Goal: Contribute content: Contribute content

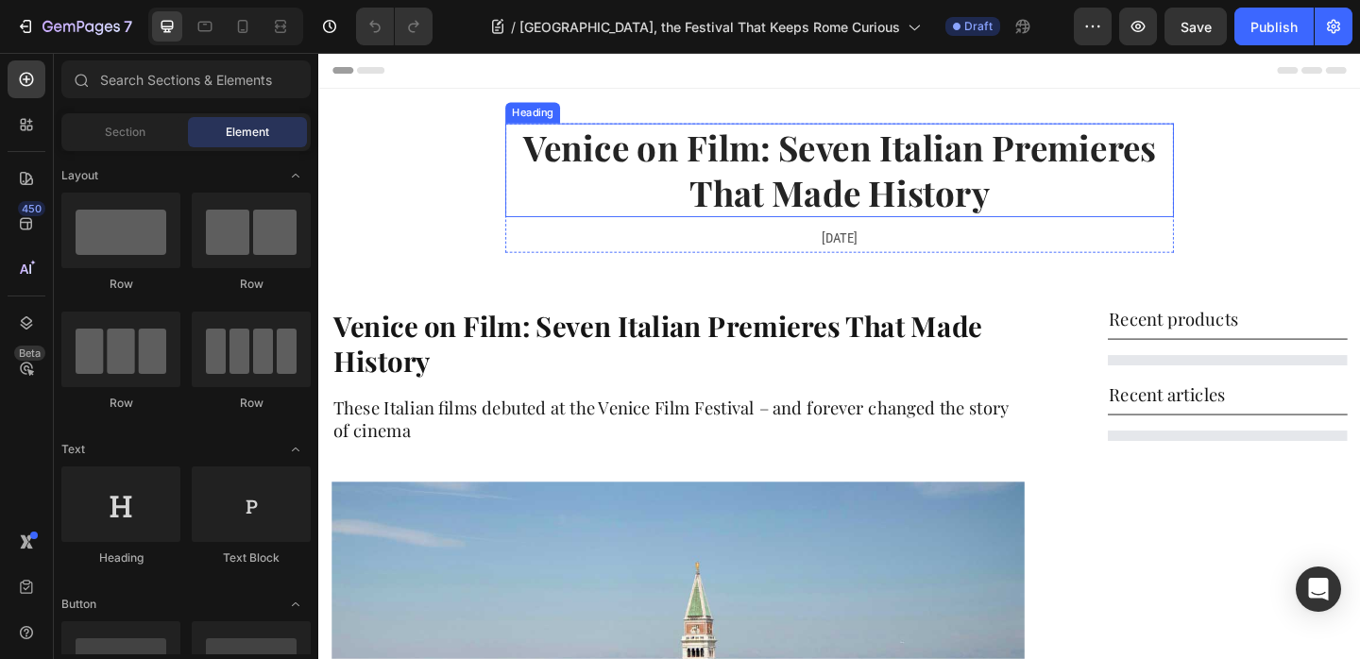
click at [776, 181] on h2 "Venice on Film: Seven Italian Premieres That Made History" at bounding box center [884, 180] width 727 height 102
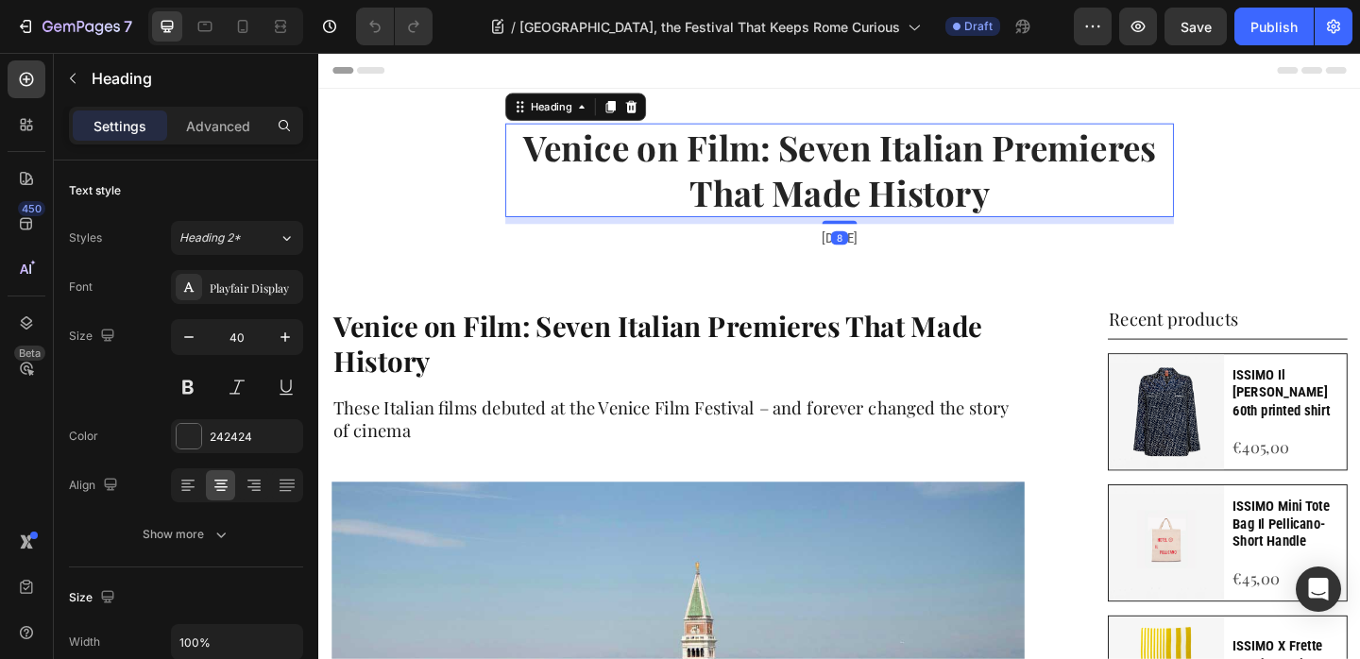
click at [776, 181] on h2 "Venice on Film: Seven Italian Premieres That Made History" at bounding box center [884, 180] width 727 height 102
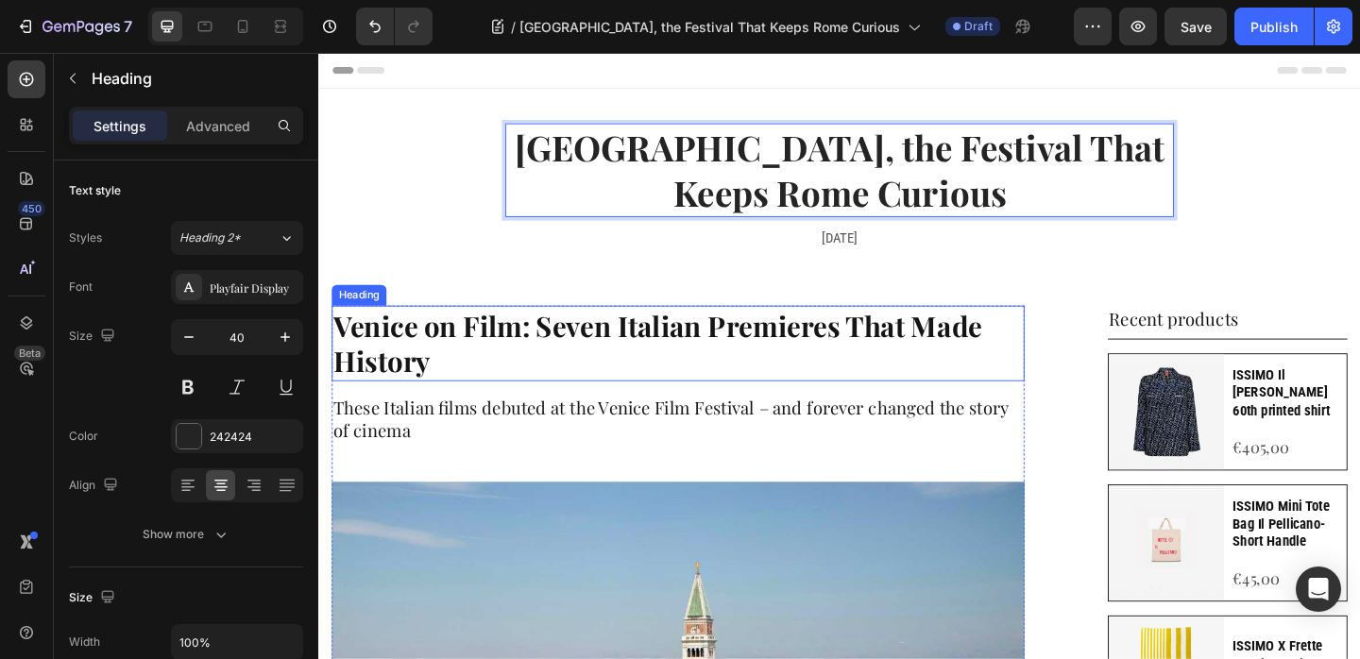
click at [580, 357] on strong "Venice on Film: Seven Italian Premieres That Made History" at bounding box center [686, 369] width 705 height 80
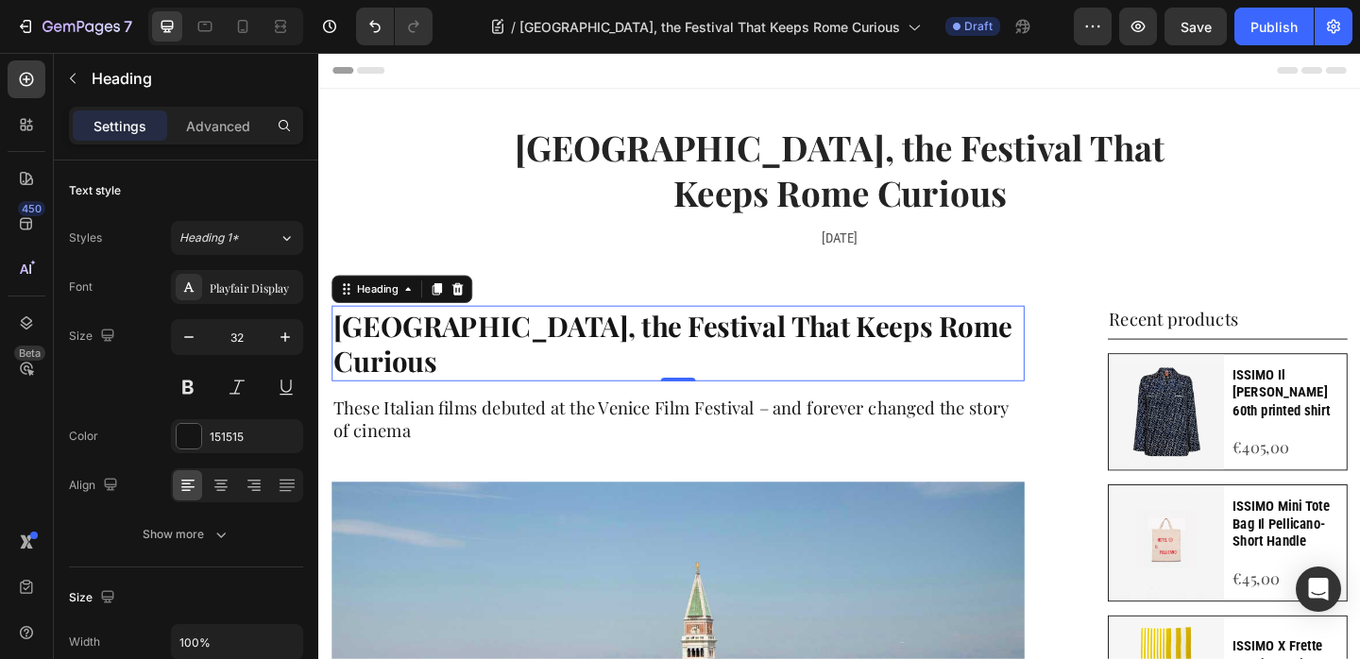
click at [803, 424] on h2 "These Italian films debuted at the Venice Film Festival – and forever changed t…" at bounding box center [709, 450] width 754 height 53
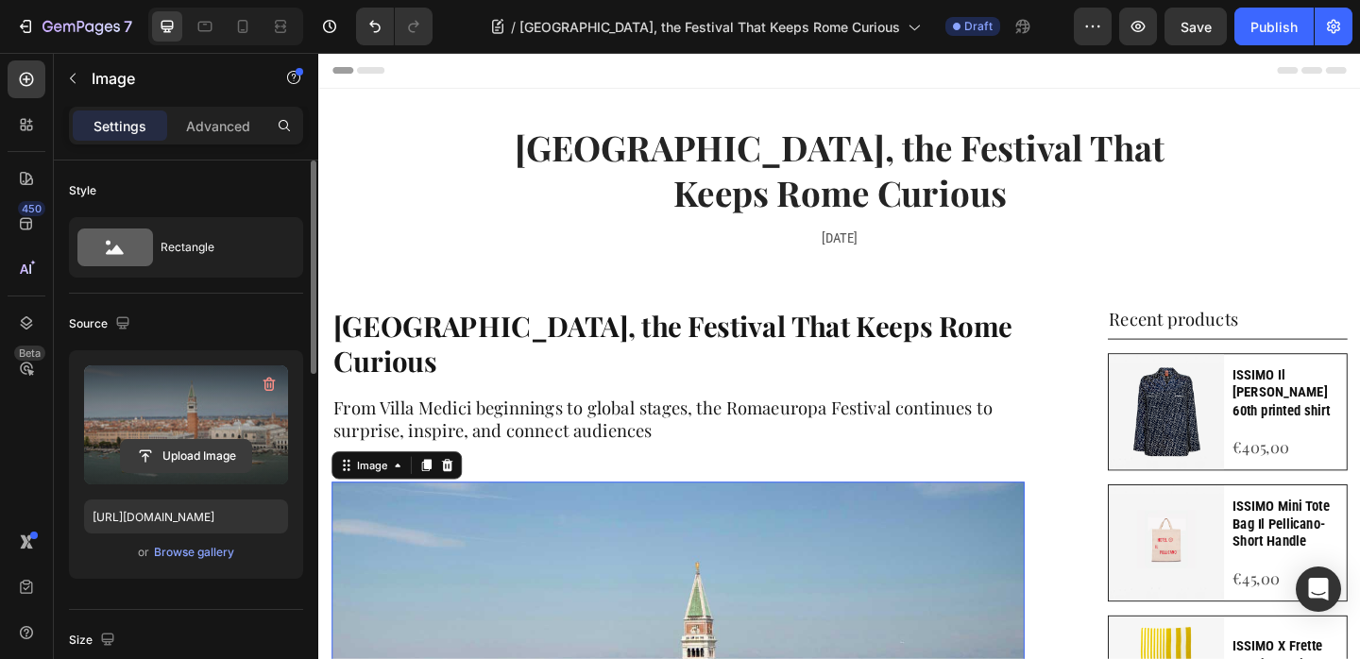
click at [207, 459] on input "file" at bounding box center [186, 456] width 130 height 32
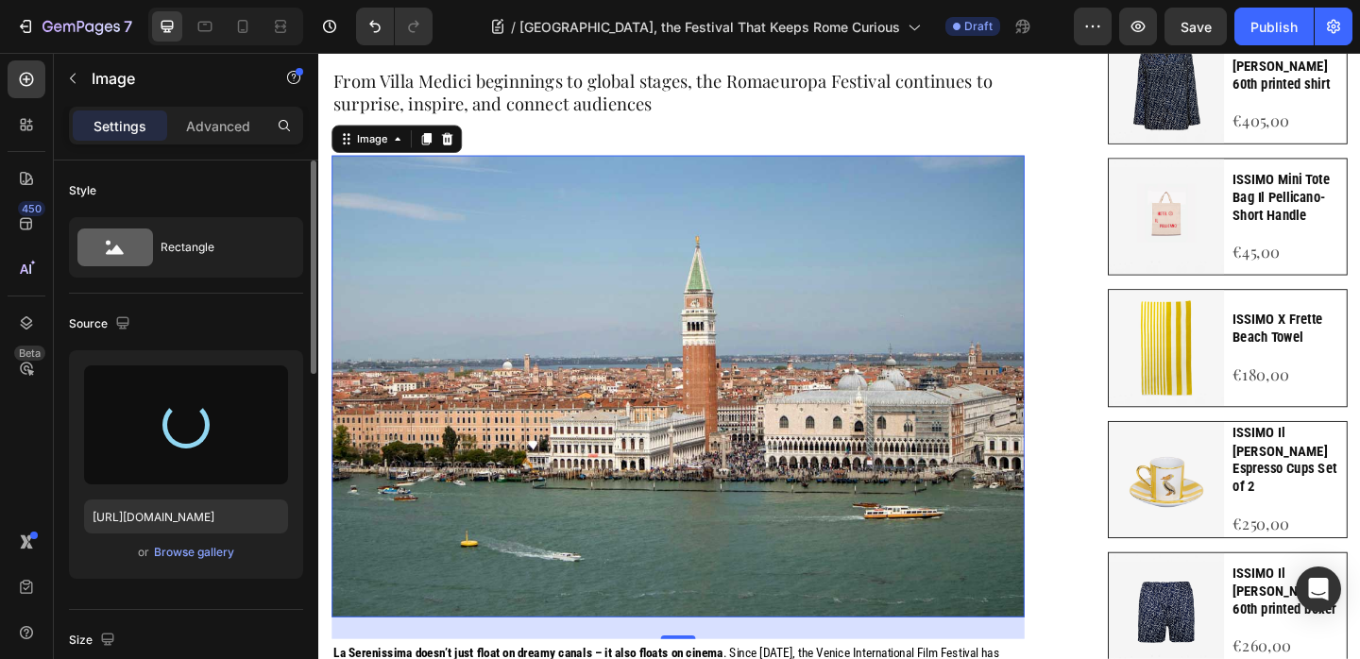
scroll to position [360, 0]
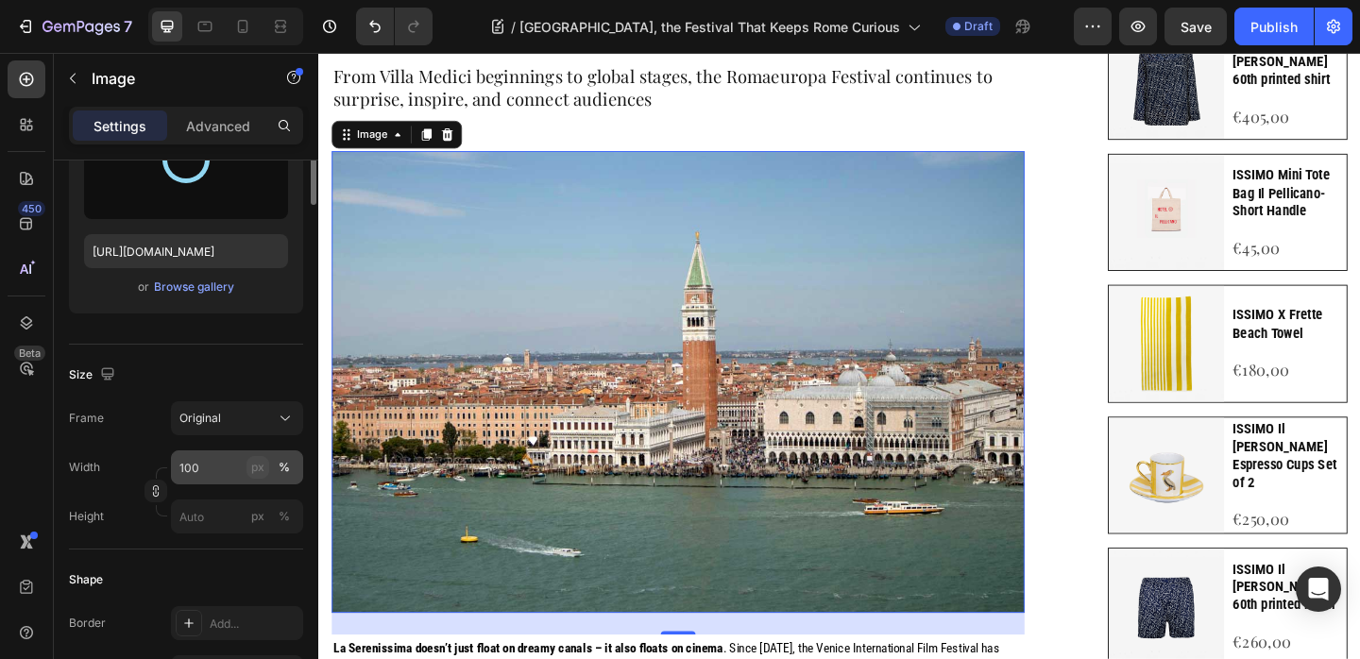
type input "https://cdn.shopify.com/s/files/1/0907/3016/8619/files/gempages_542711167055823…"
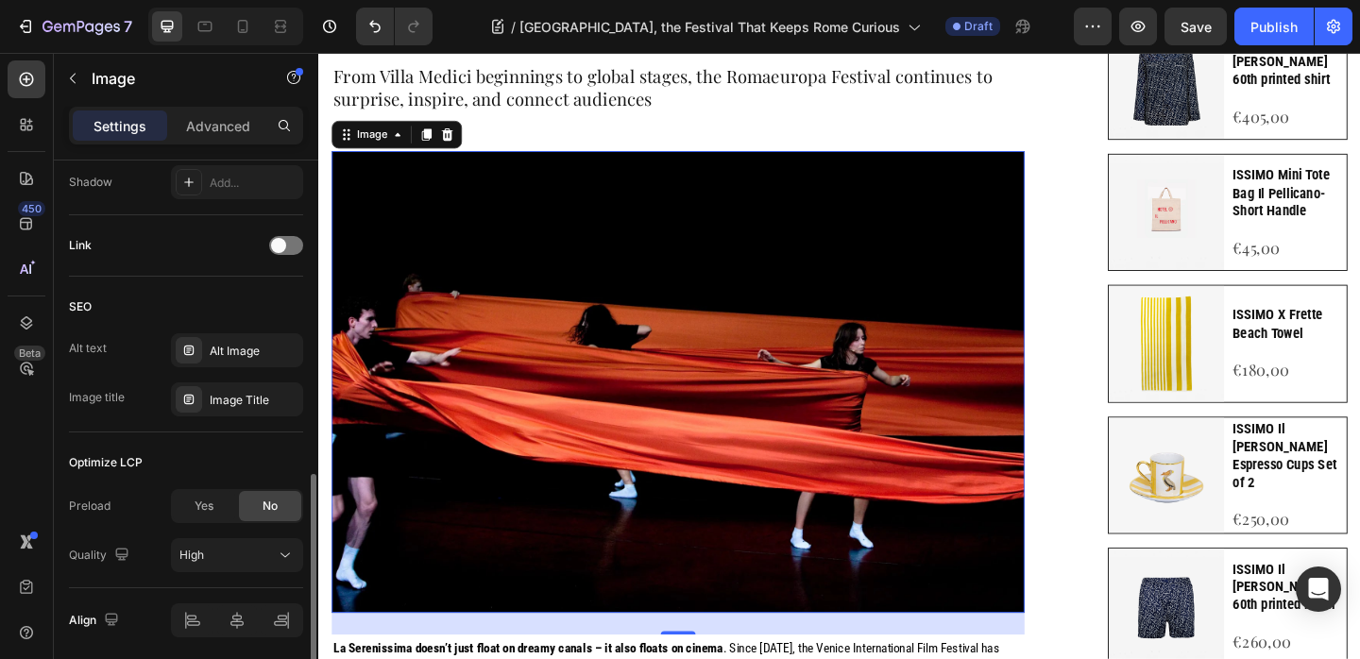
scroll to position [806, 0]
click at [233, 398] on div "Image Title" at bounding box center [254, 399] width 89 height 17
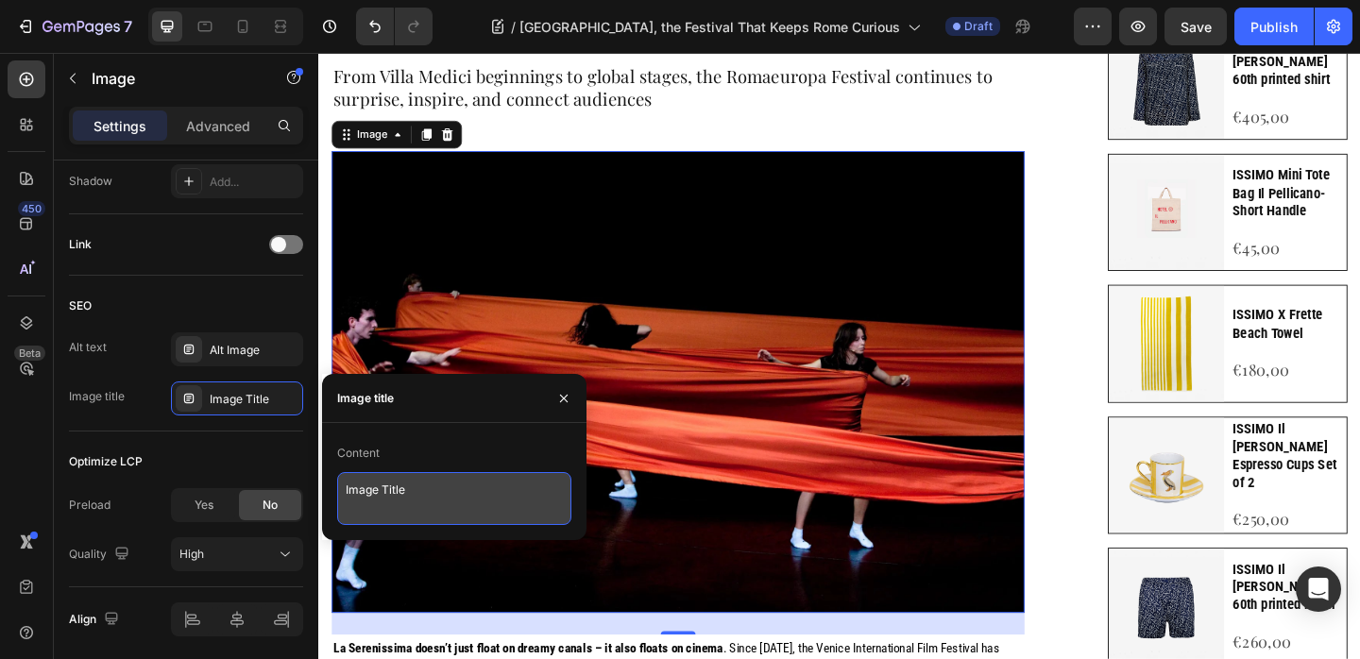
click at [508, 493] on textarea "Image Title" at bounding box center [454, 498] width 234 height 53
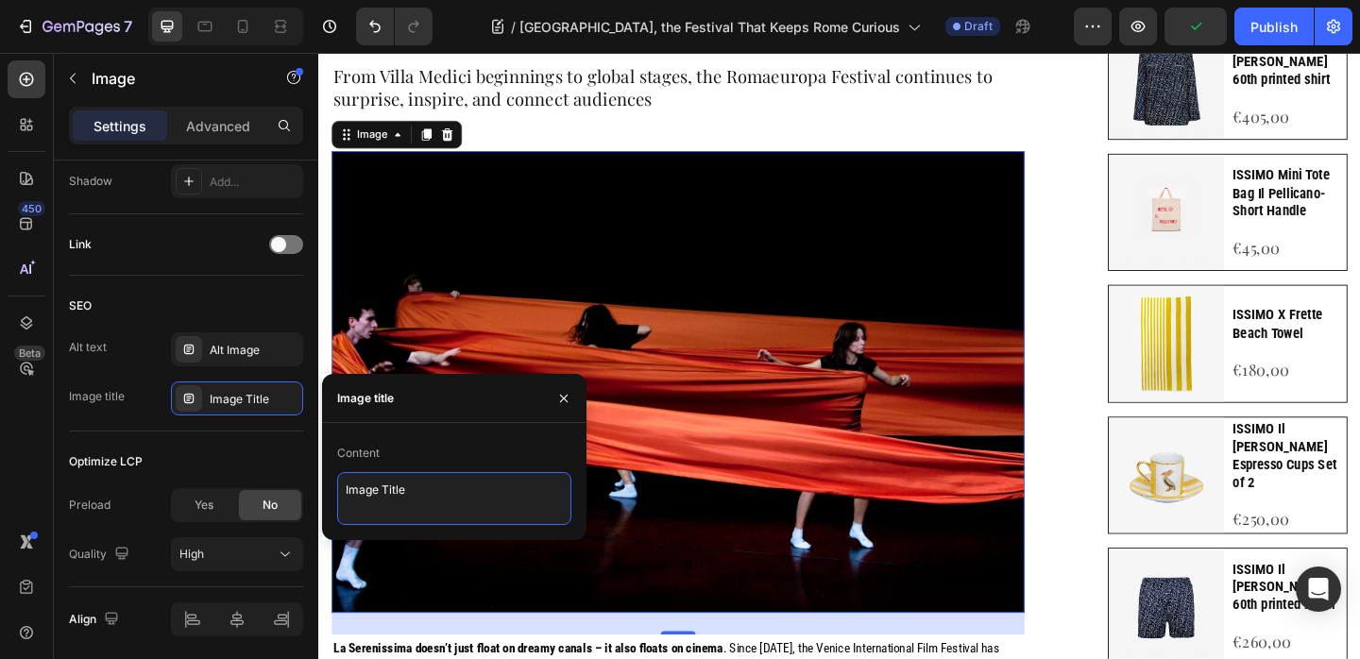
paste textarea "Ballet Nacional de España, Marcos Morau - Afanador - ph Merche - Burgos"
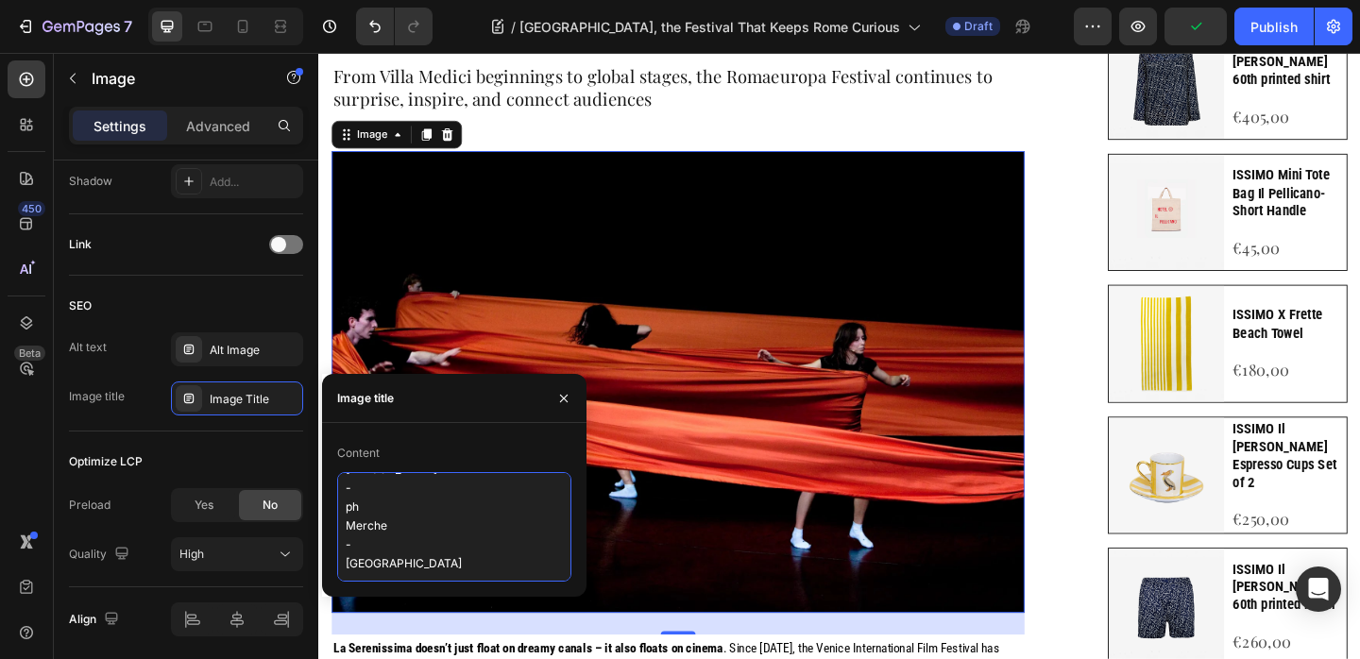
scroll to position [0, 0]
click at [346, 526] on textarea "Ballet Nacional de España, Marcos Morau - Afanador - ph Merche - Burgos" at bounding box center [454, 527] width 234 height 110
click at [347, 532] on textarea "Ballet Nacional de España, Marcos Morau - Afanador - ph Merche - Burgos" at bounding box center [454, 527] width 234 height 110
click at [341, 529] on textarea "Ballet Nacional de España, Marcos Morau - Afanador - ph Merche - Burgos" at bounding box center [454, 527] width 234 height 110
drag, startPoint x: 343, startPoint y: 543, endPoint x: 351, endPoint y: 534, distance: 12.7
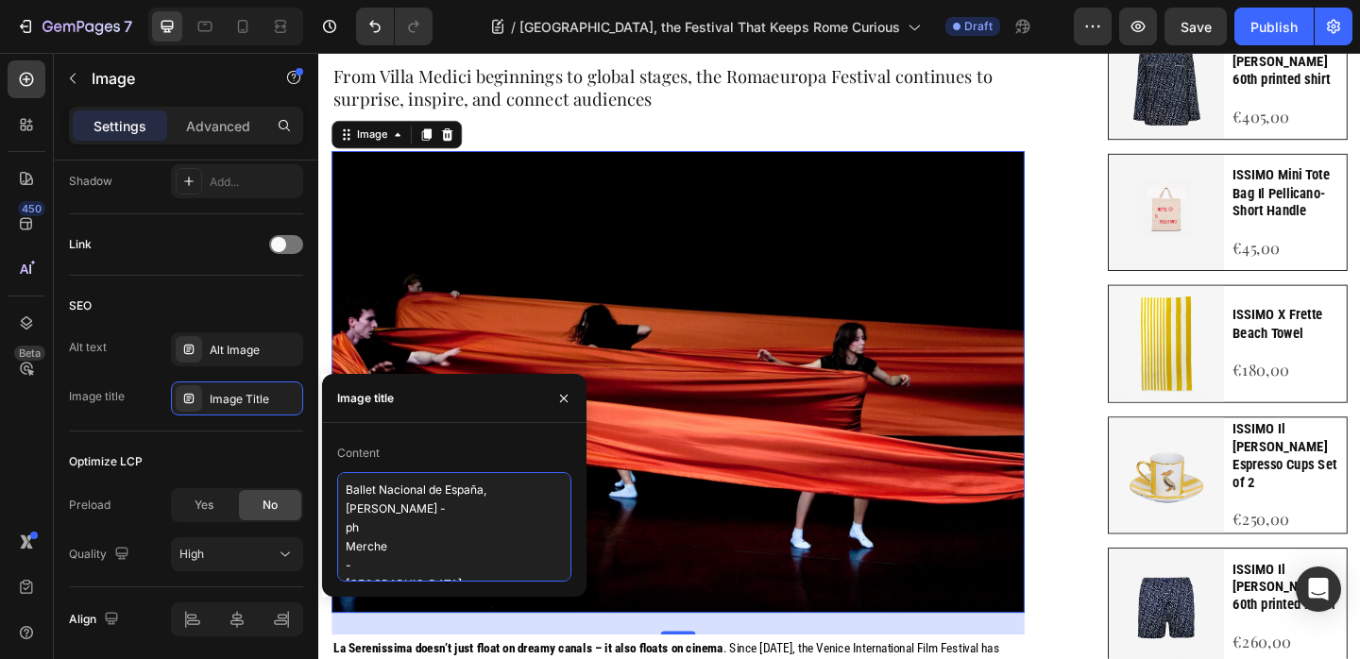
click at [343, 543] on textarea "Ballet Nacional de España, Marcos Morau - Afanador - ph Merche - Burgos" at bounding box center [454, 527] width 234 height 110
click at [343, 529] on textarea "Ballet Nacional de España, Marcos Morau - Afanador - ph Merche - Burgos" at bounding box center [454, 527] width 234 height 110
click at [342, 521] on textarea "Ballet Nacional de España, Marcos Morau - Afanador - ph Merche - Burgos" at bounding box center [454, 519] width 234 height 94
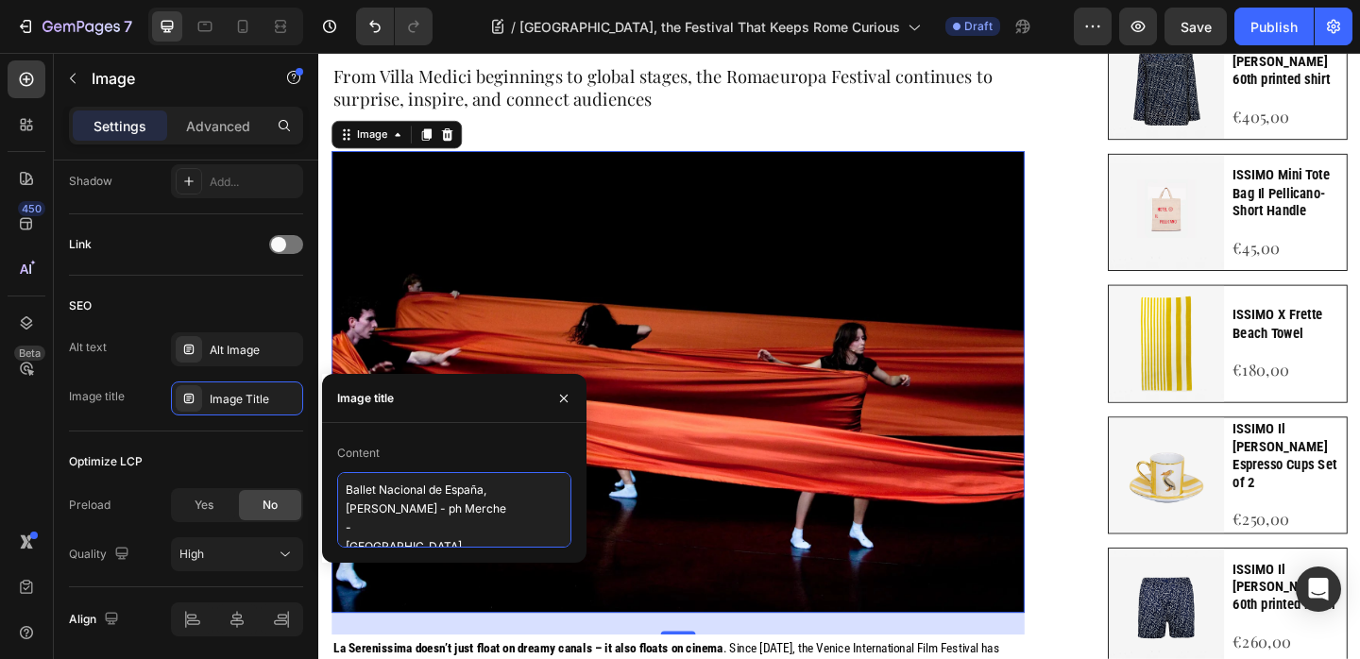
click at [344, 528] on textarea "Ballet Nacional de España, Marcos Morau - Afanador - ph Merche - Burgos" at bounding box center [454, 510] width 234 height 76
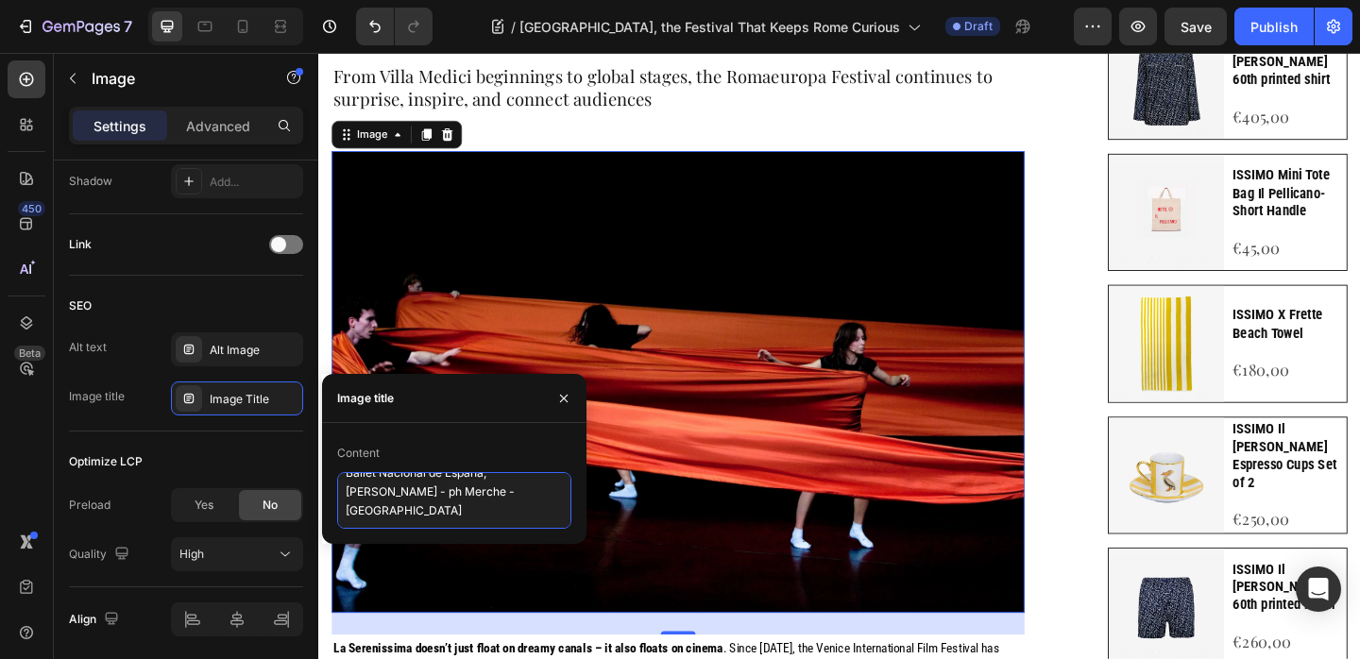
scroll to position [15, 0]
click at [347, 513] on textarea "Ballet Nacional de España, Marcos Morau - Afanador - ph Merche - Burgos" at bounding box center [454, 500] width 234 height 57
type textarea "Ballet Nacional de España, [PERSON_NAME] - ph Merche - [GEOGRAPHIC_DATA]"
click at [562, 398] on icon "button" at bounding box center [563, 398] width 15 height 15
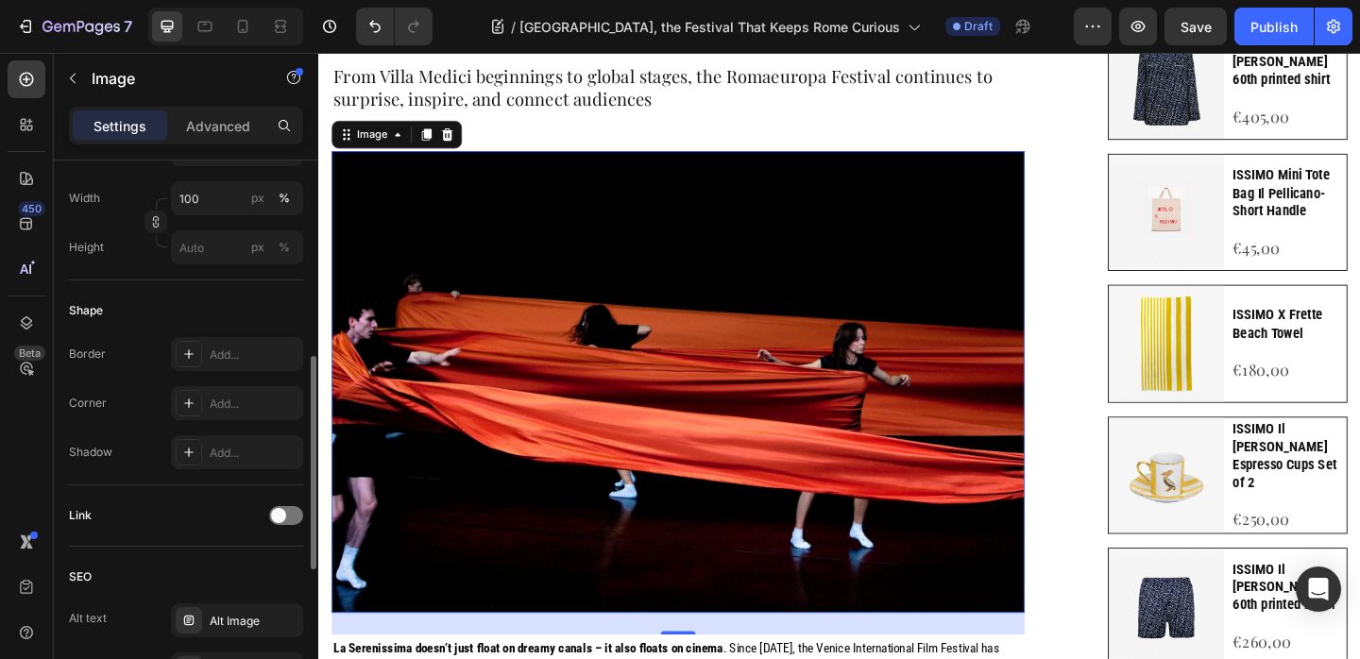
scroll to position [525, 0]
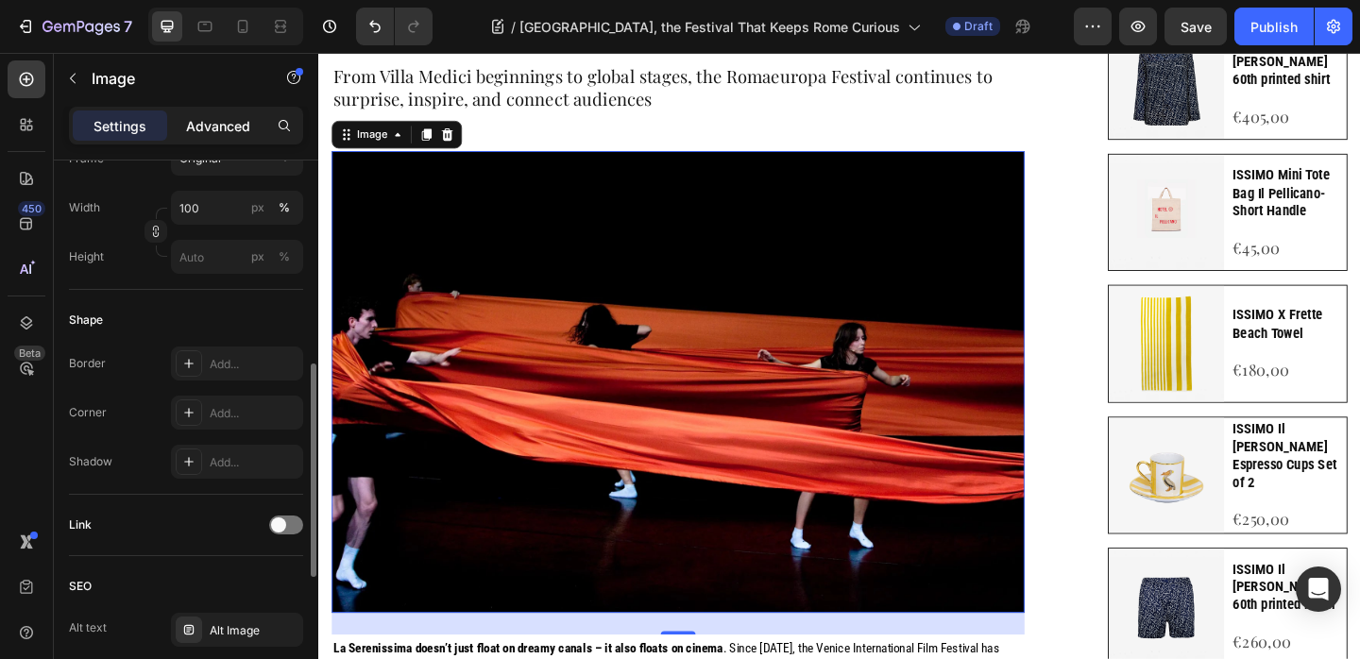
click at [202, 117] on p "Advanced" at bounding box center [218, 126] width 64 height 20
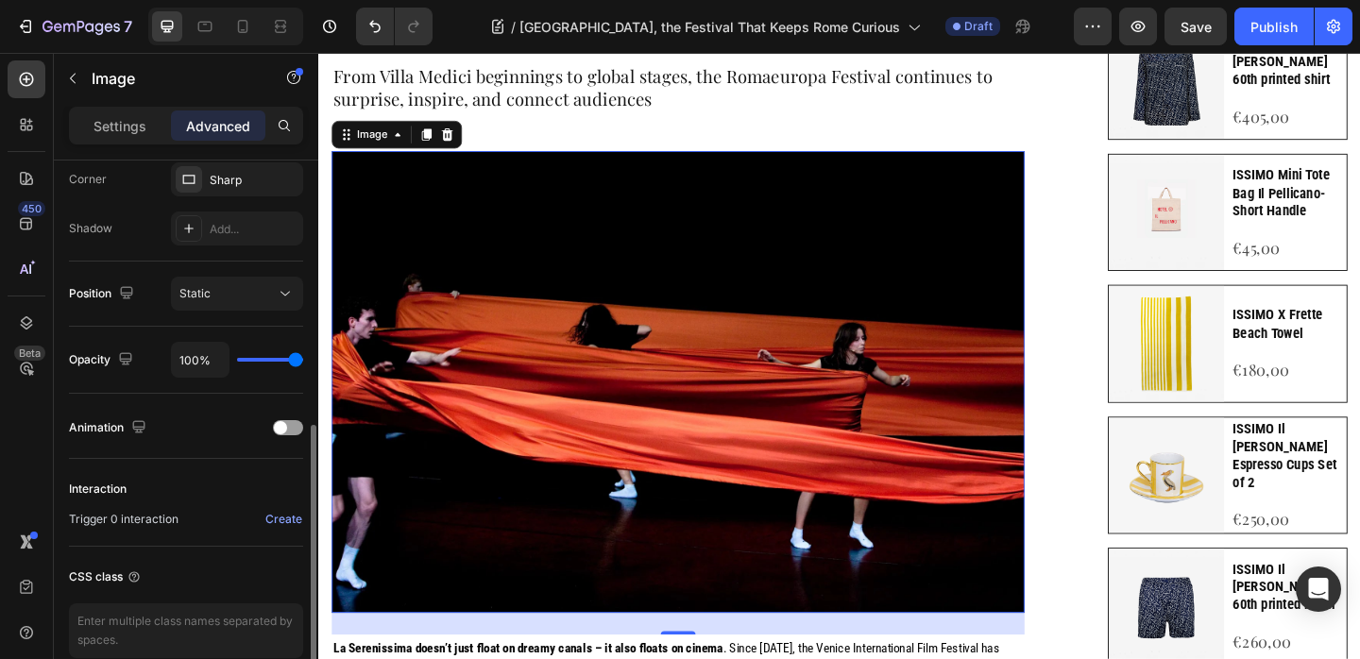
scroll to position [679, 0]
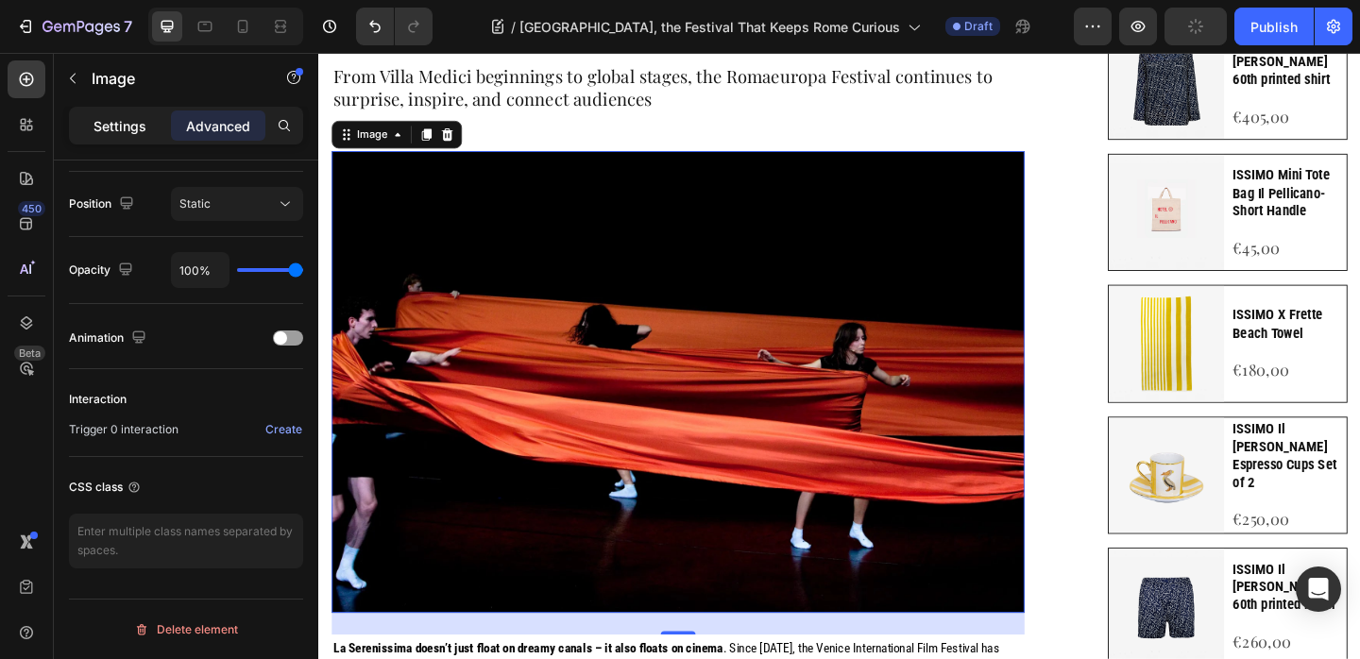
click at [128, 124] on p "Settings" at bounding box center [119, 126] width 53 height 20
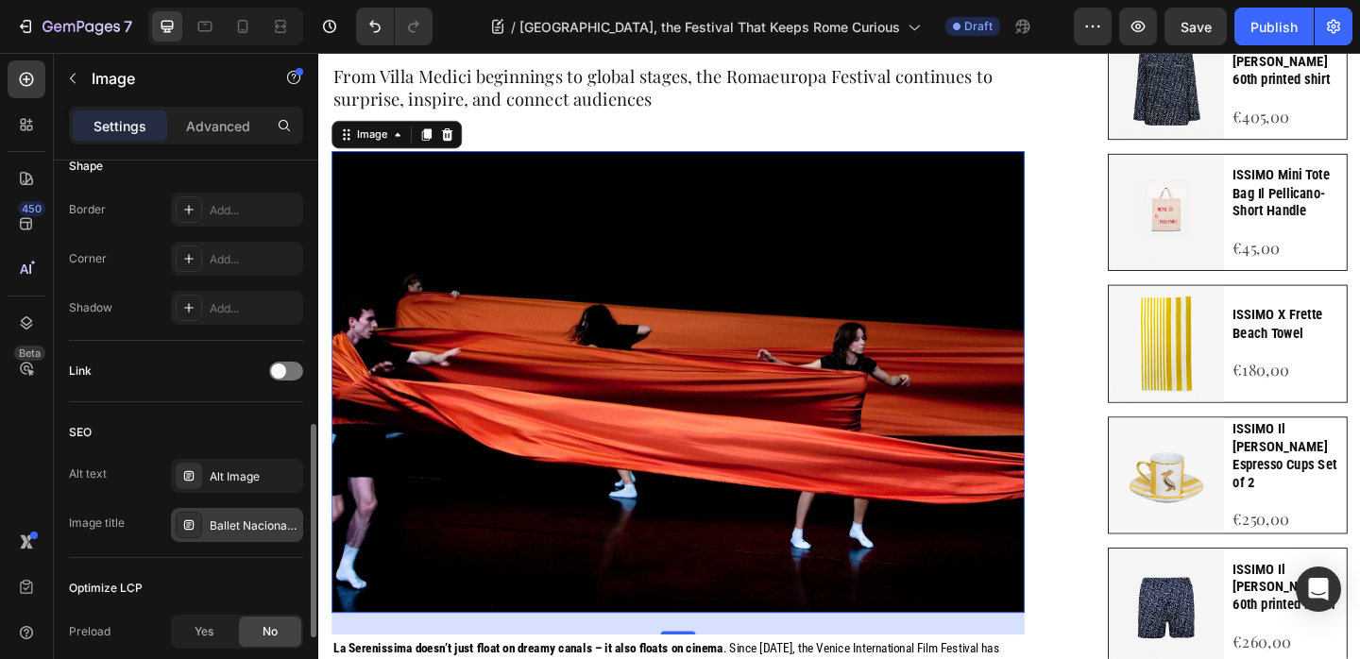
click at [257, 534] on div "Ballet Nacional de España, [PERSON_NAME] - ph Merche - [GEOGRAPHIC_DATA]" at bounding box center [254, 525] width 89 height 17
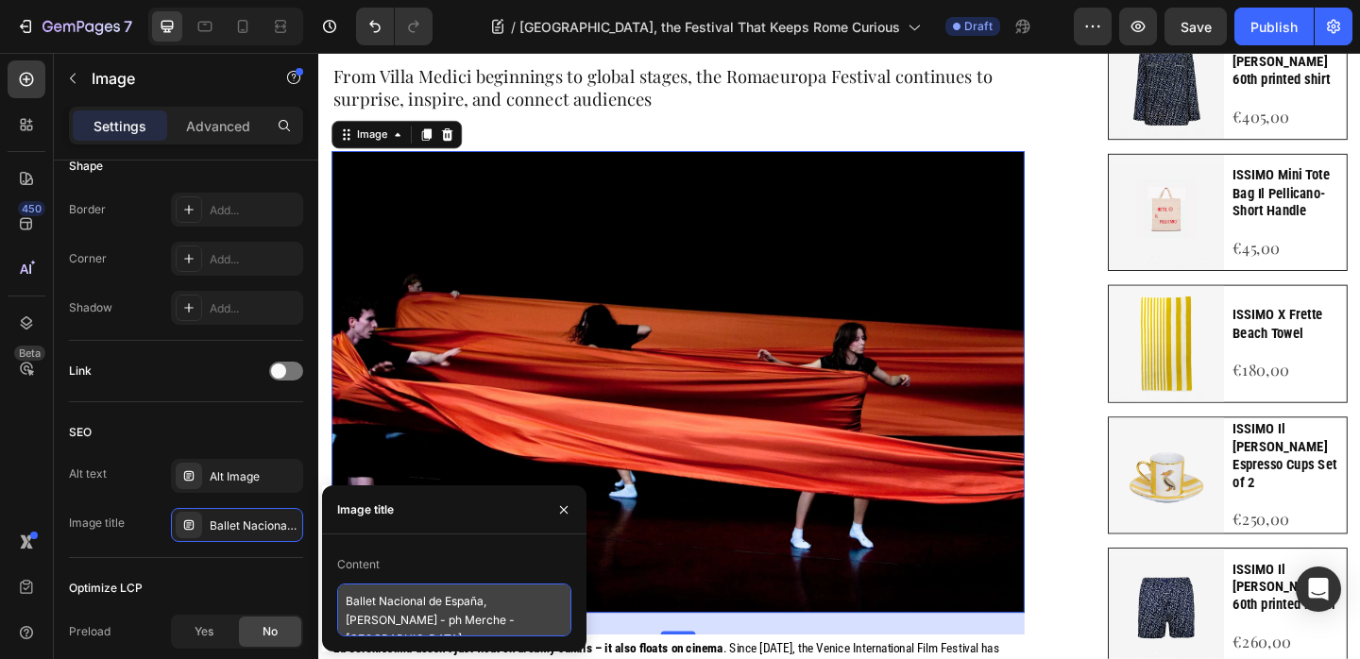
click at [429, 606] on textarea "Ballet Nacional de España, [PERSON_NAME] - ph Merche - [GEOGRAPHIC_DATA]" at bounding box center [454, 610] width 234 height 53
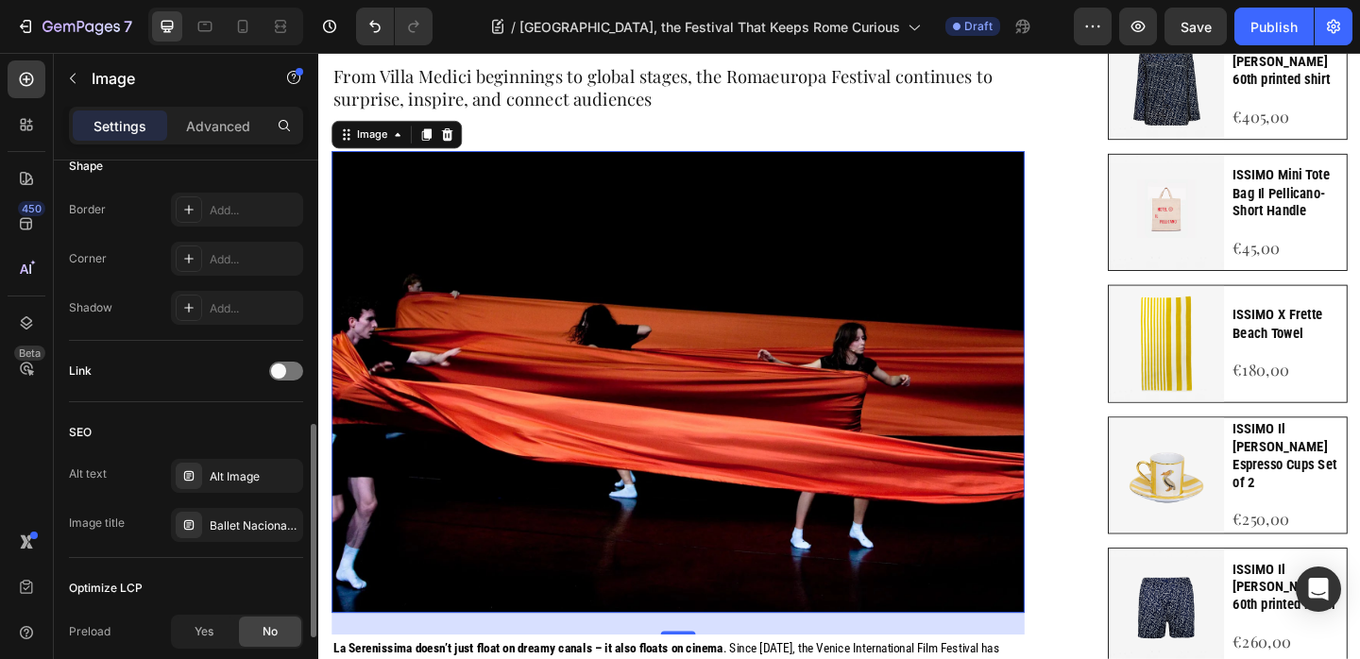
click at [220, 559] on div "Optimize LCP Preload Yes No Quality High" at bounding box center [186, 636] width 234 height 156
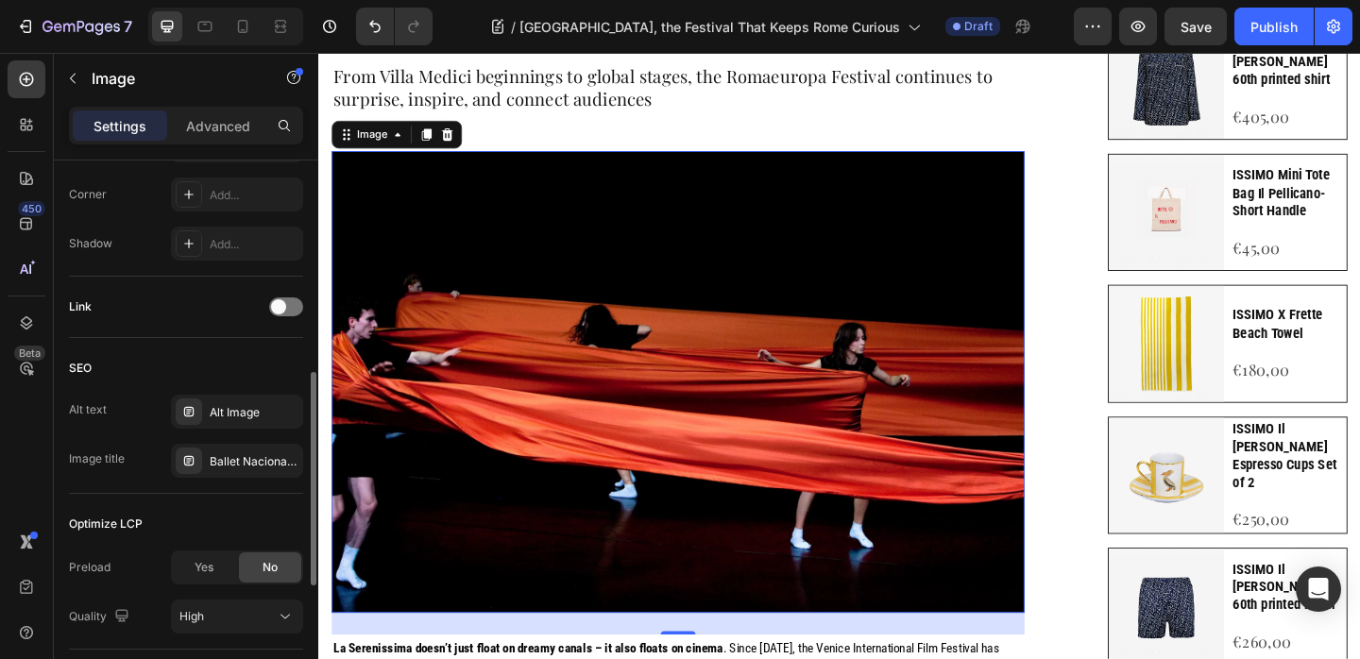
scroll to position [874, 0]
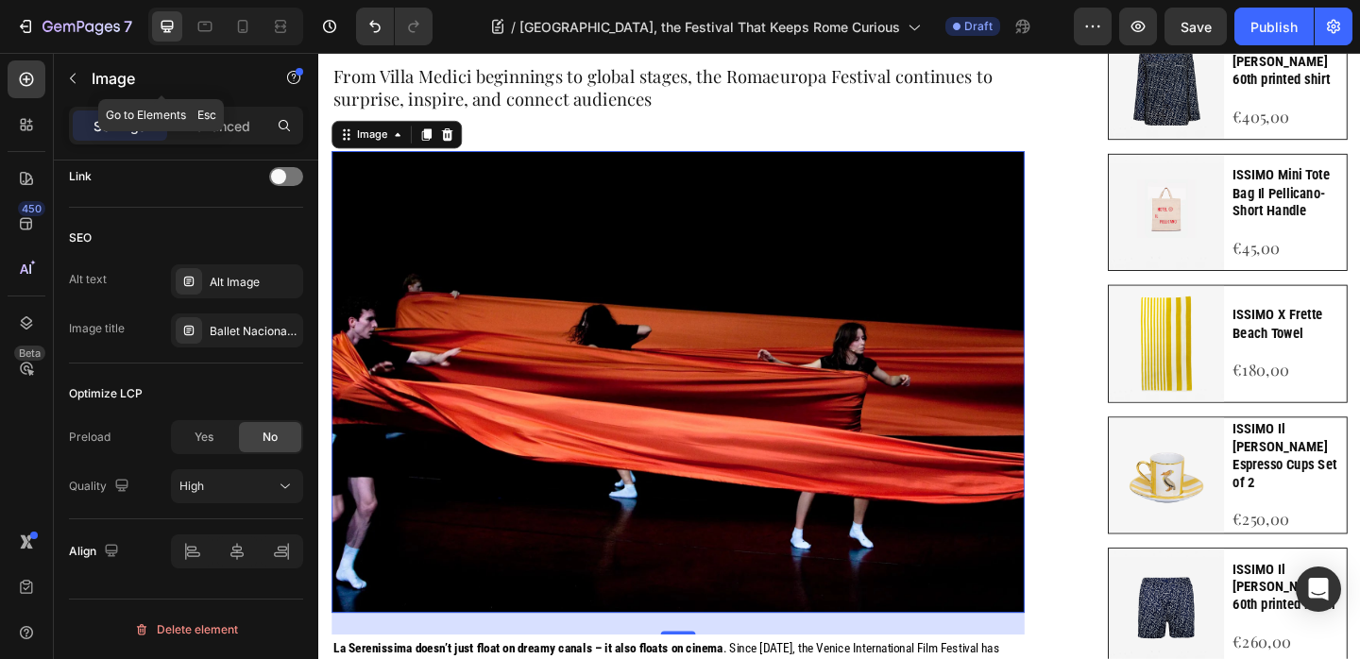
click at [72, 82] on icon "button" at bounding box center [72, 78] width 15 height 15
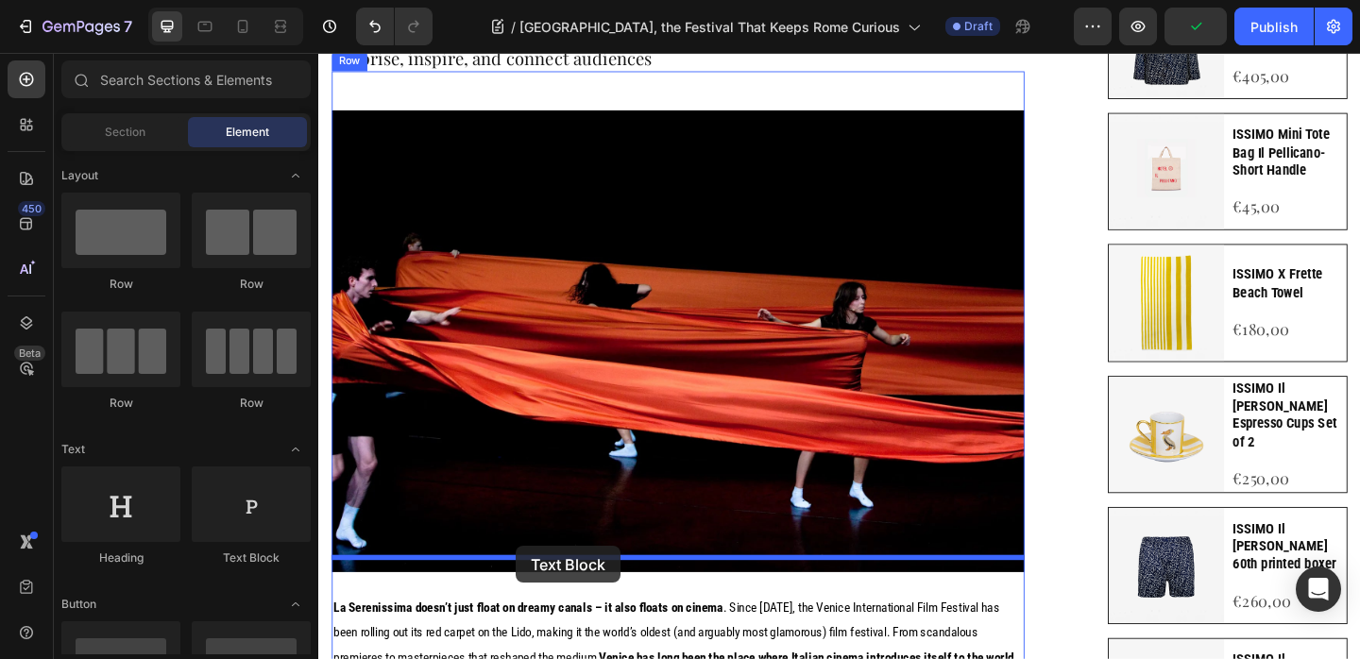
scroll to position [427, 0]
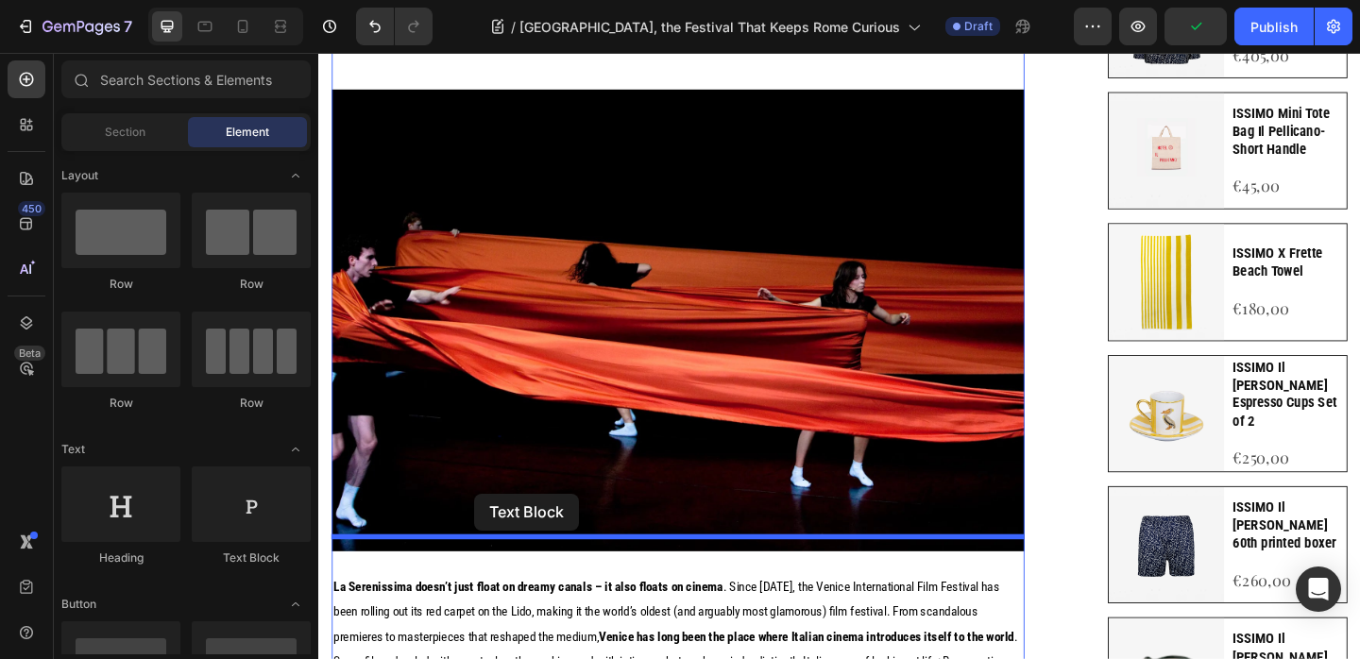
drag, startPoint x: 590, startPoint y: 562, endPoint x: 490, endPoint y: 530, distance: 105.1
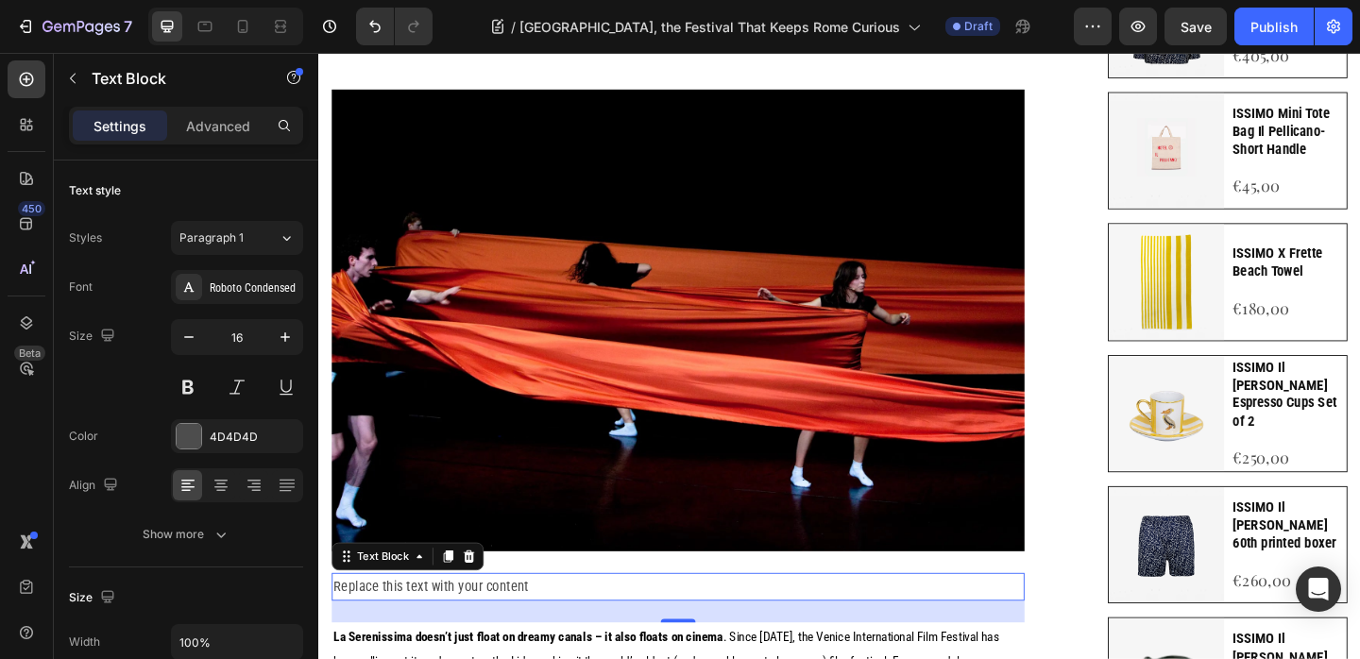
click at [473, 619] on div "Replace this text with your content" at bounding box center [709, 634] width 754 height 31
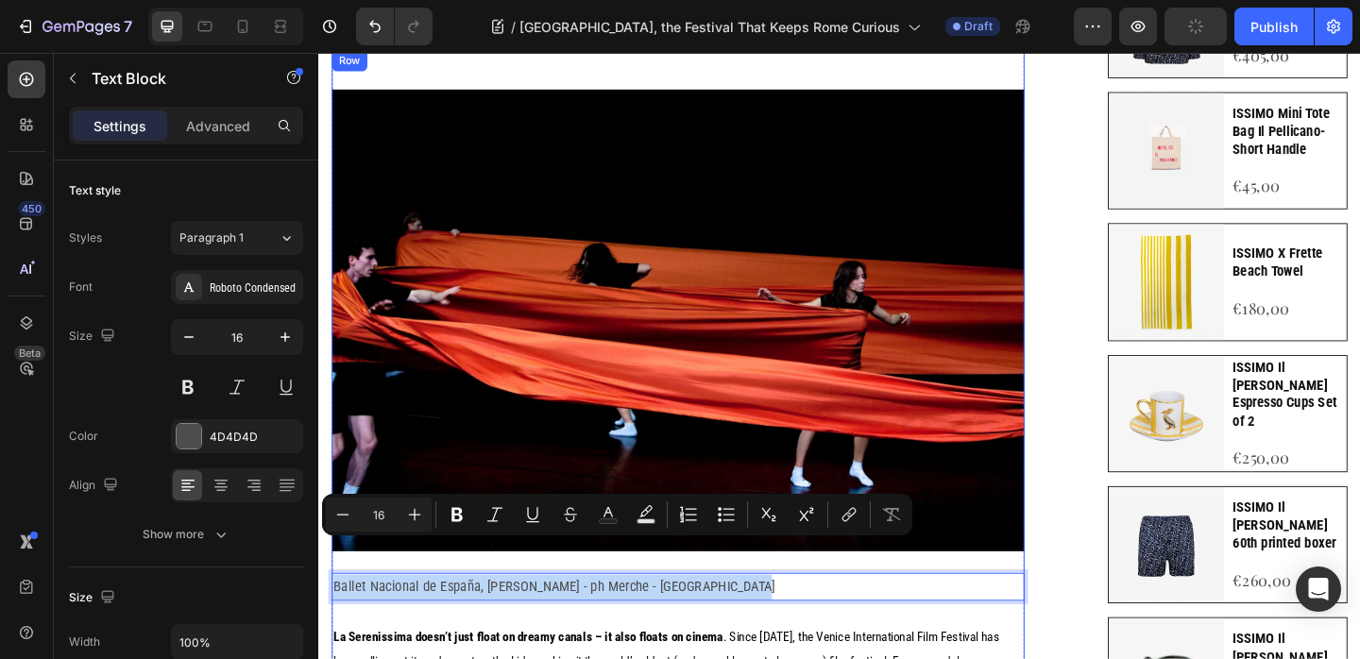
click at [1055, 557] on div "Image Ballet Nacional de España, Marcos Morau - Afanador - ph Merche - Burgos T…" at bounding box center [709, 453] width 754 height 720
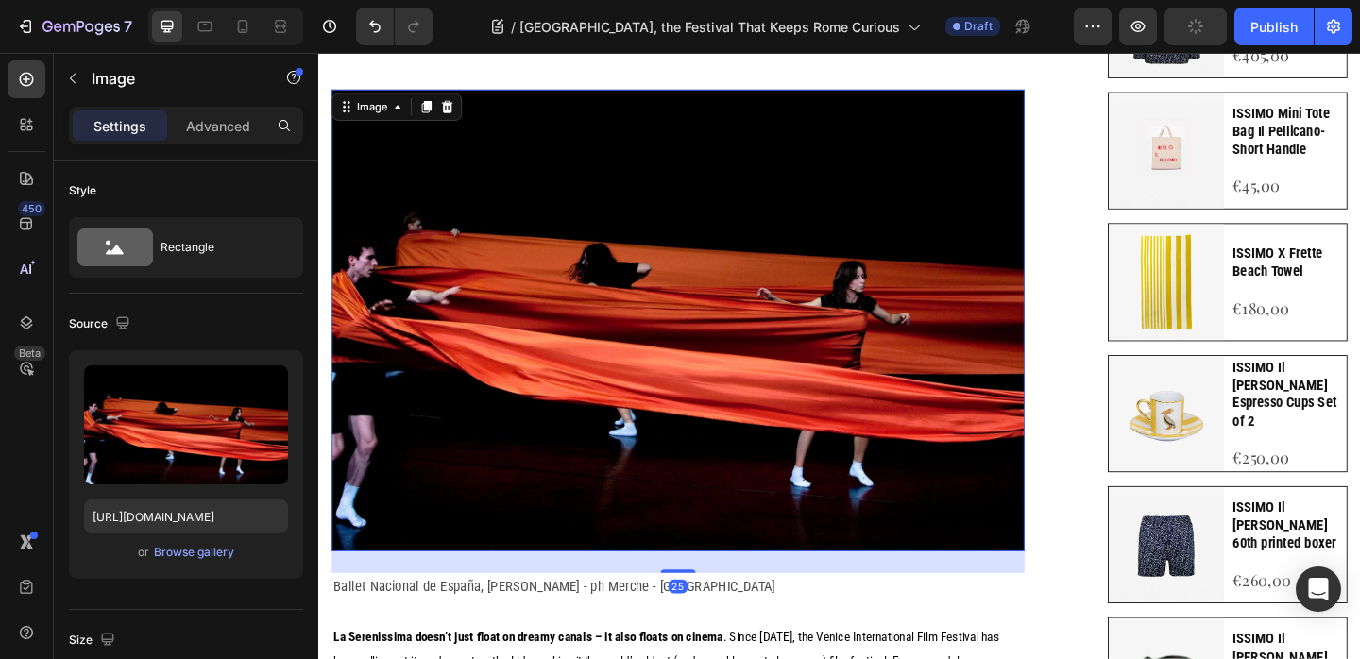
drag, startPoint x: 996, startPoint y: 506, endPoint x: 737, endPoint y: 496, distance: 259.9
click at [995, 506] on img at bounding box center [709, 344] width 754 height 502
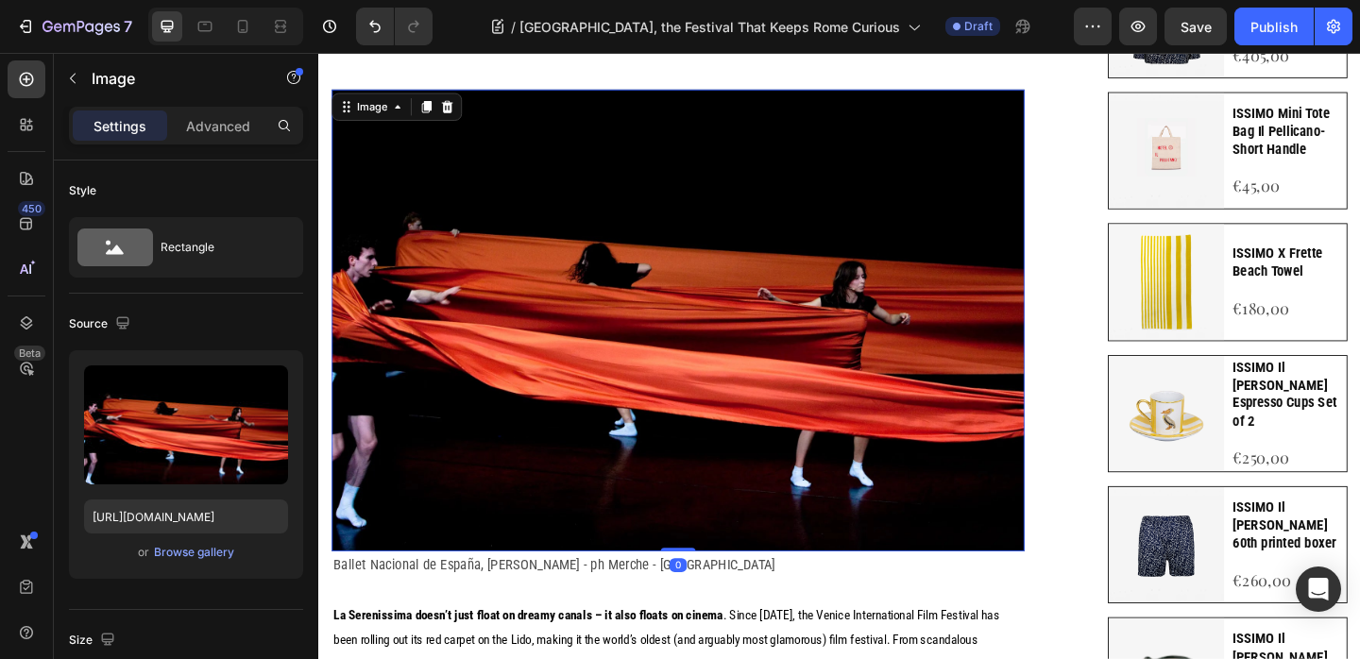
drag, startPoint x: 701, startPoint y: 577, endPoint x: 690, endPoint y: 534, distance: 44.7
click at [700, 547] on div "Image 0" at bounding box center [709, 344] width 754 height 502
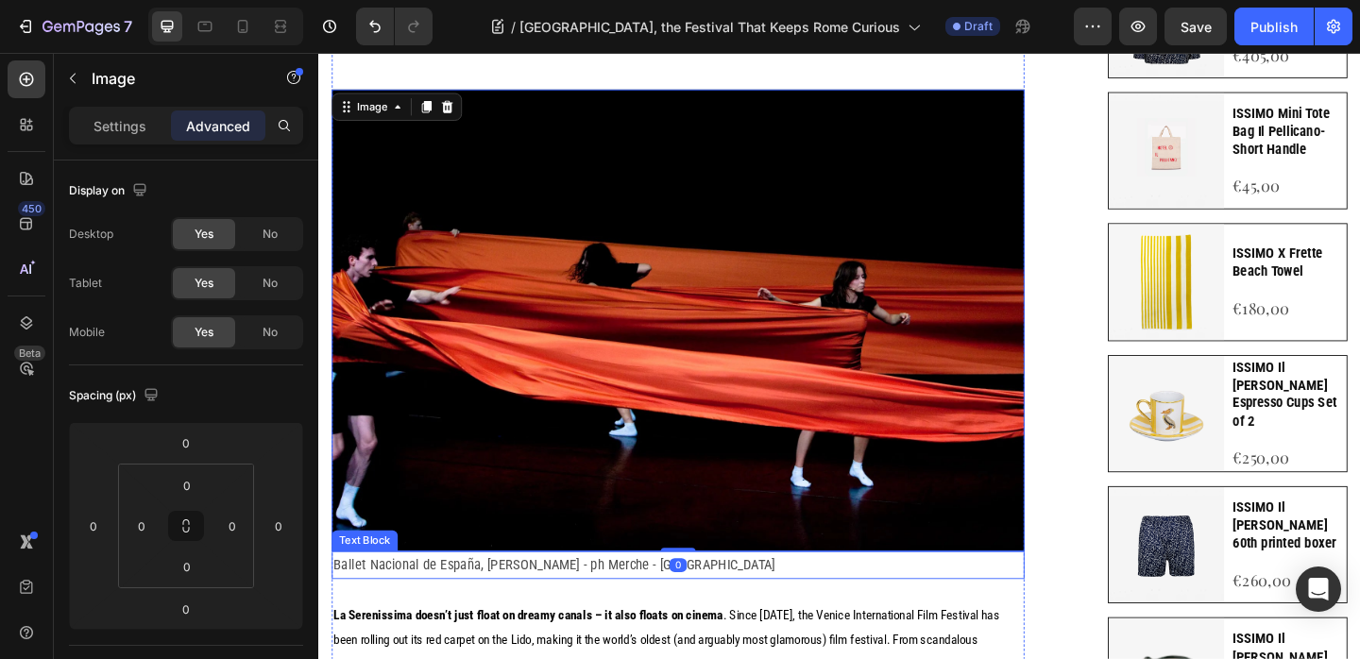
click at [618, 597] on p "Ballet Nacional de España, [PERSON_NAME] - ph Merche - [GEOGRAPHIC_DATA]" at bounding box center [709, 610] width 750 height 27
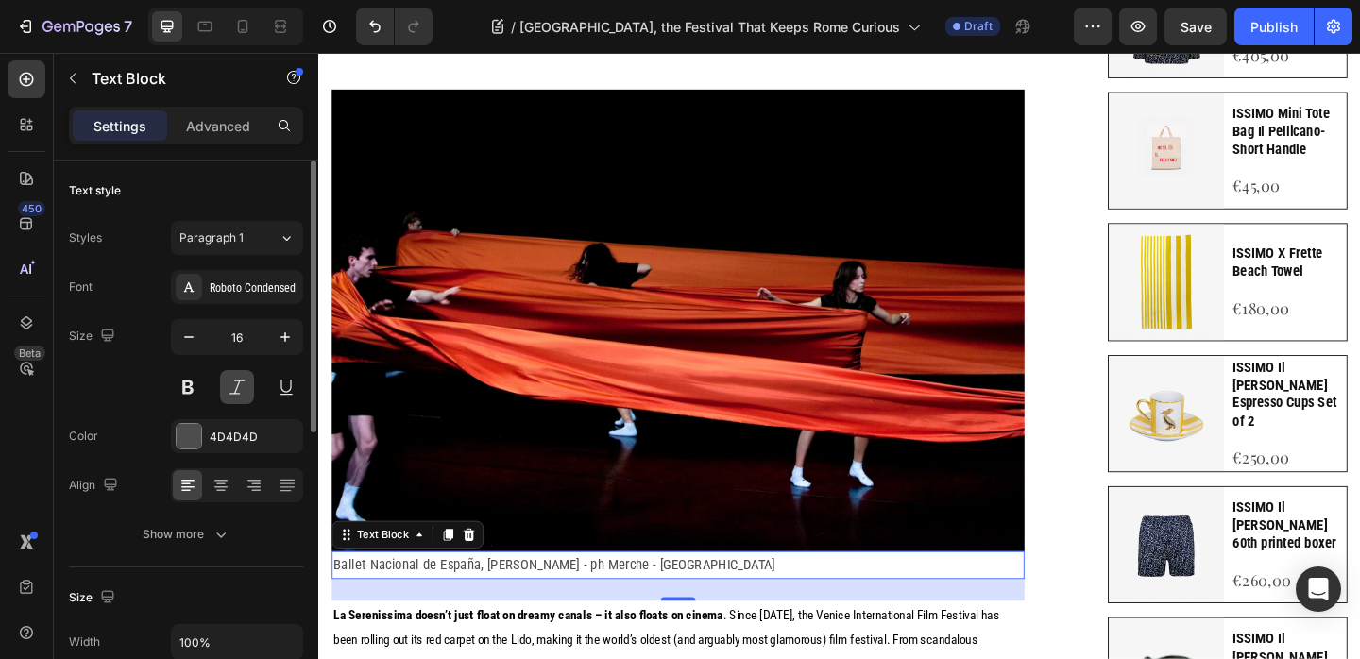
click at [235, 388] on button at bounding box center [237, 387] width 34 height 34
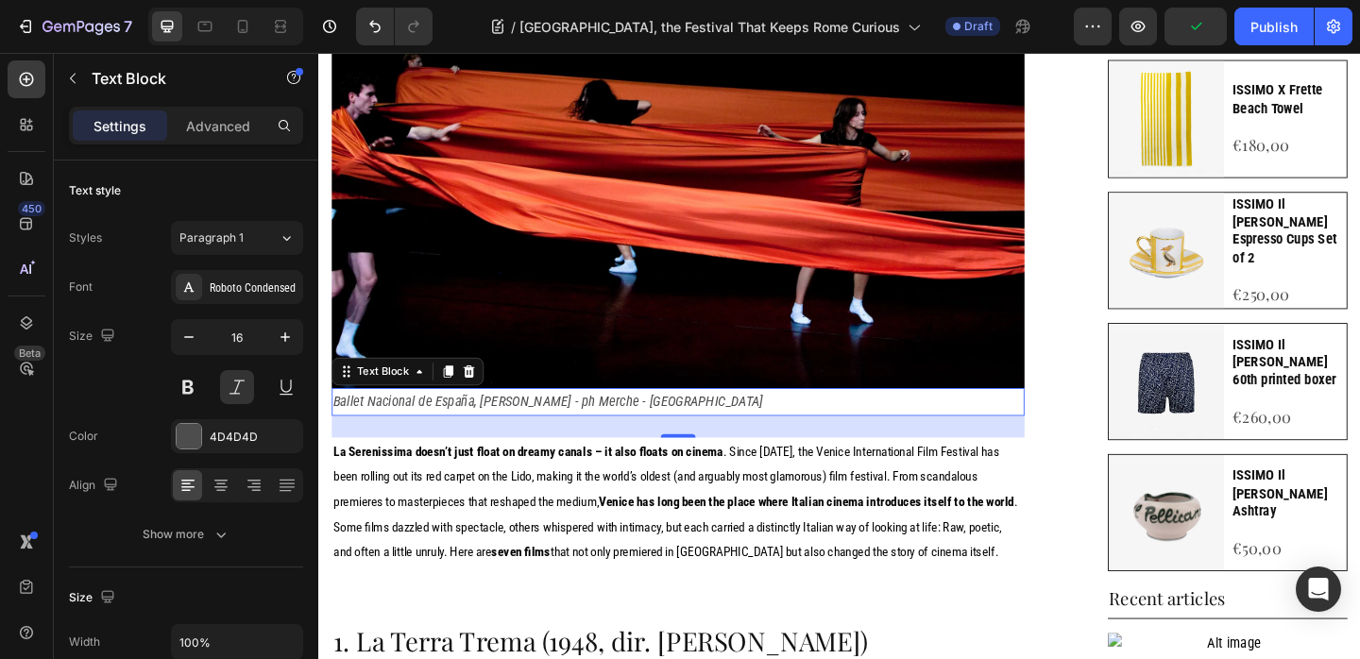
scroll to position [614, 0]
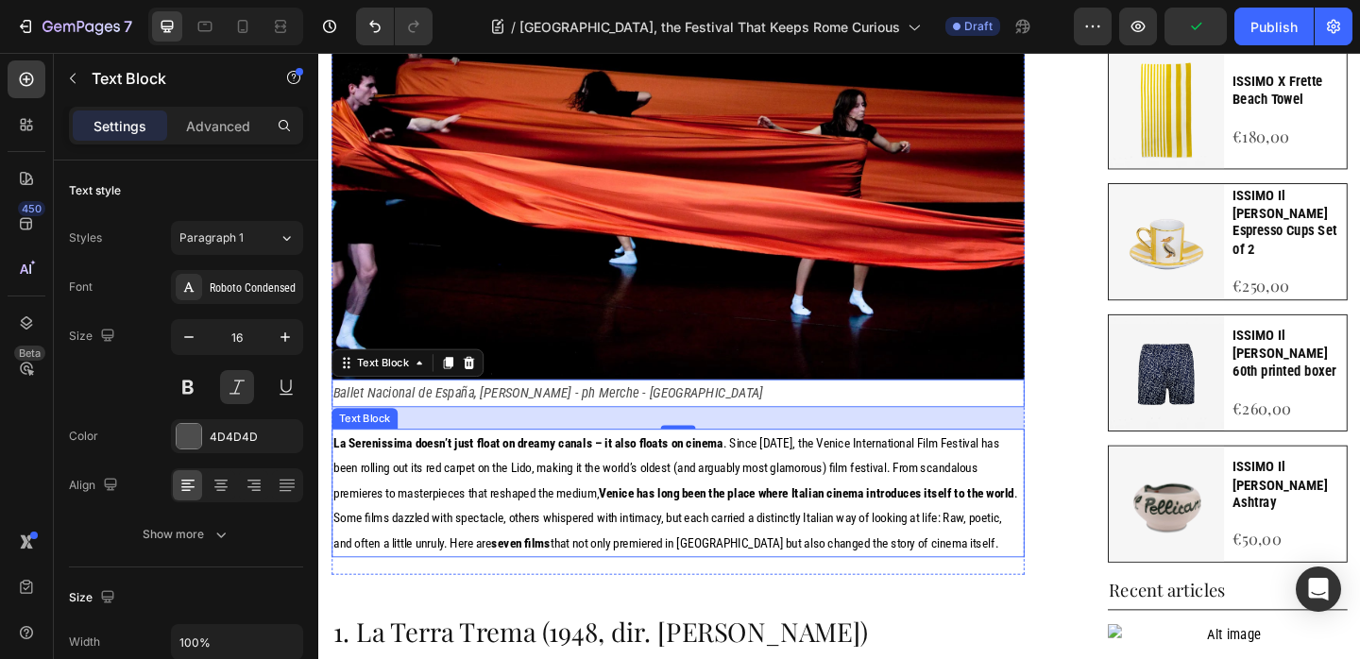
click at [371, 464] on p "La Serenissima doesn’t just float on dreamy canals – it also floats on cinema .…" at bounding box center [709, 532] width 750 height 136
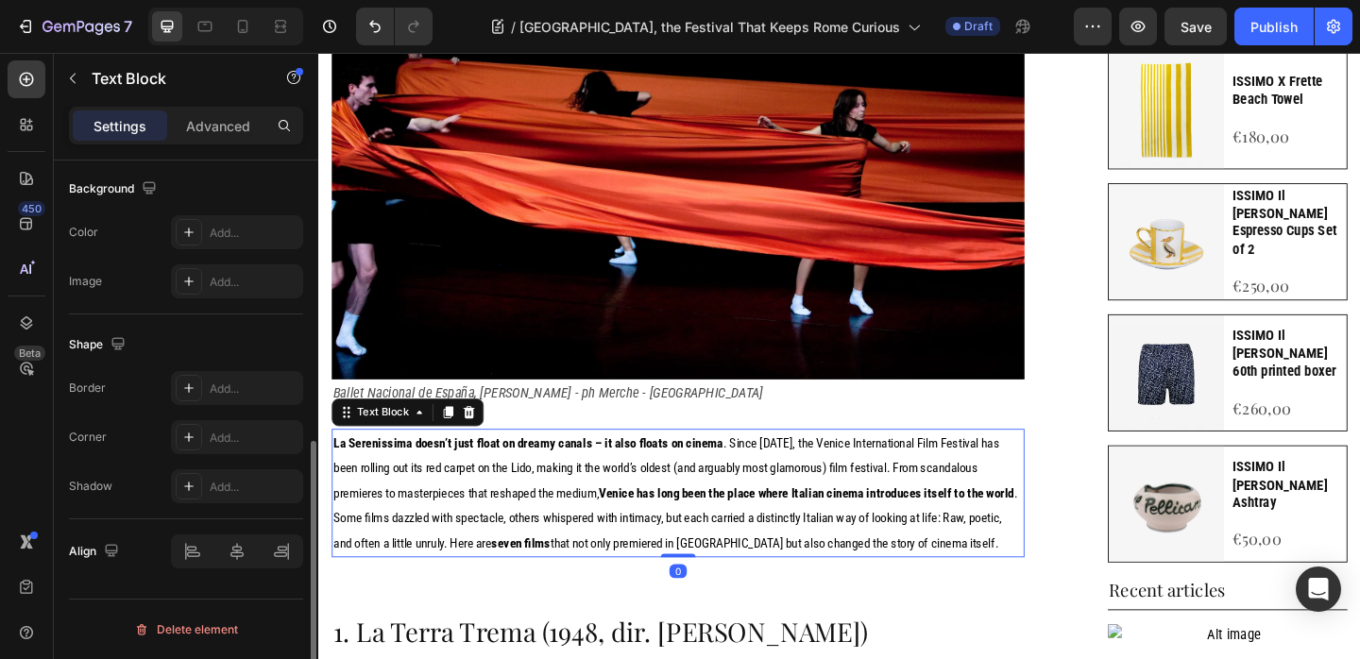
click at [391, 468] on span "La Serenissima doesn’t just float on dreamy canals – it also floats on cinema .…" at bounding box center [706, 531] width 744 height 126
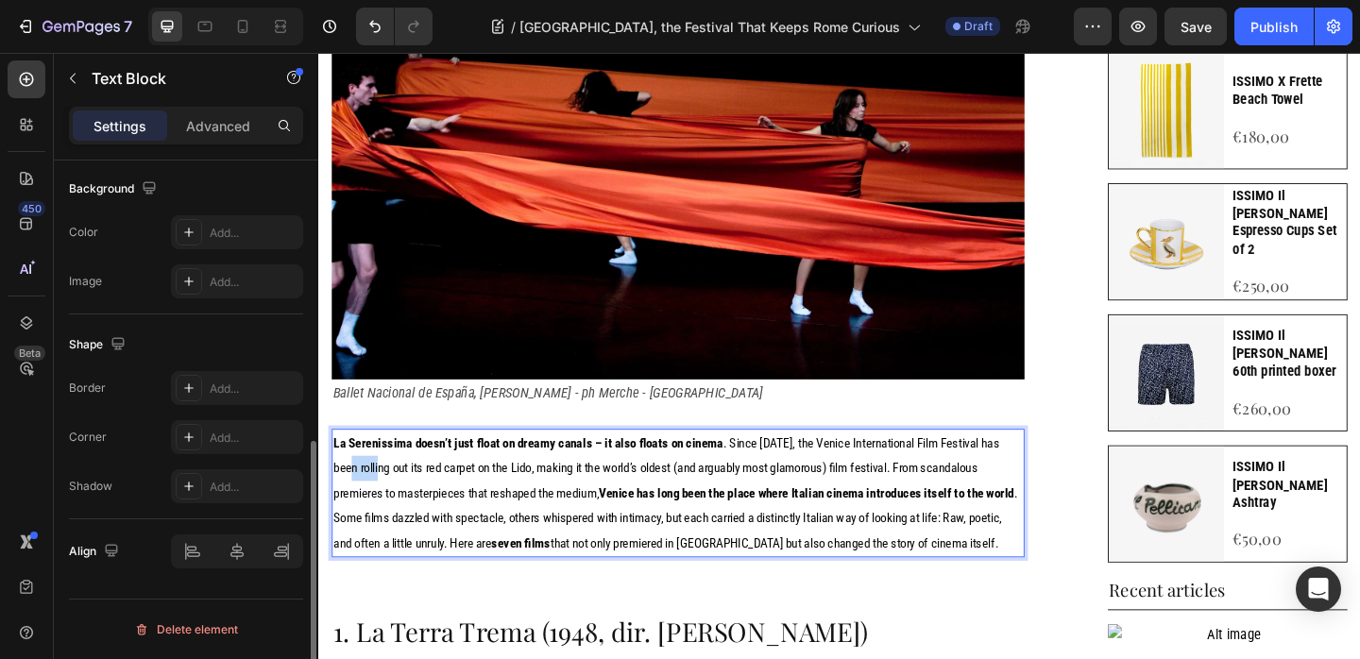
click at [391, 468] on span "La Serenissima doesn’t just float on dreamy canals – it also floats on cinema .…" at bounding box center [706, 531] width 744 height 126
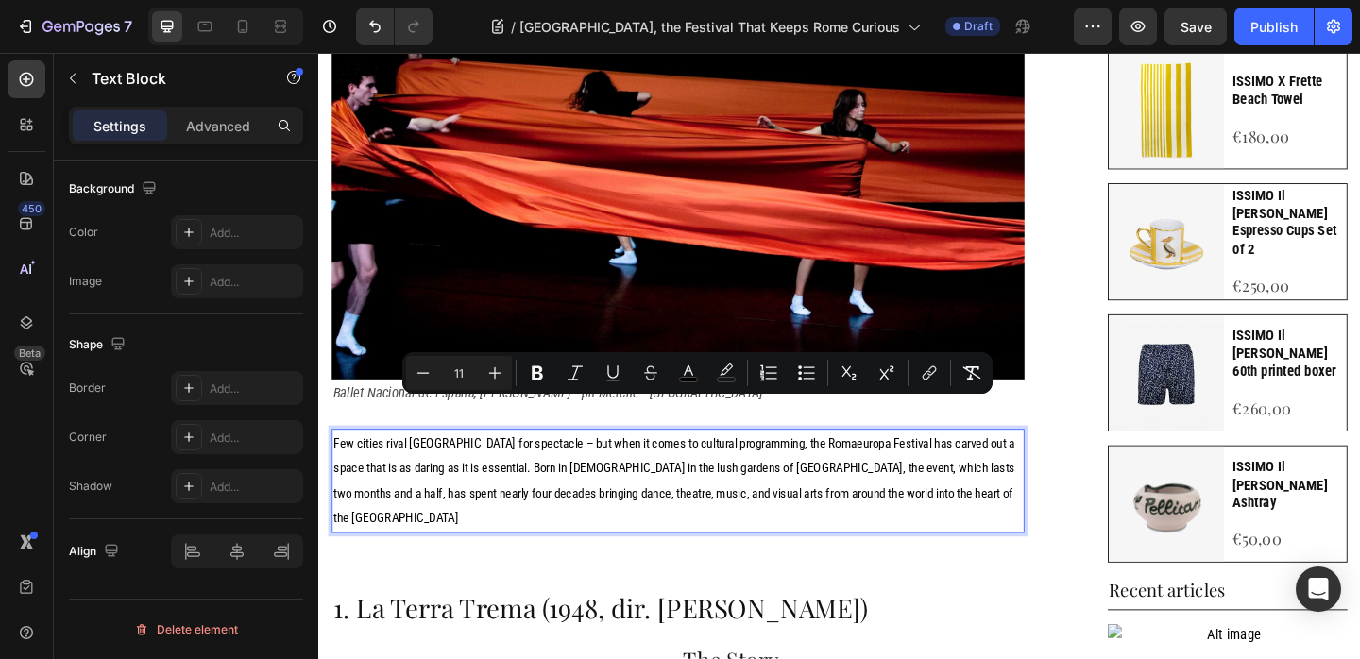
drag, startPoint x: 1043, startPoint y: 487, endPoint x: 1023, endPoint y: 491, distance: 21.1
click at [1043, 487] on p "Few cities rival Rome for spectacle – but when it comes to cultural programming…" at bounding box center [709, 518] width 750 height 109
click at [1019, 493] on p "Few cities rival Rome for spectacle – but when it comes to cultural programming…" at bounding box center [709, 518] width 750 height 109
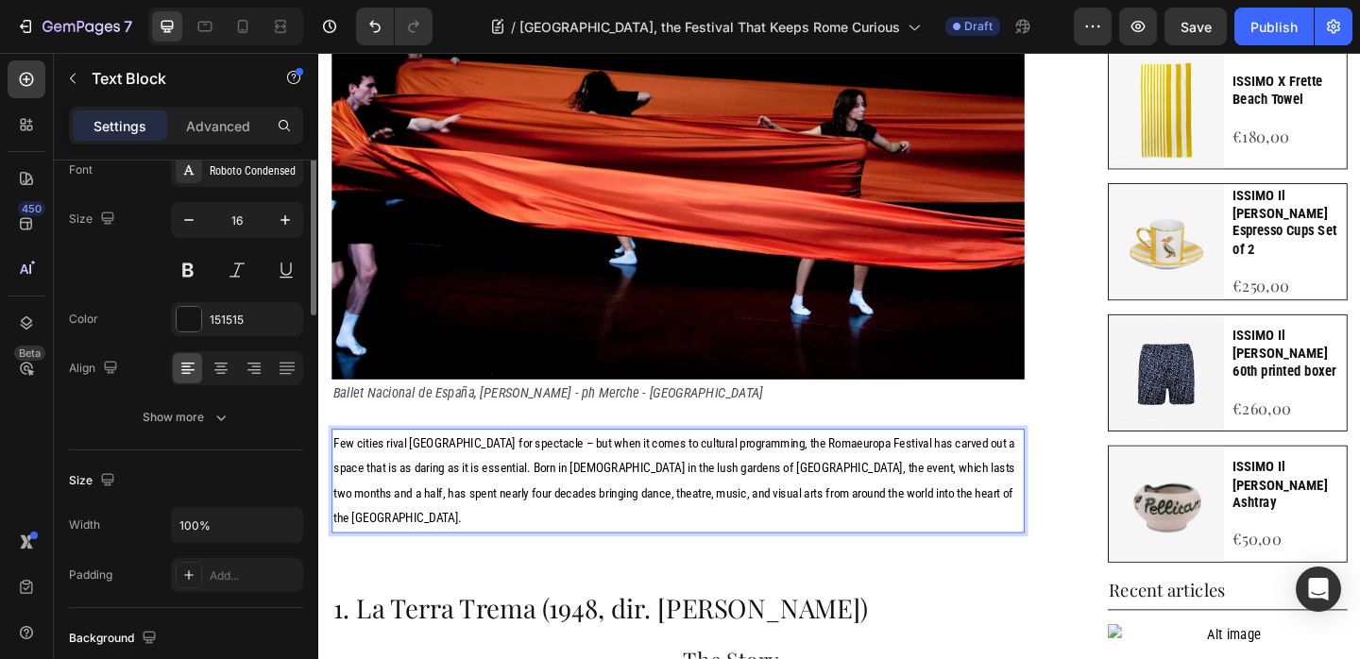
scroll to position [0, 0]
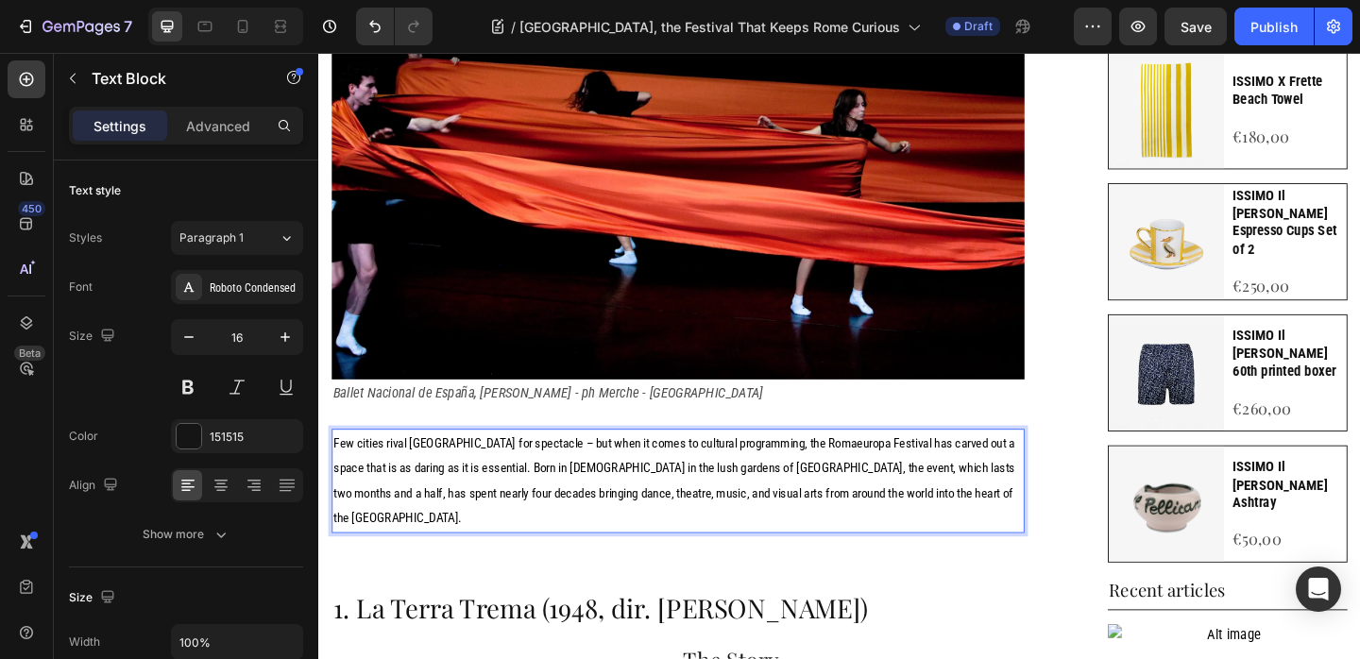
click at [223, 143] on div "Settings Advanced" at bounding box center [186, 126] width 234 height 38
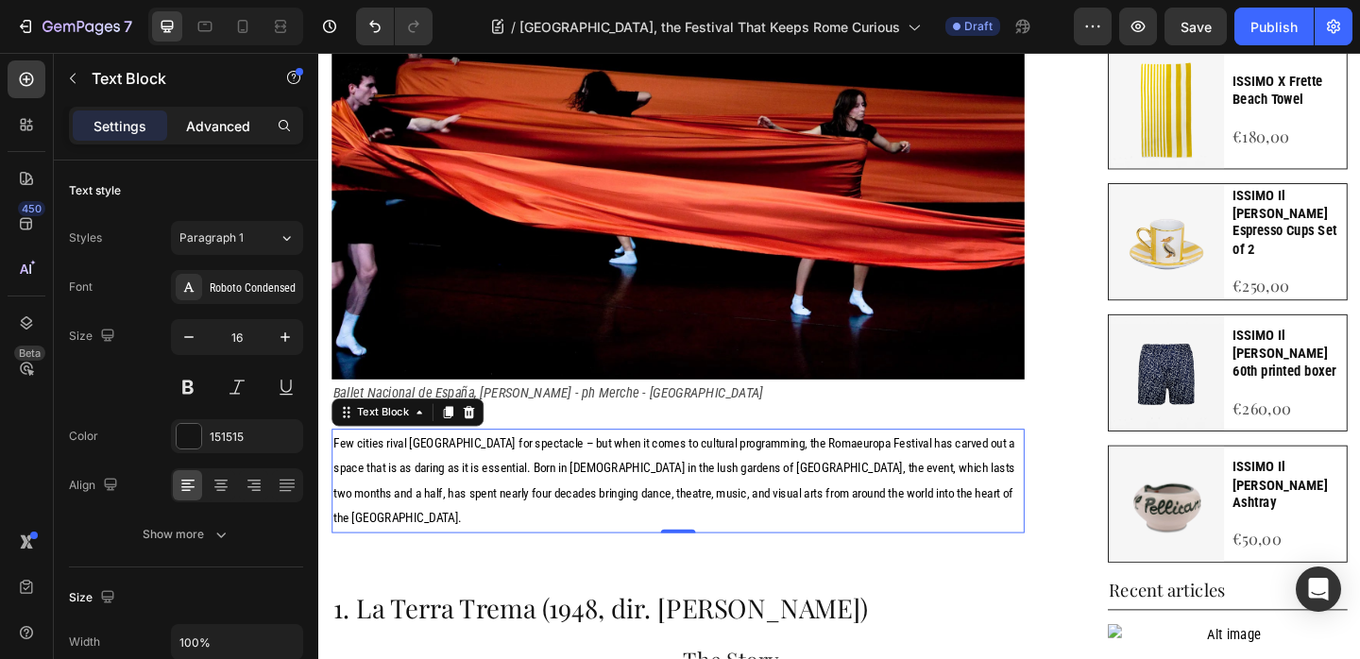
click at [225, 132] on p "Advanced" at bounding box center [218, 126] width 64 height 20
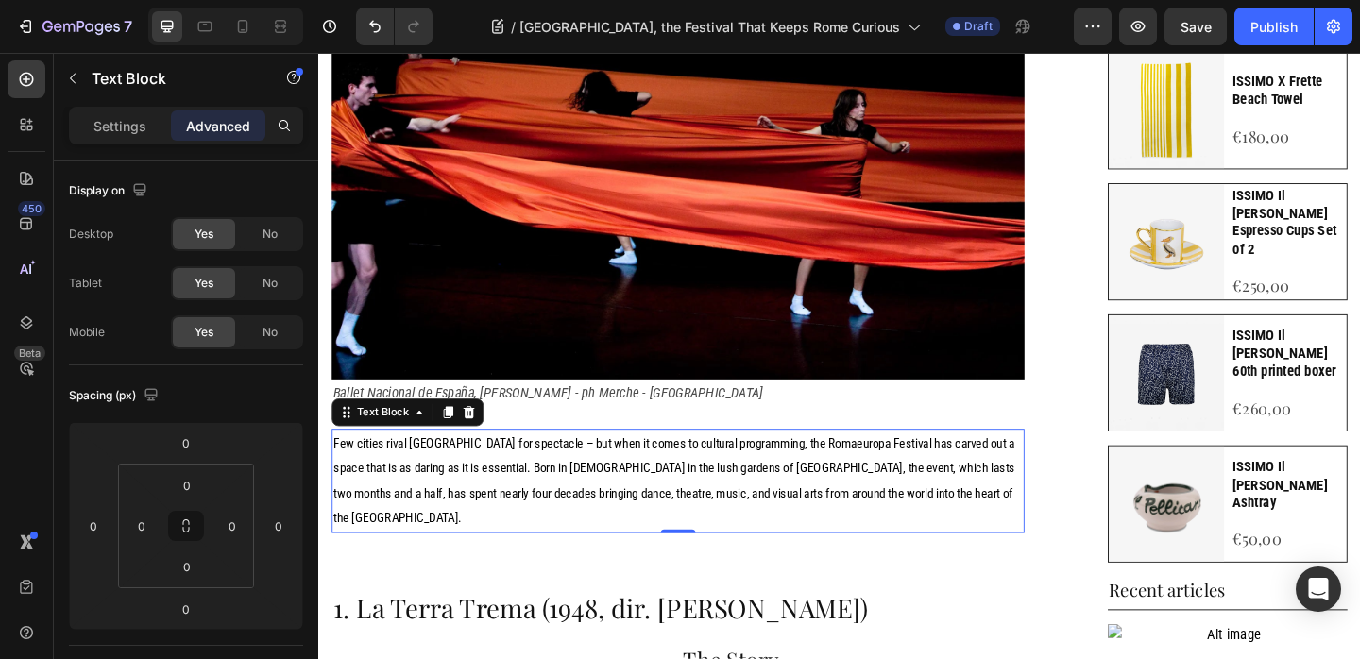
click at [129, 132] on p "Settings" at bounding box center [119, 126] width 53 height 20
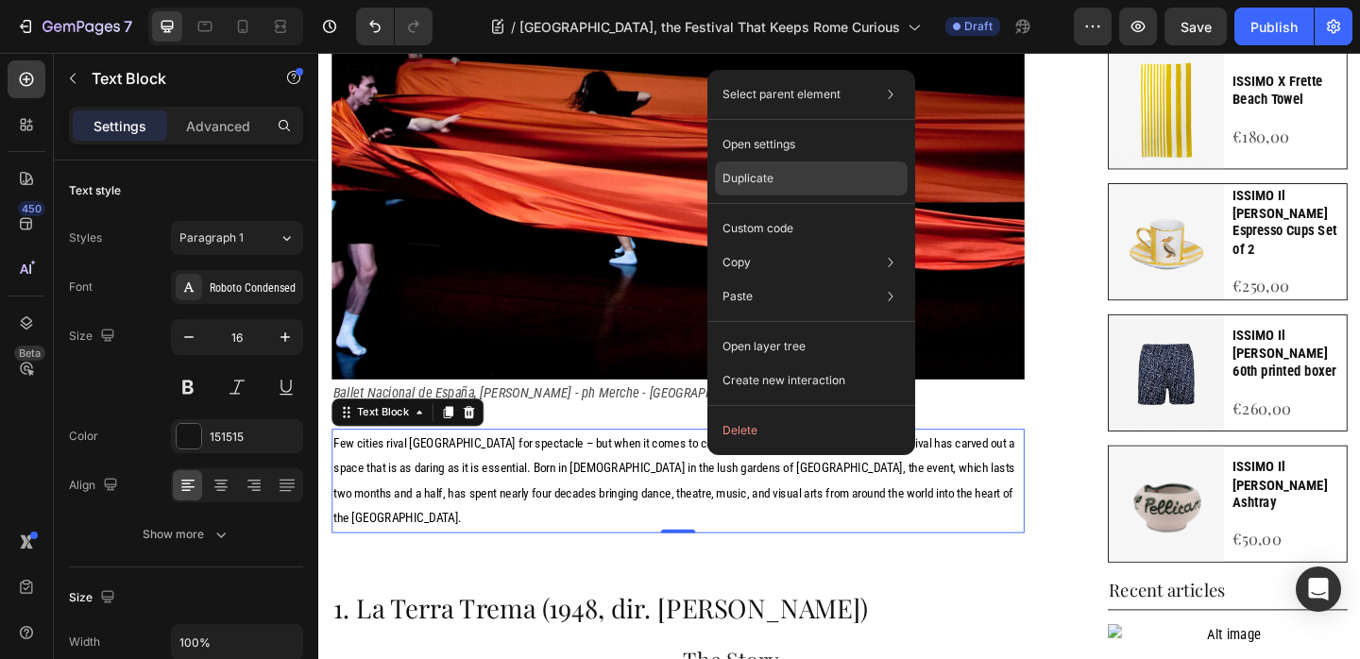
click at [767, 186] on div "Duplicate" at bounding box center [811, 178] width 193 height 34
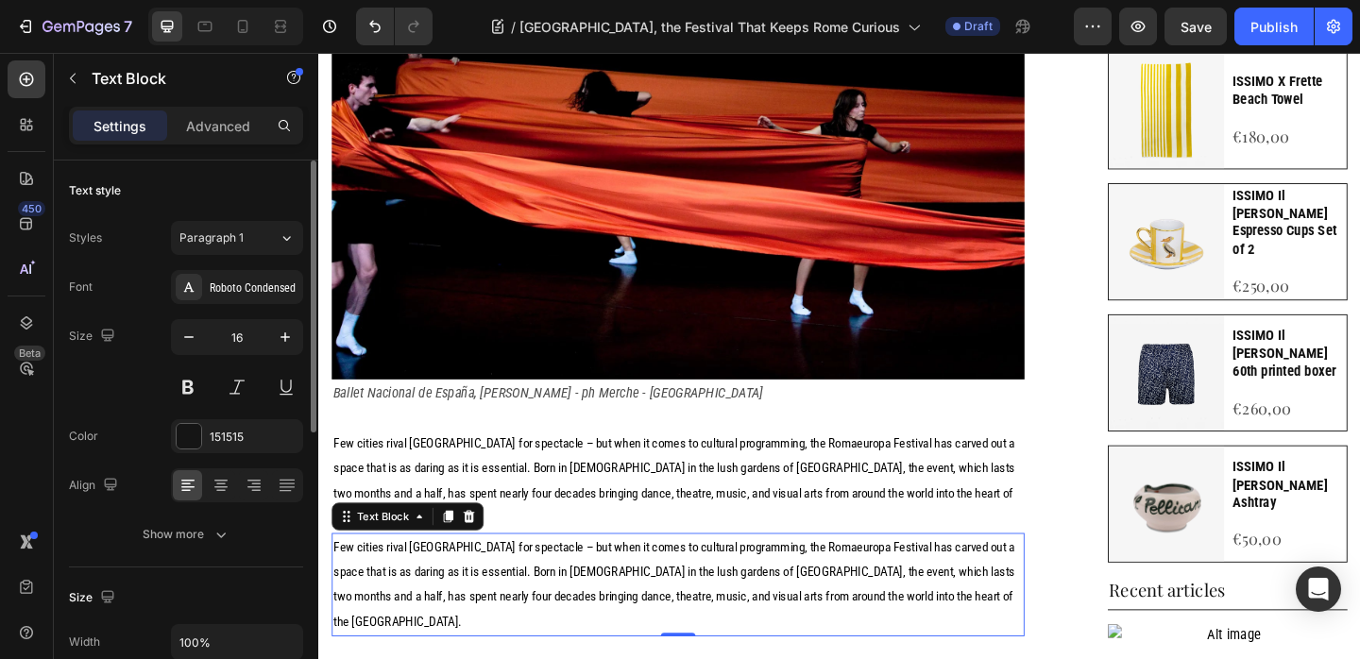
scroll to position [879, 0]
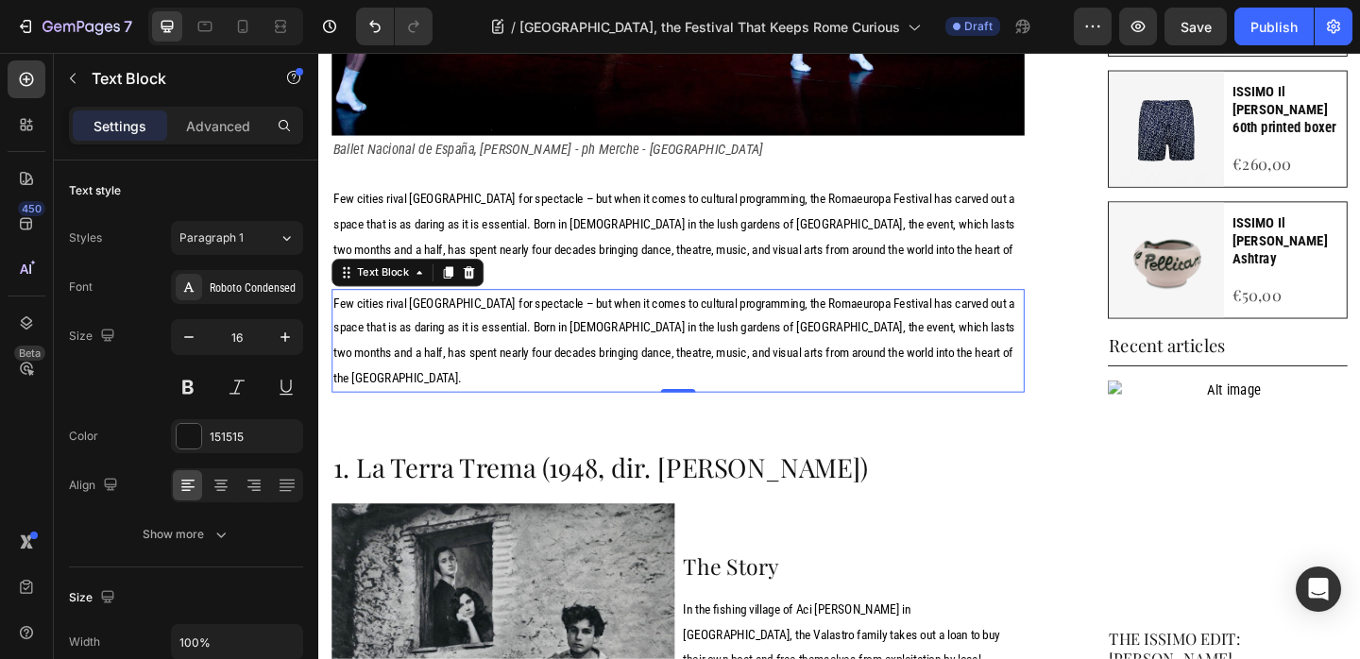
click at [660, 316] on span "Few cities rival Rome for spectacle – but when it comes to cultural programming…" at bounding box center [704, 365] width 741 height 98
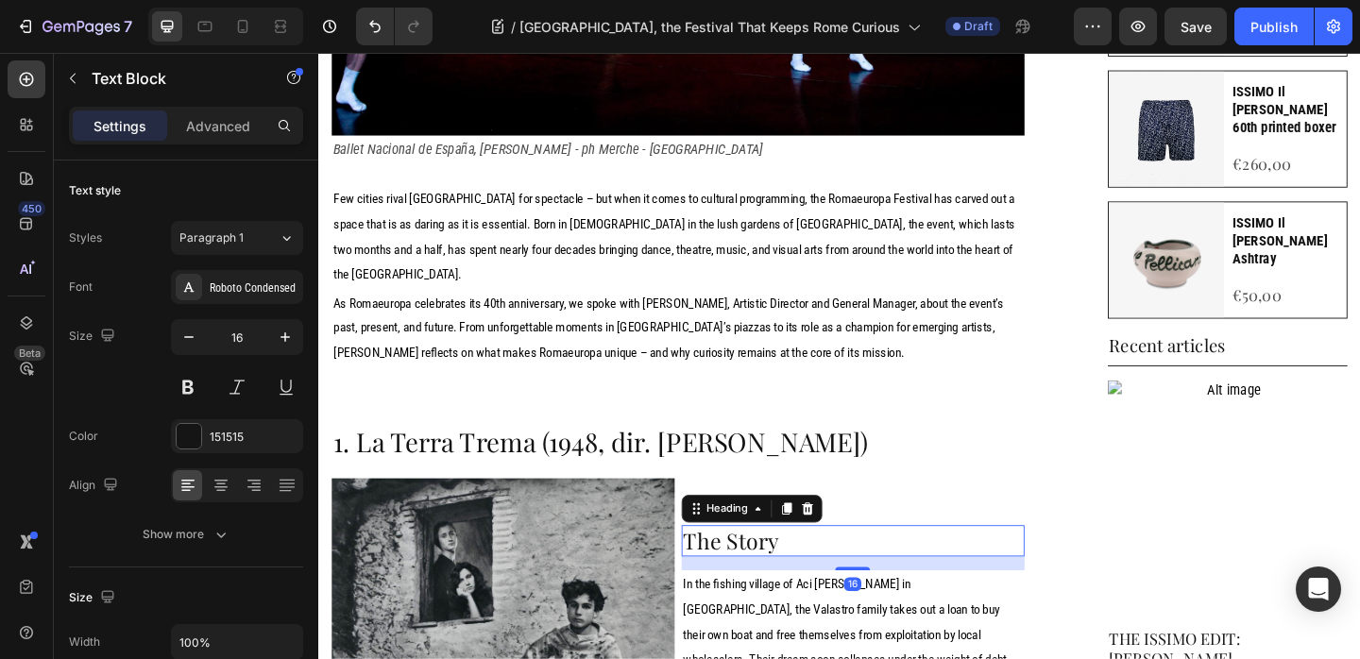
click at [748, 567] on h2 "The Story" at bounding box center [899, 584] width 373 height 35
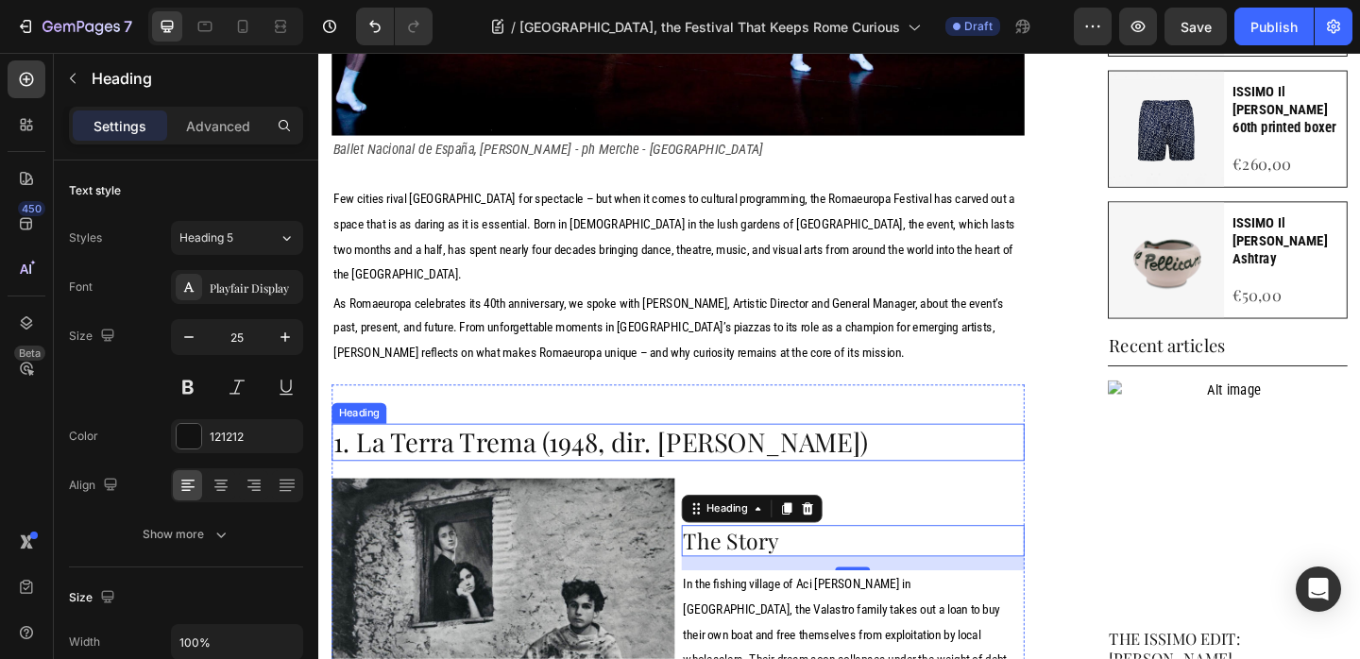
click at [488, 456] on h2 "1. La Terra Trema (1948, dir. Luchino Visconti)" at bounding box center [709, 476] width 754 height 41
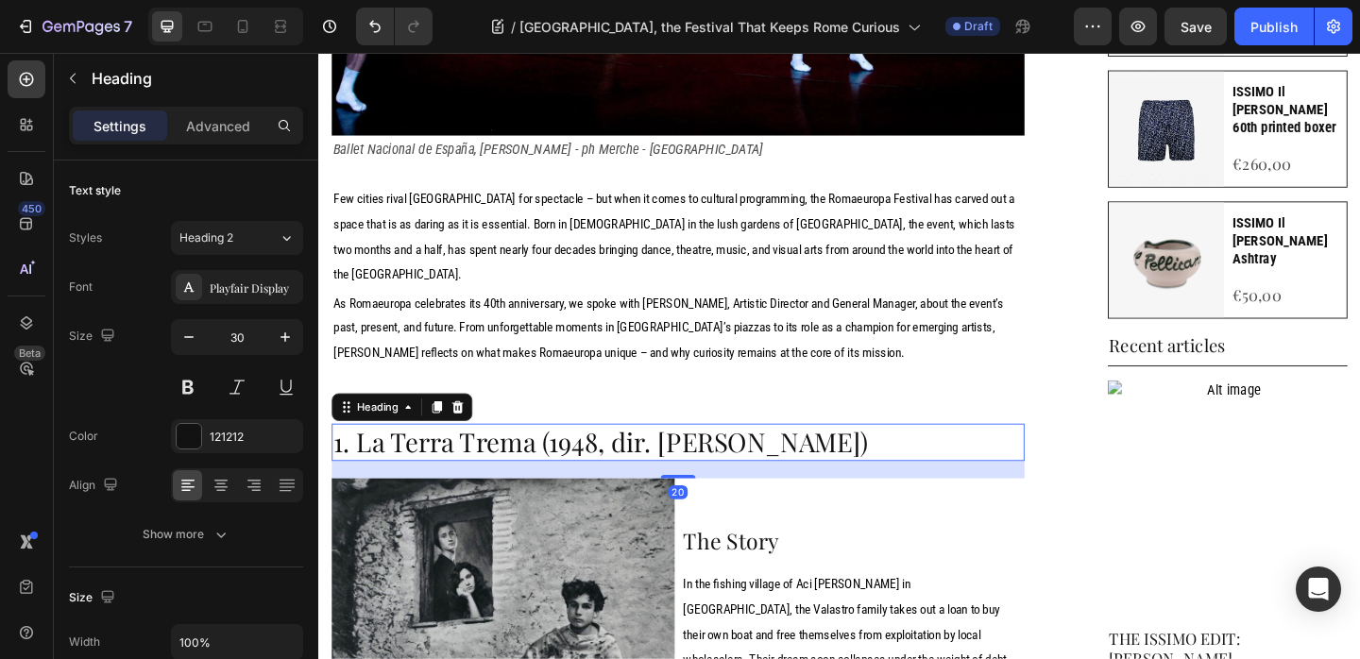
click at [474, 432] on icon at bounding box center [470, 438] width 12 height 13
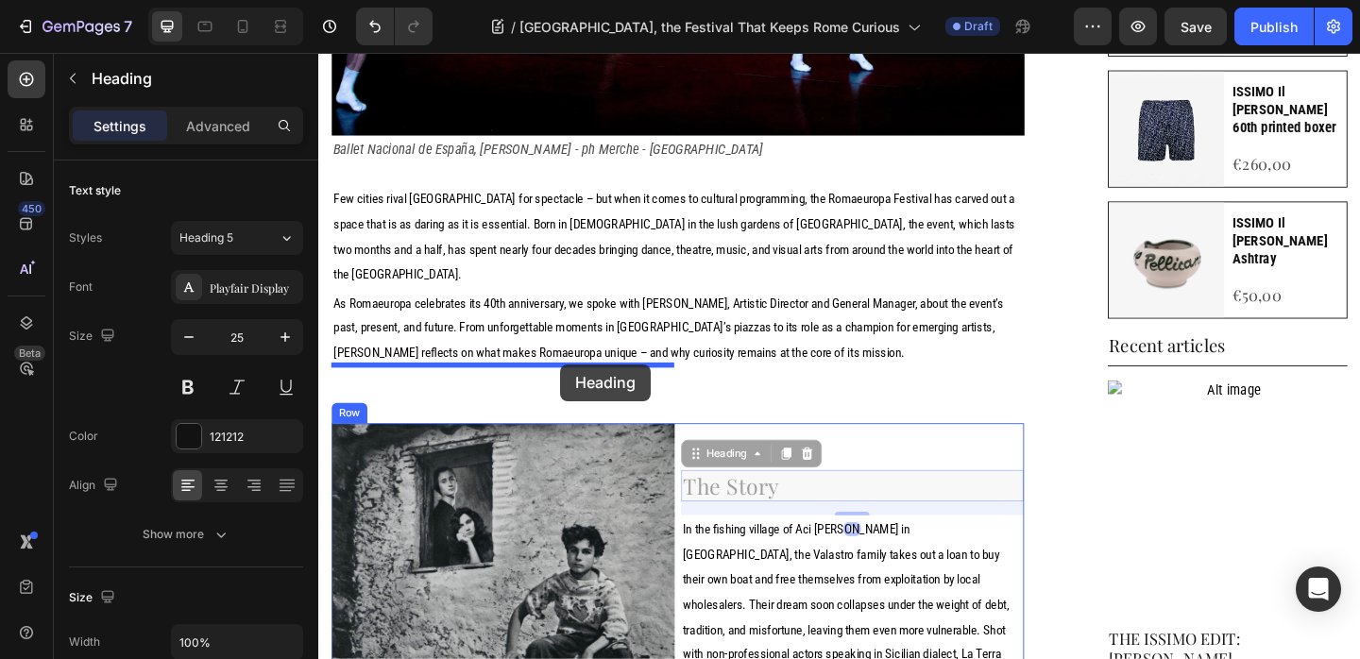
drag, startPoint x: 729, startPoint y: 449, endPoint x: 581, endPoint y: 391, distance: 159.1
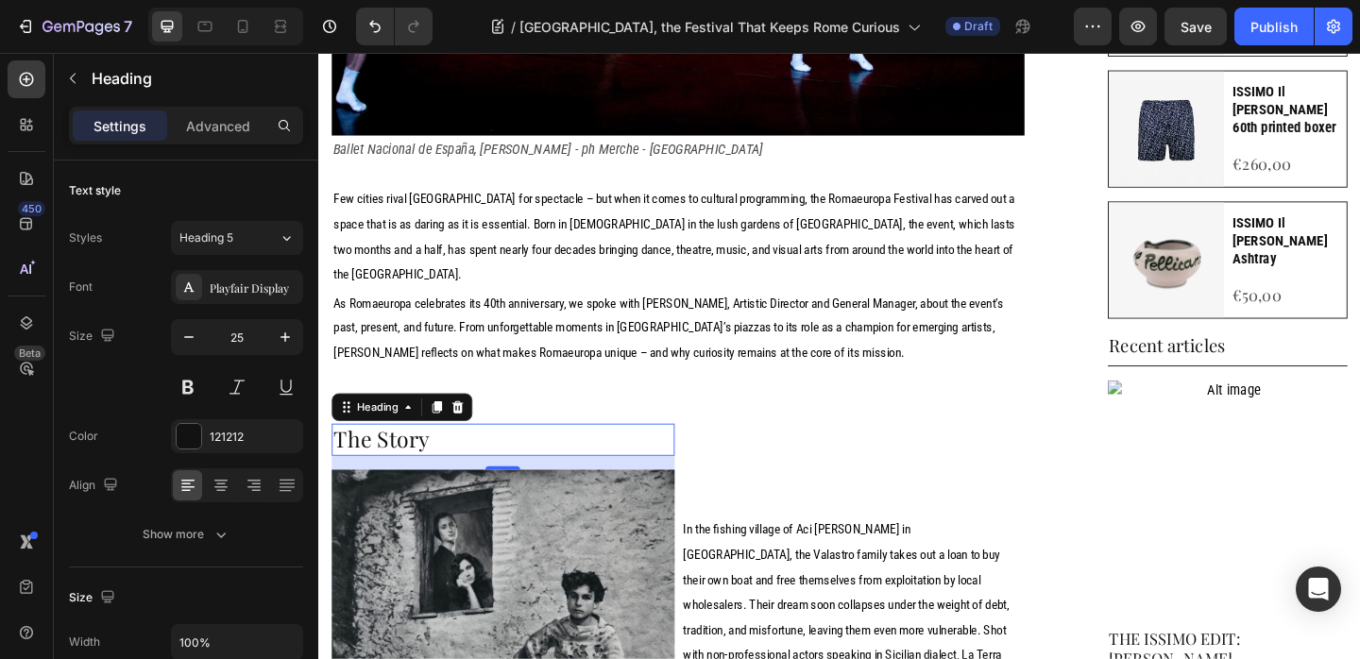
click at [404, 456] on h2 "The Story" at bounding box center [518, 473] width 373 height 35
click at [404, 458] on p "The Story" at bounding box center [518, 473] width 369 height 31
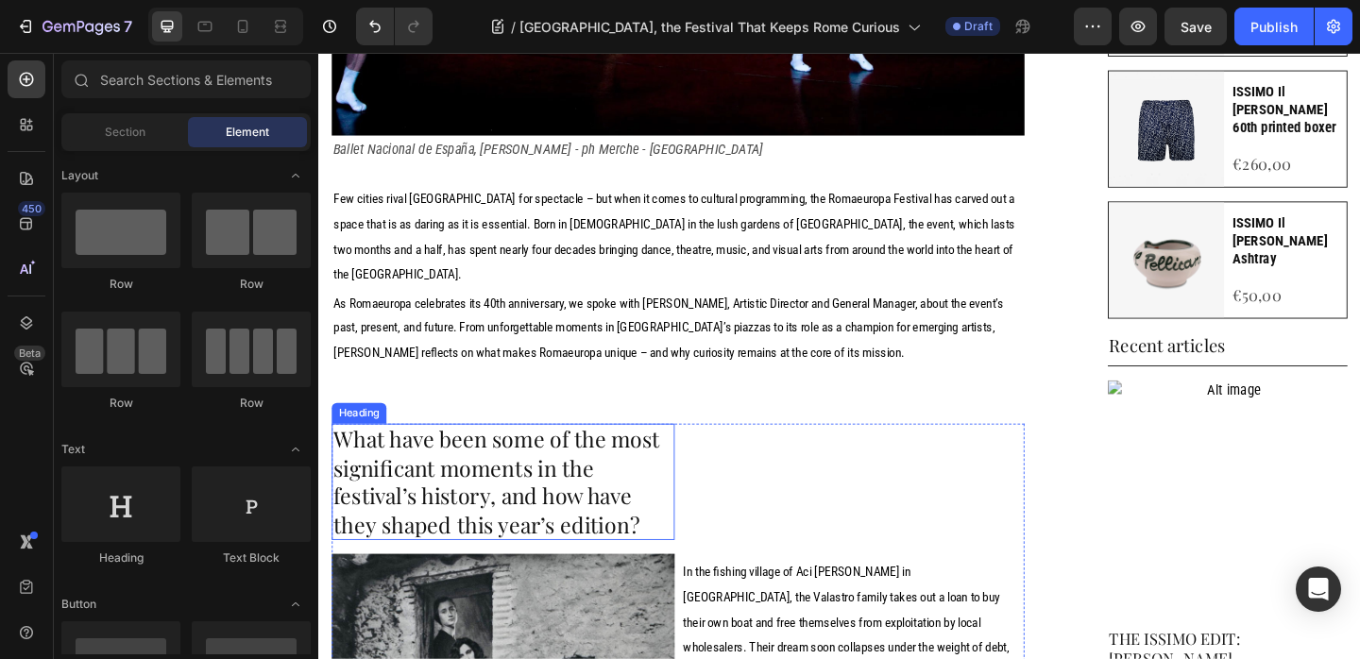
click at [552, 458] on p "What have been some of the most significant moments in the festival’s history, …" at bounding box center [518, 519] width 369 height 123
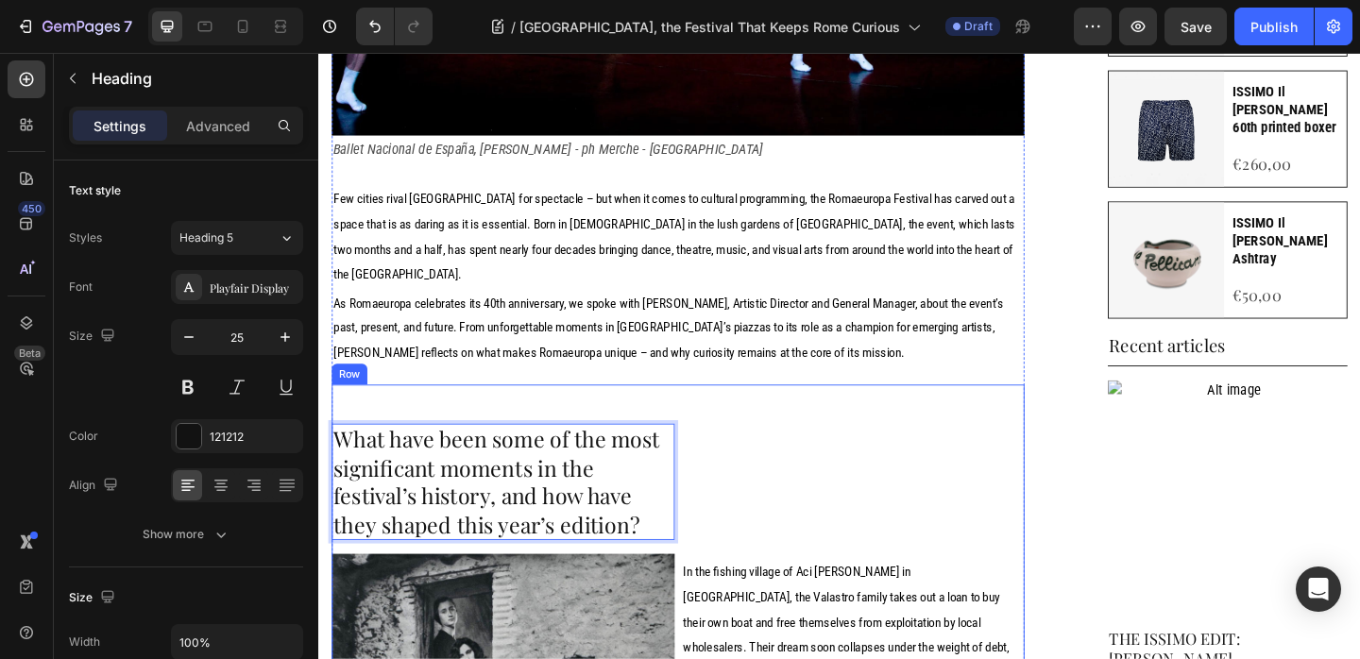
drag, startPoint x: 566, startPoint y: 467, endPoint x: 514, endPoint y: 393, distance: 90.1
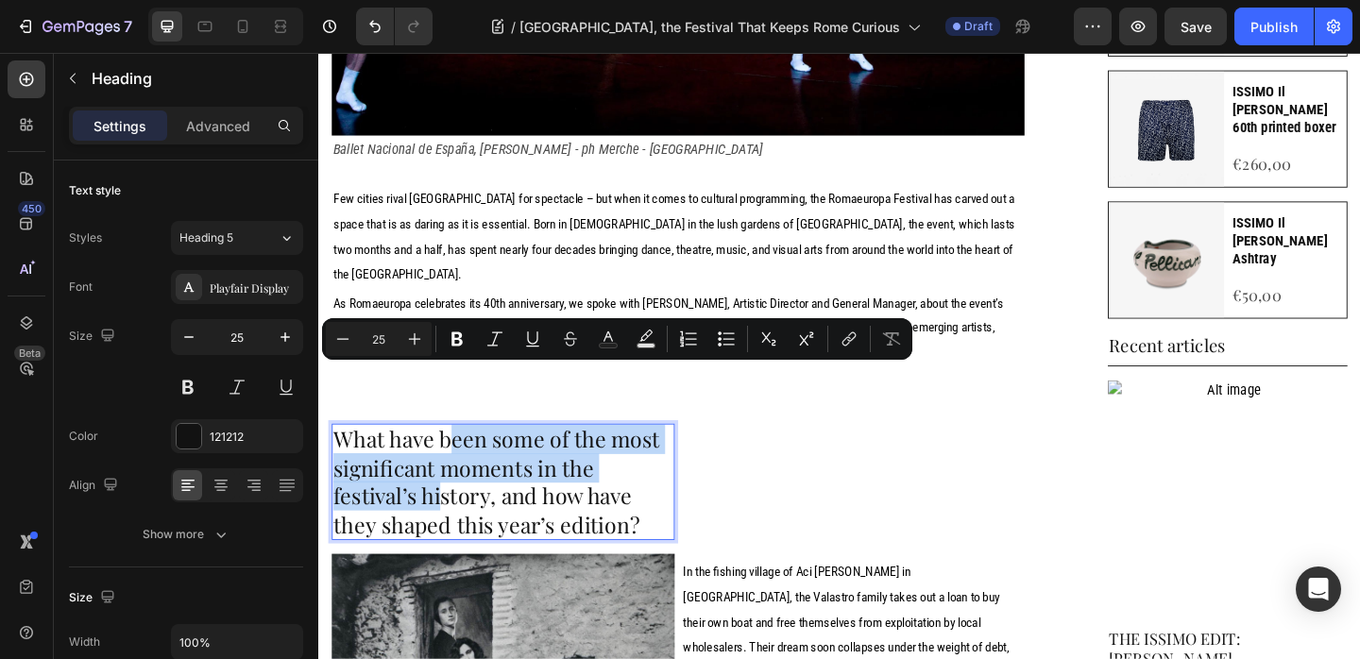
drag, startPoint x: 456, startPoint y: 460, endPoint x: 458, endPoint y: 403, distance: 56.7
click at [457, 458] on p "What have been some of the most significant moments in the festival’s history, …" at bounding box center [518, 519] width 369 height 123
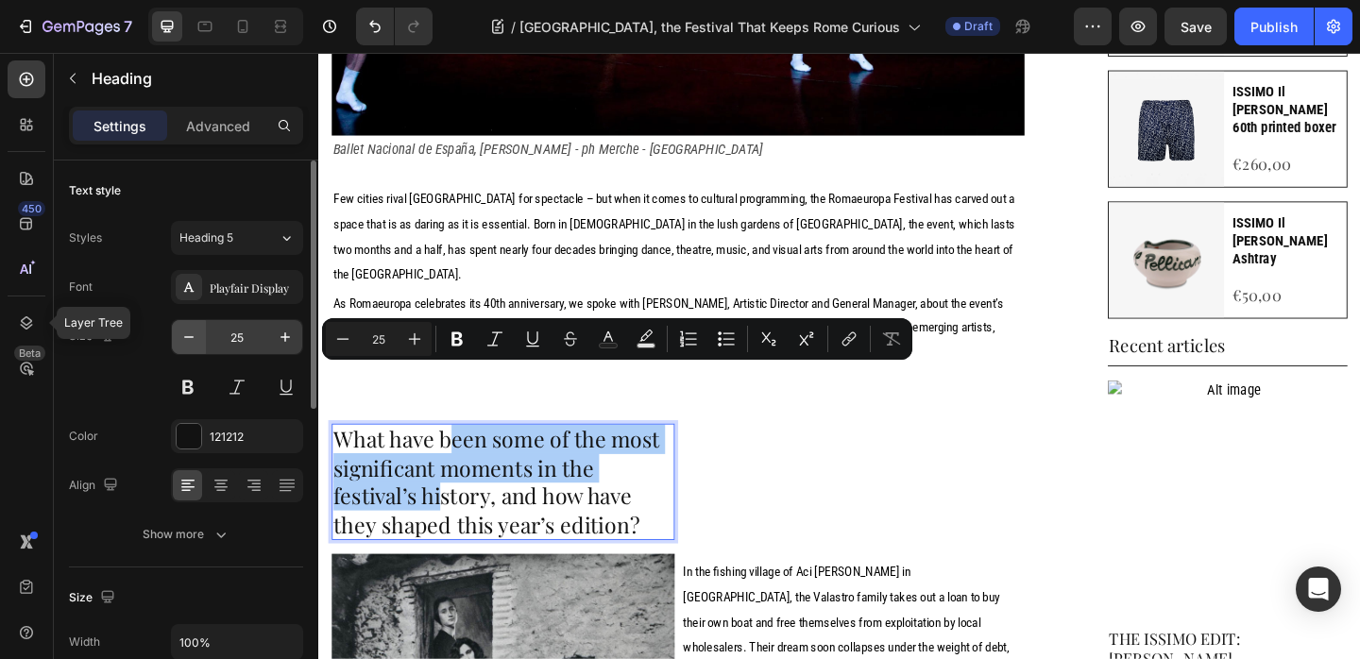
drag, startPoint x: 14, startPoint y: 319, endPoint x: 195, endPoint y: 336, distance: 182.1
click at [14, 319] on div at bounding box center [27, 323] width 38 height 38
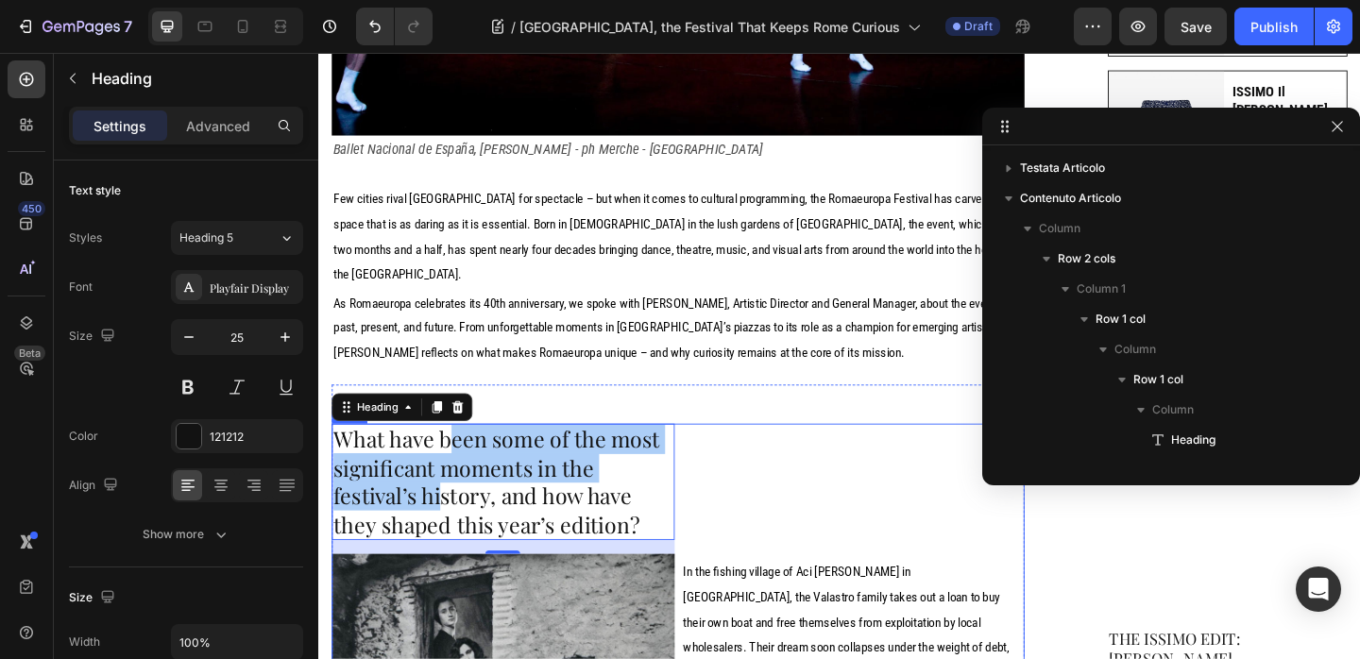
scroll to position [357, 0]
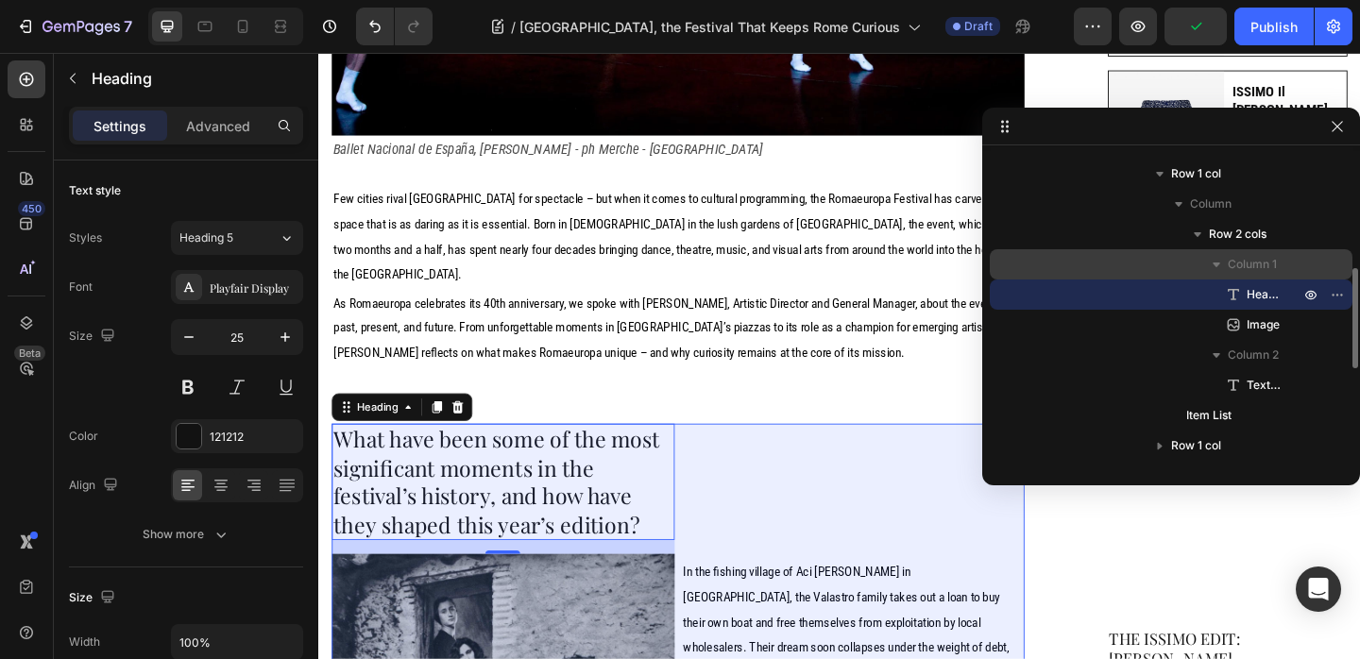
drag, startPoint x: 1247, startPoint y: 290, endPoint x: 1239, endPoint y: 252, distance: 38.7
click at [1239, 252] on div "Column 1 Heading Image" at bounding box center [1171, 294] width 363 height 91
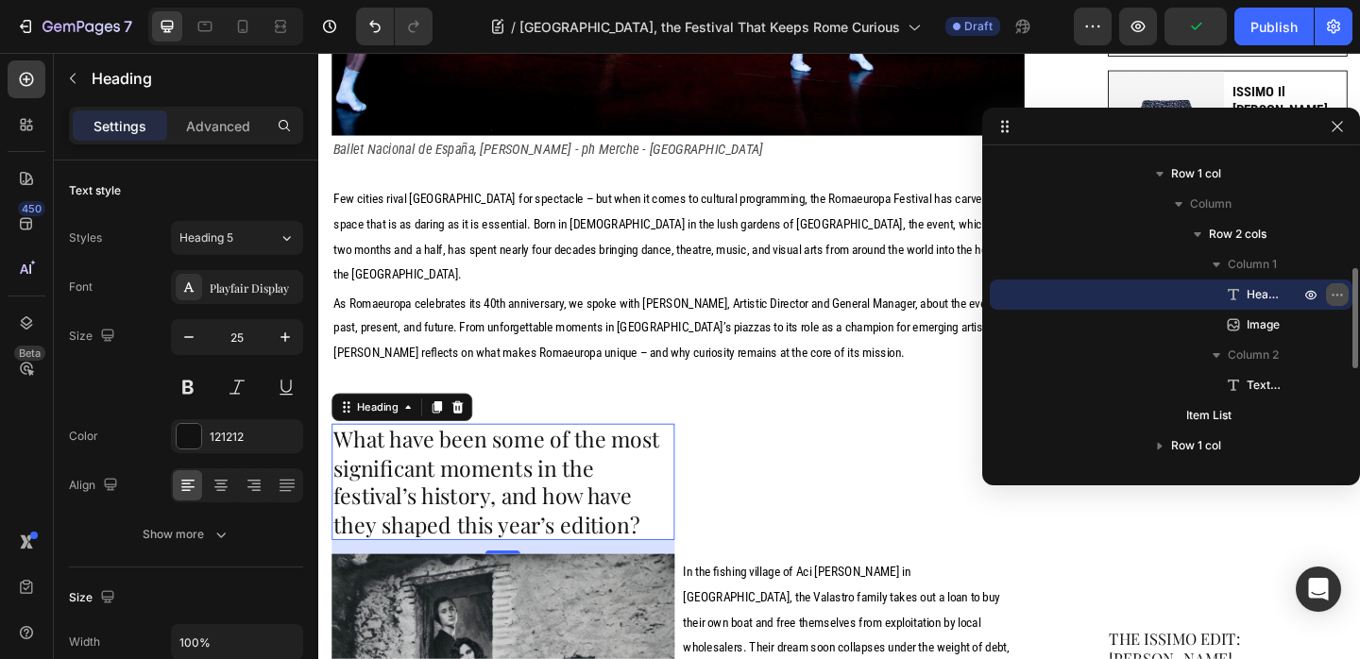
click at [1339, 290] on icon "button" at bounding box center [1337, 294] width 15 height 15
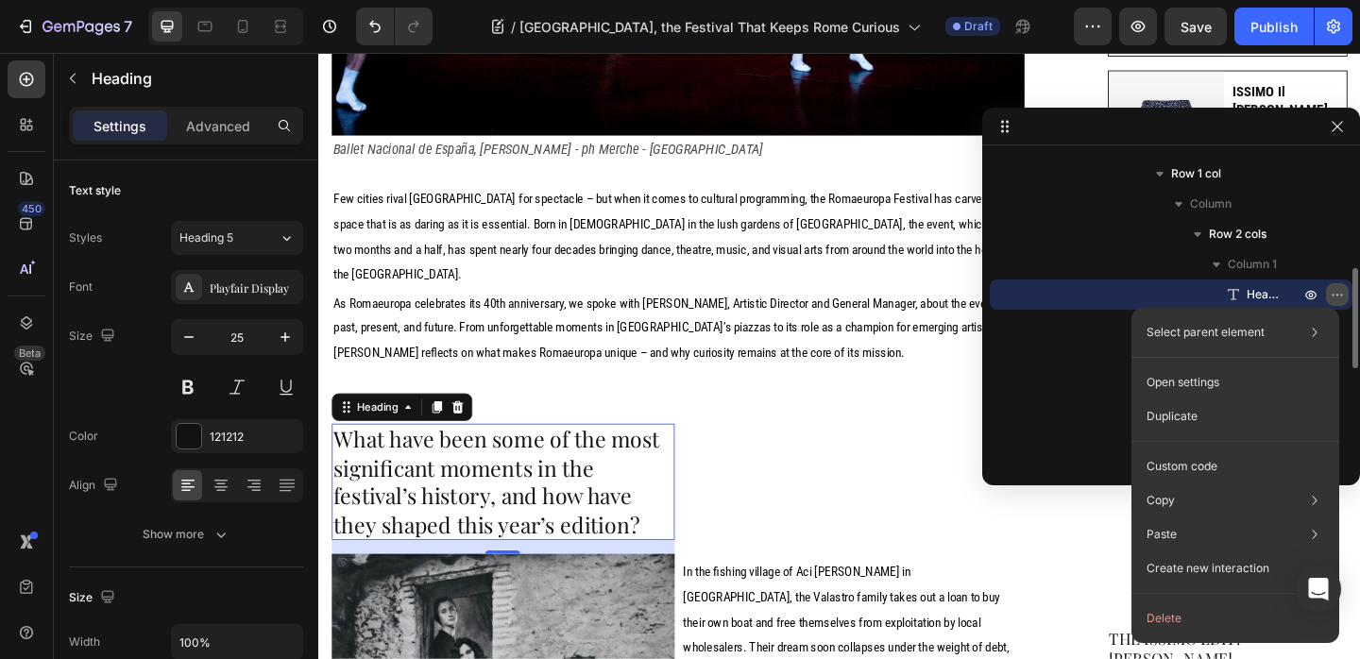
click at [1340, 289] on icon "button" at bounding box center [1337, 294] width 15 height 15
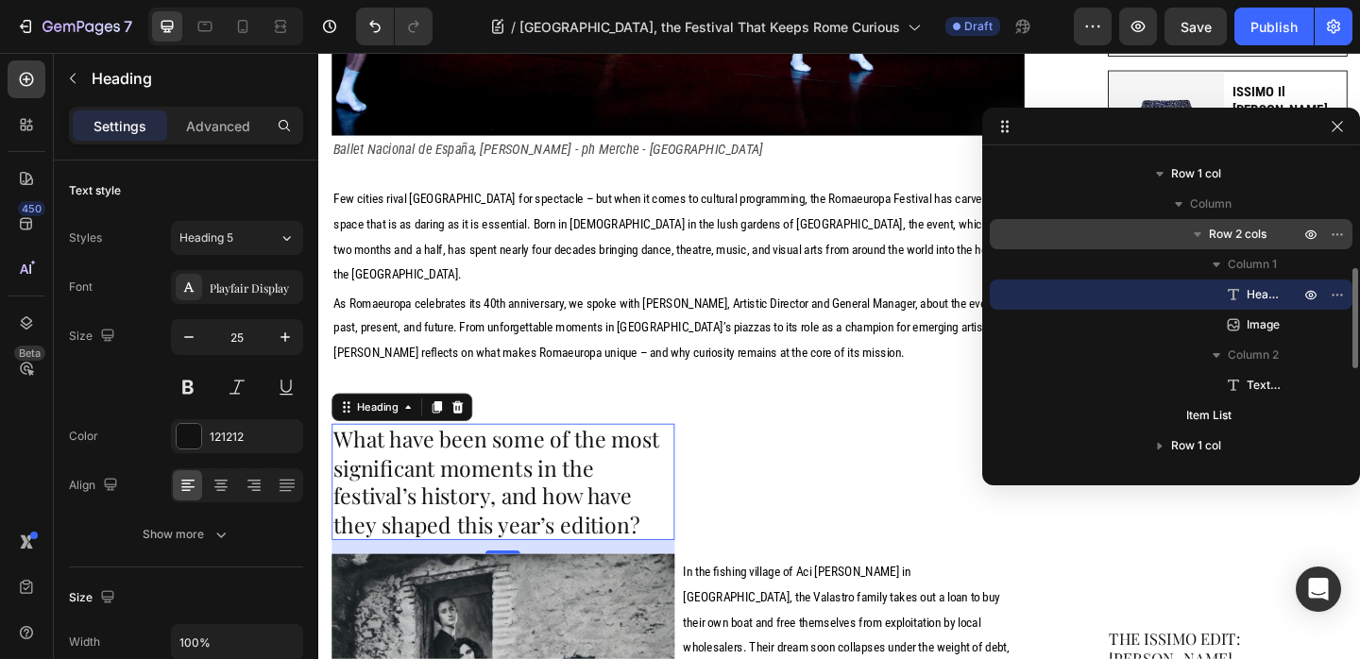
drag, startPoint x: 1249, startPoint y: 291, endPoint x: 1227, endPoint y: 226, distance: 69.0
click at [1227, 226] on div "Row 2 cols Column 1 Heading Image Column 2 Text Block" at bounding box center [1171, 309] width 363 height 181
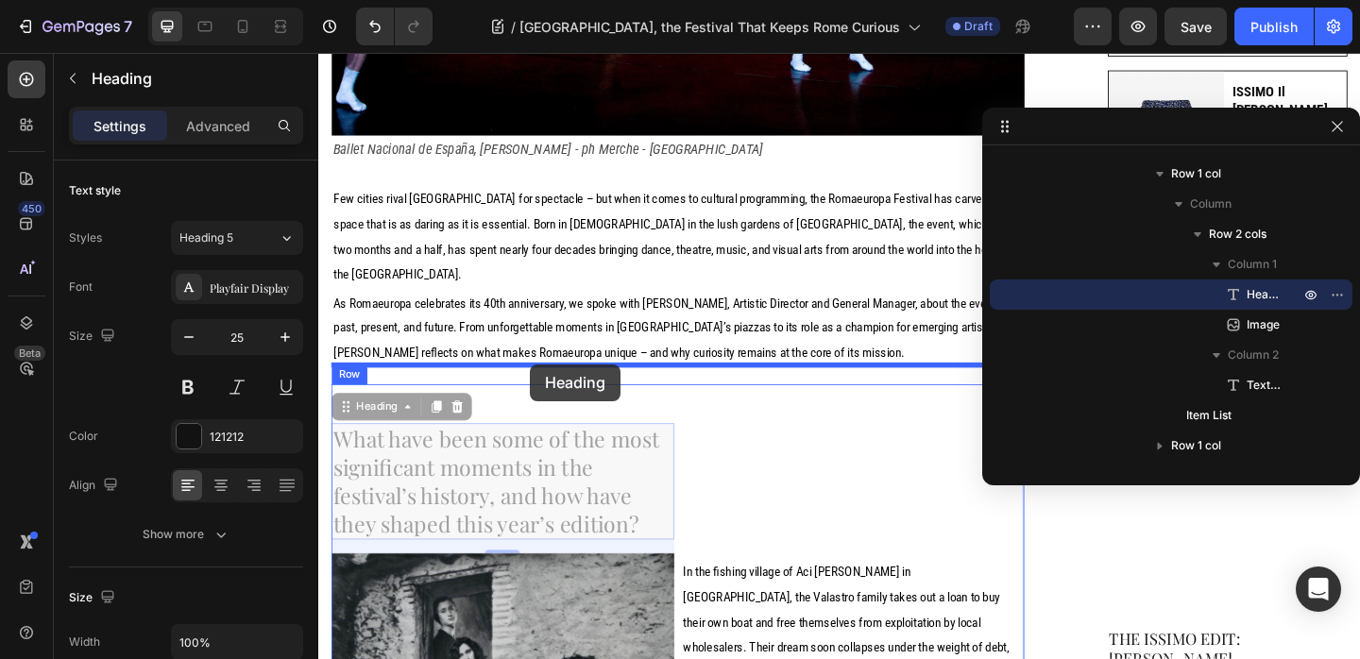
drag, startPoint x: 348, startPoint y: 377, endPoint x: 549, endPoint y: 392, distance: 200.8
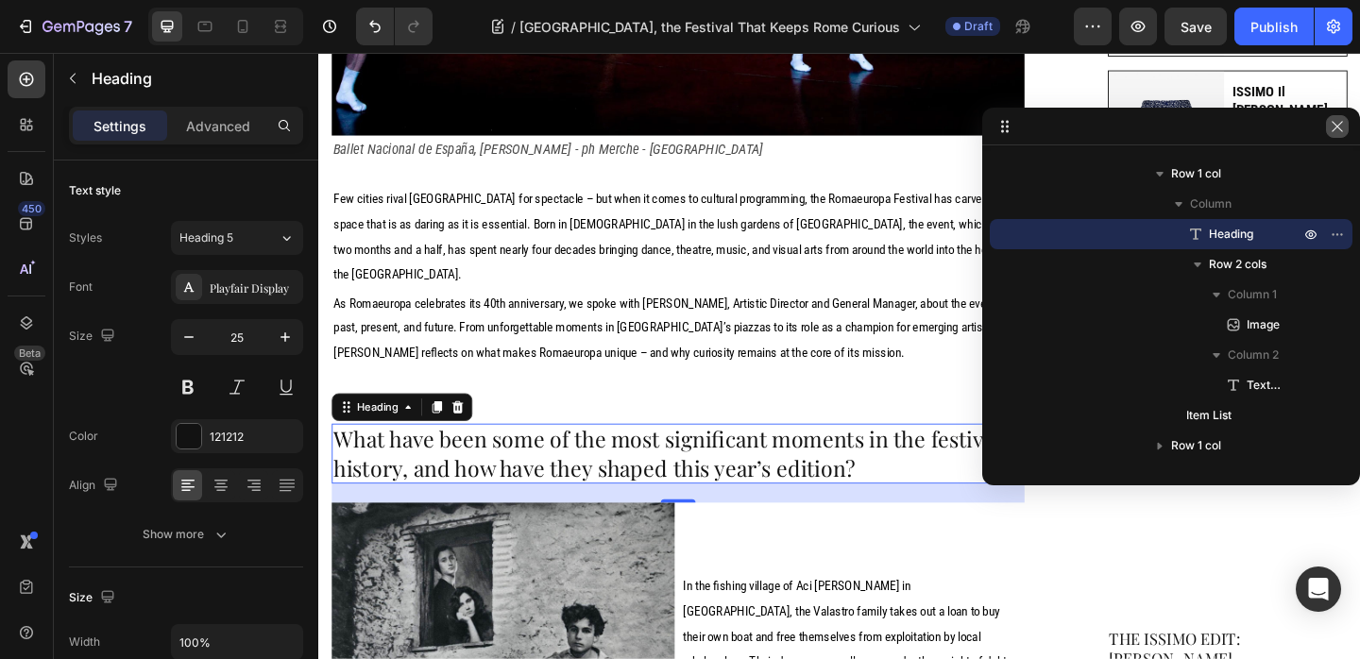
click at [1334, 130] on icon "button" at bounding box center [1337, 126] width 15 height 15
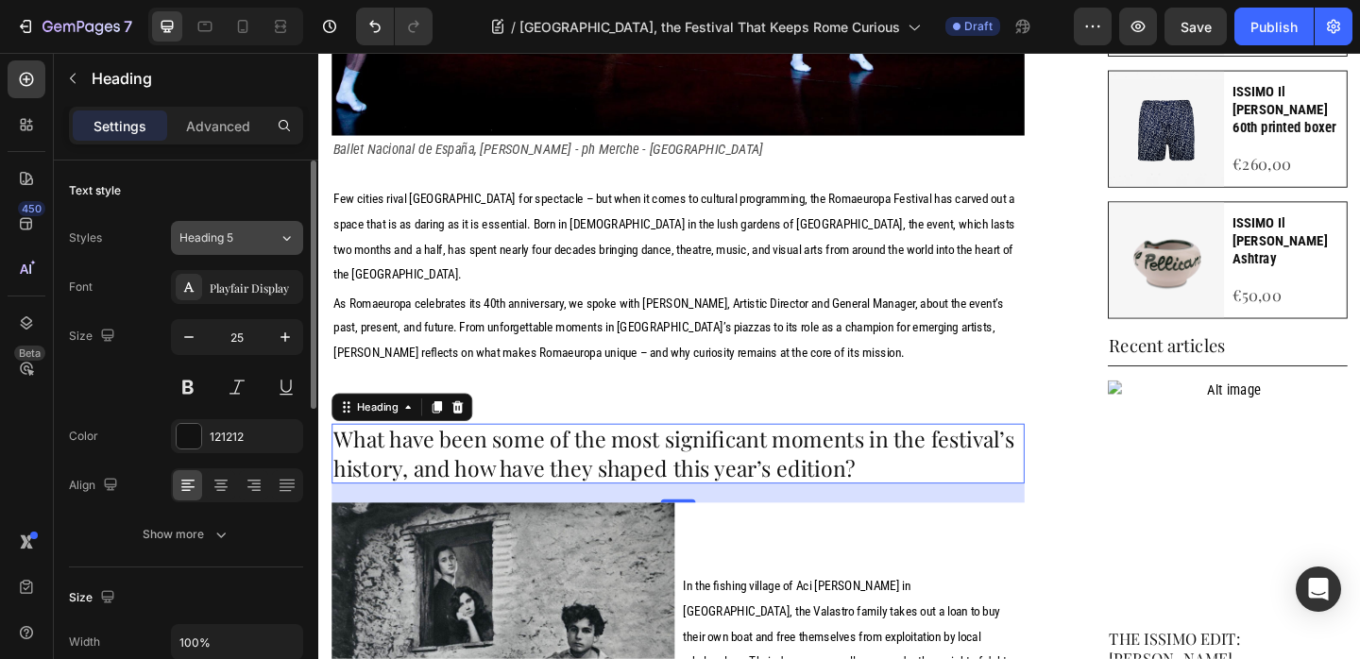
click at [210, 235] on span "Heading 5" at bounding box center [206, 237] width 54 height 17
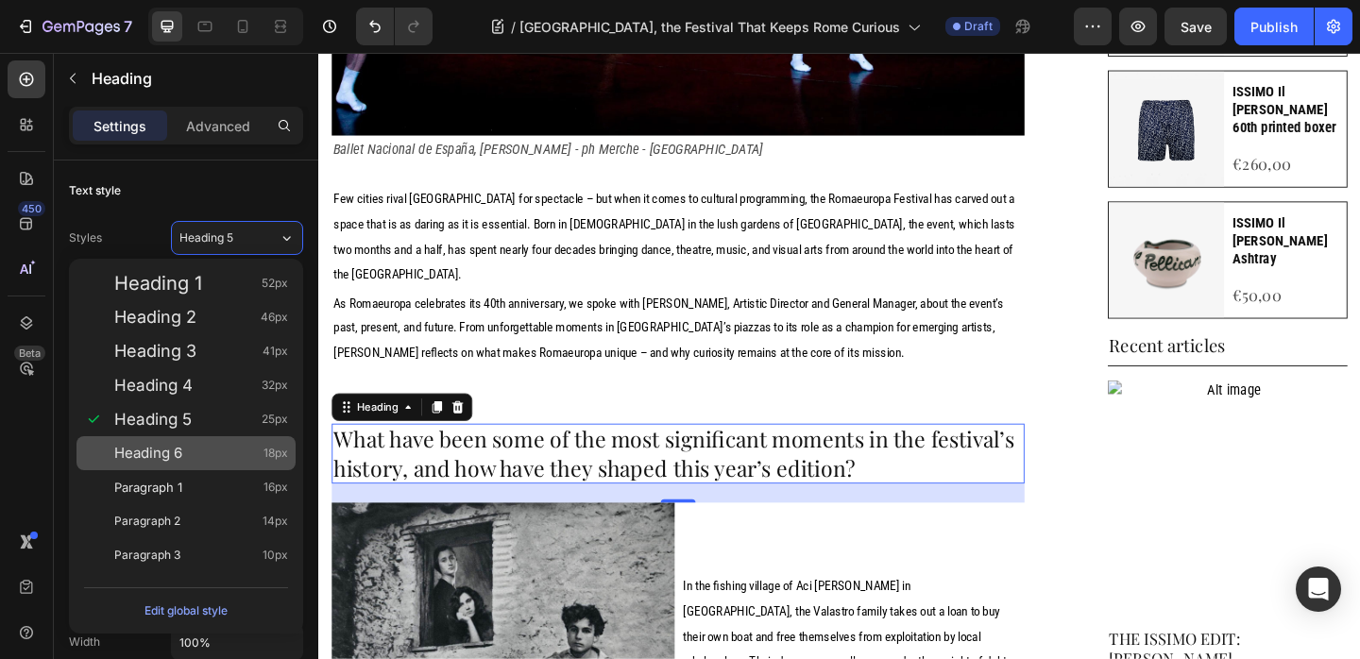
click at [206, 445] on div "Heading 6 18px" at bounding box center [201, 453] width 174 height 19
type input "18"
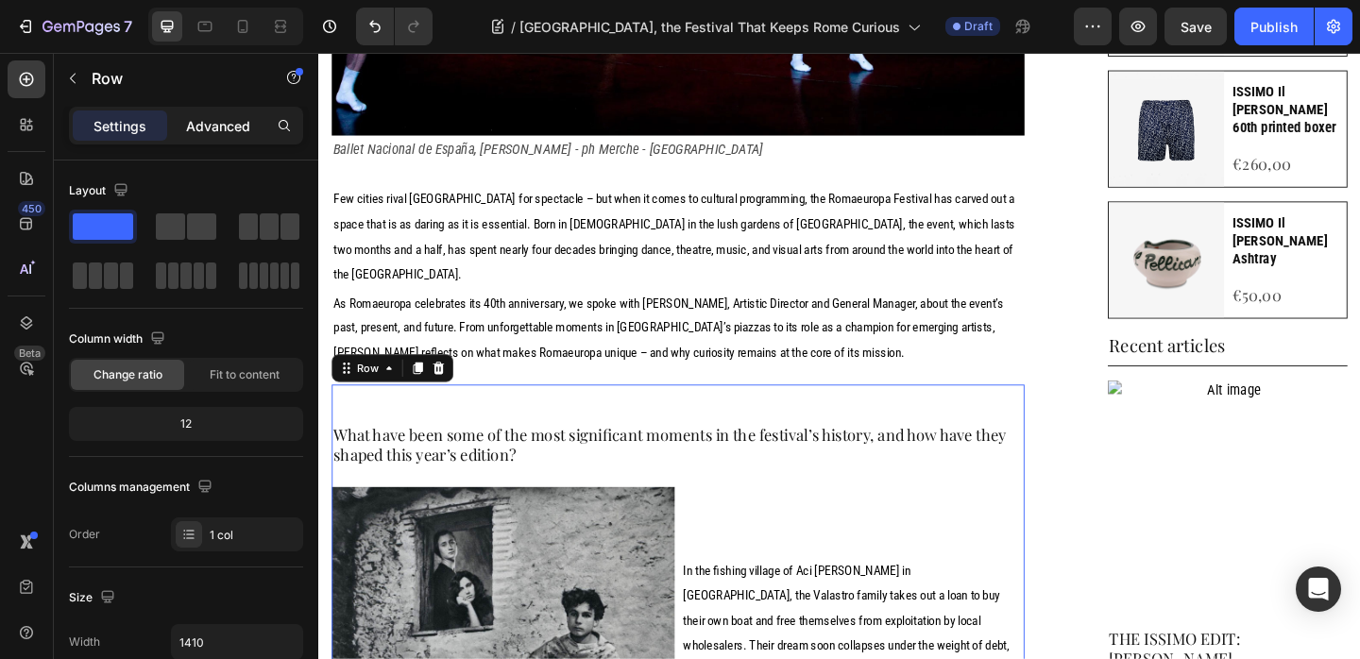
click at [226, 132] on p "Advanced" at bounding box center [218, 126] width 64 height 20
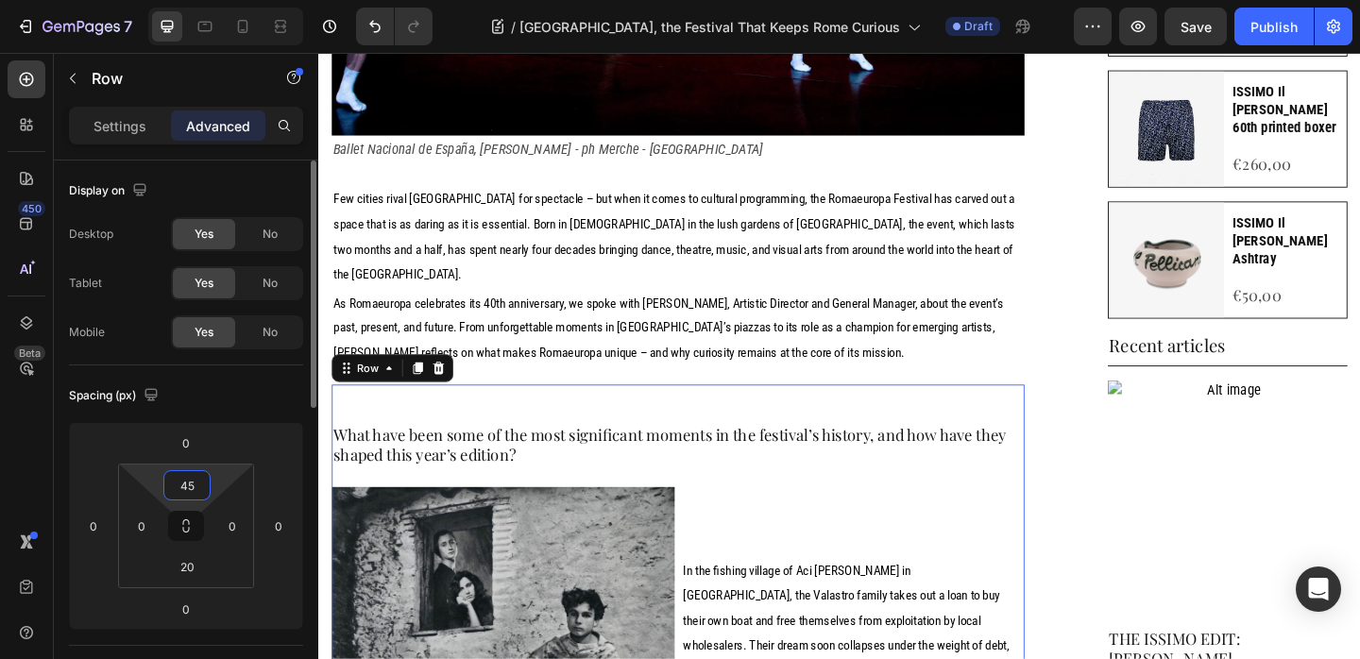
click at [185, 484] on input "45" at bounding box center [187, 485] width 38 height 28
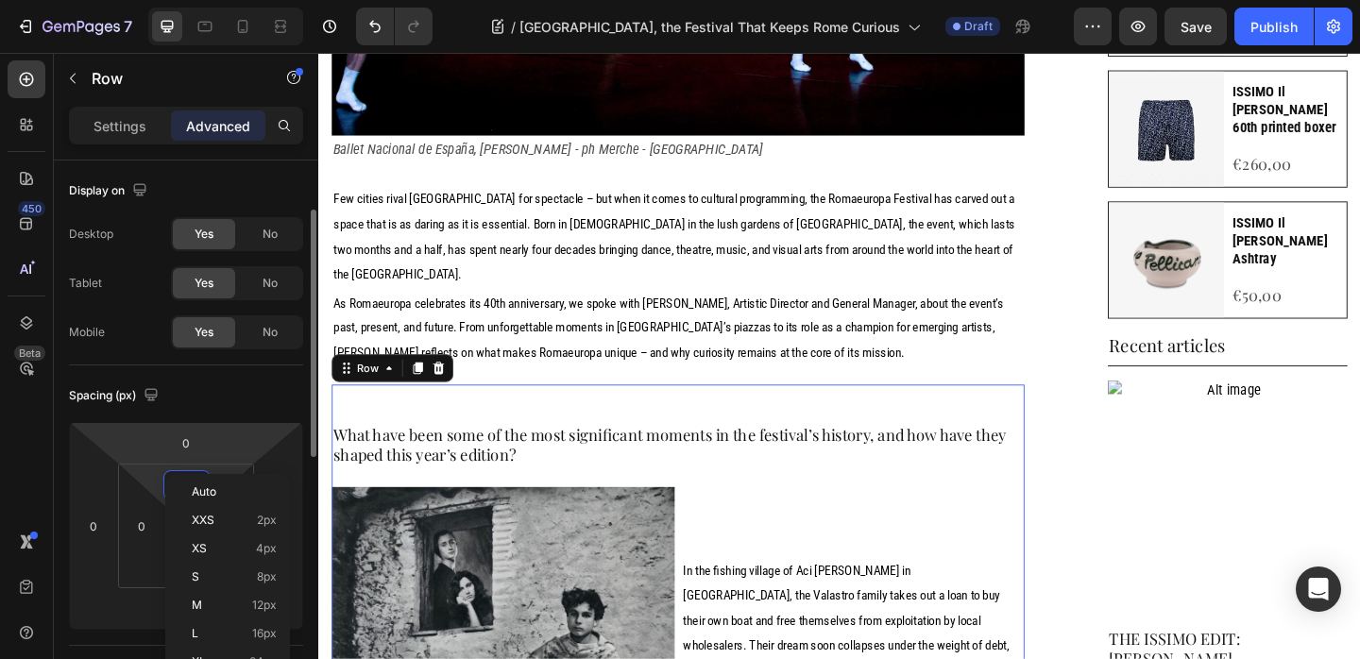
scroll to position [131, 0]
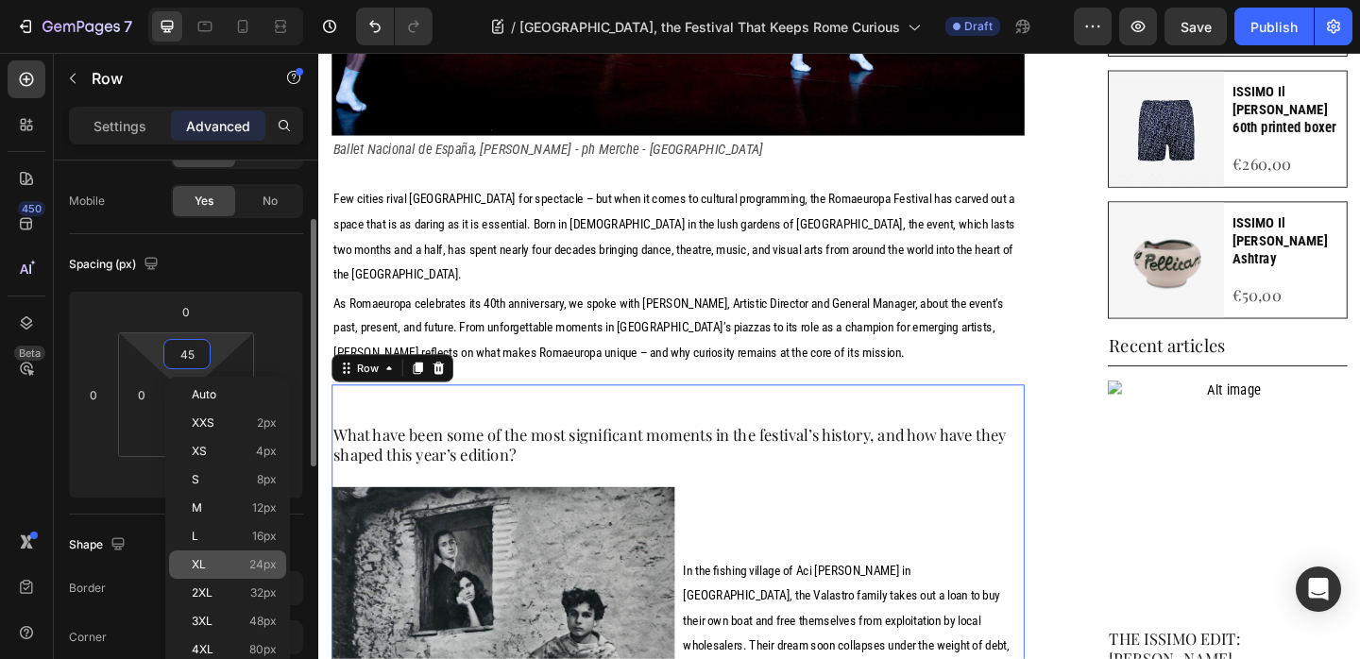
click at [269, 566] on span "24px" at bounding box center [262, 564] width 27 height 13
type input "24"
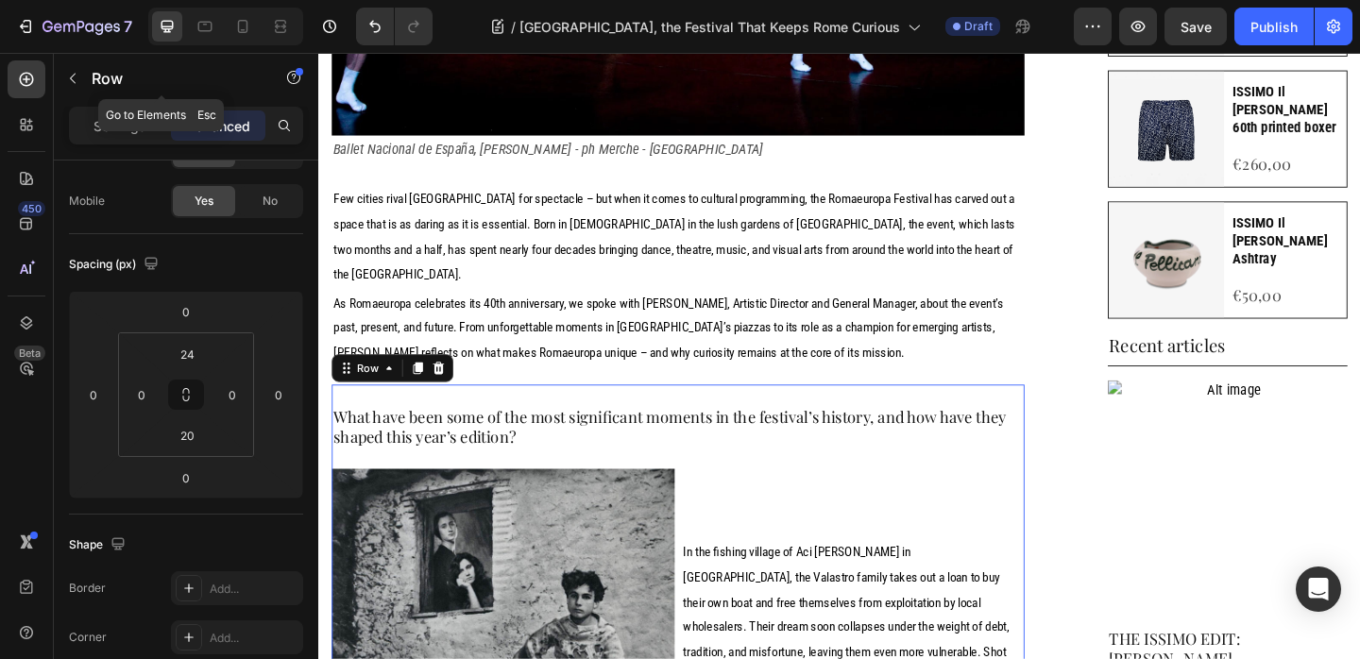
click at [80, 81] on button "button" at bounding box center [73, 78] width 30 height 30
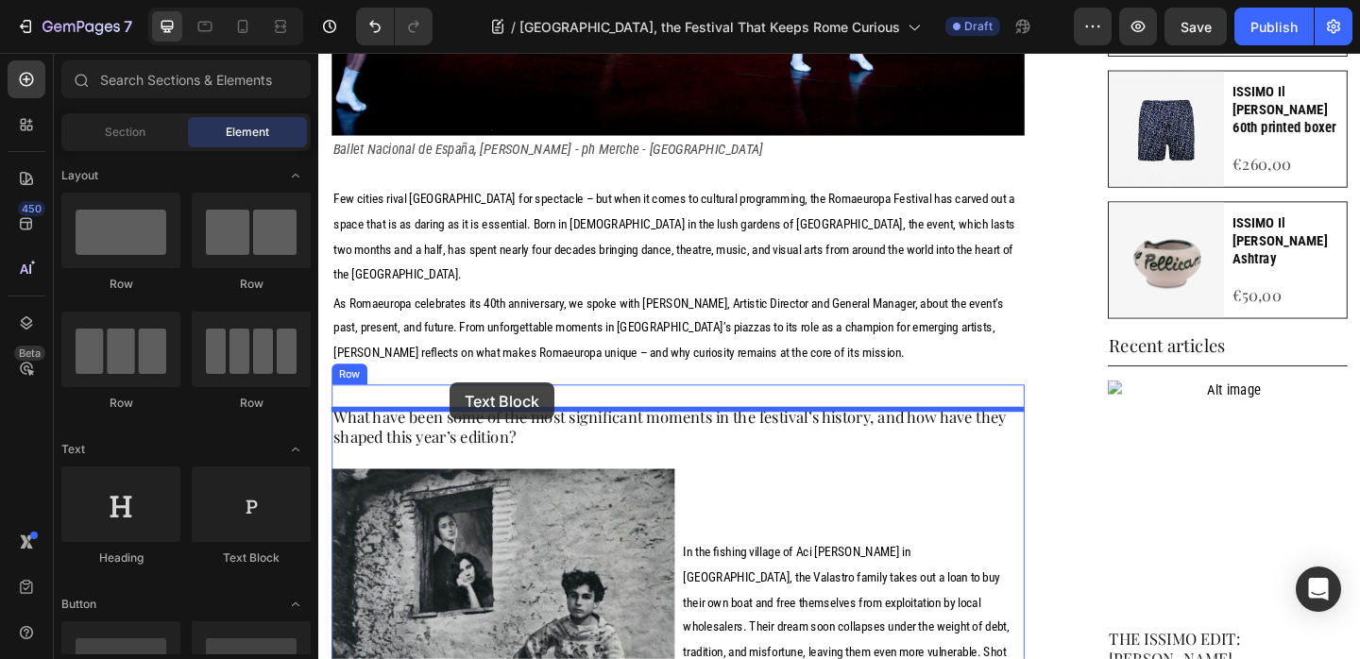
drag, startPoint x: 609, startPoint y: 536, endPoint x: 461, endPoint y: 412, distance: 193.7
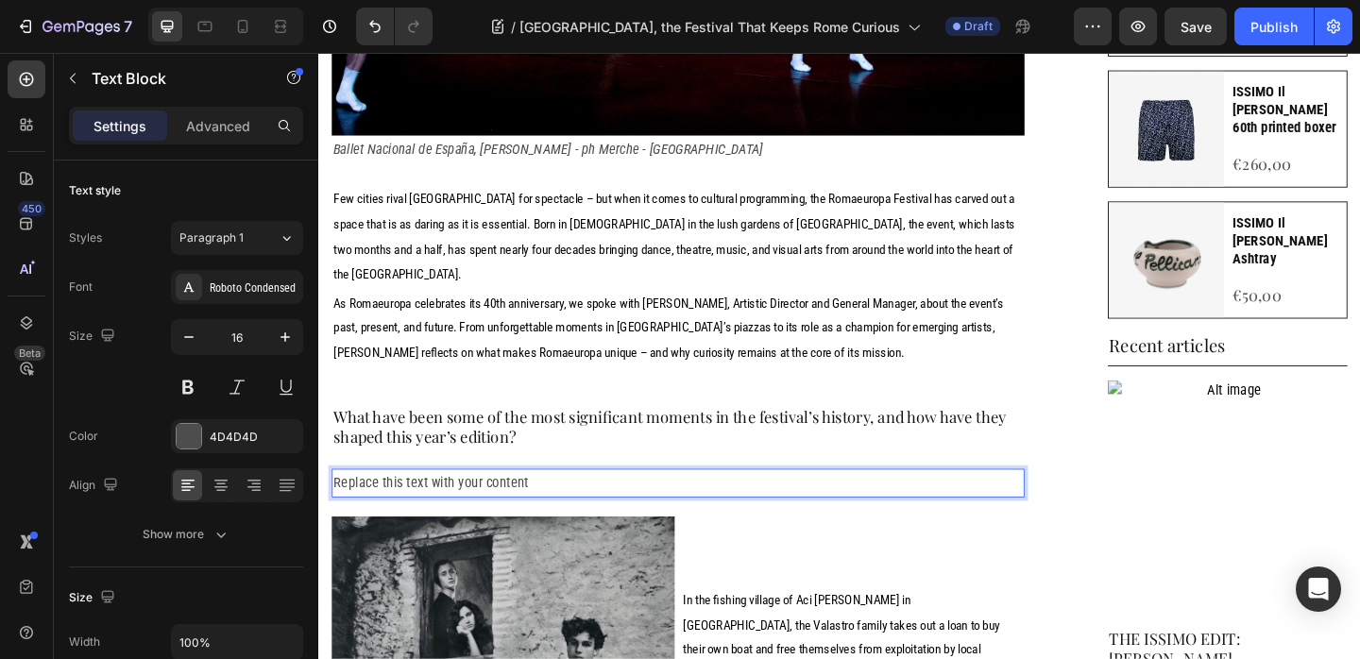
click at [542, 505] on div "Replace this text with your content" at bounding box center [709, 520] width 754 height 31
click at [542, 507] on p "Replace this text with your content" at bounding box center [709, 520] width 750 height 27
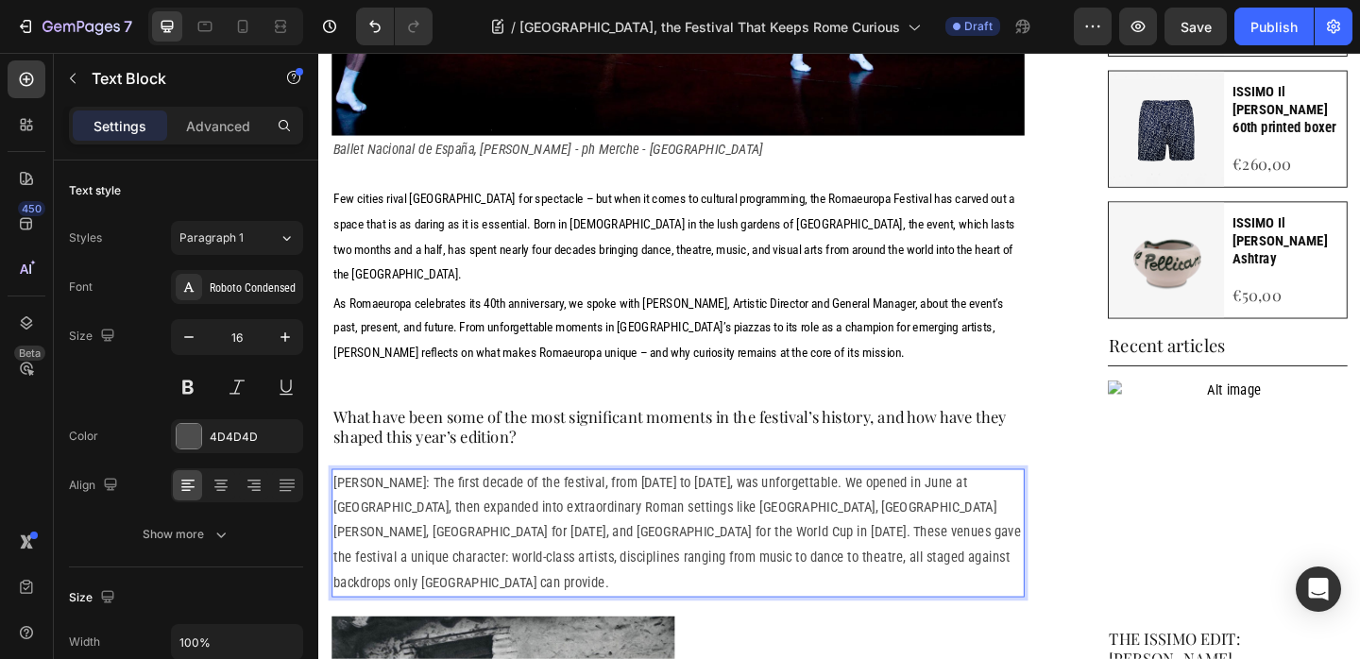
click at [409, 507] on p "Fabrizio Grifasi: The first decade of the festival, from 1986 to 1996, was unfo…" at bounding box center [709, 575] width 750 height 136
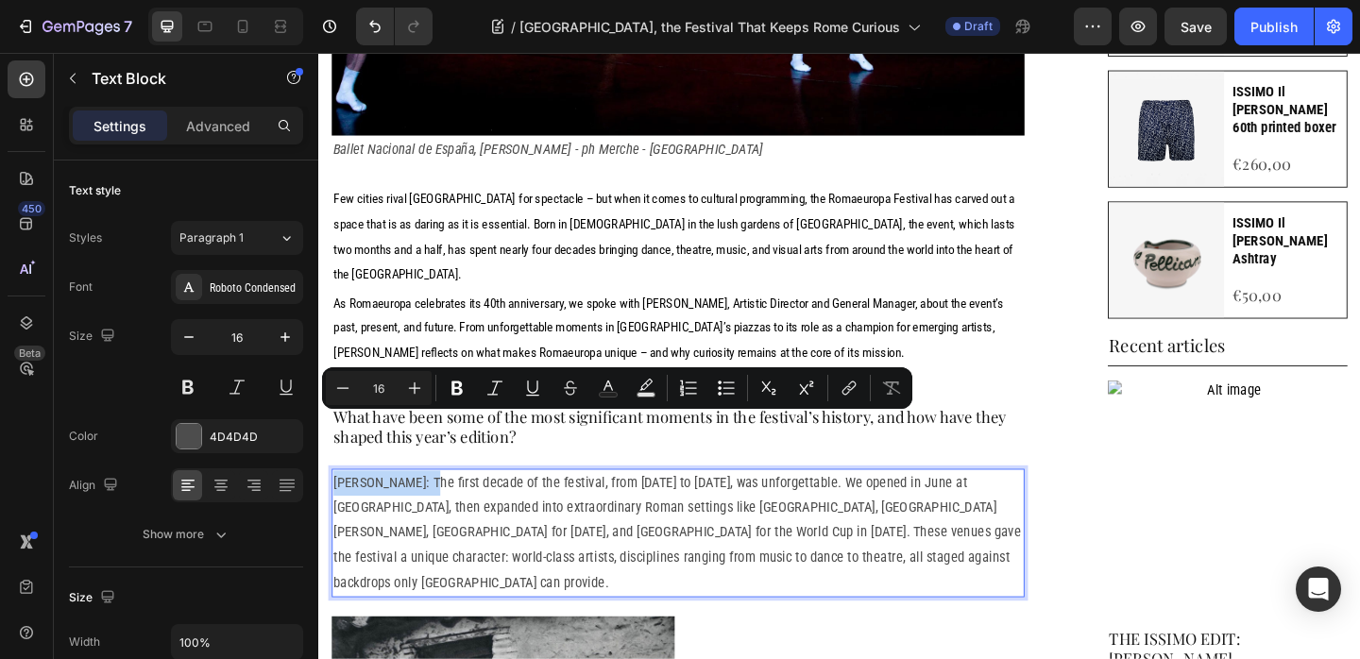
drag, startPoint x: 396, startPoint y: 457, endPoint x: 354, endPoint y: 457, distance: 41.6
click at [354, 507] on p "Fabrizio Grifasi: The first decade of the festival, from 1986 to 1996, was unfo…" at bounding box center [709, 575] width 750 height 136
click at [737, 507] on p "Fabrizio Grifasi : The first decade of the festival, from 1986 to 1996, was unf…" at bounding box center [709, 575] width 750 height 136
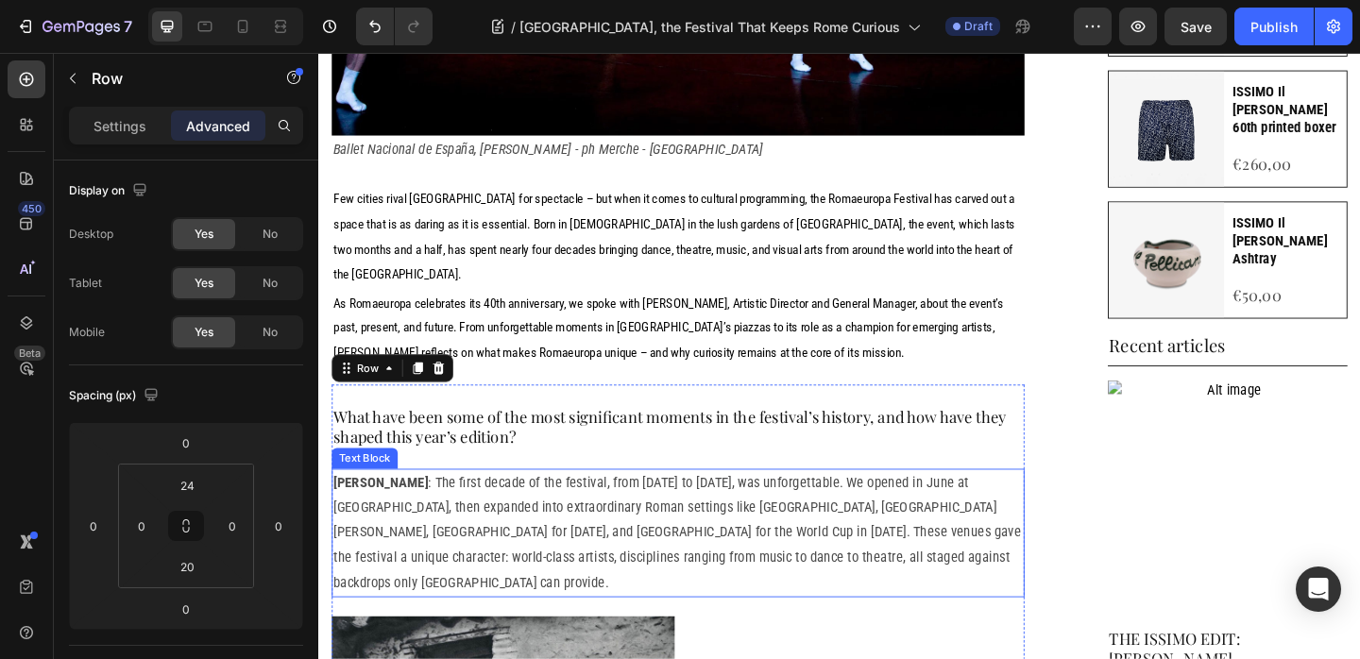
click at [1015, 507] on p "Fabrizio Grifasi : The first decade of the festival, from 1986 to 1996, was unf…" at bounding box center [709, 575] width 750 height 136
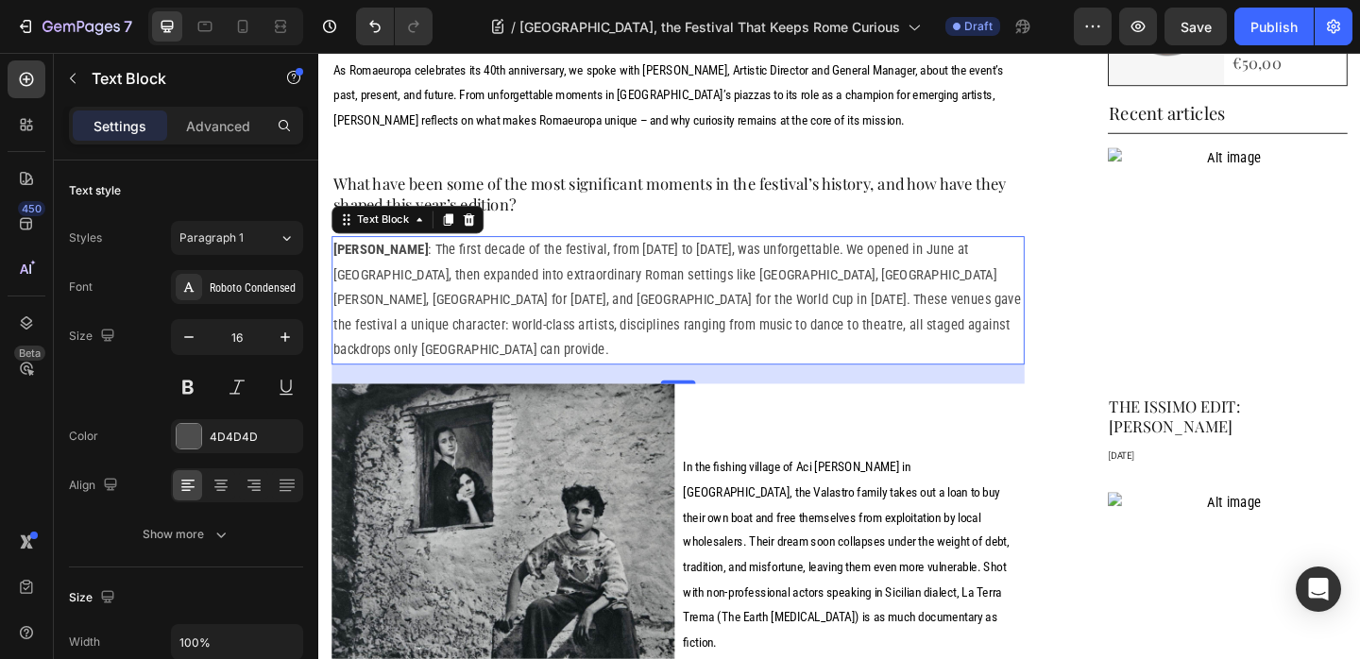
scroll to position [1168, 0]
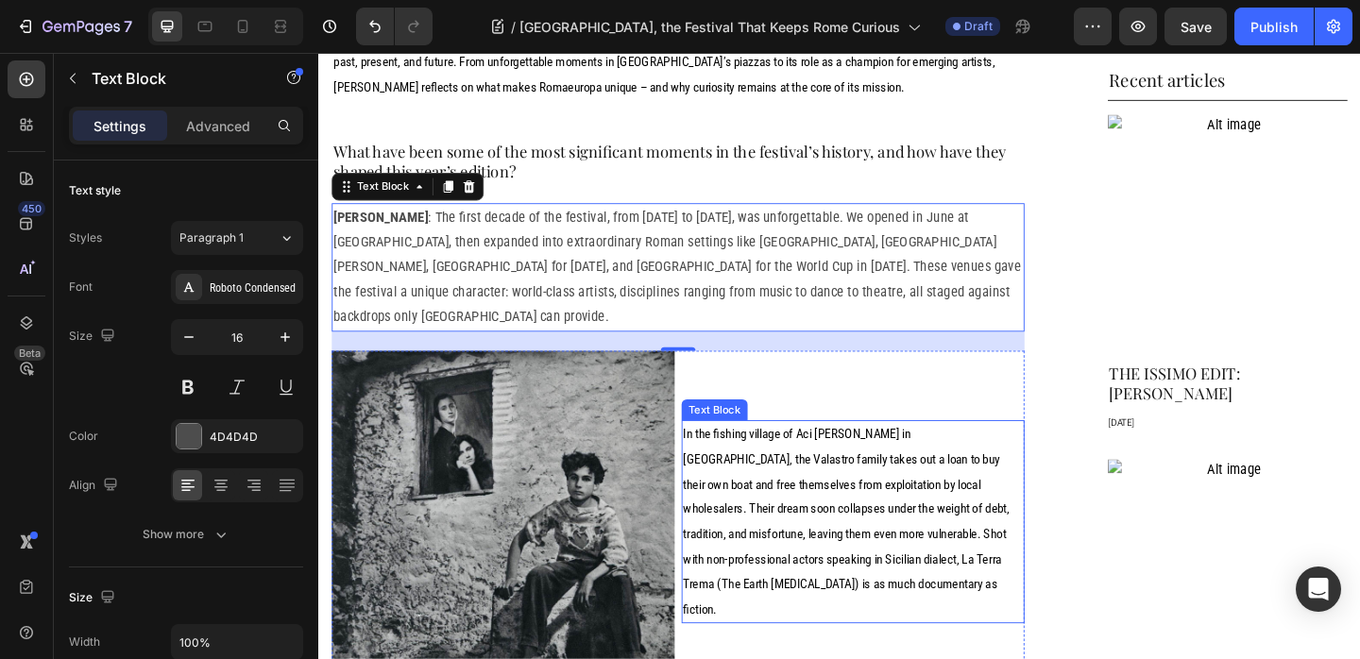
click at [926, 459] on span "In the fishing village of Aci Trezza in Sicily, the Valastro family takes out a…" at bounding box center [892, 563] width 355 height 208
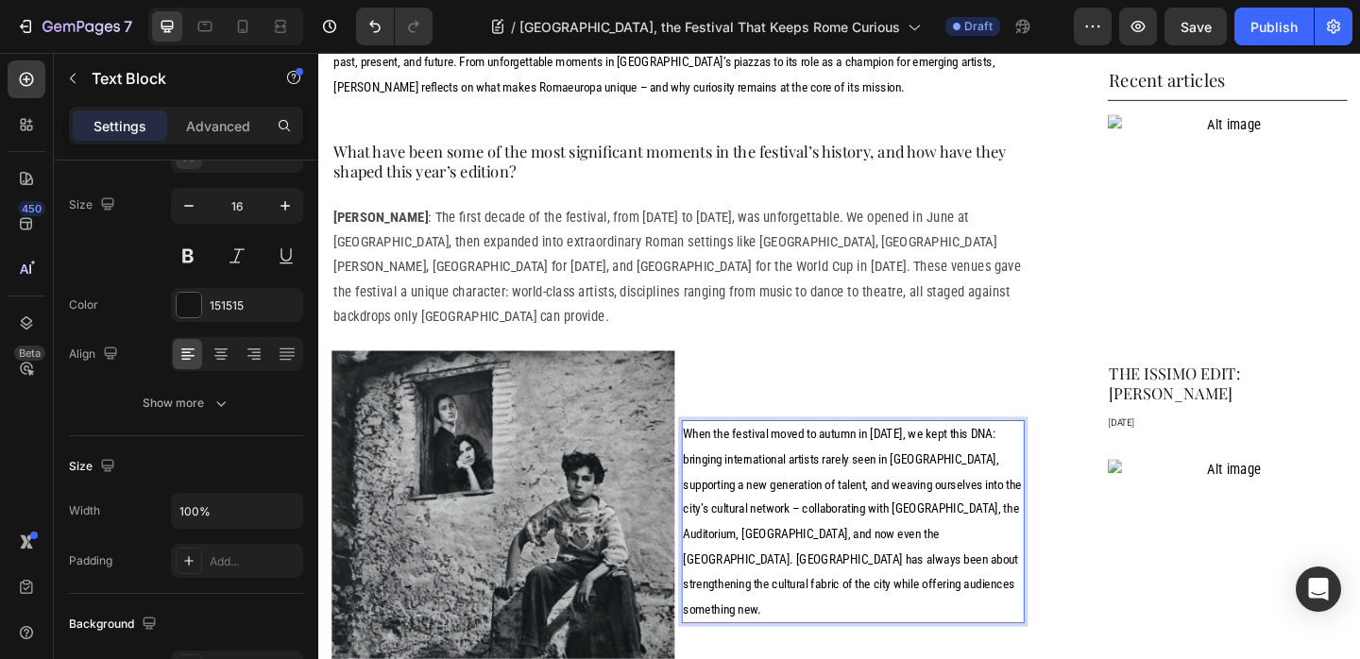
click at [755, 454] on p "When the festival moved to autumn in 1997, we kept this DNA: bringing internati…" at bounding box center [899, 562] width 369 height 217
click at [940, 377] on div "When the festival moved to autumn in 1997, we kept this DNA: bringing internati…" at bounding box center [899, 563] width 373 height 373
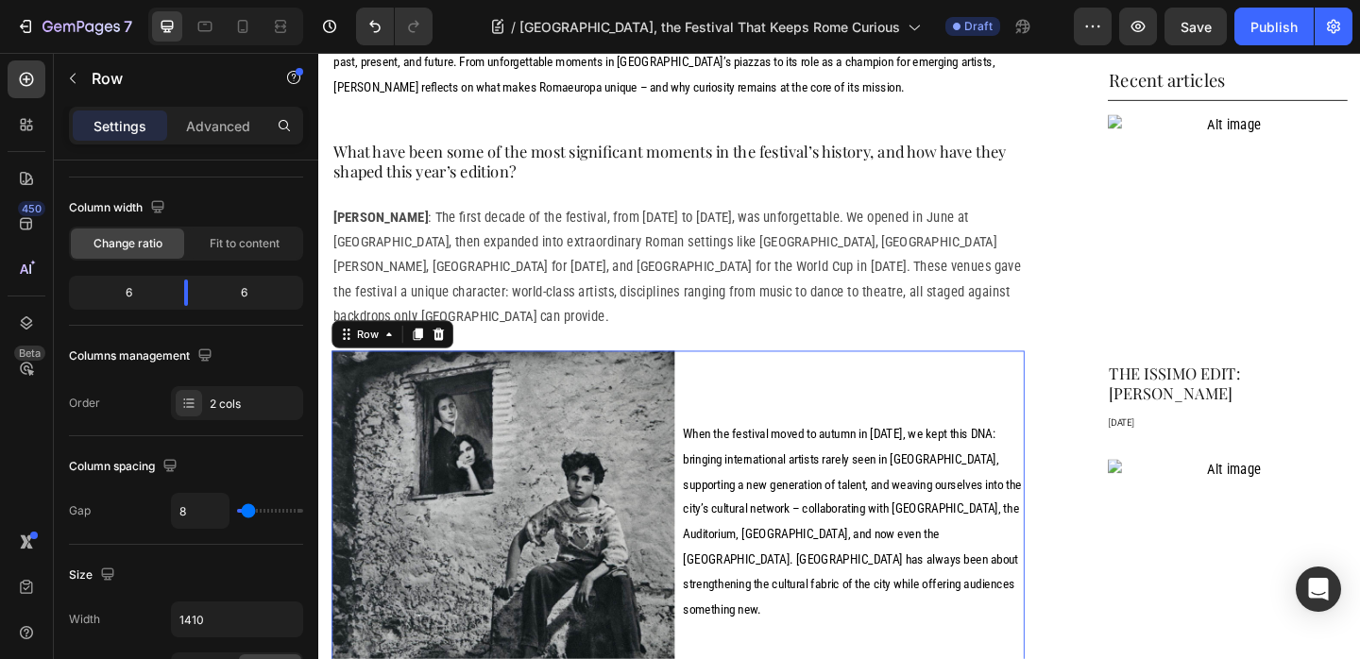
scroll to position [0, 0]
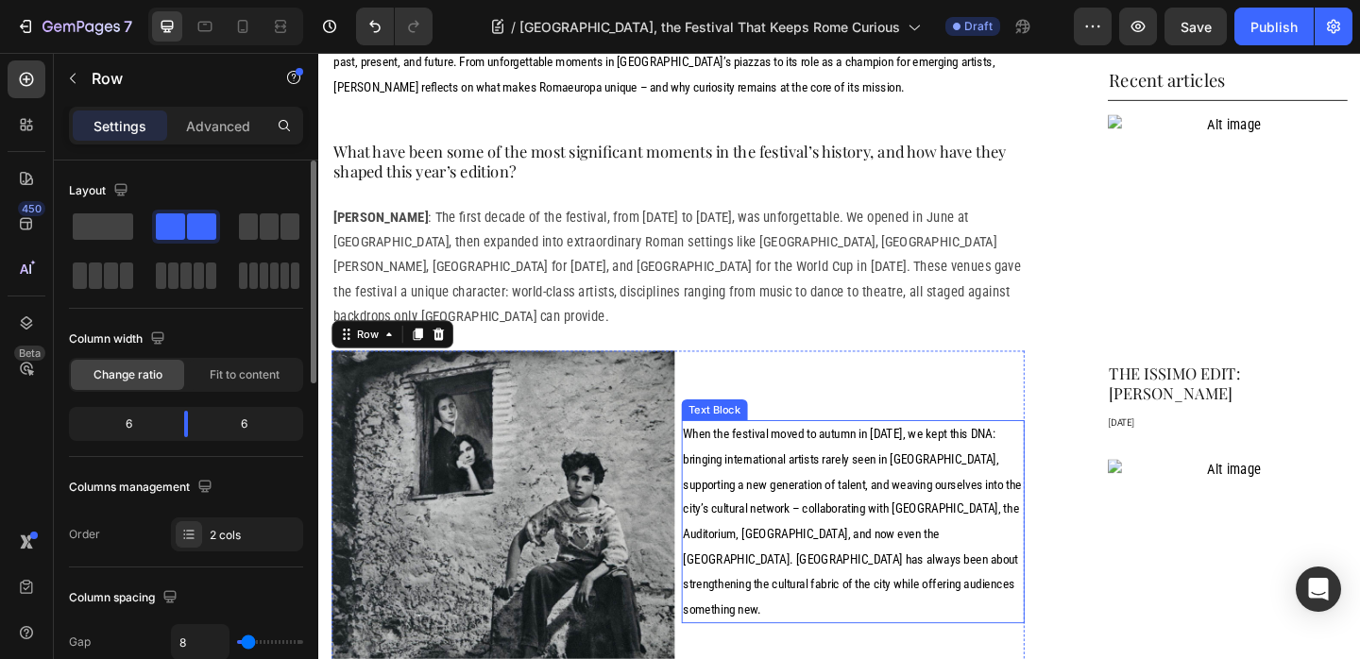
click at [921, 510] on p "When the festival moved to autumn in 1997, we kept this DNA: bringing internati…" at bounding box center [899, 562] width 369 height 217
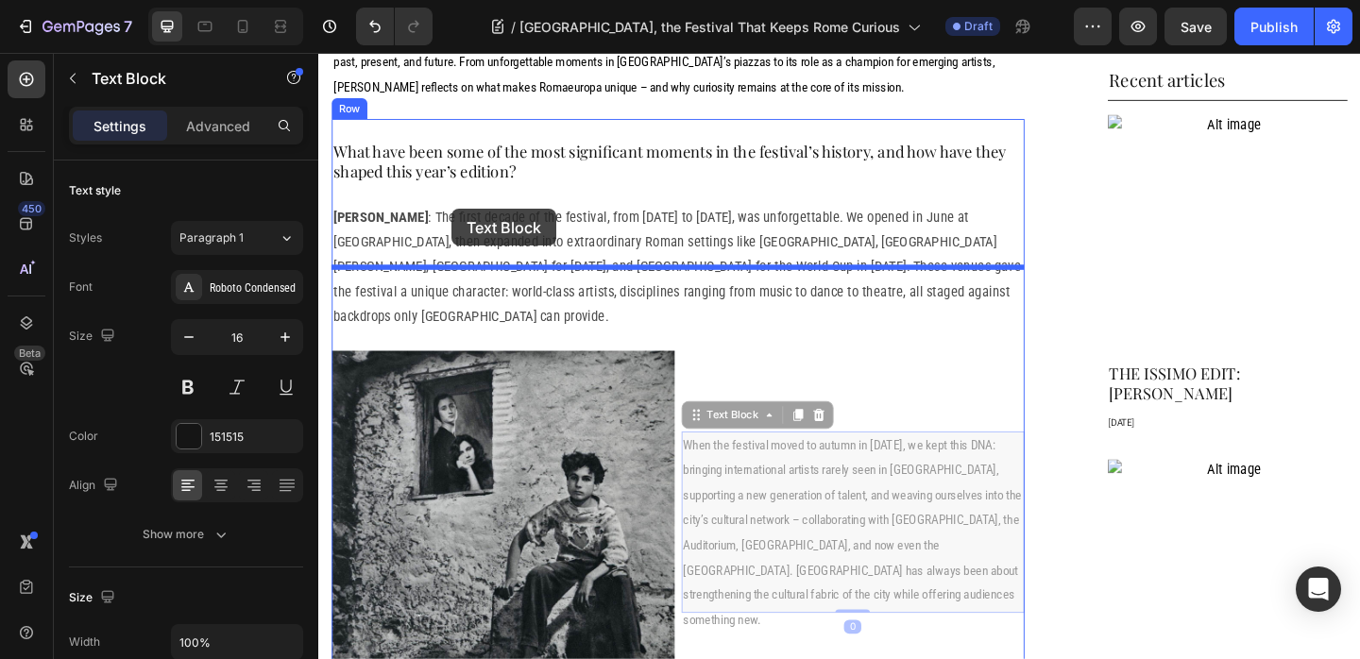
drag, startPoint x: 736, startPoint y: 360, endPoint x: 462, endPoint y: 224, distance: 305.8
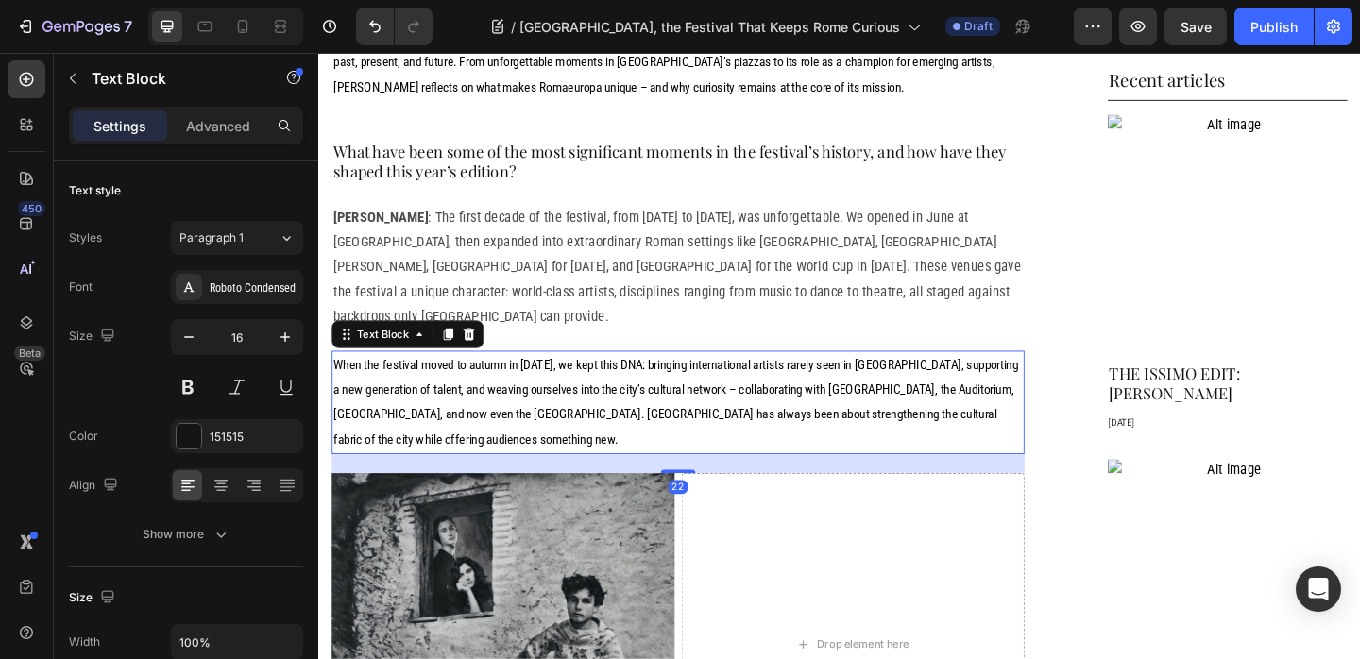
click at [775, 489] on div "22" at bounding box center [709, 499] width 754 height 21
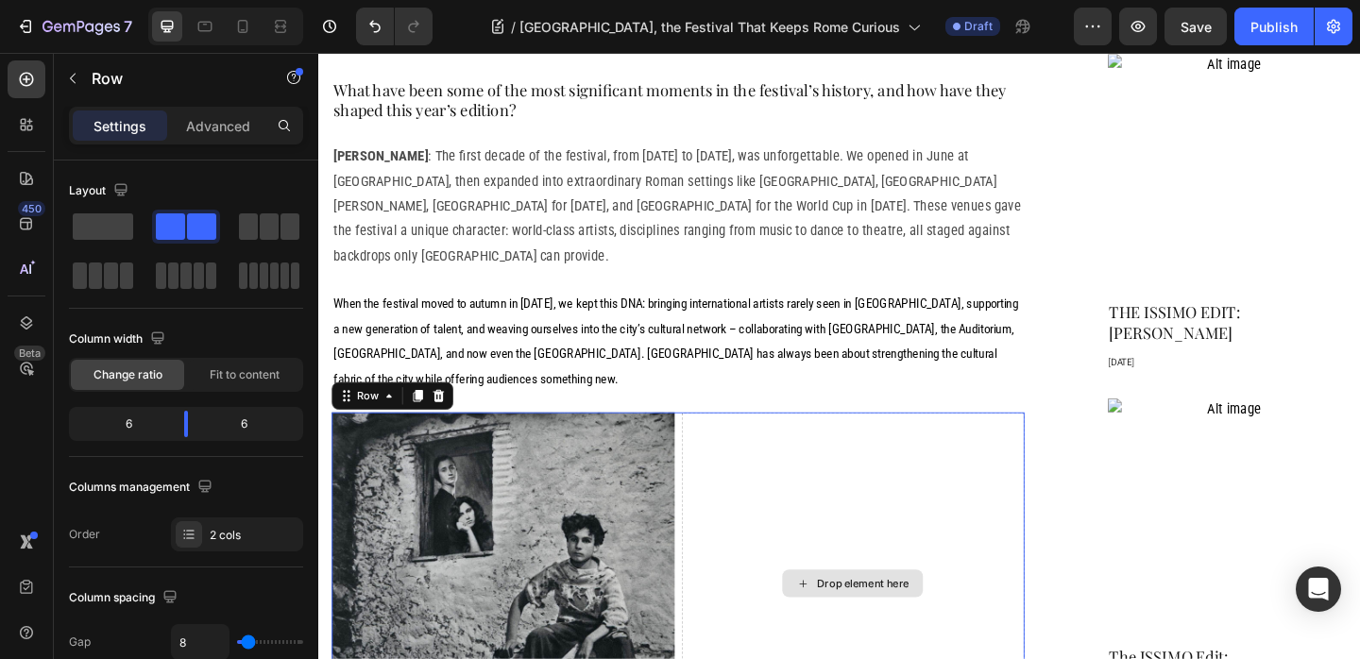
scroll to position [1245, 0]
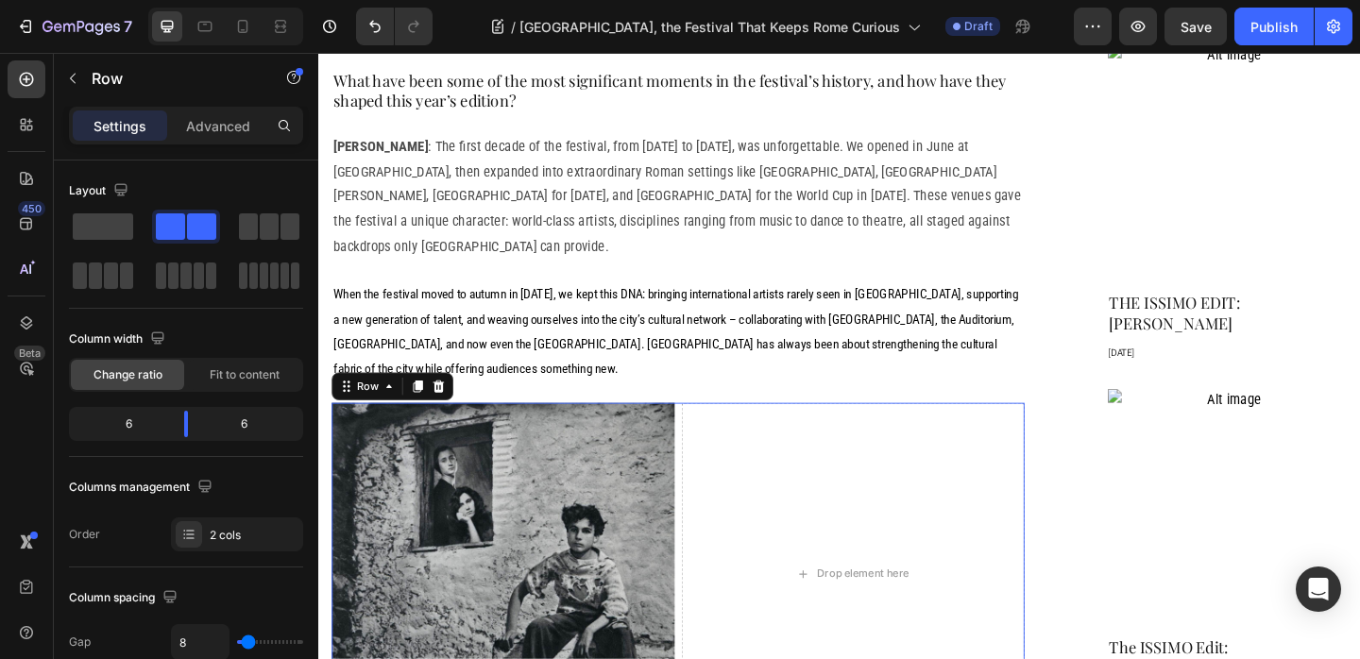
drag, startPoint x: 458, startPoint y: 330, endPoint x: 517, endPoint y: 348, distance: 61.2
click at [457, 404] on div at bounding box center [448, 415] width 23 height 23
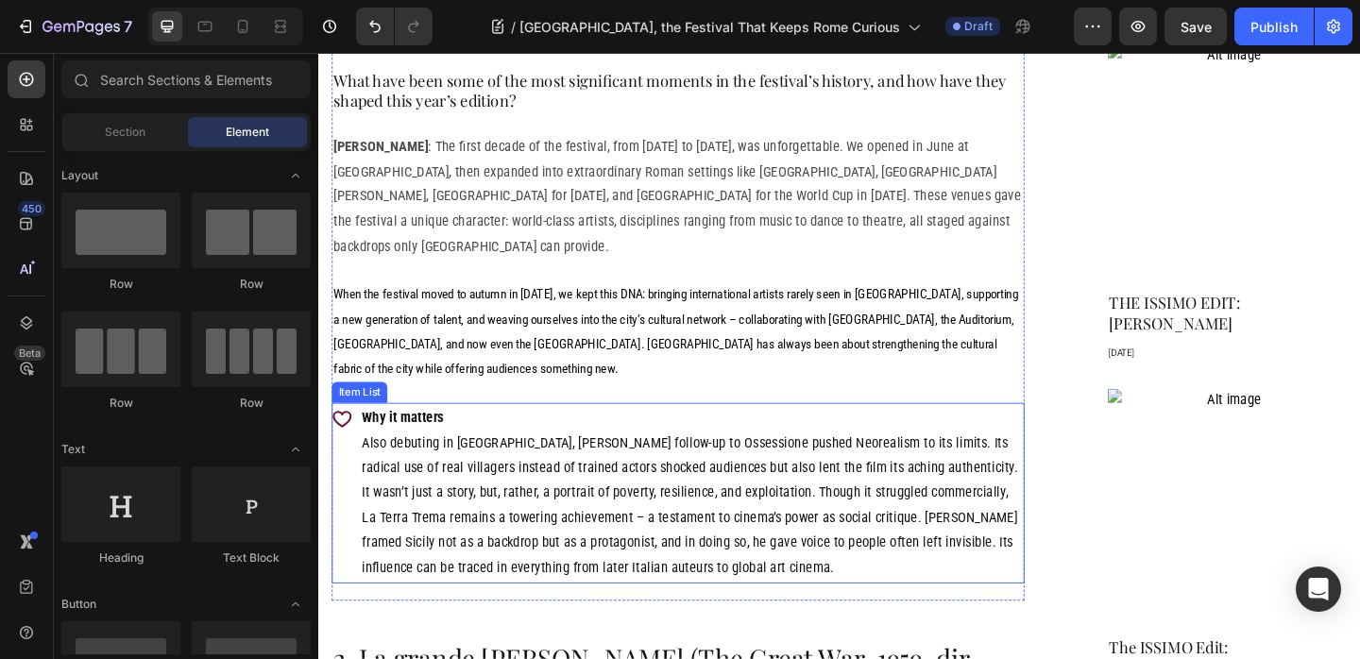
click at [664, 436] on p "Why it matters Also debuting in Venice, Visconti’s follow-up to Ossessione push…" at bounding box center [724, 531] width 718 height 191
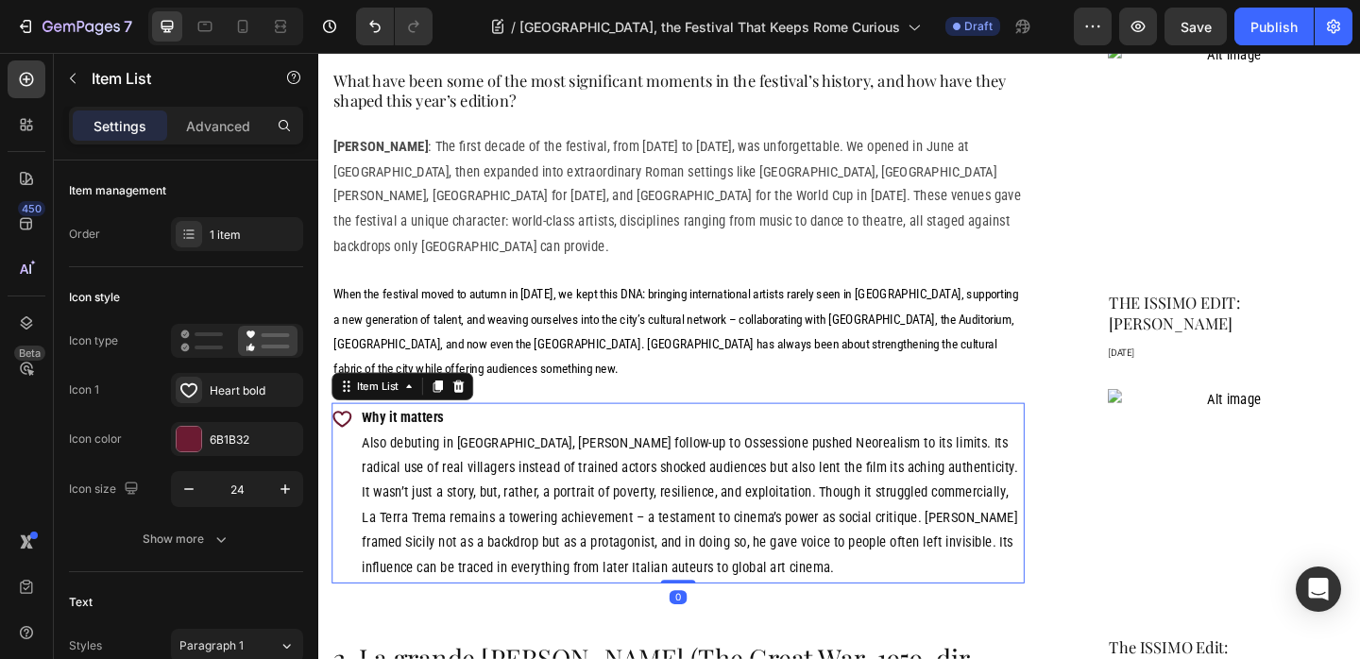
click at [475, 409] on icon at bounding box center [471, 415] width 12 height 13
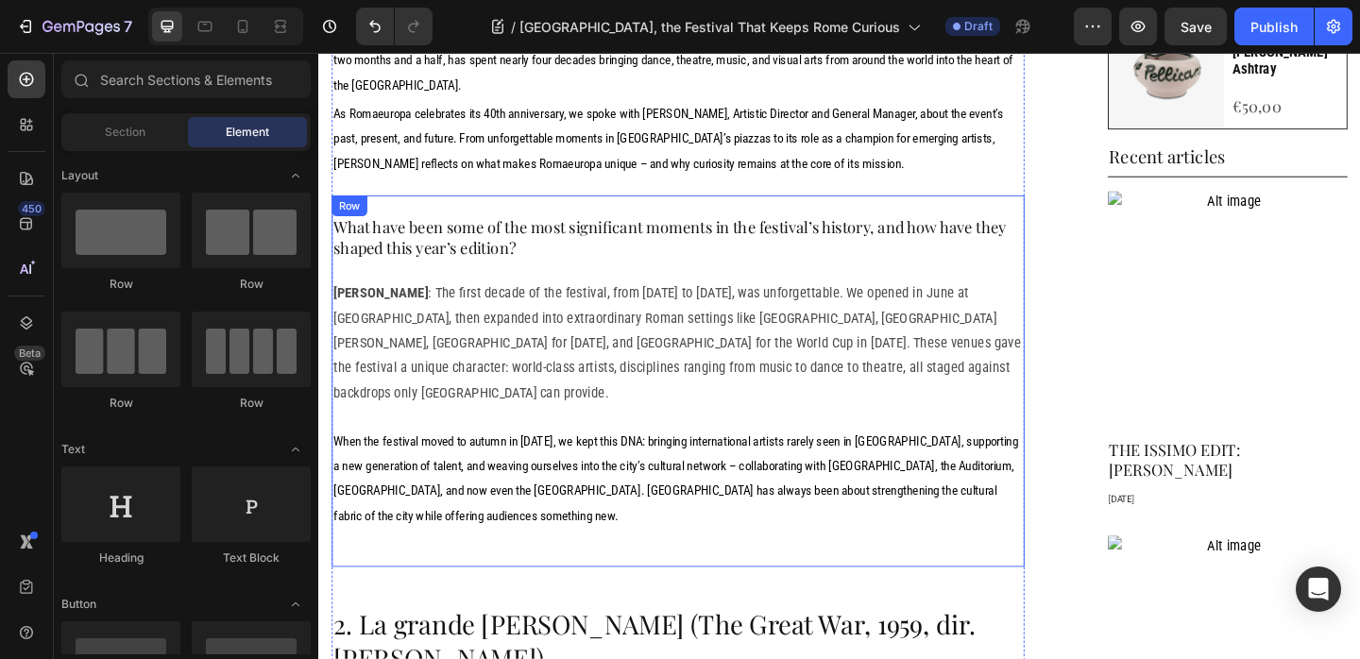
scroll to position [1083, 0]
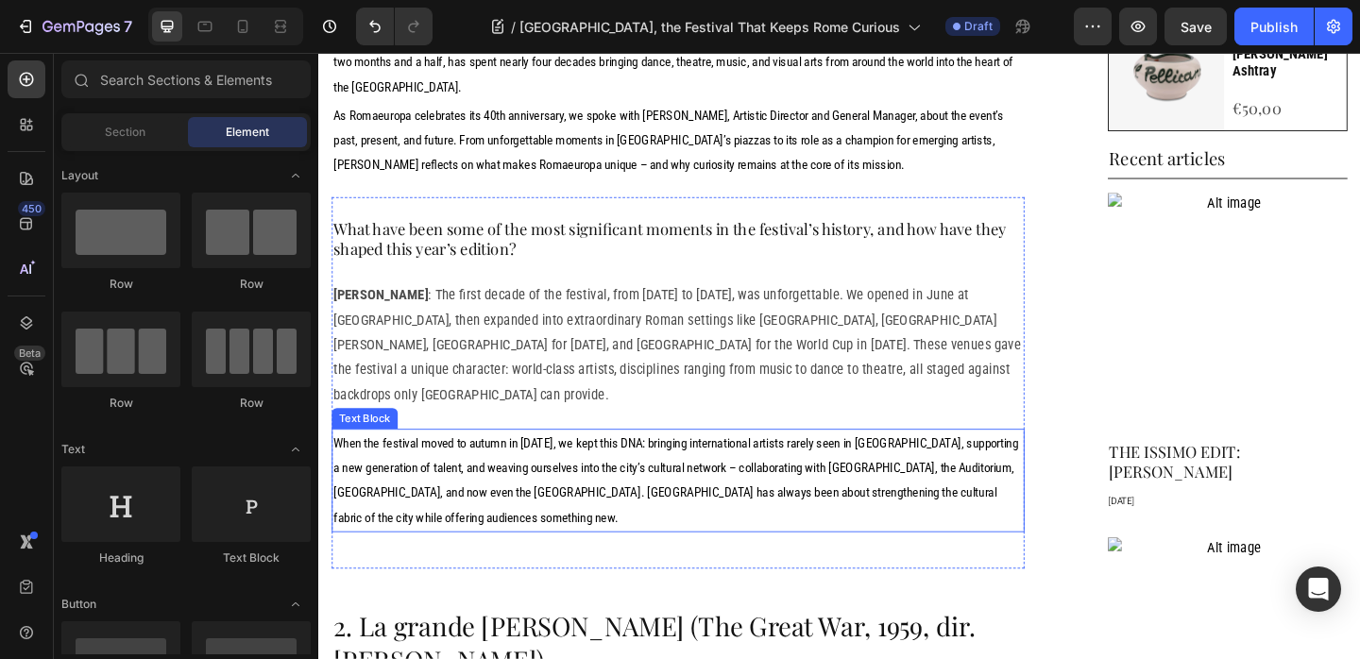
click at [594, 464] on p "When the festival moved to autumn in 1997, we kept this DNA: bringing internati…" at bounding box center [709, 518] width 750 height 109
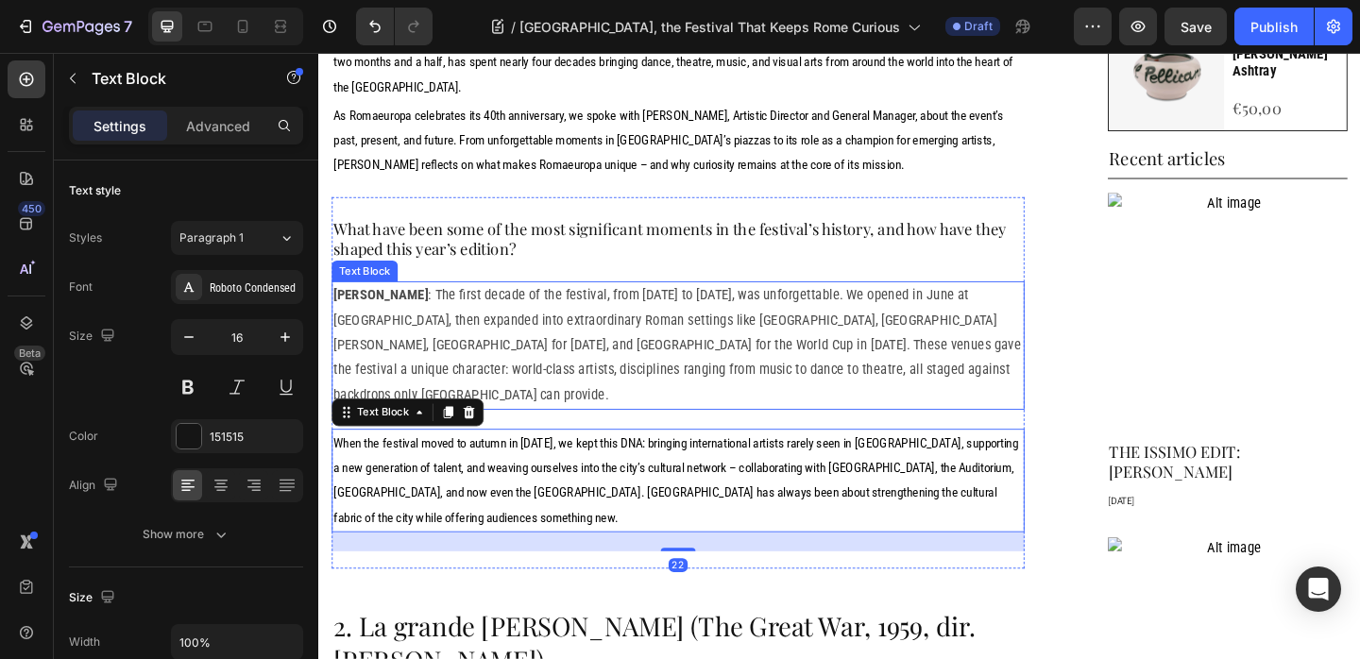
click at [557, 326] on p "Fabrizio Grifasi : The first decade of the festival, from 1986 to 1996, was unf…" at bounding box center [709, 371] width 750 height 136
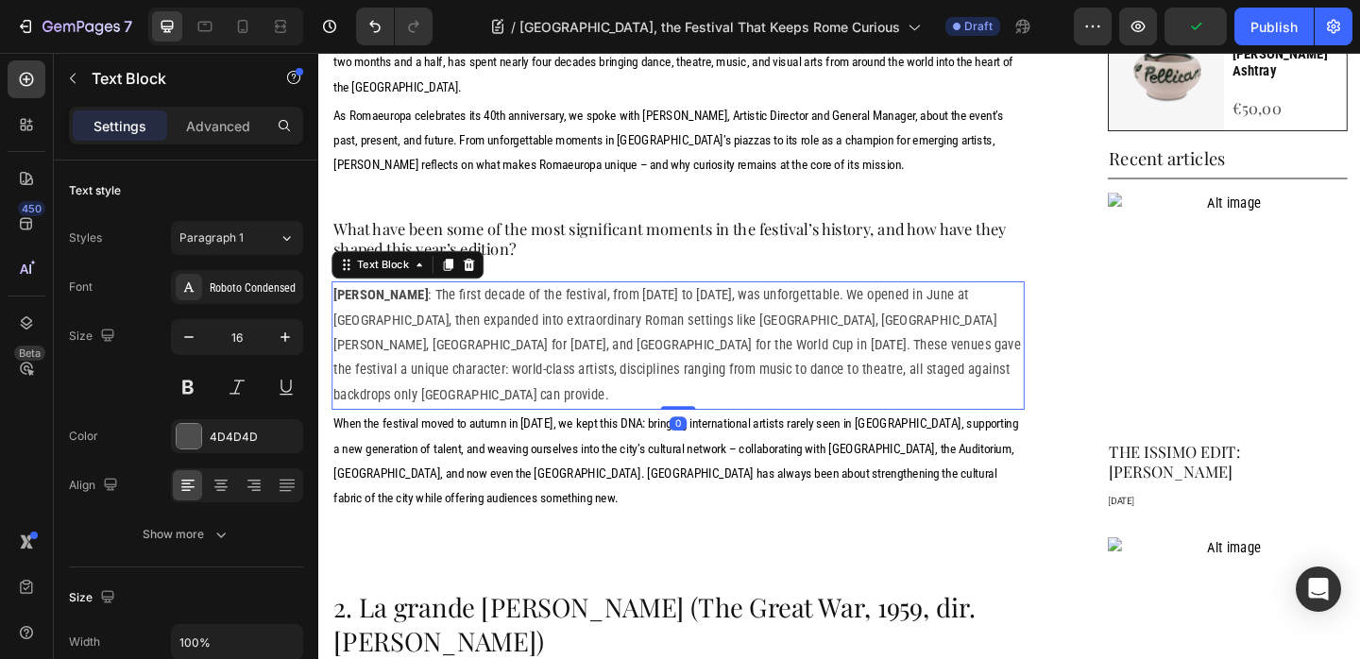
drag, startPoint x: 704, startPoint y: 368, endPoint x: 695, endPoint y: 343, distance: 26.9
click at [700, 337] on div "Fabrizio Grifasi : The first decade of the festival, from 1986 to 1996, was unf…" at bounding box center [709, 371] width 754 height 140
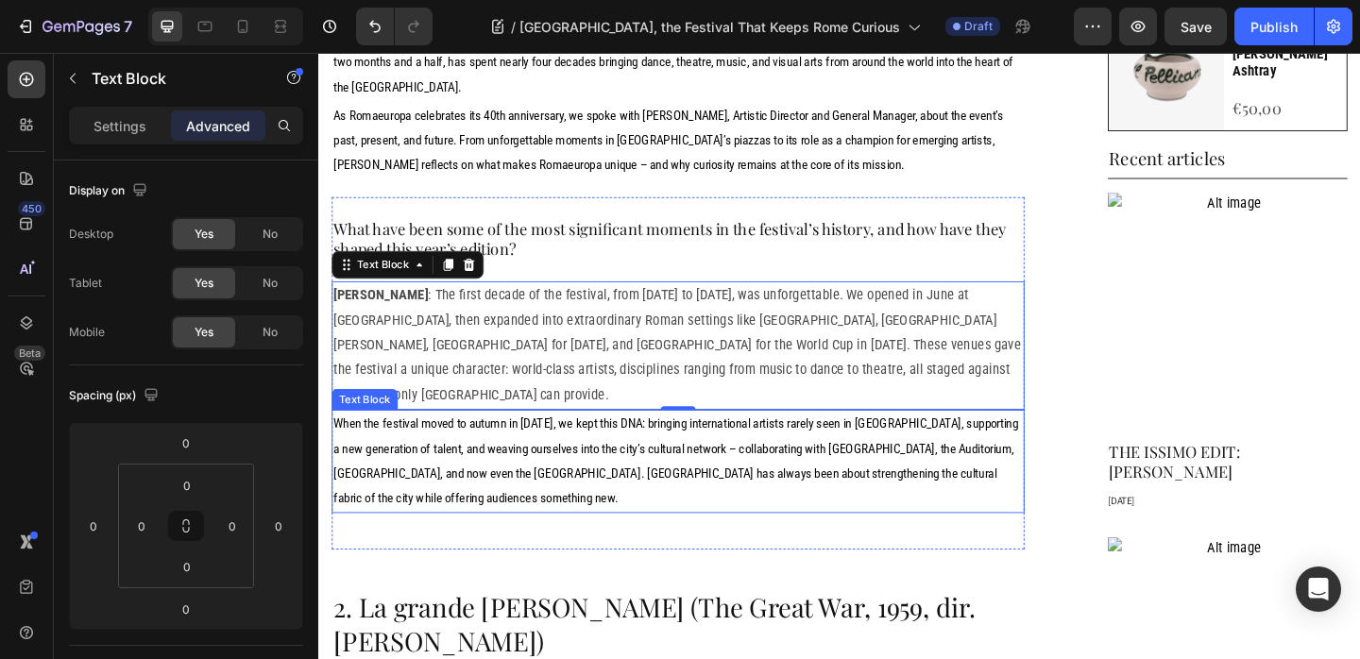
click at [731, 443] on p "When the festival moved to autumn in 1997, we kept this DNA: bringing internati…" at bounding box center [709, 497] width 750 height 109
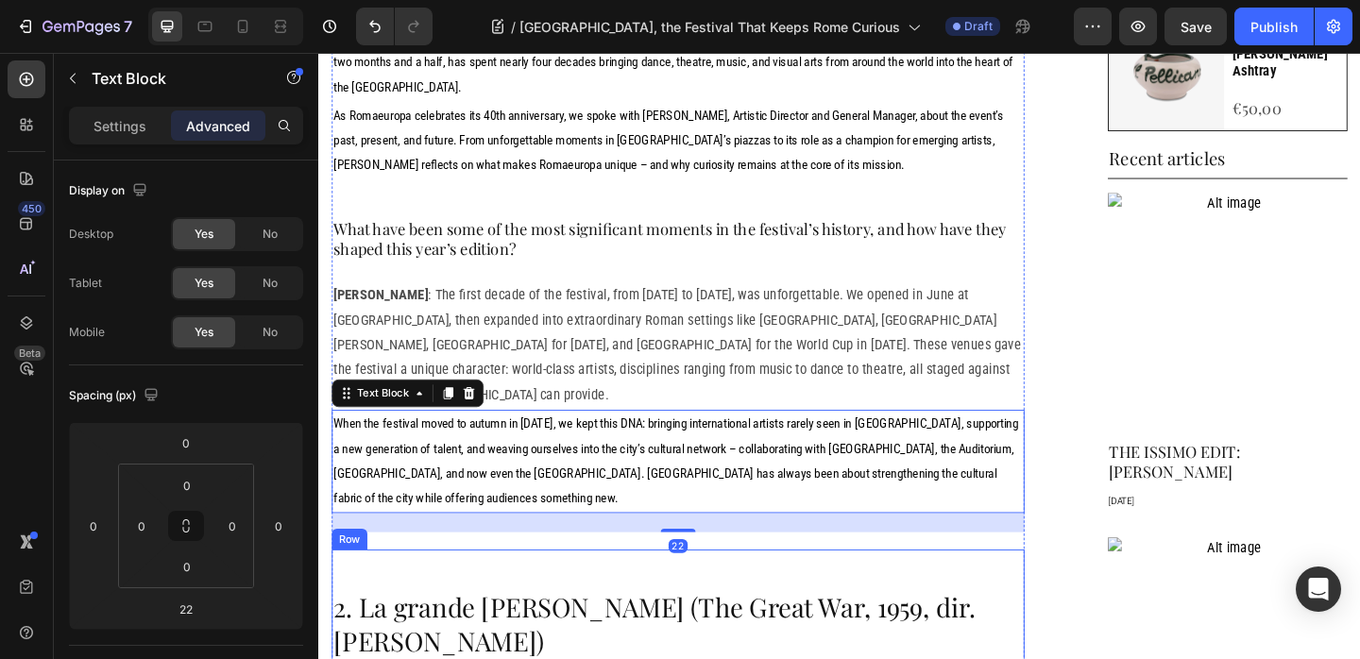
click at [533, 499] on div "What have been some of the most significant moments in the festival’s history, …" at bounding box center [709, 401] width 754 height 383
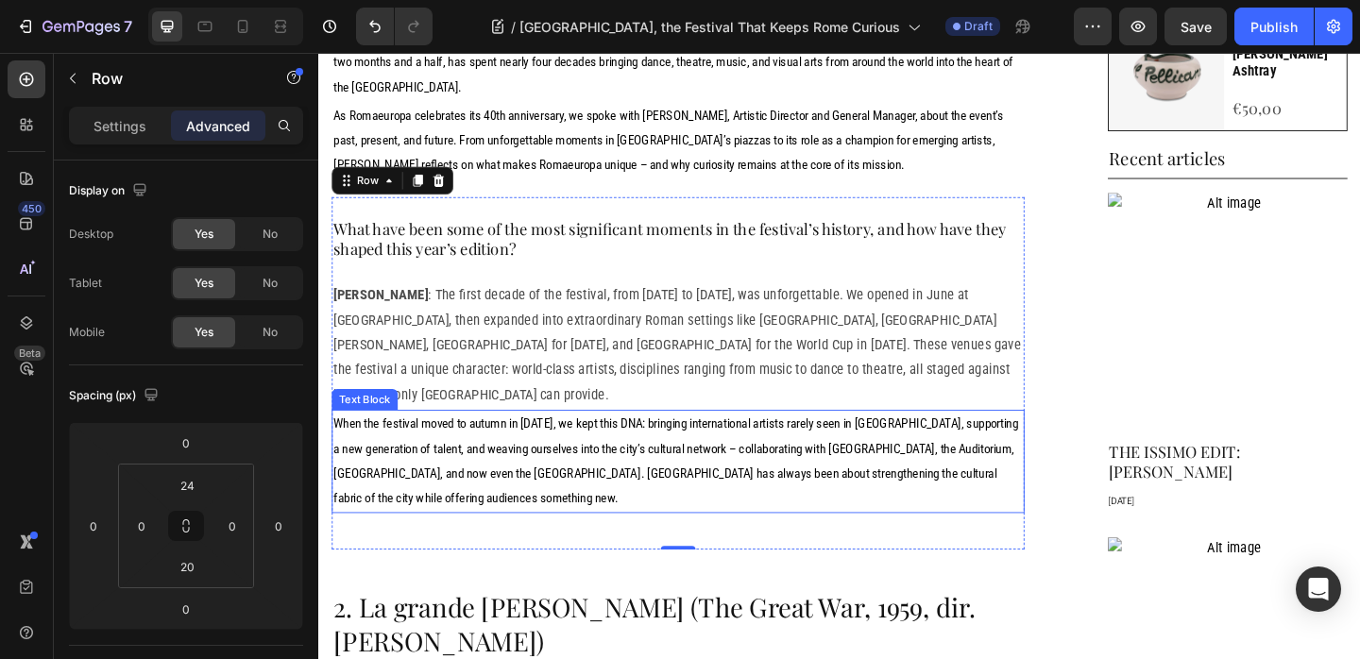
click at [693, 462] on p "When the festival moved to autumn in 1997, we kept this DNA: bringing internati…" at bounding box center [709, 497] width 750 height 109
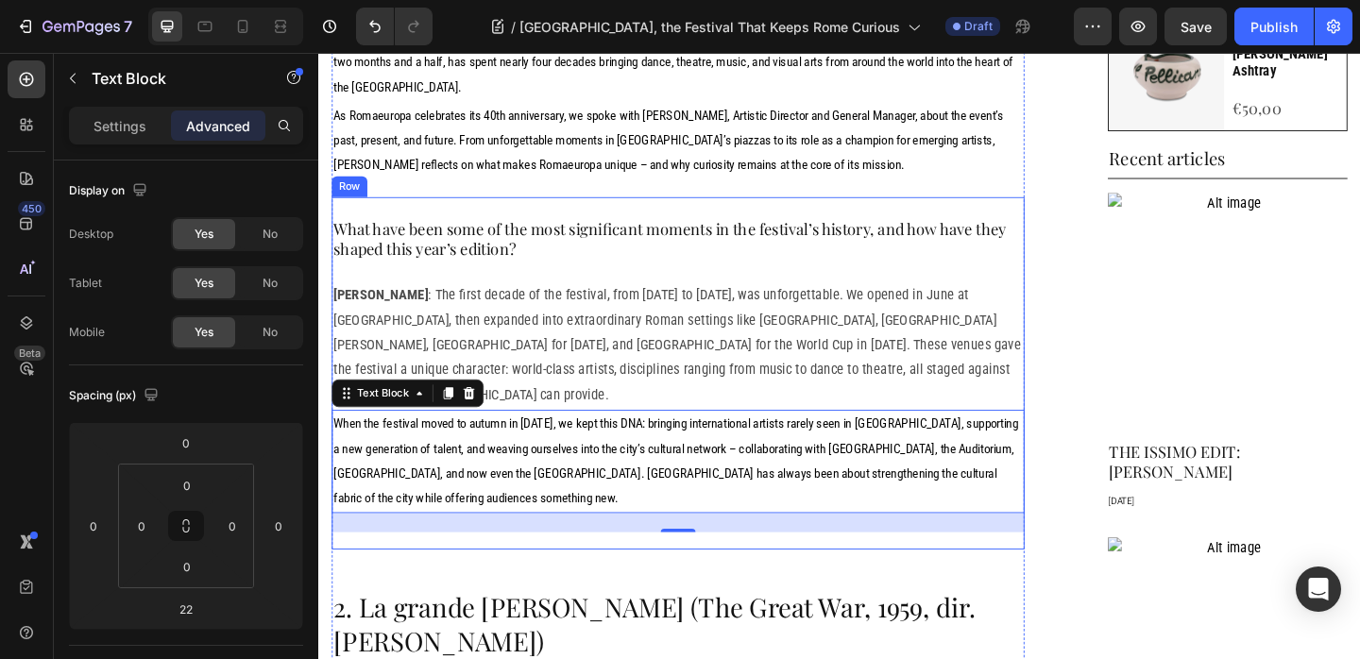
click at [682, 499] on div "What have been some of the most significant moments in the festival’s history, …" at bounding box center [709, 401] width 754 height 383
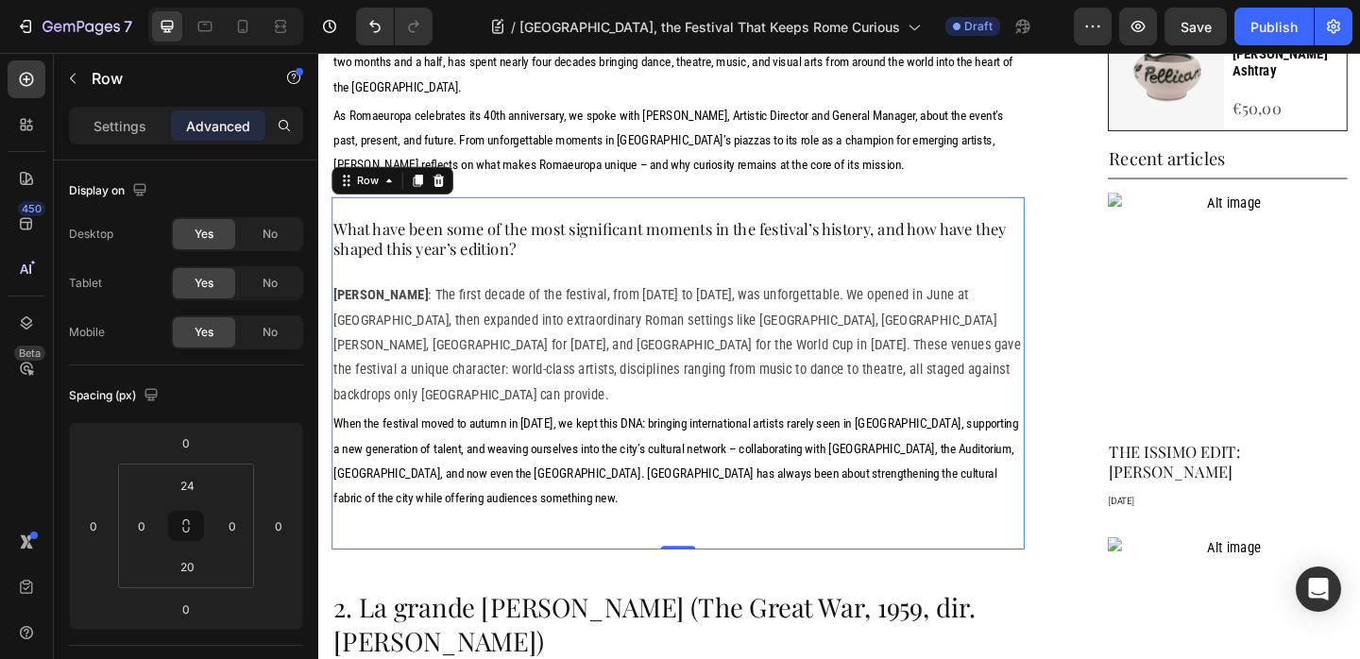
click at [232, 123] on p "Advanced" at bounding box center [218, 126] width 64 height 20
click at [183, 569] on input "20" at bounding box center [187, 566] width 38 height 28
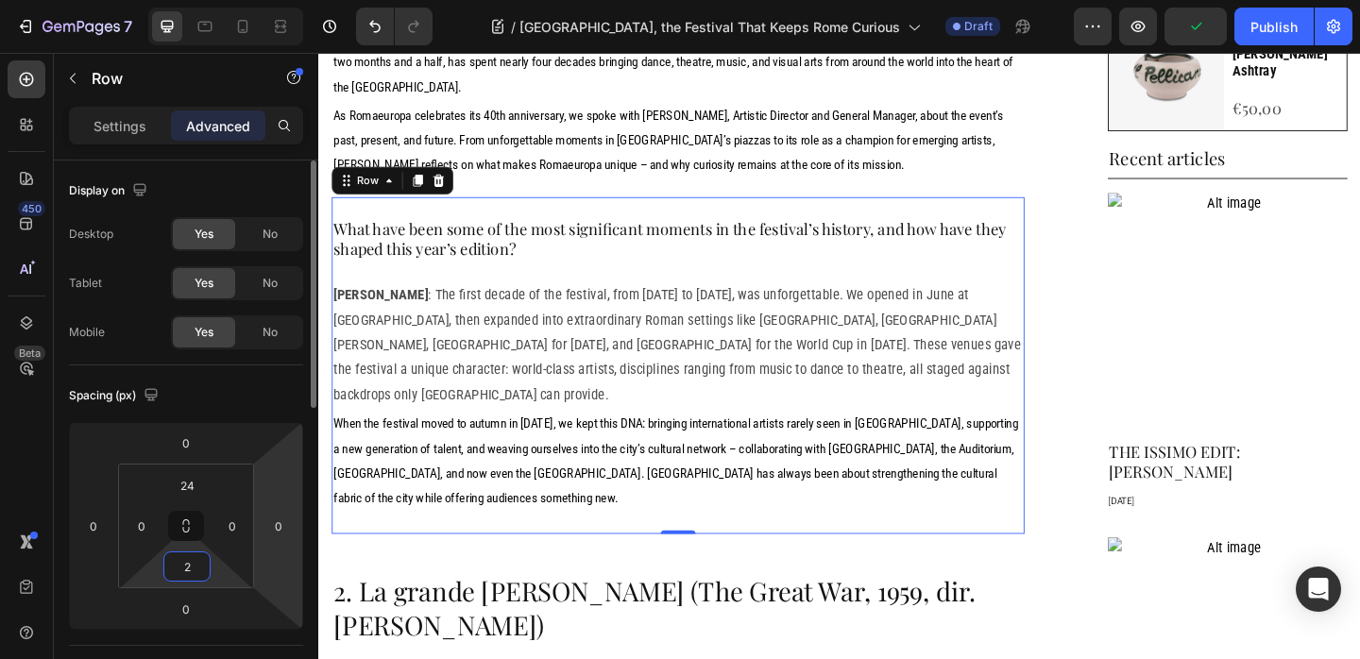
type input "24"
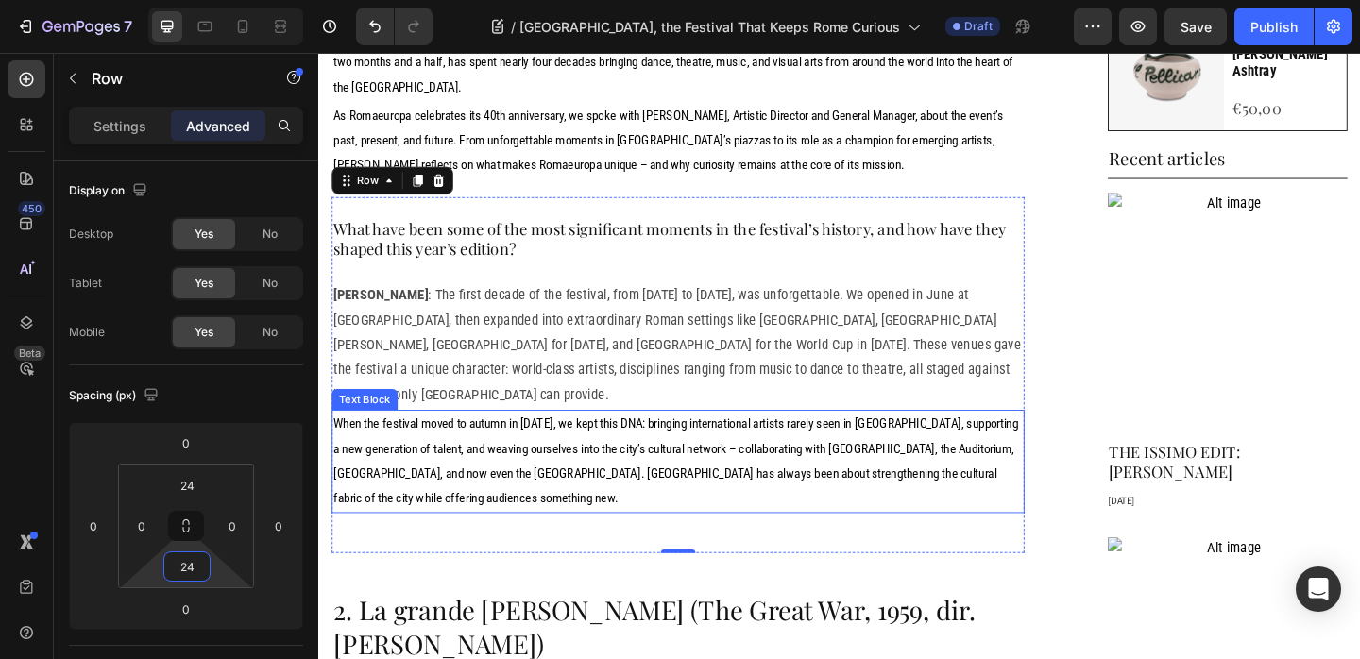
click at [467, 448] on span "When the festival moved to autumn in 1997, we kept this DNA: bringing internati…" at bounding box center [706, 497] width 745 height 98
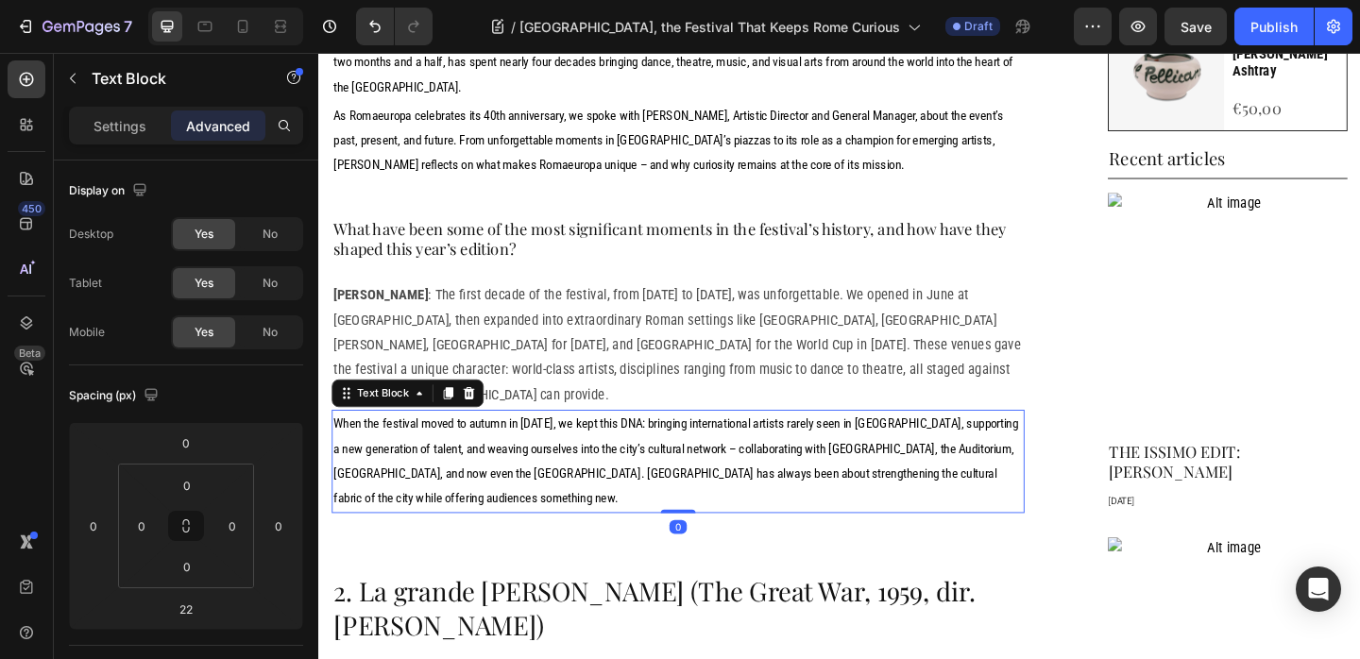
drag, startPoint x: 710, startPoint y: 467, endPoint x: 632, endPoint y: 541, distance: 107.6
click at [710, 448] on div "When the festival moved to autumn in 1997, we kept this DNA: bringing internati…" at bounding box center [709, 497] width 754 height 112
type input "0"
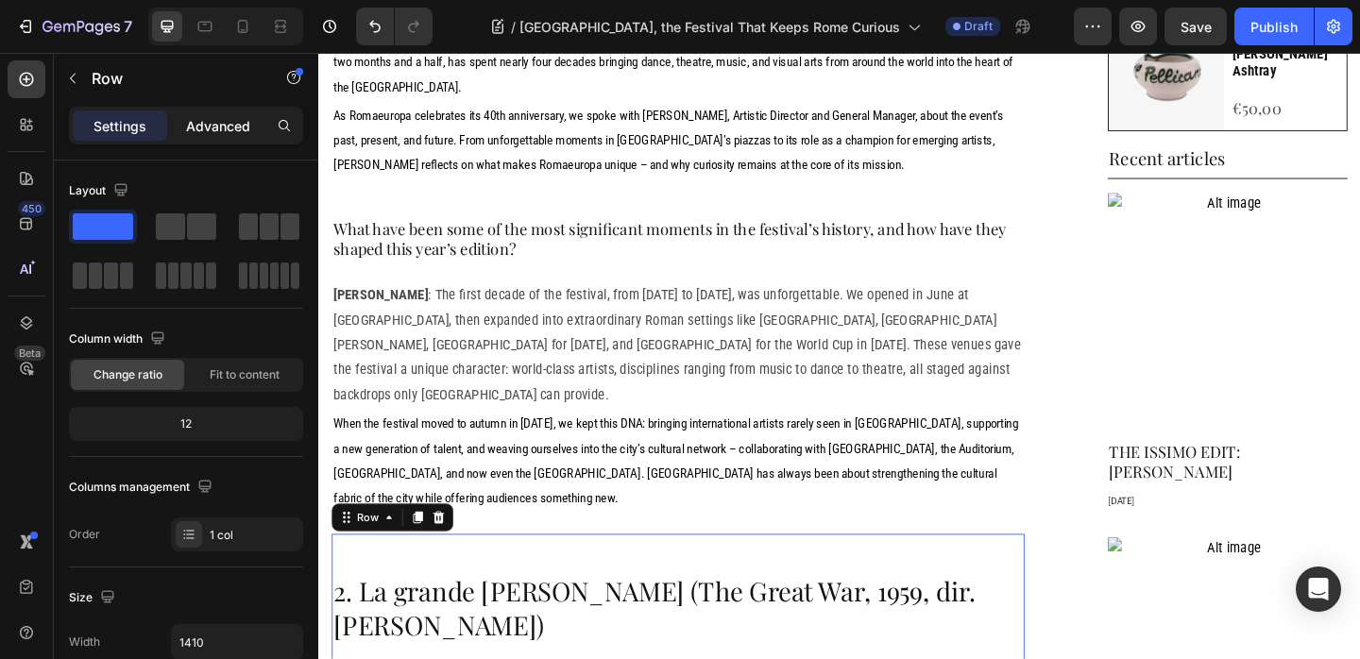
click at [229, 126] on p "Advanced" at bounding box center [218, 126] width 64 height 20
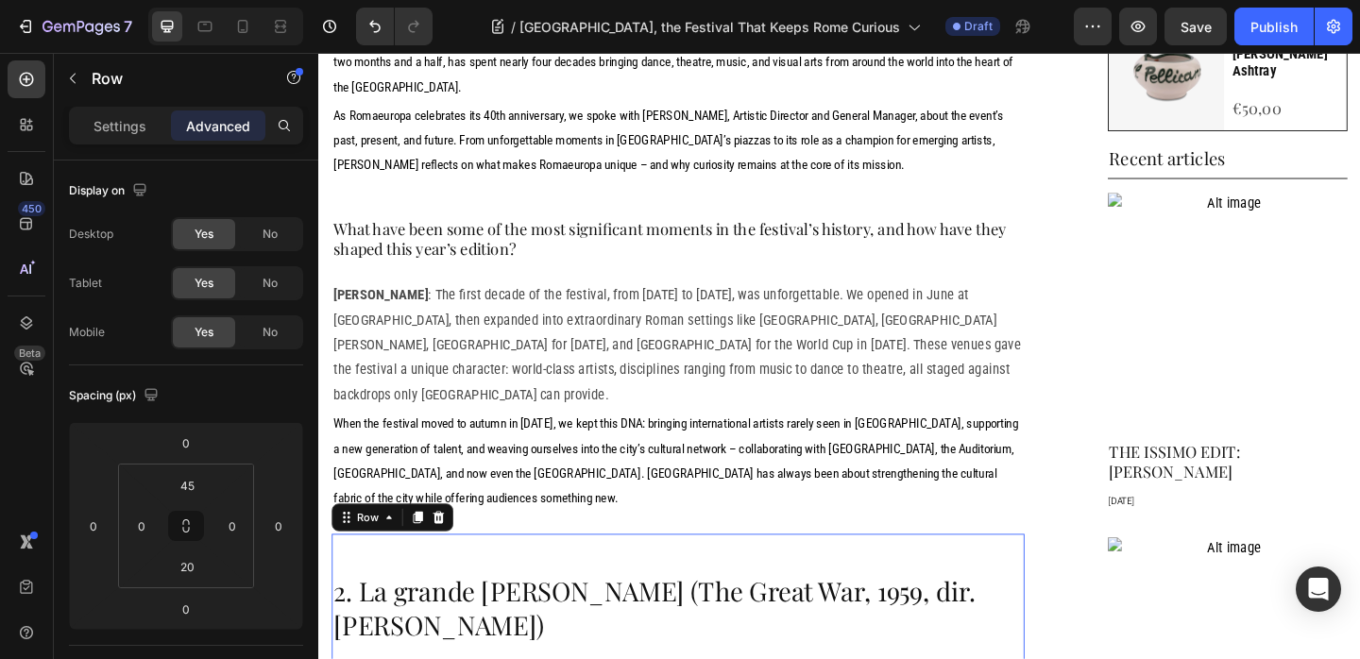
drag, startPoint x: 450, startPoint y: 471, endPoint x: 506, endPoint y: 490, distance: 59.7
click at [449, 551] on icon at bounding box center [448, 558] width 15 height 15
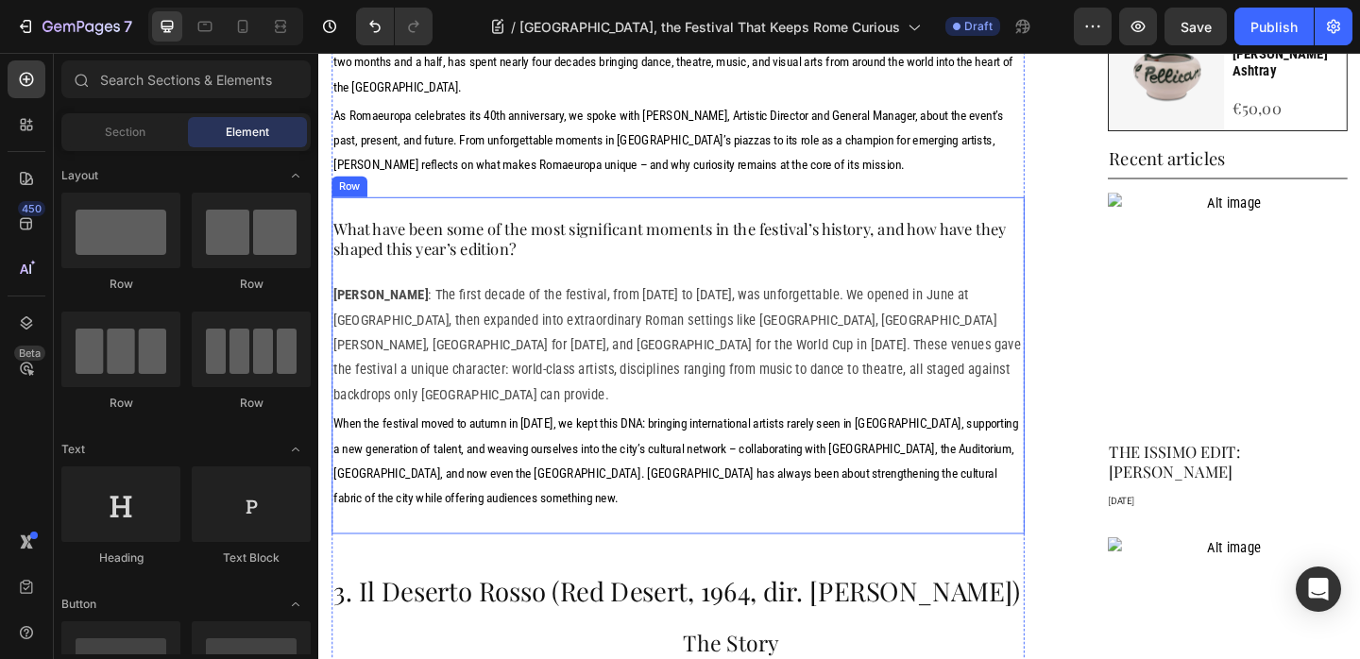
click at [533, 210] on div "What have been some of the most significant moments in the festival’s history, …" at bounding box center [709, 393] width 754 height 366
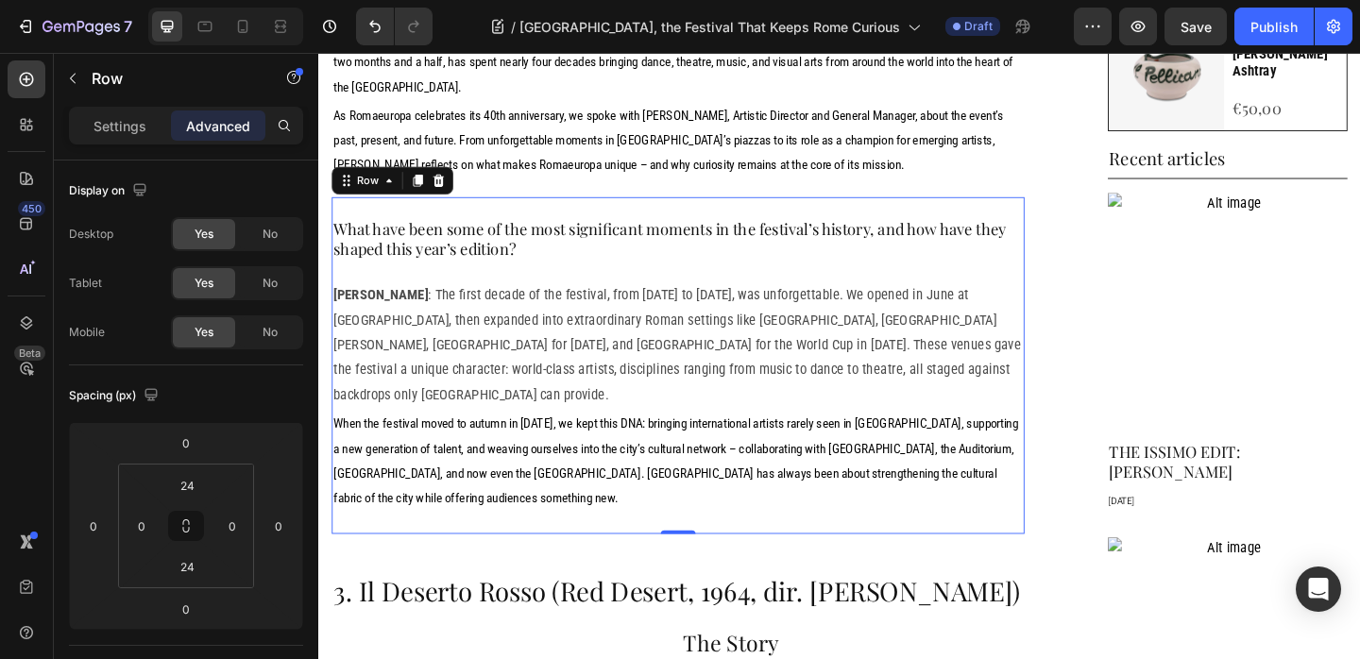
click at [420, 184] on icon at bounding box center [425, 191] width 15 height 15
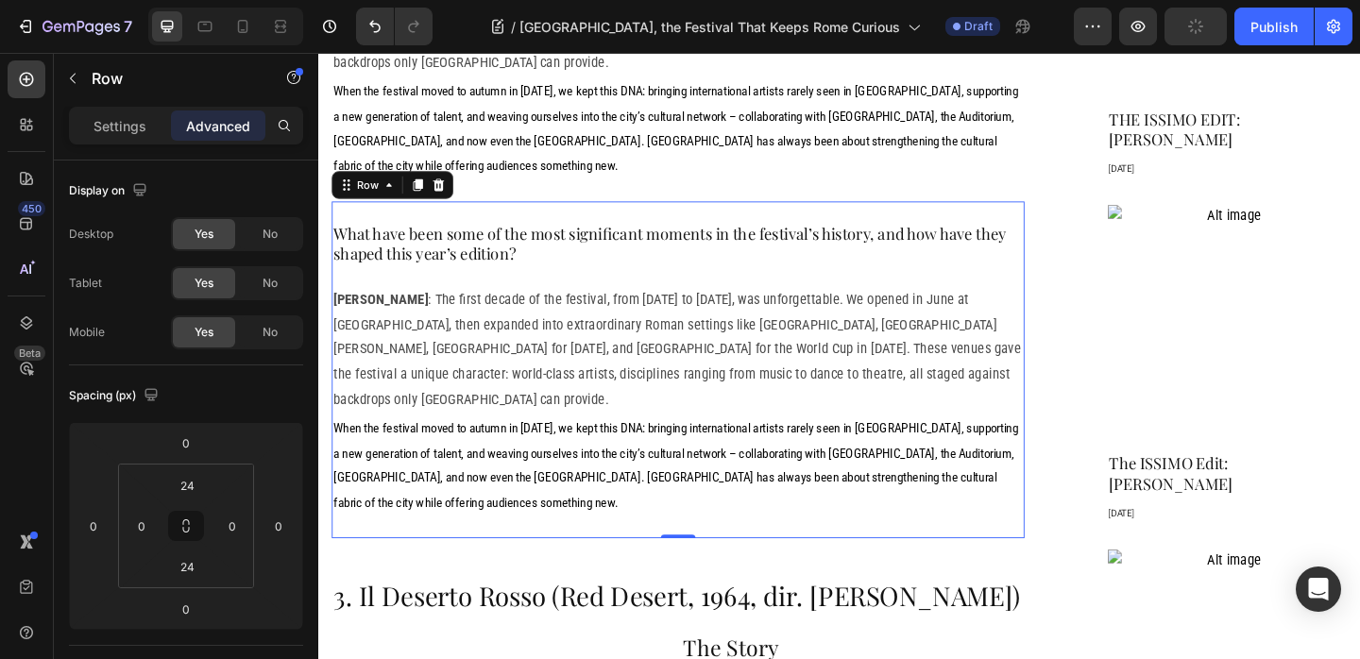
scroll to position [1451, 0]
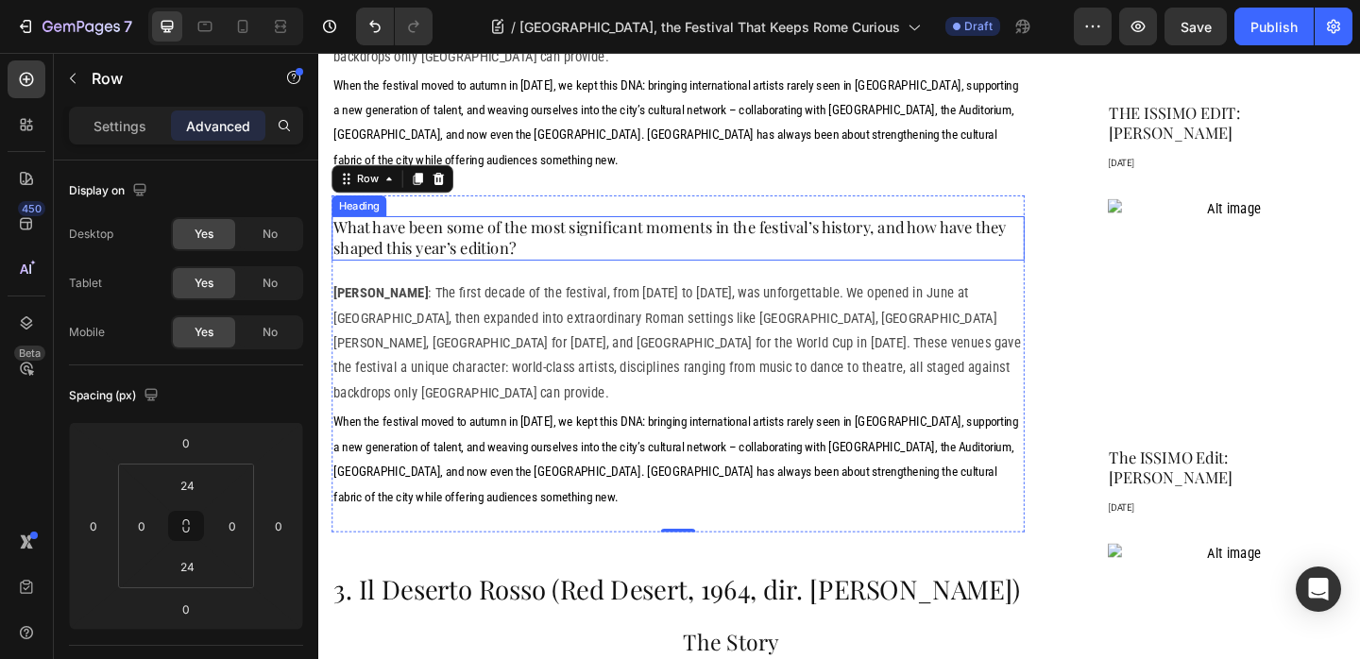
click at [392, 230] on h2 "What have been some of the most significant moments in the festival’s history, …" at bounding box center [709, 254] width 754 height 48
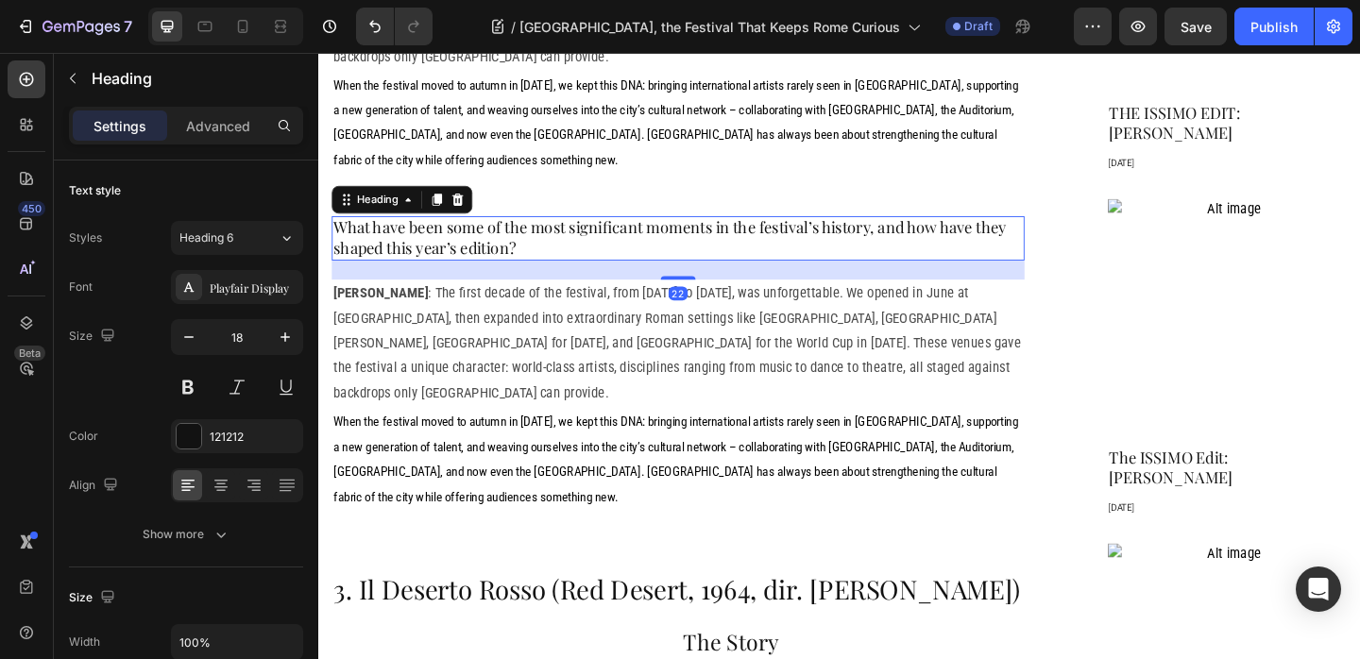
click at [392, 230] on h2 "What have been some of the most significant moments in the festival’s history, …" at bounding box center [709, 254] width 754 height 48
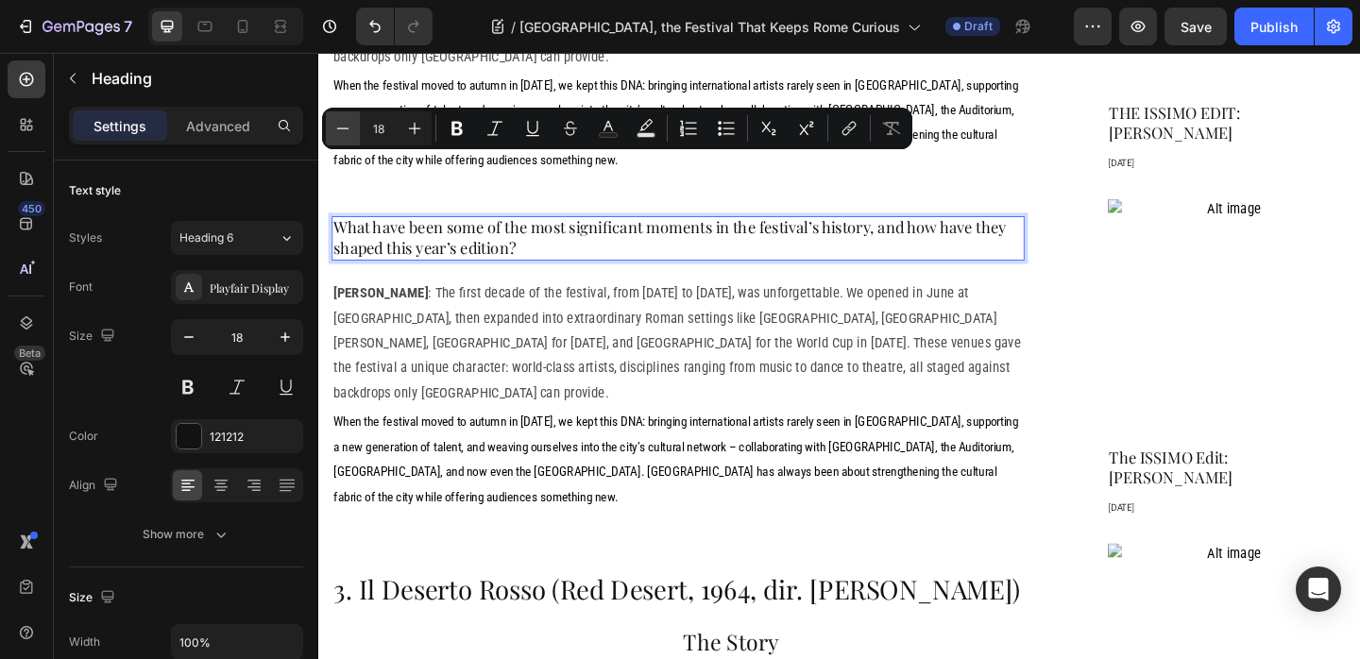
click at [349, 144] on button "Minus" at bounding box center [343, 128] width 34 height 34
type input "17"
click at [533, 232] on p "What have been some of the most significant moments in the festival’s history, …" at bounding box center [709, 254] width 750 height 44
click at [547, 232] on p "What have been some of the most significant moments in the festival’s history, …" at bounding box center [709, 254] width 750 height 44
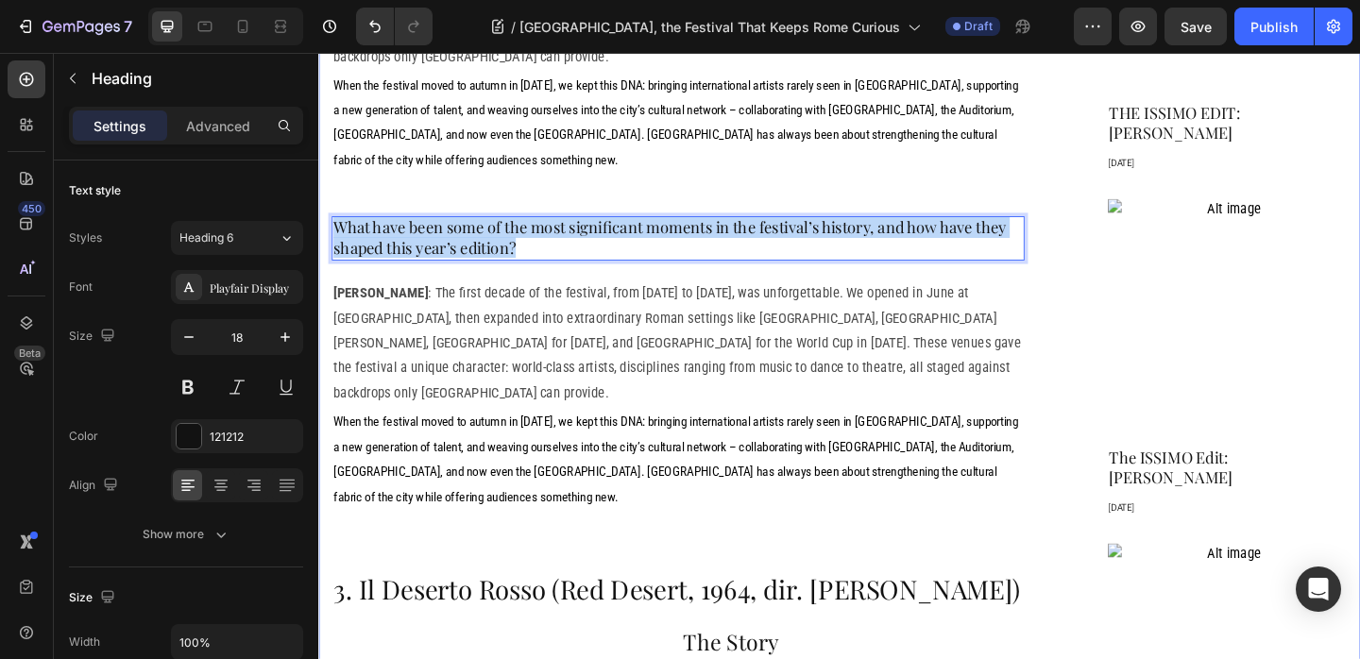
drag, startPoint x: 554, startPoint y: 178, endPoint x: 313, endPoint y: 151, distance: 243.3
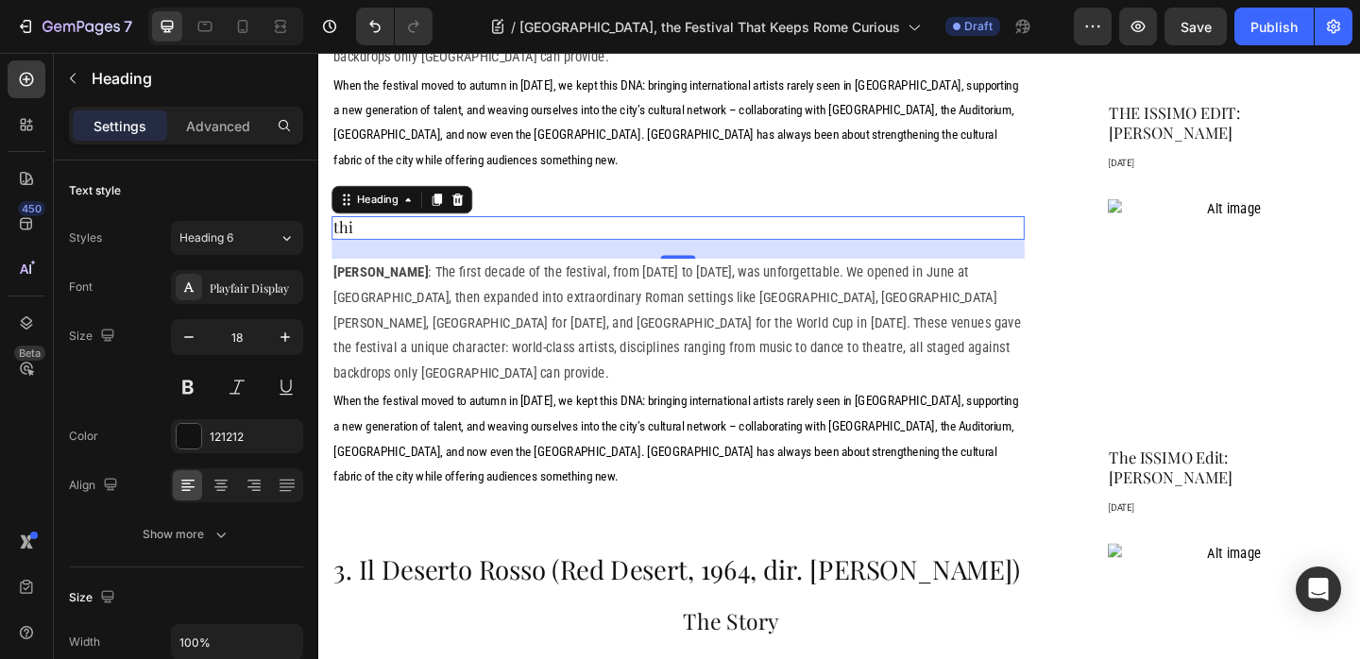
click at [447, 232] on p "thi" at bounding box center [709, 243] width 750 height 22
click at [636, 279] on p "Fabrizio Grifasi : The first decade of the festival, from 1986 to 1996, was unf…" at bounding box center [709, 347] width 750 height 136
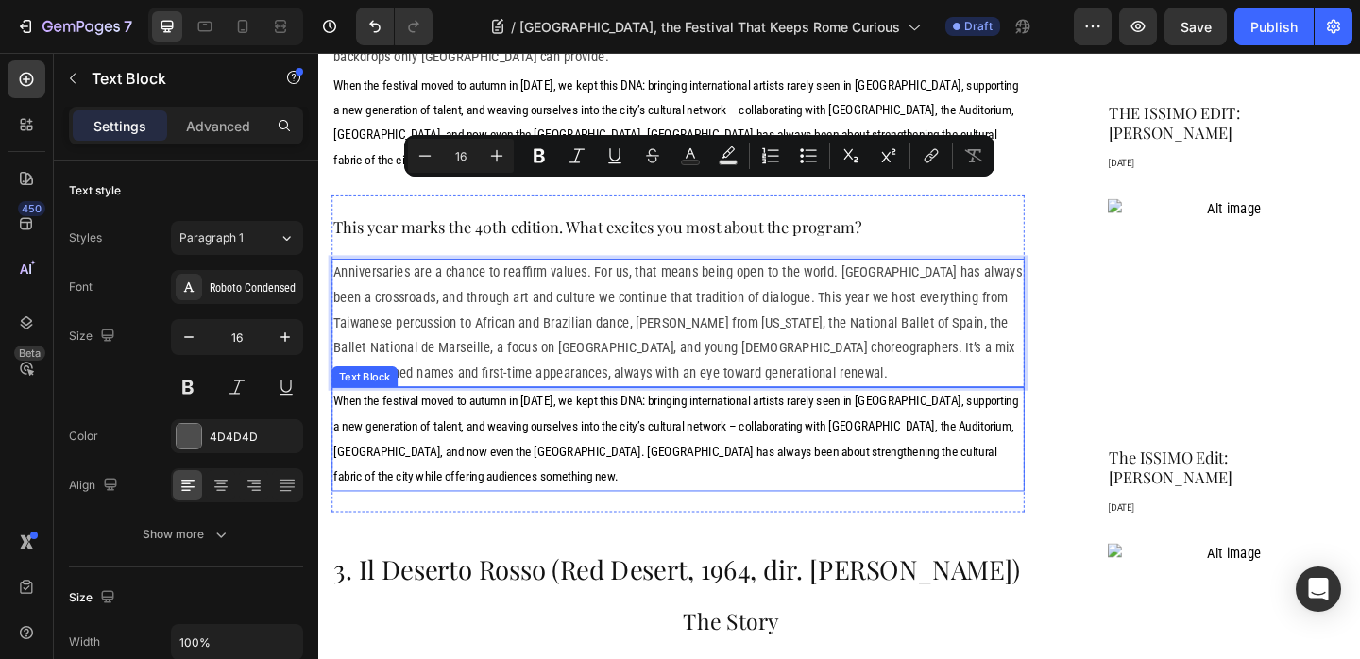
click at [525, 423] on span "When the festival moved to autumn in 1997, we kept this DNA: bringing internati…" at bounding box center [706, 472] width 745 height 98
click at [524, 423] on span "When the festival moved to autumn in 1997, we kept this DNA: bringing internati…" at bounding box center [706, 472] width 745 height 98
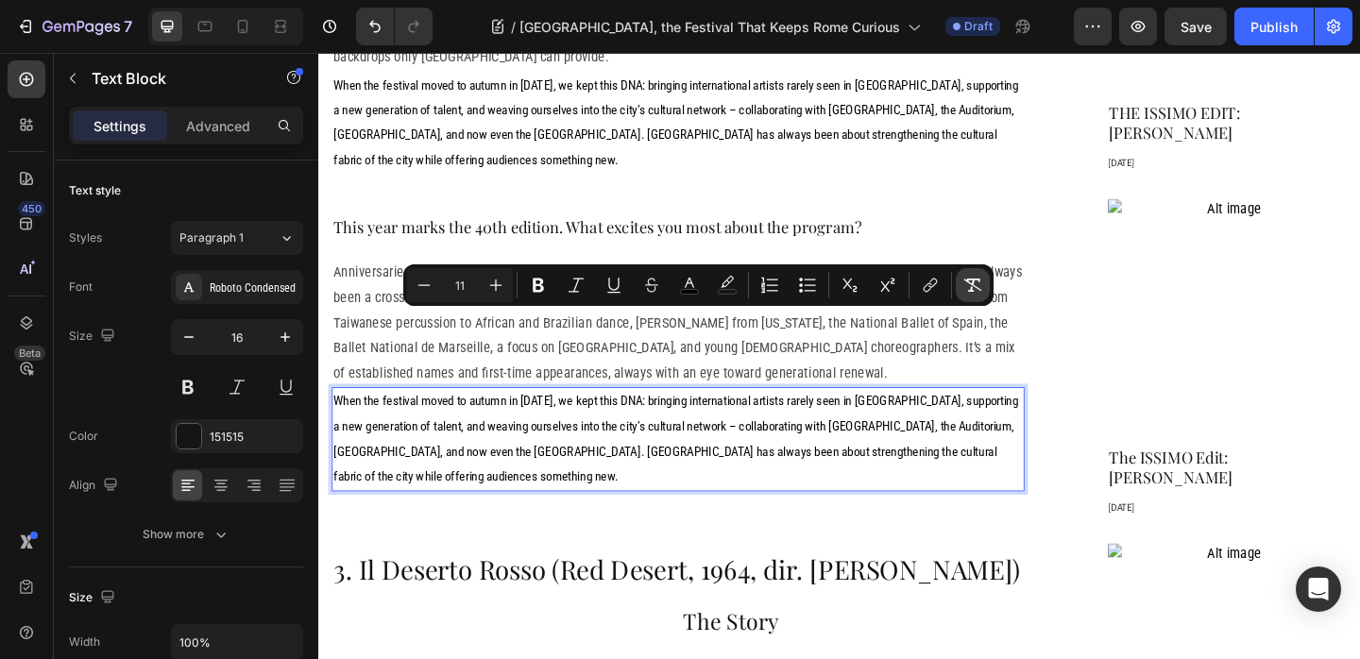
click at [973, 288] on icon "Editor contextual toolbar" at bounding box center [972, 285] width 19 height 19
type input "16"
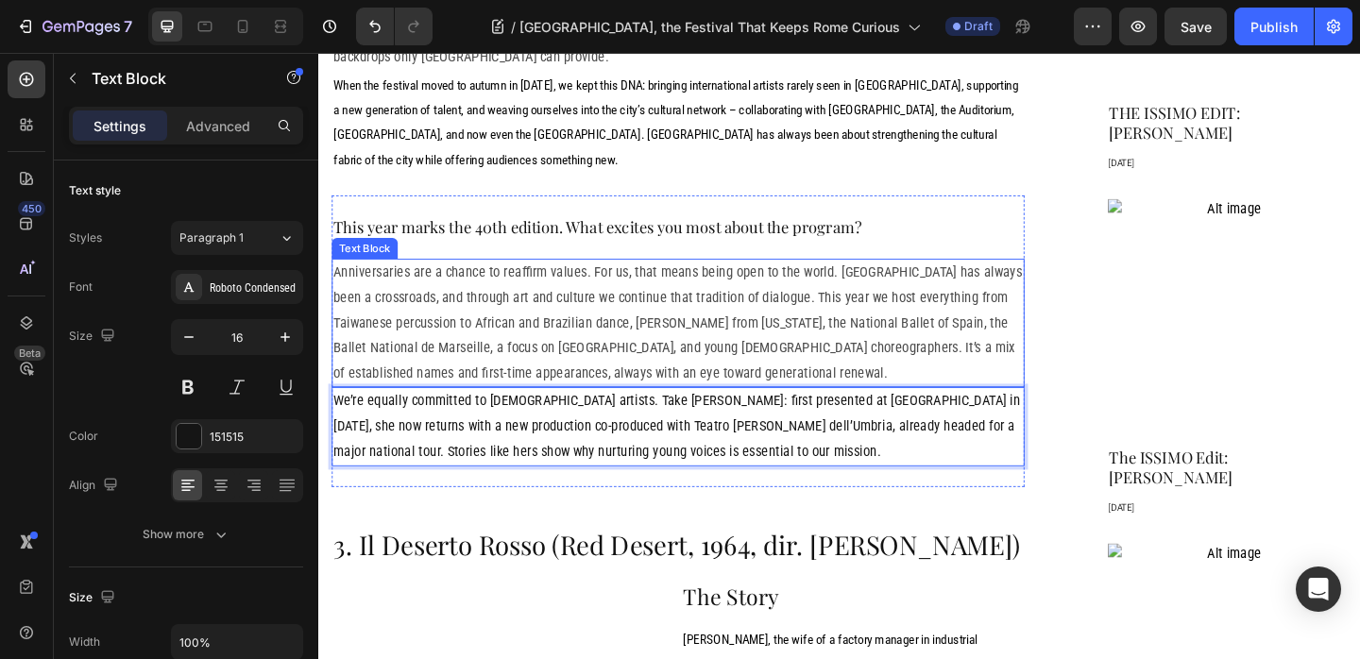
click at [532, 279] on p "Anniversaries are a chance to reaffirm values. For us, that means being open to…" at bounding box center [709, 347] width 750 height 136
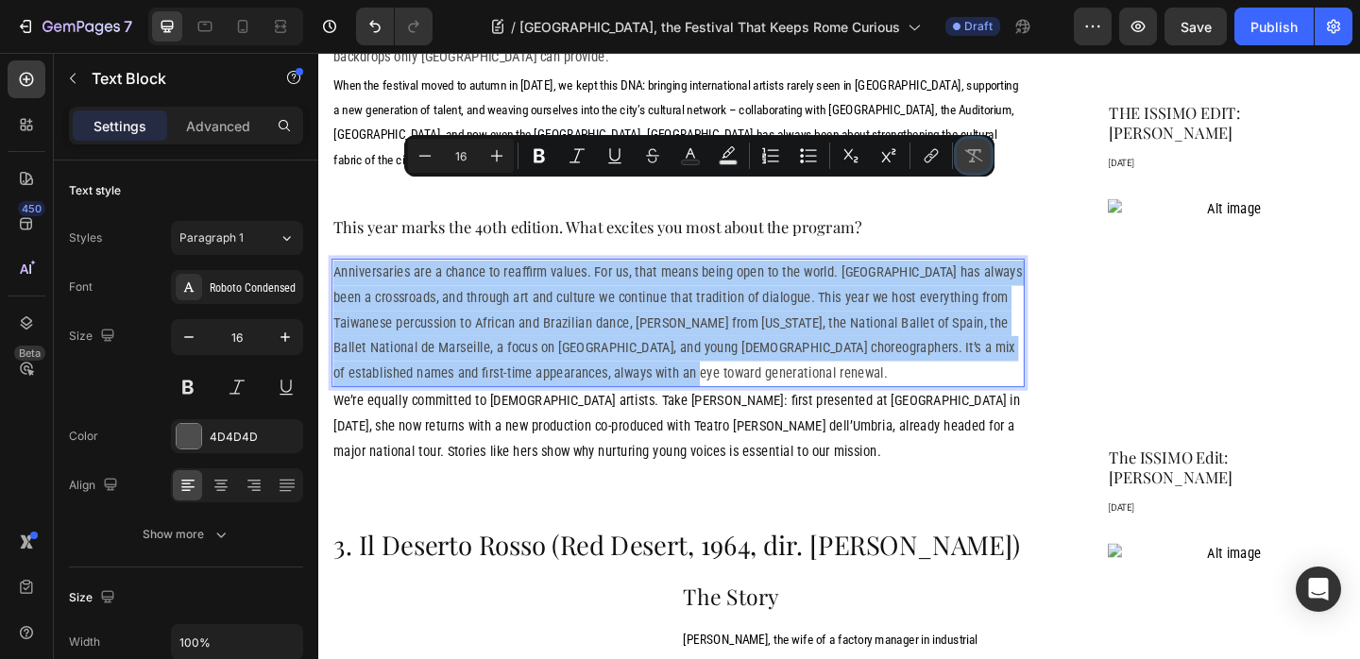
click at [978, 154] on icon "Editor contextual toolbar" at bounding box center [973, 155] width 19 height 19
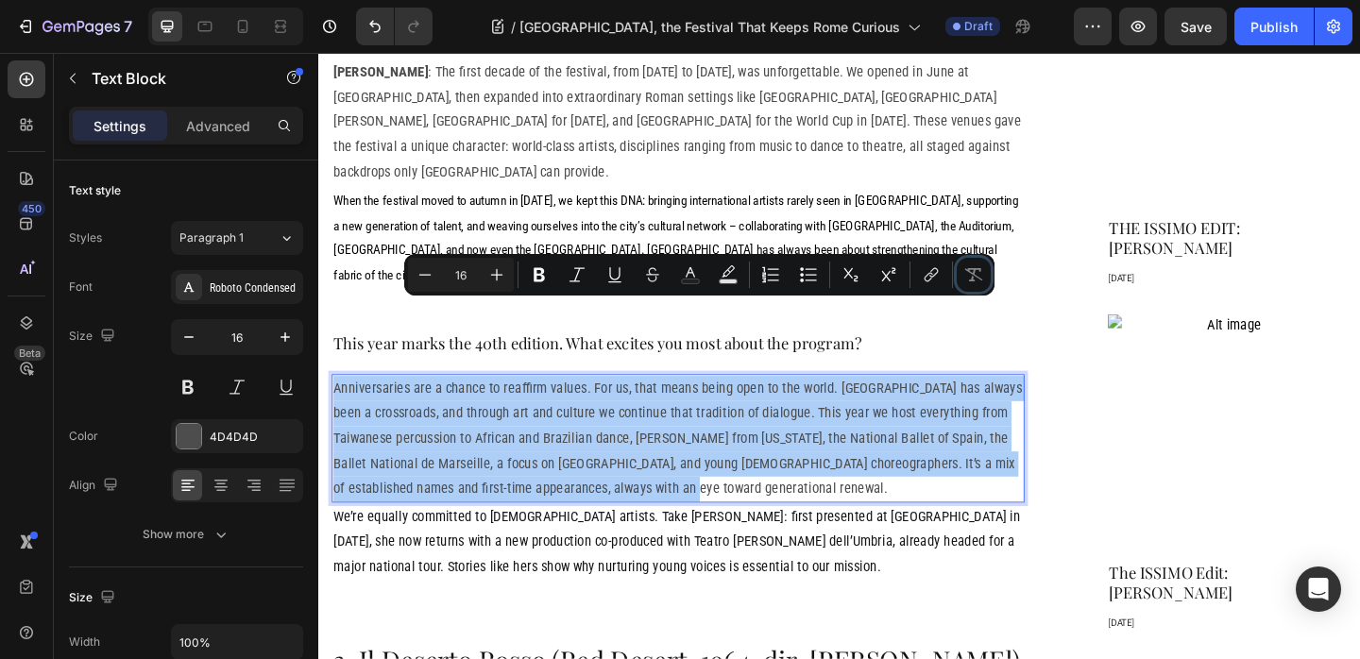
scroll to position [1322, 0]
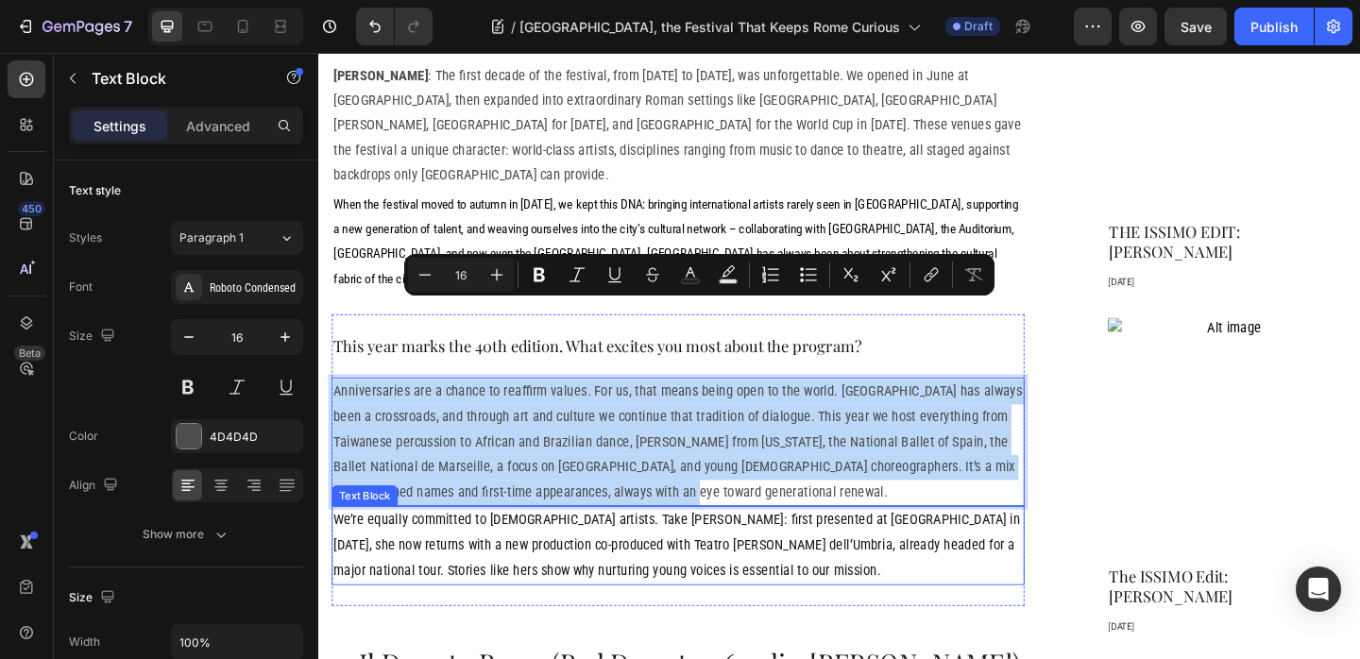
click at [645, 548] on p "We’re equally committed to Italian artists. Take Fabiana Iacozzilli: first pres…" at bounding box center [709, 588] width 750 height 81
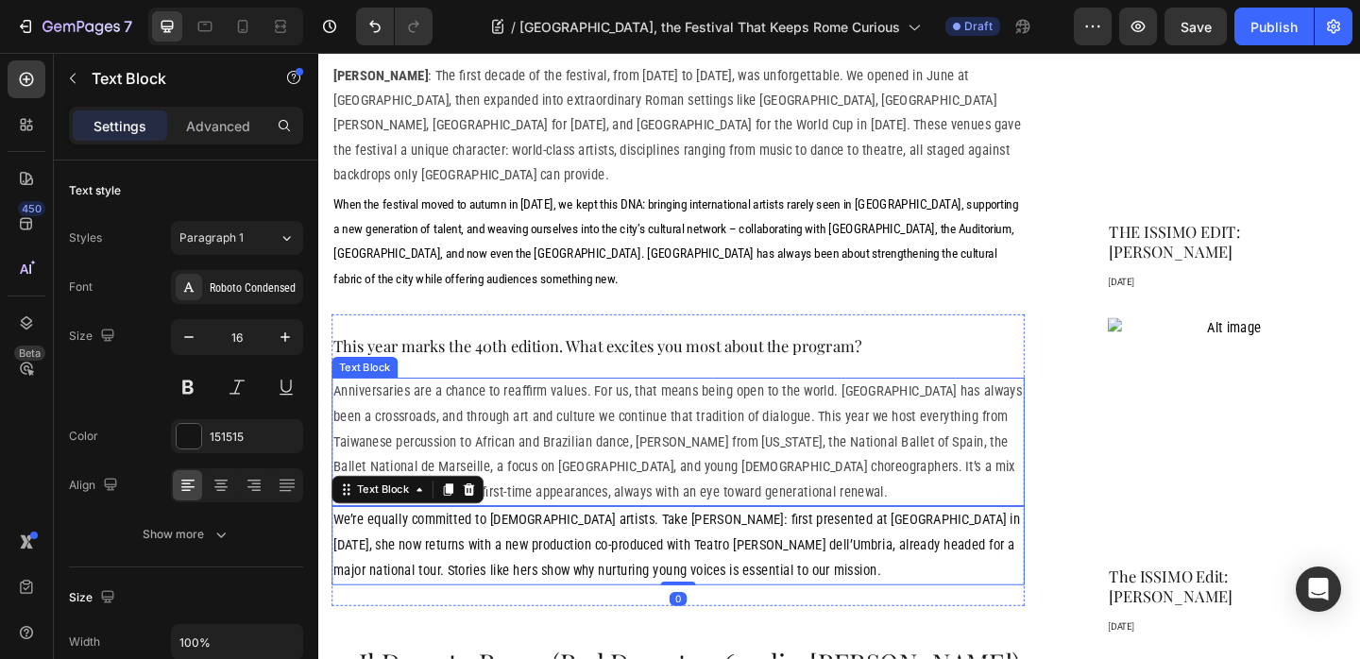
click at [641, 409] on p "Anniversaries are a chance to reaffirm values. For us, that means being open to…" at bounding box center [709, 476] width 750 height 136
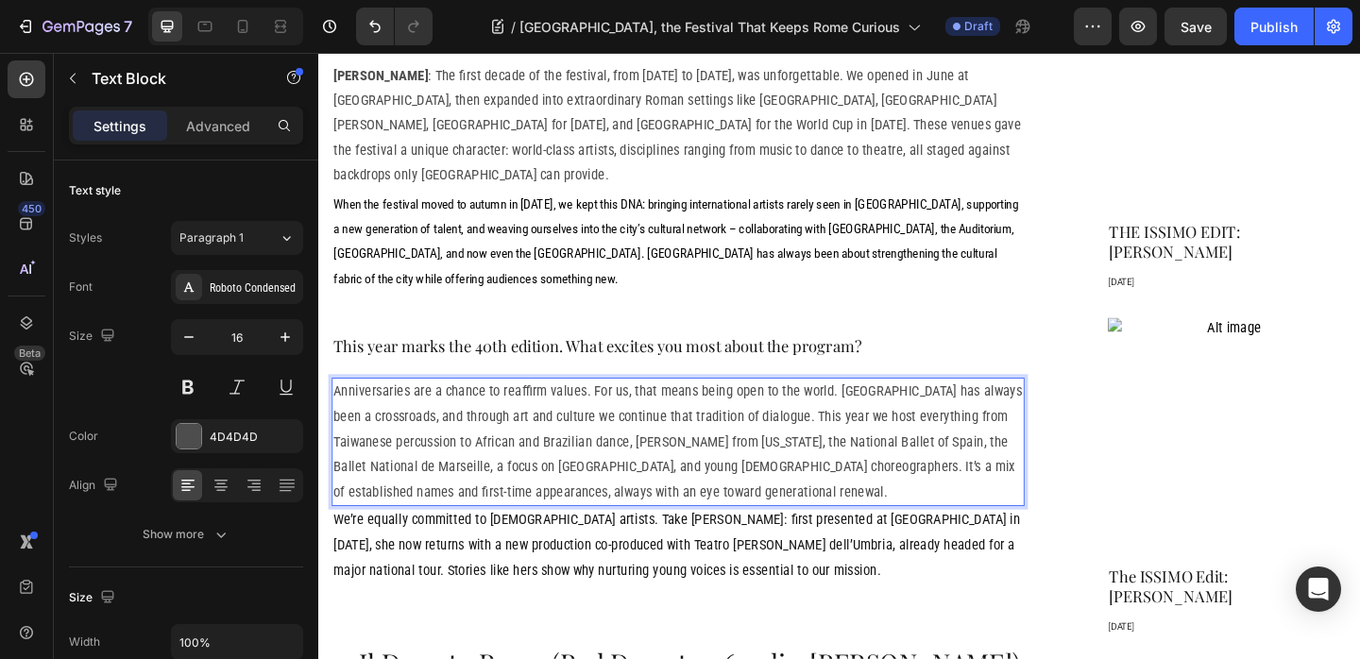
click at [619, 411] on p "Anniversaries are a chance to reaffirm values. For us, that means being open to…" at bounding box center [709, 476] width 750 height 136
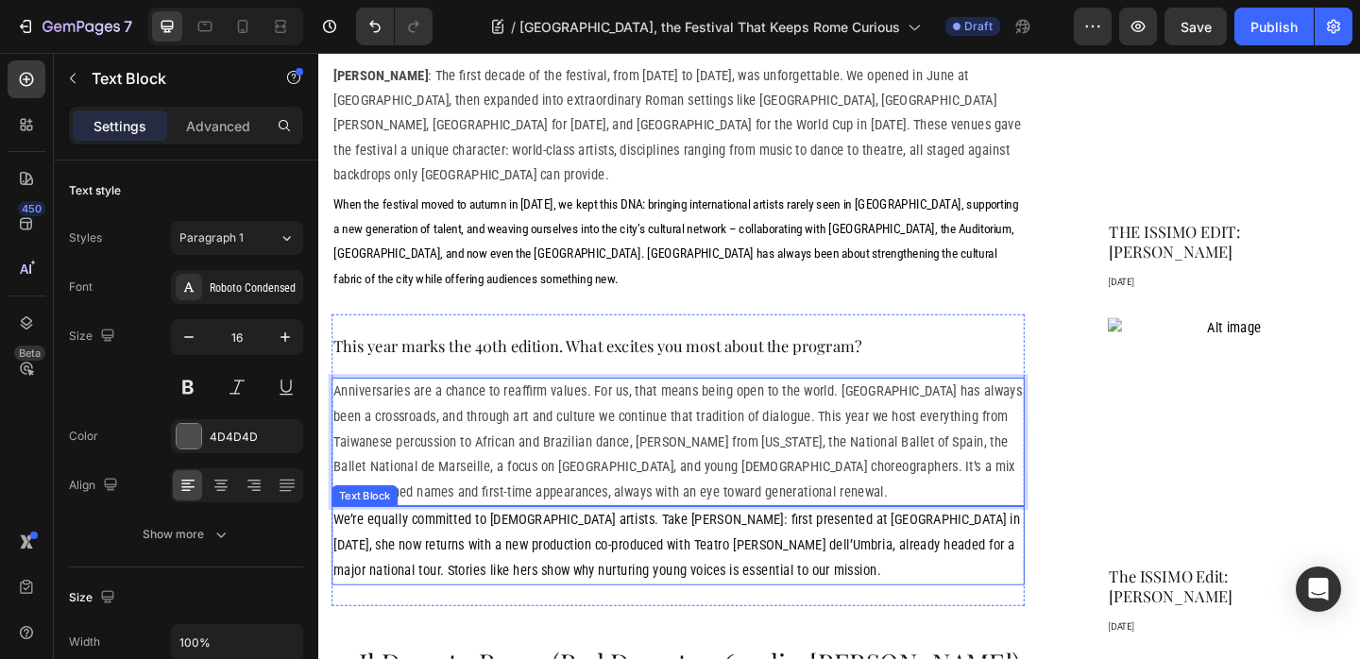
click at [596, 548] on p "We’re equally committed to Italian artists. Take Fabiana Iacozzilli: first pres…" at bounding box center [709, 588] width 750 height 81
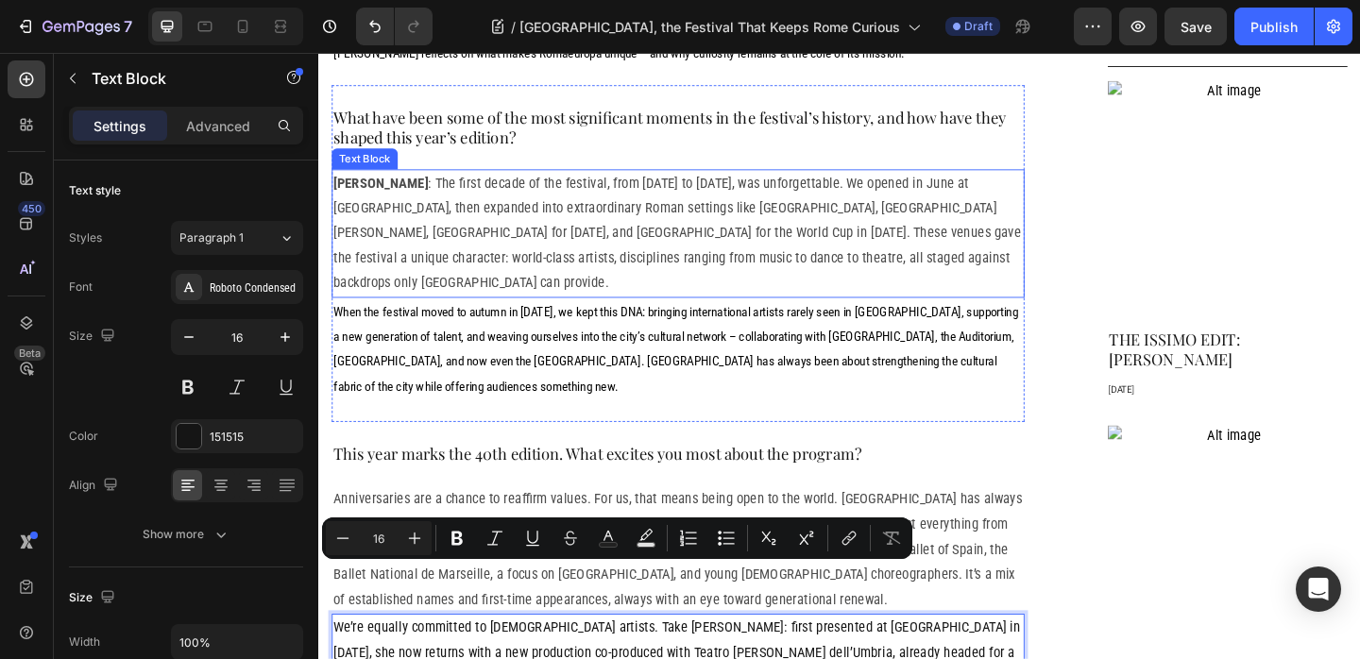
scroll to position [1195, 0]
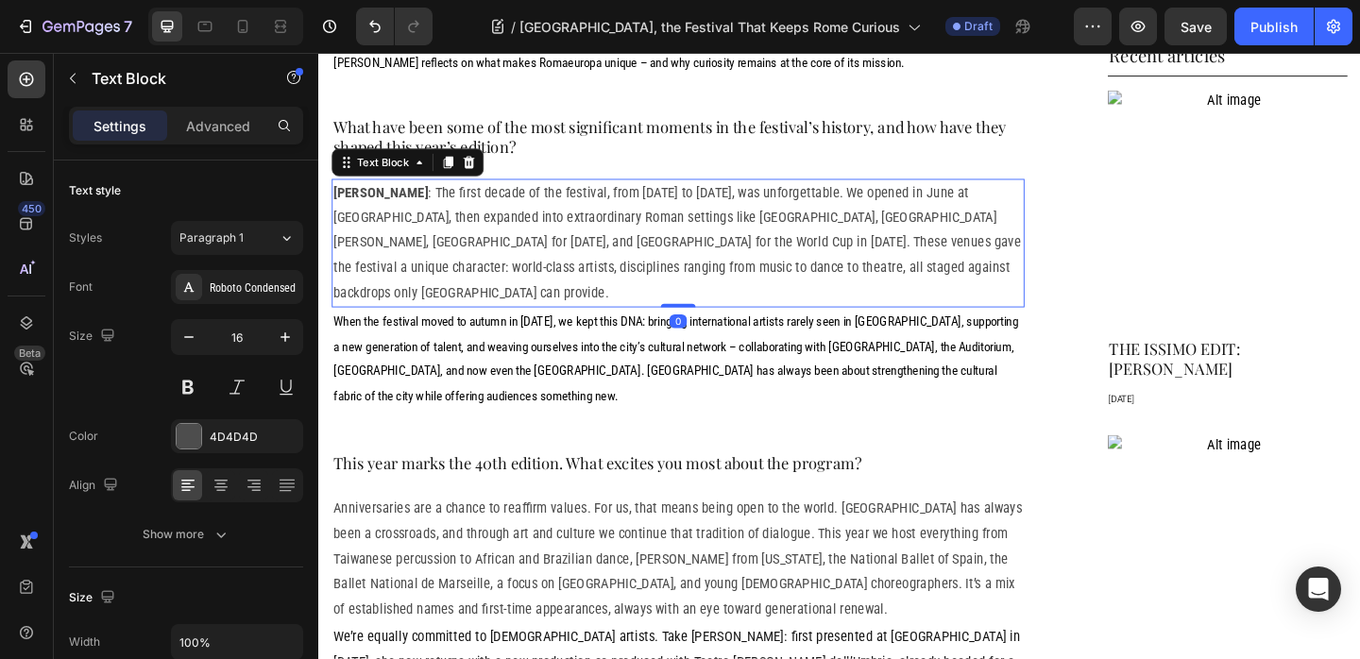
click at [580, 192] on p "Fabrizio Grifasi : The first decade of the festival, from 1986 to 1996, was unf…" at bounding box center [709, 260] width 750 height 136
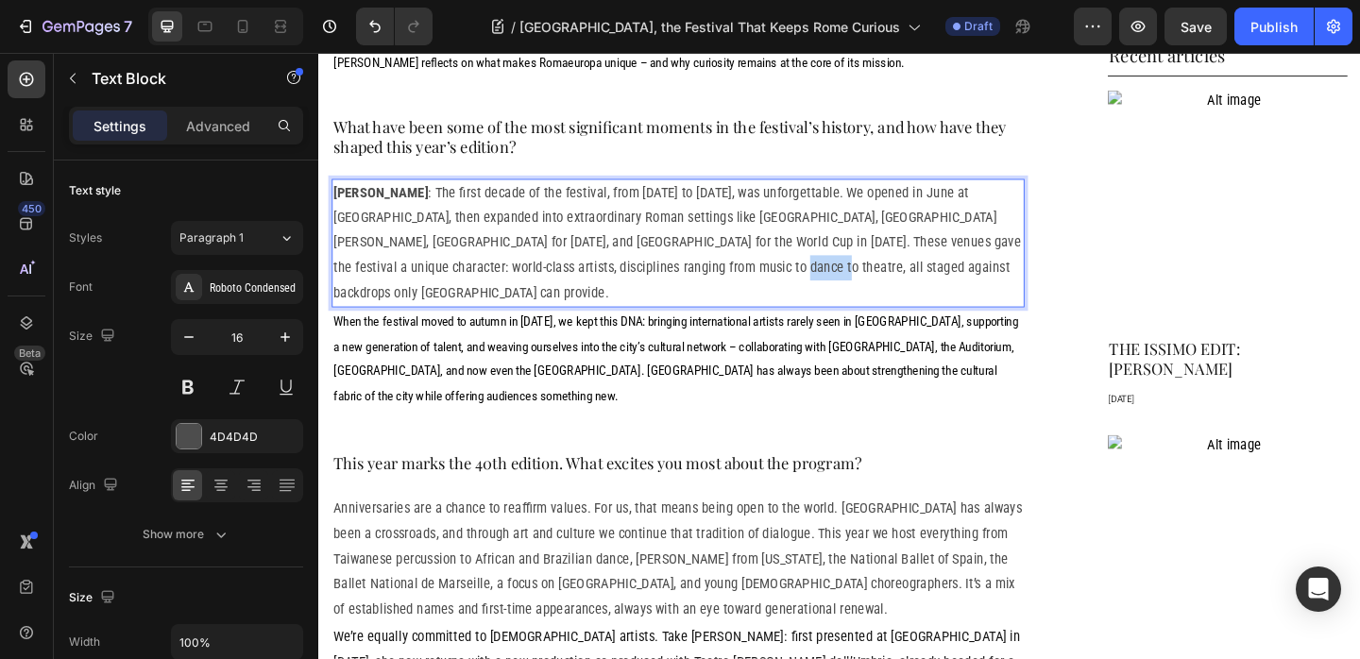
click at [669, 212] on p "Fabrizio Grifasi : The first decade of the festival, from 1986 to 1996, was unf…" at bounding box center [709, 260] width 750 height 136
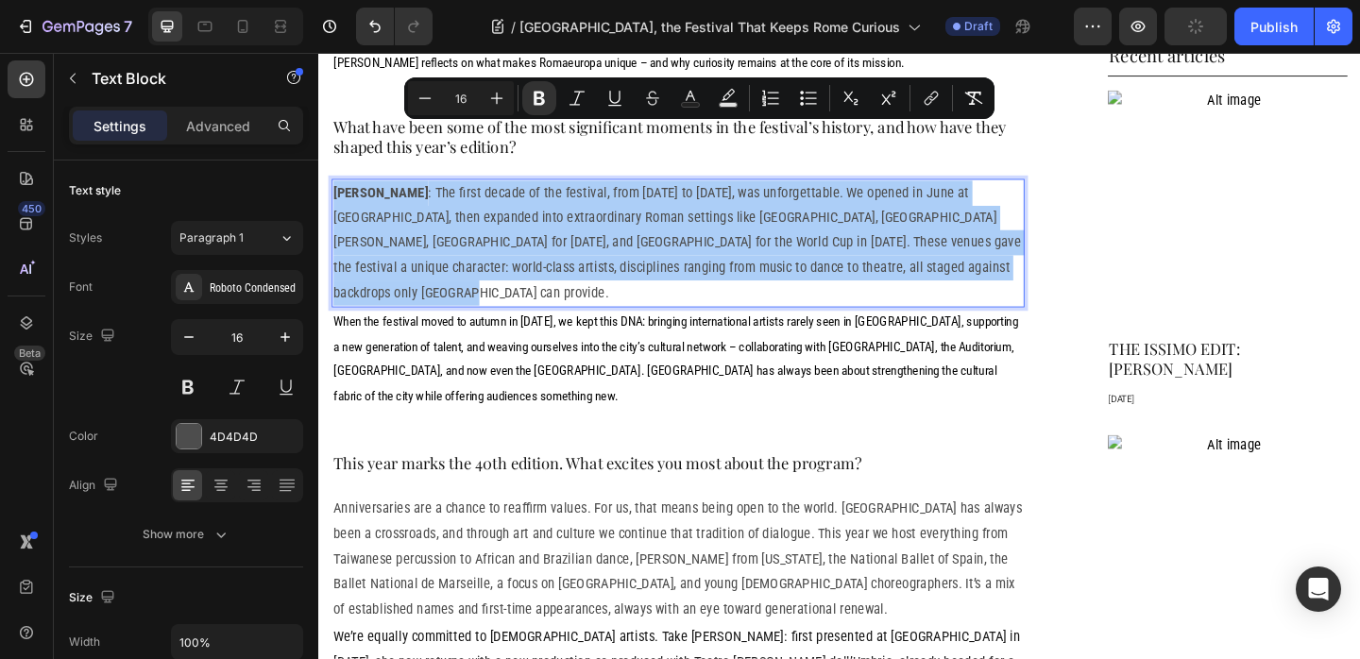
click at [968, 97] on icon "Editor contextual toolbar" at bounding box center [973, 98] width 19 height 19
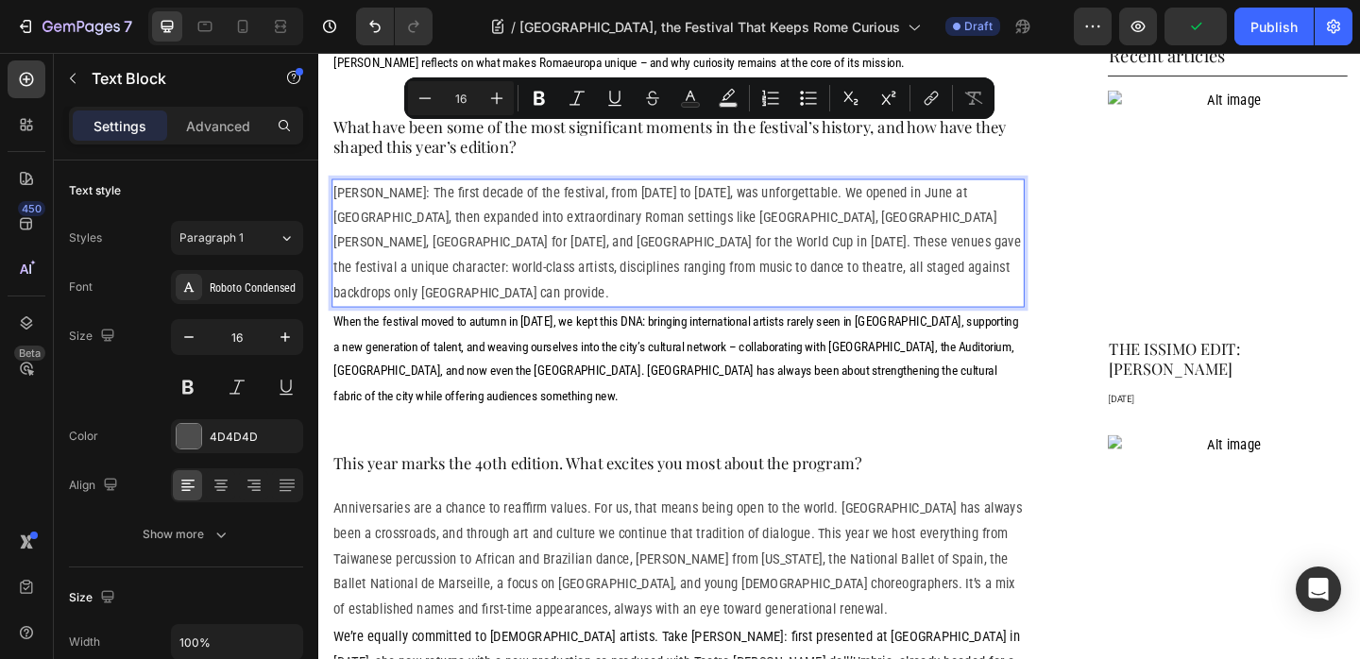
click at [379, 192] on p "Fabrizio Grifasi: The first decade of the festival, from 1986 to 1996, was unfo…" at bounding box center [709, 260] width 750 height 136
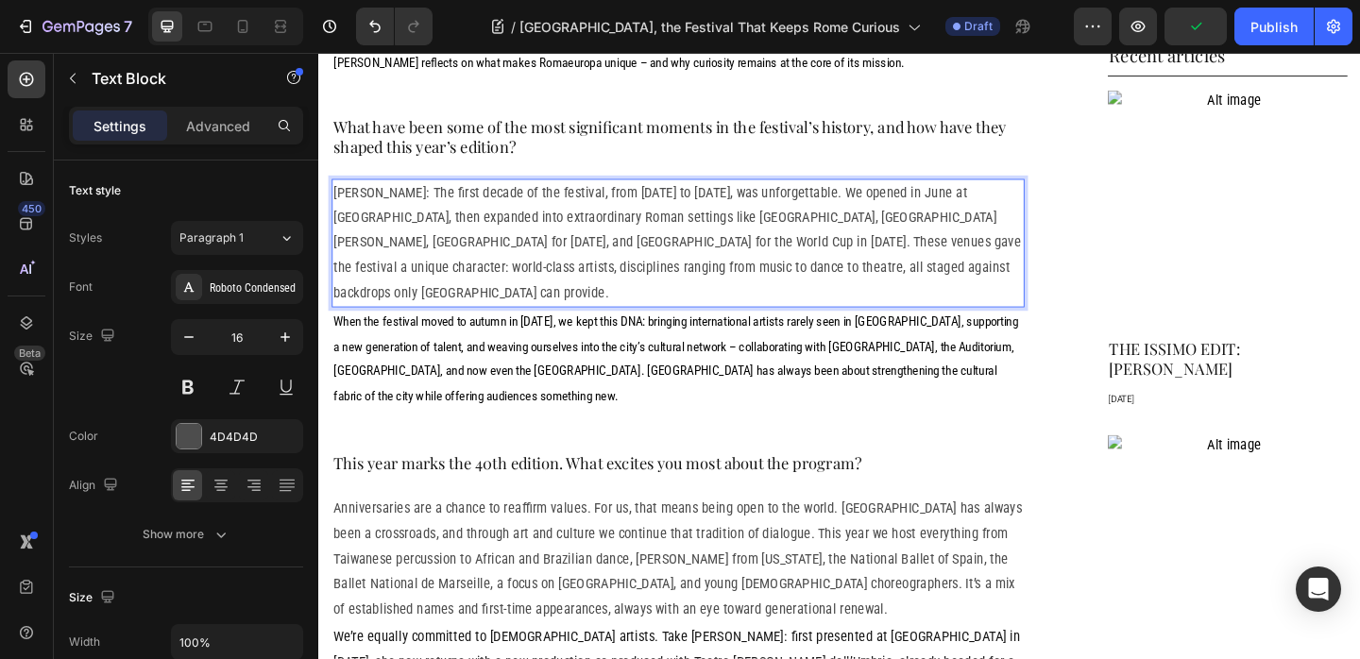
click at [399, 192] on p "Fabrizio Grifasi: The first decade of the festival, from 1986 to 1996, was unfo…" at bounding box center [709, 260] width 750 height 136
drag, startPoint x: 399, startPoint y: 144, endPoint x: 349, endPoint y: 144, distance: 49.1
click at [349, 192] on p "Fabrizio Grifasi: The first decade of the festival, from 1986 to 1996, was unfo…" at bounding box center [709, 260] width 750 height 136
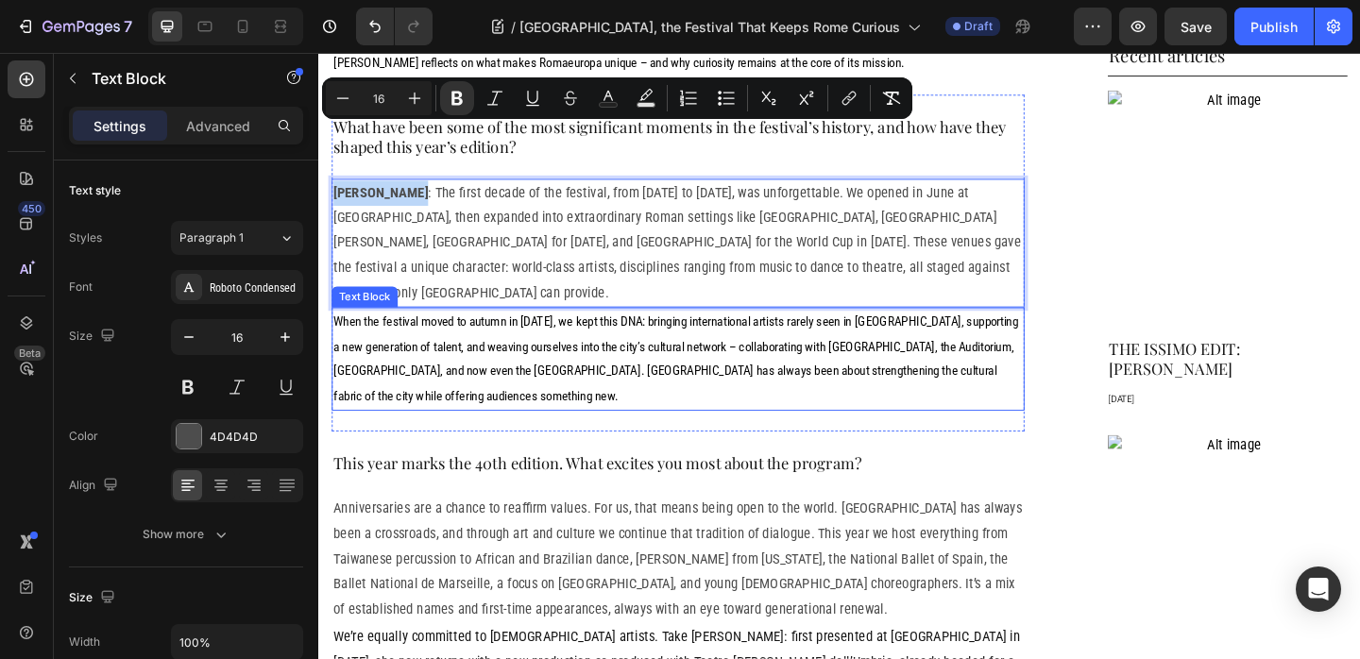
click at [477, 336] on span "When the festival moved to autumn in 1997, we kept this DNA: bringing internati…" at bounding box center [706, 385] width 745 height 98
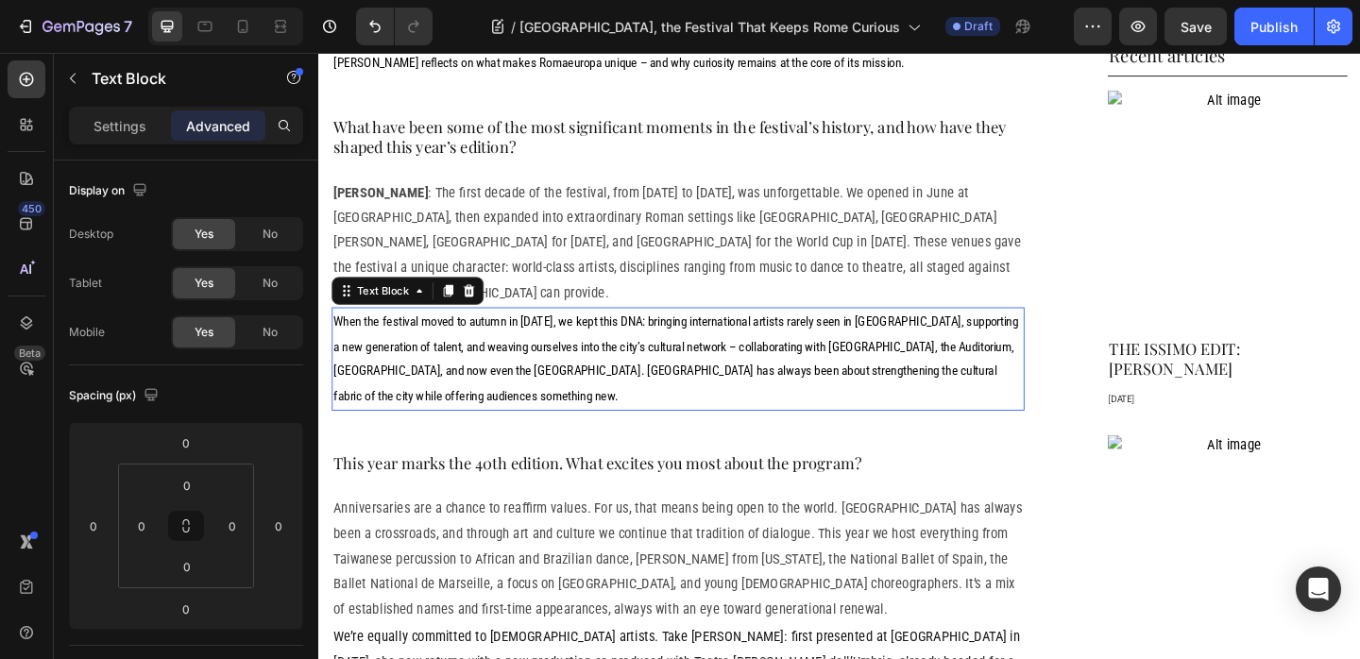
click at [476, 336] on span "When the festival moved to autumn in 1997, we kept this DNA: bringing internati…" at bounding box center [706, 385] width 745 height 98
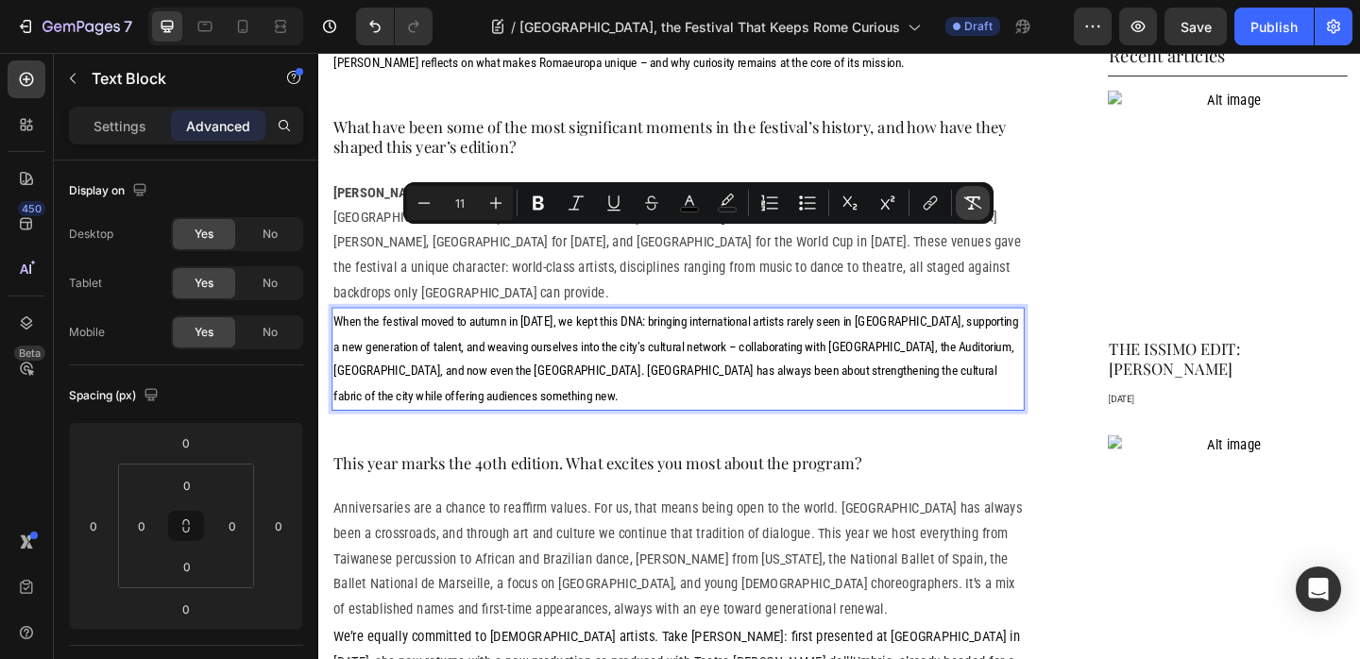
click at [976, 200] on icon "Editor contextual toolbar" at bounding box center [972, 203] width 19 height 19
type input "16"
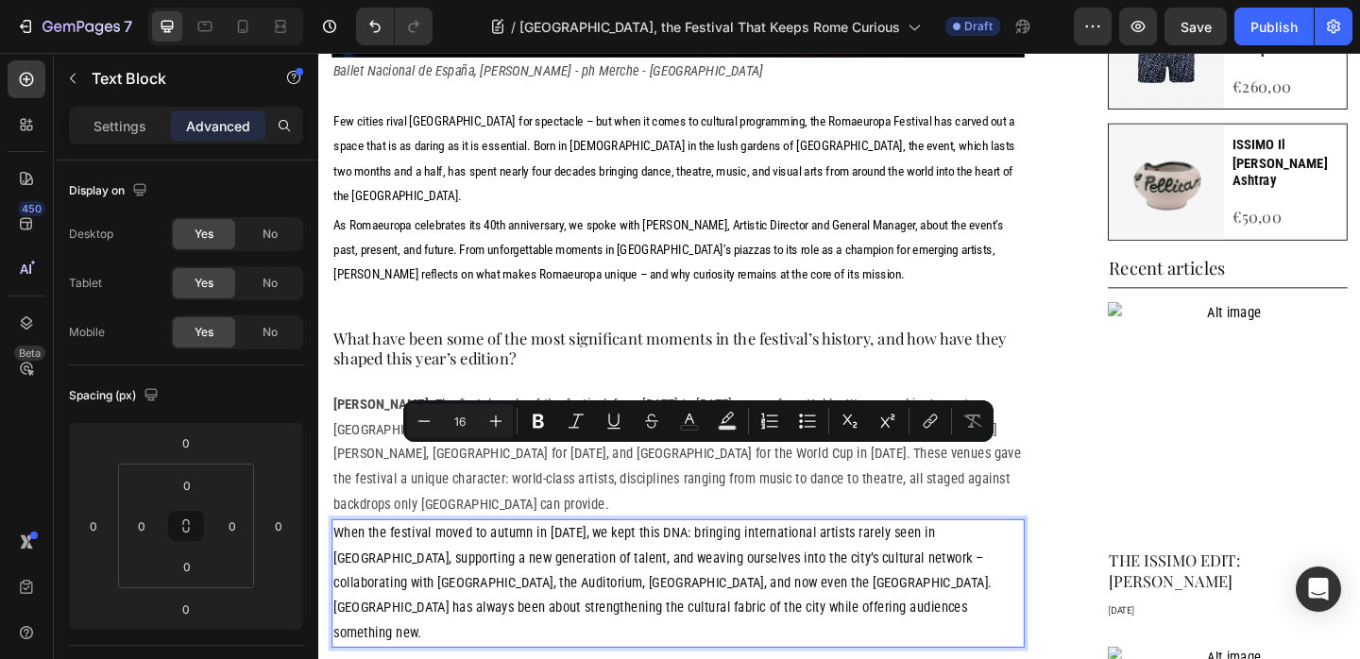
scroll to position [957, 0]
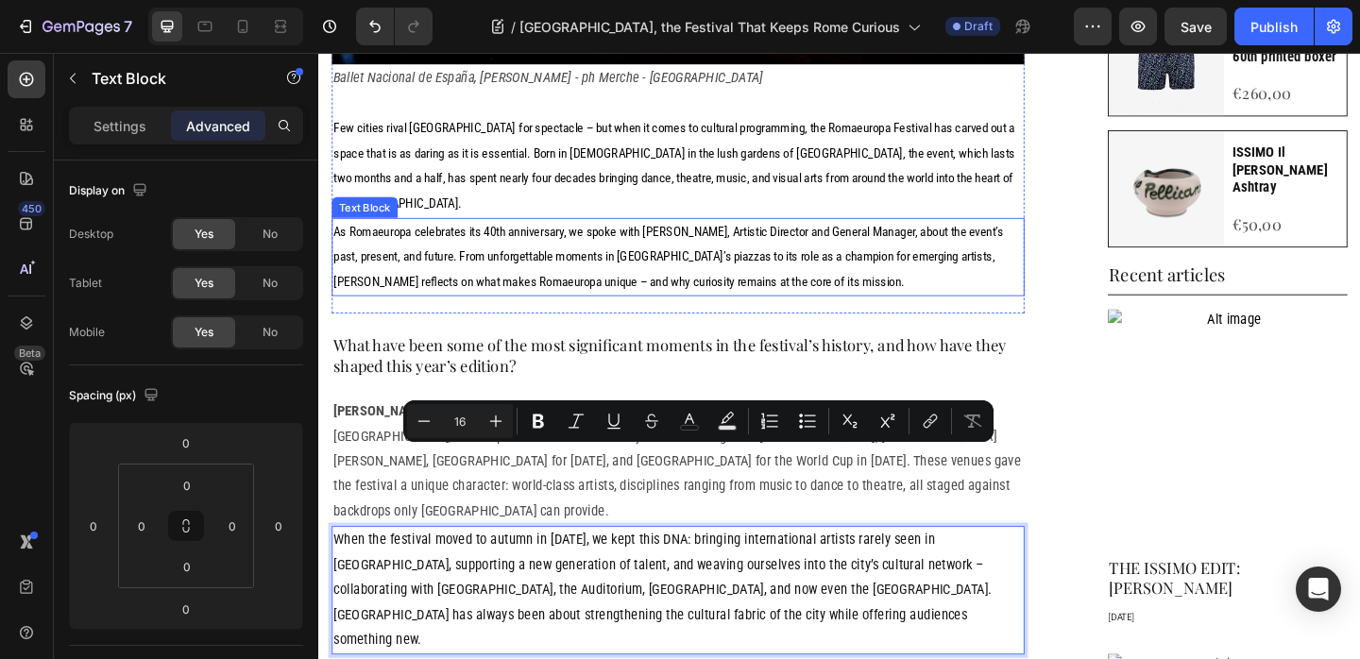
click at [598, 234] on p "As Romaeuropa celebrates its 40th anniversary, we spoke with Fabrizio Grifasi, …" at bounding box center [709, 274] width 750 height 81
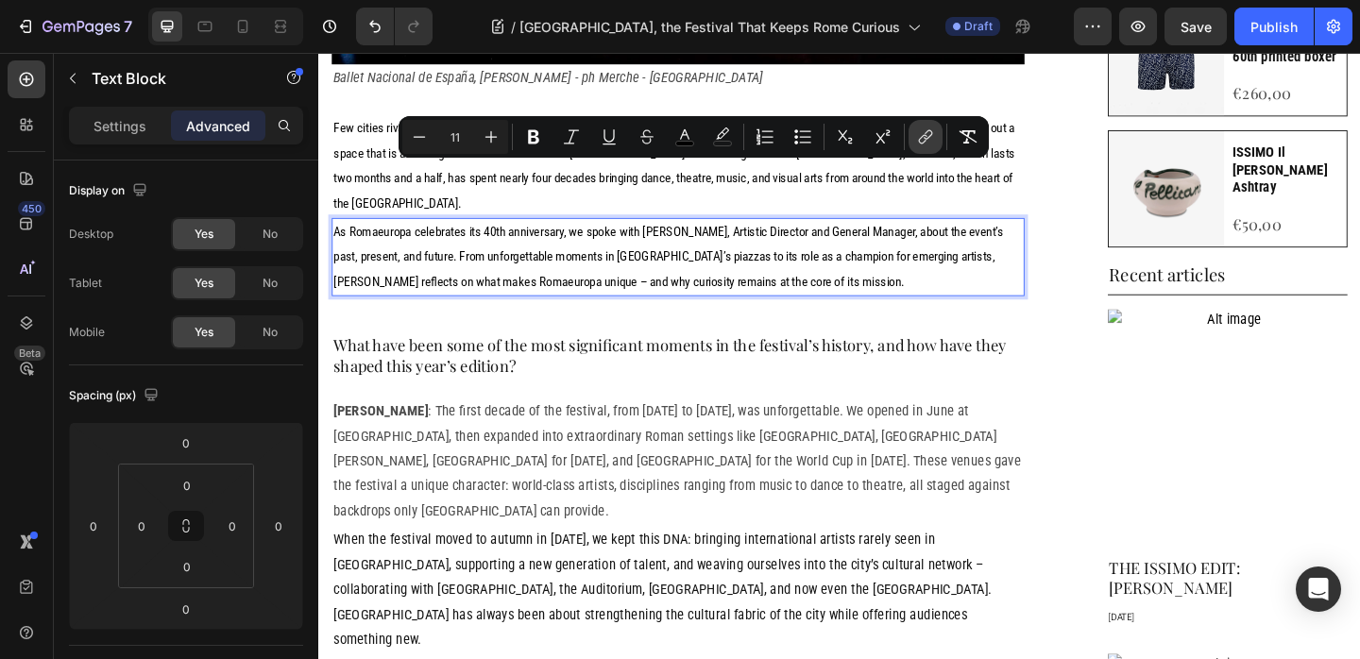
drag, startPoint x: 971, startPoint y: 127, endPoint x: 927, endPoint y: 149, distance: 48.6
click at [971, 127] on icon "Editor contextual toolbar" at bounding box center [968, 136] width 19 height 19
type input "16"
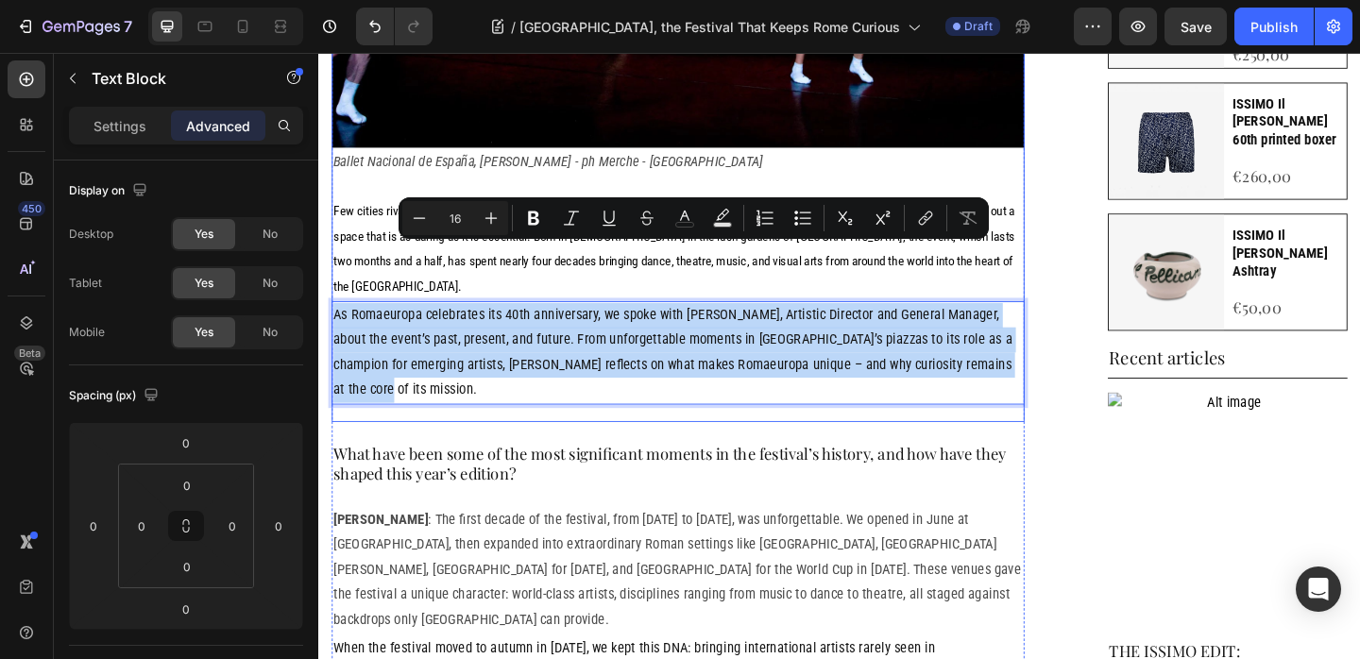
scroll to position [857, 0]
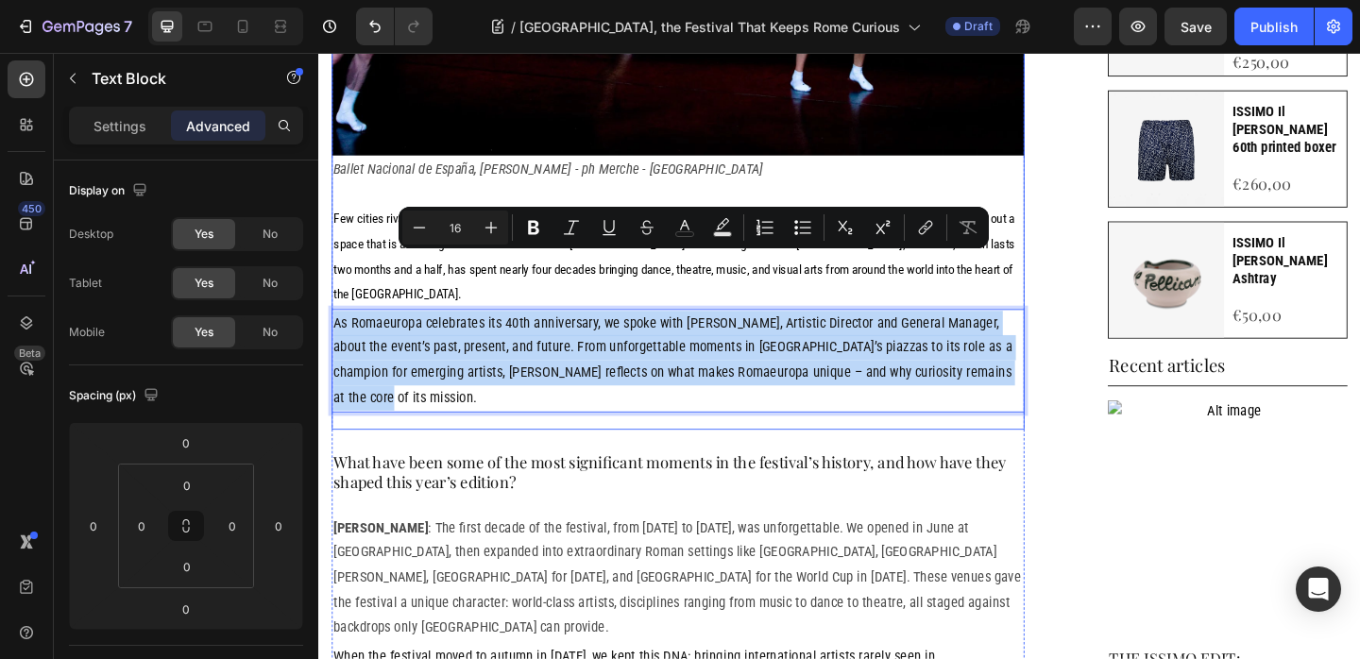
click at [968, 178] on div "Image Ballet Nacional de España, Marcos Morau - Afanador - ph Merche - Burgos T…" at bounding box center [709, 53] width 754 height 782
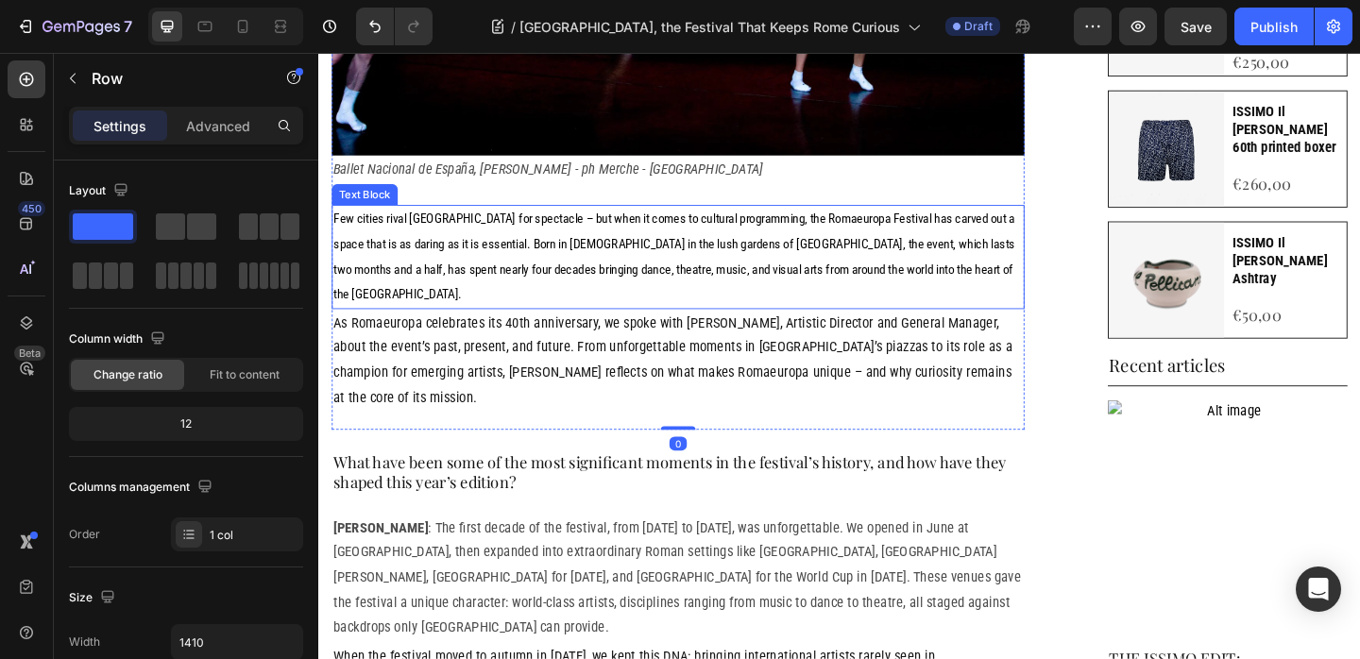
click at [964, 225] on span "Few cities rival Rome for spectacle – but when it comes to cultural programming…" at bounding box center [704, 274] width 741 height 98
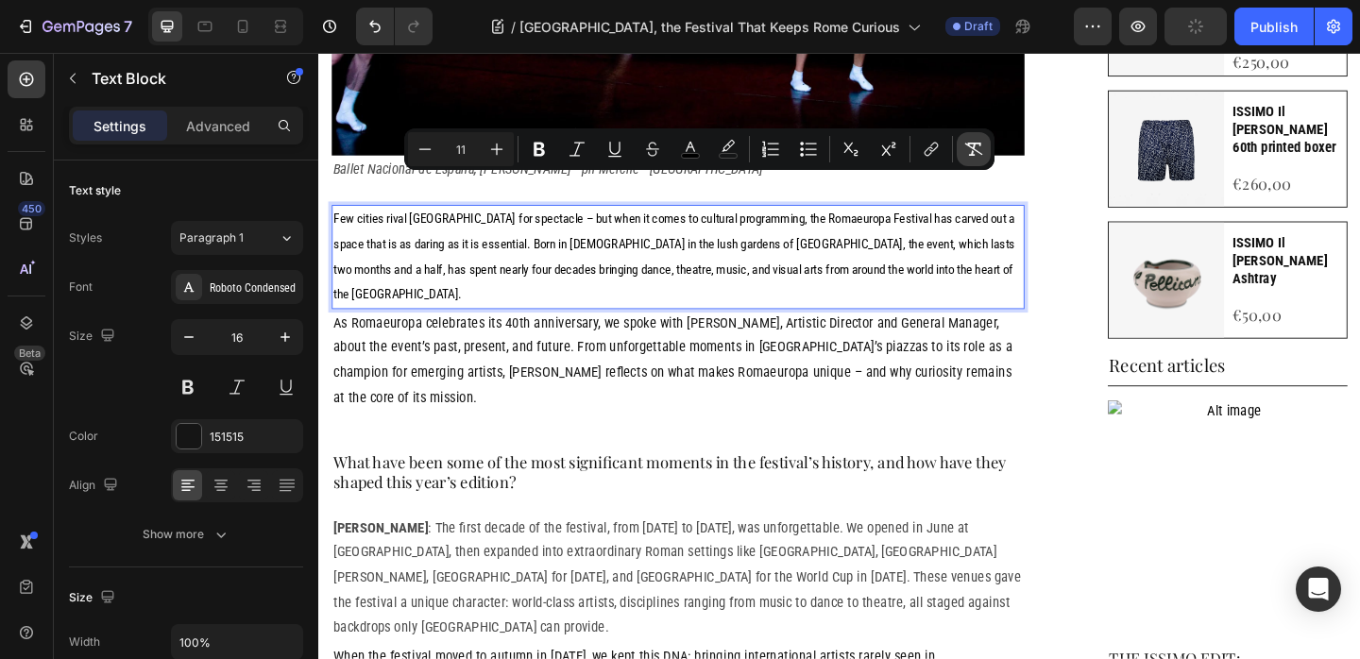
click at [977, 151] on icon "Editor contextual toolbar" at bounding box center [974, 149] width 18 height 13
type input "16"
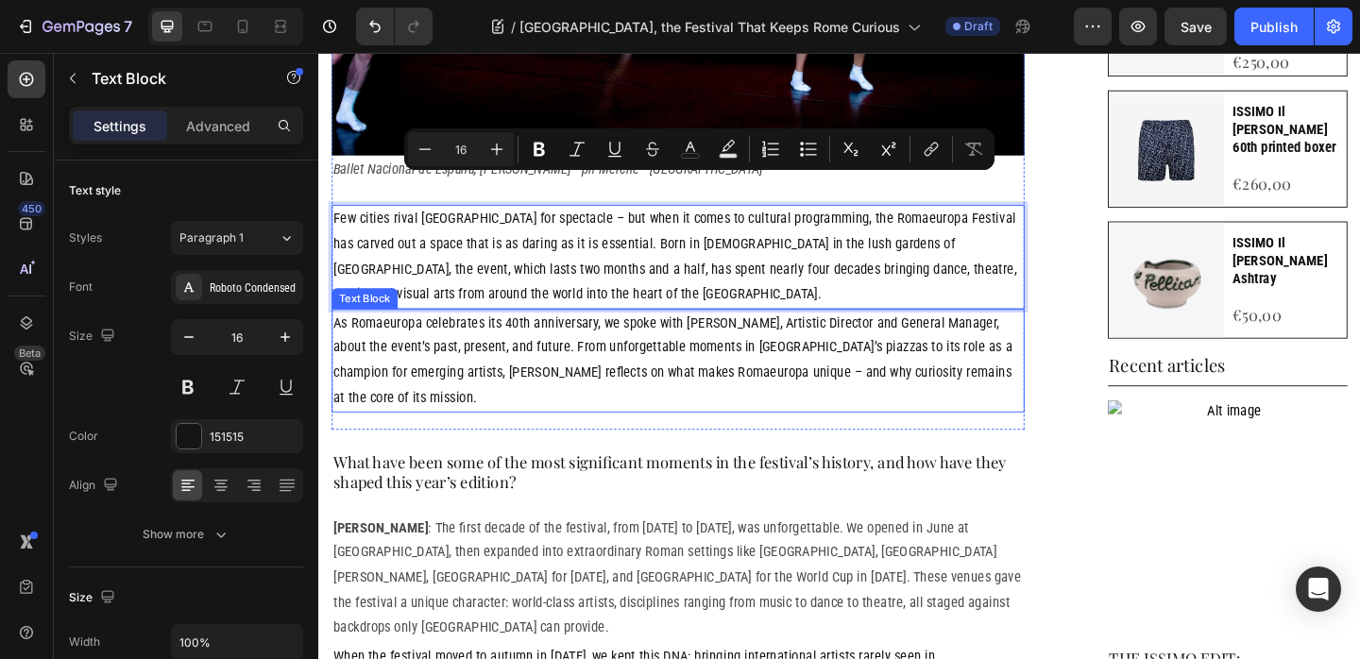
click at [667, 333] on p "As Romaeuropa celebrates its 40th anniversary, we spoke with Fabrizio Grifasi, …" at bounding box center [709, 387] width 750 height 109
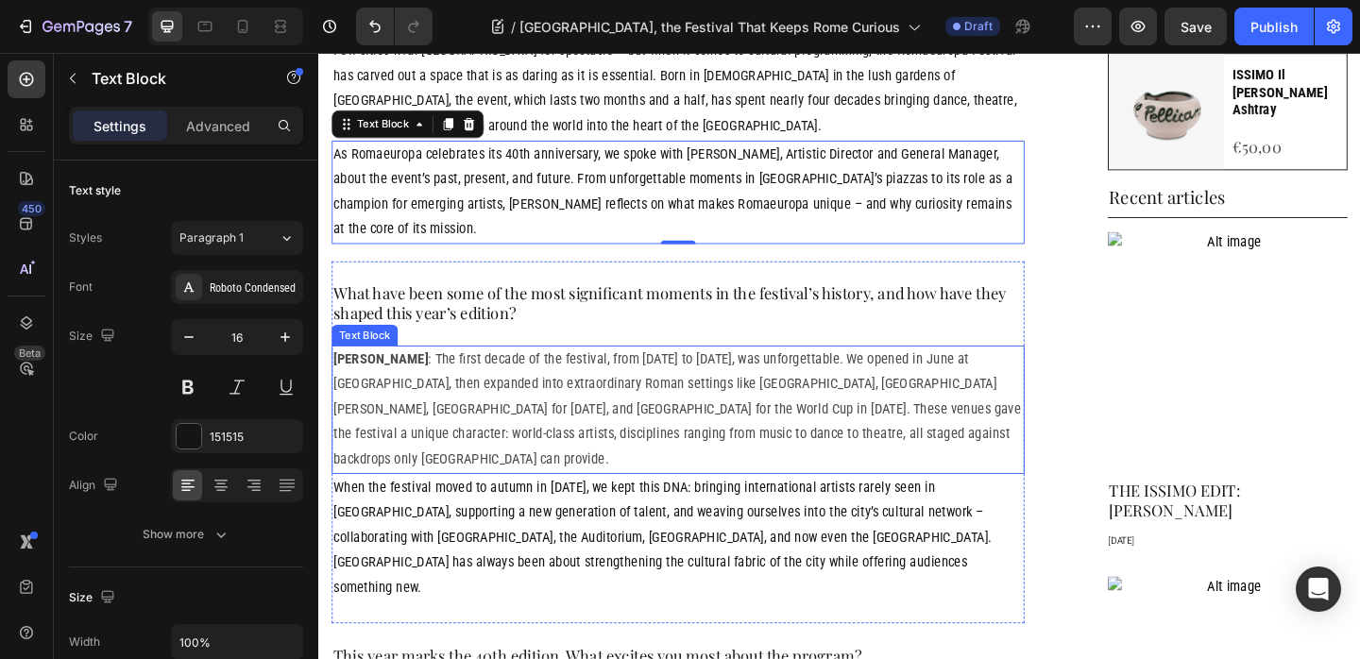
scroll to position [1043, 0]
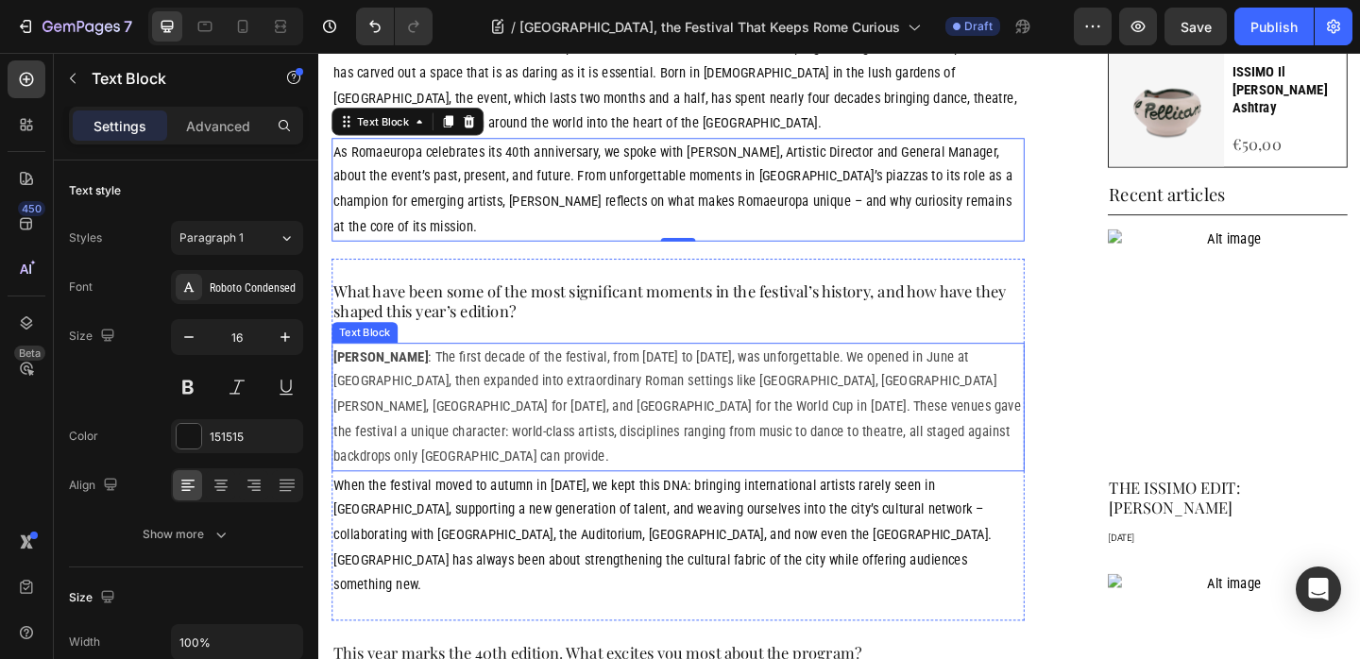
click at [716, 392] on p "Fabrizio Grifasi : The first decade of the festival, from 1986 to 1996, was unf…" at bounding box center [709, 438] width 750 height 136
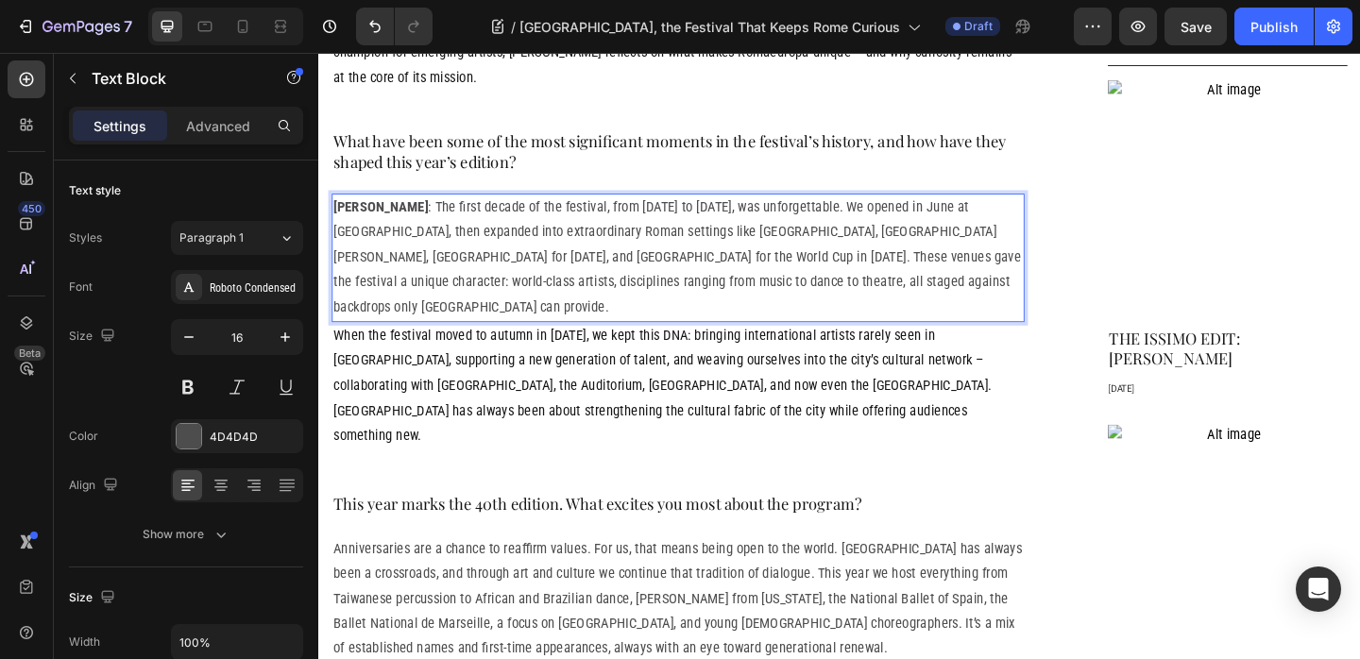
scroll to position [1213, 0]
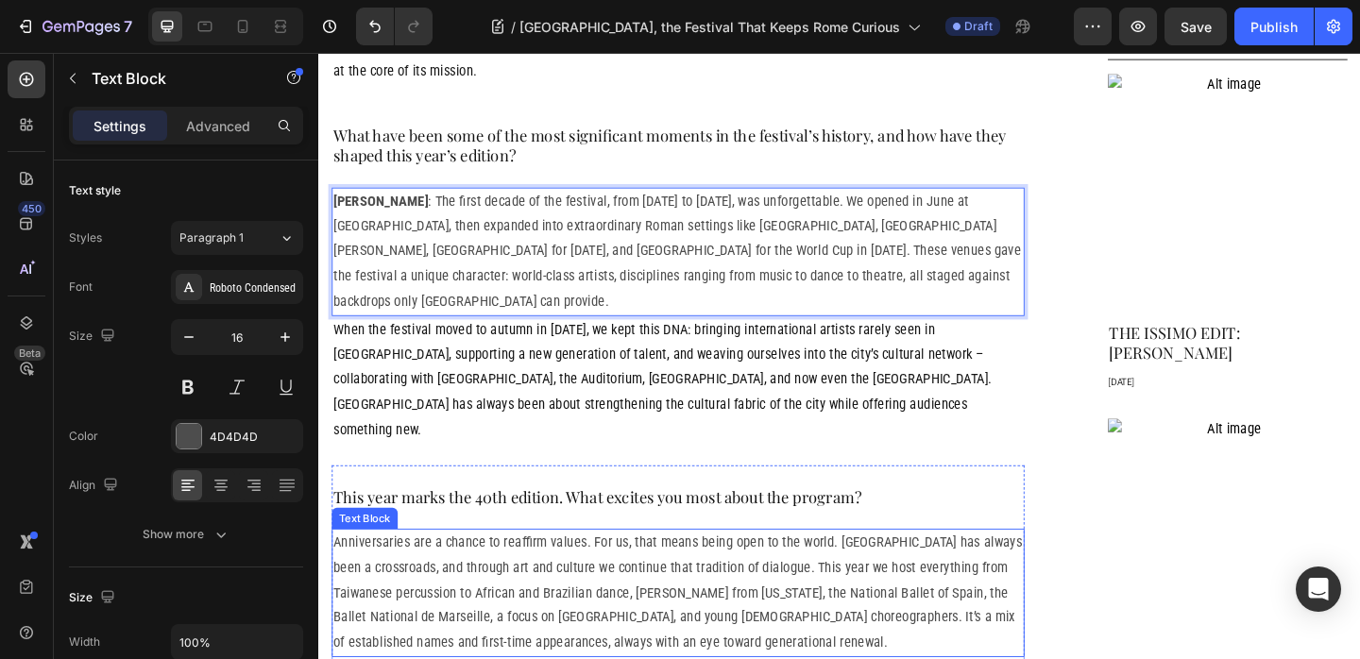
click at [692, 572] on p "Anniversaries are a chance to reaffirm values. For us, that means being open to…" at bounding box center [709, 640] width 750 height 136
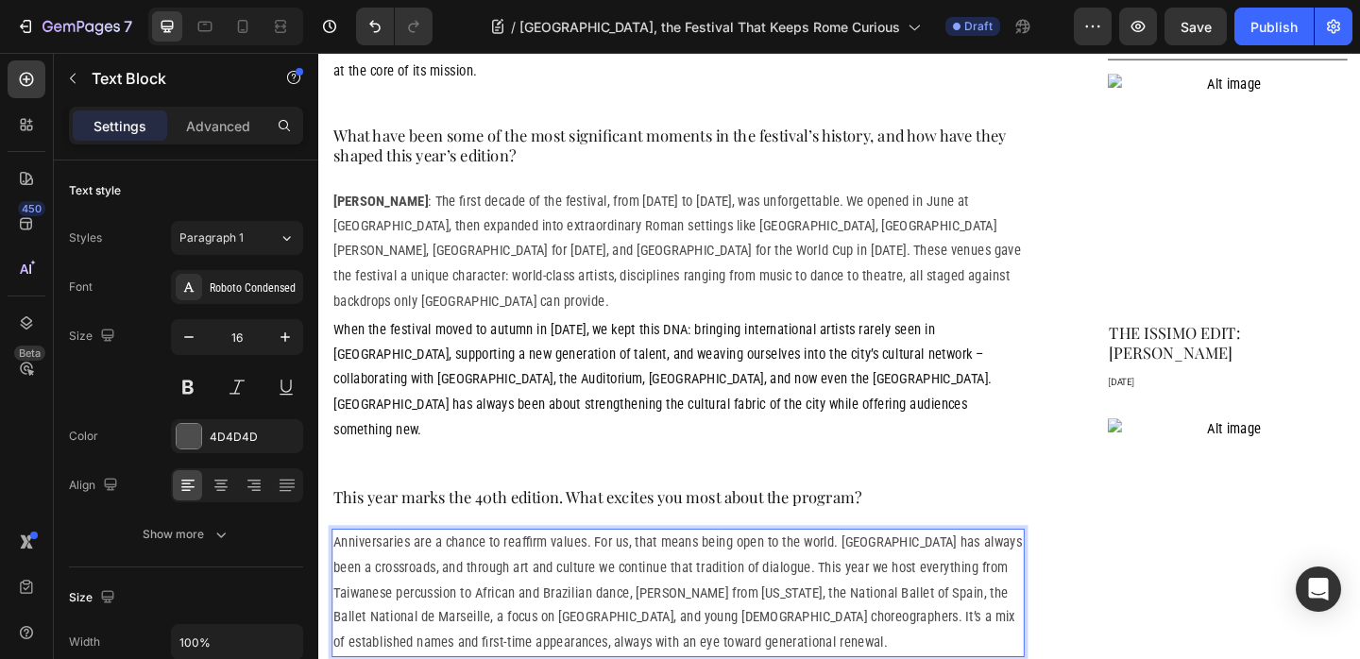
click at [714, 572] on p "Anniversaries are a chance to reaffirm values. For us, that means being open to…" at bounding box center [709, 640] width 750 height 136
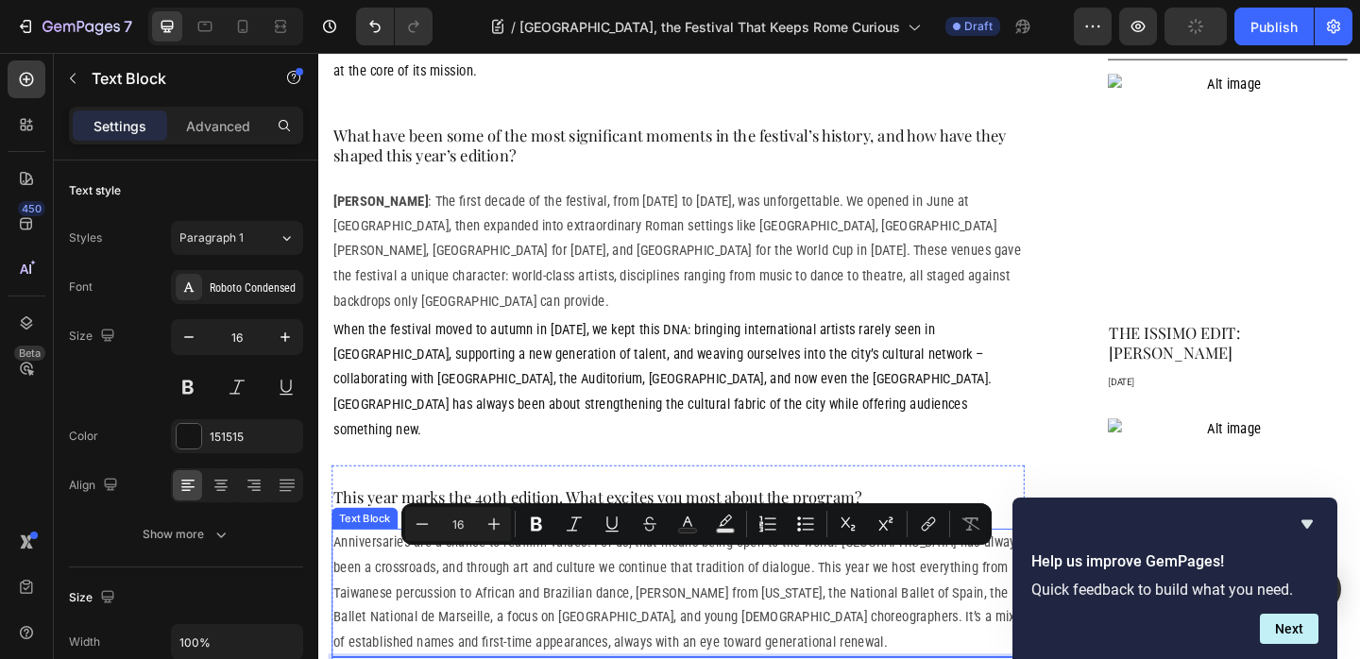
click at [772, 572] on p "Anniversaries are a chance to reaffirm values. For us, that means being open to…" at bounding box center [709, 640] width 750 height 136
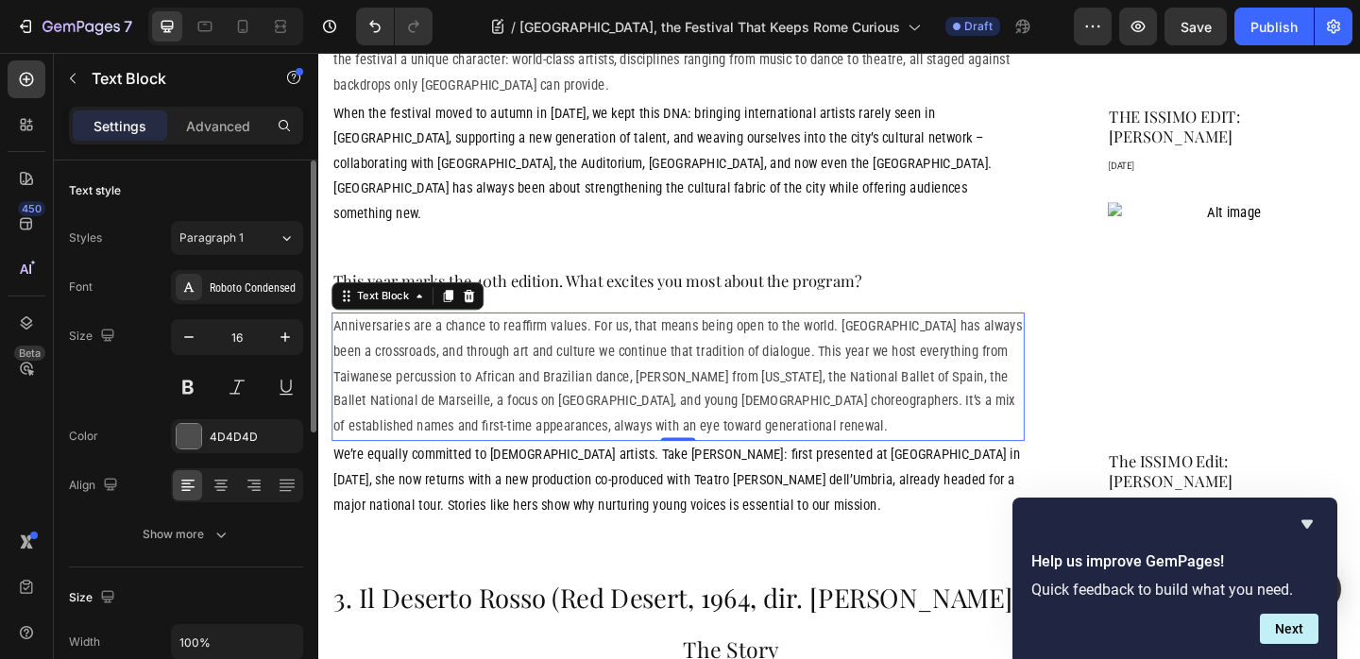
scroll to position [1450, 0]
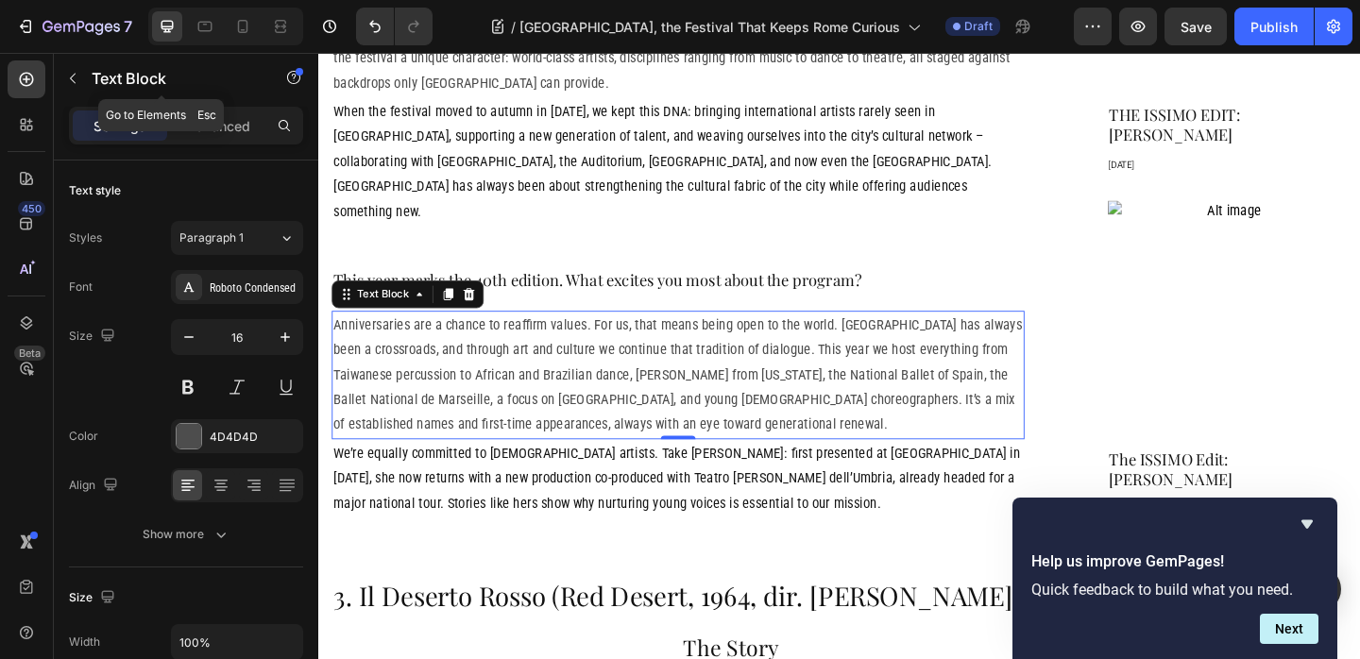
click at [87, 75] on button "button" at bounding box center [73, 78] width 30 height 30
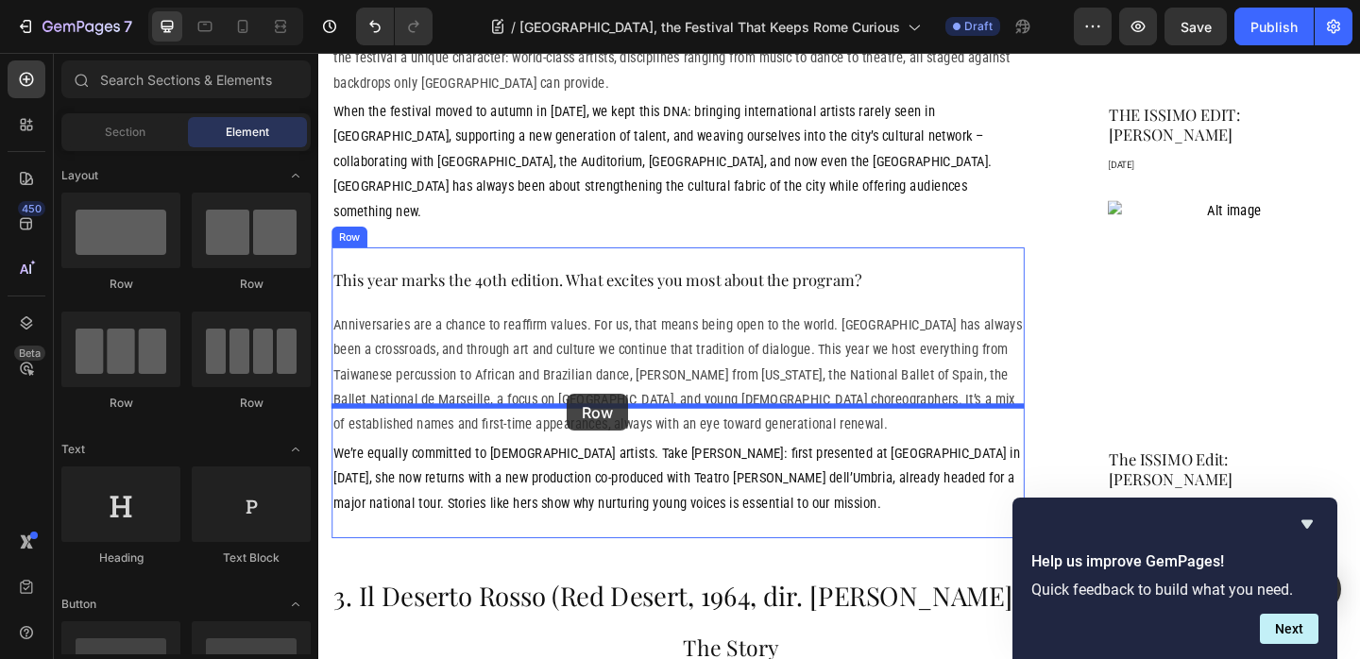
drag, startPoint x: 571, startPoint y: 299, endPoint x: 588, endPoint y: 425, distance: 126.7
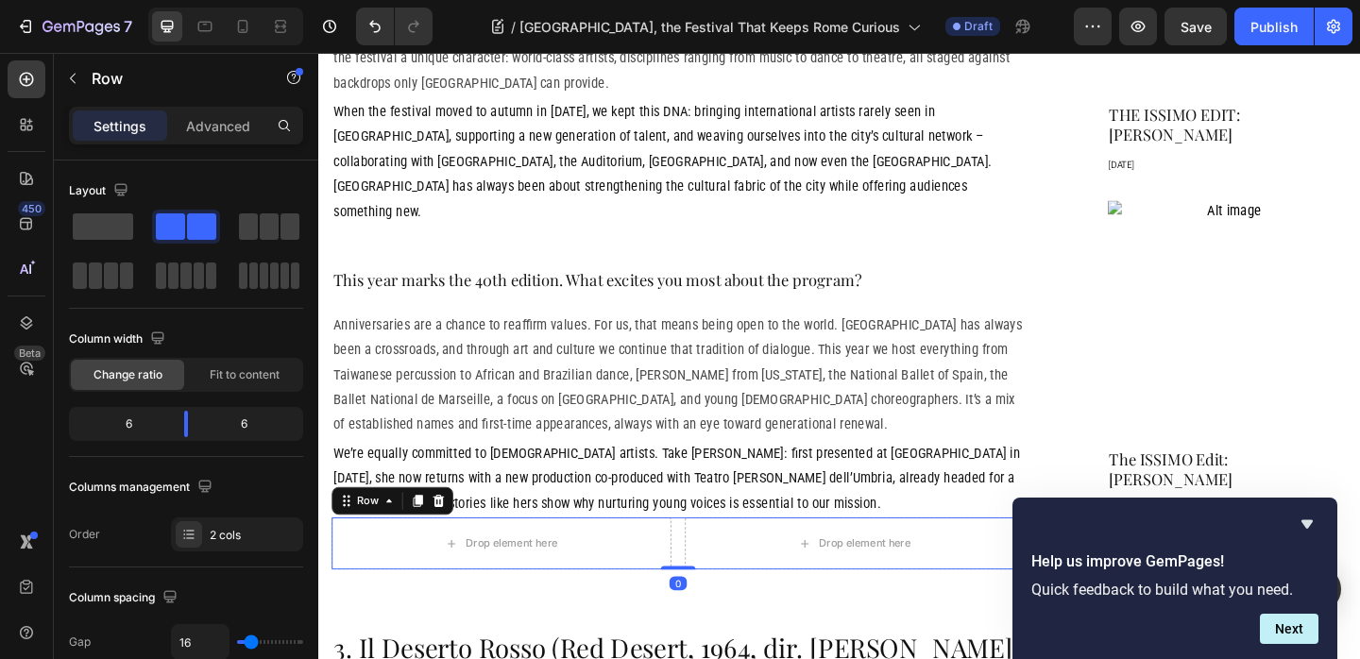
click at [380, 475] on p "We’re equally committed to Italian artists. Take Fabiana Iacozzilli: first pres…" at bounding box center [709, 515] width 750 height 81
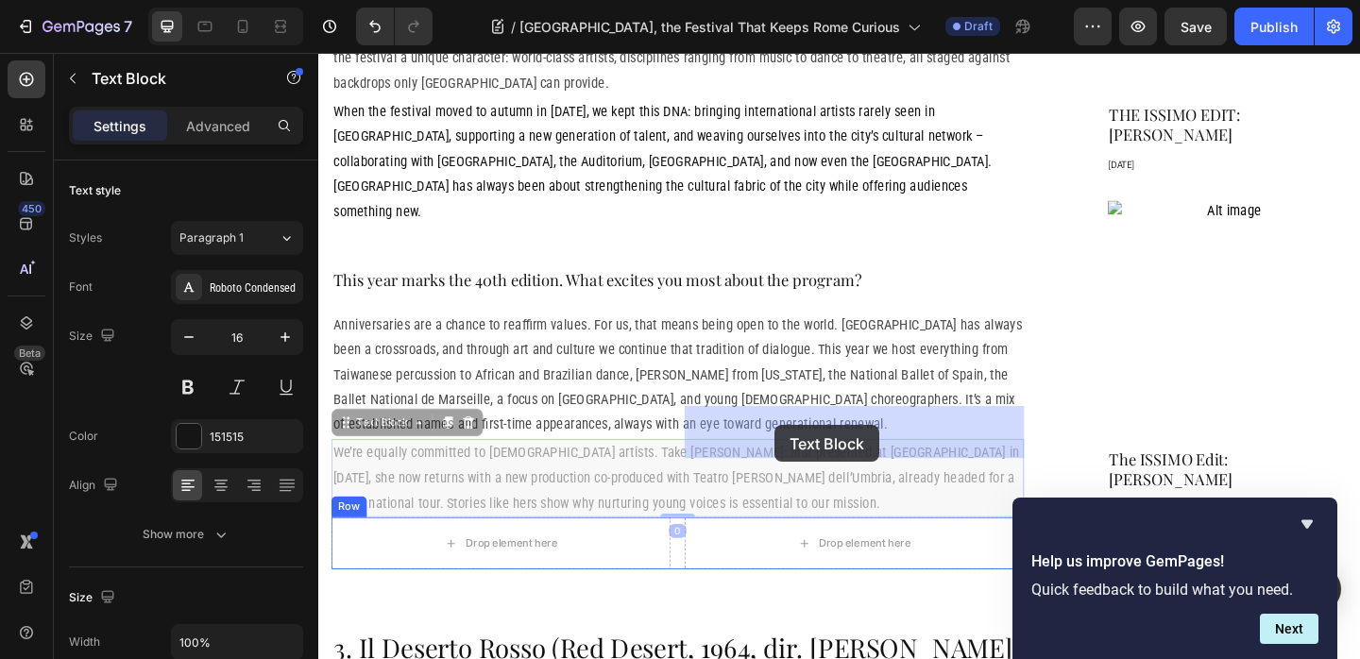
drag, startPoint x: 366, startPoint y: 343, endPoint x: 814, endPoint y: 458, distance: 462.2
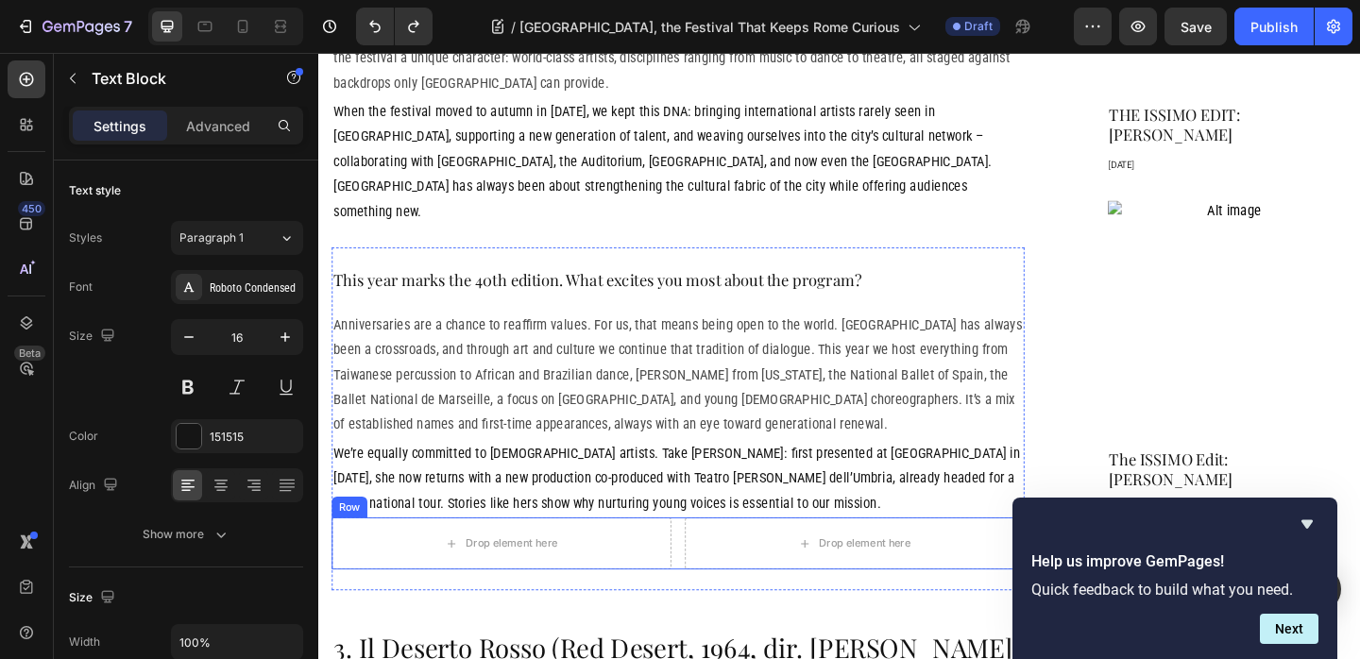
click at [354, 558] on div "Drop element here" at bounding box center [516, 586] width 369 height 57
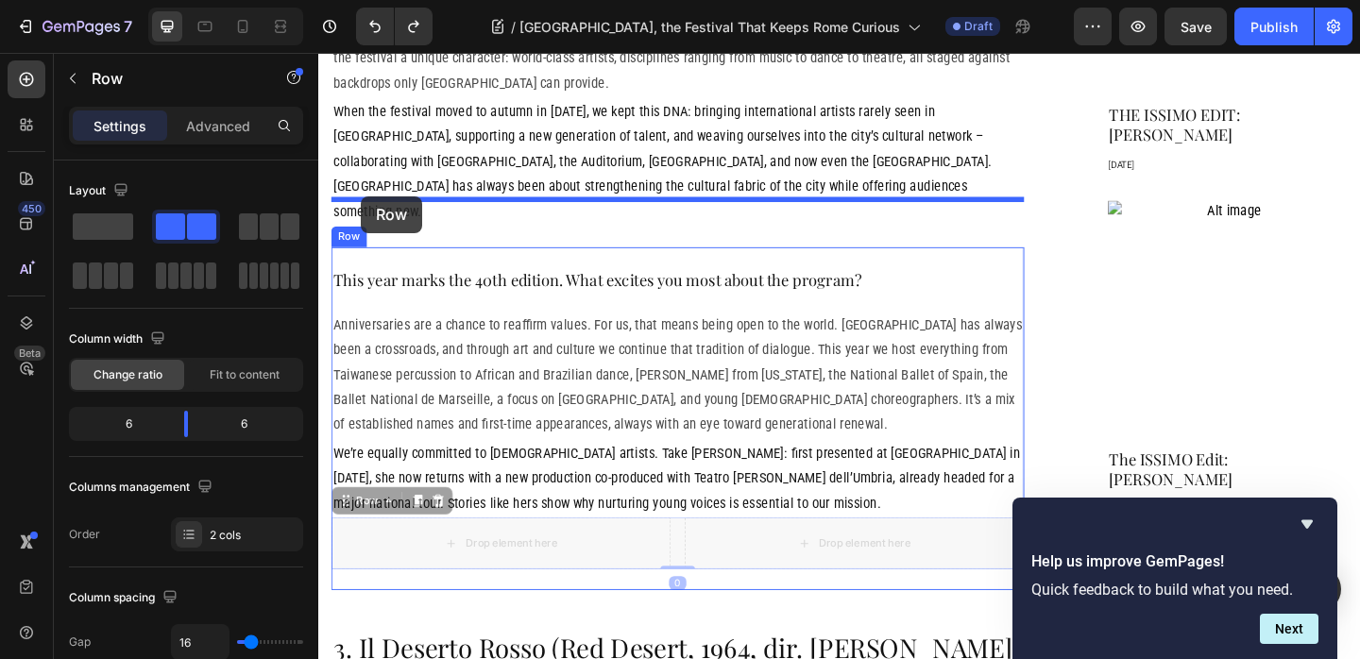
drag, startPoint x: 355, startPoint y: 417, endPoint x: 365, endPoint y: 209, distance: 208.9
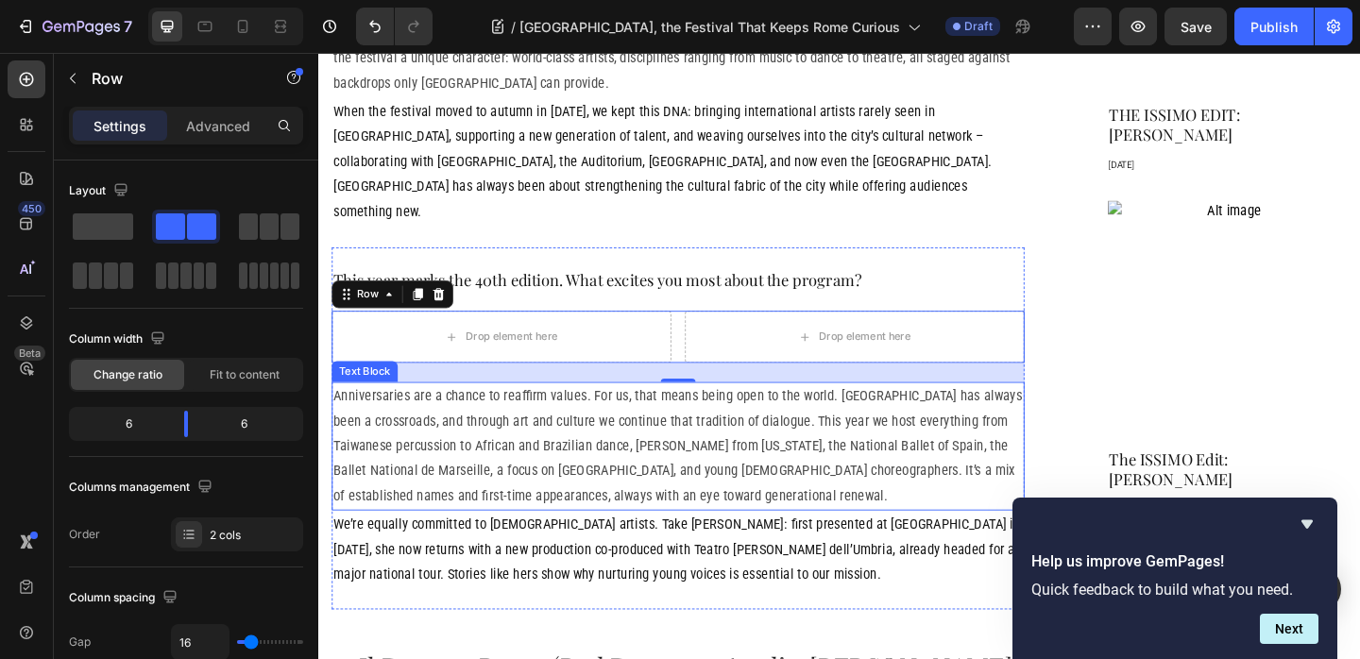
click at [451, 413] on p "Anniversaries are a chance to reaffirm values. For us, that means being open to…" at bounding box center [709, 481] width 750 height 136
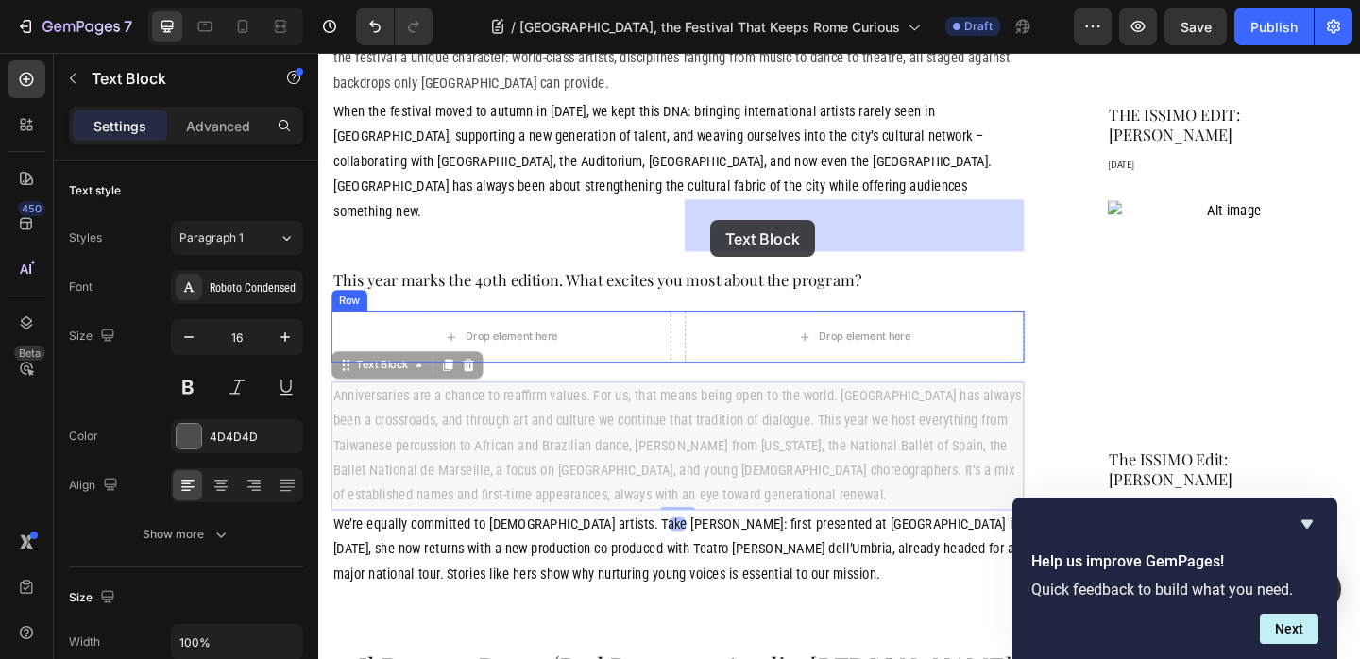
drag, startPoint x: 376, startPoint y: 270, endPoint x: 744, endPoint y: 235, distance: 369.9
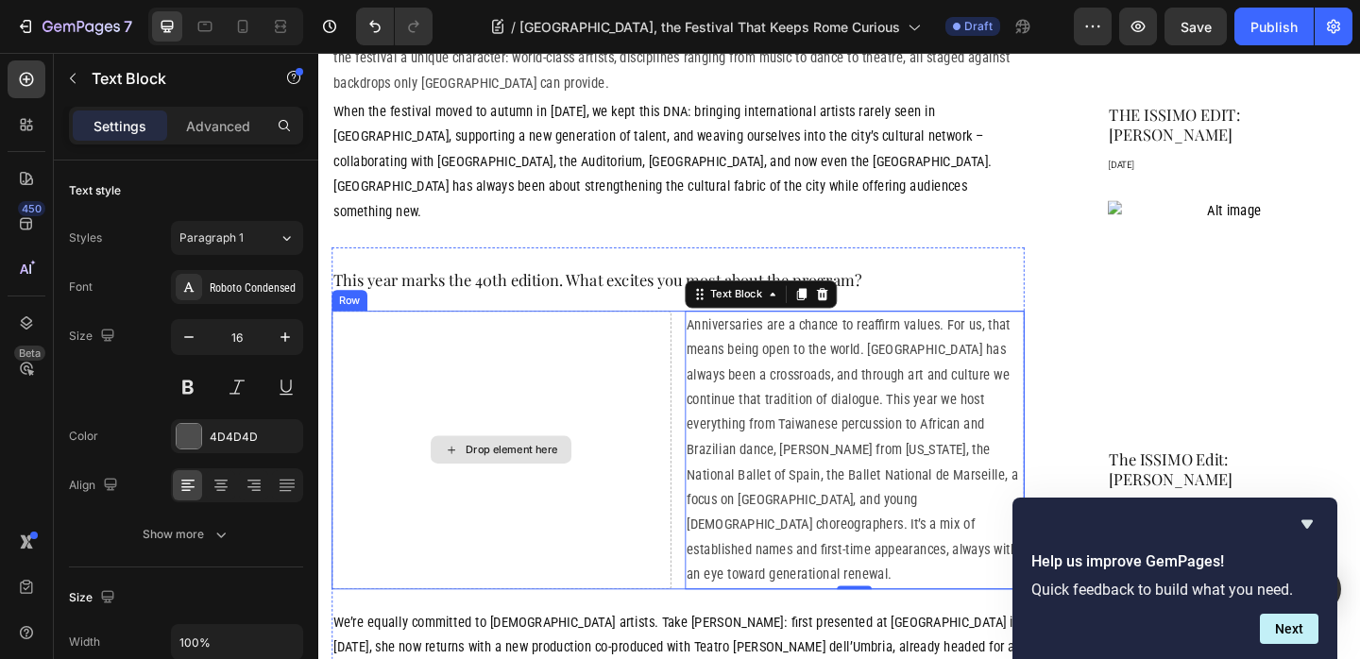
click at [465, 379] on div "Drop element here" at bounding box center [516, 484] width 369 height 303
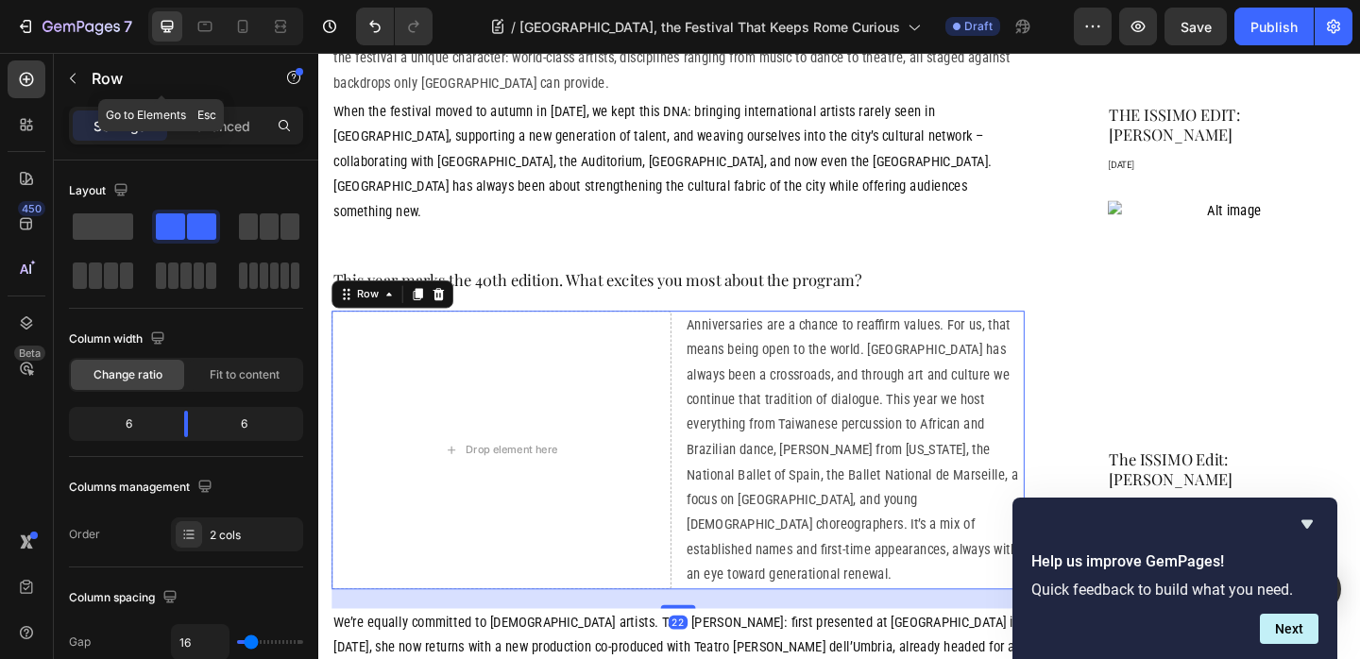
click at [87, 79] on div "Row" at bounding box center [161, 78] width 215 height 49
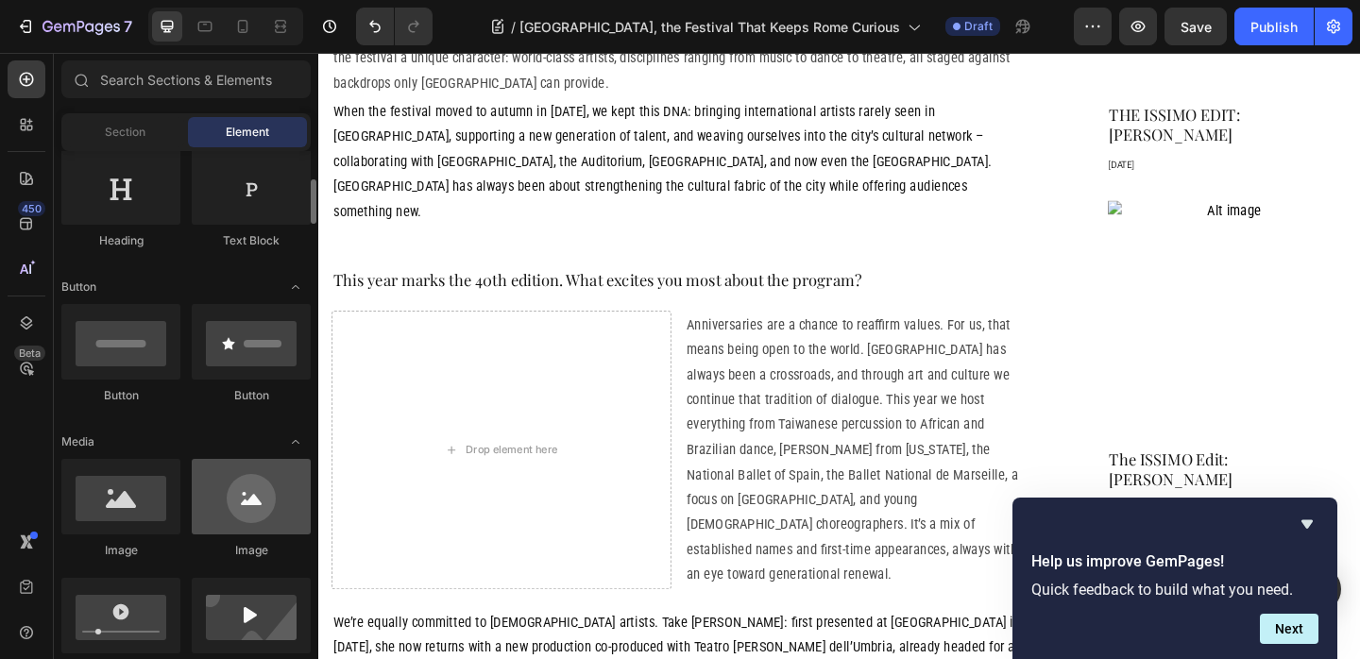
scroll to position [321, 0]
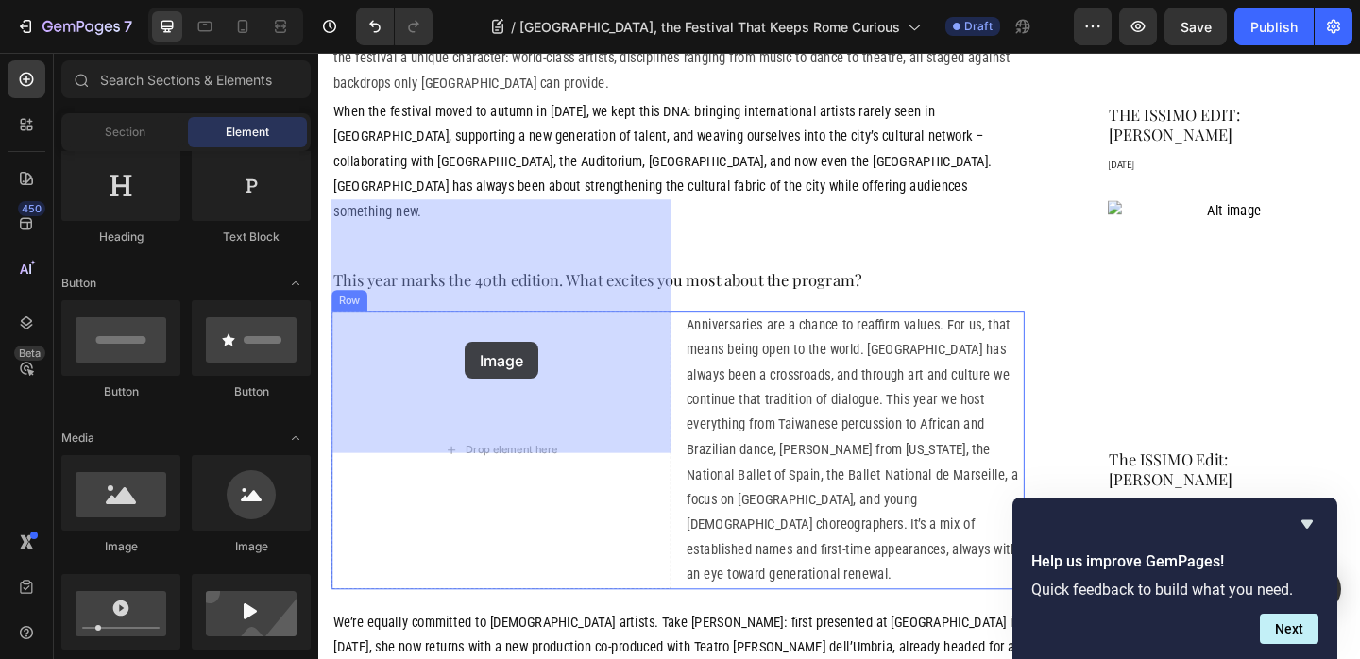
drag, startPoint x: 546, startPoint y: 522, endPoint x: 476, endPoint y: 367, distance: 169.9
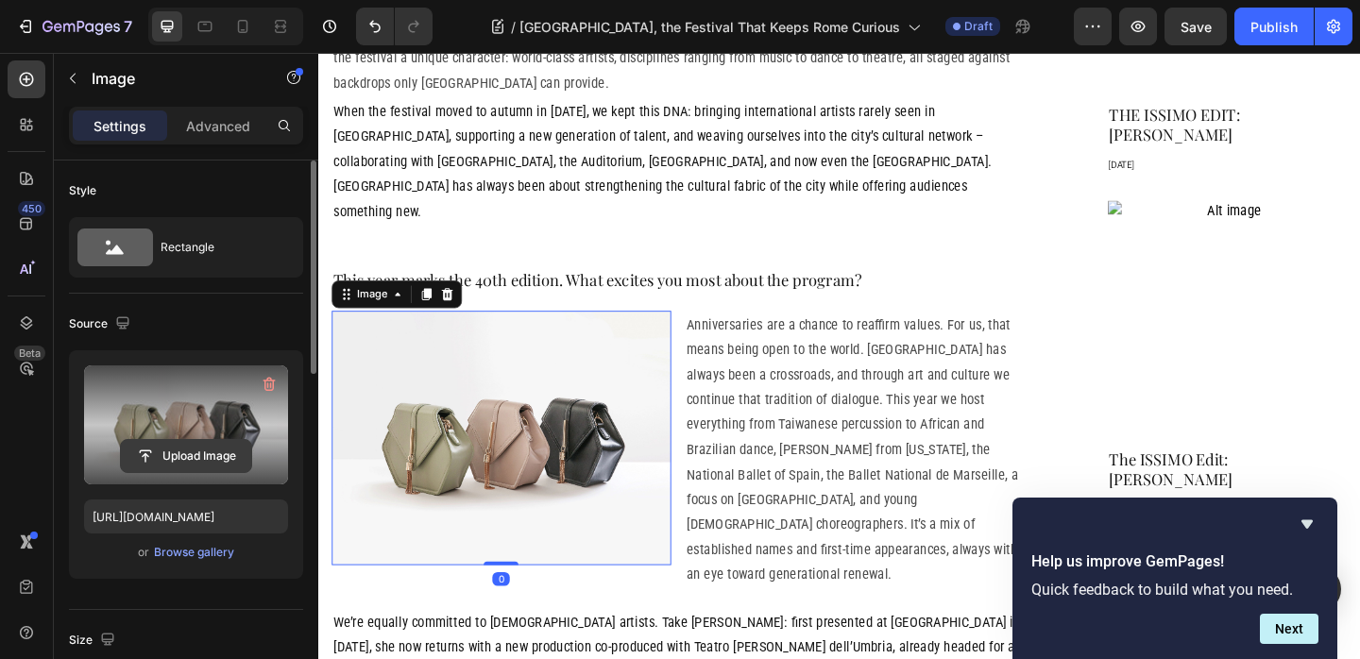
click at [216, 452] on input "file" at bounding box center [186, 456] width 130 height 32
click at [219, 459] on input "file" at bounding box center [186, 456] width 130 height 32
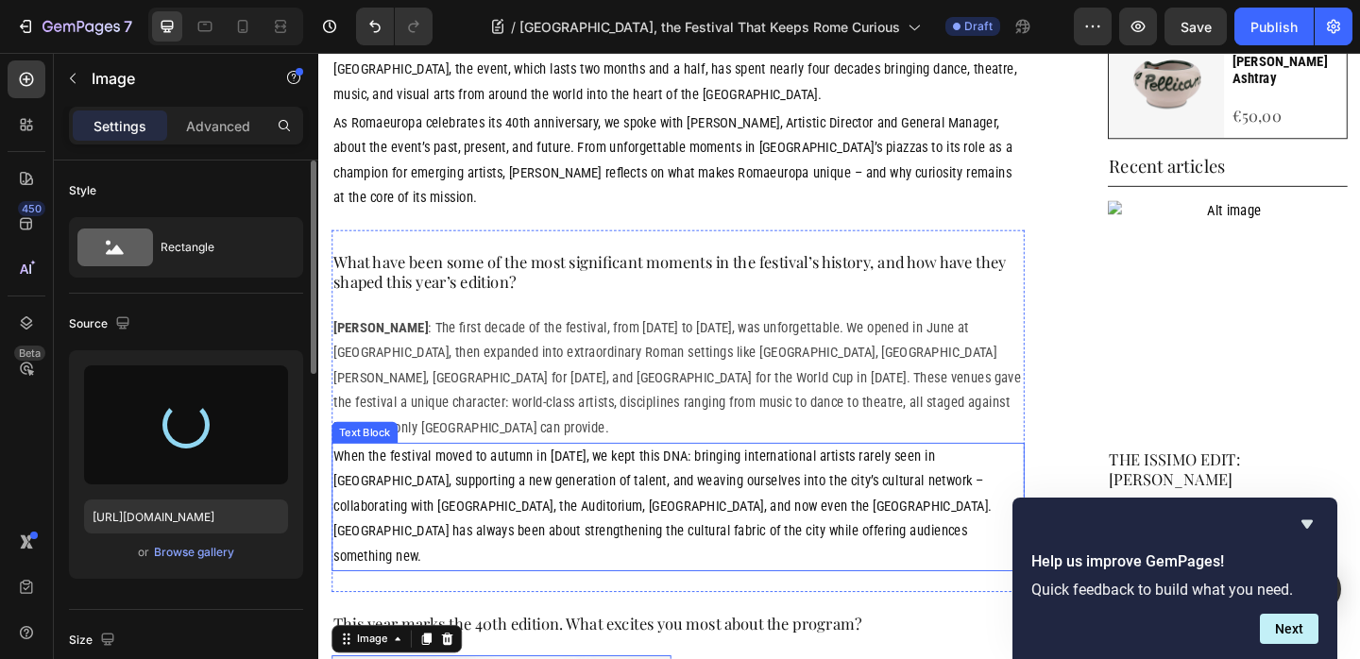
type input "https://cdn.shopify.com/s/files/1/0907/3016/8619/files/gempages_542711167055823…"
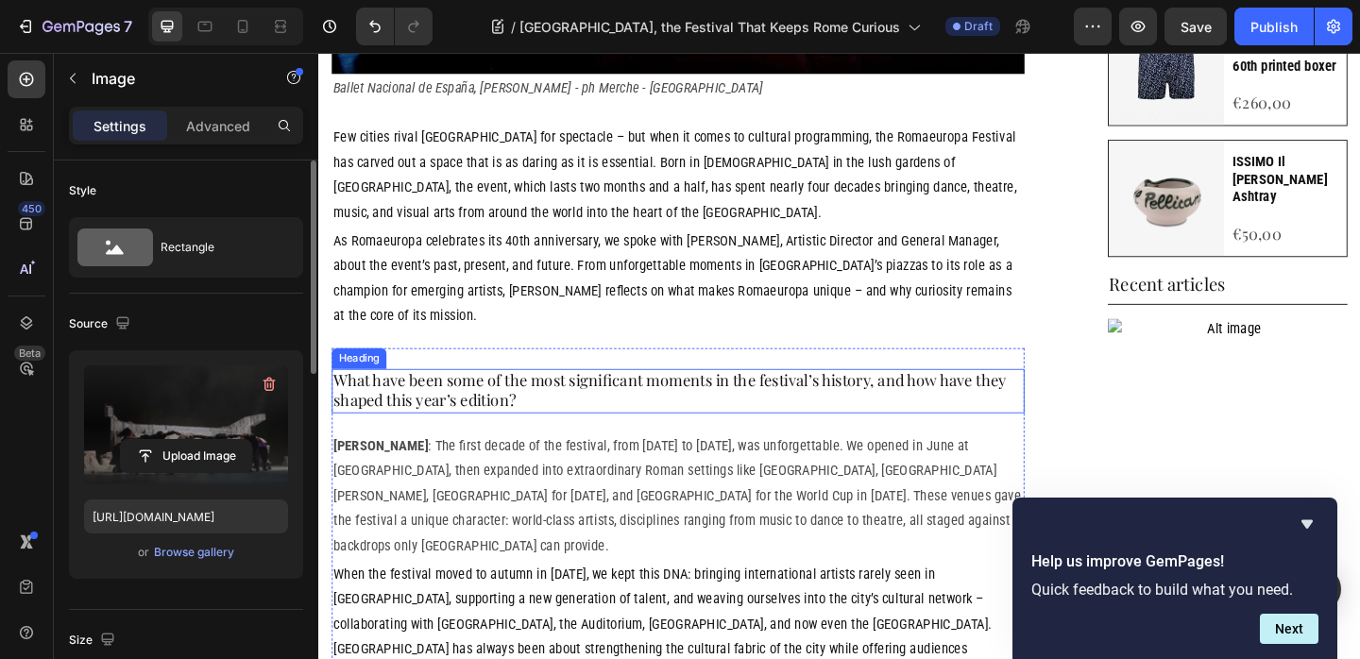
scroll to position [821, 0]
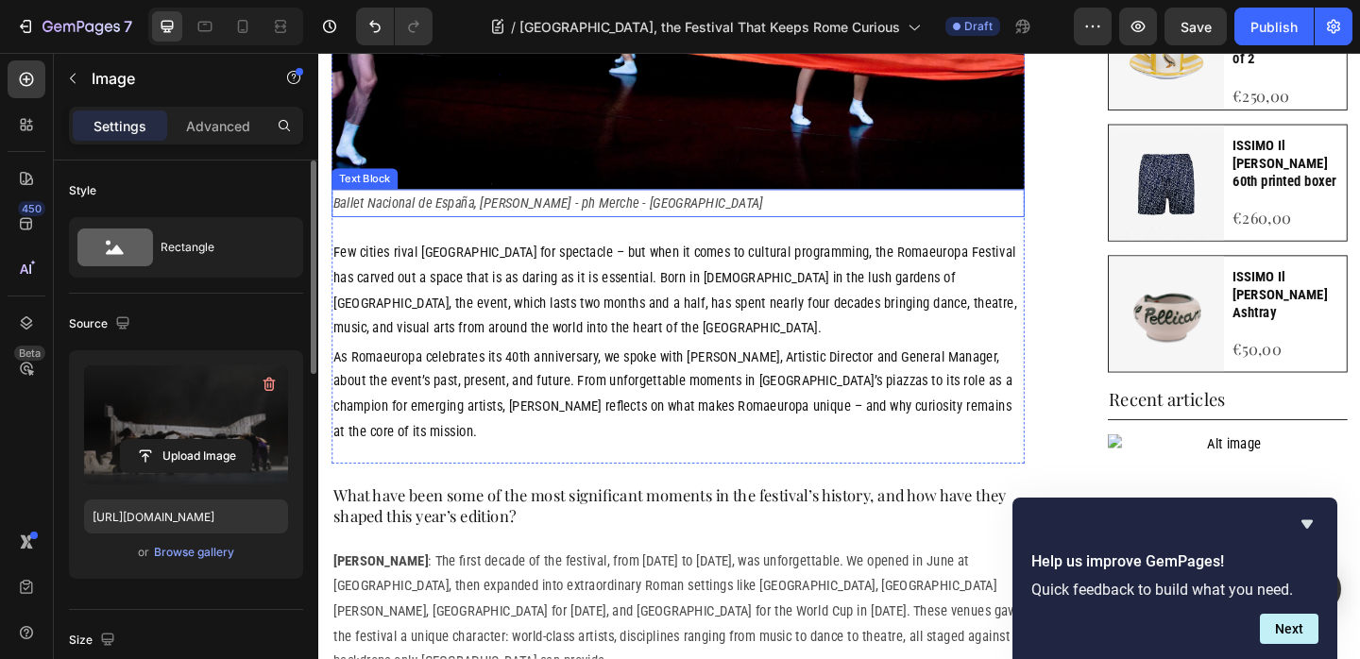
click at [564, 203] on p "Ballet Nacional de España, Marcos Morau - Afanador - ph Merche - Burgos" at bounding box center [709, 216] width 750 height 27
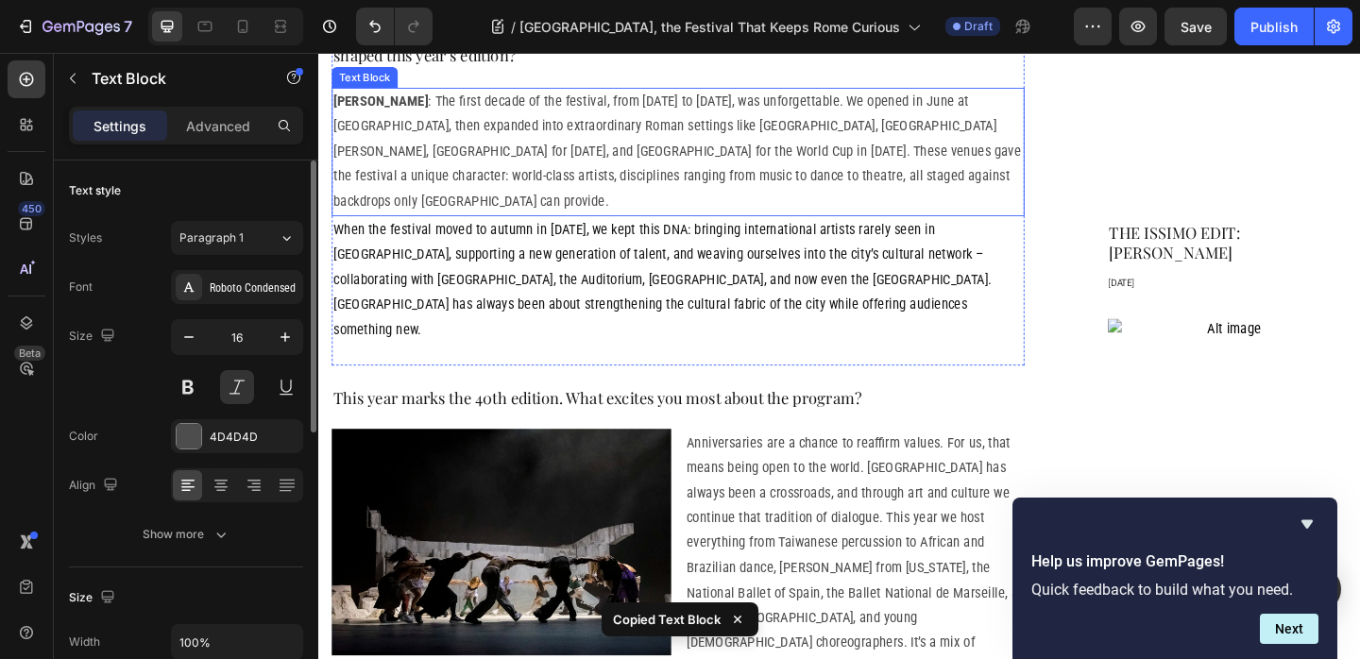
scroll to position [1369, 0]
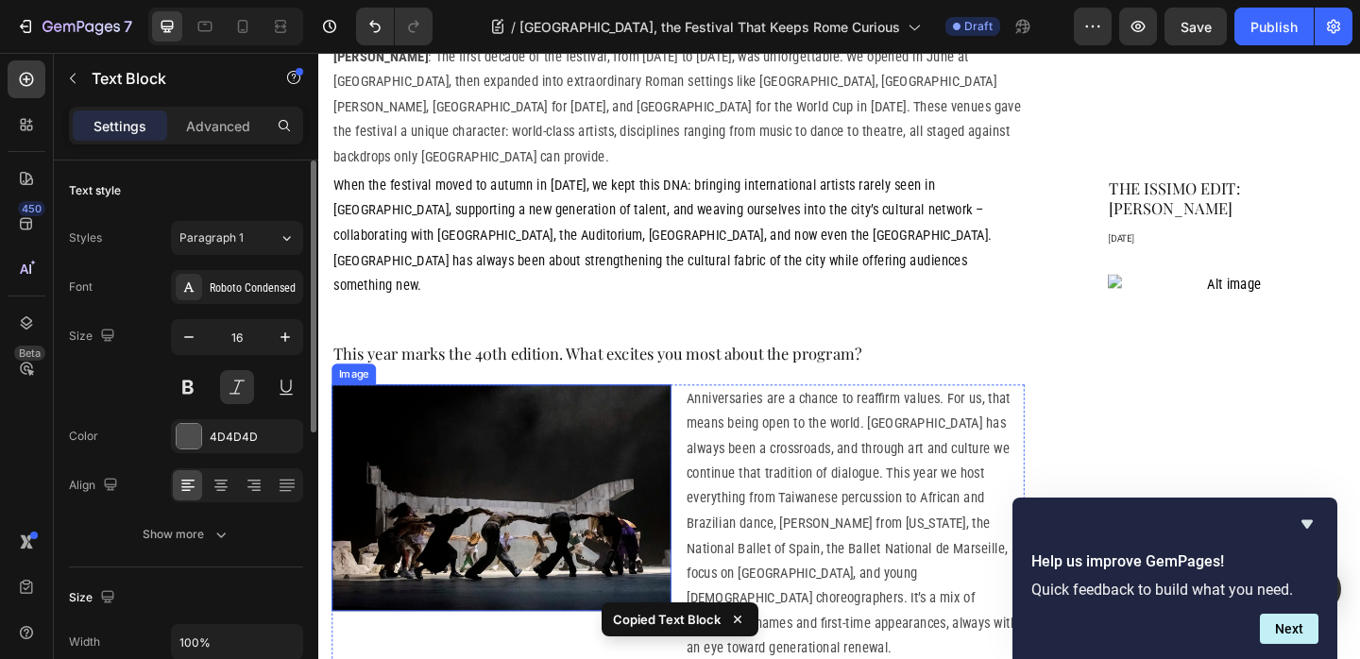
click at [514, 442] on img at bounding box center [516, 537] width 369 height 246
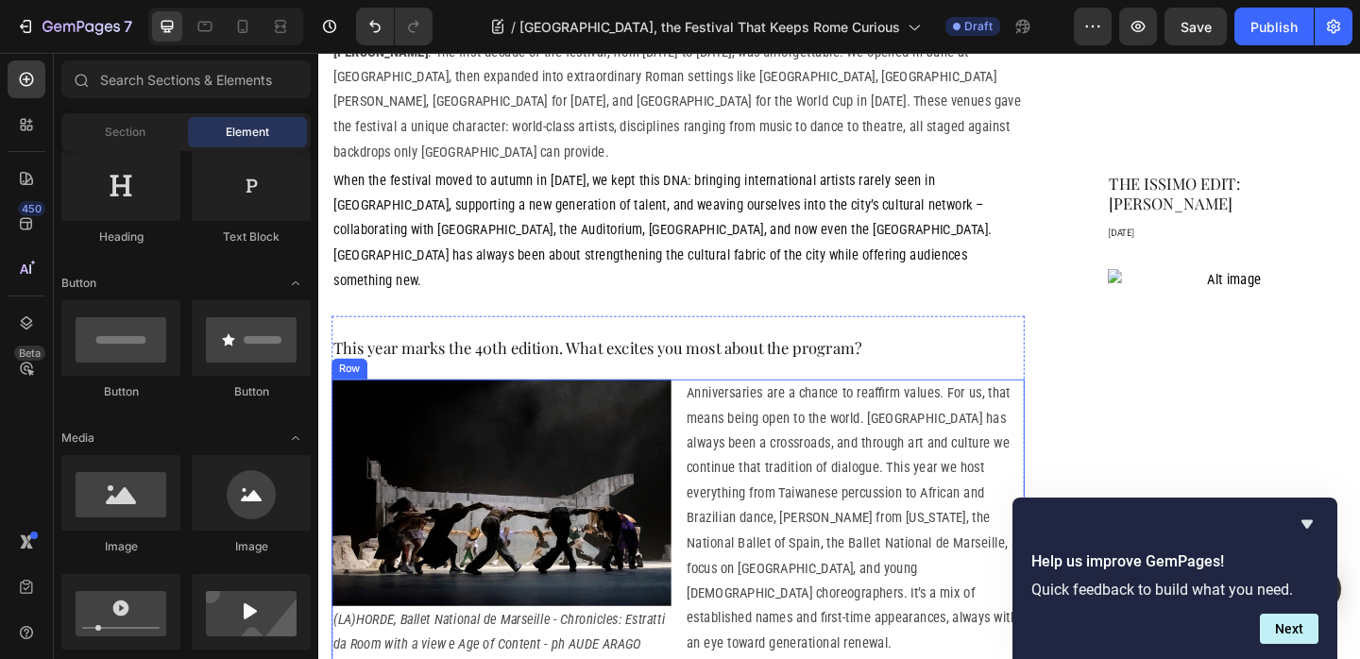
click at [729, 594] on div "Anniversaries are a chance to reaffirm values. For us, that means being open to…" at bounding box center [901, 572] width 369 height 328
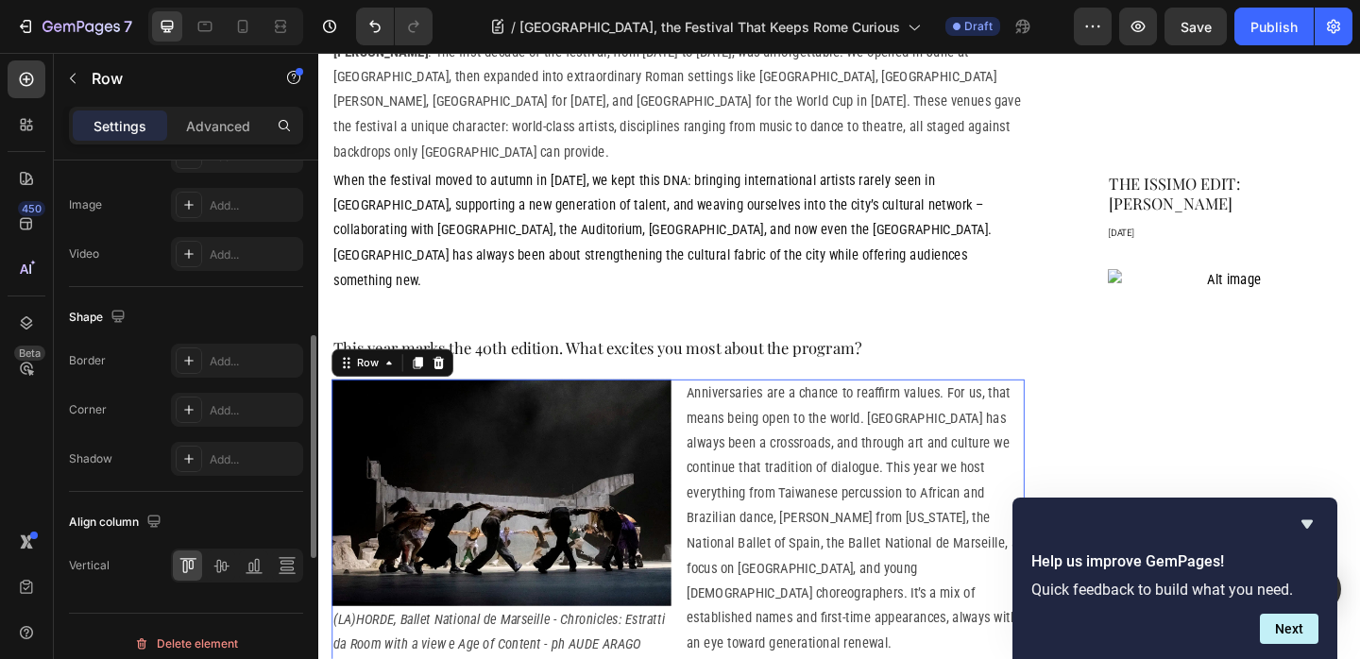
scroll to position [815, 0]
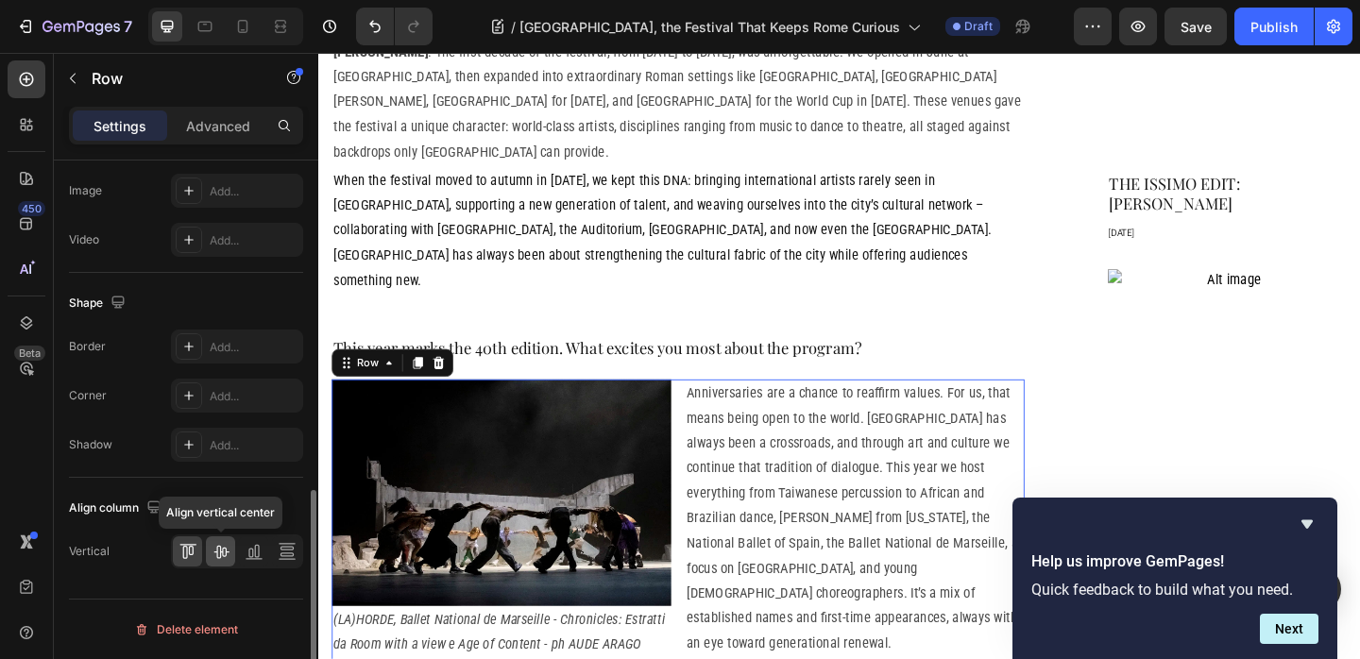
click at [226, 552] on icon at bounding box center [220, 552] width 15 height 13
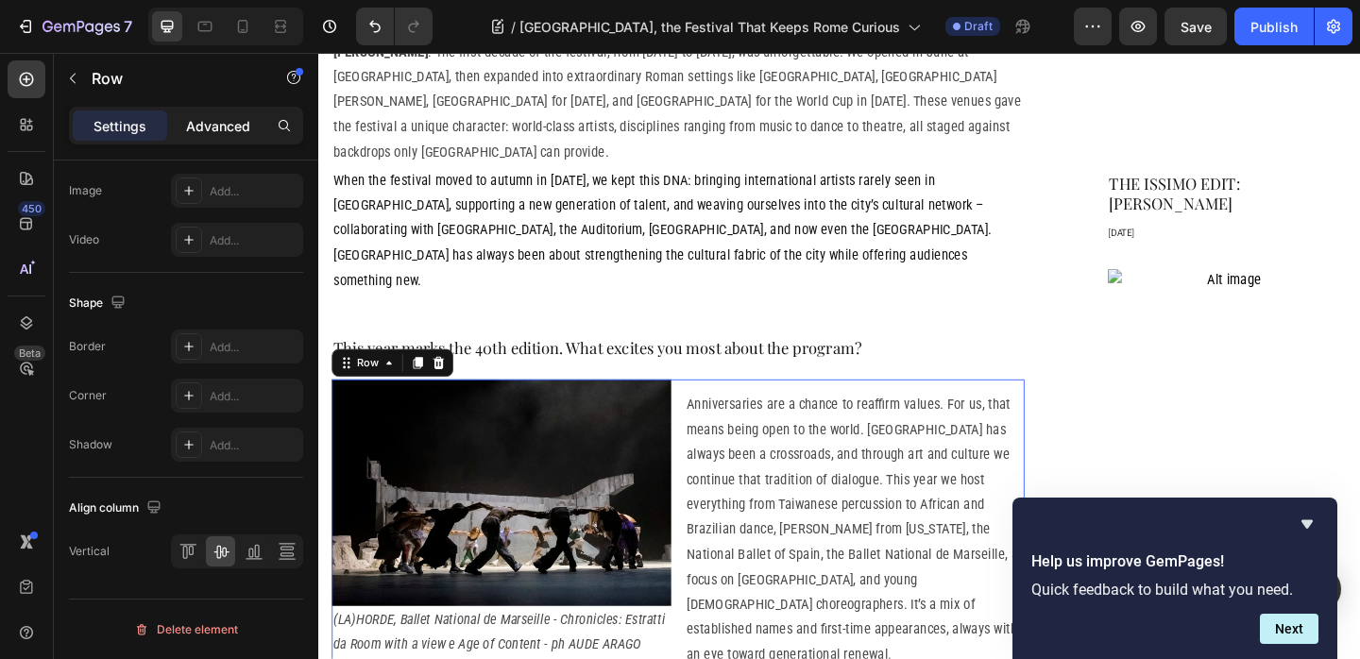
click at [220, 128] on p "Advanced" at bounding box center [218, 126] width 64 height 20
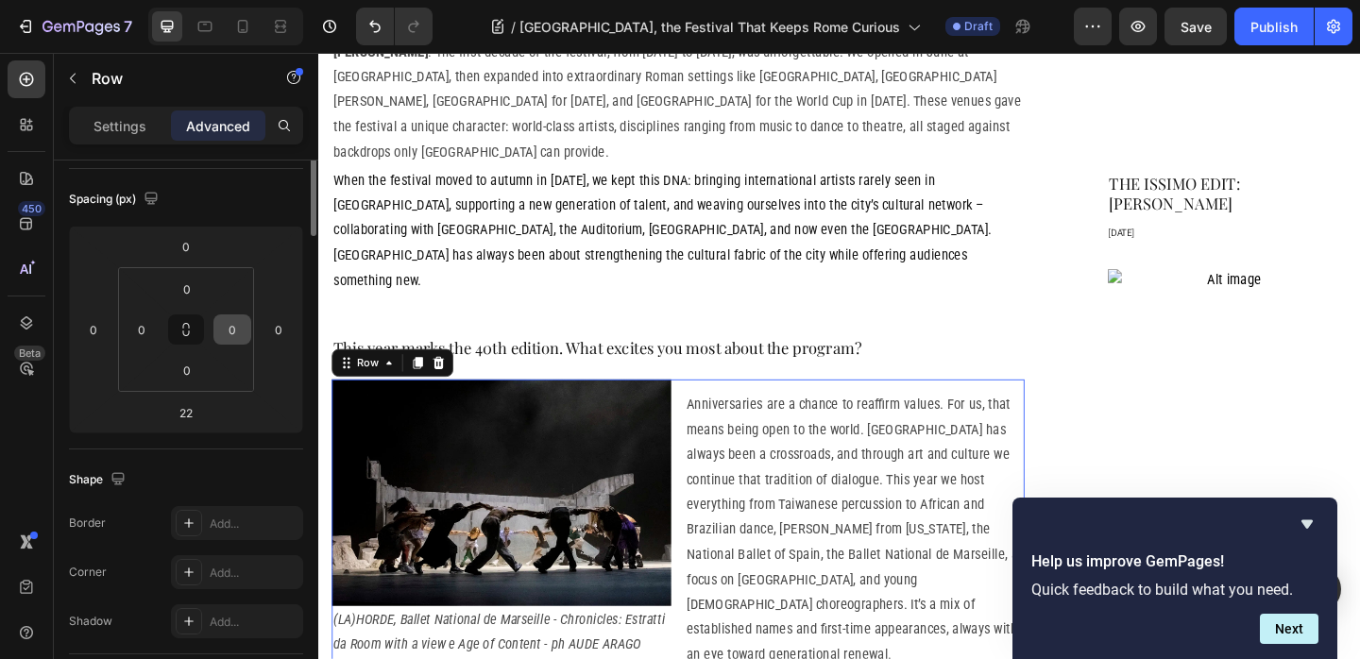
scroll to position [0, 0]
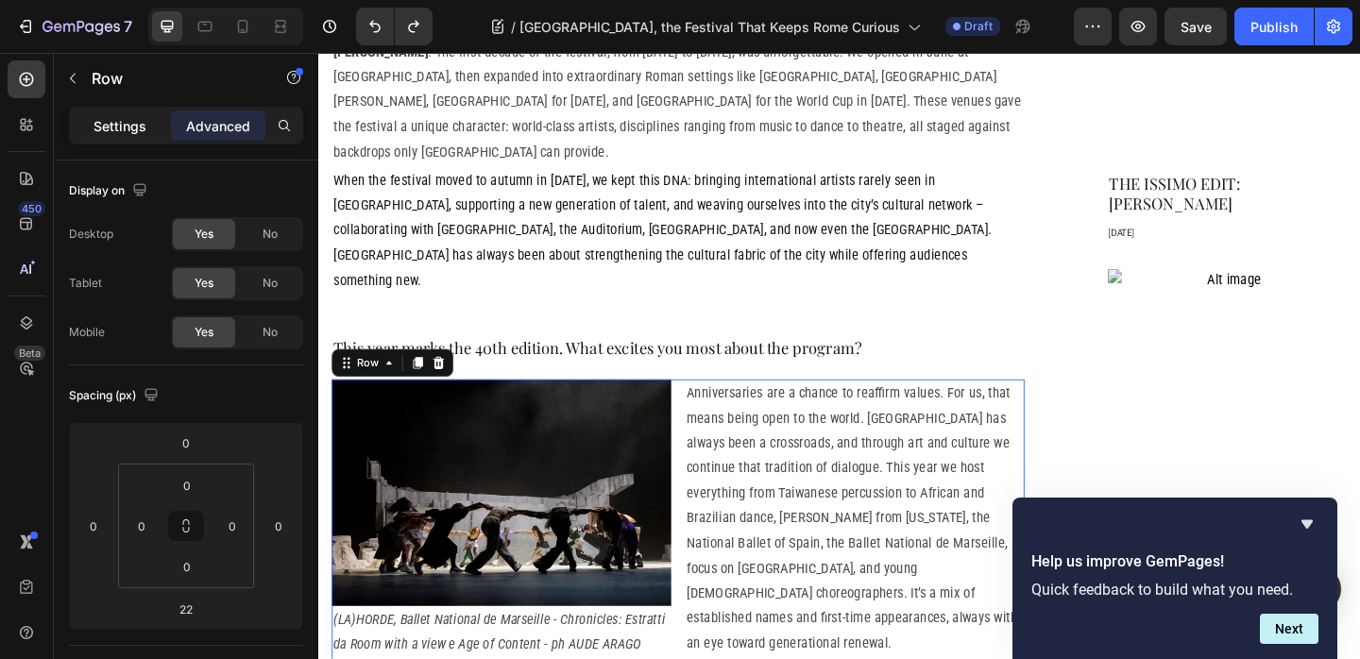
click at [105, 127] on p "Settings" at bounding box center [119, 126] width 53 height 20
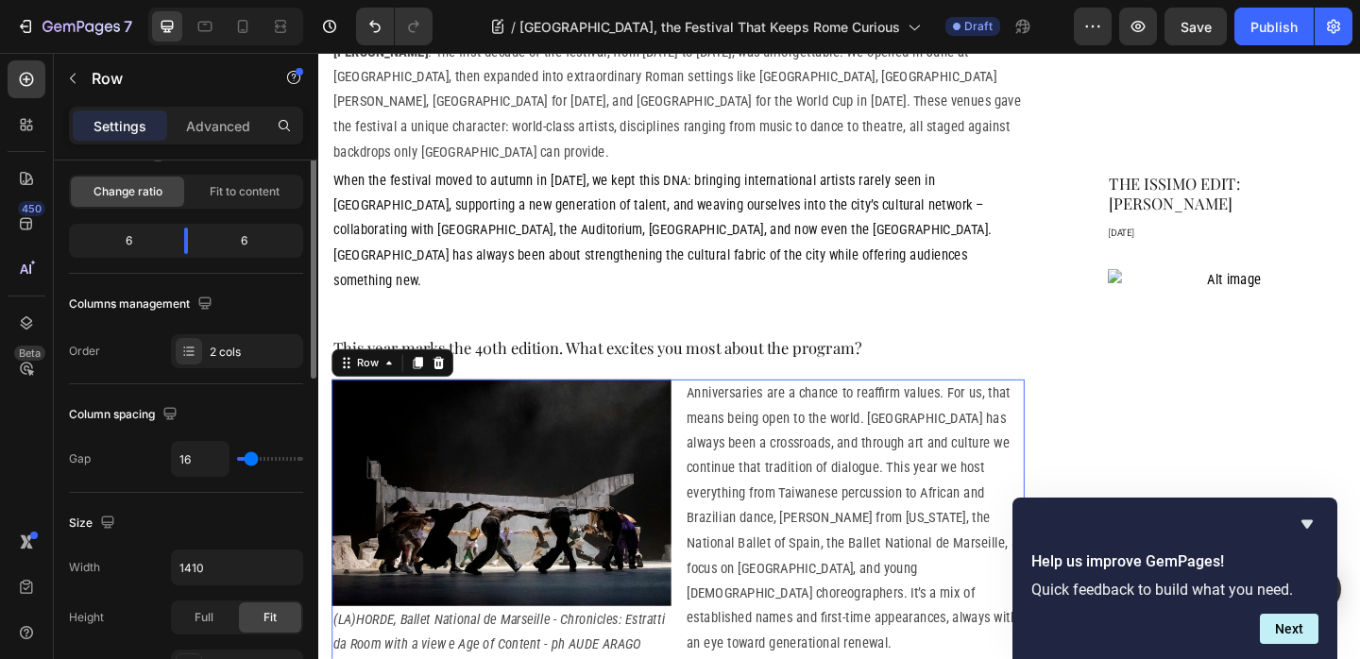
scroll to position [187, 0]
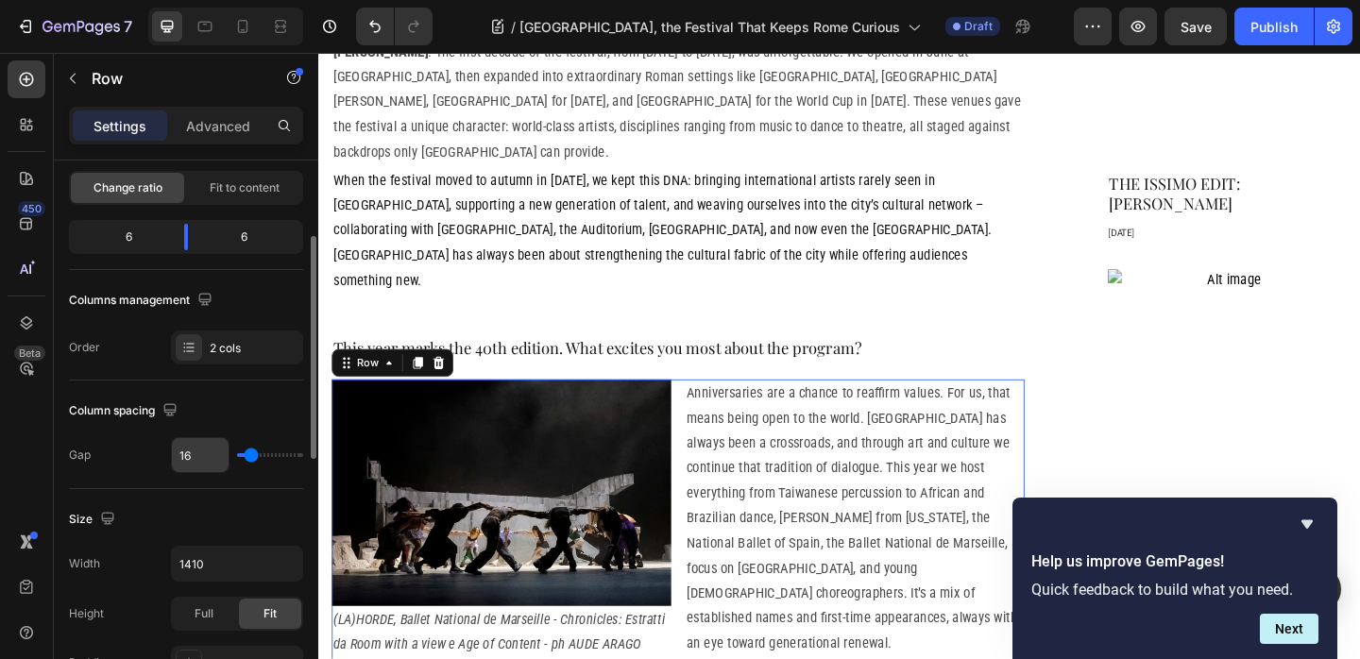
click at [199, 454] on input "16" at bounding box center [200, 455] width 57 height 34
type input "2"
type input "24"
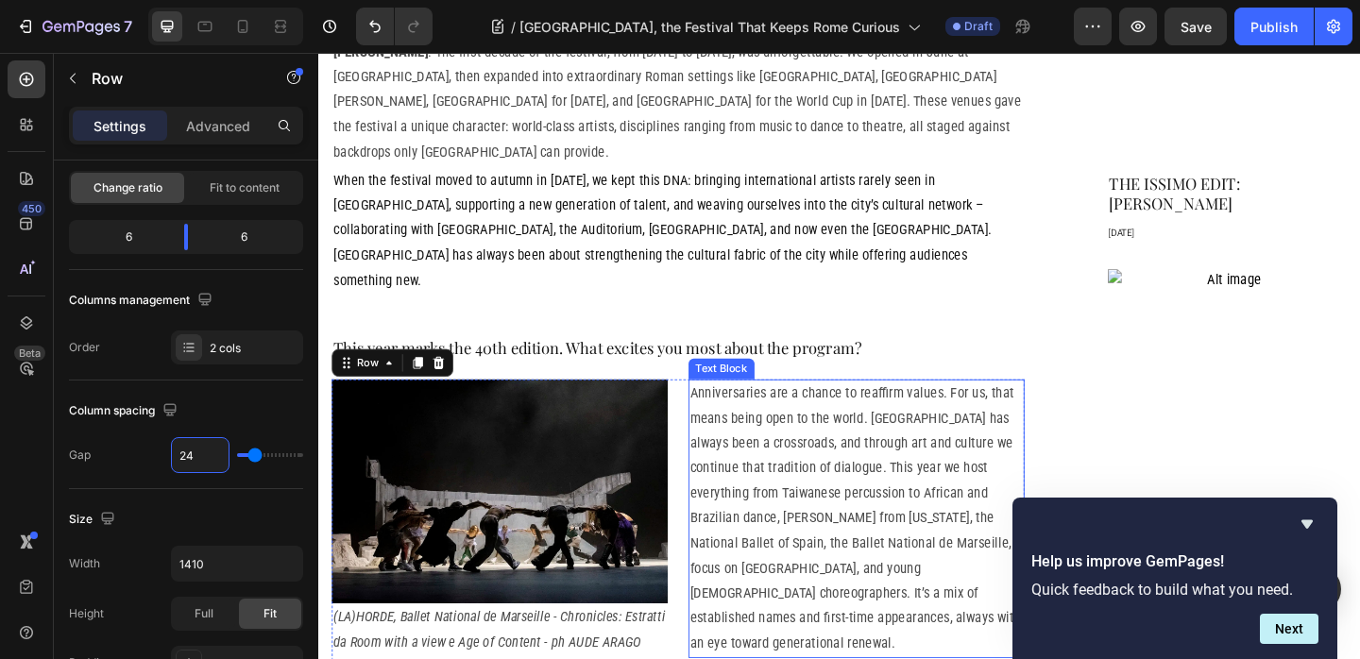
click at [845, 467] on p "Anniversaries are a chance to reaffirm values. For us, that means being open to…" at bounding box center [903, 559] width 362 height 299
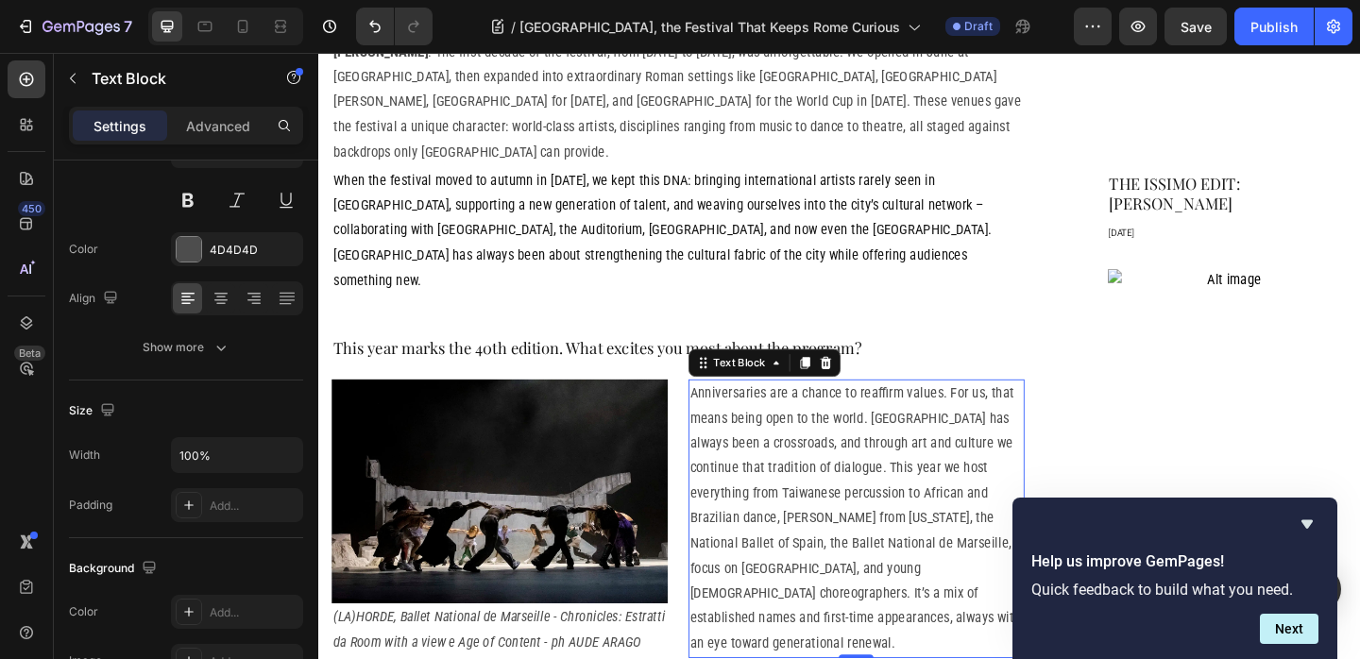
scroll to position [0, 0]
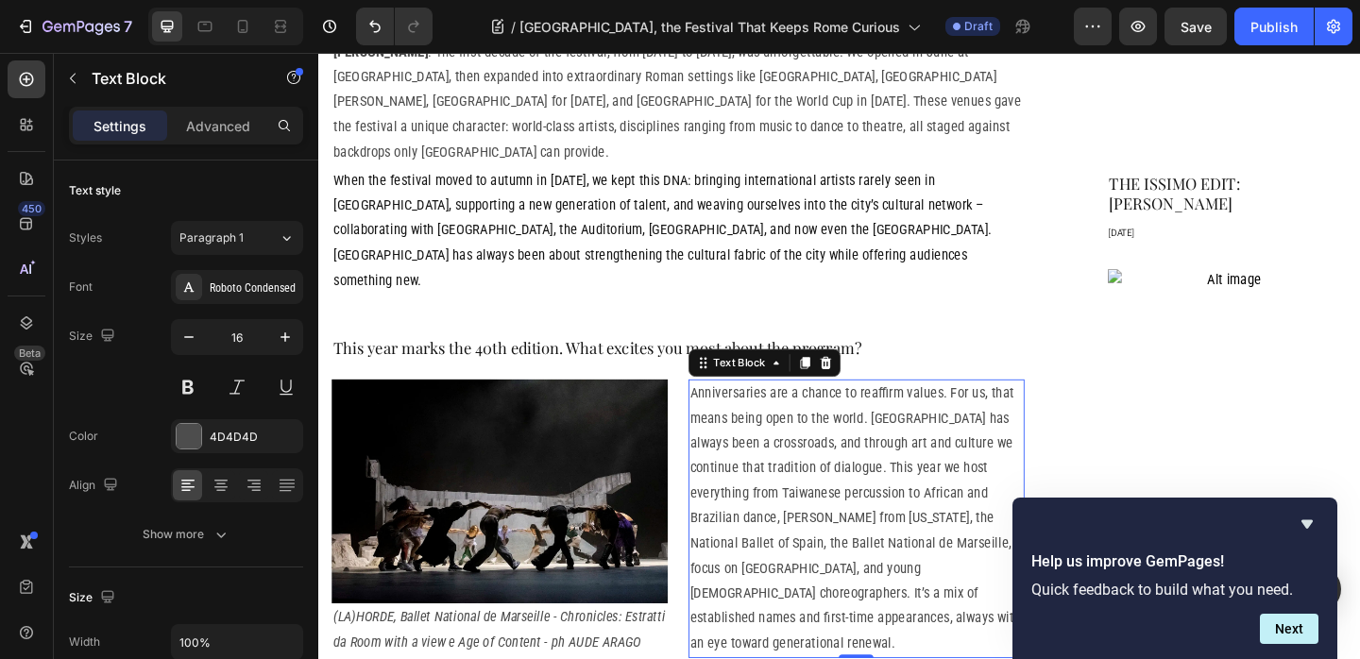
click at [1311, 531] on icon "Hide survey" at bounding box center [1307, 524] width 23 height 23
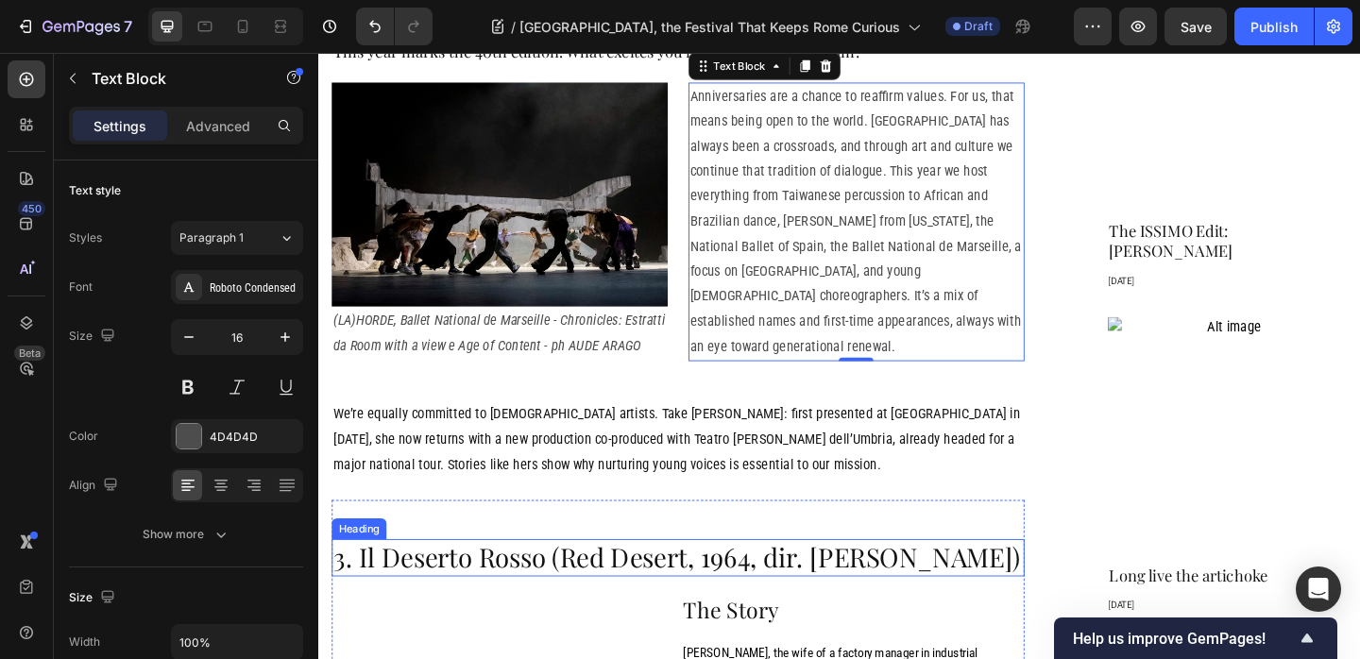
scroll to position [1703, 0]
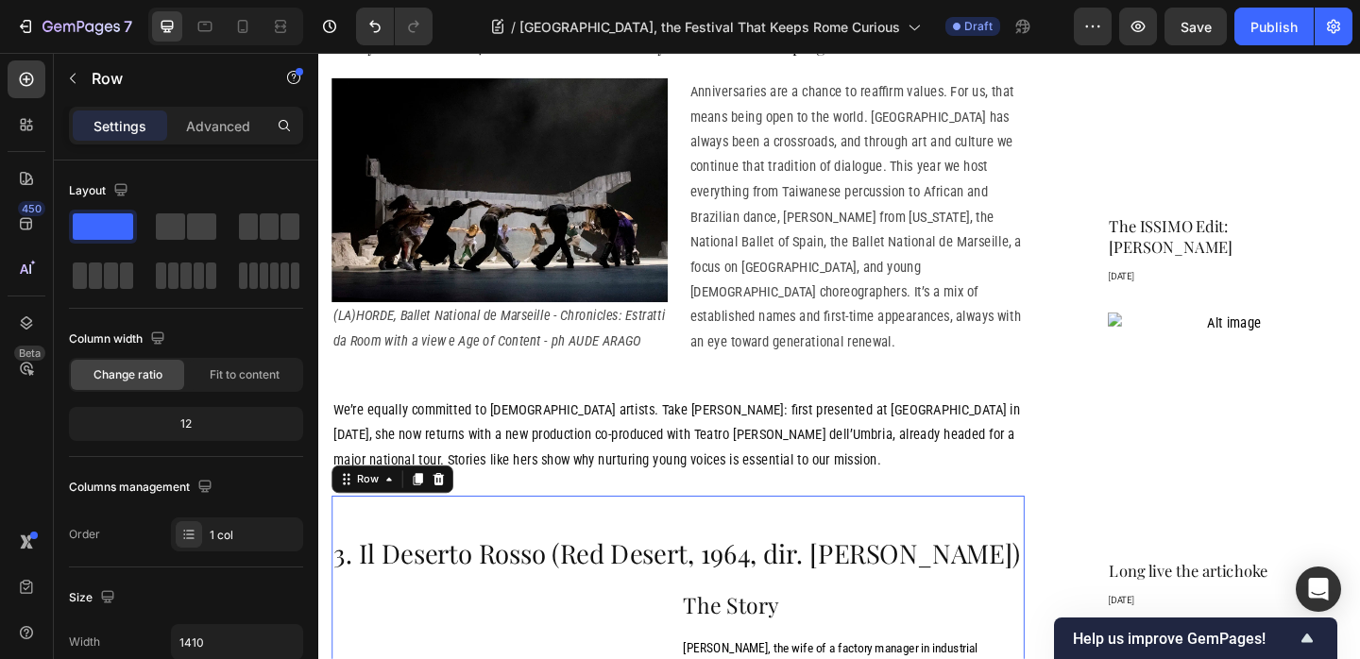
click at [454, 509] on icon at bounding box center [448, 516] width 15 height 15
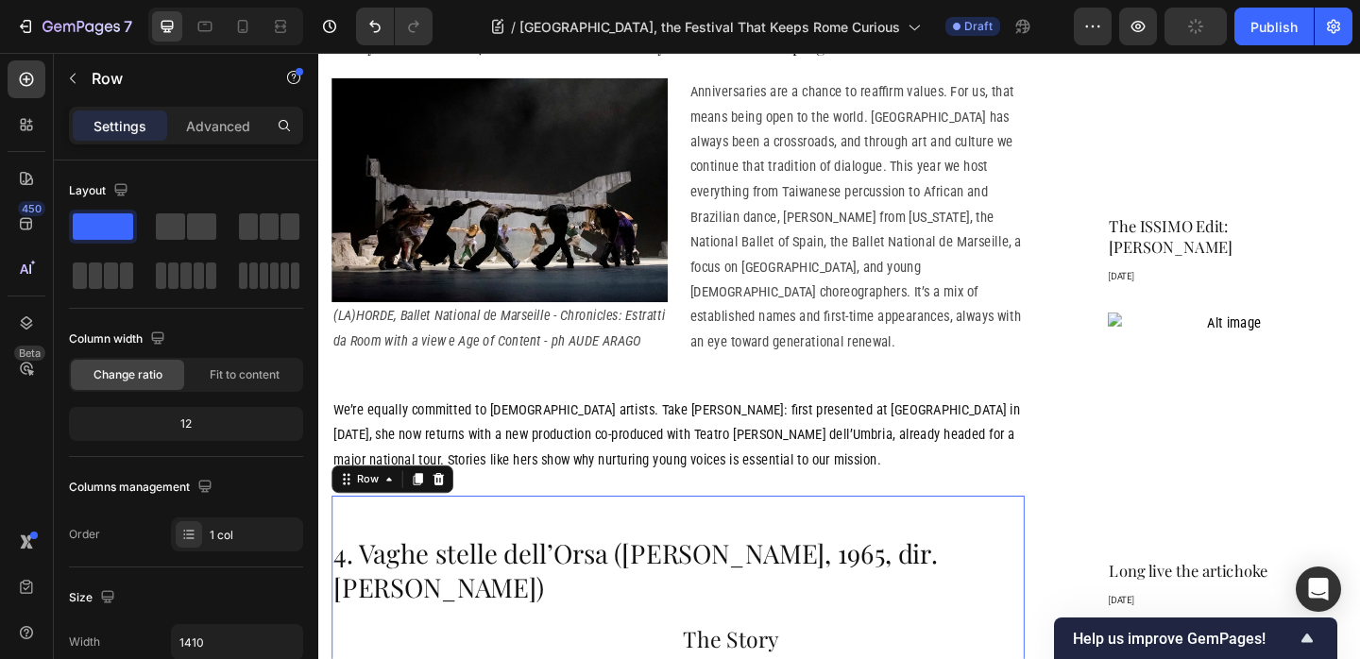
click at [450, 510] on icon at bounding box center [449, 516] width 12 height 13
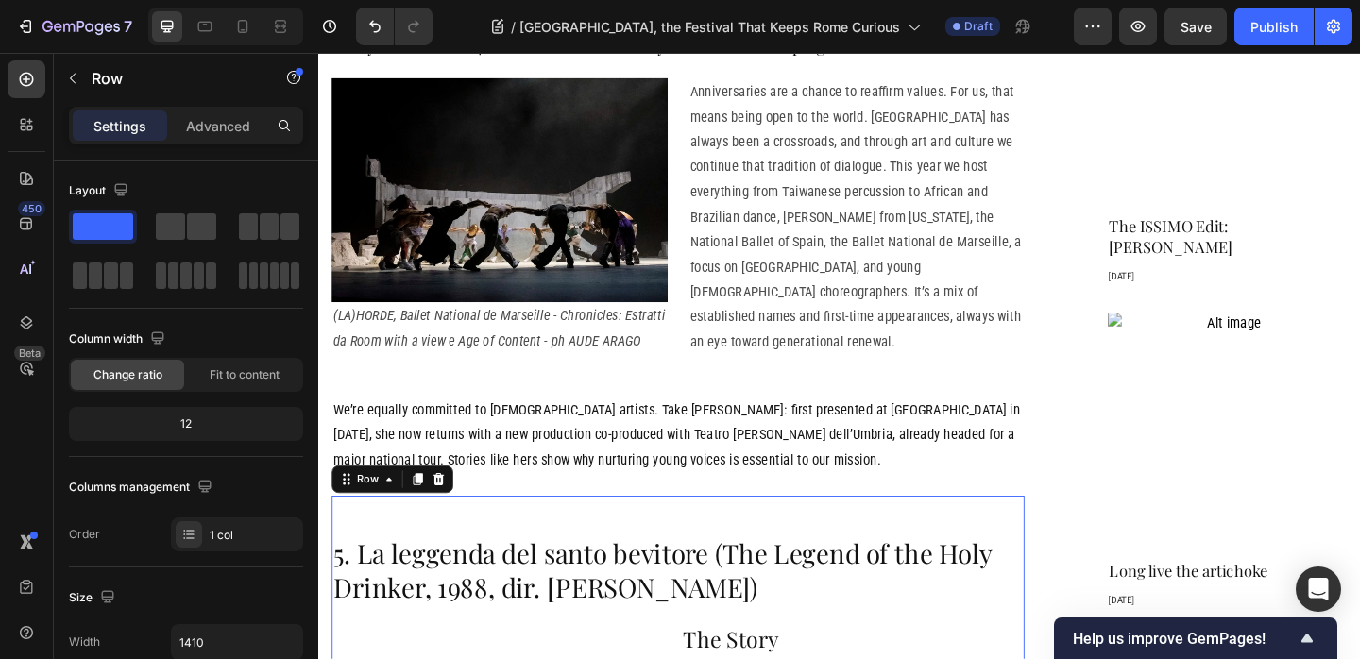
click at [444, 510] on icon at bounding box center [449, 516] width 12 height 13
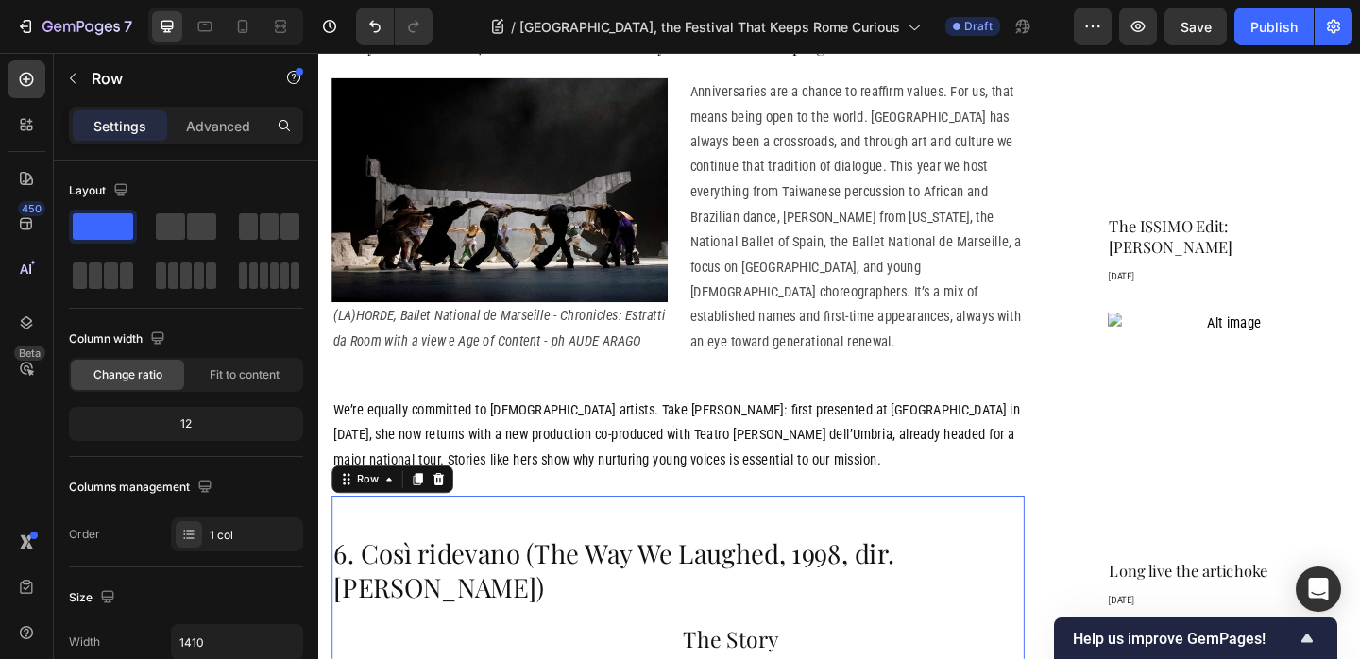
click at [441, 509] on icon at bounding box center [448, 516] width 15 height 15
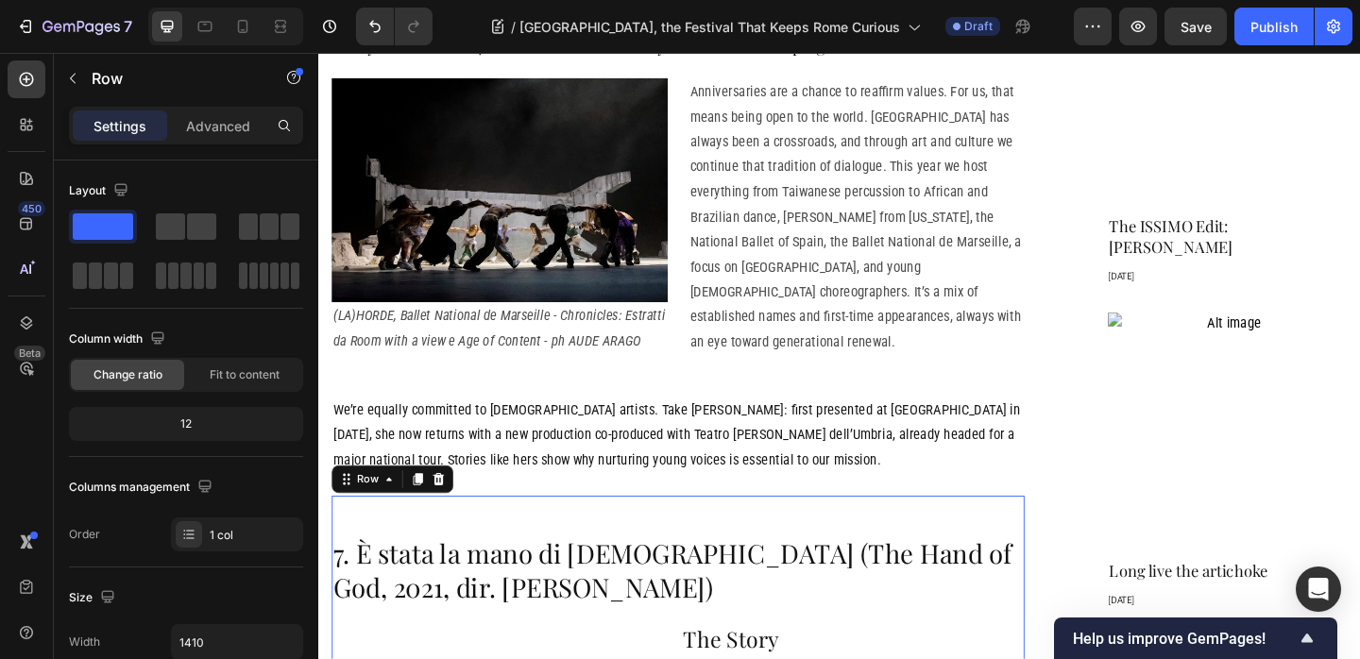
click at [443, 509] on icon at bounding box center [448, 516] width 15 height 15
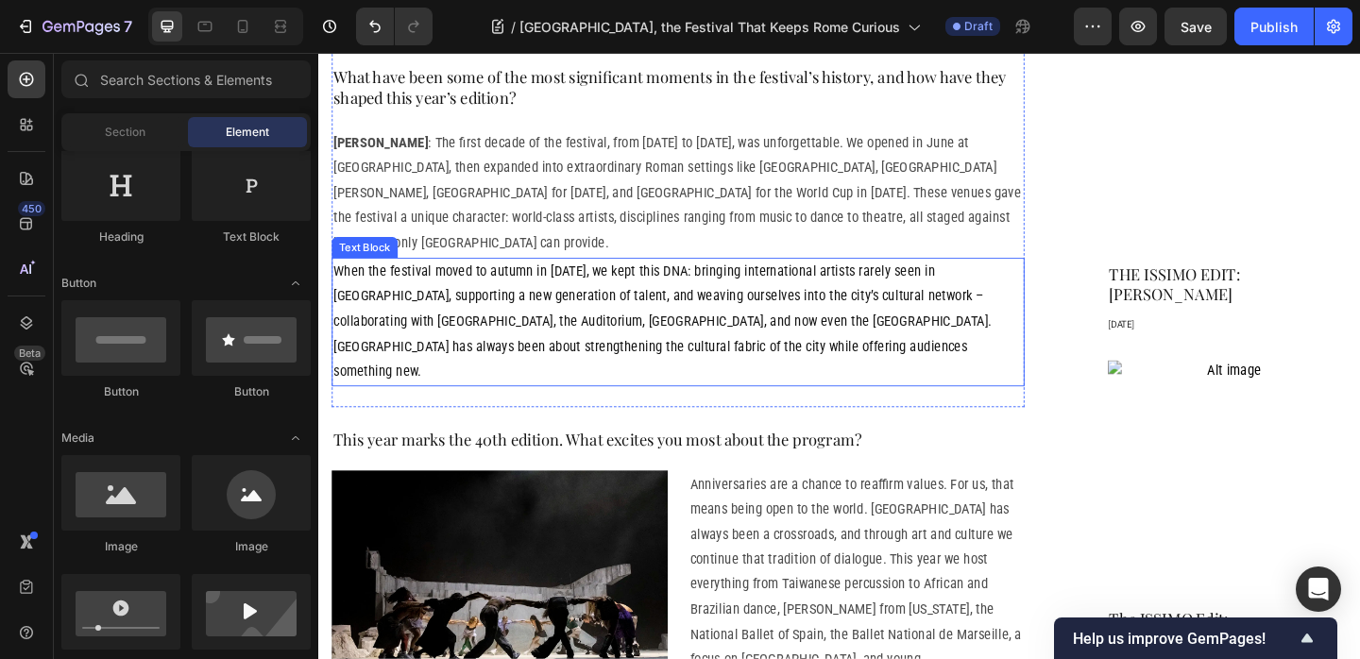
scroll to position [1281, 0]
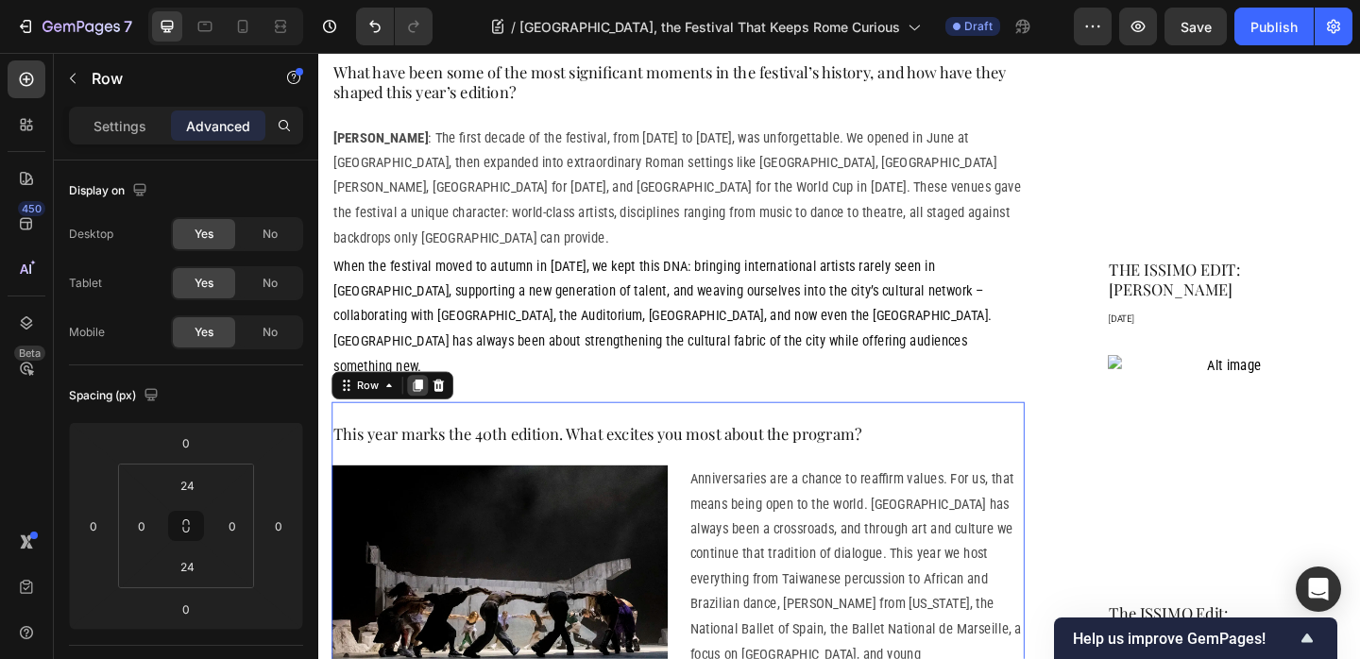
click at [428, 403] on div at bounding box center [426, 414] width 23 height 23
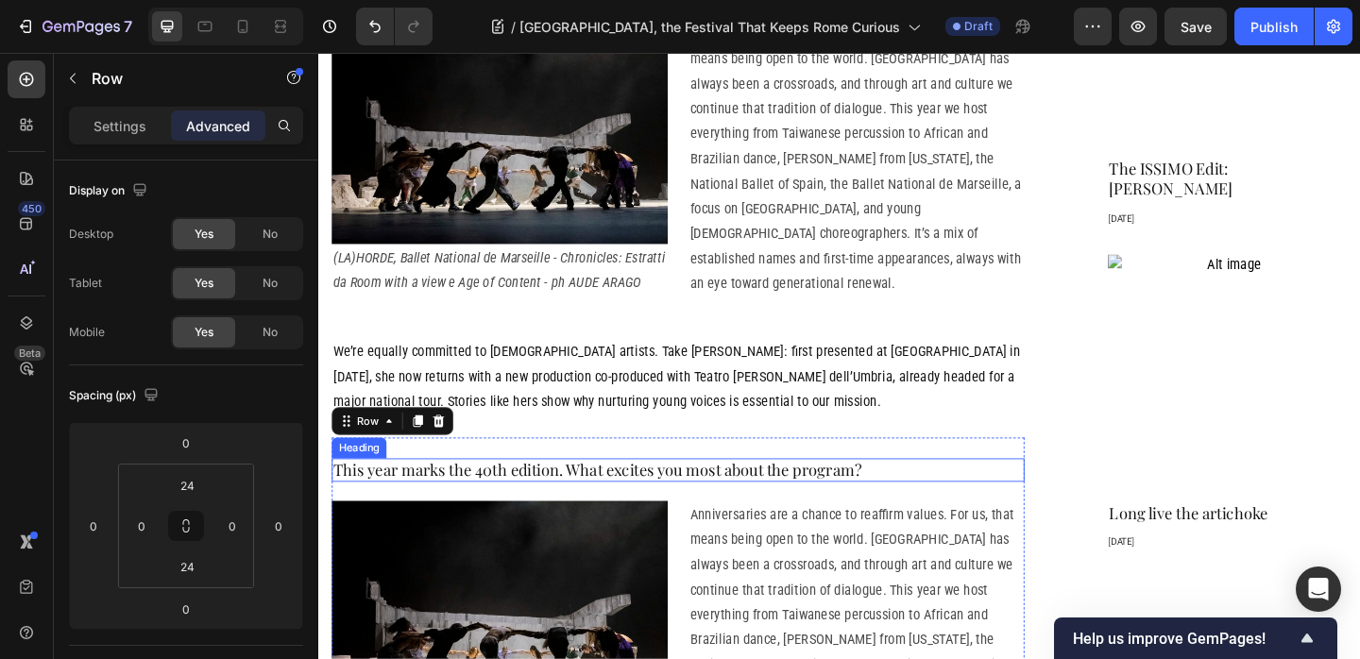
scroll to position [1767, 0]
click at [727, 493] on h2 "This year marks the 40th edition. What excites you most about the program?" at bounding box center [709, 505] width 754 height 25
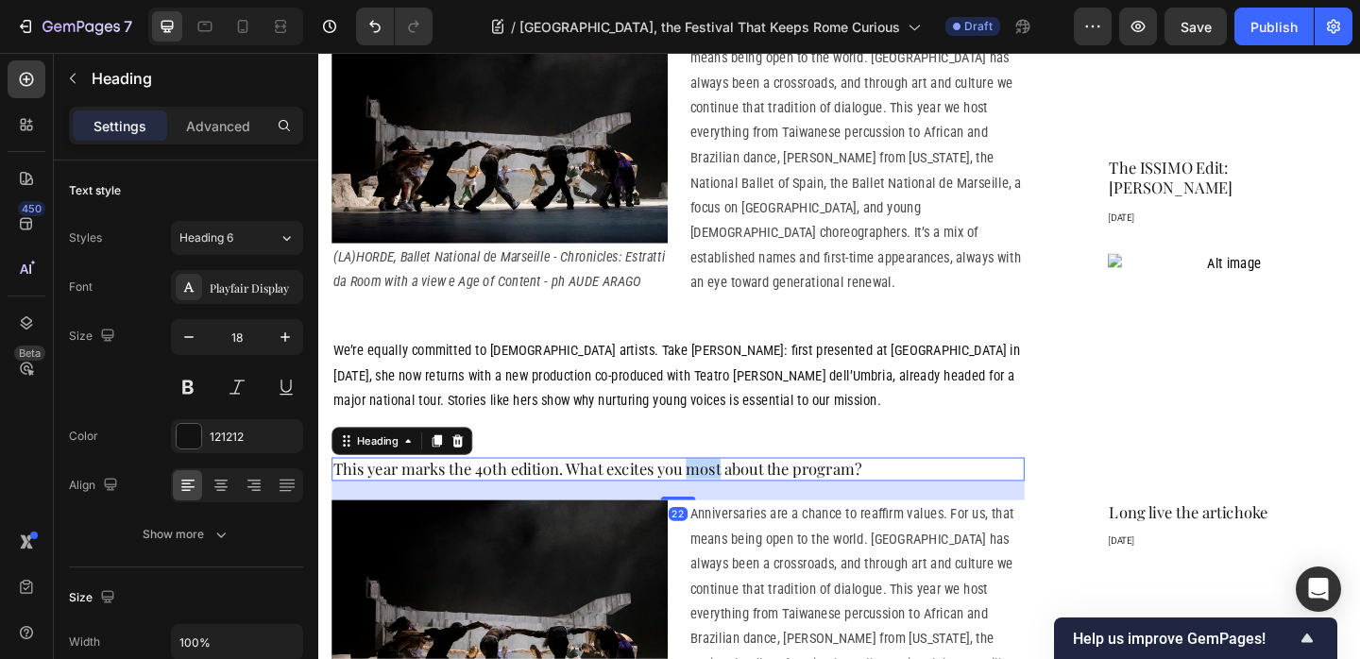
click at [727, 493] on h2 "This year marks the 40th edition. What excites you most about the program?" at bounding box center [709, 505] width 754 height 25
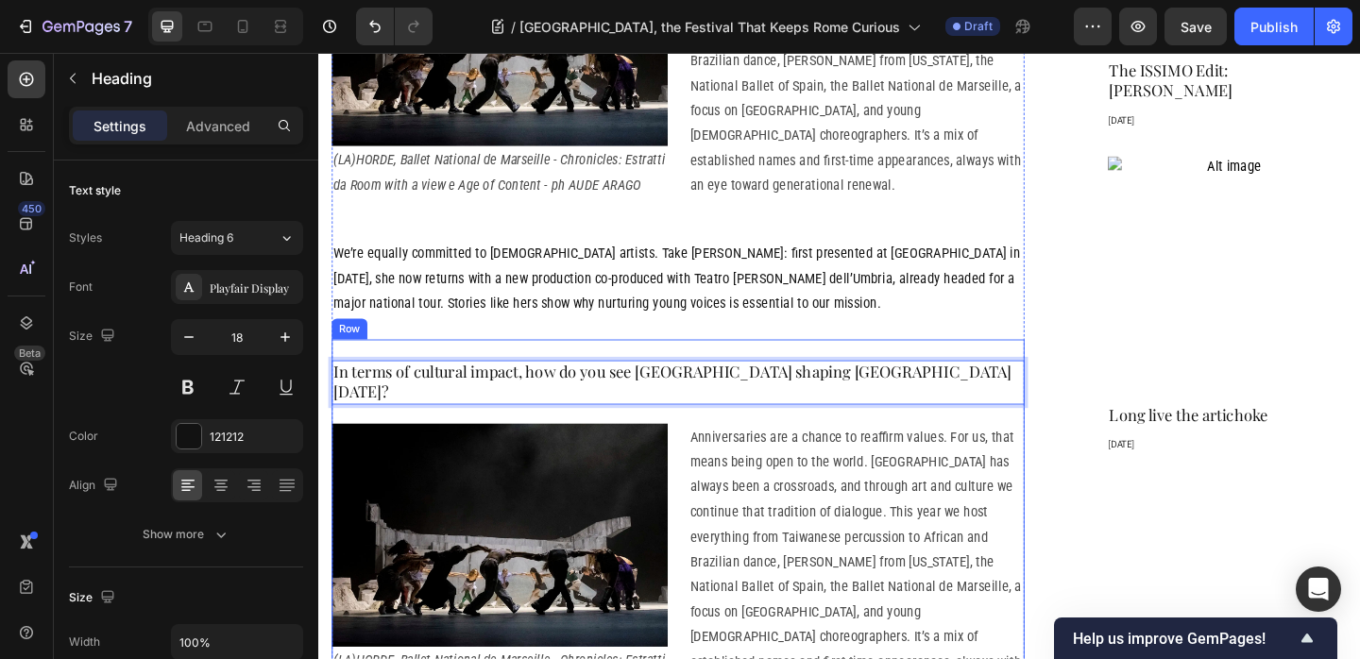
scroll to position [1894, 0]
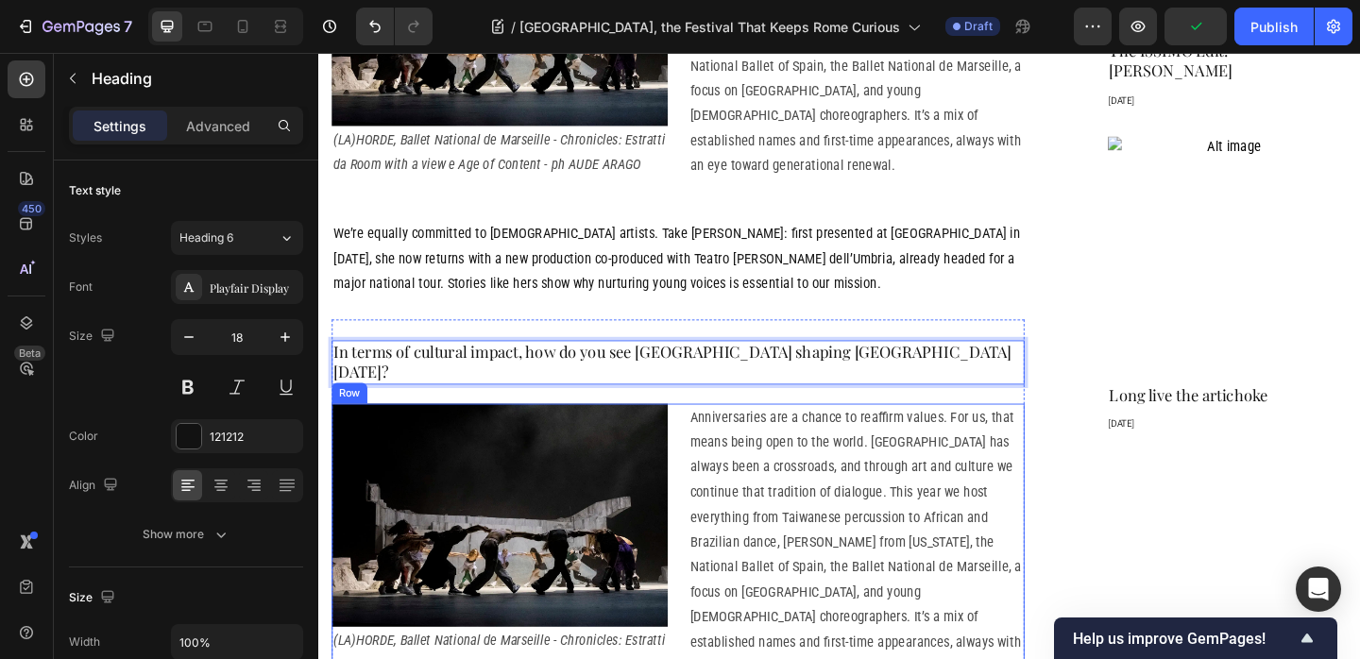
click at [687, 611] on div "Image (LA)HORDE, Ballet National de Marseille - Chronicles: Estratti da Room wi…" at bounding box center [514, 596] width 365 height 325
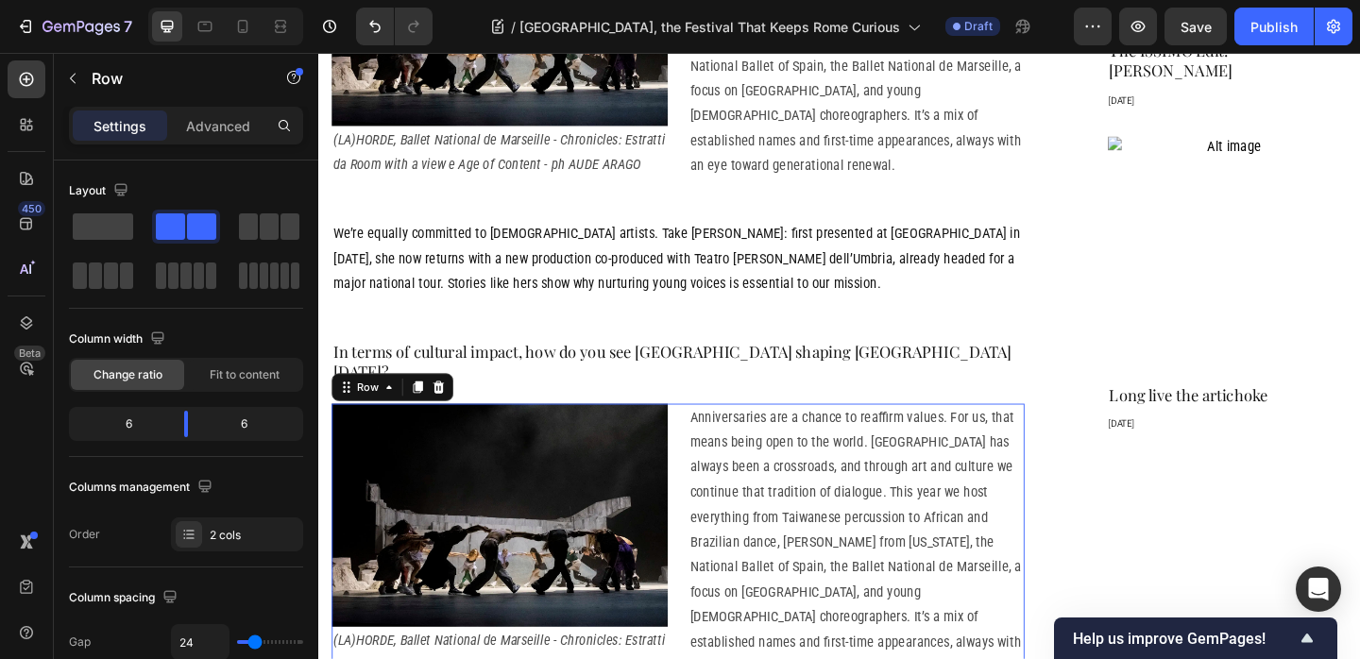
click at [456, 405] on div at bounding box center [448, 416] width 23 height 23
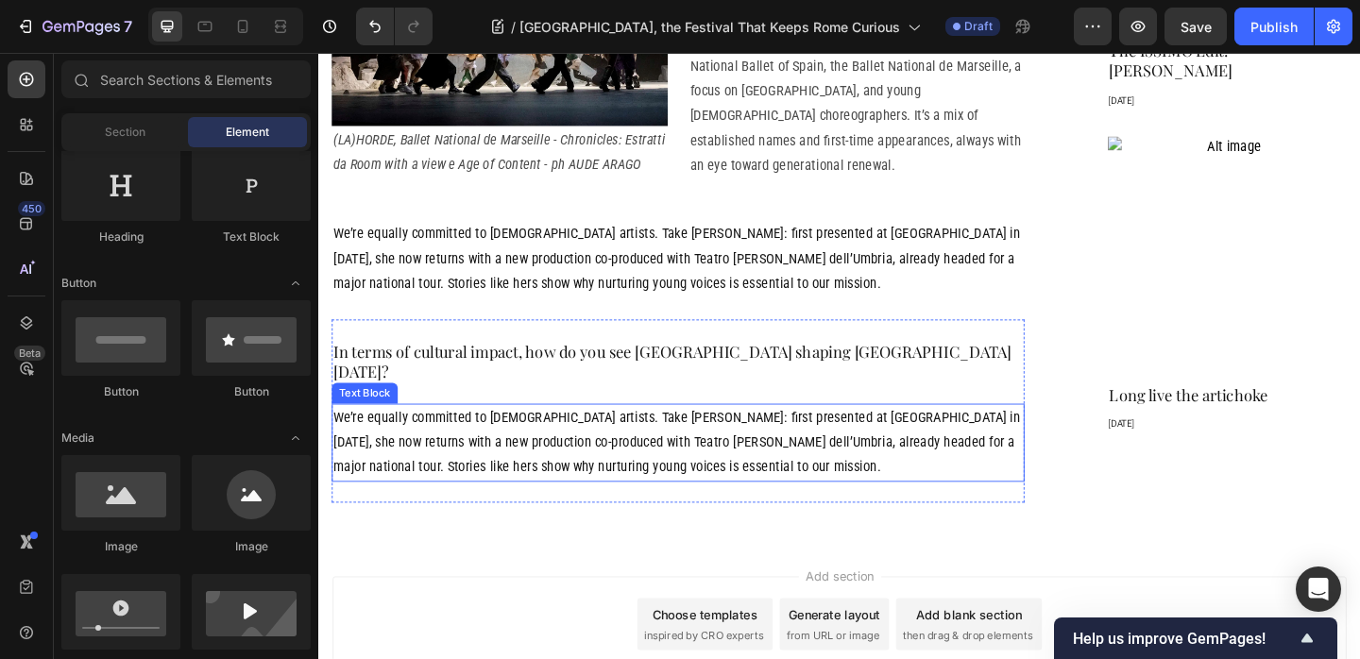
click at [543, 436] on p "We’re equally committed to Italian artists. Take Fabiana Iacozzilli: first pres…" at bounding box center [709, 476] width 750 height 81
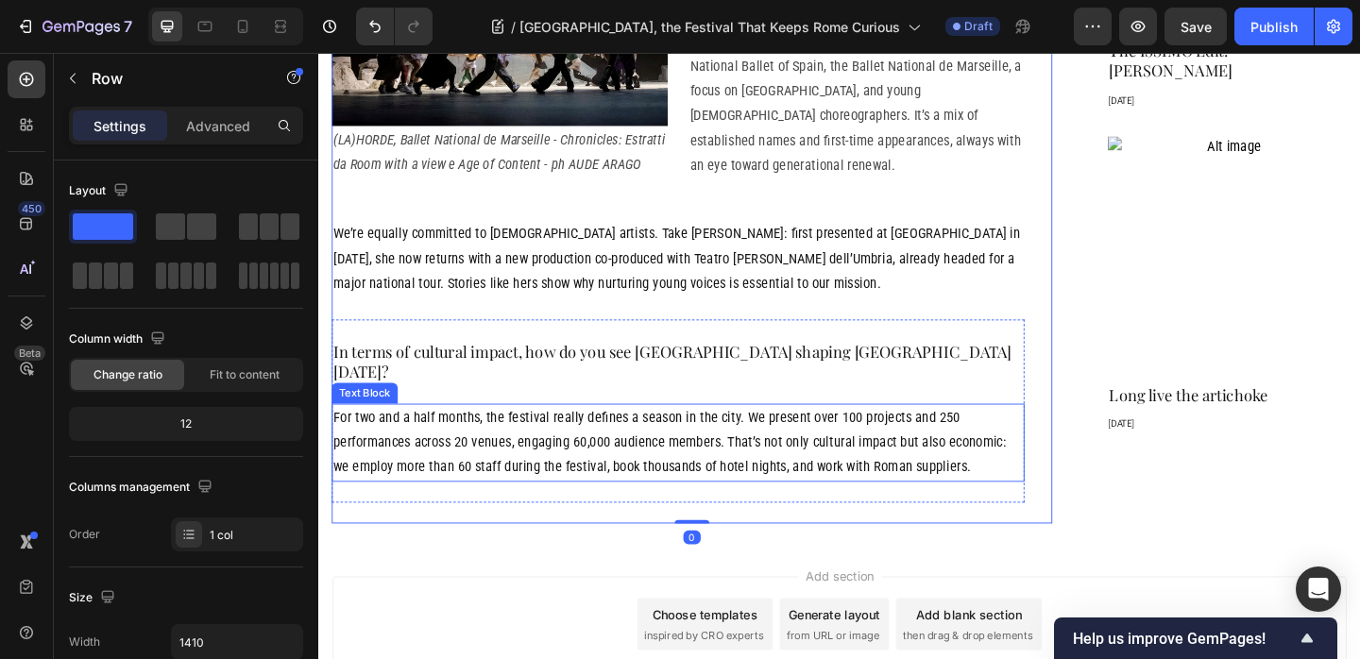
click at [900, 436] on p "For two and a half months, the festival really defines a season in the city. We…" at bounding box center [709, 476] width 750 height 81
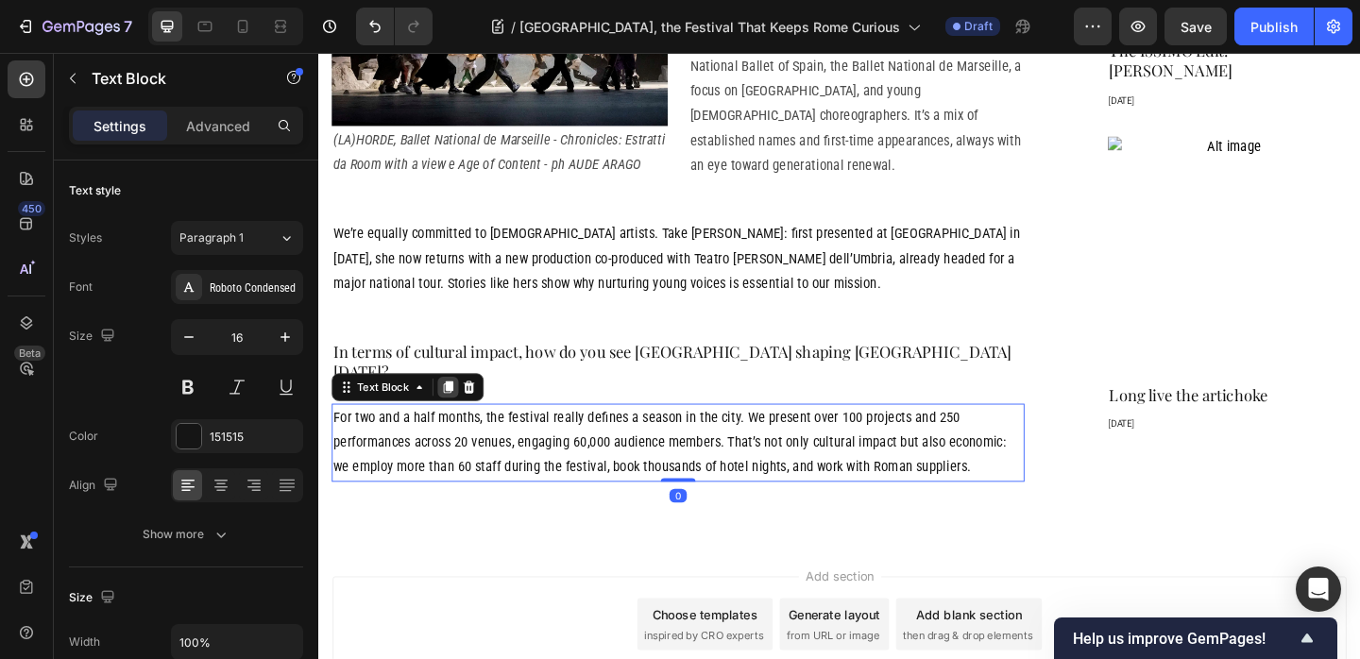
click at [463, 410] on icon at bounding box center [459, 416] width 10 height 13
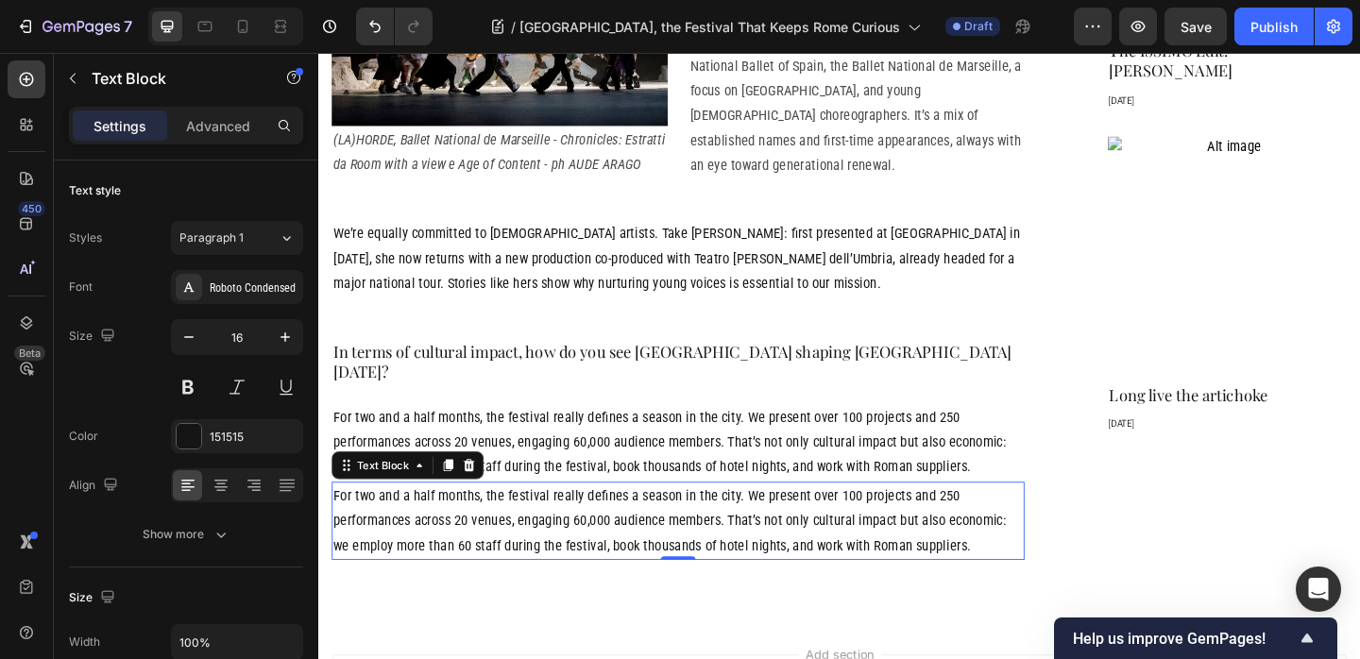
click at [863, 521] on p "For two and a half months, the festival really defines a season in the city. We…" at bounding box center [709, 561] width 750 height 81
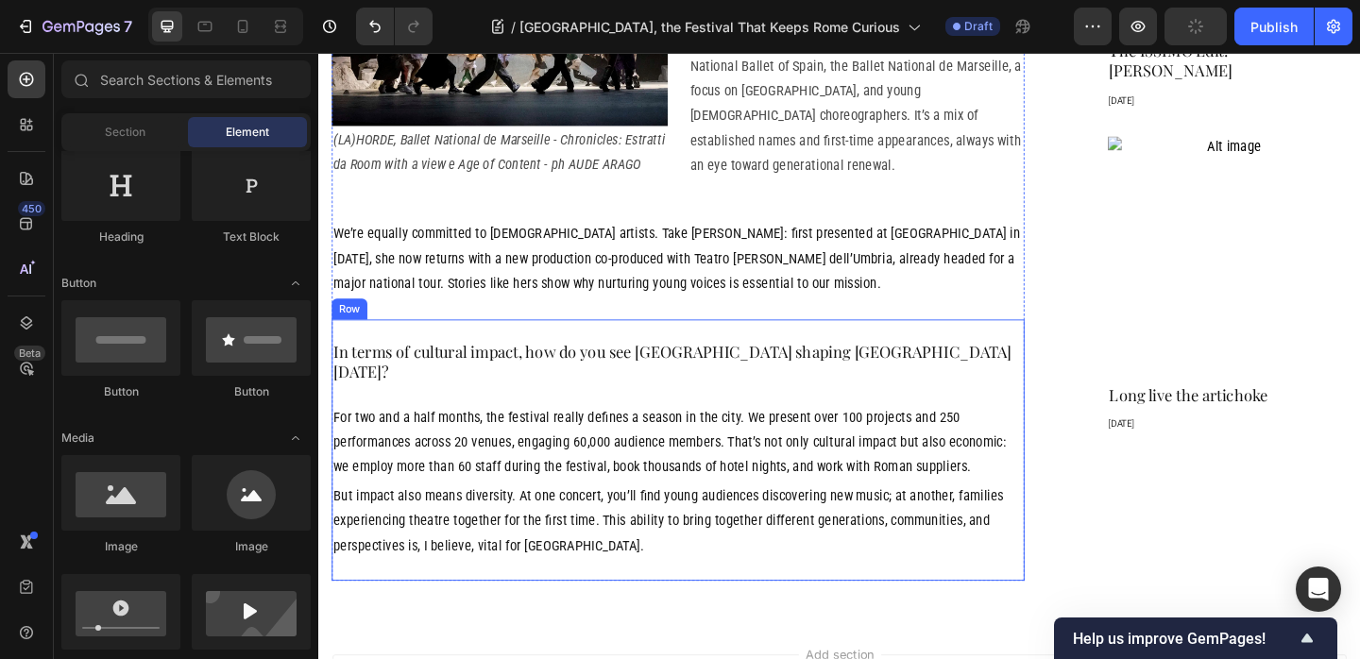
click at [626, 343] on div "In terms of cultural impact, how do you see Romaeuropa shaping Rome today? Head…" at bounding box center [709, 485] width 754 height 285
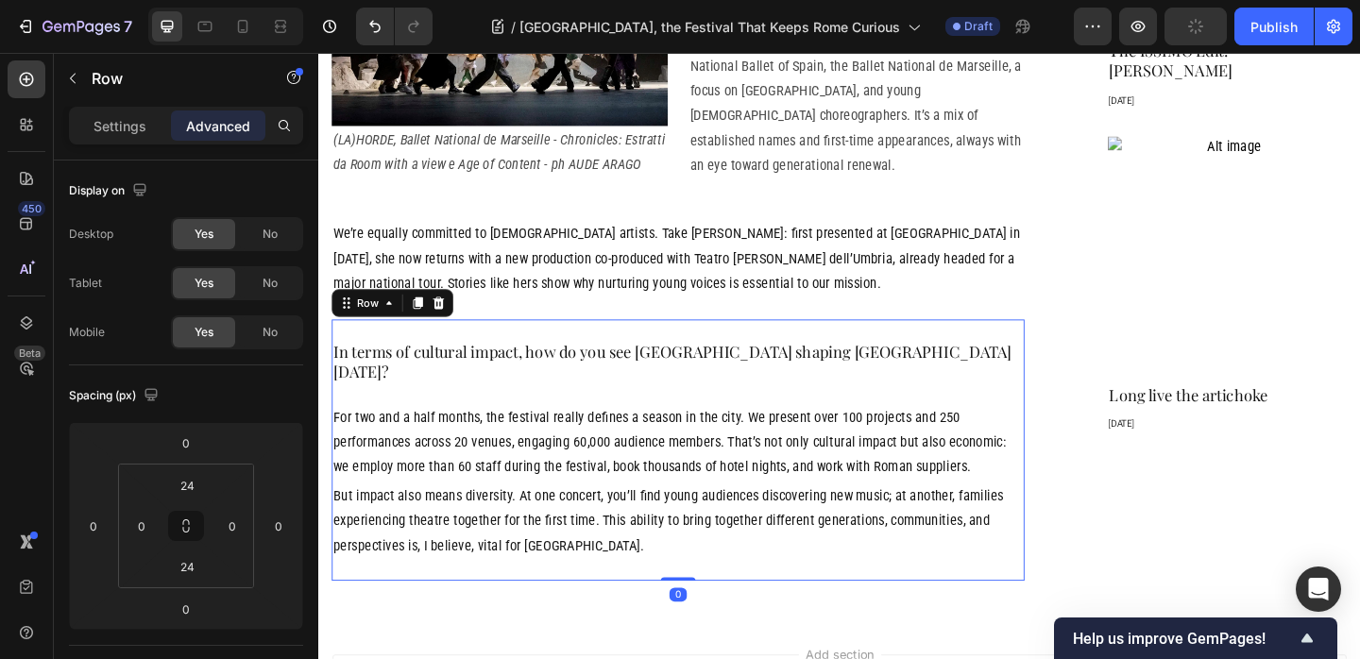
click at [434, 314] on div at bounding box center [426, 325] width 23 height 23
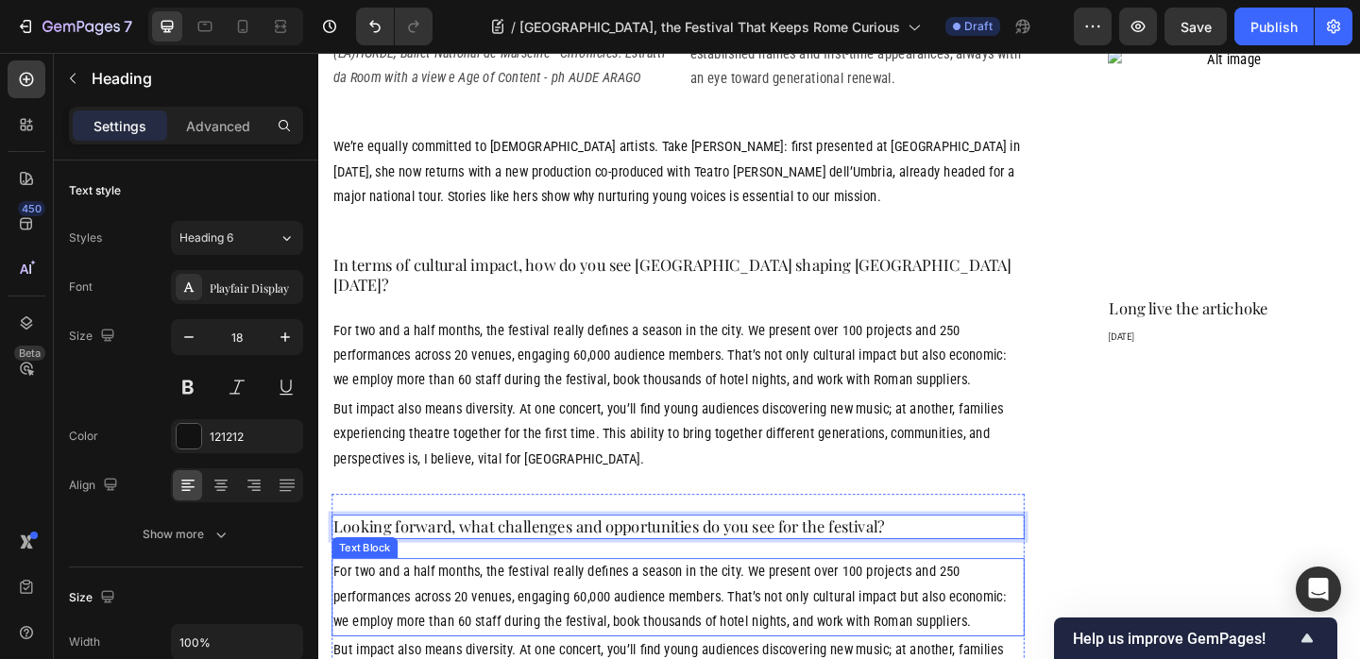
scroll to position [2008, 0]
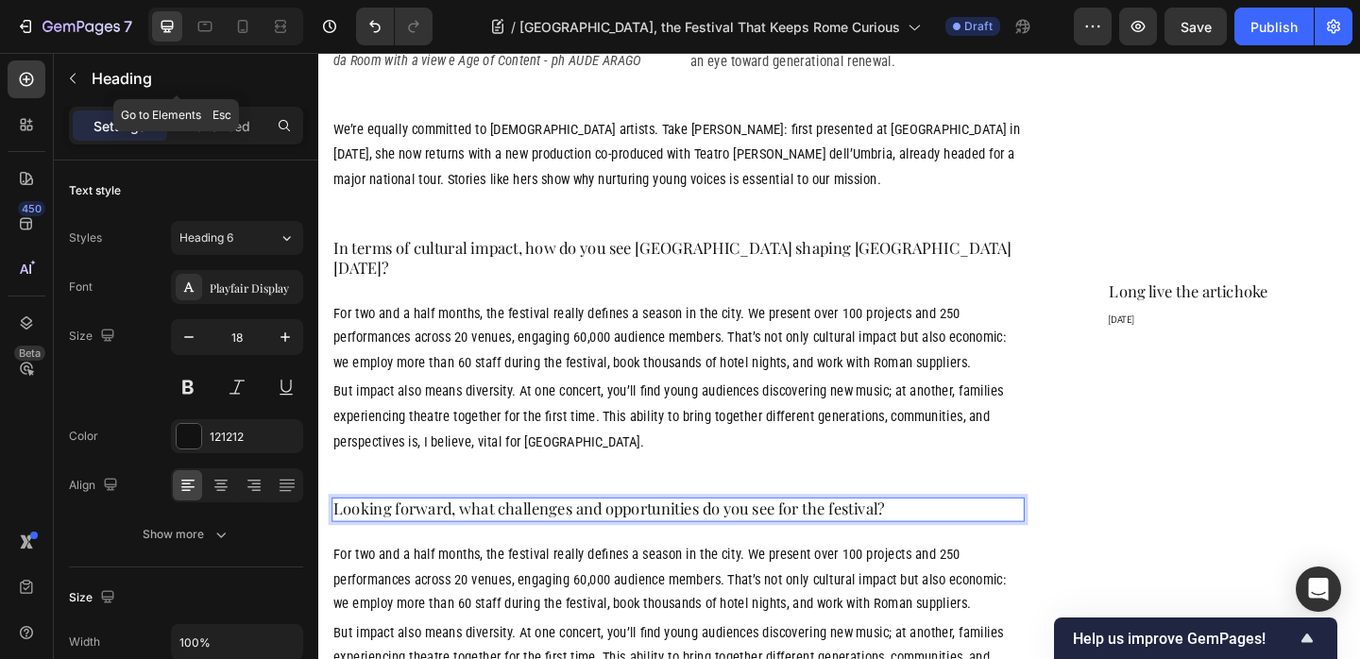
click at [89, 73] on div "Heading" at bounding box center [177, 78] width 246 height 49
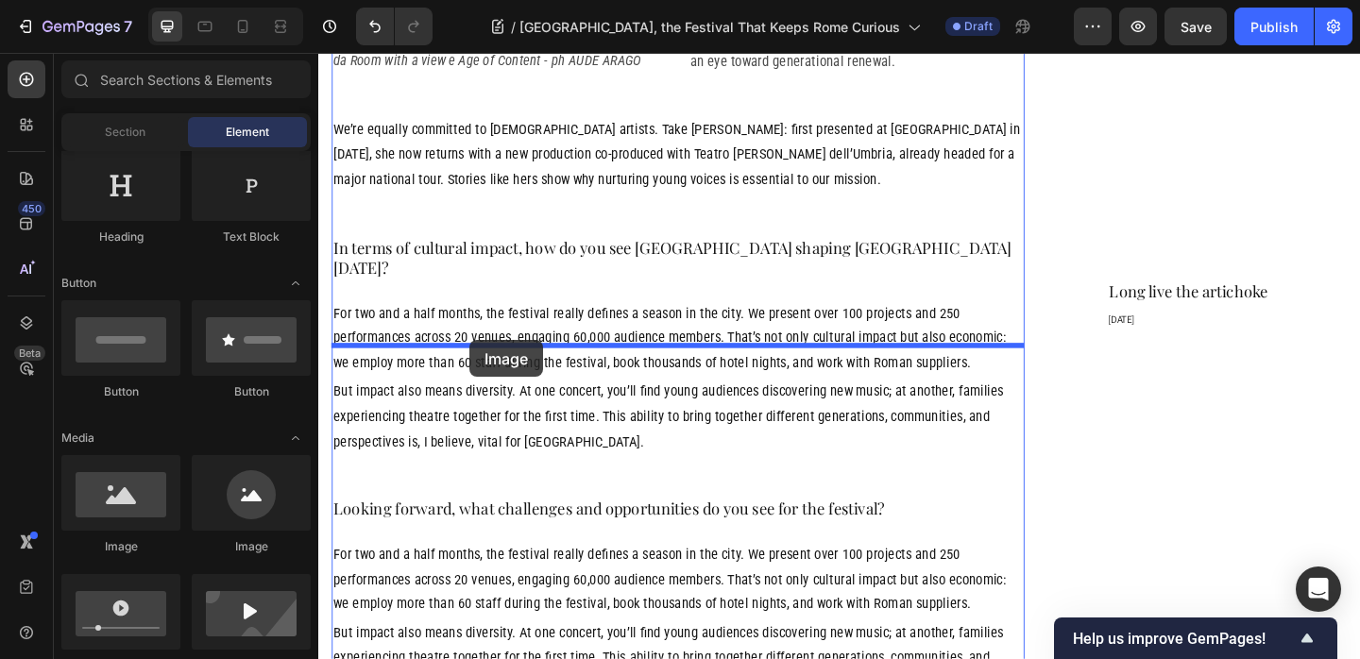
drag, startPoint x: 450, startPoint y: 545, endPoint x: 483, endPoint y: 365, distance: 183.2
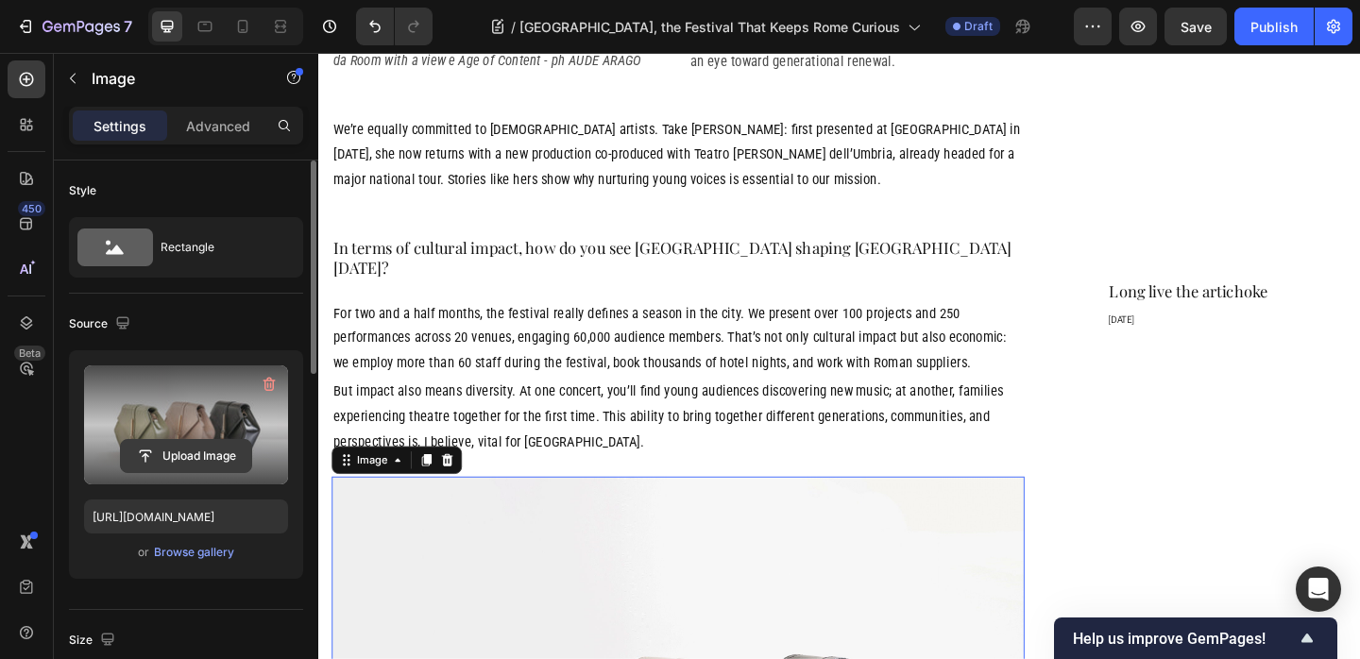
click at [222, 467] on input "file" at bounding box center [186, 456] width 130 height 32
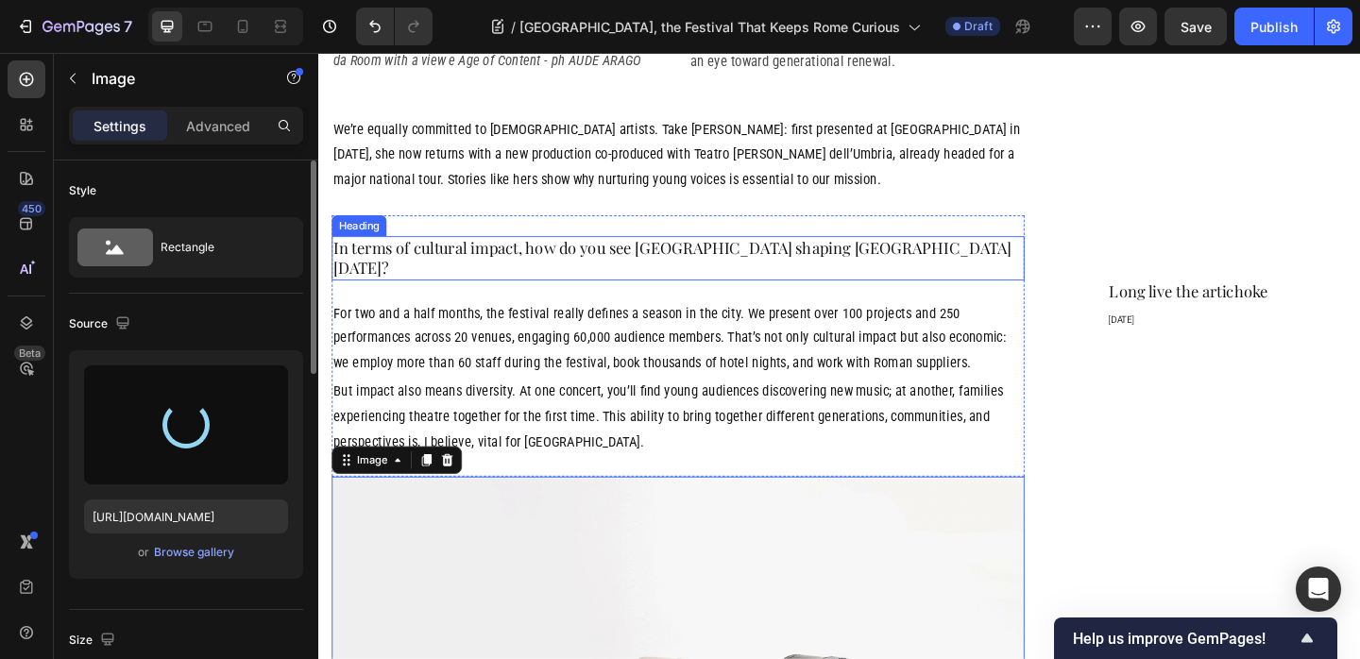
scroll to position [2000, 0]
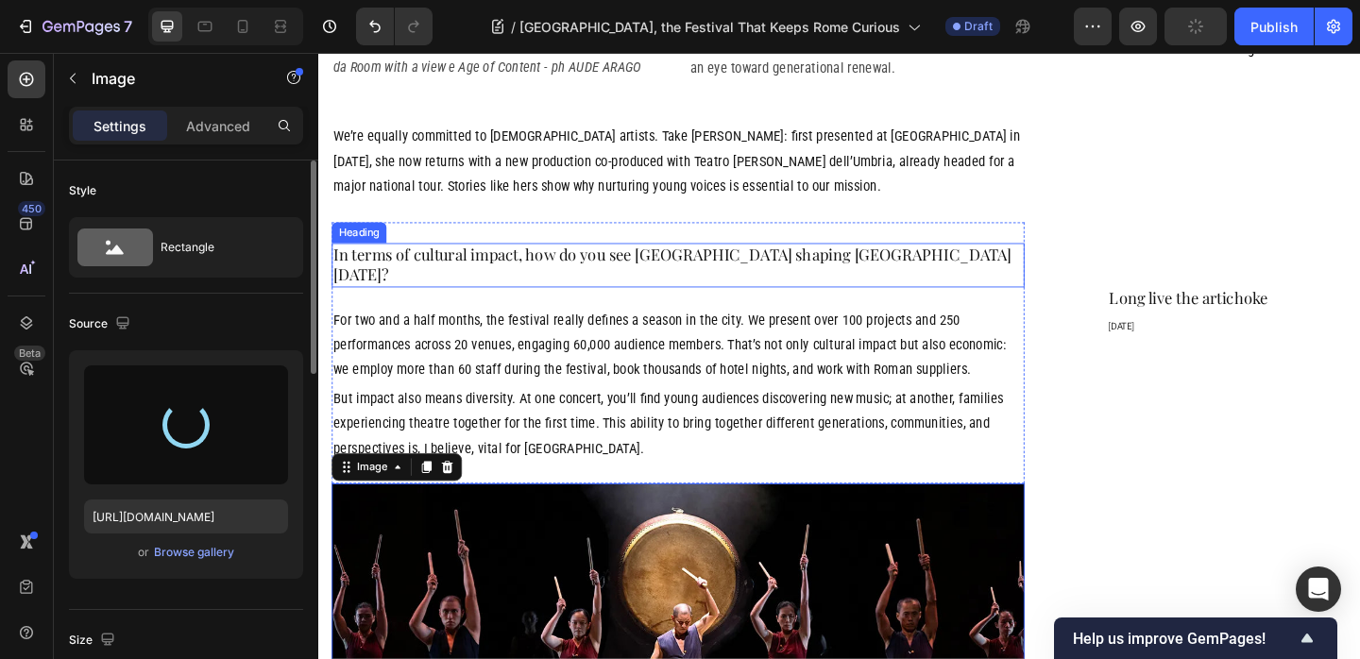
type input "https://cdn.shopify.com/s/files/1/0907/3016/8619/files/gempages_542711167055823…"
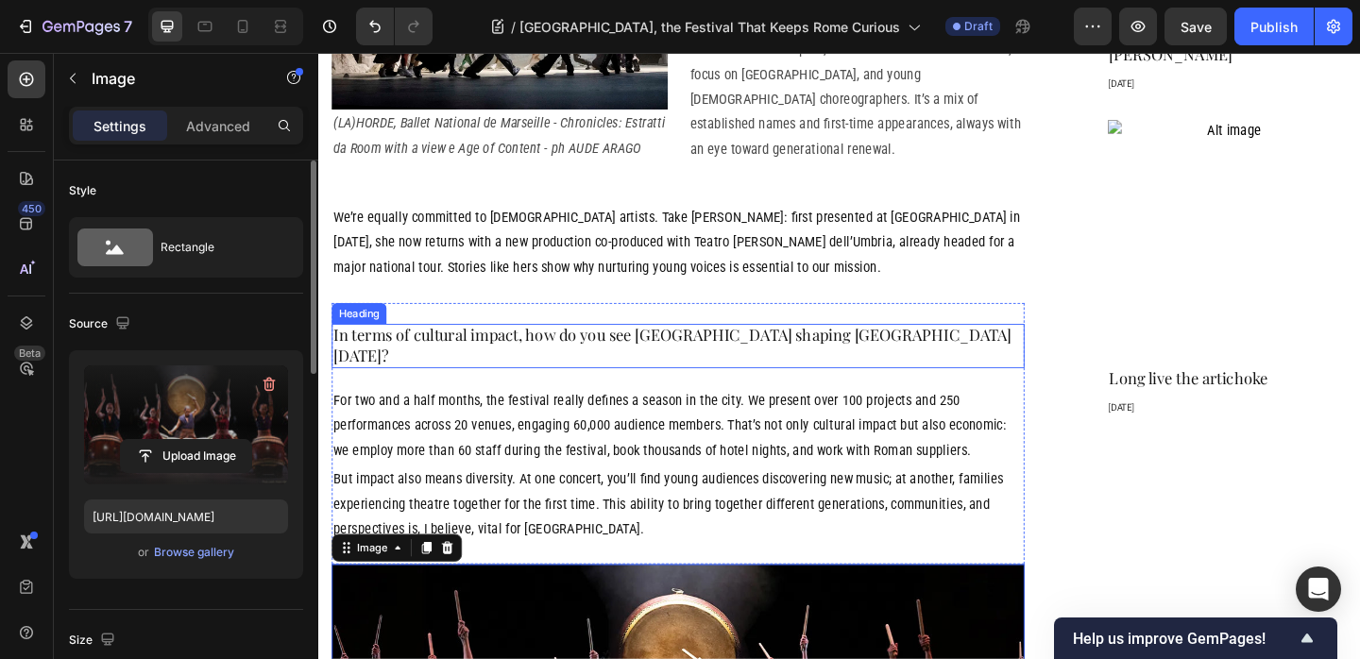
scroll to position [1781, 0]
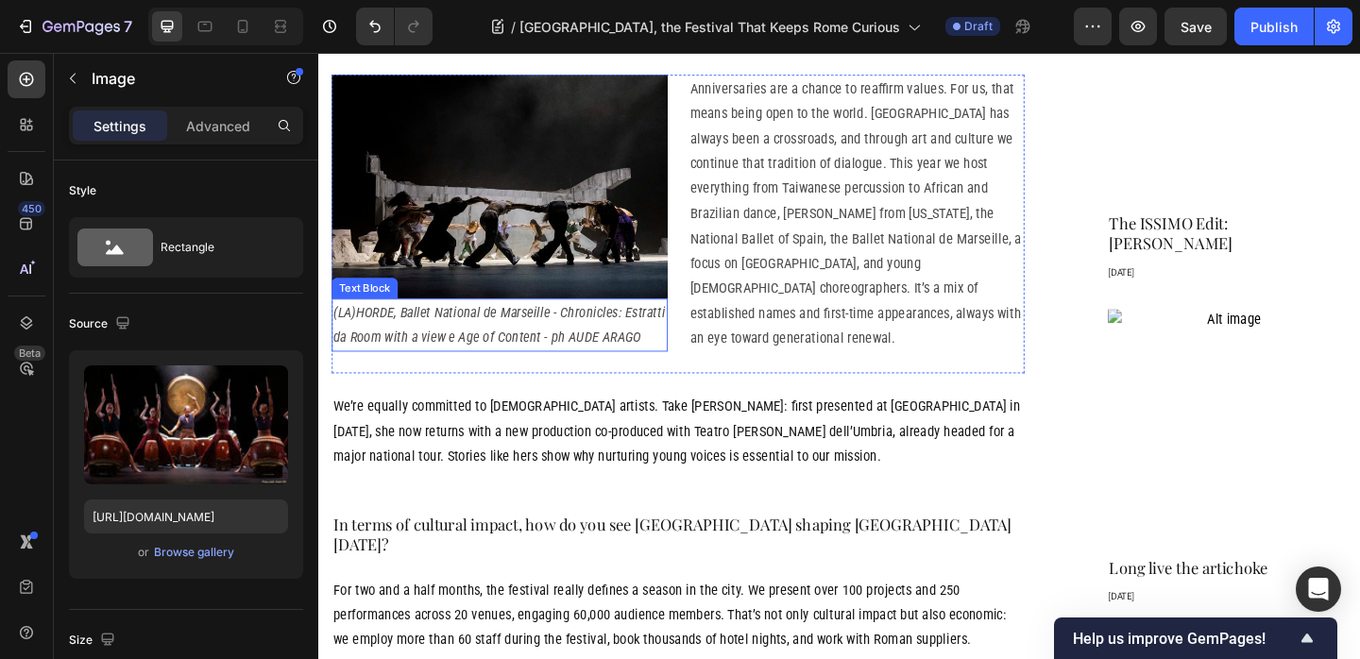
click at [669, 322] on p "(LA)HORDE, Ballet National de Marseille - Chronicles: Estratti da Room with a v…" at bounding box center [515, 349] width 362 height 55
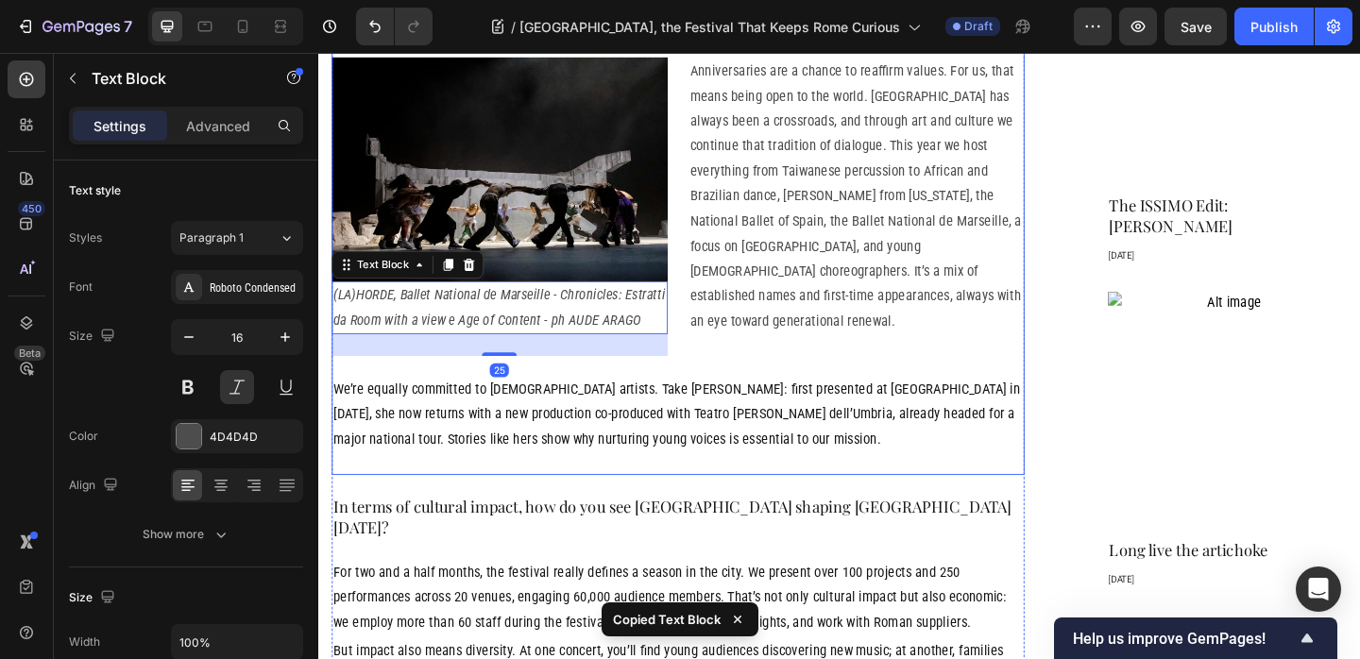
scroll to position [2207, 0]
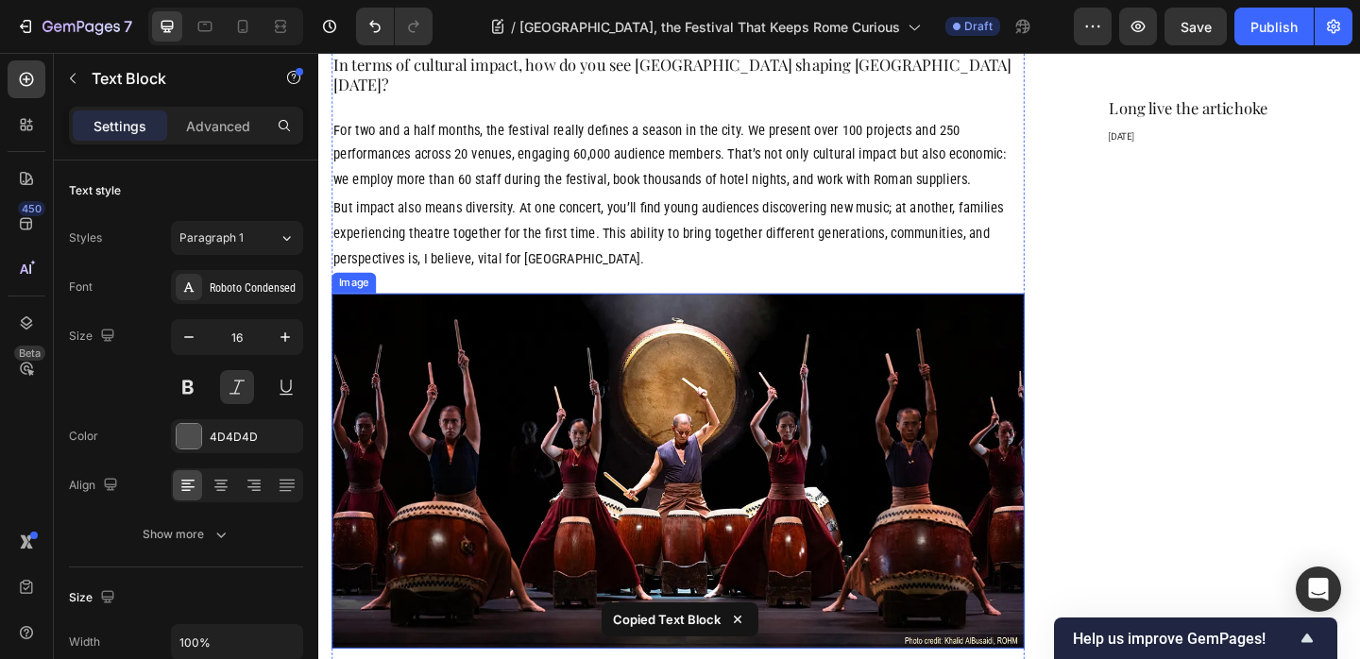
click at [745, 314] on img at bounding box center [709, 507] width 754 height 386
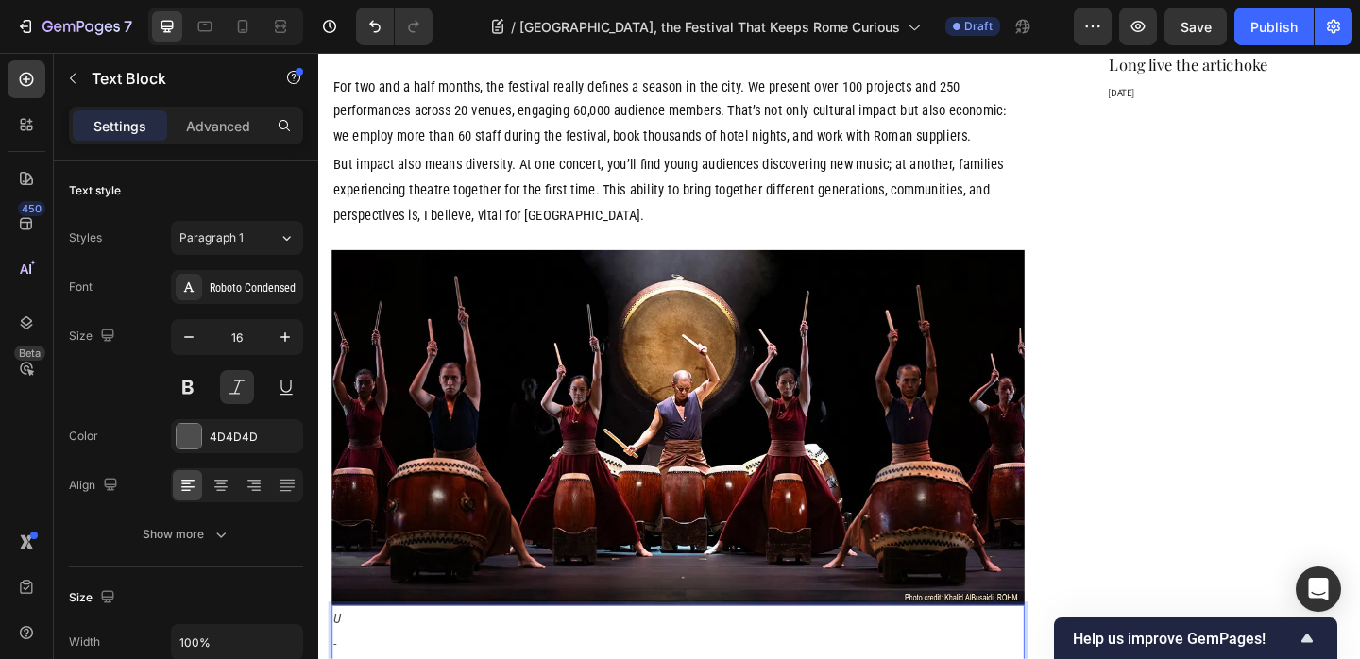
scroll to position [2259, 0]
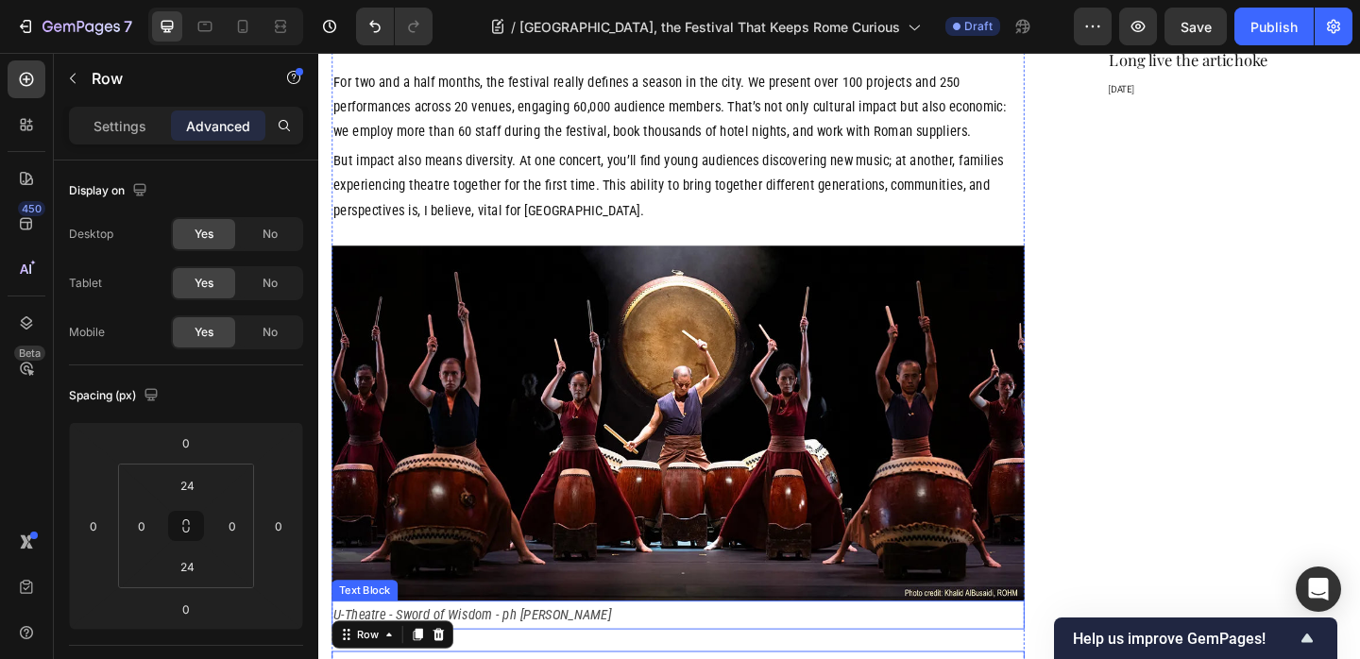
drag, startPoint x: 721, startPoint y: 522, endPoint x: 722, endPoint y: 534, distance: 11.4
click at [721, 651] on p "U-Theatre - Sword of Wisdom - ph Khalid Albusaidi" at bounding box center [709, 664] width 750 height 27
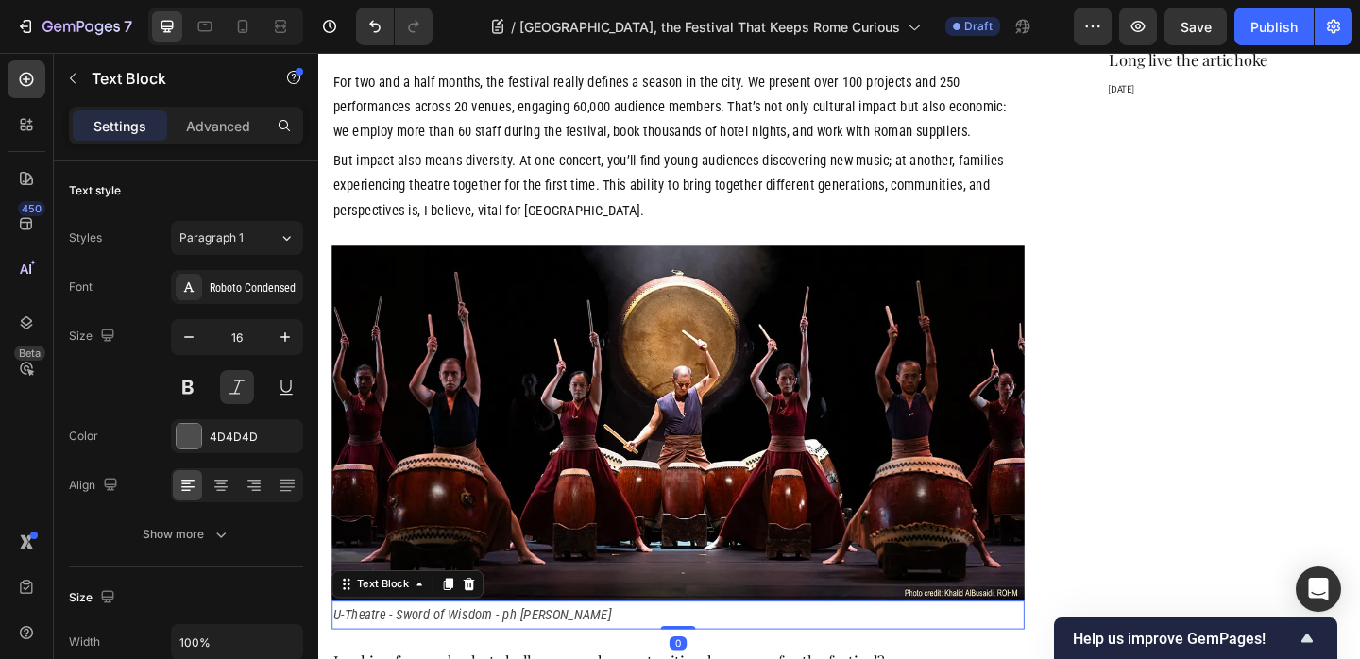
drag, startPoint x: 704, startPoint y: 558, endPoint x: 697, endPoint y: 538, distance: 20.9
click at [703, 649] on div "U-Theatre - Sword of Wisdom - ph Khalid Albusaidi Text Block 0" at bounding box center [709, 664] width 754 height 31
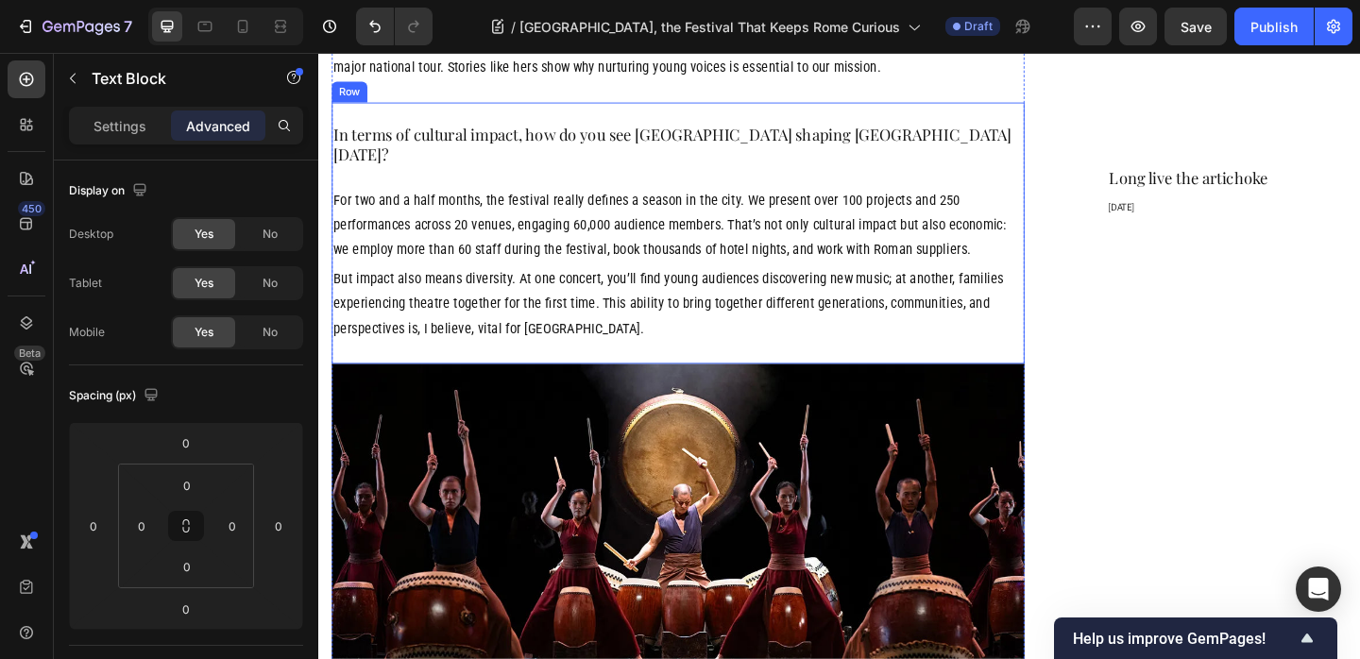
scroll to position [2346, 0]
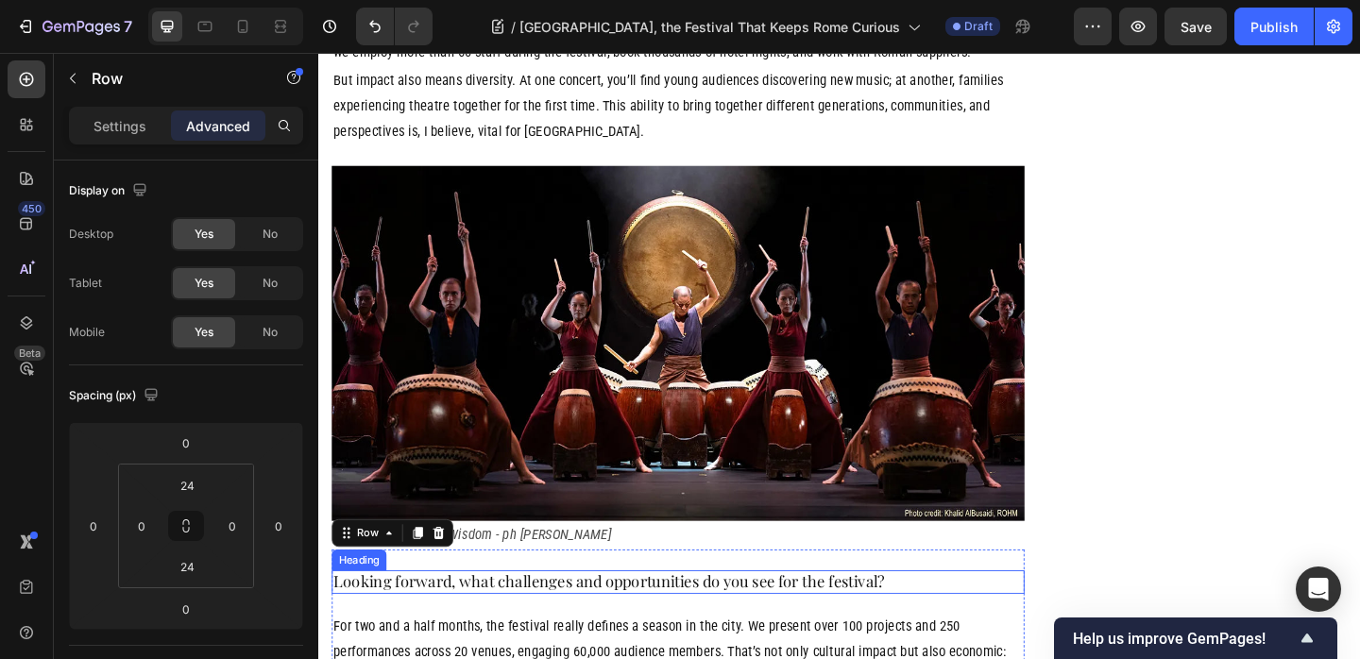
click at [512, 618] on p "Looking forward, what challenges and opportunities do you see for the festival?" at bounding box center [709, 629] width 750 height 22
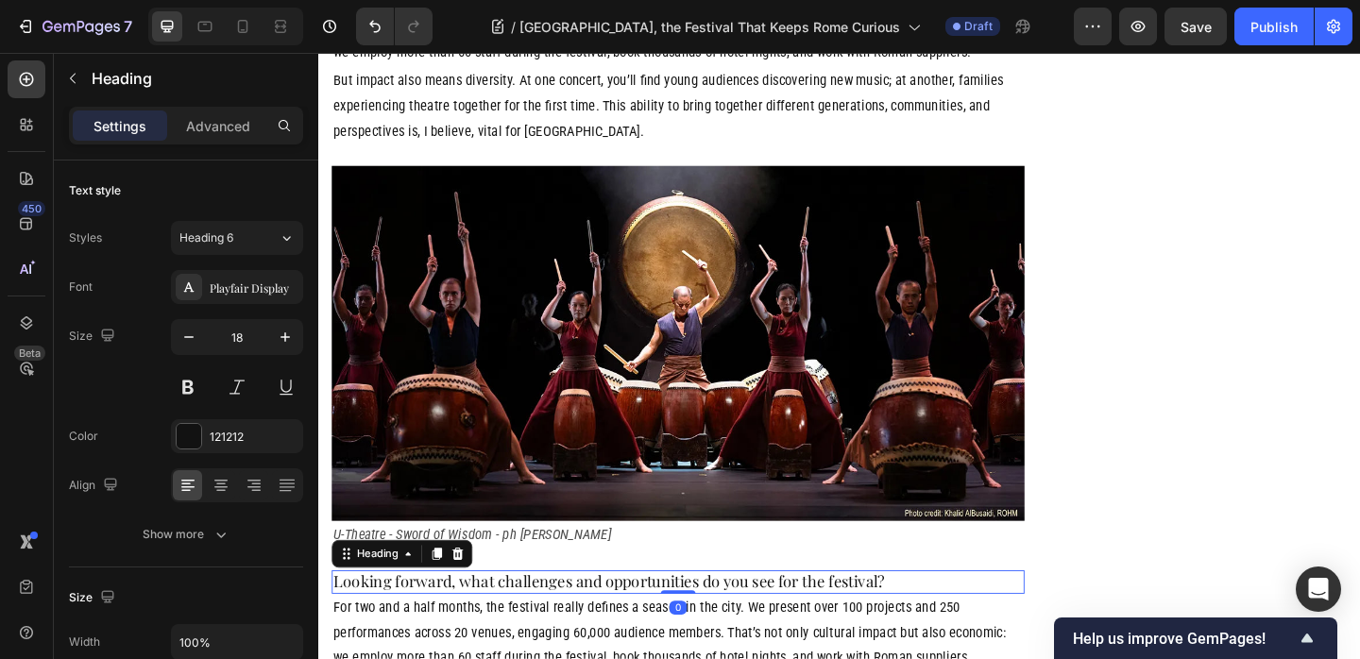
drag, startPoint x: 714, startPoint y: 515, endPoint x: 672, endPoint y: 538, distance: 47.8
click at [714, 637] on div at bounding box center [709, 639] width 38 height 4
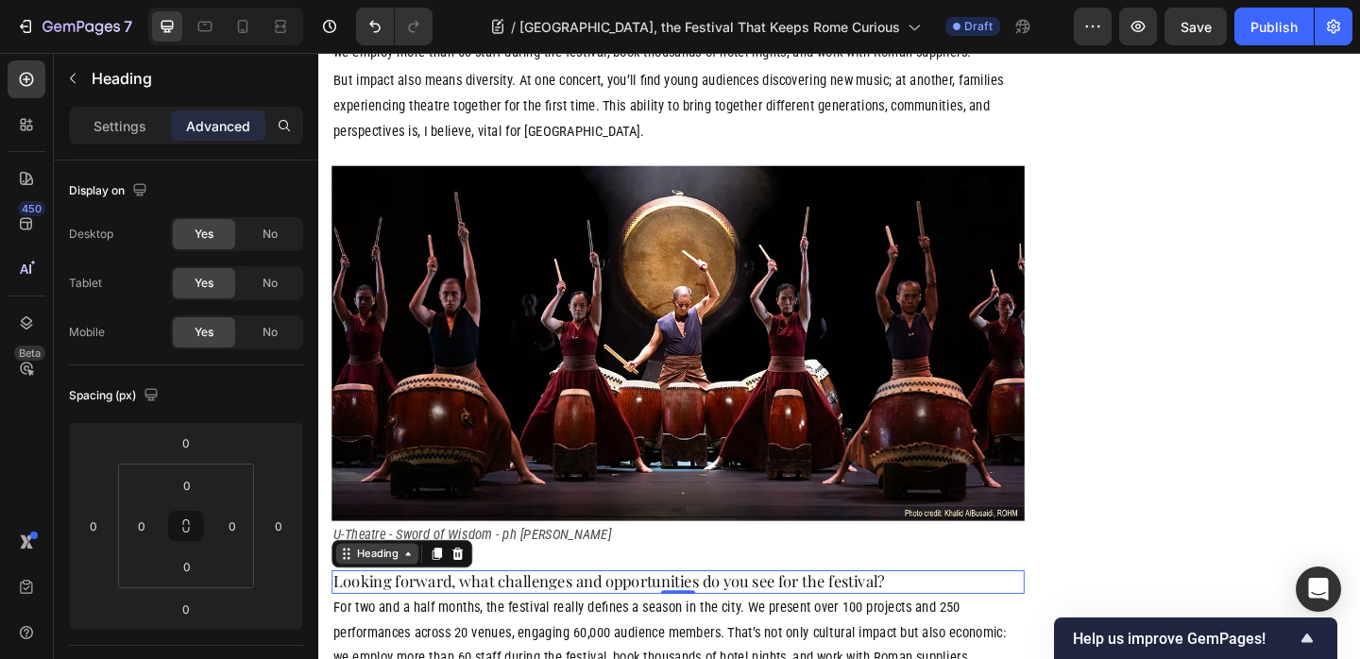
click at [381, 589] on div "Heading" at bounding box center [382, 597] width 52 height 17
click at [86, 114] on div "Settings" at bounding box center [120, 125] width 94 height 30
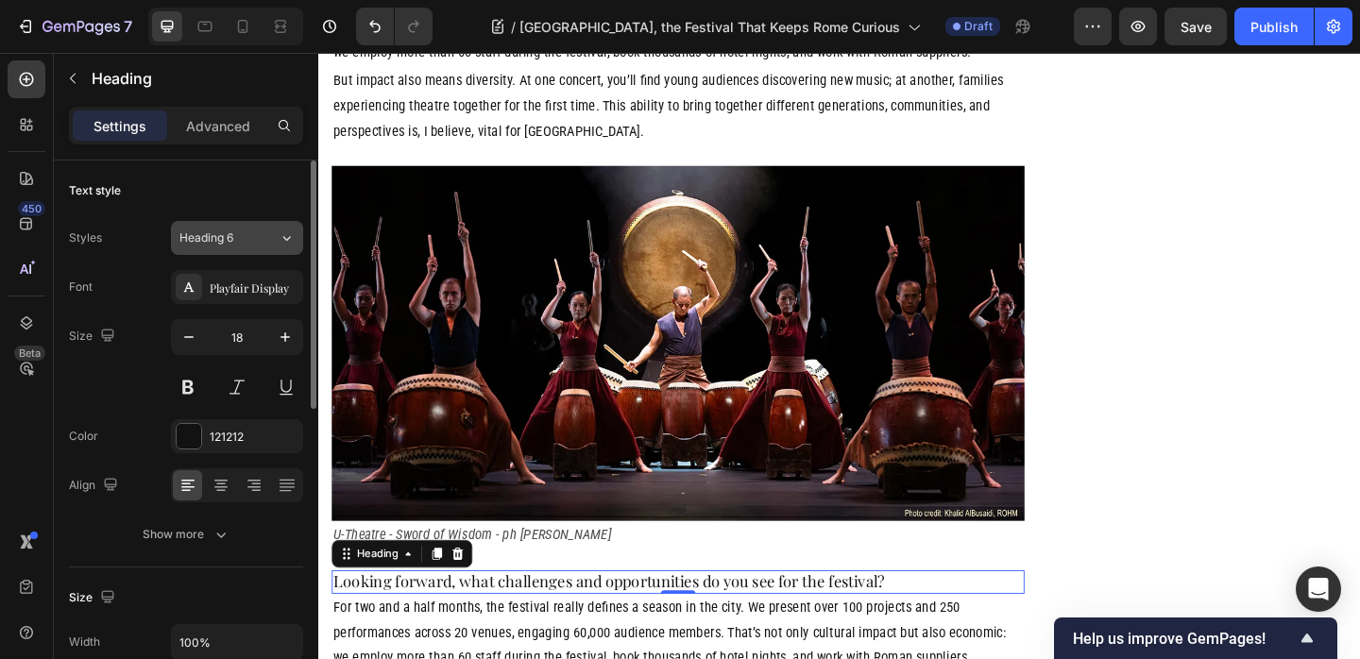
click at [255, 237] on div "Heading 6" at bounding box center [217, 237] width 76 height 17
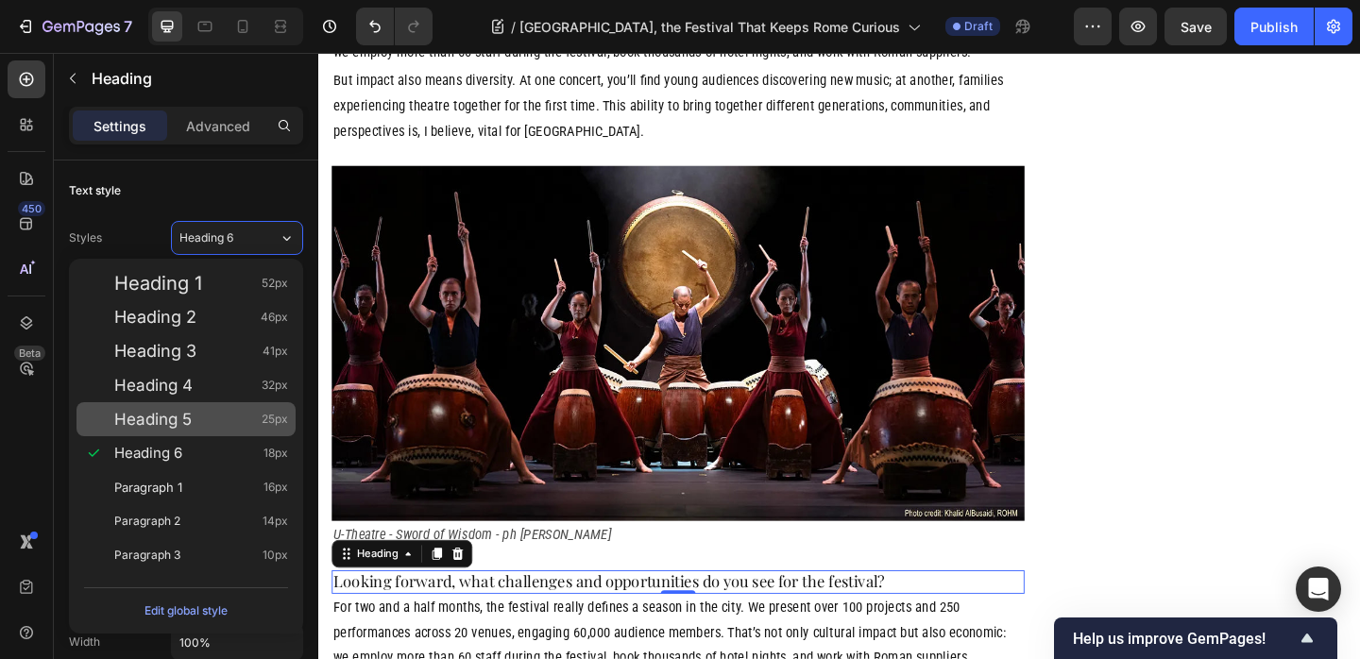
drag, startPoint x: 203, startPoint y: 425, endPoint x: 271, endPoint y: 432, distance: 68.3
click at [203, 425] on div "Heading 5 25px" at bounding box center [201, 419] width 174 height 19
type input "25"
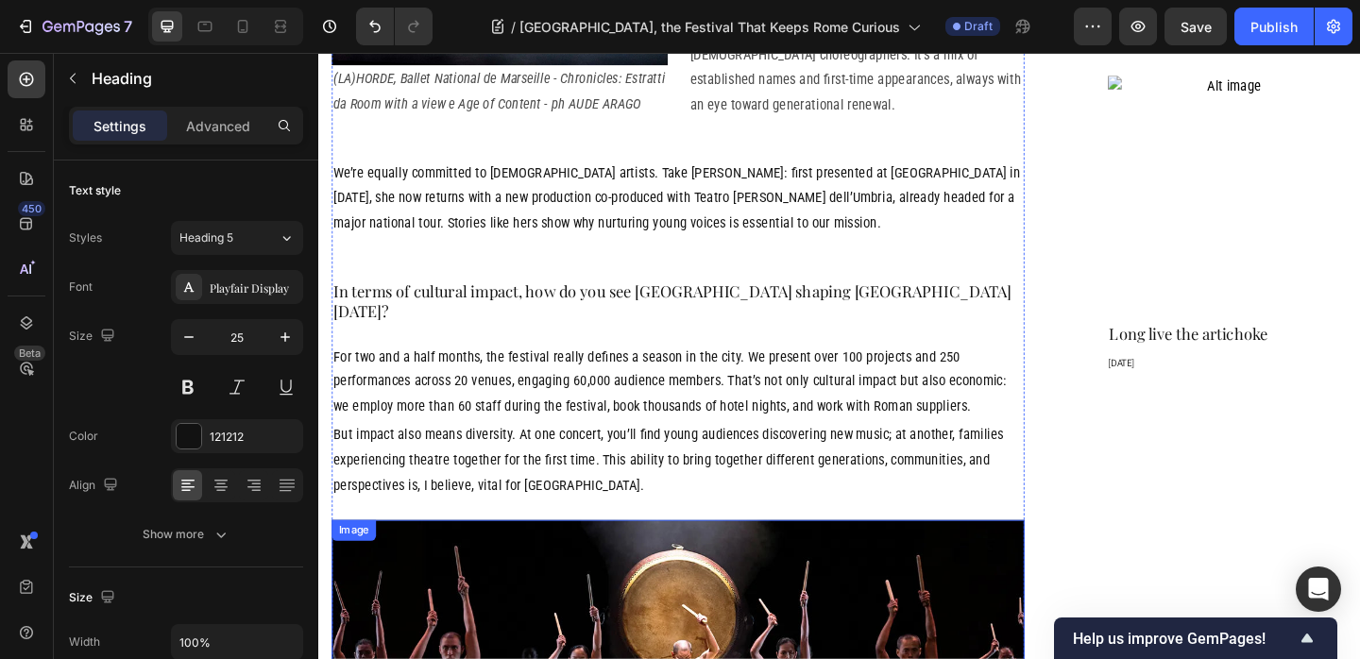
scroll to position [1859, 0]
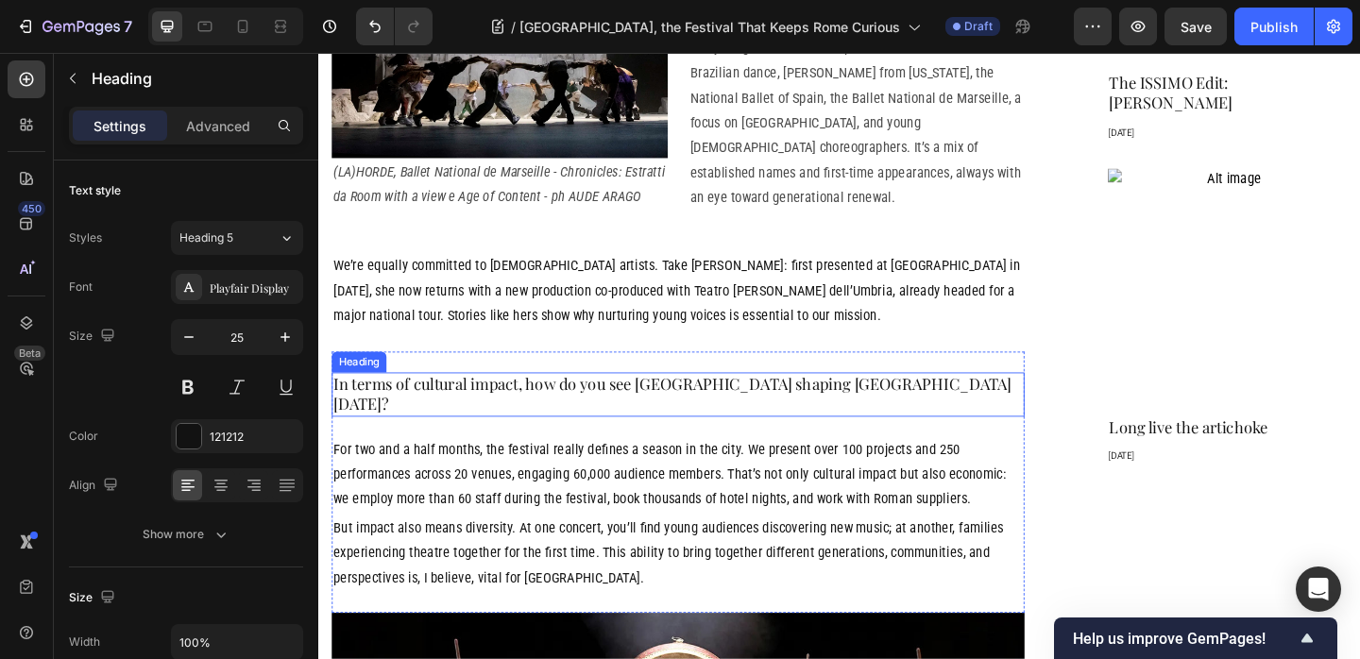
click at [524, 400] on h2 "In terms of cultural impact, how do you see Romaeuropa shaping Rome today?" at bounding box center [709, 424] width 754 height 48
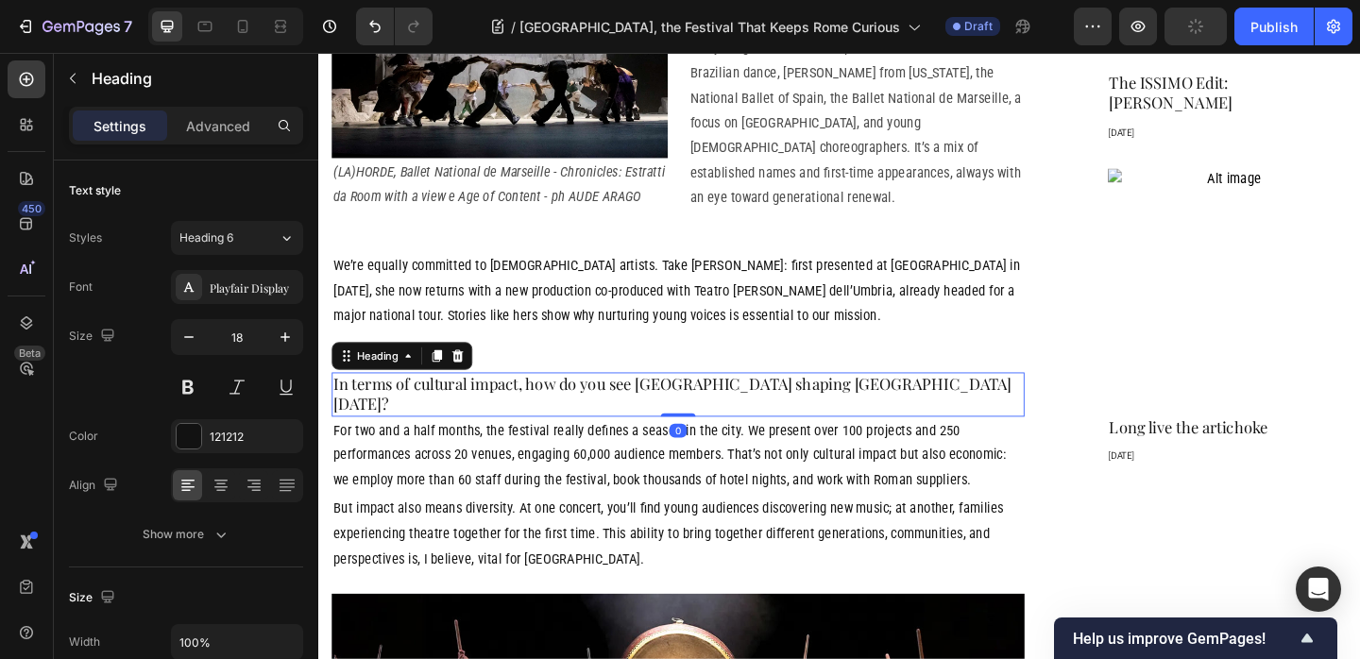
drag, startPoint x: 705, startPoint y: 320, endPoint x: 365, endPoint y: 240, distance: 349.3
click at [705, 400] on div "In terms of cultural impact, how do you see Romaeuropa shaping Rome today? Head…" at bounding box center [709, 424] width 754 height 48
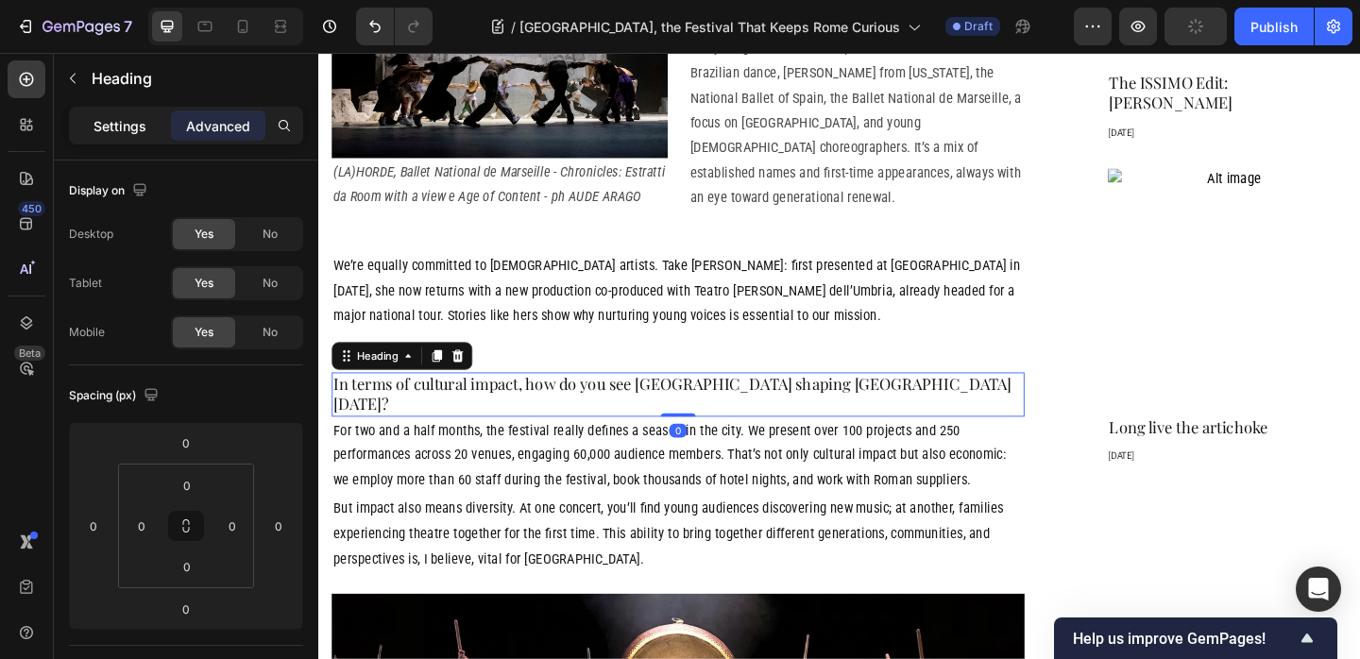
click at [118, 127] on p "Settings" at bounding box center [119, 126] width 53 height 20
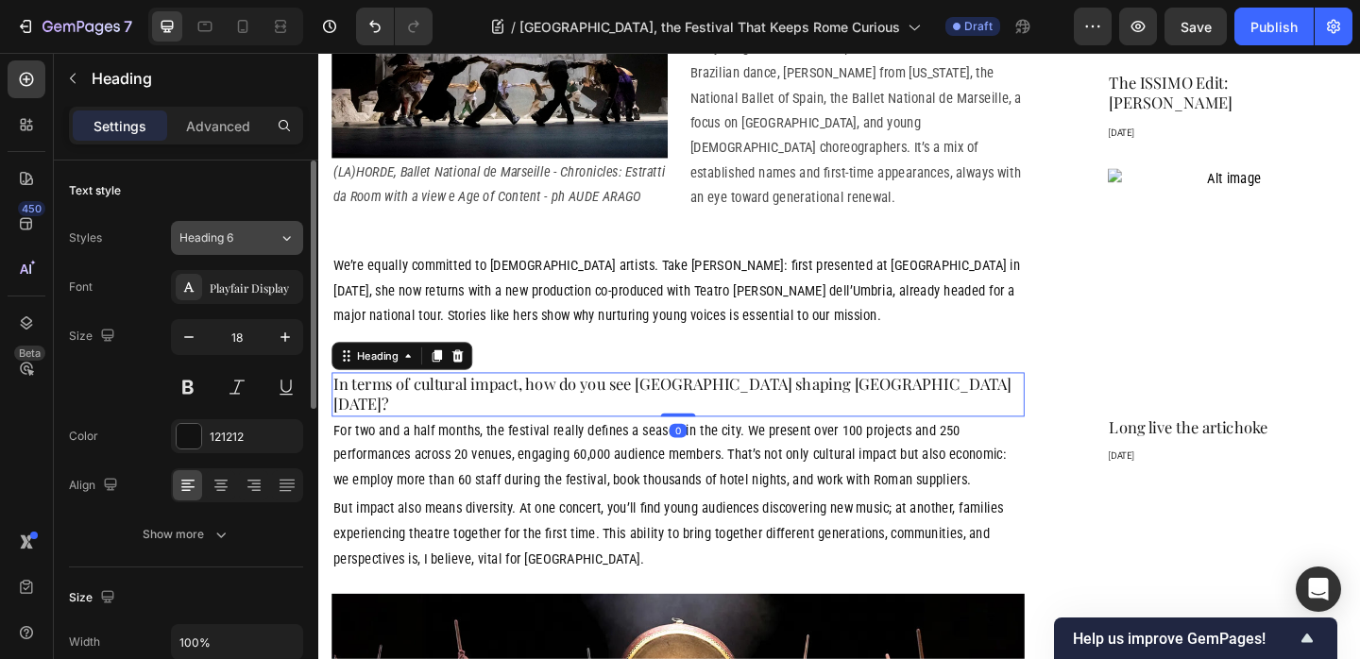
click at [256, 231] on div "Heading 6" at bounding box center [228, 237] width 99 height 17
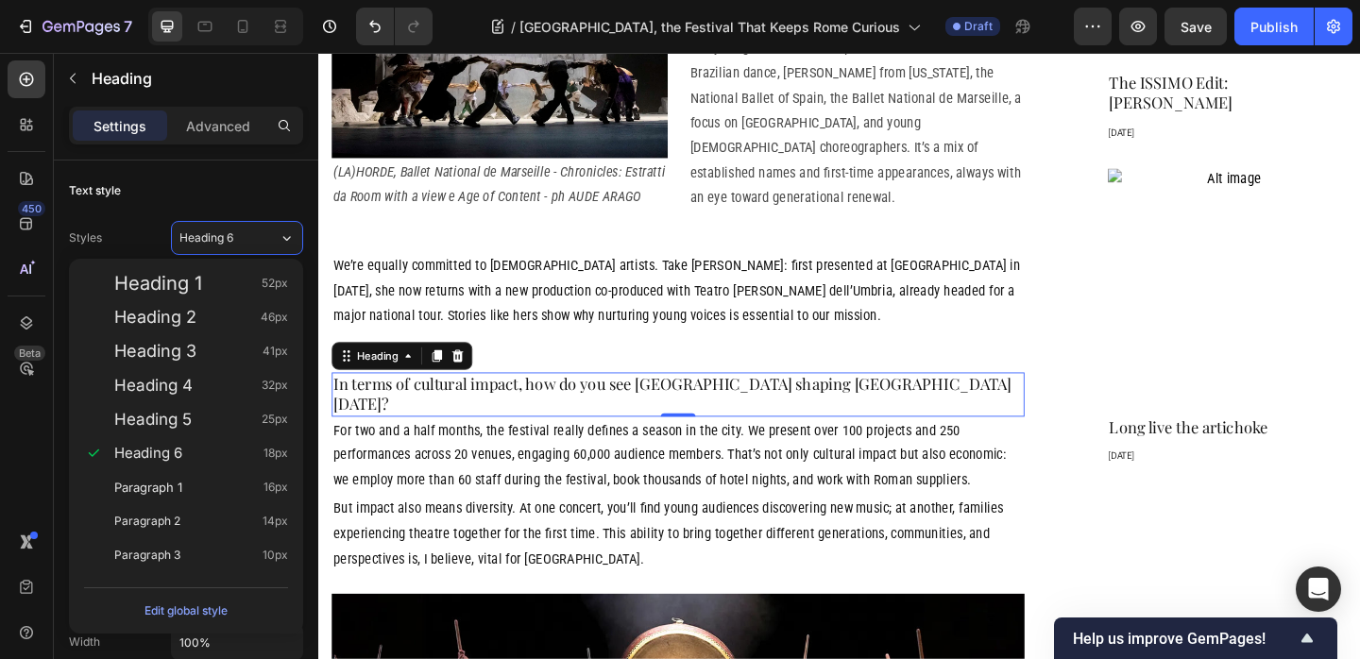
drag, startPoint x: 243, startPoint y: 414, endPoint x: 297, endPoint y: 408, distance: 54.1
click at [242, 415] on div "Heading 5 25px" at bounding box center [201, 419] width 174 height 19
type input "25"
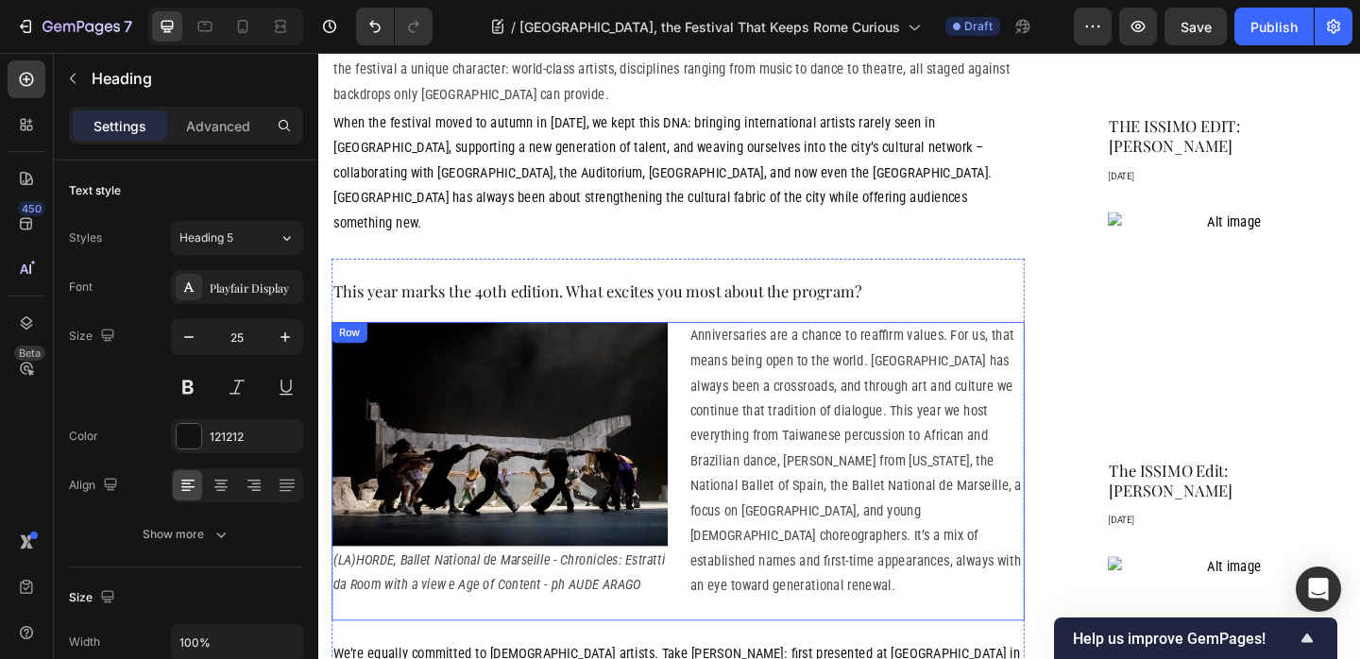
scroll to position [1279, 0]
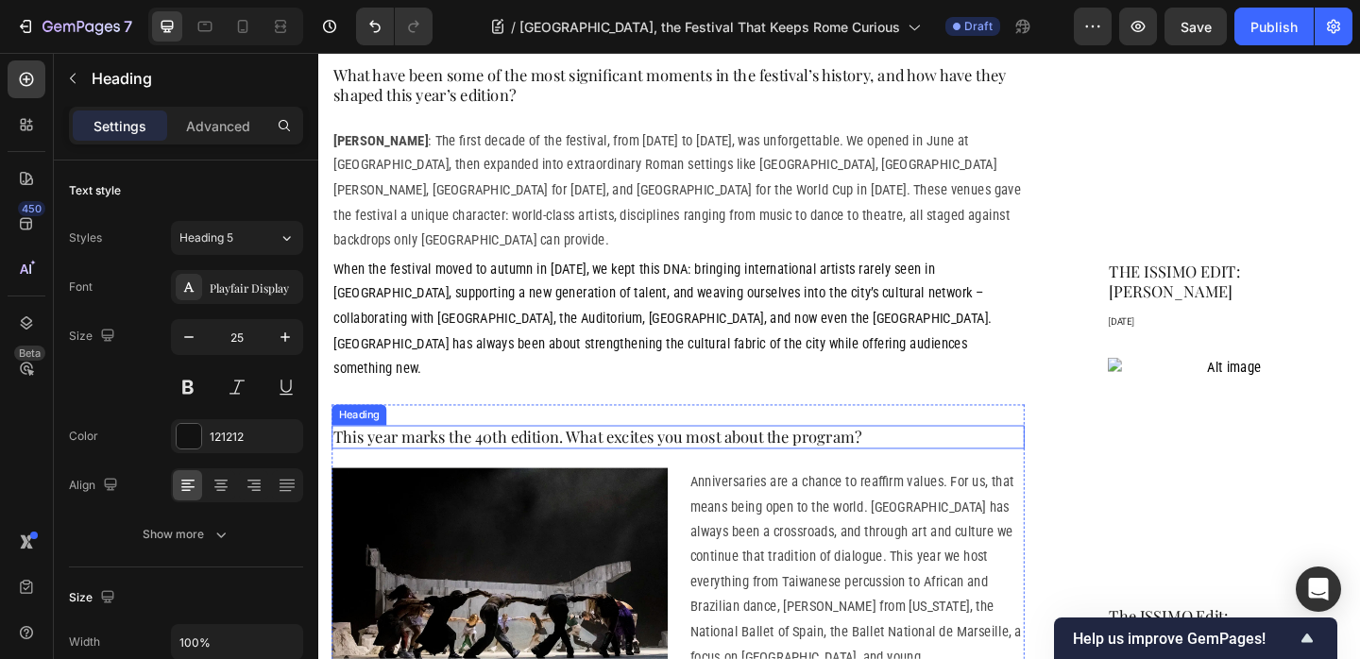
click at [623, 460] on p "This year marks the 40th edition. What excites you most about the program?" at bounding box center [709, 471] width 750 height 22
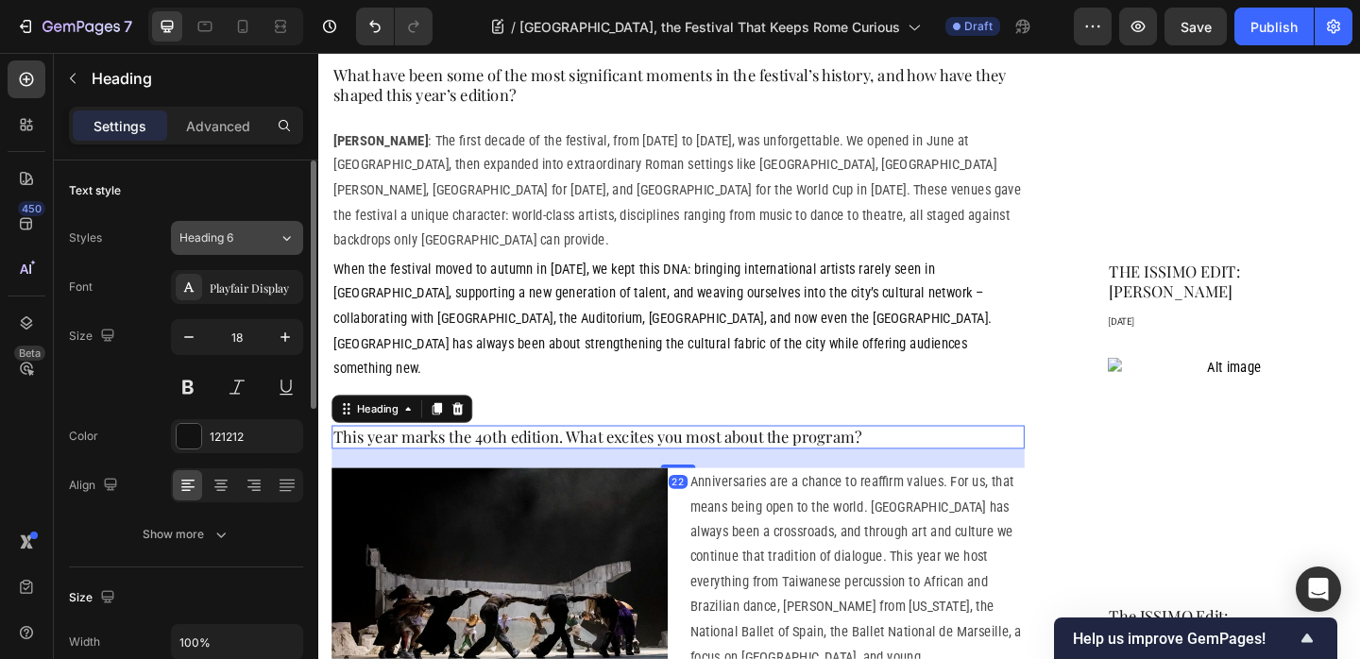
click at [257, 246] on div "Heading 6" at bounding box center [228, 237] width 99 height 17
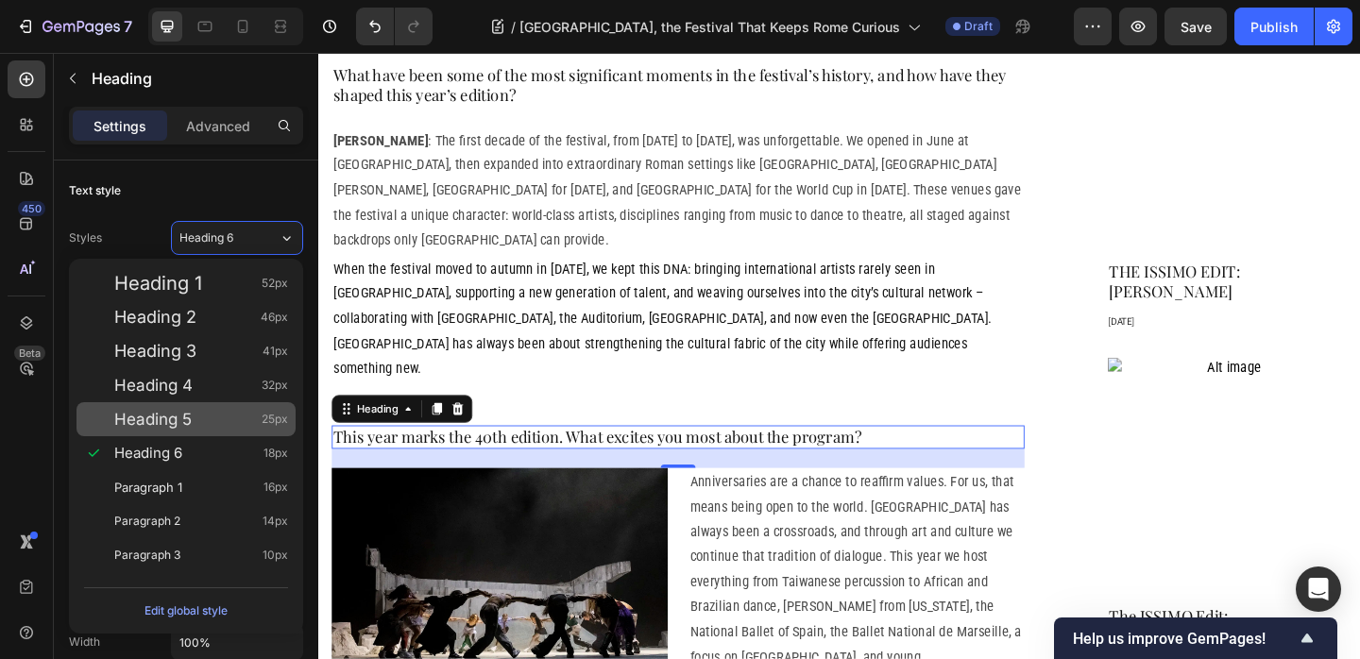
click at [202, 421] on div "Heading 5 25px" at bounding box center [201, 419] width 174 height 19
type input "25"
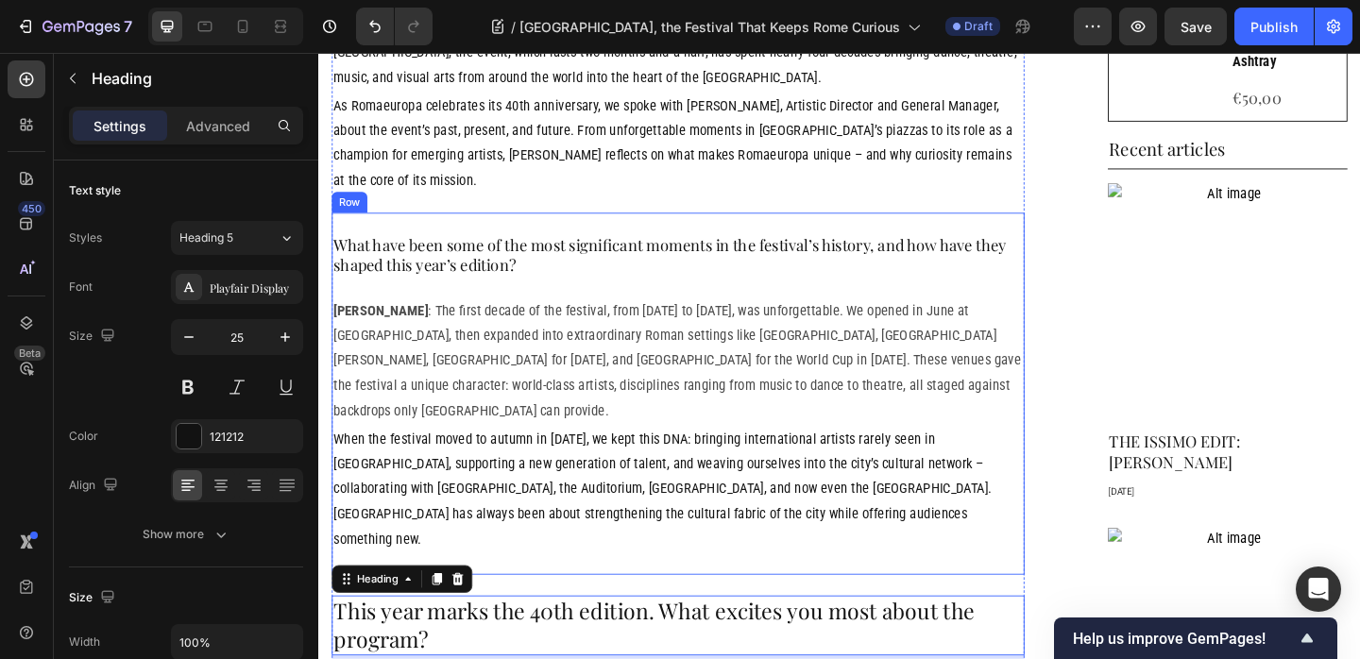
scroll to position [934, 0]
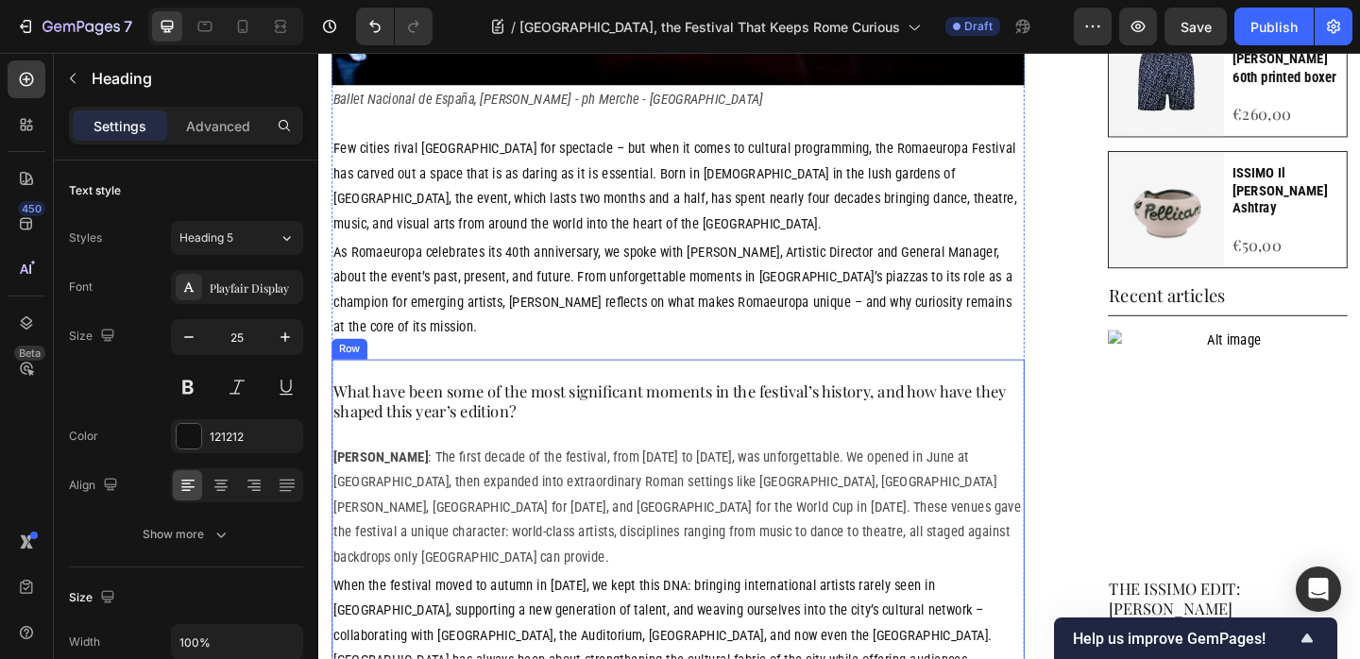
click at [578, 409] on h2 "What have been some of the most significant moments in the festival’s history, …" at bounding box center [709, 433] width 754 height 48
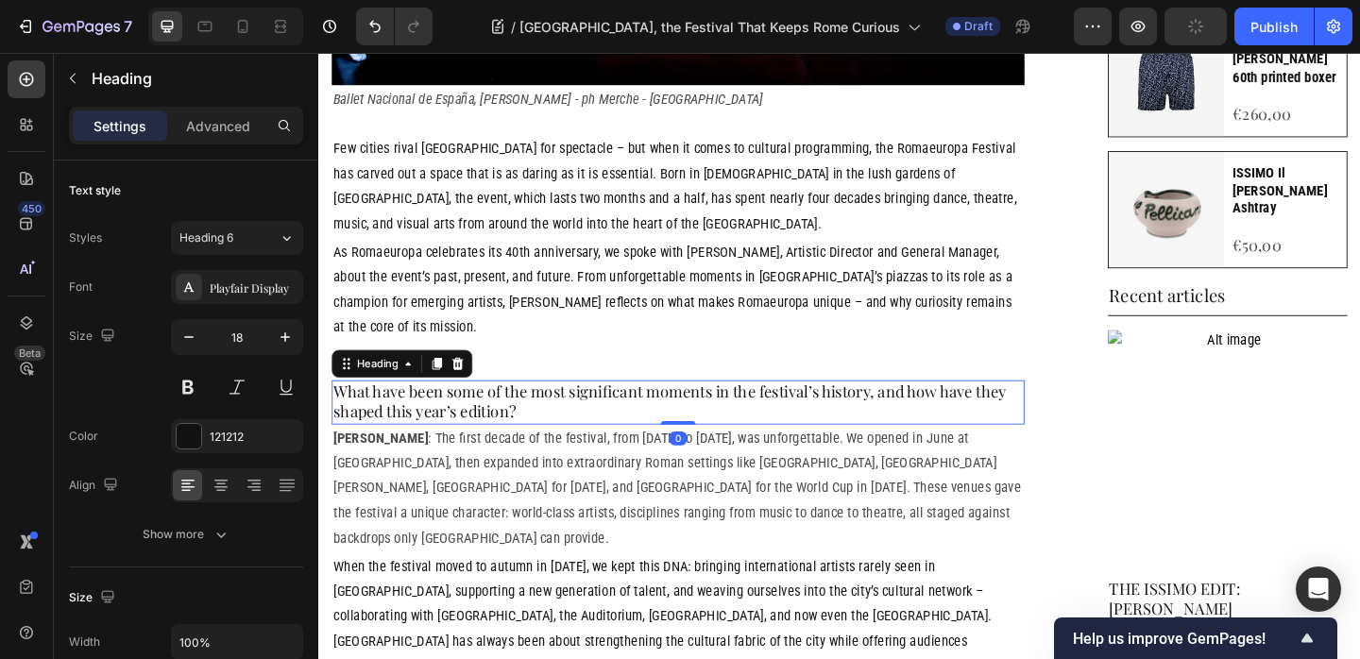
drag, startPoint x: 704, startPoint y: 407, endPoint x: 491, endPoint y: 333, distance: 225.8
click at [702, 409] on div "What have been some of the most significant moments in the festival’s history, …" at bounding box center [709, 433] width 754 height 48
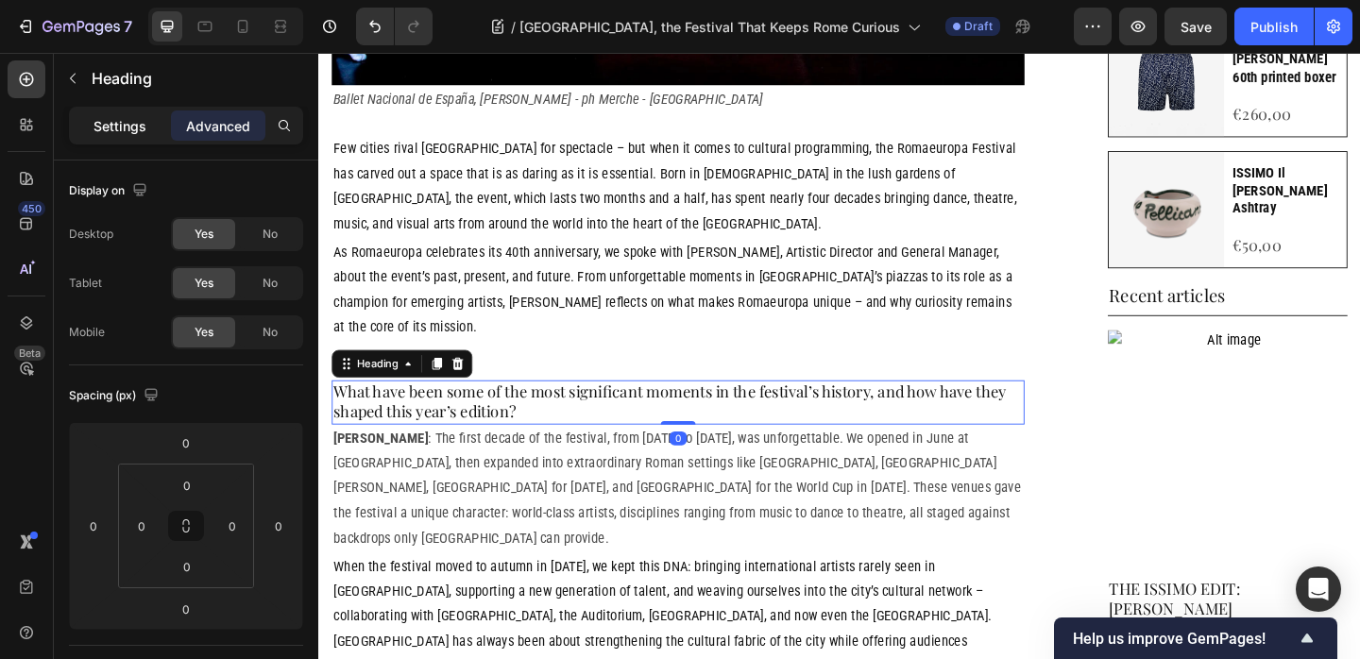
click at [107, 131] on p "Settings" at bounding box center [119, 126] width 53 height 20
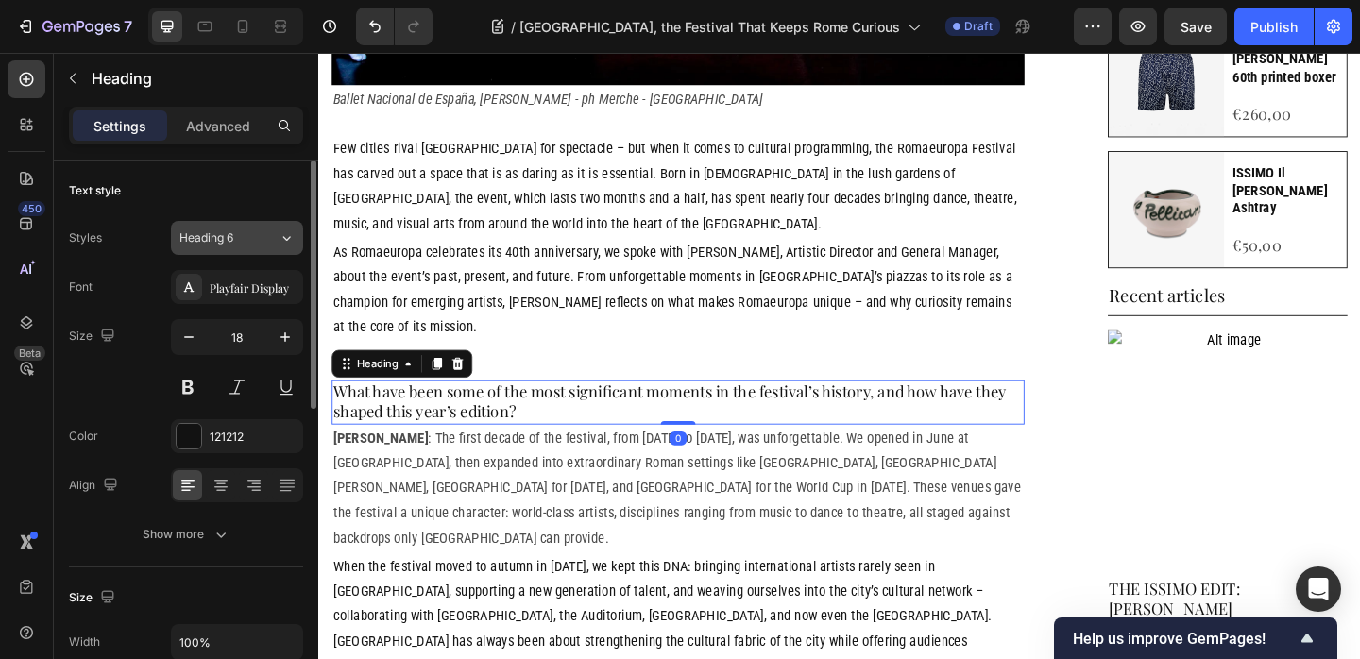
click at [256, 230] on div "Heading 6" at bounding box center [228, 237] width 99 height 17
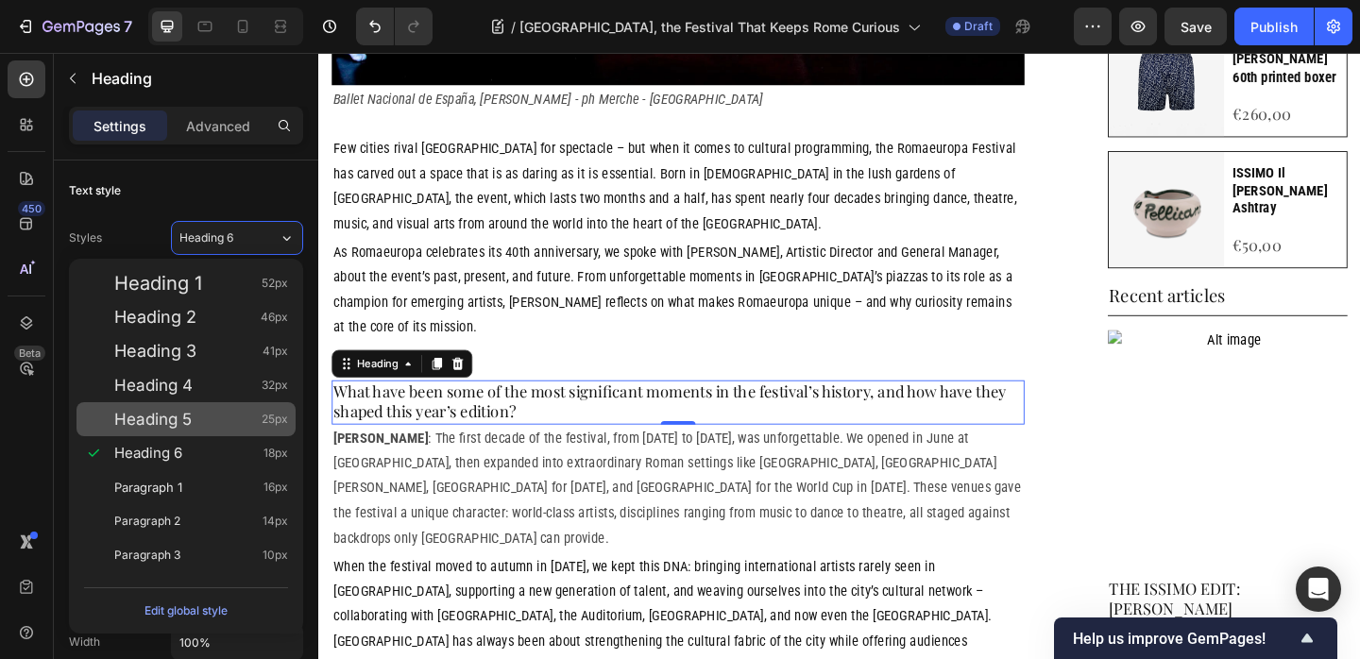
drag, startPoint x: 203, startPoint y: 413, endPoint x: 228, endPoint y: 413, distance: 24.6
click at [202, 413] on div "Heading 5 25px" at bounding box center [201, 419] width 174 height 19
type input "25"
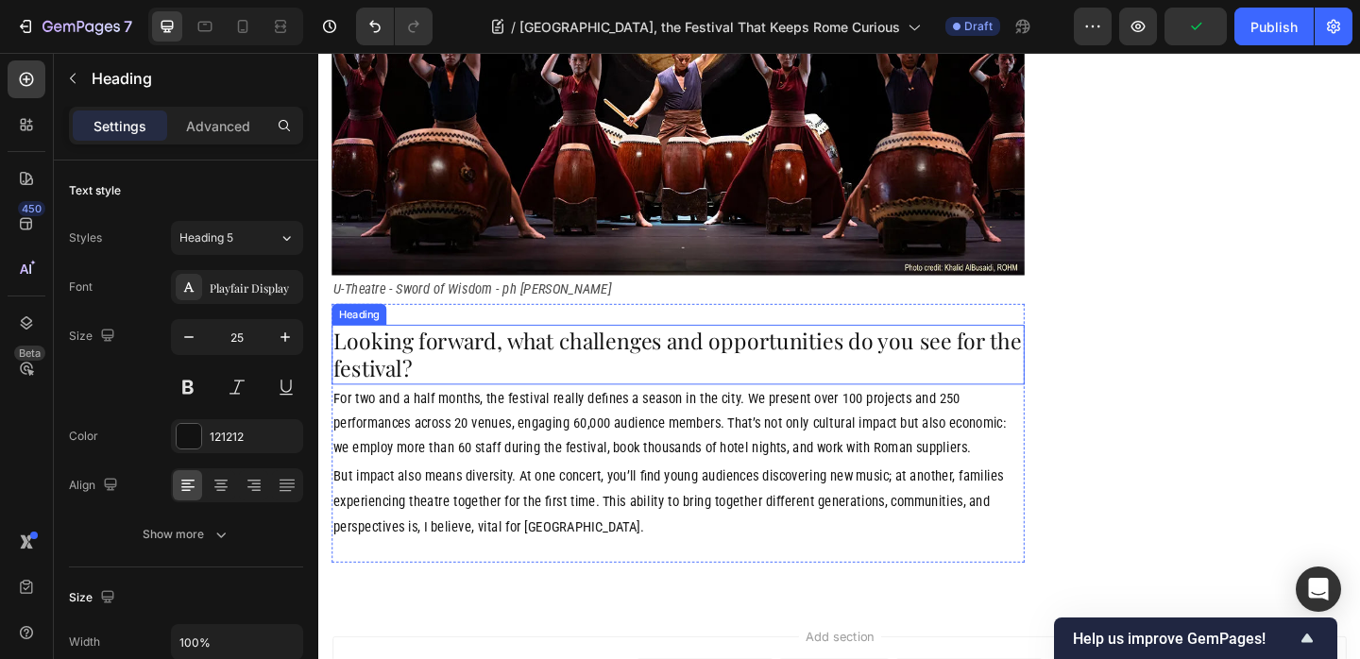
scroll to position [2646, 0]
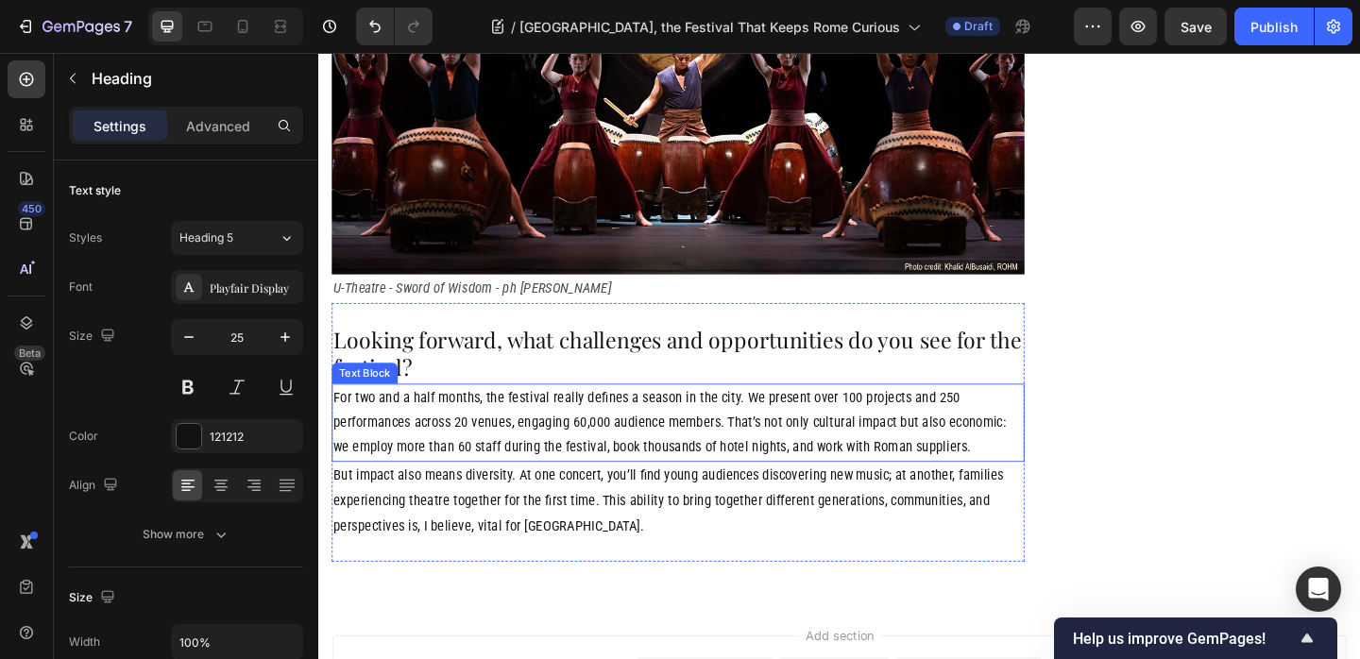
click at [591, 415] on p "For two and a half months, the festival really defines a season in the city. We…" at bounding box center [709, 455] width 750 height 81
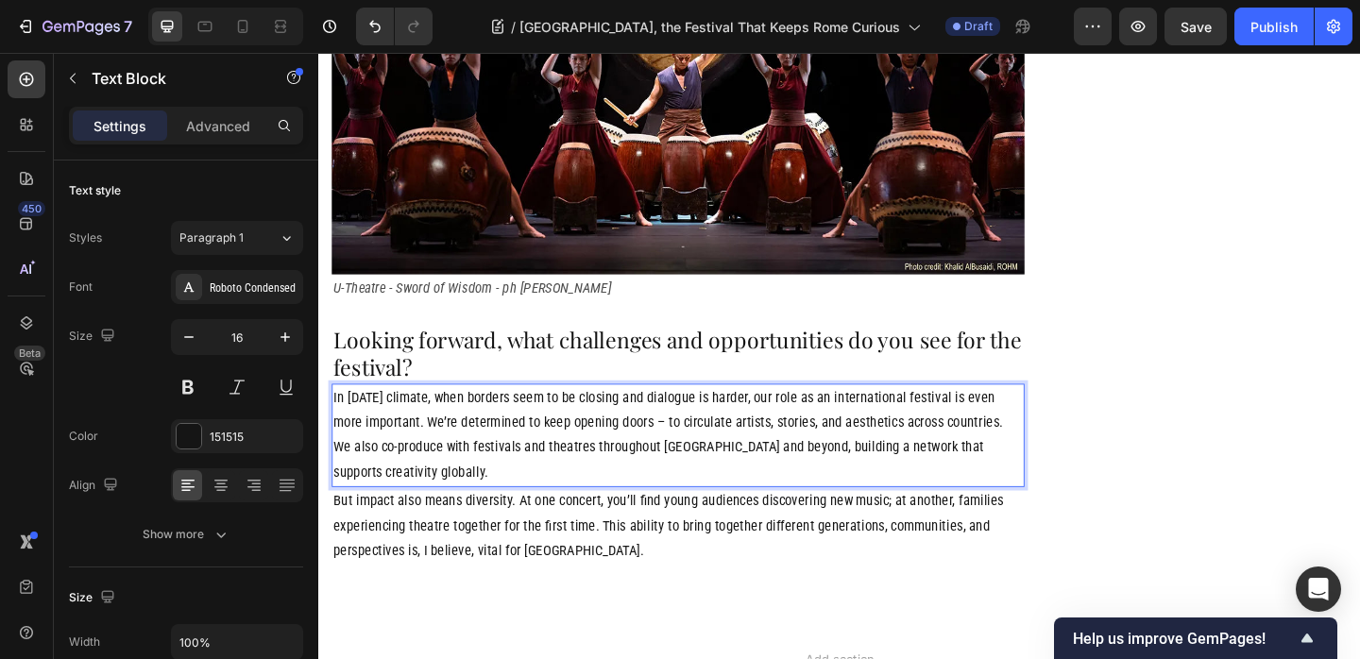
click at [690, 527] on p "But impact also means diversity. At one concert, you’ll find young audiences di…" at bounding box center [709, 567] width 750 height 81
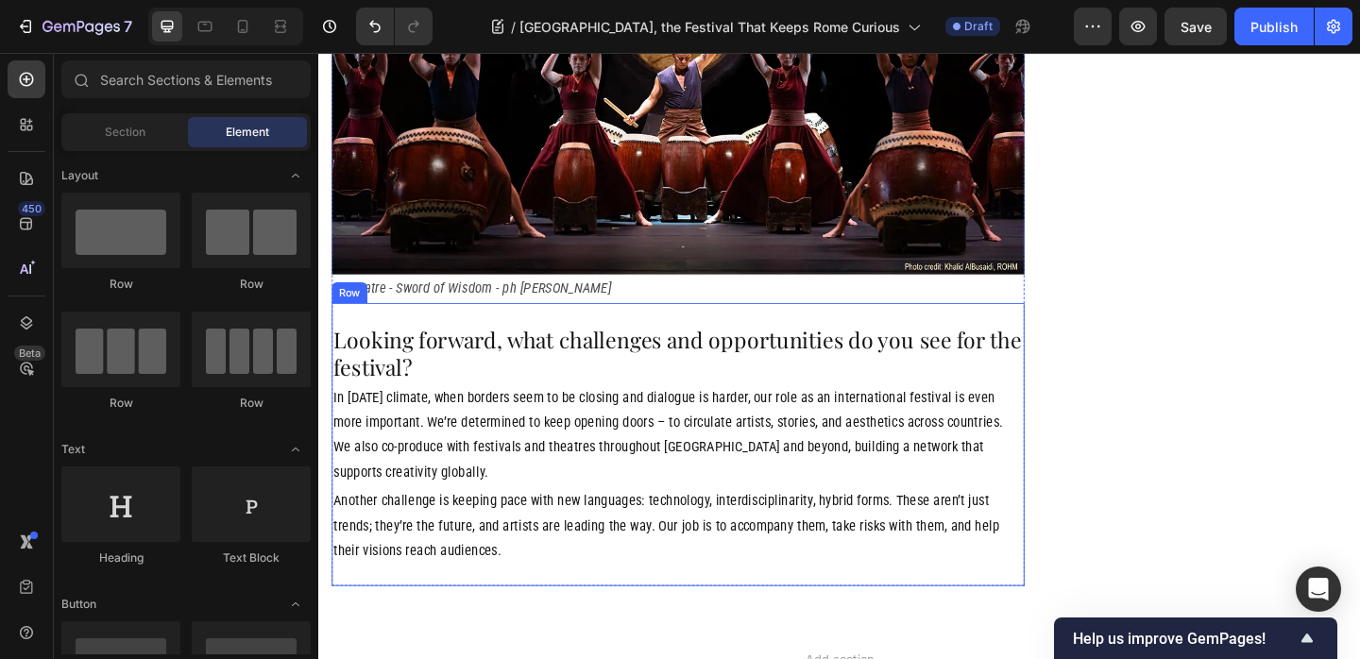
click at [659, 325] on div "Looking forward, what challenges and opportunities do you see for the festival?…" at bounding box center [709, 479] width 754 height 309
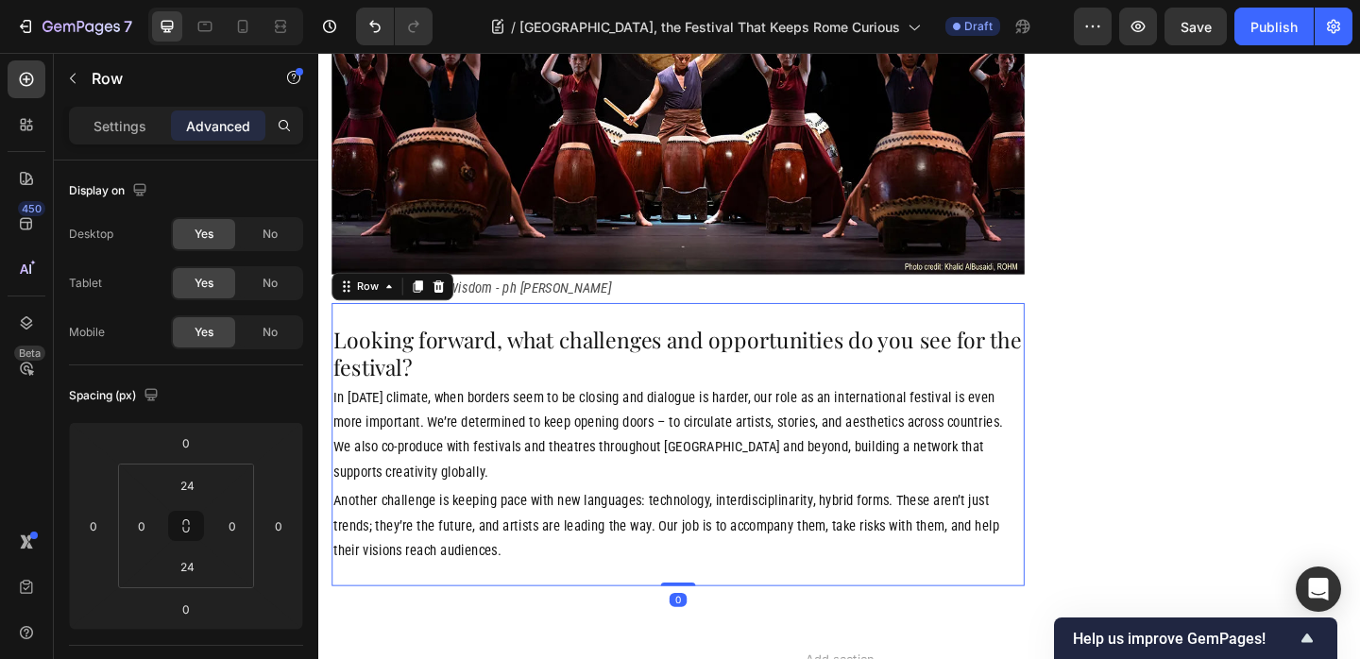
click at [431, 300] on icon at bounding box center [426, 306] width 10 height 13
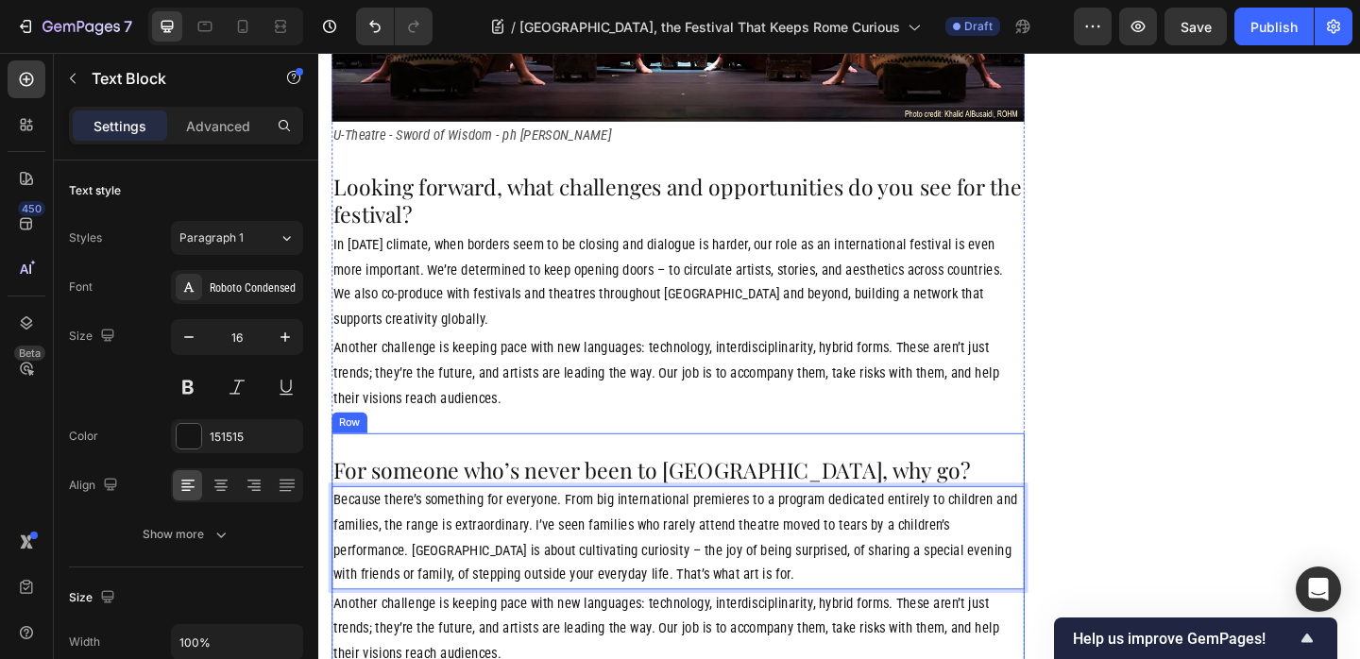
scroll to position [2813, 0]
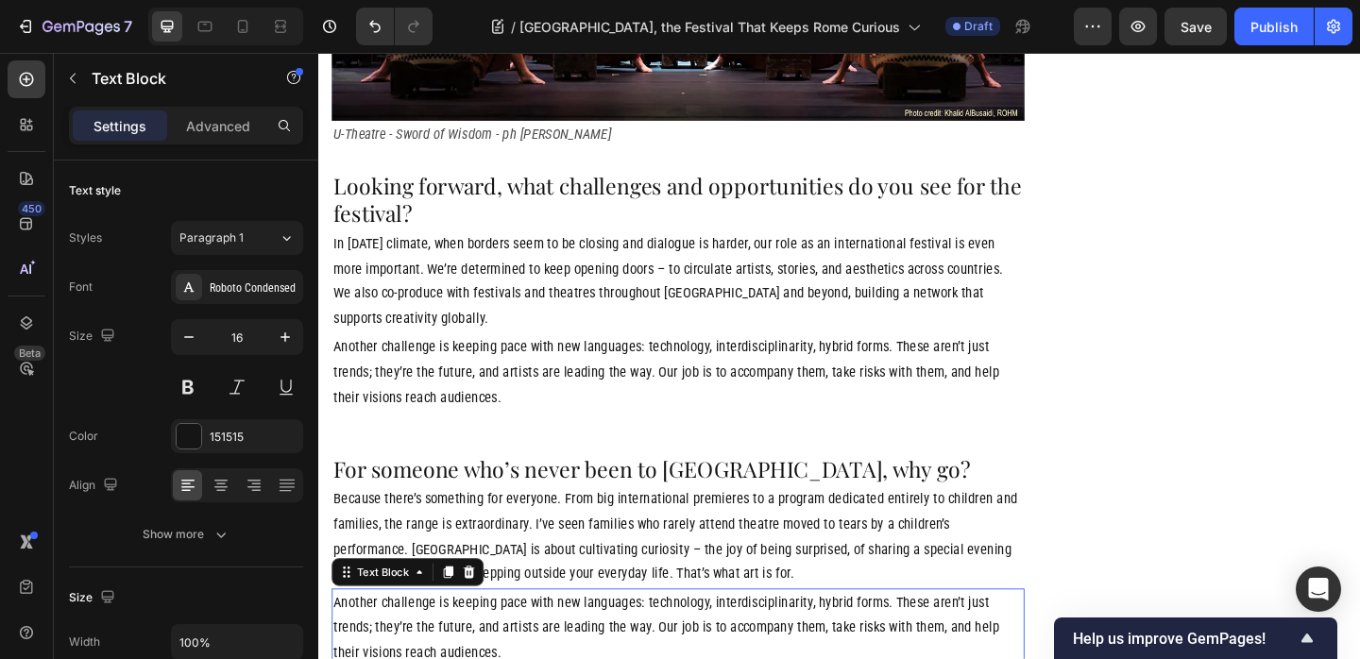
click at [484, 611] on icon at bounding box center [482, 617] width 12 height 13
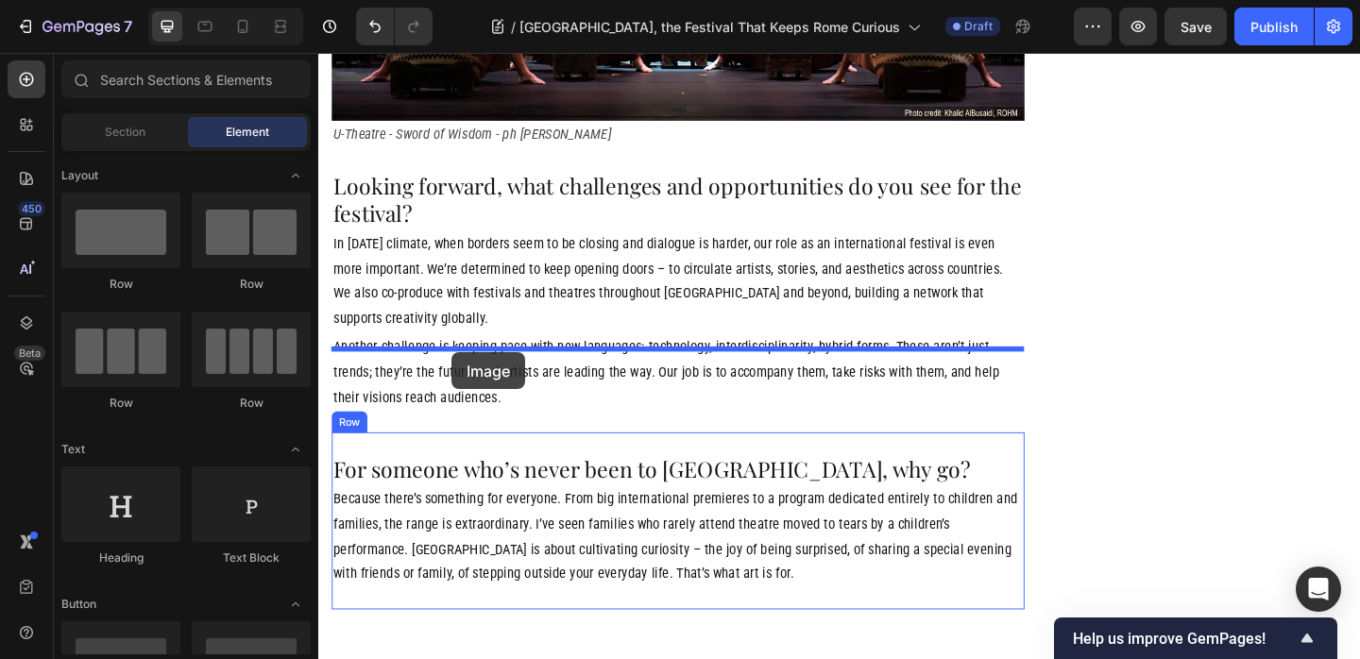
drag, startPoint x: 492, startPoint y: 552, endPoint x: 462, endPoint y: 379, distance: 176.4
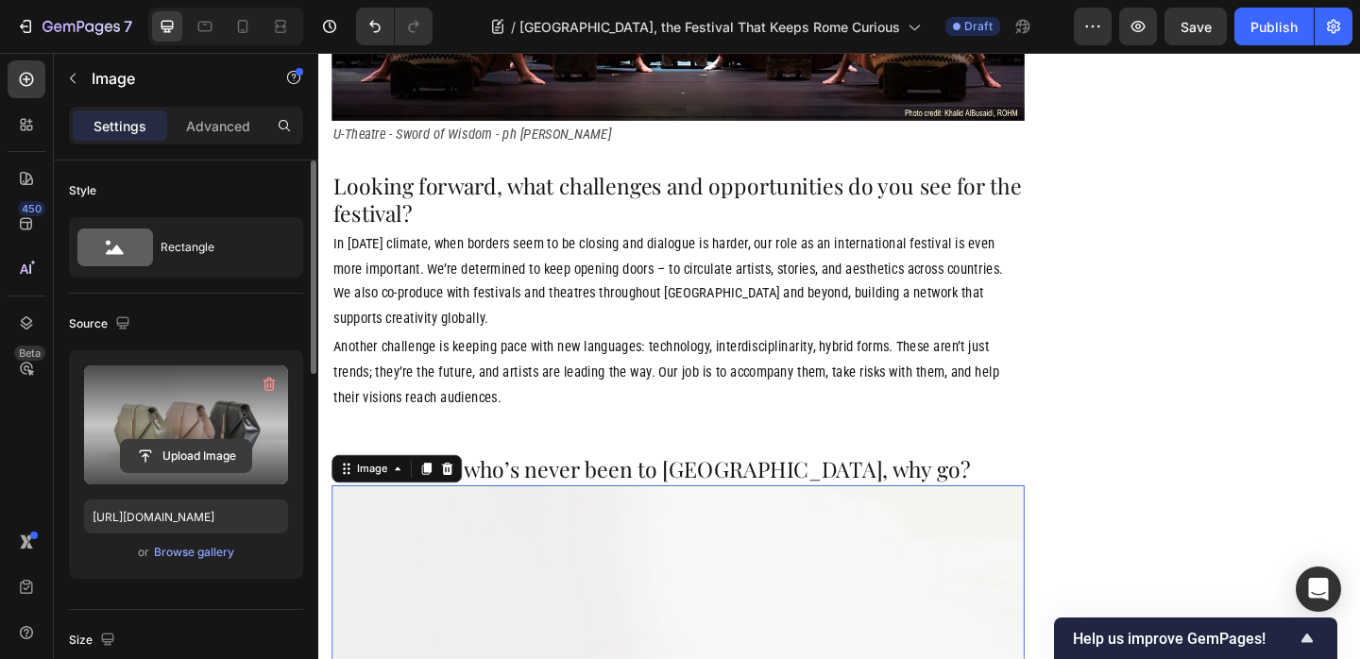
click at [177, 451] on input "file" at bounding box center [186, 456] width 130 height 32
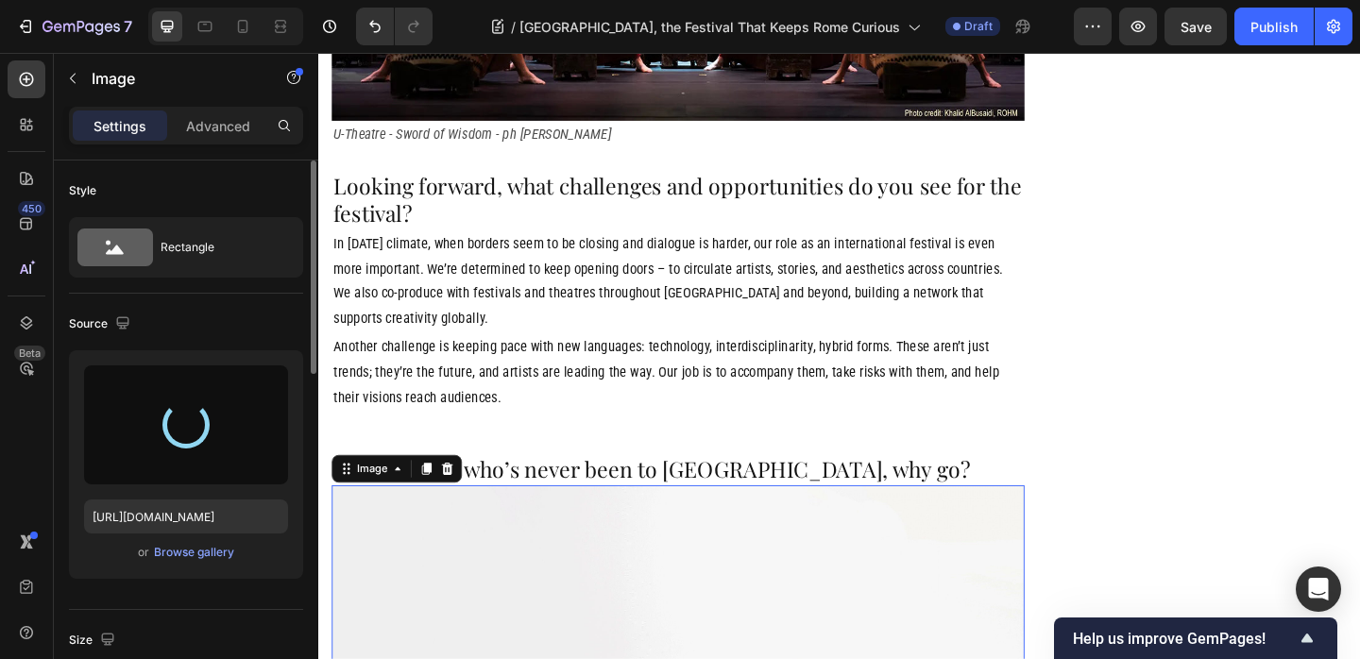
type input "https://cdn.shopify.com/s/files/1/0907/3016/8619/files/gempages_542711167055823…"
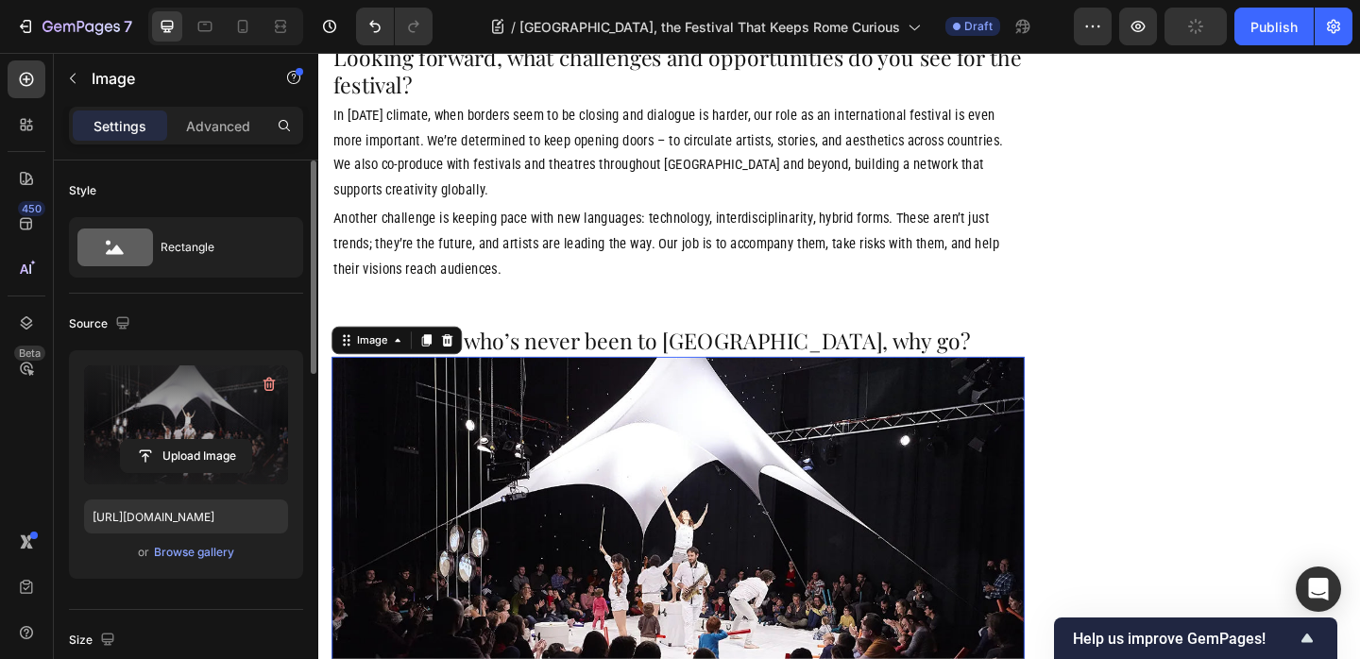
scroll to position [3045, 0]
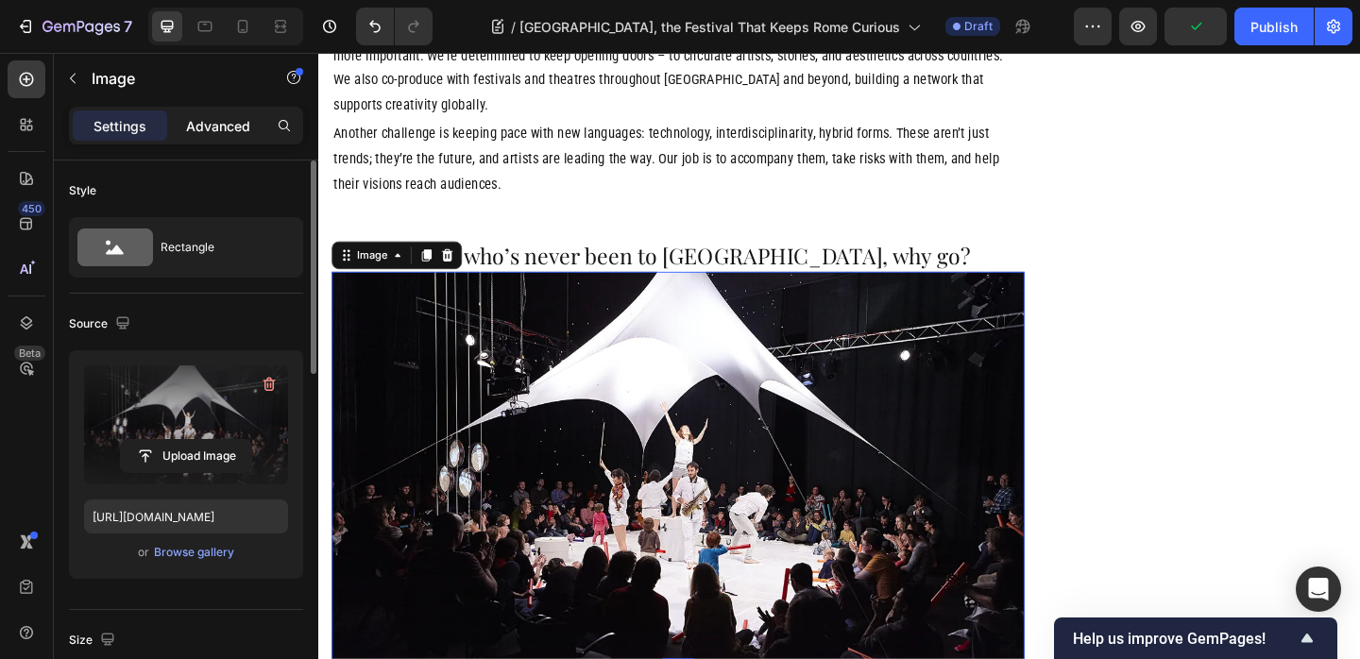
click at [188, 122] on p "Advanced" at bounding box center [218, 126] width 64 height 20
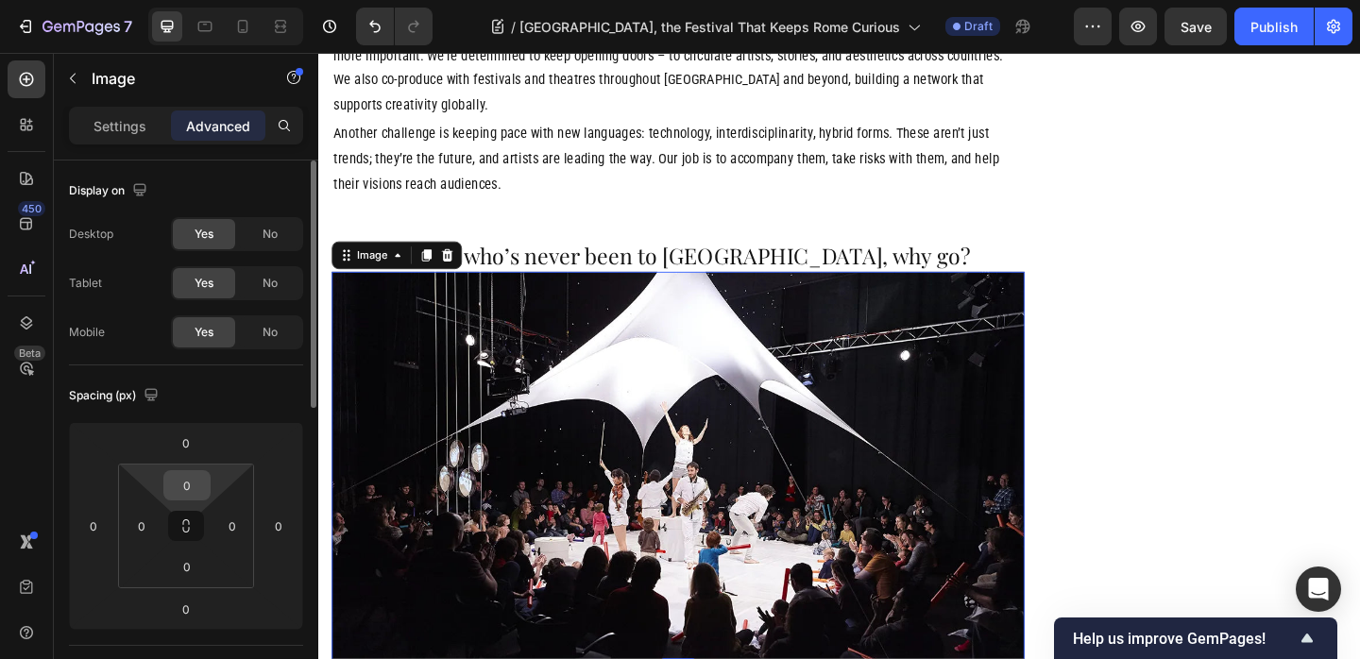
click at [185, 490] on input "0" at bounding box center [187, 485] width 38 height 28
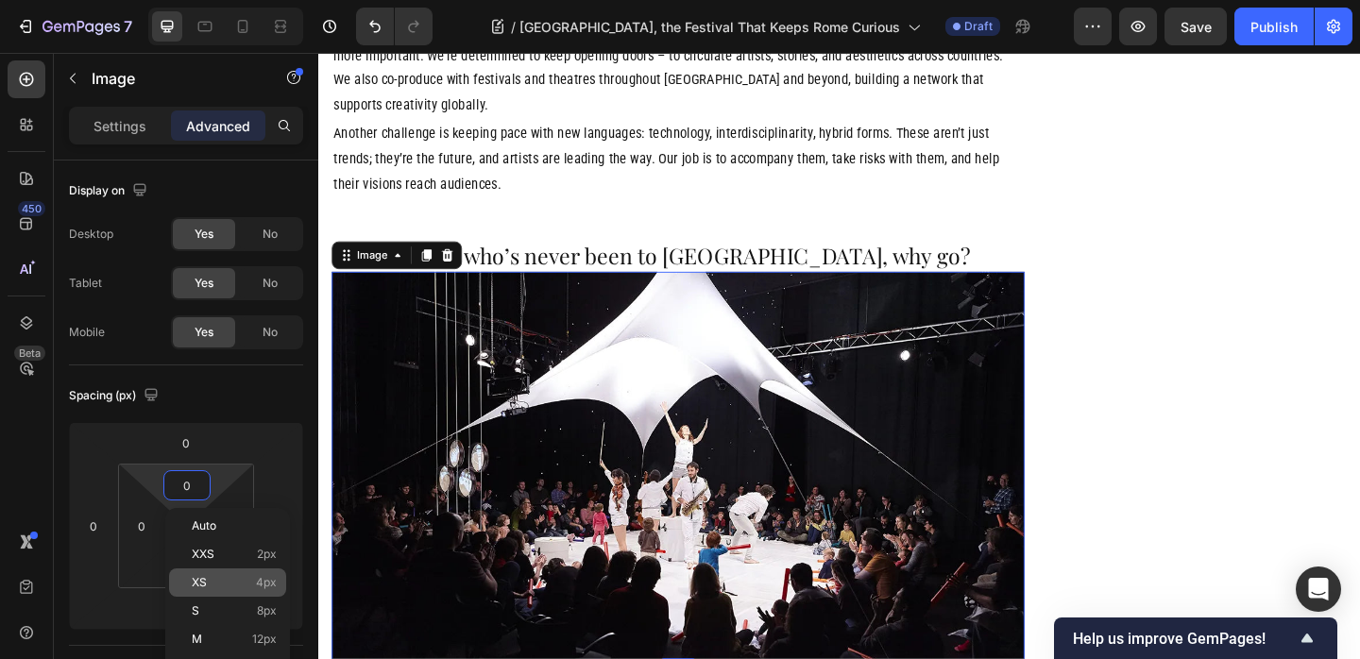
click at [220, 584] on p "XS 4px" at bounding box center [234, 582] width 85 height 13
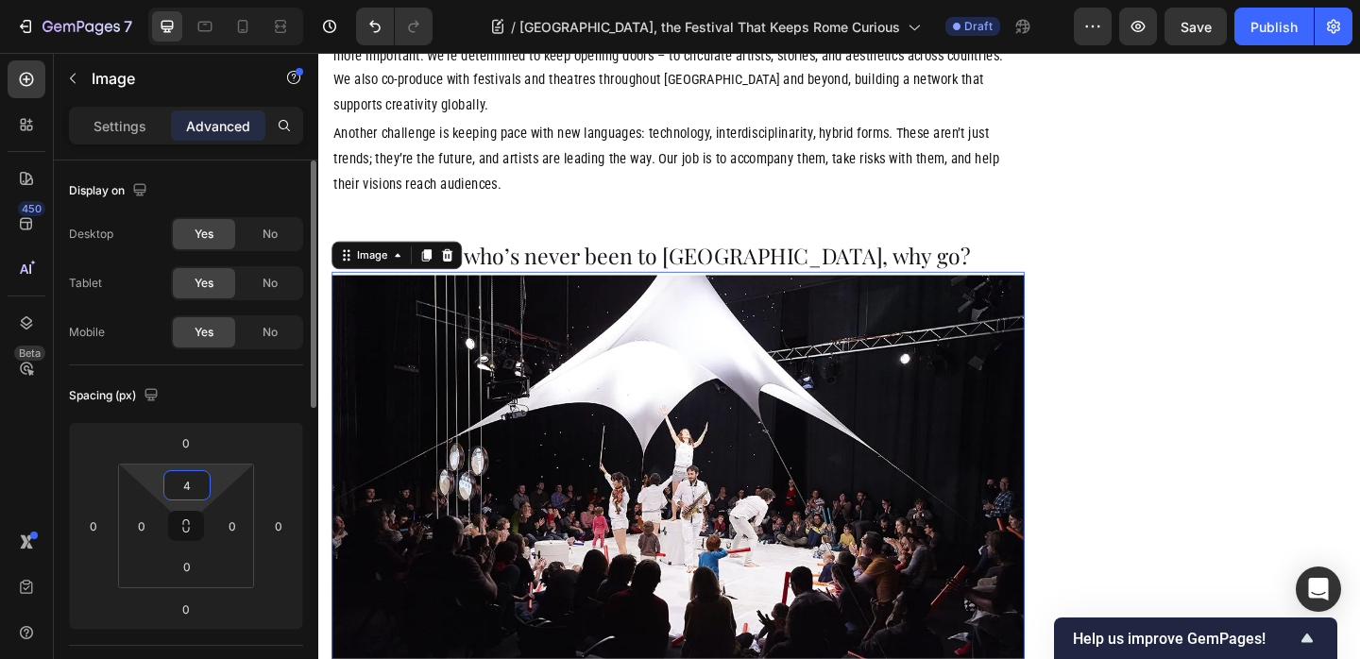
click at [181, 480] on input "4" at bounding box center [187, 485] width 38 height 28
click at [180, 484] on input "4" at bounding box center [187, 485] width 38 height 28
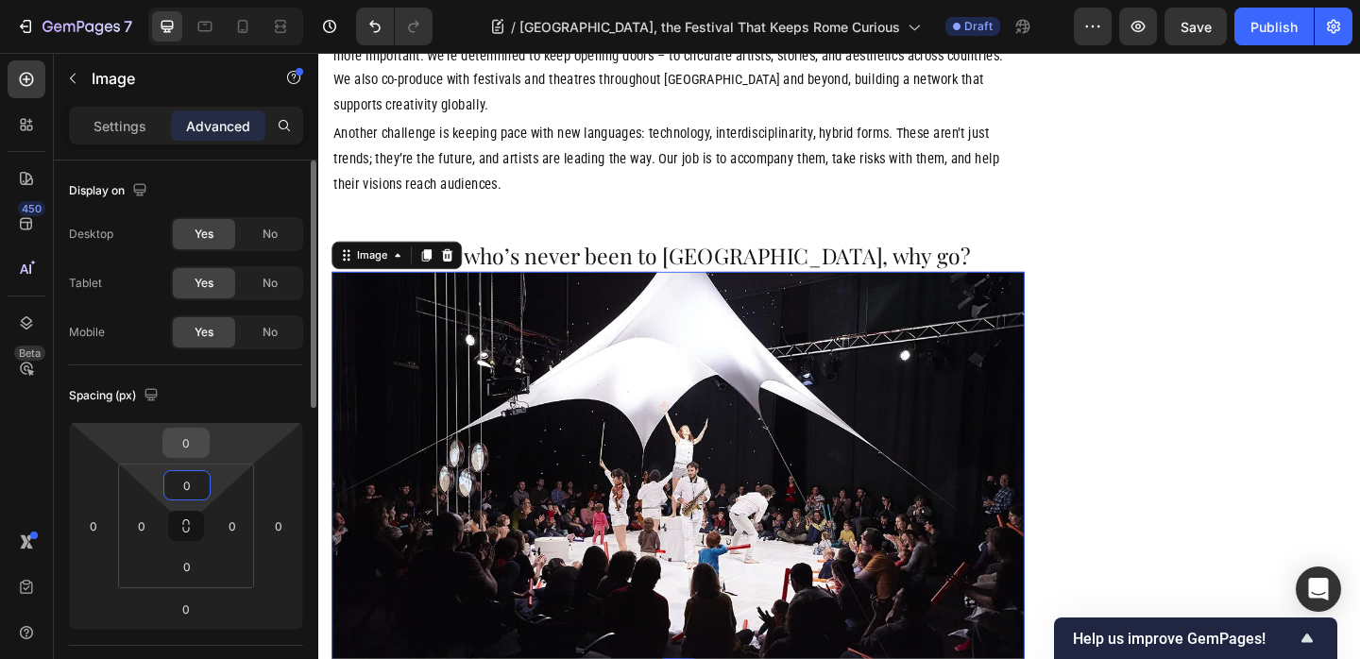
type input "0"
click at [187, 444] on input "0" at bounding box center [186, 443] width 38 height 28
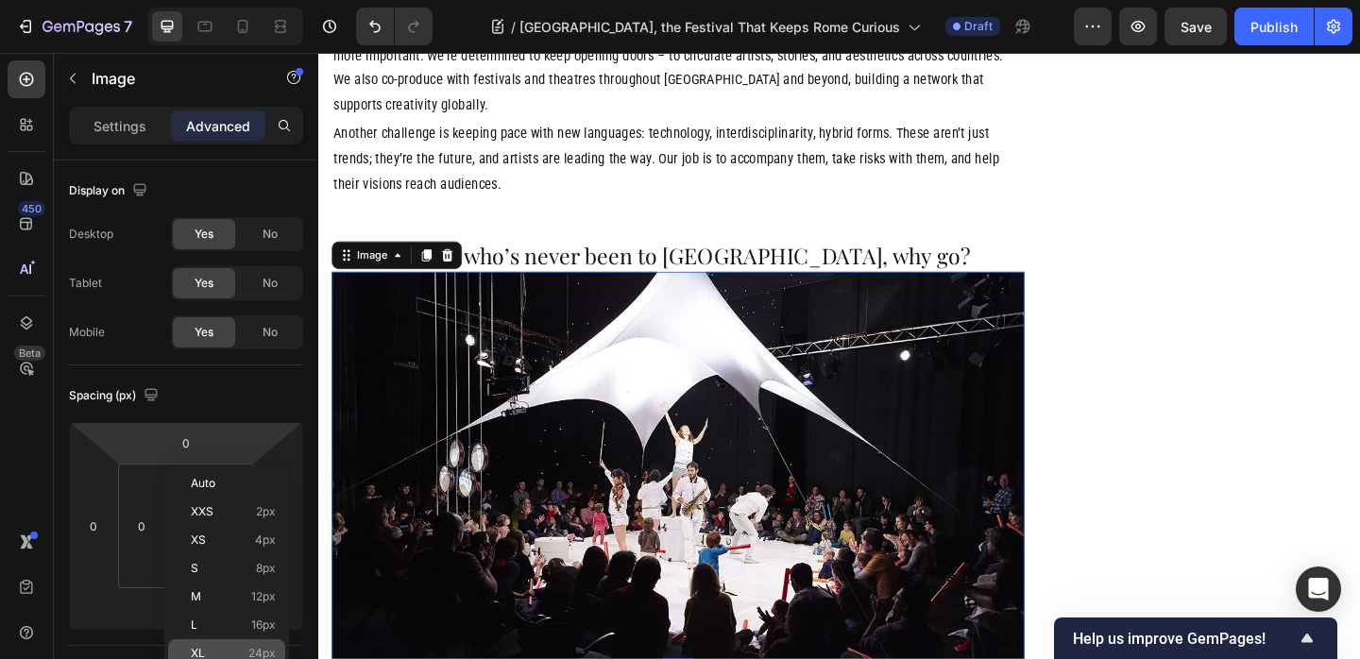
drag, startPoint x: 243, startPoint y: 649, endPoint x: 222, endPoint y: 619, distance: 35.9
click at [243, 649] on p "XL 24px" at bounding box center [233, 653] width 85 height 13
type input "24"
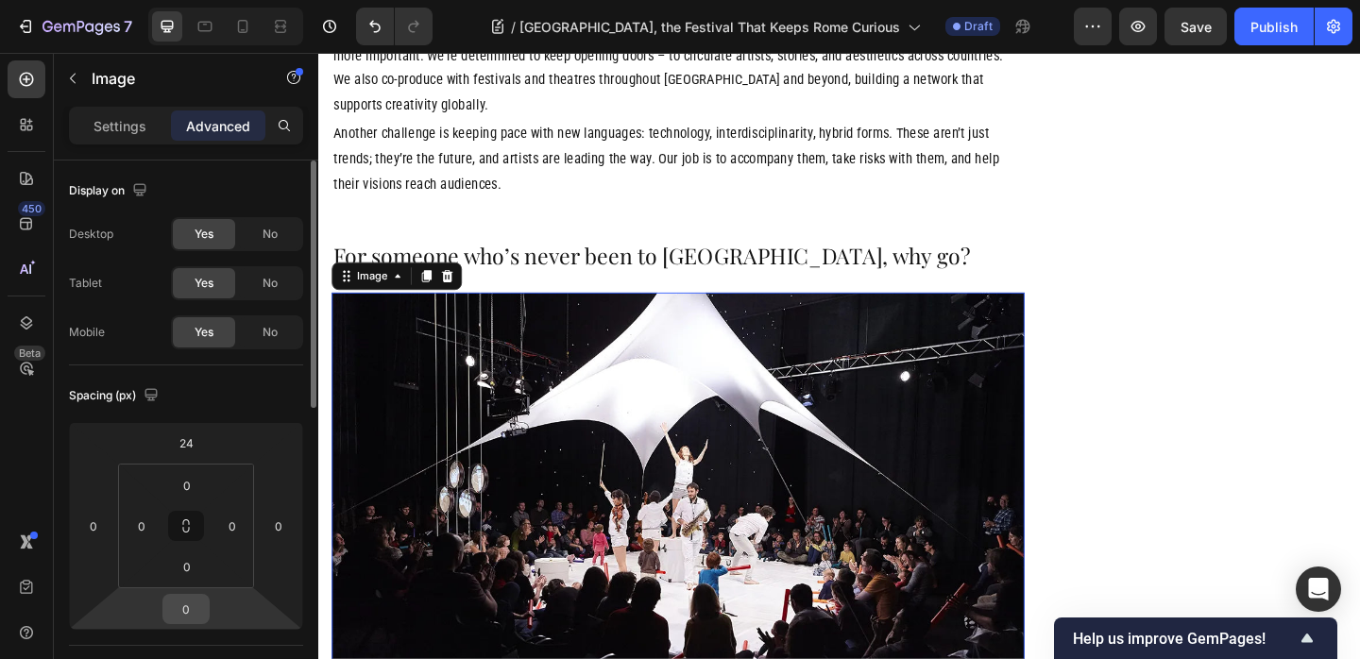
click at [185, 608] on input "0" at bounding box center [186, 609] width 38 height 28
drag, startPoint x: 188, startPoint y: 610, endPoint x: 176, endPoint y: 608, distance: 12.4
click at [176, 608] on input "0" at bounding box center [186, 609] width 38 height 28
type input "24"
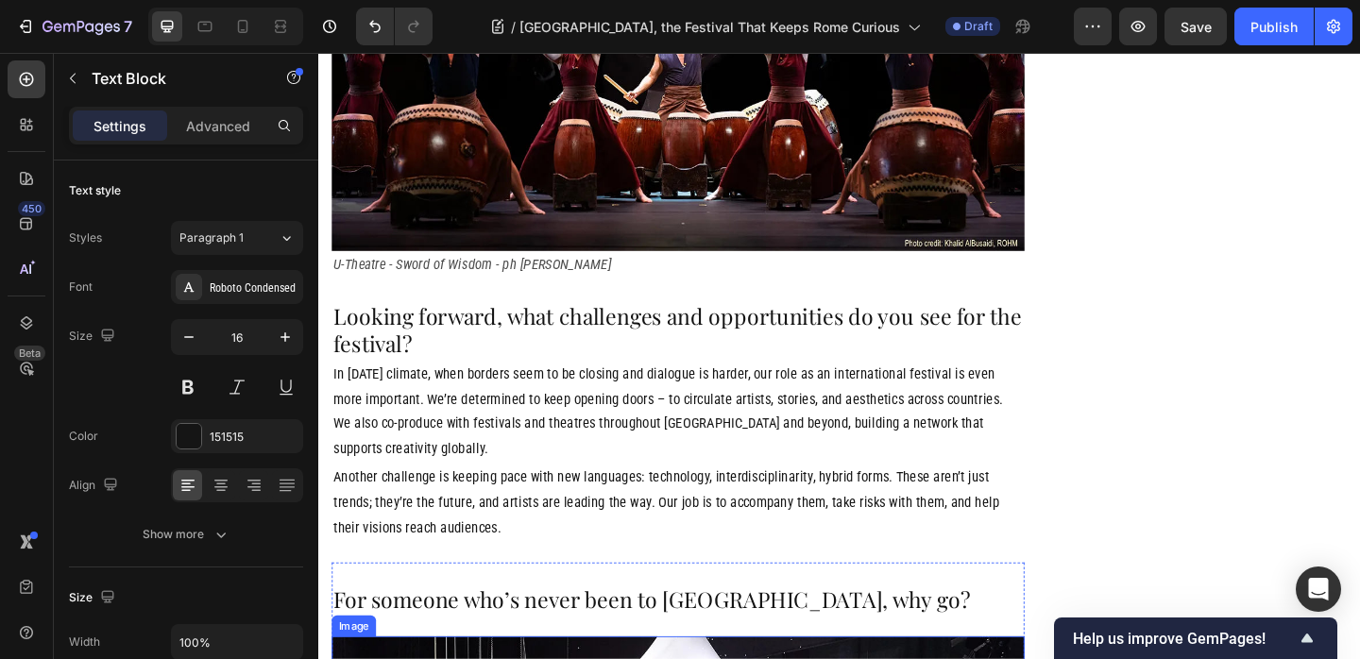
scroll to position [2592, 0]
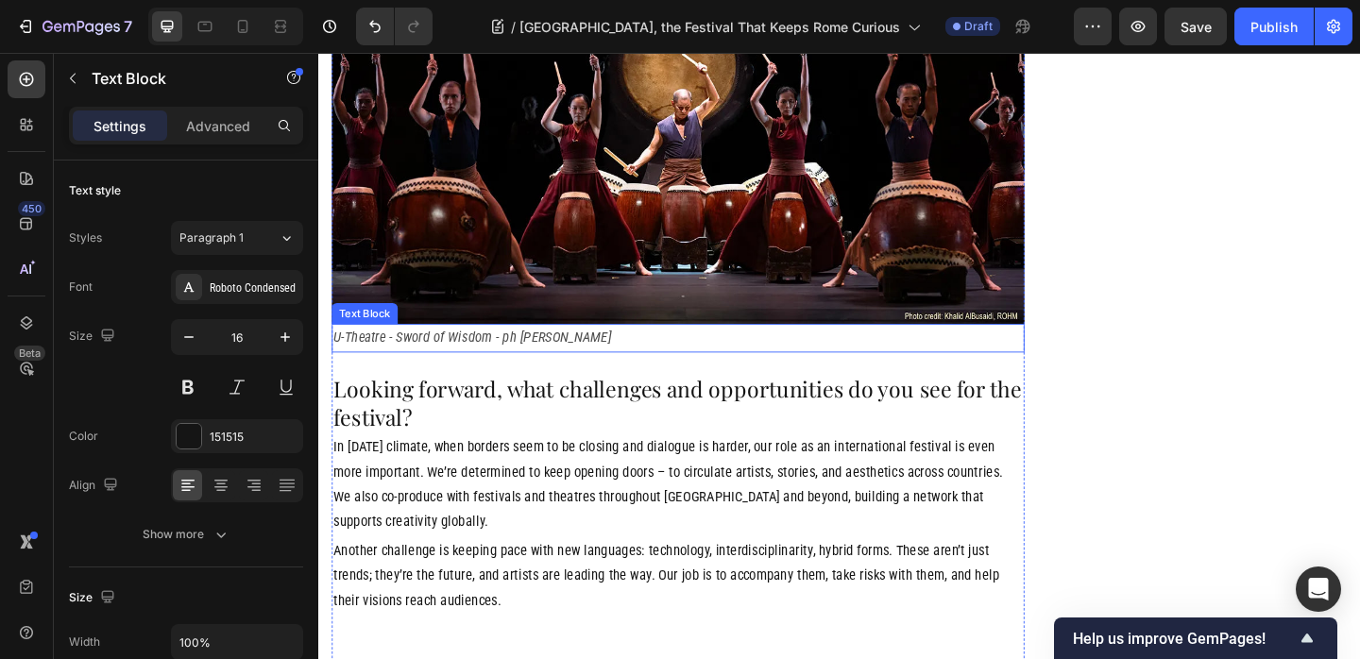
click at [554, 349] on p "U-Theatre - Sword of Wisdom - ph Khalid Albusaidi" at bounding box center [709, 362] width 750 height 27
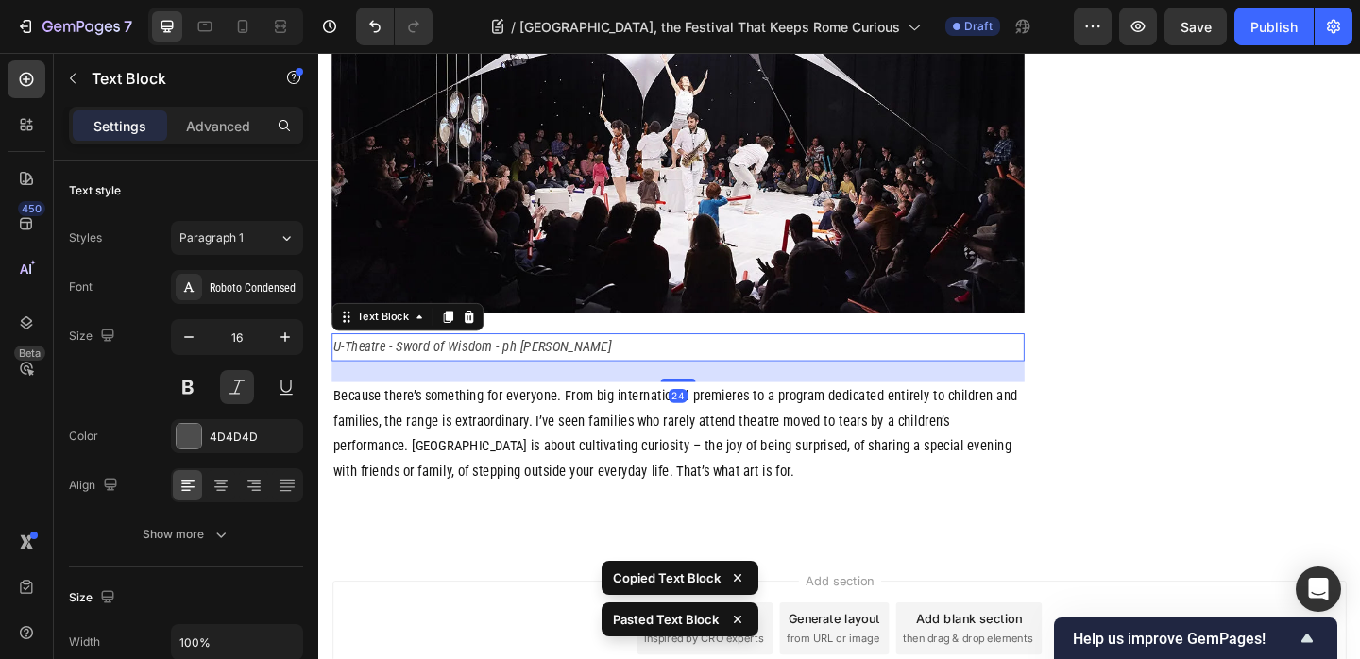
scroll to position [3448, 0]
click at [545, 360] on p "U-Theatre - Sword of Wisdom - ph Khalid Albusaidi" at bounding box center [709, 373] width 750 height 27
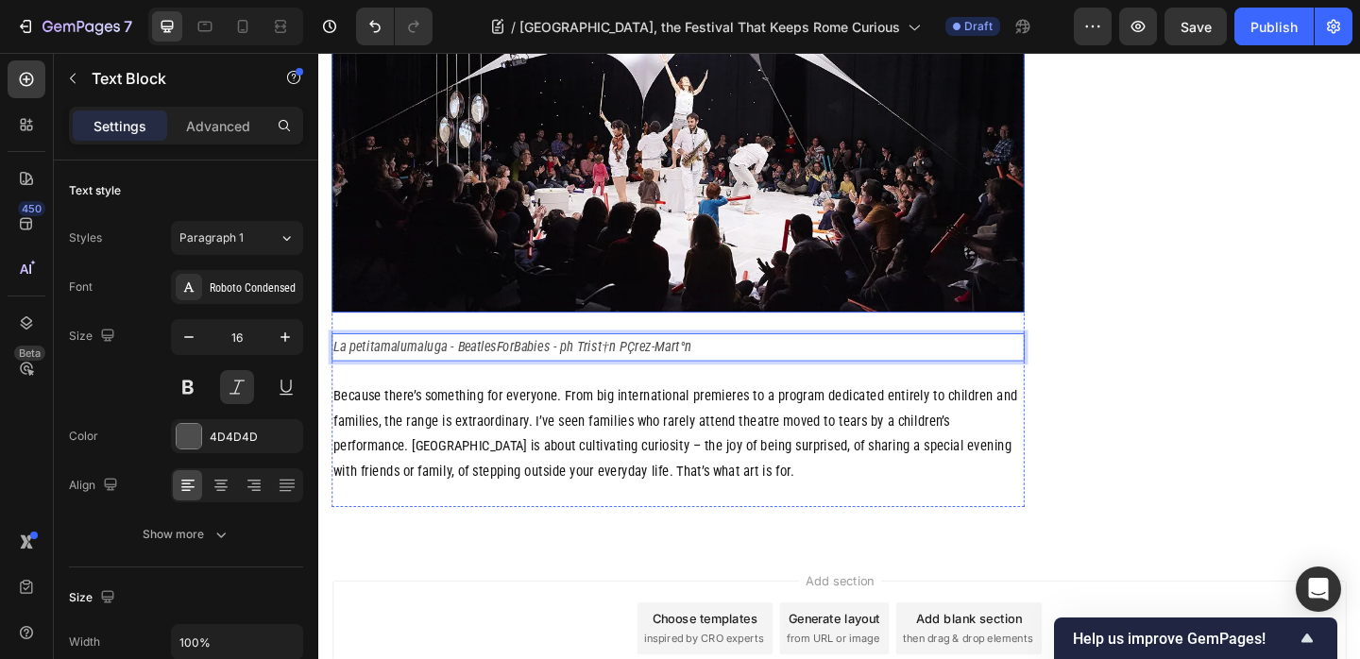
click at [590, 159] on img at bounding box center [709, 123] width 754 height 424
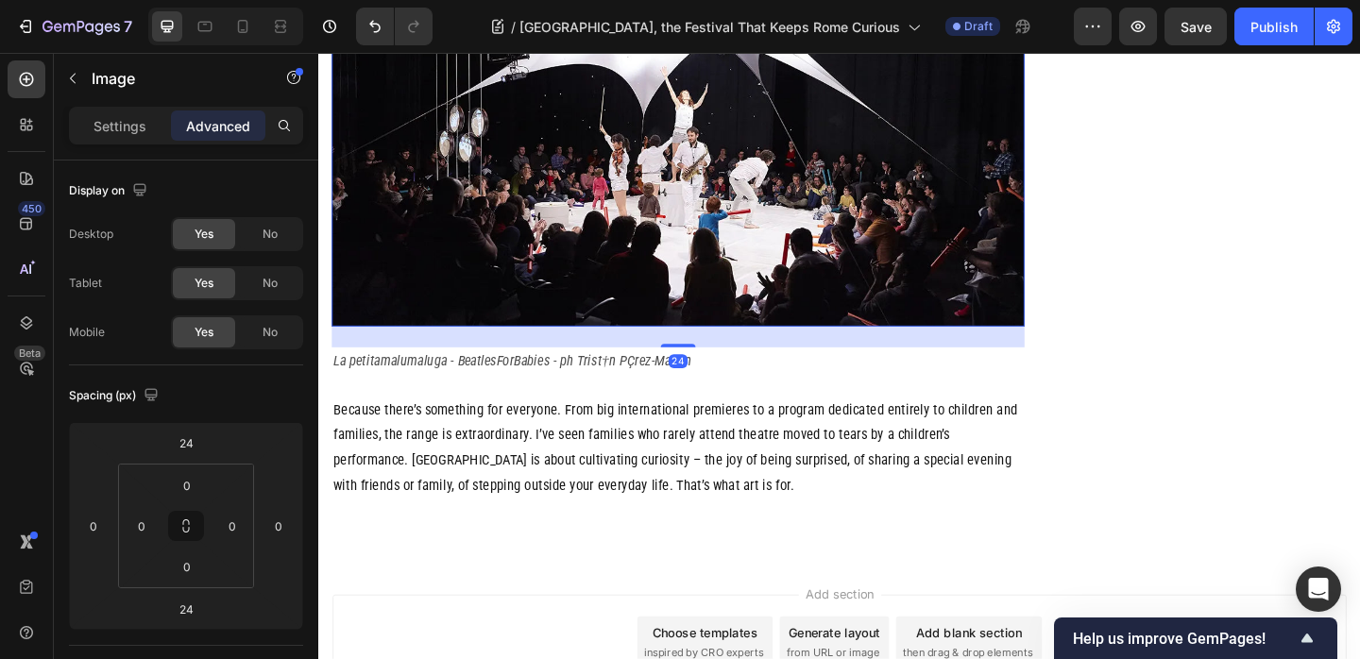
scroll to position [3425, 0]
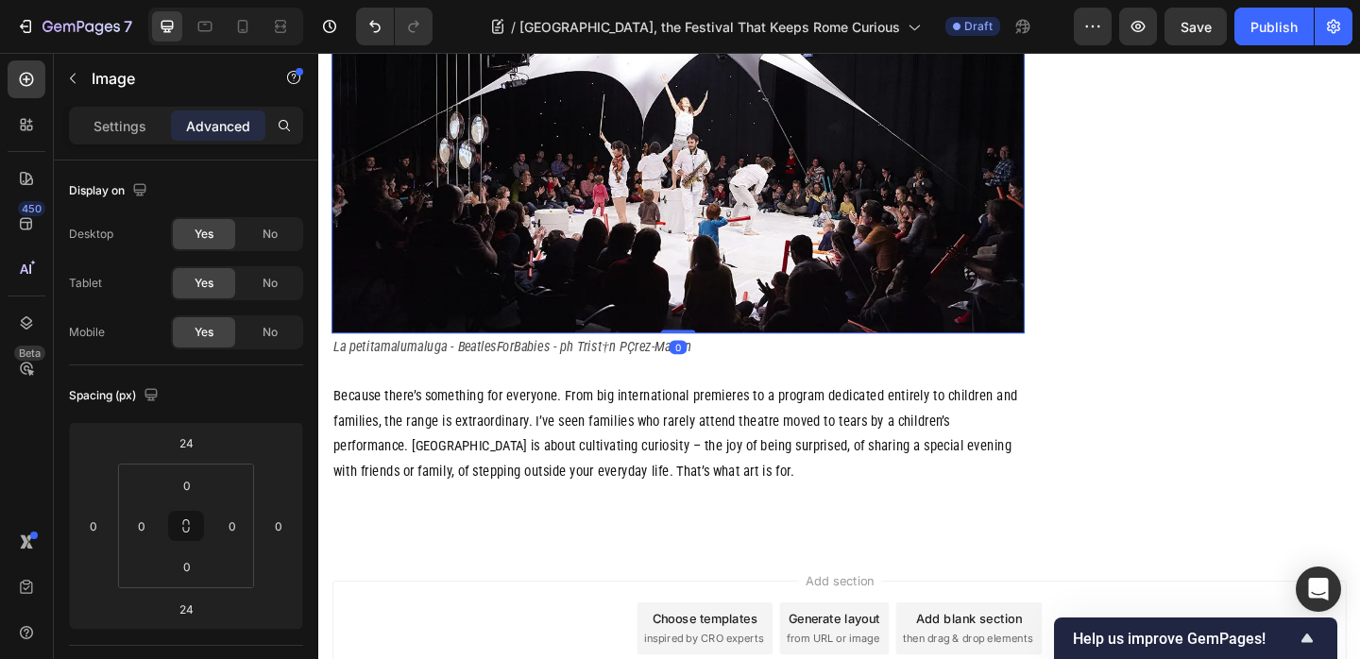
drag, startPoint x: 711, startPoint y: 206, endPoint x: 712, endPoint y: 177, distance: 29.3
click at [712, 177] on div "Image 0" at bounding box center [709, 146] width 754 height 424
type input "0"
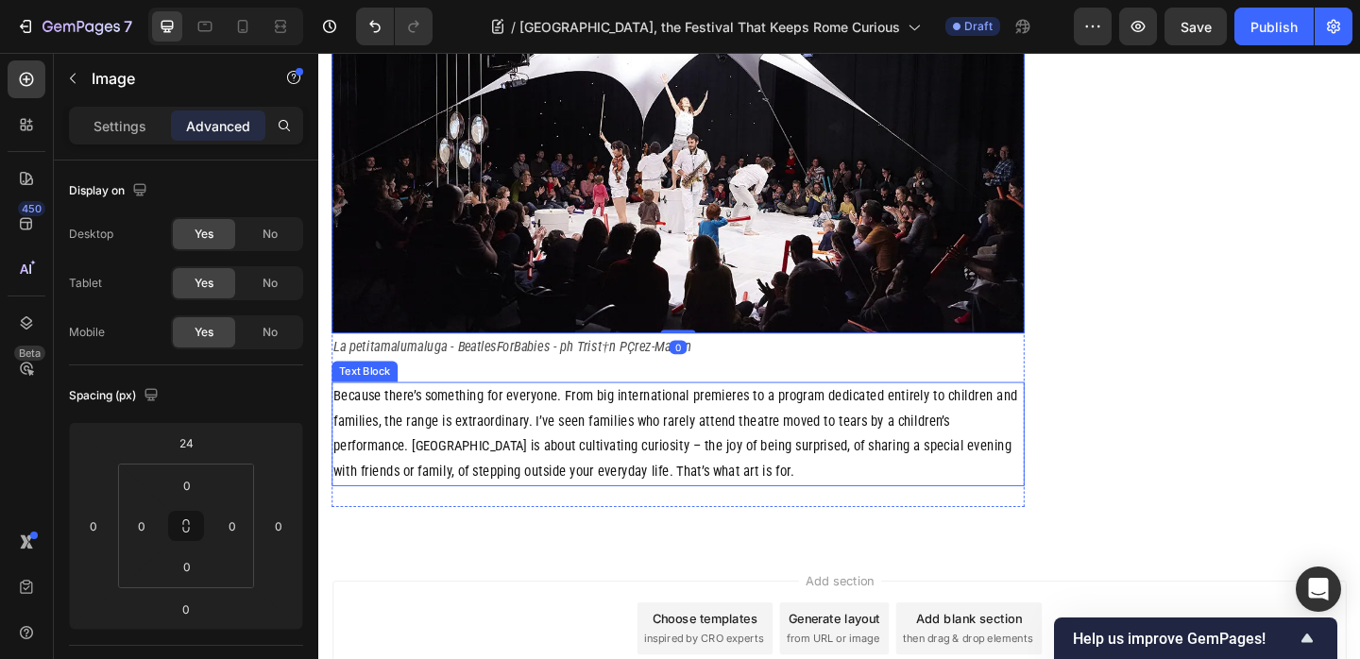
click at [653, 413] on p "Because there’s something for everyone. From big international premieres to a p…" at bounding box center [709, 467] width 750 height 109
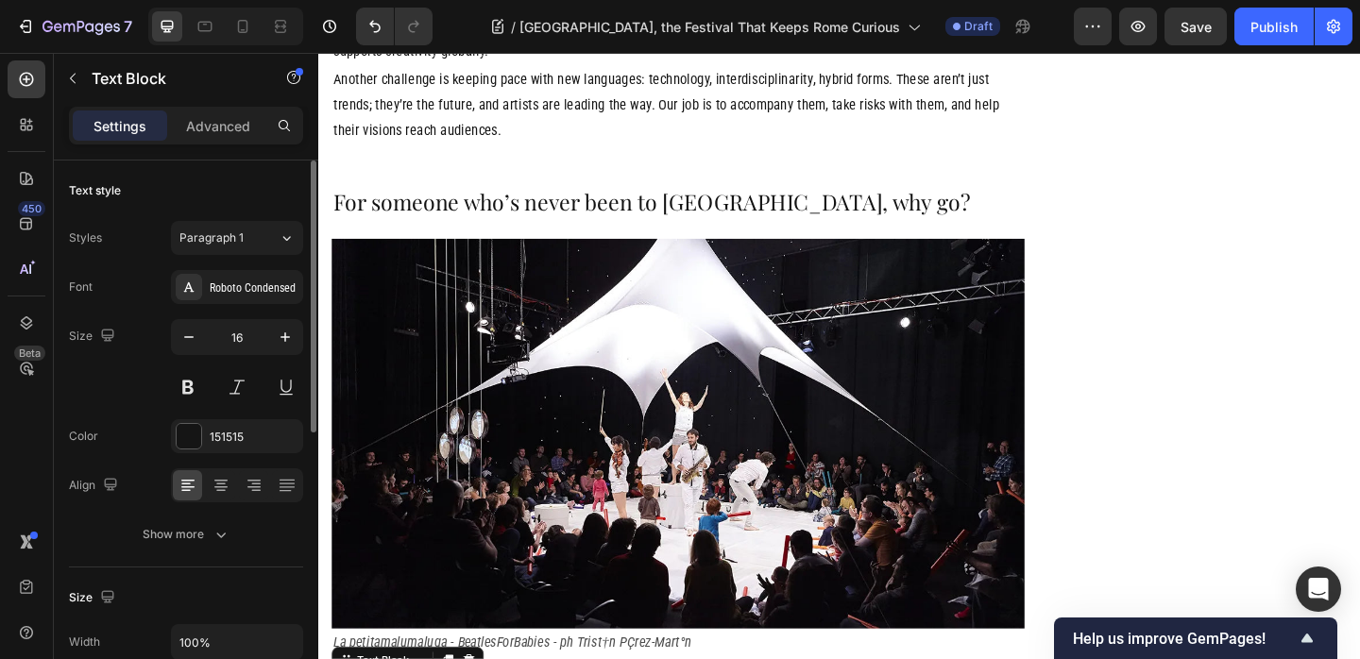
scroll to position [2913, 0]
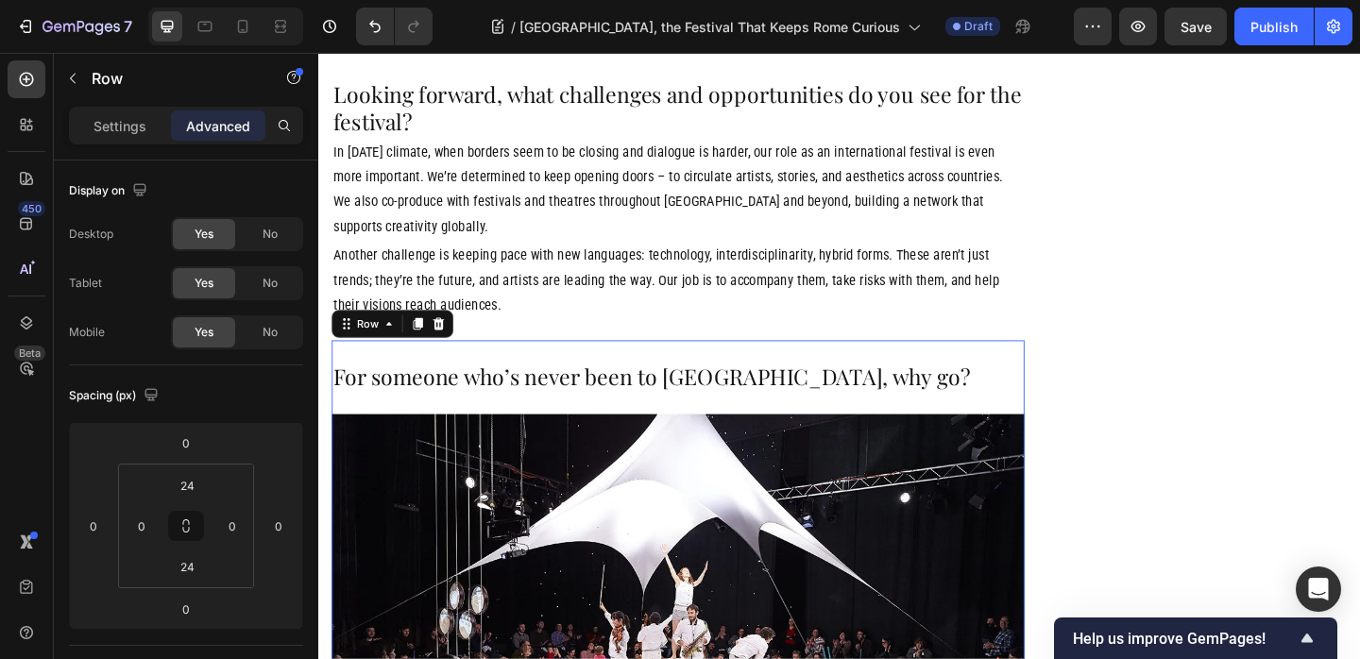
drag, startPoint x: 422, startPoint y: 196, endPoint x: 682, endPoint y: 440, distance: 356.1
click at [422, 340] on icon at bounding box center [425, 347] width 15 height 15
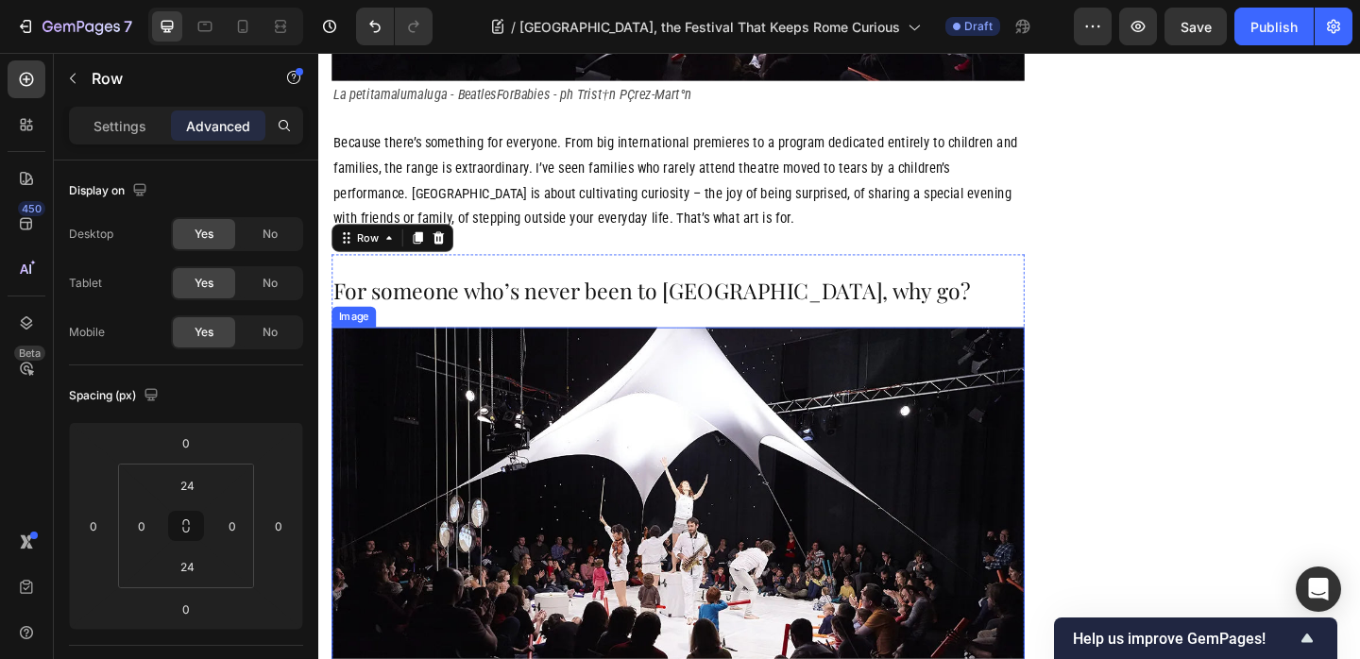
scroll to position [3705, 0]
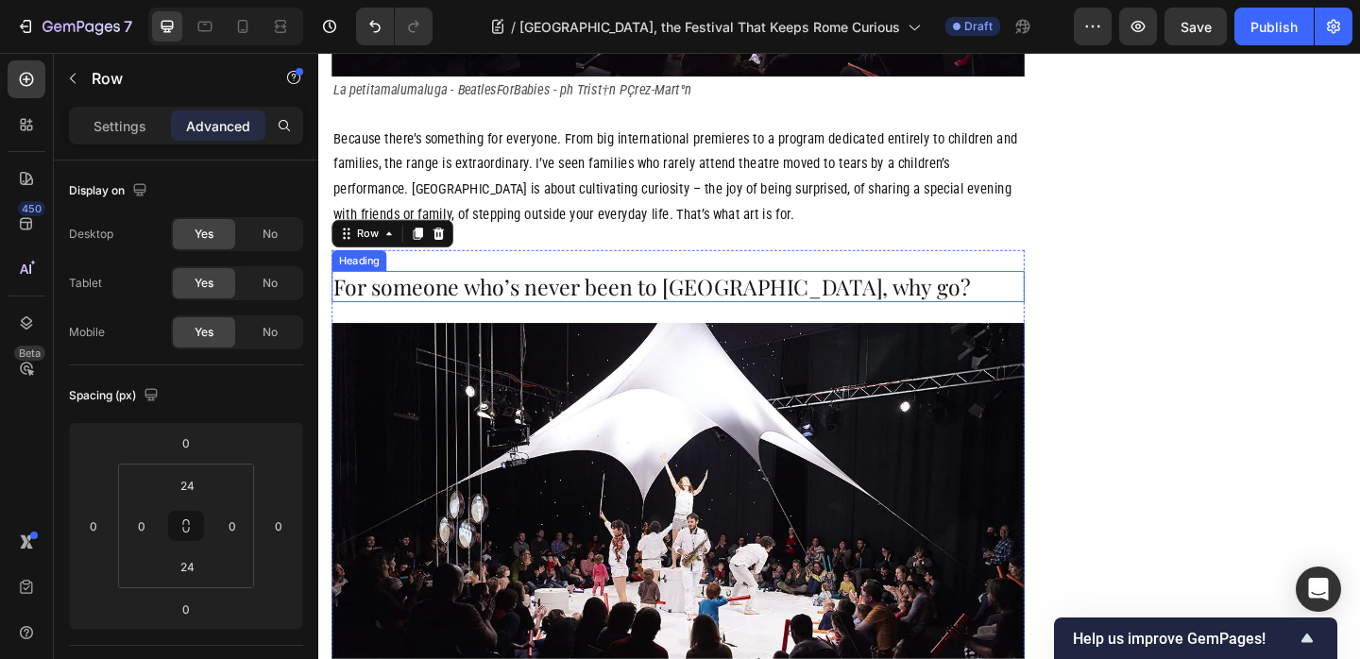
click at [719, 290] on h2 "For someone who’s never been to Romaeuropa, why go?" at bounding box center [709, 307] width 754 height 35
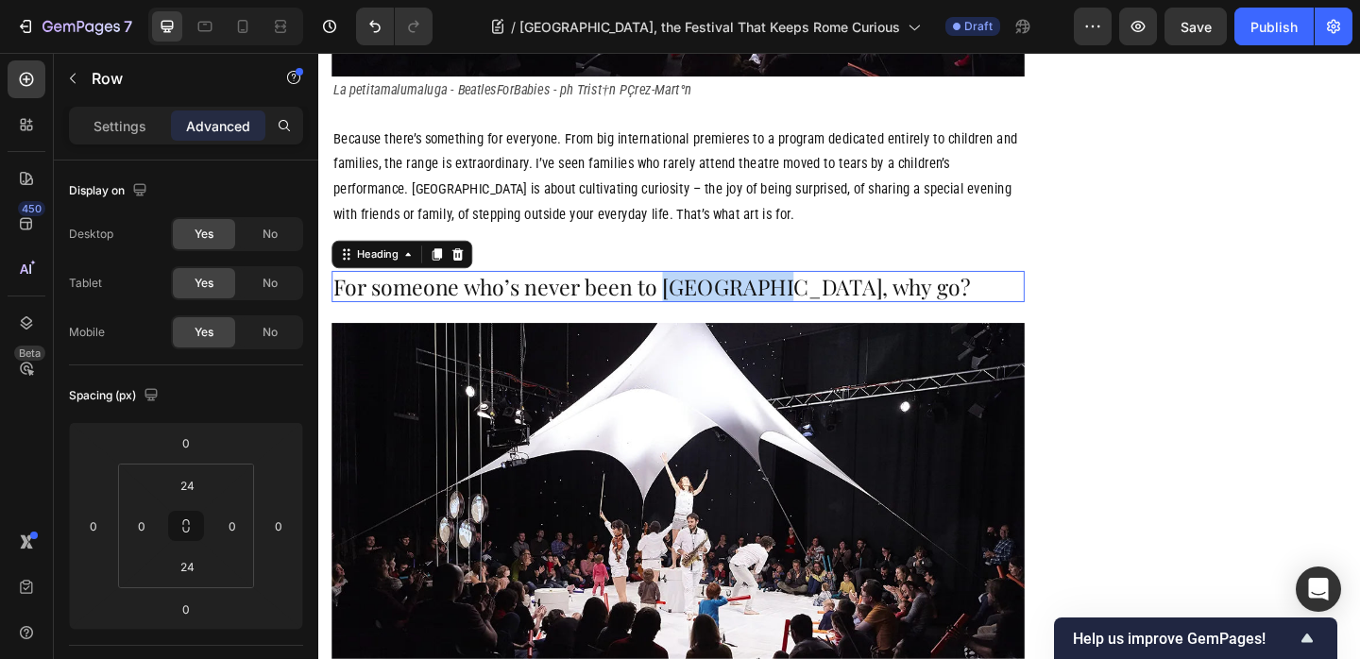
click at [719, 290] on h2 "For someone who’s never been to Romaeuropa, why go?" at bounding box center [709, 307] width 754 height 35
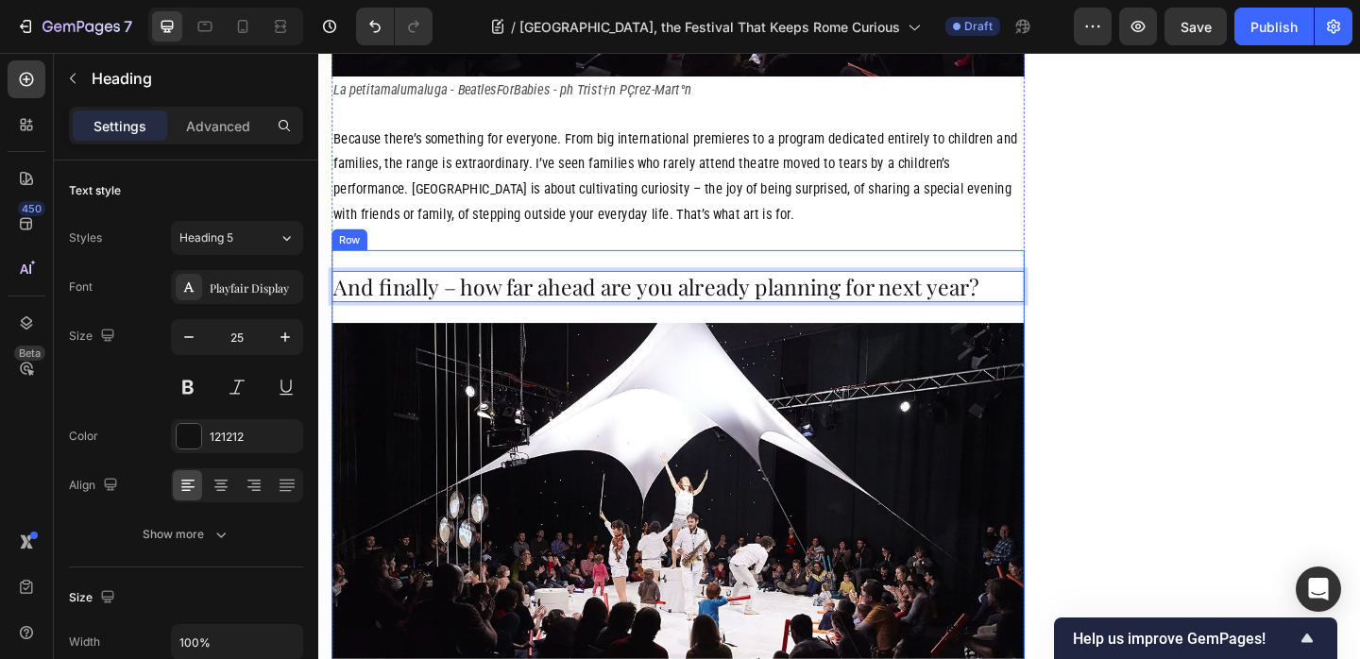
click at [800, 290] on div "And finally – how far ahead are you already planning for next year? Heading 0 I…" at bounding box center [709, 613] width 754 height 647
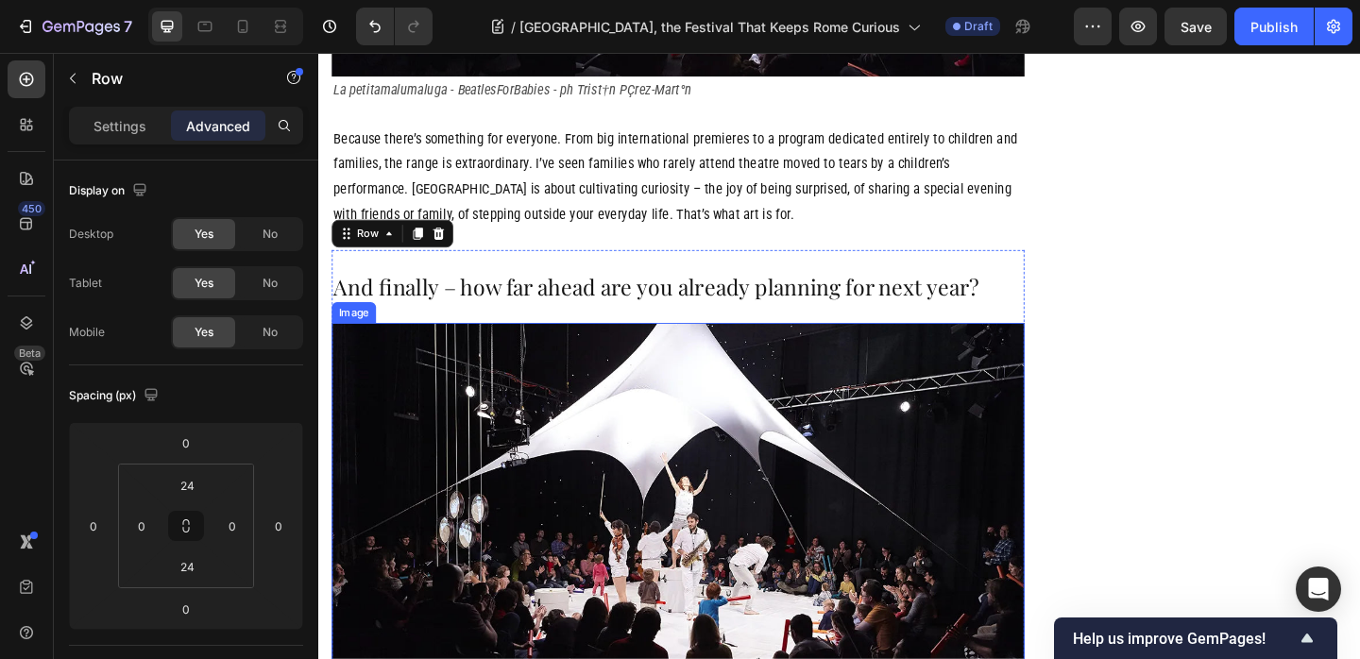
click at [762, 347] on img at bounding box center [709, 559] width 754 height 424
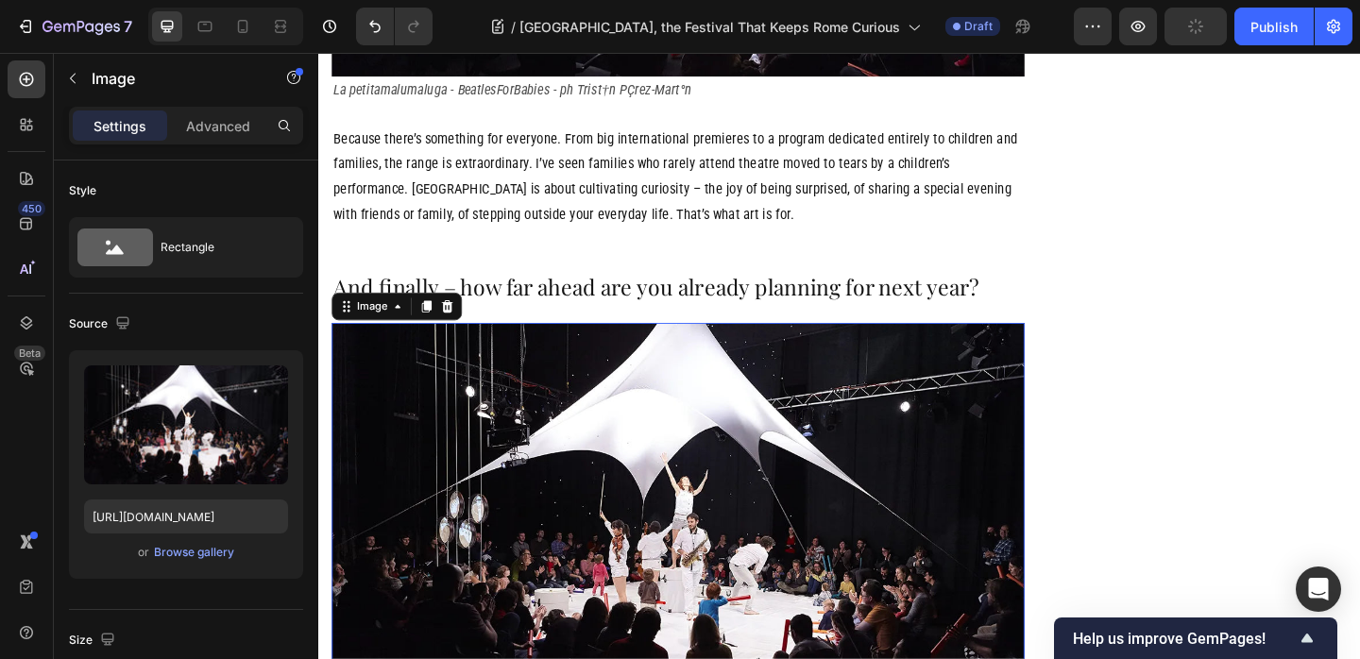
drag, startPoint x: 461, startPoint y: 176, endPoint x: 486, endPoint y: 188, distance: 28.3
click at [461, 321] on icon at bounding box center [457, 328] width 15 height 15
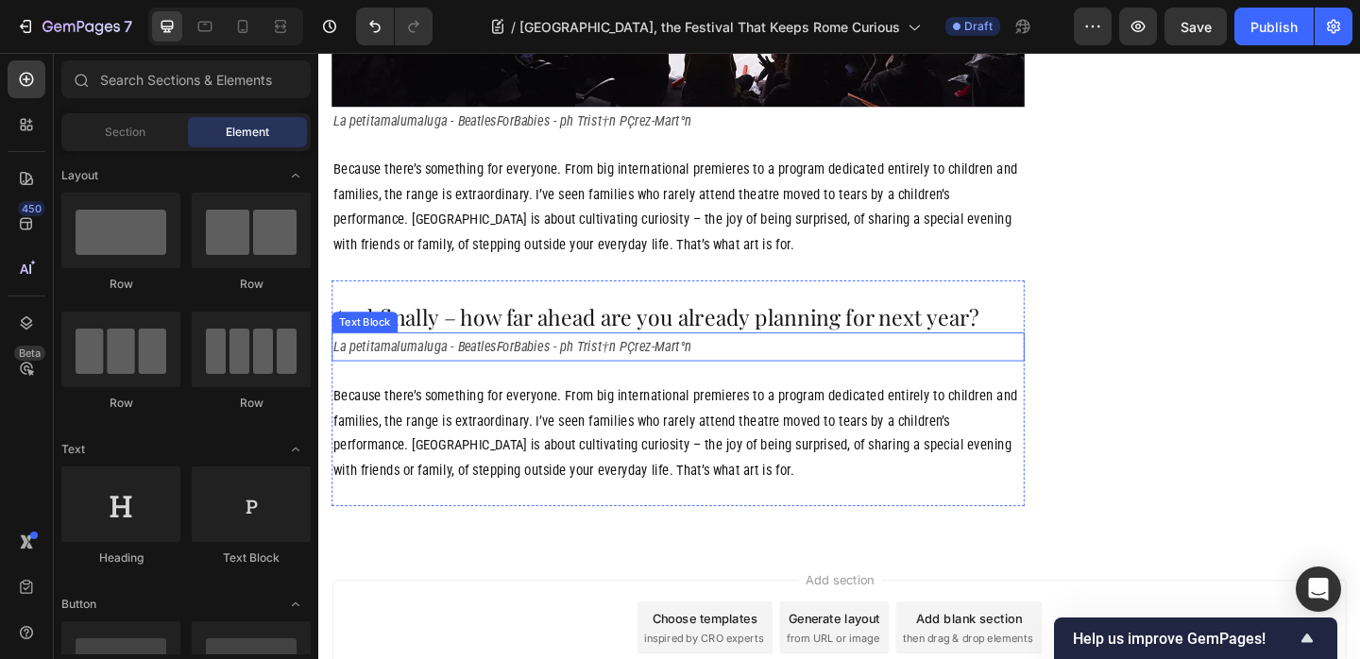
click at [646, 359] on p "La petitamalumaluga - BeatlesForBabies - ph Trist†n PÇrez-Mart°n" at bounding box center [709, 372] width 750 height 27
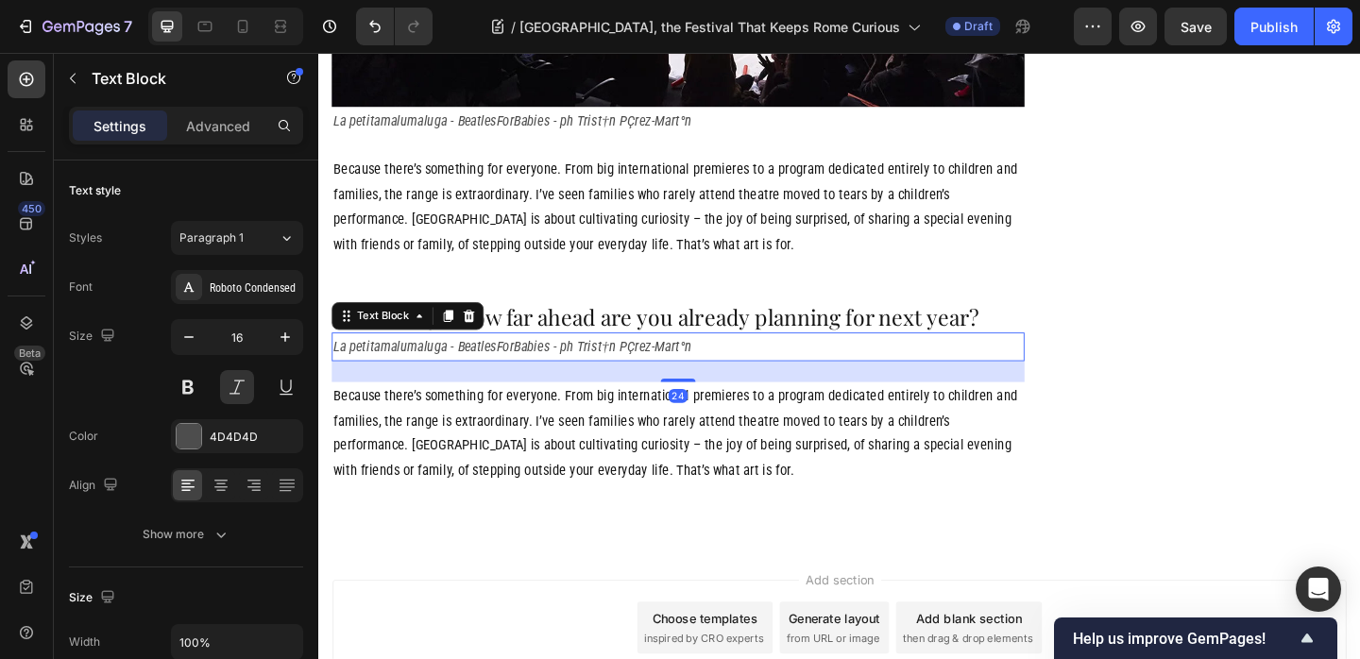
click at [476, 331] on icon at bounding box center [481, 338] width 15 height 15
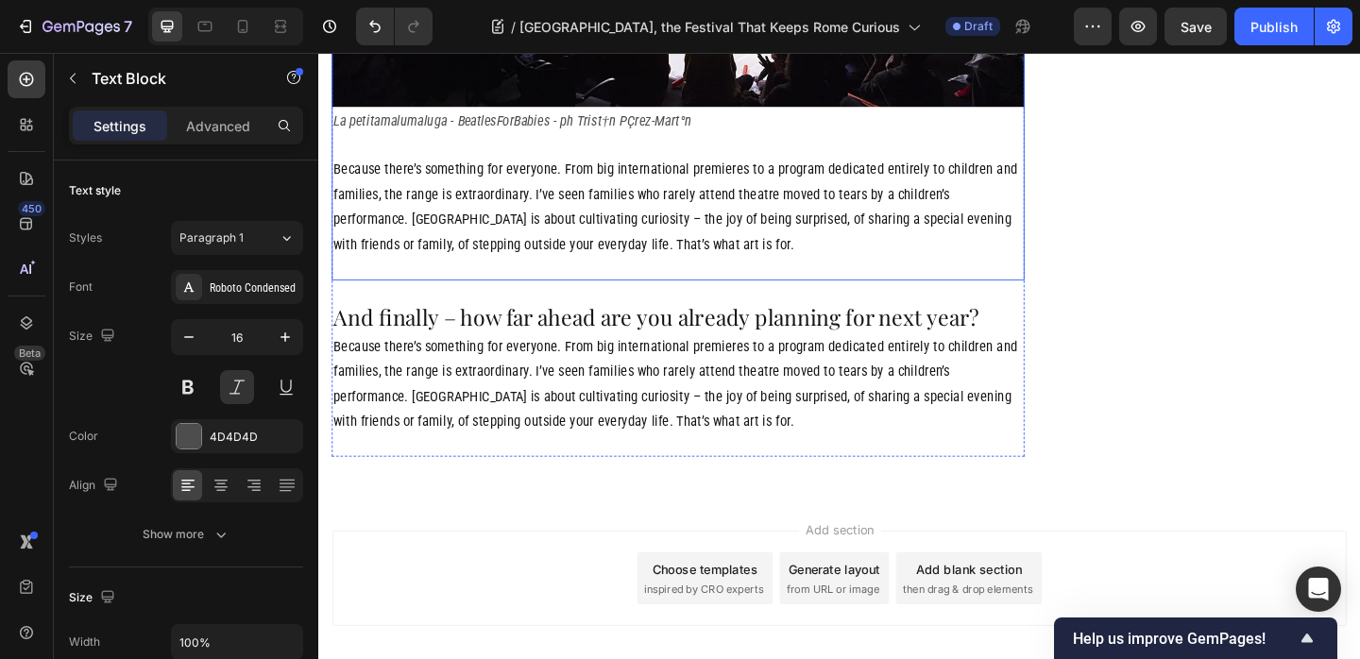
scroll to position [3618, 0]
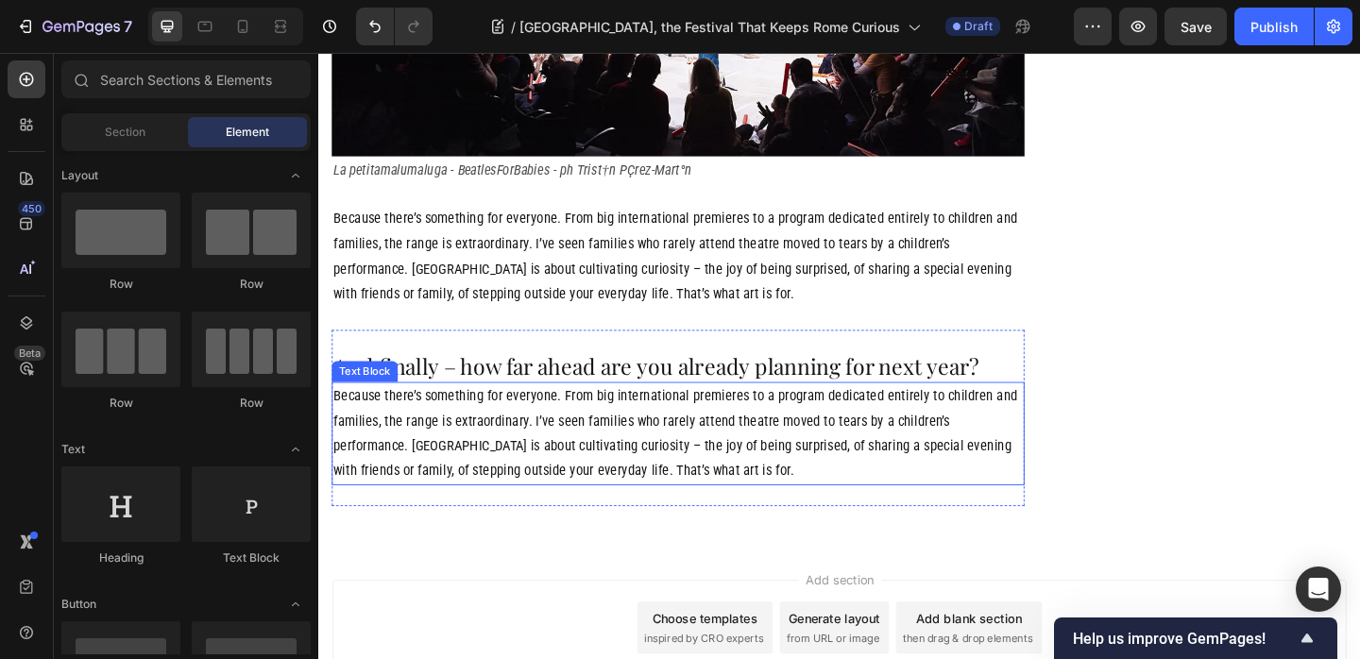
click at [699, 413] on p "Because there’s something for everyone. From big international premieres to a p…" at bounding box center [709, 467] width 750 height 109
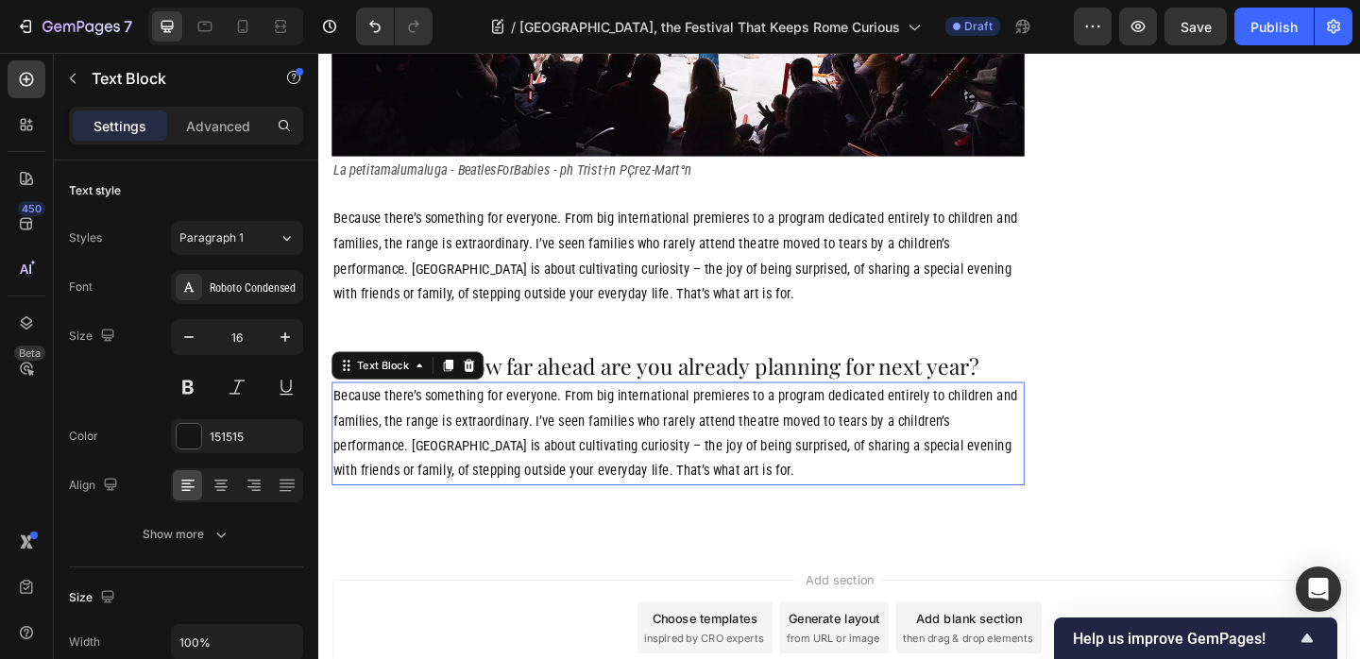
click at [699, 413] on p "Because there’s something for everyone. From big international premieres to a p…" at bounding box center [709, 467] width 750 height 109
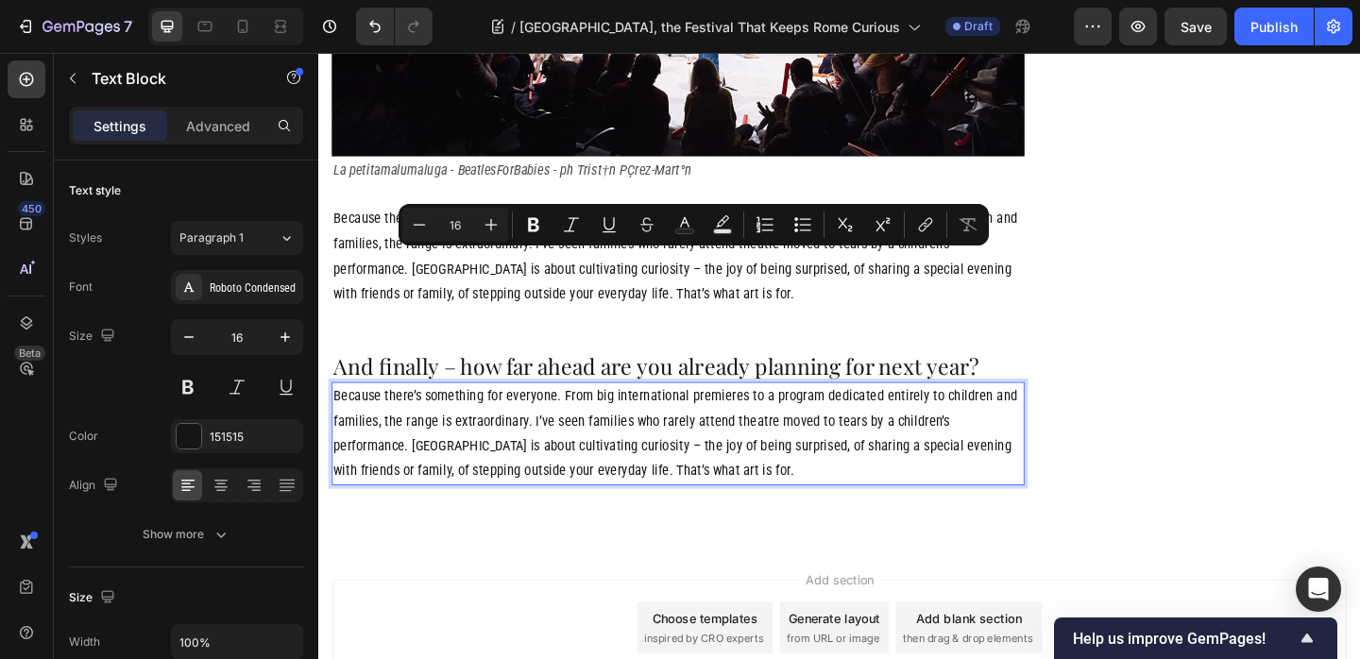
scroll to position [3590, 0]
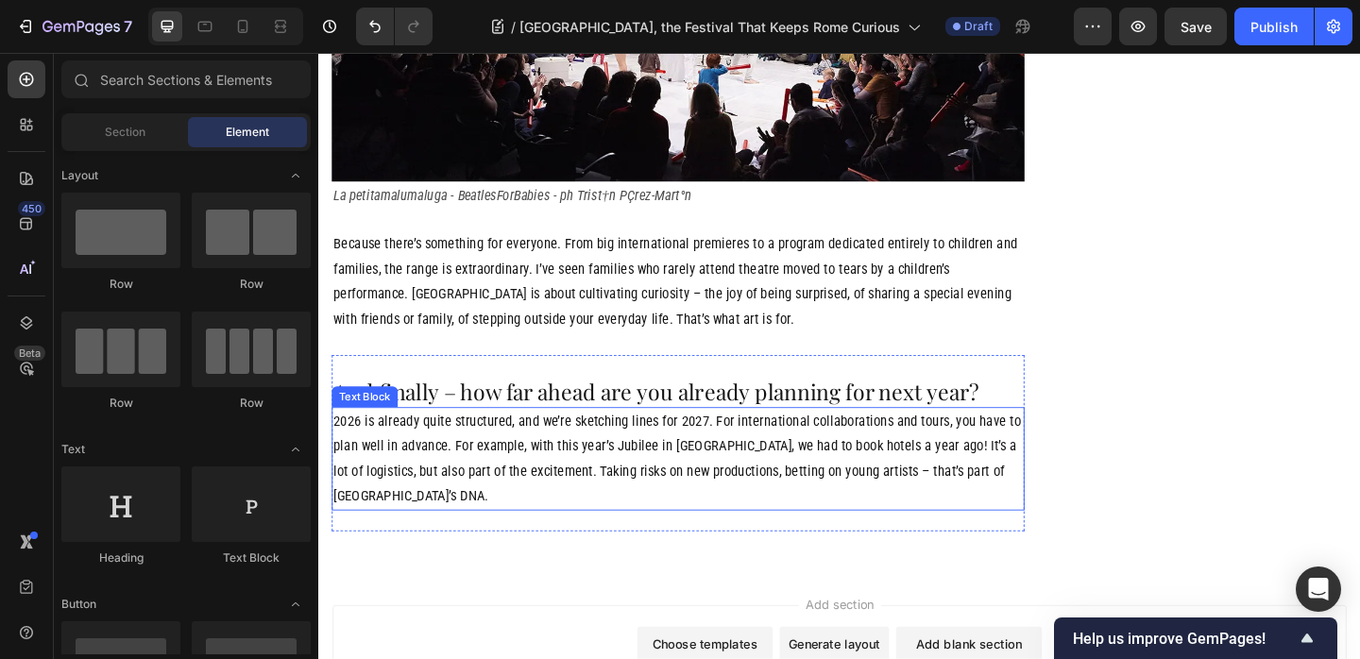
click at [521, 440] on p "2026 is already quite structured, and we’re sketching lines for 2027. For inter…" at bounding box center [709, 494] width 750 height 109
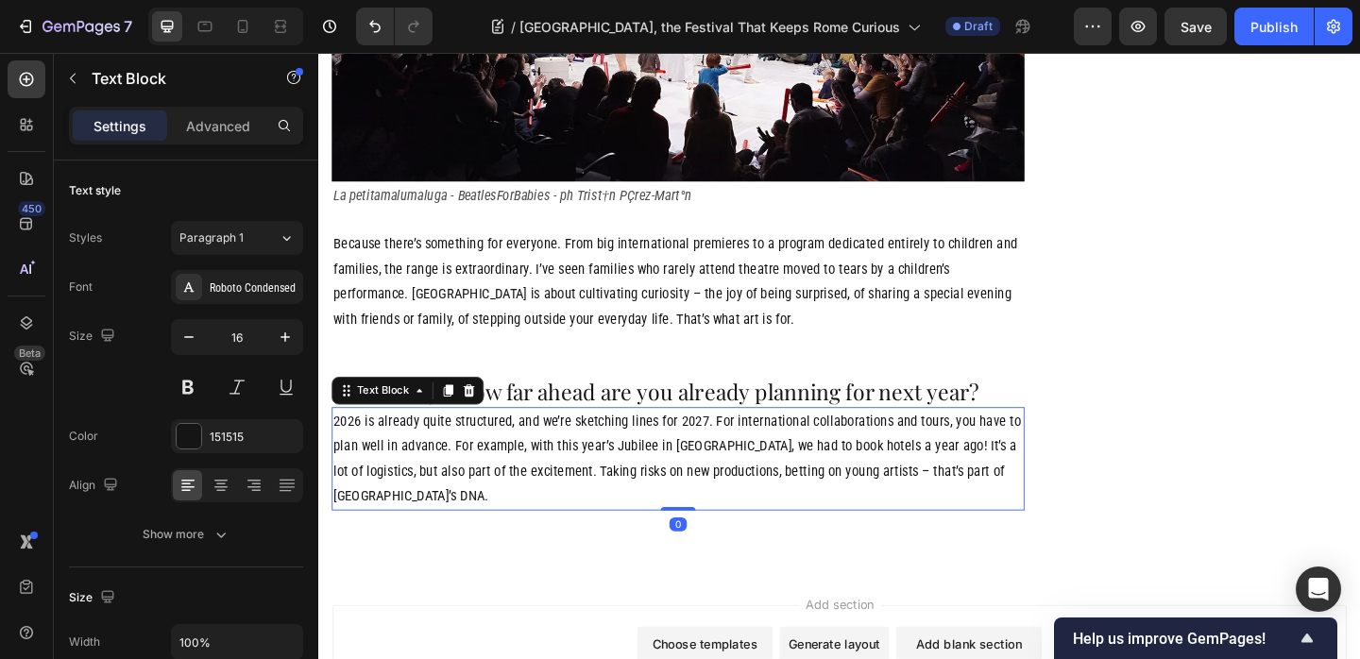
click at [455, 413] on icon at bounding box center [458, 420] width 15 height 15
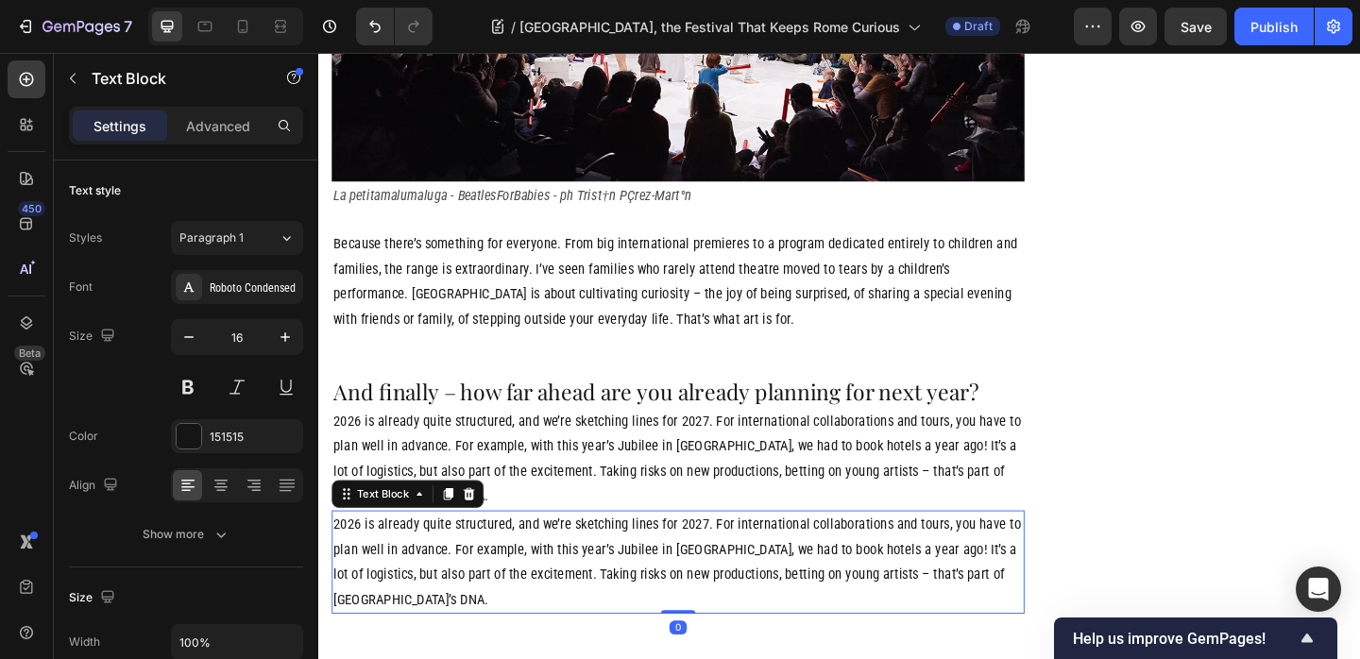
click at [540, 552] on p "2026 is already quite structured, and we’re sketching lines for 2027. For inter…" at bounding box center [709, 606] width 750 height 109
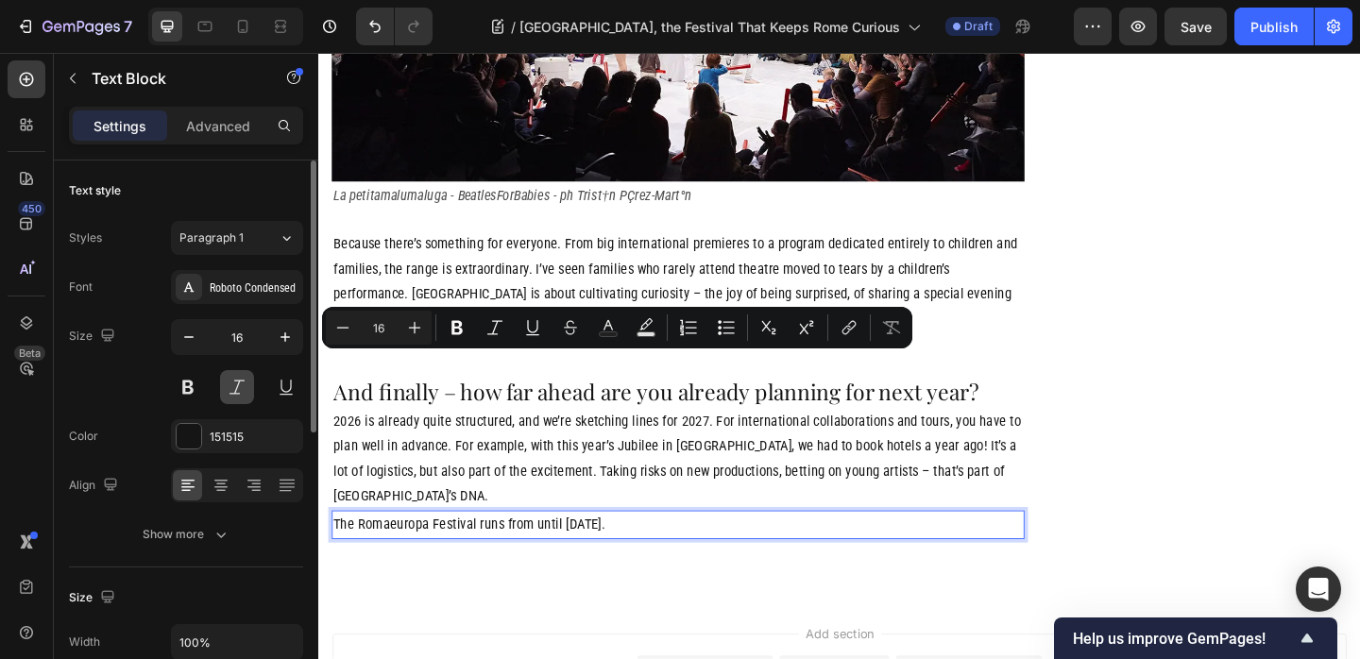
click at [243, 380] on button at bounding box center [237, 387] width 34 height 34
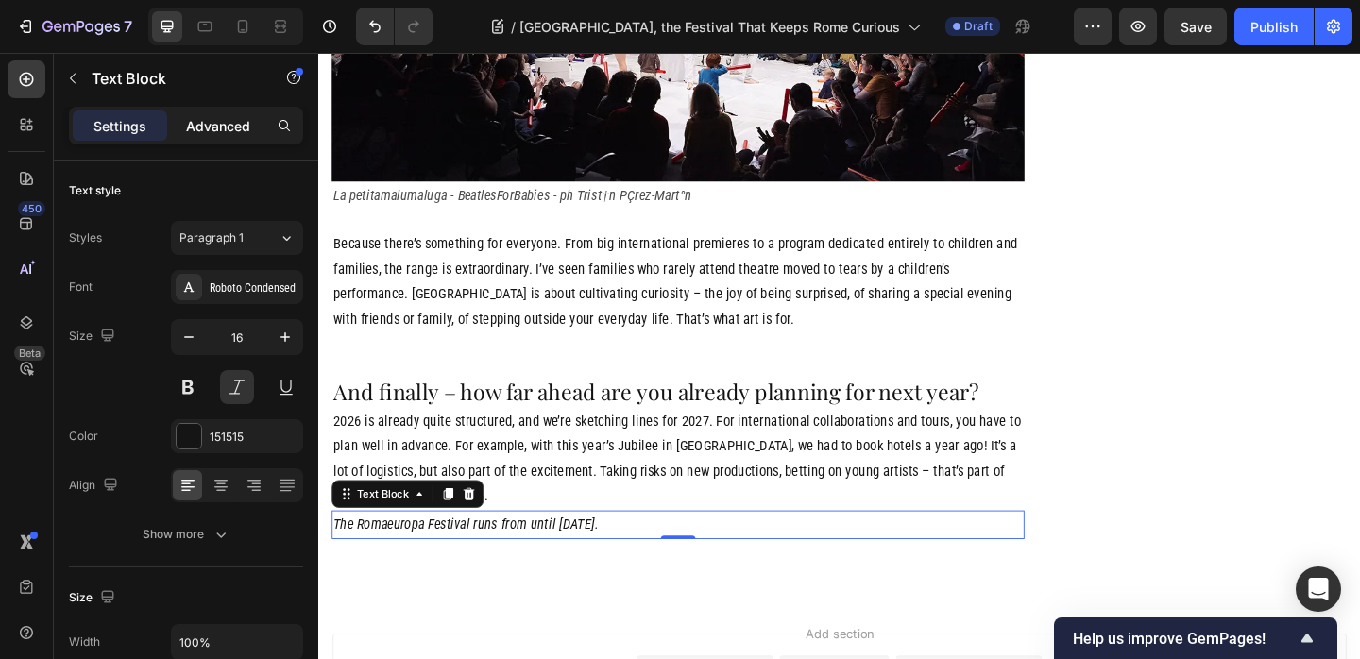
click at [214, 130] on p "Advanced" at bounding box center [218, 126] width 64 height 20
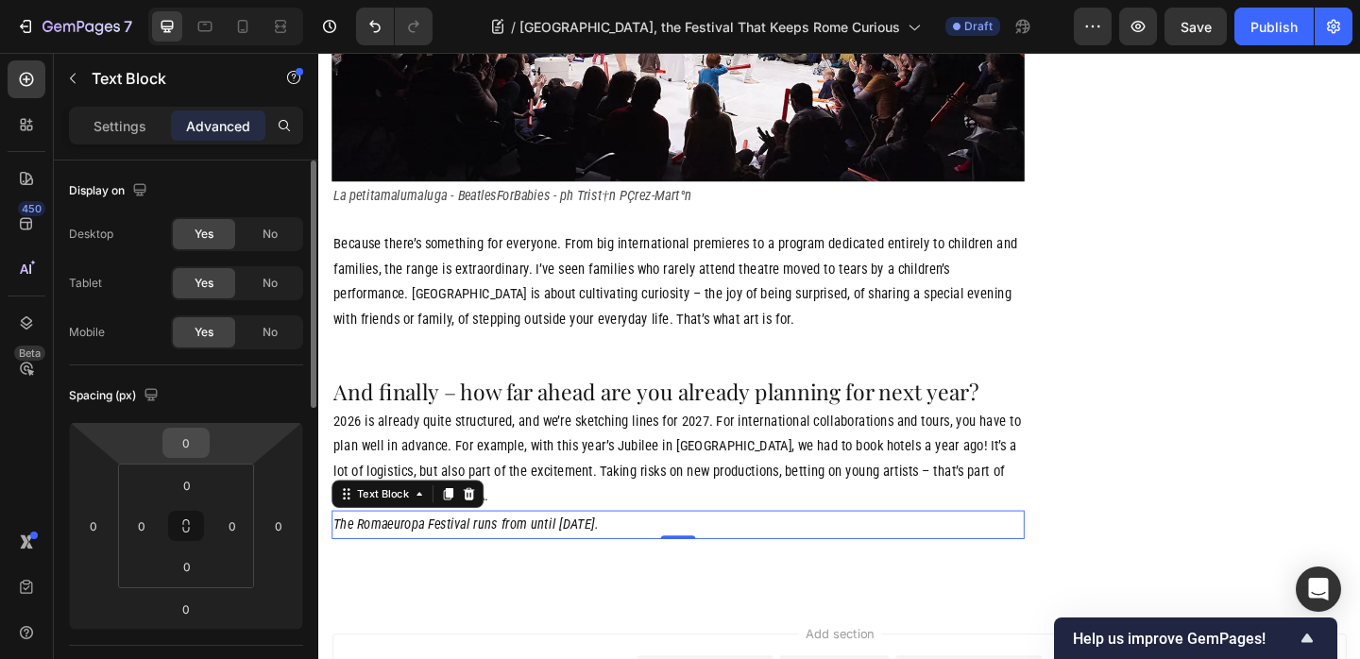
click at [191, 447] on input "0" at bounding box center [186, 443] width 38 height 28
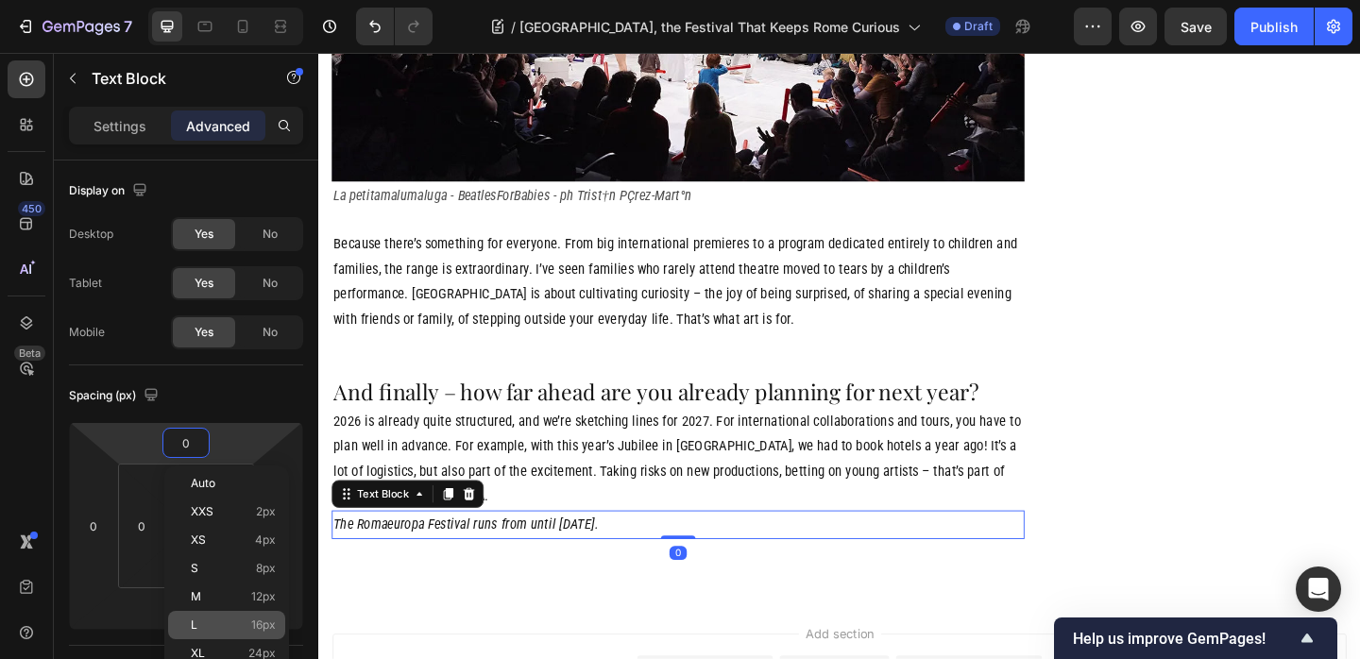
drag, startPoint x: 234, startPoint y: 646, endPoint x: 212, endPoint y: 613, distance: 39.5
click at [234, 646] on div "XL 24px" at bounding box center [226, 653] width 117 height 28
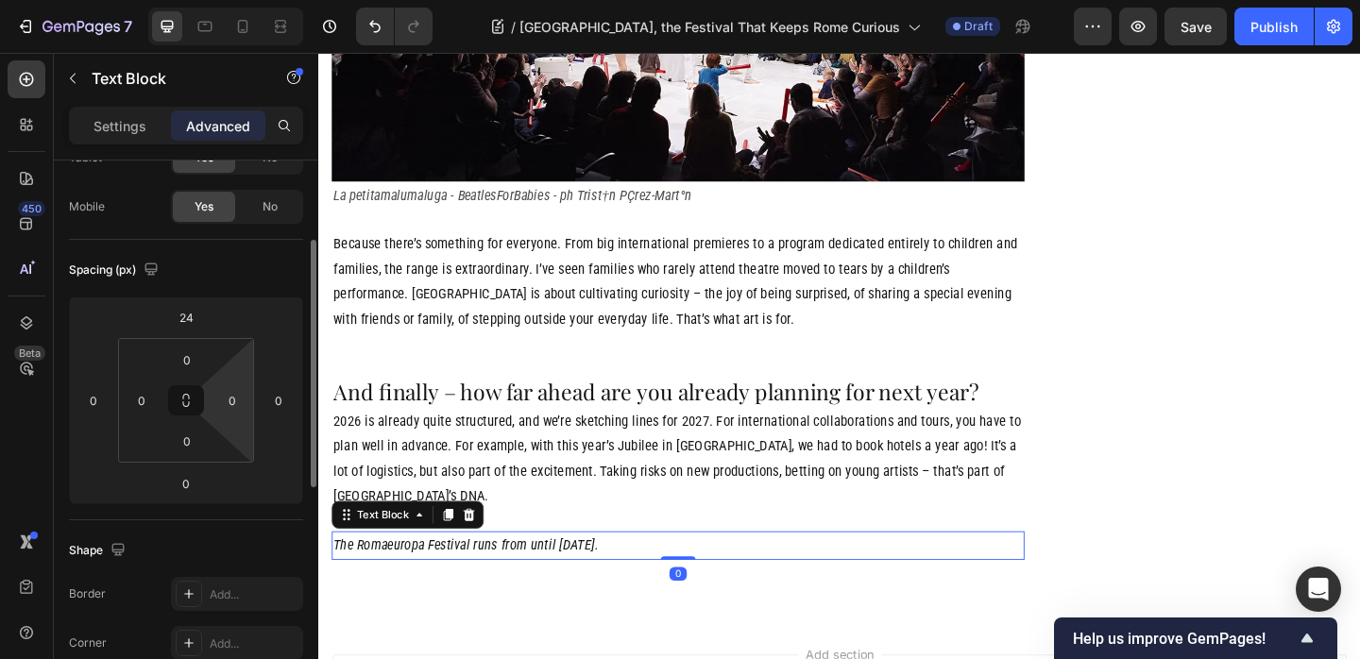
scroll to position [144, 0]
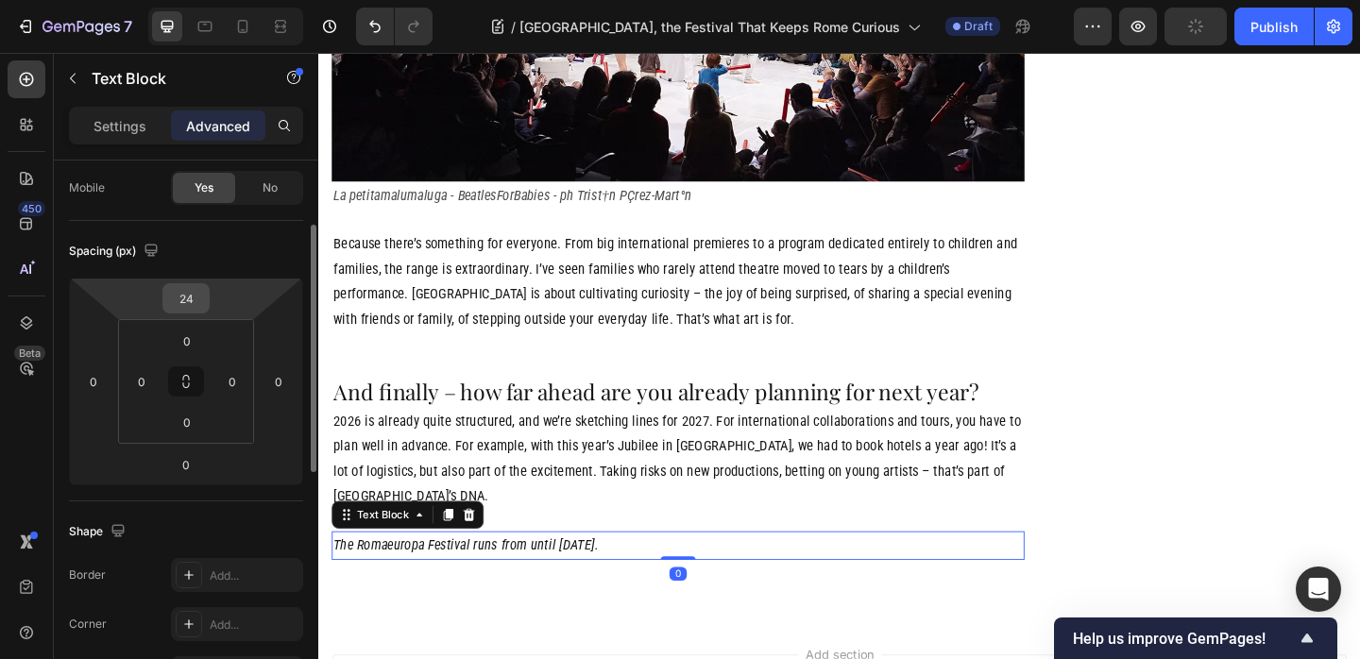
click at [195, 297] on input "24" at bounding box center [186, 298] width 38 height 28
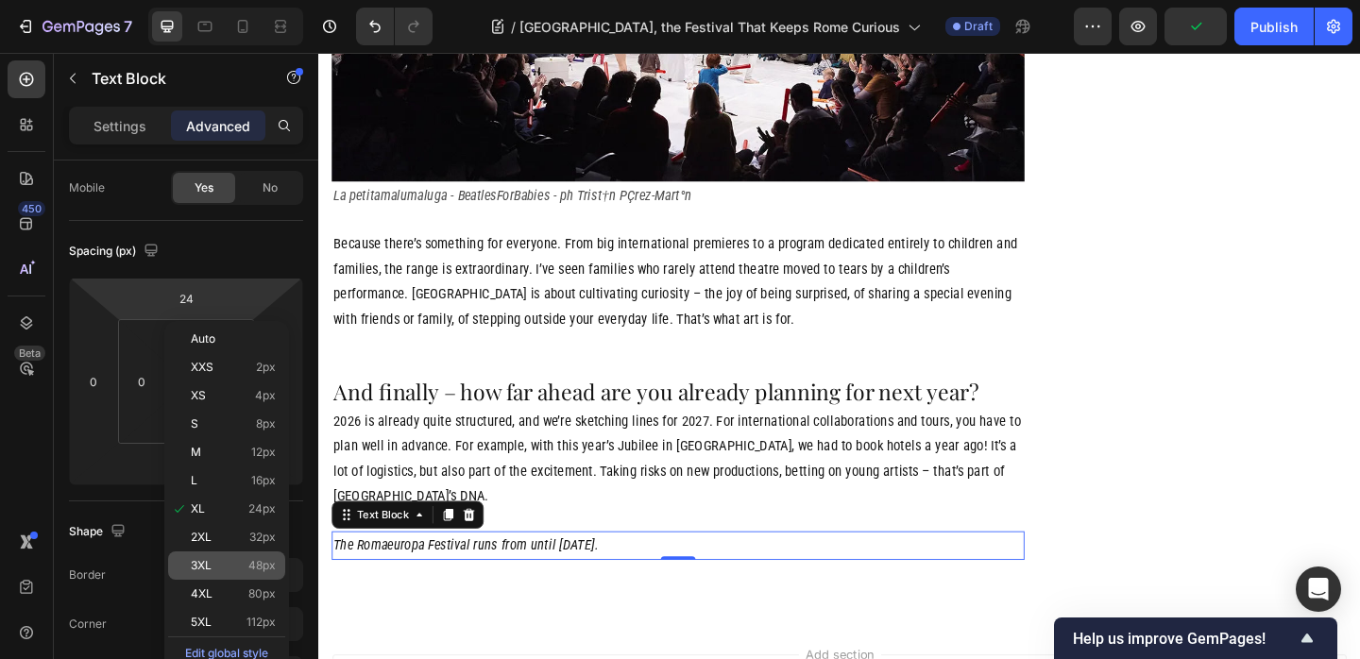
click at [269, 566] on span "48px" at bounding box center [261, 565] width 27 height 13
type input "48"
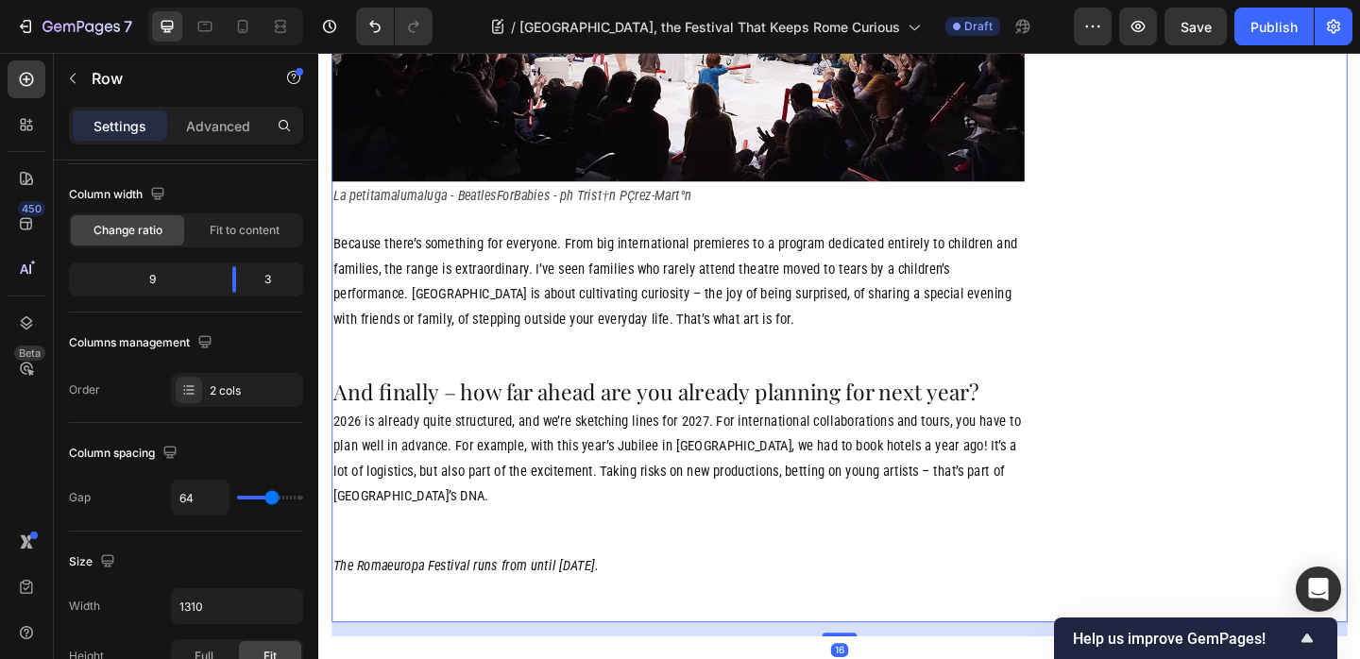
scroll to position [0, 0]
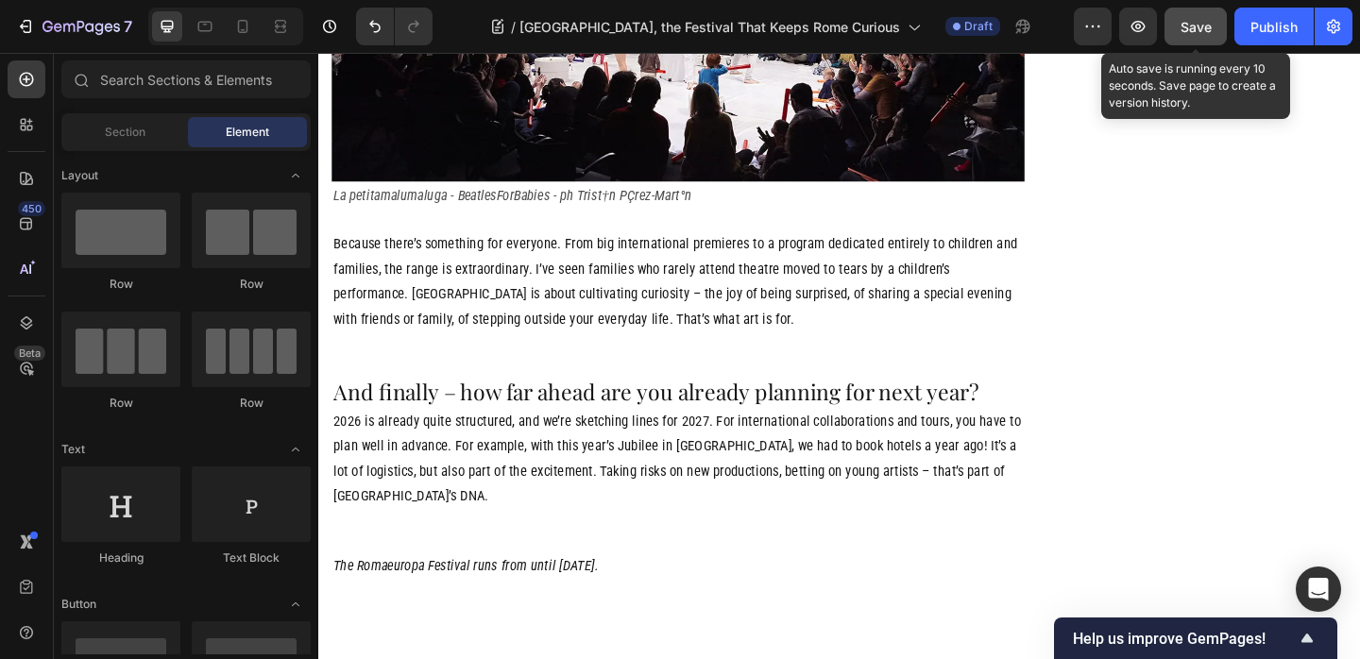
click at [1214, 24] on button "Save" at bounding box center [1195, 27] width 62 height 38
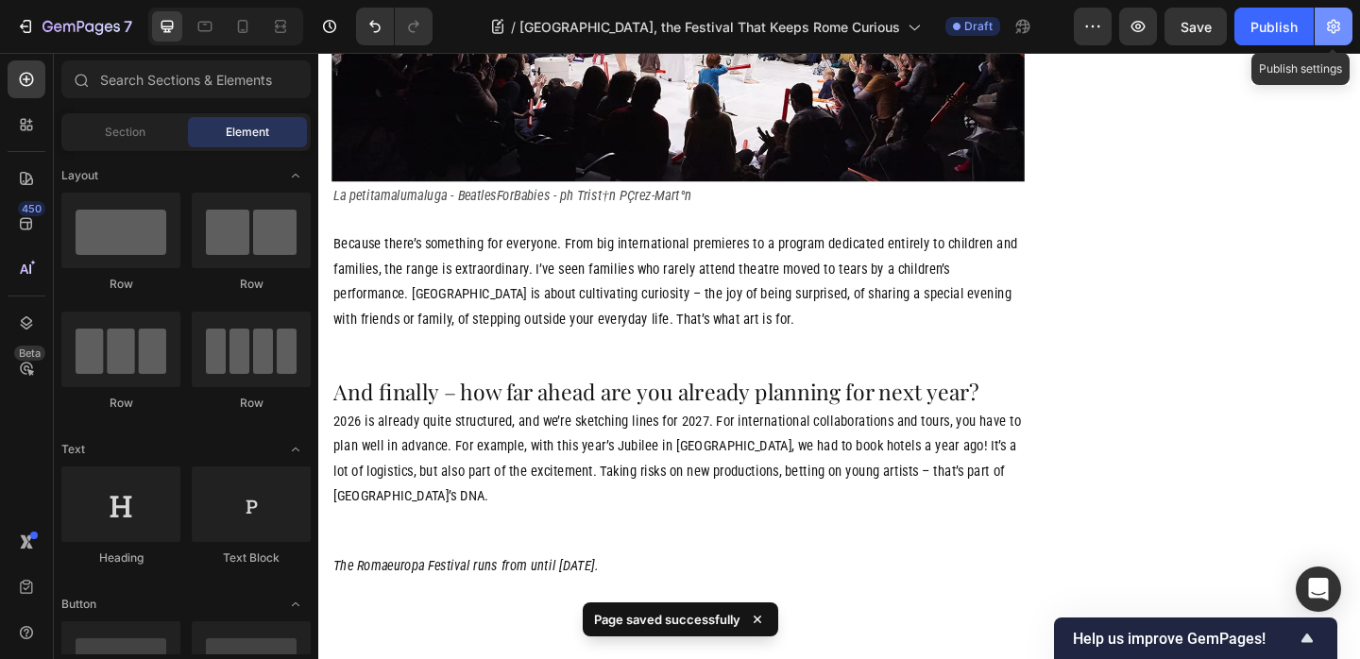
drag, startPoint x: 1336, startPoint y: 27, endPoint x: 1316, endPoint y: 31, distance: 20.2
click at [1334, 28] on icon "button" at bounding box center [1333, 26] width 19 height 19
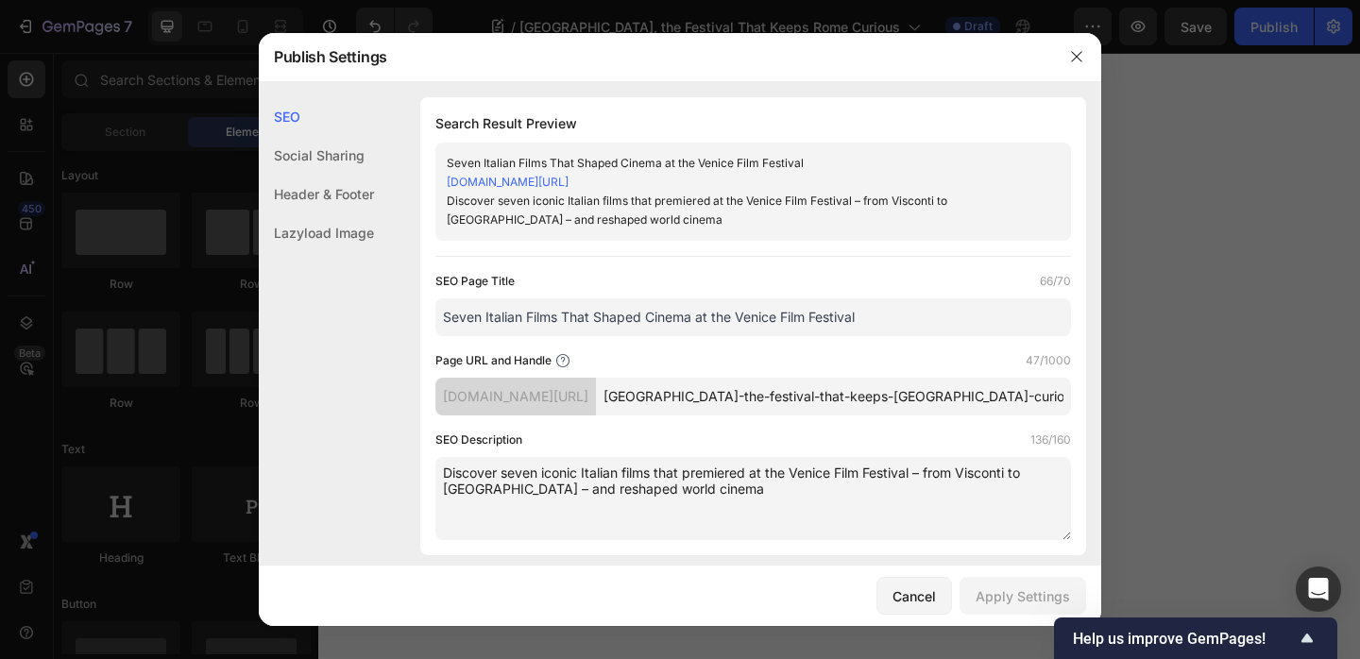
click at [725, 314] on input "Seven Italian Films That Shaped Cinema at the Venice Film Festival" at bounding box center [753, 317] width 636 height 38
paste input "[GEOGRAPHIC_DATA], the Festival That Keeps Rome Curious"
type input "[GEOGRAPHIC_DATA], the Festival That Keeps Rome Curious"
click at [692, 494] on textarea "Discover seven iconic Italian films that premiered at the Venice Film Festival …" at bounding box center [753, 498] width 636 height 83
paste textarea "Romaeuropa Festival, a celebration of art, music, dance, and theatre in the Ete…"
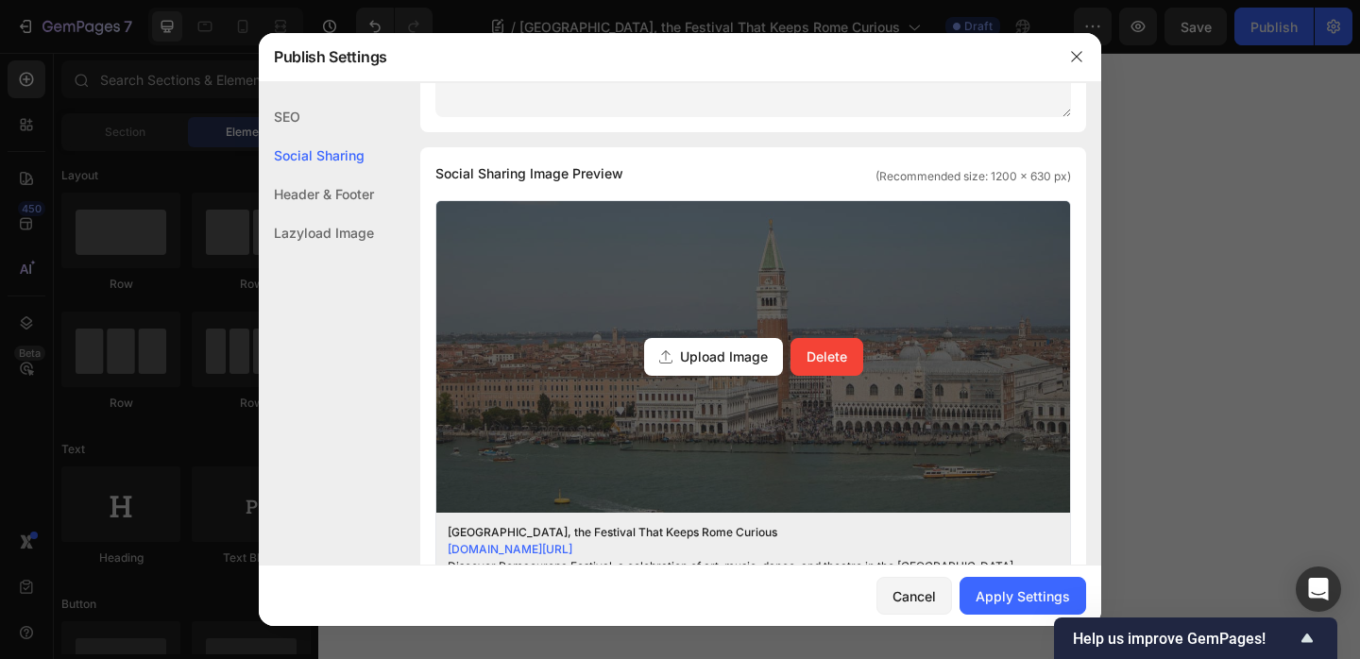
scroll to position [405, 0]
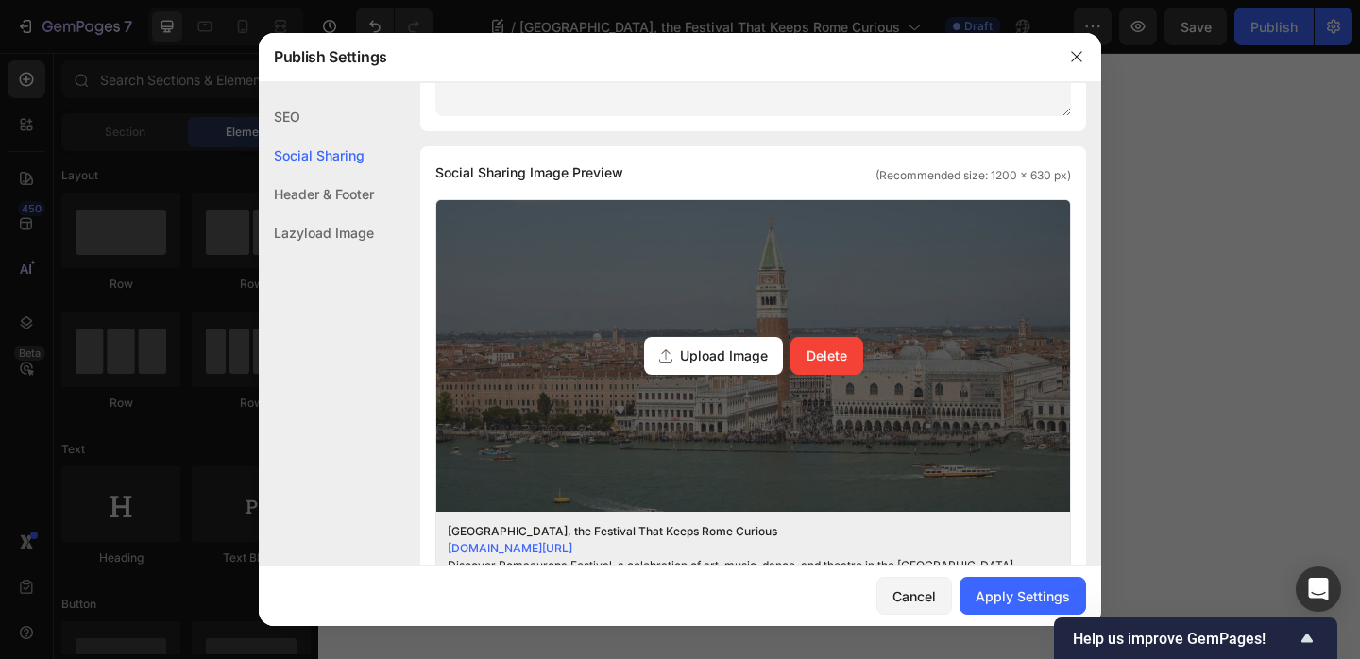
type textarea "Discover Romaeuropa Festival, a celebration of art, music, dance, and theatre i…"
click at [775, 362] on div "Upload Image" at bounding box center [713, 356] width 139 height 38
click at [0, 0] on input "Upload Image Delete" at bounding box center [0, 0] width 0 height 0
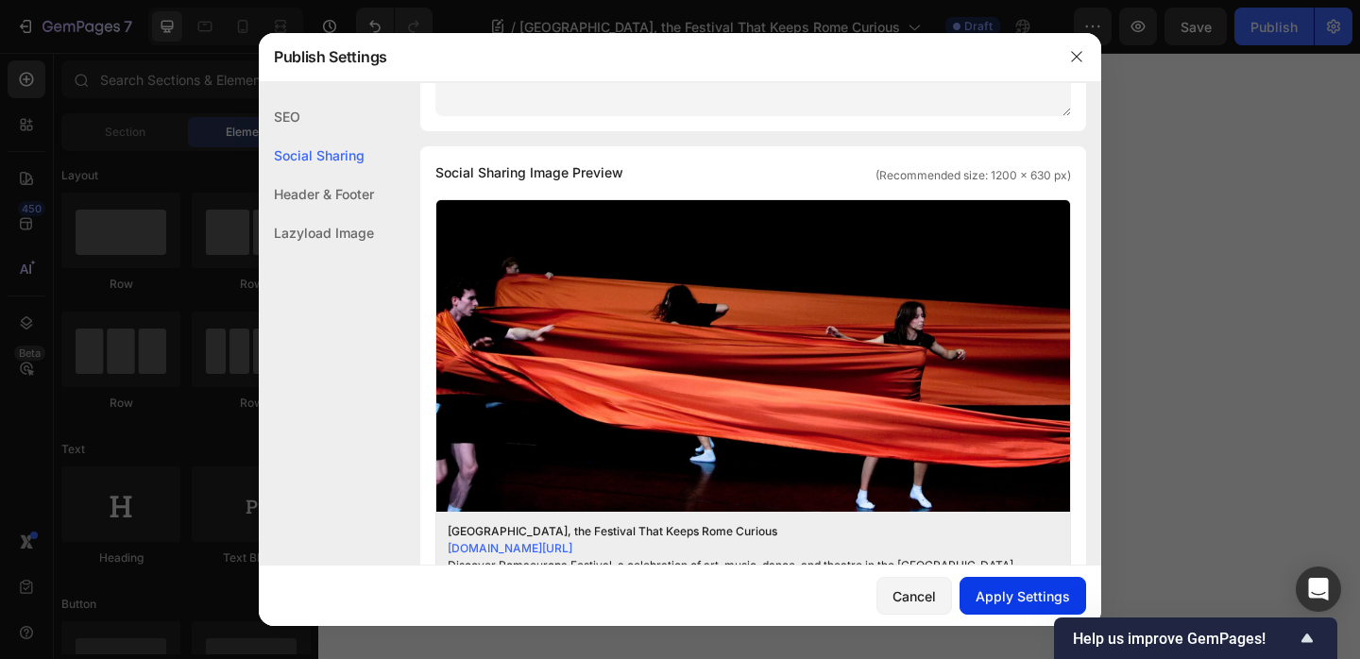
click at [1008, 591] on div "Apply Settings" at bounding box center [1023, 596] width 94 height 20
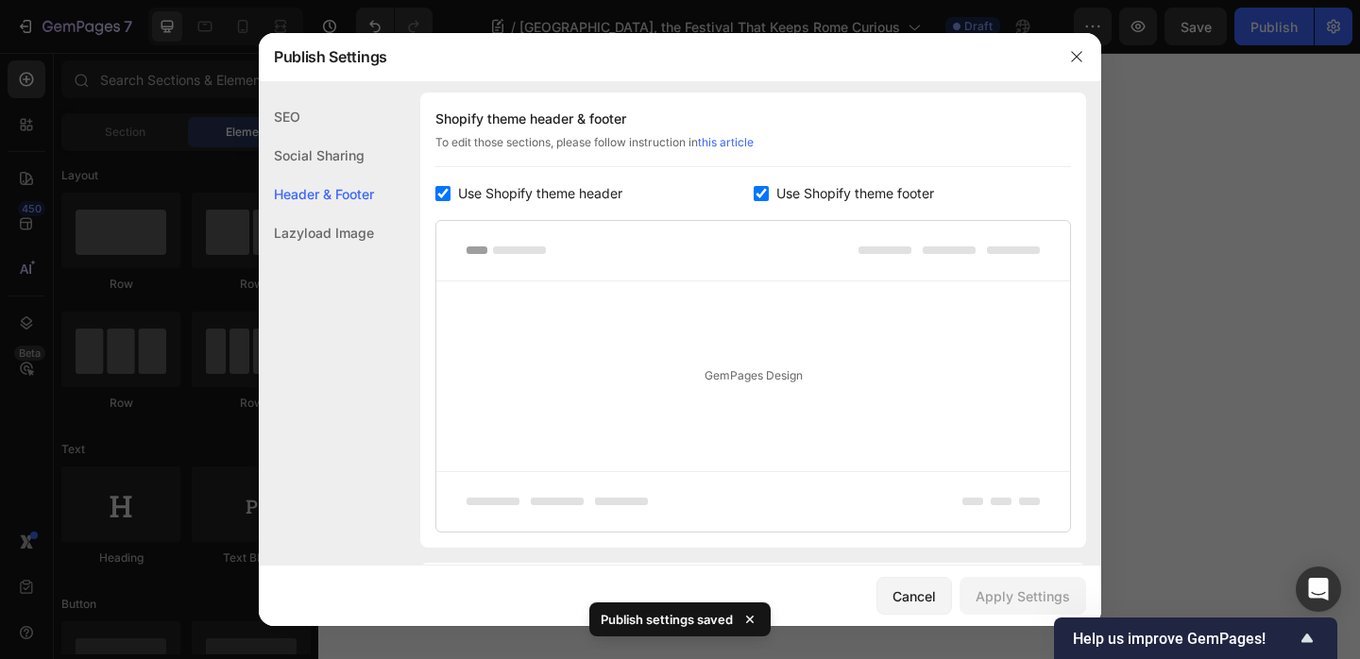
scroll to position [1051, 0]
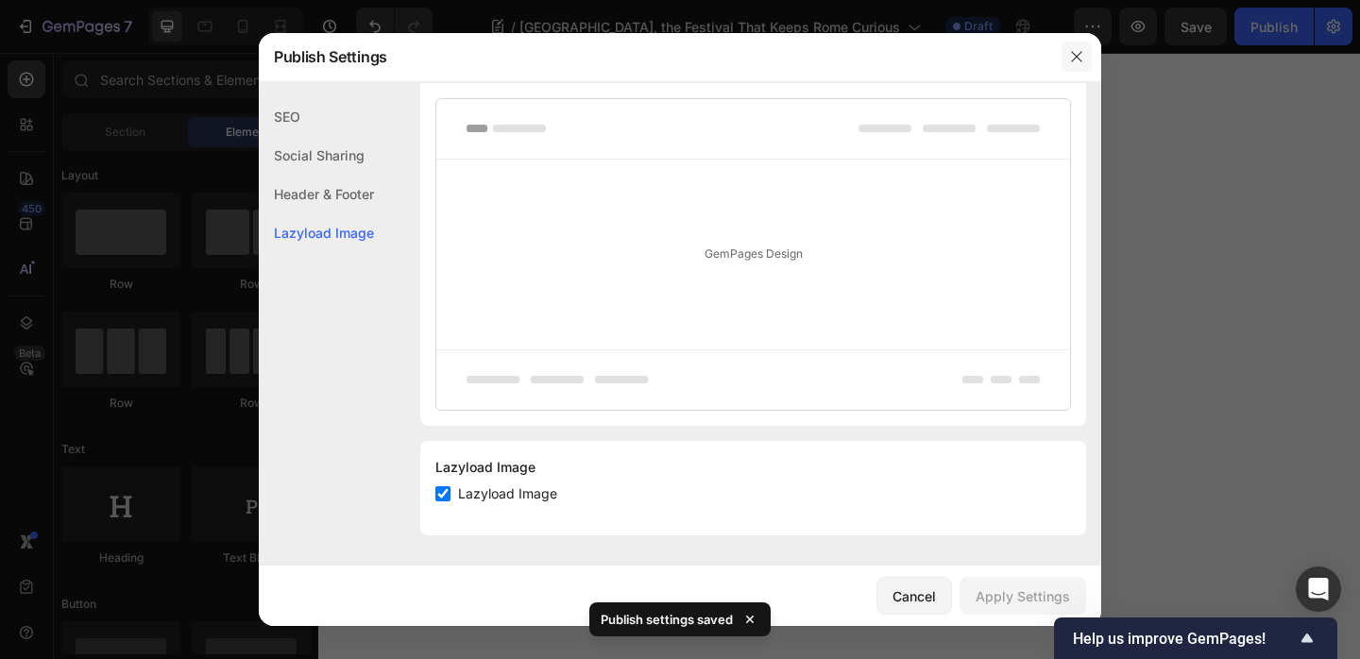
click at [1073, 54] on icon "button" at bounding box center [1076, 57] width 10 height 10
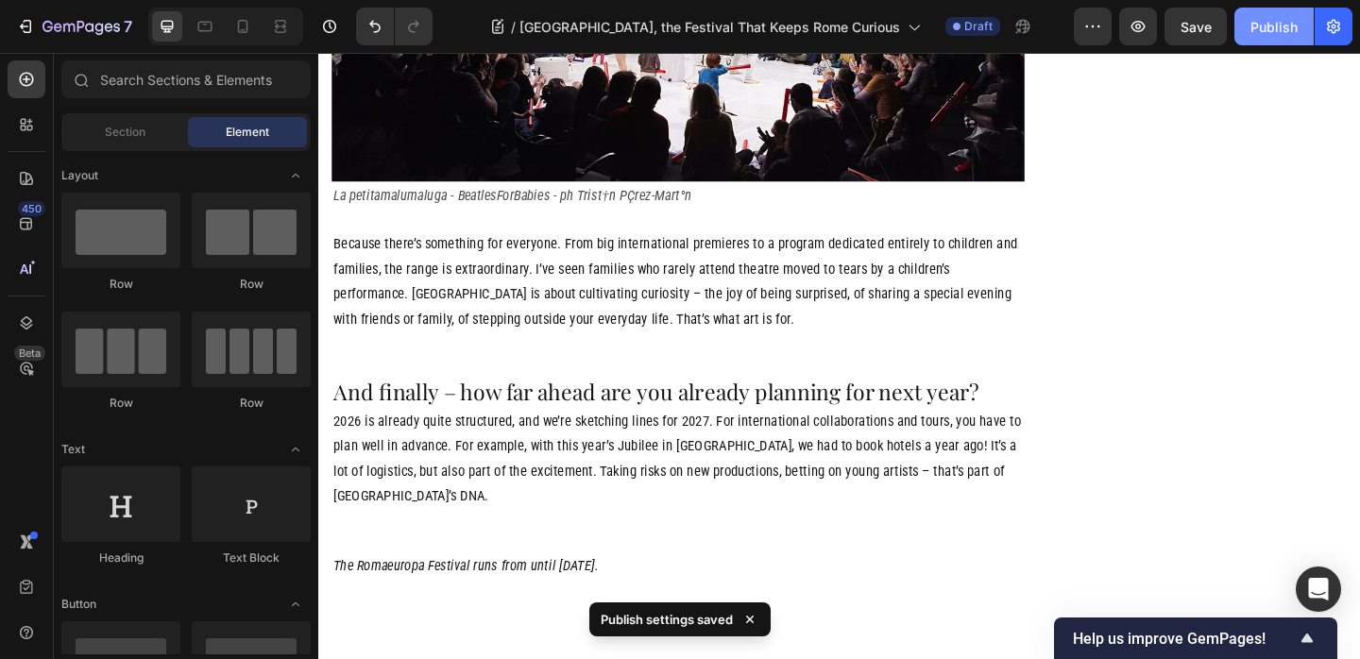
click at [1283, 32] on div "Publish" at bounding box center [1273, 27] width 47 height 20
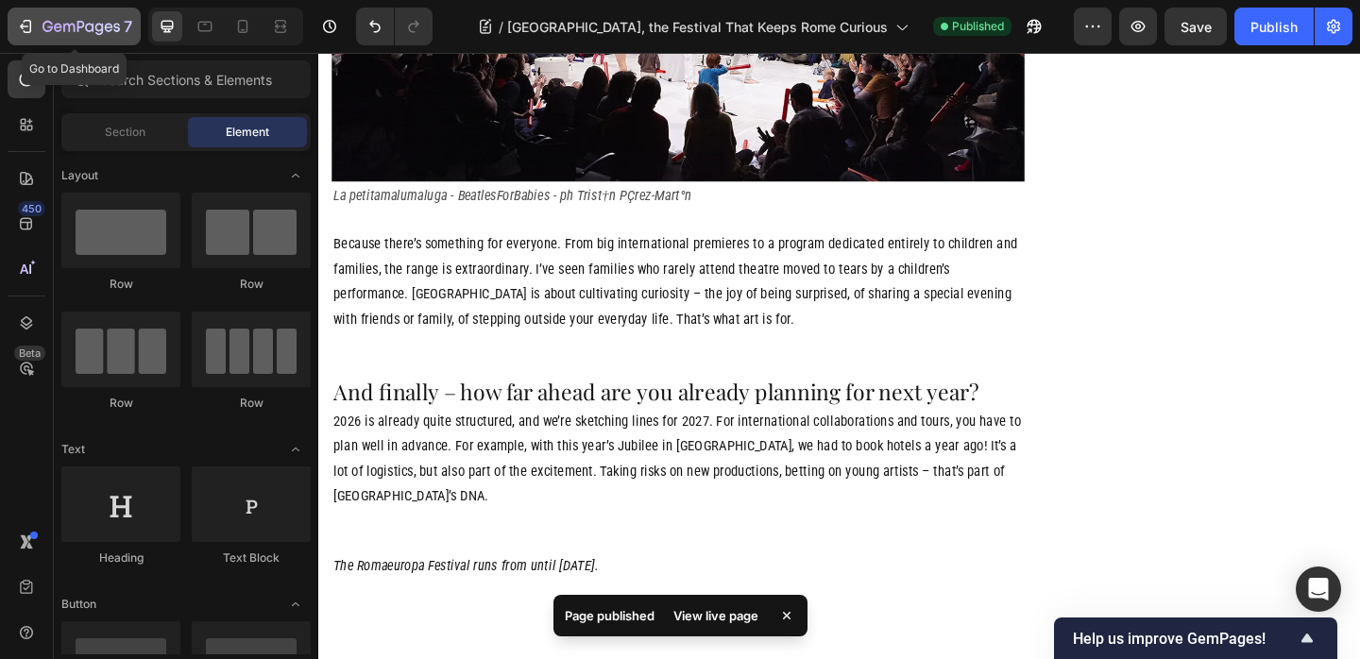
click at [71, 24] on icon "button" at bounding box center [68, 28] width 11 height 8
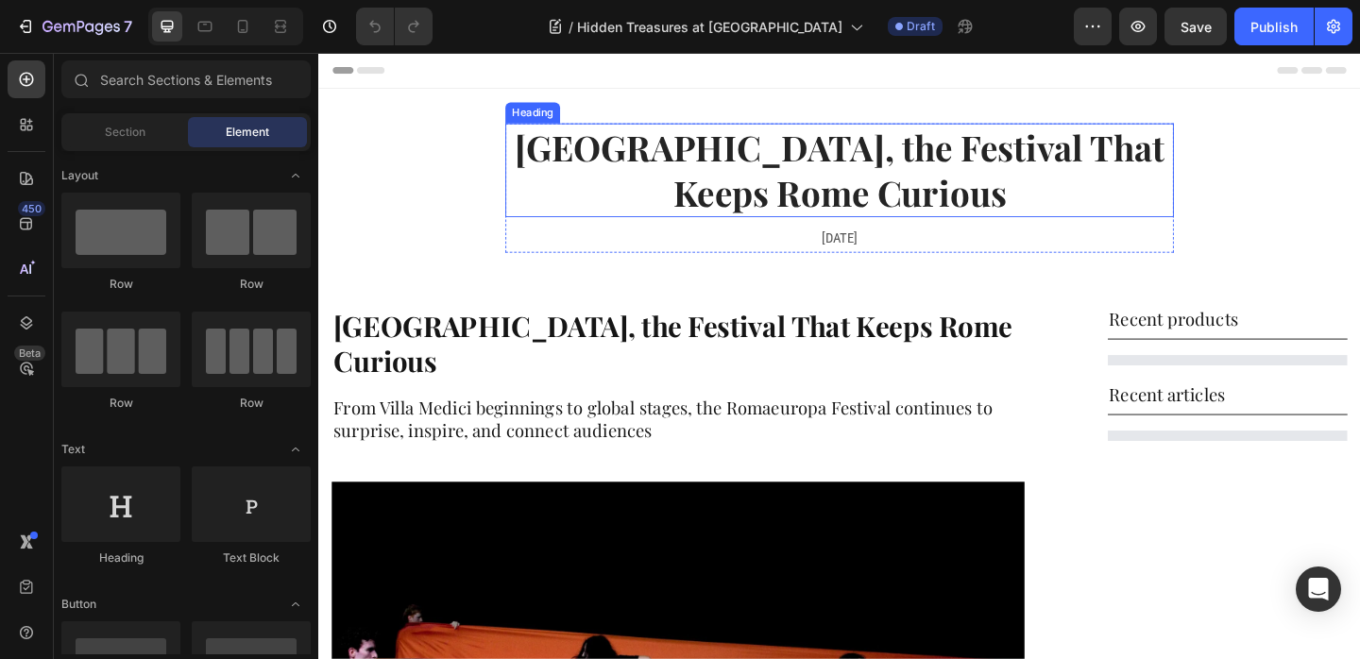
click at [842, 155] on h2 "[GEOGRAPHIC_DATA], the Festival That Keeps Rome Curious" at bounding box center [884, 180] width 727 height 102
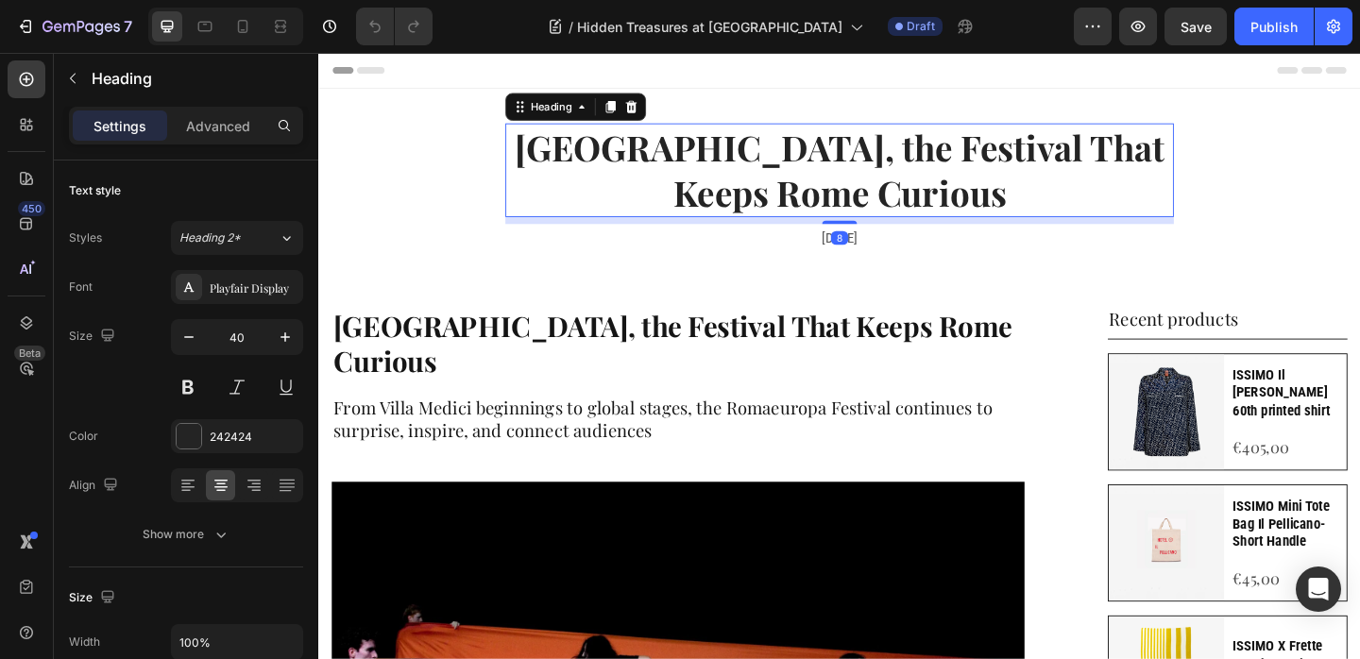
click at [842, 155] on h2 "[GEOGRAPHIC_DATA], the Festival That Keeps Rome Curious" at bounding box center [884, 180] width 727 height 102
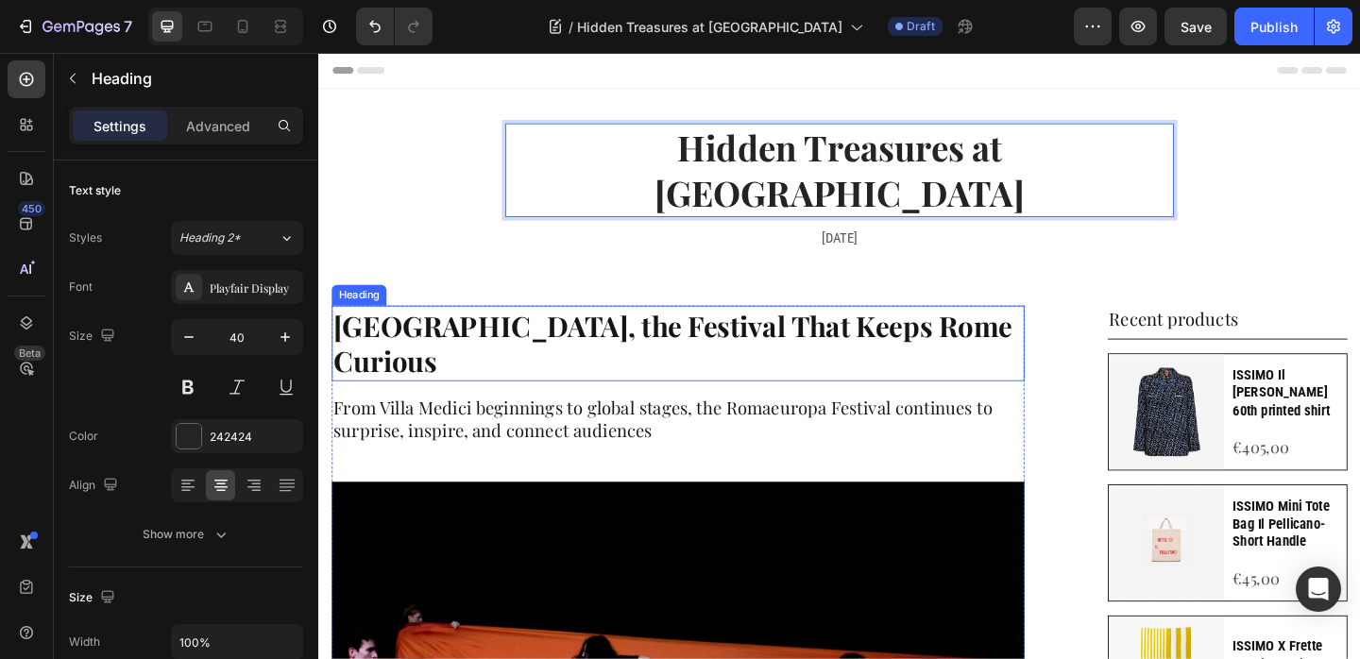
click at [755, 410] on div "From Villa Medici beginnings to global stages, the Romaeuropa Festival continue…" at bounding box center [709, 443] width 754 height 67
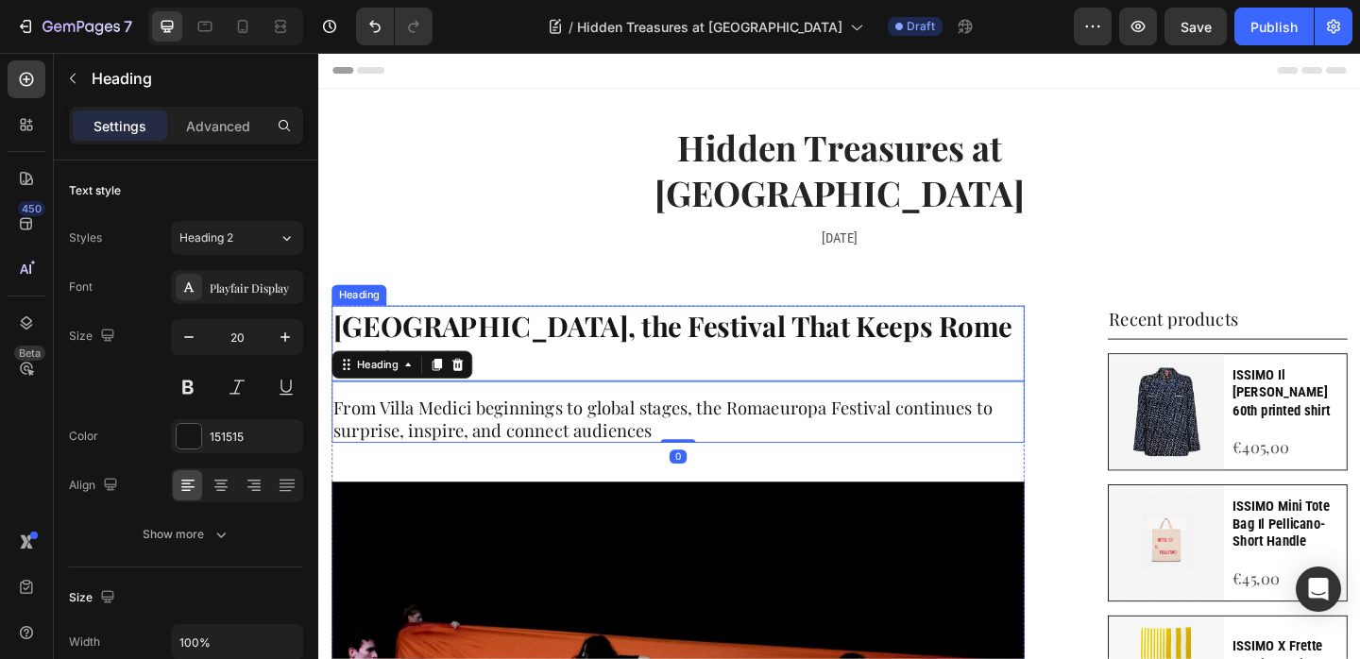
click at [763, 329] on strong "[GEOGRAPHIC_DATA], the Festival That Keeps Rome Curious" at bounding box center [703, 369] width 738 height 80
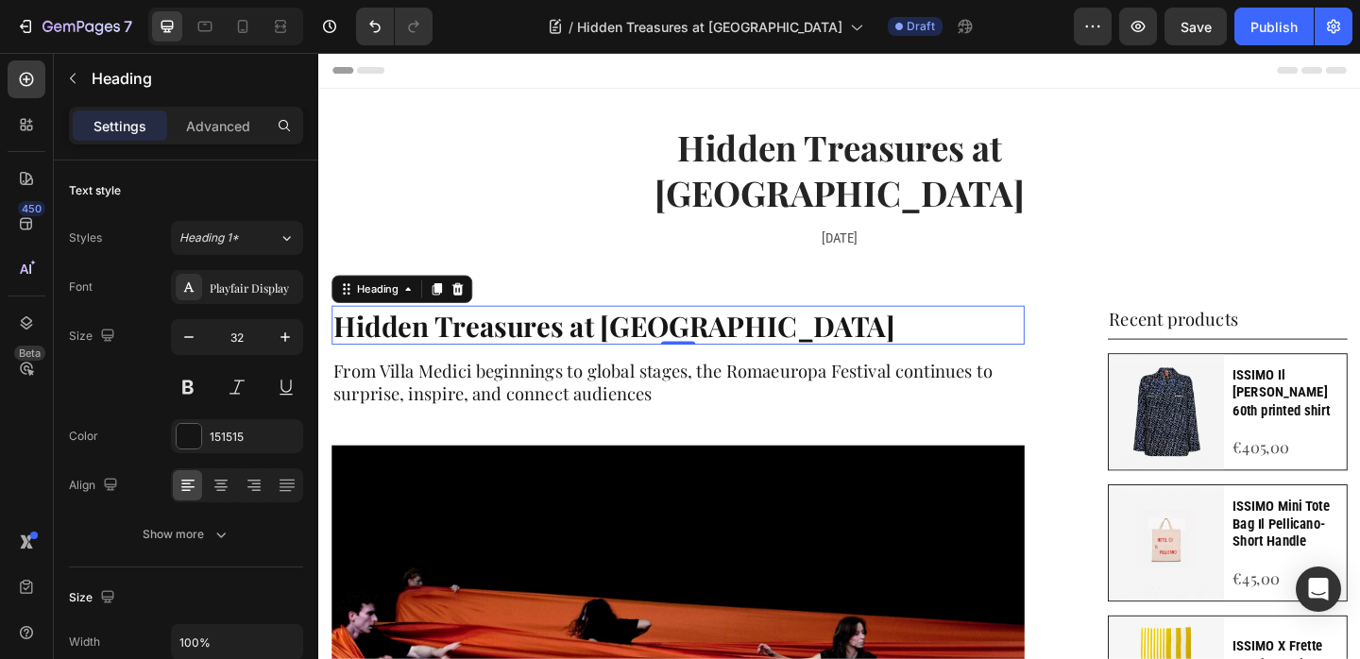
click at [460, 384] on h2 "From Villa Medici beginnings to global stages, the Romaeuropa Festival continue…" at bounding box center [709, 410] width 754 height 53
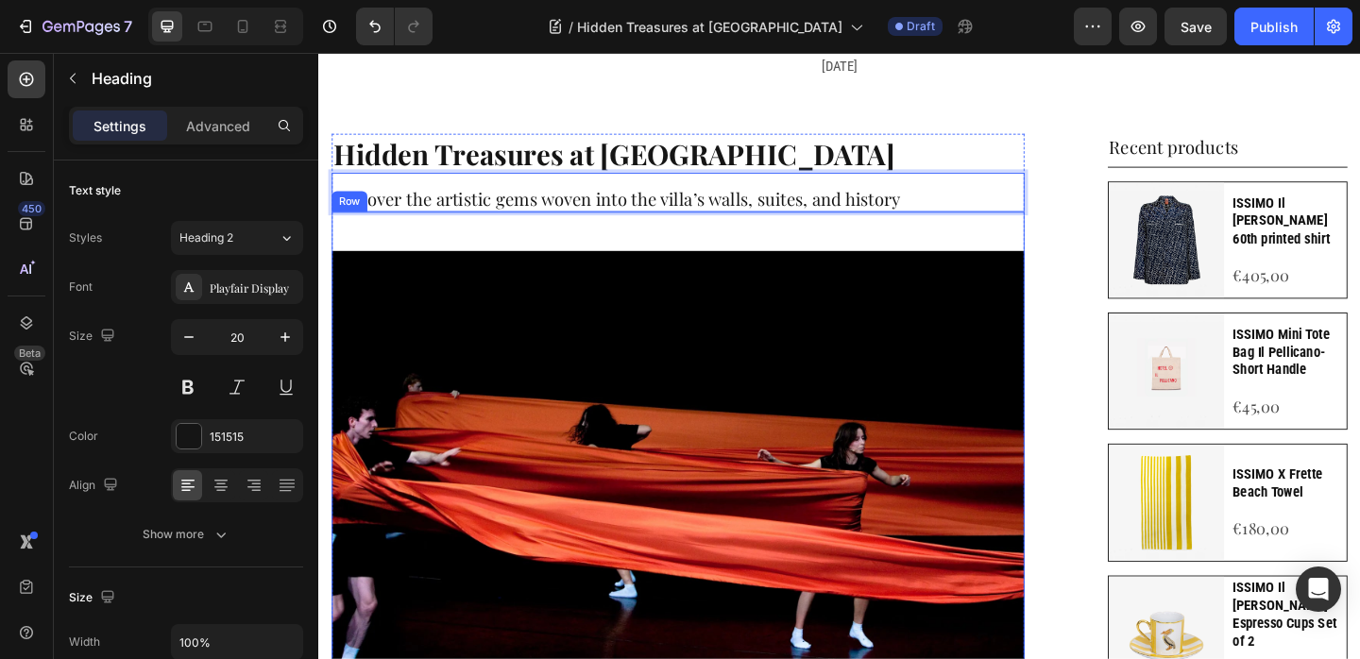
scroll to position [189, 0]
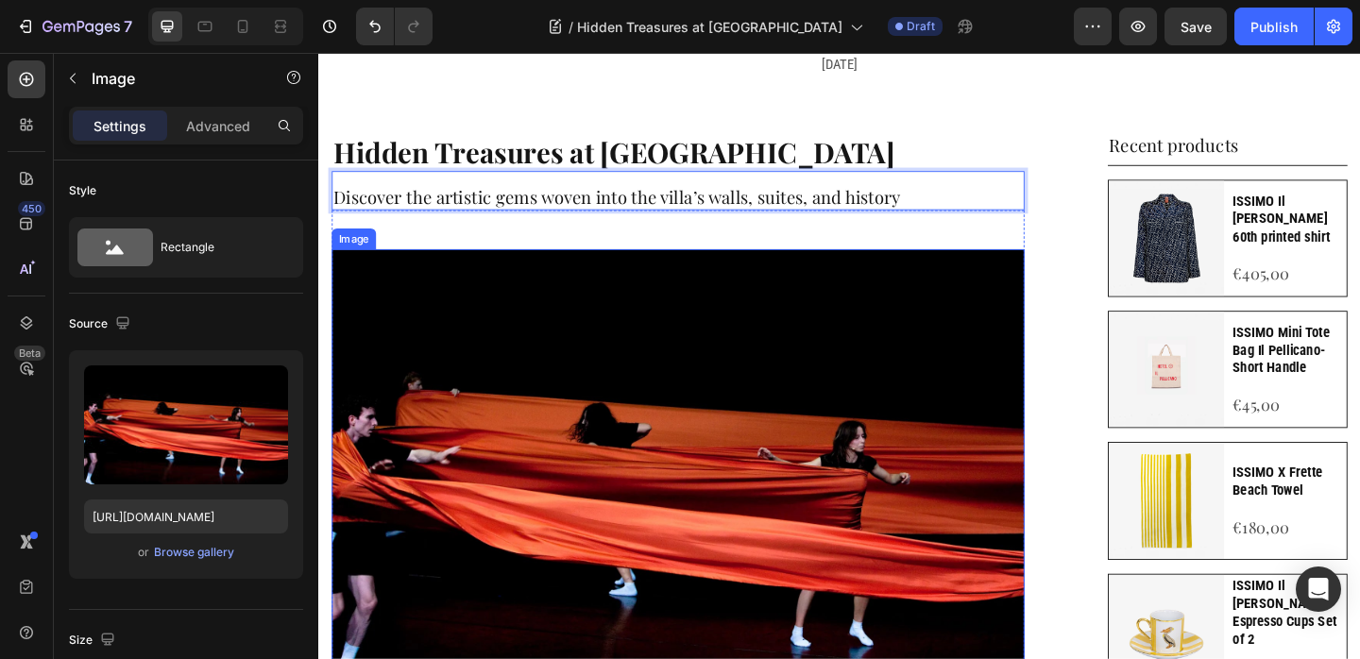
click at [579, 357] on img at bounding box center [709, 517] width 754 height 502
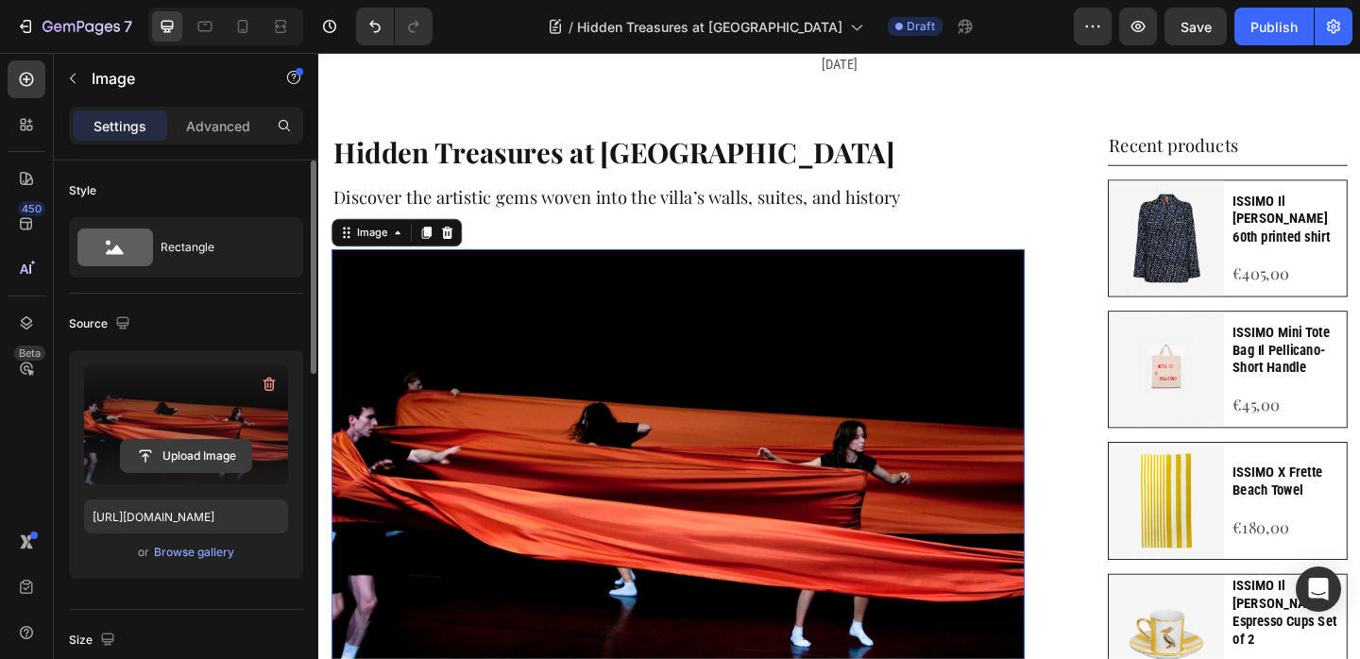
click at [196, 456] on input "file" at bounding box center [186, 456] width 130 height 32
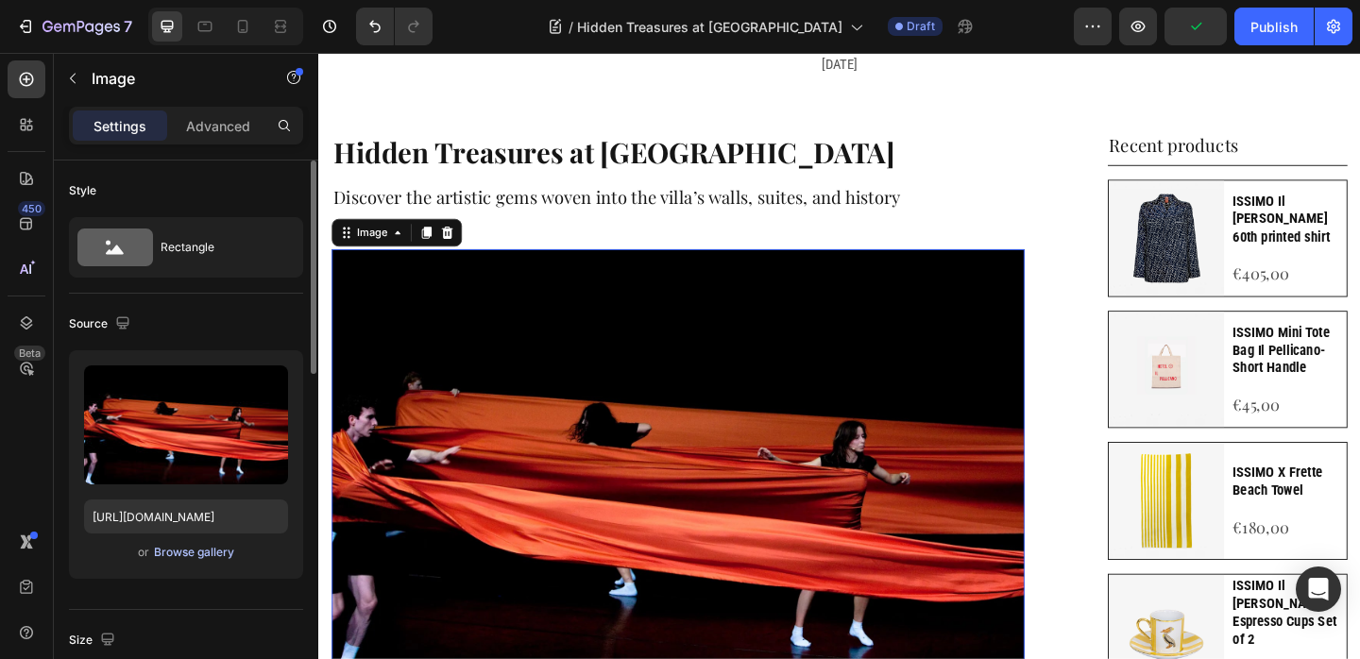
click at [229, 546] on button "Browse gallery" at bounding box center [194, 552] width 82 height 19
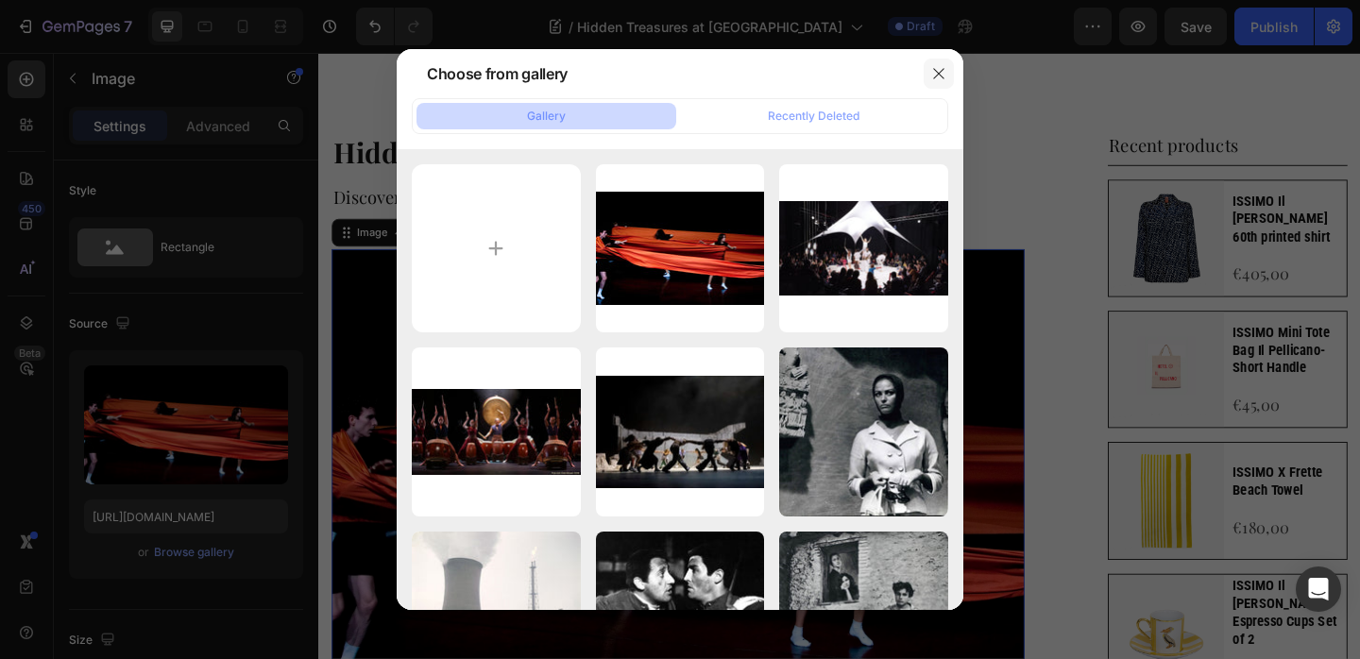
click at [937, 72] on icon "button" at bounding box center [938, 73] width 15 height 15
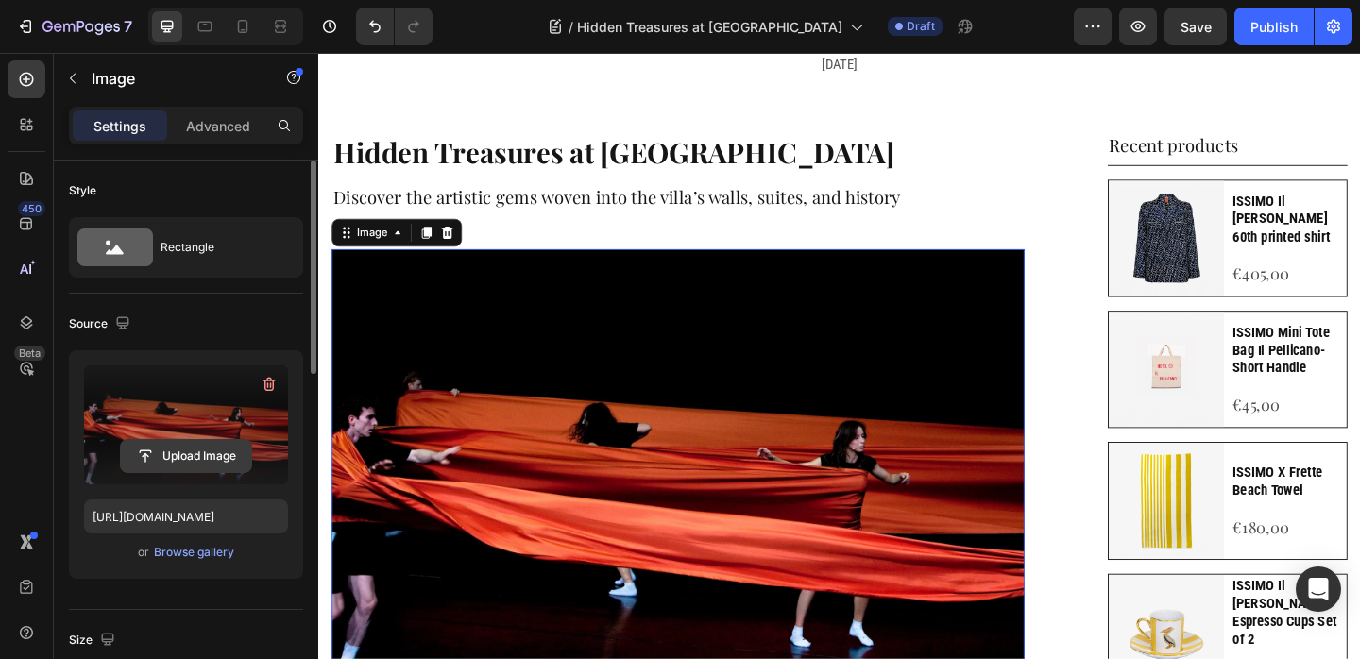
click at [195, 448] on input "file" at bounding box center [186, 456] width 130 height 32
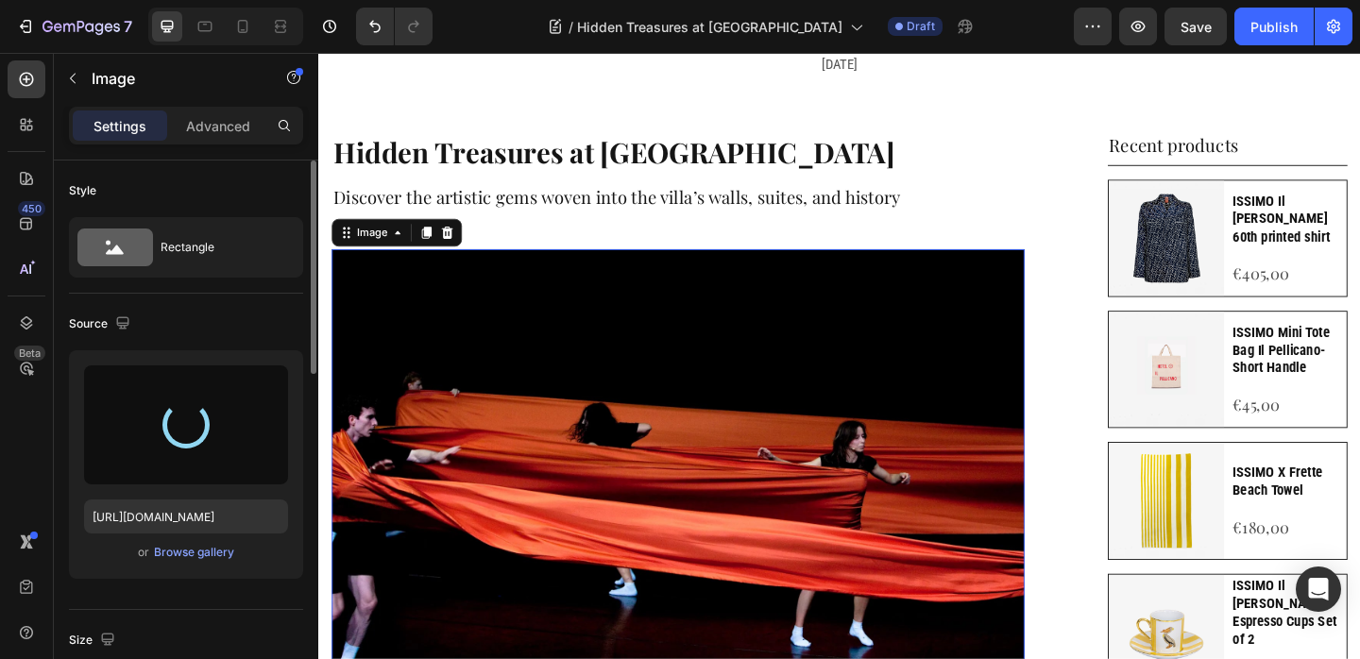
type input "[URL][DOMAIN_NAME]"
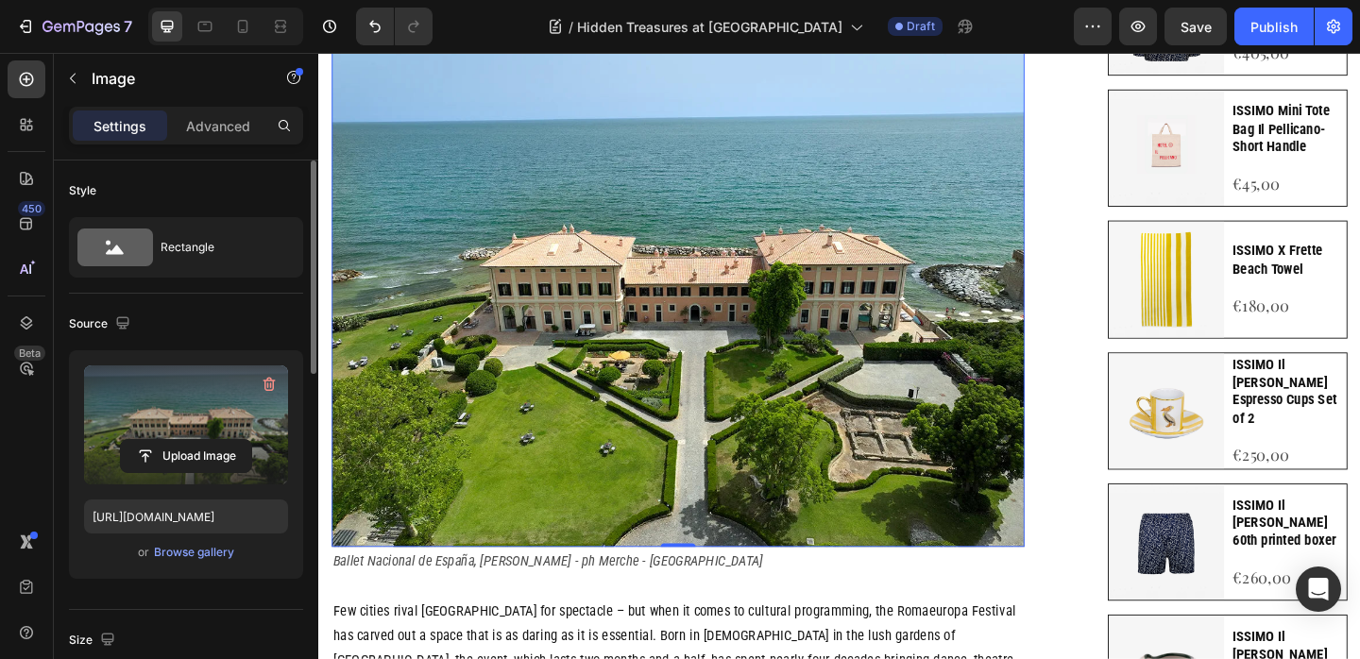
scroll to position [569, 0]
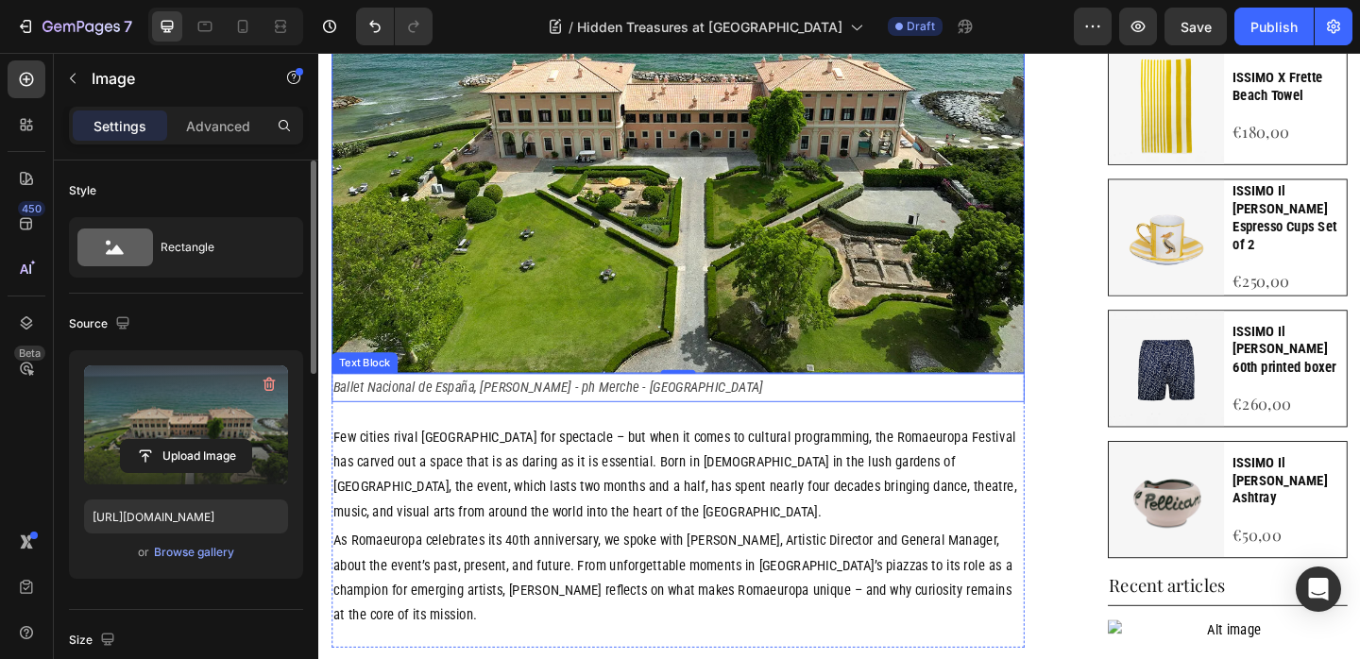
click at [474, 423] on p "Ballet Nacional de España, [PERSON_NAME] - ph Merche - [GEOGRAPHIC_DATA]" at bounding box center [709, 416] width 750 height 27
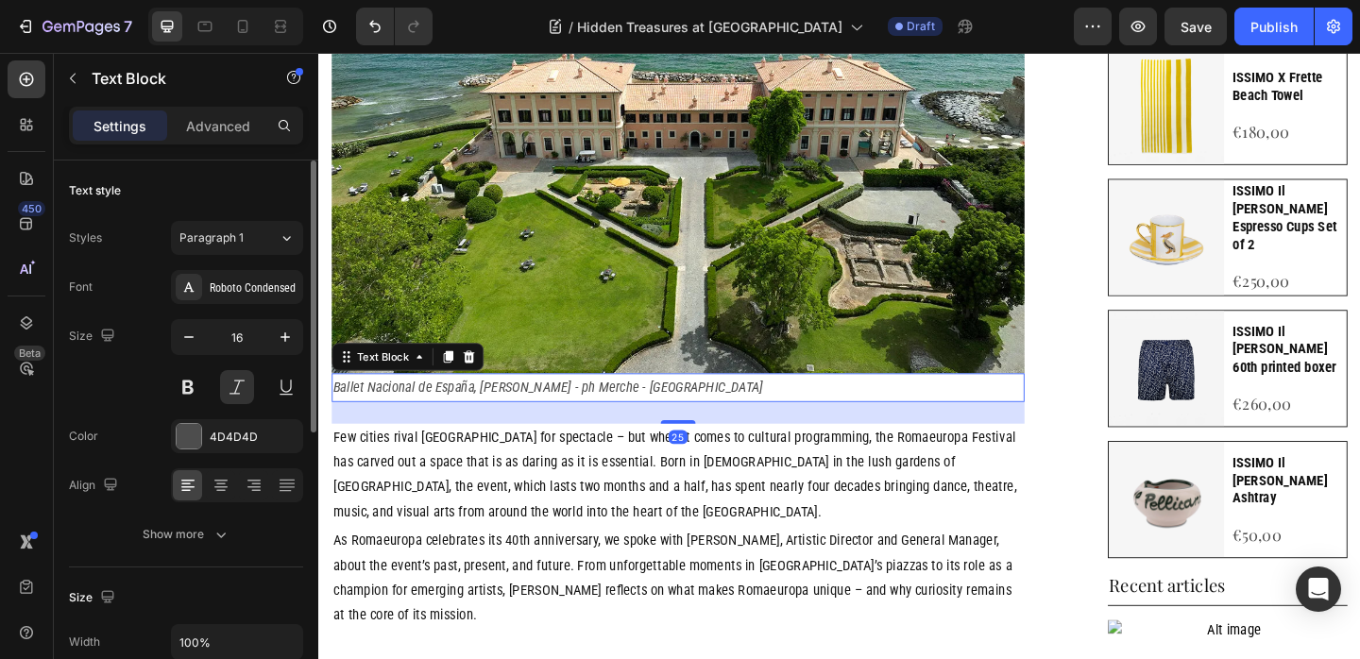
click at [487, 384] on icon at bounding box center [481, 383] width 15 height 15
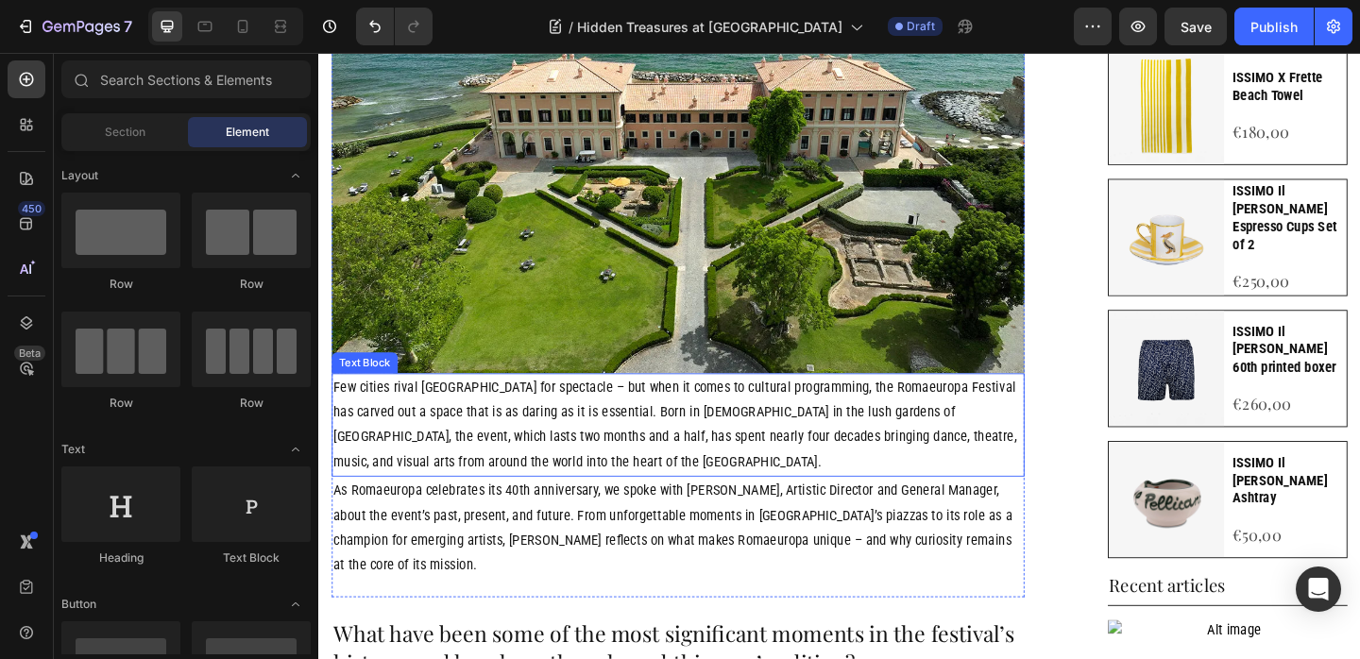
click at [372, 438] on p "Few cities rival Rome for spectacle – but when it comes to cultural programming…" at bounding box center [709, 457] width 750 height 109
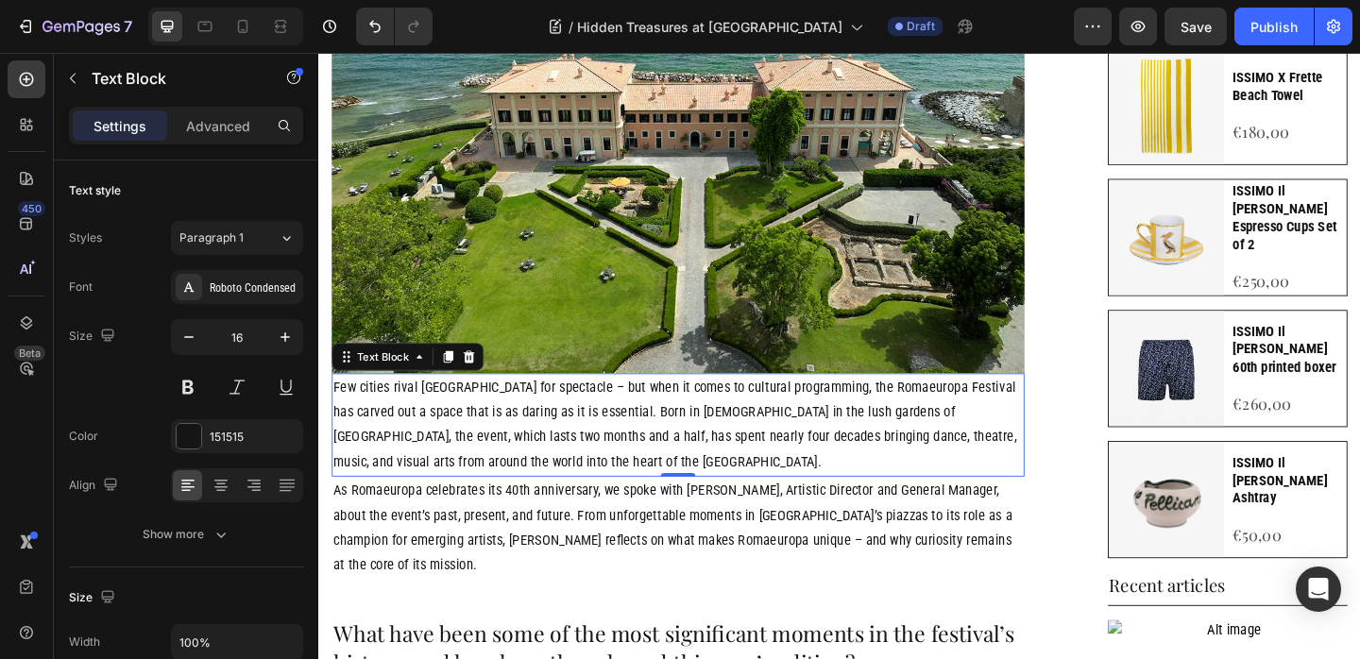
click at [513, 468] on p "Few cities rival Rome for spectacle – but when it comes to cultural programming…" at bounding box center [709, 457] width 750 height 109
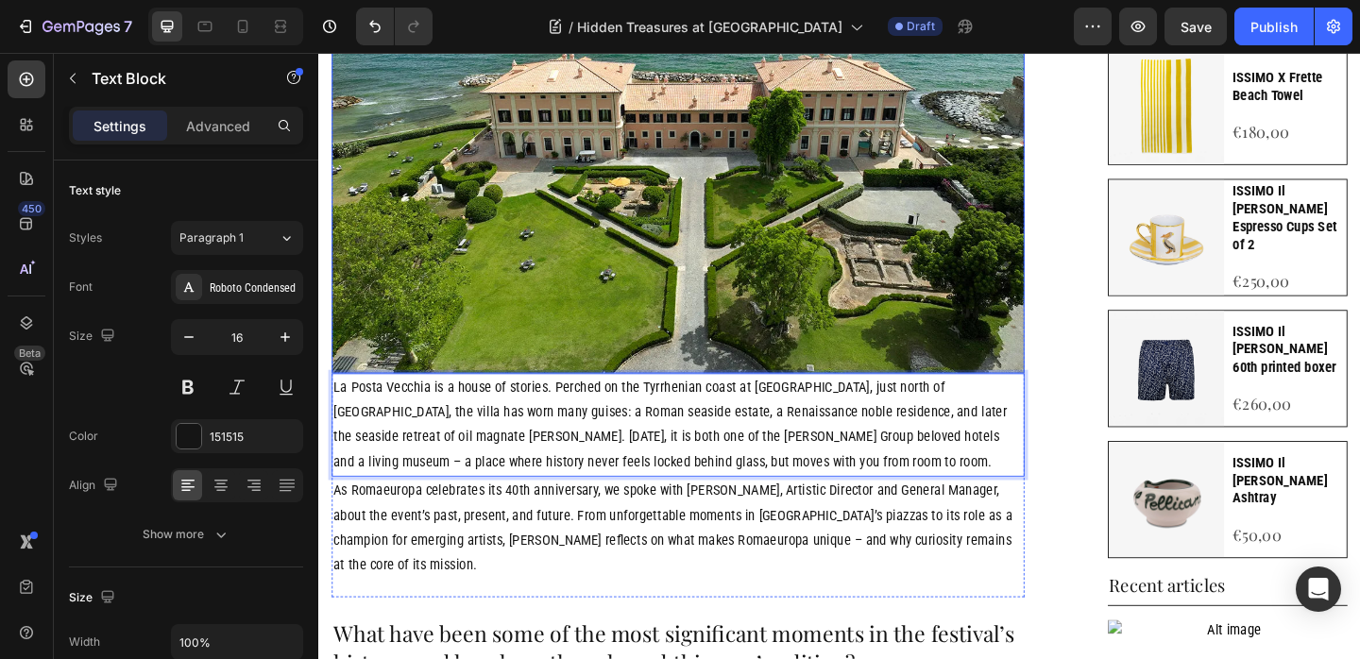
click at [604, 326] on img at bounding box center [709, 119] width 754 height 564
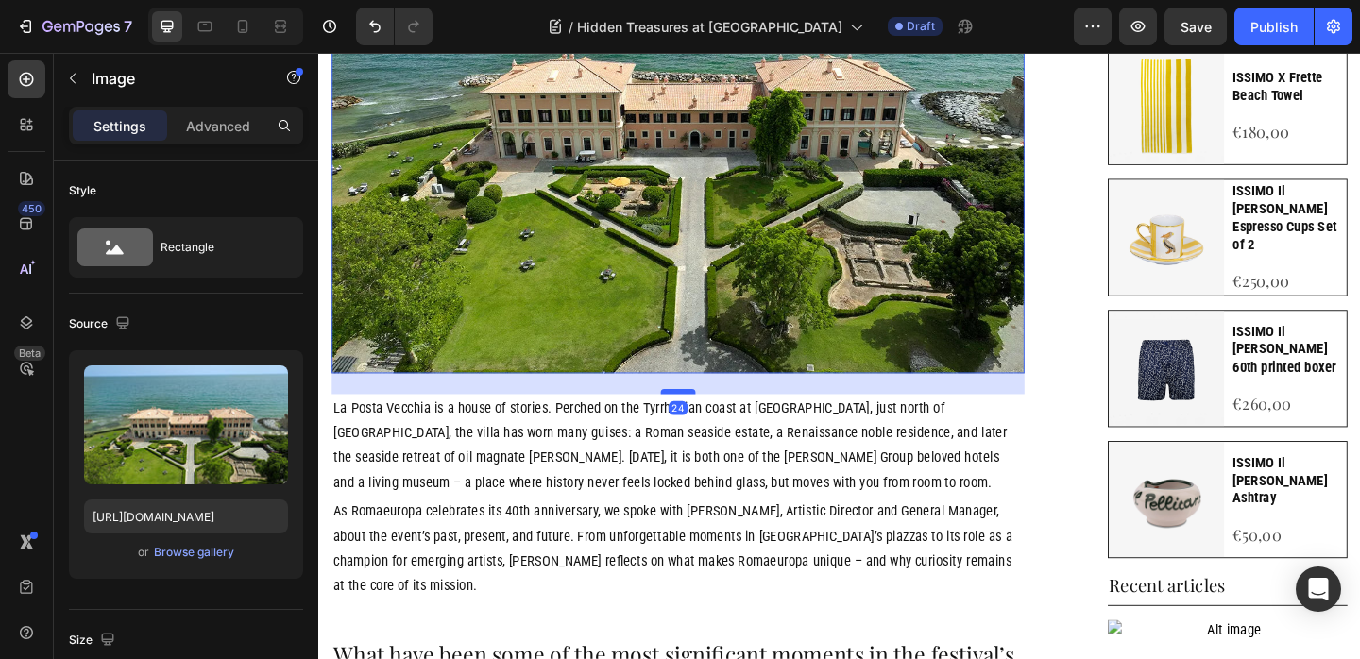
drag, startPoint x: 708, startPoint y: 401, endPoint x: 708, endPoint y: 423, distance: 21.7
click at [708, 423] on div at bounding box center [709, 421] width 38 height 6
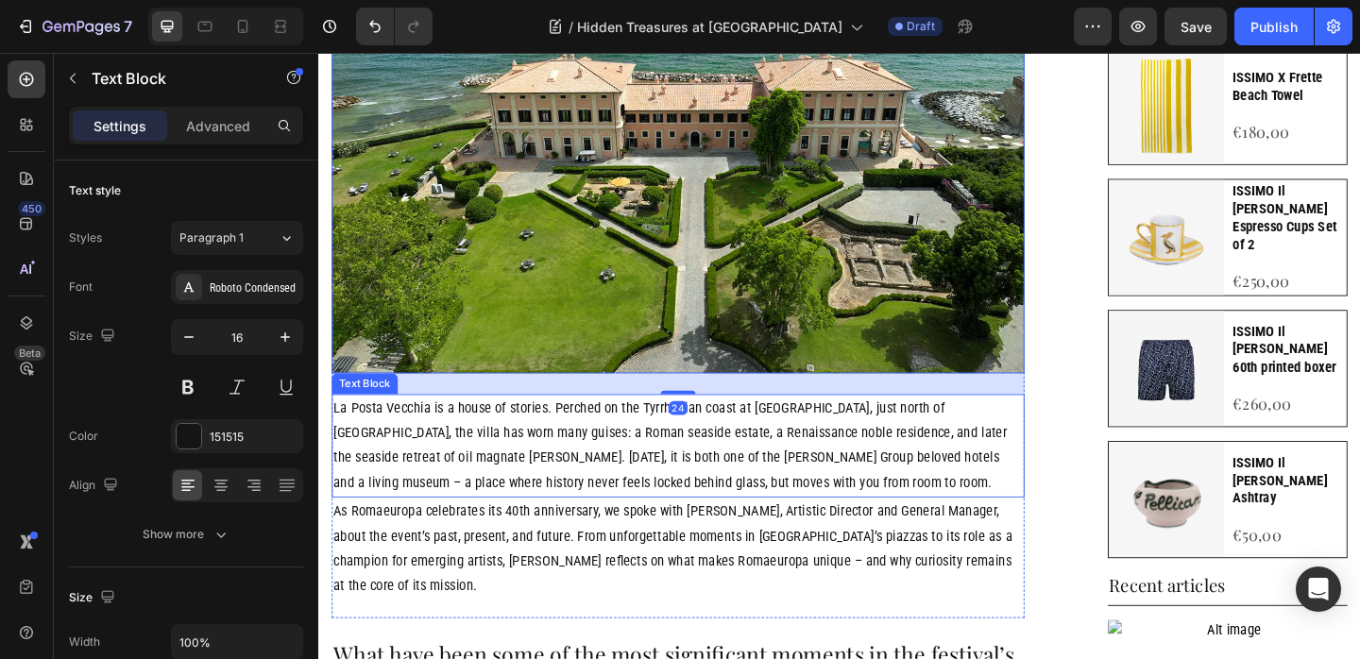
click at [527, 495] on p "La Posta Vecchia is a house of stories. Perched on the Tyrrhenian coast at Palo…" at bounding box center [709, 480] width 750 height 109
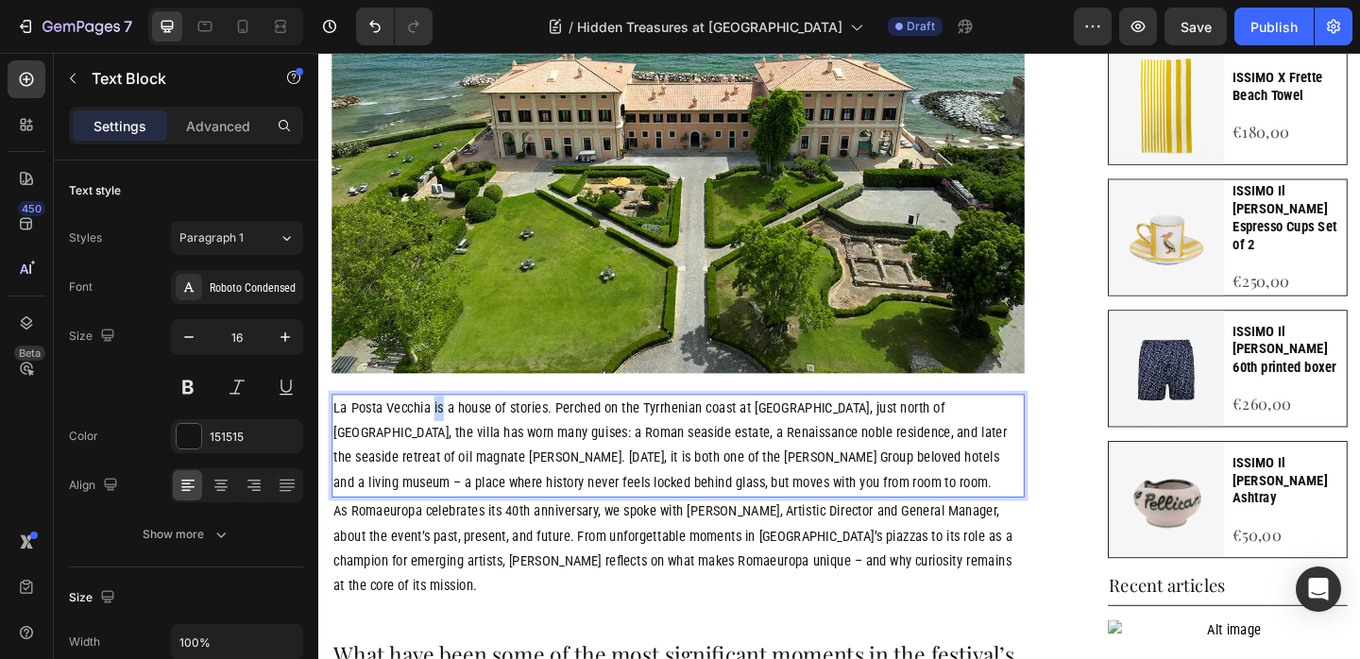
click at [442, 449] on p "La Posta Vecchia is a house of stories. Perched on the Tyrrhenian coast at Palo…" at bounding box center [709, 480] width 750 height 109
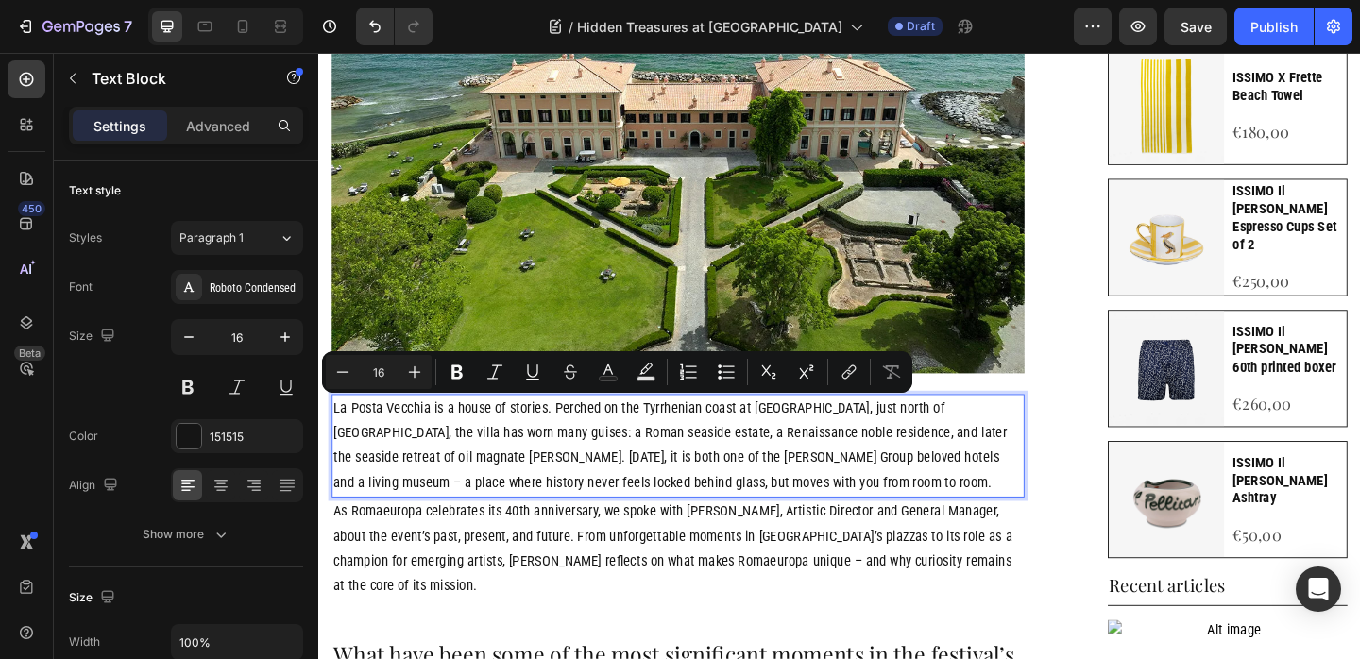
click at [344, 442] on p "La Posta Vecchia is a house of stories. Perched on the Tyrrhenian coast at Palo…" at bounding box center [709, 480] width 750 height 109
drag, startPoint x: 352, startPoint y: 443, endPoint x: 525, endPoint y: 441, distance: 172.8
click at [525, 441] on p "La Posta Vecchia is a house of stories. Perched on the Tyrrhenian coast at Palo…" at bounding box center [709, 480] width 750 height 109
click at [844, 501] on p "La Posta Vecchia is a house of stories . Perched on the Tyrrhenian coast at Pal…" at bounding box center [709, 480] width 750 height 109
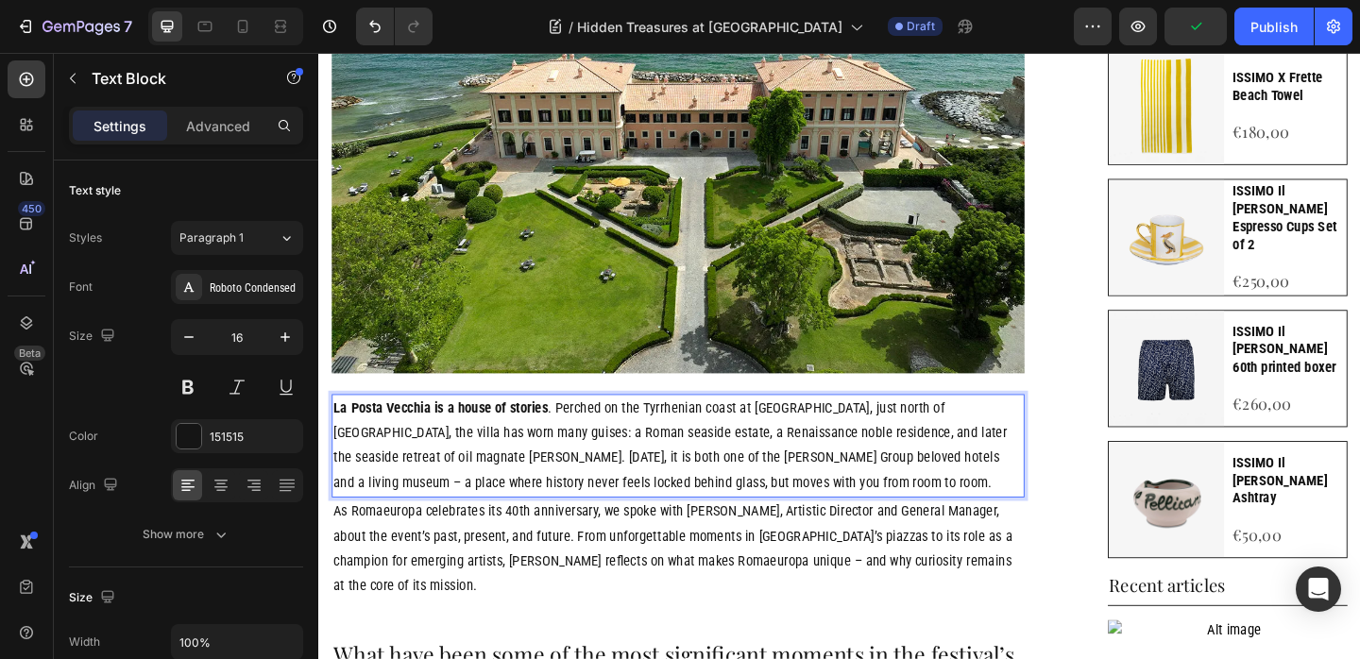
click at [417, 468] on p "La Posta Vecchia is a house of stories . Perched on the Tyrrhenian coast at Pal…" at bounding box center [709, 480] width 750 height 109
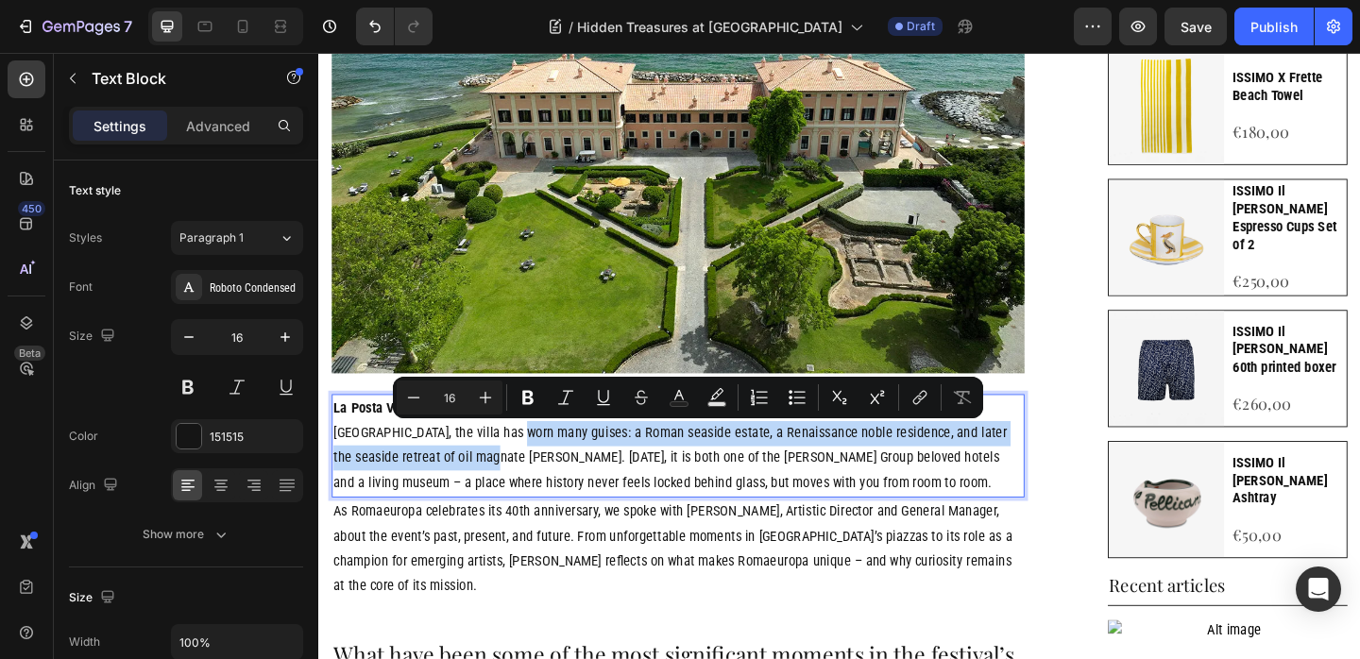
drag, startPoint x: 417, startPoint y: 468, endPoint x: 344, endPoint y: 493, distance: 77.6
click at [344, 493] on p "La Posta Vecchia is a house of stories . Perched on the Tyrrhenian coast at Pal…" at bounding box center [709, 480] width 750 height 109
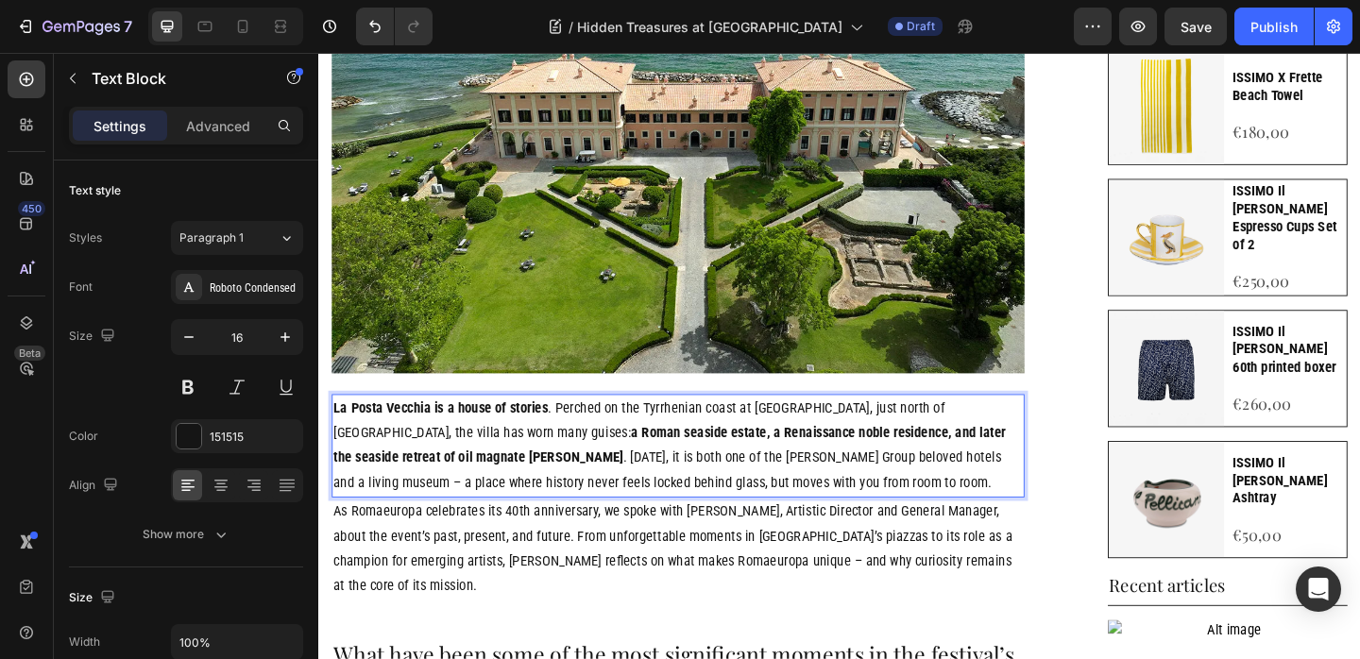
click at [693, 484] on p "La Posta Vecchia is a house of stories . Perched on the Tyrrhenian coast at Pal…" at bounding box center [709, 480] width 750 height 109
click at [749, 493] on p "La Posta Vecchia is a house of stories . Perched on the Tyrrhenian coast at Pal…" at bounding box center [709, 480] width 750 height 109
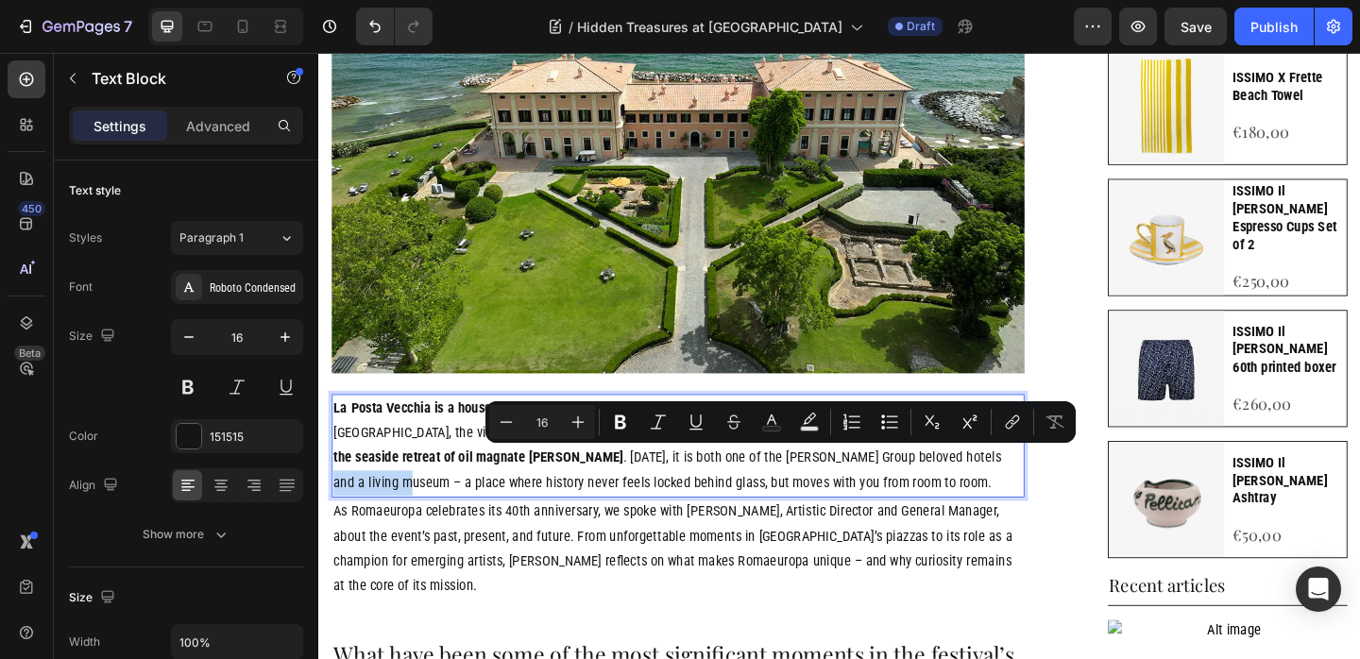
drag, startPoint x: 756, startPoint y: 493, endPoint x: 823, endPoint y: 495, distance: 67.1
click at [824, 495] on p "La Posta Vecchia is a house of stories . Perched on the Tyrrhenian coast at Pal…" at bounding box center [709, 480] width 750 height 109
click at [468, 517] on p "La Posta Vecchia is a house of stories . Perched on the Tyrrhenian coast at Pal…" at bounding box center [709, 480] width 750 height 109
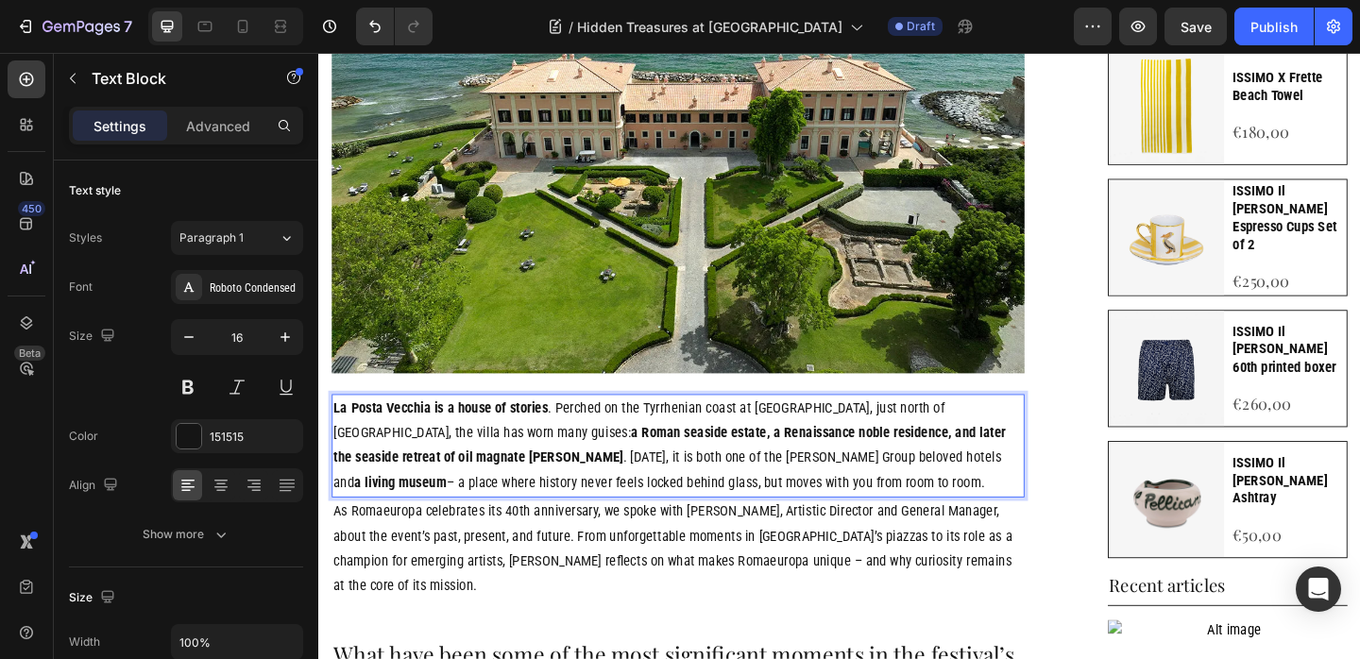
click at [925, 494] on p "La Posta Vecchia is a house of stories . Perched on the Tyrrhenian coast at Pal…" at bounding box center [709, 480] width 750 height 109
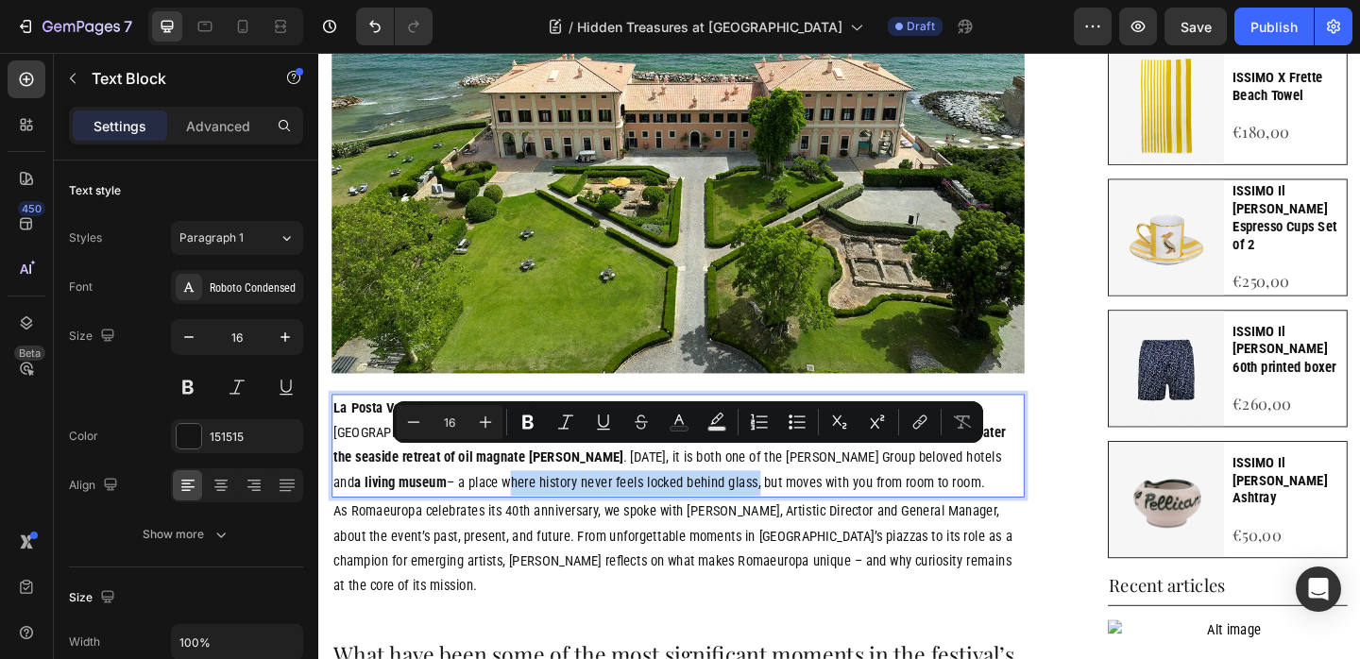
drag, startPoint x: 926, startPoint y: 494, endPoint x: 434, endPoint y: 521, distance: 492.8
click at [434, 521] on p "La Posta Vecchia is a house of stories . Perched on the Tyrrhenian coast at Pal…" at bounding box center [709, 480] width 750 height 109
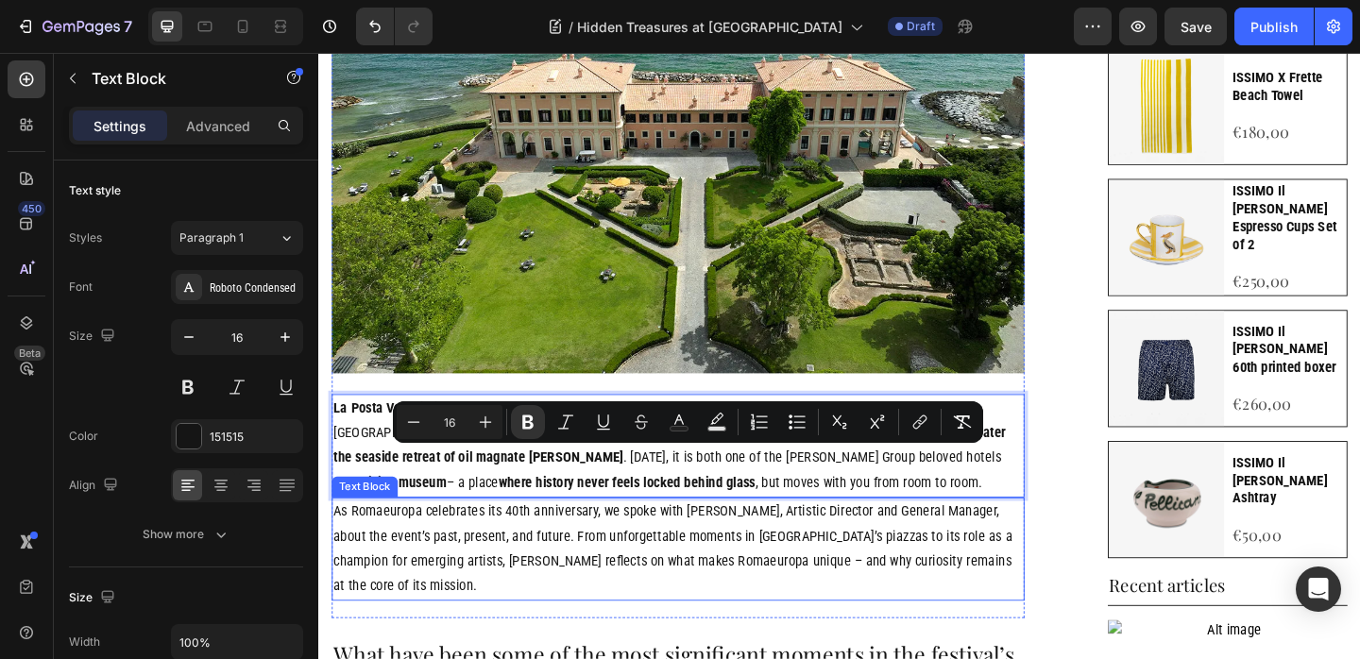
click at [565, 564] on p "As Romaeuropa celebrates its 40th anniversary, we spoke with Fabrizio Grifasi, …" at bounding box center [709, 592] width 750 height 109
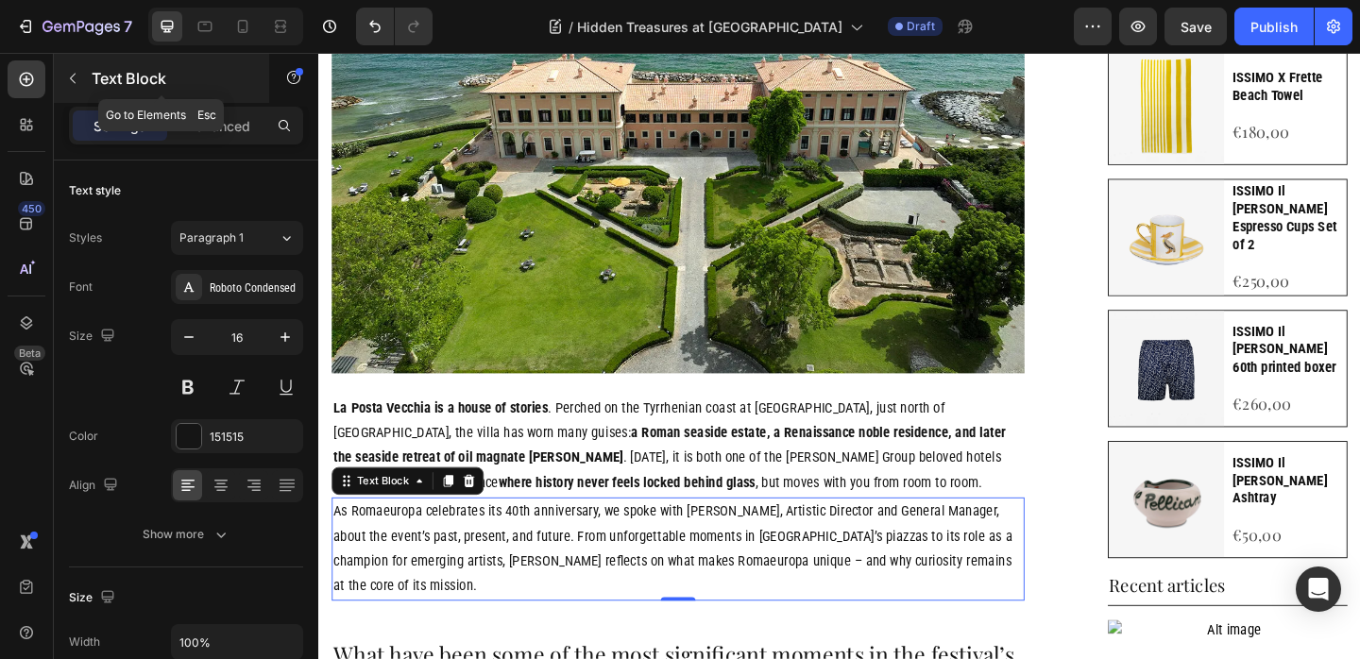
click at [70, 78] on icon "button" at bounding box center [73, 79] width 6 height 10
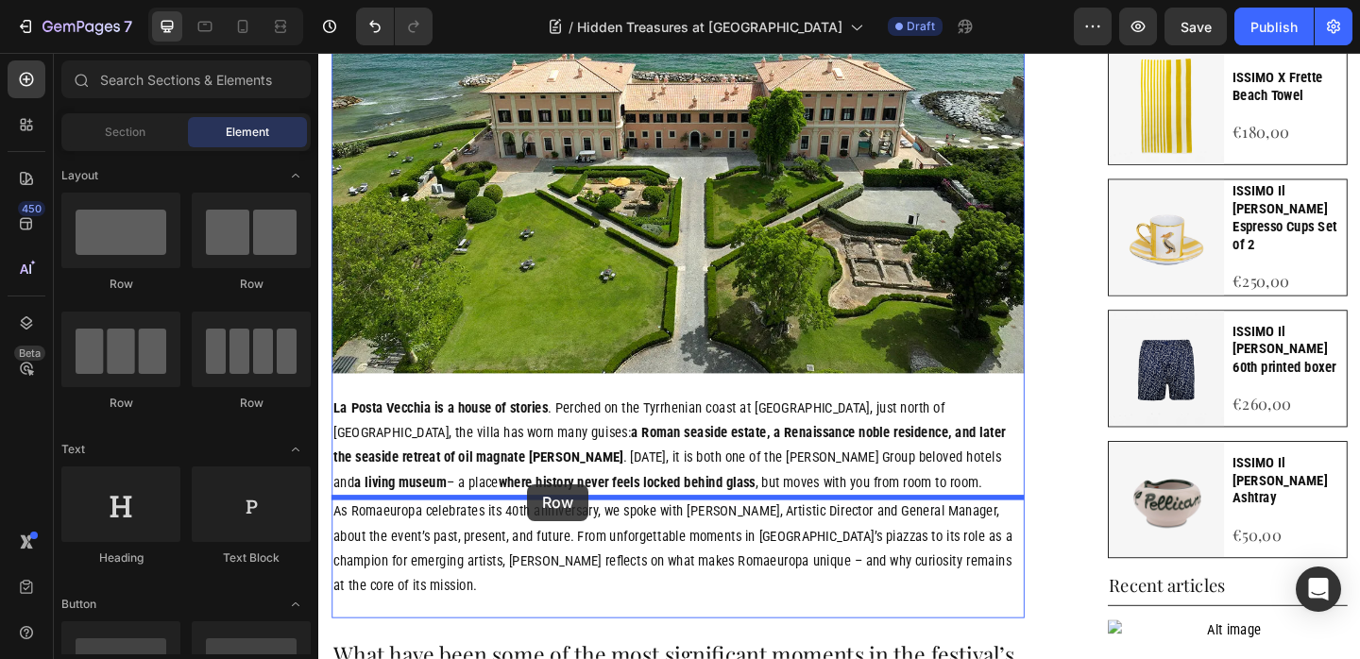
drag, startPoint x: 616, startPoint y: 339, endPoint x: 544, endPoint y: 521, distance: 195.9
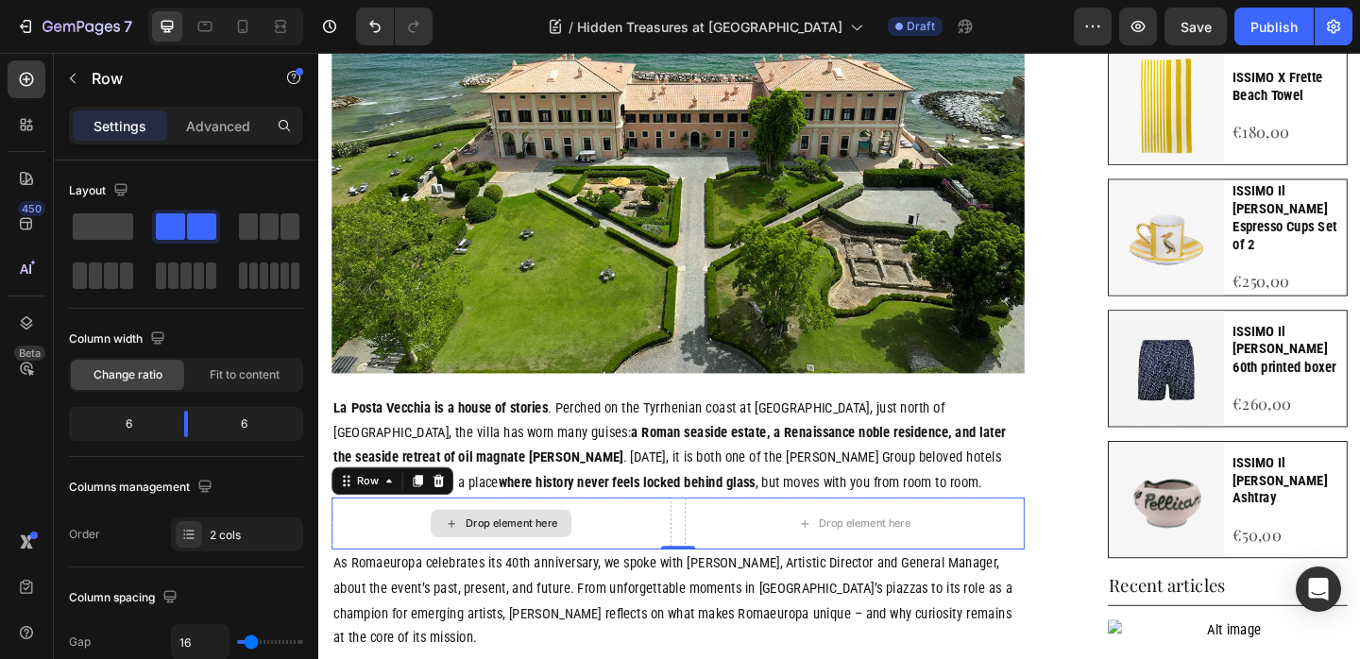
click at [543, 568] on div "Drop element here" at bounding box center [528, 564] width 100 height 15
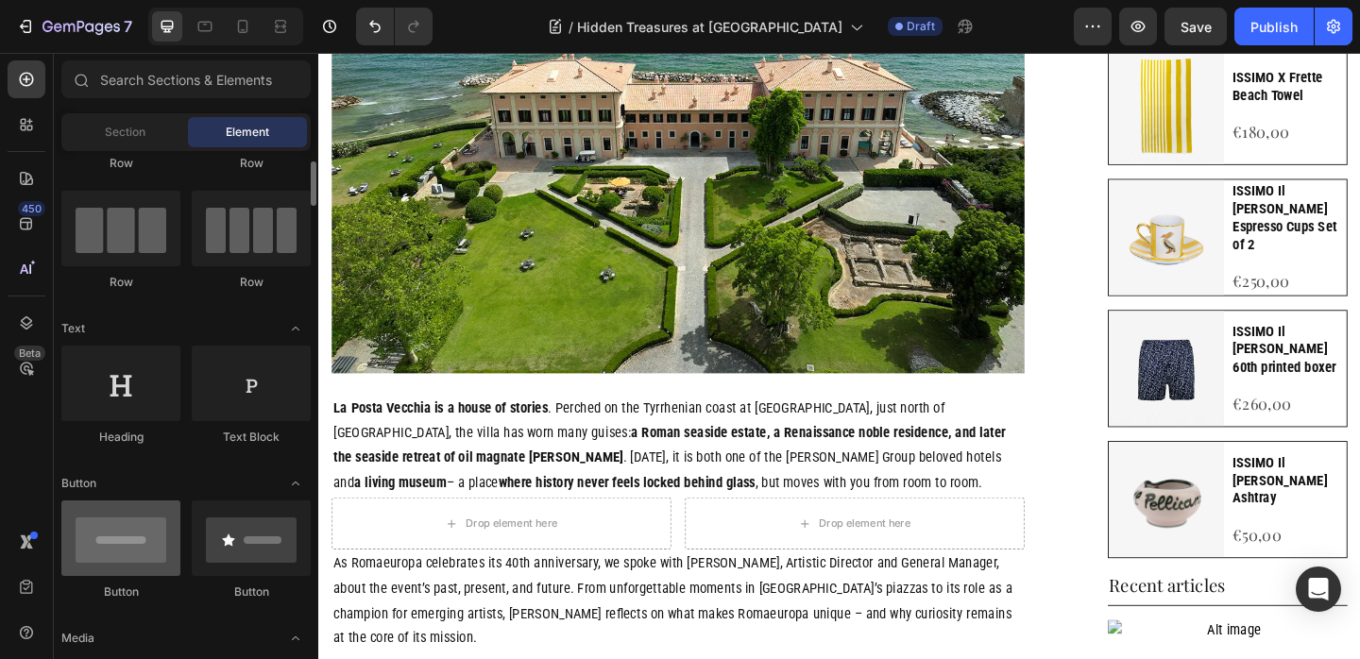
scroll to position [239, 0]
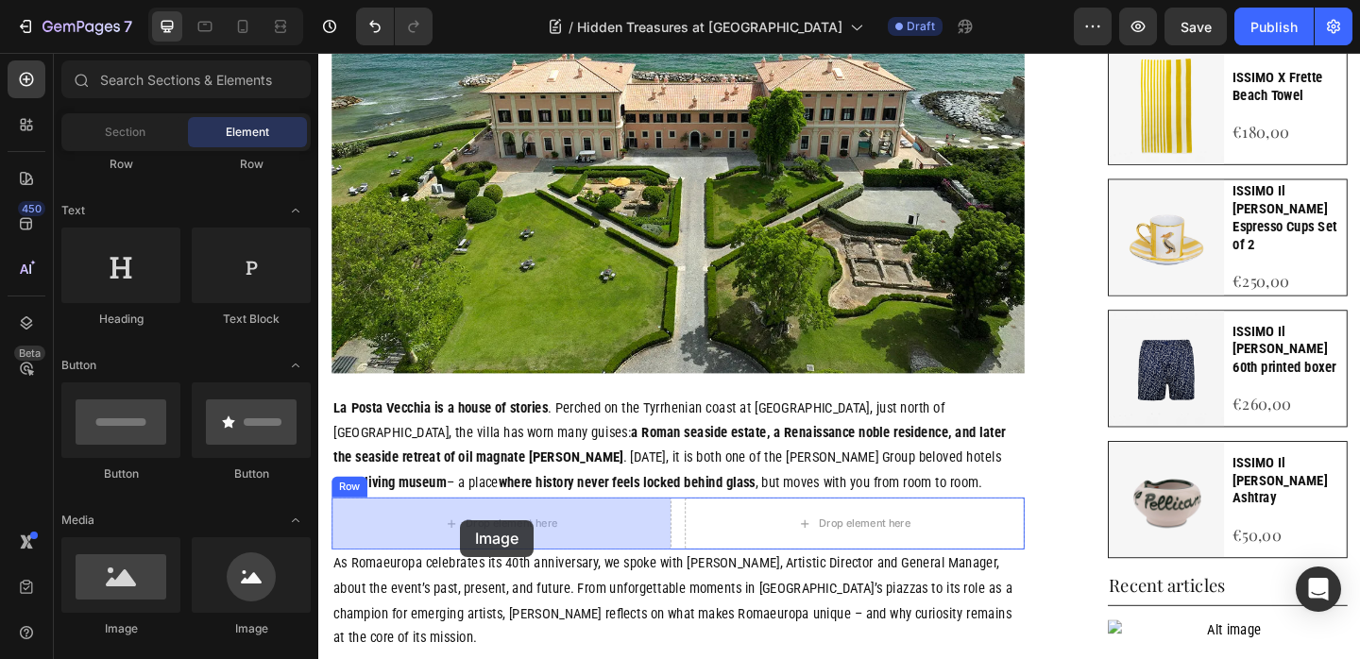
drag, startPoint x: 500, startPoint y: 633, endPoint x: 471, endPoint y: 560, distance: 78.0
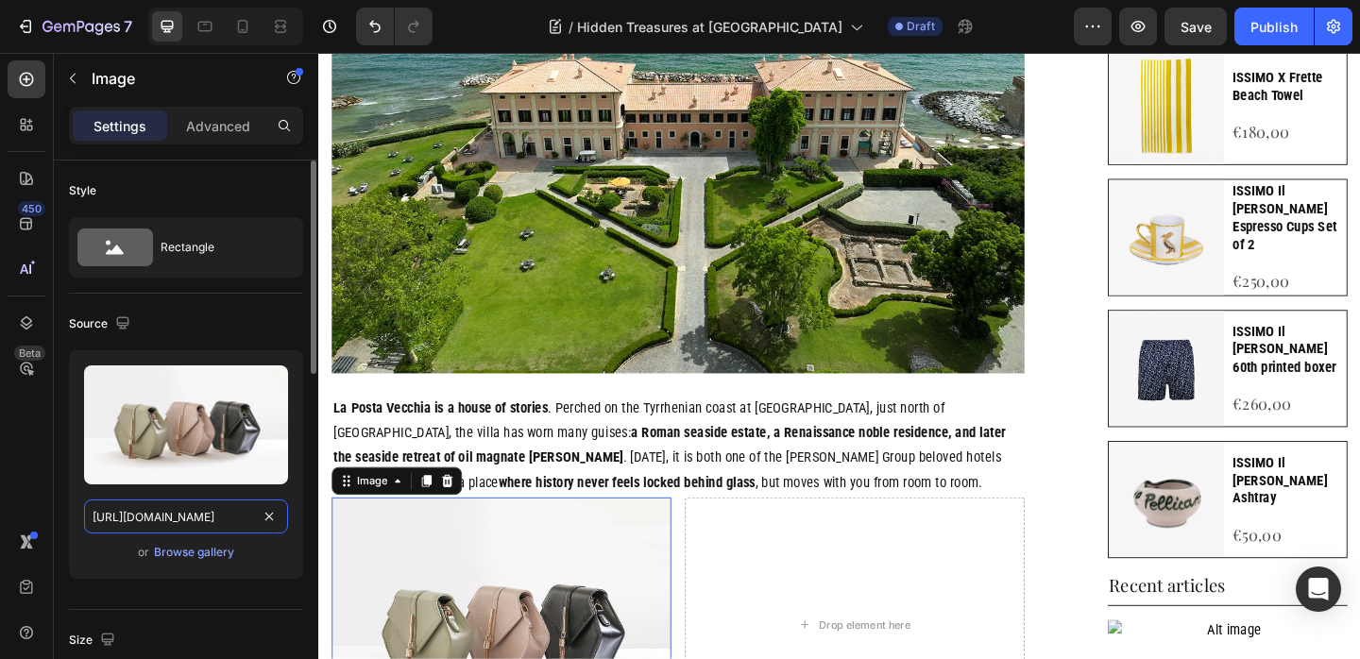
click at [224, 517] on input "[URL][DOMAIN_NAME]" at bounding box center [186, 517] width 204 height 34
paste input "0907/3016/8619/files/la-posta-vecchia-museum-1024x819.webp"
type input "[URL][DOMAIN_NAME][PERSON_NAME]"
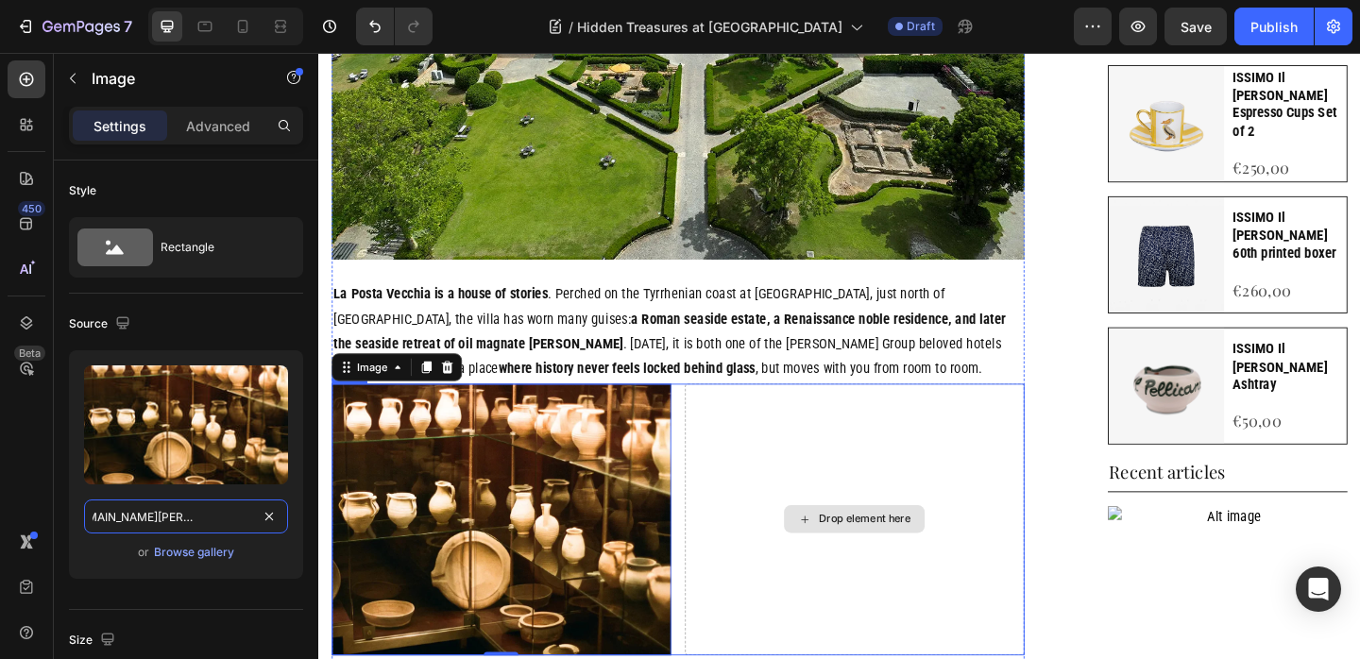
scroll to position [728, 0]
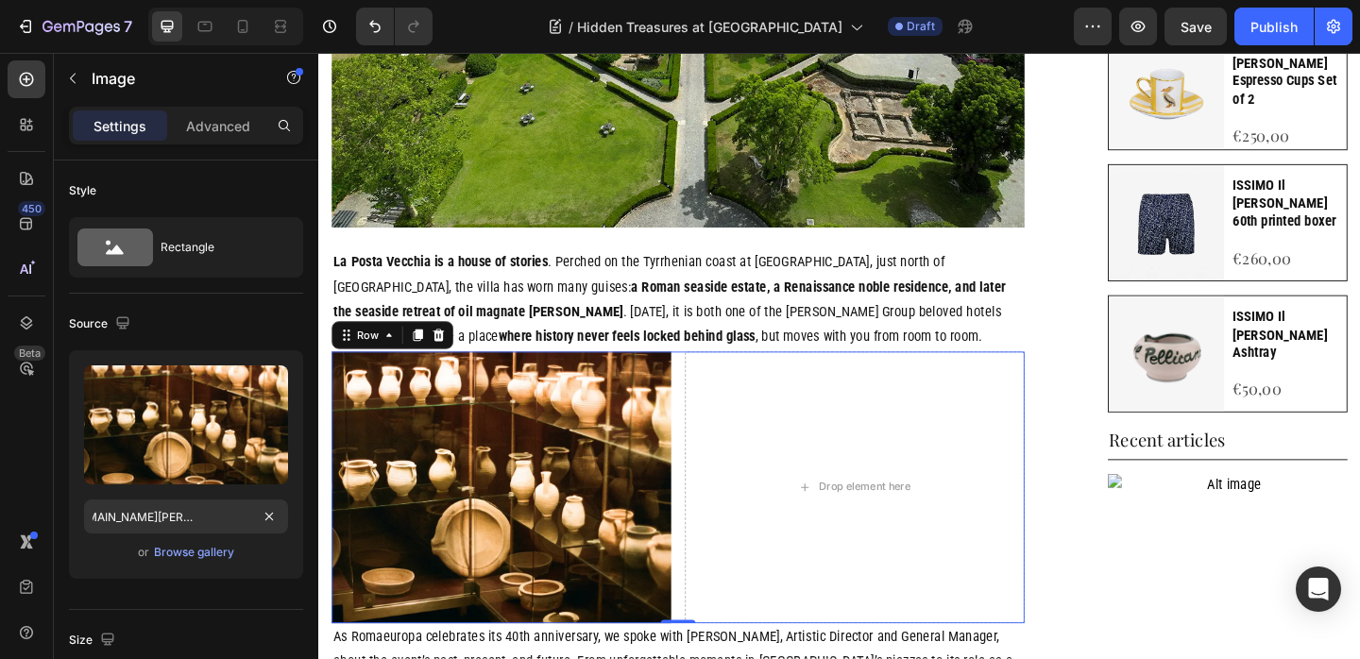
click at [709, 391] on div "Image Drop element here Row 0" at bounding box center [709, 526] width 754 height 296
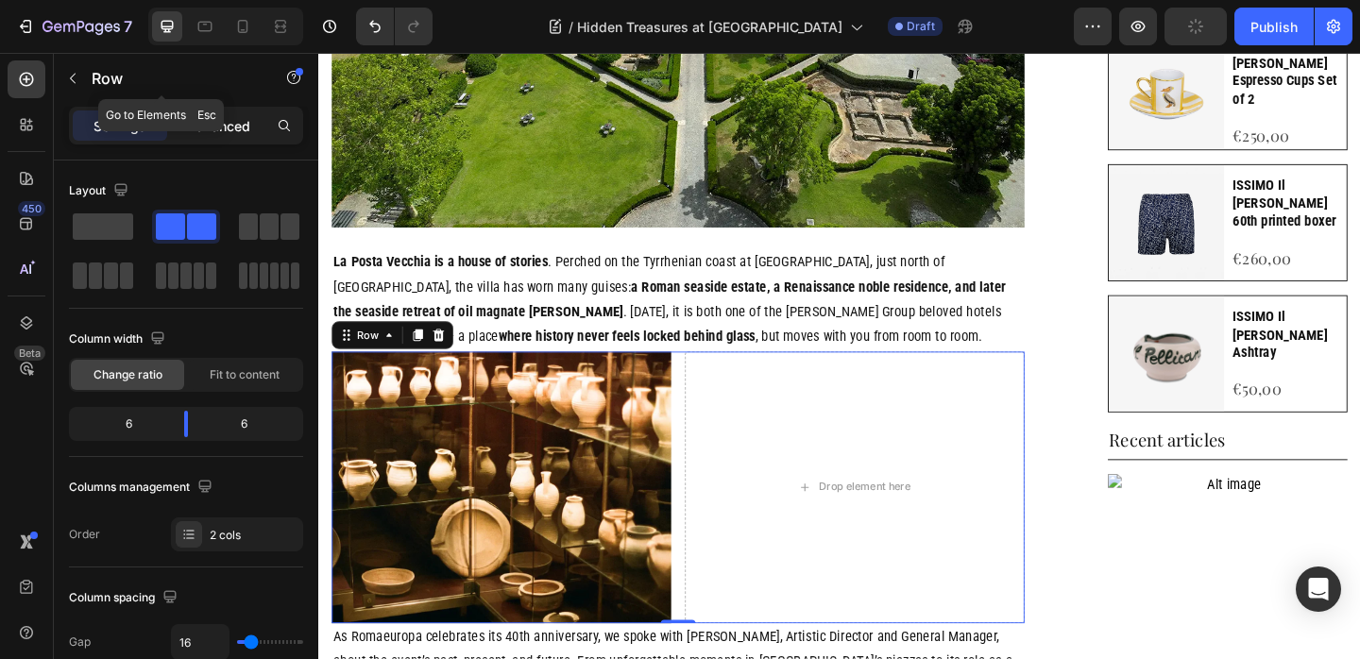
click at [260, 131] on div "Advanced" at bounding box center [218, 125] width 94 height 30
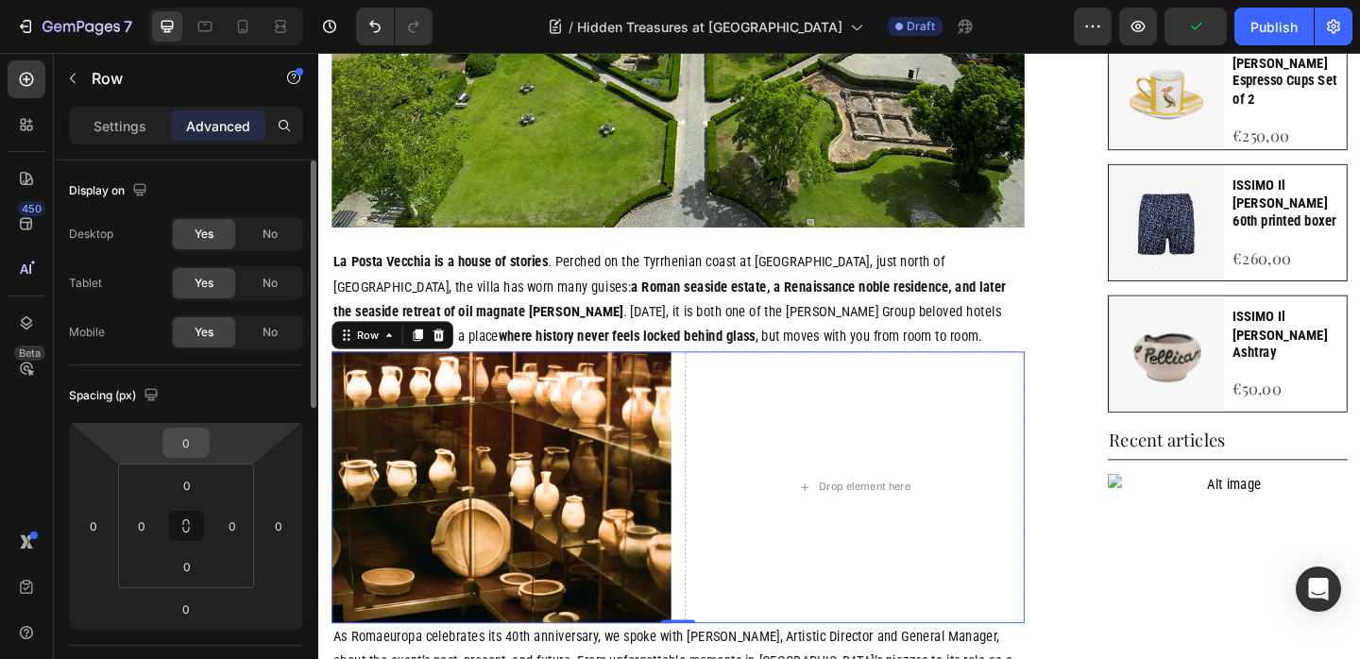
click at [191, 446] on input "0" at bounding box center [186, 443] width 38 height 28
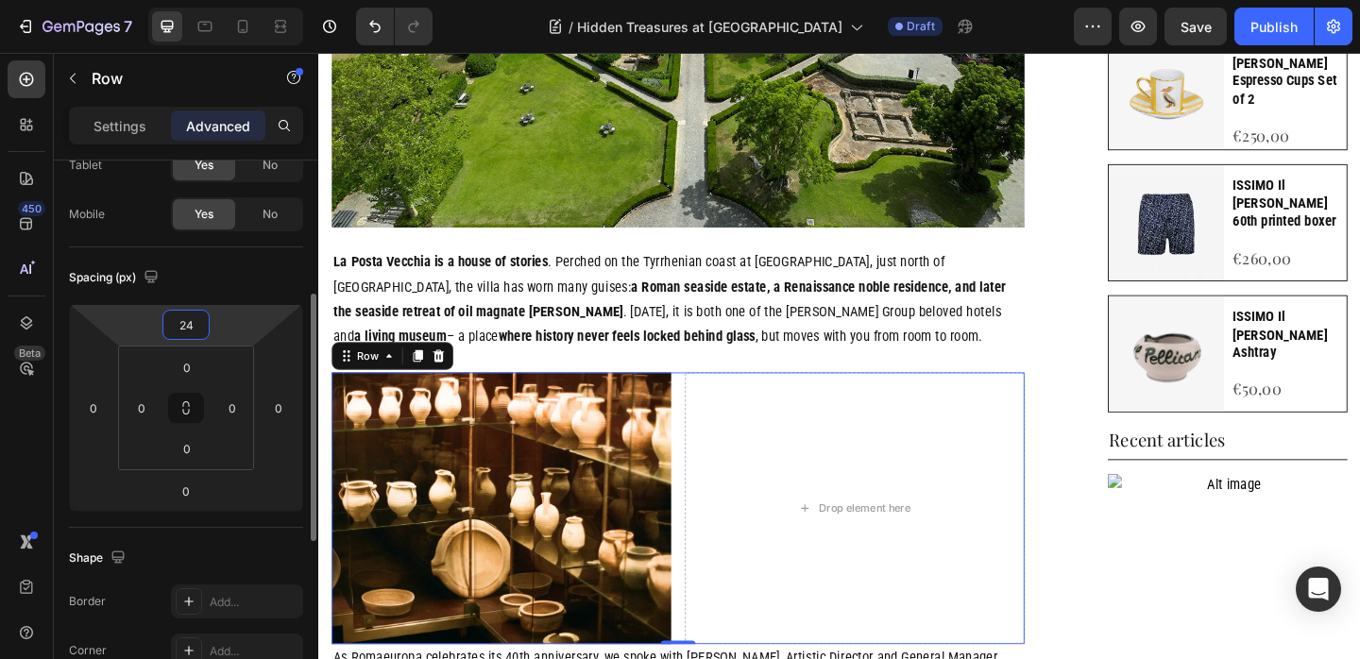
scroll to position [205, 0]
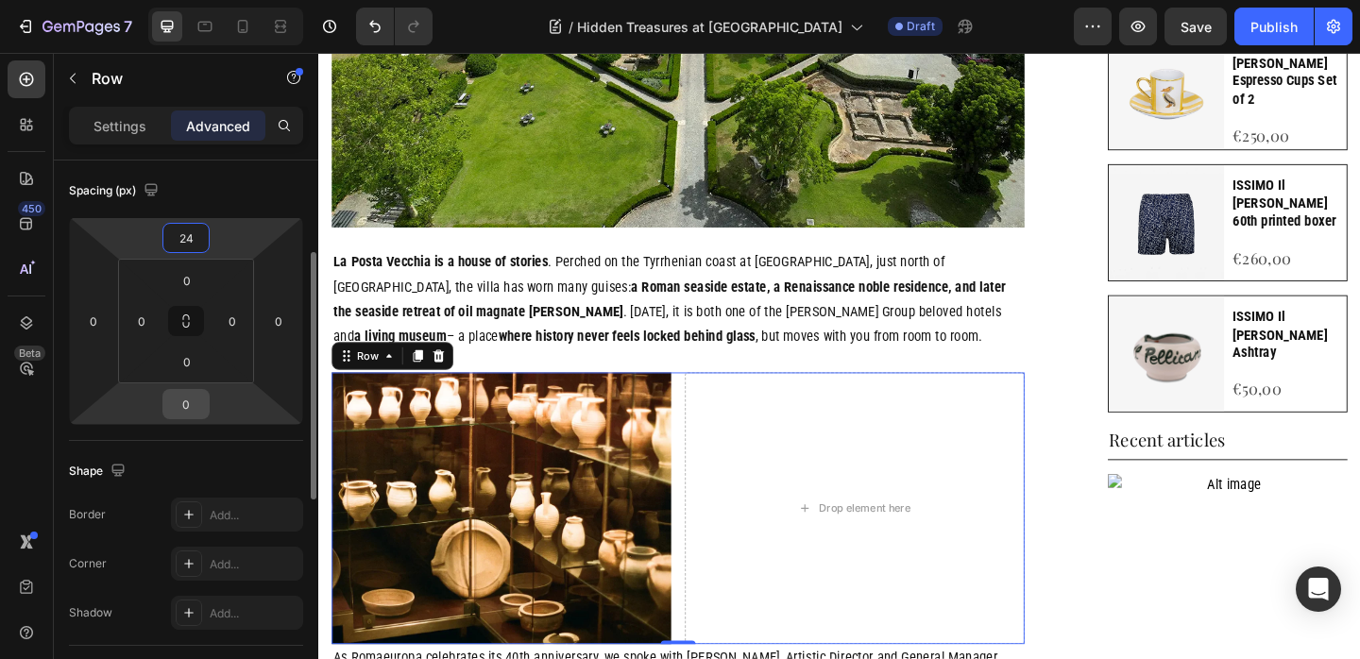
type input "24"
click at [183, 402] on input "0" at bounding box center [186, 404] width 38 height 28
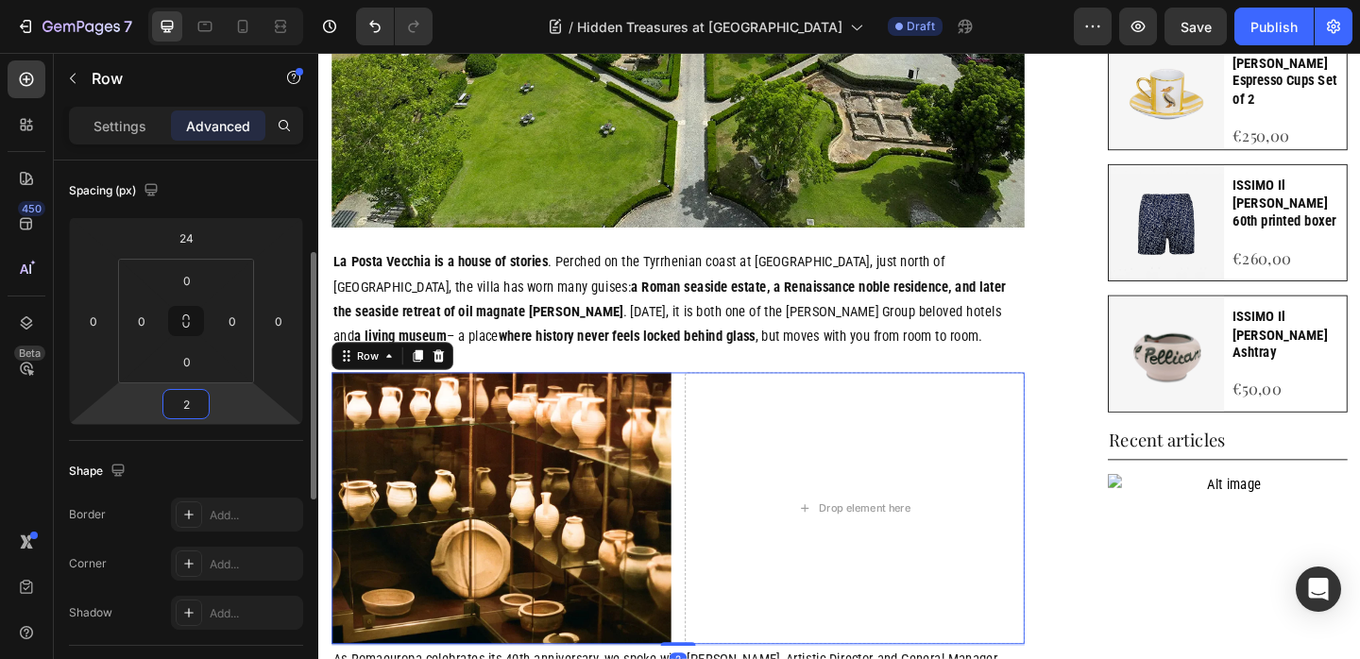
type input "24"
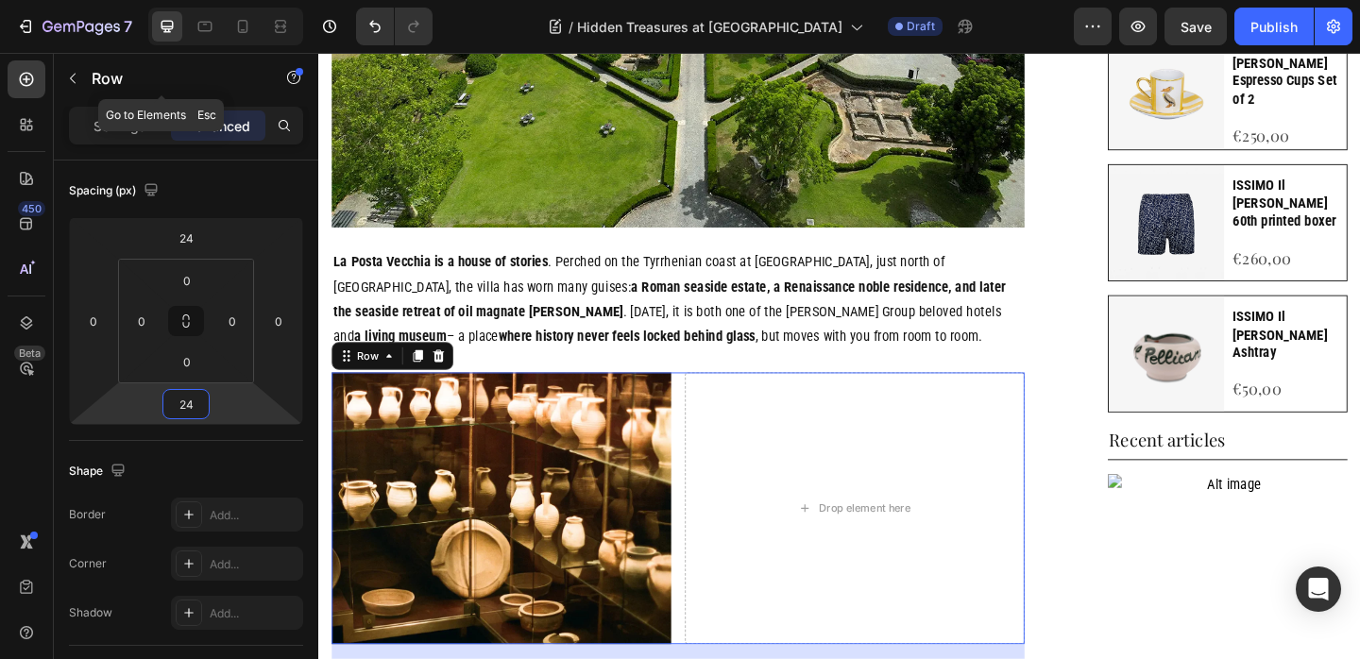
click at [70, 81] on icon "button" at bounding box center [72, 78] width 15 height 15
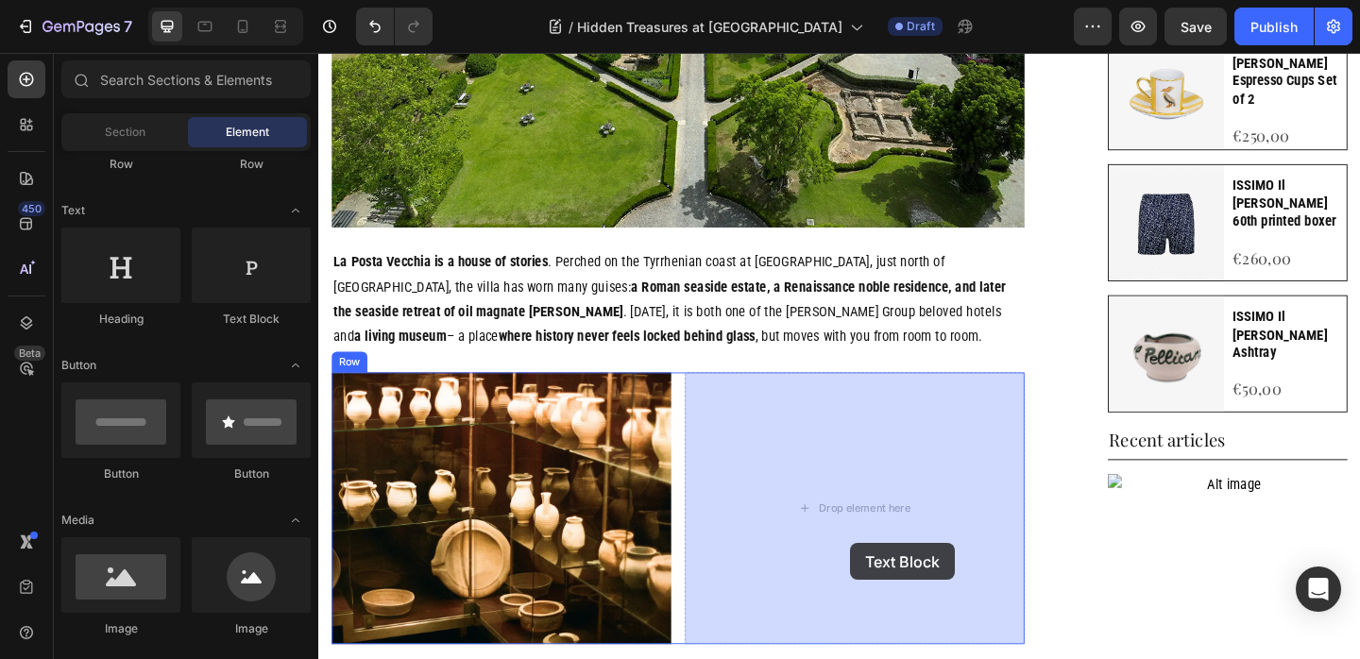
drag, startPoint x: 613, startPoint y: 379, endPoint x: 892, endPoint y: 585, distance: 347.7
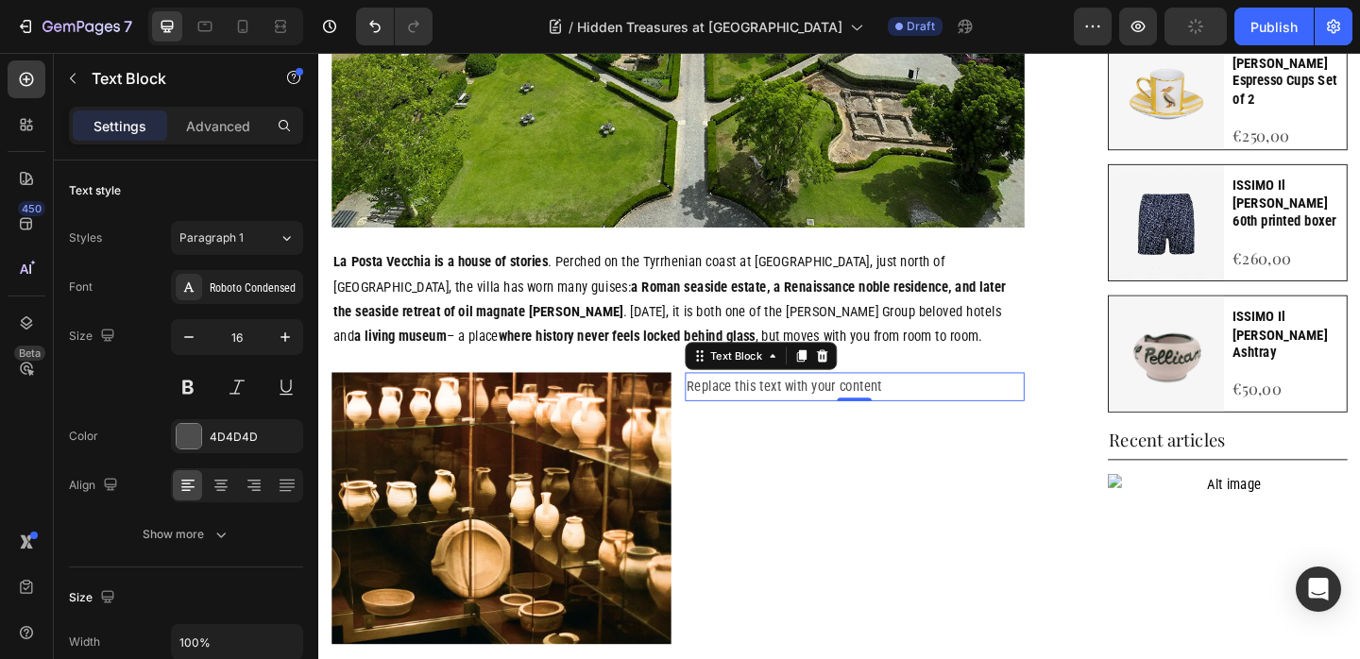
click at [908, 424] on div "Replace this text with your content" at bounding box center [901, 415] width 369 height 31
click at [908, 424] on p "Replace this text with your content" at bounding box center [901, 415] width 365 height 27
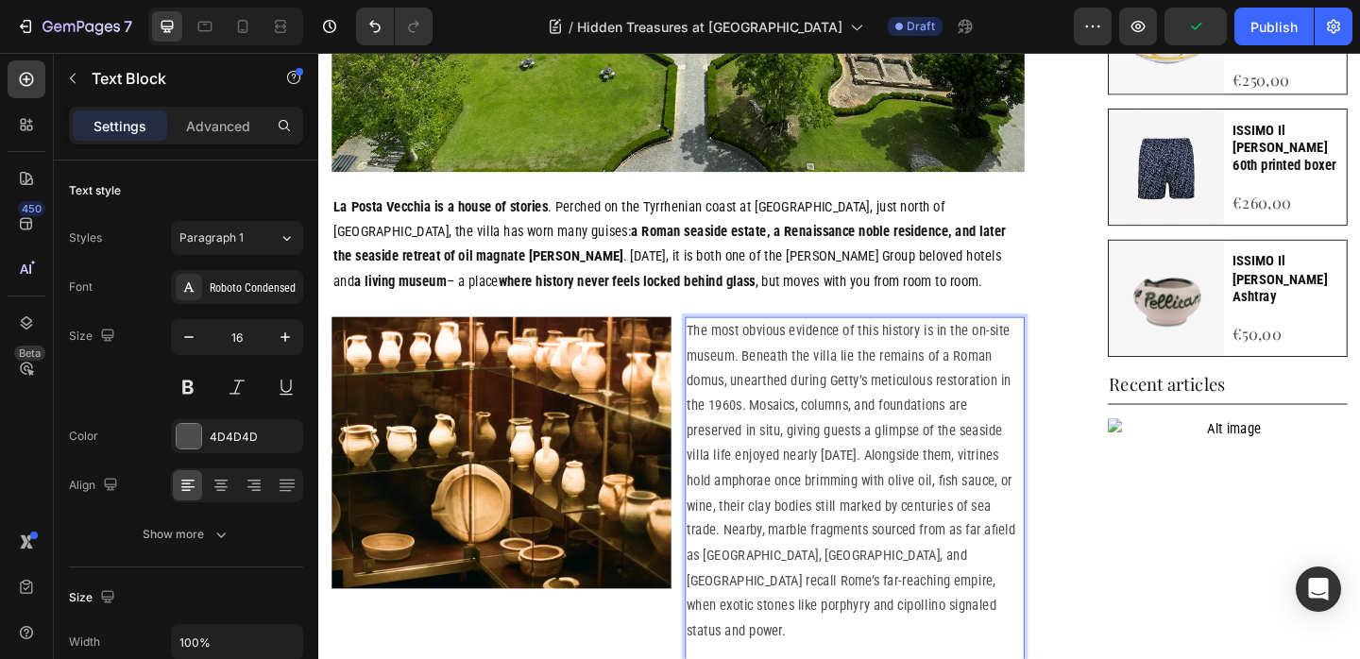
scroll to position [790, 0]
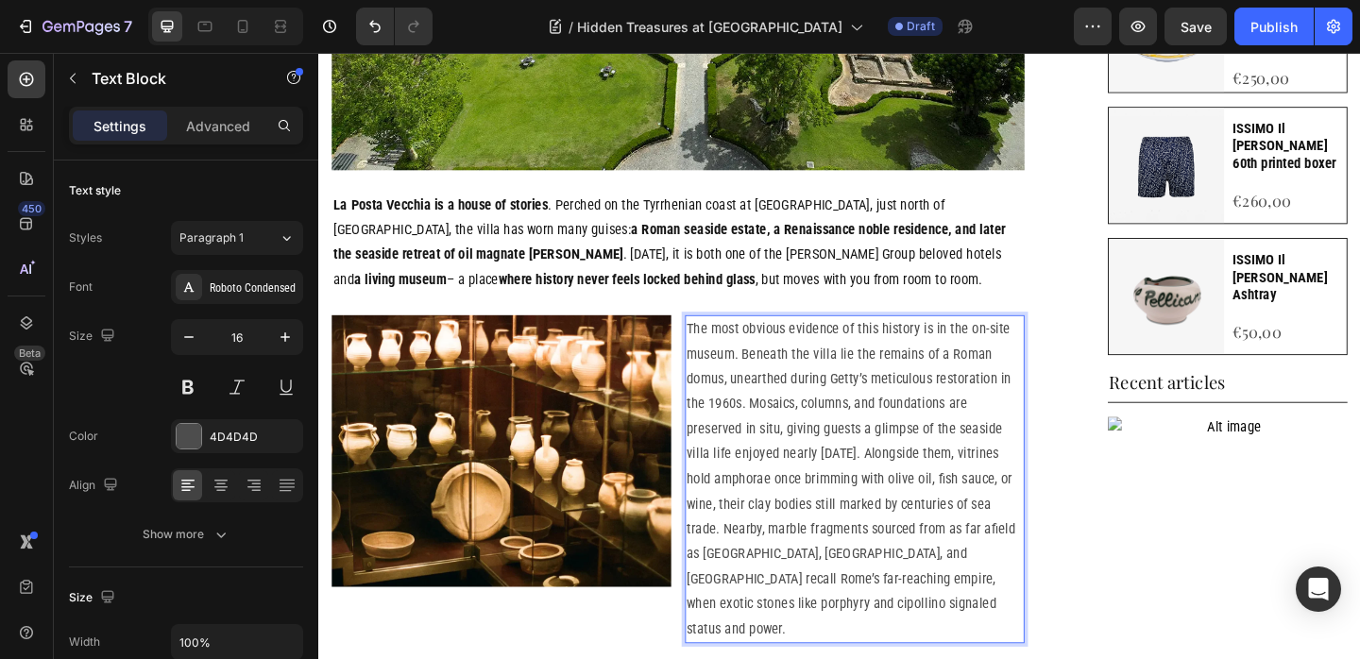
click at [907, 373] on p "The most obvious evidence of this history is in the on-site museum. Beneath the…" at bounding box center [901, 516] width 365 height 353
click at [1023, 353] on p "The most obvious evidence of this history is in the on-site museum. Beneath the…" at bounding box center [901, 516] width 365 height 353
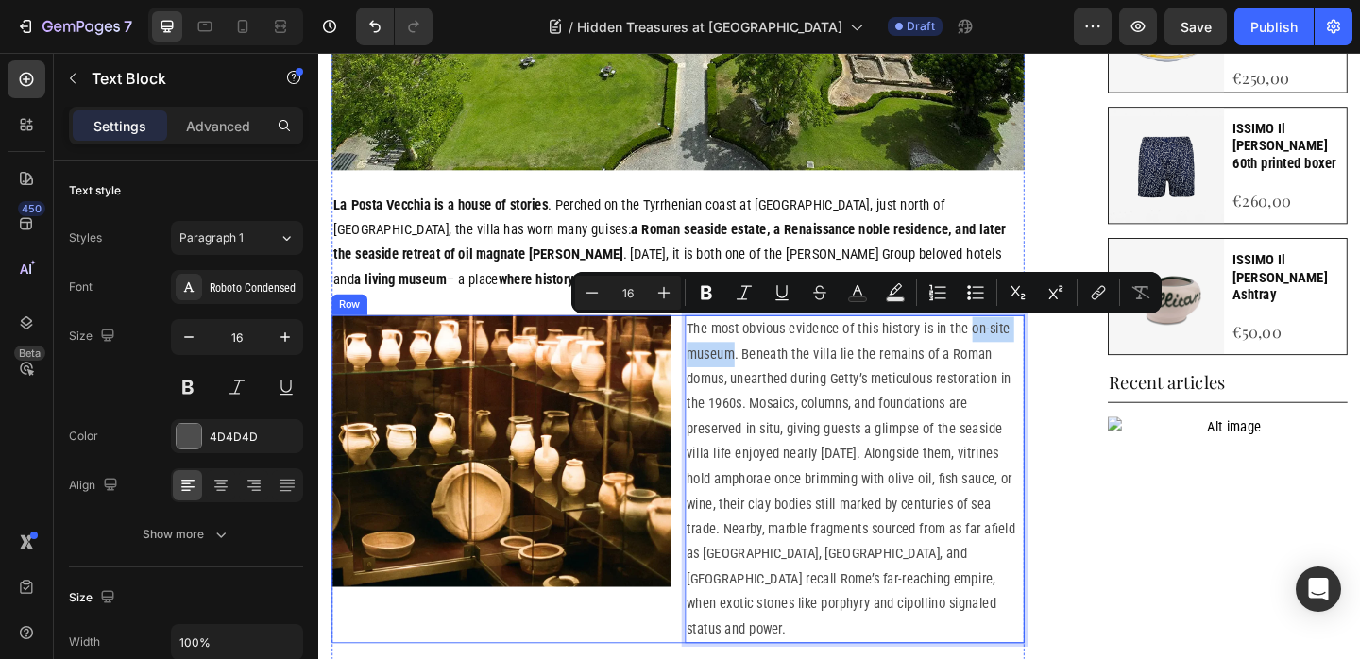
drag, startPoint x: 1023, startPoint y: 353, endPoint x: 715, endPoint y: 379, distance: 308.9
click at [715, 379] on div "Image The most obvious evidence of this history is in the on-site museum. Benea…" at bounding box center [709, 516] width 754 height 357
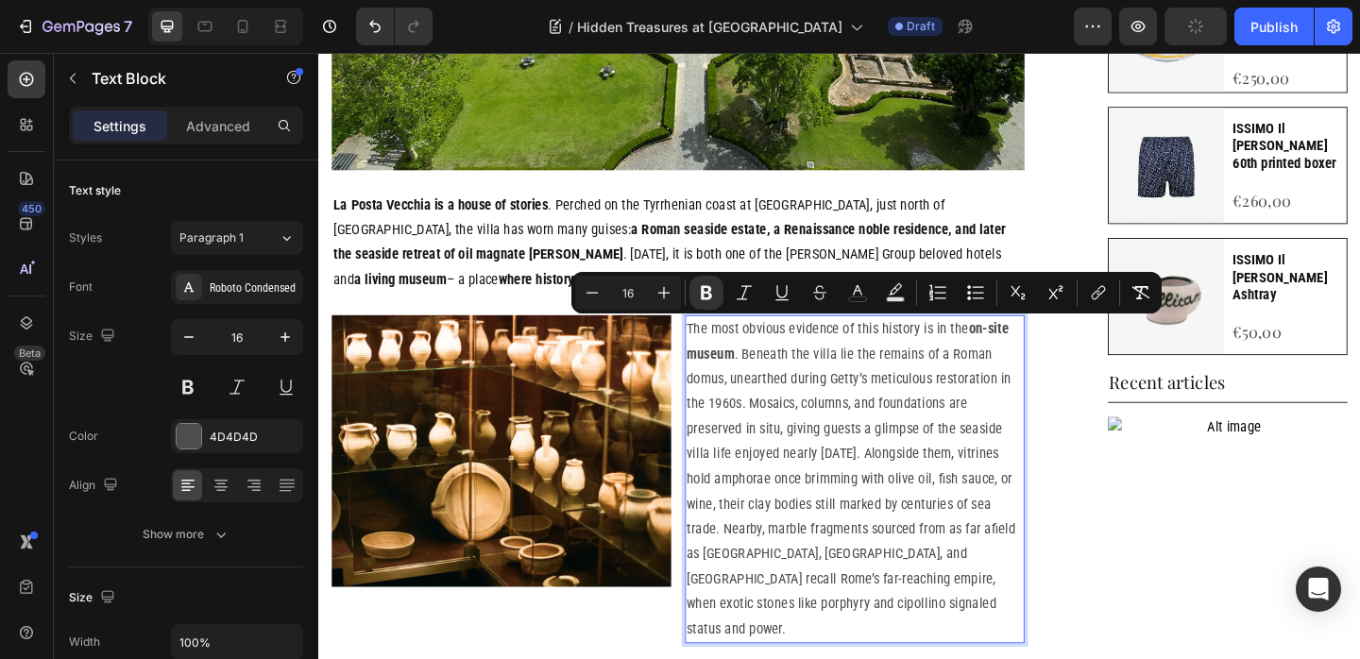
click at [778, 414] on p "The most obvious evidence of this history is in the on-site museum . Beneath th…" at bounding box center [901, 516] width 365 height 353
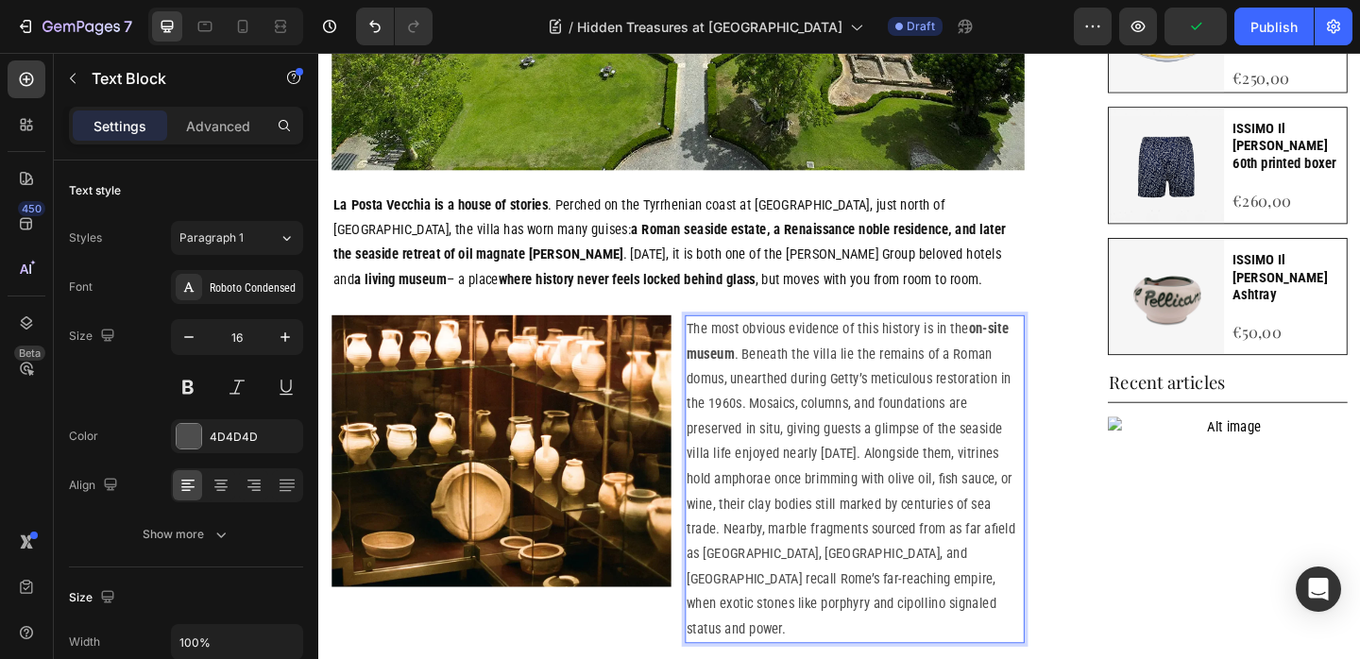
click at [1013, 379] on p "The most obvious evidence of this history is in the on-site museum . Beneath th…" at bounding box center [901, 516] width 365 height 353
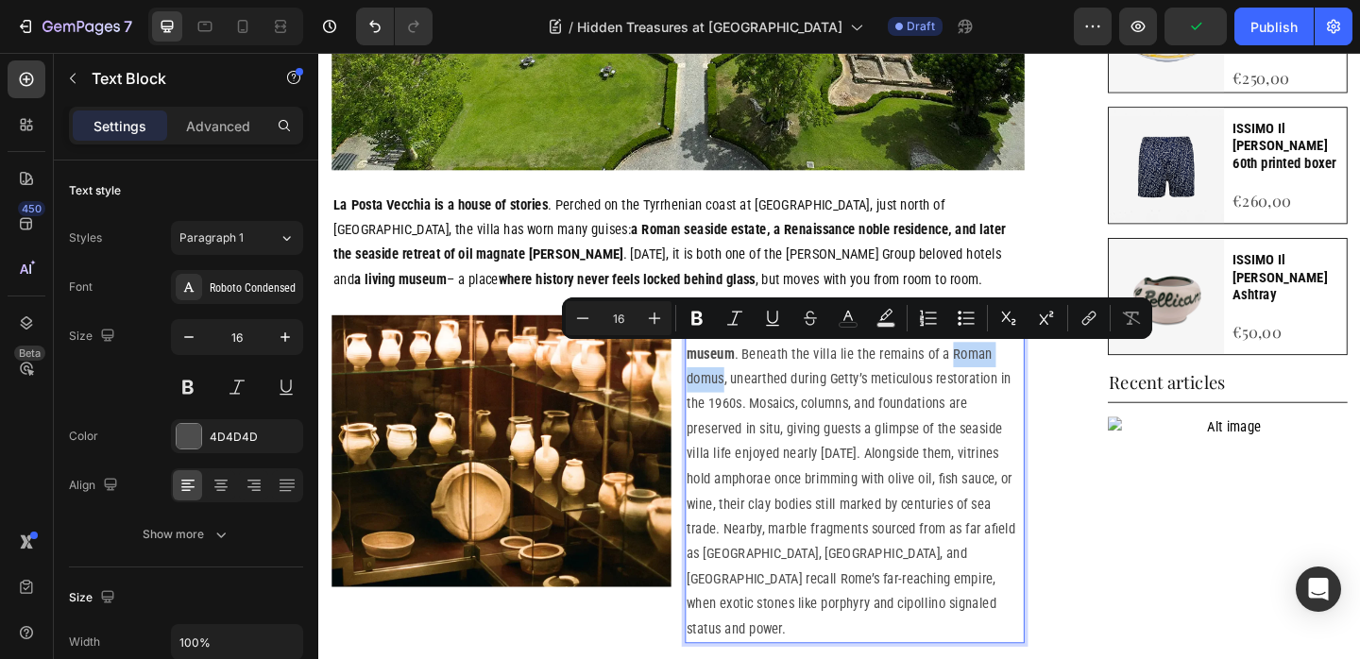
drag, startPoint x: 1013, startPoint y: 379, endPoint x: 745, endPoint y: 407, distance: 269.7
click at [745, 407] on p "The most obvious evidence of this history is in the on-site museum . Beneath th…" at bounding box center [901, 516] width 365 height 353
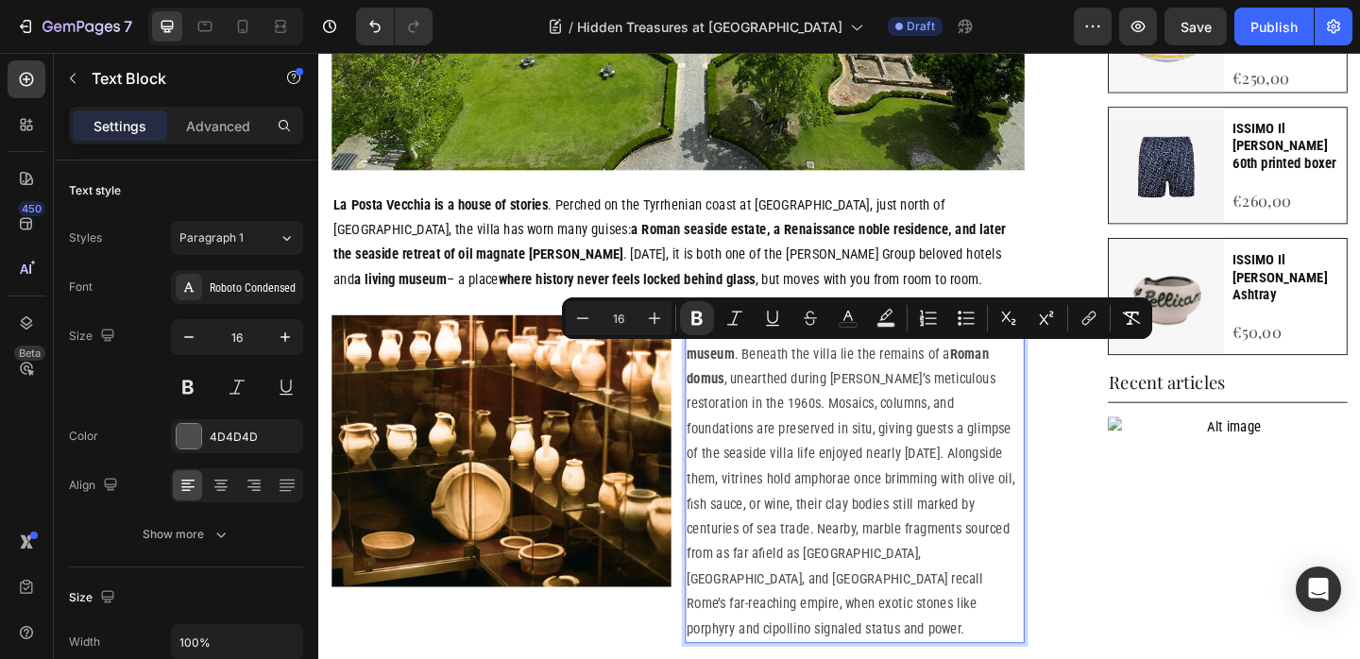
click at [921, 443] on p "The most obvious evidence of this history is in the on-site museum . Beneath th…" at bounding box center [901, 516] width 365 height 353
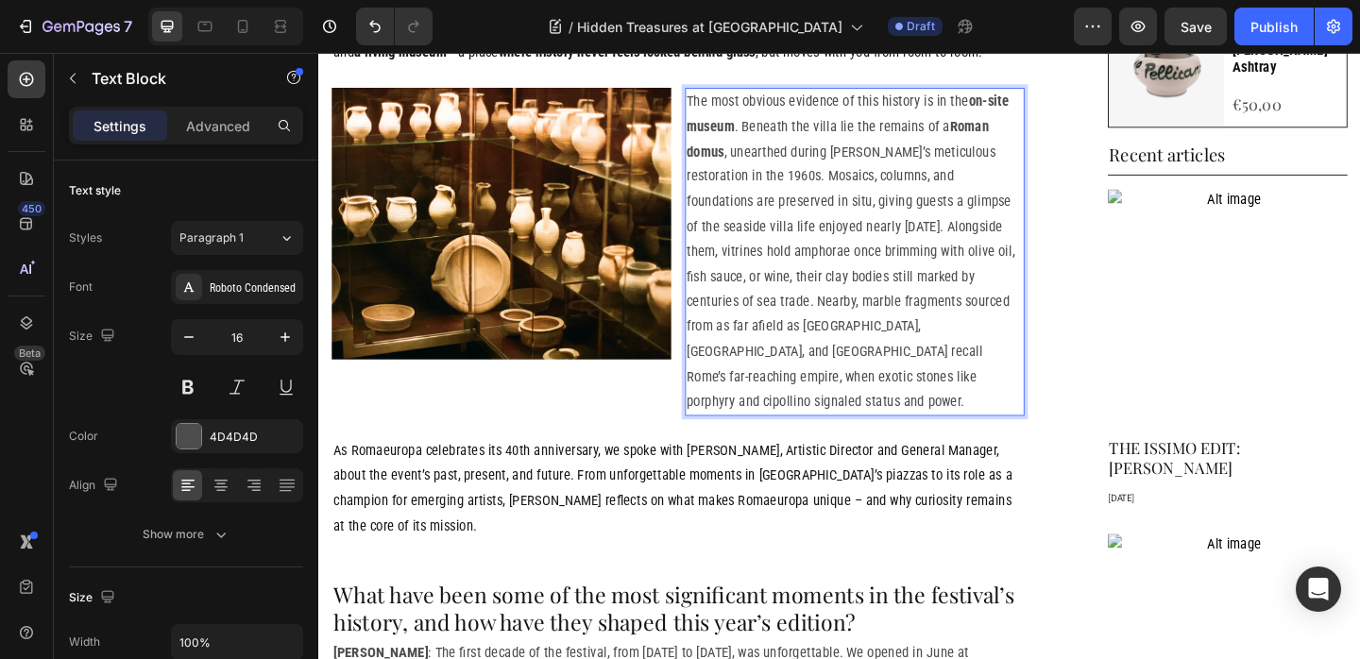
scroll to position [1042, 0]
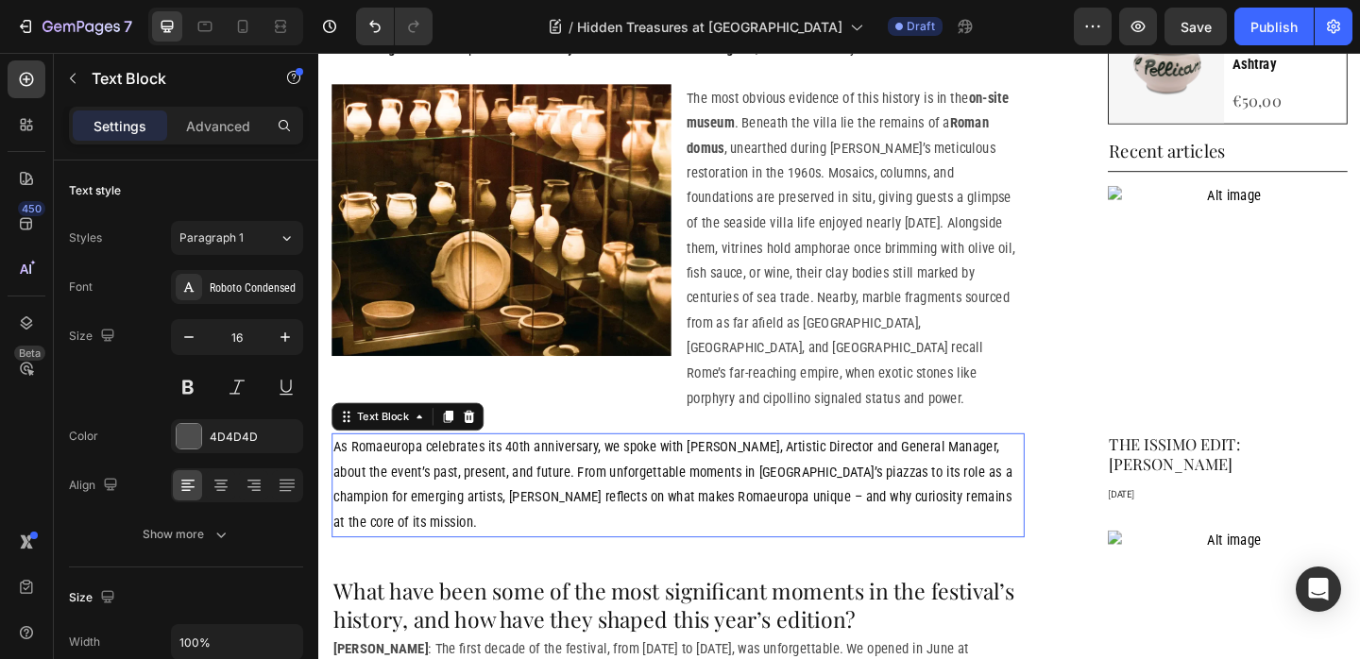
click at [622, 473] on p "As Romaeuropa celebrates its 40th anniversary, we spoke with Fabrizio Grifasi, …" at bounding box center [709, 522] width 750 height 109
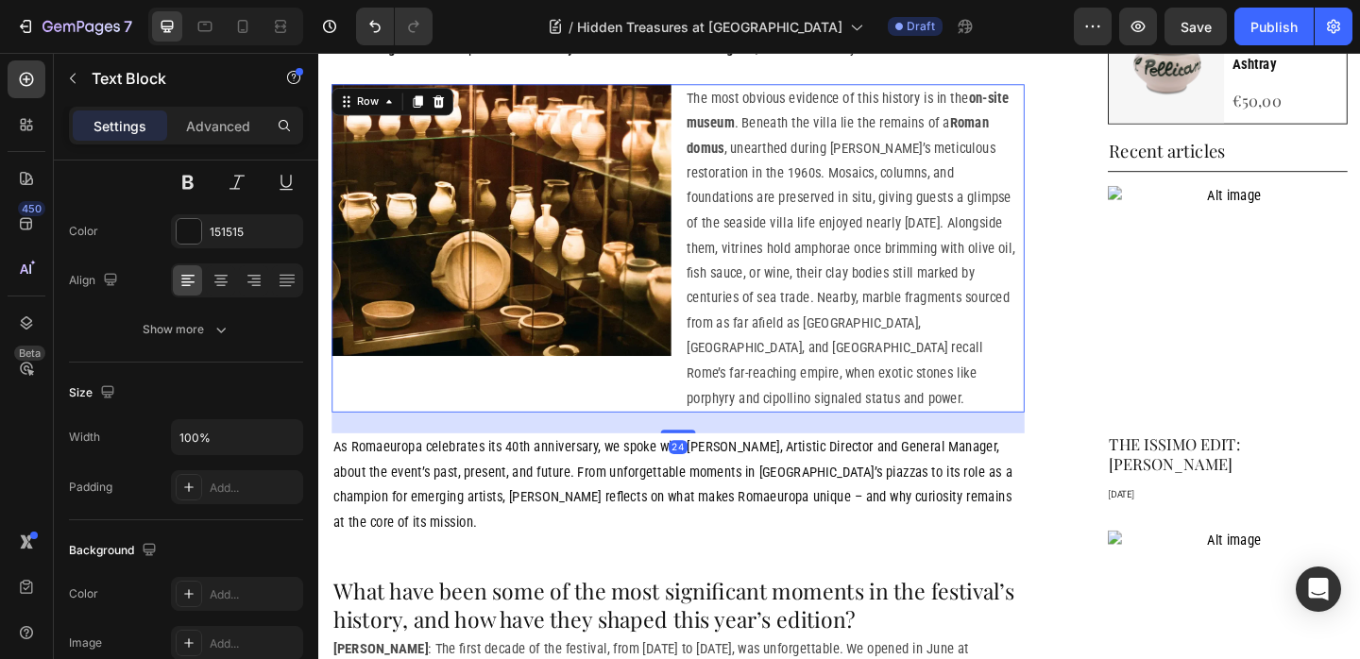
click at [601, 402] on div "Image" at bounding box center [516, 265] width 369 height 357
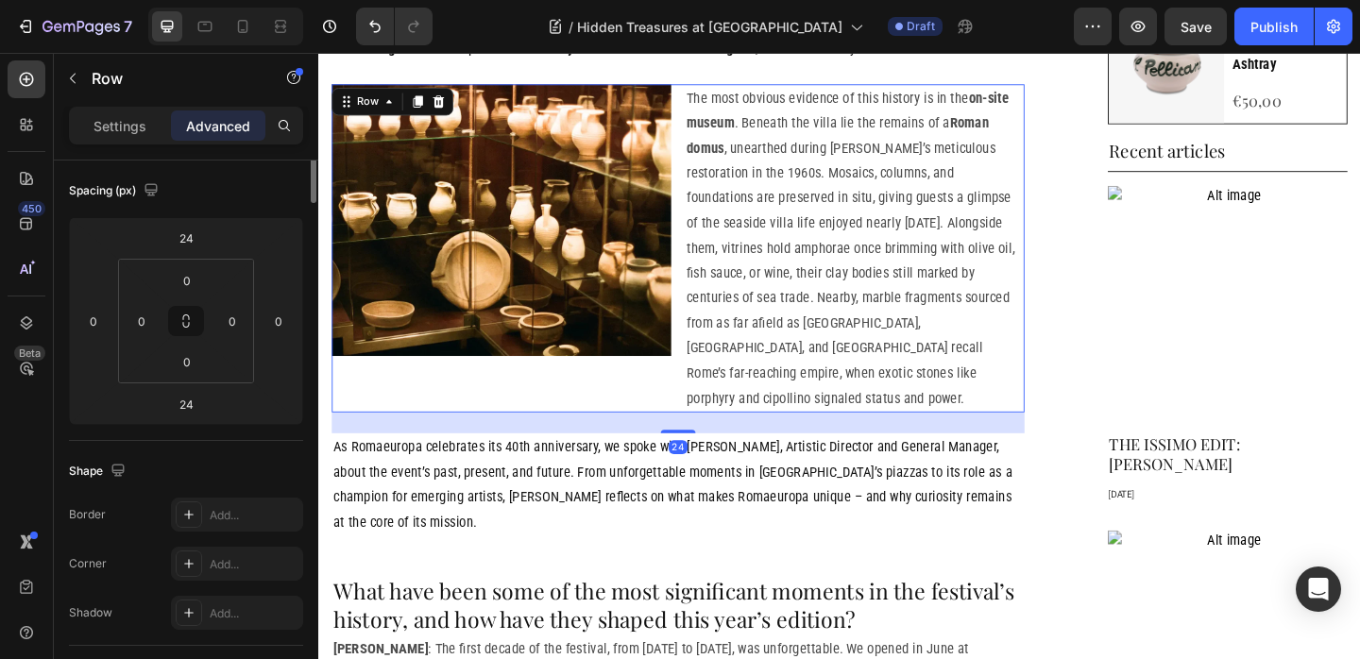
scroll to position [0, 0]
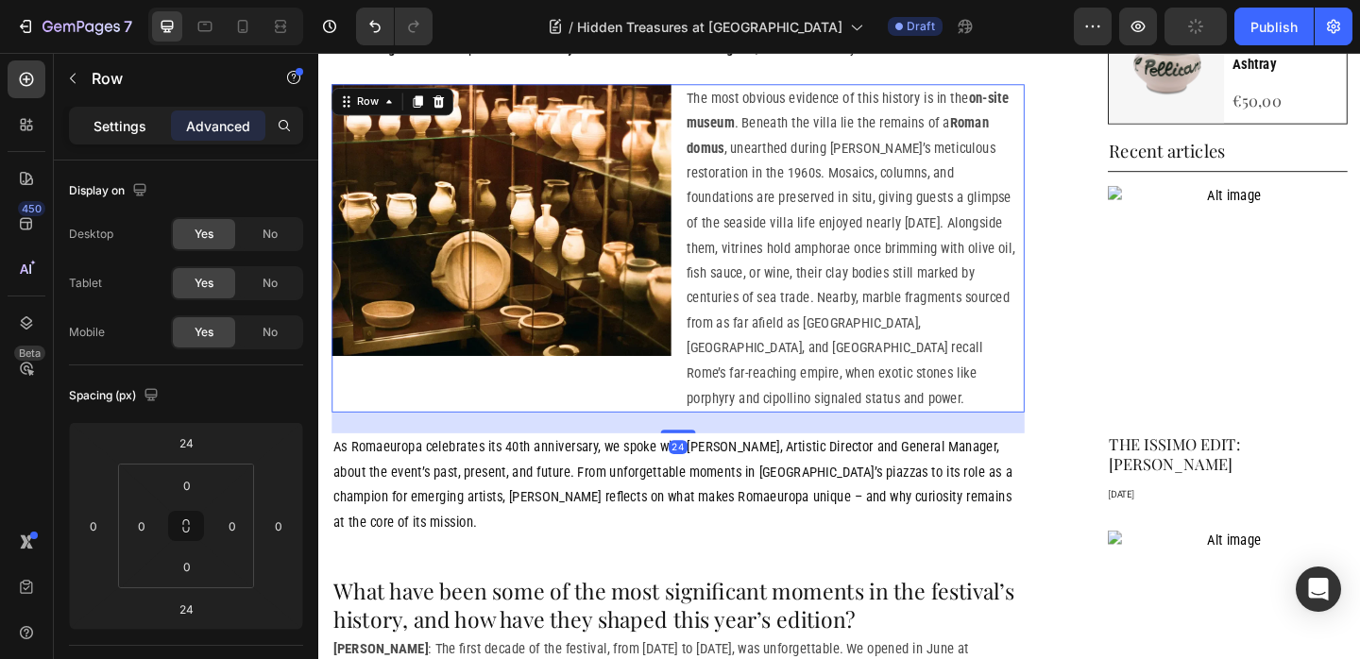
click at [121, 130] on p "Settings" at bounding box center [119, 126] width 53 height 20
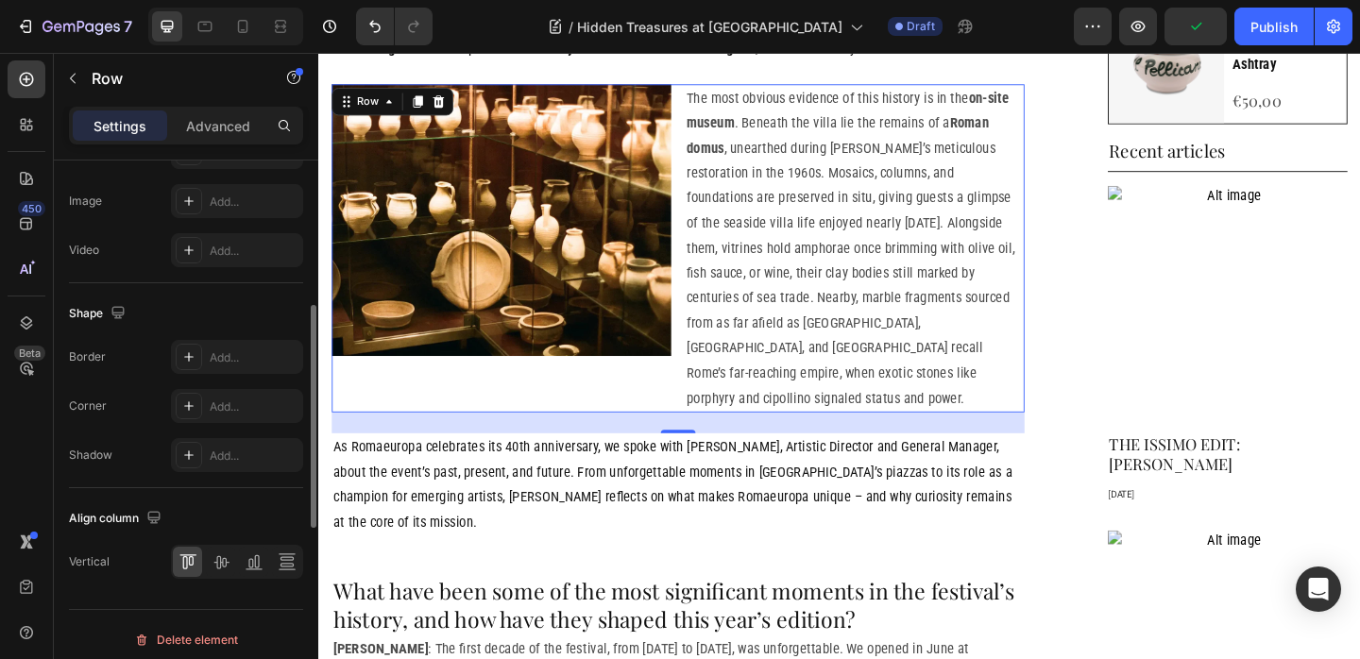
scroll to position [815, 0]
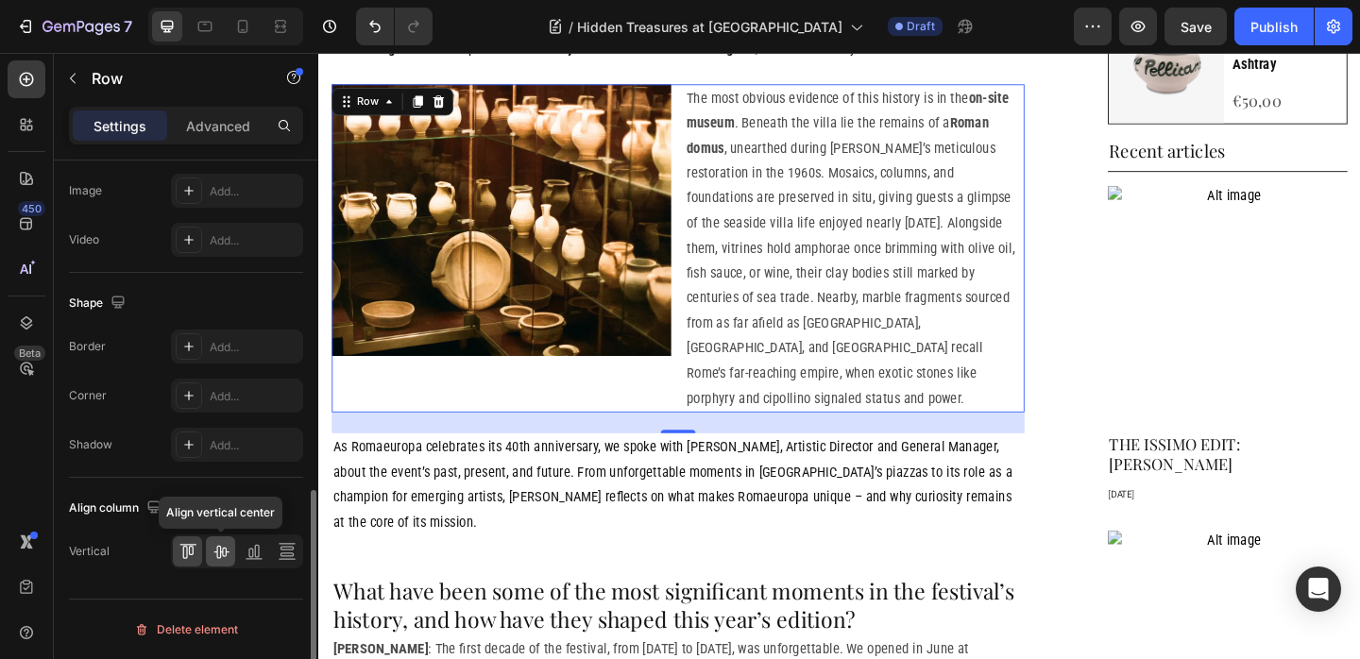
click at [229, 551] on icon at bounding box center [221, 551] width 19 height 19
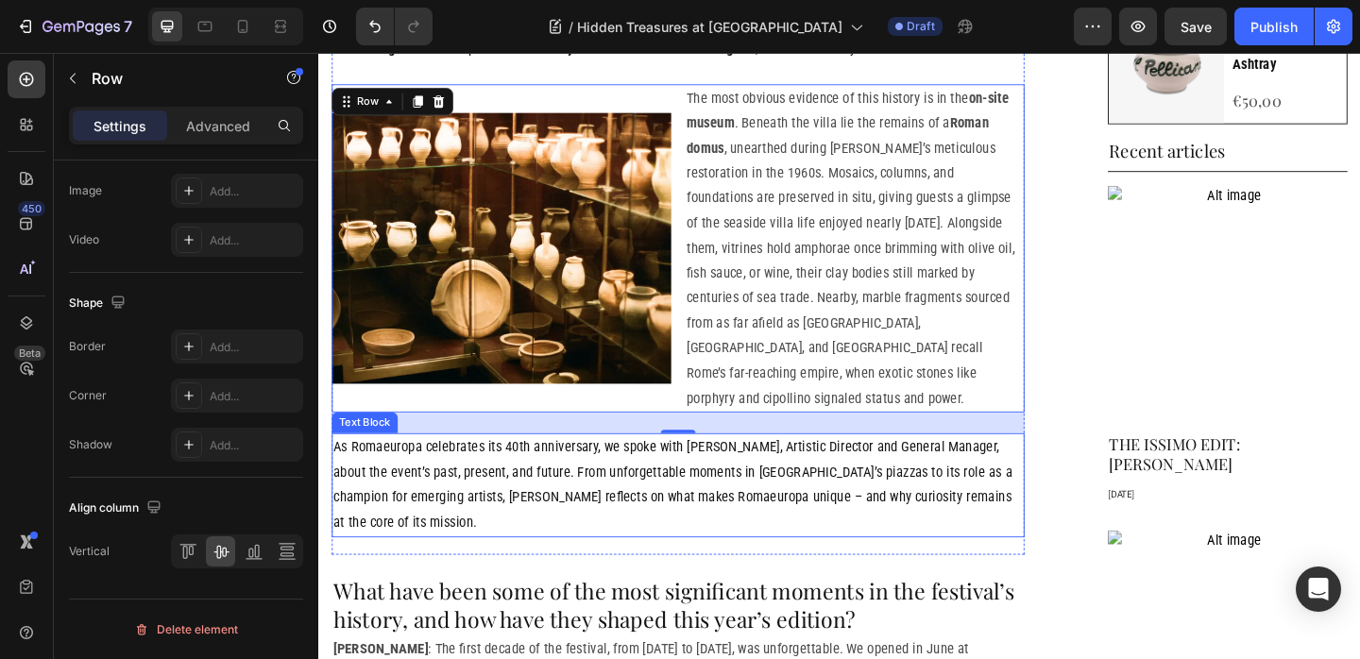
click at [715, 501] on p "As Romaeuropa celebrates its 40th anniversary, we spoke with Fabrizio Grifasi, …" at bounding box center [709, 522] width 750 height 109
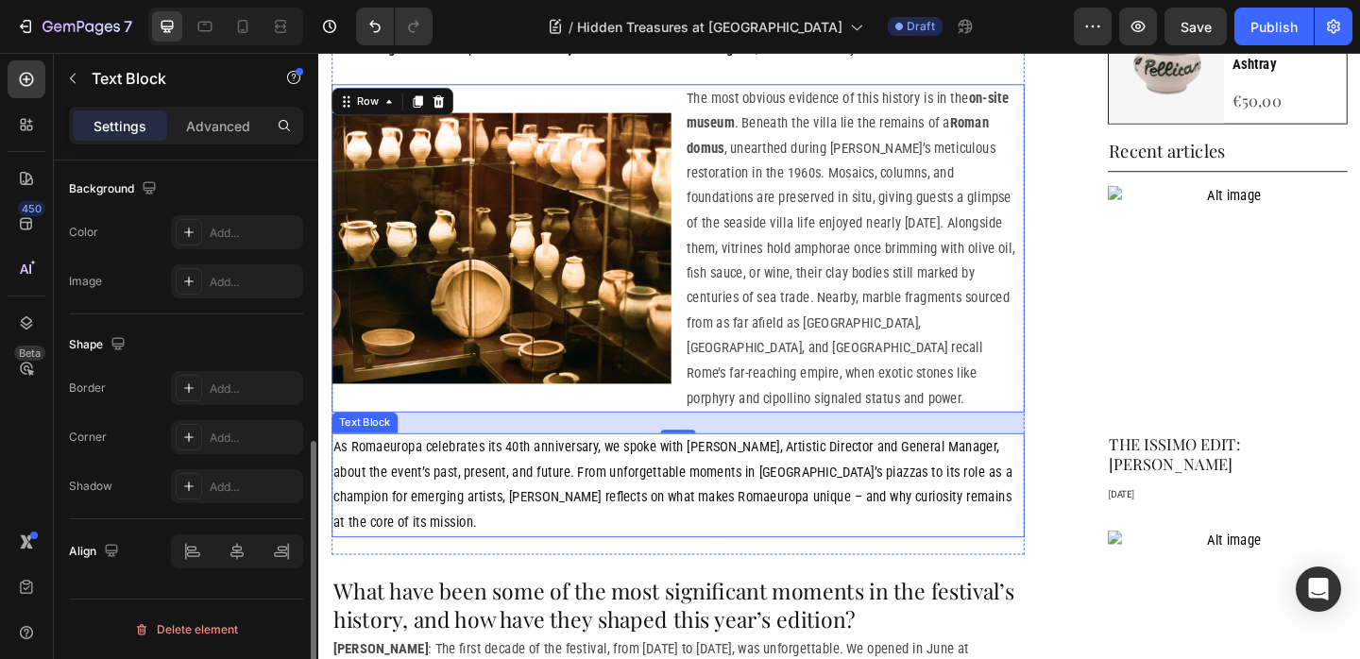
scroll to position [0, 0]
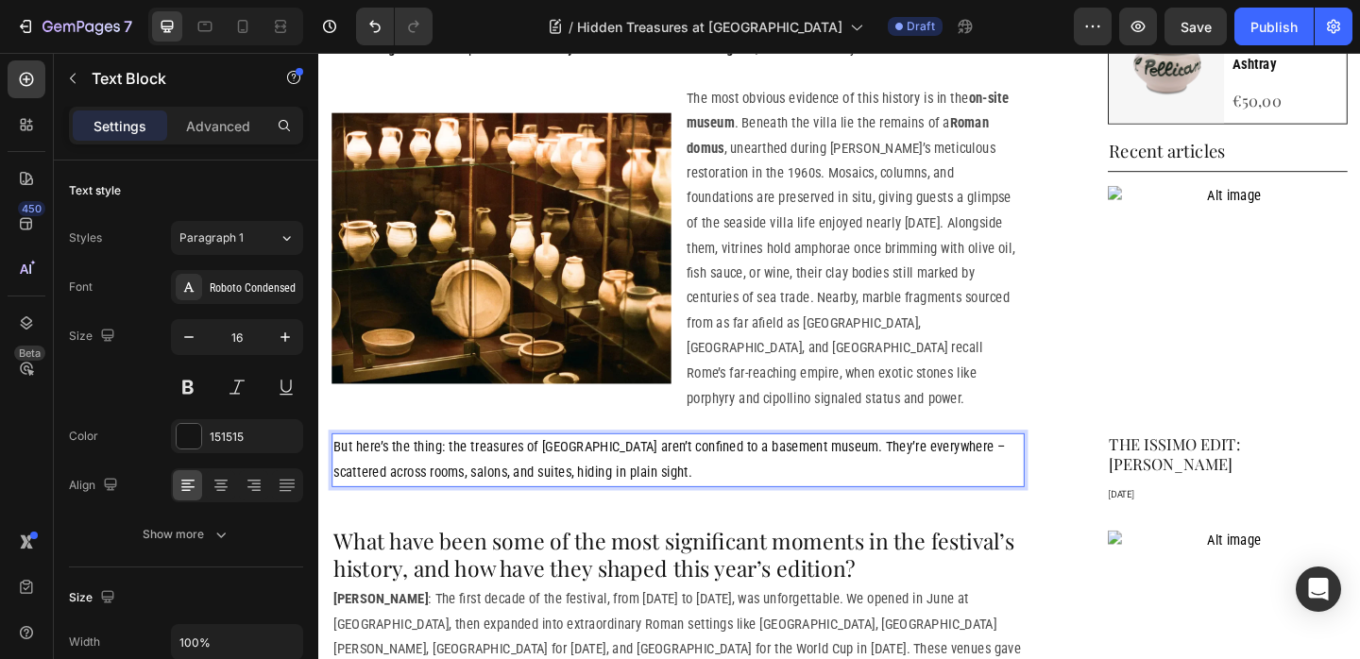
click at [681, 468] on p "But here’s the thing: the treasures of La Posta Vecchia aren’t confined to a ba…" at bounding box center [709, 495] width 750 height 55
click at [462, 468] on p "But here’s the thing: the treasures of La Posta Vecchia aren’t confined to a ba…" at bounding box center [709, 495] width 750 height 55
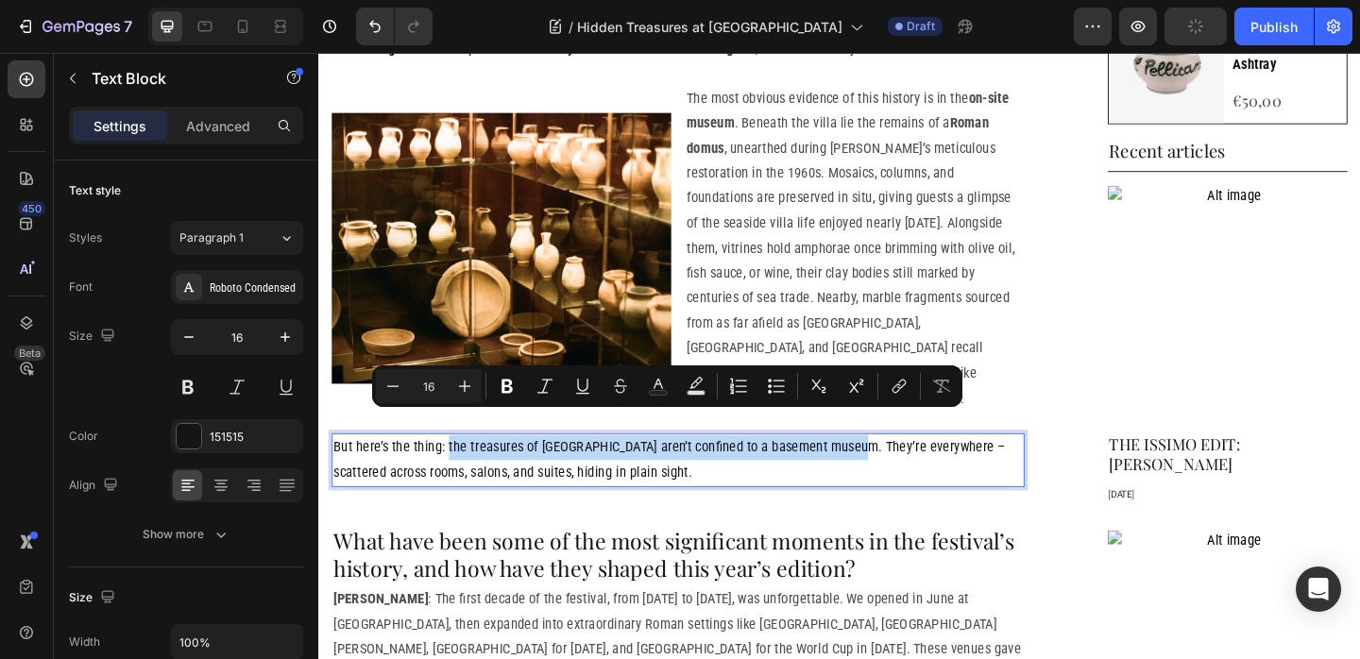
drag, startPoint x: 463, startPoint y: 451, endPoint x: 872, endPoint y: 456, distance: 408.9
click at [872, 468] on p "But here’s the thing: the treasures of La Posta Vecchia aren’t confined to a ba…" at bounding box center [709, 495] width 750 height 55
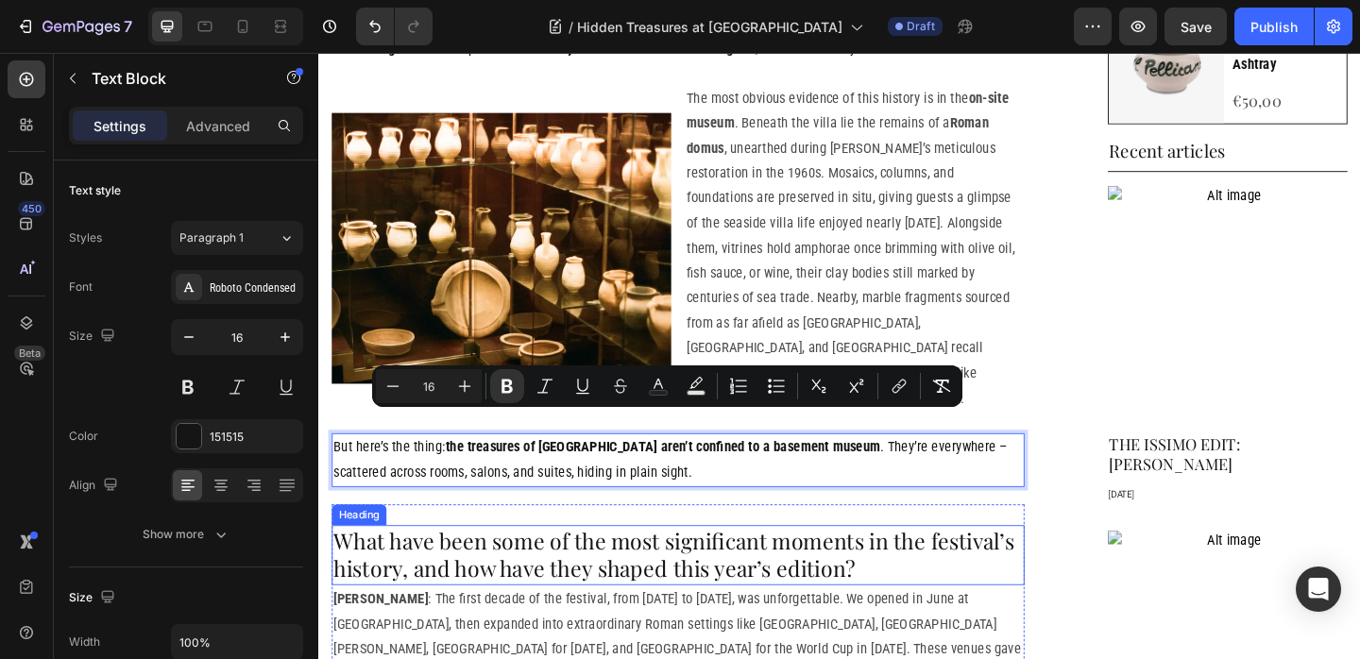
click at [536, 567] on h2 "What have been some of the most significant moments in the festival’s history, …" at bounding box center [709, 599] width 754 height 65
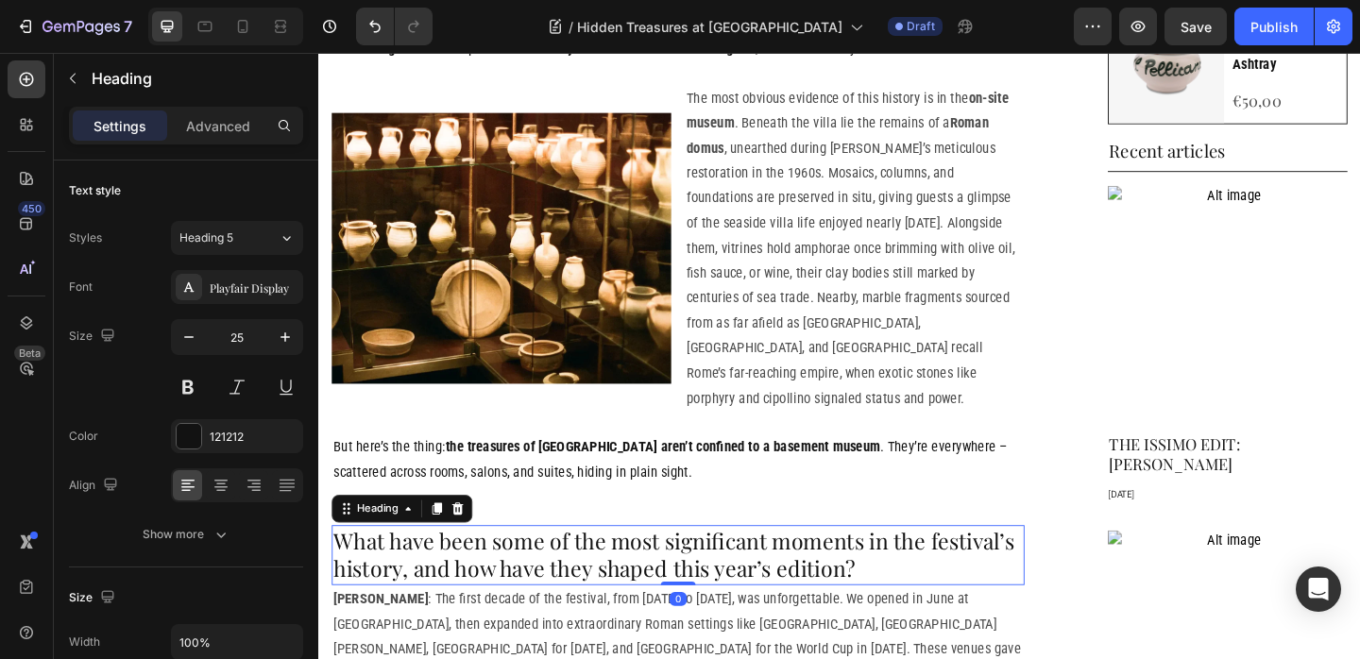
click at [466, 542] on icon at bounding box center [470, 548] width 12 height 13
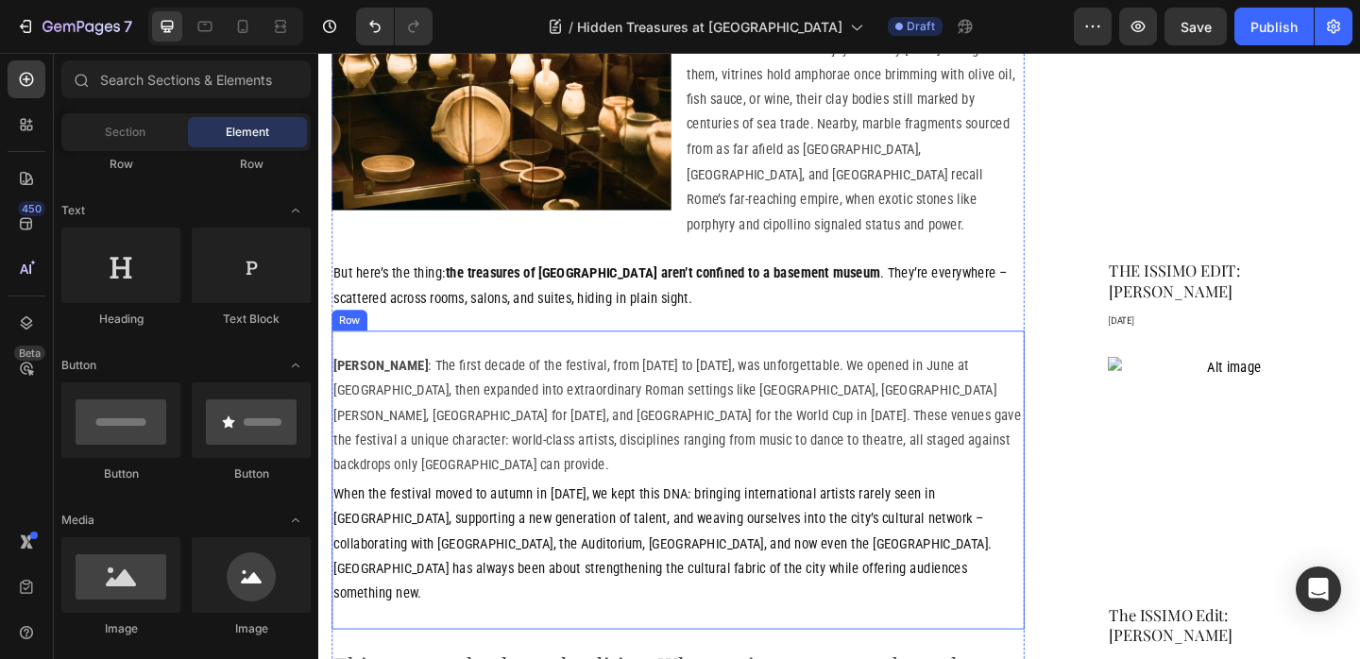
scroll to position [1232, 0]
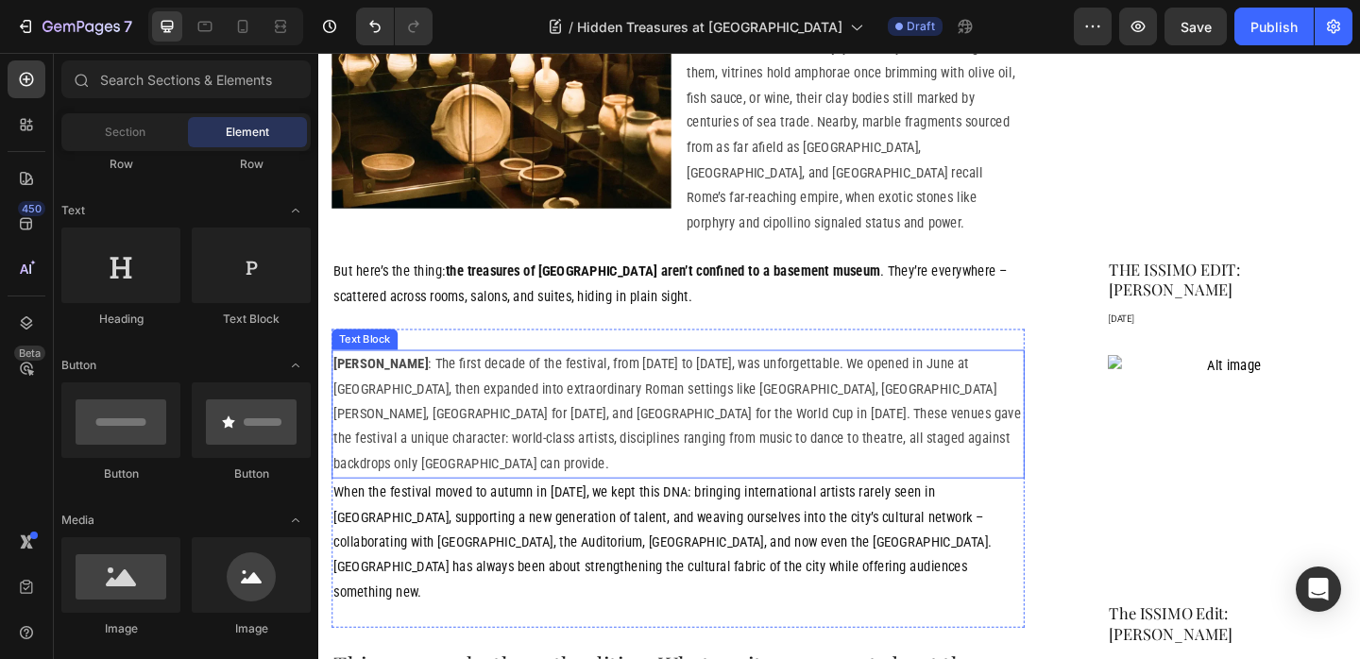
click at [522, 398] on p "Fabrizio Grifasi : The first decade of the festival, from 1986 to 1996, was unf…" at bounding box center [709, 446] width 750 height 136
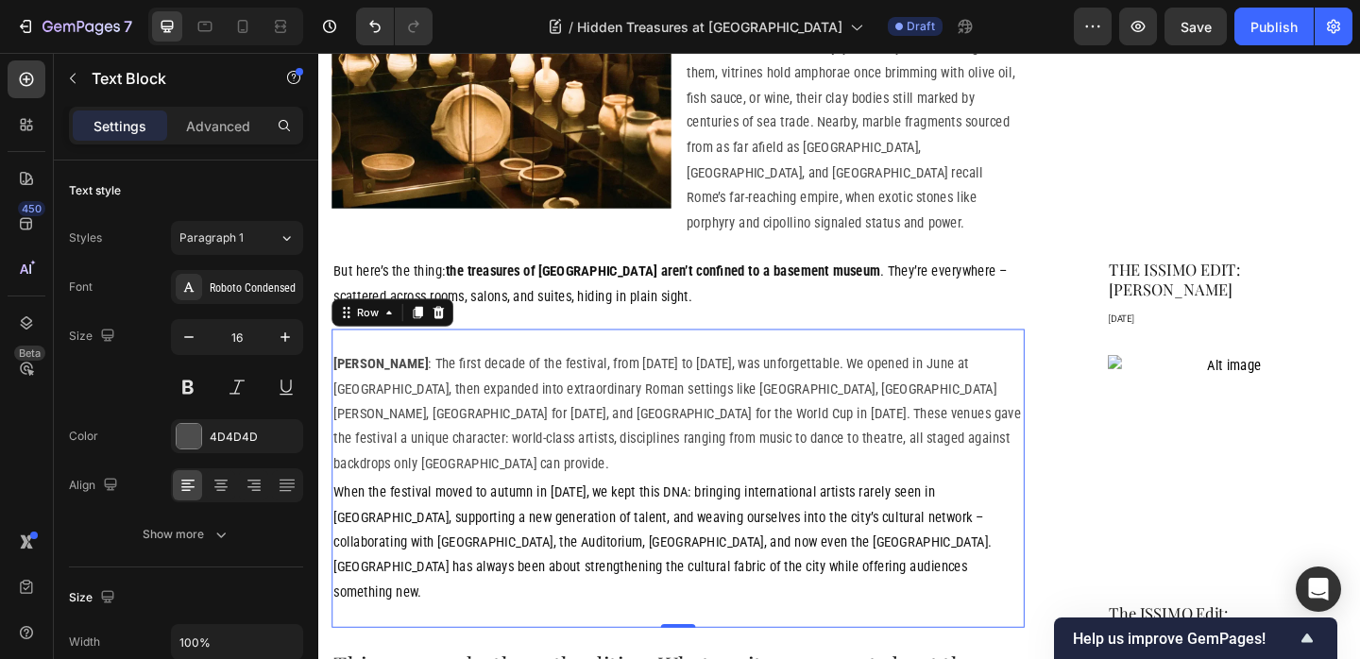
click at [698, 353] on div "Fabrizio Grifasi : The first decade of the festival, from 1986 to 1996, was unf…" at bounding box center [709, 515] width 754 height 325
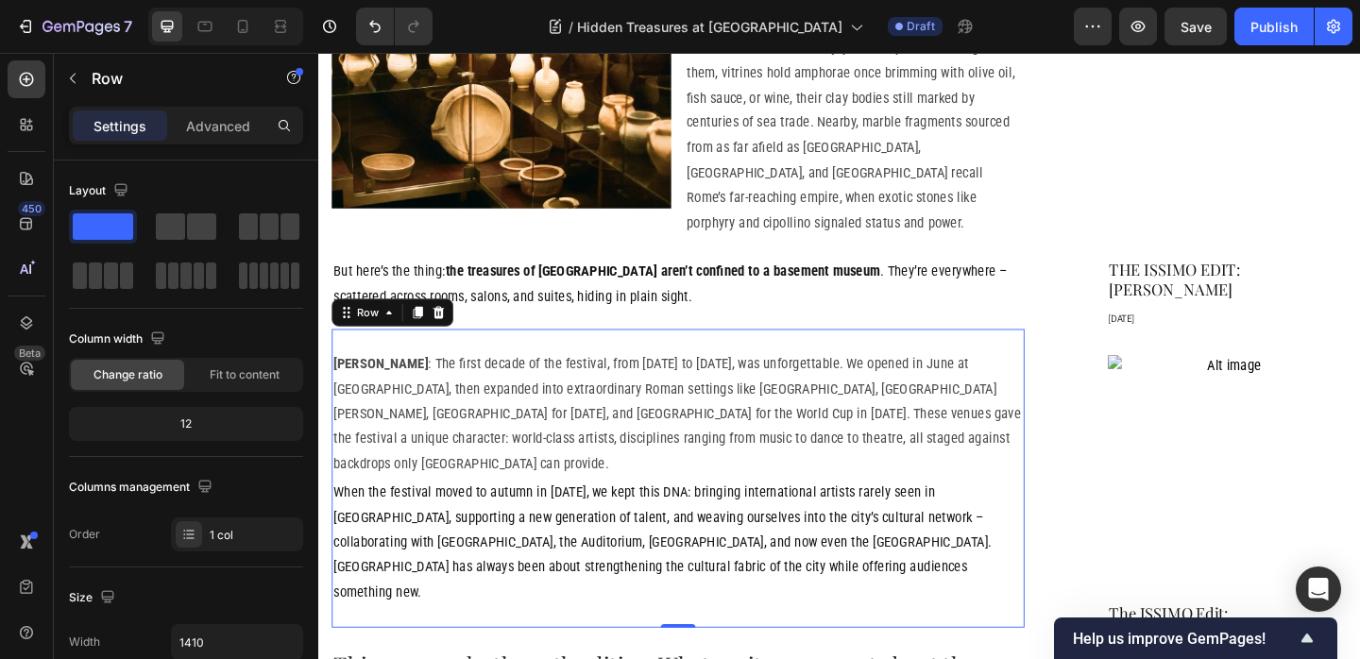
drag, startPoint x: 503, startPoint y: 272, endPoint x: 426, endPoint y: 336, distance: 100.6
click at [453, 328] on icon at bounding box center [448, 335] width 15 height 15
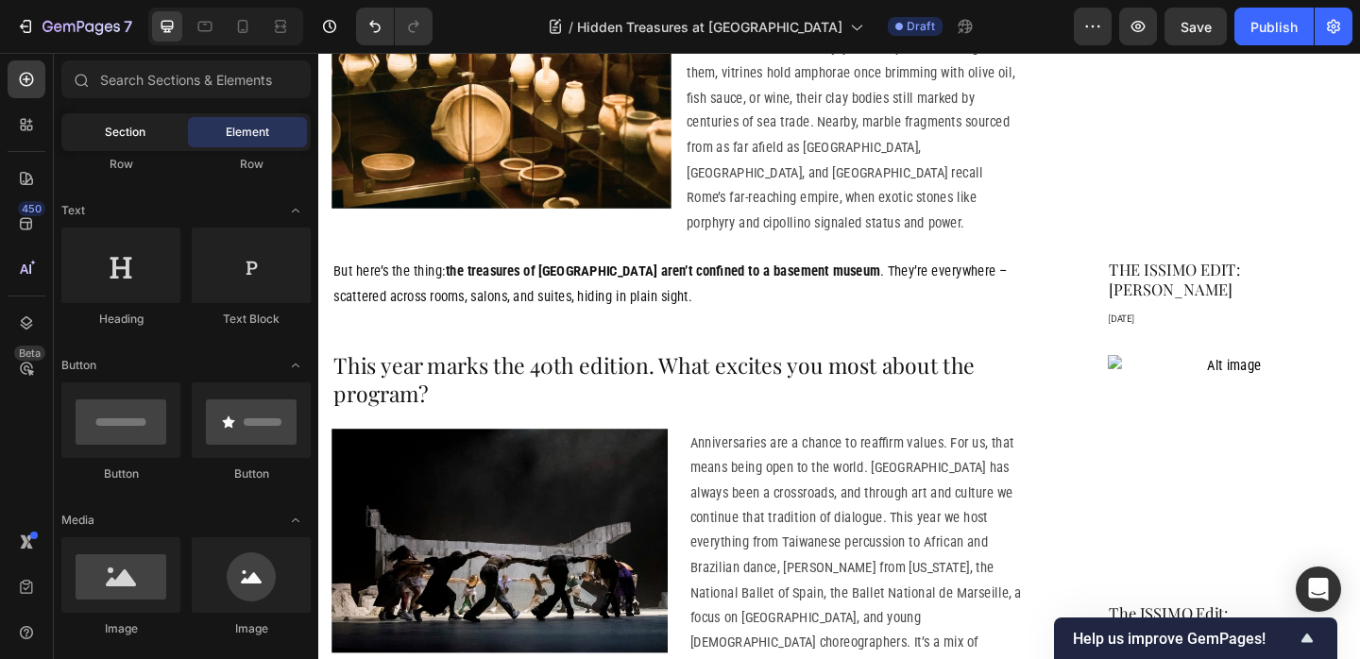
click at [154, 127] on div "Section" at bounding box center [124, 132] width 119 height 30
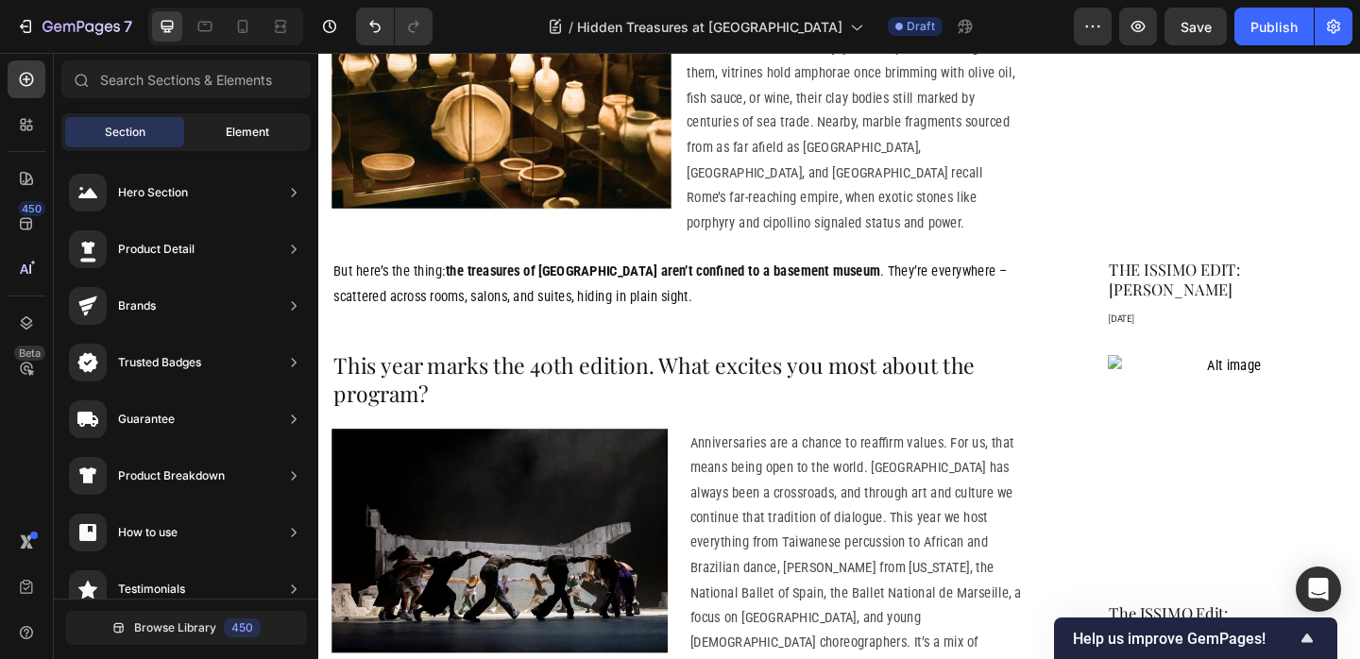
click at [226, 140] on span "Element" at bounding box center [247, 132] width 43 height 17
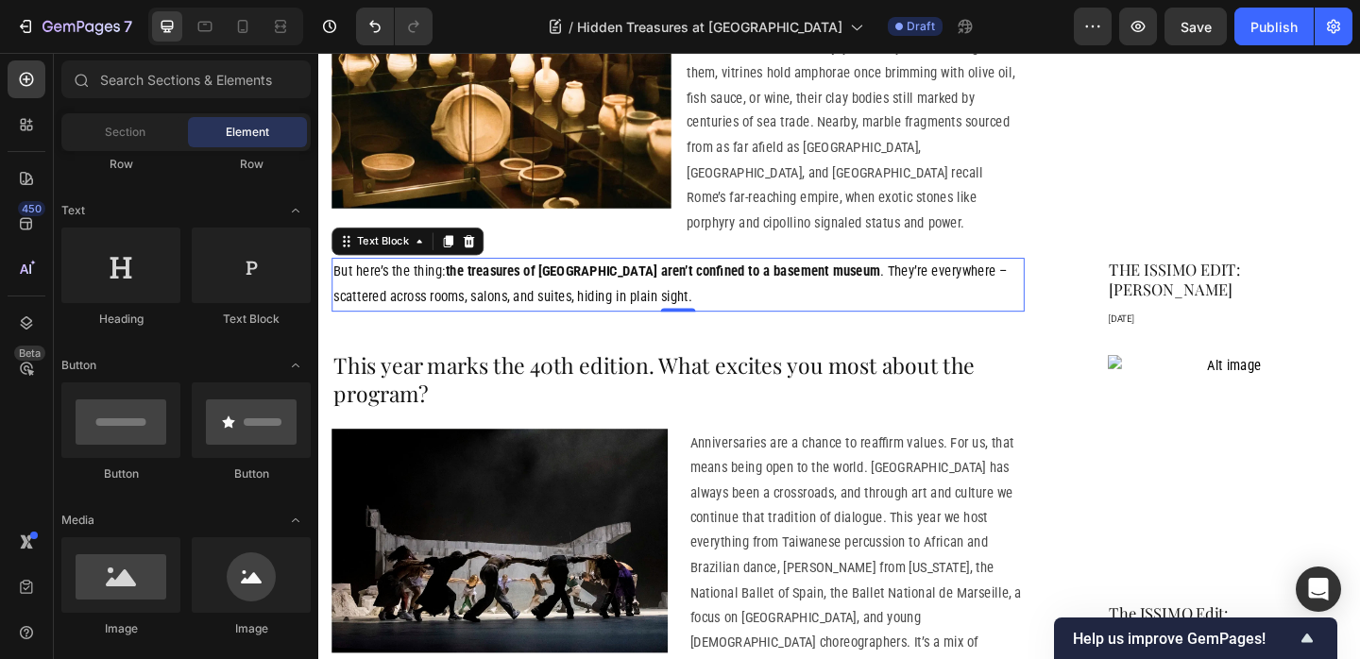
click at [573, 304] on p "But here’s the thing: the treasures of [GEOGRAPHIC_DATA] aren’t confined to a b…" at bounding box center [709, 305] width 750 height 55
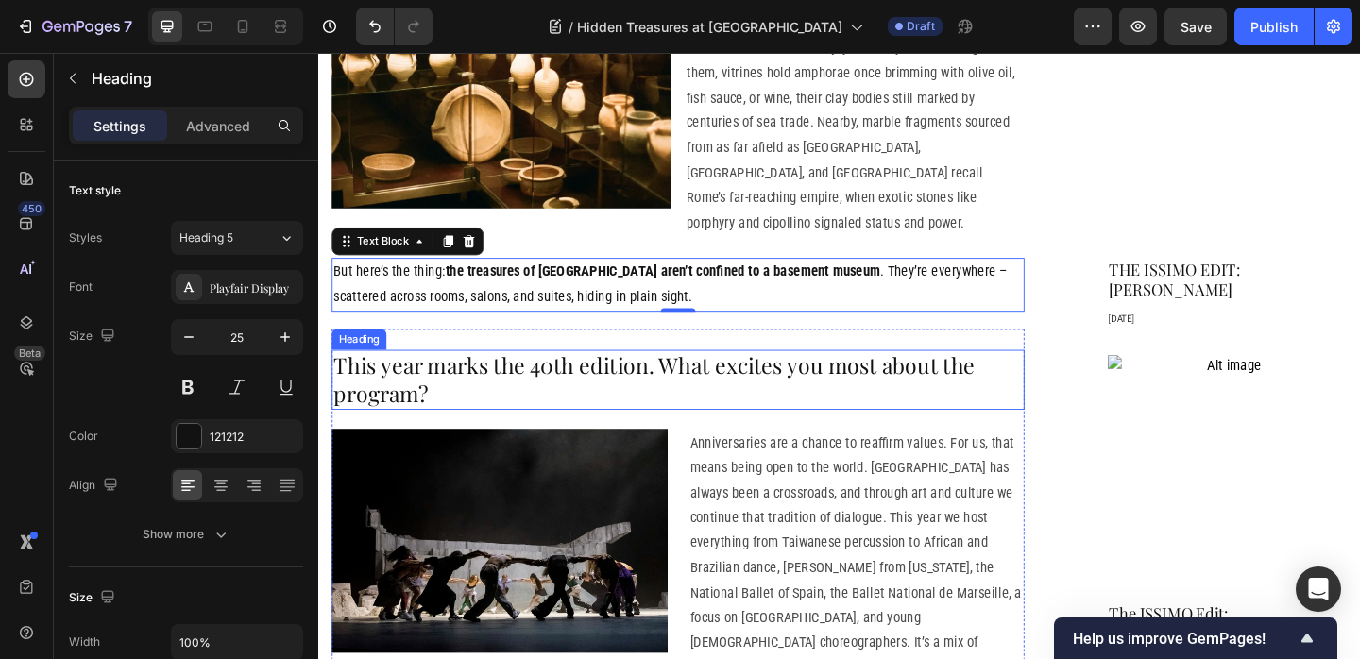
click at [540, 376] on h2 "This year marks the 40th edition. What excites you most about the program?" at bounding box center [709, 408] width 754 height 65
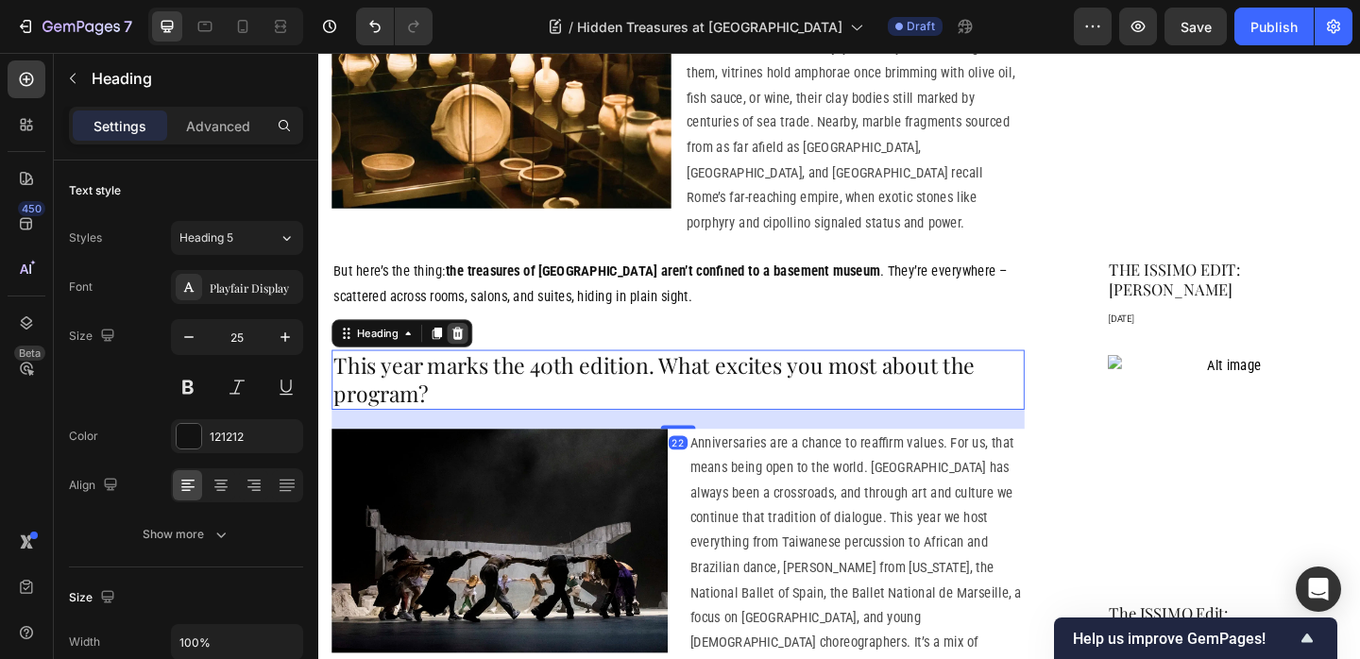
click at [467, 350] on icon at bounding box center [469, 357] width 15 height 15
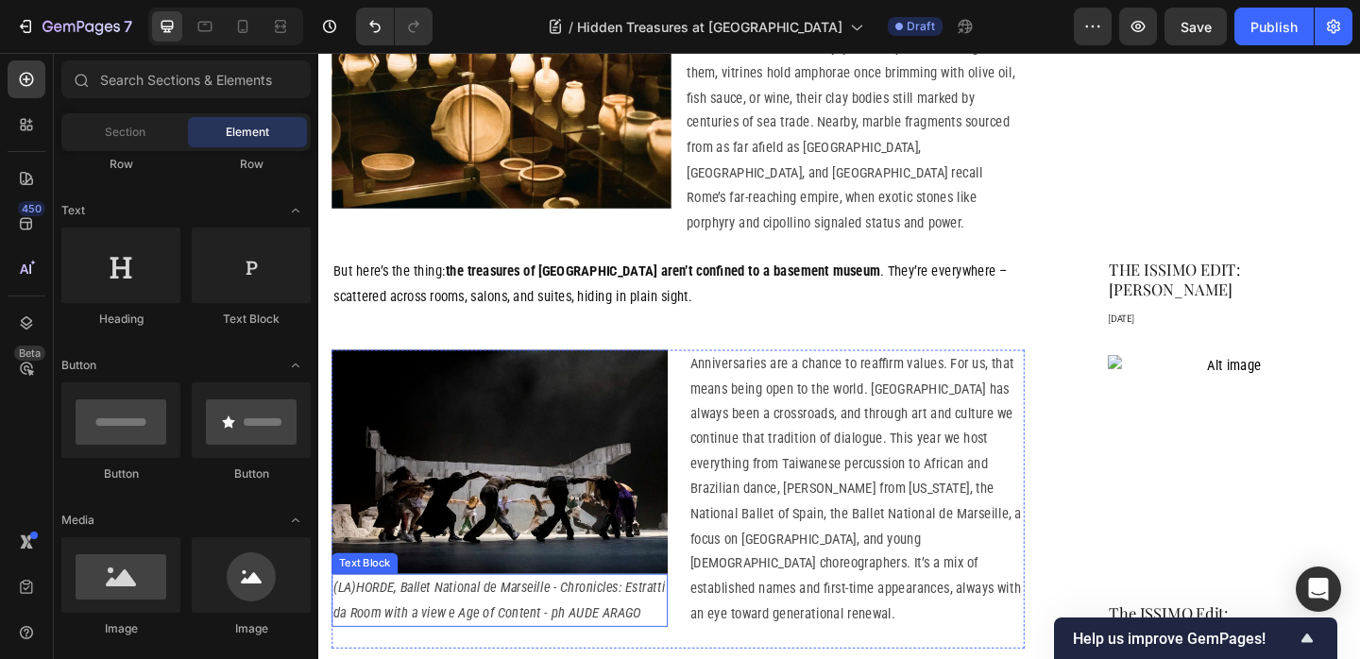
click at [593, 621] on p "(LA)HORDE, Ballet National de Marseille - Chronicles: Estratti da Room with a v…" at bounding box center [515, 648] width 362 height 55
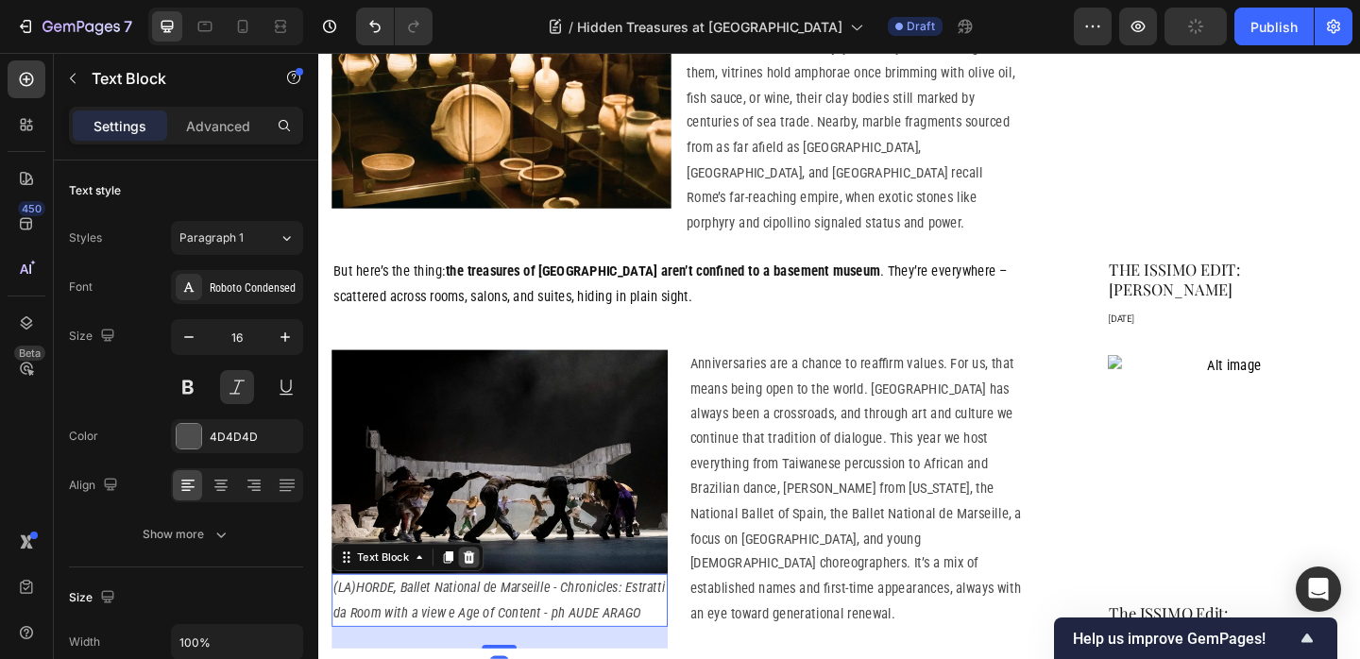
click at [479, 594] on icon at bounding box center [481, 601] width 15 height 15
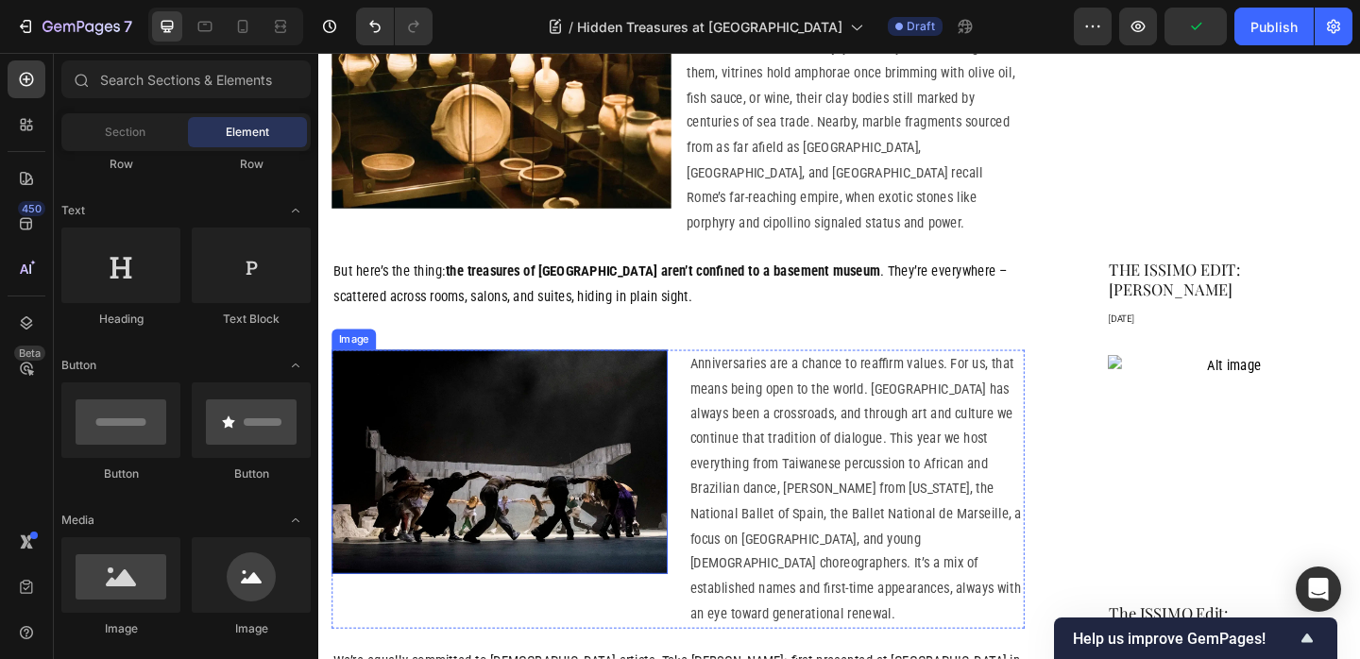
click at [521, 458] on img at bounding box center [514, 498] width 365 height 244
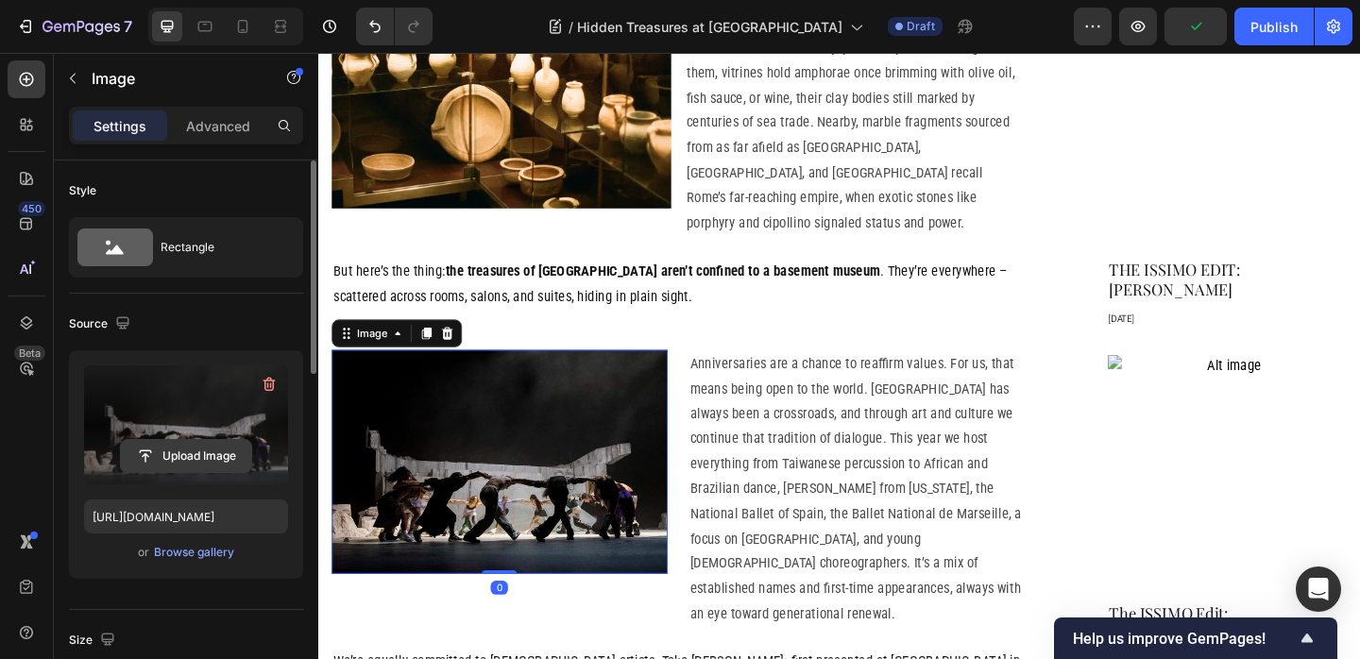
click at [218, 455] on input "file" at bounding box center [186, 456] width 130 height 32
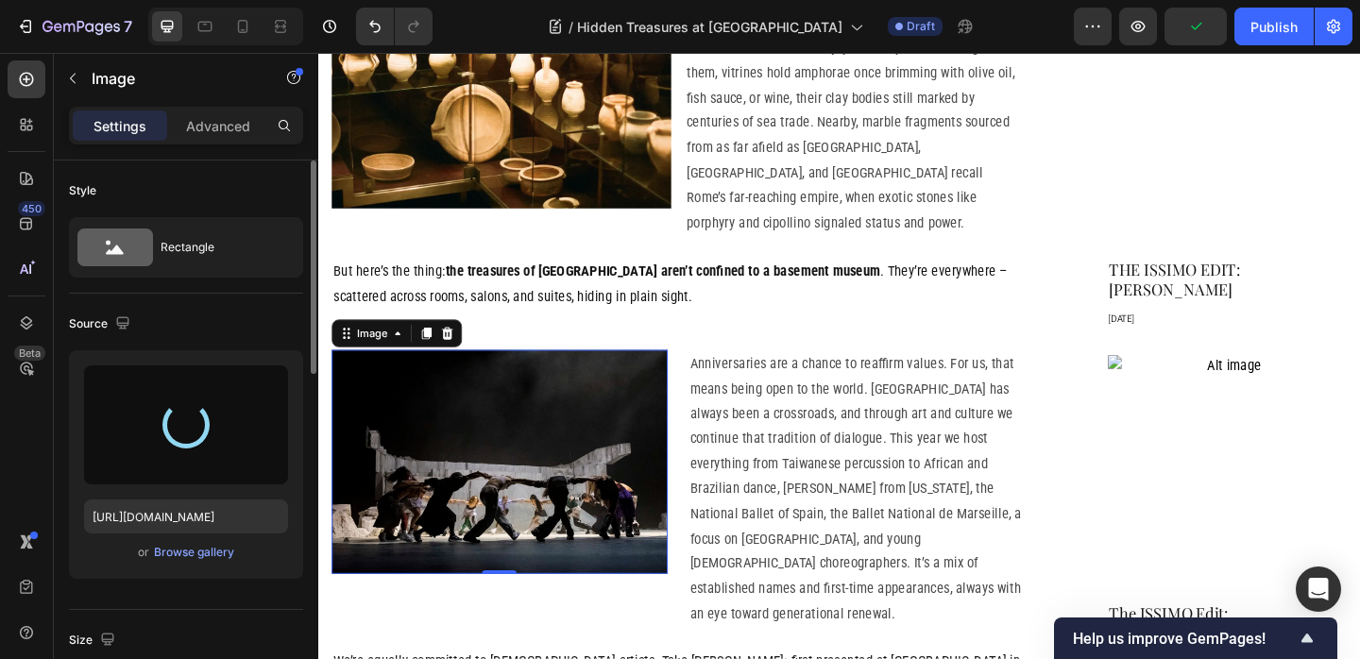
type input "[URL][DOMAIN_NAME]"
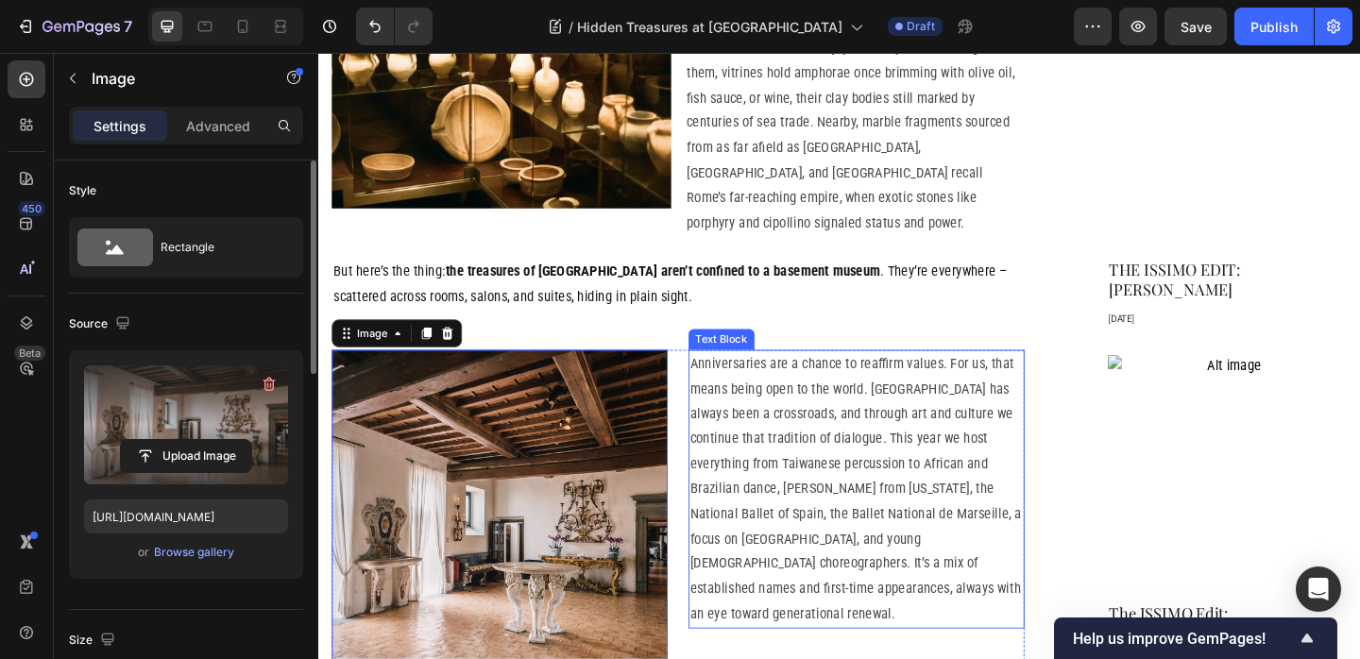
click at [874, 421] on p "Anniversaries are a chance to reaffirm values. For us, that means being open to…" at bounding box center [903, 527] width 362 height 299
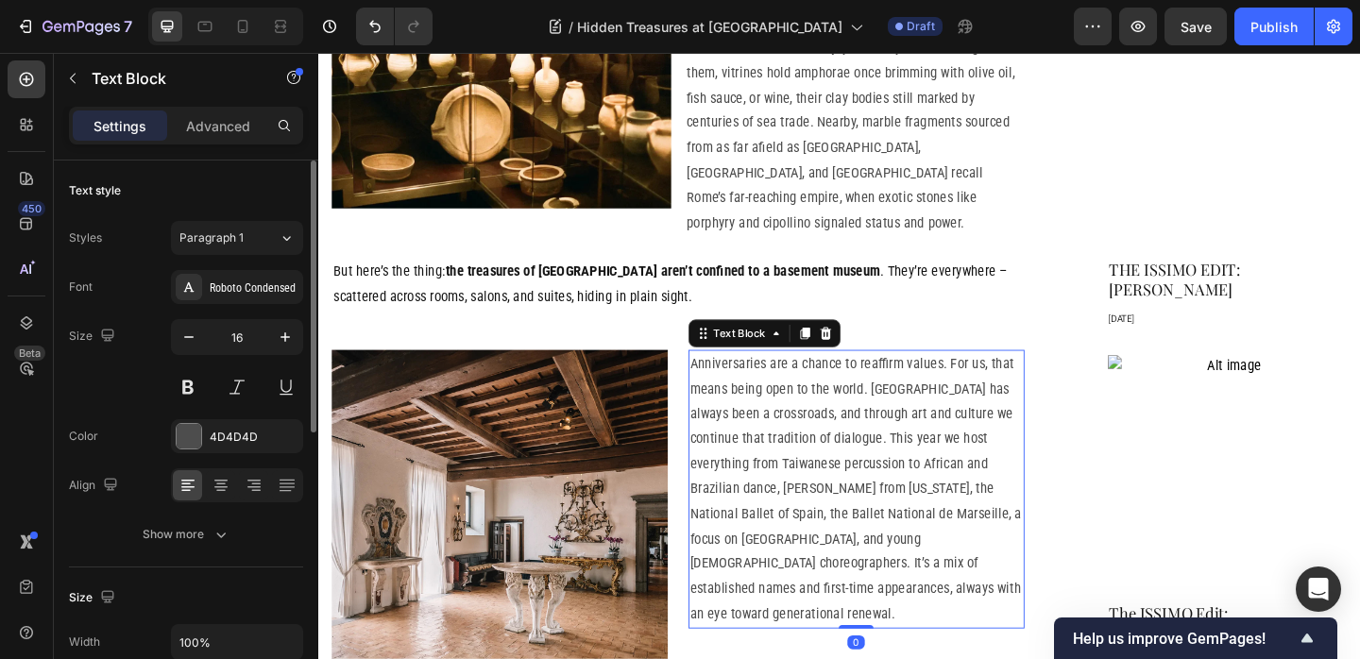
click at [874, 421] on p "Anniversaries are a chance to reaffirm values. For us, that means being open to…" at bounding box center [903, 527] width 362 height 299
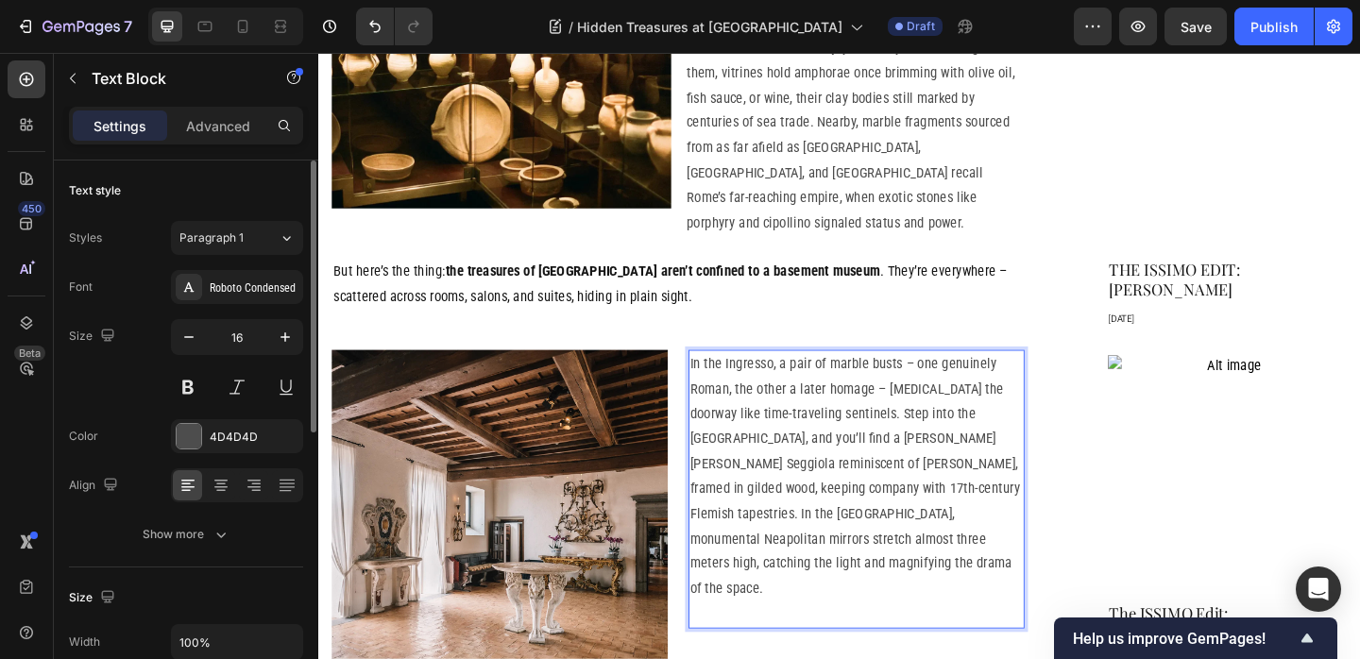
click at [784, 378] on p "In the Ingresso, a pair of marble busts – one genuinely Roman, the other a late…" at bounding box center [903, 527] width 362 height 299
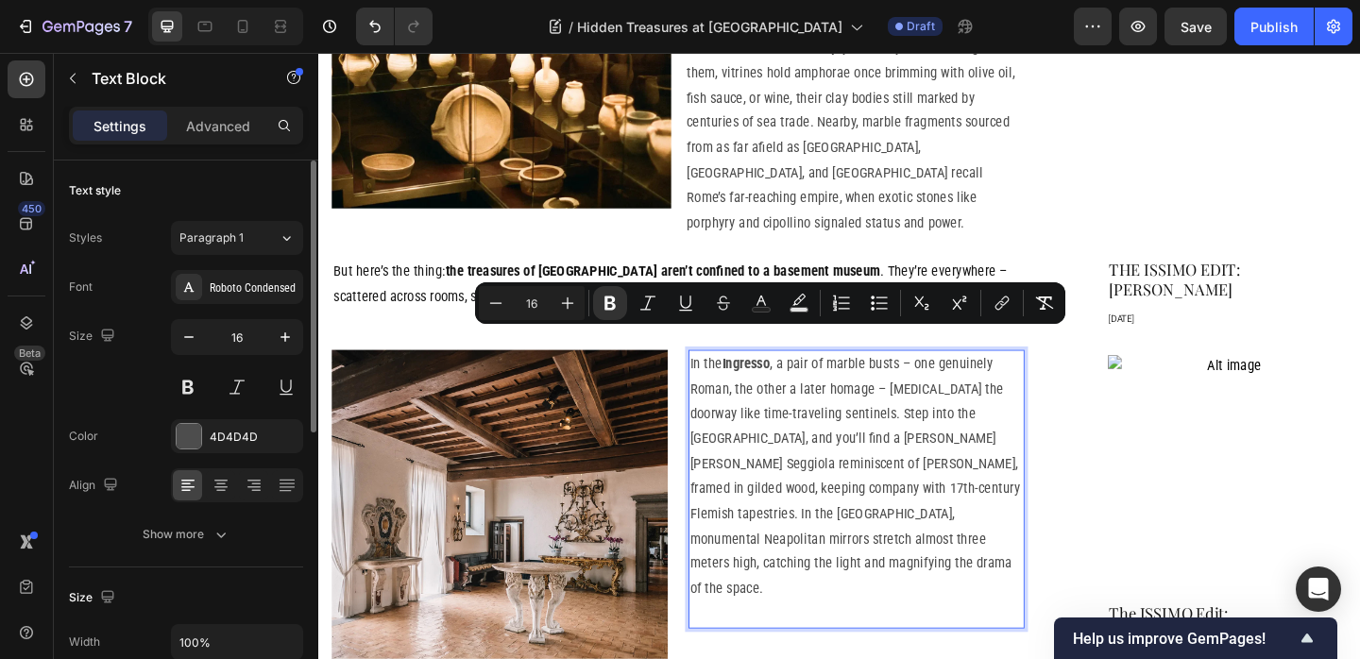
click at [929, 426] on p "In the Ingresso , a pair of marble busts – one genuinely Roman, the other a lat…" at bounding box center [903, 527] width 362 height 299
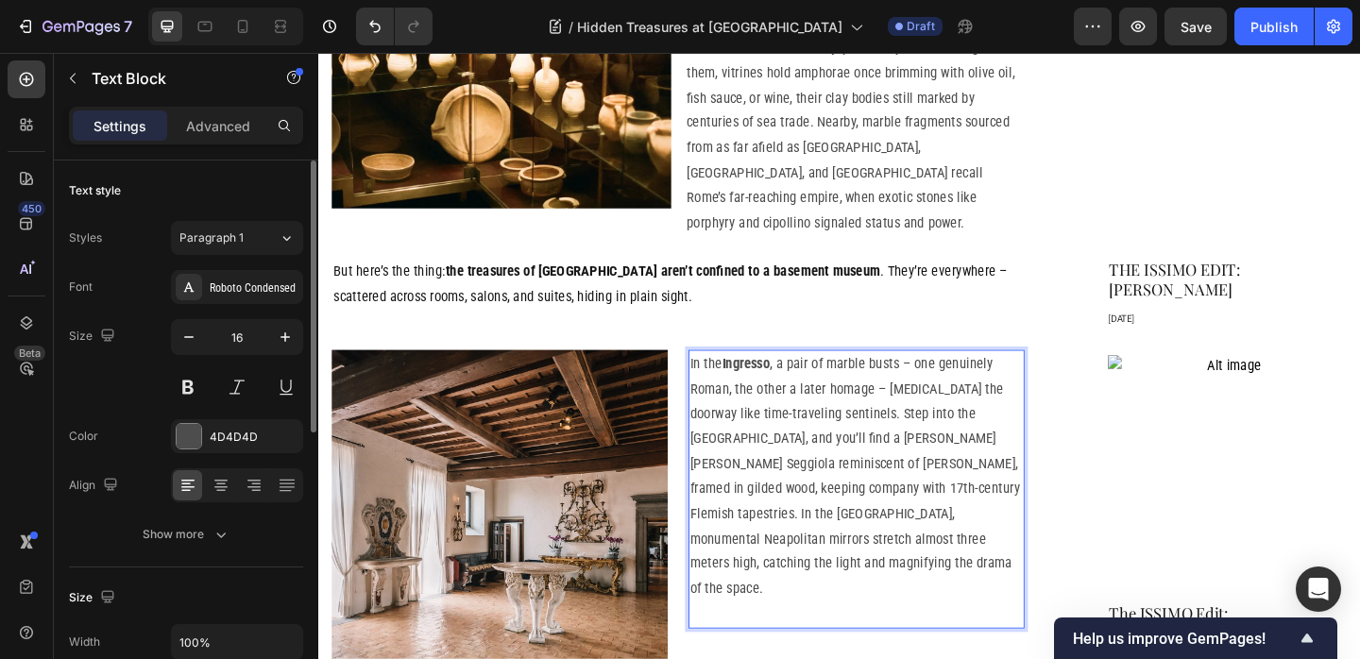
click at [959, 416] on p "In the Ingresso , a pair of marble busts – one genuinely Roman, the other a lat…" at bounding box center [903, 527] width 362 height 299
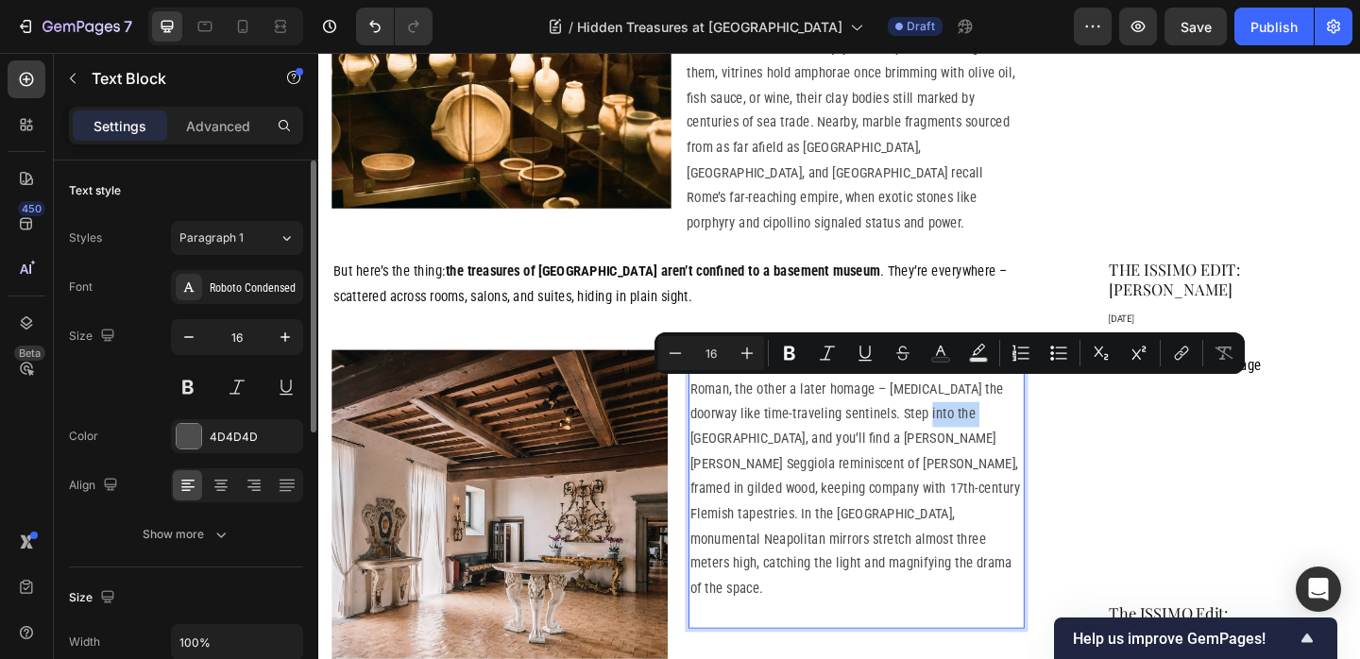
drag, startPoint x: 959, startPoint y: 416, endPoint x: 984, endPoint y: 426, distance: 26.3
click at [992, 416] on p "In the Ingresso , a pair of marble busts – one genuinely Roman, the other a lat…" at bounding box center [903, 527] width 362 height 299
click at [885, 502] on p "In the Ingresso , a pair of marble busts – one genuinely Roman, the other a lat…" at bounding box center [903, 527] width 362 height 299
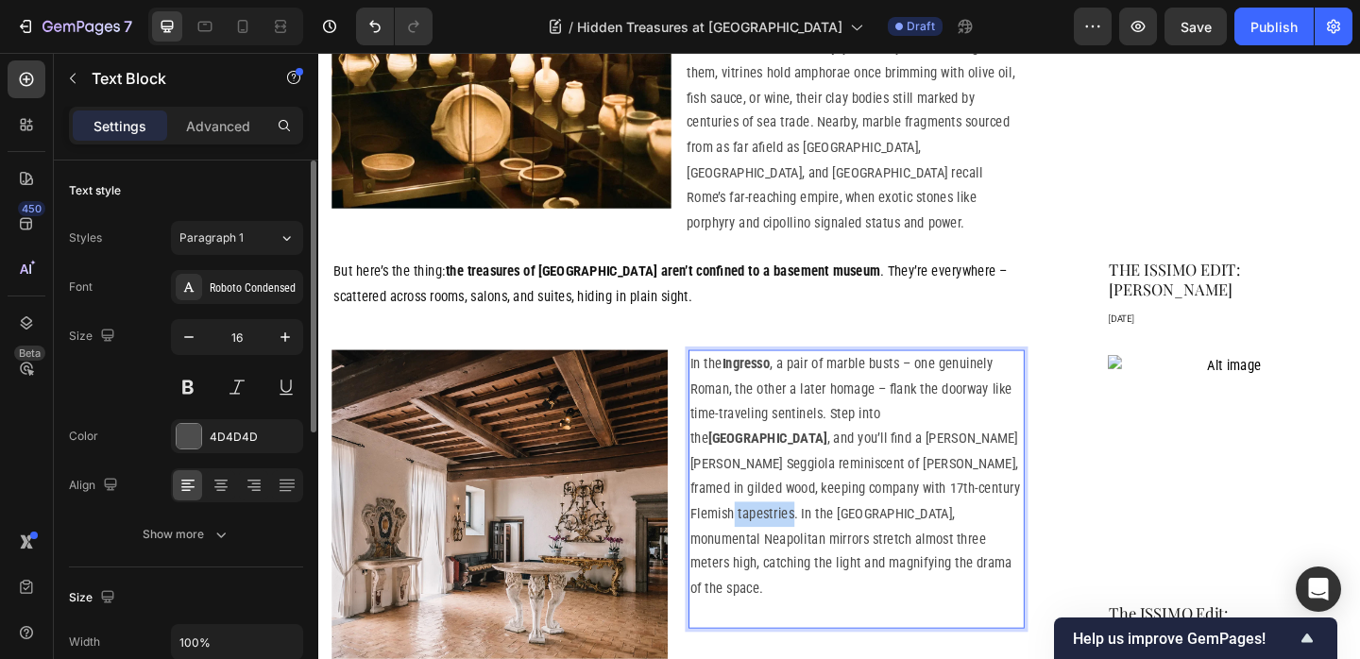
drag, startPoint x: 885, startPoint y: 502, endPoint x: 916, endPoint y: 502, distance: 31.2
click at [918, 502] on p "In the Ingresso , a pair of marble busts – one genuinely Roman, the other a lat…" at bounding box center [903, 527] width 362 height 299
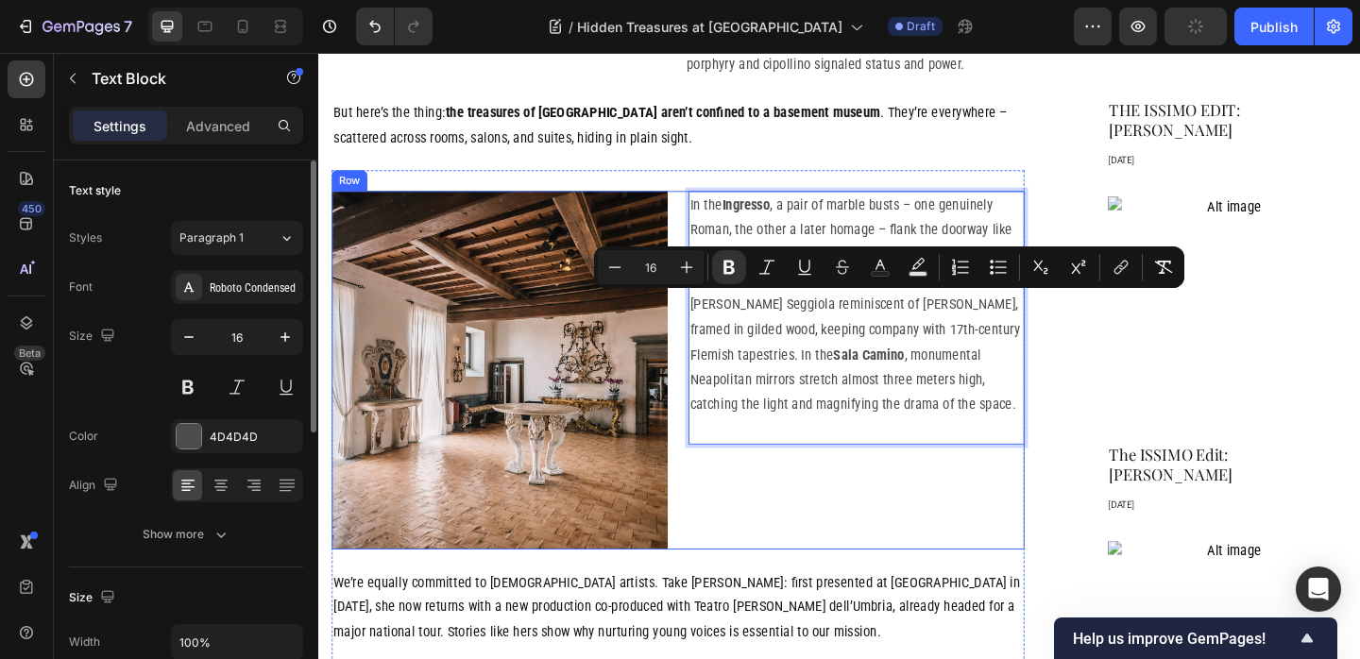
scroll to position [1407, 0]
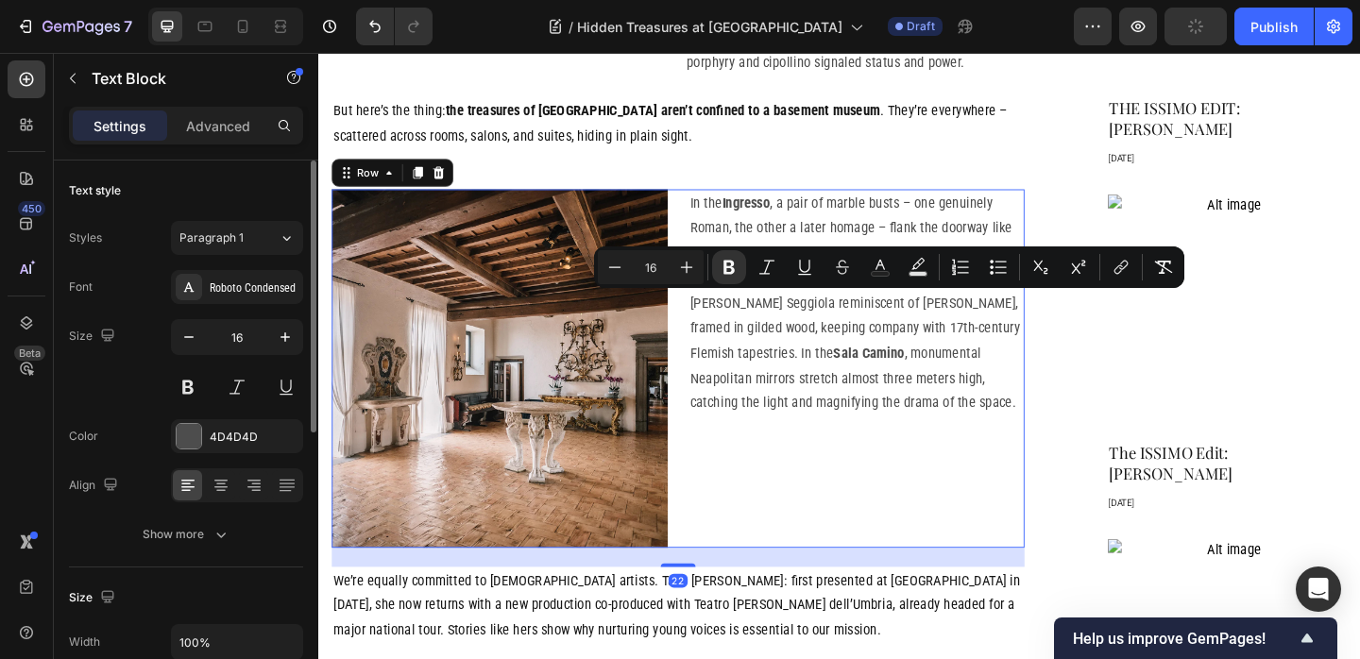
click at [870, 503] on div "In the Ingresso , a pair of marble busts – one genuinely Roman, the other a lat…" at bounding box center [903, 396] width 365 height 390
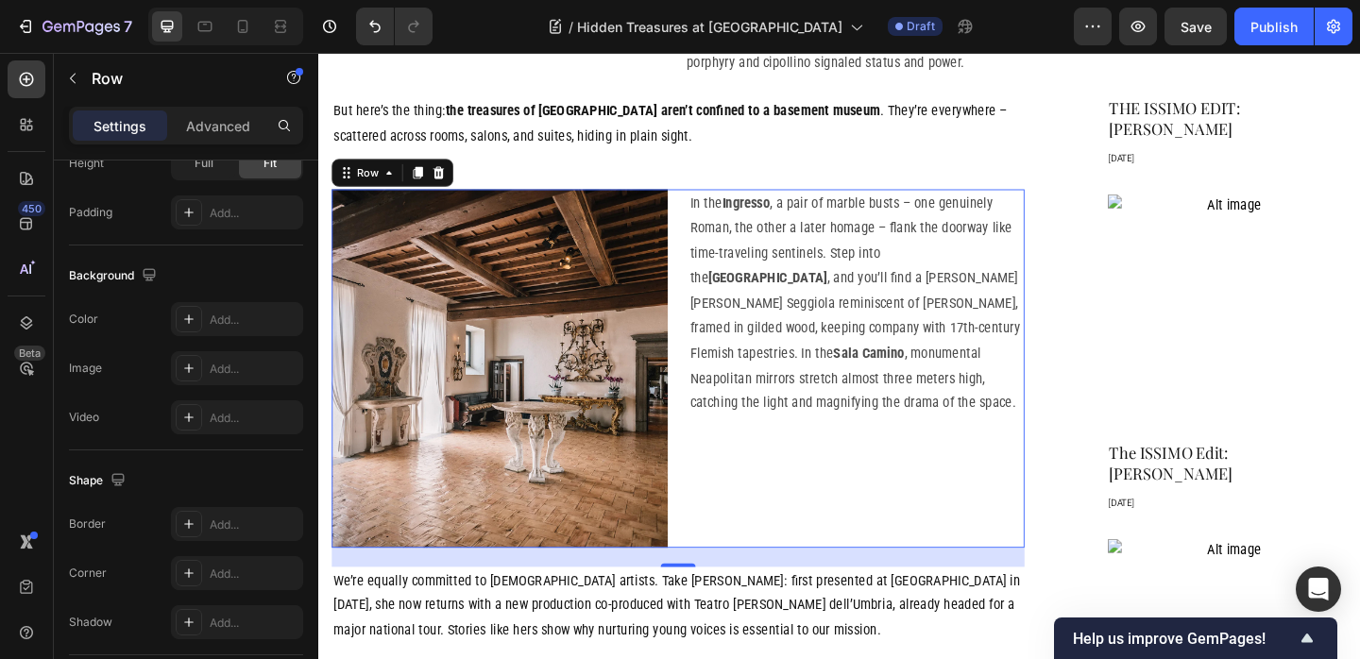
scroll to position [815, 0]
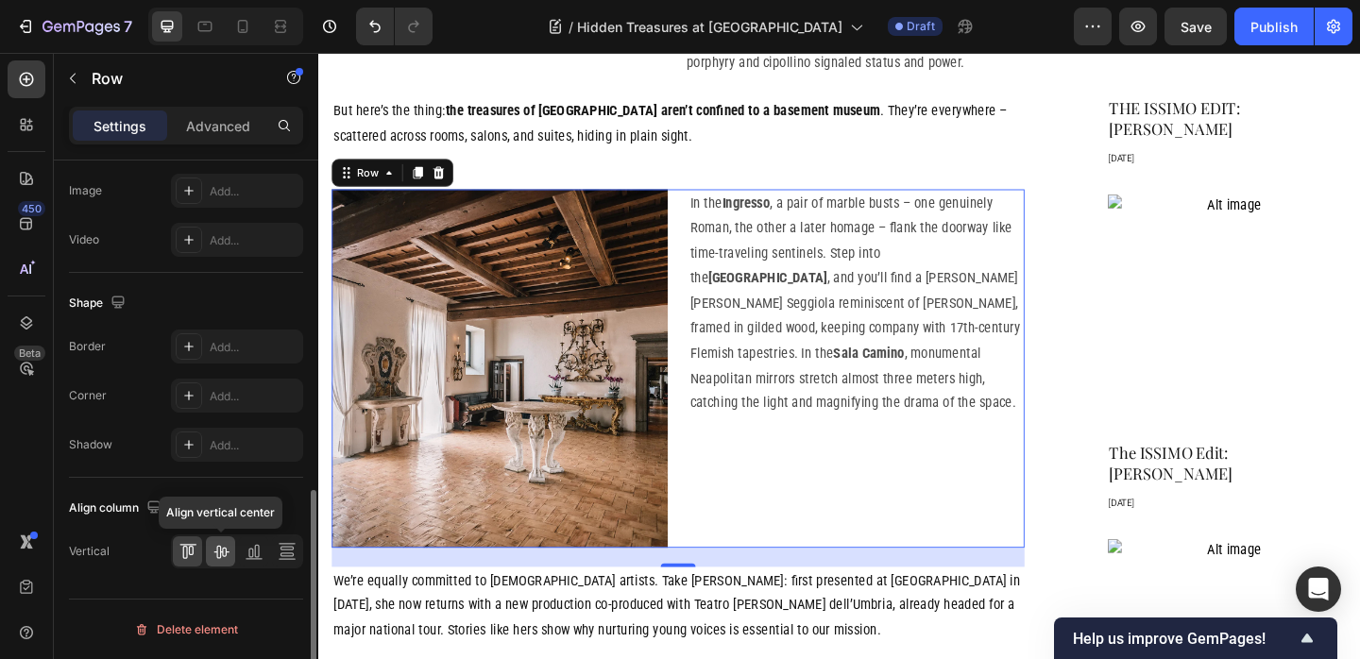
click at [226, 549] on icon at bounding box center [221, 551] width 19 height 19
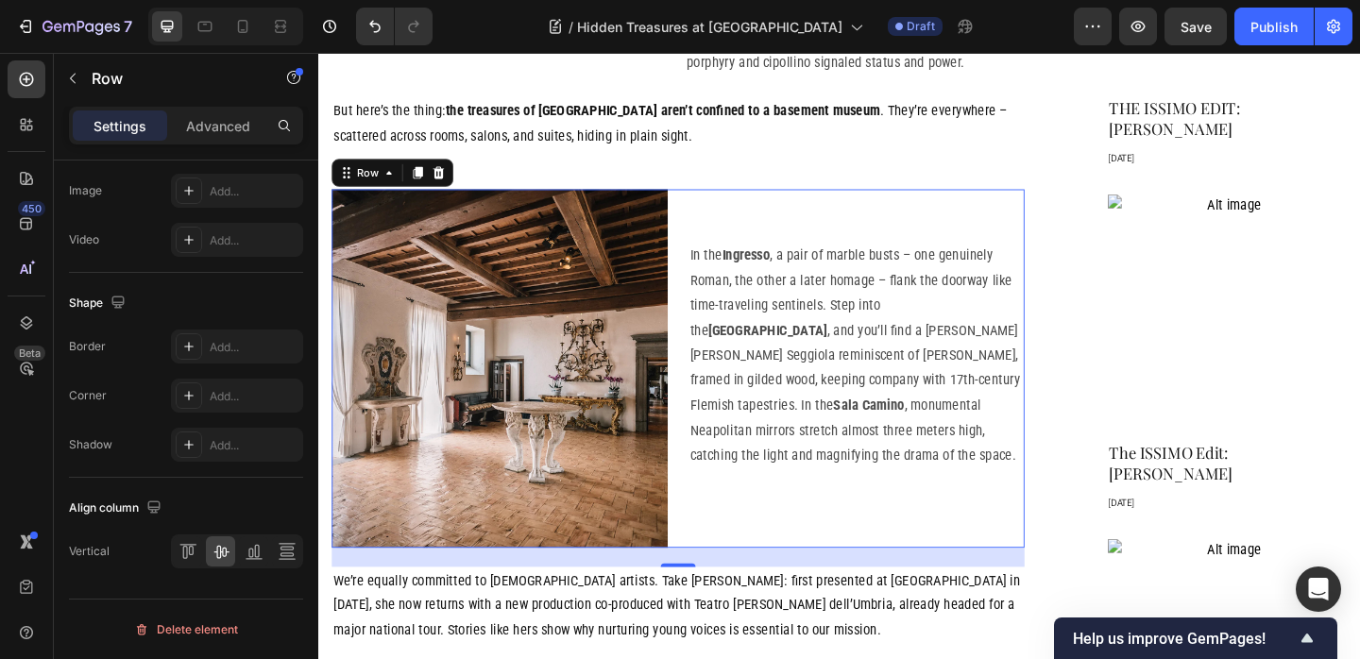
click at [881, 496] on div "In the Ingresso , a pair of marble busts – one genuinely Roman, the other a lat…" at bounding box center [903, 396] width 365 height 390
click at [630, 591] on div "22" at bounding box center [709, 601] width 754 height 21
click at [855, 482] on p "In the Ingresso , a pair of marble busts – one genuinely Roman, the other a lat…" at bounding box center [903, 396] width 362 height 272
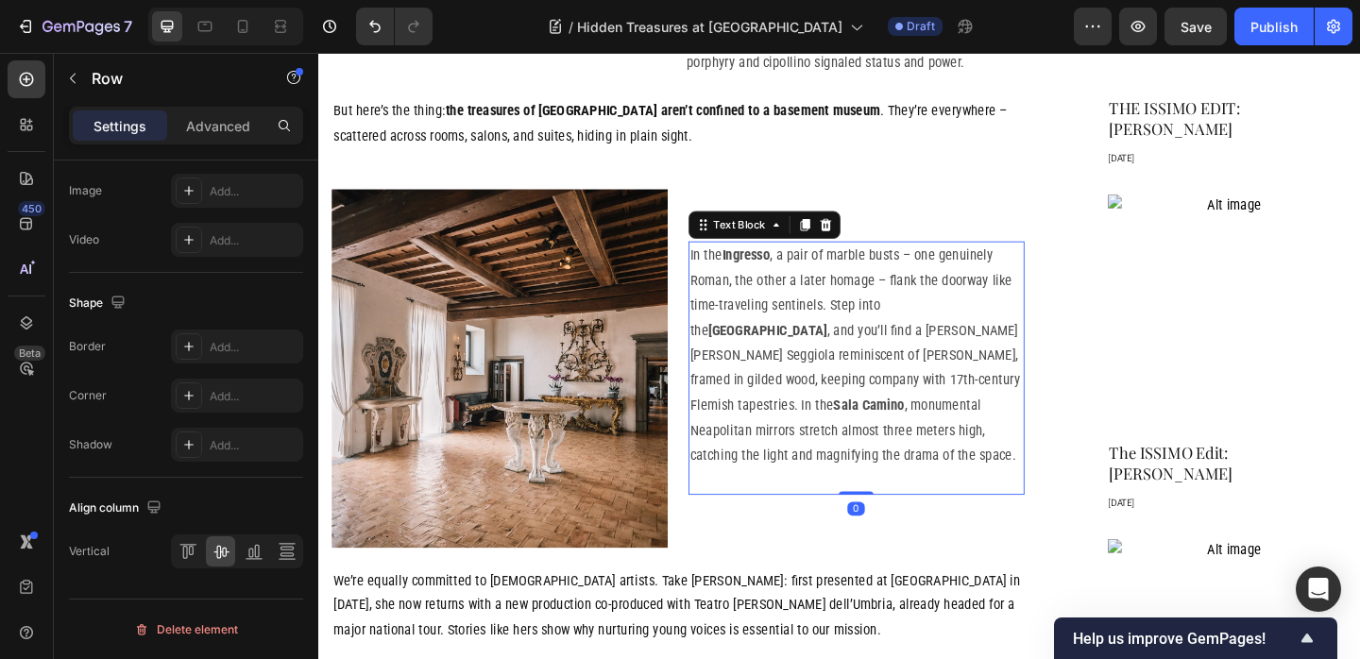
scroll to position [0, 0]
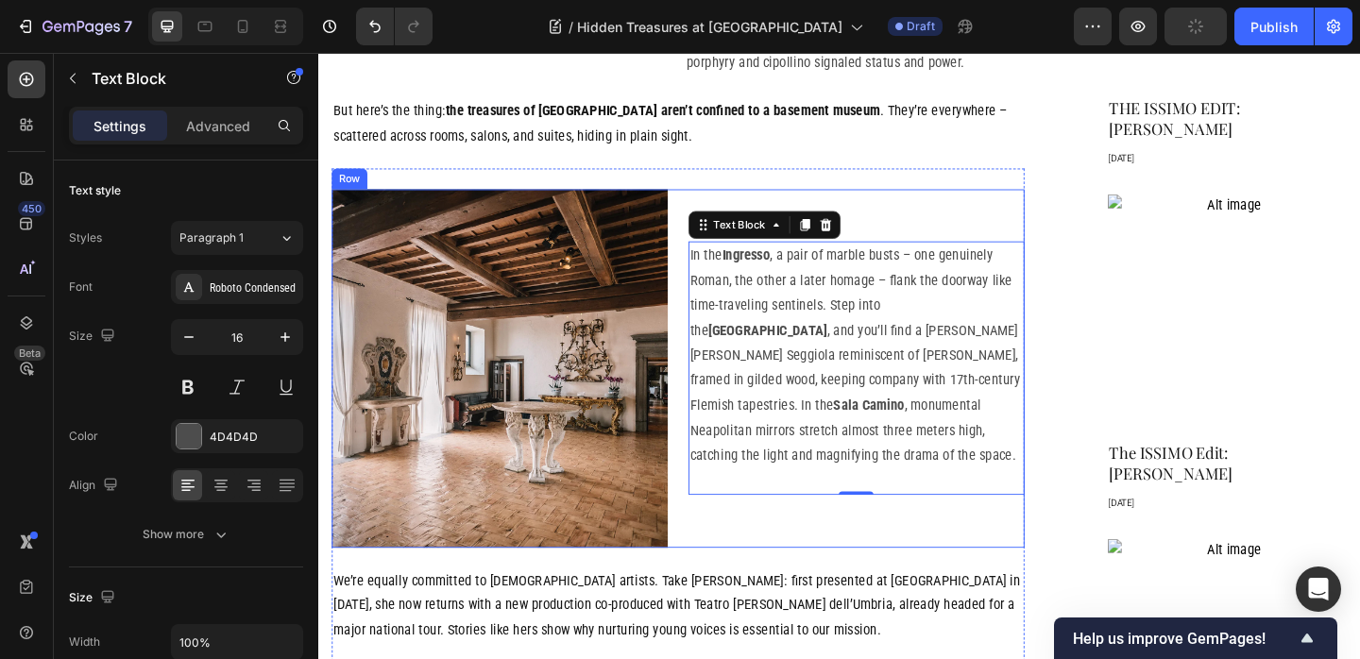
click at [1001, 543] on div "In the Ingresso , a pair of marble busts – one genuinely Roman, the other a lat…" at bounding box center [903, 396] width 365 height 390
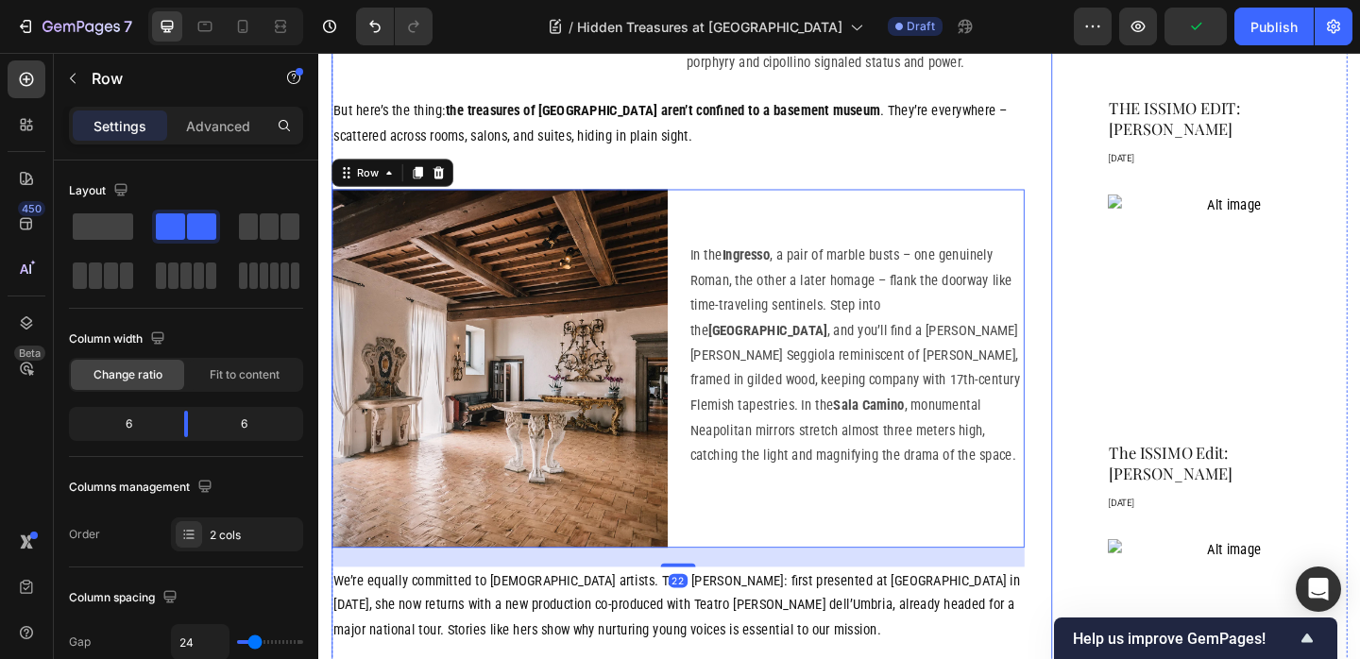
click at [1102, 554] on div "⁠⁠⁠⁠⁠⁠⁠ Hidden Treasures at La Posta Vecchia Heading Discover the artistic gems…" at bounding box center [724, 386] width 784 height 3029
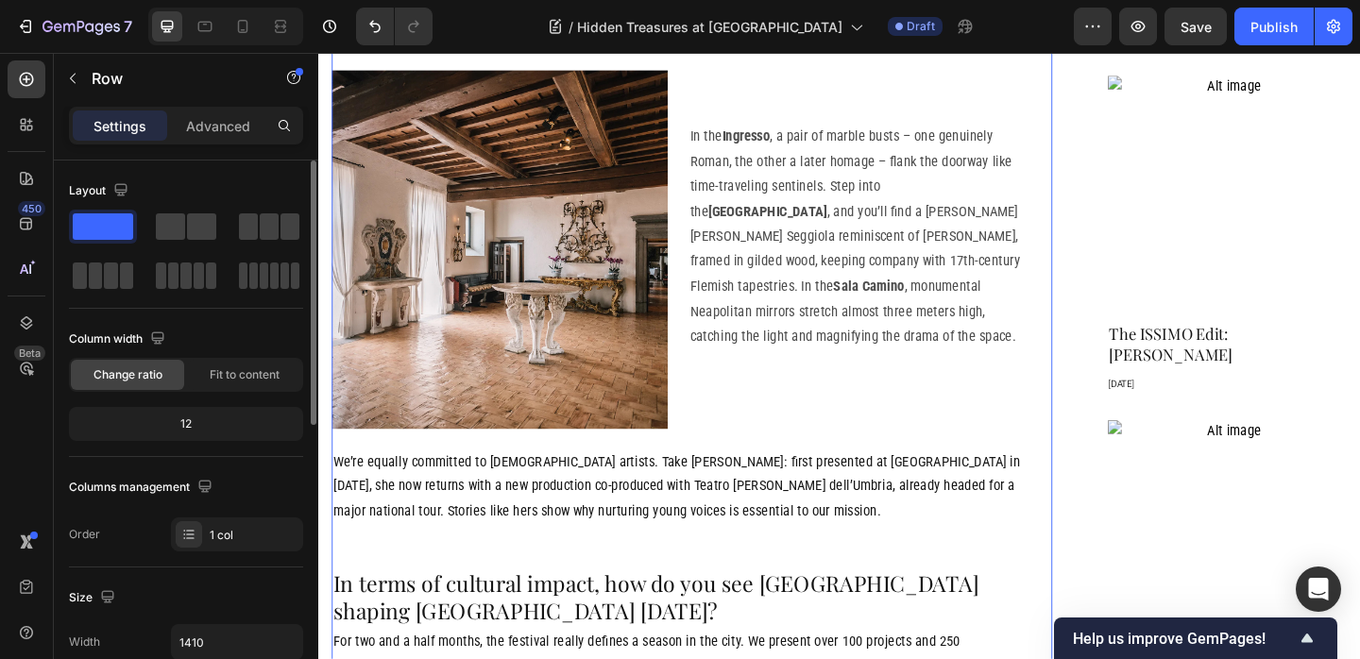
scroll to position [1537, 0]
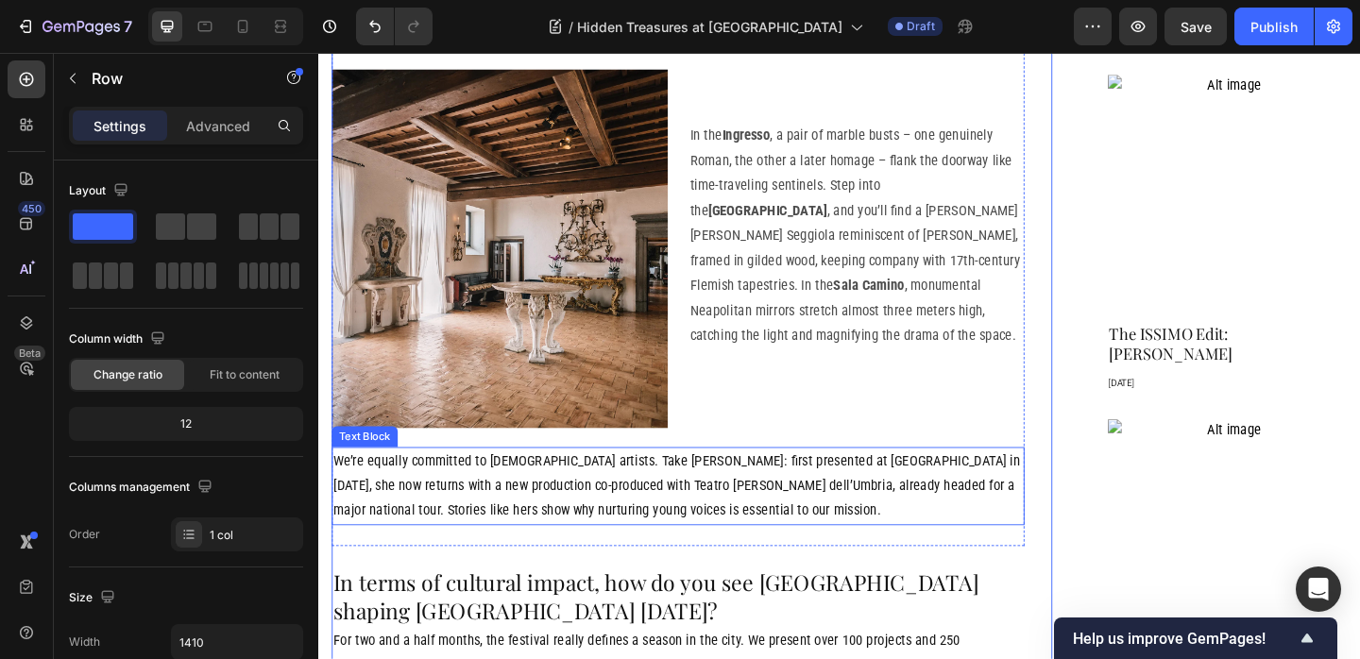
click at [748, 500] on p "We’re equally committed to Italian artists. Take Fabiana Iacozzilli: first pres…" at bounding box center [709, 524] width 750 height 81
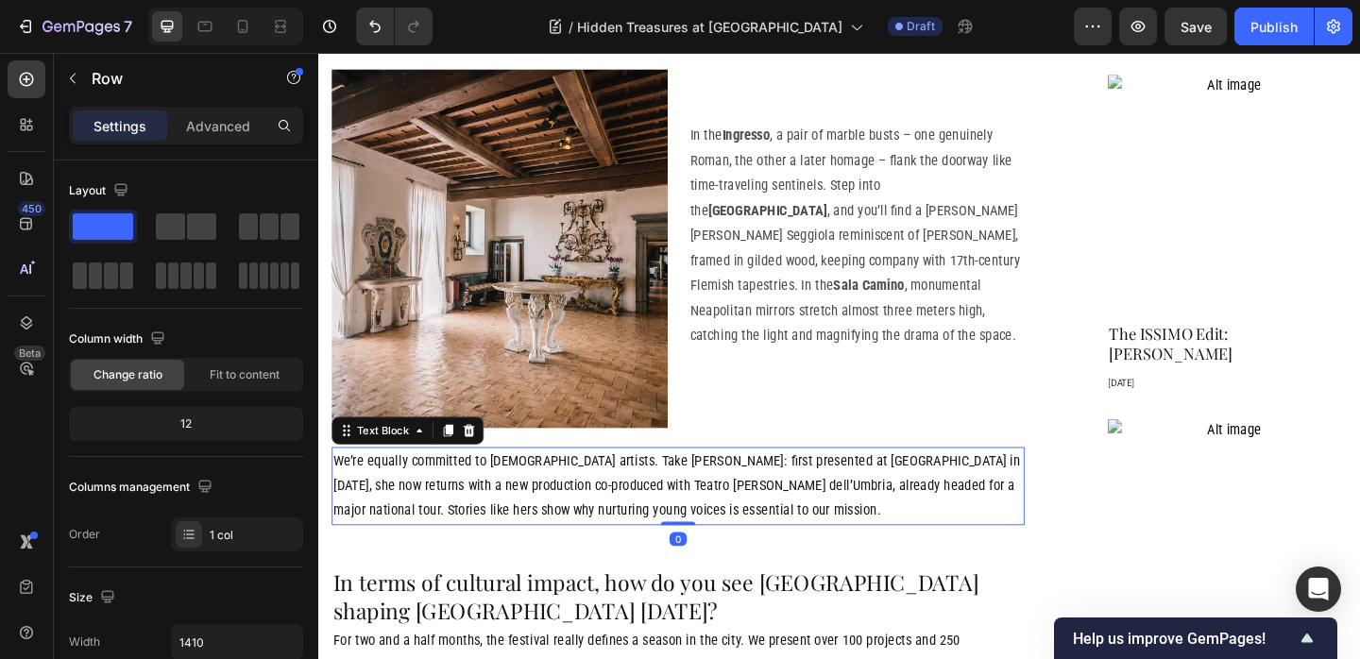
click at [748, 500] on p "We’re equally committed to Italian artists. Take Fabiana Iacozzilli: first pres…" at bounding box center [709, 524] width 750 height 81
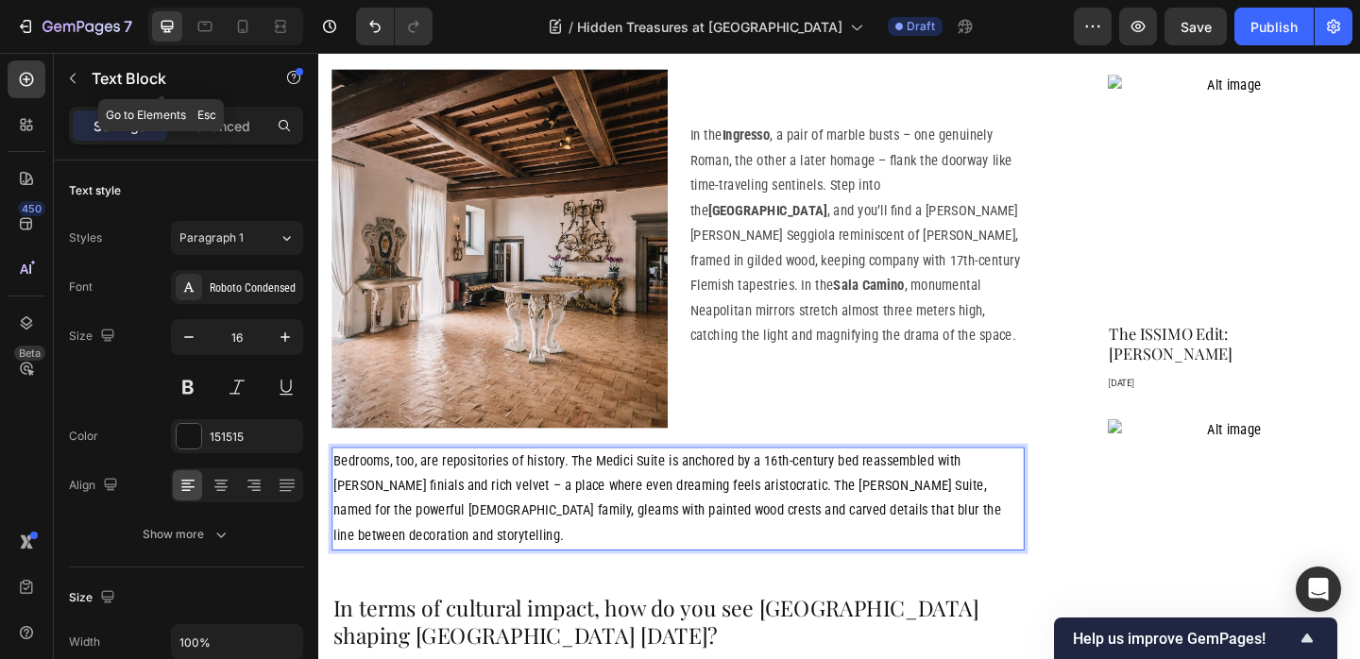
click at [72, 74] on icon "button" at bounding box center [72, 78] width 15 height 15
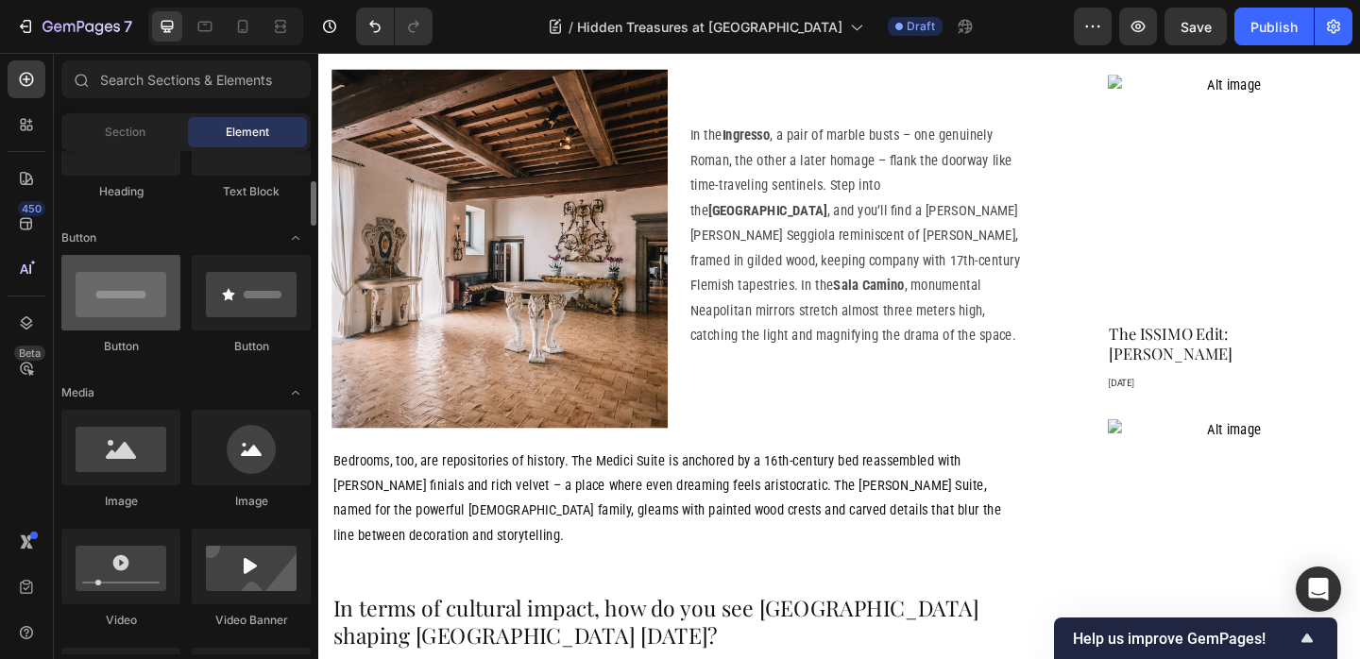
scroll to position [0, 0]
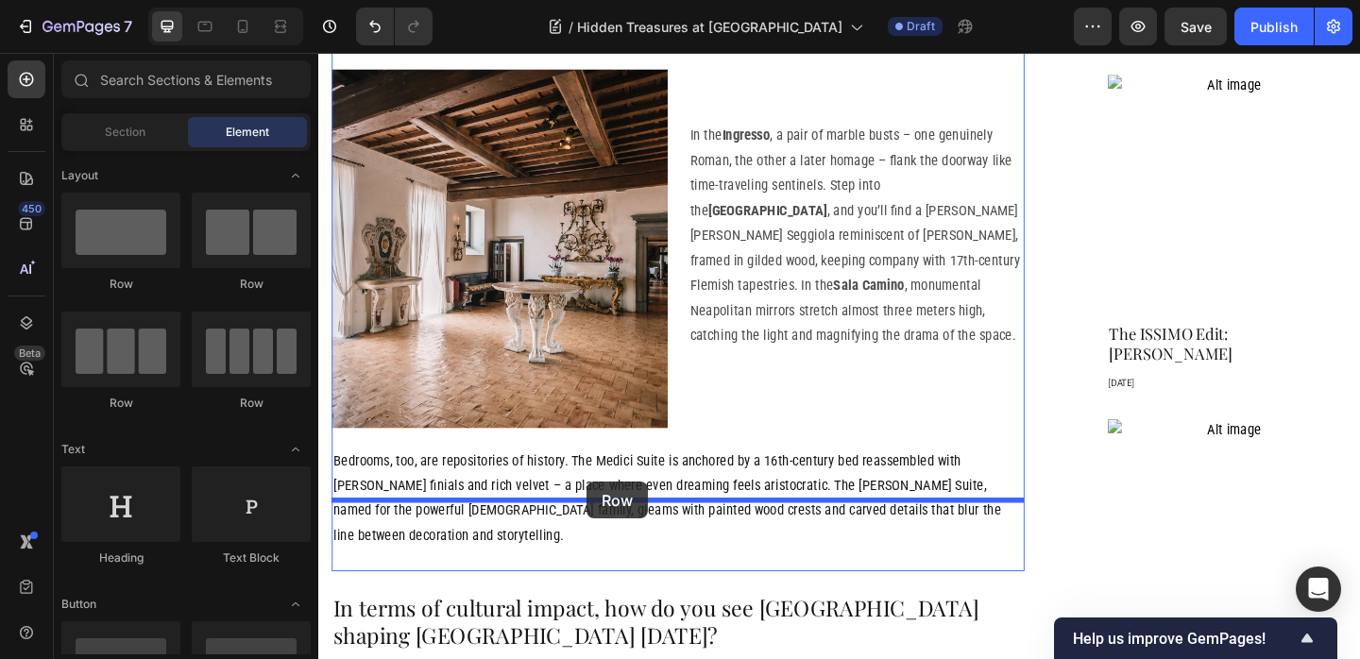
drag, startPoint x: 561, startPoint y: 302, endPoint x: 610, endPoint y: 518, distance: 221.8
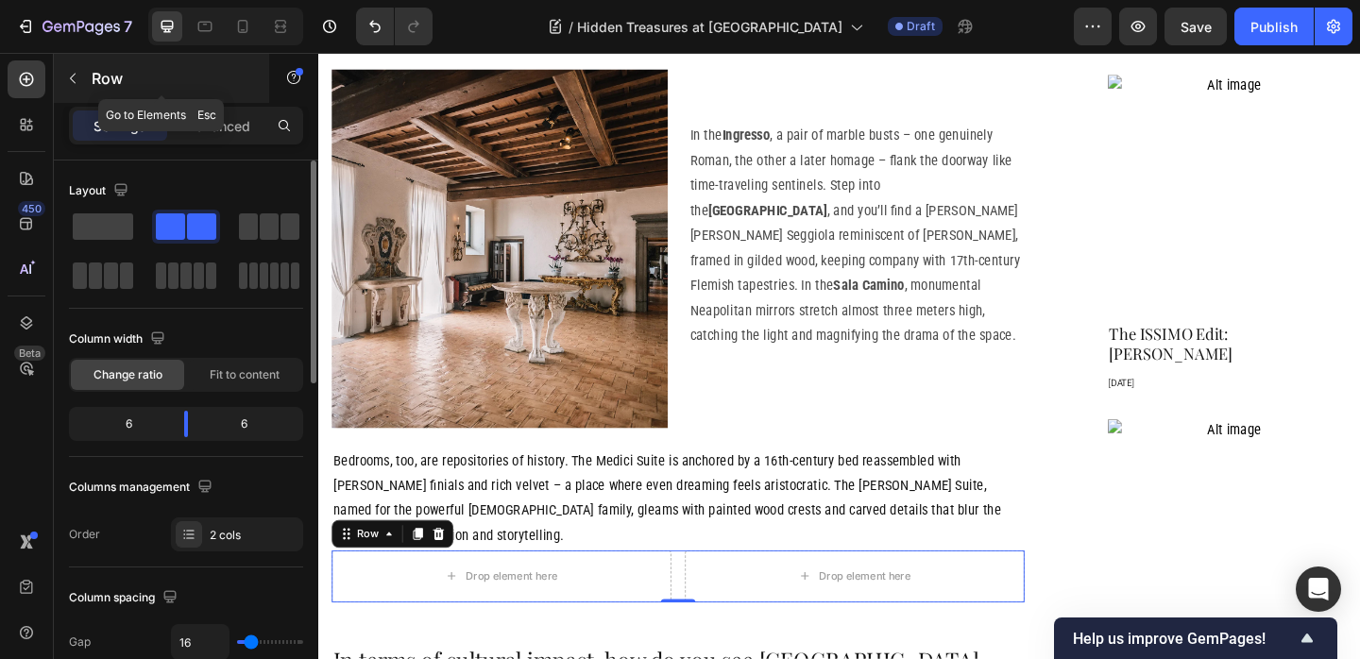
click at [92, 79] on p "Row" at bounding box center [172, 78] width 161 height 23
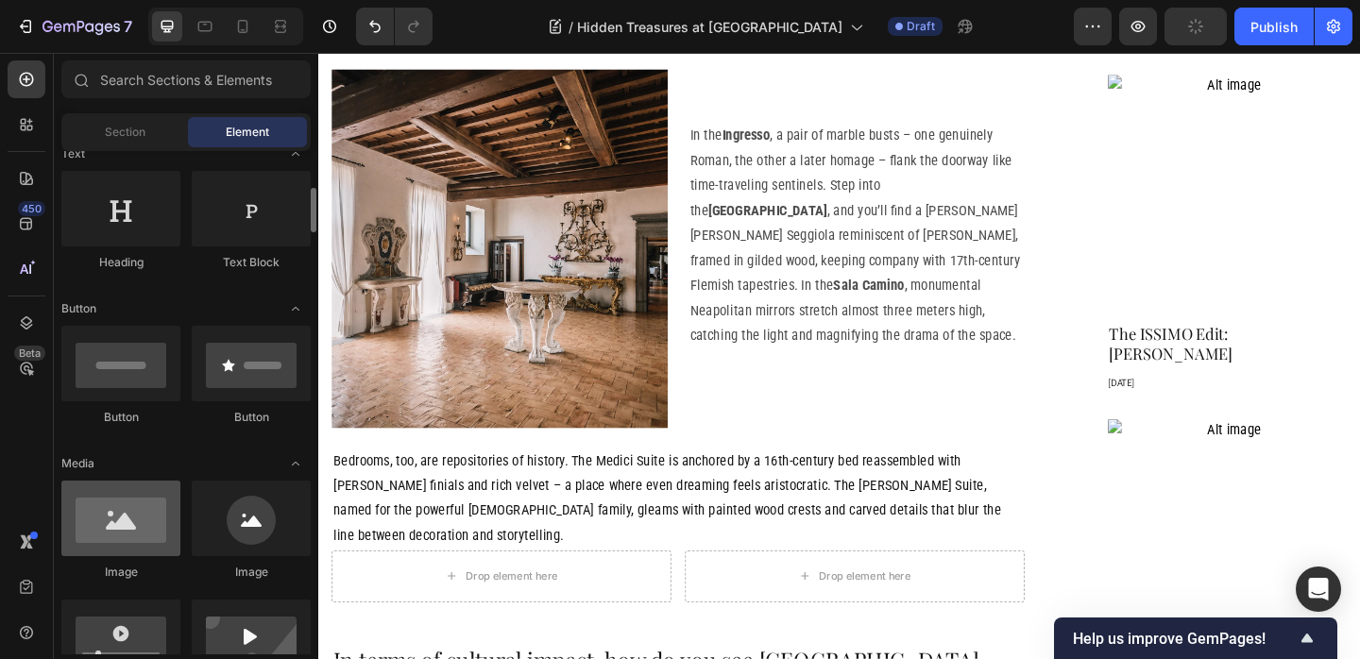
scroll to position [305, 0]
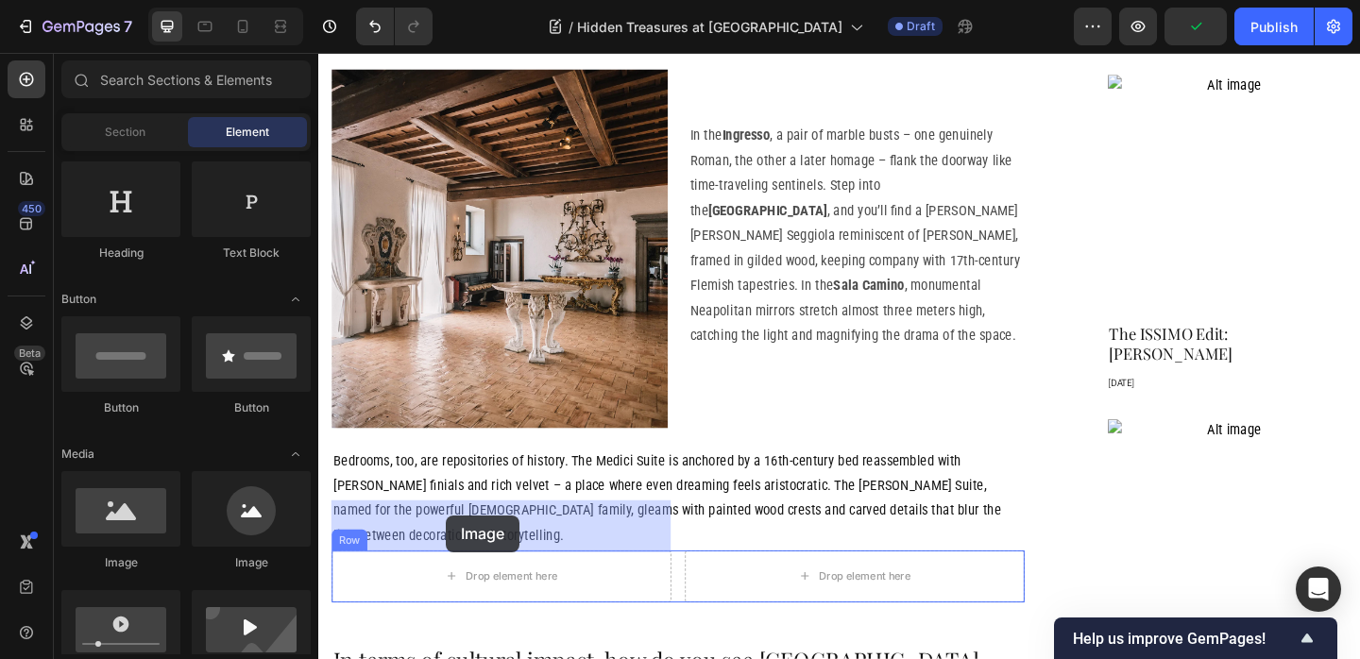
drag, startPoint x: 574, startPoint y: 580, endPoint x: 394, endPoint y: 560, distance: 181.5
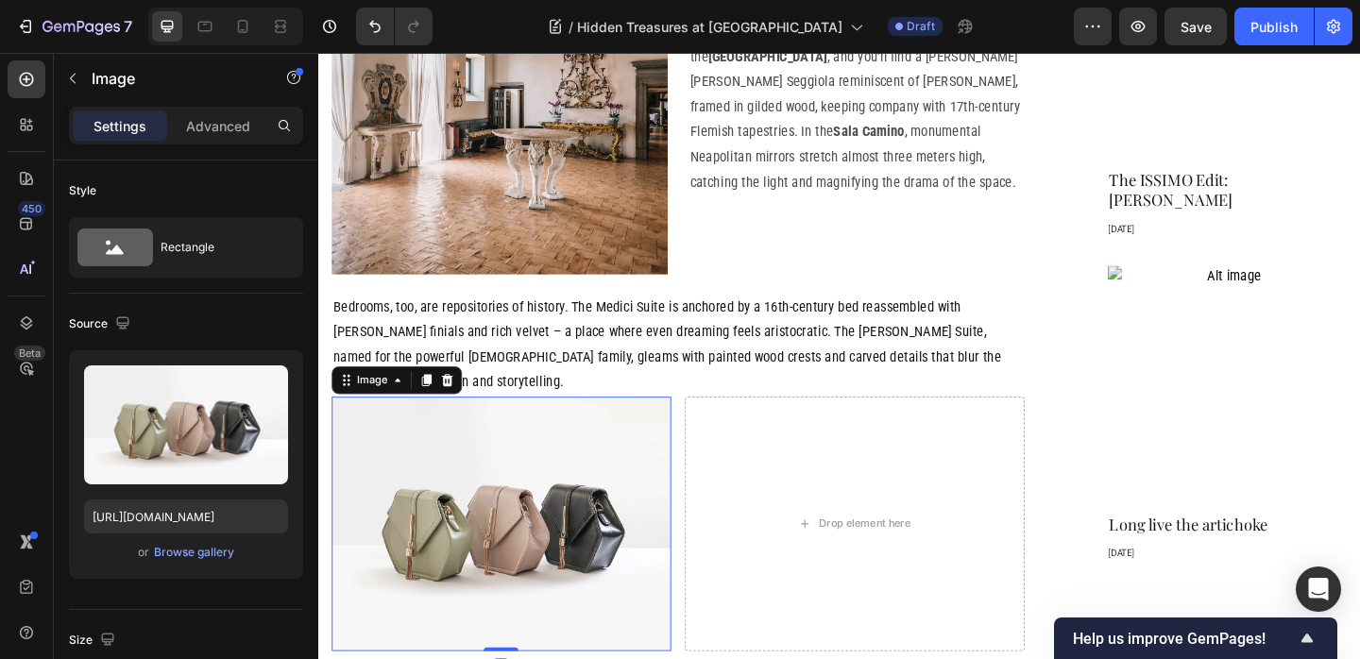
scroll to position [1716, 0]
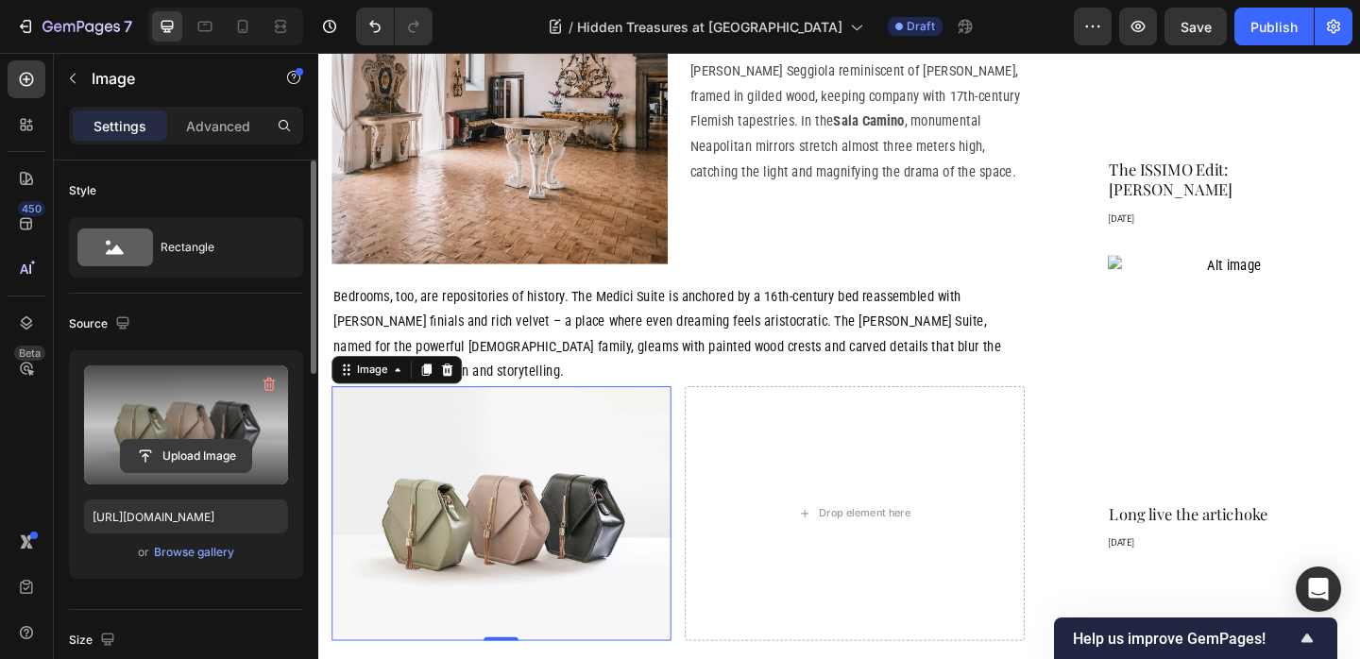
click at [184, 445] on input "file" at bounding box center [186, 456] width 130 height 32
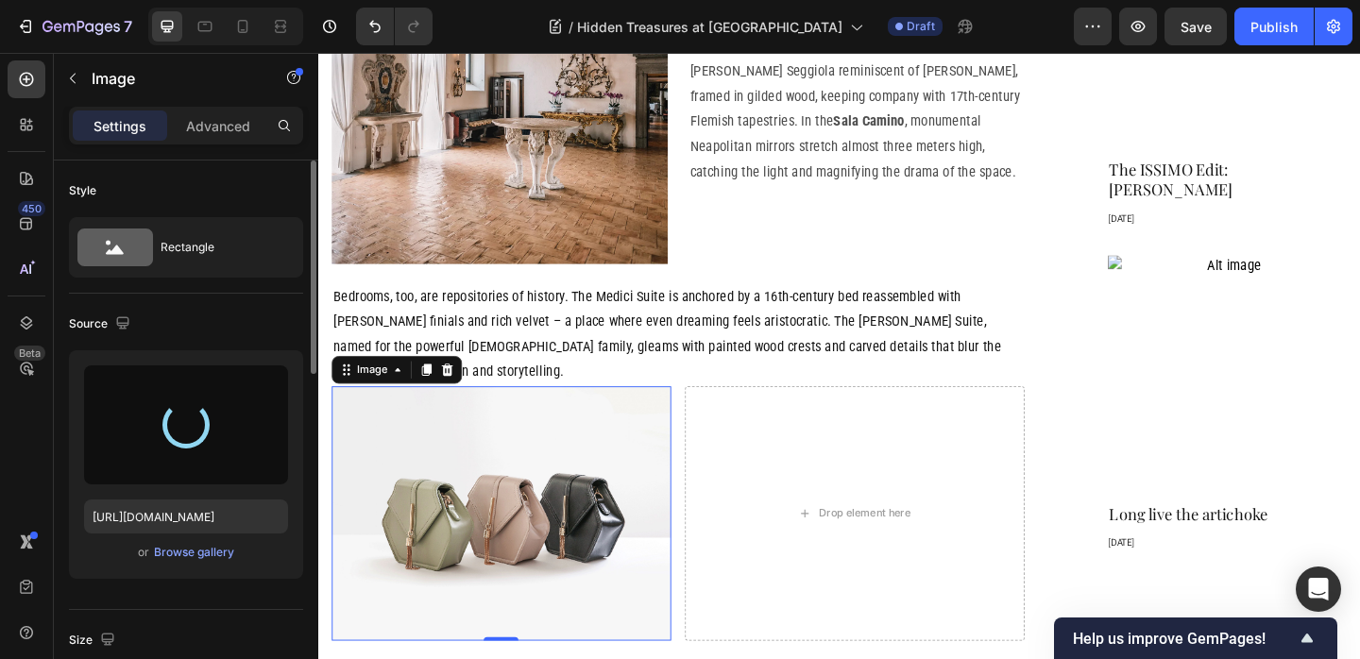
type input "https://cdn.shopify.com/s/files/1/0907/3016/8619/files/gempages_542711167055823…"
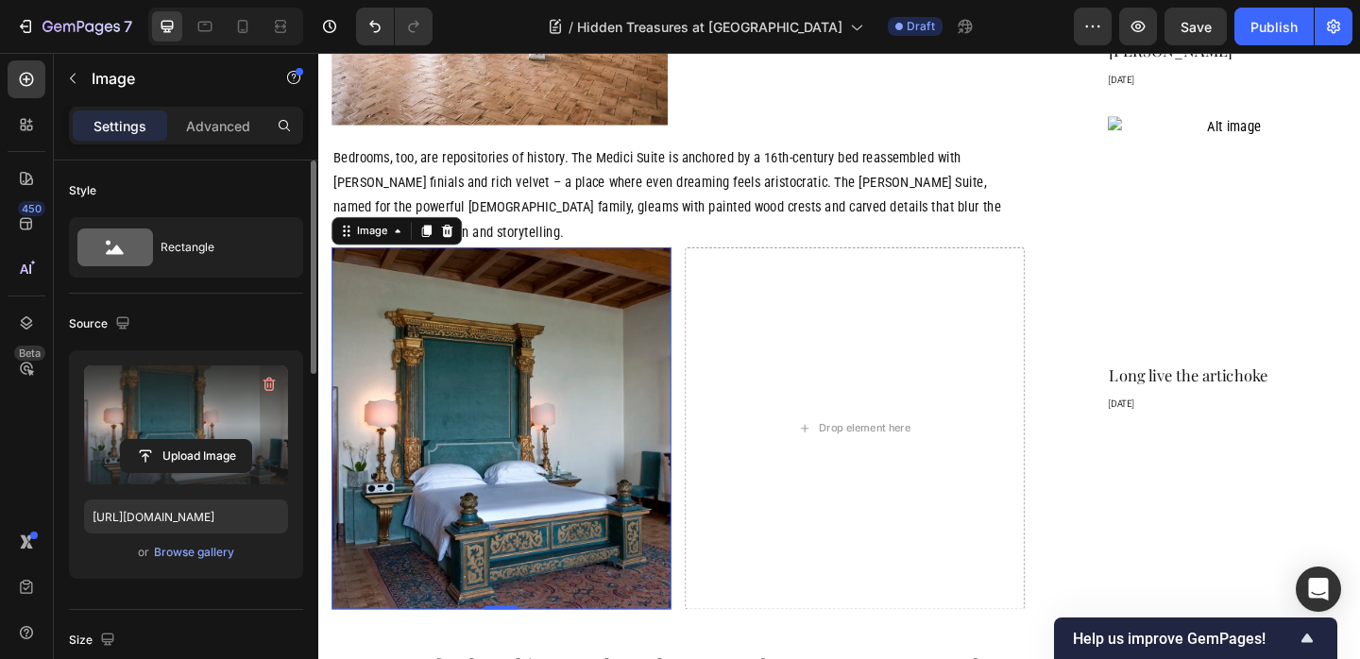
scroll to position [1868, 0]
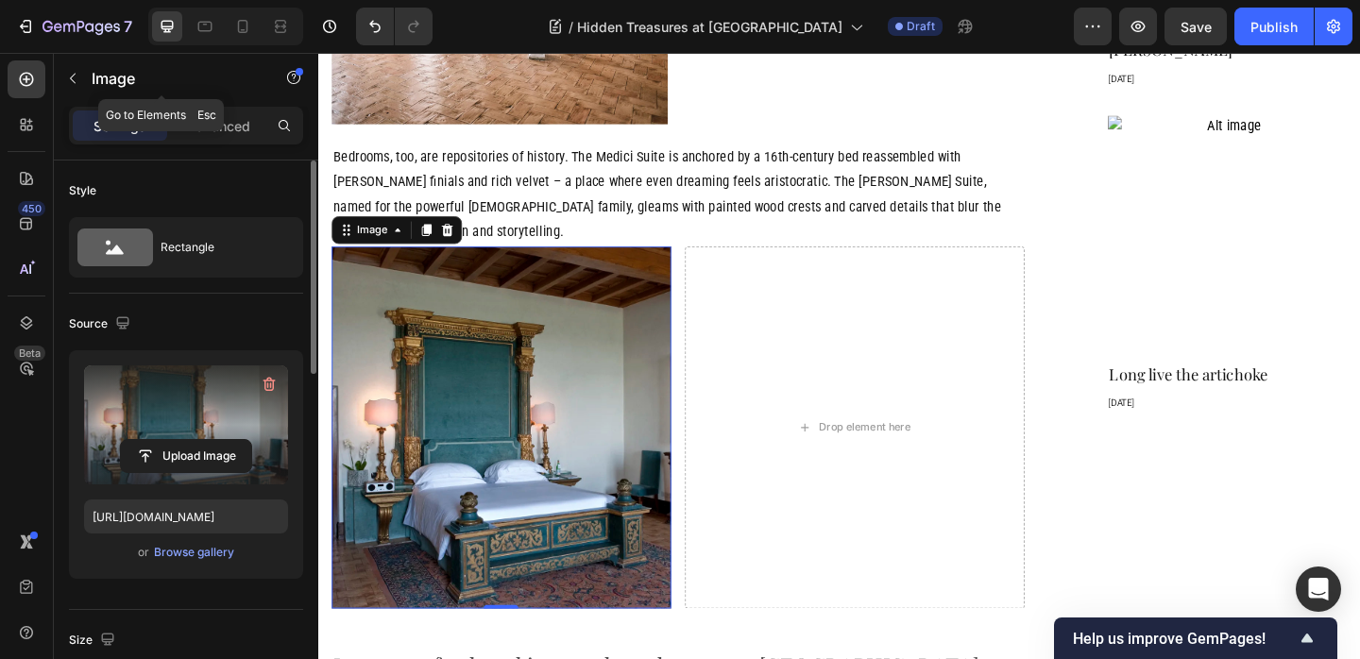
click at [88, 78] on div "Image" at bounding box center [161, 78] width 215 height 49
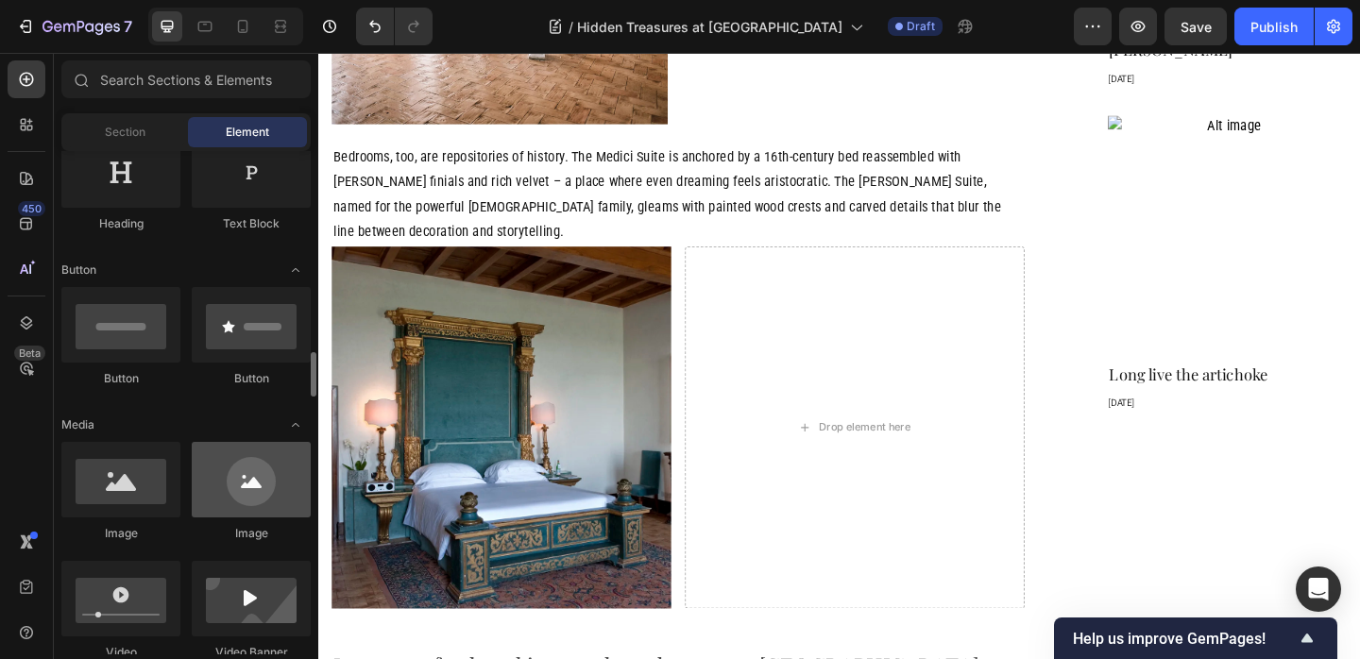
scroll to position [145, 0]
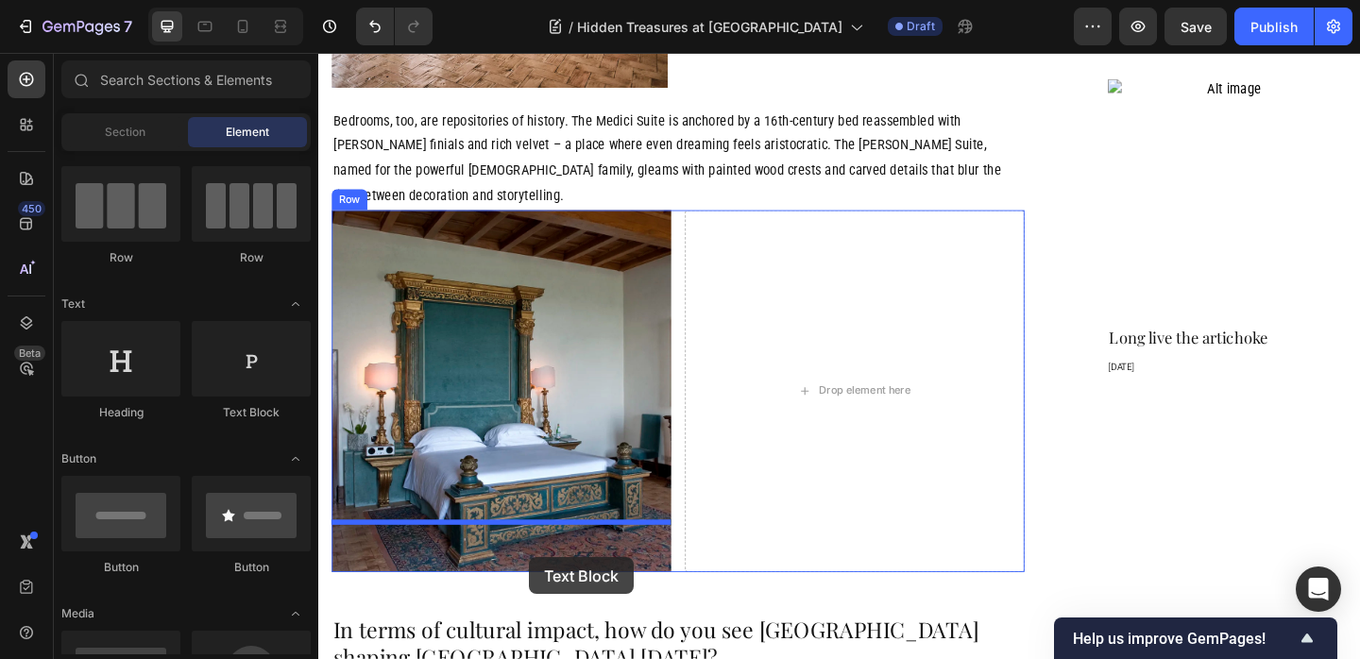
drag, startPoint x: 574, startPoint y: 409, endPoint x: 548, endPoint y: 602, distance: 194.5
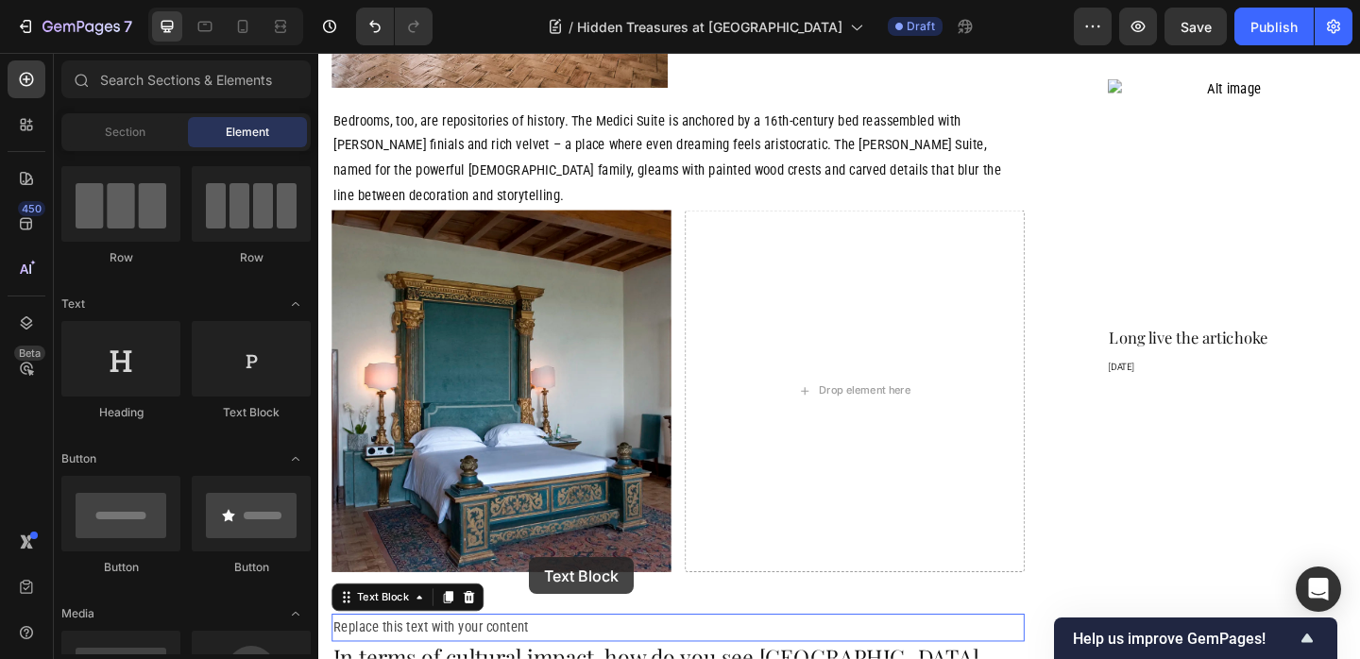
scroll to position [1930, 0]
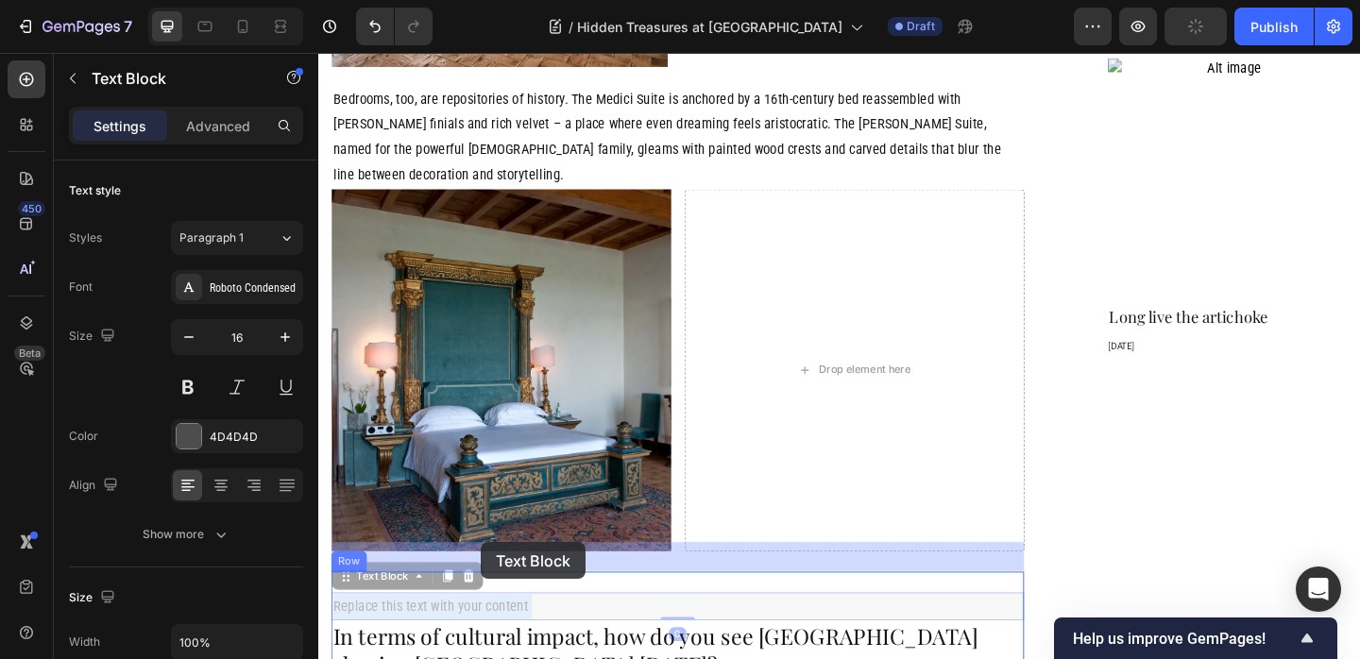
drag, startPoint x: 492, startPoint y: 606, endPoint x: 463, endPoint y: 590, distance: 33.4
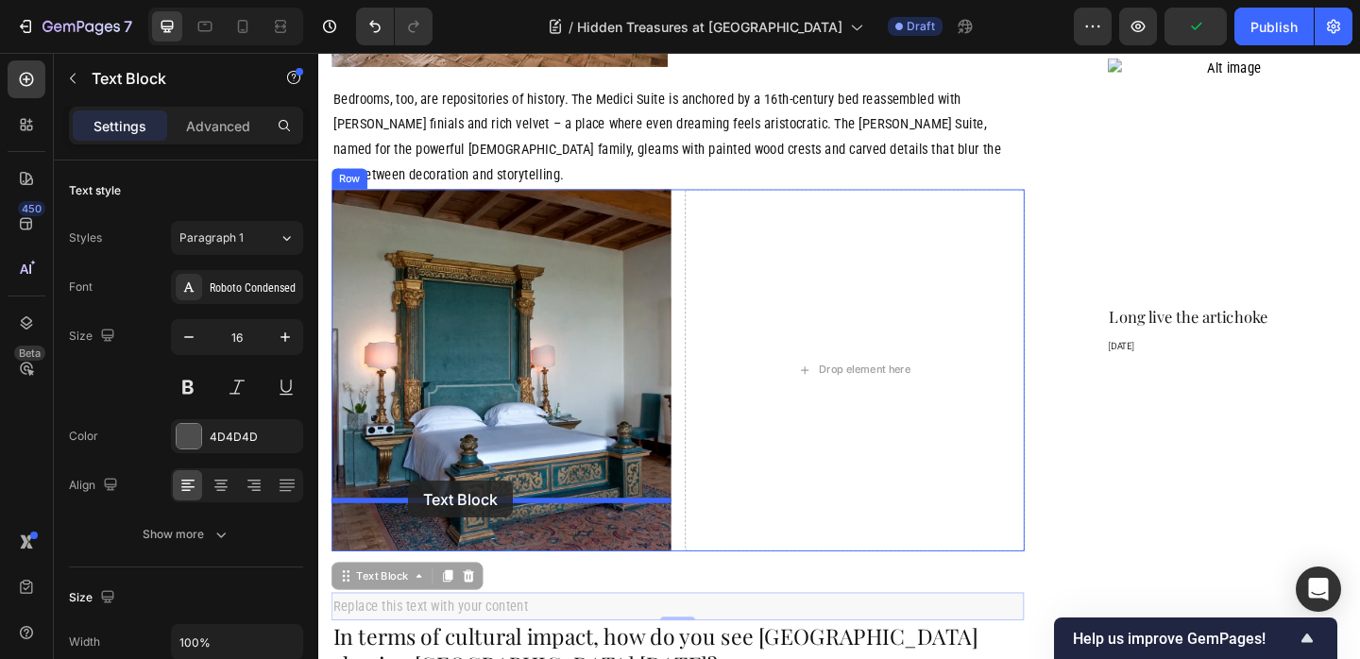
drag, startPoint x: 350, startPoint y: 569, endPoint x: 415, endPoint y: 519, distance: 81.4
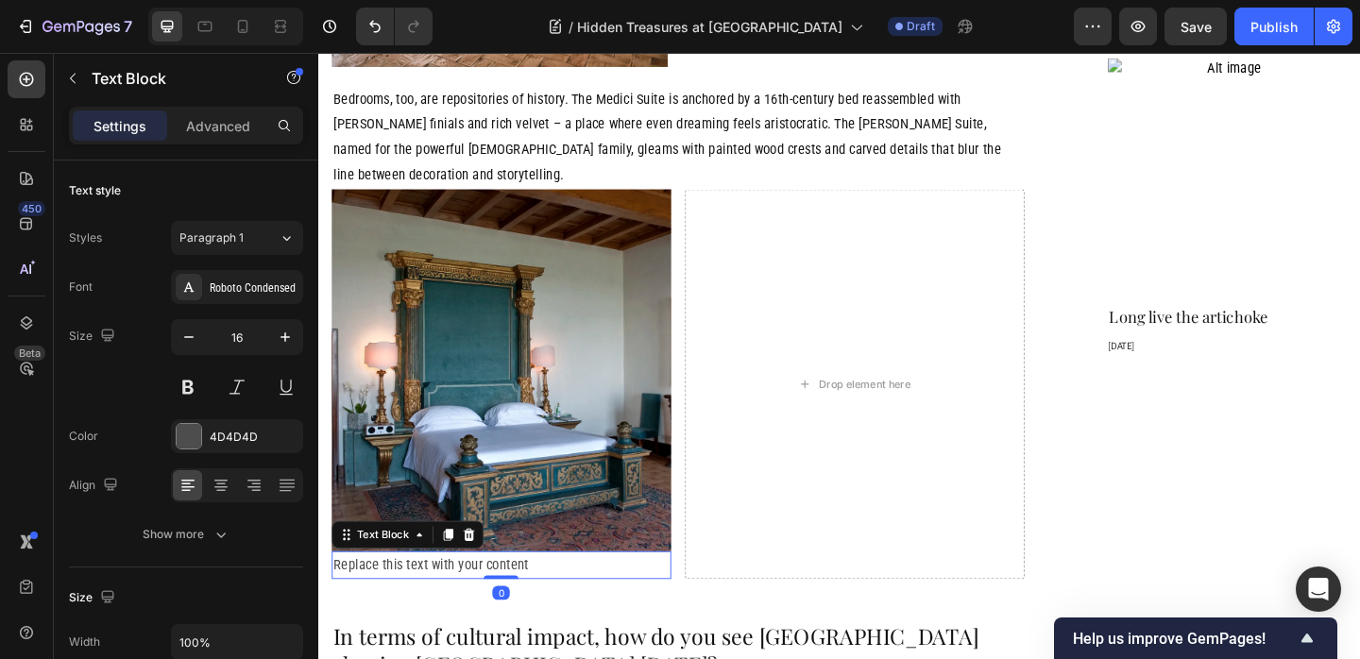
click at [438, 595] on div "Replace this text with your content" at bounding box center [516, 610] width 369 height 31
click at [438, 597] on p "Replace this text with your content" at bounding box center [516, 610] width 365 height 27
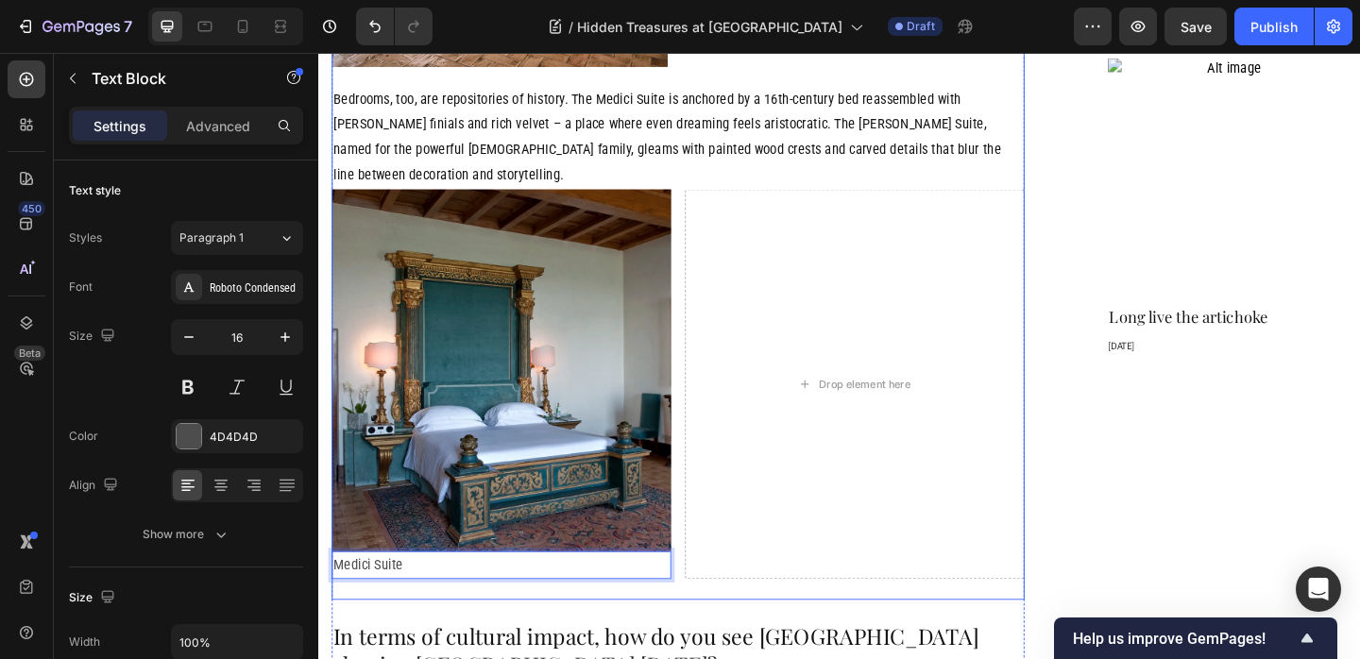
click at [769, 586] on div "Image In the Ingresso , a pair of marble busts – one genuinely Roman, the other…" at bounding box center [709, 151] width 754 height 993
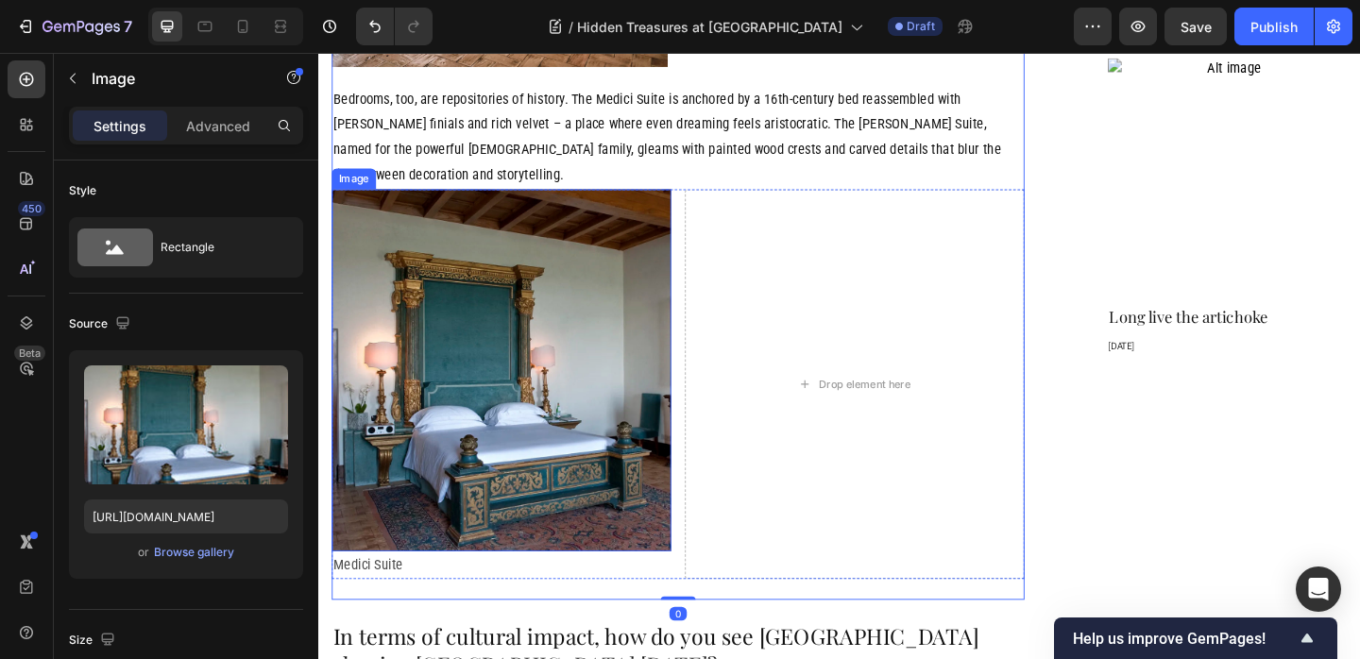
click at [533, 397] on img at bounding box center [516, 398] width 369 height 394
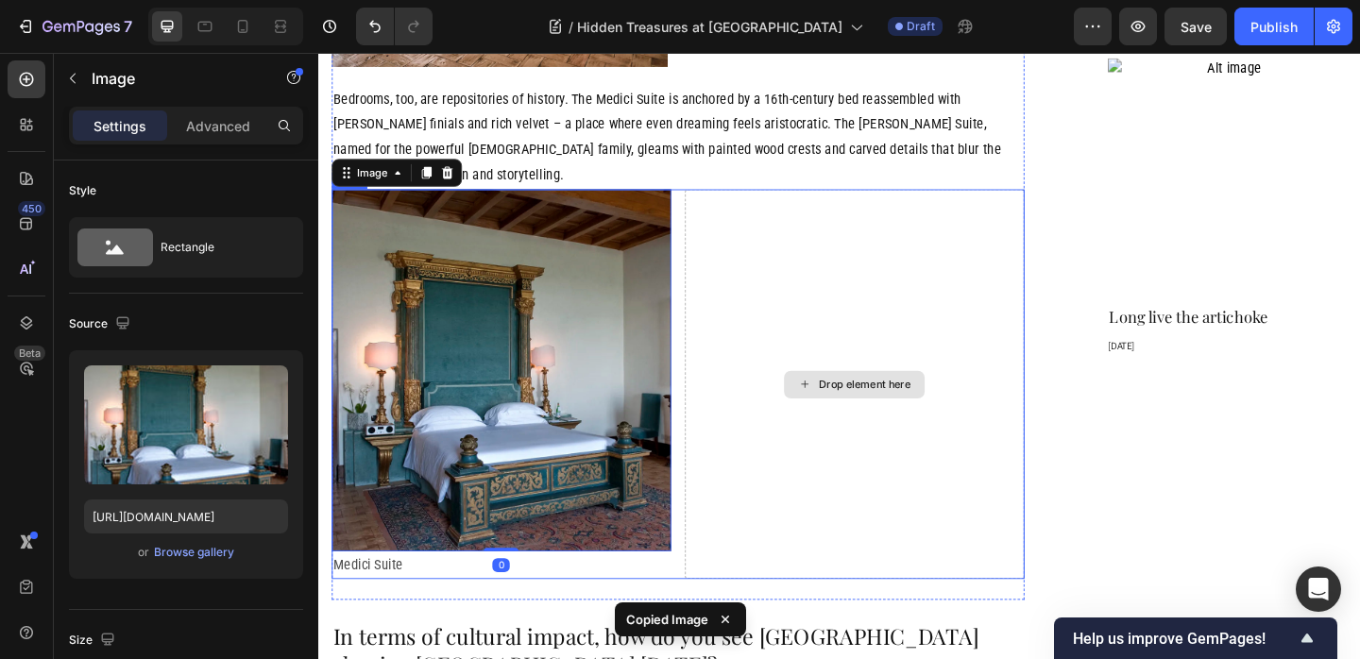
click at [879, 285] on div "Drop element here" at bounding box center [901, 413] width 369 height 425
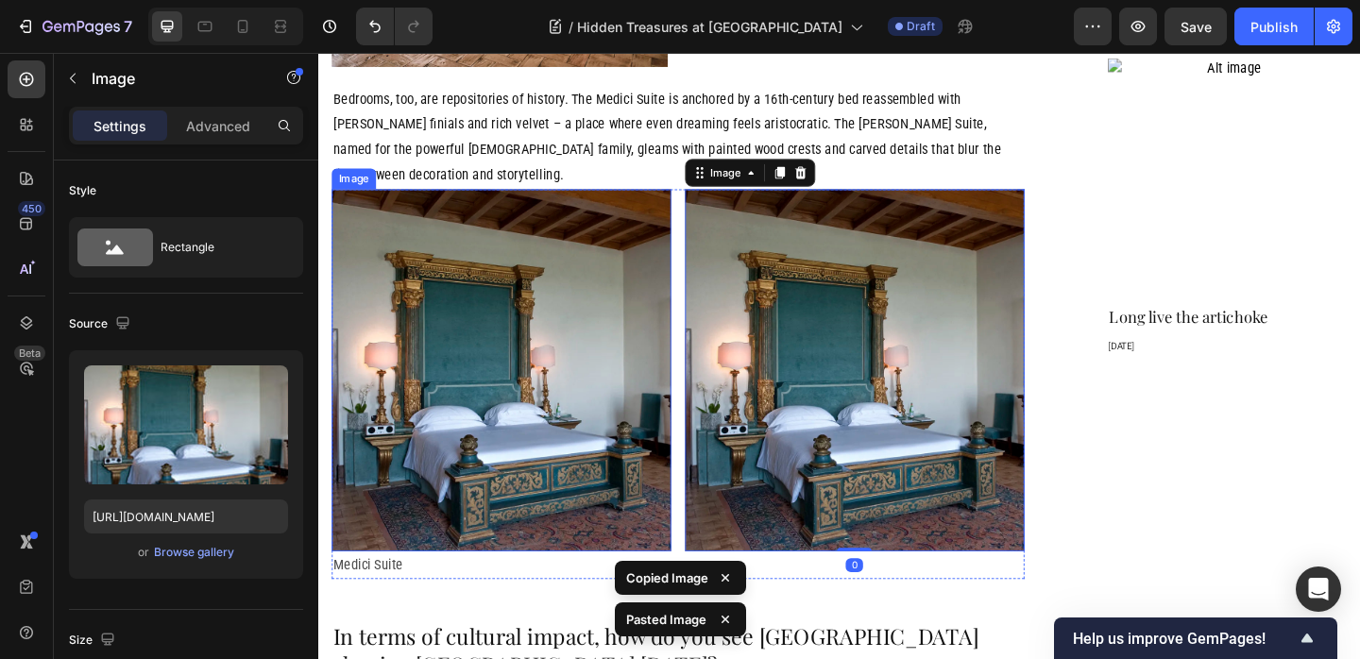
click at [456, 597] on p "Medici Suite" at bounding box center [516, 610] width 365 height 27
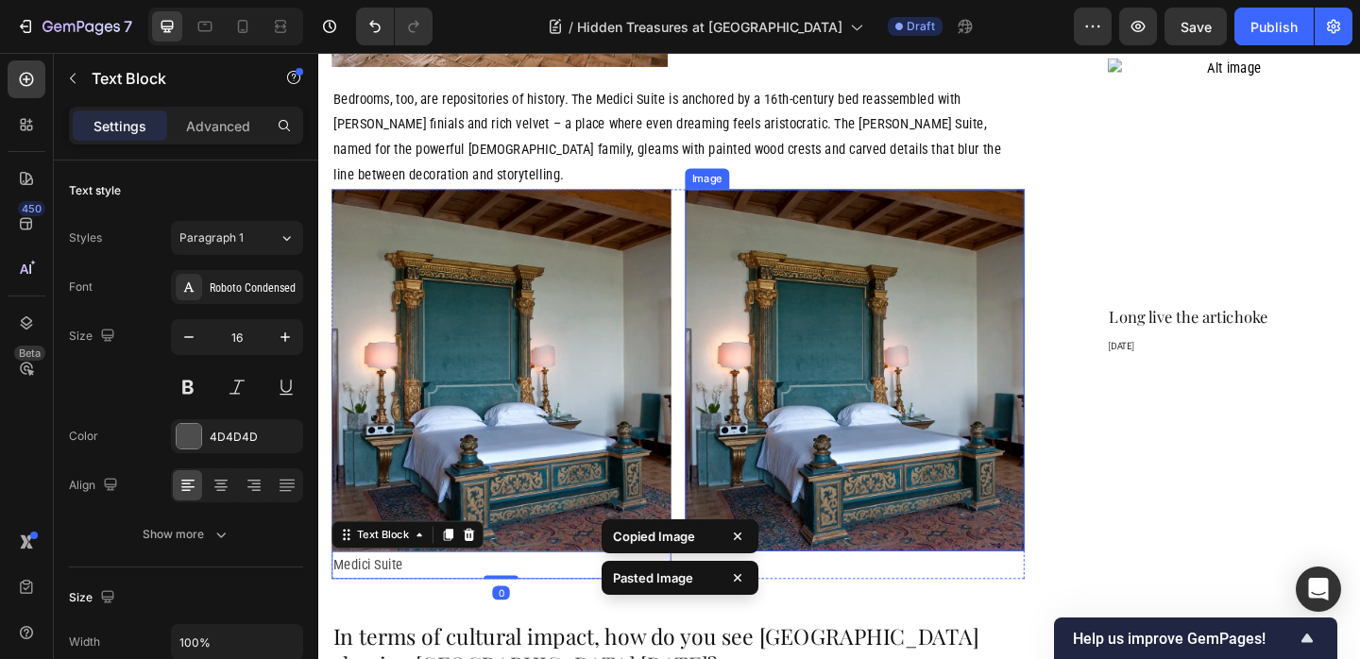
click at [886, 487] on img at bounding box center [901, 398] width 369 height 394
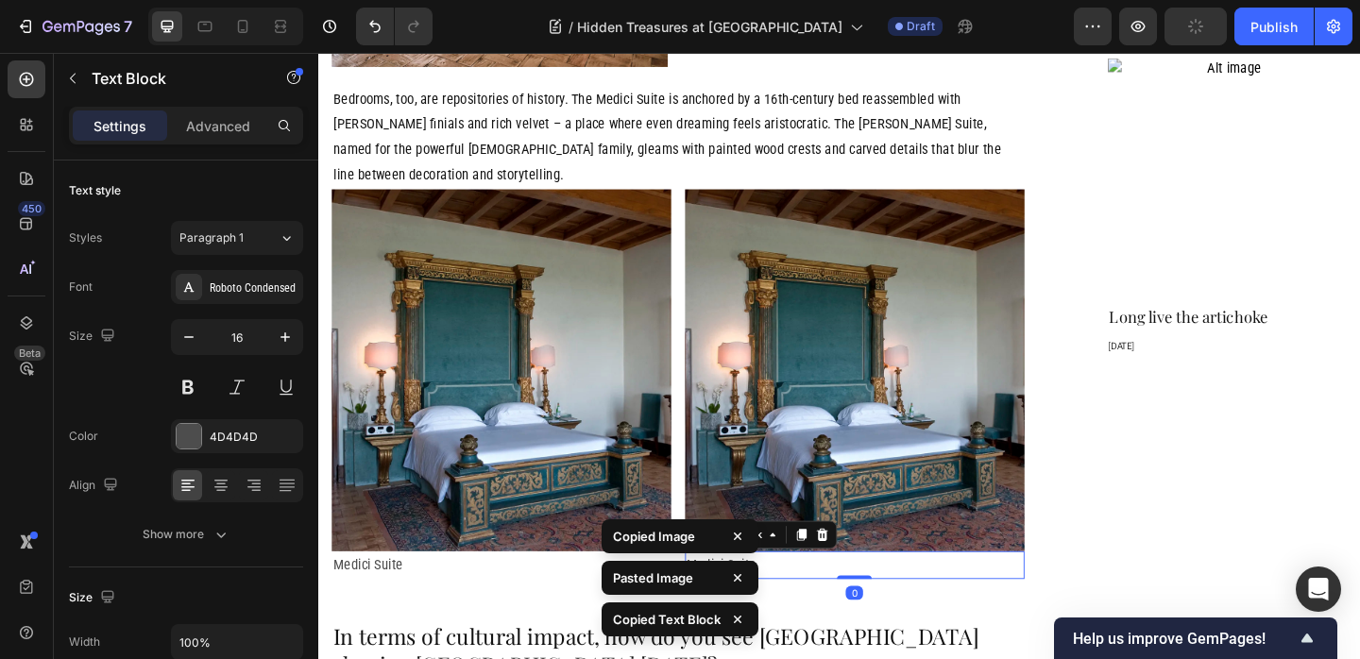
click at [812, 597] on p "Medici Suite" at bounding box center [901, 610] width 365 height 27
click at [741, 597] on p "Medici Suite" at bounding box center [901, 610] width 365 height 27
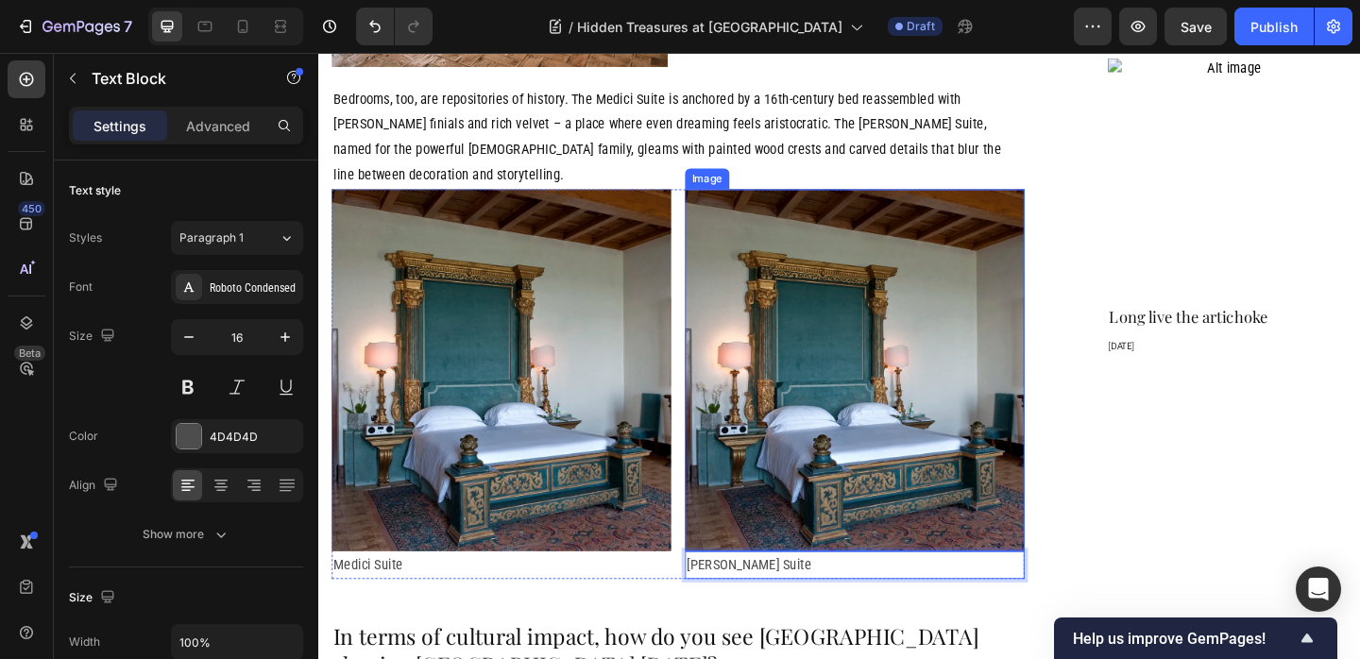
click at [853, 390] on img at bounding box center [901, 398] width 369 height 394
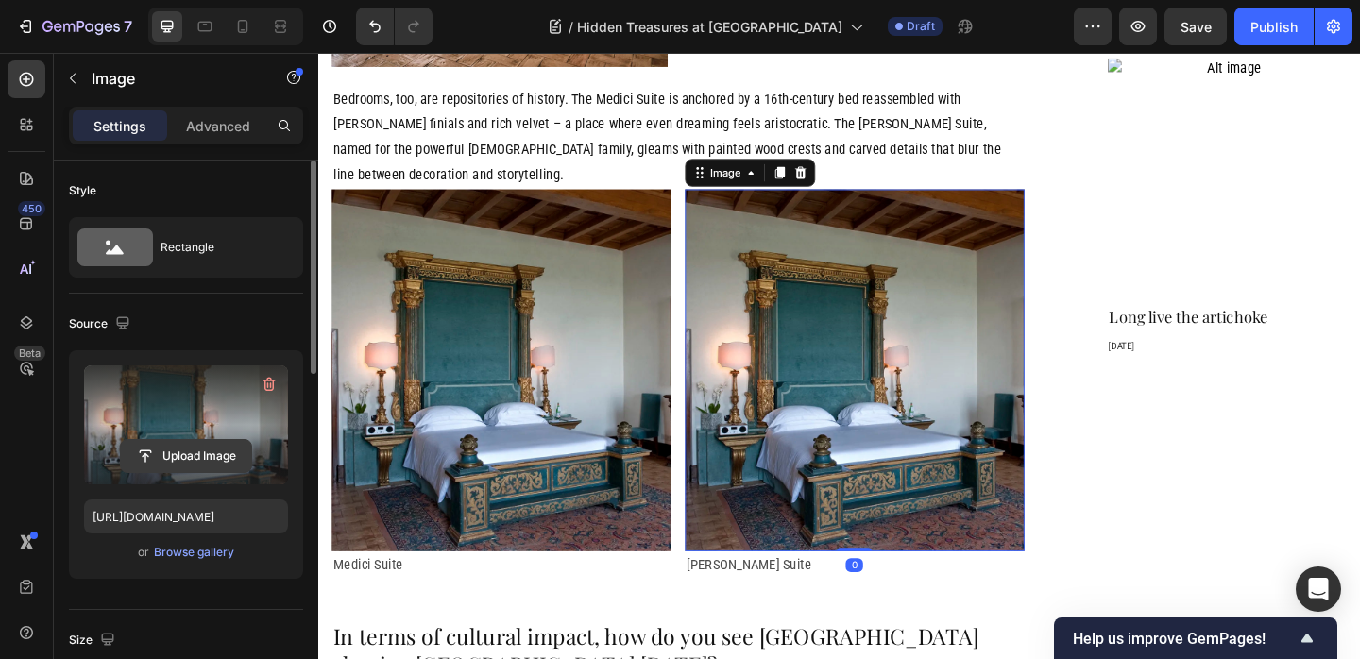
click at [223, 460] on input "file" at bounding box center [186, 456] width 130 height 32
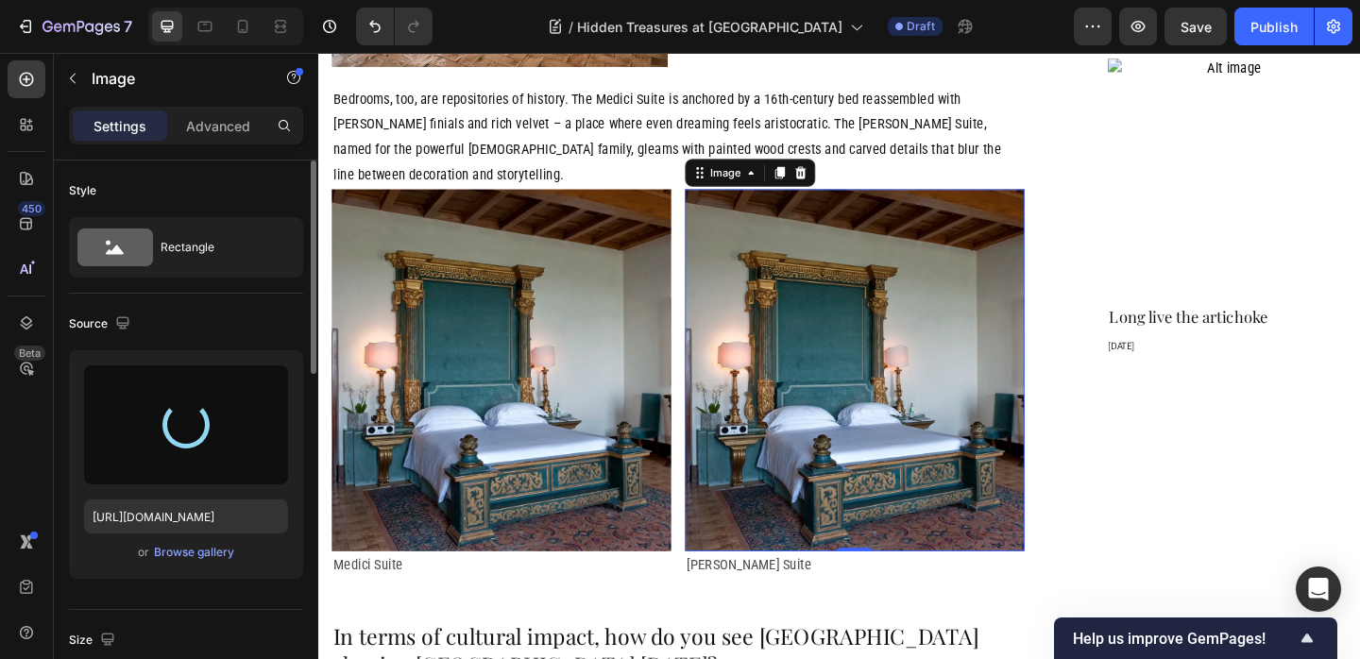
type input "https://cdn.shopify.com/s/files/1/0907/3016/8619/files/gempages_542711167055823…"
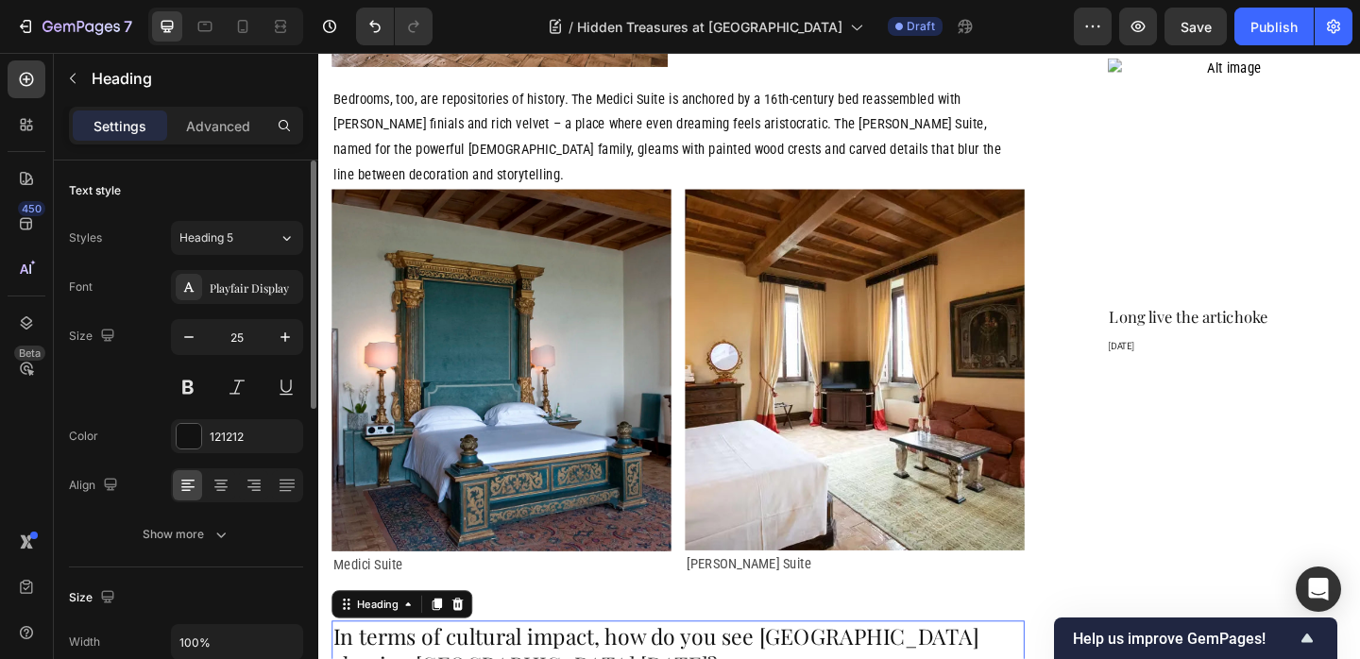
click at [472, 645] on icon at bounding box center [469, 652] width 15 height 15
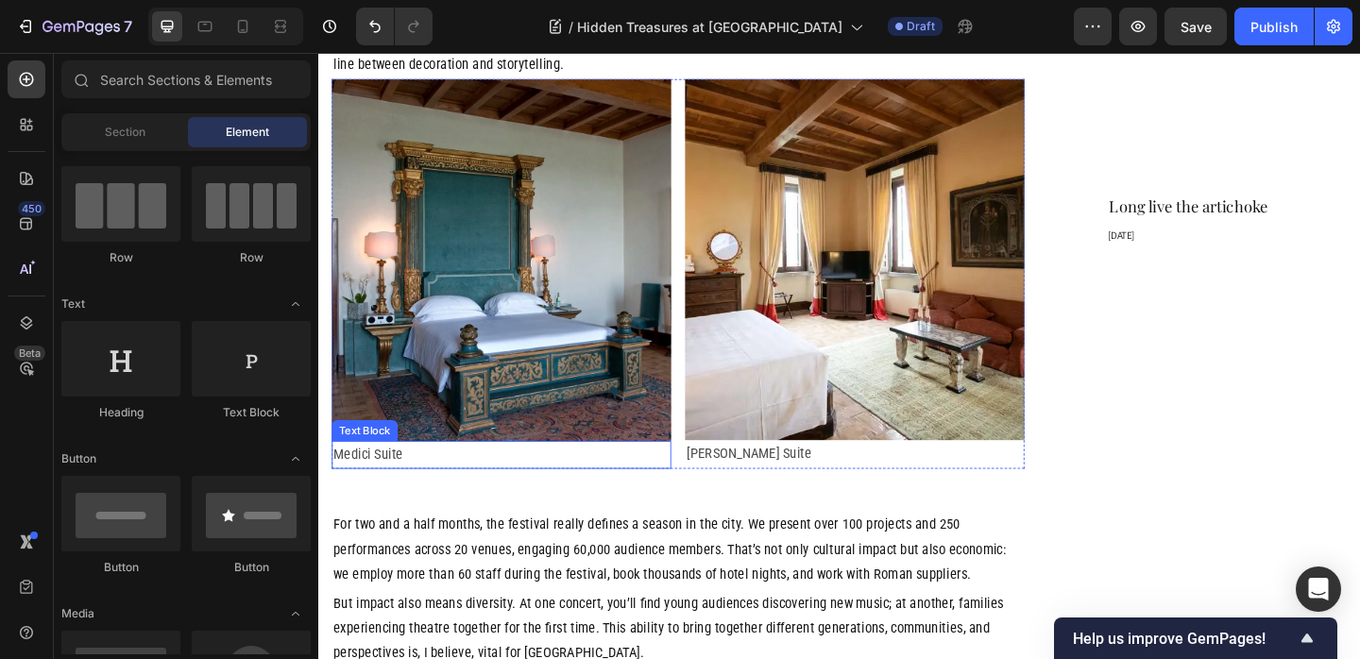
scroll to position [2092, 0]
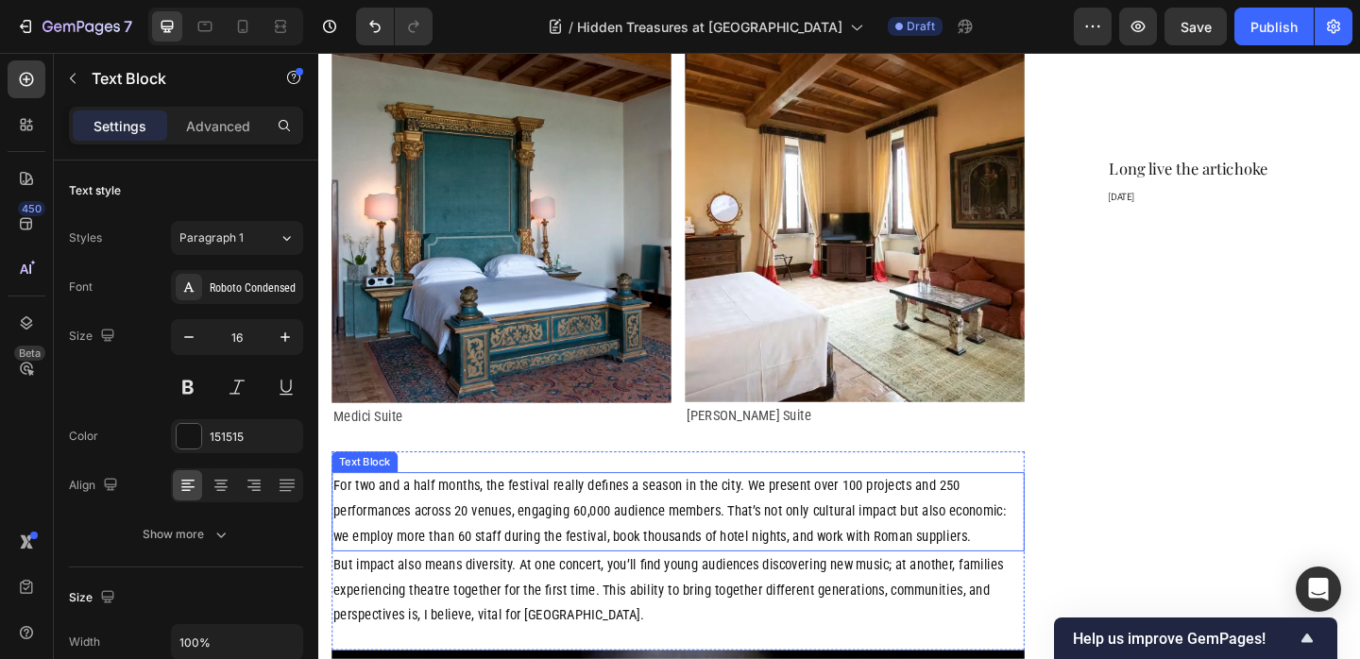
click at [542, 511] on p "For two and a half months, the festival really defines a season in the city. We…" at bounding box center [709, 551] width 750 height 81
click at [452, 515] on p "For two and a half months, the festival really defines a season in the city. We…" at bounding box center [709, 551] width 750 height 81
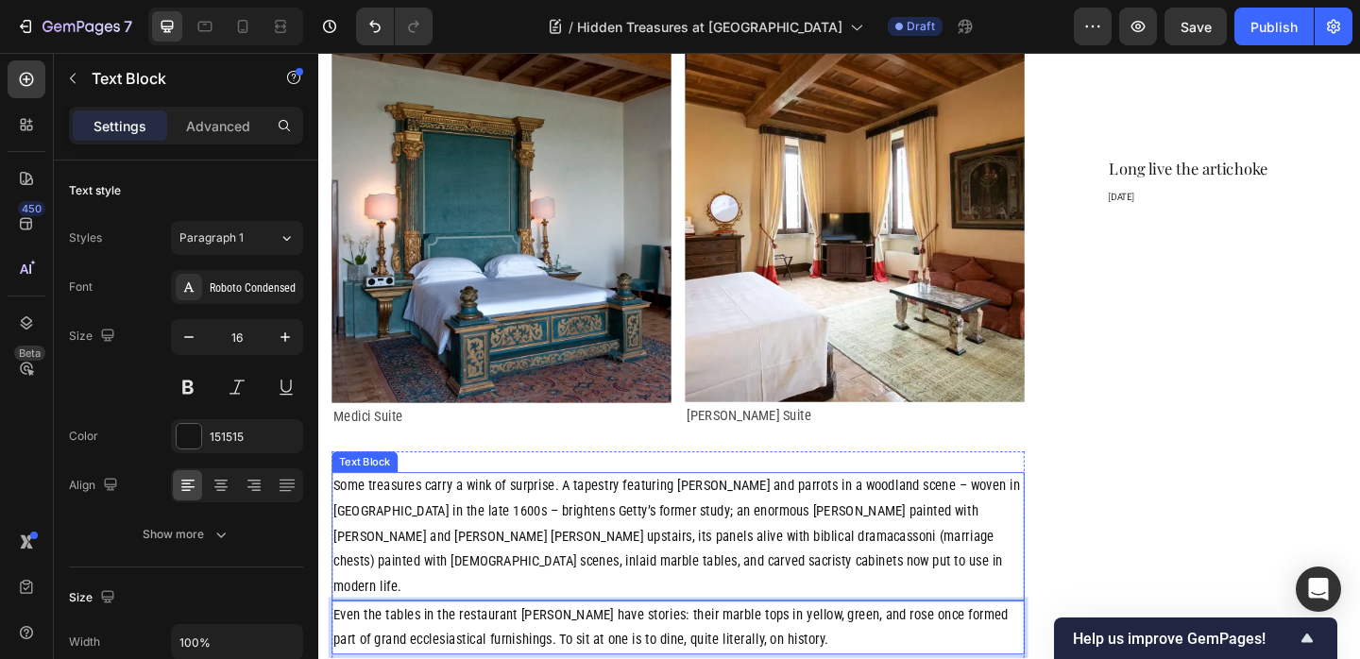
click at [559, 511] on p "Some treasures carry a wink of surprise. A tapestry featuring pheasants and par…" at bounding box center [709, 579] width 750 height 136
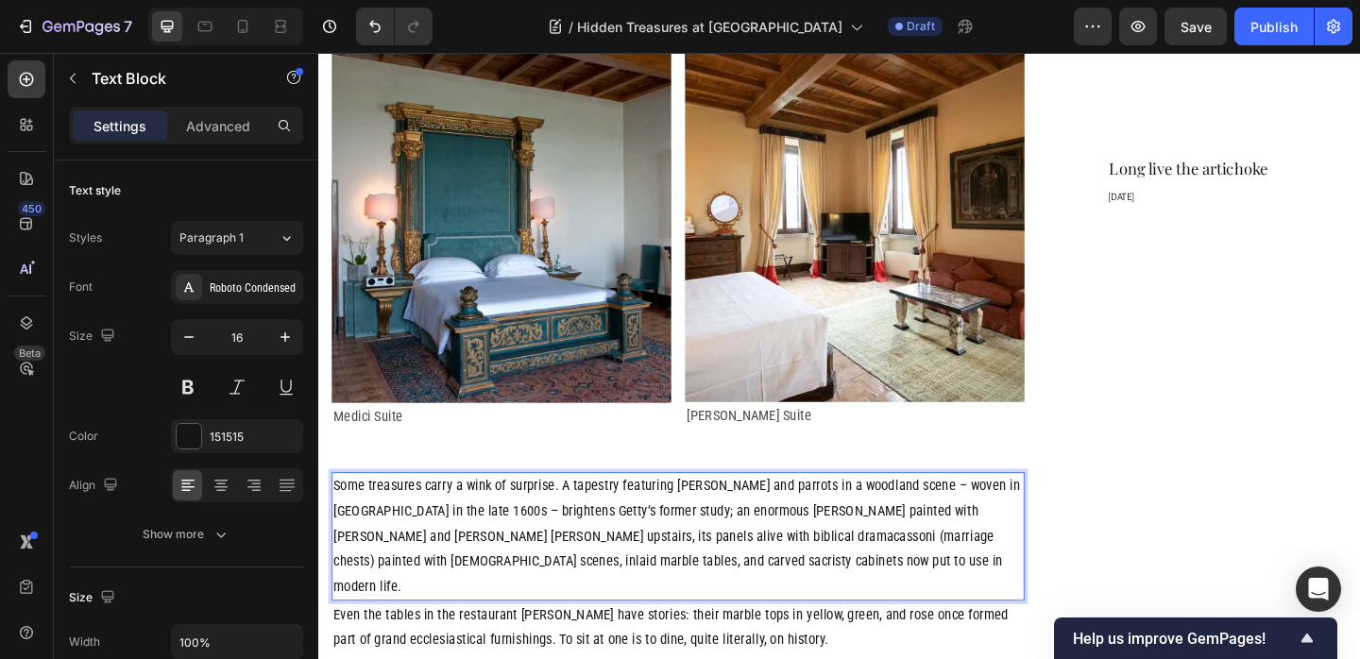
click at [467, 511] on p "Some treasures carry a wink of surprise. A tapestry featuring pheasants and par…" at bounding box center [709, 579] width 750 height 136
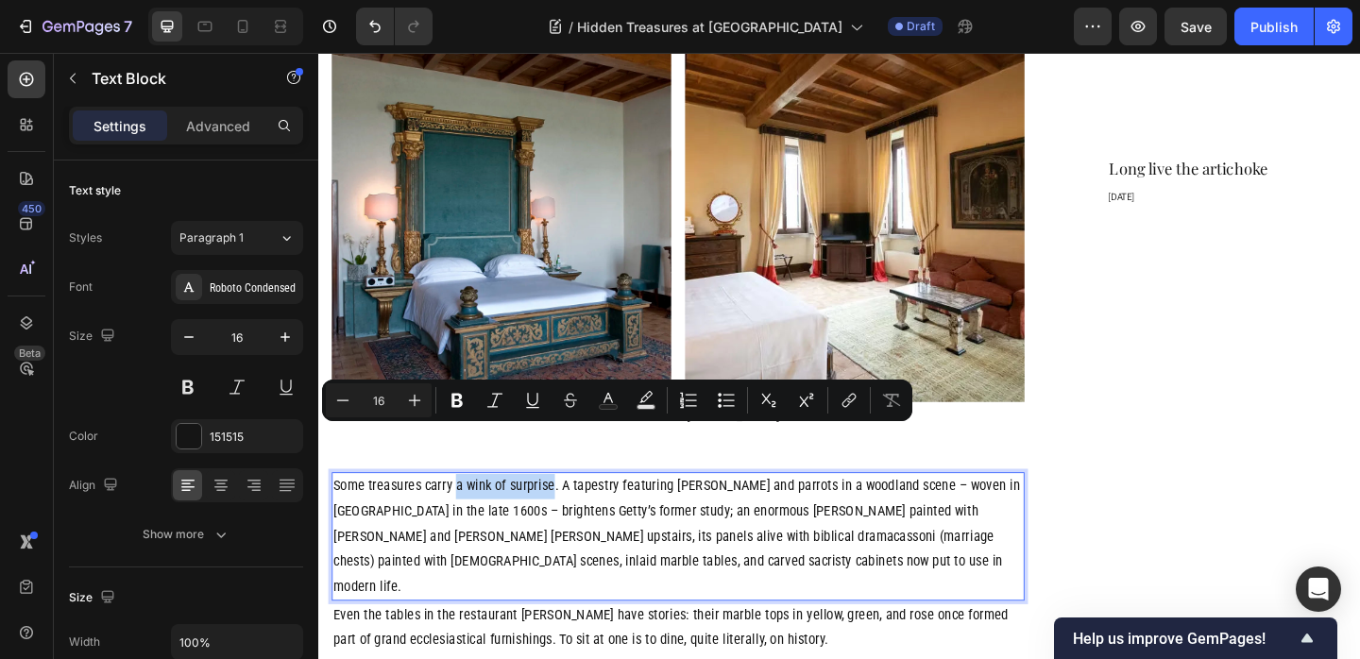
drag, startPoint x: 467, startPoint y: 470, endPoint x: 539, endPoint y: 472, distance: 72.7
click at [539, 511] on p "Some treasures carry a wink of surprise. A tapestry featuring pheasants and par…" at bounding box center [709, 579] width 750 height 136
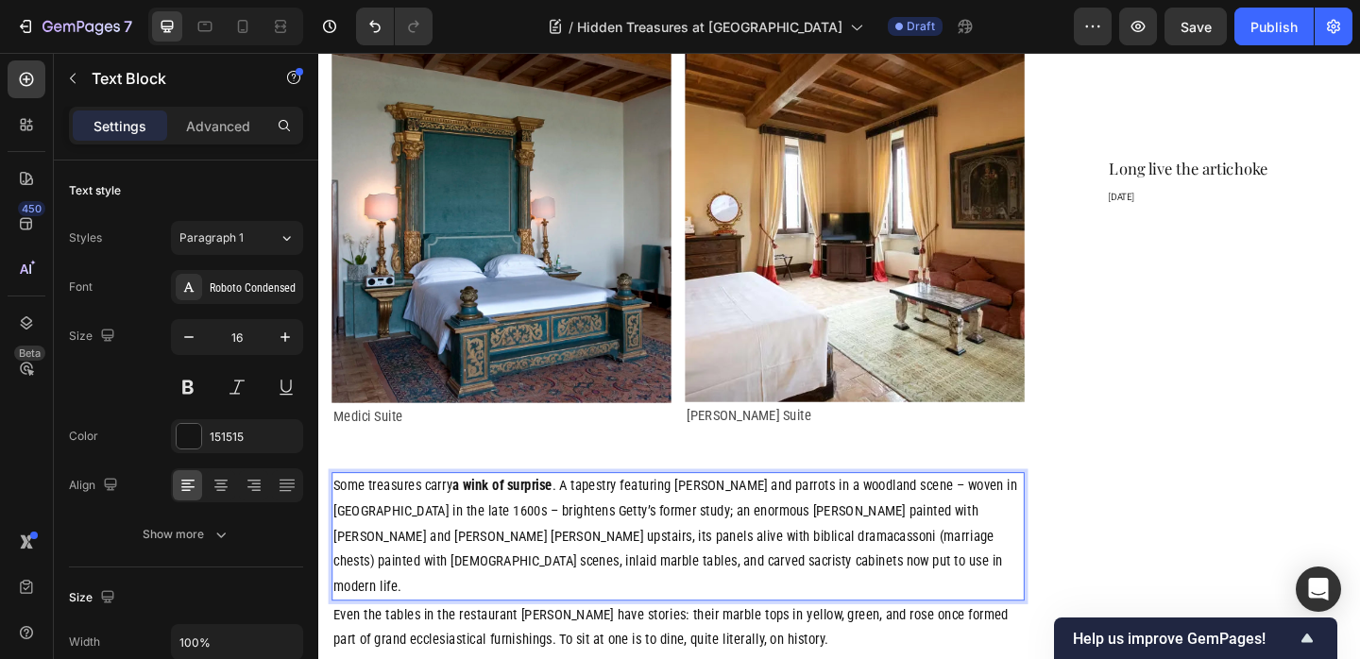
click at [858, 528] on p "Some treasures carry a wink of surprise . A tapestry featuring [PERSON_NAME] an…" at bounding box center [709, 579] width 750 height 136
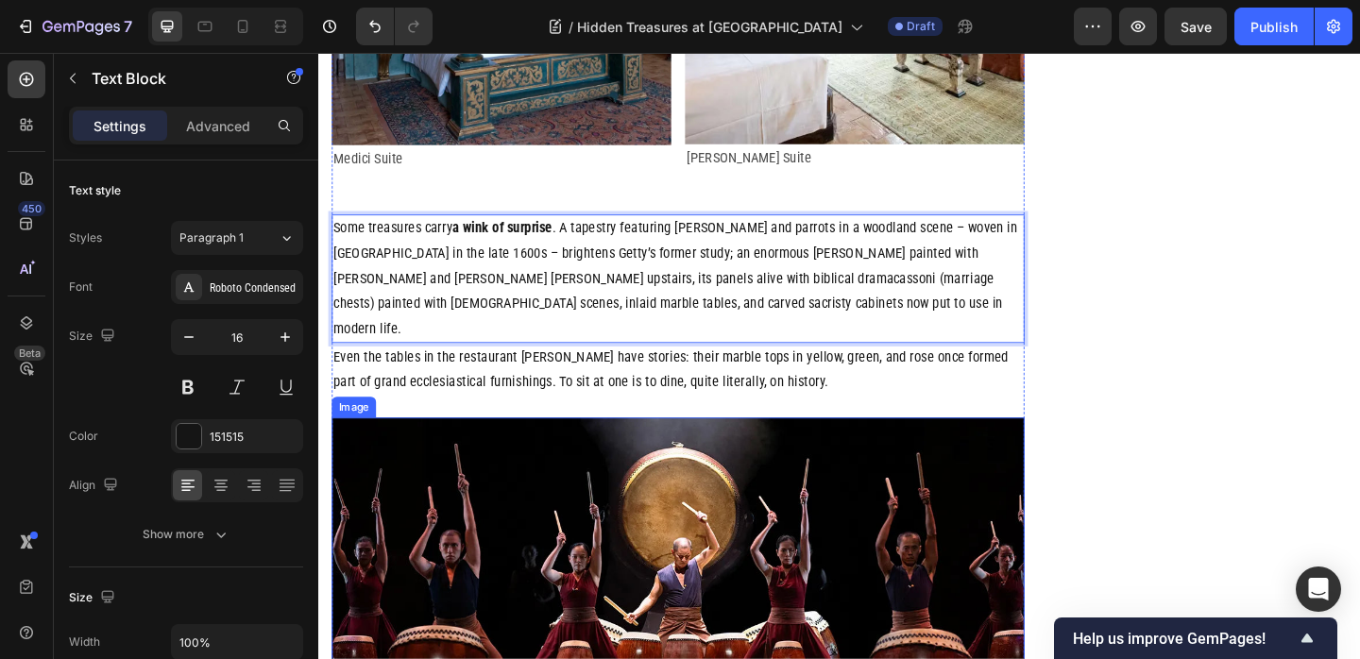
scroll to position [2385, 0]
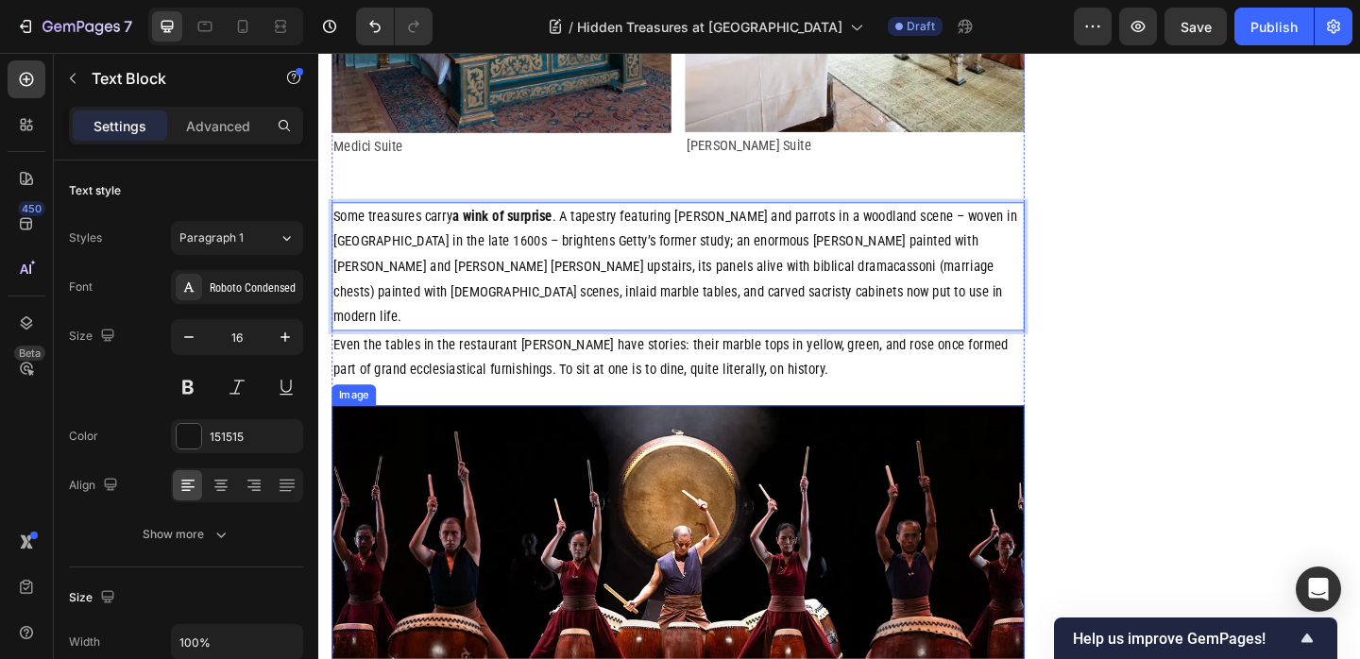
click at [619, 467] on img at bounding box center [709, 629] width 754 height 386
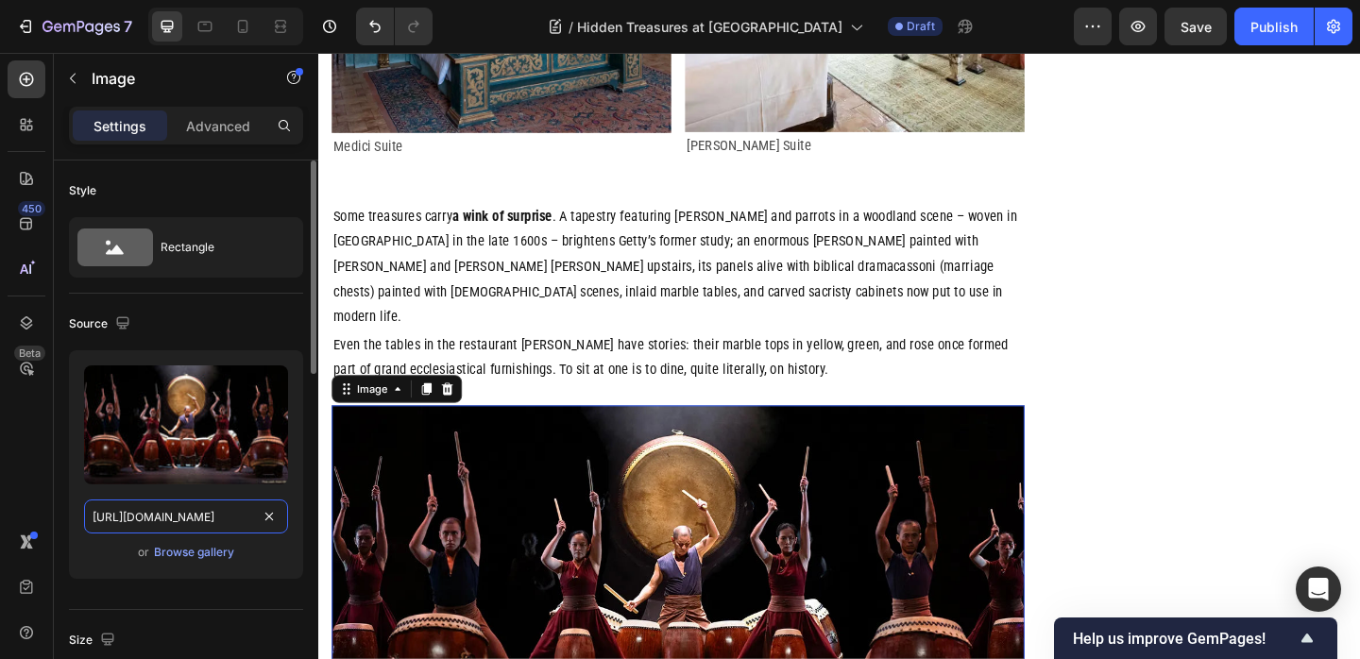
click at [173, 517] on input "https://cdn.shopify.com/s/files/1/0907/3016/8619/files/gempages_542711167055823…" at bounding box center [186, 517] width 204 height 34
paste input "Restaurant-Da-Aurelio-La-Posta-Vecchia-1024x678"
type input "[URL][DOMAIN_NAME][PERSON_NAME]"
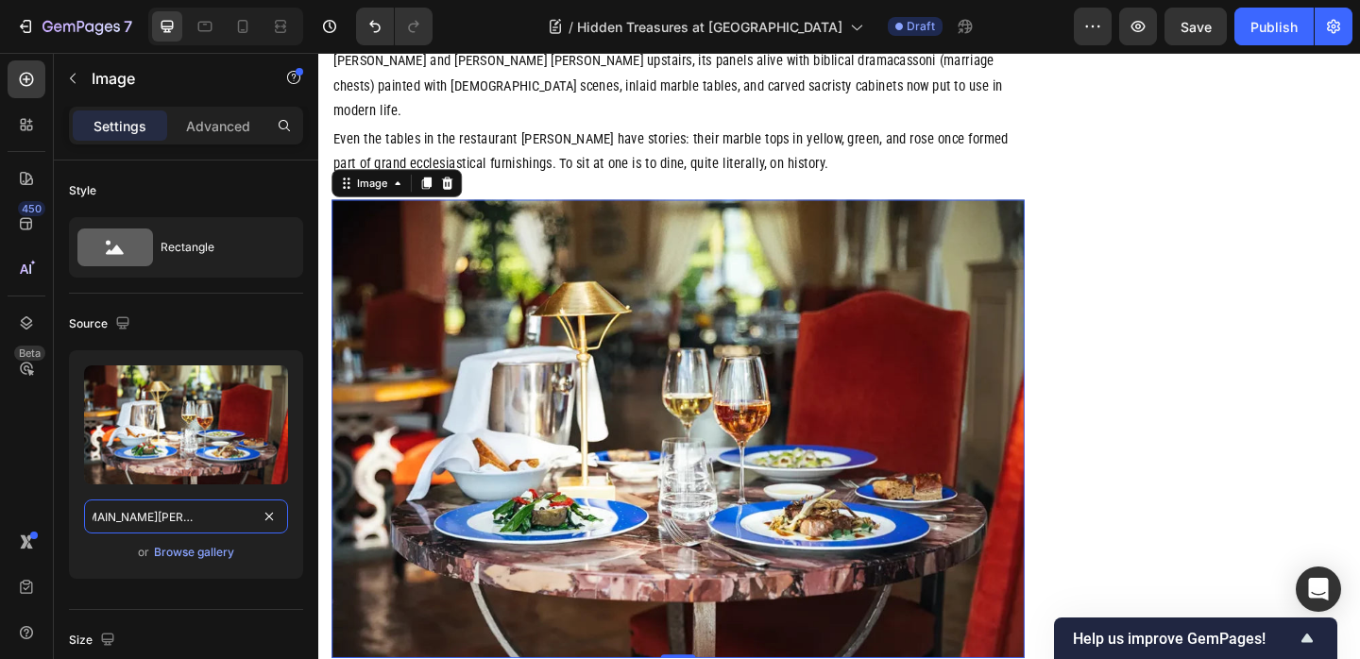
scroll to position [2614, 0]
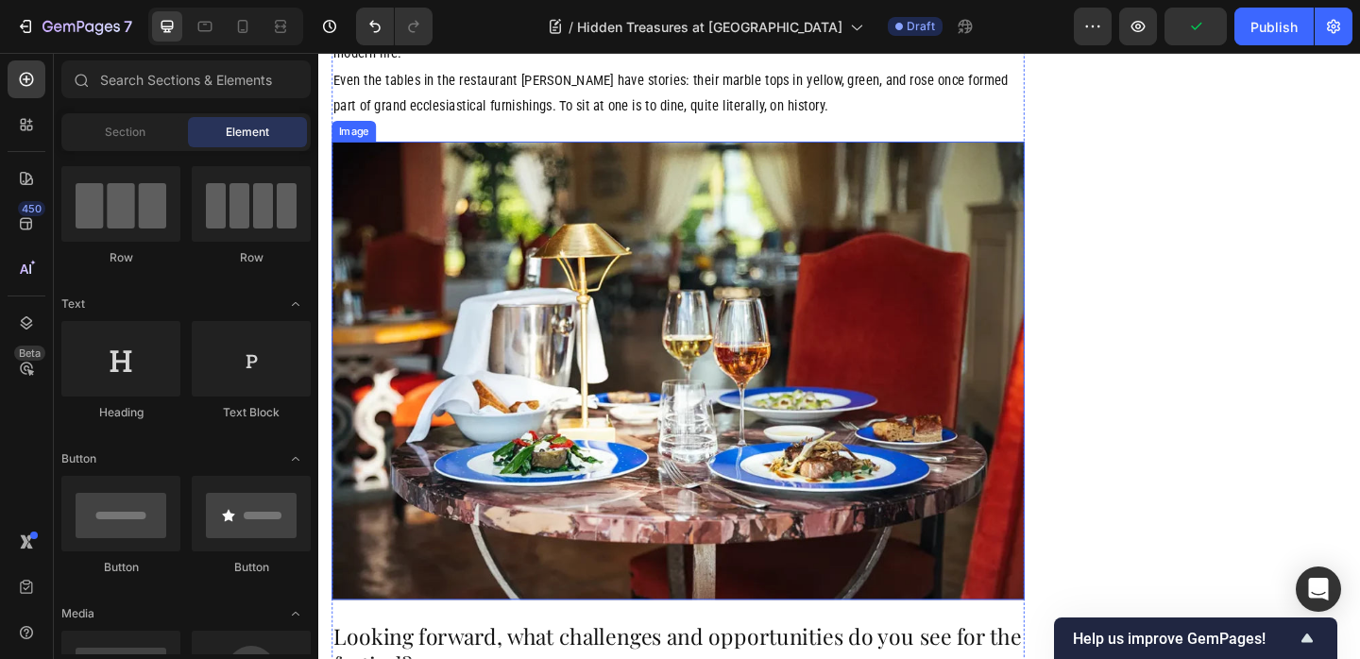
scroll to position [2995, 0]
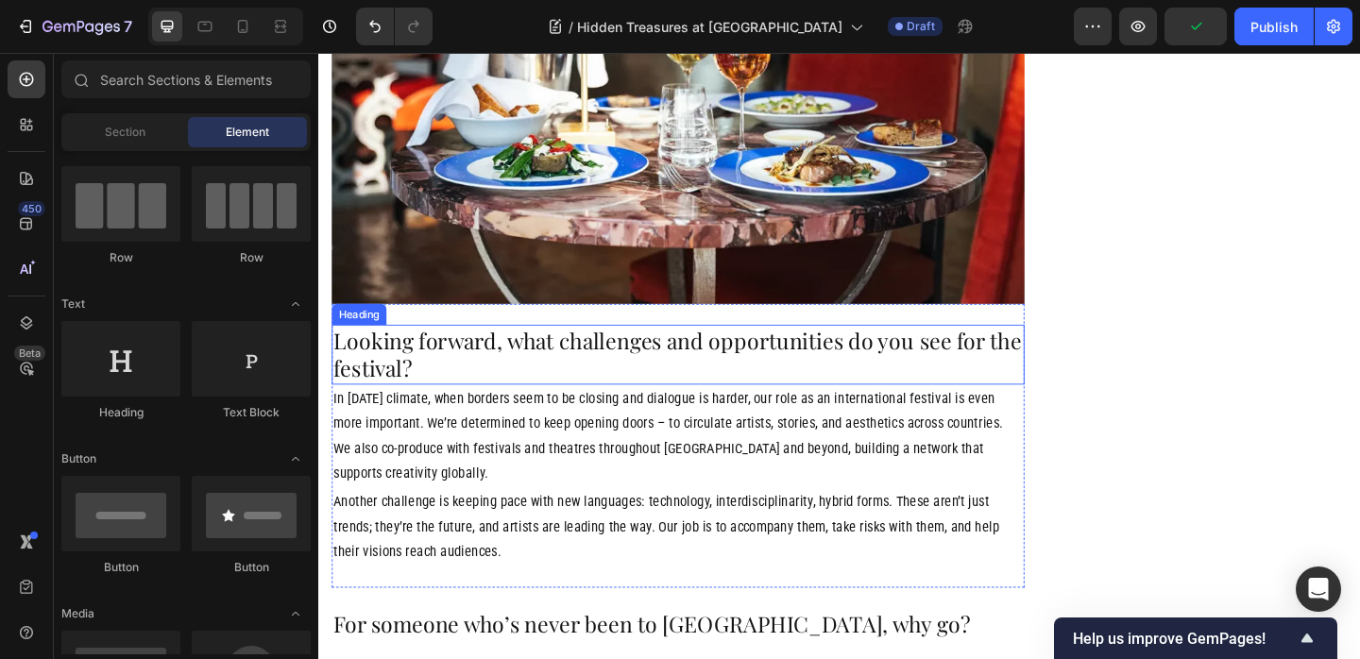
click at [508, 348] on h2 "Looking forward, what challenges and opportunities do you see for the festival?" at bounding box center [709, 380] width 754 height 65
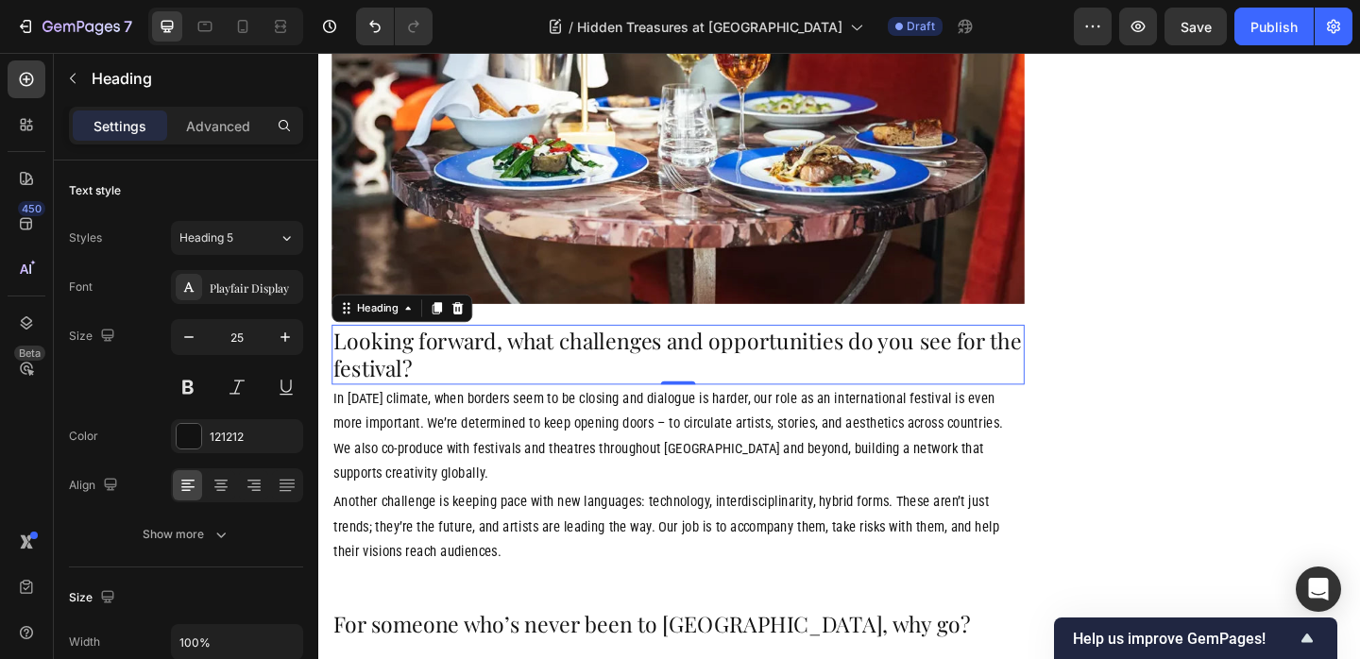
click at [581, 348] on h2 "Looking forward, what challenges and opportunities do you see for the festival?" at bounding box center [709, 380] width 754 height 65
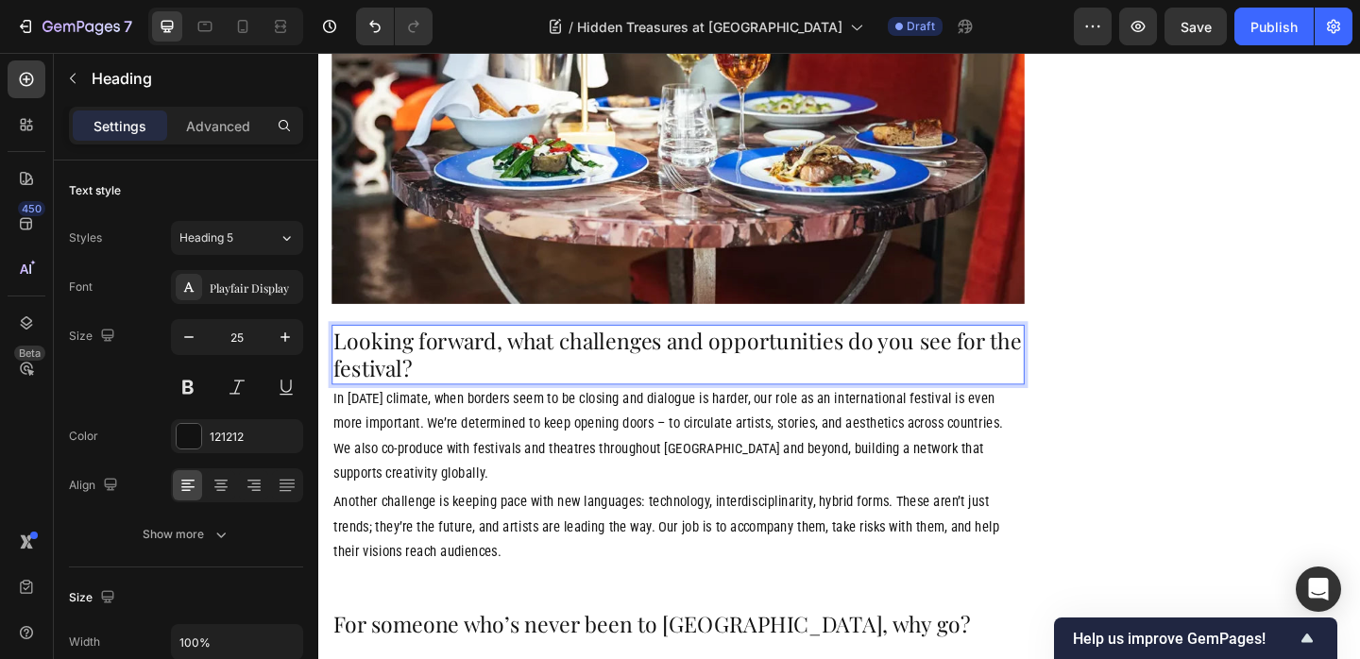
click at [581, 350] on p "Looking forward, what challenges and opportunities do you see for the festival?" at bounding box center [709, 380] width 750 height 61
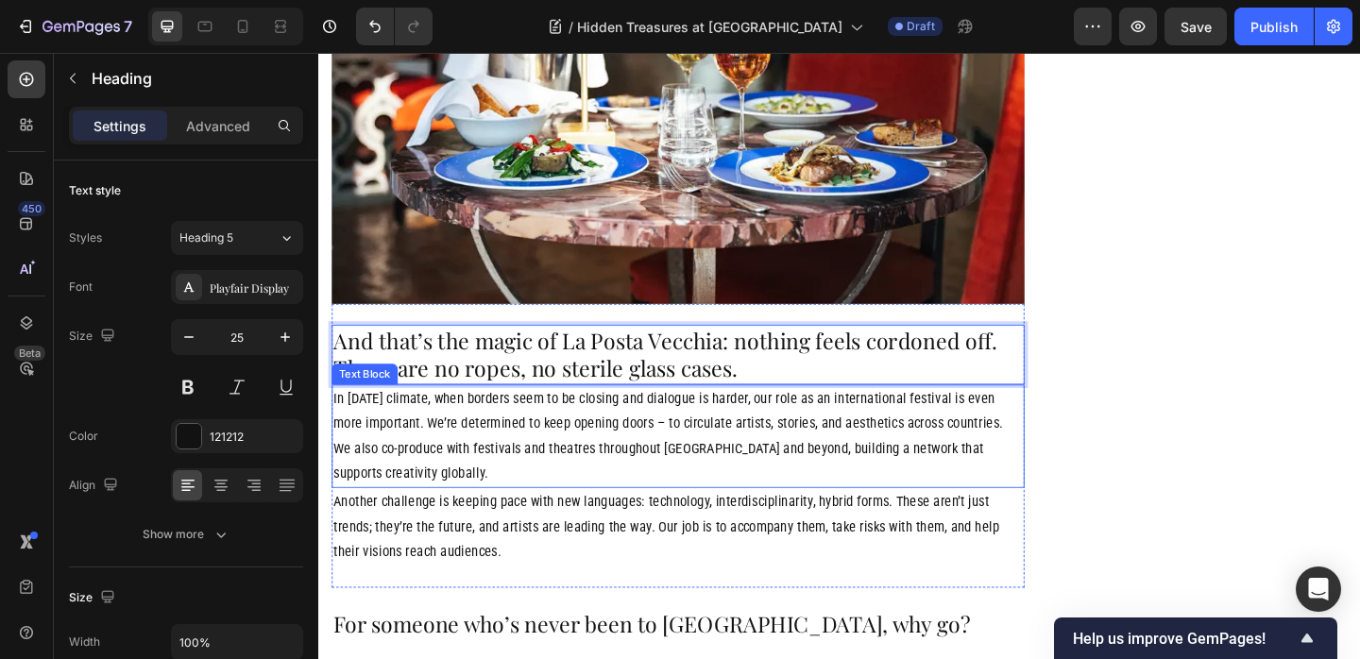
click at [648, 416] on p "In today’s climate, when borders seem to be closing and dialogue is harder, our…" at bounding box center [709, 470] width 750 height 109
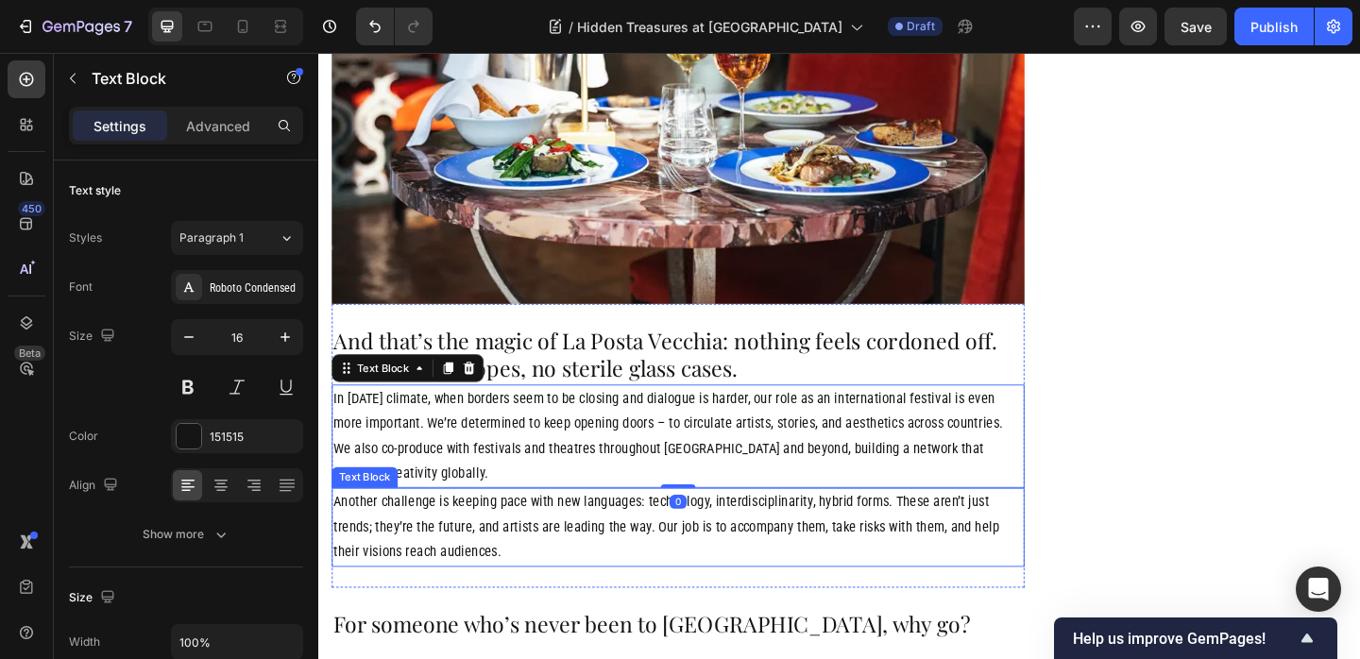
click at [753, 528] on p "Another challenge is keeping pace with new languages: technology, interdiscipli…" at bounding box center [709, 568] width 750 height 81
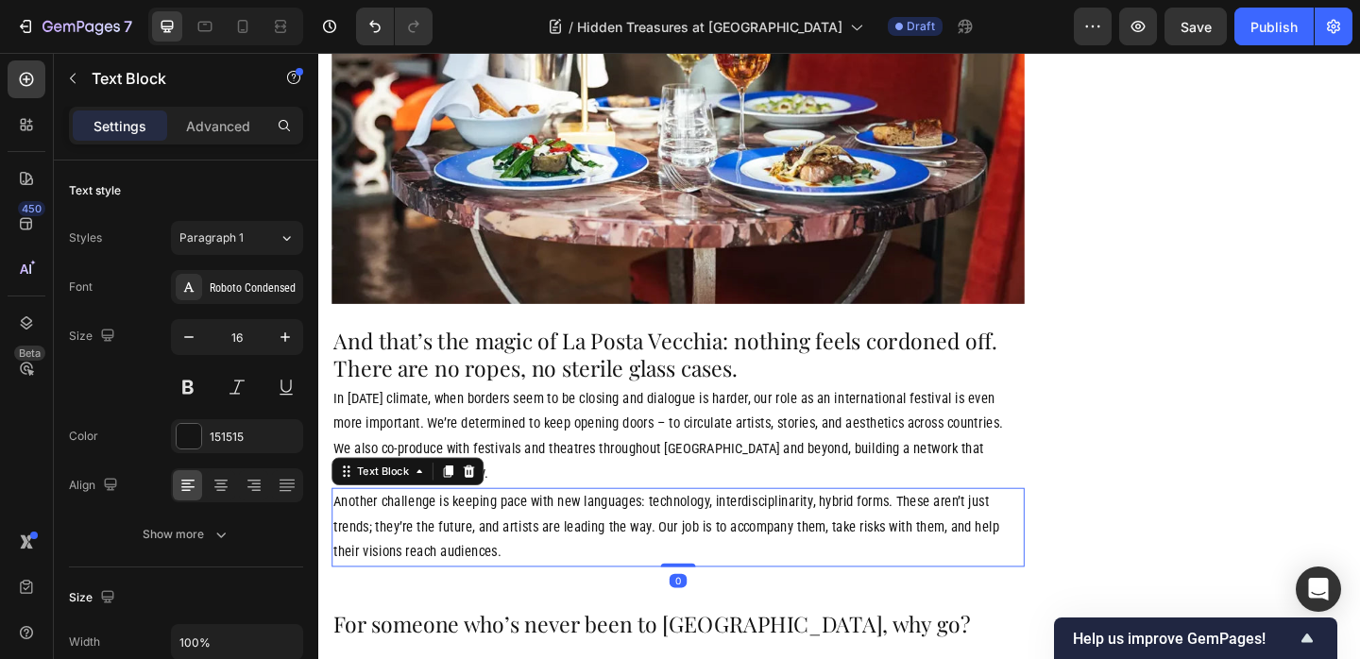
click at [484, 501] on icon at bounding box center [481, 508] width 15 height 15
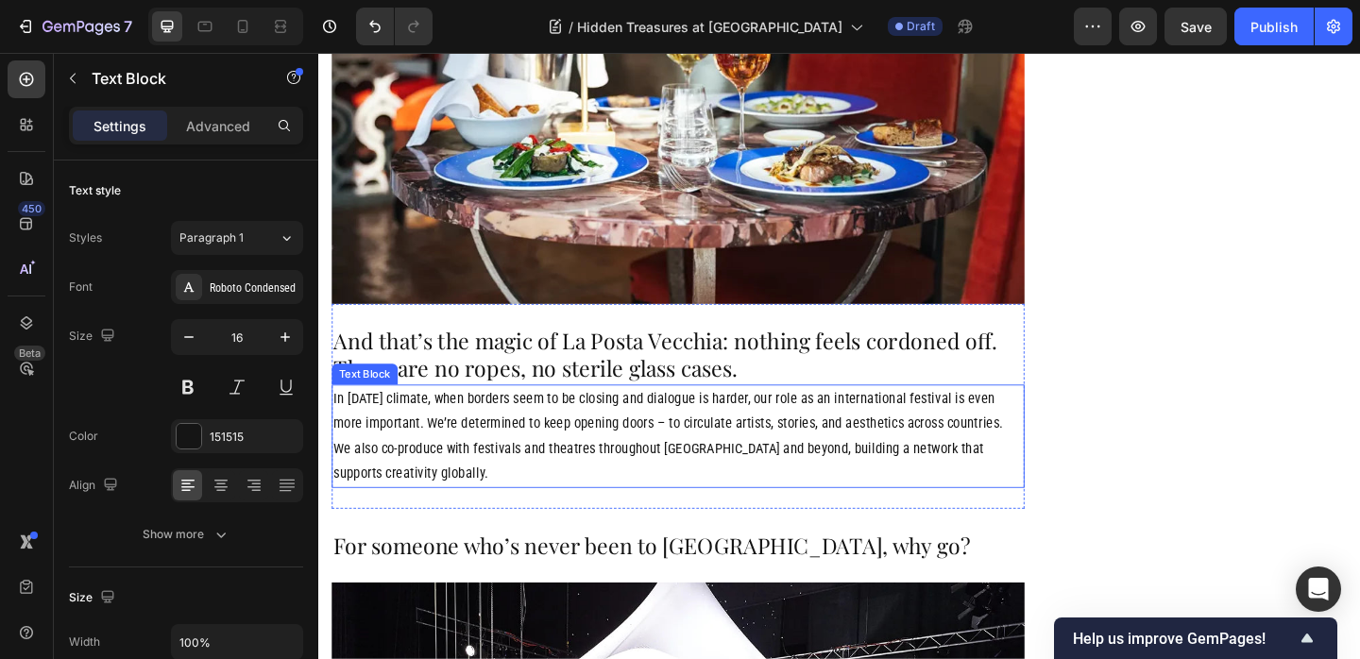
click at [549, 416] on p "In today’s climate, when borders seem to be closing and dialogue is harder, our…" at bounding box center [709, 470] width 750 height 109
click at [480, 389] on icon at bounding box center [482, 395] width 12 height 13
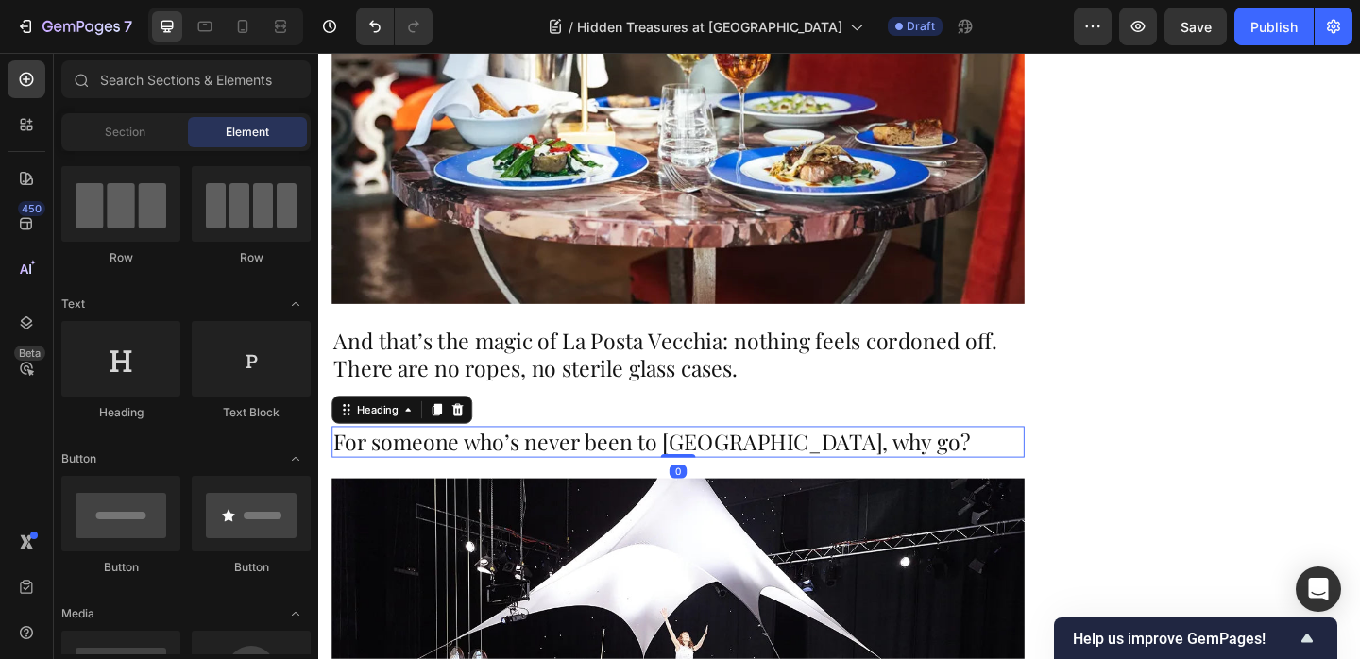
click at [569, 459] on h2 "For someone who’s never been to Romaeuropa, why go?" at bounding box center [709, 476] width 754 height 35
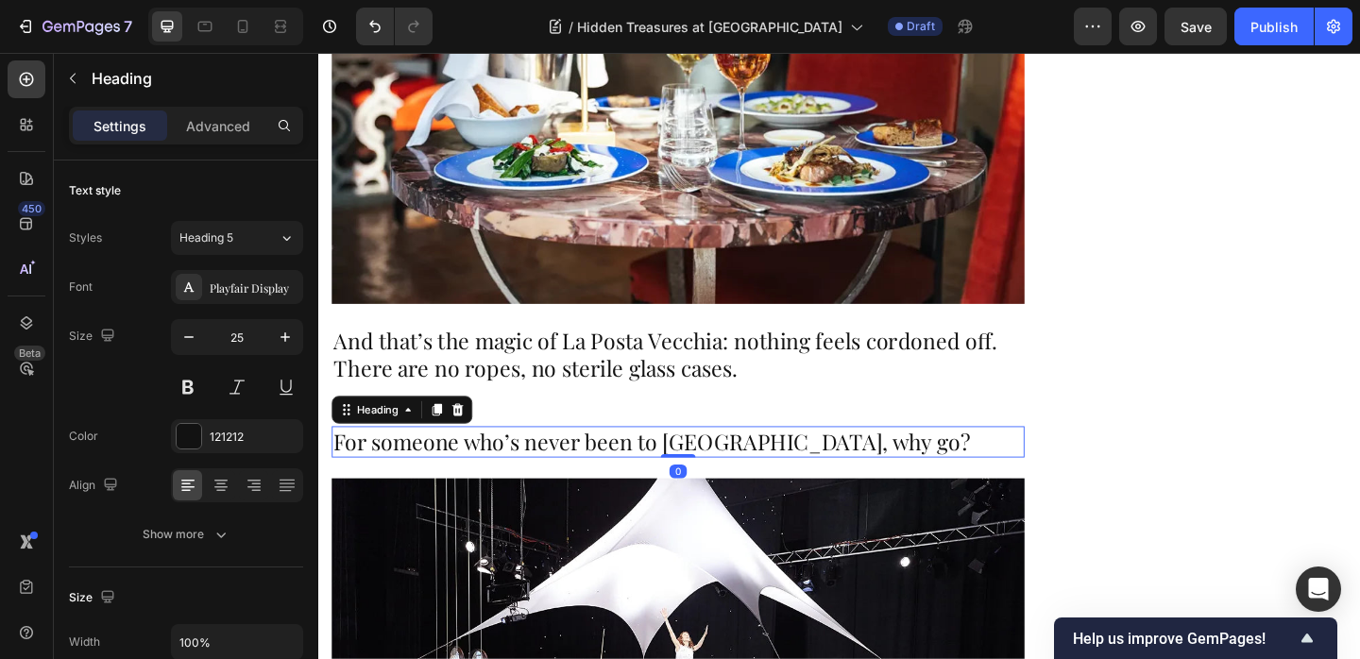
click at [471, 433] on icon at bounding box center [469, 440] width 15 height 15
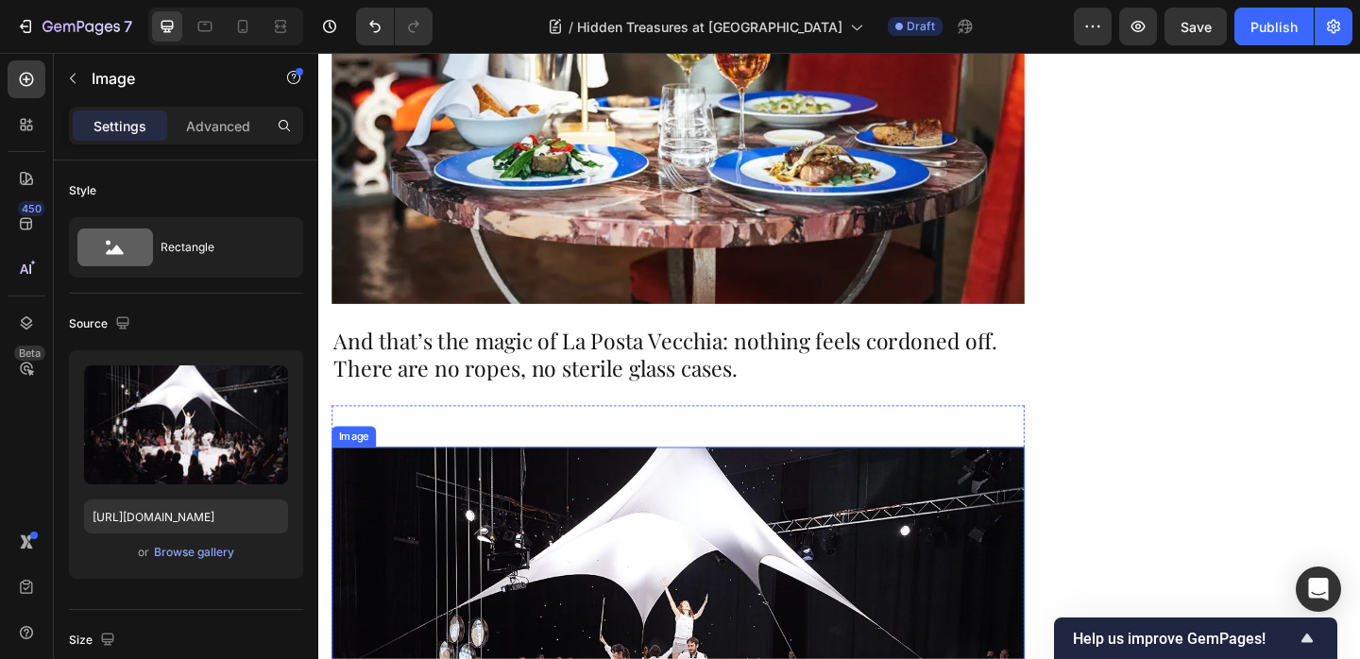
click at [459, 456] on icon at bounding box center [457, 463] width 15 height 15
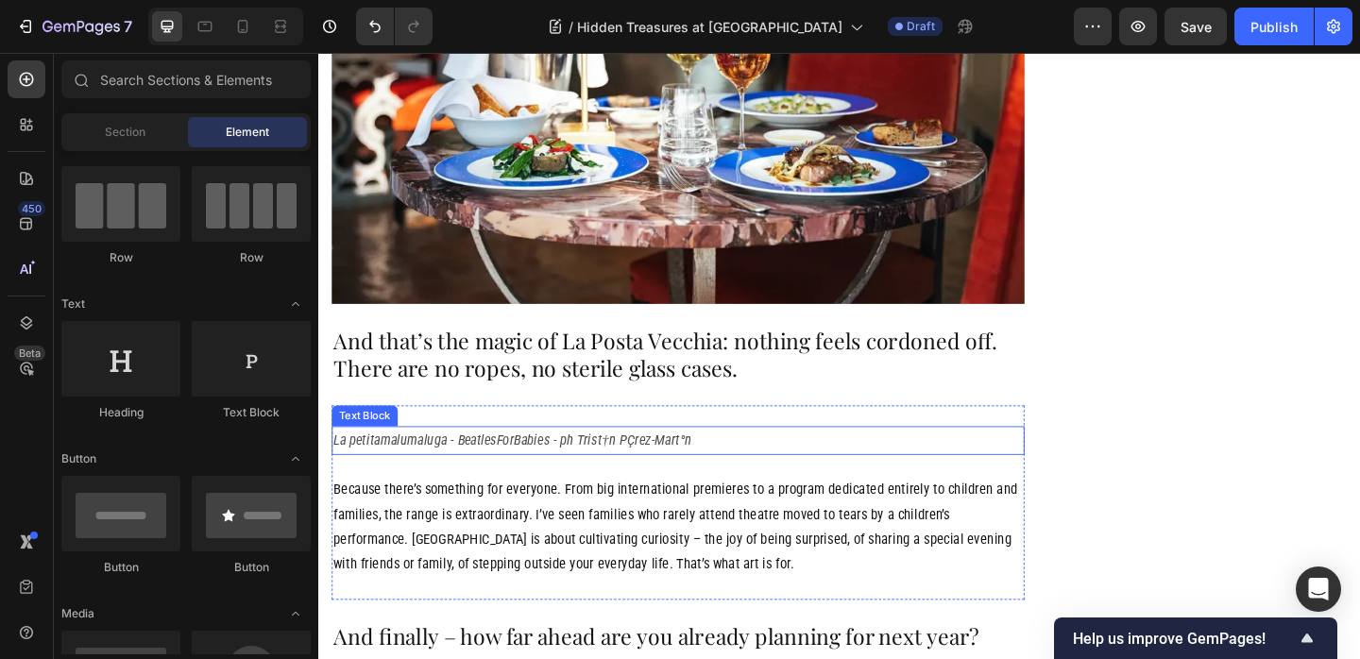
click at [488, 461] on p "La petitamalumaluga - BeatlesForBabies - ph Trist†n PÇrez-Mart°n" at bounding box center [709, 474] width 750 height 27
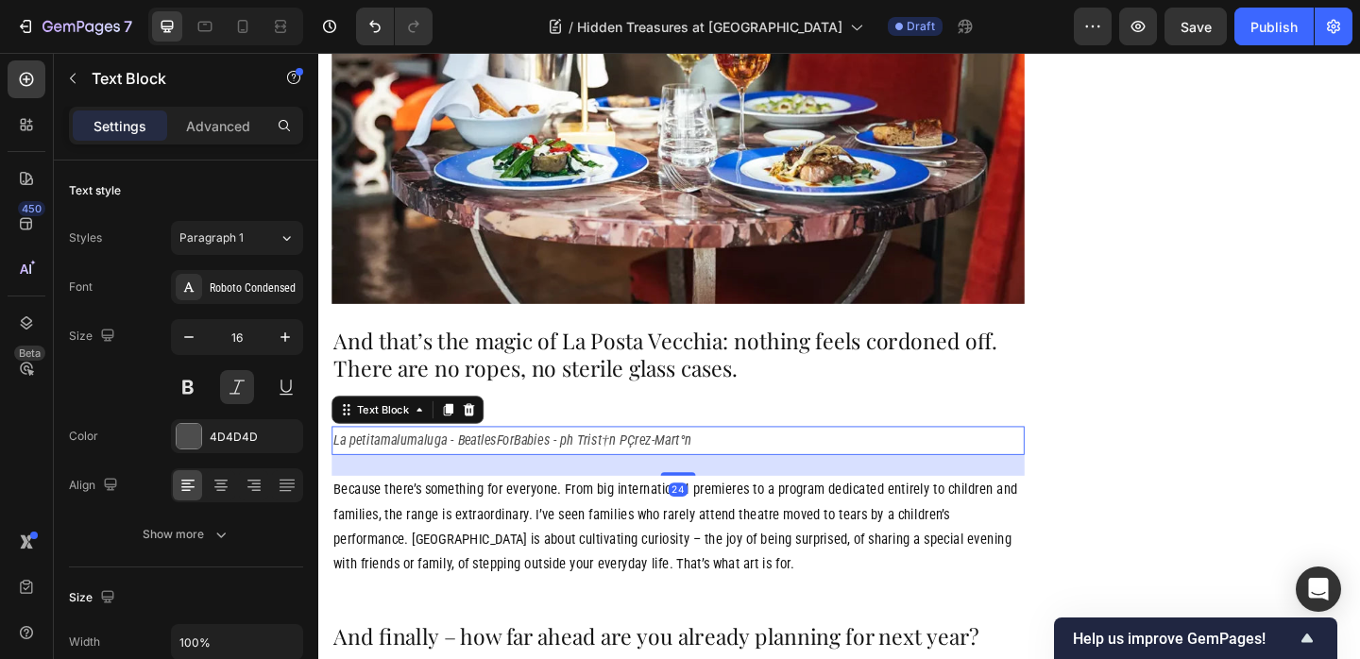
click at [484, 434] on icon at bounding box center [482, 440] width 12 height 13
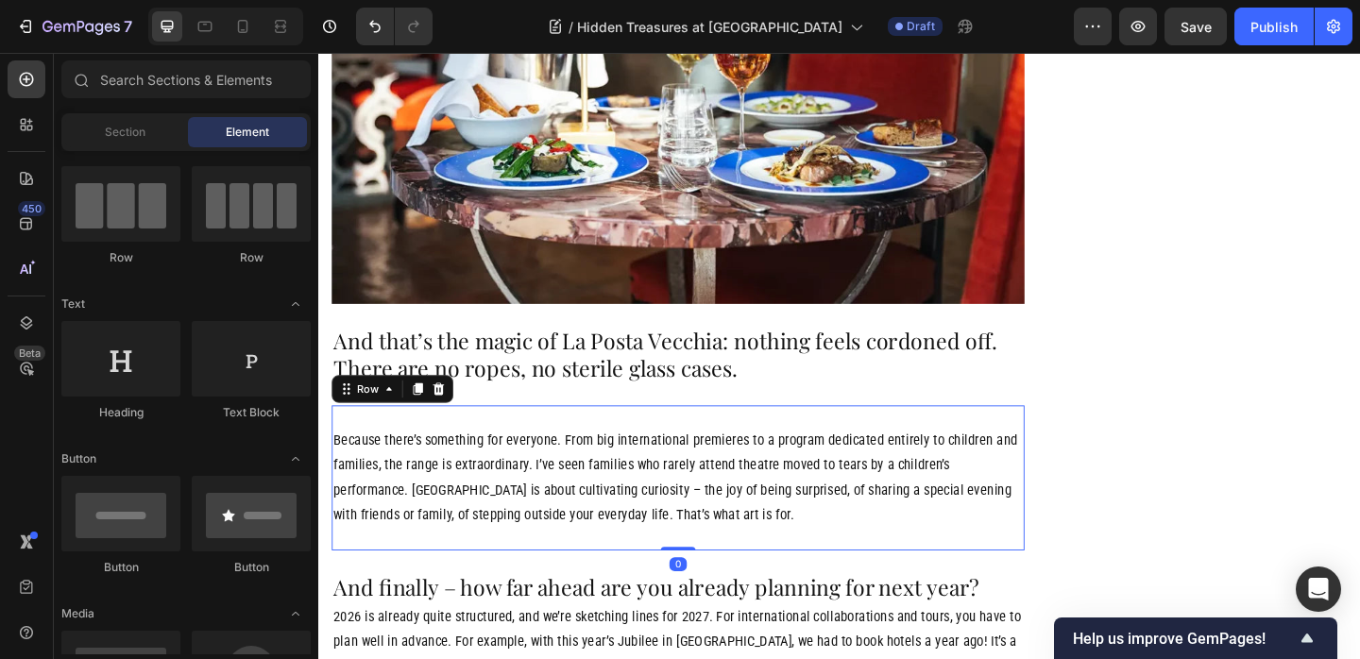
click at [502, 436] on div "Because there’s something for everyone. From big international premieres to a p…" at bounding box center [709, 515] width 754 height 158
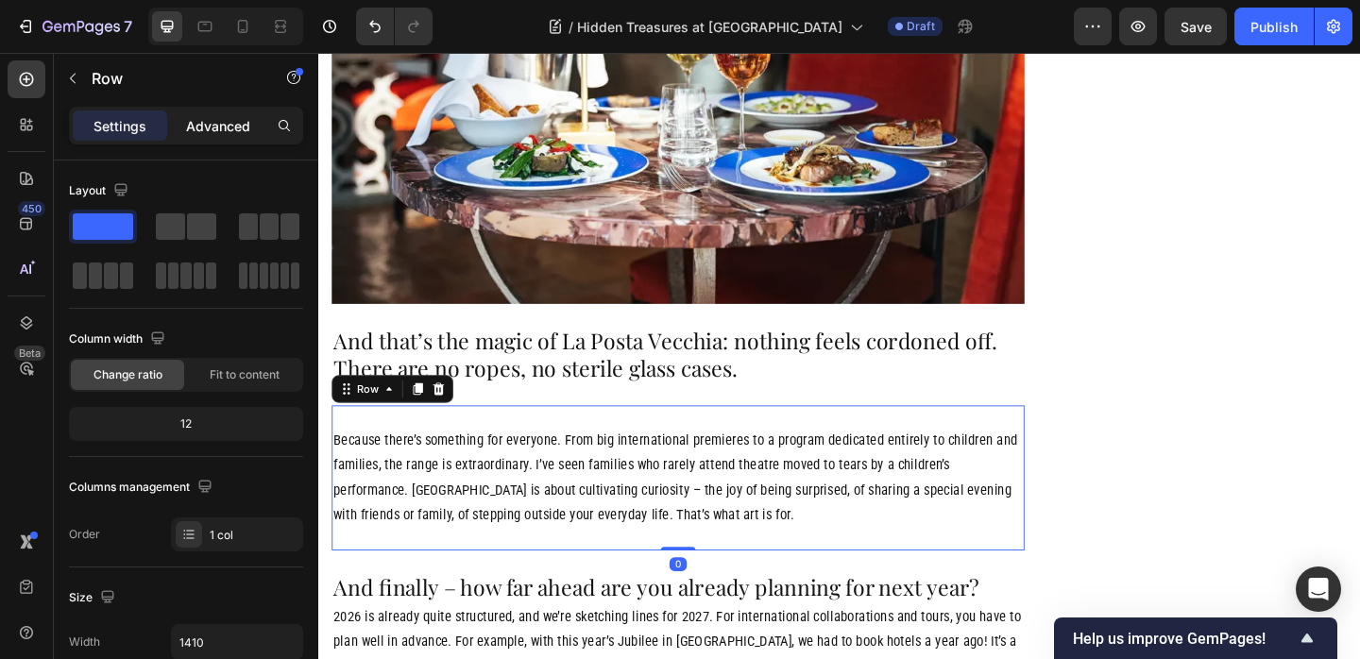
click at [245, 138] on div "Advanced" at bounding box center [218, 125] width 94 height 30
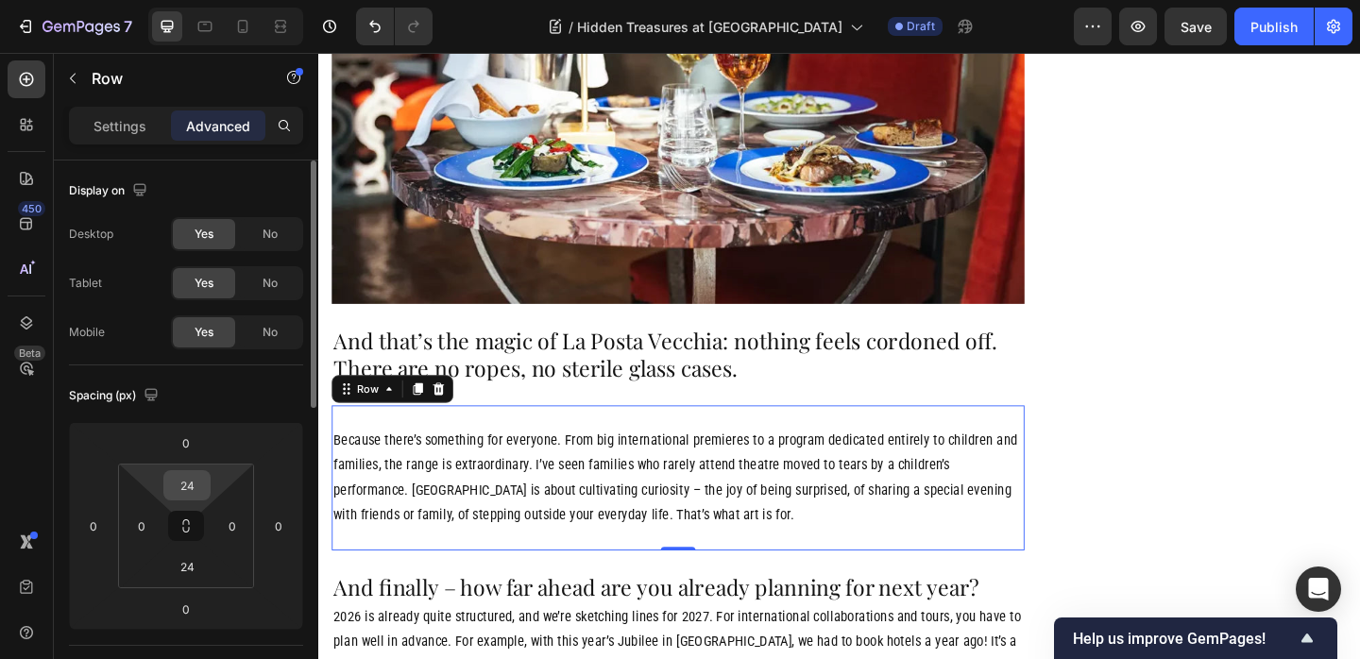
click at [192, 495] on input "24" at bounding box center [187, 485] width 38 height 28
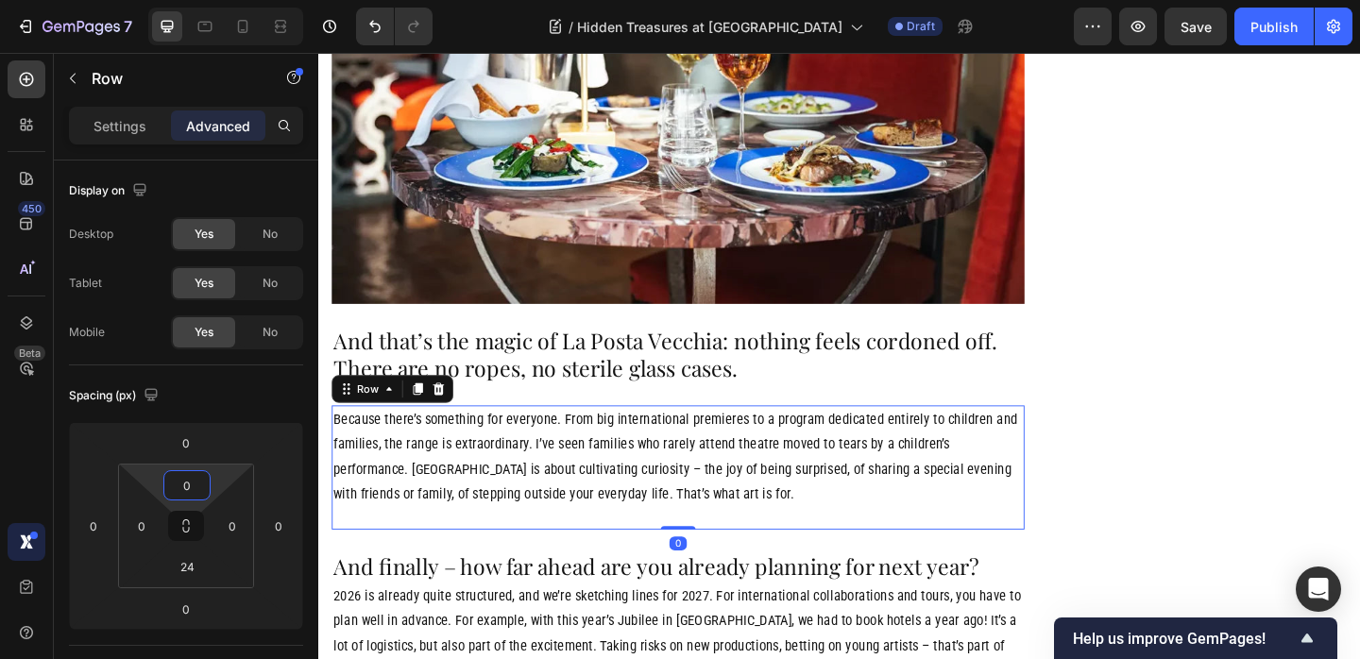
type input "0"
click at [597, 438] on p "Because there’s something for everyone. From big international premieres to a p…" at bounding box center [709, 492] width 750 height 109
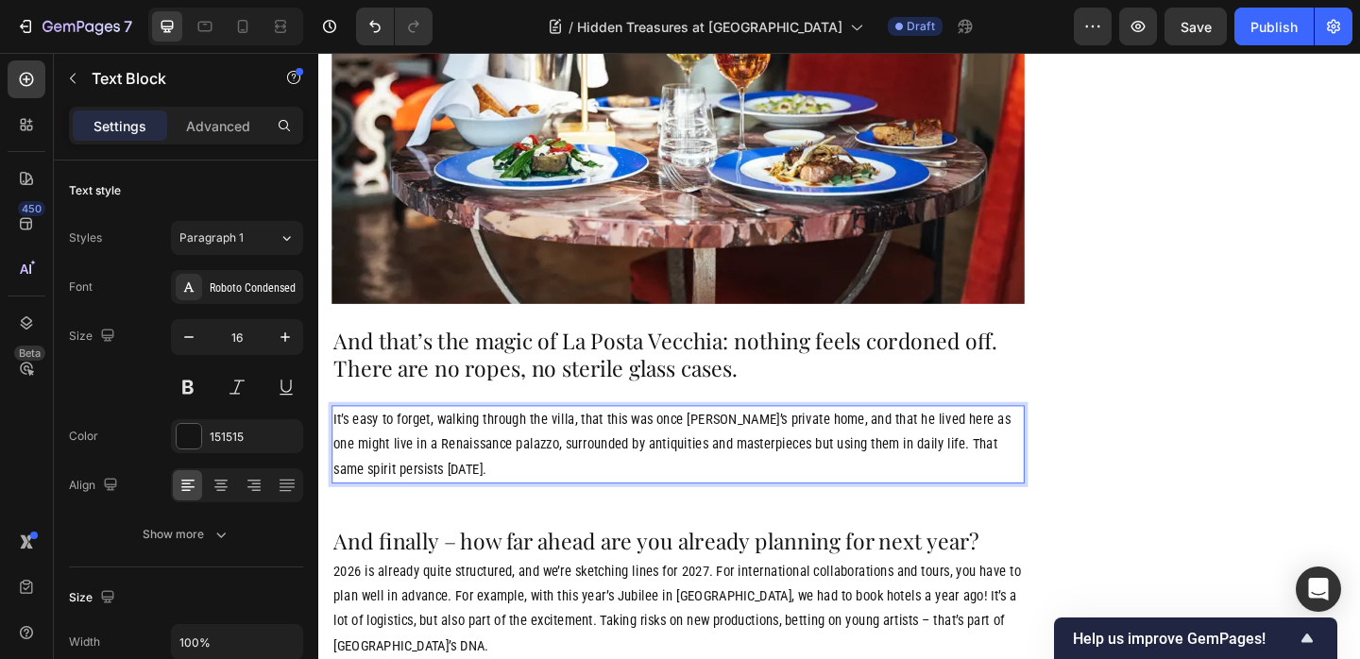
click at [529, 438] on p "It’s easy to forget, walking through the villa, that this was once [PERSON_NAME…" at bounding box center [709, 478] width 750 height 81
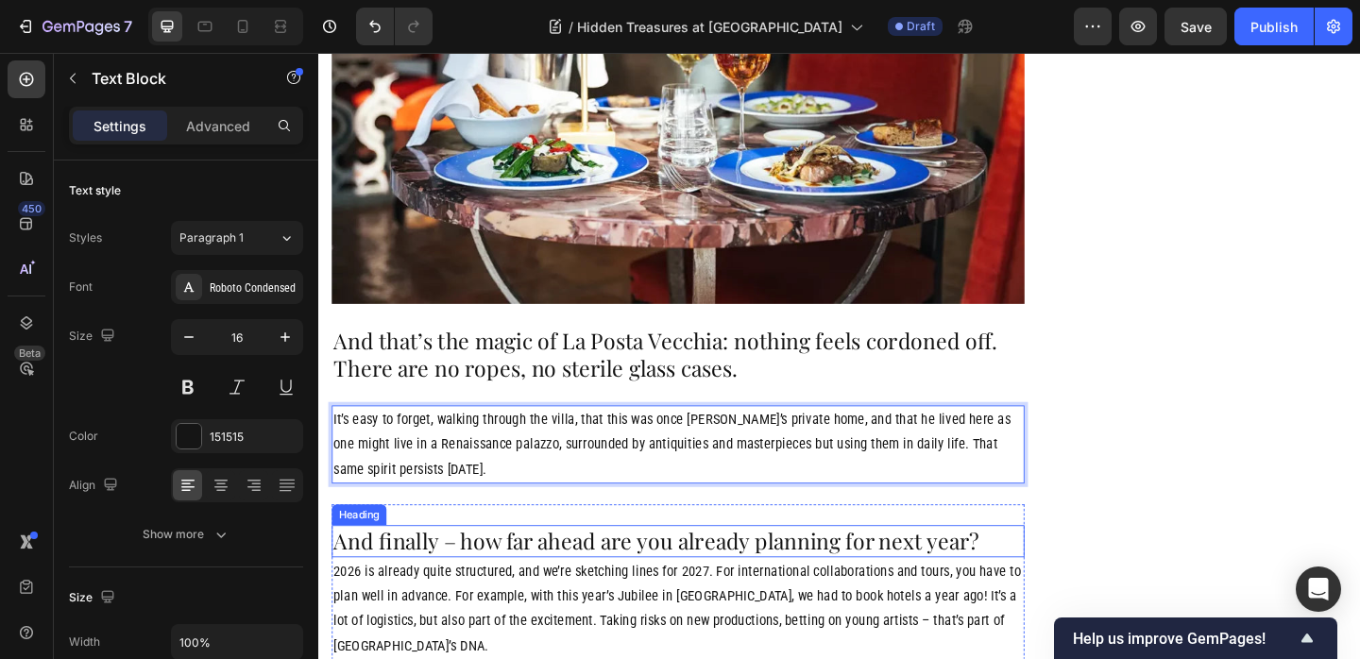
click at [596, 567] on h2 "And finally – how far ahead are you already planning for next year?" at bounding box center [709, 584] width 754 height 35
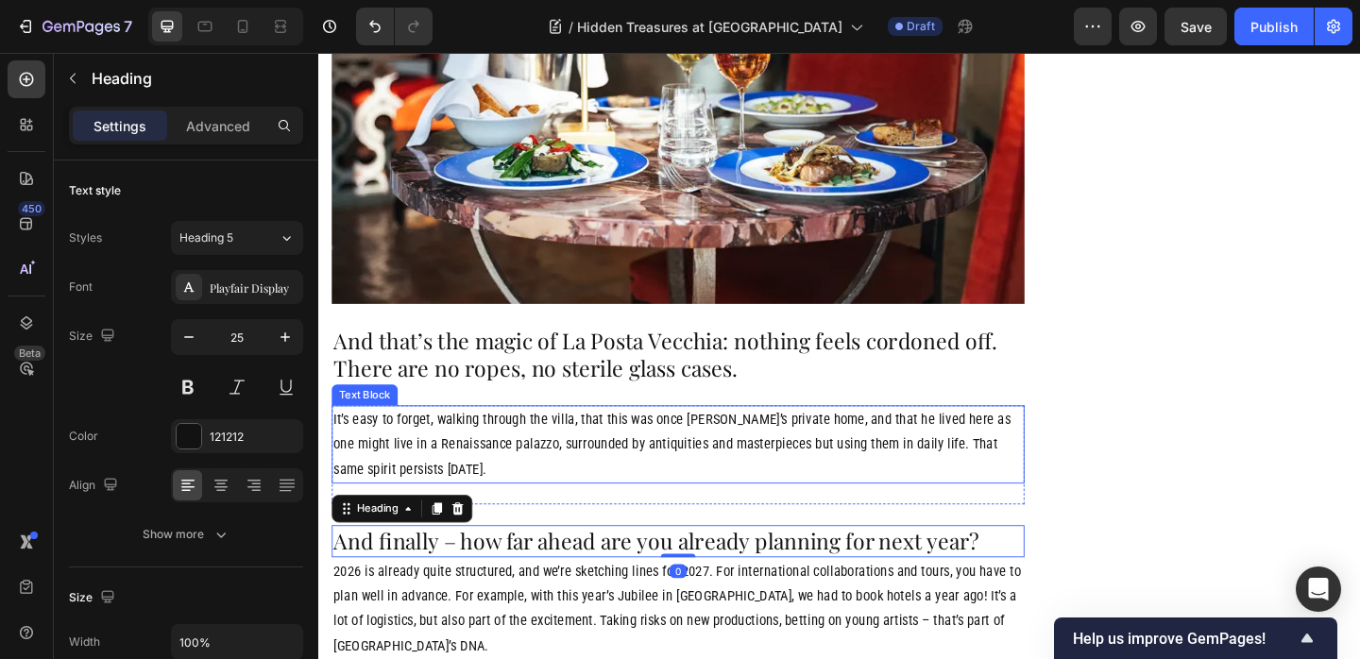
click at [527, 438] on p "It’s easy to forget, walking through the villa, that this was once [PERSON_NAME…" at bounding box center [709, 478] width 750 height 81
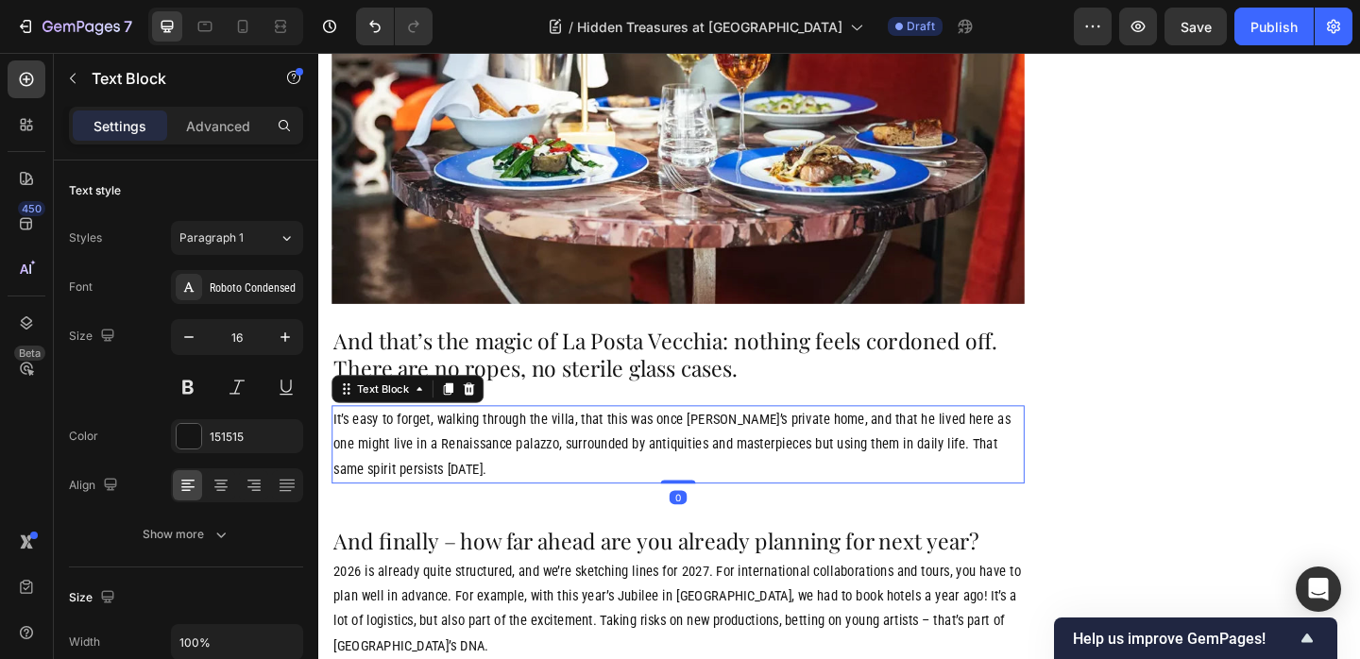
click at [455, 412] on icon at bounding box center [459, 418] width 10 height 13
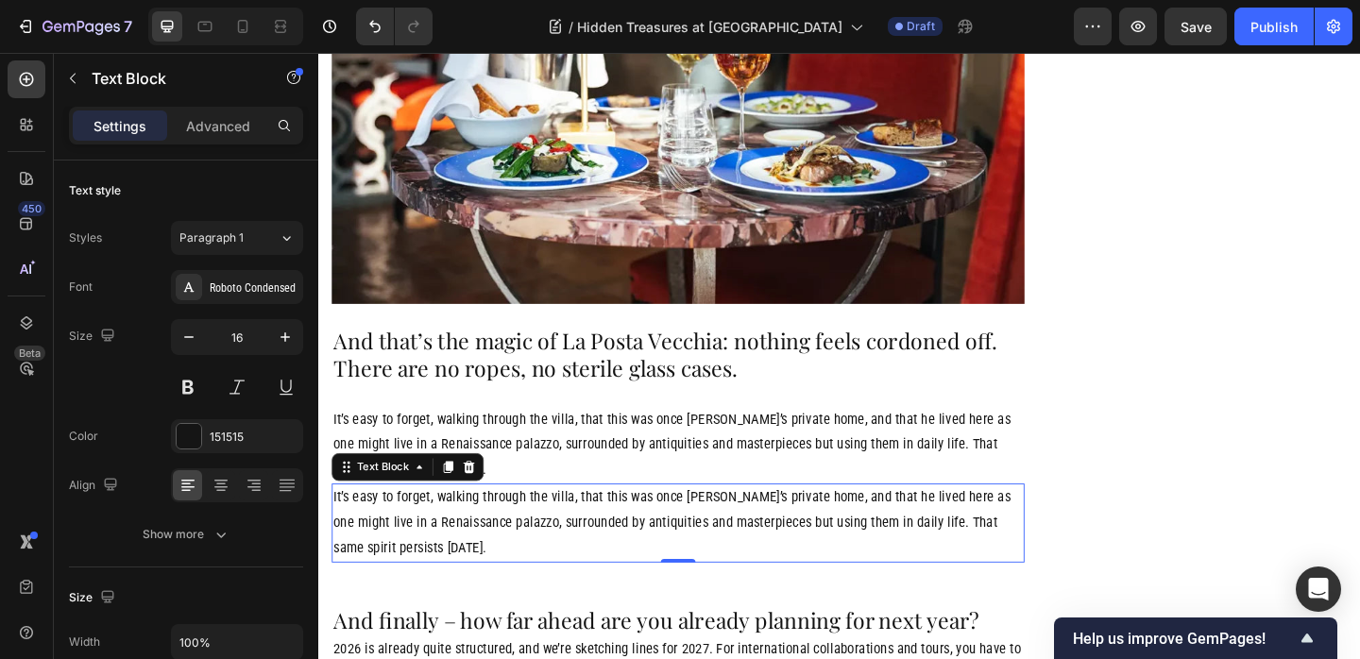
click at [543, 523] on p "It’s easy to forget, walking through the villa, that this was once [PERSON_NAME…" at bounding box center [709, 563] width 750 height 81
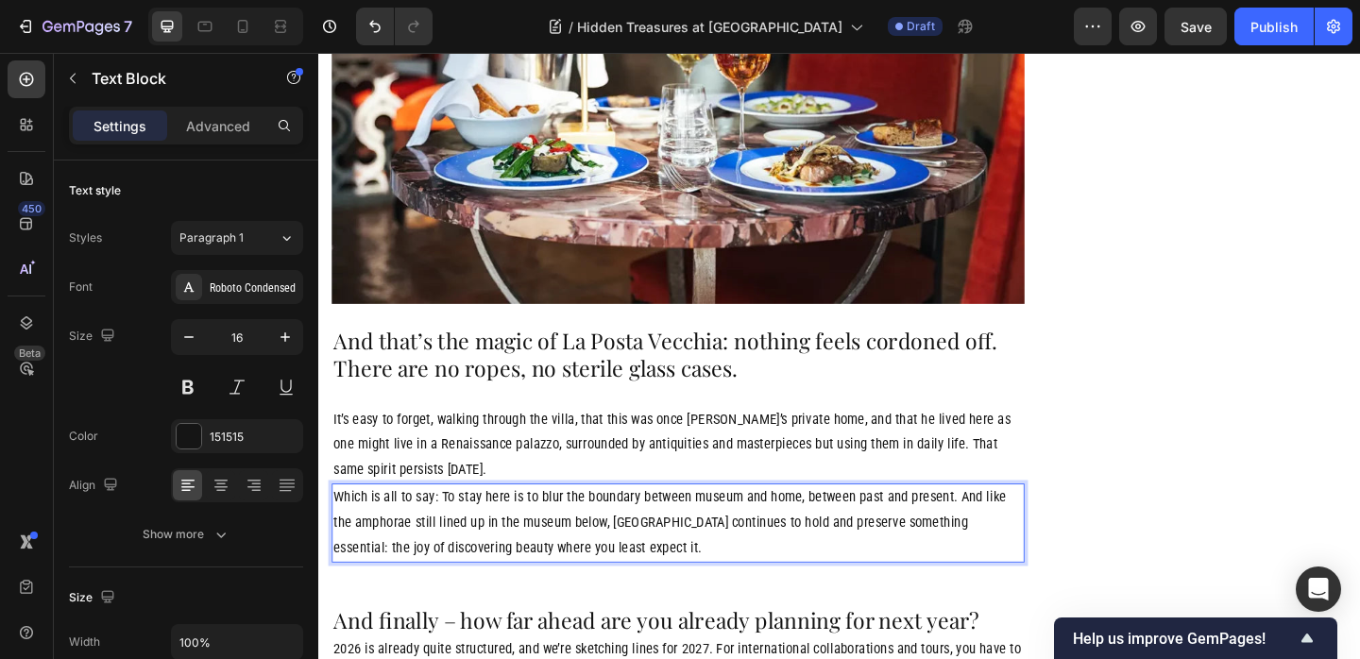
click at [542, 523] on p "Which is all to say: To stay here is to blur the boundary between museum and ho…" at bounding box center [709, 563] width 750 height 81
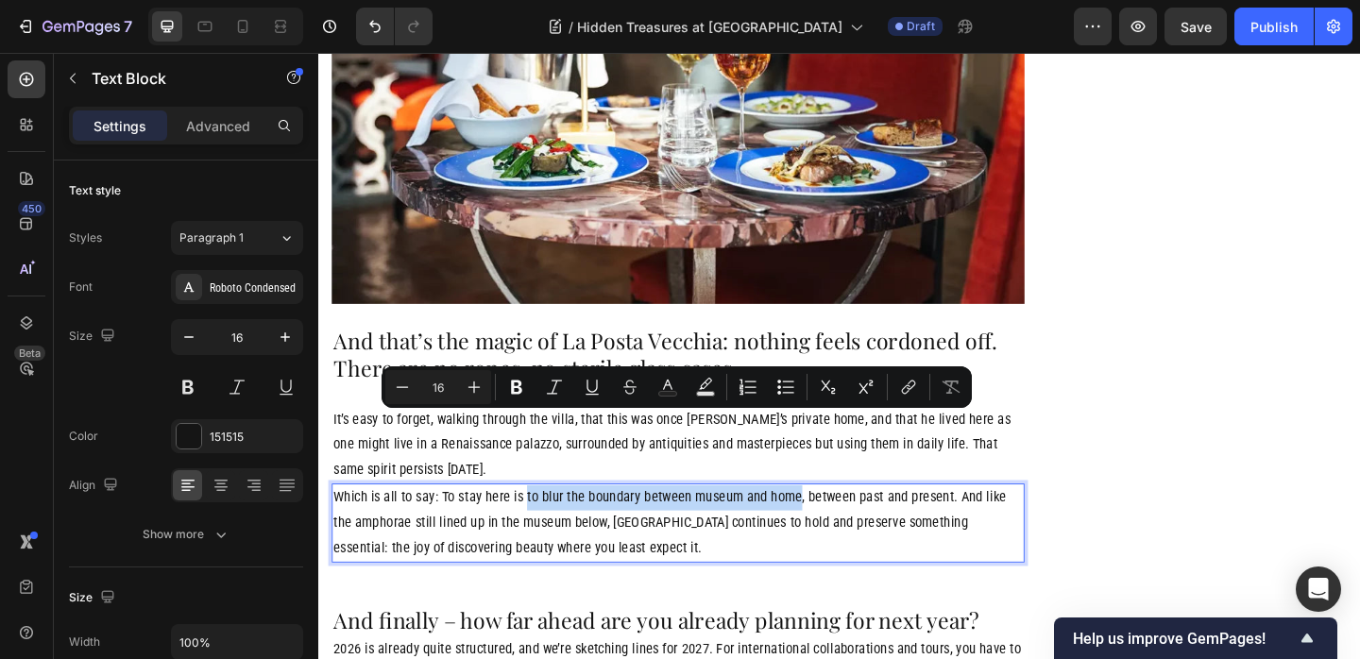
drag, startPoint x: 547, startPoint y: 456, endPoint x: 809, endPoint y: 459, distance: 262.5
click at [809, 523] on p "Which is all to say: To stay here is to blur the boundary between museum and ho…" at bounding box center [709, 563] width 750 height 81
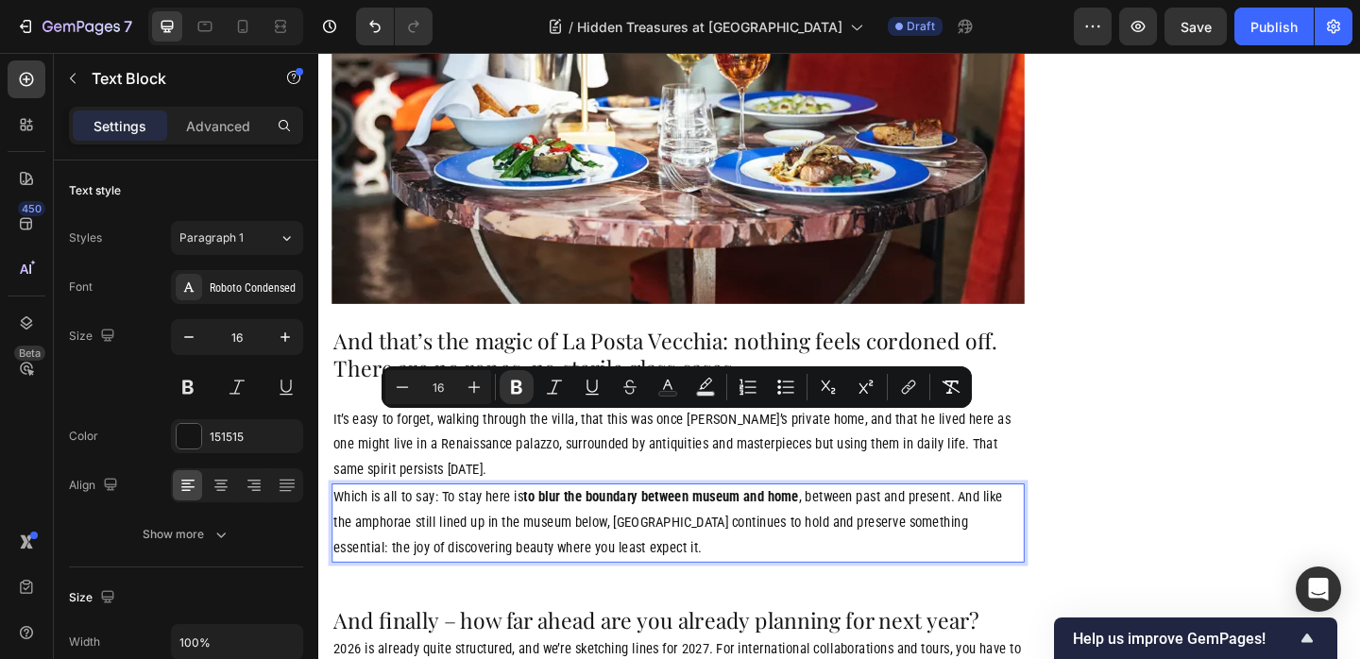
click at [927, 523] on p "Which is all to say: To stay here is to blur the boundary between museum and ho…" at bounding box center [709, 563] width 750 height 81
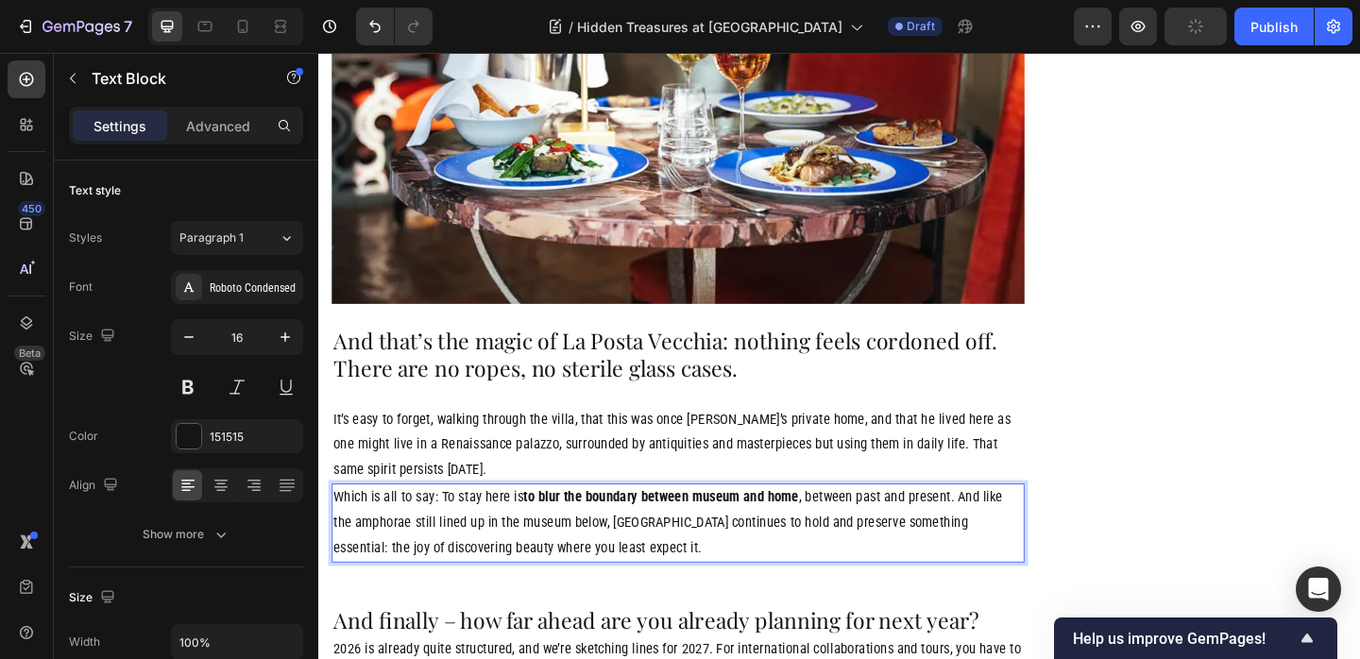
click at [1036, 523] on p "Which is all to say: To stay here is to blur the boundary between museum and ho…" at bounding box center [709, 563] width 750 height 81
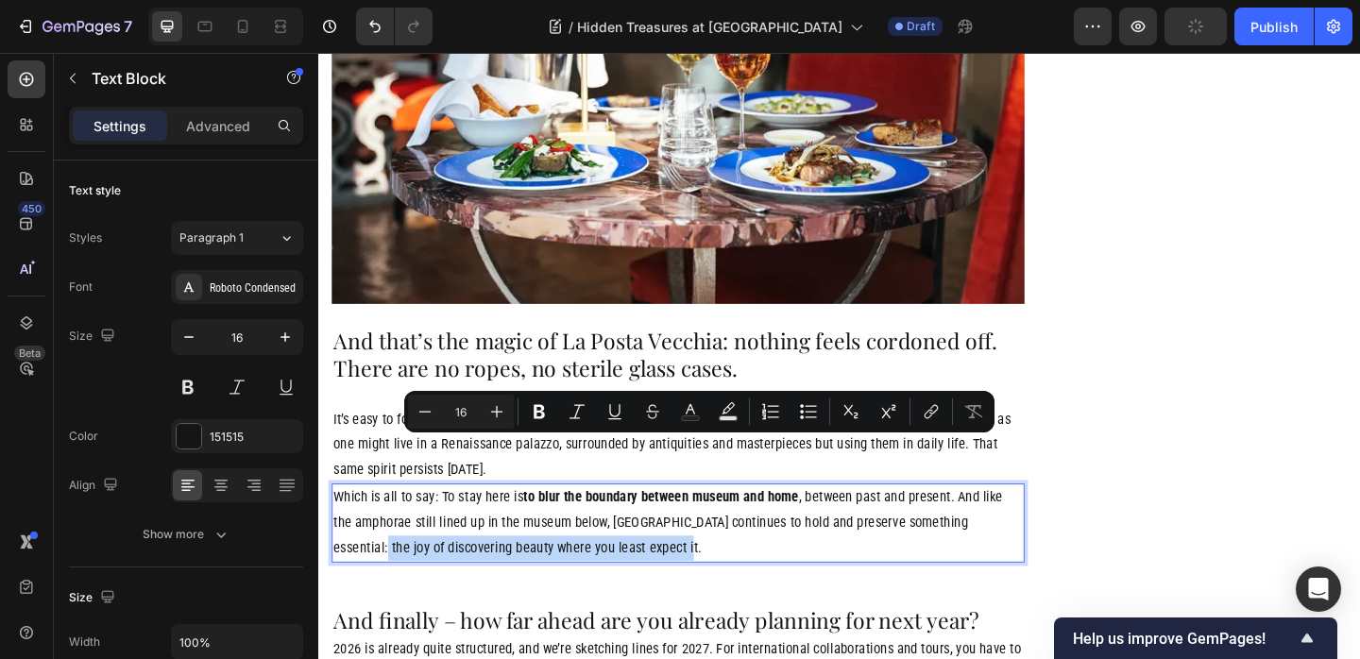
drag, startPoint x: 1036, startPoint y: 485, endPoint x: 589, endPoint y: 509, distance: 447.3
click at [591, 523] on p "Which is all to say: To stay here is to blur the boundary between museum and ho…" at bounding box center [709, 563] width 750 height 81
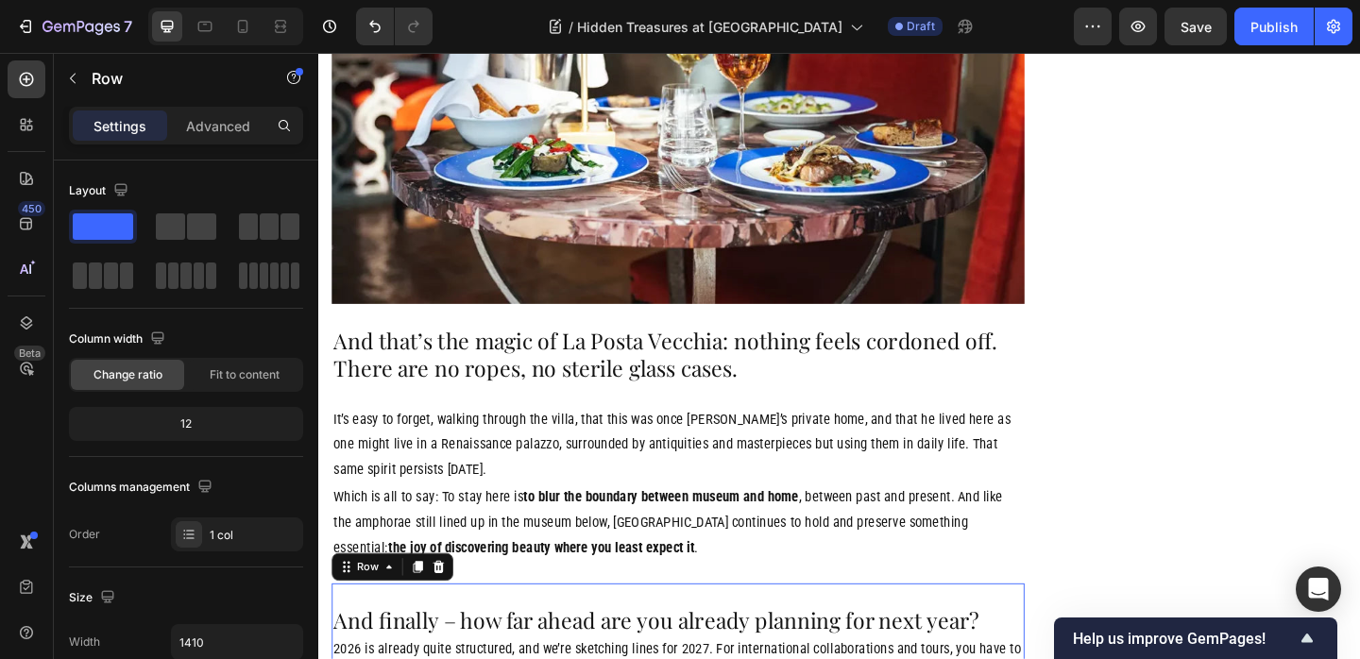
click at [450, 604] on icon at bounding box center [448, 611] width 15 height 15
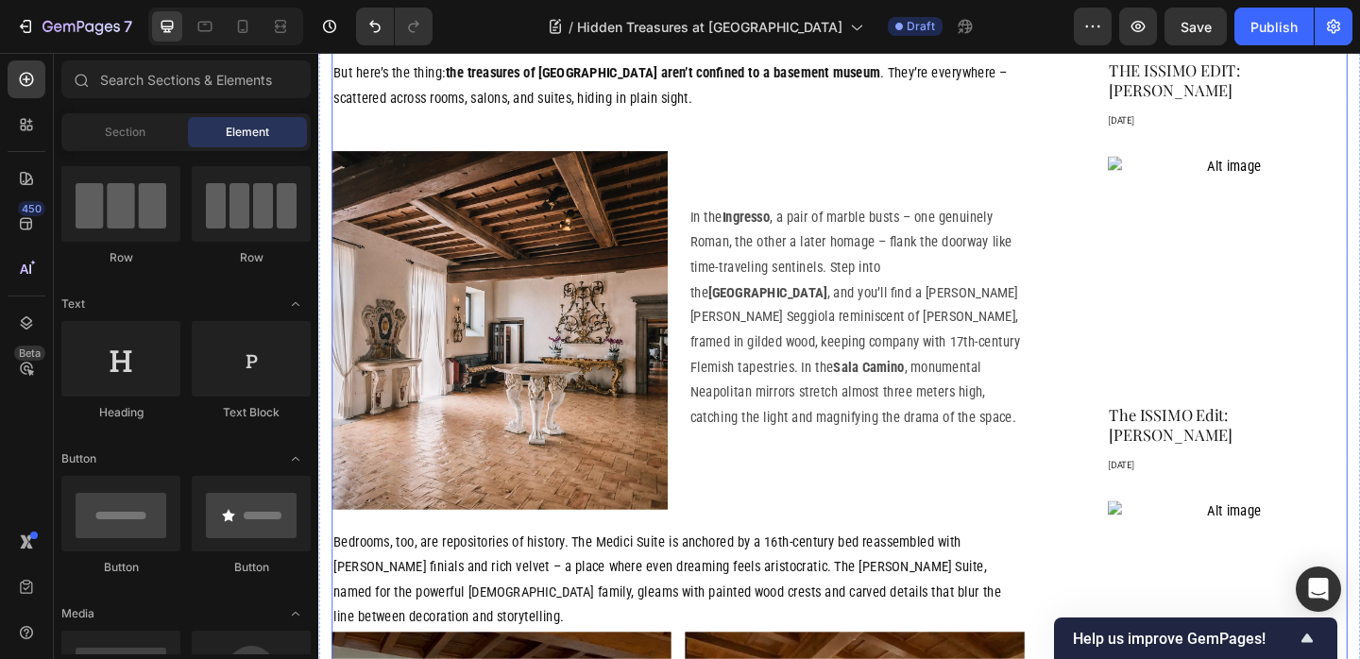
scroll to position [1453, 0]
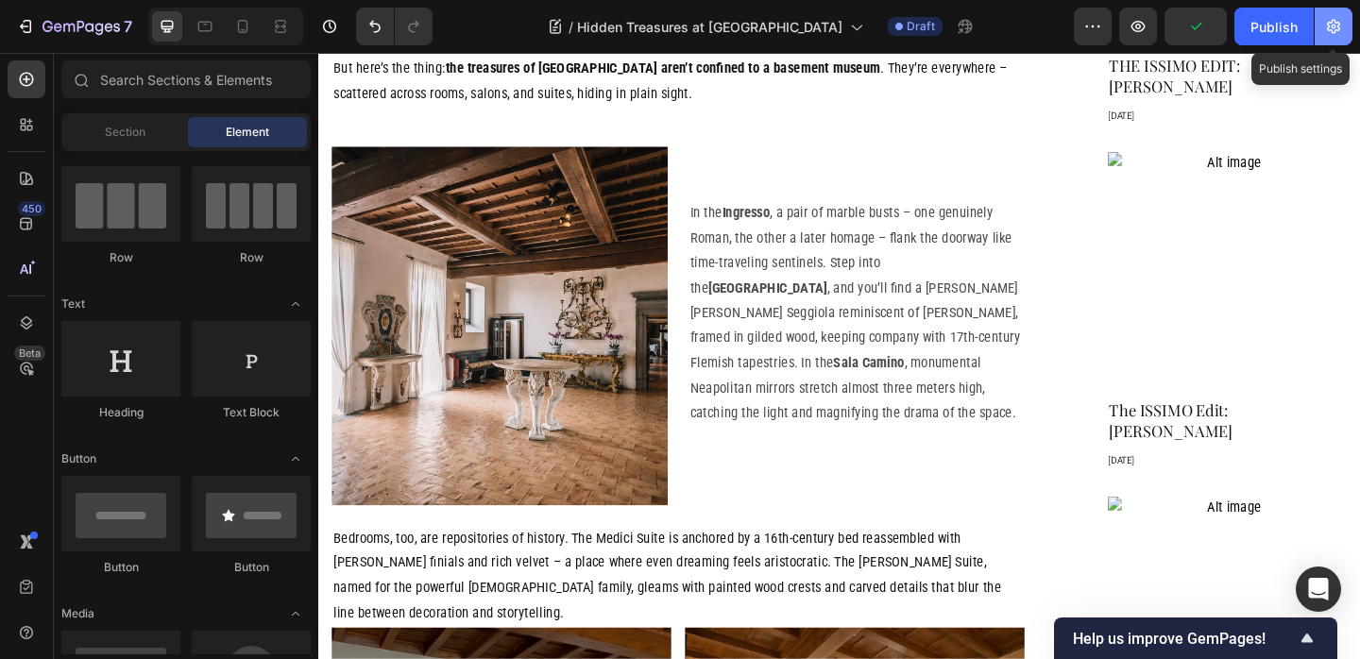
click at [1344, 25] on button "button" at bounding box center [1334, 27] width 38 height 38
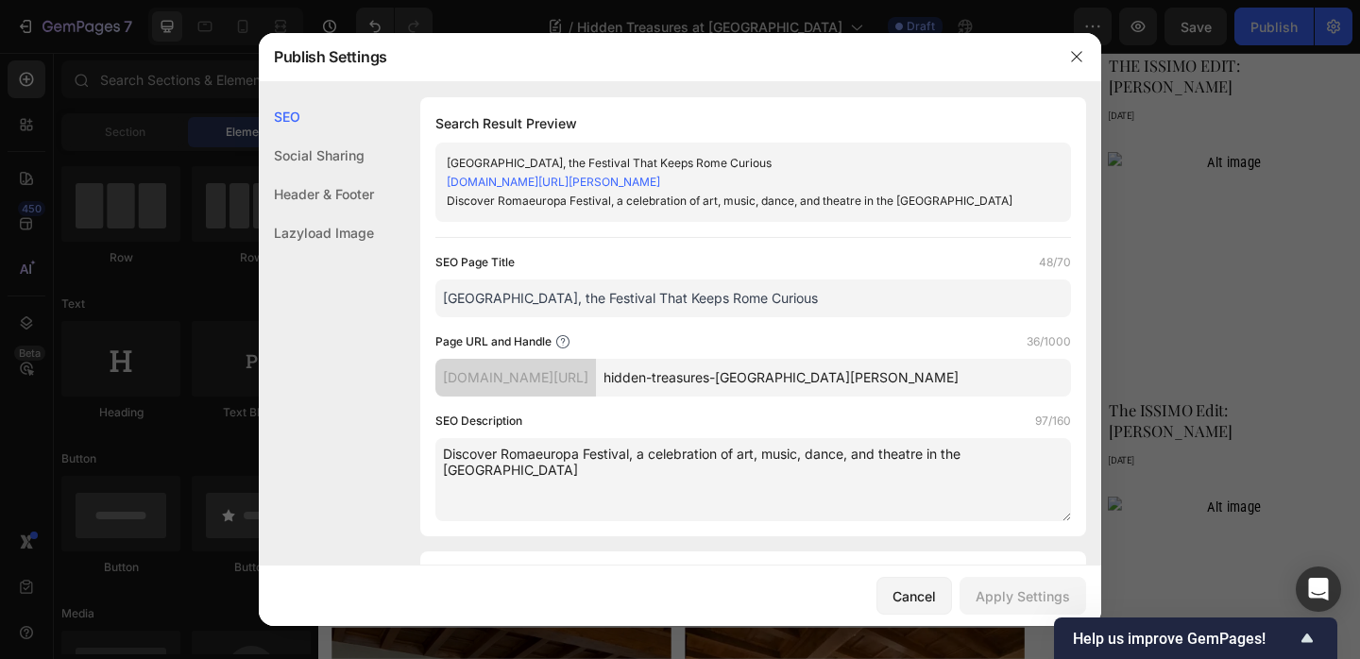
click at [763, 301] on input "[GEOGRAPHIC_DATA], the Festival That Keeps Rome Curious" at bounding box center [753, 299] width 636 height 38
click at [795, 301] on input "[GEOGRAPHIC_DATA], the Festival That Keeps Rome Curious" at bounding box center [753, 299] width 636 height 38
paste input "Secrets of La Posta Vecchia"
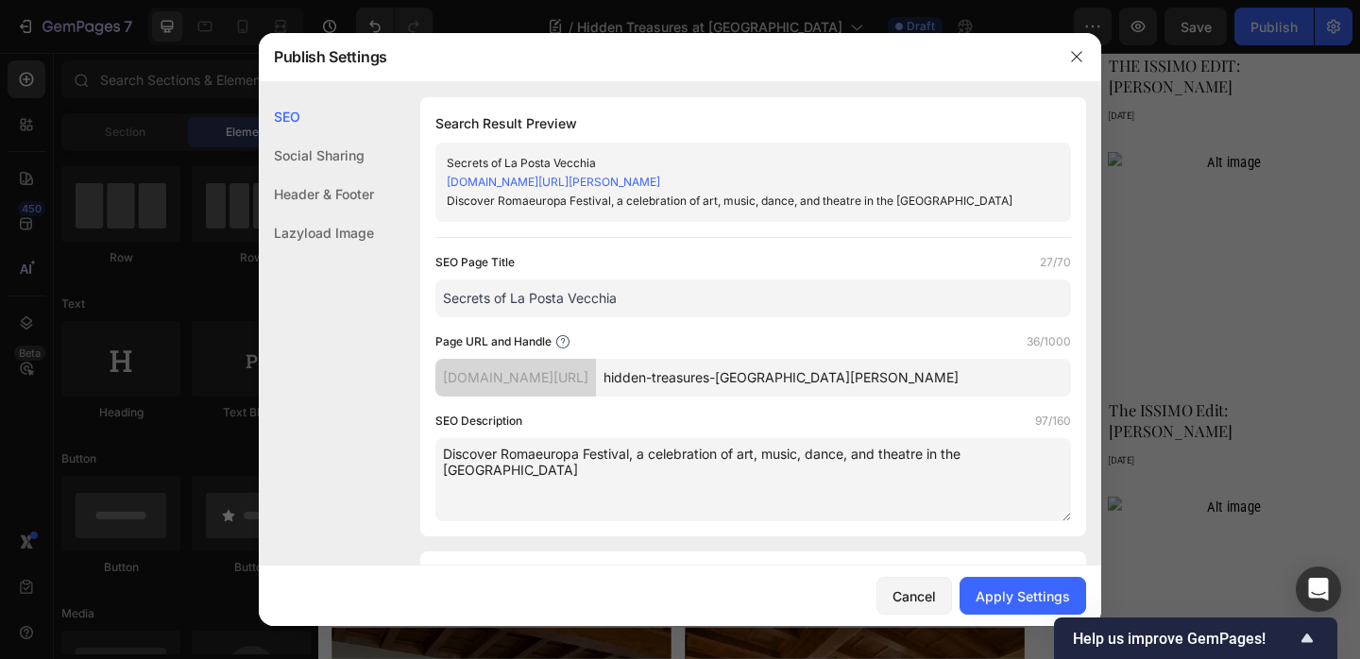
type input "Secrets of La Posta Vecchia"
click at [624, 452] on textarea "Discover Romaeuropa Festival, a celebration of art, music, dance, and theatre i…" at bounding box center [753, 479] width 636 height 83
paste textarea "the hidden treasures woven into the villa’s walls, suites, and histor"
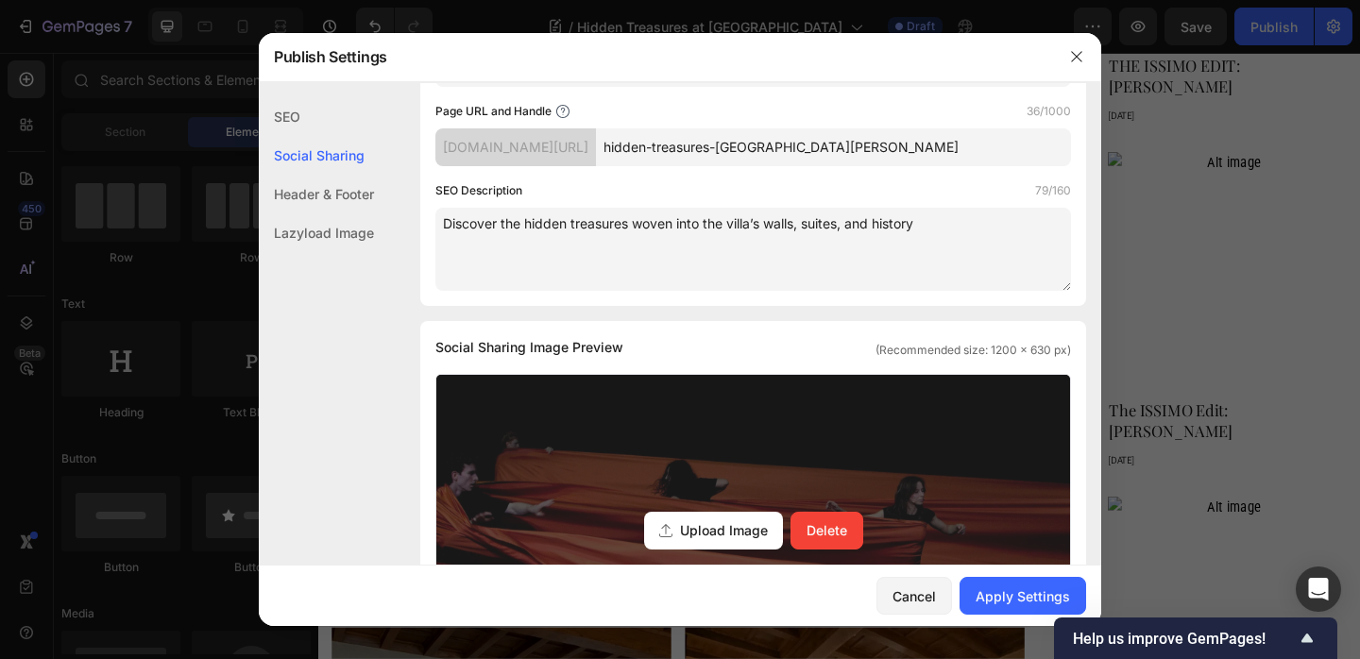
scroll to position [382, 0]
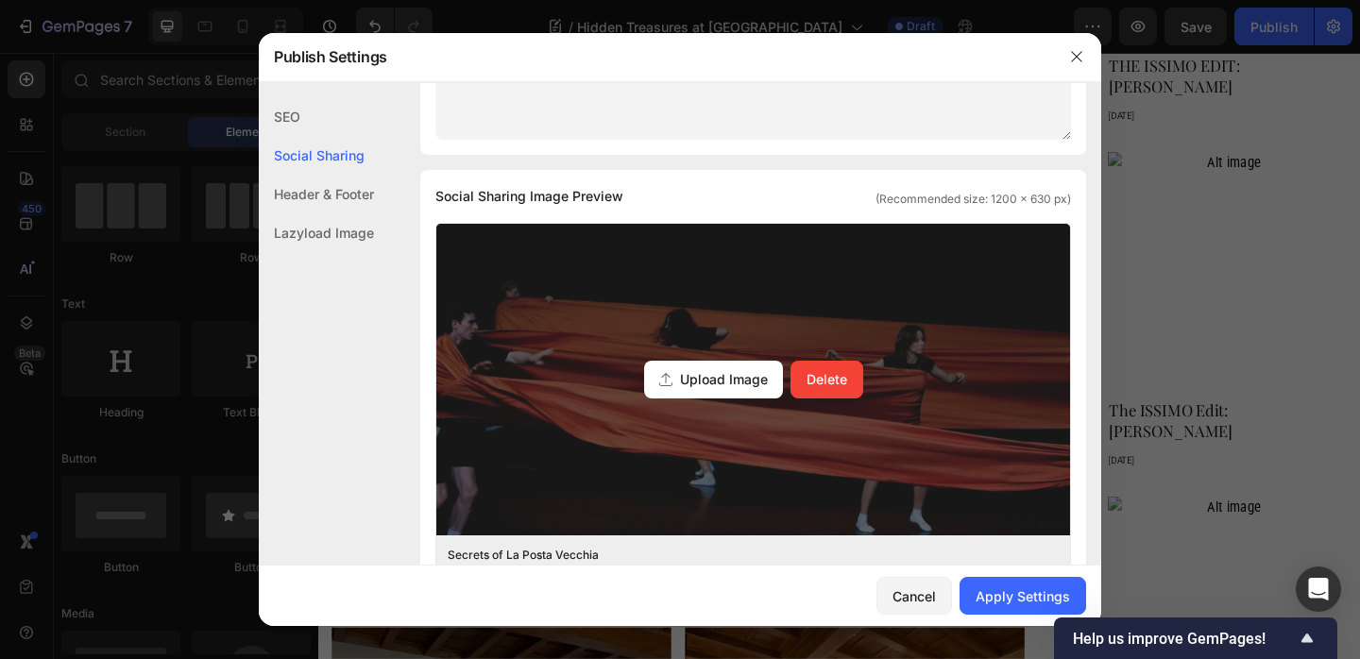
type textarea "Discover the hidden treasures woven into the villa’s walls, suites, and history"
click at [727, 384] on span "Upload Image" at bounding box center [724, 379] width 88 height 20
click at [0, 0] on input "Upload Image Delete" at bounding box center [0, 0] width 0 height 0
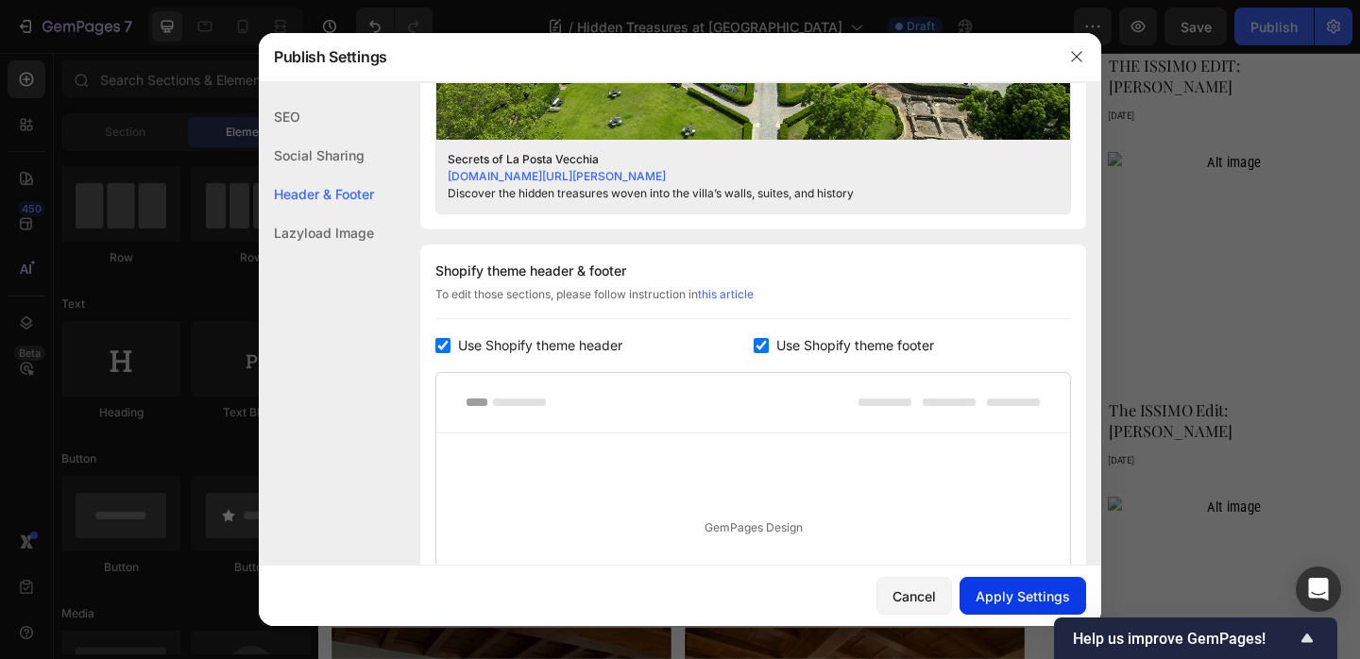
scroll to position [780, 0]
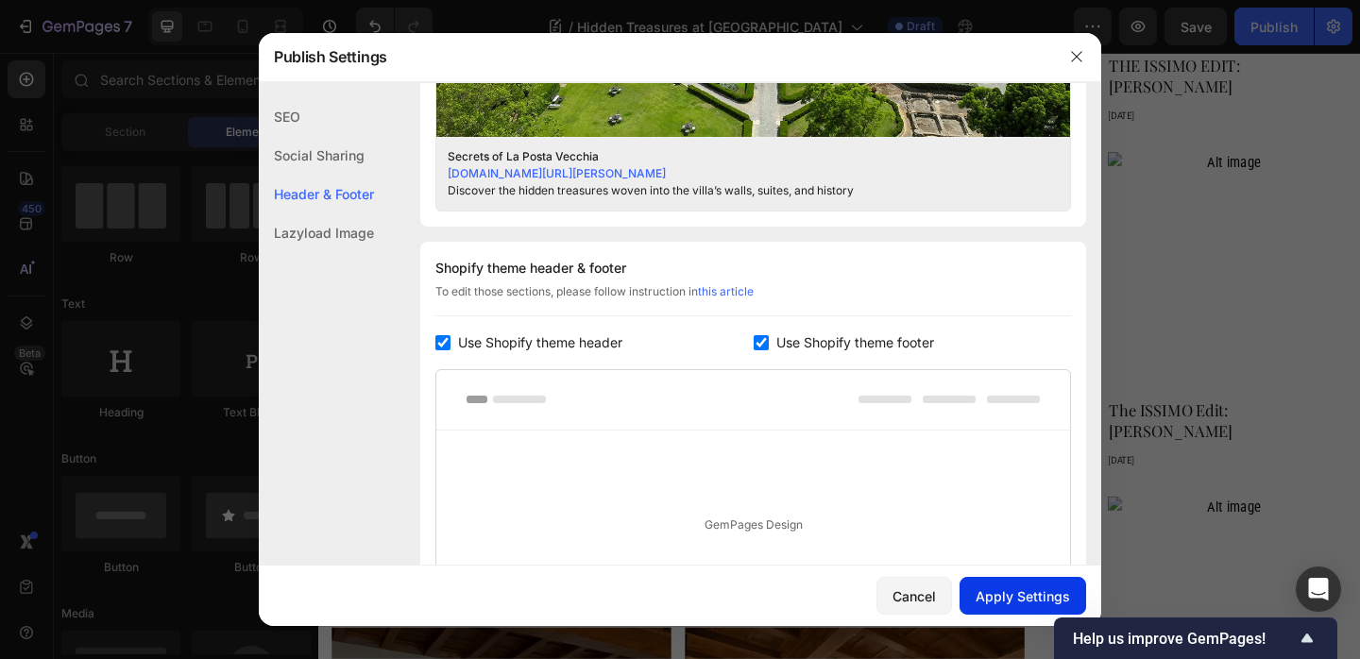
click at [1020, 602] on div "Apply Settings" at bounding box center [1023, 596] width 94 height 20
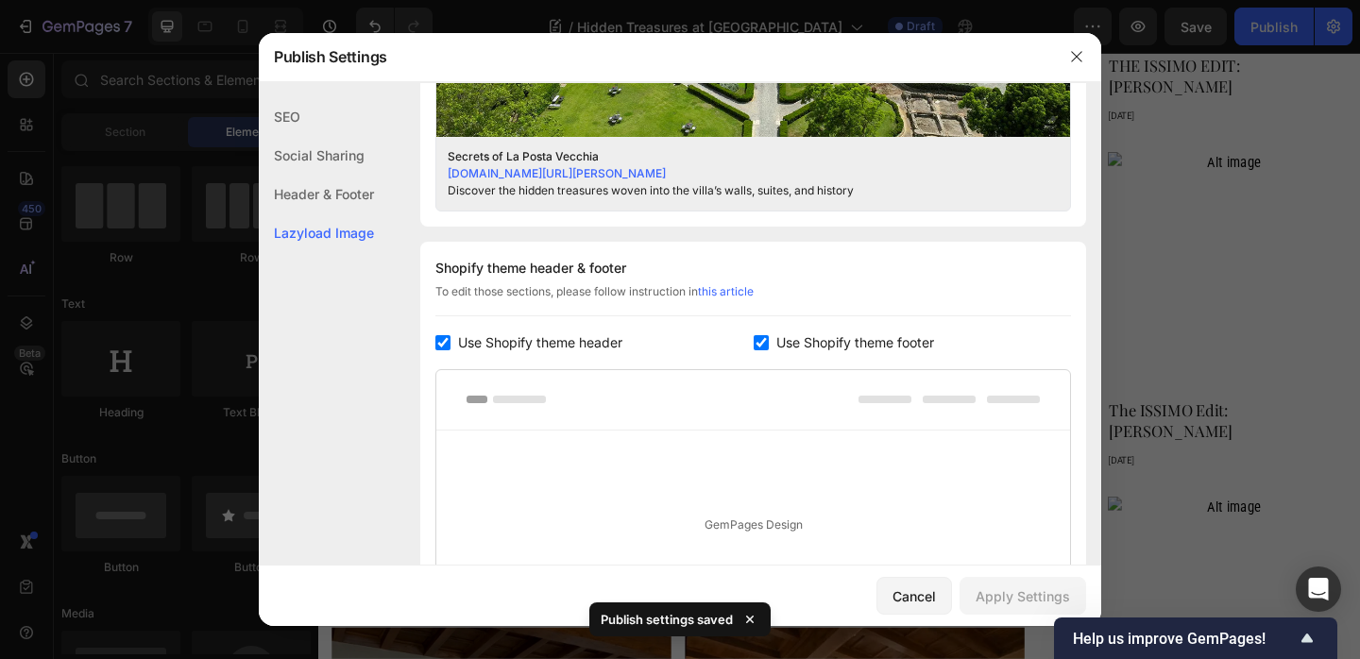
scroll to position [1051, 0]
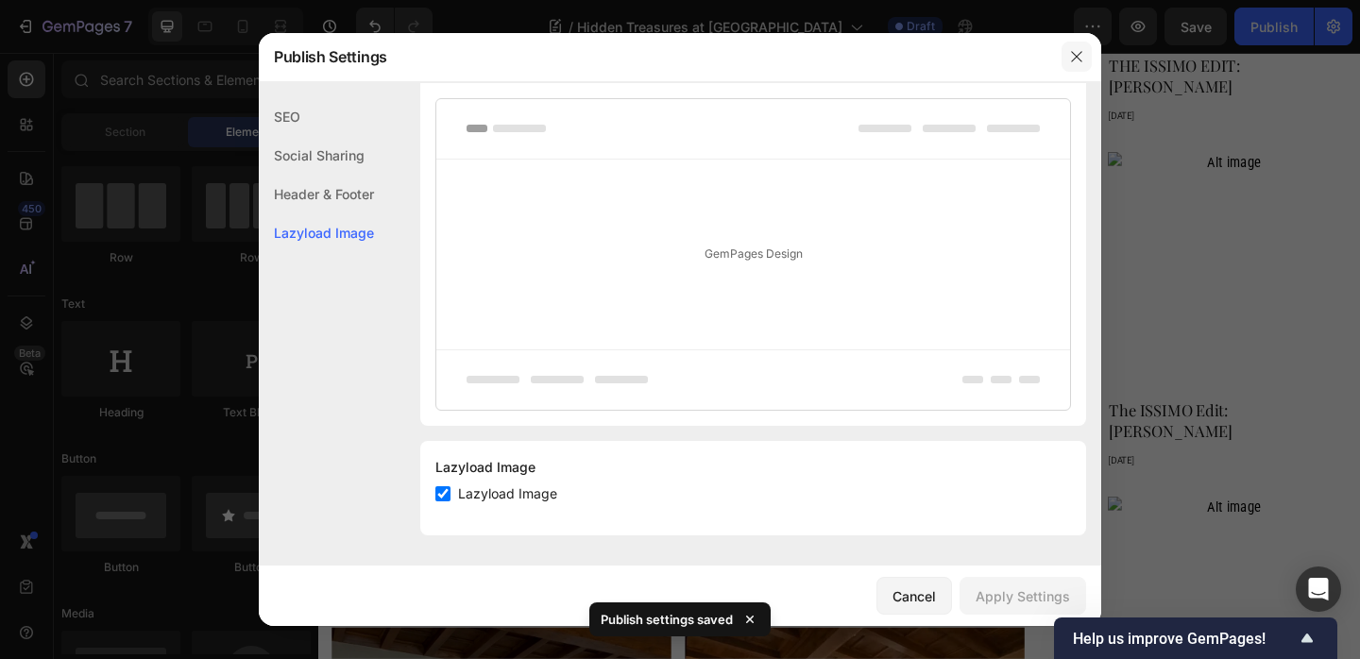
click at [1076, 54] on icon "button" at bounding box center [1076, 56] width 15 height 15
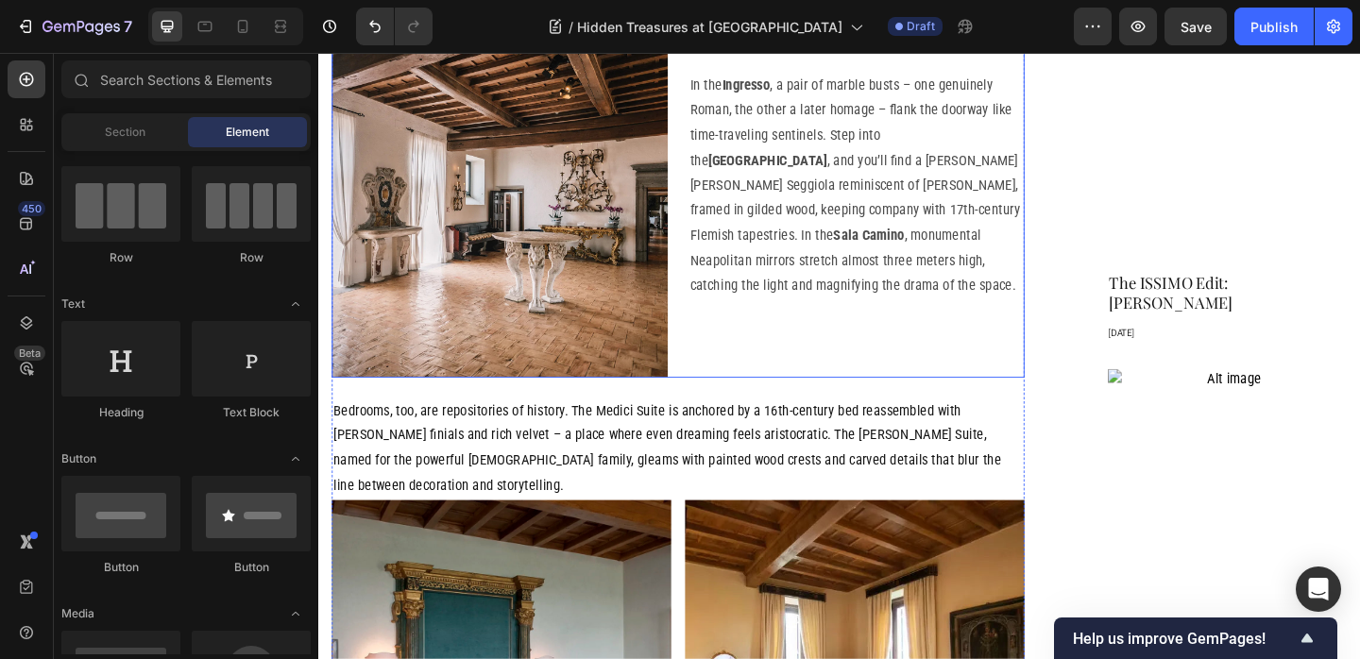
scroll to position [1594, 0]
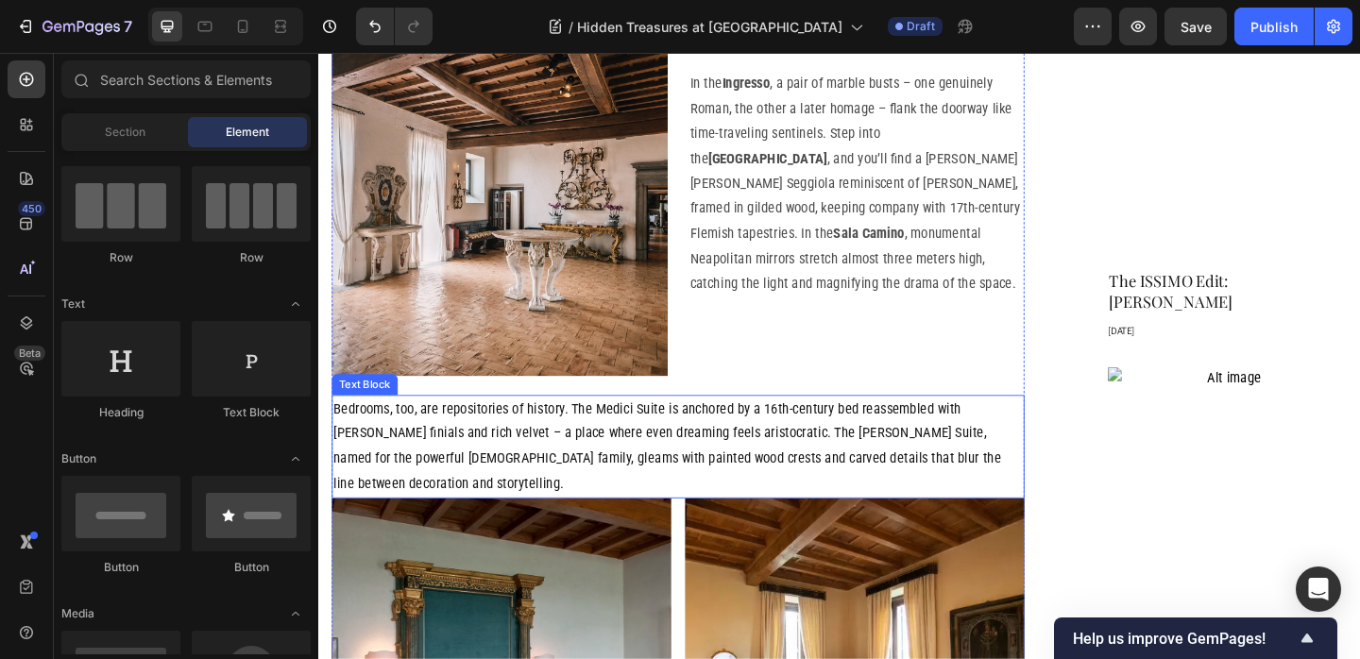
click at [830, 439] on p "Bedrooms, too, are repositories of history. The Medici Suite is anchored by a 1…" at bounding box center [709, 481] width 750 height 109
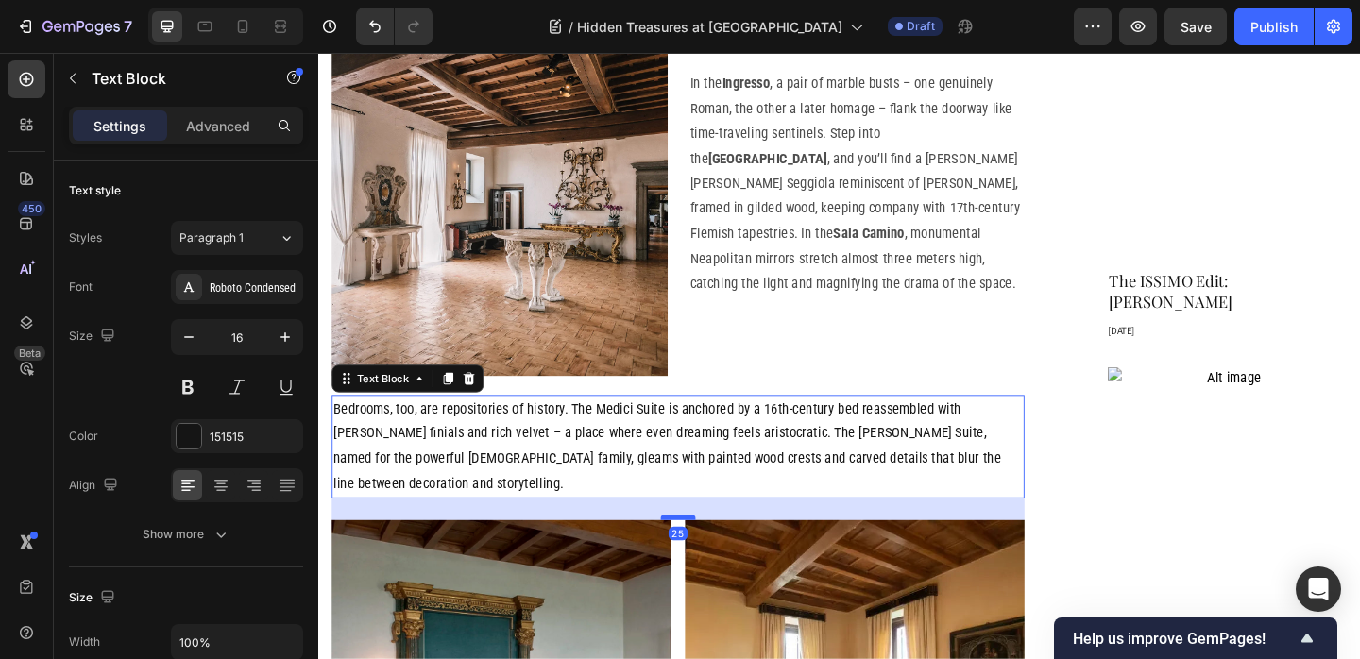
drag, startPoint x: 710, startPoint y: 477, endPoint x: 707, endPoint y: 501, distance: 23.8
click at [708, 555] on div at bounding box center [709, 558] width 38 height 6
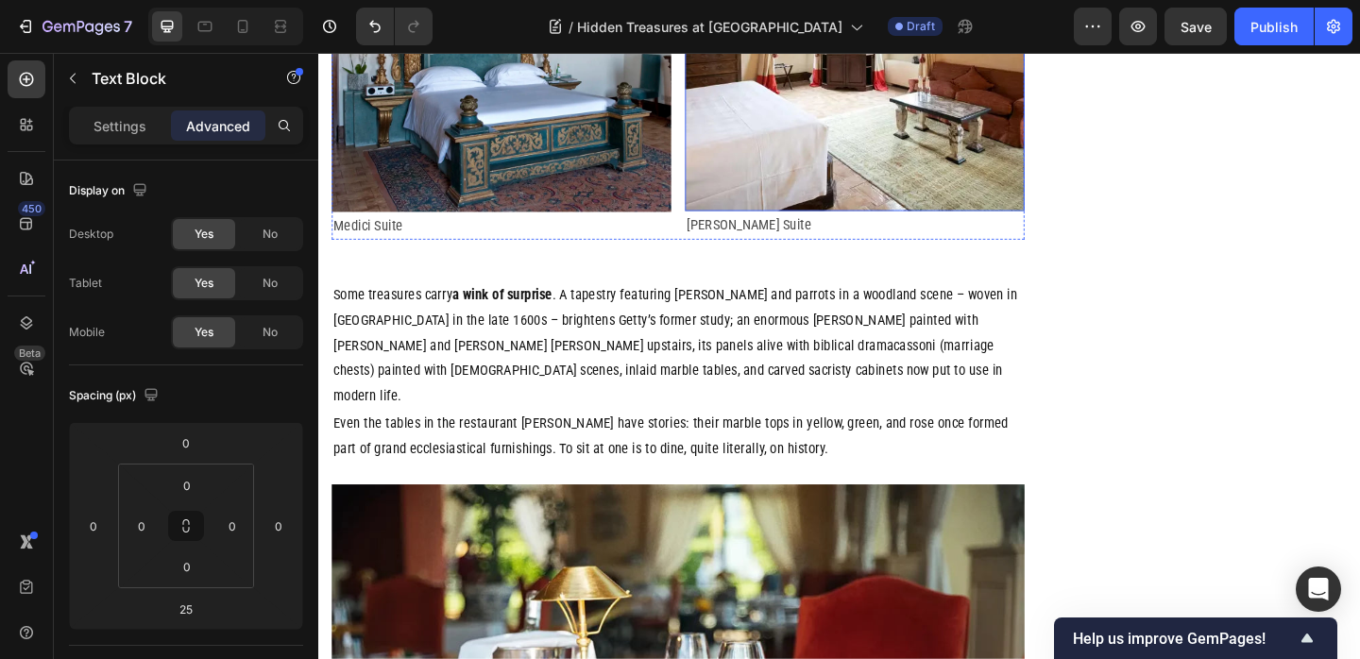
scroll to position [2324, 0]
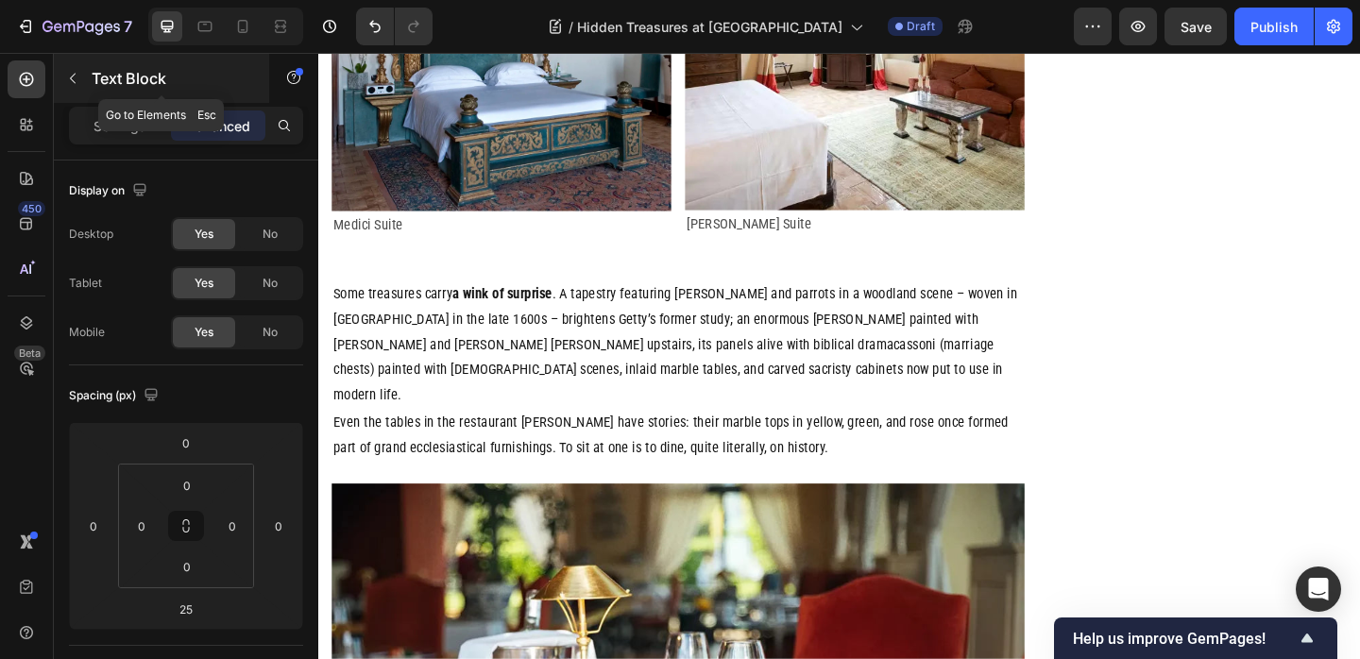
click at [92, 83] on p "Text Block" at bounding box center [172, 78] width 161 height 23
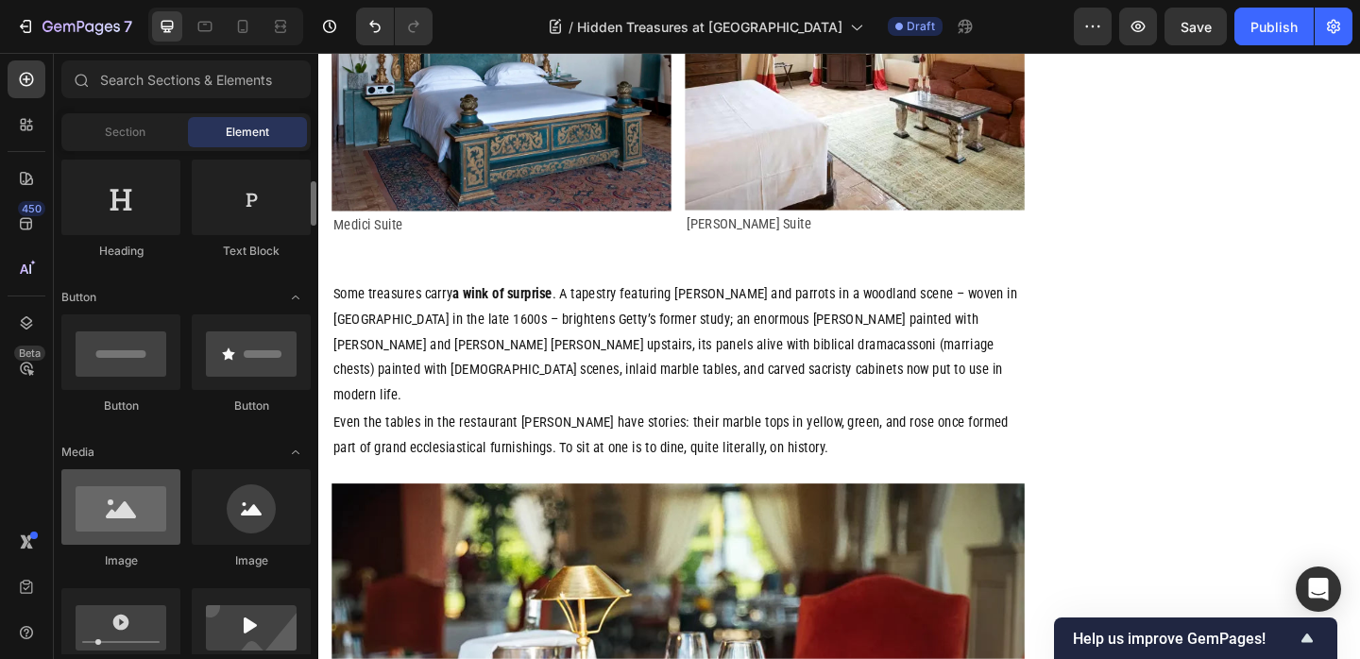
scroll to position [310, 0]
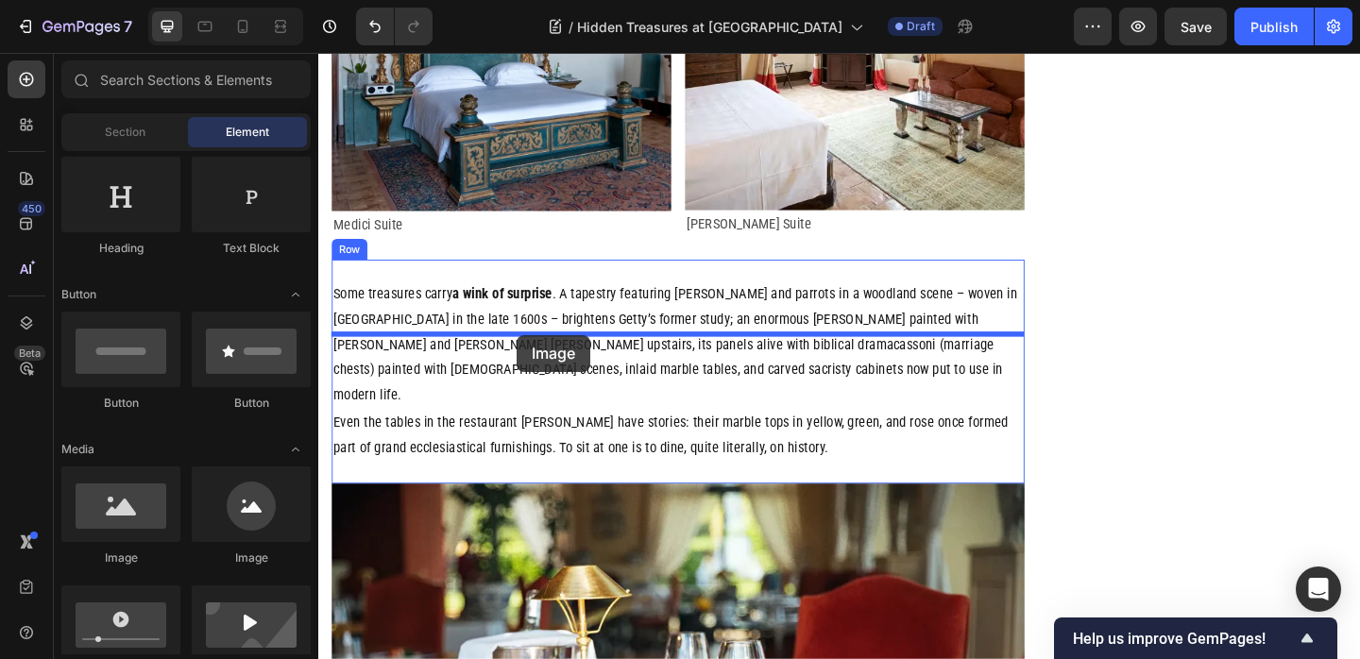
drag, startPoint x: 621, startPoint y: 481, endPoint x: 534, endPoint y: 360, distance: 149.4
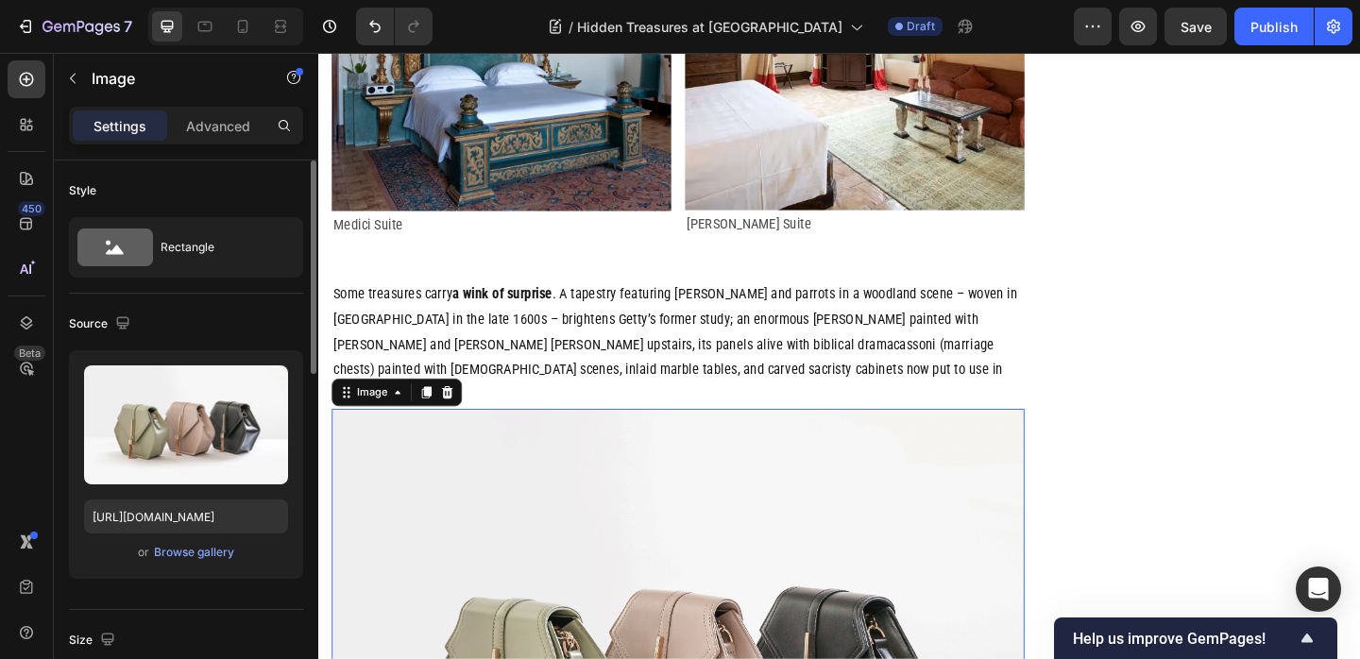
drag, startPoint x: 209, startPoint y: 121, endPoint x: 214, endPoint y: 197, distance: 76.7
click at [209, 121] on p "Advanced" at bounding box center [218, 126] width 64 height 20
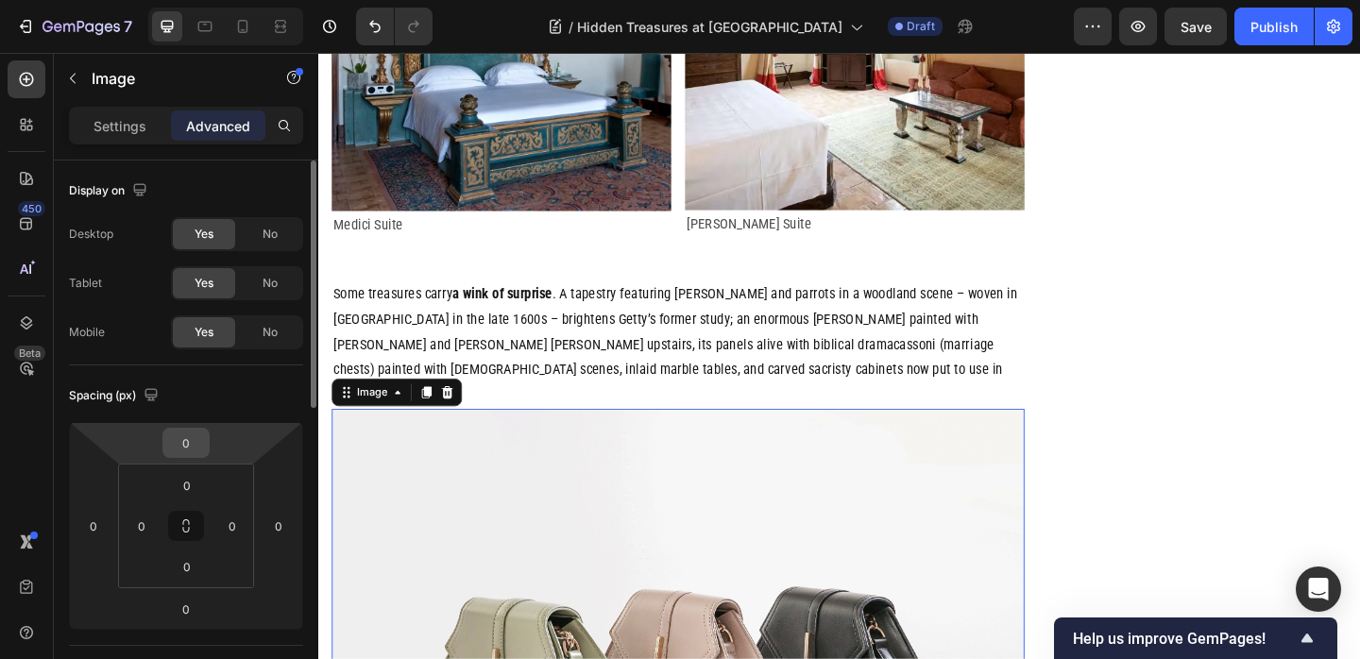
click at [188, 436] on input "0" at bounding box center [186, 443] width 38 height 28
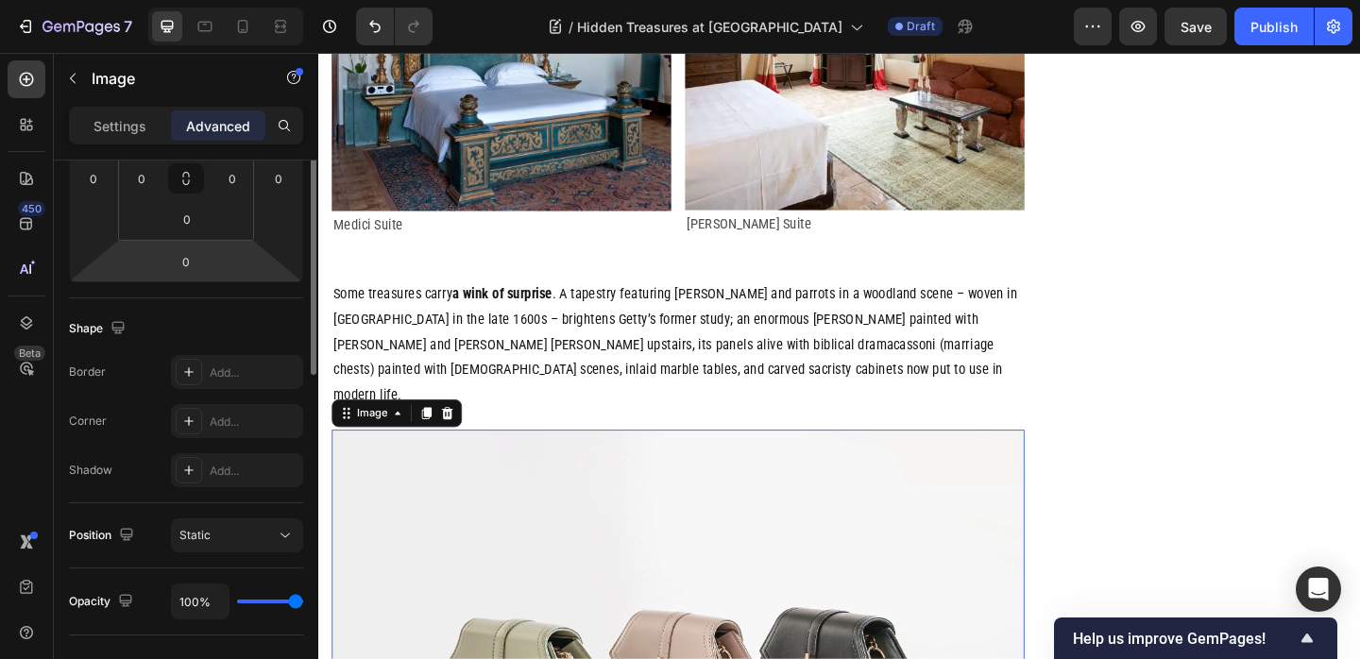
scroll to position [359, 0]
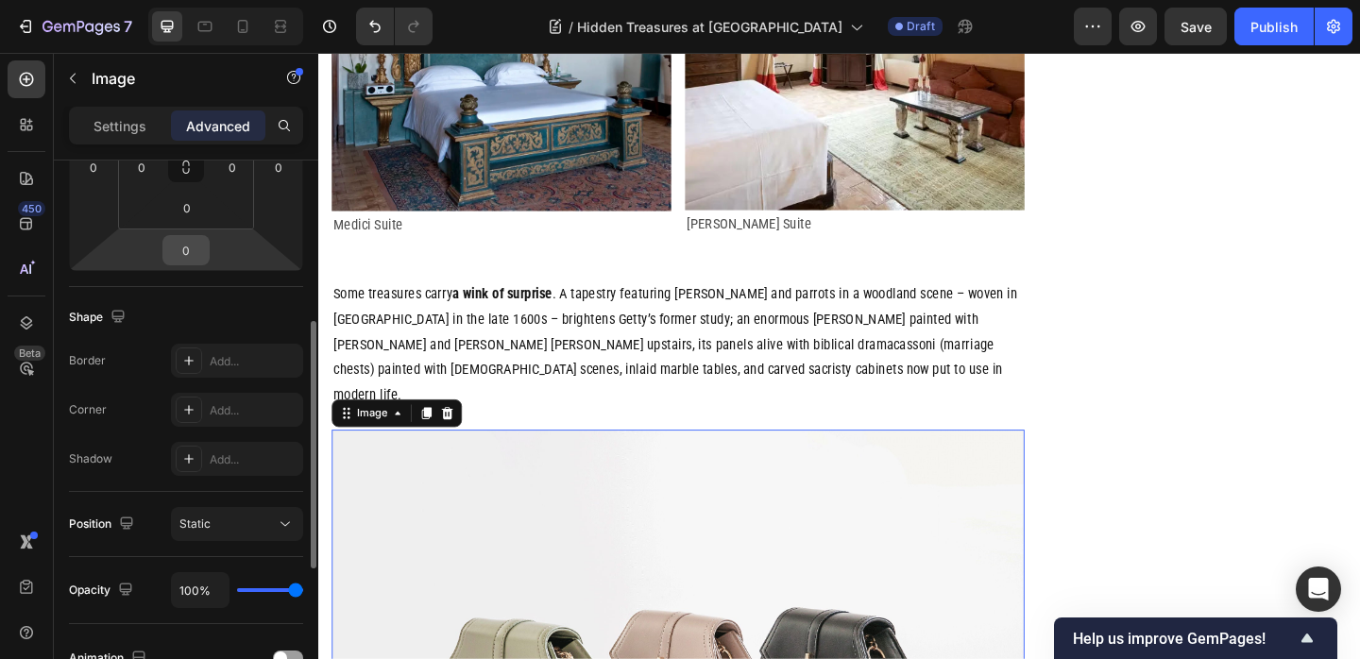
type input "24"
click at [194, 246] on input "0" at bounding box center [186, 250] width 38 height 28
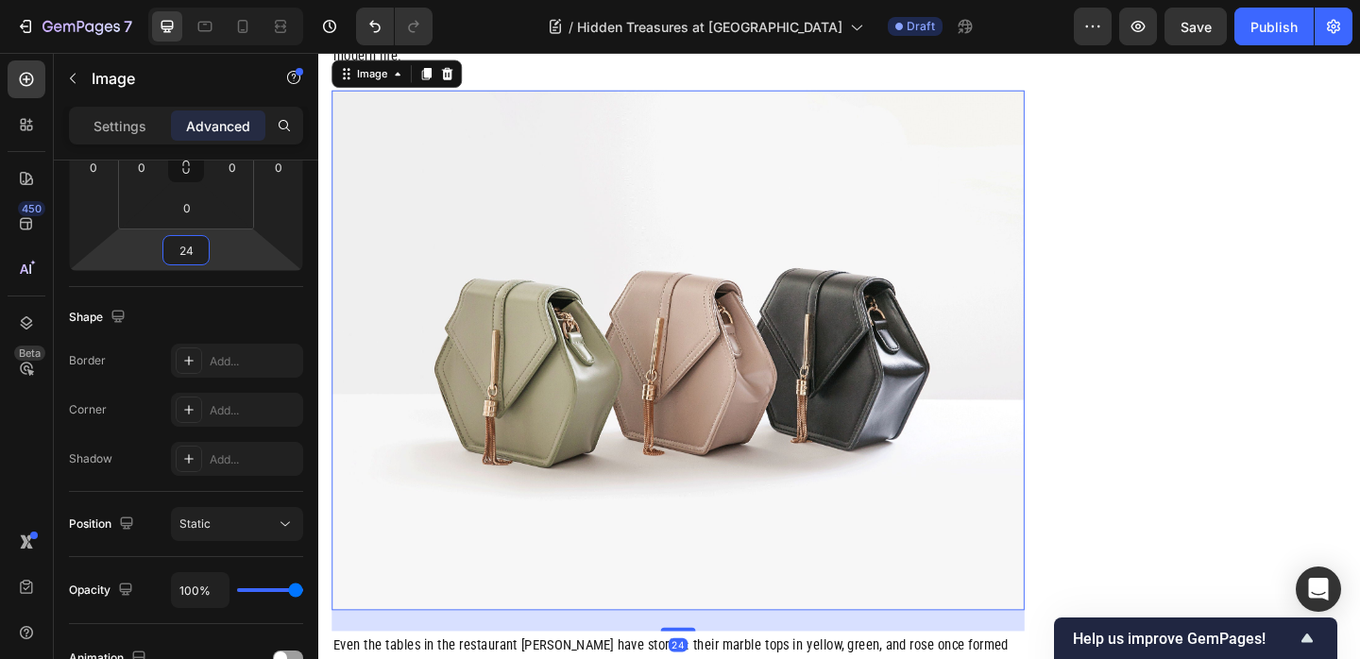
scroll to position [2708, 0]
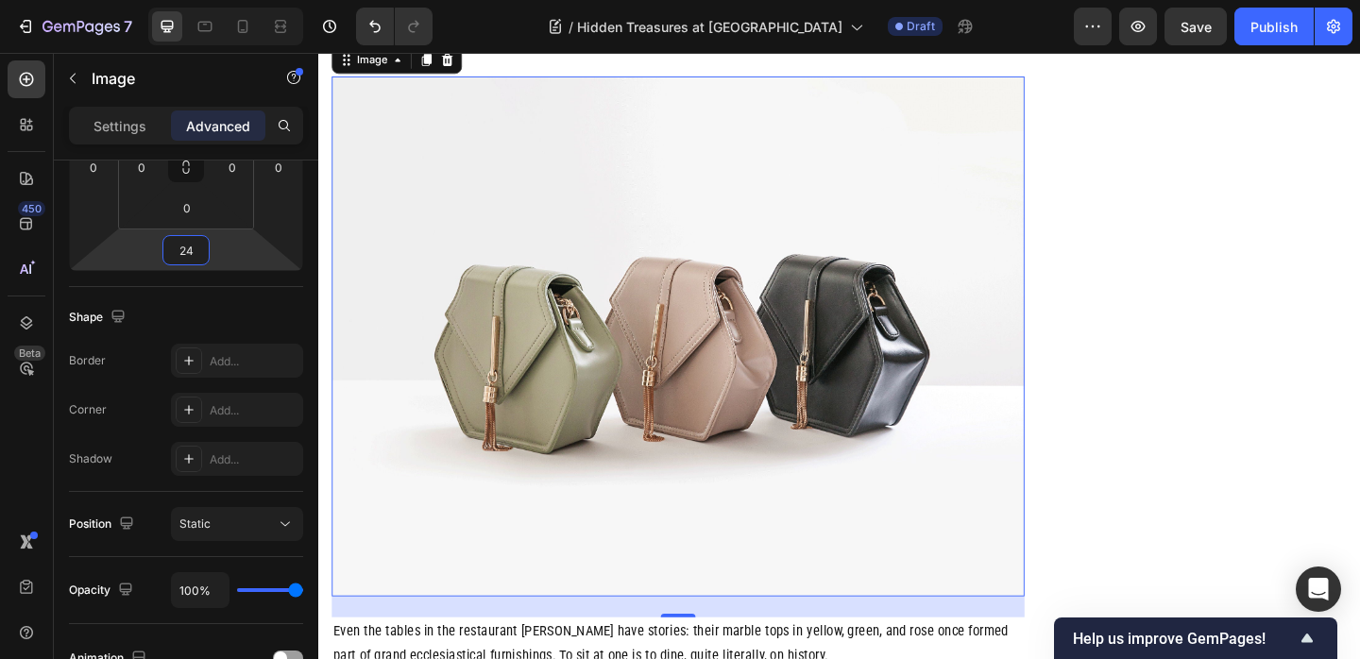
type input "24"
click at [642, 334] on img at bounding box center [709, 360] width 754 height 565
click at [126, 121] on p "Settings" at bounding box center [119, 126] width 53 height 20
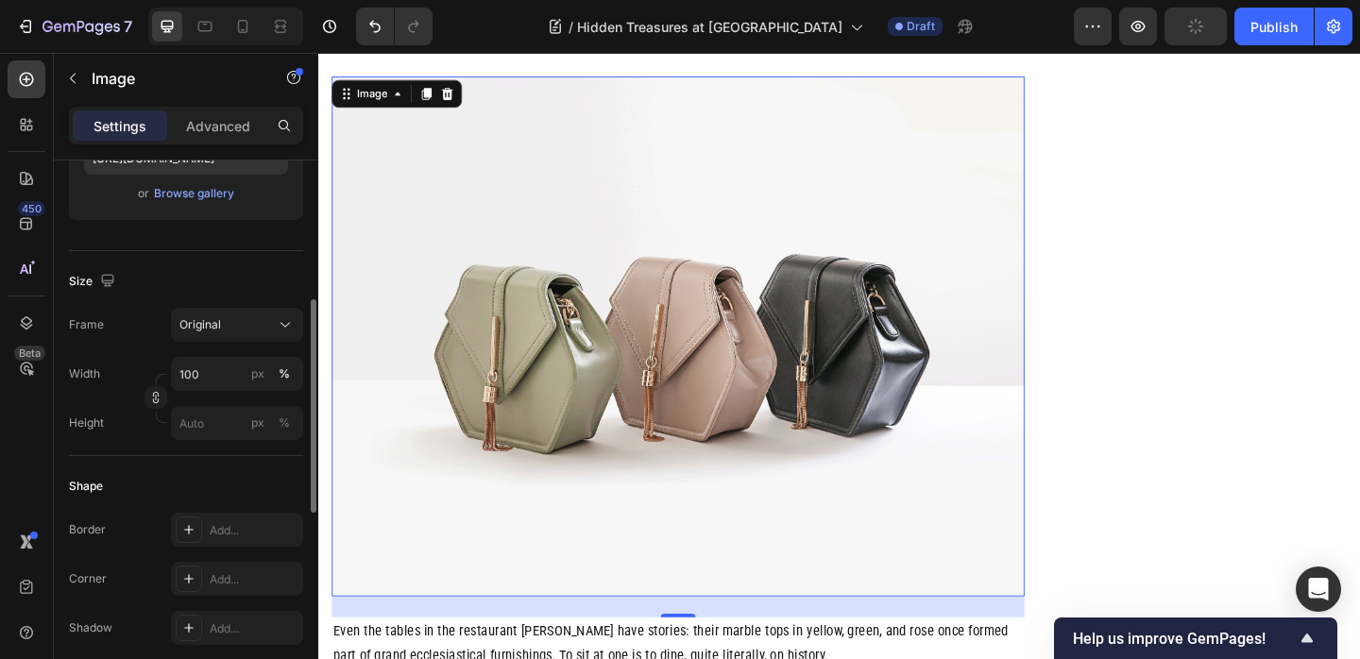
scroll to position [0, 0]
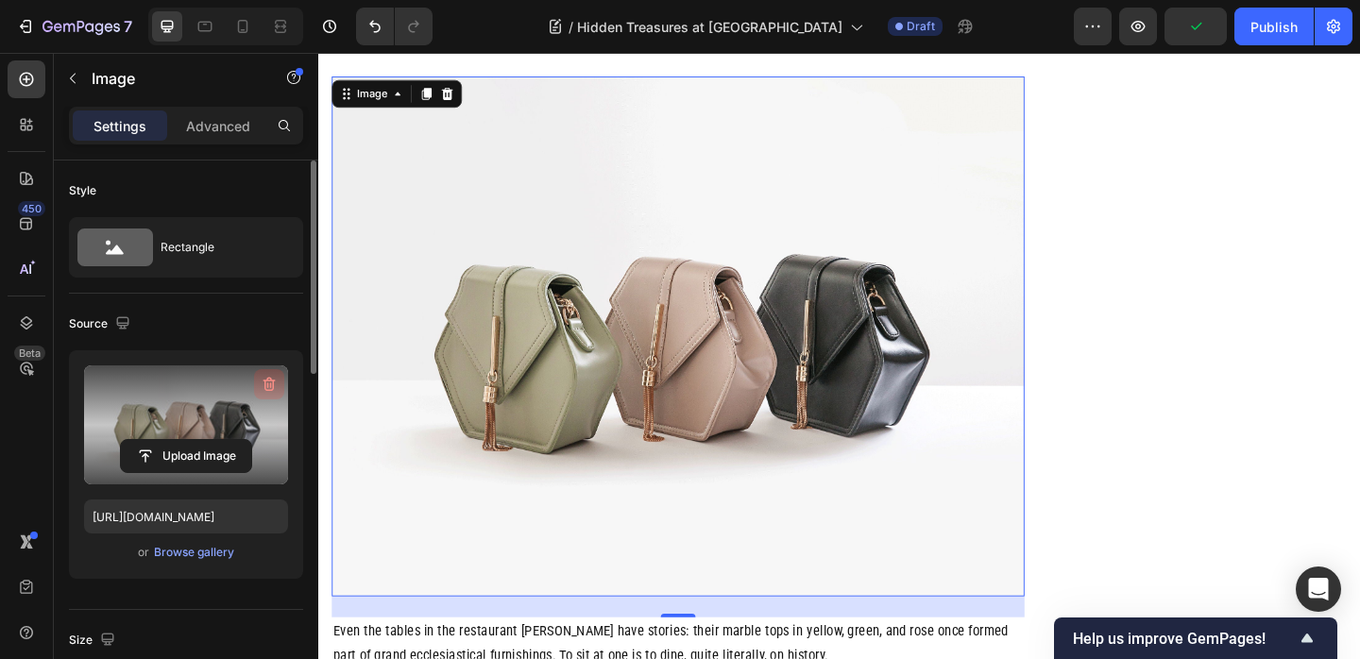
click at [268, 382] on icon "button" at bounding box center [269, 384] width 19 height 19
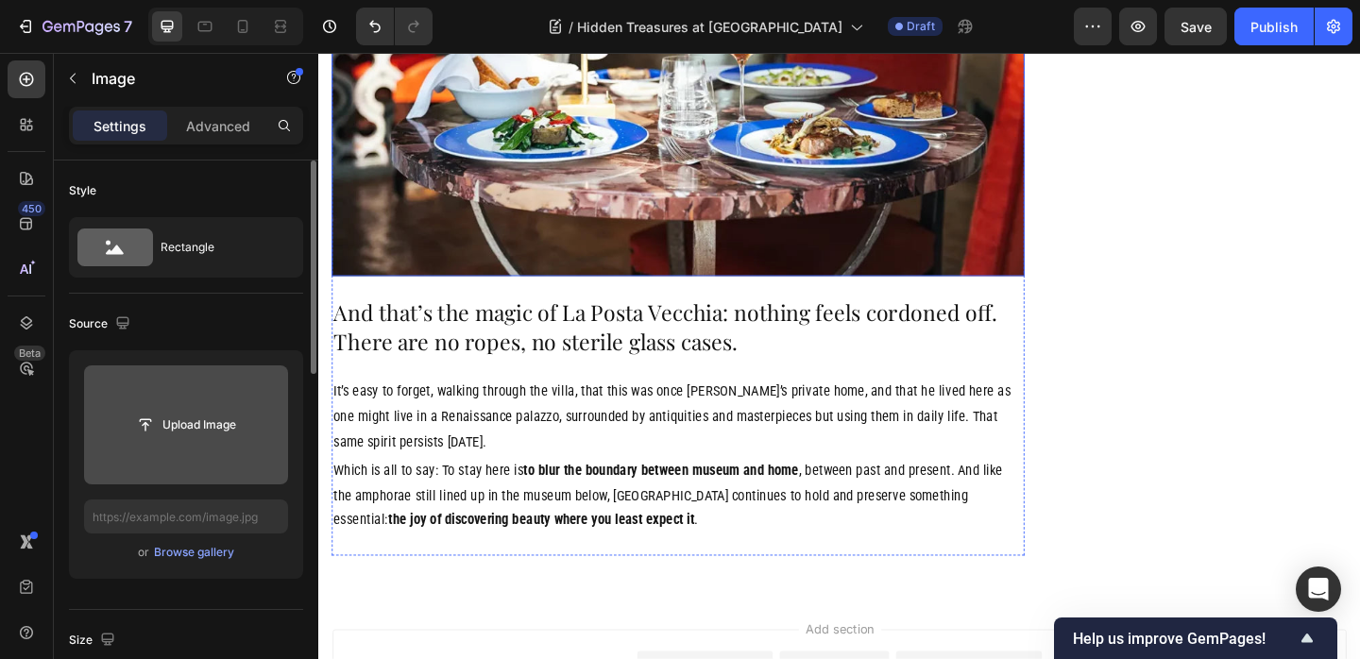
scroll to position [3849, 0]
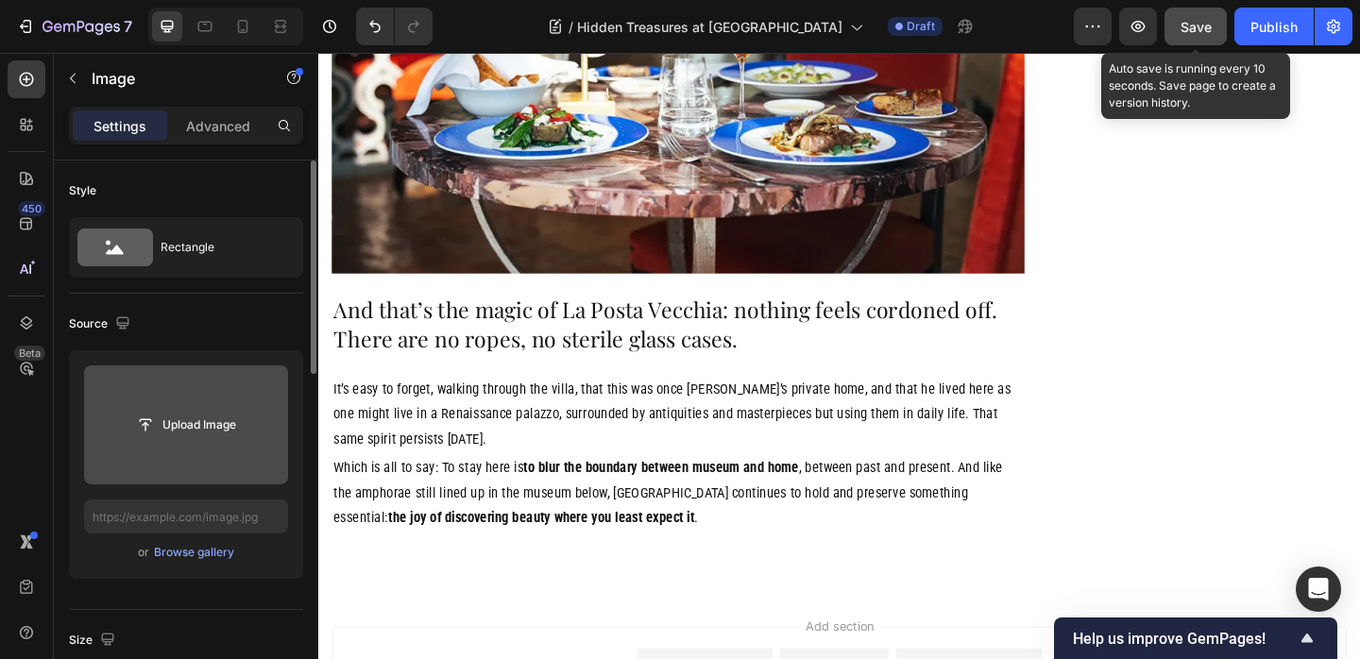
click at [1185, 21] on span "Save" at bounding box center [1195, 27] width 31 height 16
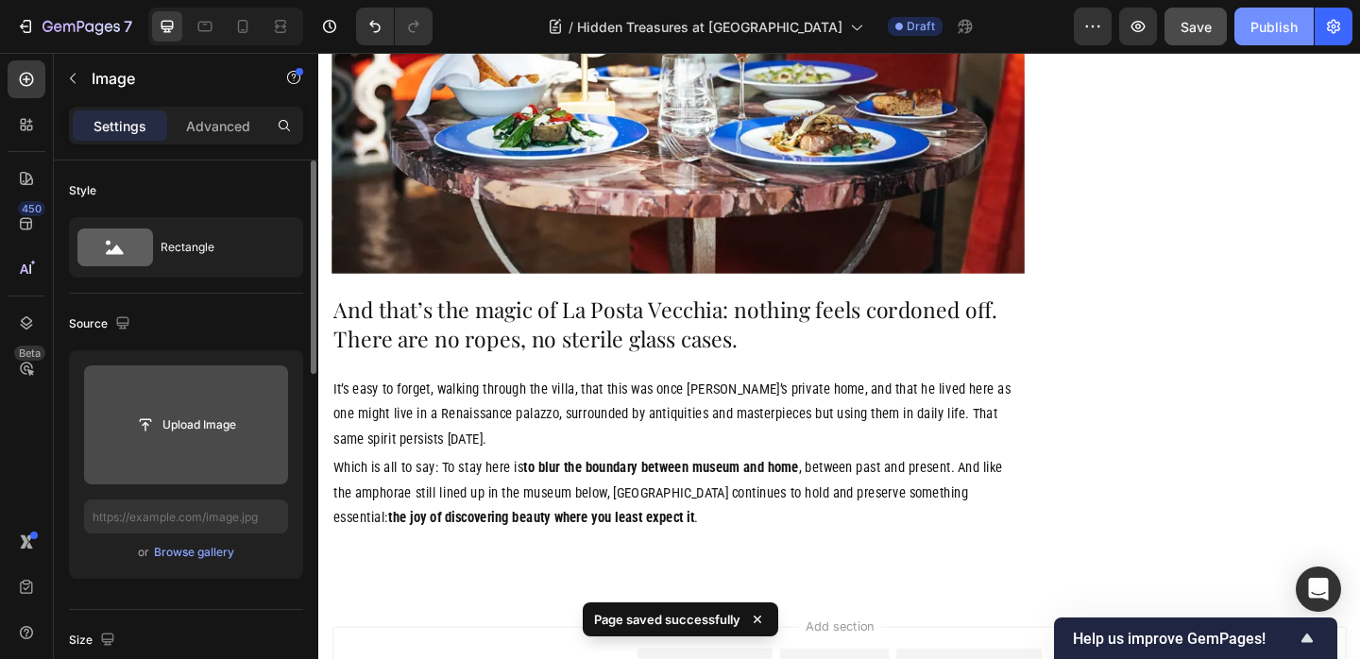
click at [1245, 25] on button "Publish" at bounding box center [1273, 27] width 79 height 38
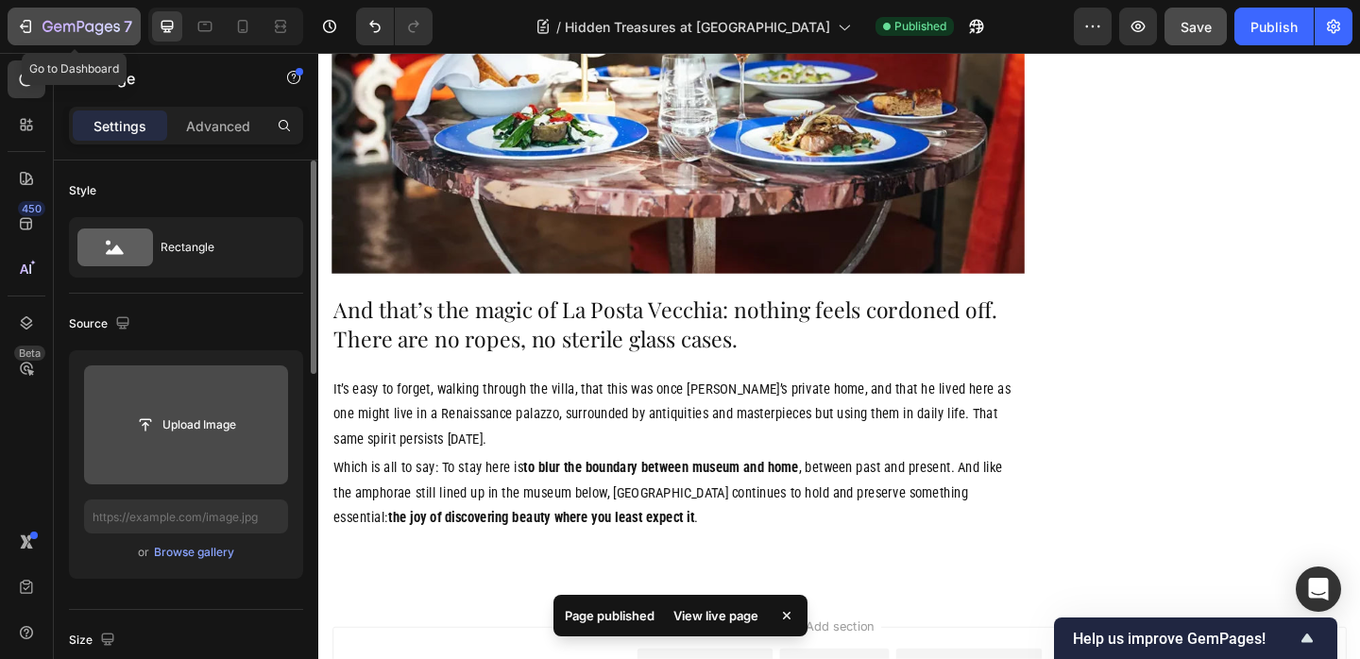
click at [39, 20] on div "7" at bounding box center [74, 26] width 116 height 23
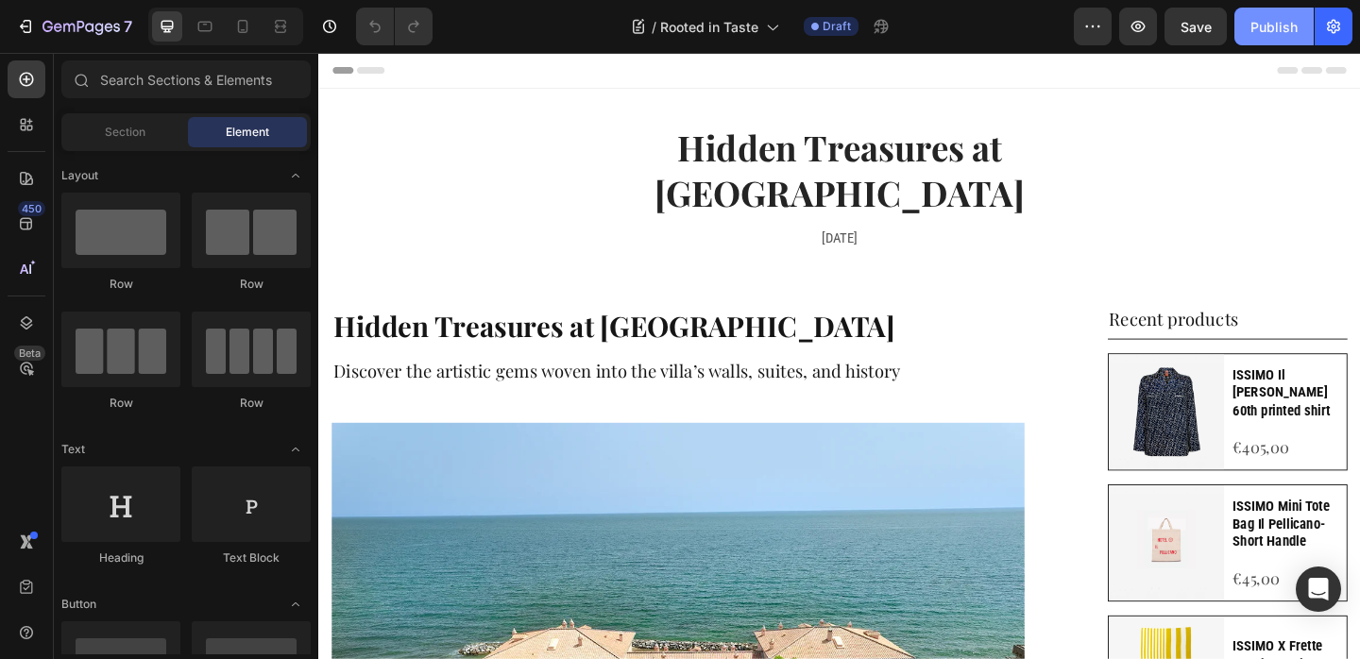
click at [1276, 29] on div "Publish" at bounding box center [1273, 27] width 47 height 20
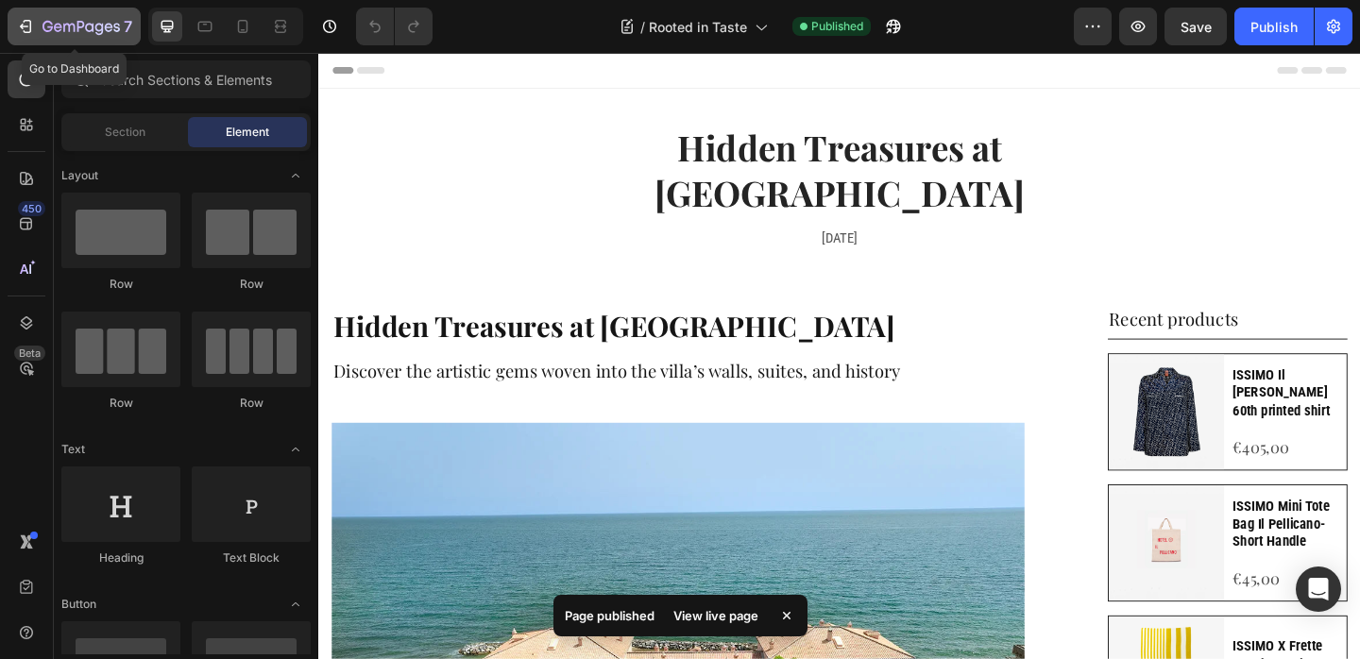
click at [75, 39] on button "7" at bounding box center [74, 27] width 133 height 38
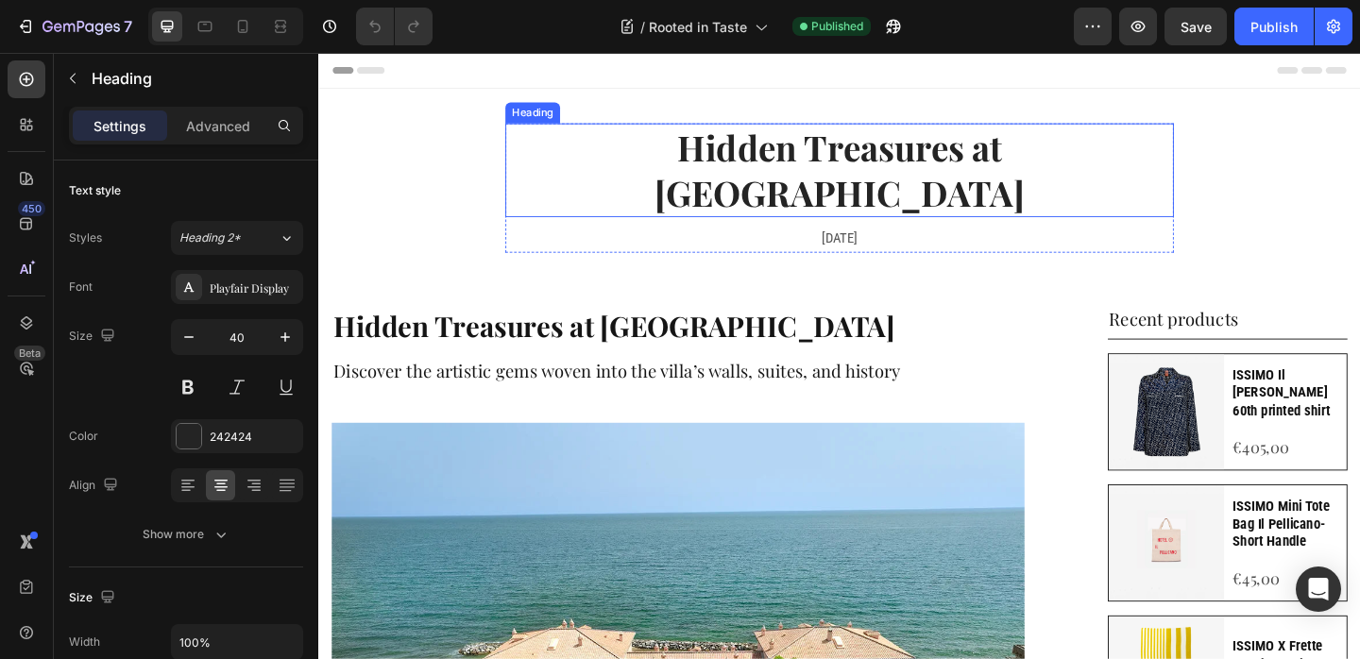
click at [722, 157] on h2 "Hidden Treasures at [GEOGRAPHIC_DATA]" at bounding box center [884, 180] width 727 height 102
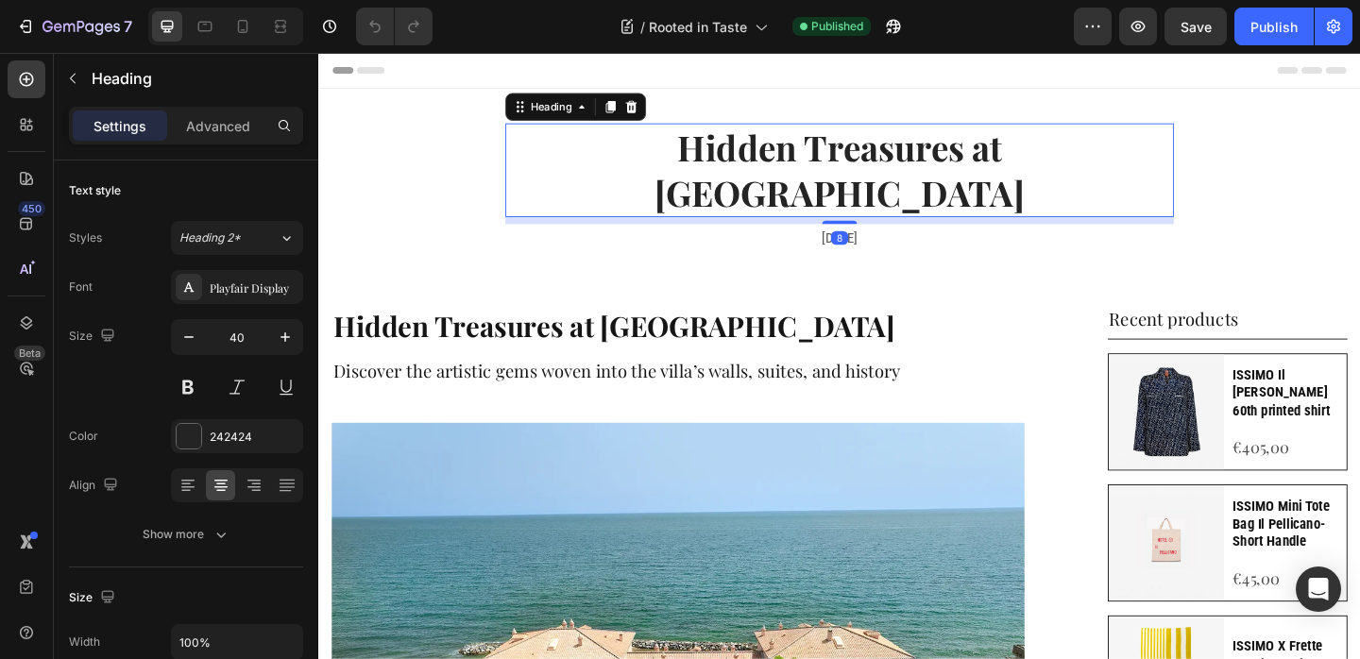
click at [722, 156] on h2 "Hidden Treasures at [GEOGRAPHIC_DATA]" at bounding box center [884, 180] width 727 height 102
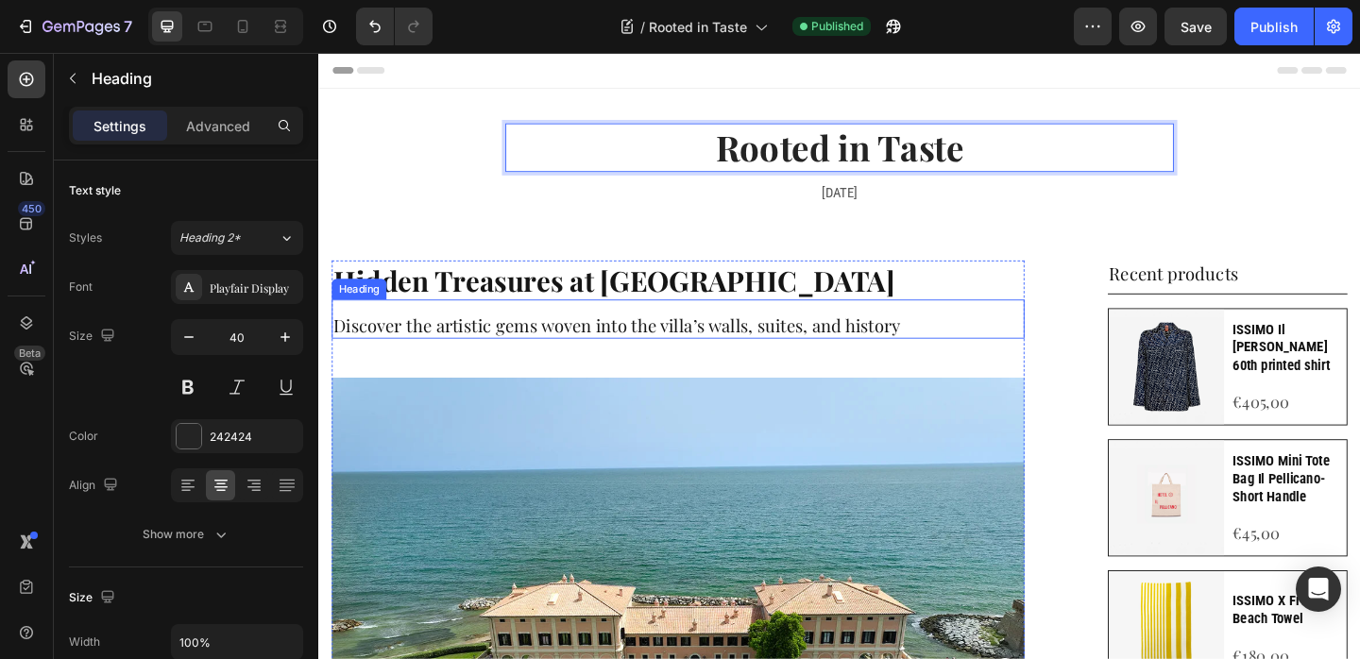
click at [594, 307] on strong "Hidden Treasures at [GEOGRAPHIC_DATA]" at bounding box center [639, 300] width 610 height 41
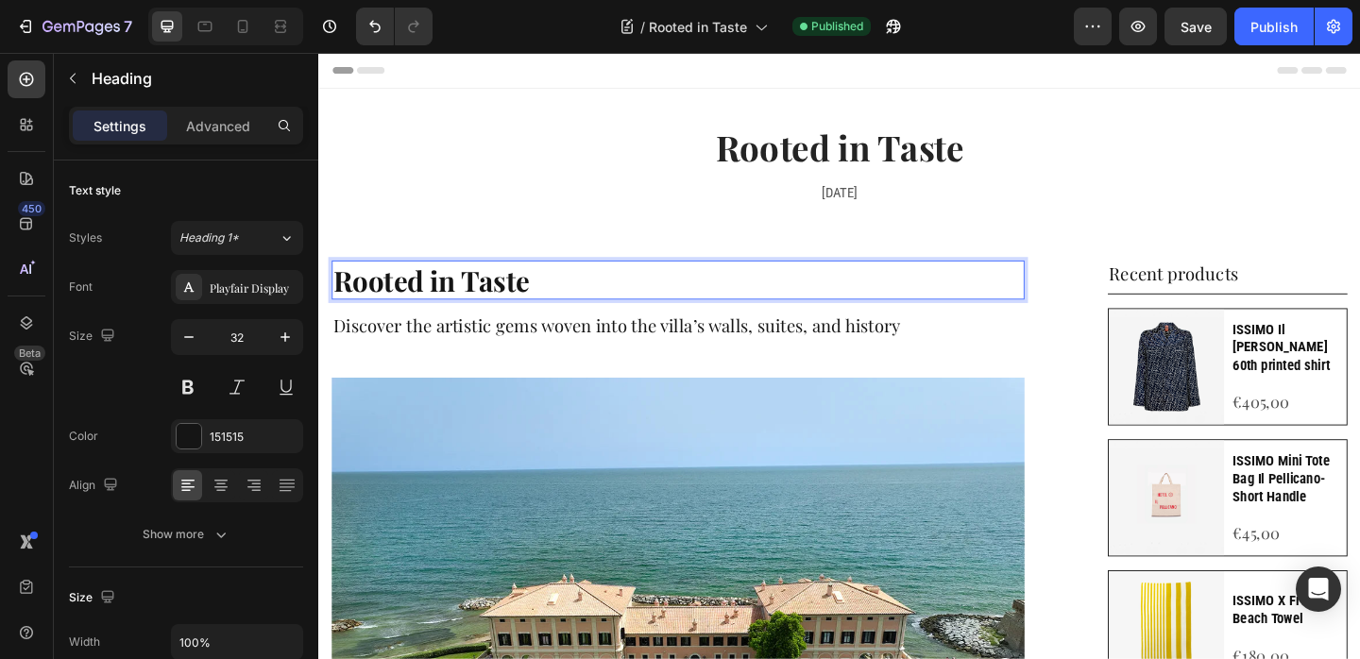
click at [613, 348] on h2 "Discover the artistic gems woven into the villa’s walls, suites, and history" at bounding box center [709, 349] width 754 height 28
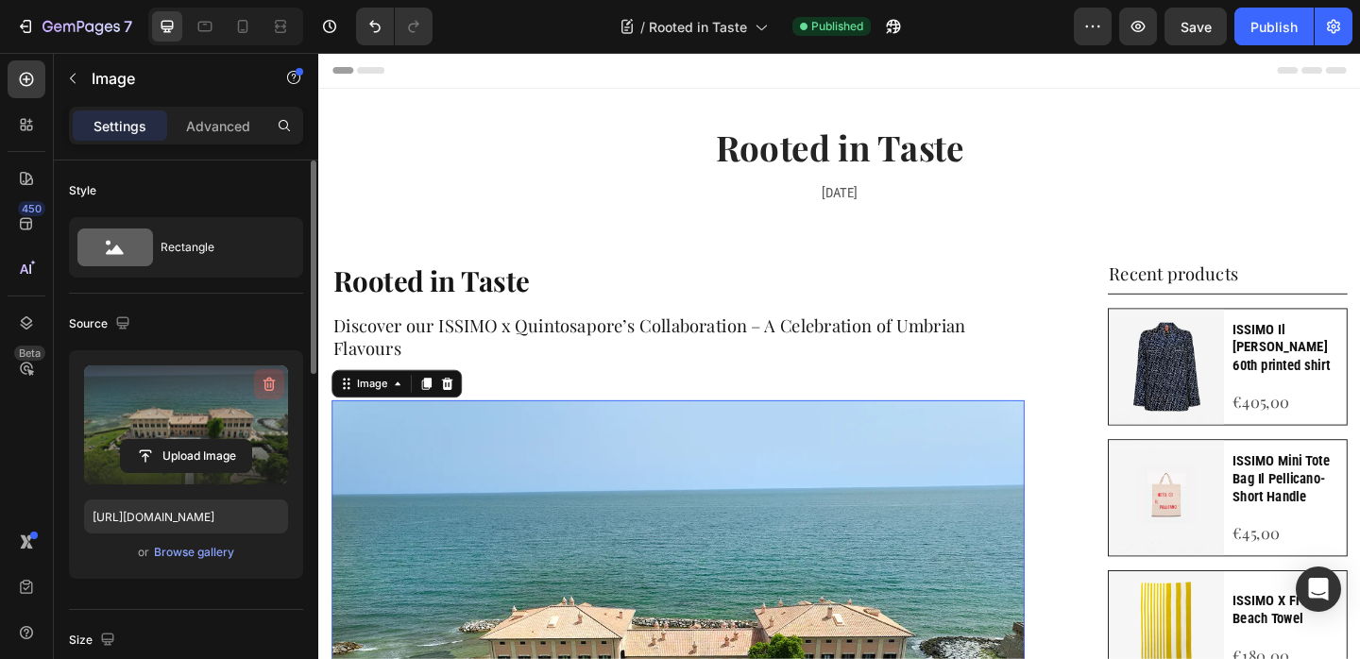
click at [266, 382] on icon "button" at bounding box center [269, 384] width 19 height 19
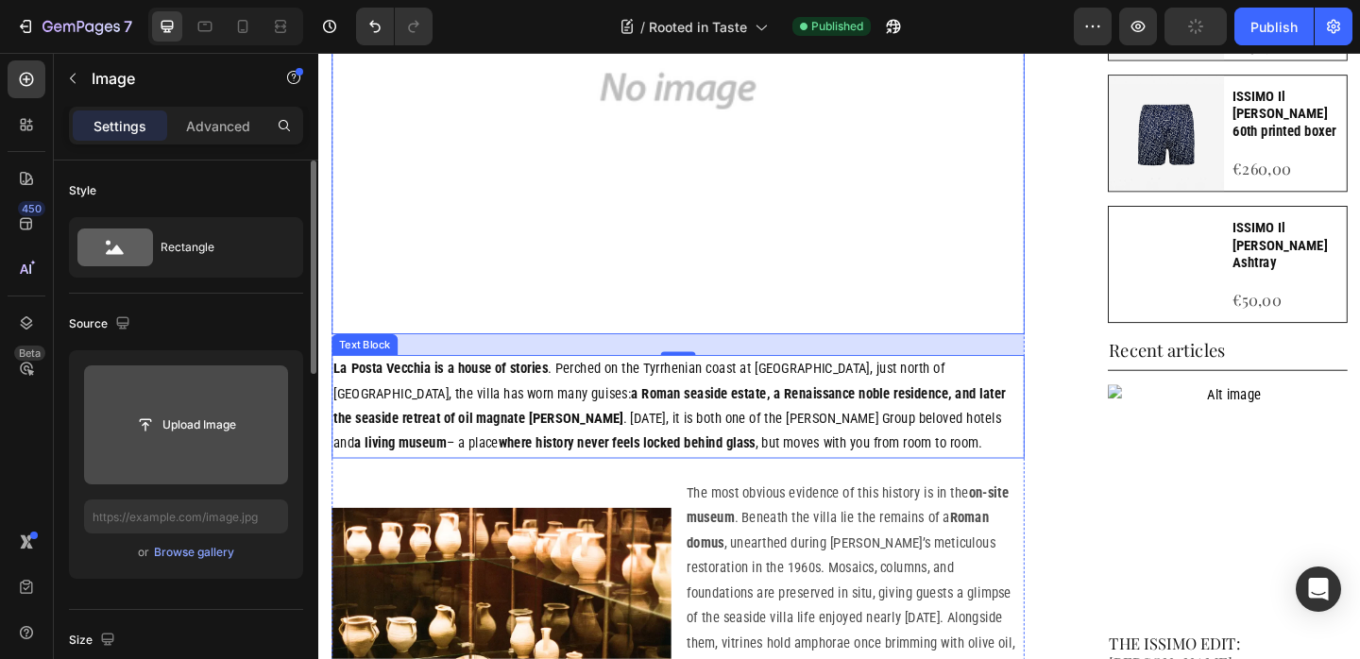
scroll to position [846, 0]
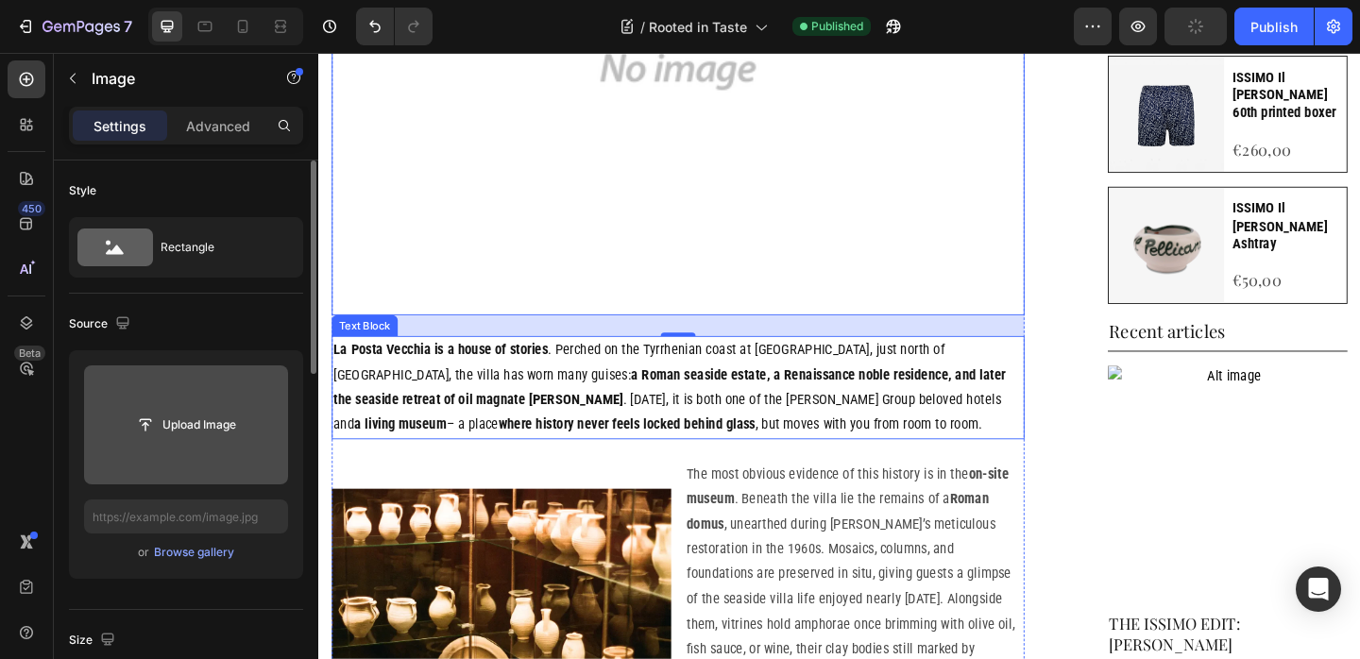
click at [478, 375] on strong "La Posta Vecchia is a house of stories" at bounding box center [450, 375] width 233 height 18
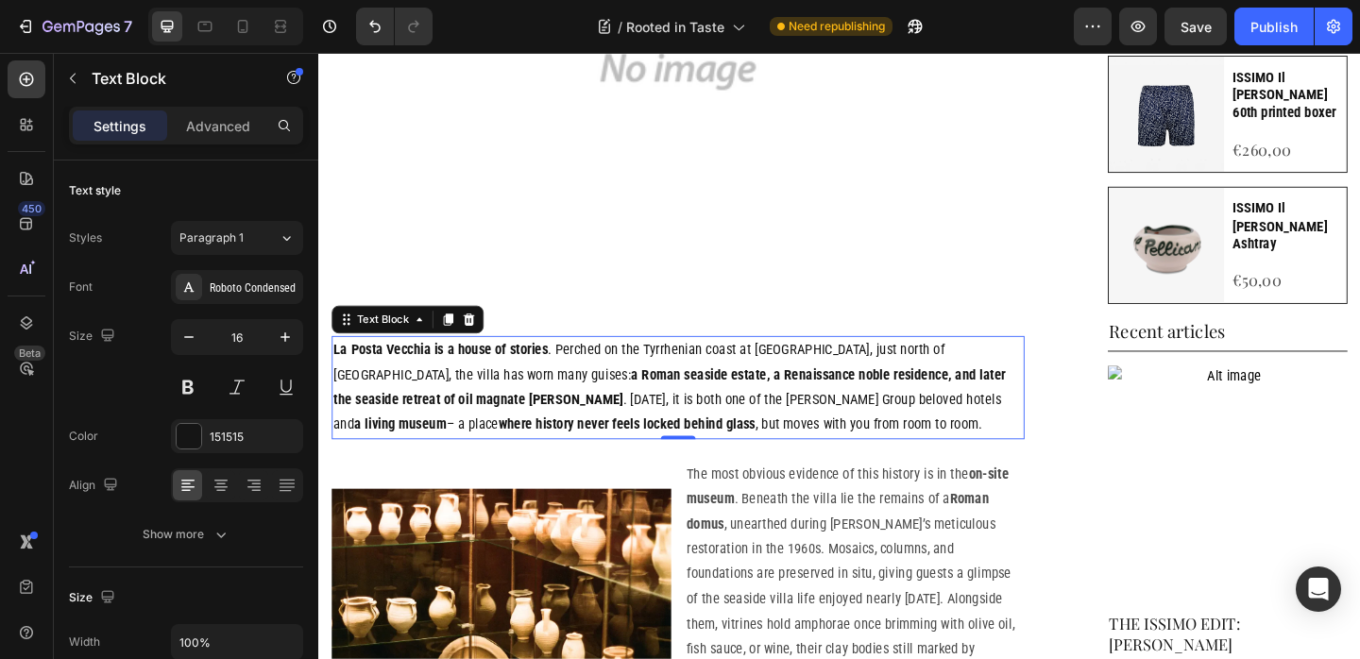
click at [511, 399] on strong "a Roman seaside estate, a Renaissance noble residence, and later the seaside re…" at bounding box center [699, 416] width 731 height 45
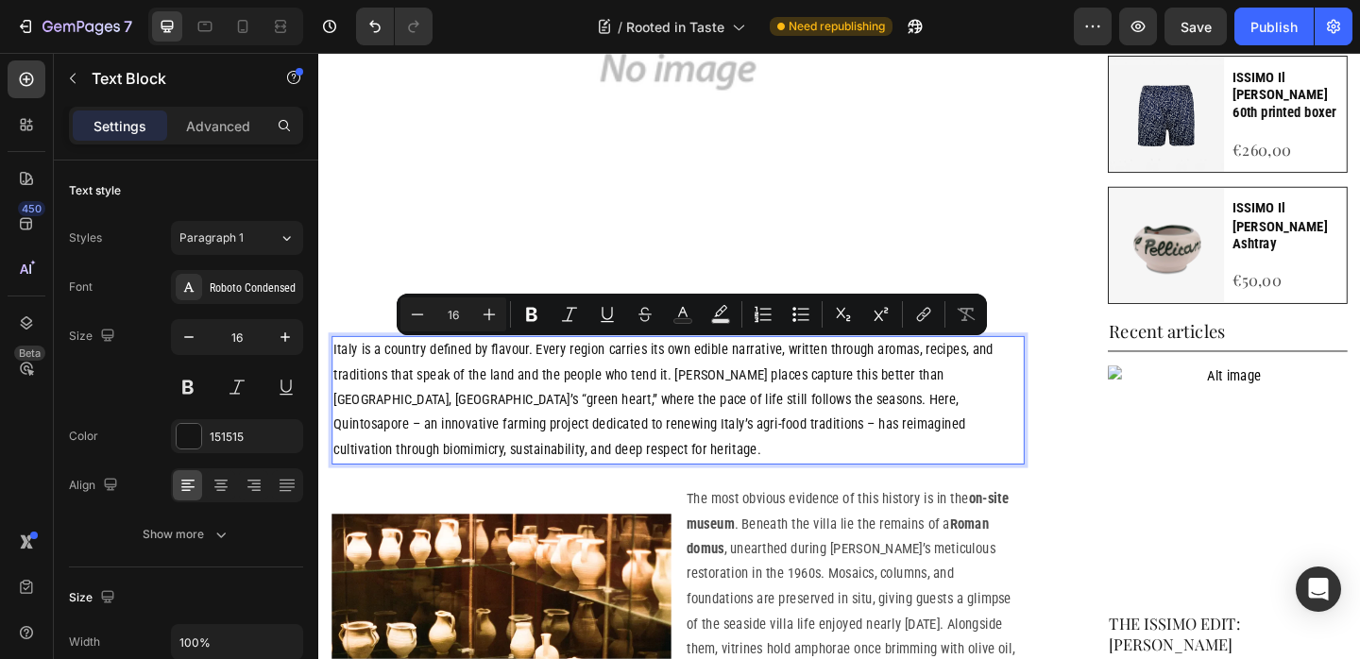
click at [401, 392] on p "Italy is a country defined by flavour. Every region carries its own edible narr…" at bounding box center [709, 431] width 750 height 136
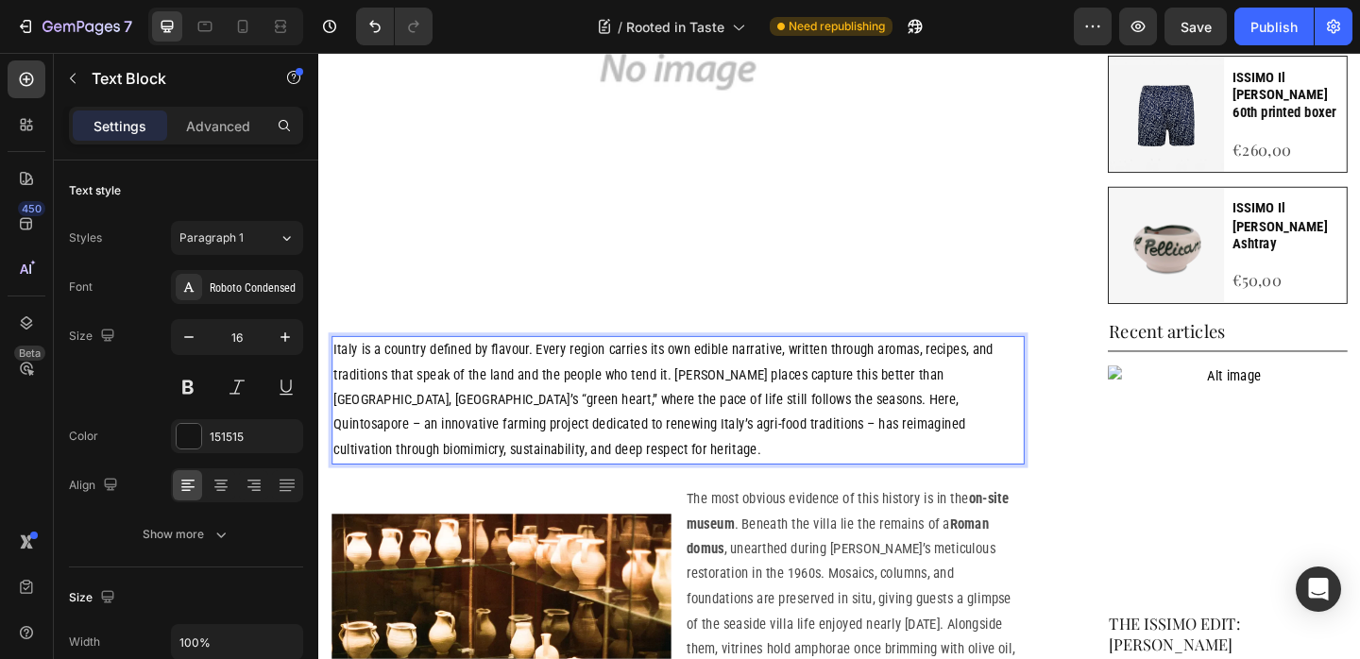
click at [355, 380] on p "Italy is a country defined by flavour. Every region carries its own edible narr…" at bounding box center [709, 431] width 750 height 136
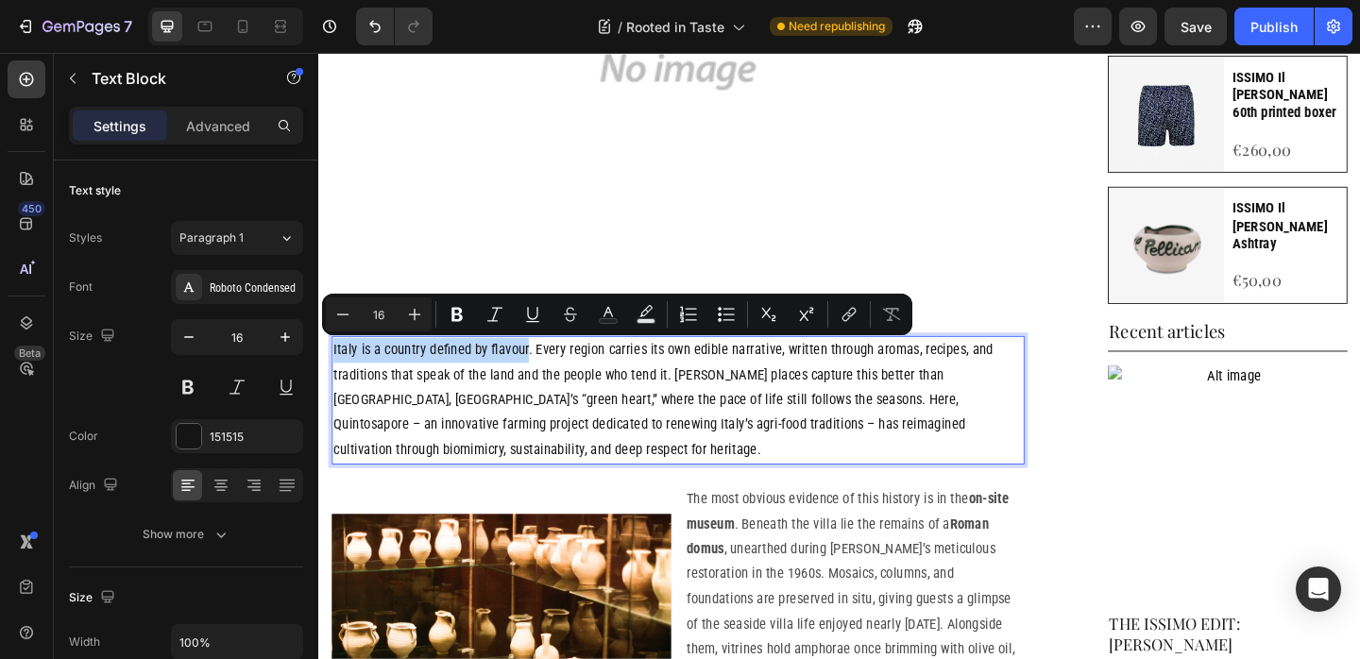
drag, startPoint x: 355, startPoint y: 380, endPoint x: 517, endPoint y: 371, distance: 162.6
click at [517, 371] on p "Italy is a country defined by flavour. Every region carries its own edible narr…" at bounding box center [709, 431] width 750 height 136
click at [679, 419] on p "Italy is a country defined by flavour . Every region carries its own edible nar…" at bounding box center [709, 431] width 750 height 136
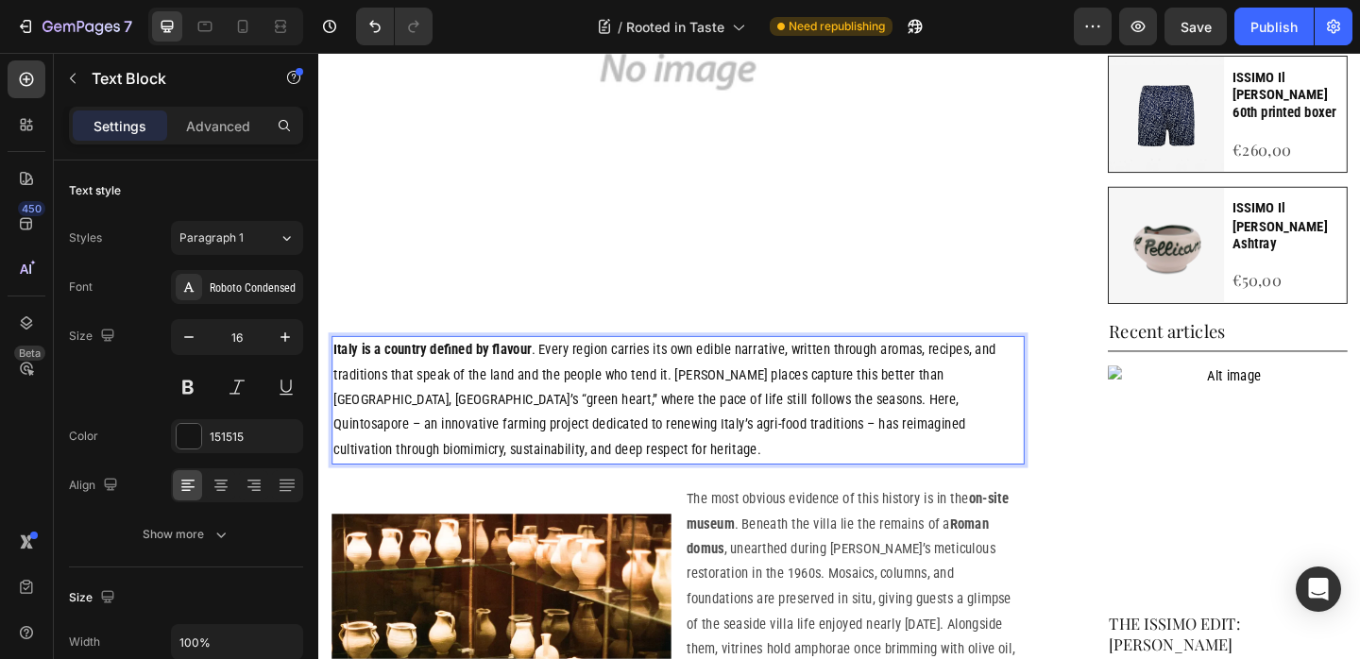
click at [683, 436] on p "Italy is a country defined by flavour . Every region carries its own edible nar…" at bounding box center [709, 431] width 750 height 136
click at [862, 450] on p "Italy is a country defined by flavour . Every region carries its own edible nar…" at bounding box center [709, 431] width 750 height 136
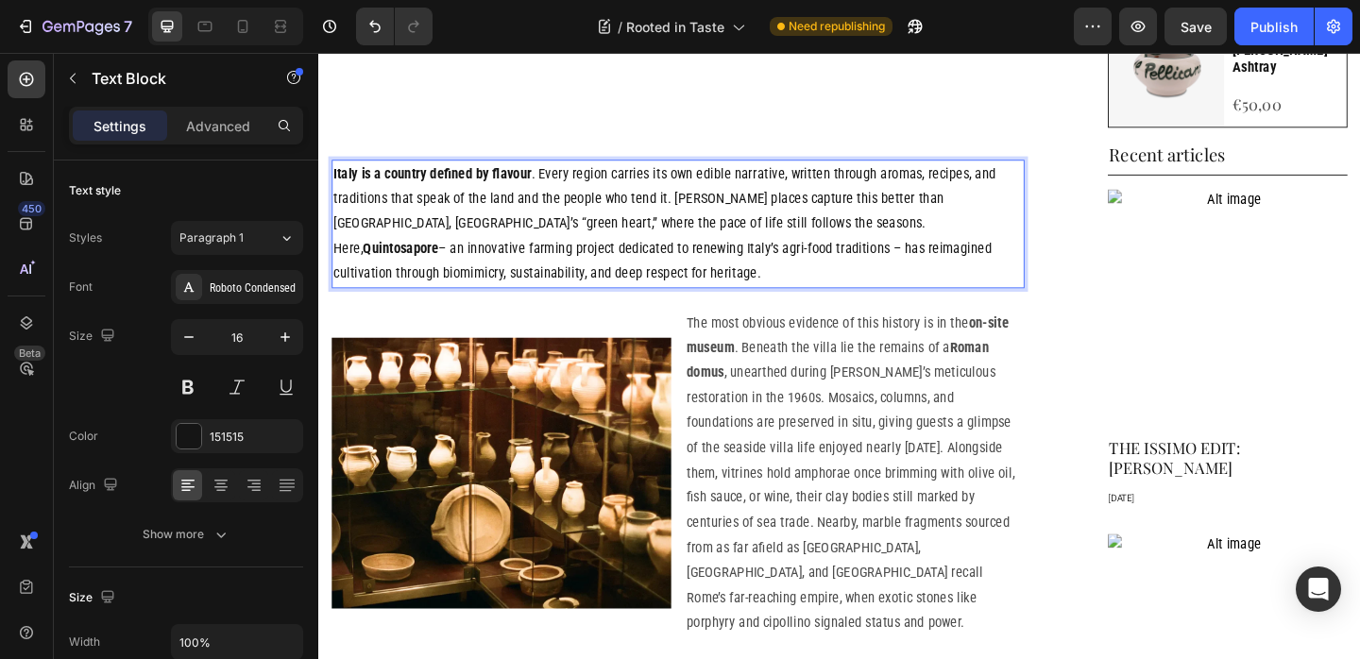
scroll to position [1039, 0]
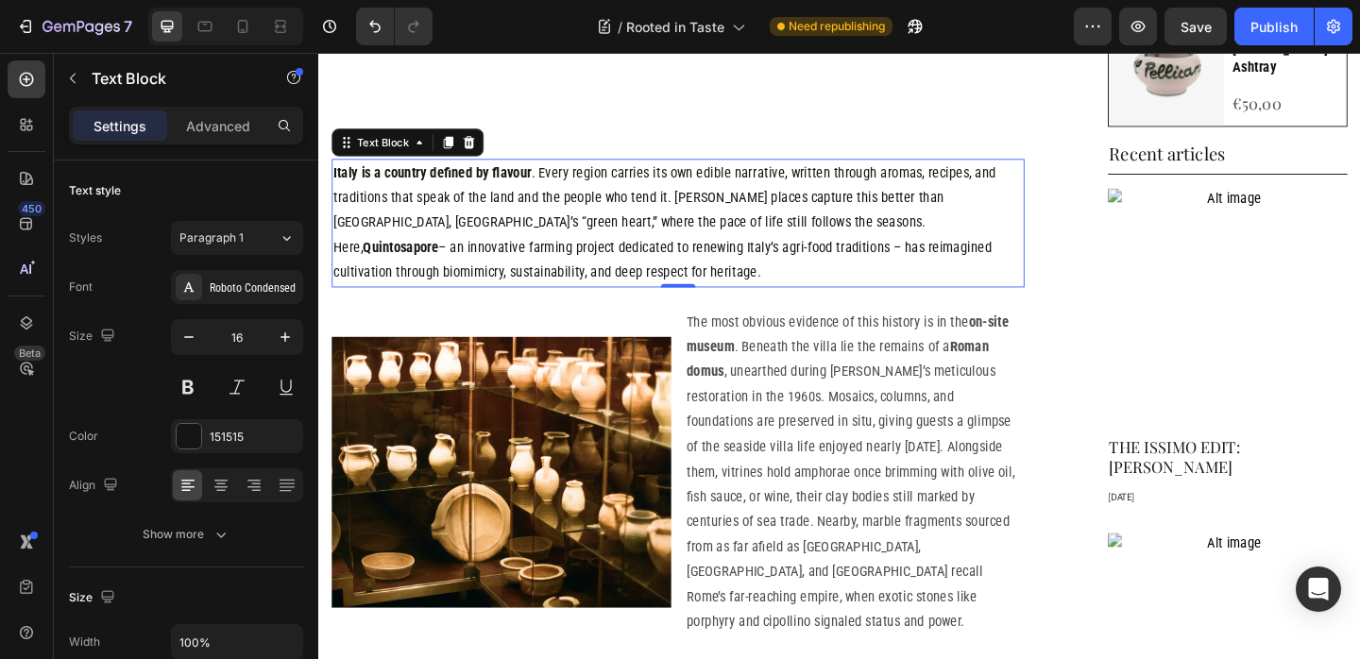
click at [875, 510] on p "The most obvious evidence of this history is in the on-site museum . Beneath th…" at bounding box center [901, 508] width 365 height 353
click at [874, 510] on p "The most obvious evidence of this history is in the on-site museum . Beneath th…" at bounding box center [901, 508] width 365 height 353
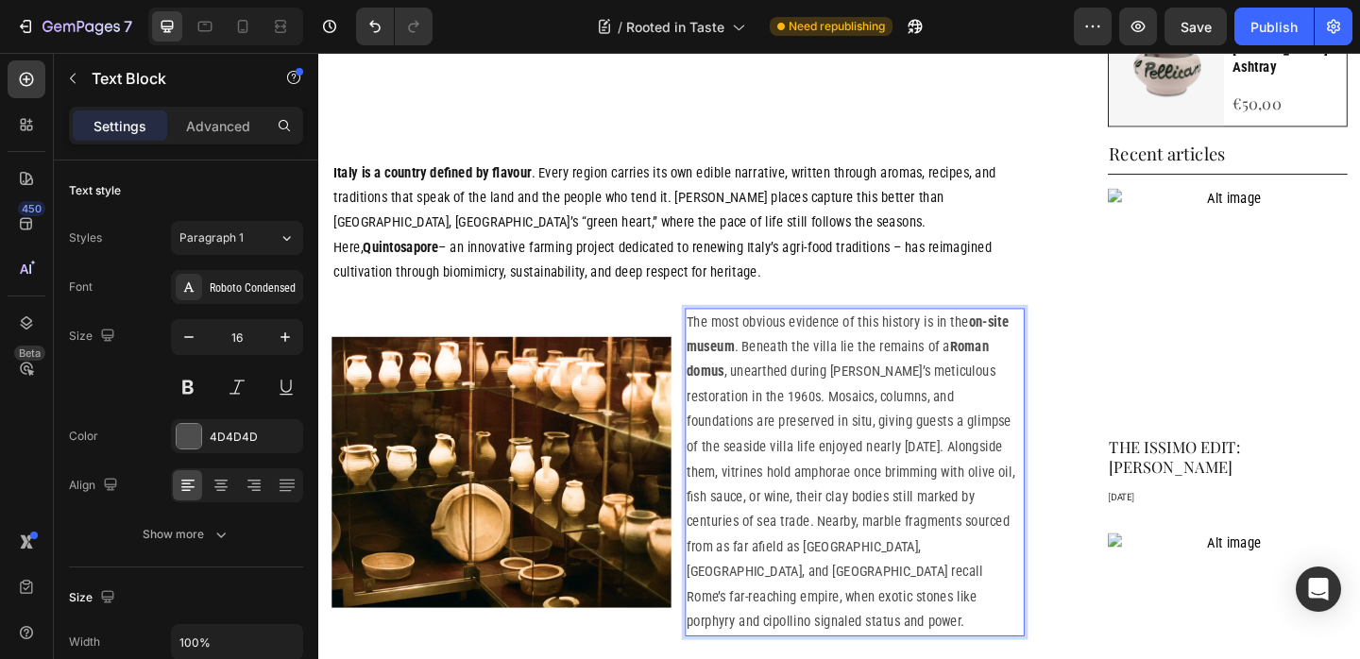
scroll to position [1130, 0]
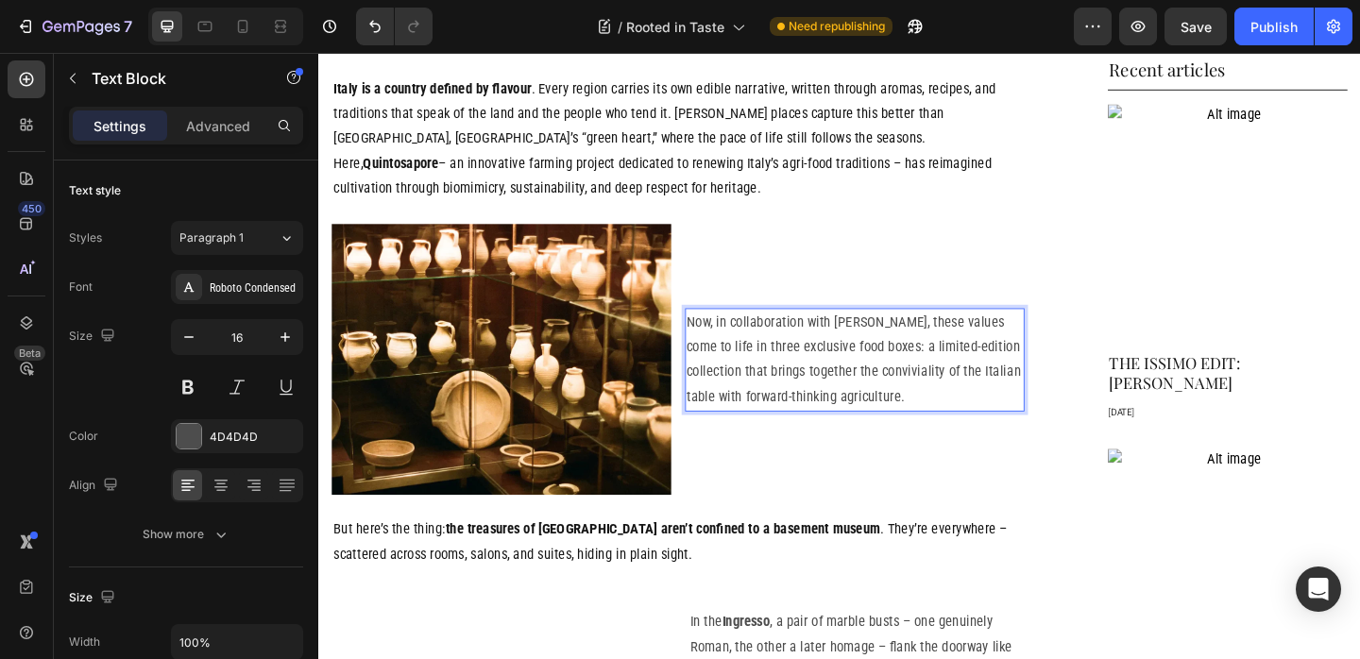
click at [883, 332] on p "Now, in collaboration with [PERSON_NAME], these values come to life in three ex…" at bounding box center [901, 386] width 365 height 109
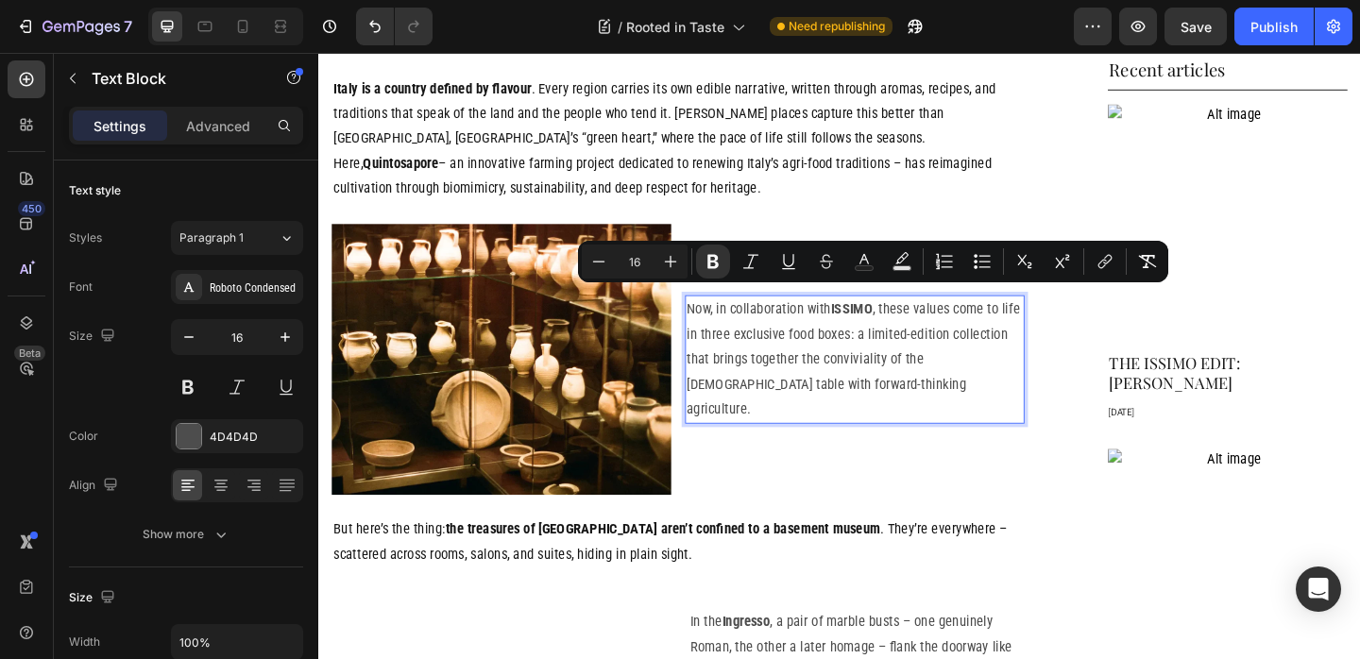
click at [991, 355] on p "Now, in collaboration with [PERSON_NAME] , these values come to life in three e…" at bounding box center [901, 386] width 365 height 136
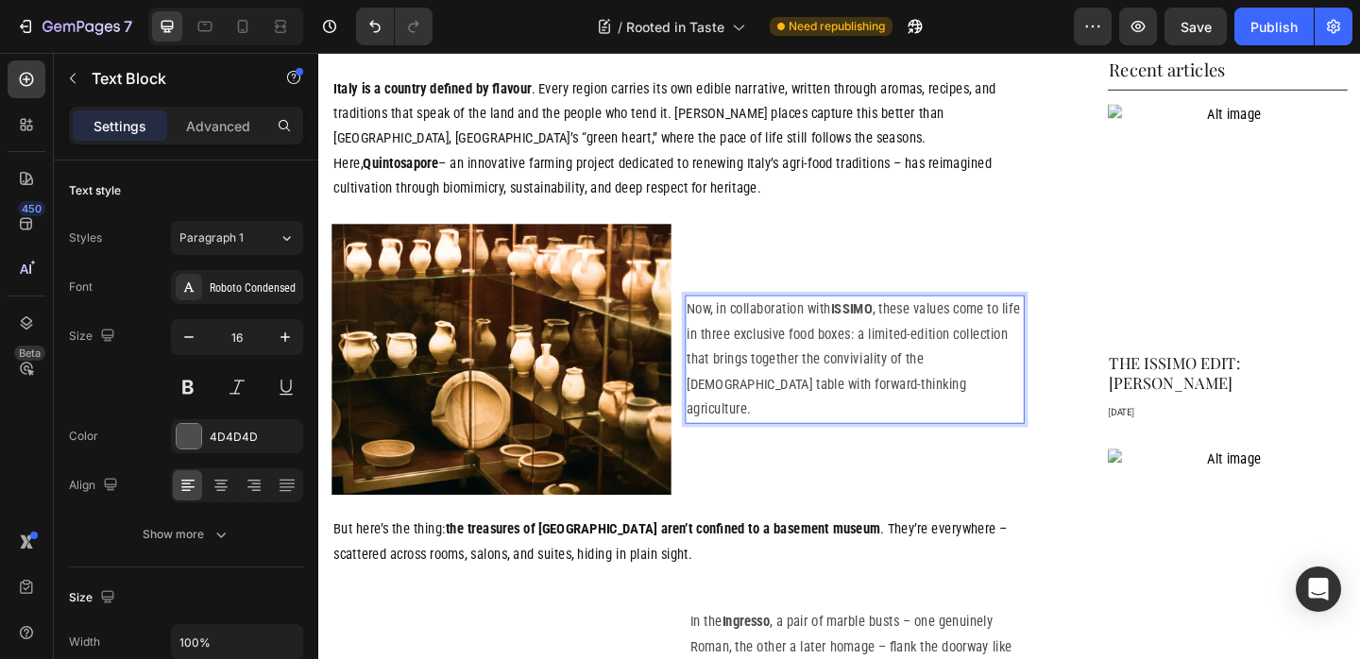
click at [741, 348] on p "Now, in collaboration with [PERSON_NAME] , these values come to life in three e…" at bounding box center [901, 386] width 365 height 136
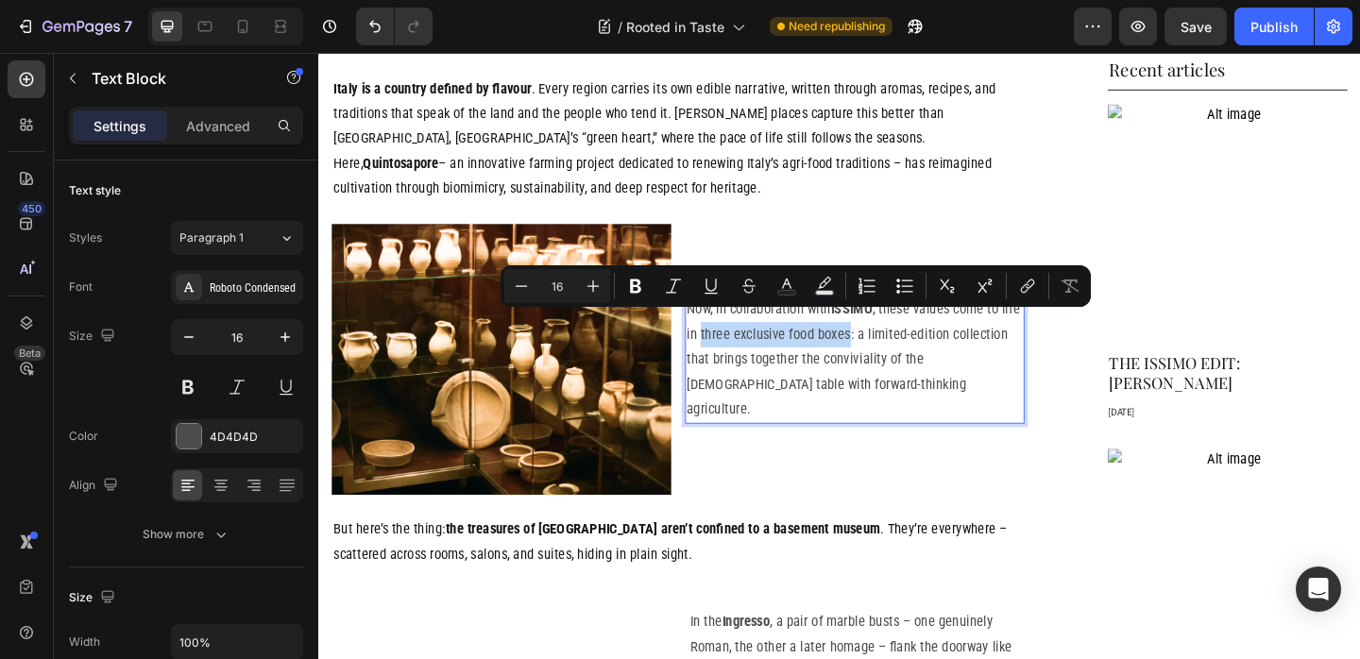
drag, startPoint x: 741, startPoint y: 348, endPoint x: 857, endPoint y: 346, distance: 115.2
click at [857, 346] on p "Now, in collaboration with [PERSON_NAME] , these values come to life in three e…" at bounding box center [901, 386] width 365 height 136
click at [1026, 360] on p "Now, in collaboration with [PERSON_NAME] , these values come to life in three e…" at bounding box center [901, 386] width 365 height 136
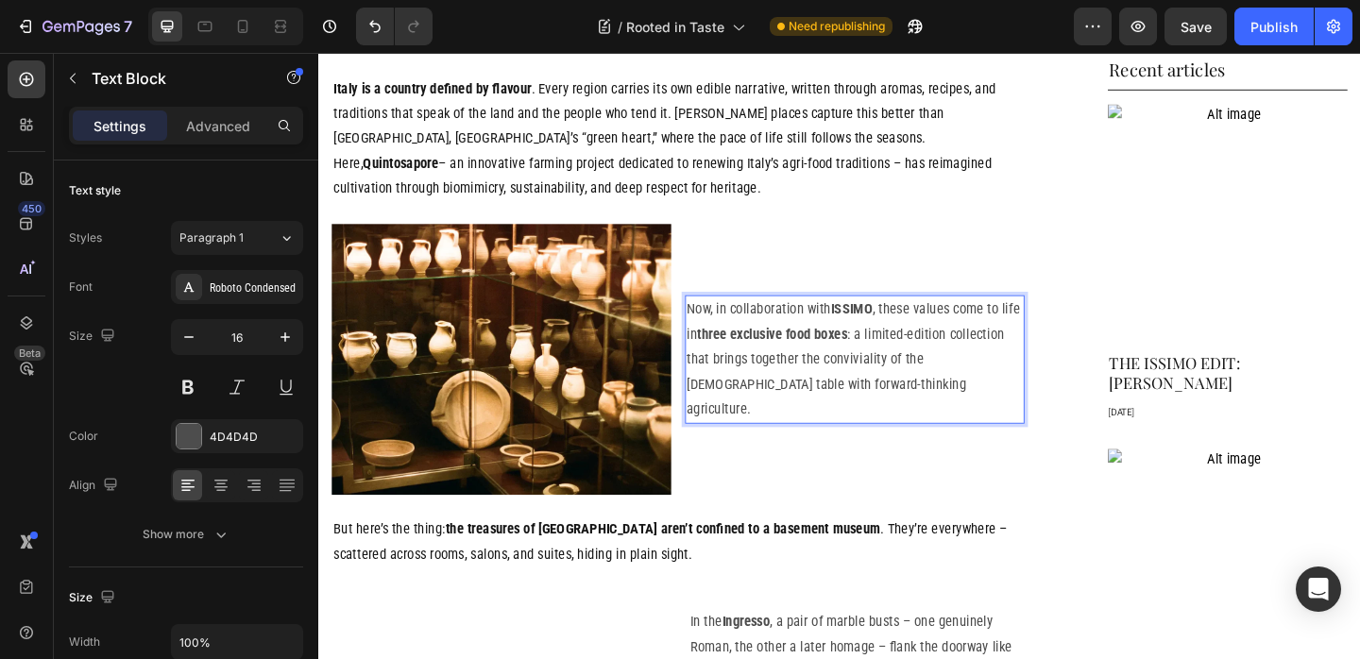
click at [767, 373] on p "Now, in collaboration with [PERSON_NAME] , these values come to life in three e…" at bounding box center [901, 386] width 365 height 136
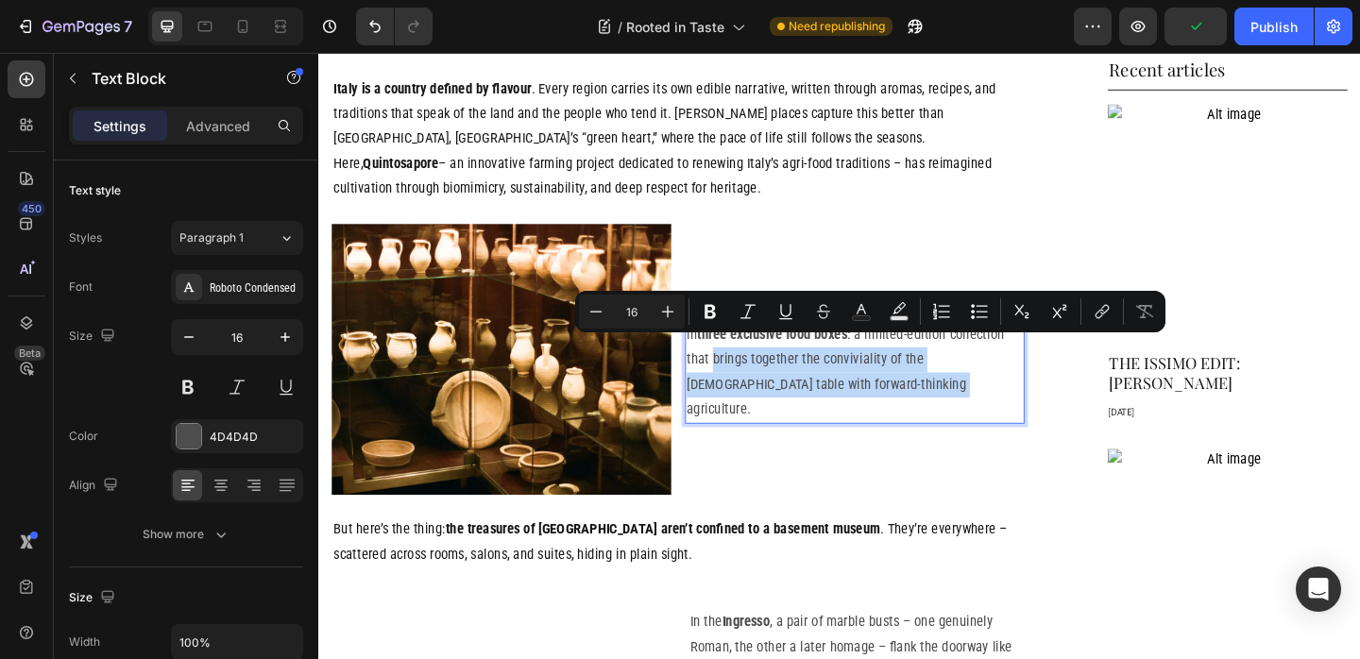
drag, startPoint x: 767, startPoint y: 373, endPoint x: 831, endPoint y: 390, distance: 66.4
click at [831, 390] on p "Now, in collaboration with [PERSON_NAME] , these values come to life in three e…" at bounding box center [901, 386] width 365 height 136
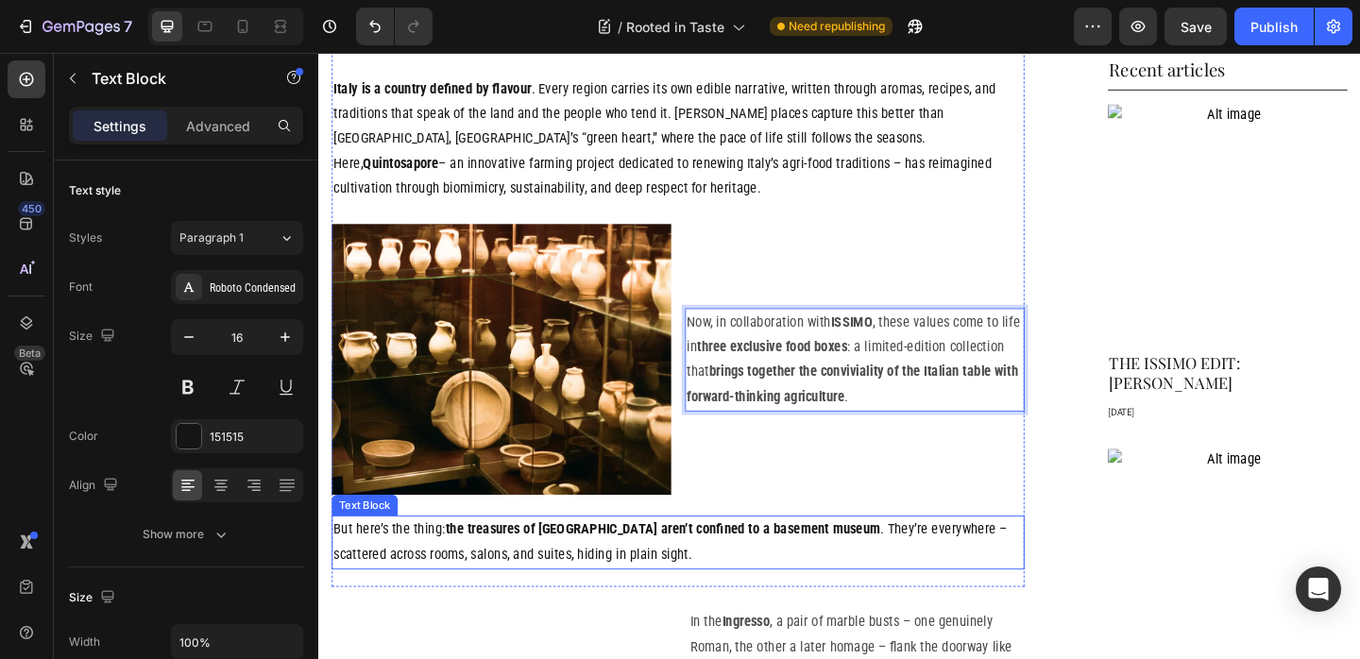
click at [559, 575] on p "But here’s the thing: the treasures of [GEOGRAPHIC_DATA] aren’t confined to a b…" at bounding box center [709, 585] width 750 height 55
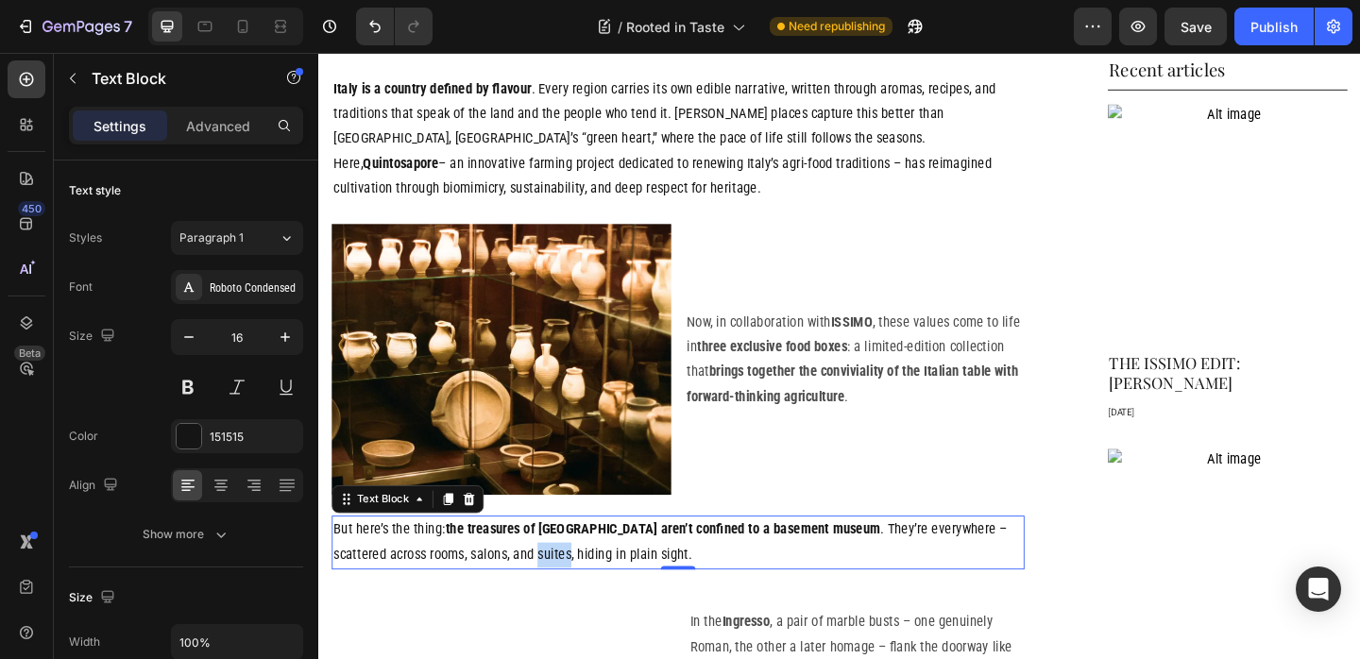
click at [559, 575] on p "But here’s the thing: the treasures of [GEOGRAPHIC_DATA] aren’t confined to a b…" at bounding box center [709, 585] width 750 height 55
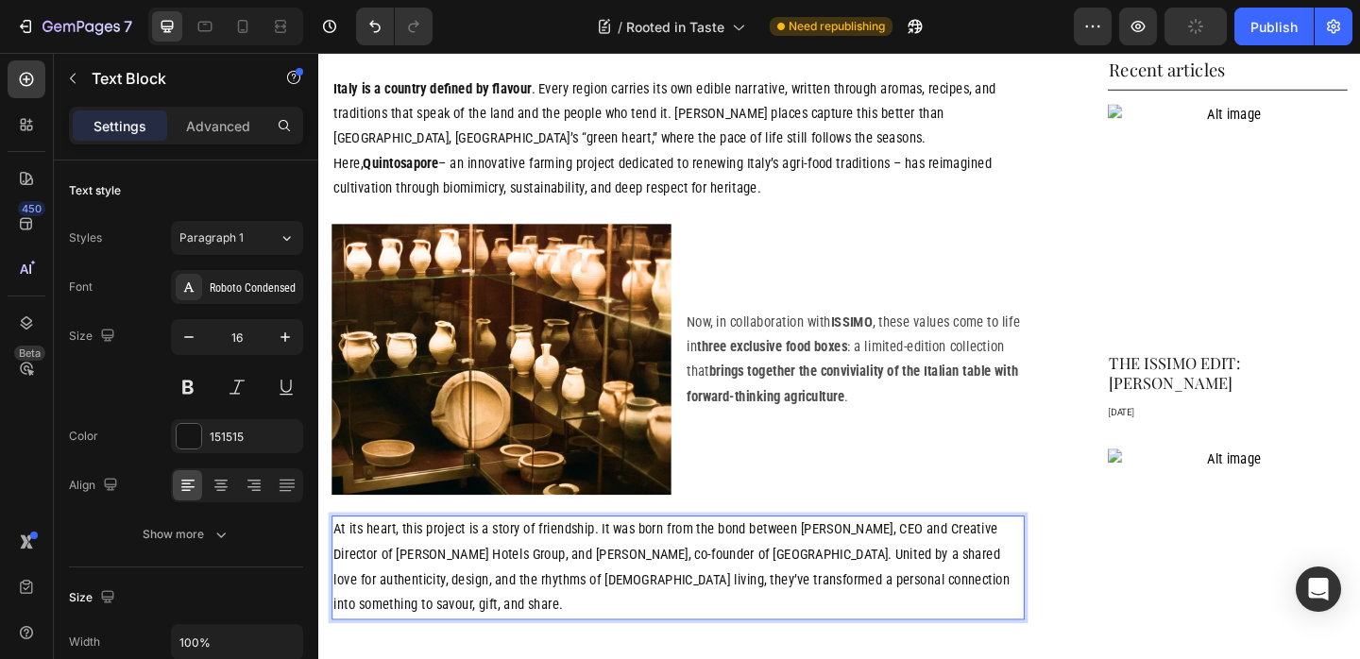
click at [416, 558] on p "At its heart, this project is a story of friendship. It was born from the bond …" at bounding box center [709, 612] width 750 height 109
drag, startPoint x: 416, startPoint y: 541, endPoint x: 585, endPoint y: 541, distance: 169.0
click at [585, 558] on p "At its heart, this project is a story of friendship. It was born from the bond …" at bounding box center [709, 612] width 750 height 109
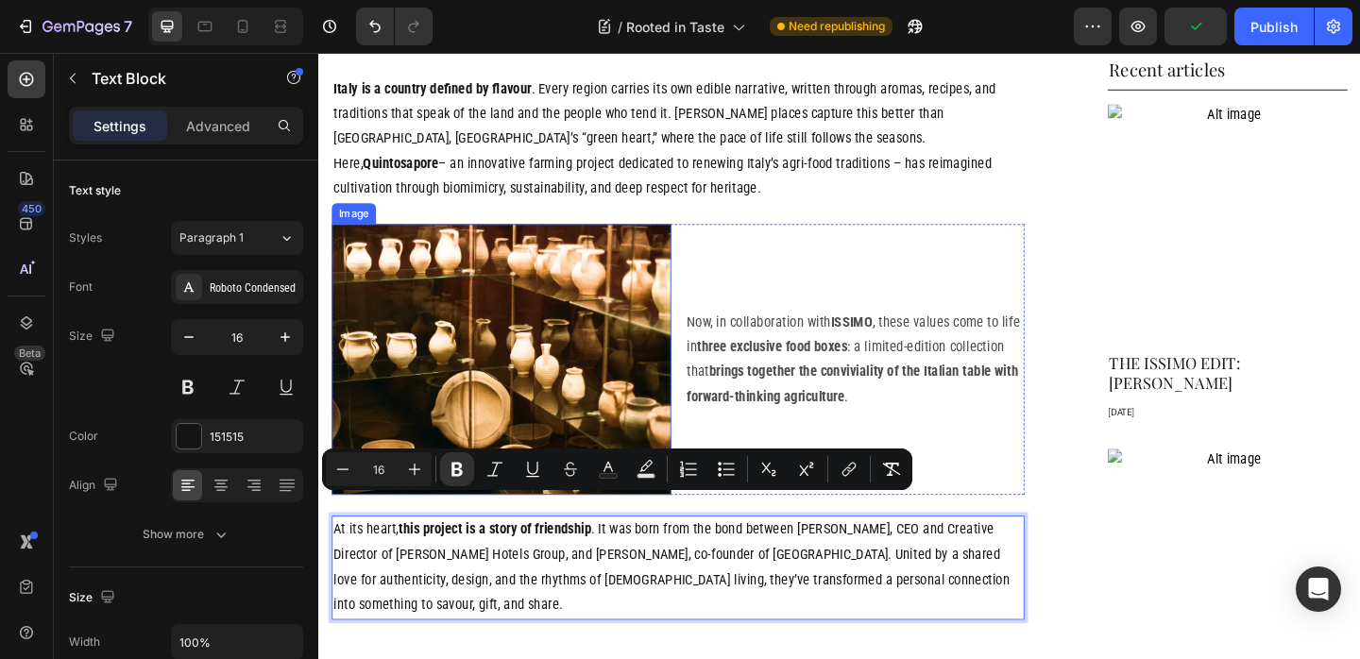
click at [608, 333] on img at bounding box center [516, 387] width 369 height 296
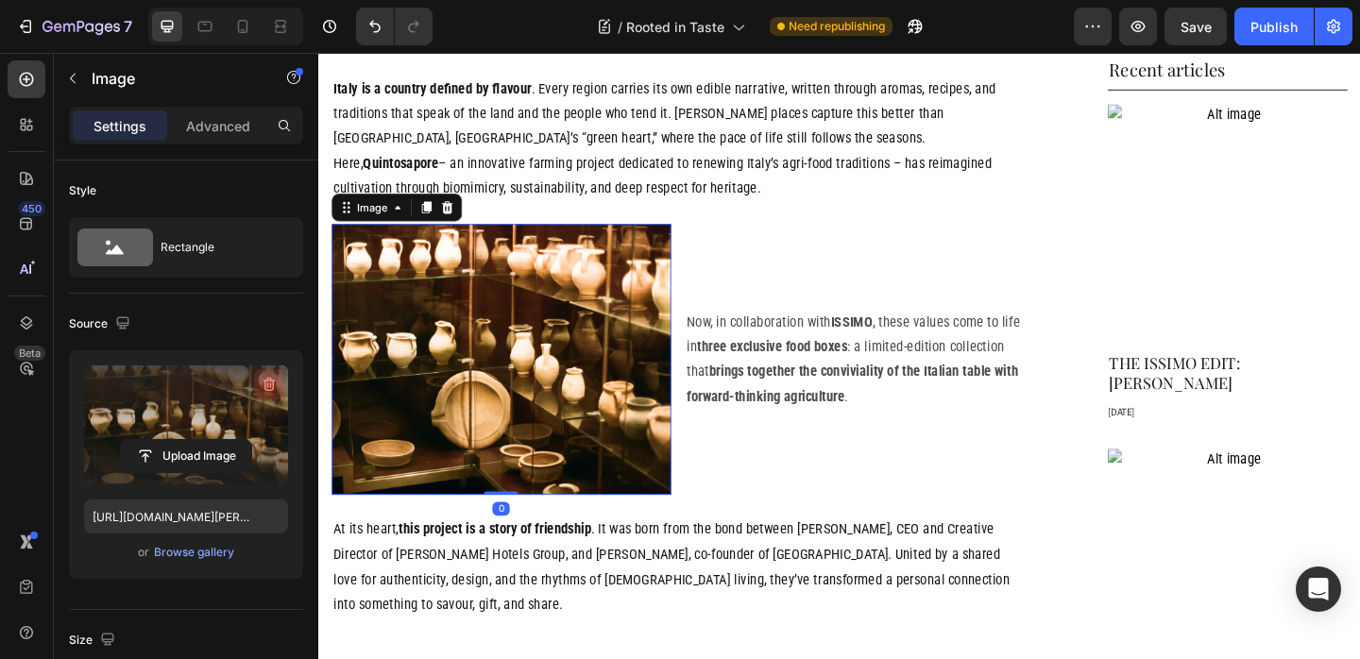
click at [275, 382] on icon "button" at bounding box center [269, 384] width 19 height 19
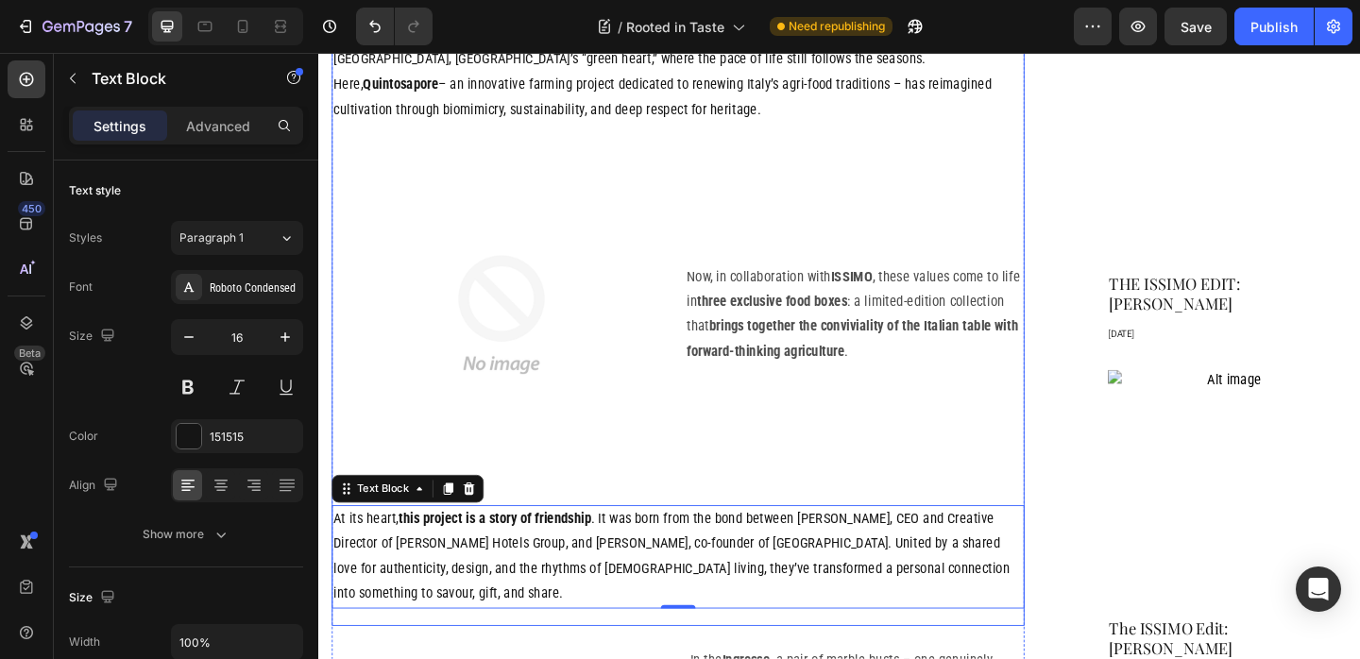
scroll to position [1237, 0]
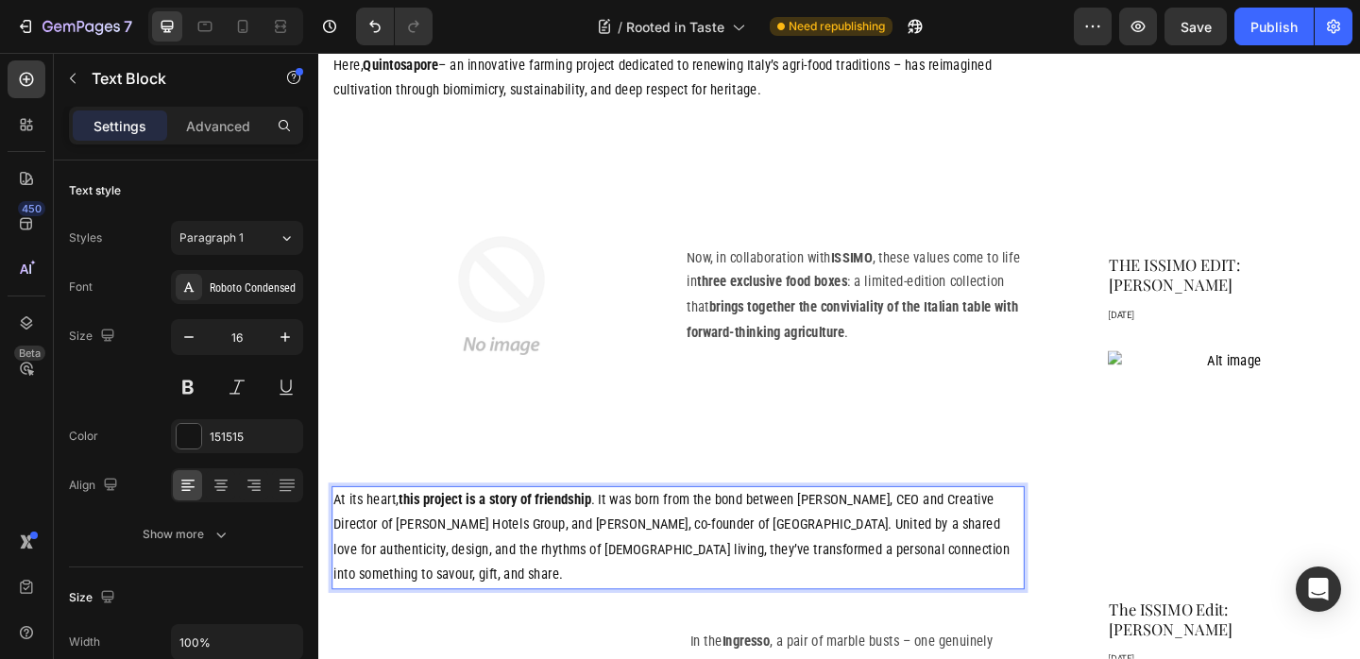
click at [724, 564] on p "At its heart, this project is a story of friendship . It was born from the bond…" at bounding box center [709, 580] width 750 height 109
click at [701, 568] on p "At its heart, this project is a story of friendship . It was born from the bond…" at bounding box center [709, 580] width 750 height 109
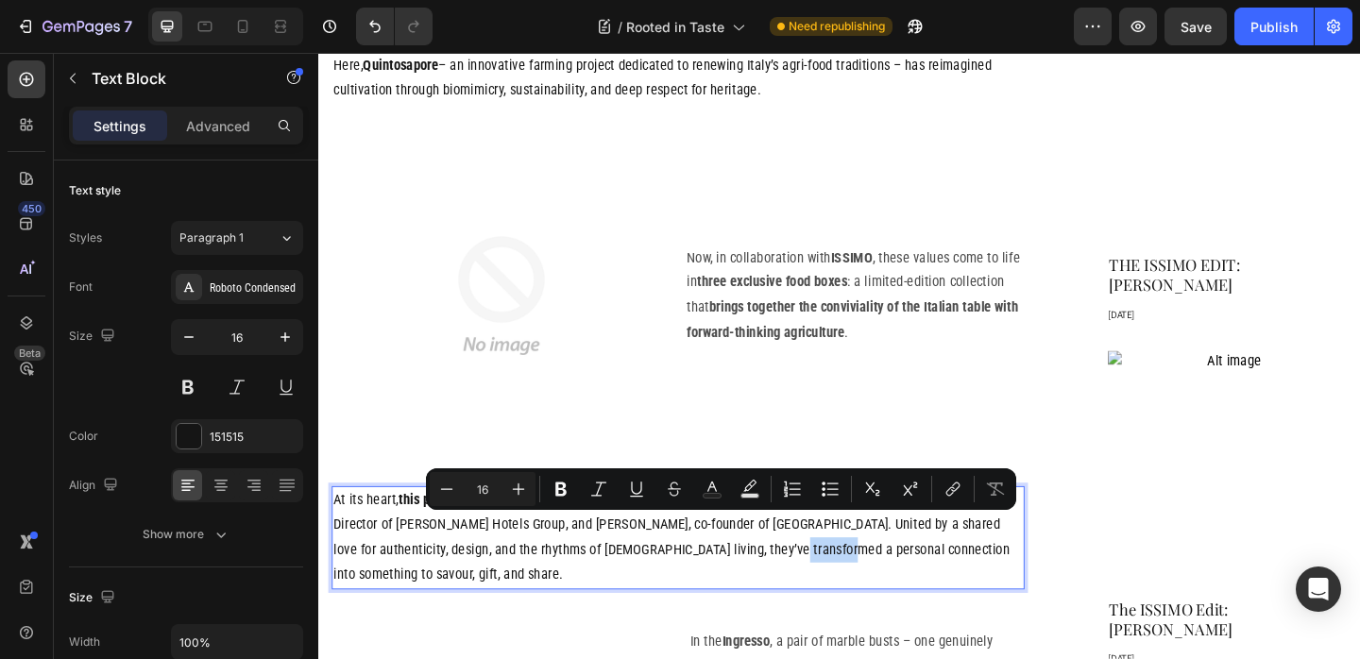
drag, startPoint x: 704, startPoint y: 568, endPoint x: 736, endPoint y: 565, distance: 31.3
click at [750, 567] on p "At its heart, this project is a story of friendship . It was born from the bond…" at bounding box center [709, 580] width 750 height 109
click at [699, 568] on p "At its heart, this project is a story of friendship . It was born from the bond…" at bounding box center [709, 580] width 750 height 109
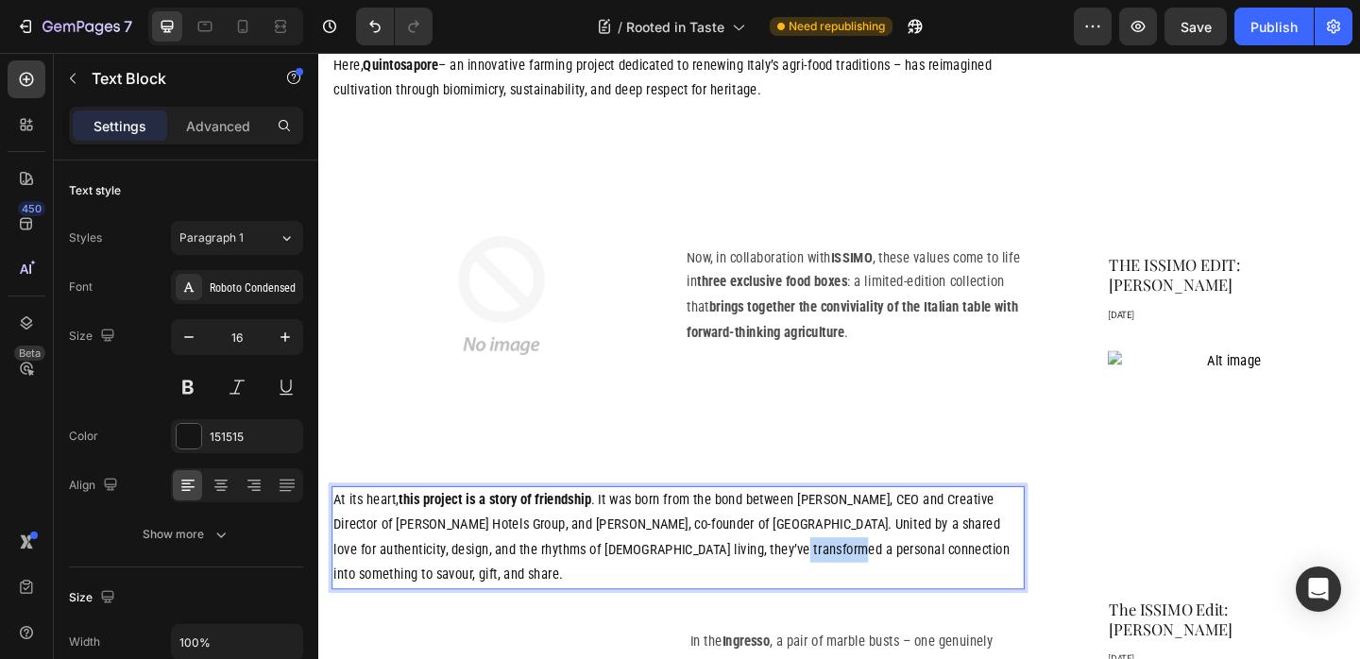
drag, startPoint x: 700, startPoint y: 568, endPoint x: 714, endPoint y: 565, distance: 14.7
click at [755, 567] on p "At its heart, this project is a story of friendship . It was born from the bond…" at bounding box center [709, 580] width 750 height 109
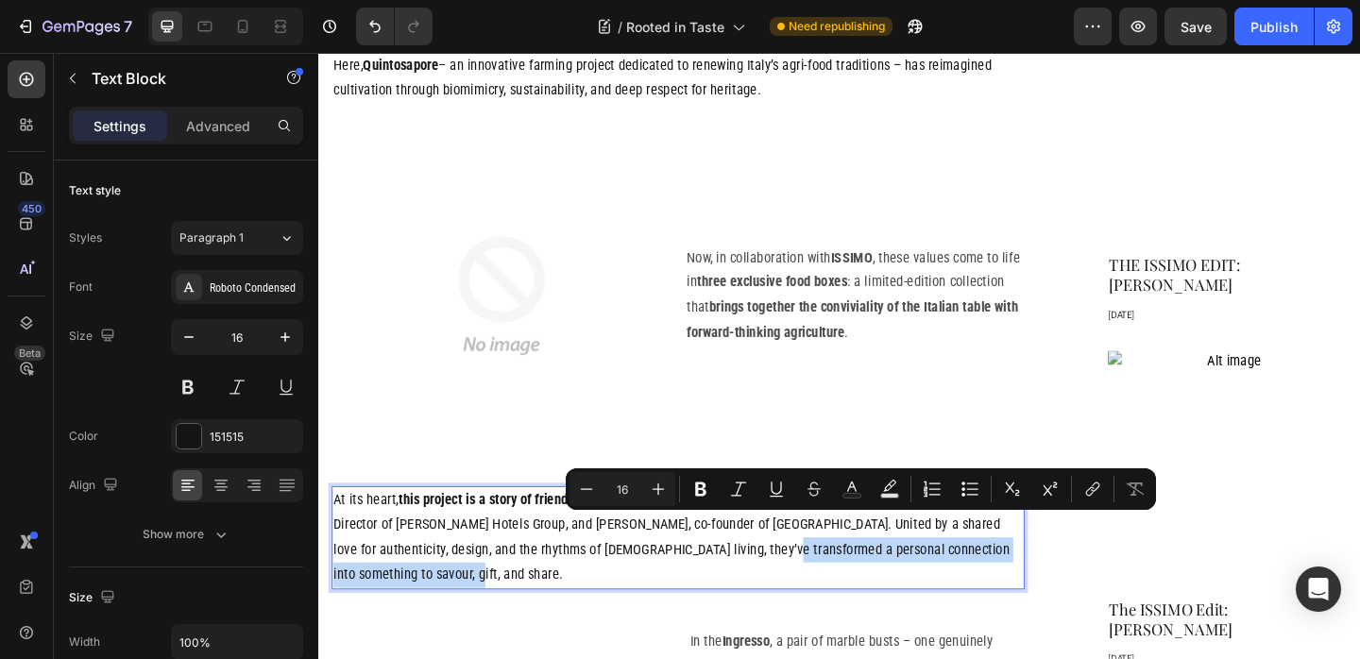
drag, startPoint x: 698, startPoint y: 566, endPoint x: 1067, endPoint y: 569, distance: 369.3
click at [1068, 569] on p "At its heart, this project is a story of friendship . It was born from the bond…" at bounding box center [709, 580] width 750 height 109
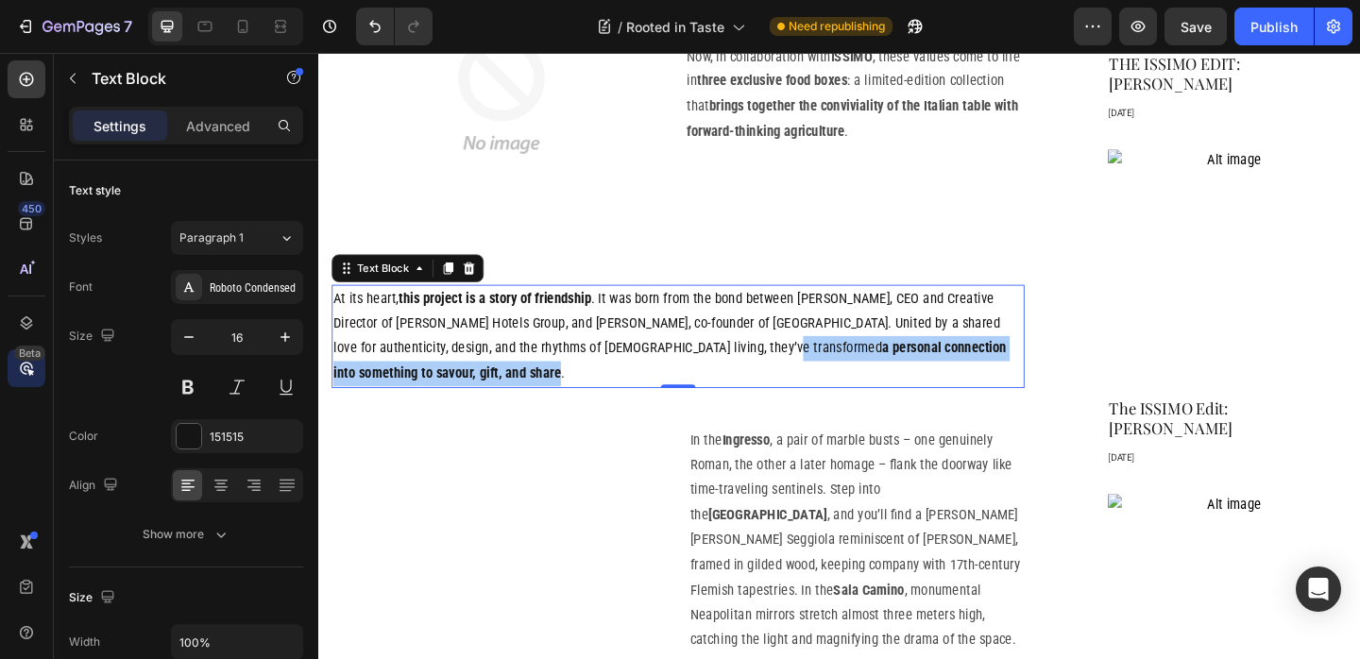
scroll to position [1497, 0]
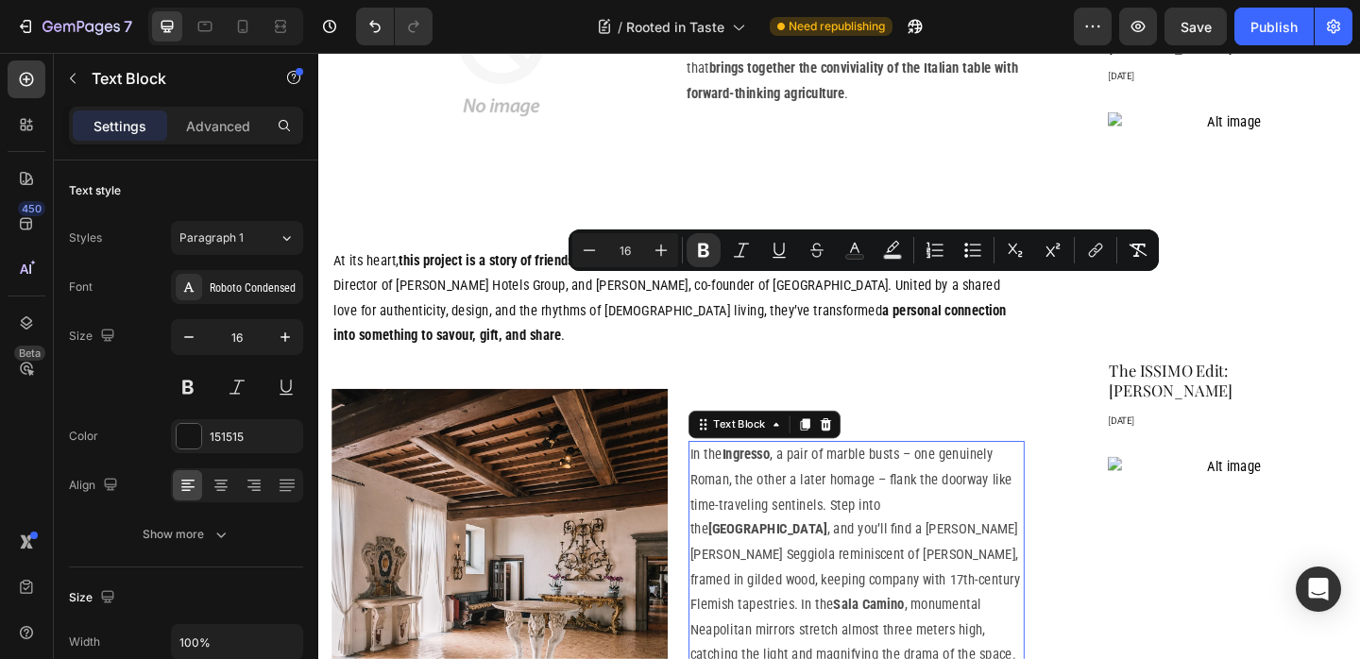
click at [857, 477] on p "In the Ingresso , a pair of marble busts – one genuinely Roman, the other a lat…" at bounding box center [903, 613] width 362 height 272
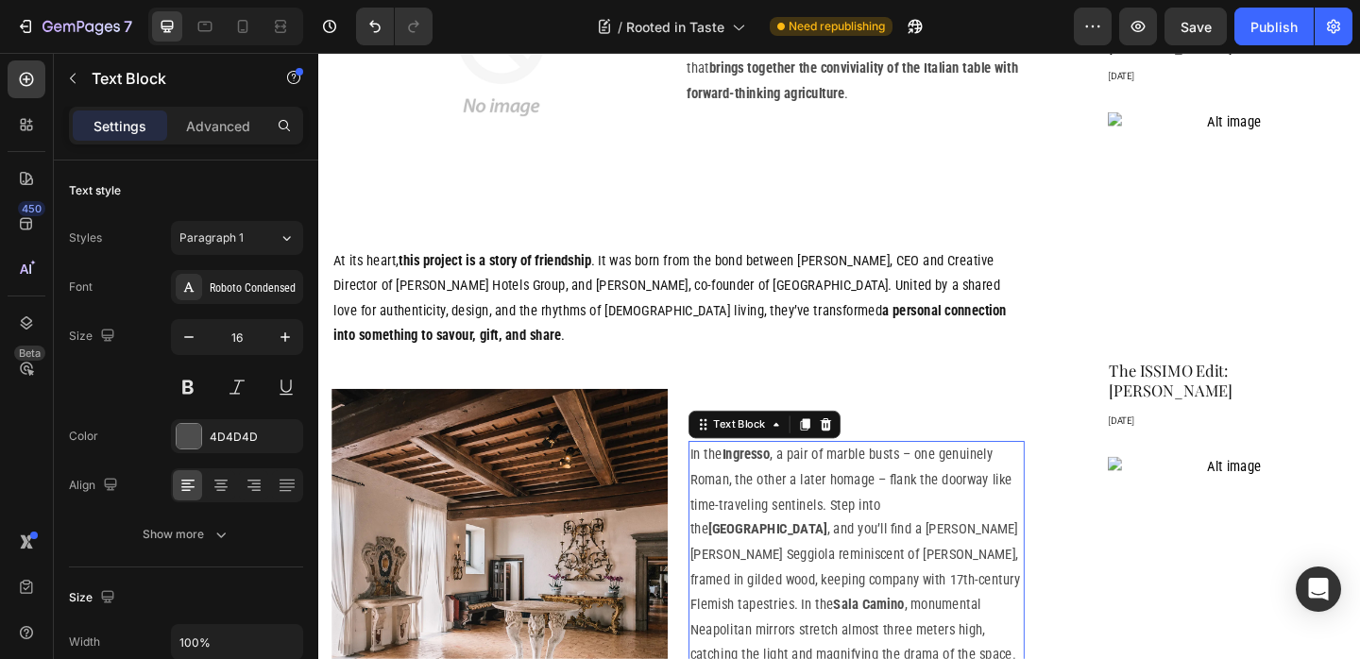
click at [872, 562] on strong "[GEOGRAPHIC_DATA]" at bounding box center [806, 571] width 129 height 18
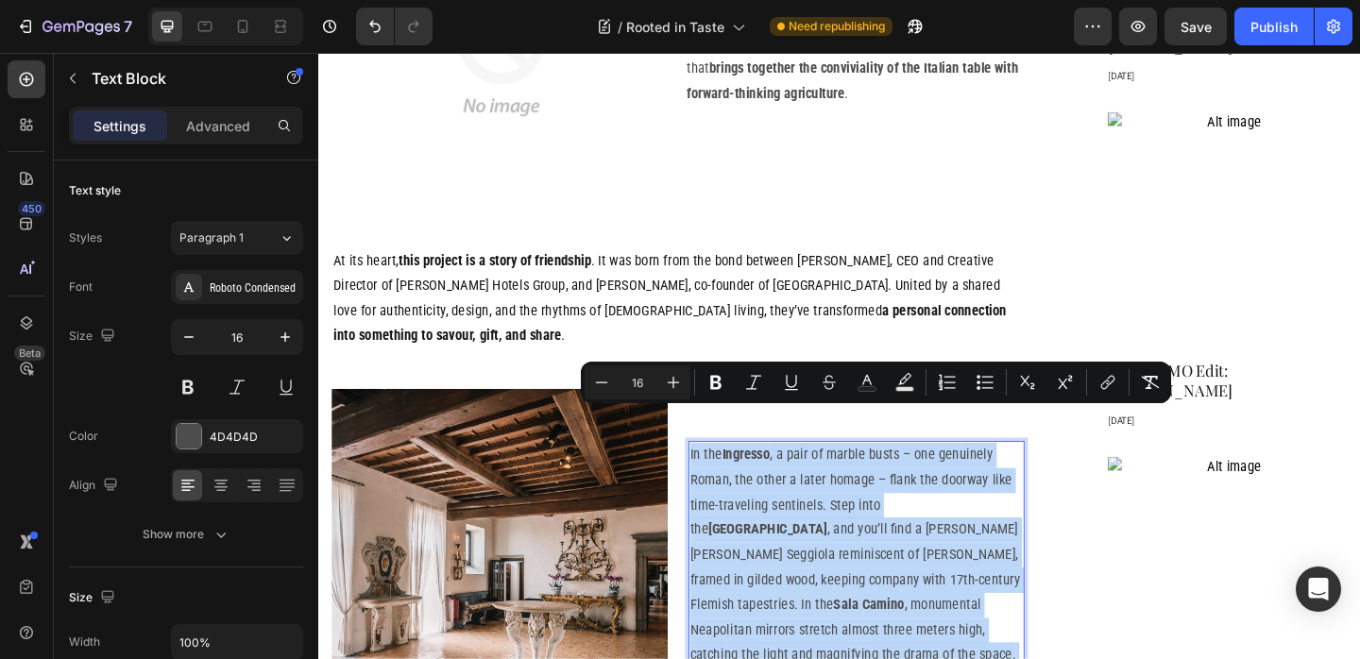
scroll to position [1551, 0]
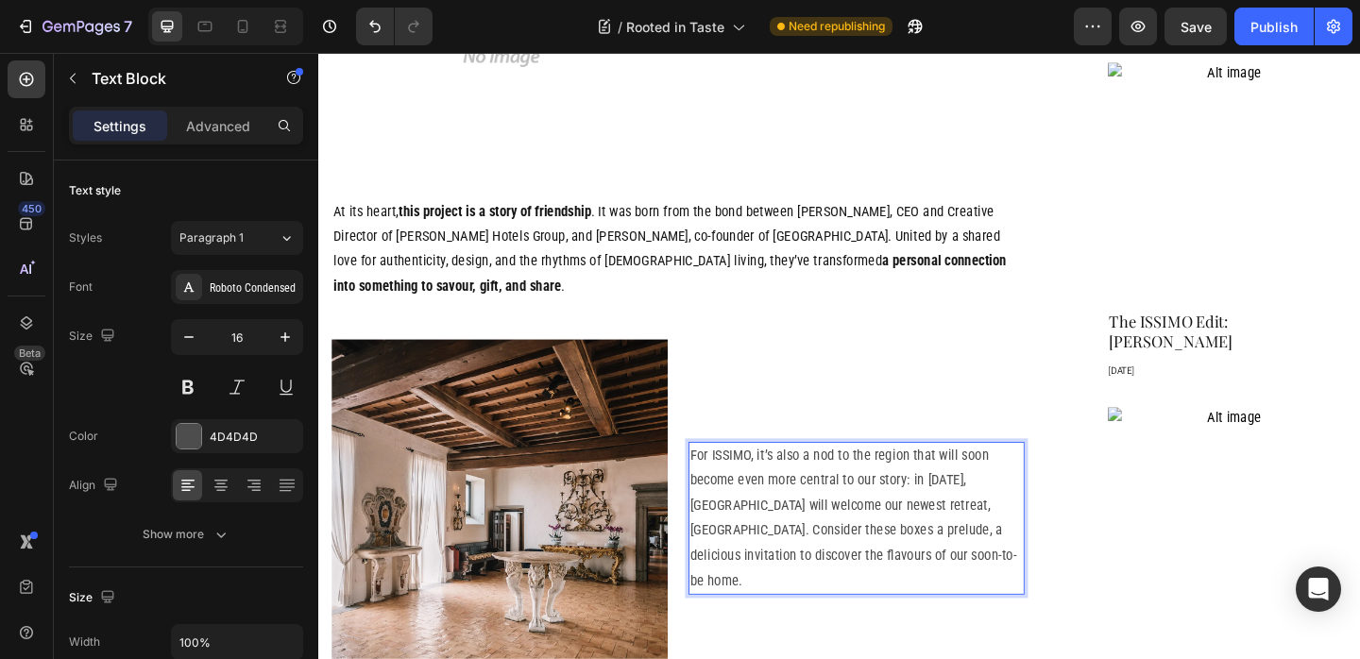
click at [904, 478] on p "For ISSIMO, it’s also a nod to the region that will soon become even more centr…" at bounding box center [903, 559] width 362 height 163
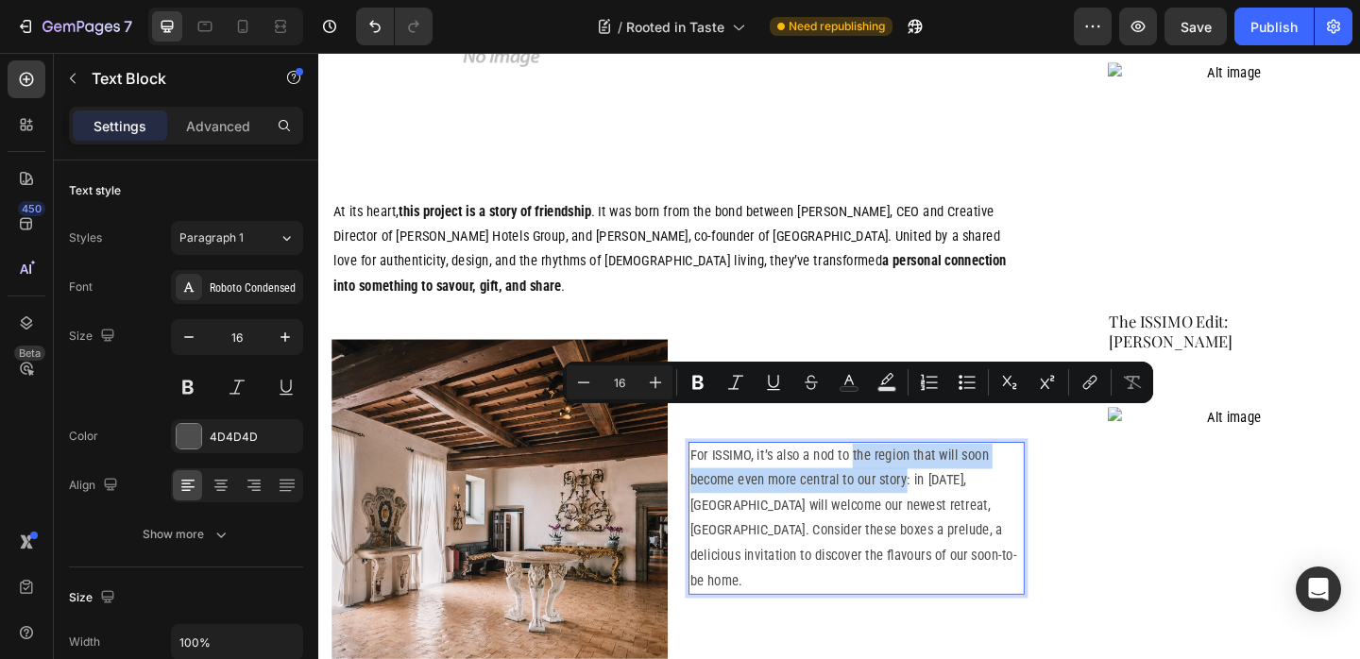
drag, startPoint x: 904, startPoint y: 450, endPoint x: 925, endPoint y: 480, distance: 36.7
click at [924, 481] on p "For ISSIMO, it’s also a nod to the region that will soon become even more centr…" at bounding box center [903, 559] width 362 height 163
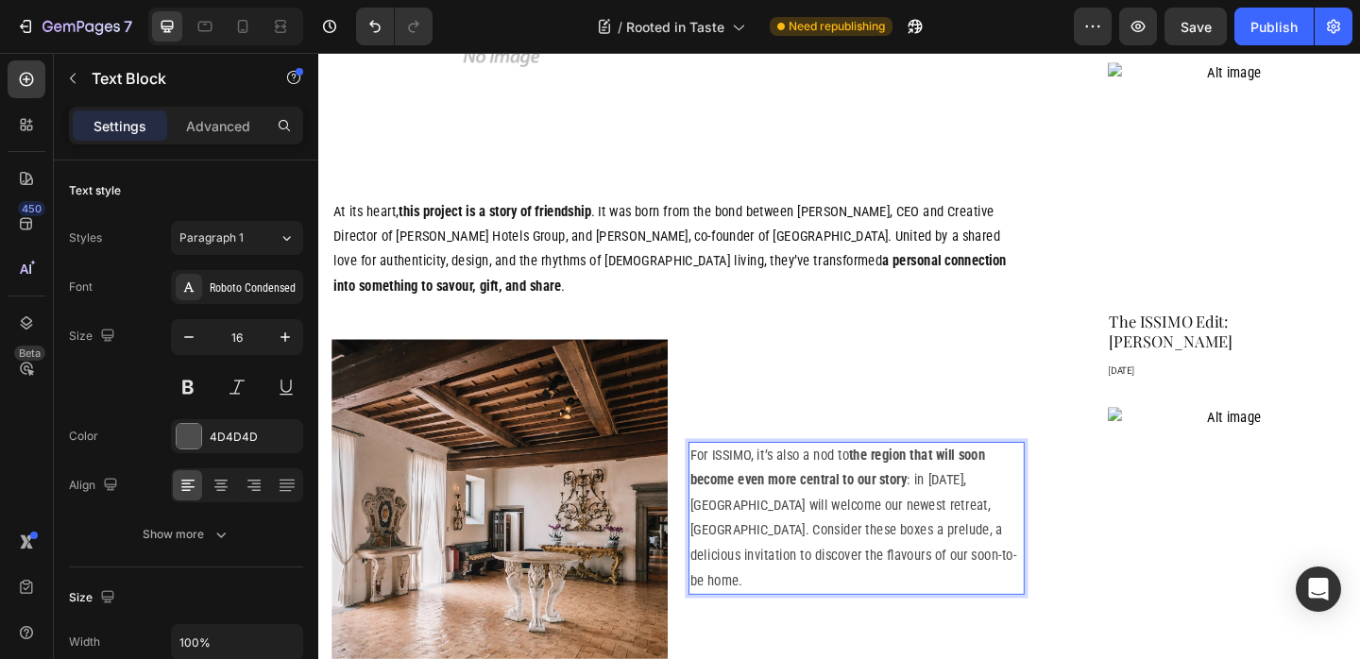
drag, startPoint x: 990, startPoint y: 506, endPoint x: 959, endPoint y: 507, distance: 31.2
click at [989, 506] on p "For ISSIMO, it’s also a nod to the region that will soon become even more centr…" at bounding box center [903, 559] width 362 height 163
click at [898, 505] on p "For ISSIMO, it’s also a nod to the region that will soon become even more centr…" at bounding box center [903, 559] width 362 height 163
drag, startPoint x: 898, startPoint y: 506, endPoint x: 918, endPoint y: 506, distance: 19.8
click at [918, 506] on p "For ISSIMO, it’s also a nod to the region that will soon become even more centr…" at bounding box center [903, 559] width 362 height 163
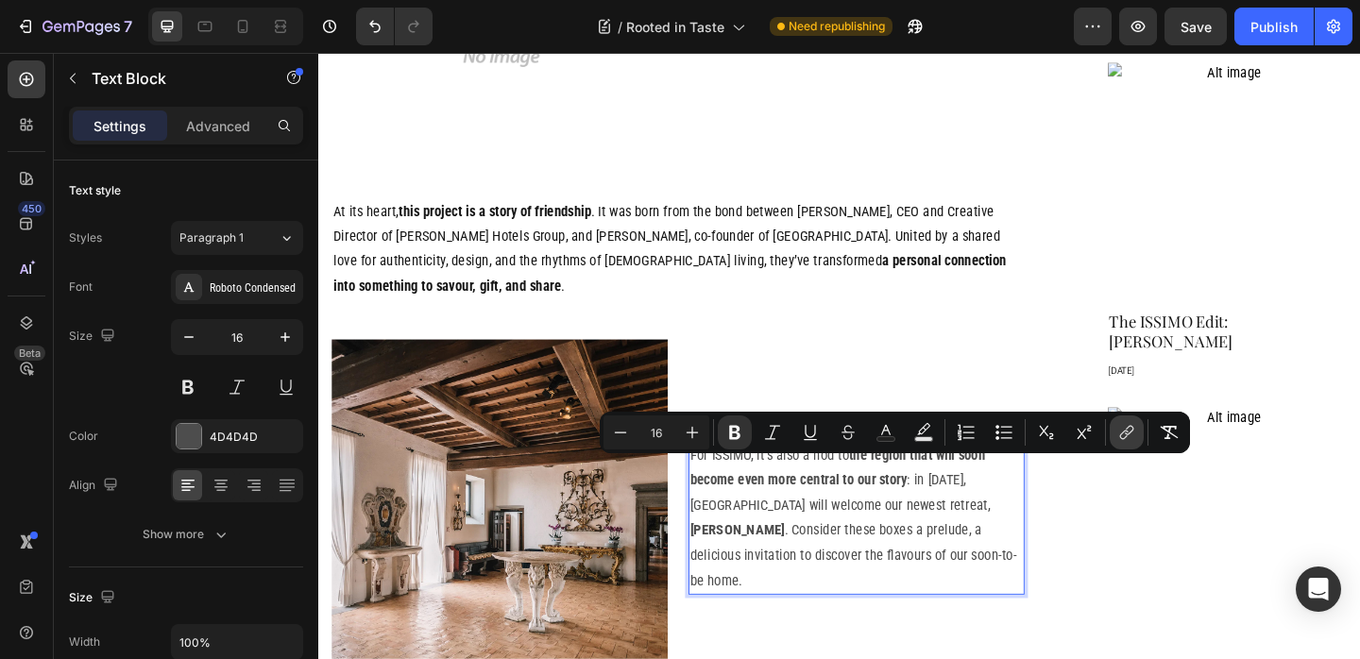
click at [1118, 432] on icon "Editor contextual toolbar" at bounding box center [1126, 432] width 19 height 19
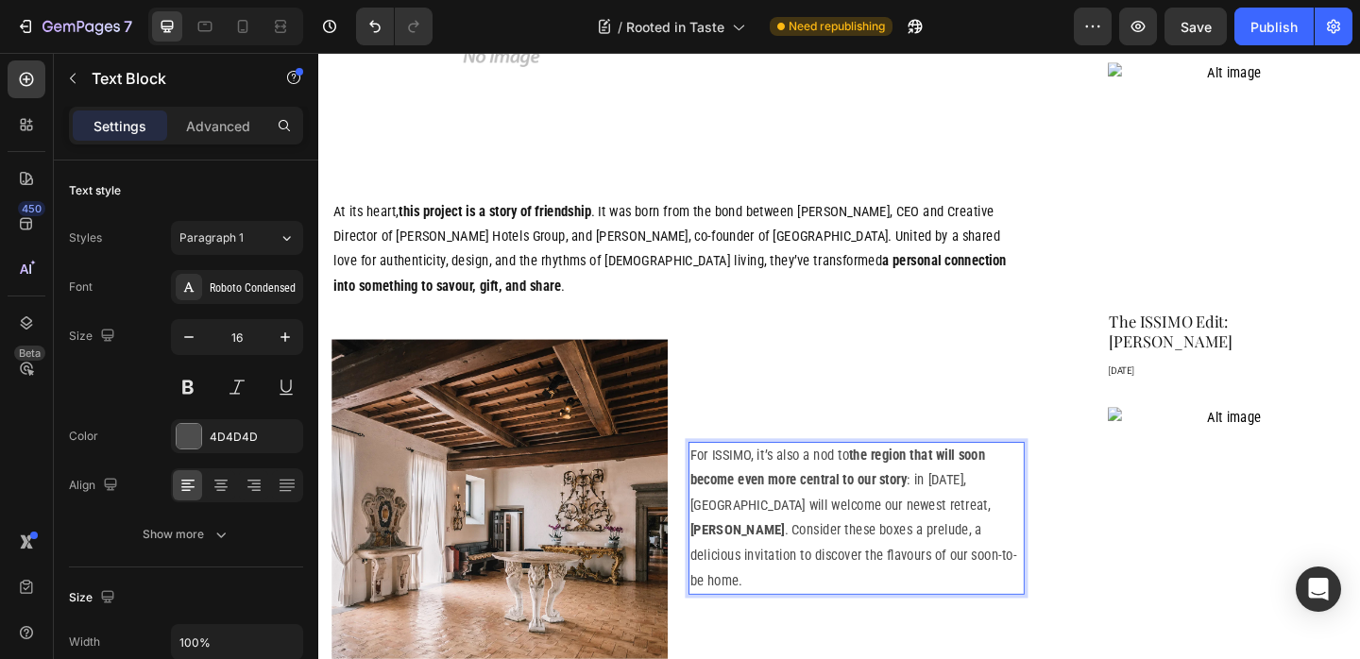
click at [825, 563] on strong "[PERSON_NAME]" at bounding box center [773, 572] width 103 height 18
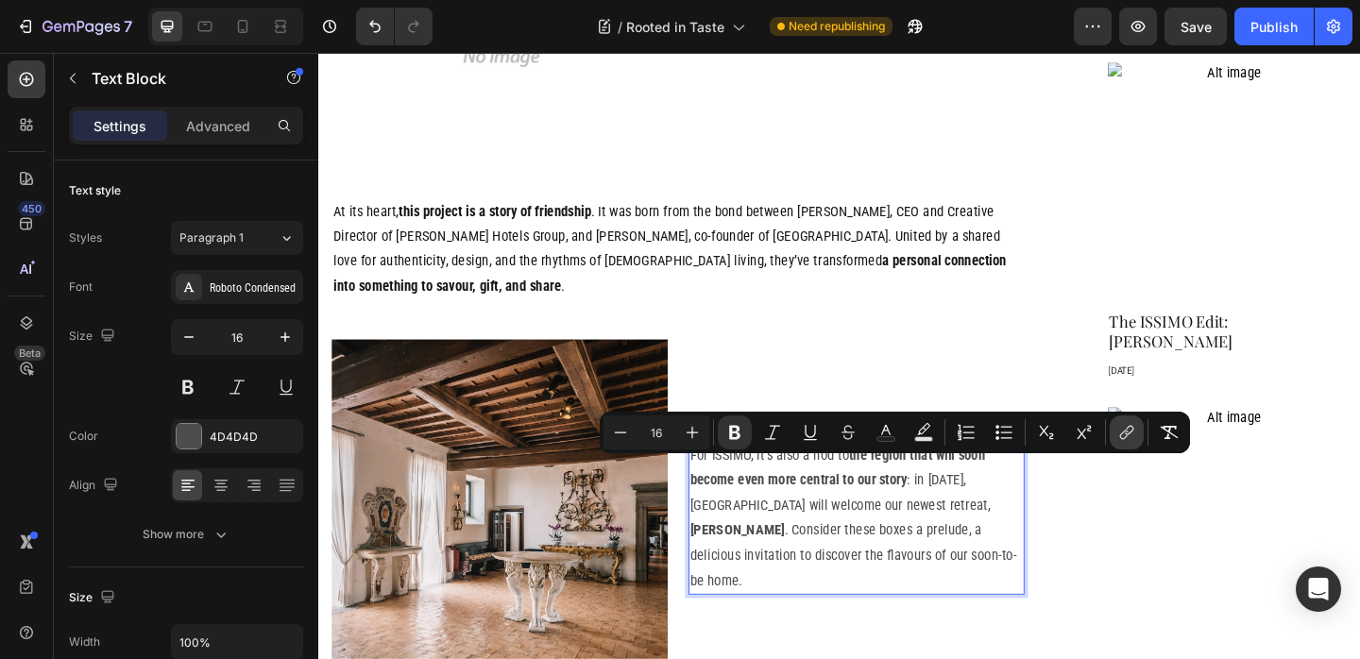
click at [1118, 436] on icon "Editor contextual toolbar" at bounding box center [1126, 432] width 19 height 19
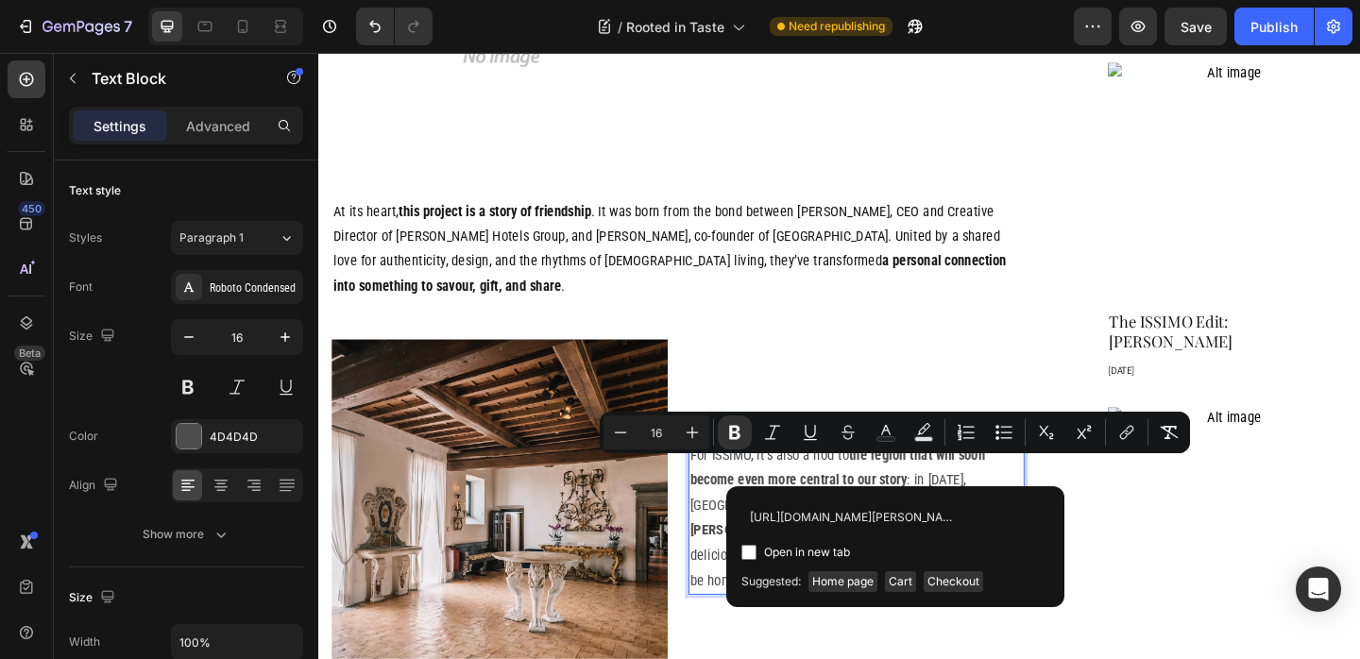
scroll to position [0, 213]
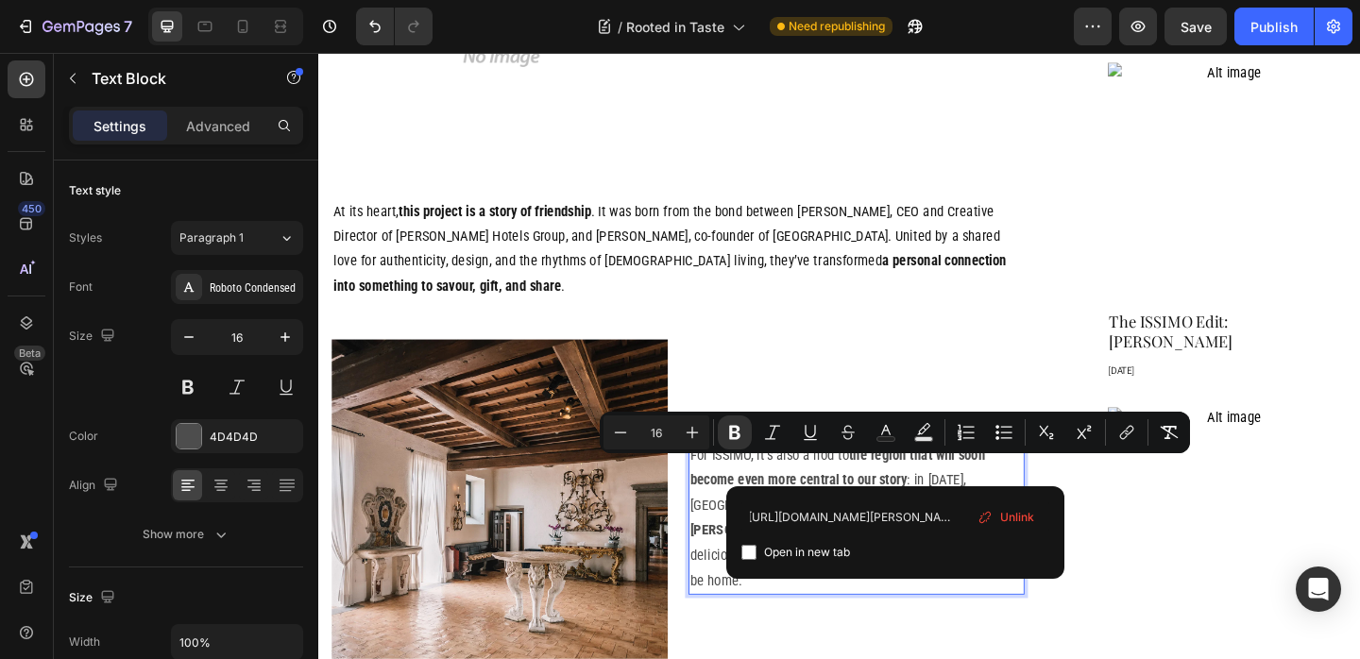
type input "[URL][DOMAIN_NAME][PERSON_NAME]"
click at [802, 546] on span "Open in new tab" at bounding box center [807, 552] width 86 height 23
checkbox input "true"
click at [1044, 504] on p "For ISSIMO, it’s also a nod to the region that will soon become even more centr…" at bounding box center [903, 559] width 362 height 163
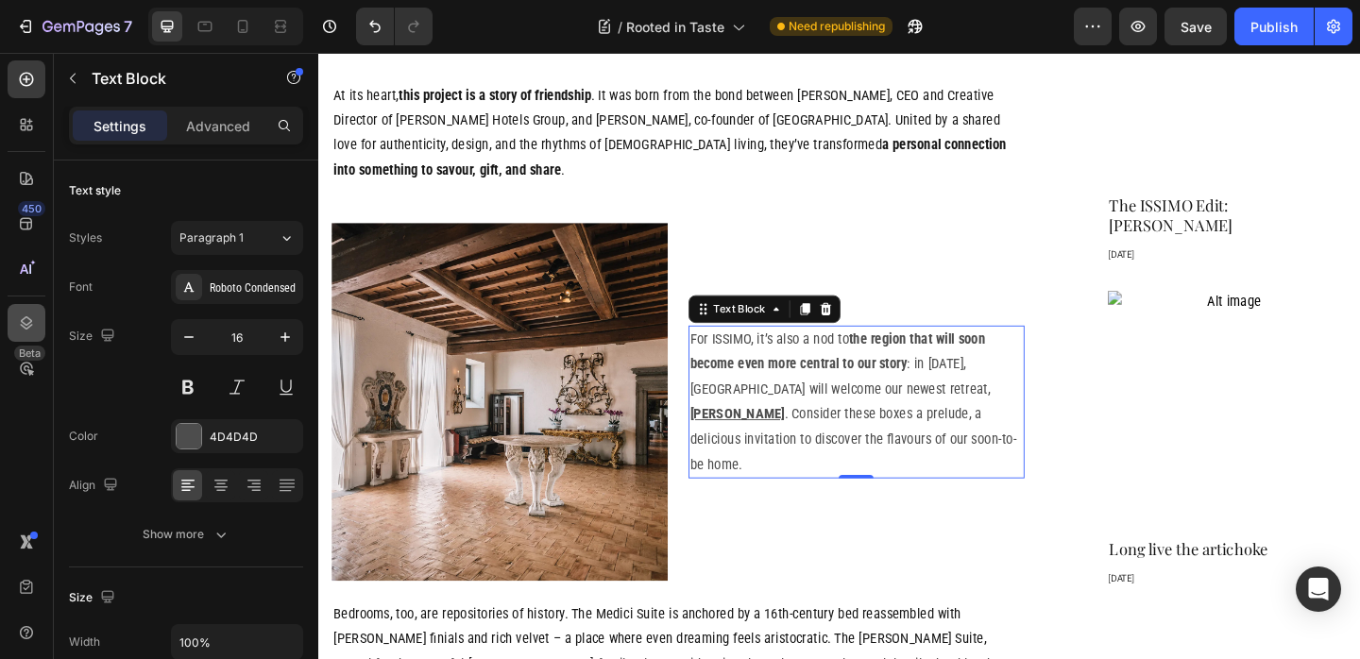
scroll to position [1710, 0]
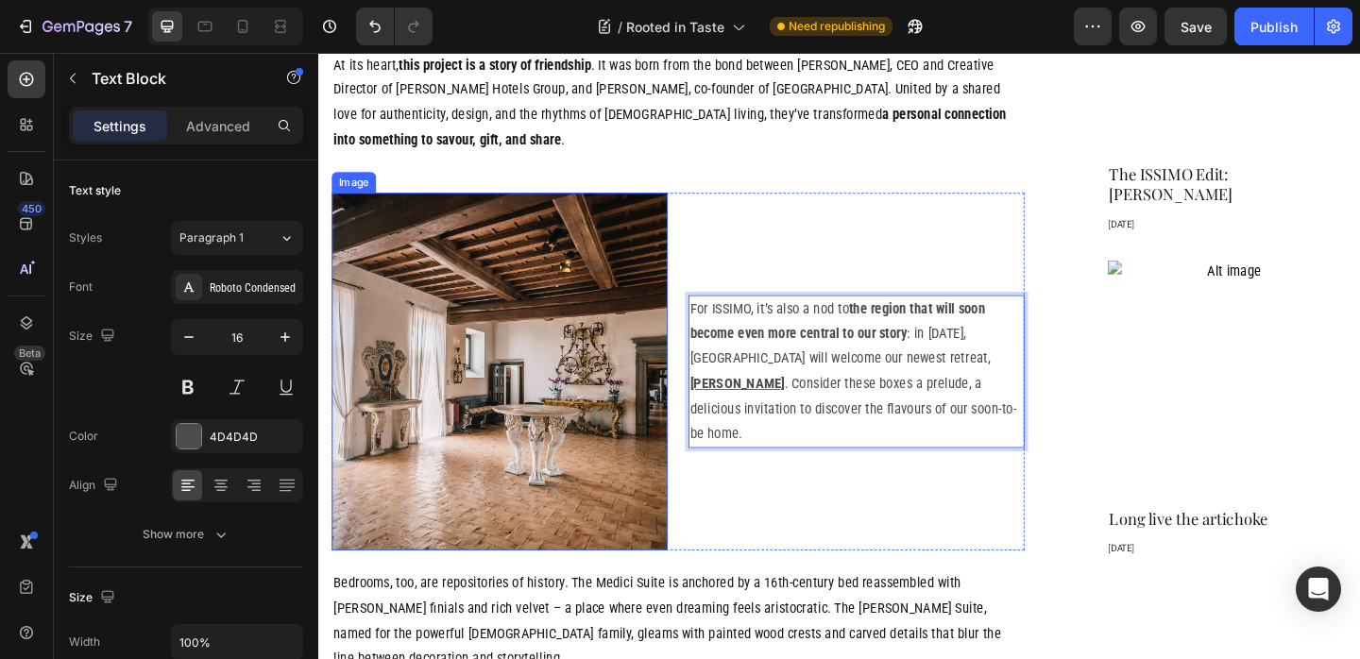
click at [557, 365] on img at bounding box center [514, 400] width 365 height 390
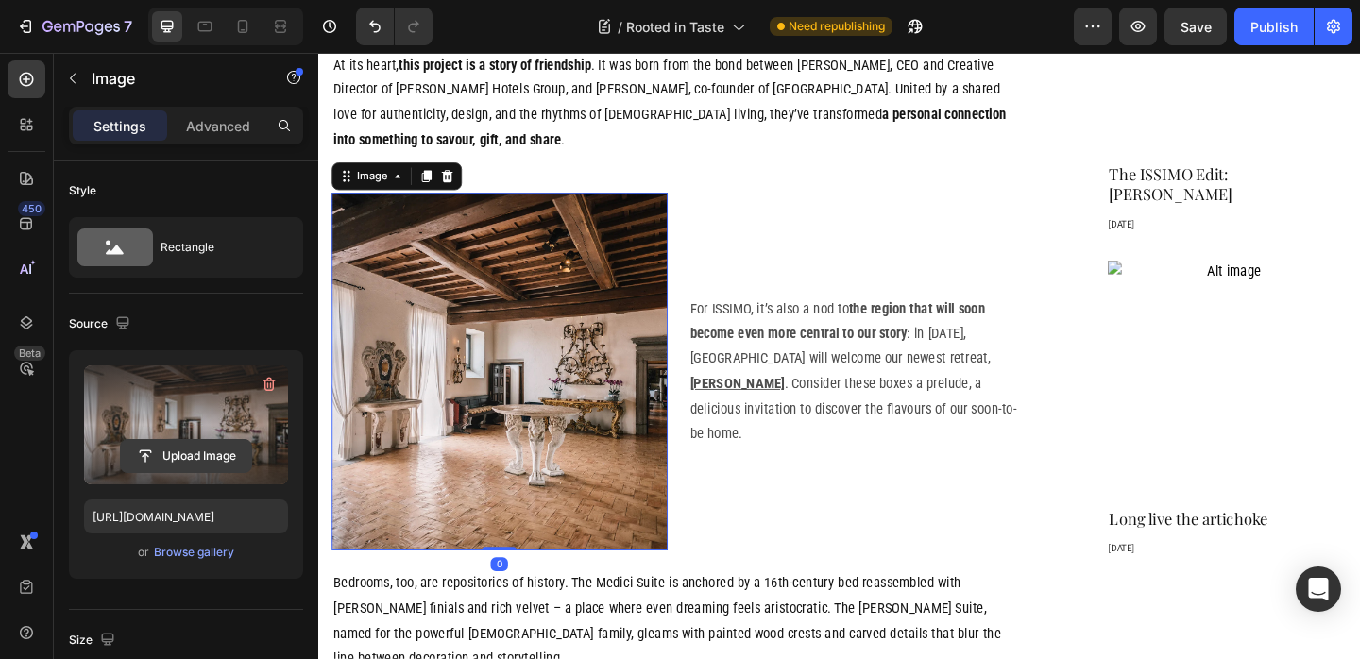
click at [210, 452] on input "file" at bounding box center [186, 456] width 130 height 32
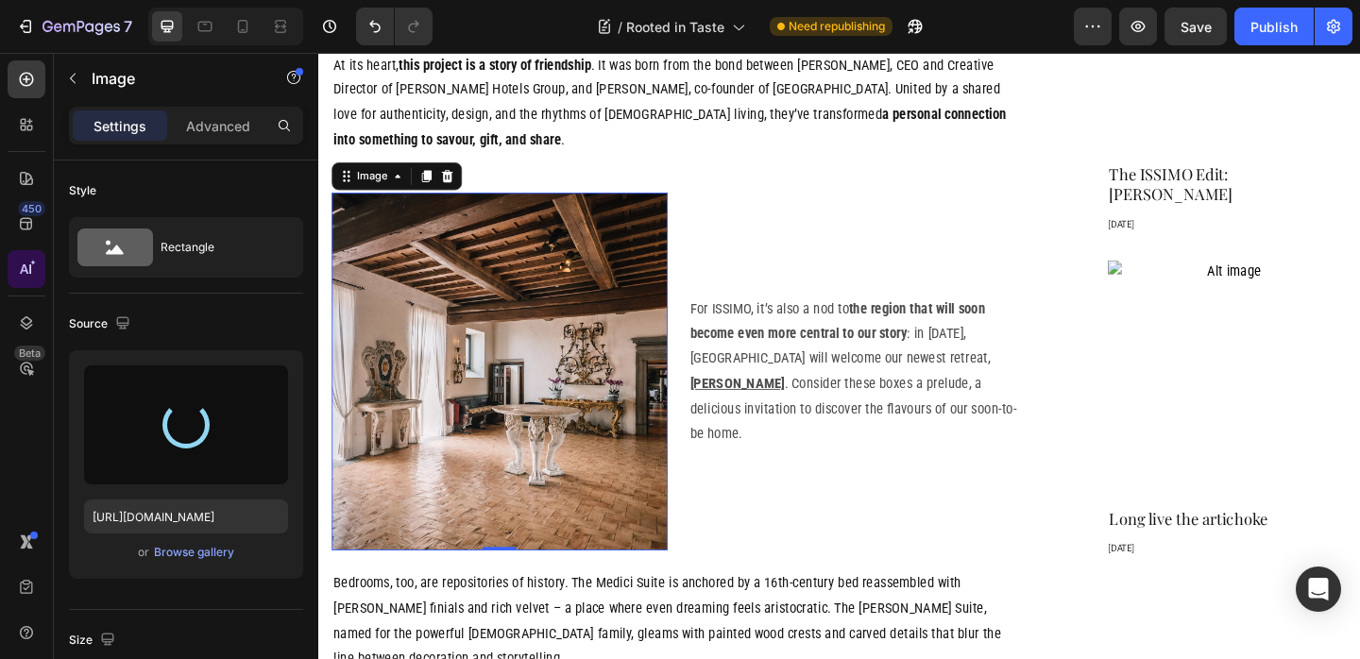
type input "[URL][DOMAIN_NAME]"
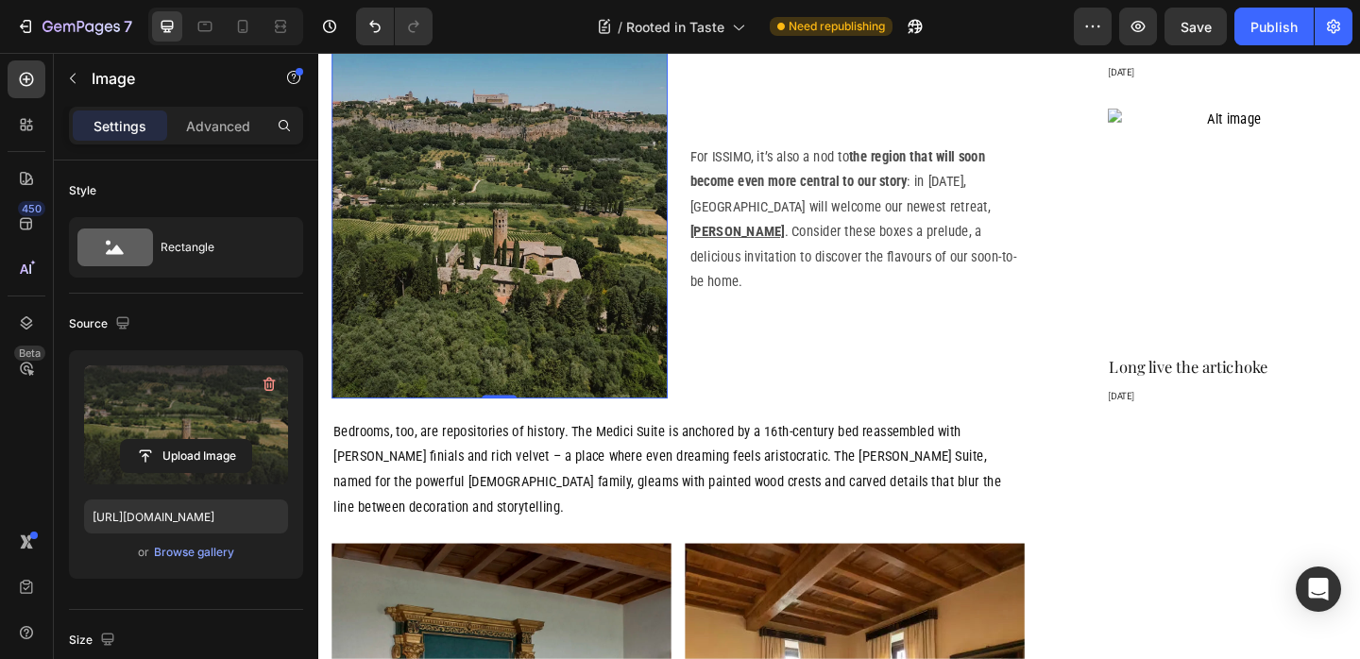
scroll to position [1876, 0]
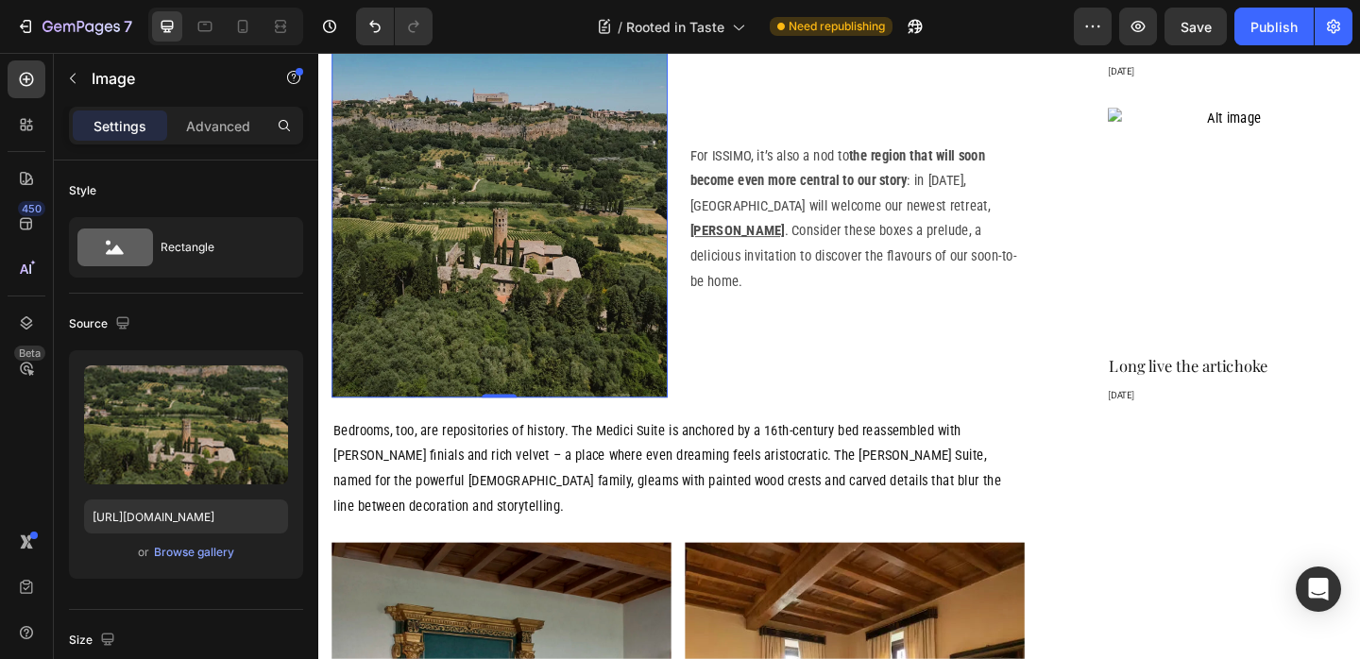
click at [753, 450] on p "Bedrooms, too, are repositories of history. The Medici Suite is anchored by a 1…" at bounding box center [709, 504] width 750 height 109
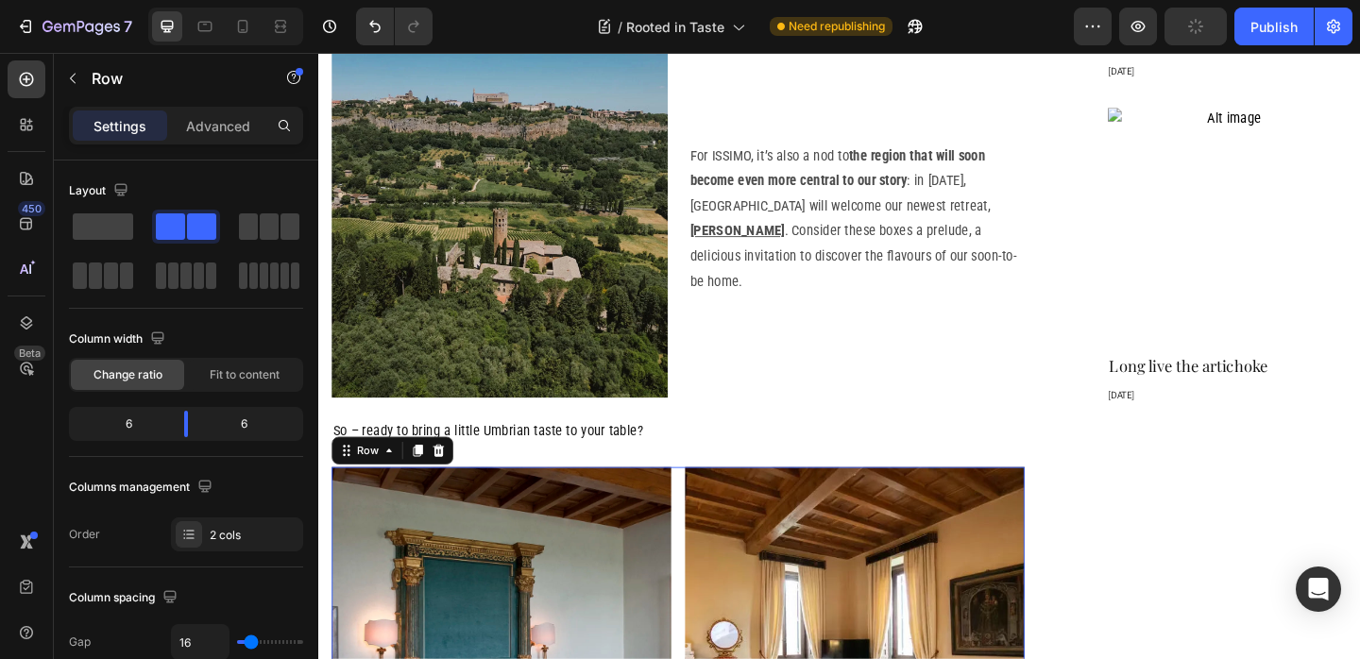
click at [449, 479] on icon at bounding box center [449, 485] width 12 height 13
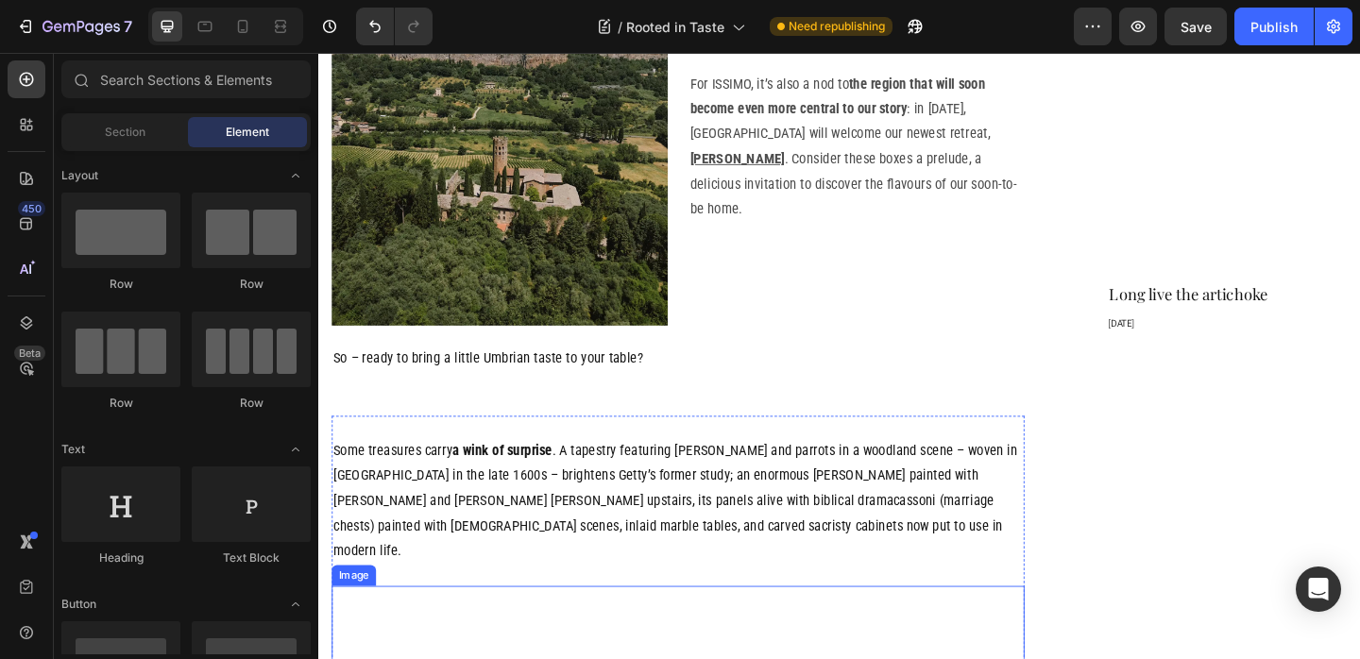
scroll to position [1833, 0]
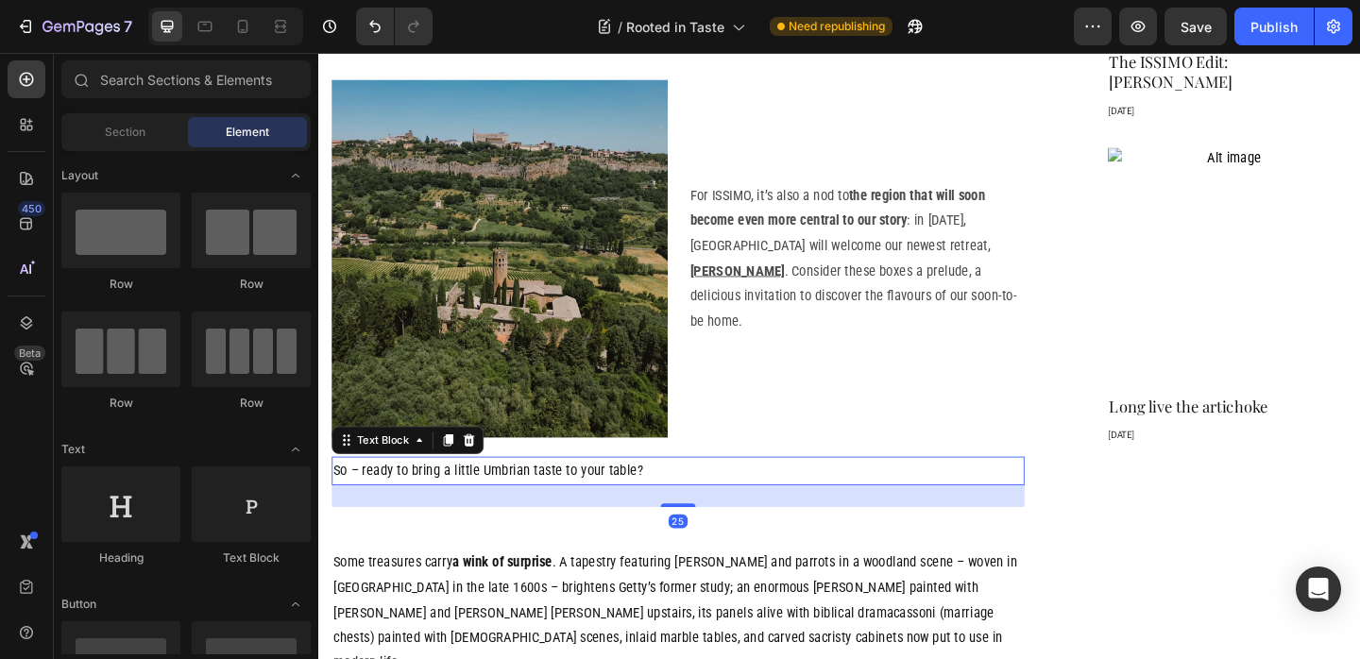
click at [643, 494] on p "So – ready to bring a little Umbrian taste to your table?" at bounding box center [709, 507] width 750 height 27
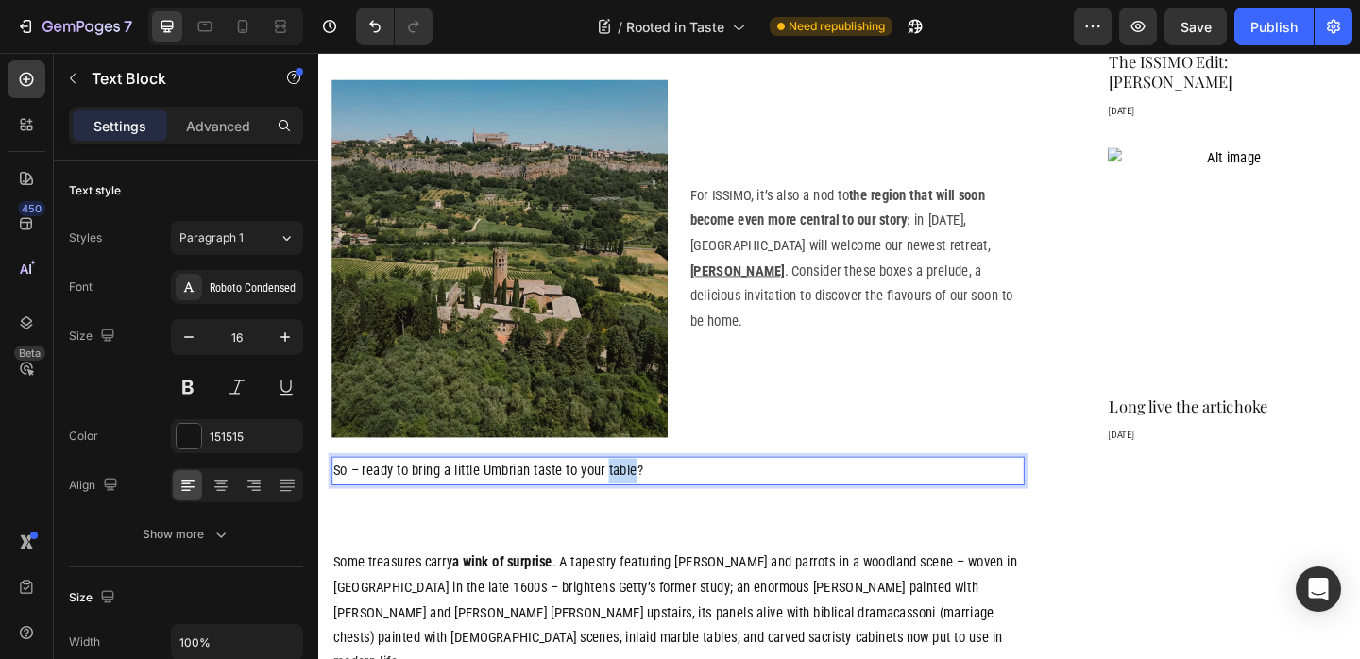
click at [633, 494] on p "So – ready to bring a little Umbrian taste to your table?" at bounding box center [709, 507] width 750 height 27
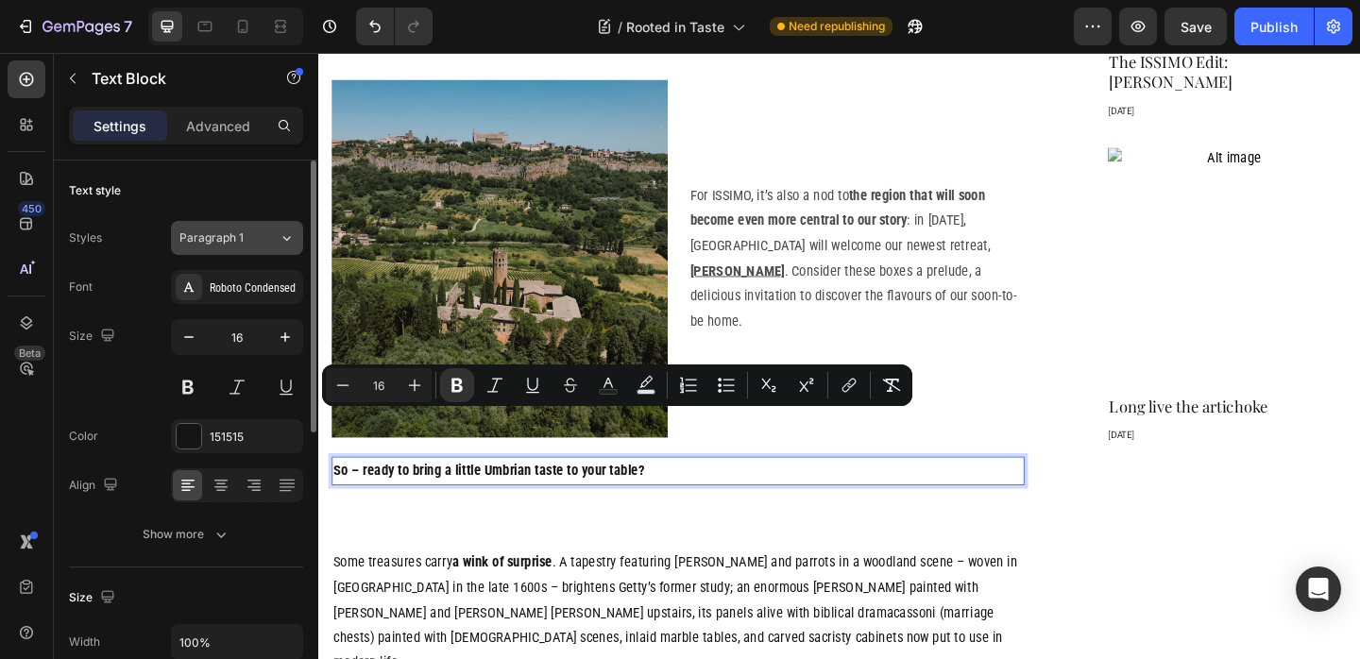
click at [293, 240] on icon at bounding box center [287, 238] width 16 height 19
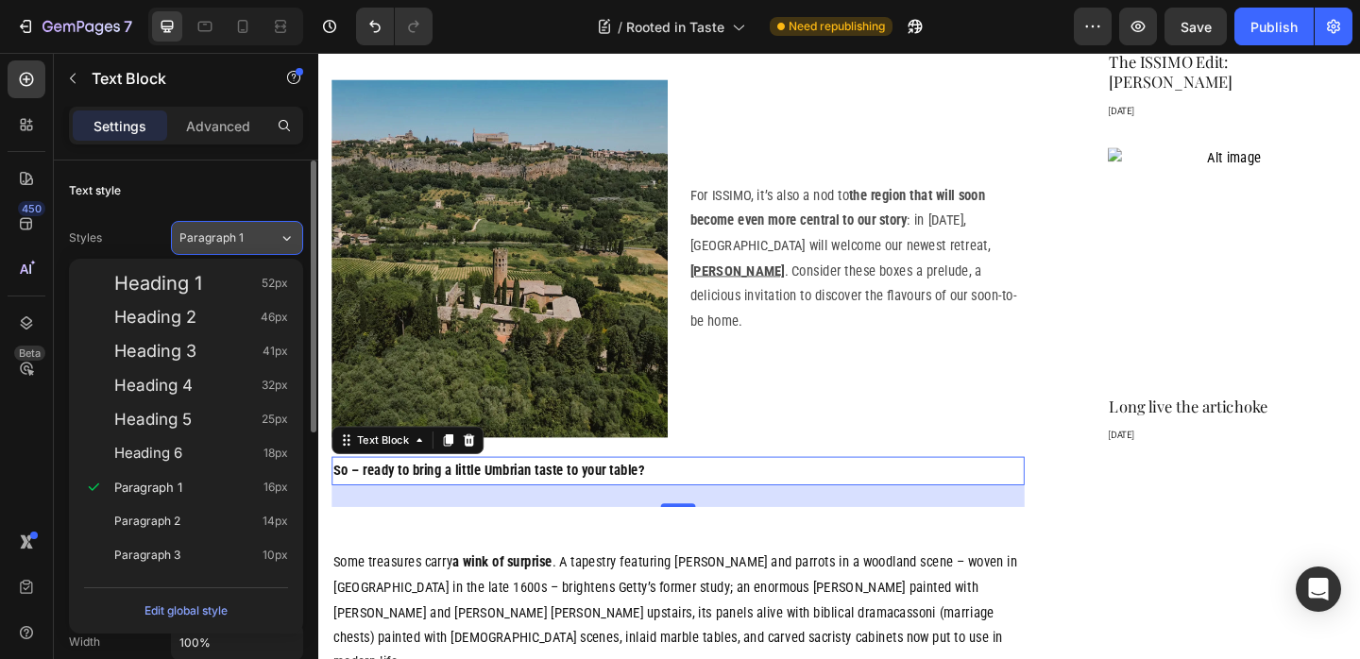
click at [293, 239] on icon at bounding box center [287, 238] width 16 height 19
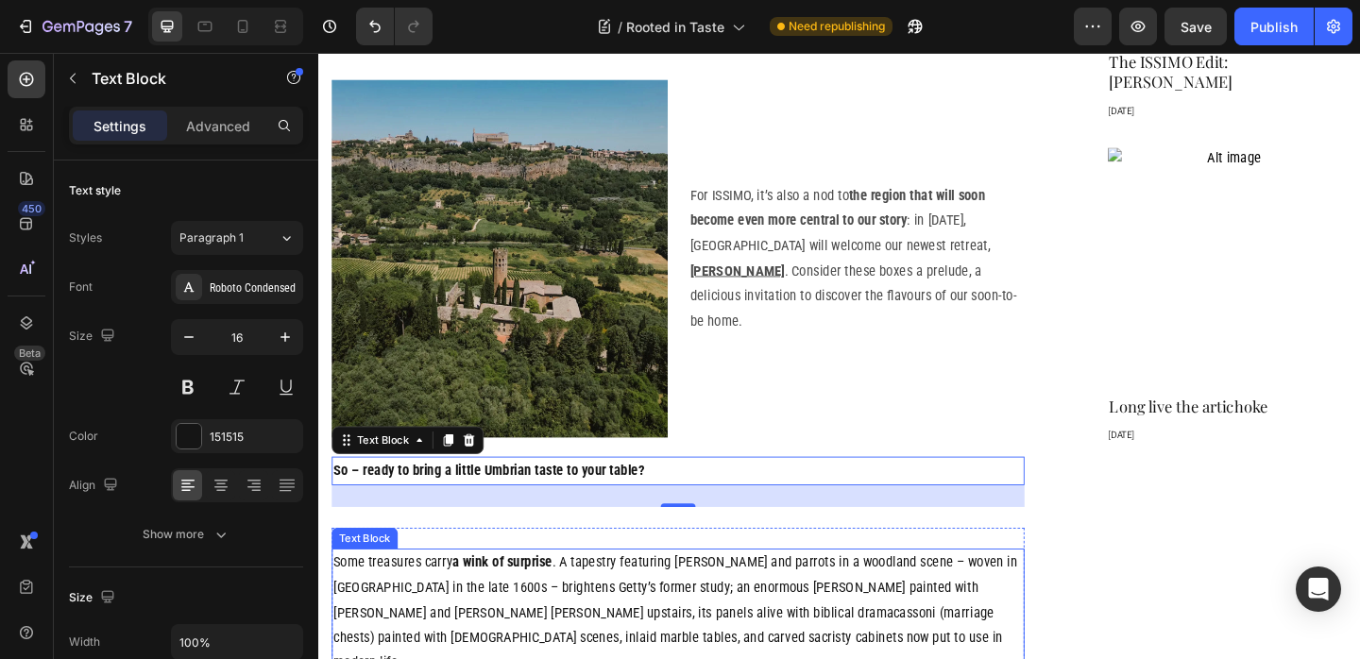
click at [677, 594] on p "Some treasures carry a wink of surprise . A tapestry featuring [PERSON_NAME] an…" at bounding box center [709, 662] width 750 height 136
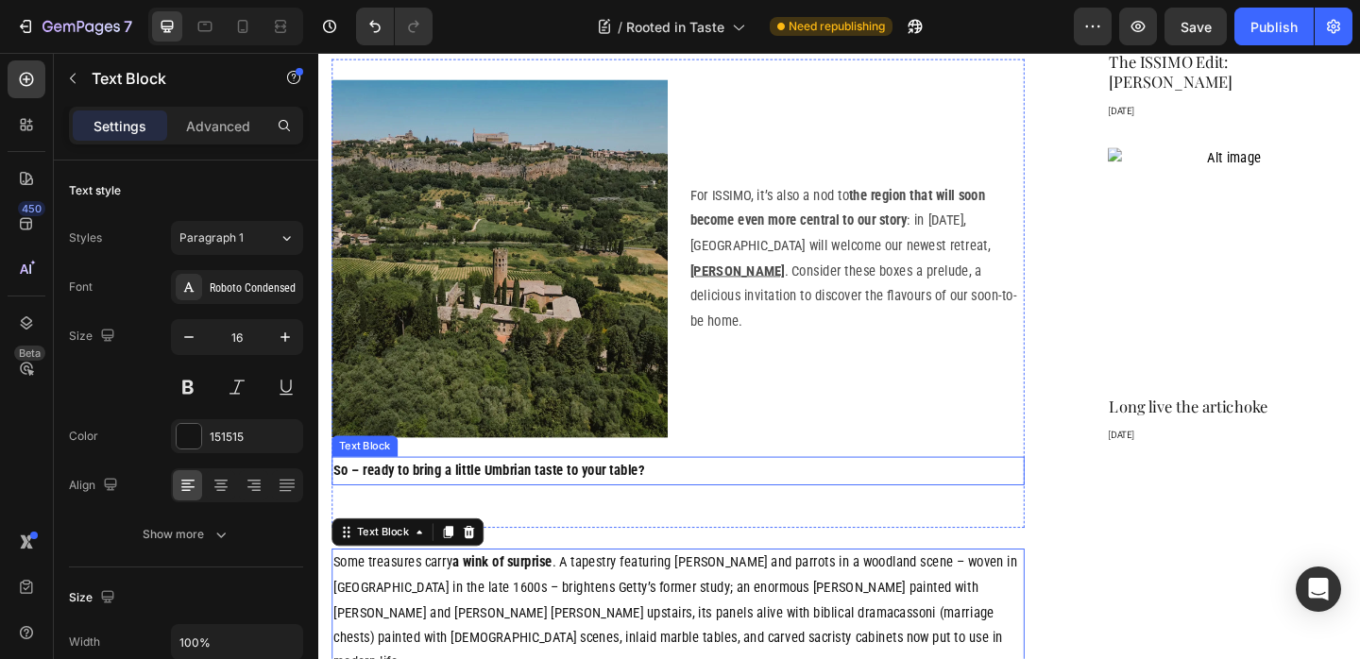
click at [665, 498] on strong "So – ready to bring a little Umbrian taste to your table?" at bounding box center [503, 507] width 338 height 18
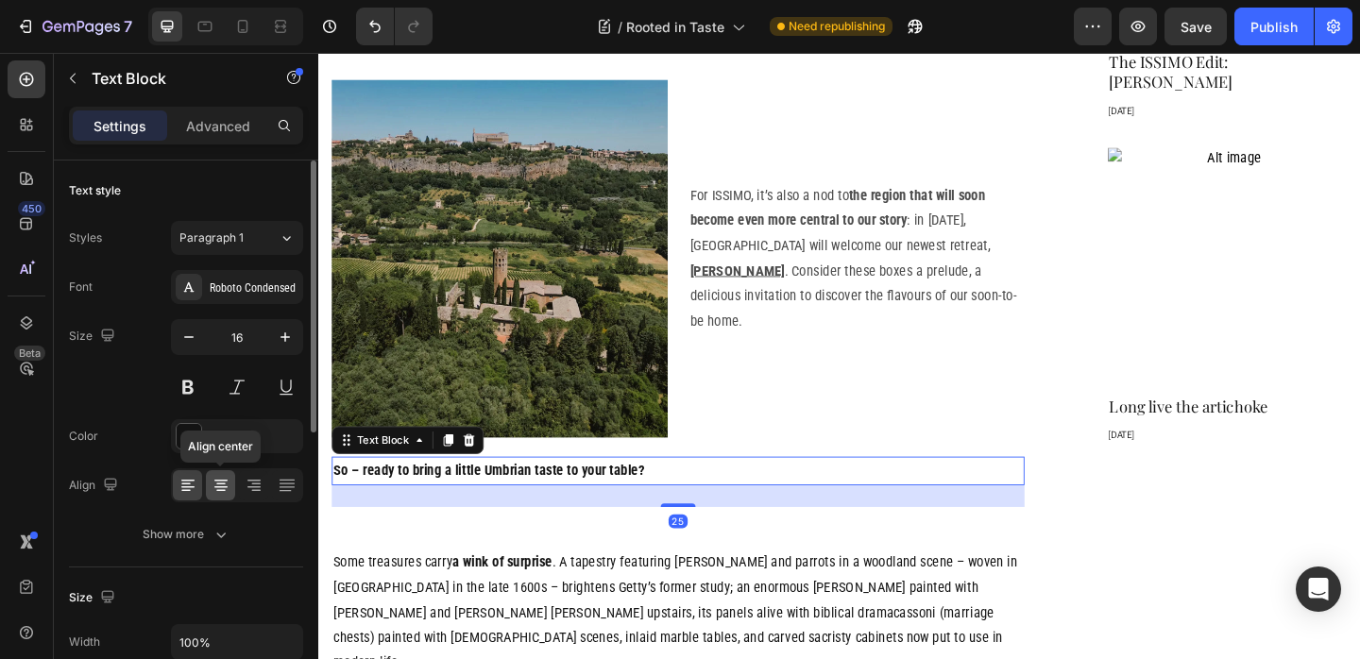
click at [219, 494] on icon at bounding box center [221, 485] width 19 height 19
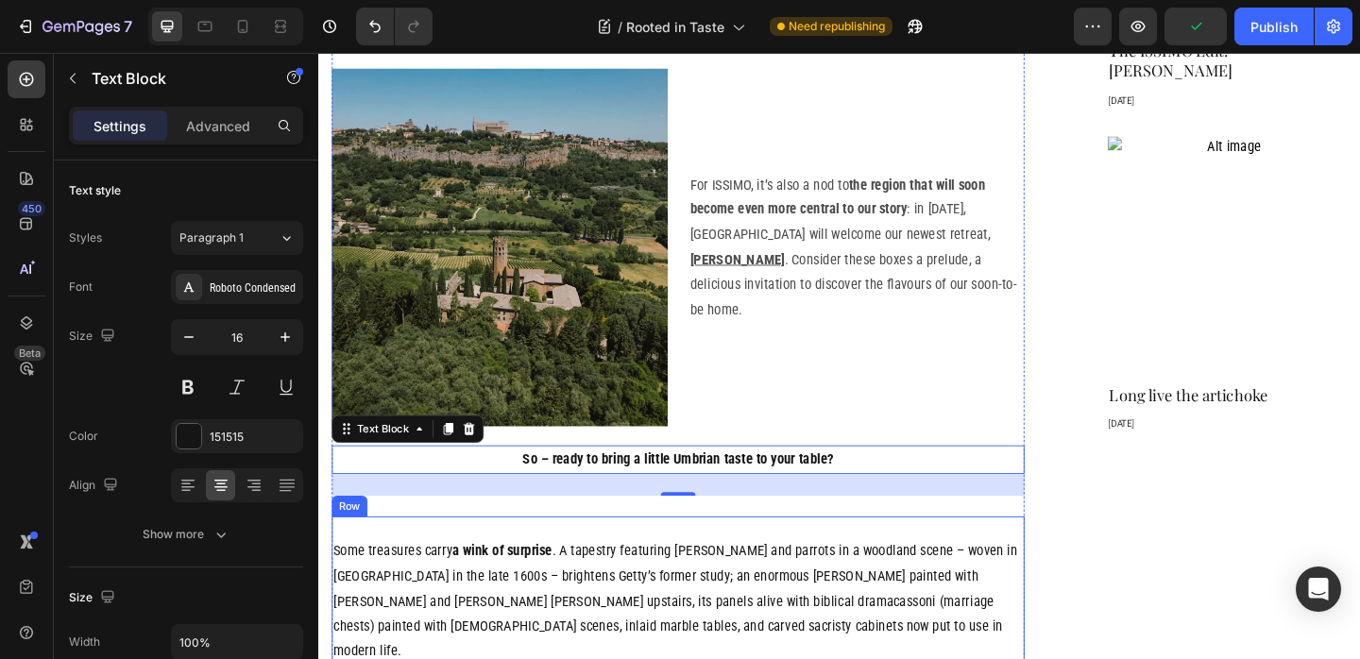
scroll to position [1909, 0]
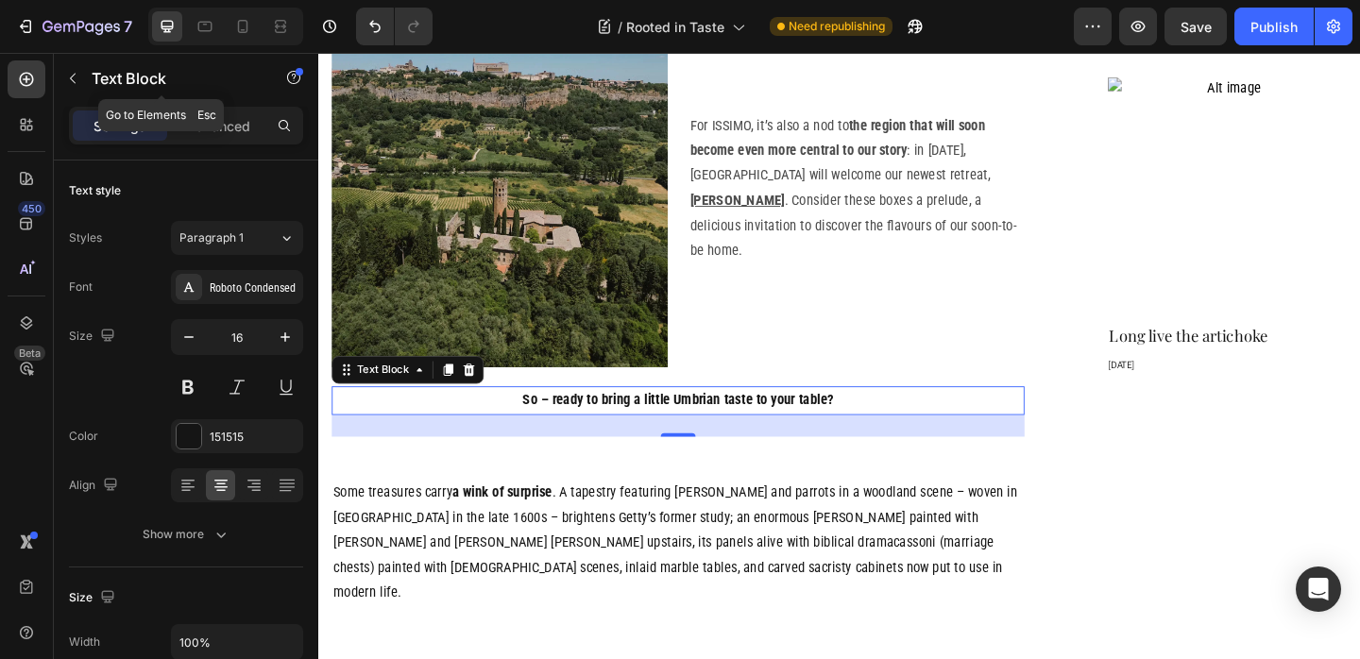
click at [101, 77] on p "Text Block" at bounding box center [172, 78] width 161 height 23
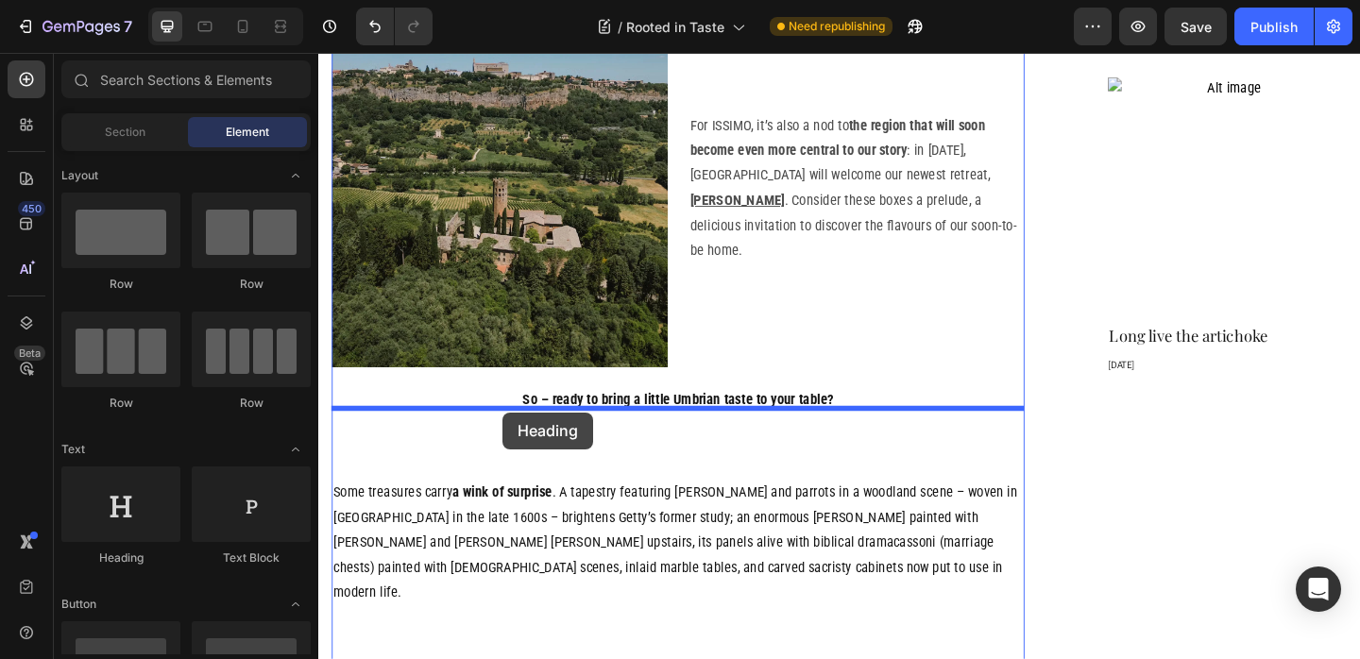
drag, startPoint x: 454, startPoint y: 556, endPoint x: 592, endPoint y: 402, distance: 206.6
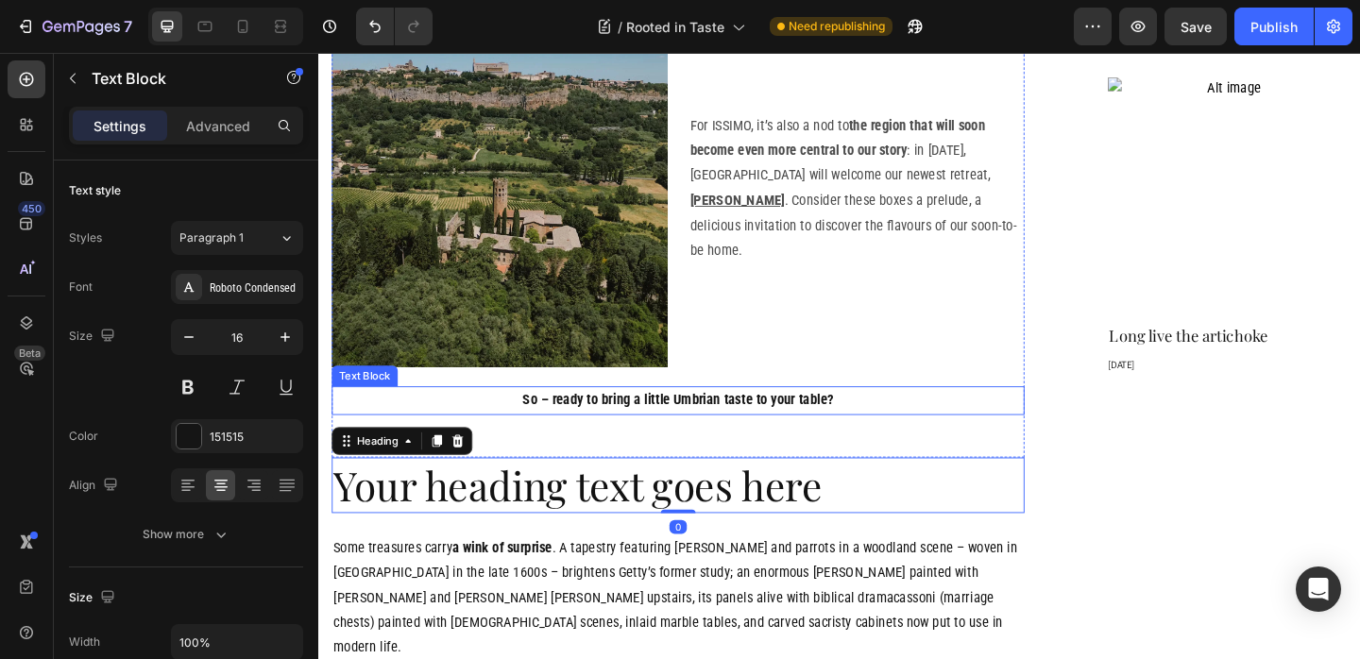
click at [625, 421] on strong "So – ready to bring a little Umbrian taste to your table?" at bounding box center [709, 430] width 338 height 18
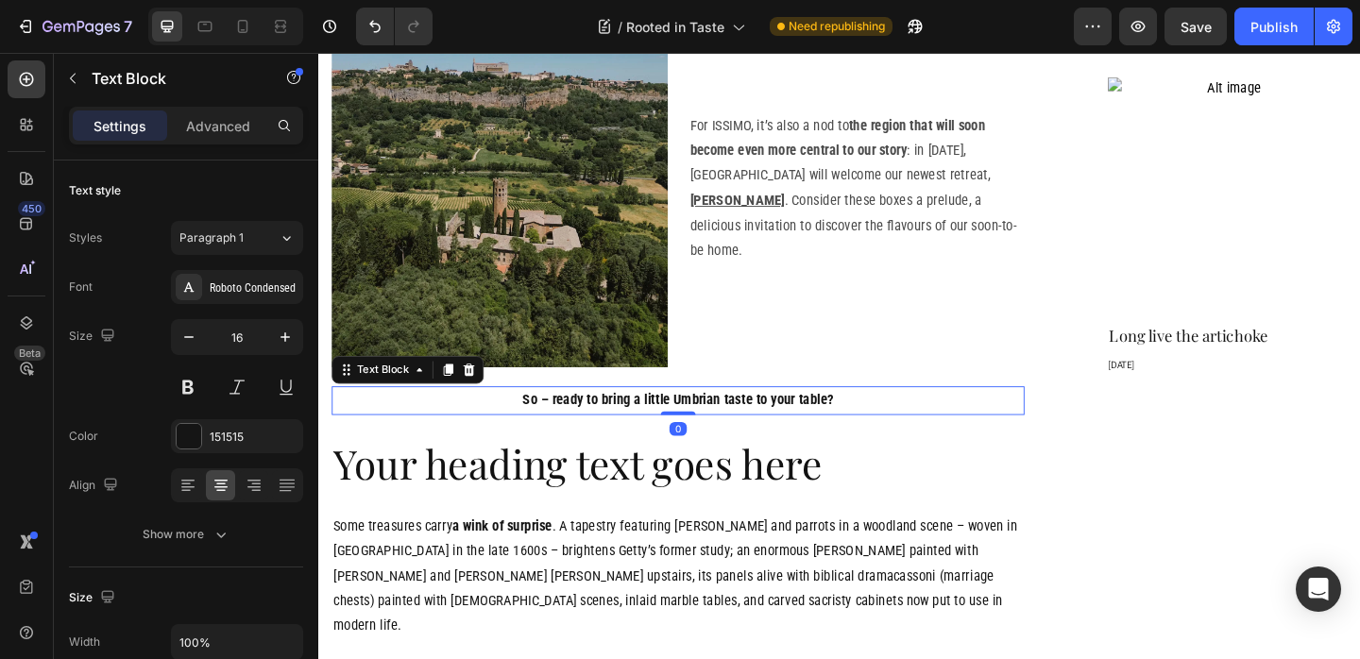
drag, startPoint x: 701, startPoint y: 413, endPoint x: 684, endPoint y: 403, distance: 19.4
click at [702, 416] on div "So – ready to bring a little Umbrian taste to your table? Text Block 0" at bounding box center [709, 431] width 754 height 31
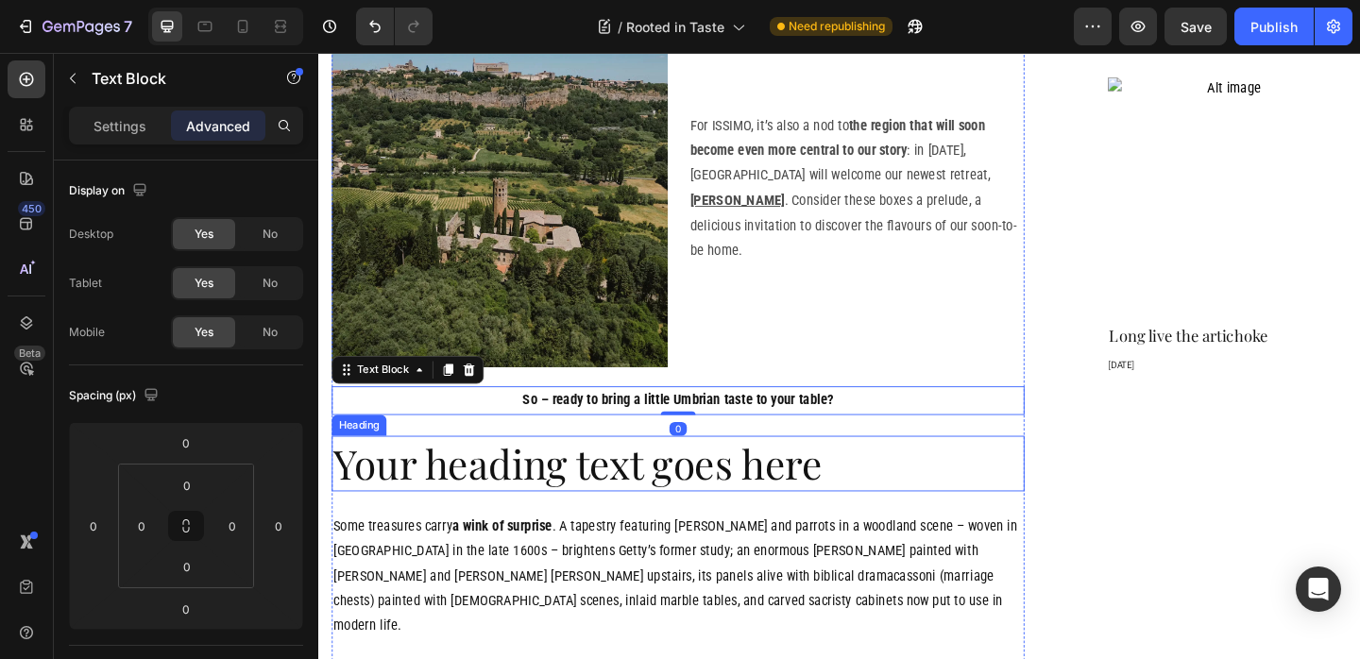
click at [632, 469] on h2 "Your heading text goes here" at bounding box center [709, 499] width 754 height 60
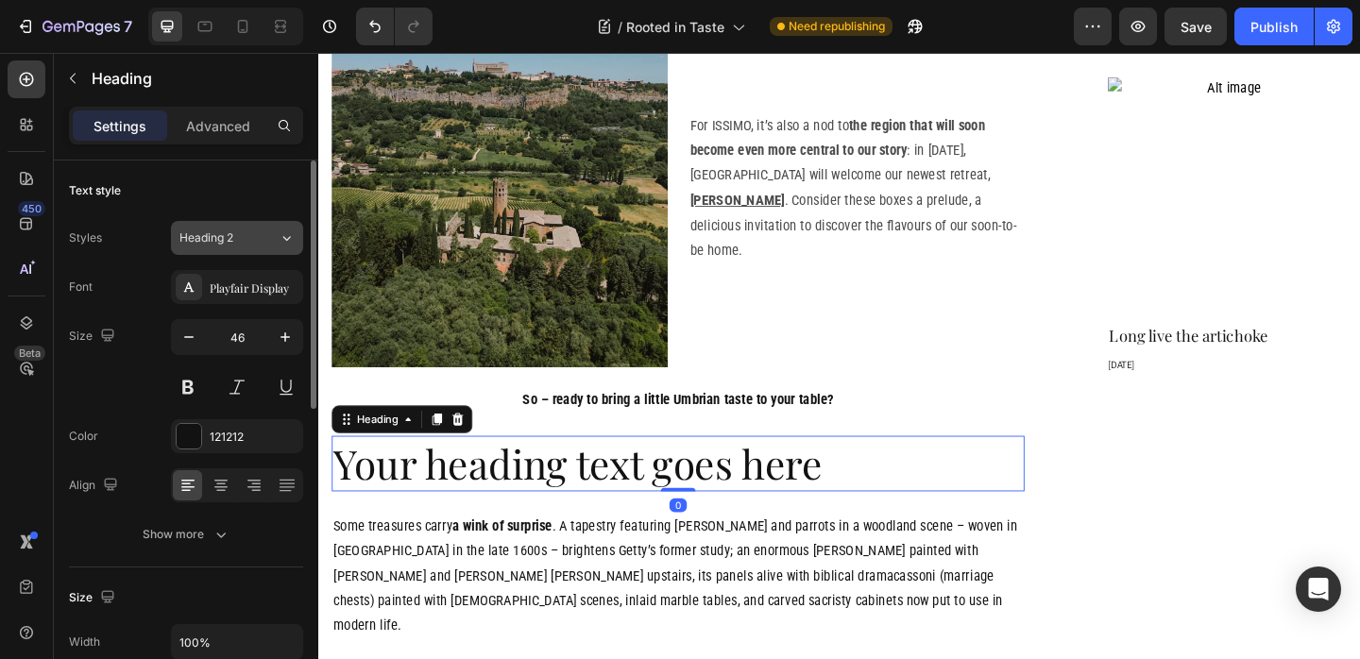
click at [239, 234] on div "Heading 2" at bounding box center [217, 237] width 76 height 17
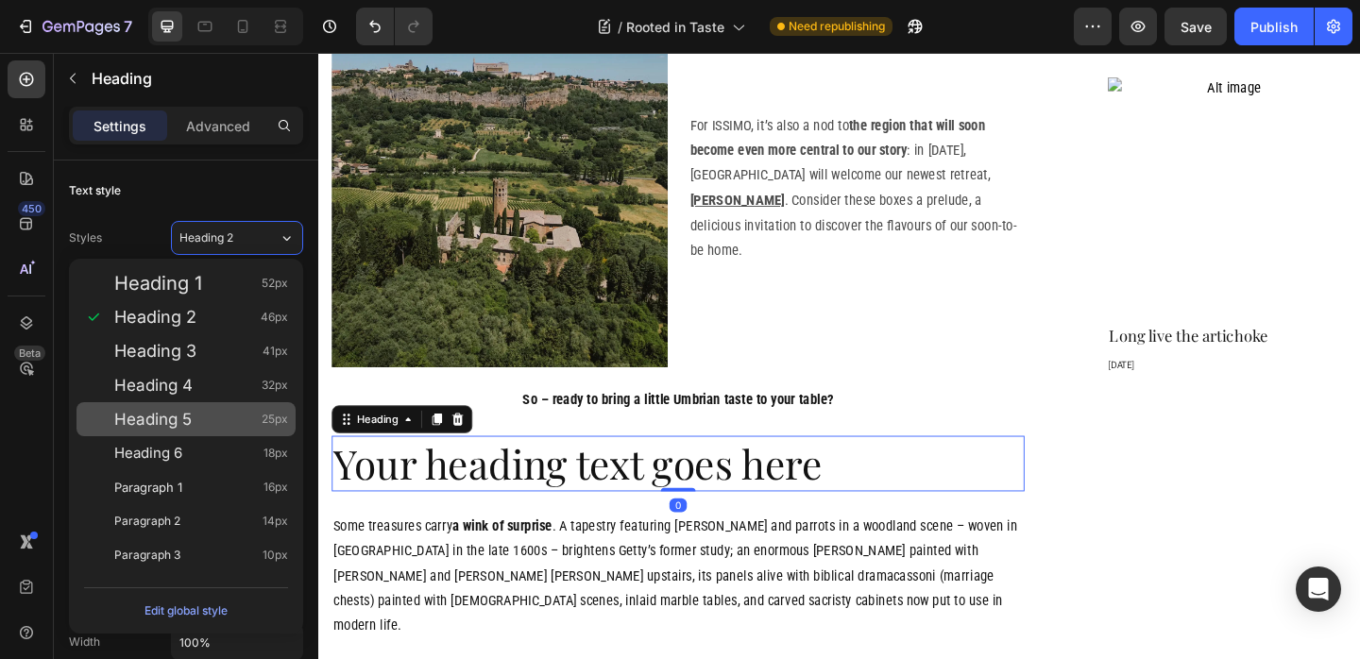
click at [212, 407] on div "Heading 5 25px" at bounding box center [185, 419] width 219 height 34
type input "25"
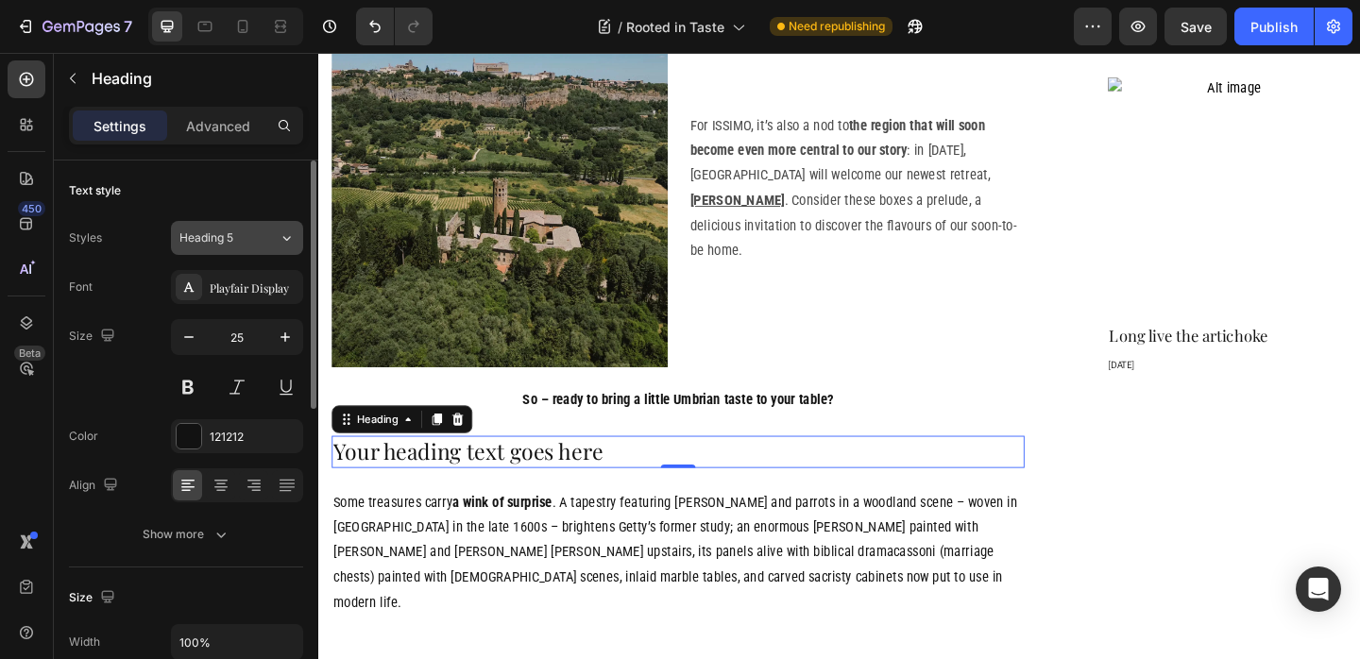
click at [280, 243] on icon at bounding box center [287, 238] width 16 height 19
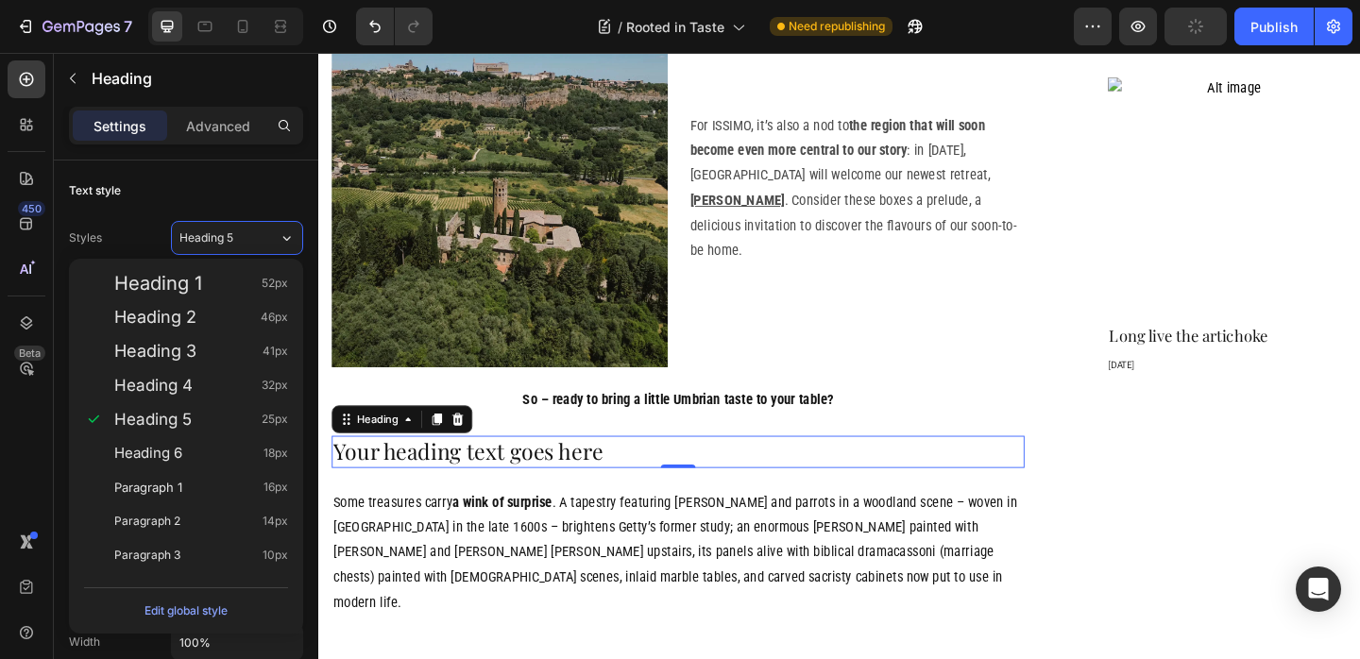
click at [536, 469] on h2 "Your heading text goes here" at bounding box center [709, 486] width 754 height 35
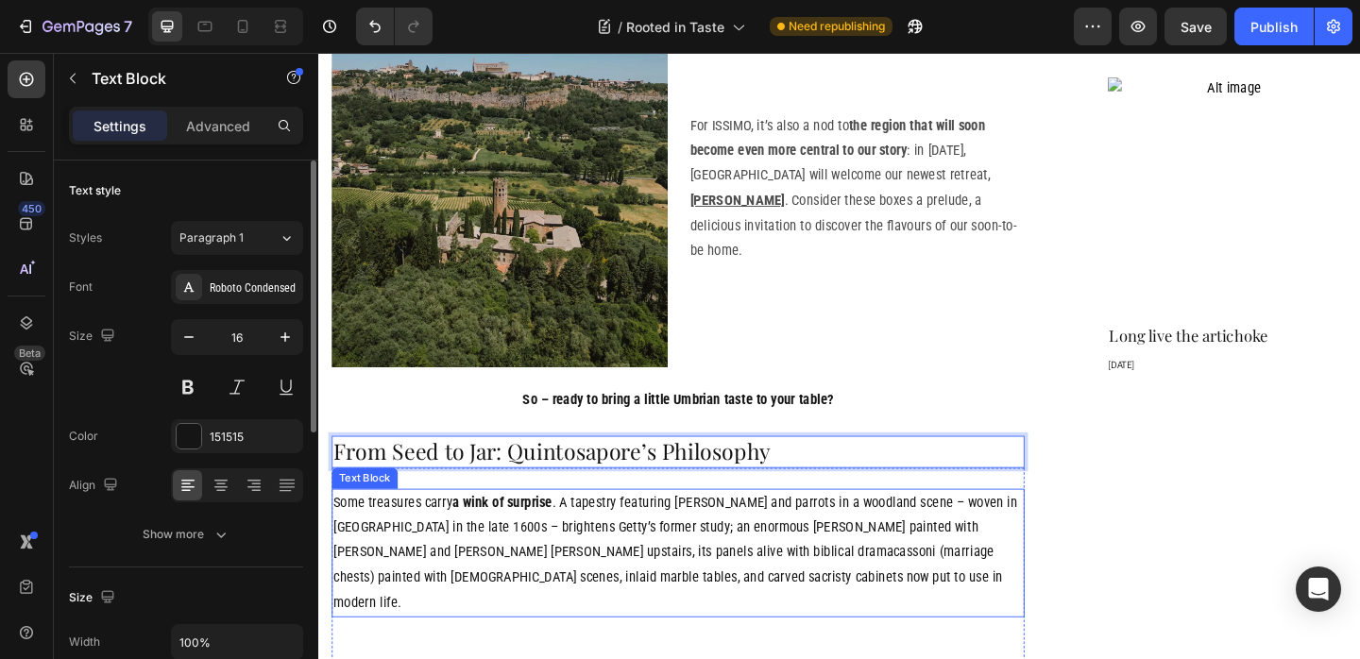
click at [564, 529] on p "Some treasures carry a wink of surprise . A tapestry featuring [PERSON_NAME] an…" at bounding box center [709, 597] width 750 height 136
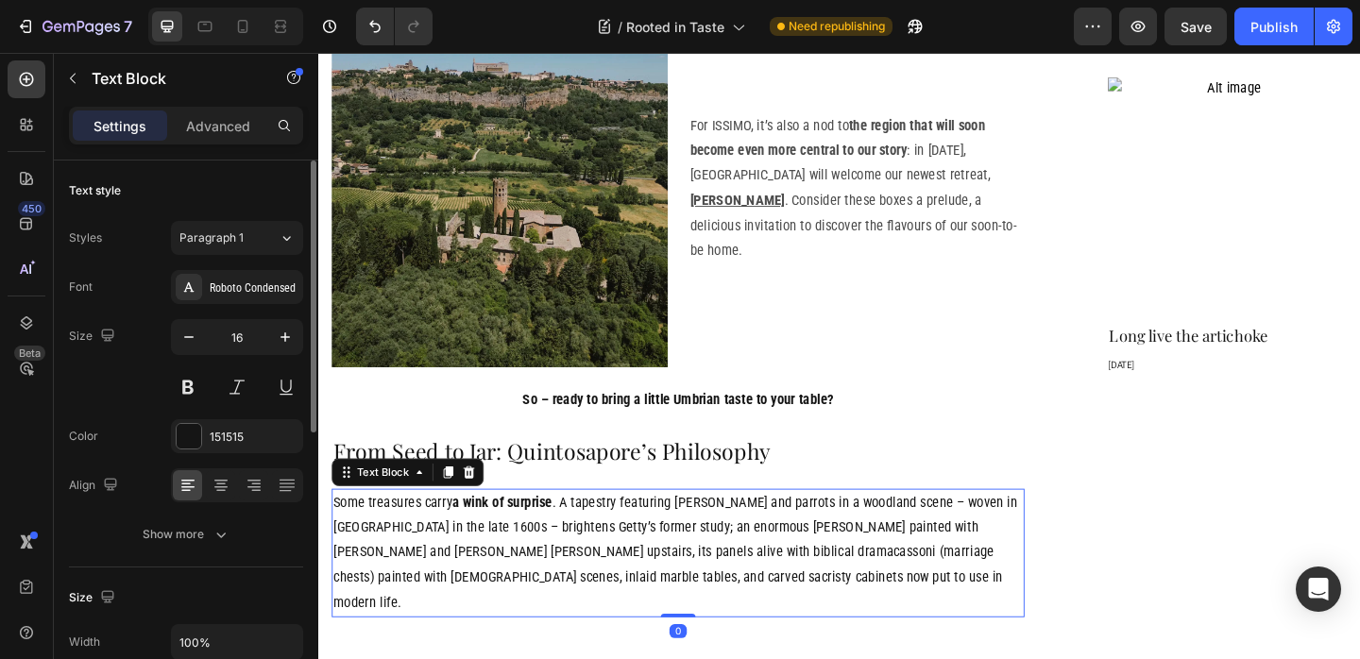
click at [563, 529] on p "Some treasures carry a wink of surprise . A tapestry featuring [PERSON_NAME] an…" at bounding box center [709, 597] width 750 height 136
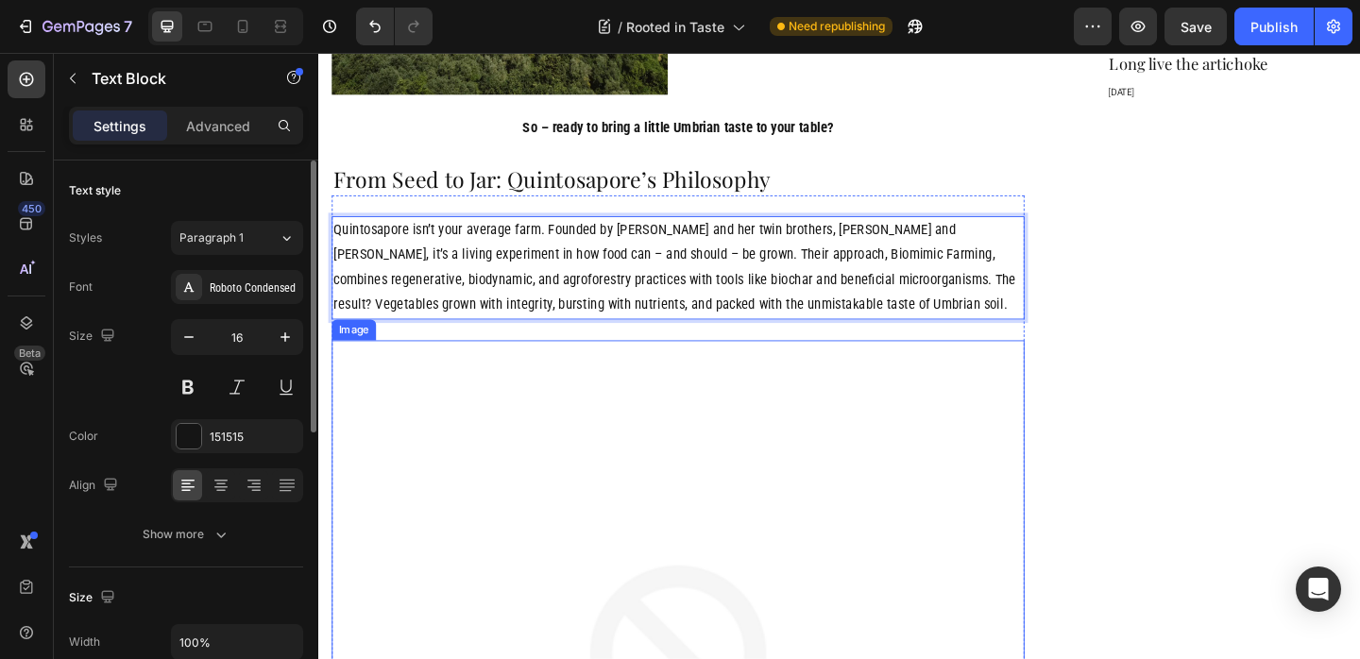
scroll to position [2157, 0]
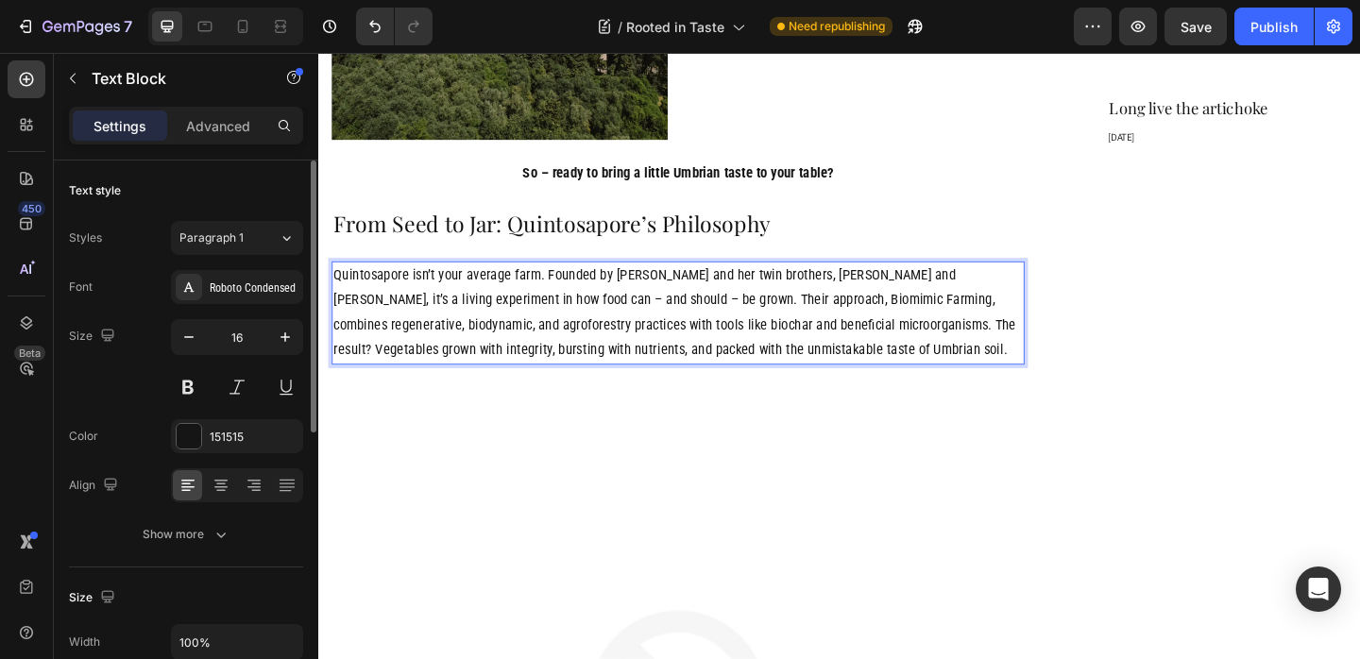
click at [375, 281] on p "Quintosapore isn’t your average farm. Founded by [PERSON_NAME] and her twin bro…" at bounding box center [709, 335] width 750 height 109
drag, startPoint x: 375, startPoint y: 240, endPoint x: 527, endPoint y: 241, distance: 152.0
click at [527, 281] on p "Quintosapore isn’t your average farm. Founded by [PERSON_NAME] and her twin bro…" at bounding box center [709, 335] width 750 height 109
click at [730, 281] on p "Quintosapore isn’t your average farm . Founded by [PERSON_NAME] and her twin br…" at bounding box center [709, 335] width 750 height 109
click at [943, 281] on p "Quintosapore isn’t your average farm . Founded by [PERSON_NAME] and her twin br…" at bounding box center [709, 335] width 750 height 109
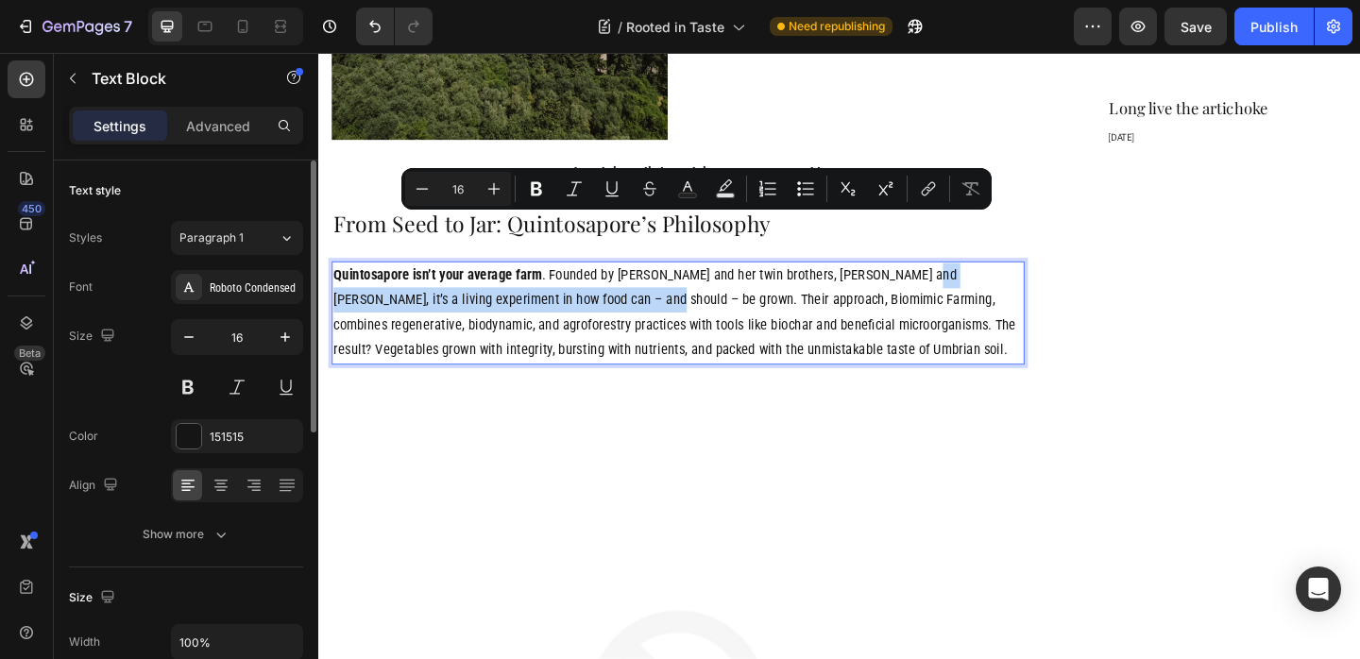
drag, startPoint x: 938, startPoint y: 238, endPoint x: 560, endPoint y: 270, distance: 379.1
click at [560, 281] on p "Quintosapore isn’t your average farm . Founded by [PERSON_NAME] and her twin br…" at bounding box center [709, 335] width 750 height 109
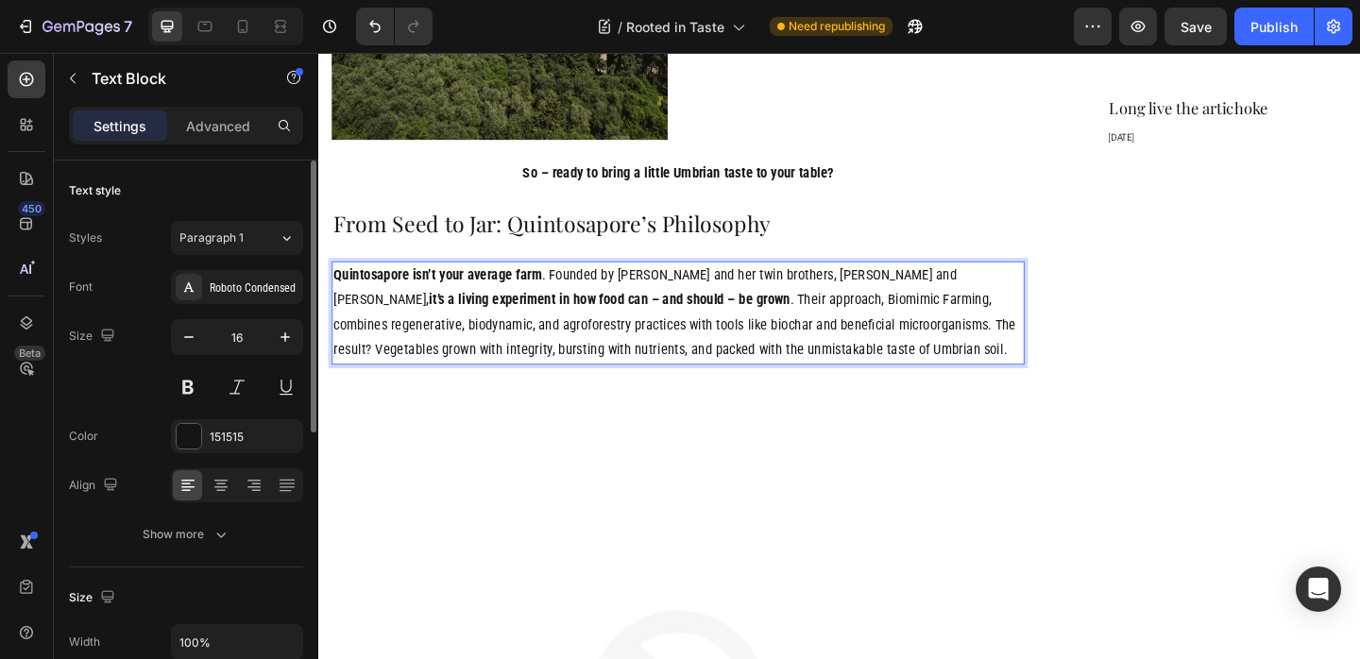
click at [894, 301] on p "Quintosapore isn’t your average farm . Founded by [PERSON_NAME] and her twin br…" at bounding box center [709, 335] width 750 height 109
click at [898, 295] on p "Quintosapore isn’t your average farm . Founded by [PERSON_NAME] and her twin br…" at bounding box center [709, 335] width 750 height 109
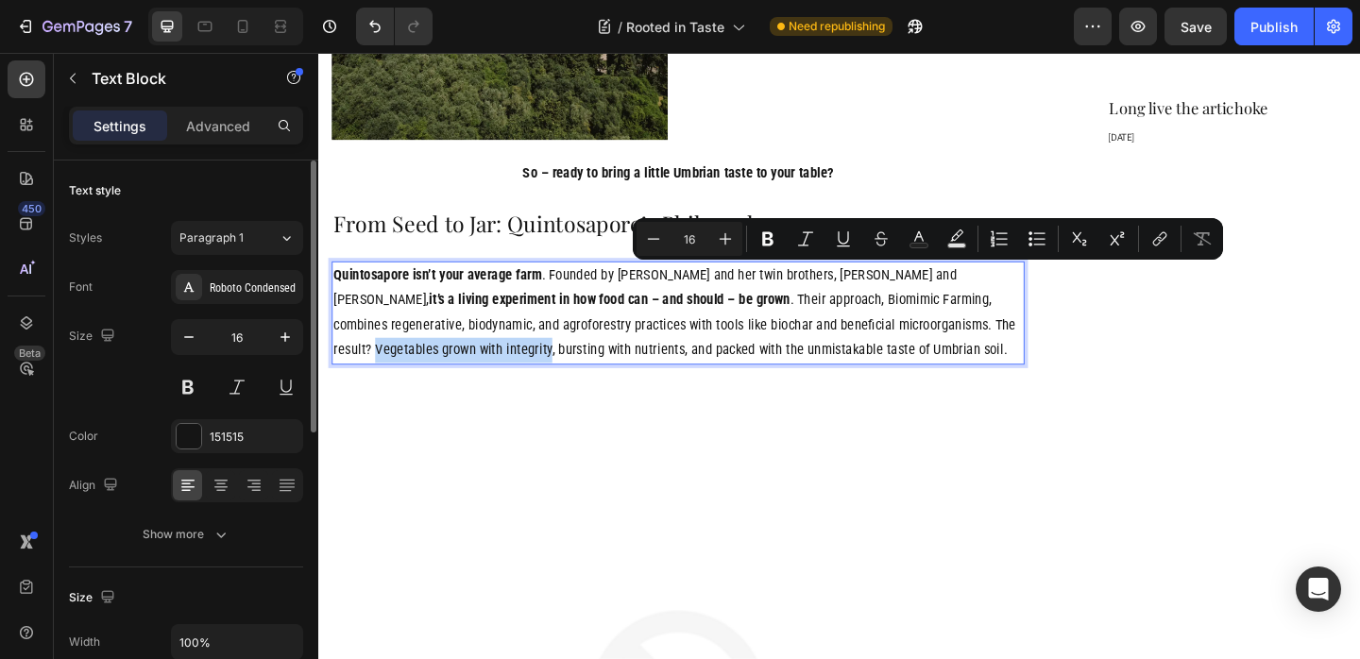
drag, startPoint x: 898, startPoint y: 295, endPoint x: 1023, endPoint y: 297, distance: 124.7
click at [1023, 297] on p "Quintosapore isn’t your average farm . Founded by [PERSON_NAME] and her twin br…" at bounding box center [709, 335] width 750 height 109
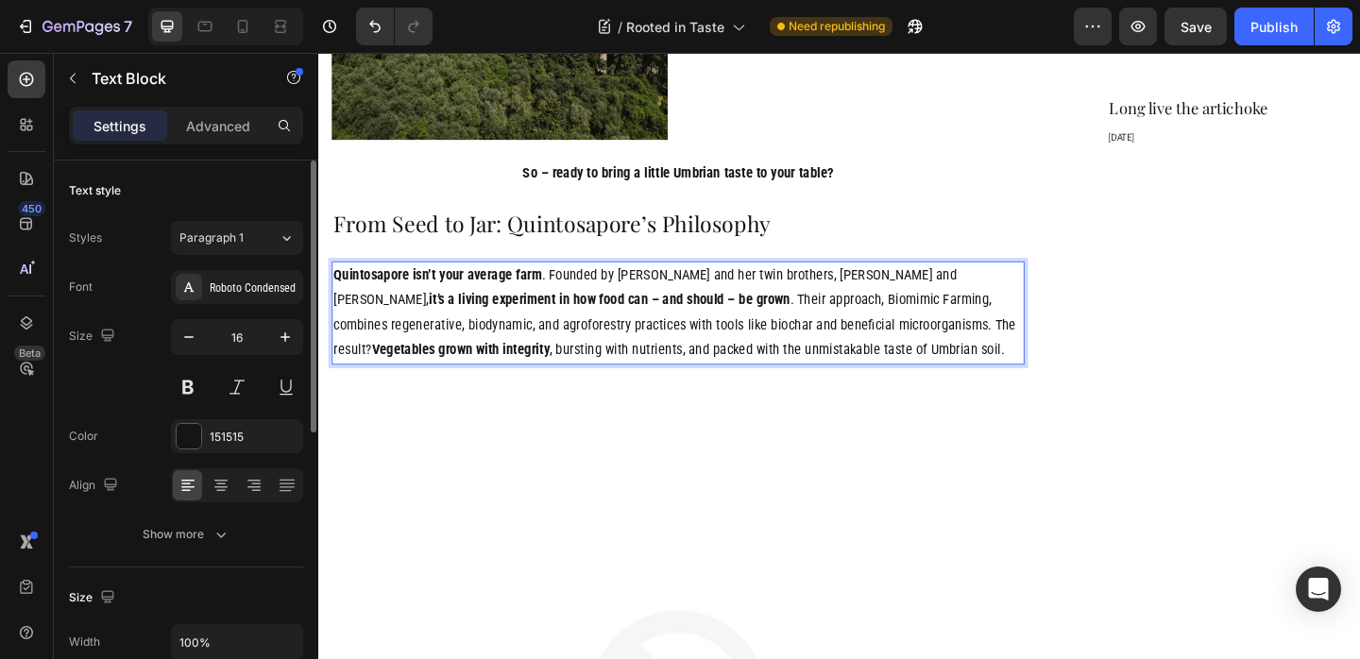
click at [702, 307] on p "Quintosapore isn’t your average farm . Founded by [PERSON_NAME] and her twin br…" at bounding box center [709, 335] width 750 height 109
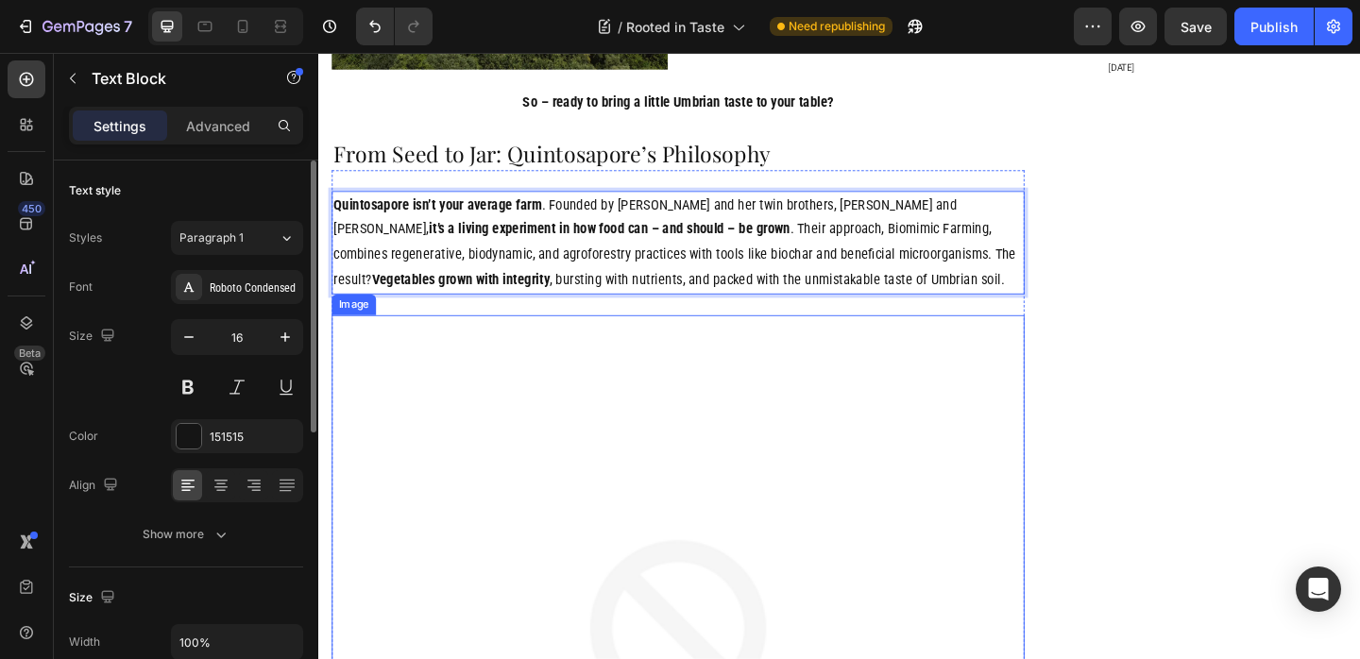
scroll to position [2250, 0]
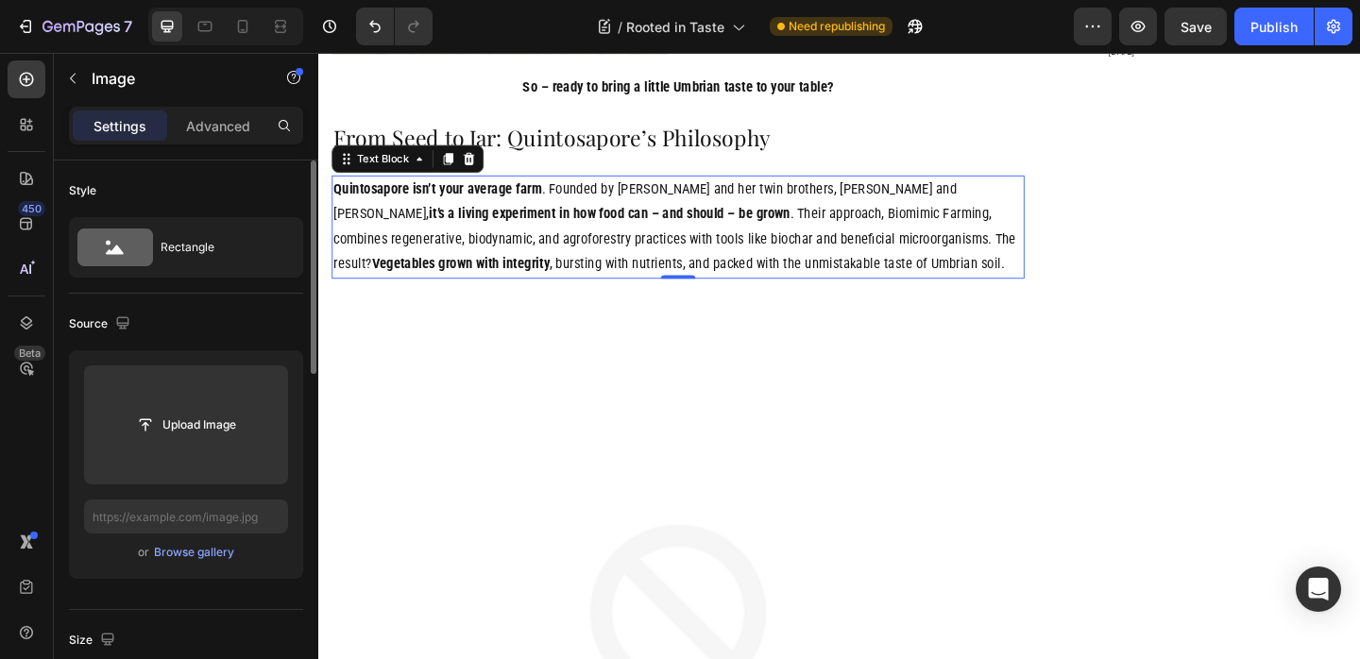
click at [752, 200] on p "Quintosapore isn’t your average farm . Founded by [PERSON_NAME] and her twin br…" at bounding box center [709, 242] width 750 height 109
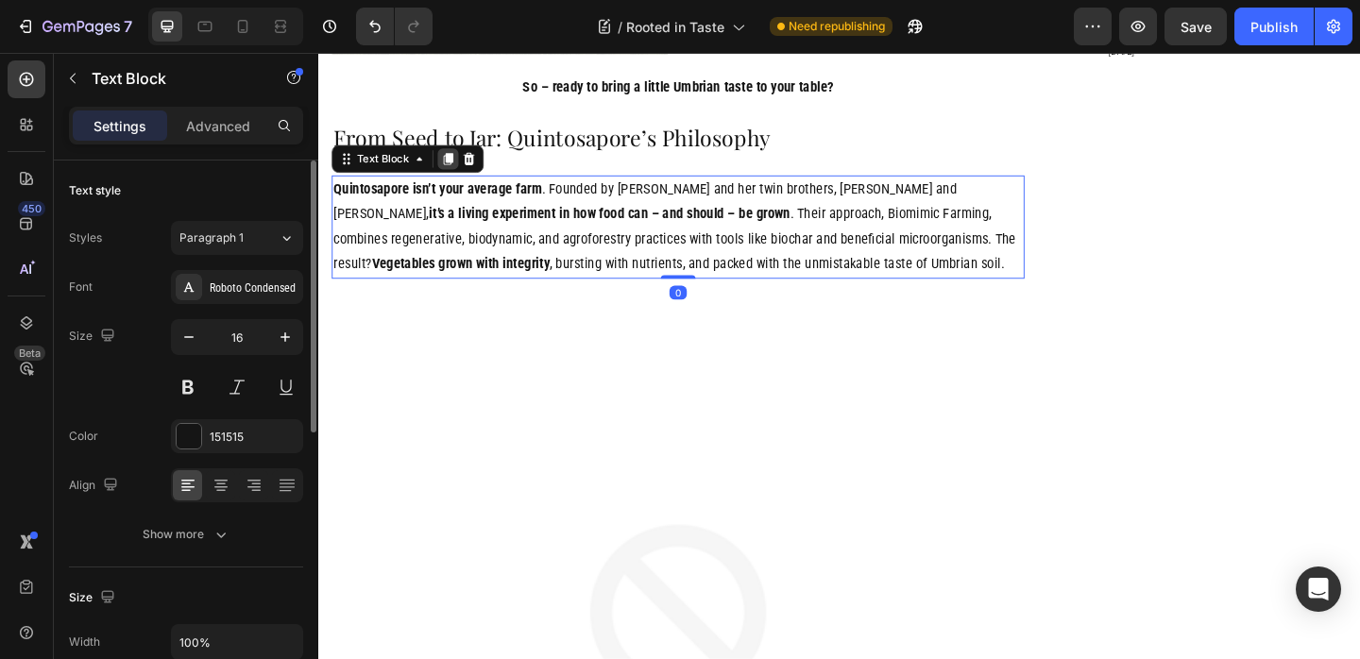
click at [459, 161] on icon at bounding box center [459, 167] width 10 height 13
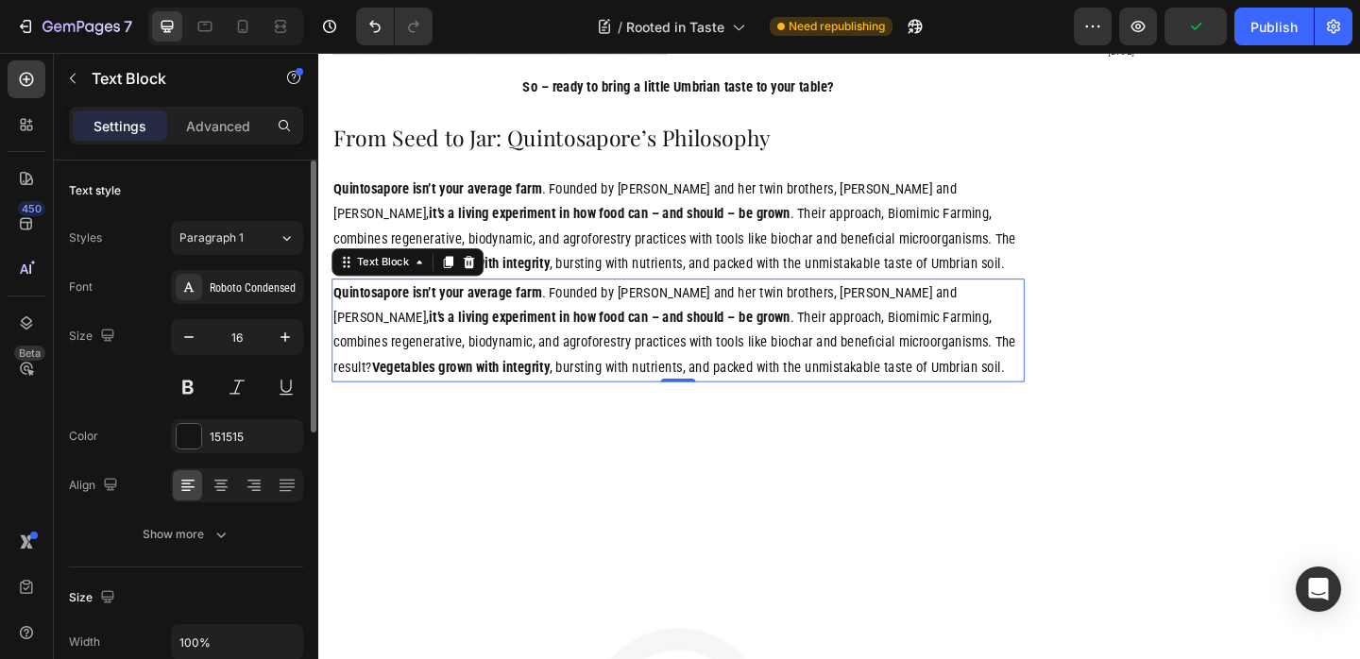
click at [443, 318] on p "Quintosapore isn’t your average farm . Founded by [PERSON_NAME] and her twin br…" at bounding box center [709, 354] width 750 height 109
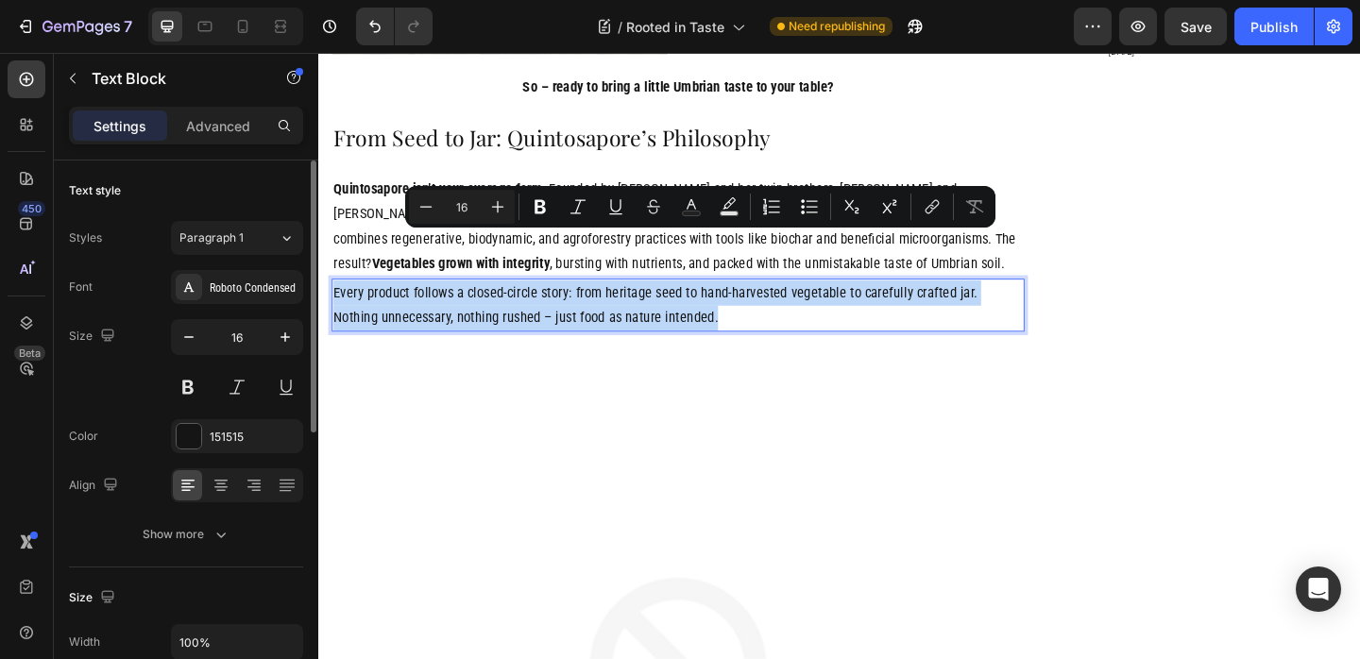
click at [456, 300] on p "Every product follows a closed-circle story: from heritage seed to hand-harvest…" at bounding box center [709, 327] width 750 height 55
click at [348, 300] on p "Every product follows a closed-circle story: from heritage seed to hand-harvest…" at bounding box center [709, 327] width 750 height 55
click at [609, 300] on p "Every product follows a closed-circle story: from heritage seed to hand-harvest…" at bounding box center [709, 327] width 750 height 55
click at [801, 300] on p "Every product follows a closed-circle story: from heritage seed to hand-harvest…" at bounding box center [709, 327] width 750 height 55
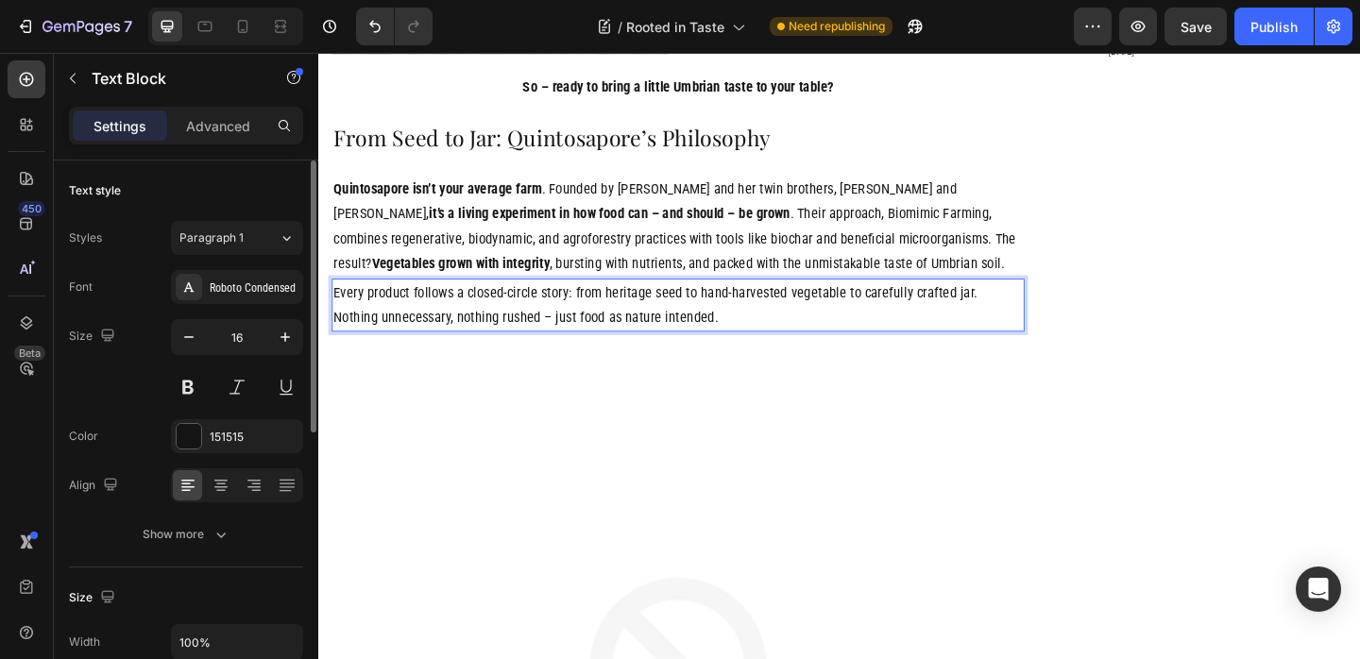
click at [340, 300] on p "Every product follows a closed-circle story: from heritage seed to hand-harvest…" at bounding box center [709, 327] width 750 height 55
drag, startPoint x: 371, startPoint y: 260, endPoint x: 561, endPoint y: 265, distance: 189.9
click at [561, 300] on p "Every product follows a closed-circle story: from heritage seed to hand-harvest…" at bounding box center [709, 327] width 750 height 55
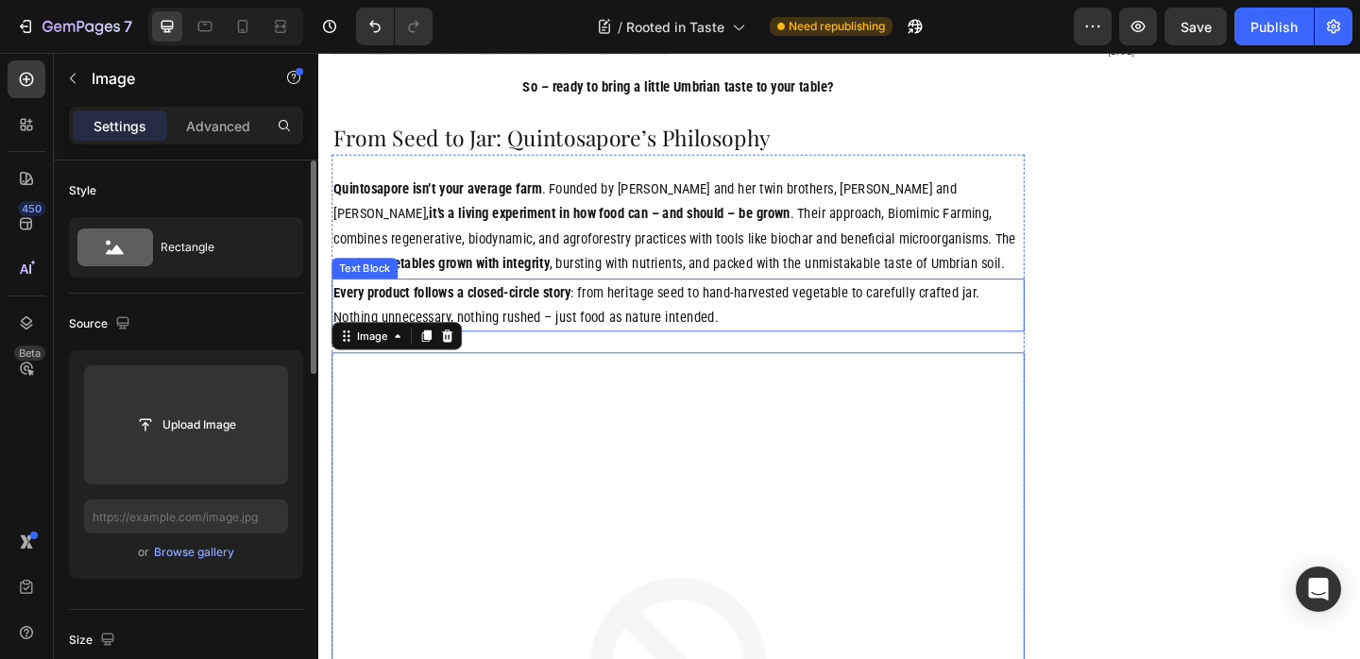
click at [665, 300] on p "Every product follows a closed-circle story : from heritage seed to hand-harves…" at bounding box center [709, 327] width 750 height 55
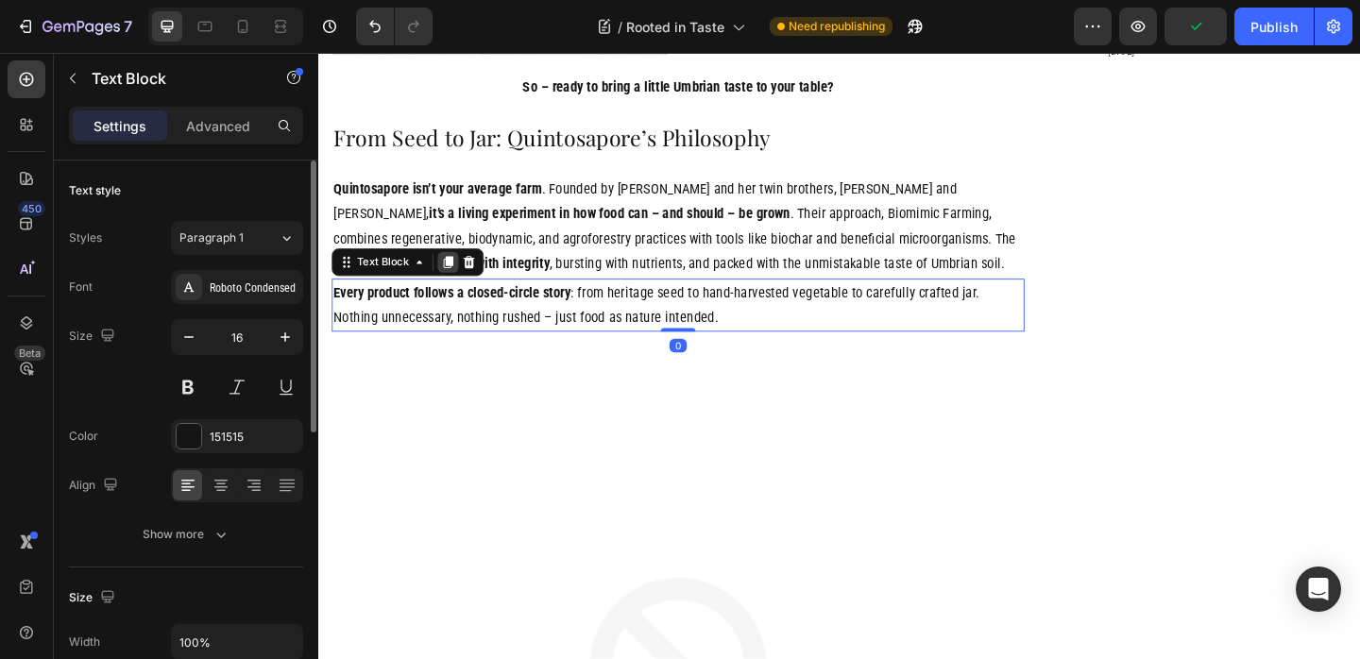
click at [454, 273] on icon at bounding box center [458, 280] width 15 height 15
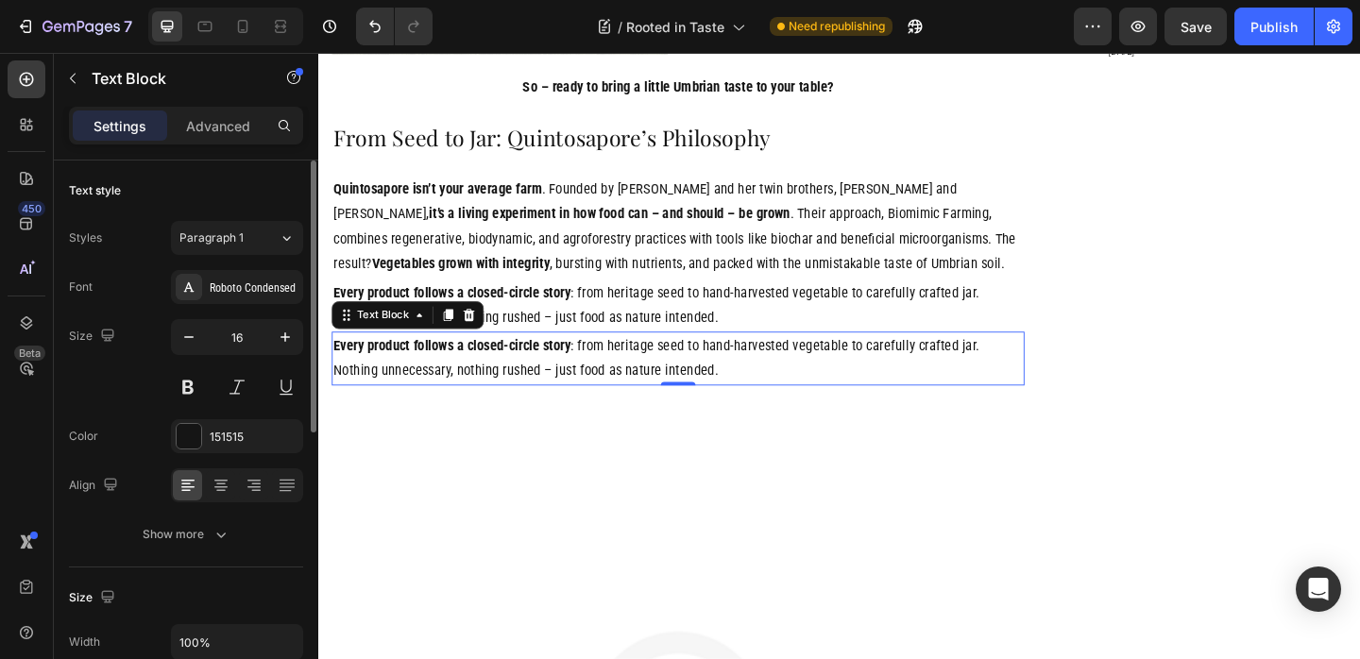
click at [457, 358] on p "Every product follows a closed-circle story : from heritage seed to hand-harves…" at bounding box center [709, 385] width 750 height 55
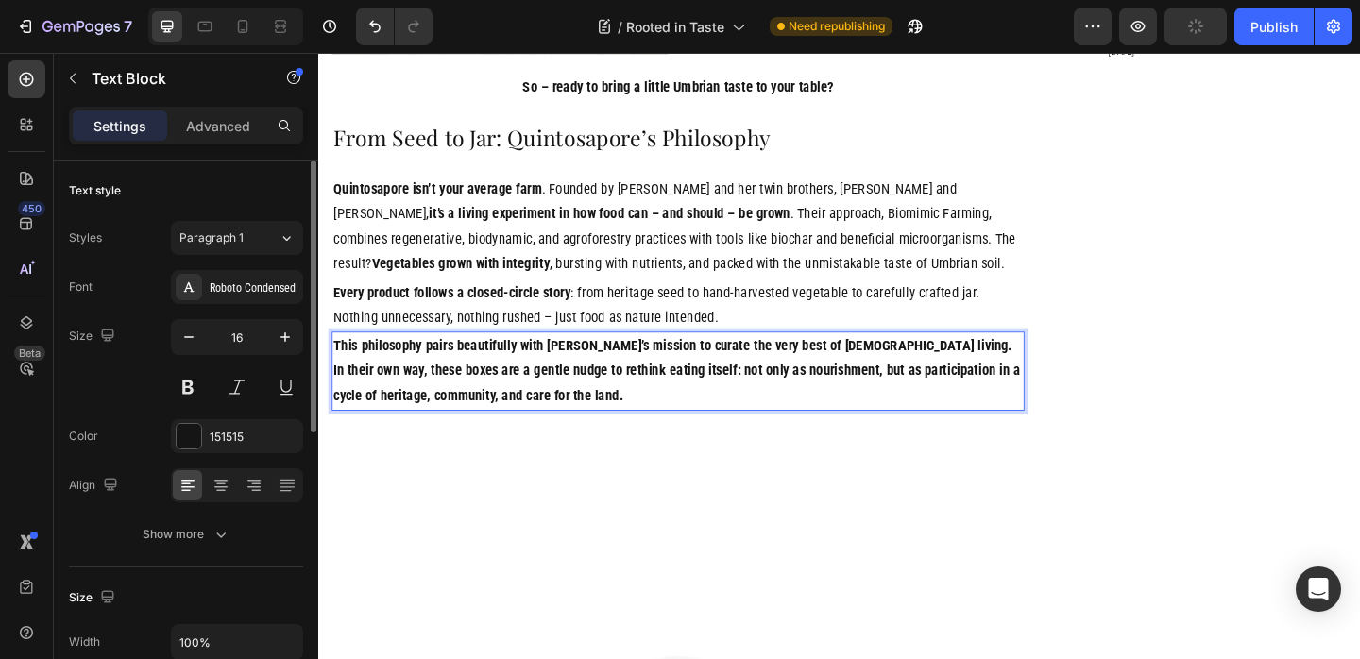
click at [910, 362] on strong "This philosophy pairs beautifully with ISSIMO’s mission to curate the very best…" at bounding box center [707, 398] width 747 height 73
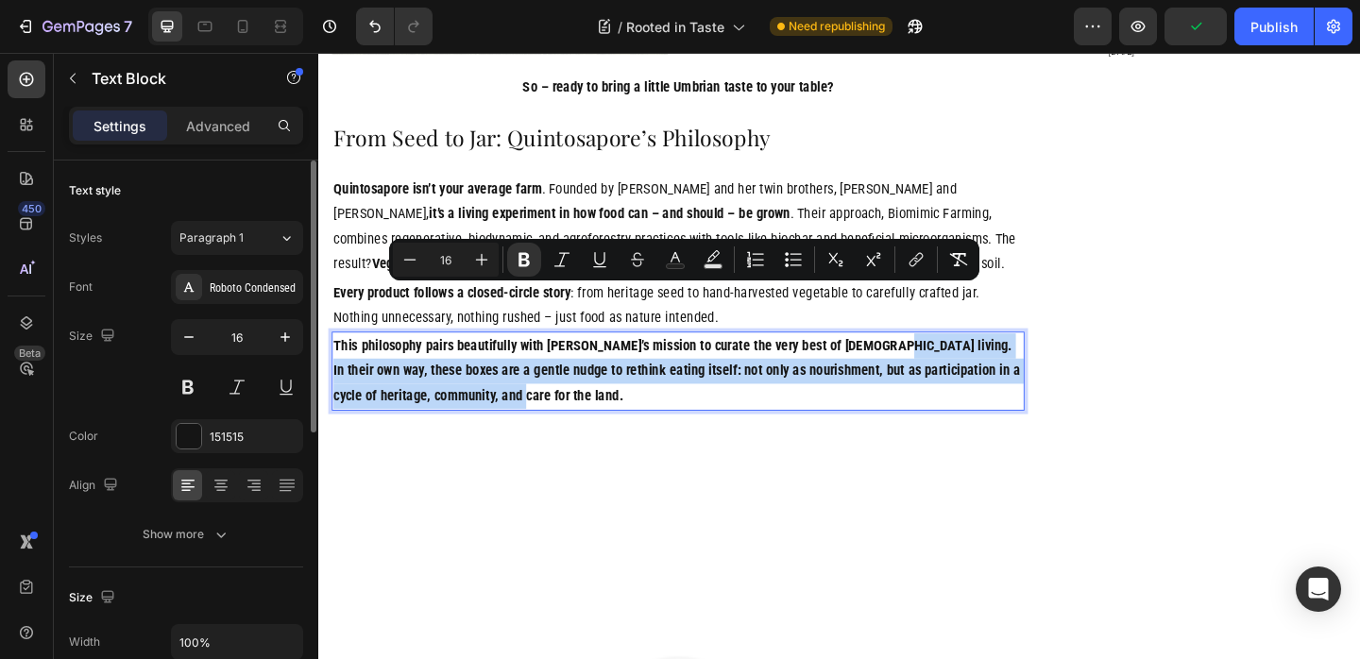
drag, startPoint x: 910, startPoint y: 315, endPoint x: 902, endPoint y: 364, distance: 48.9
click at [902, 364] on p "This philosophy pairs beautifully with ISSIMO’s mission to curate the very best…" at bounding box center [709, 398] width 750 height 81
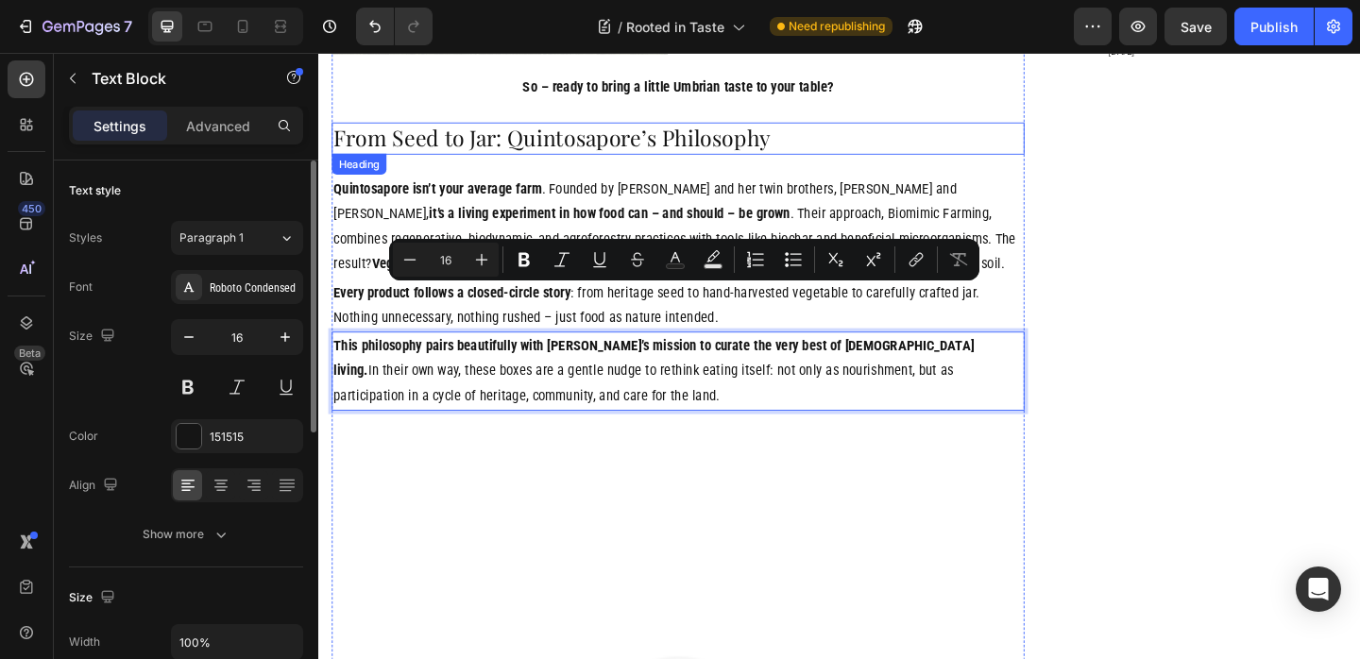
click at [648, 130] on p "From Seed to Jar: Quintosapore’s Philosophy" at bounding box center [709, 145] width 750 height 31
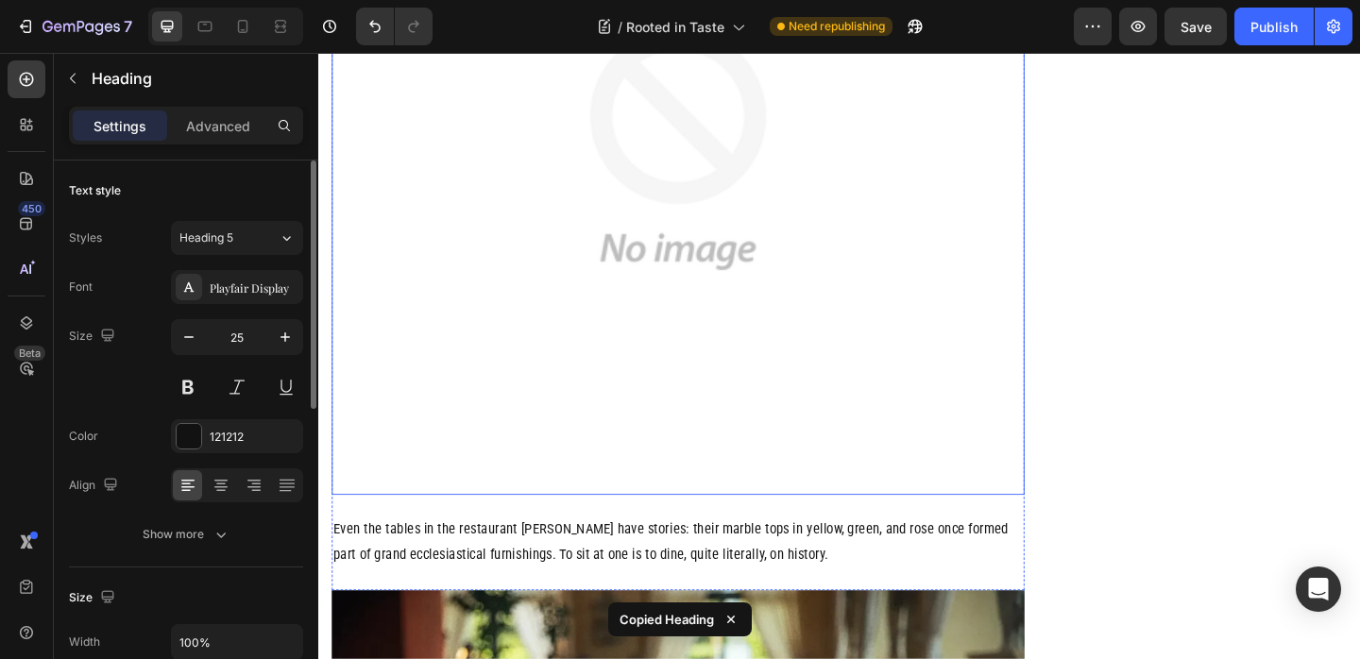
scroll to position [2958, 0]
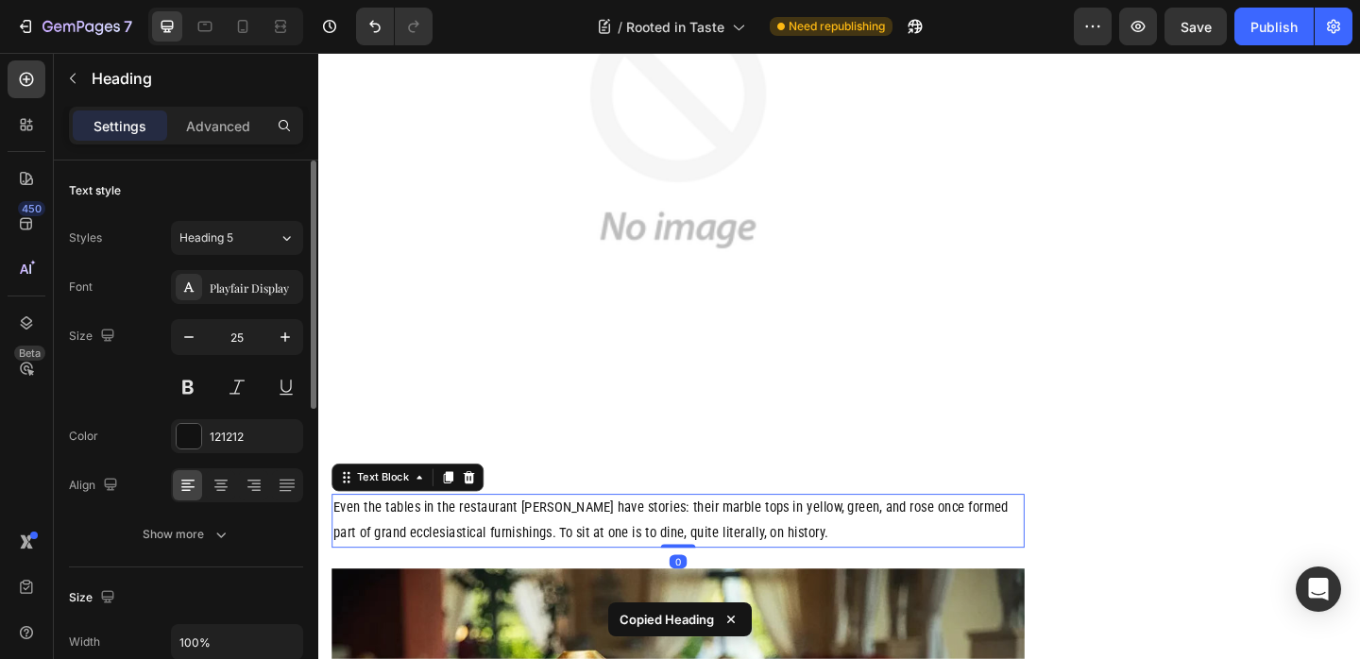
click at [501, 534] on p "Even the tables in the restaurant Da Aurelio have stories: their marble tops in…" at bounding box center [709, 561] width 750 height 55
click at [485, 507] on icon at bounding box center [481, 514] width 15 height 15
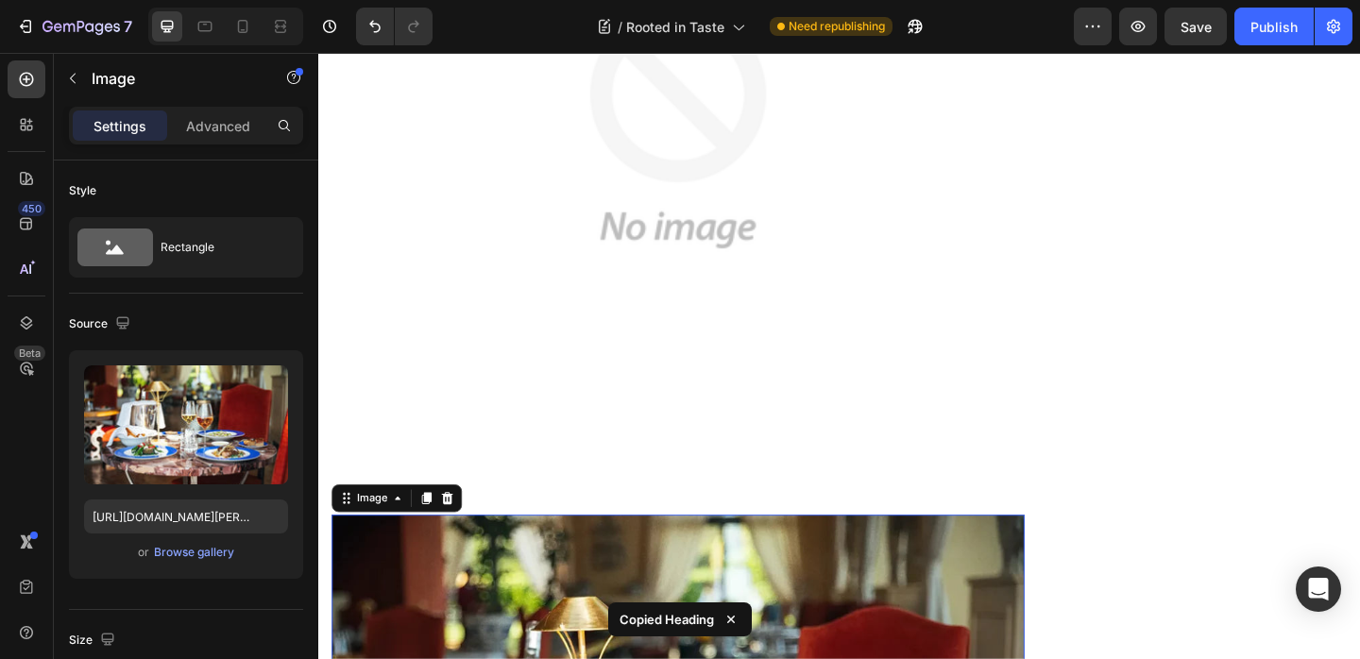
click at [460, 531] on icon at bounding box center [458, 537] width 12 height 13
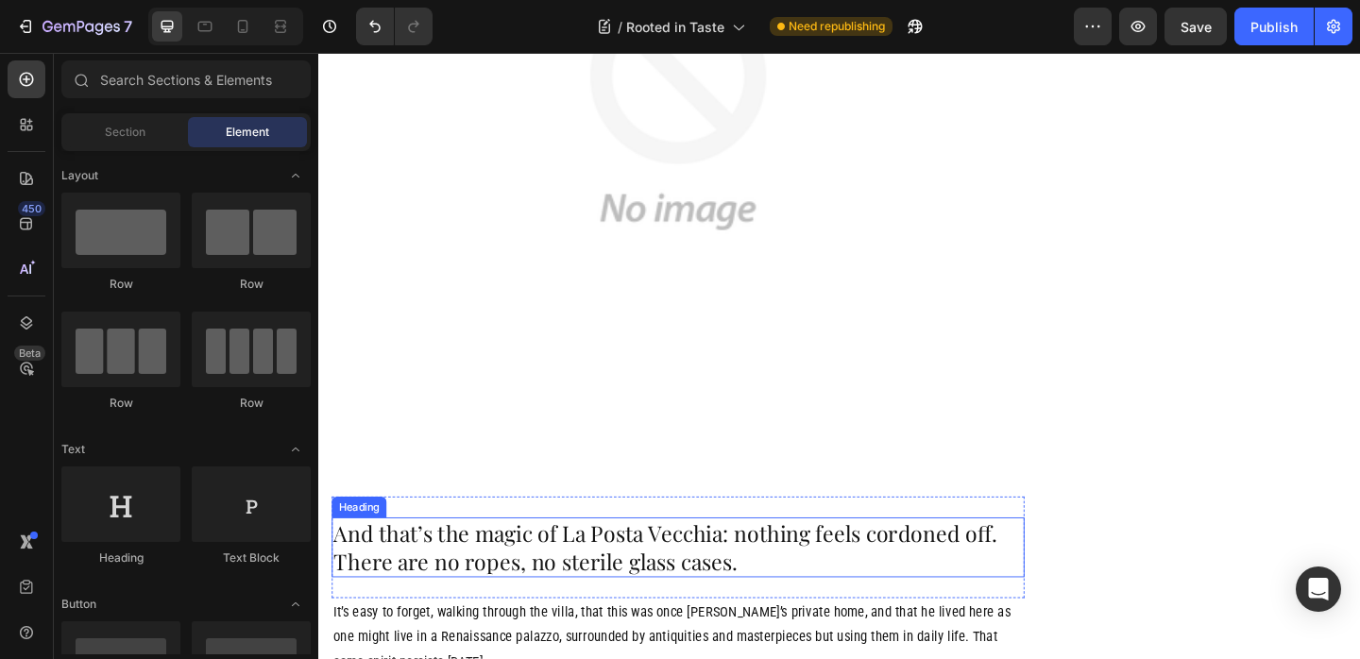
scroll to position [3017, 0]
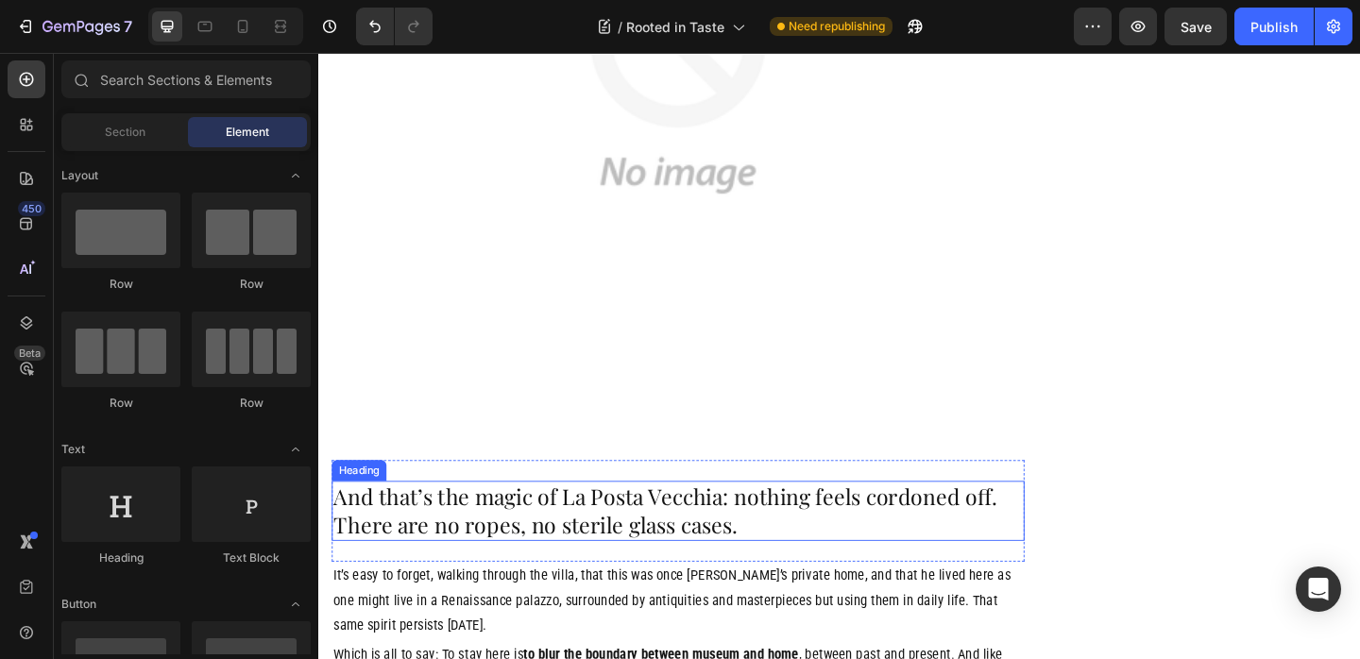
click at [563, 518] on h2 "And that’s the magic of La Posta Vecchia: nothing feels cordoned off. There are…" at bounding box center [709, 550] width 754 height 65
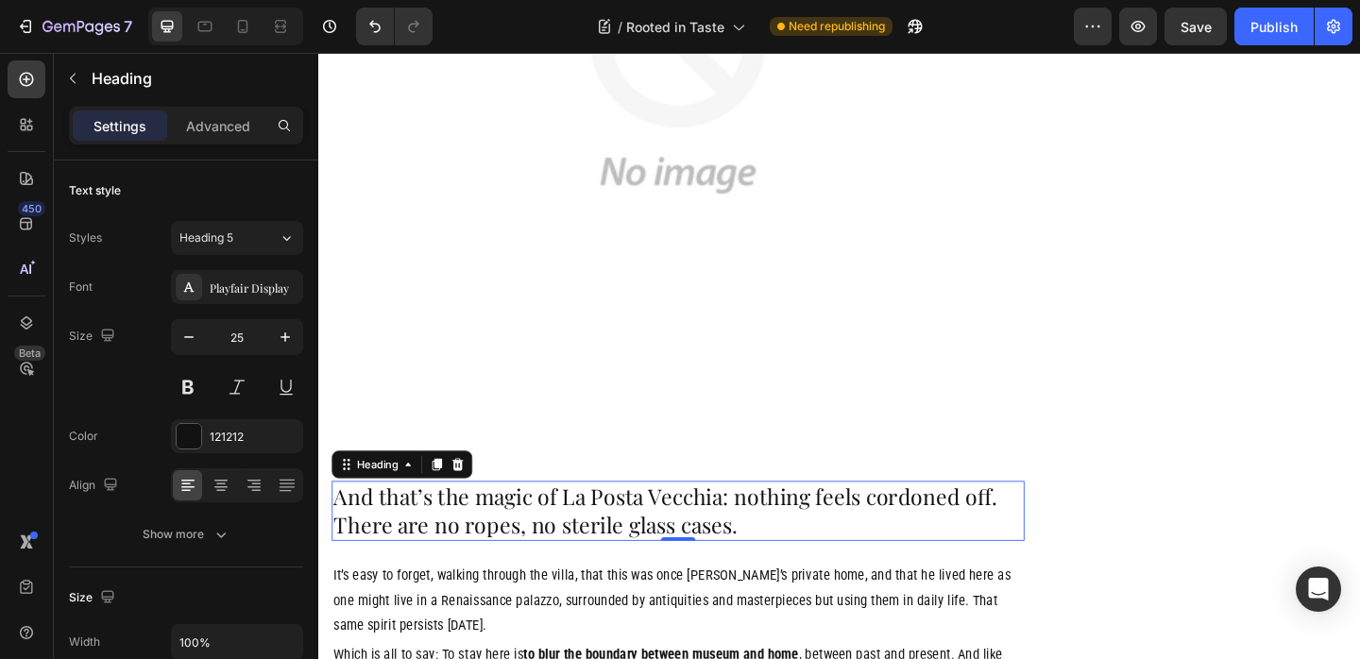
click at [642, 518] on h2 "And that’s the magic of La Posta Vecchia: nothing feels cordoned off. There are…" at bounding box center [709, 550] width 754 height 65
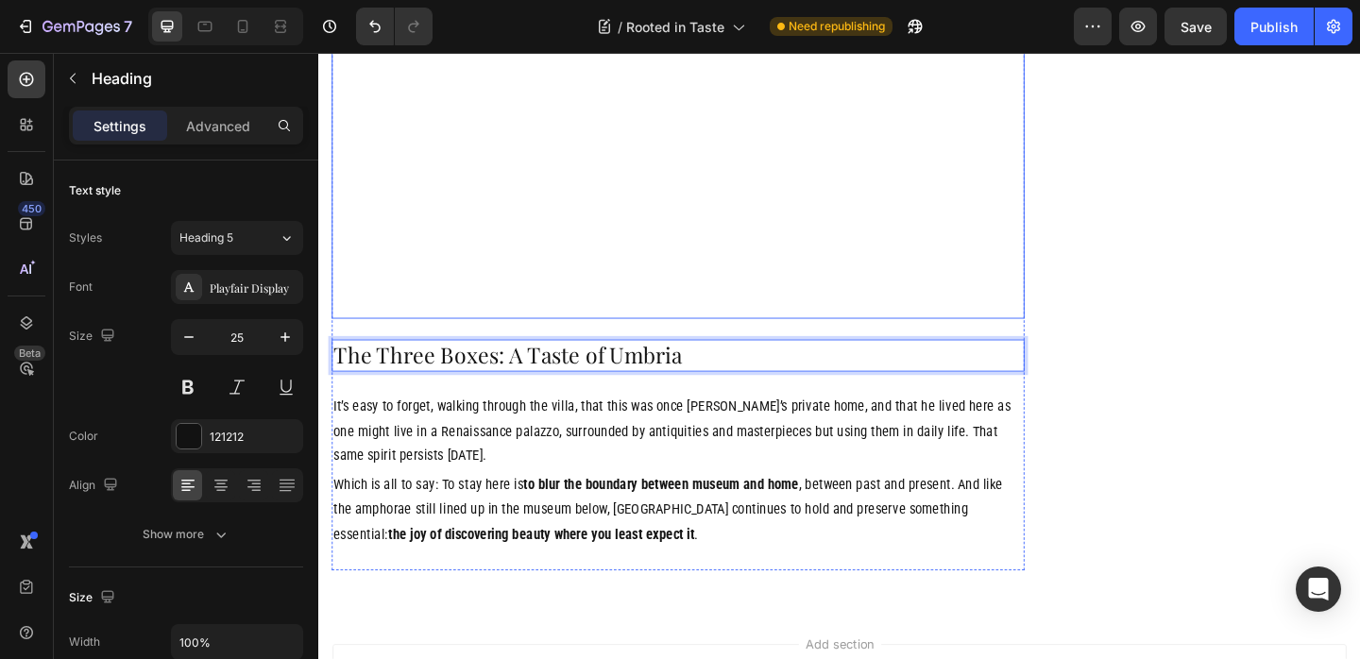
scroll to position [3223, 0]
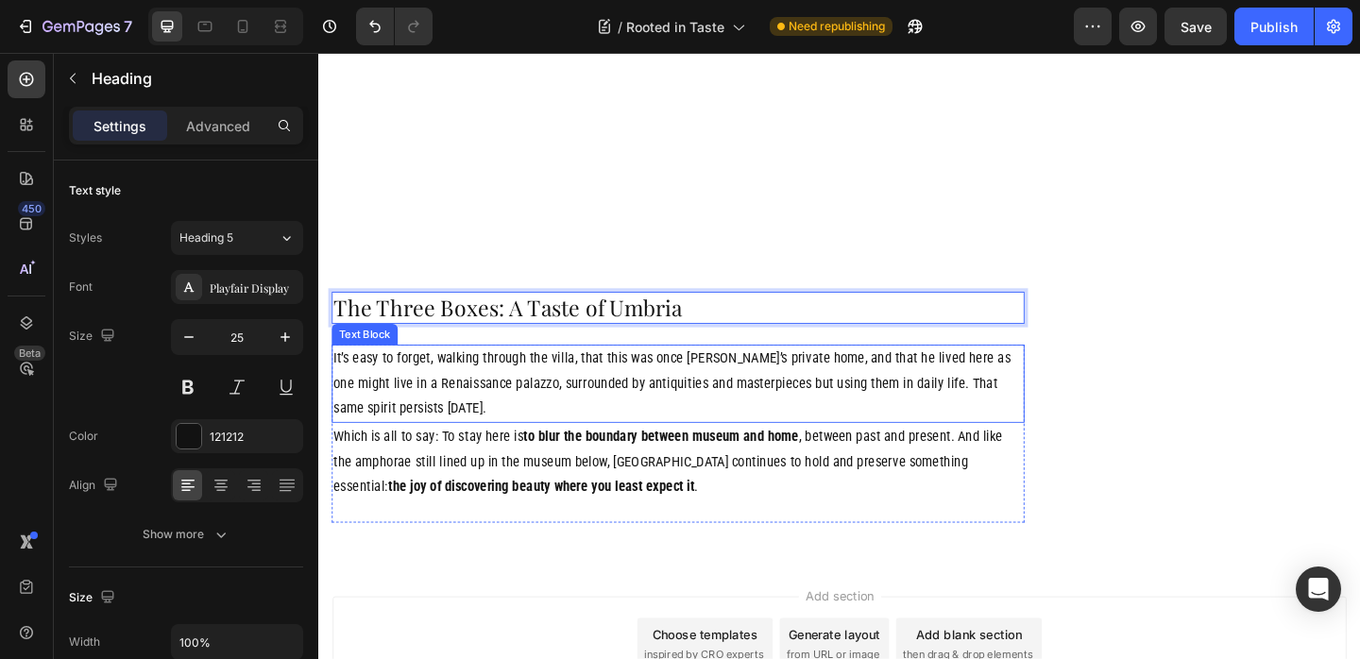
click at [488, 372] on p "It’s easy to forget, walking through the villa, that this was once Getty’s priv…" at bounding box center [709, 412] width 750 height 81
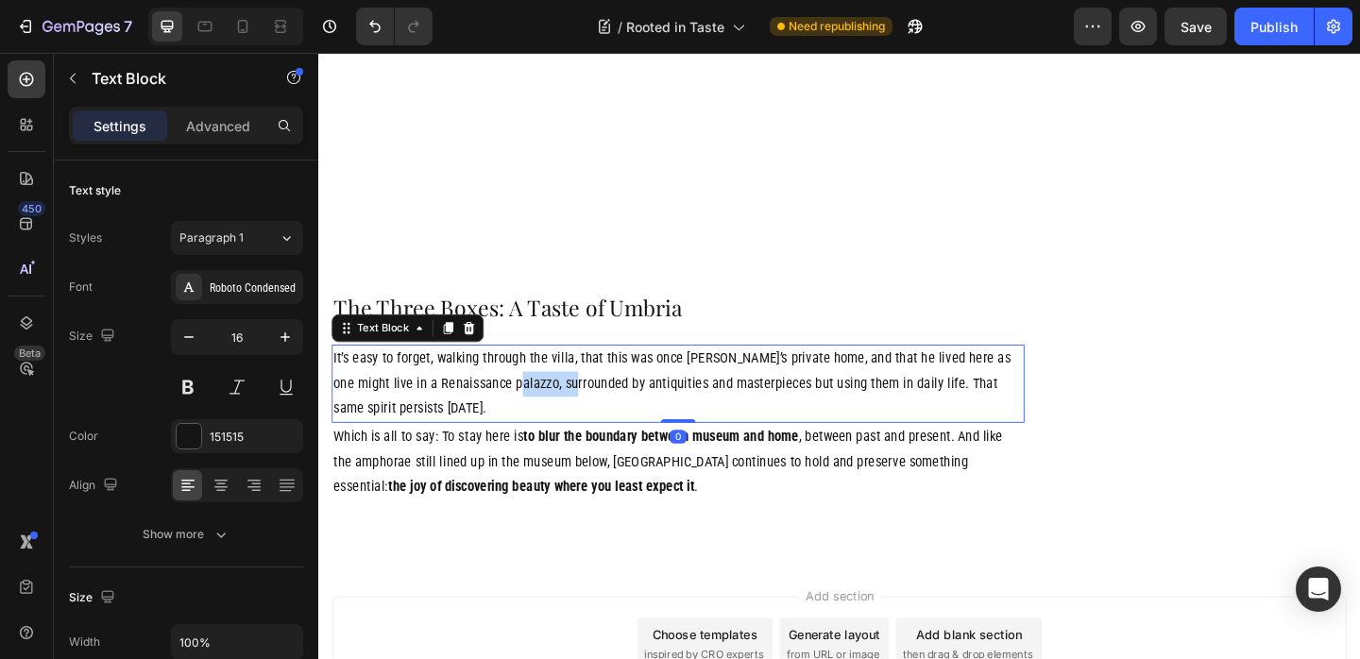
click at [488, 372] on p "It’s easy to forget, walking through the villa, that this was once Getty’s priv…" at bounding box center [709, 412] width 750 height 81
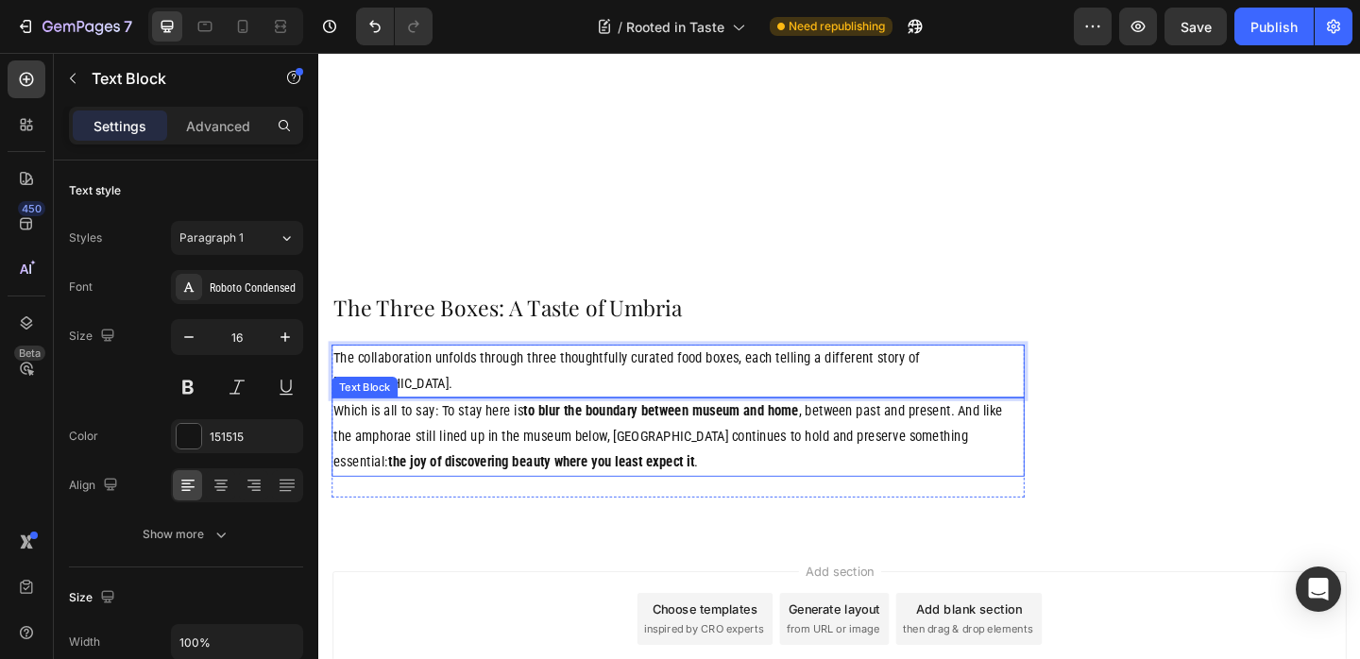
click at [636, 430] on p "Which is all to say: To stay here is to blur the boundary between museum and ho…" at bounding box center [709, 470] width 750 height 81
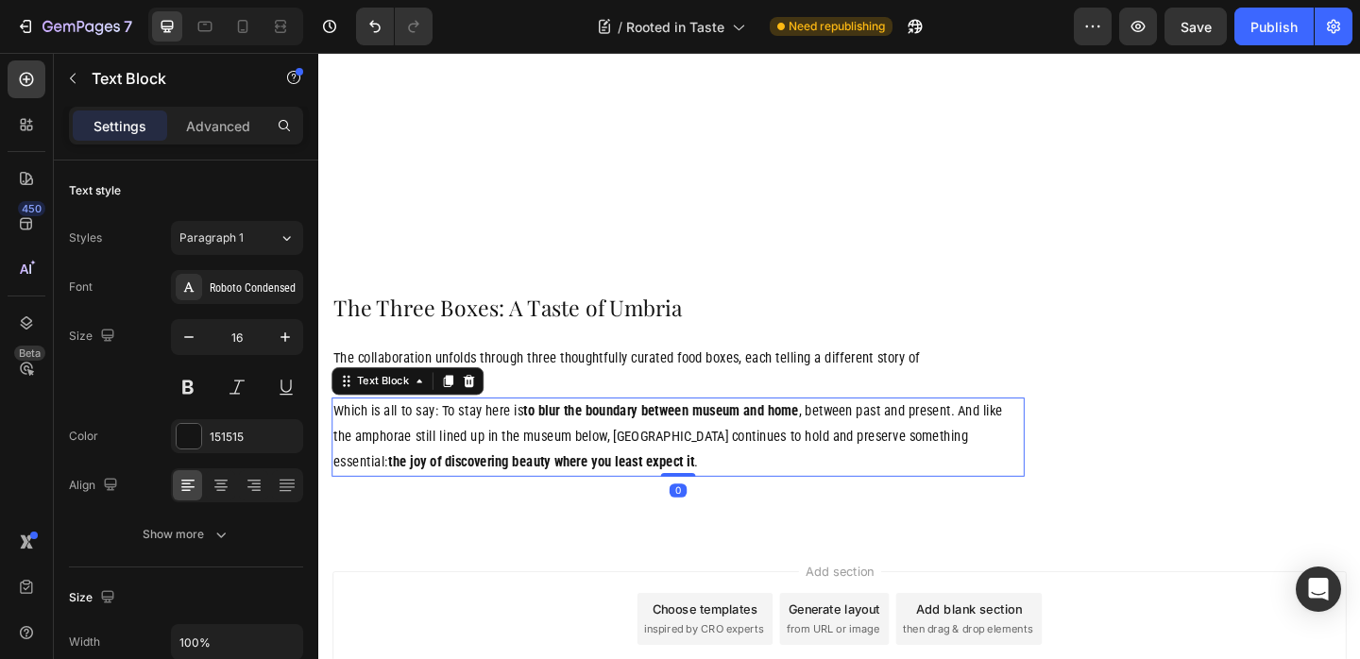
click at [483, 402] on icon at bounding box center [481, 409] width 15 height 15
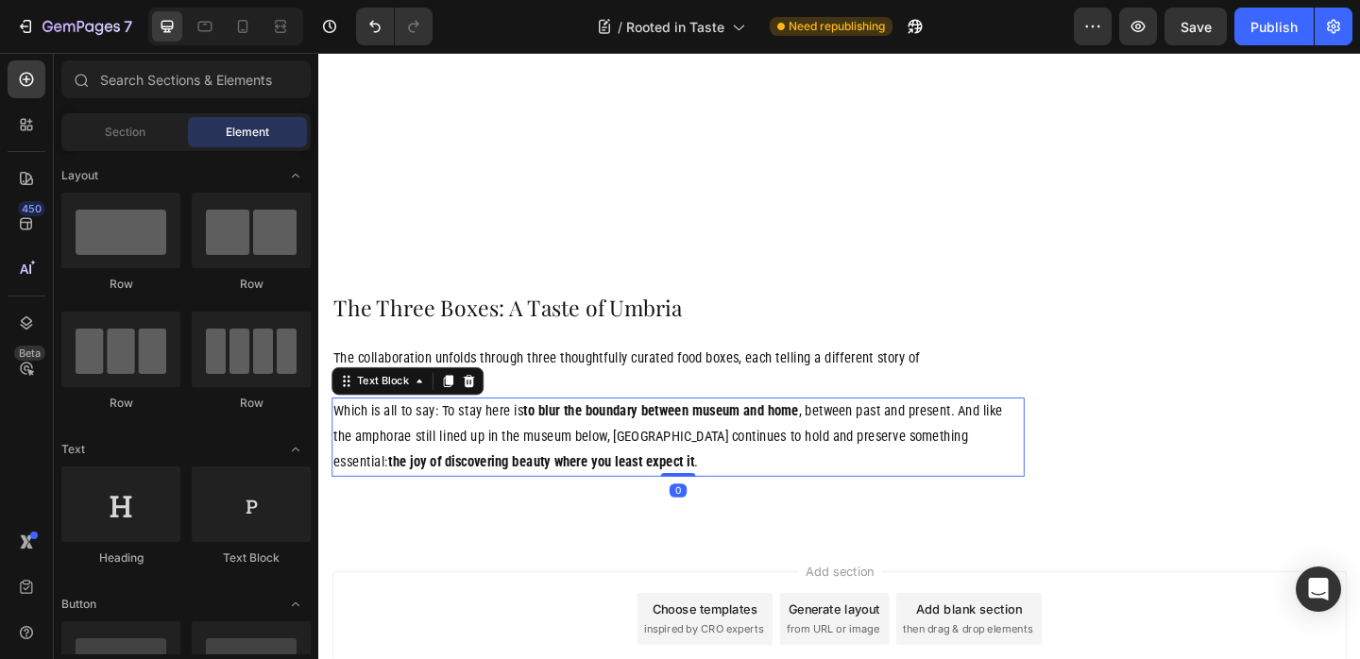
scroll to position [3194, 0]
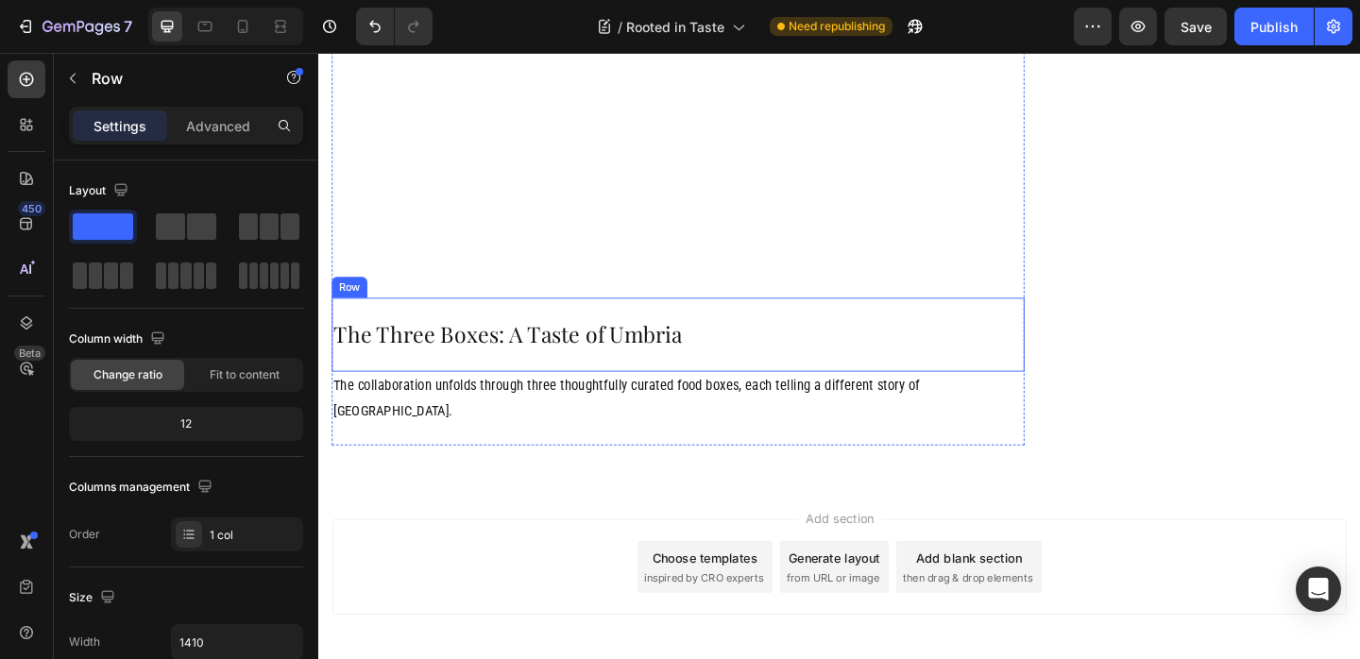
click at [521, 327] on div "The Three Boxes: A Taste of Umbria Heading Row" at bounding box center [709, 359] width 754 height 80
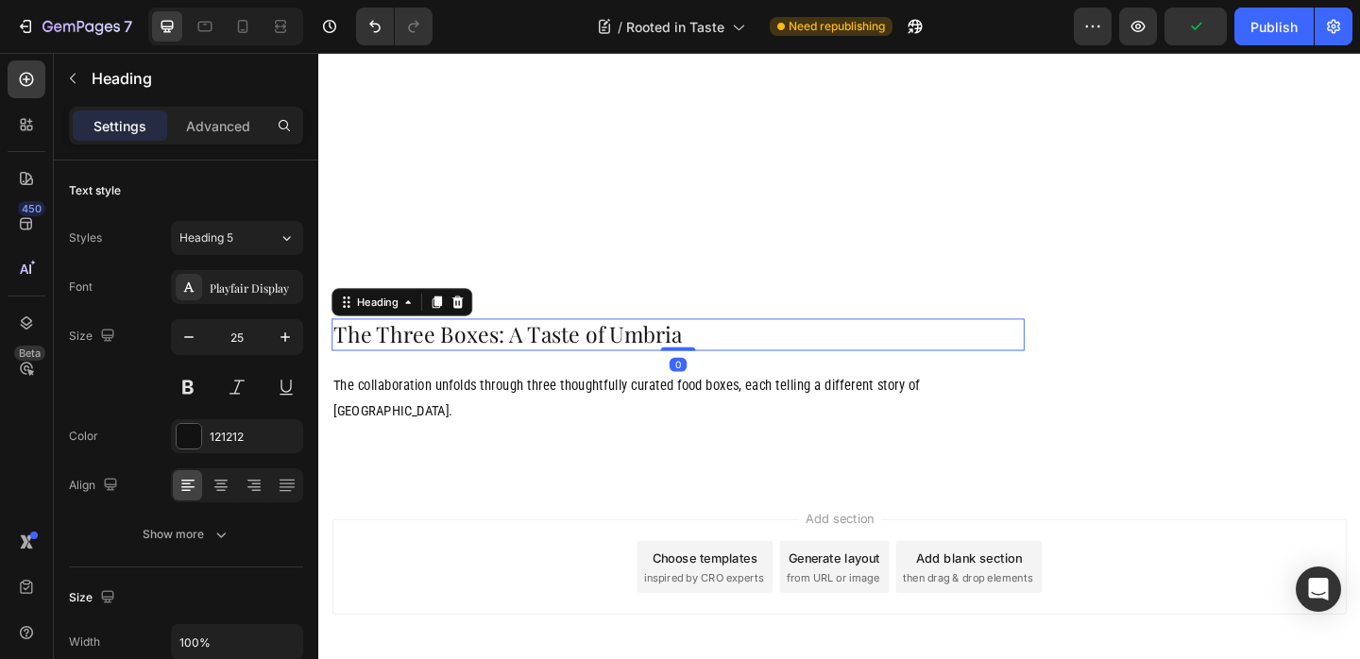
click at [687, 344] on p "The Three Boxes: A Taste of Umbria" at bounding box center [709, 359] width 750 height 31
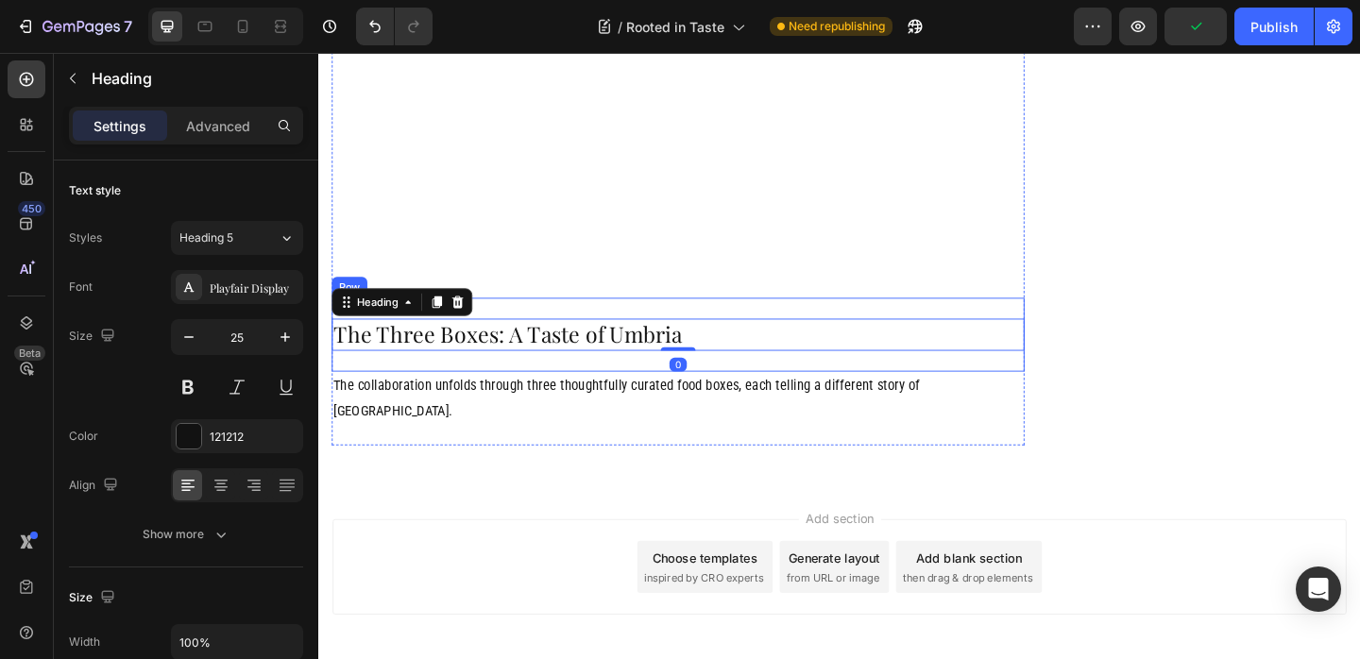
click at [650, 333] on div "The Three Boxes: A Taste of Umbria Heading 0 Row" at bounding box center [709, 359] width 754 height 80
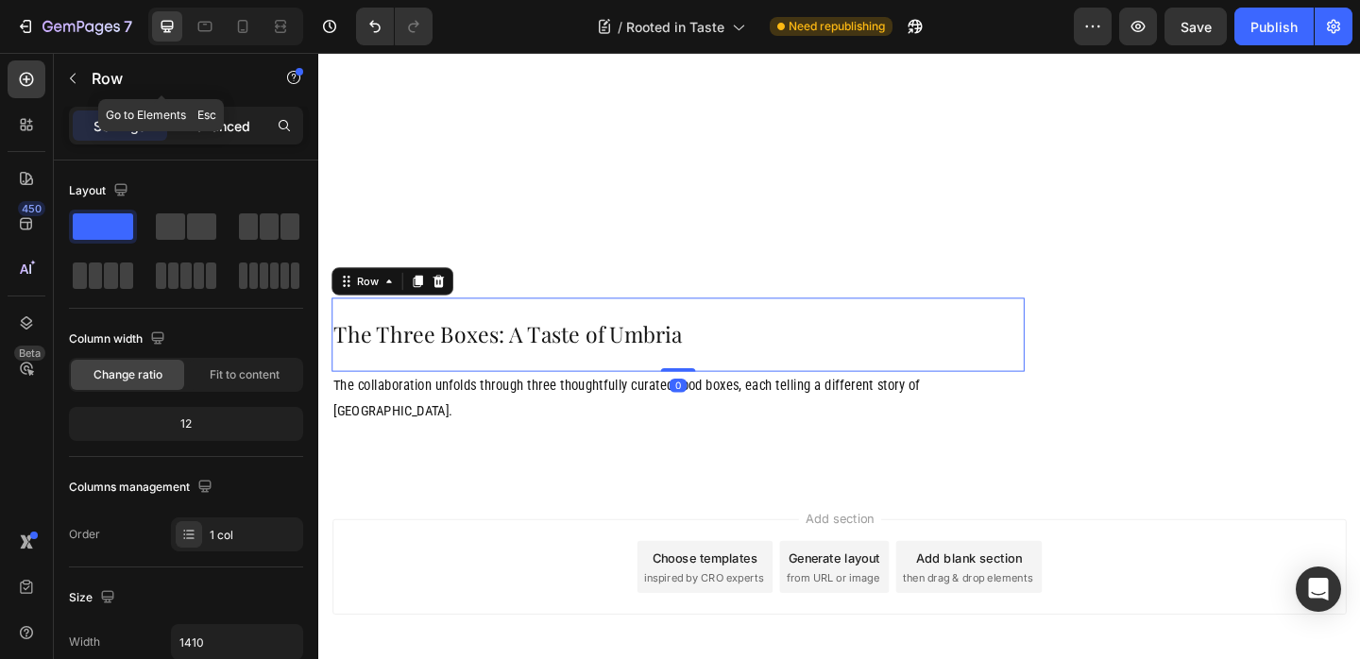
click at [211, 126] on p "Advanced" at bounding box center [218, 126] width 64 height 20
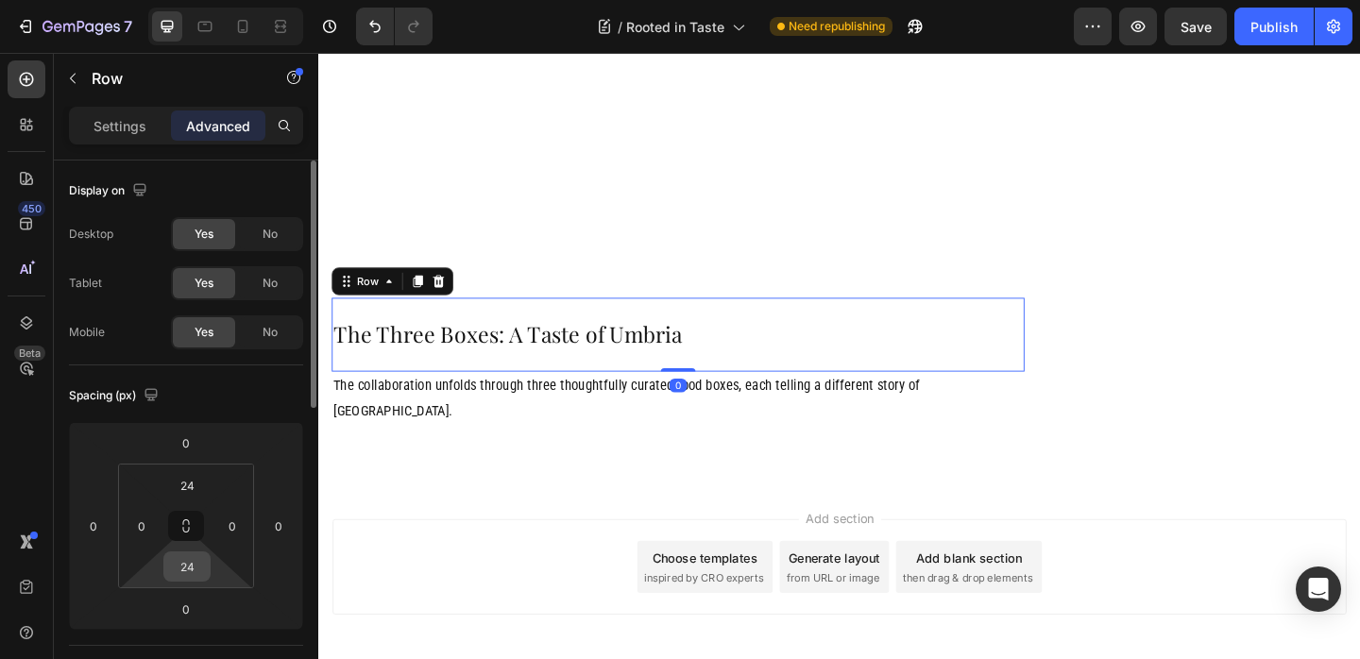
click at [184, 567] on input "24" at bounding box center [187, 566] width 38 height 28
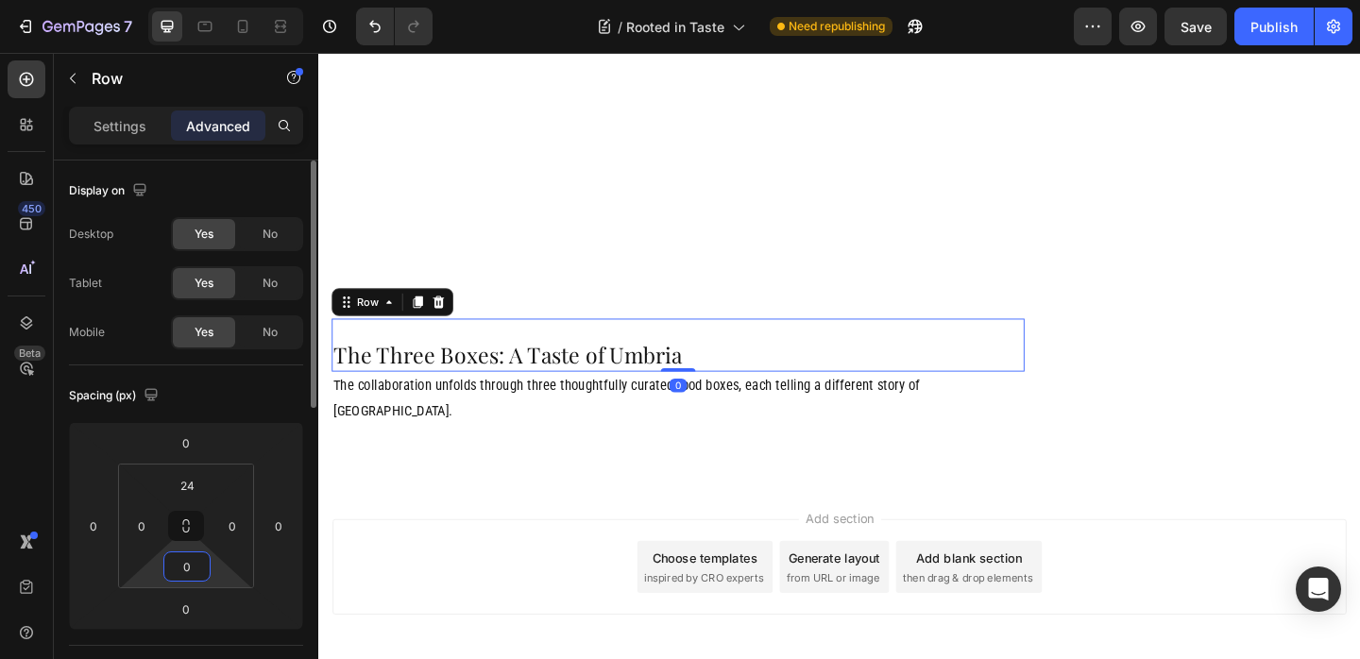
type input "0"
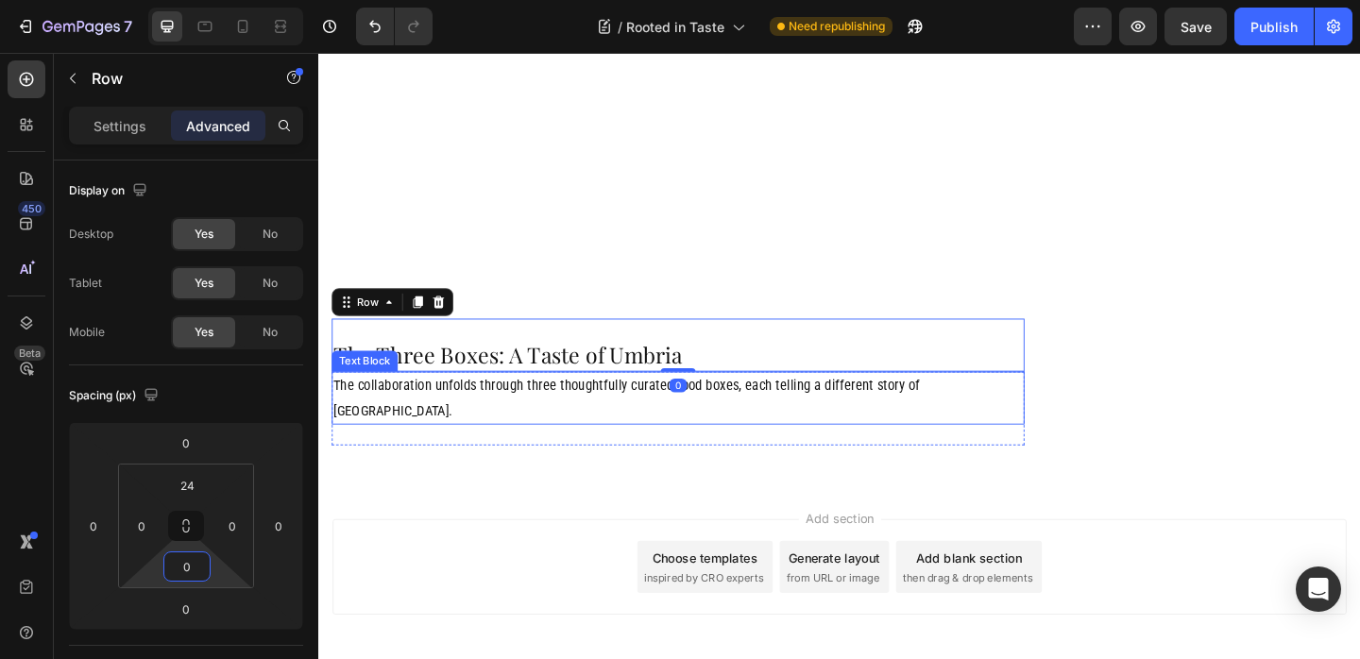
click at [774, 401] on p "The collaboration unfolds through three thoughtfully curated food boxes, each t…" at bounding box center [709, 428] width 750 height 55
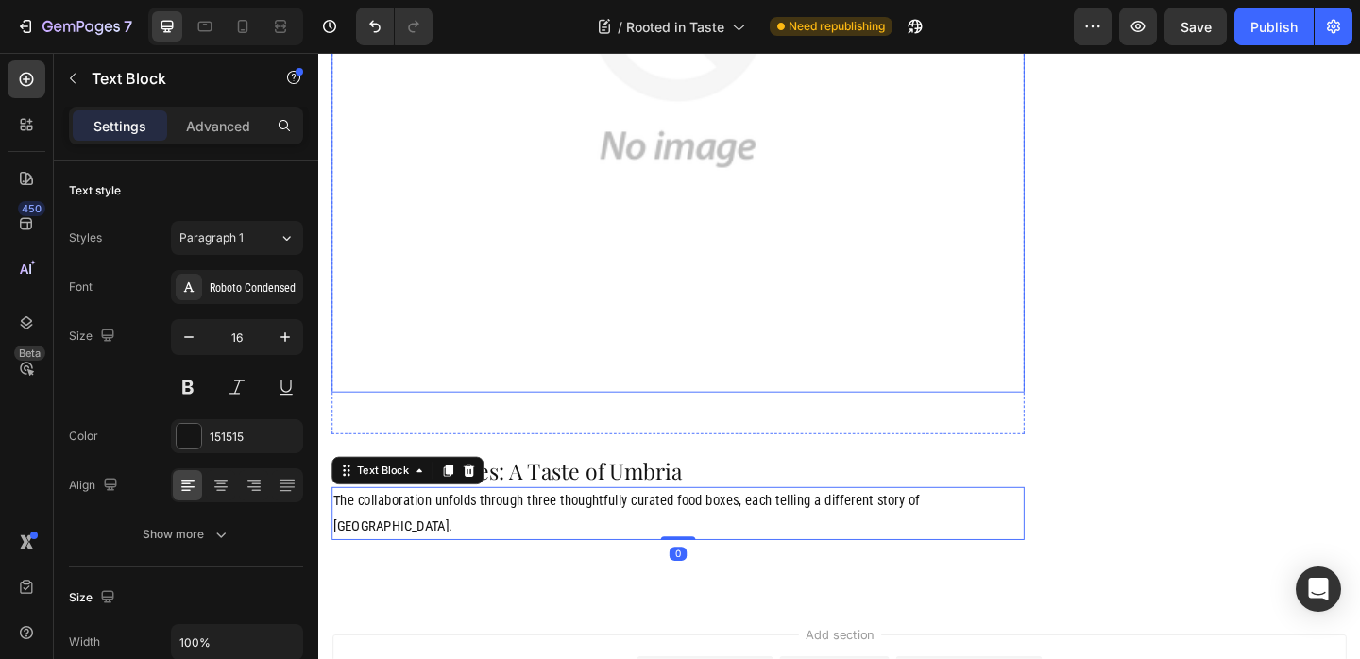
scroll to position [3164, 0]
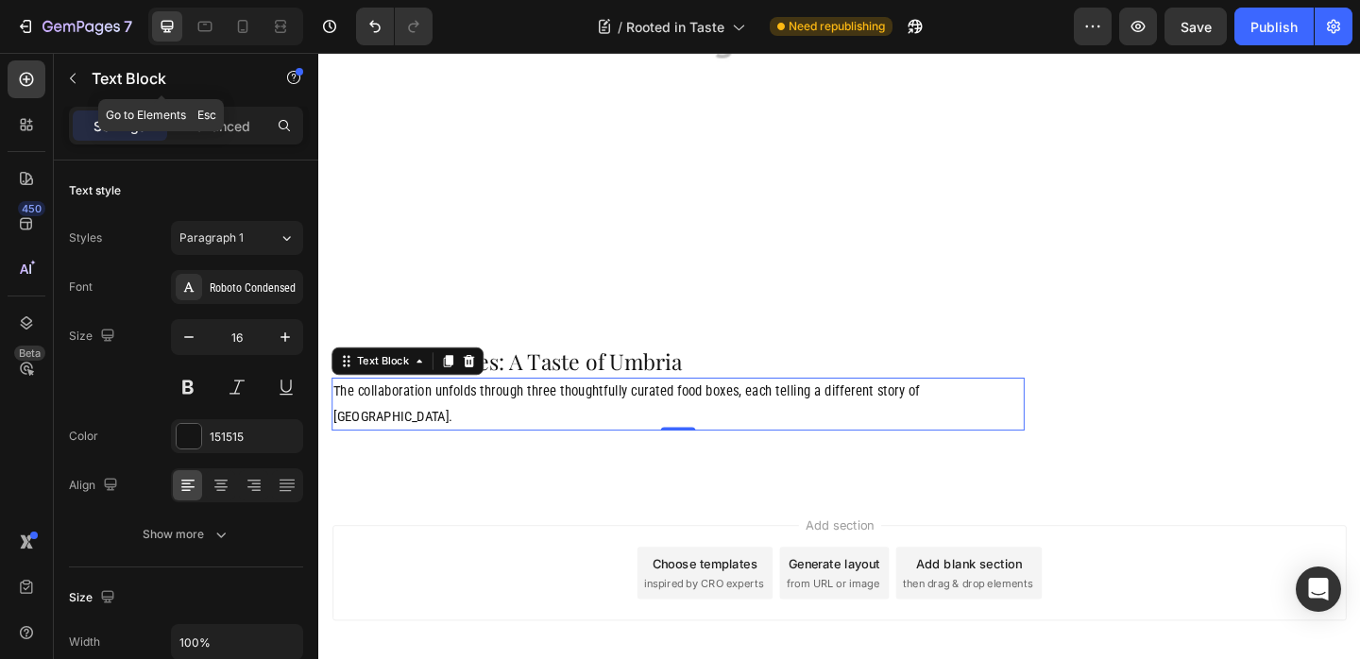
click at [81, 77] on button "button" at bounding box center [73, 78] width 30 height 30
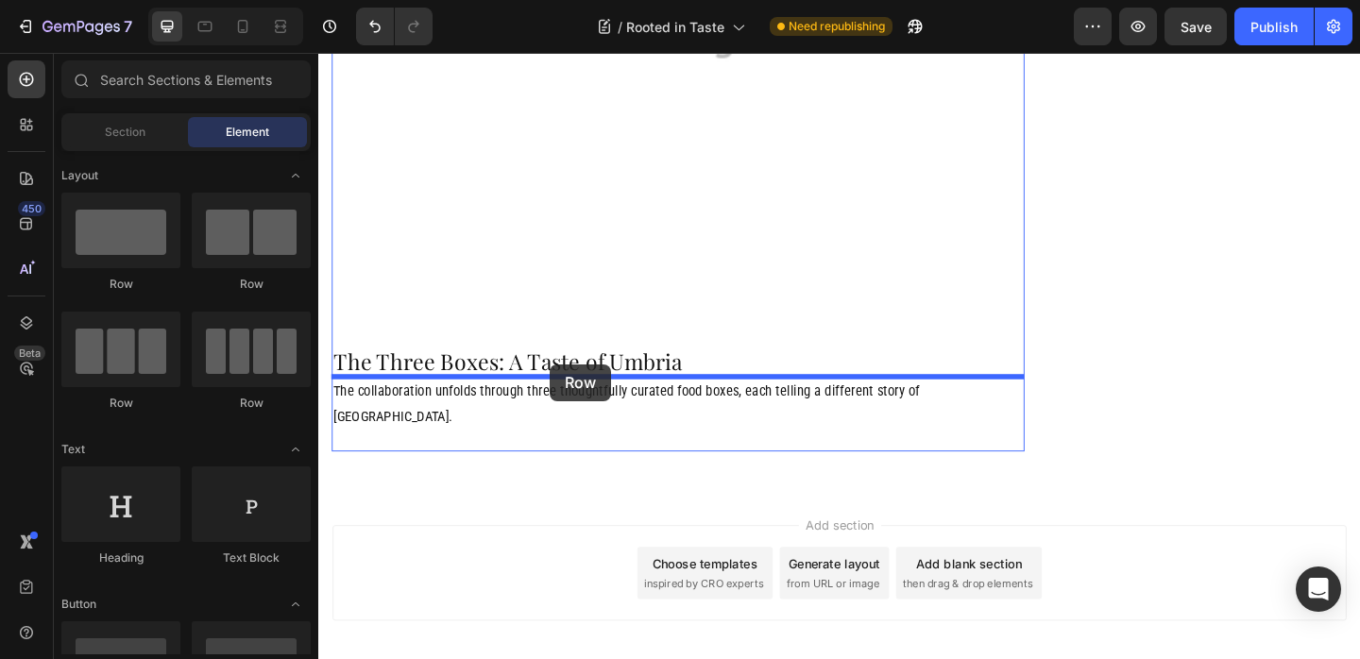
drag, startPoint x: 469, startPoint y: 405, endPoint x: 570, endPoint y: 392, distance: 101.9
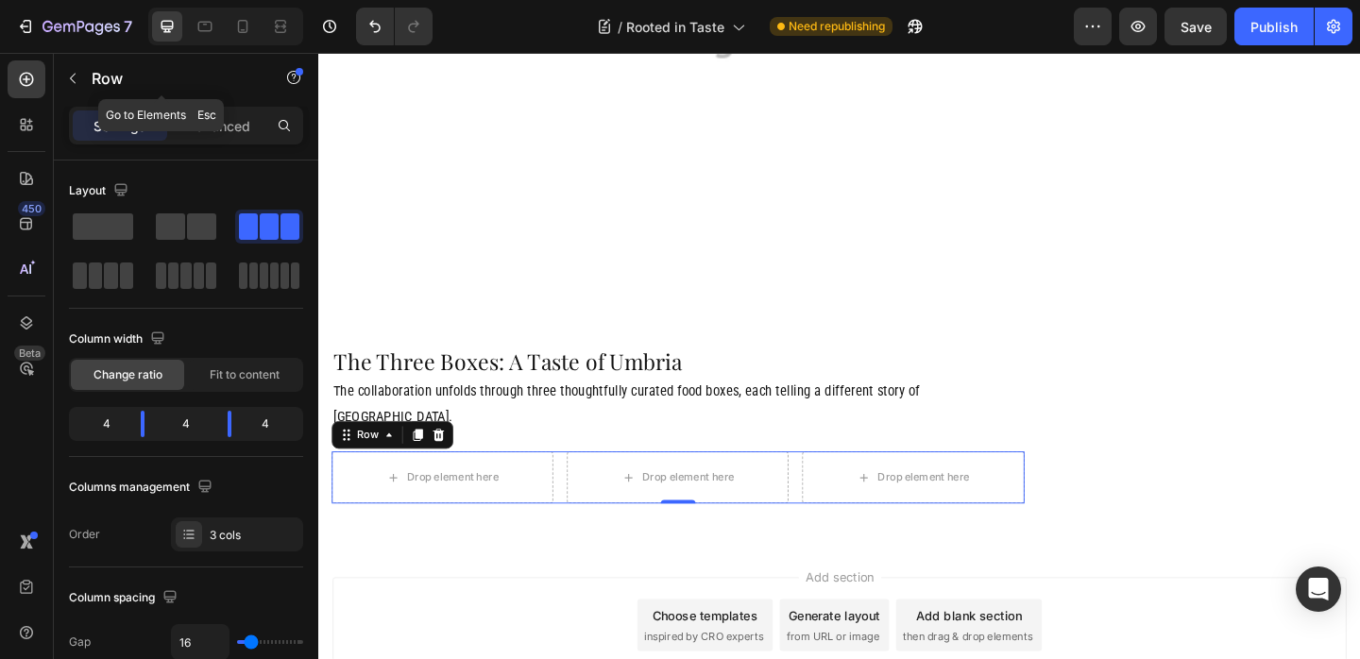
click at [86, 97] on div "Row" at bounding box center [161, 78] width 215 height 49
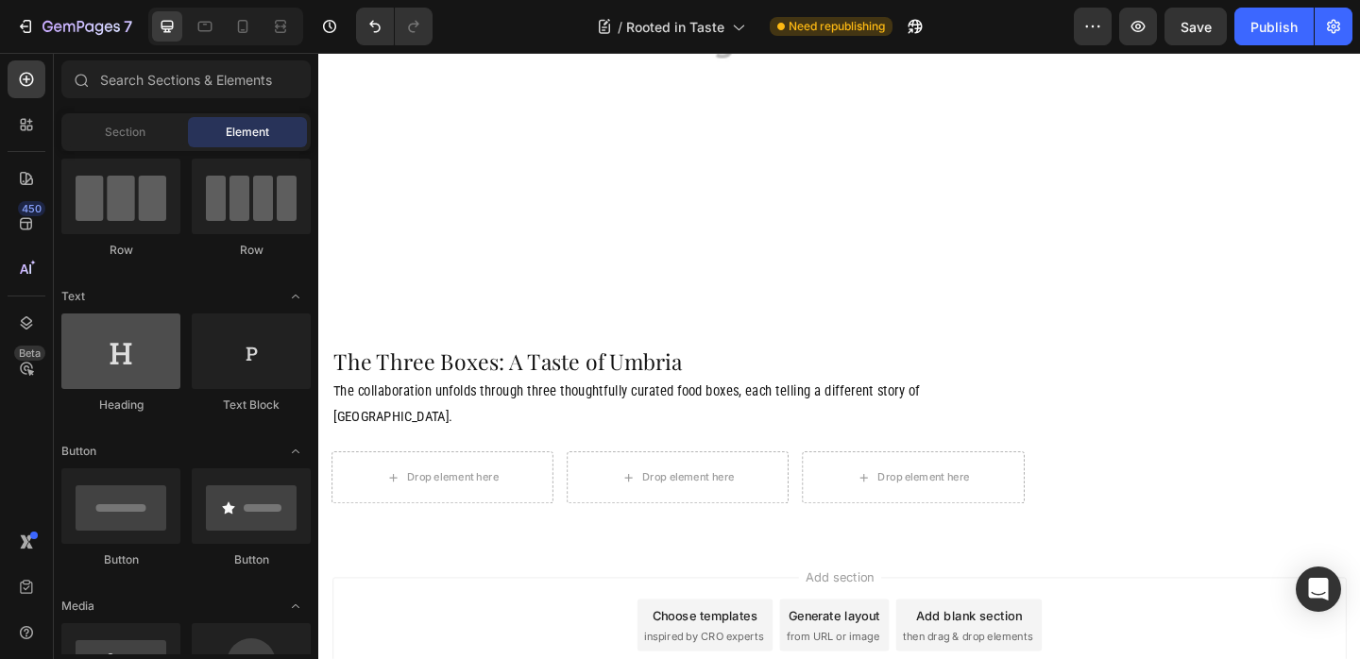
scroll to position [195, 0]
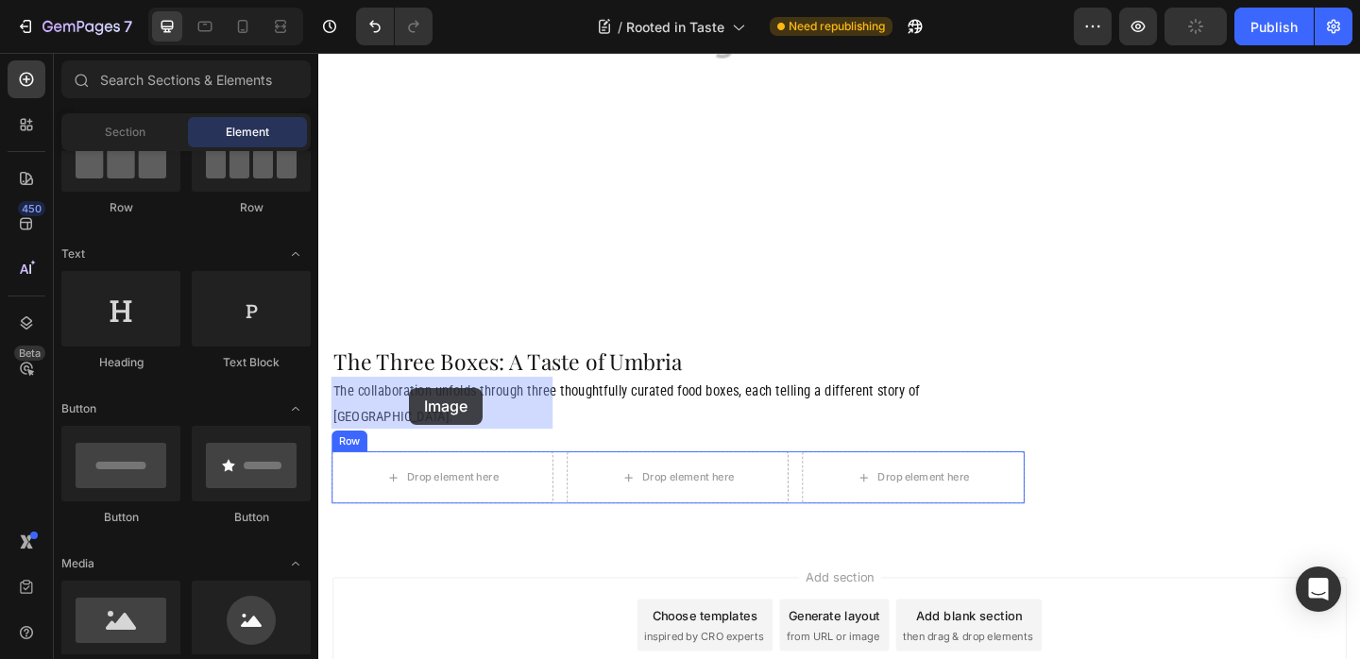
drag, startPoint x: 478, startPoint y: 674, endPoint x: 416, endPoint y: 417, distance: 264.3
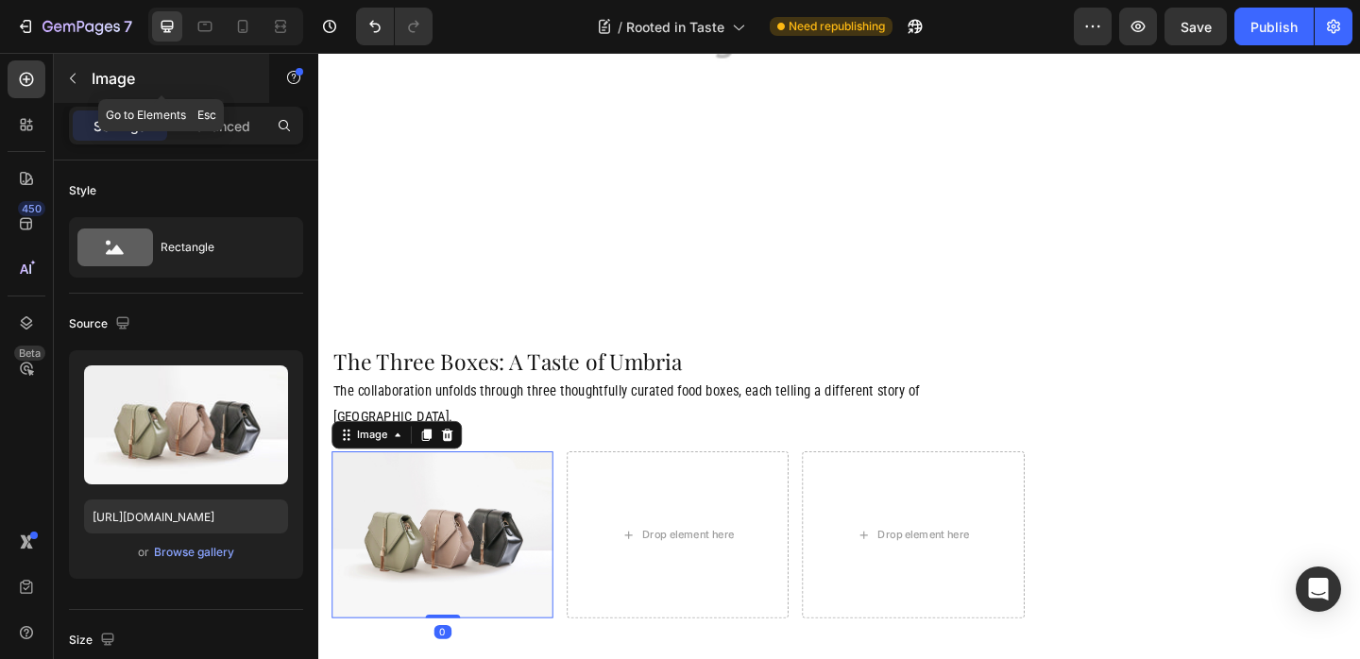
click at [91, 83] on div "Image" at bounding box center [161, 78] width 215 height 49
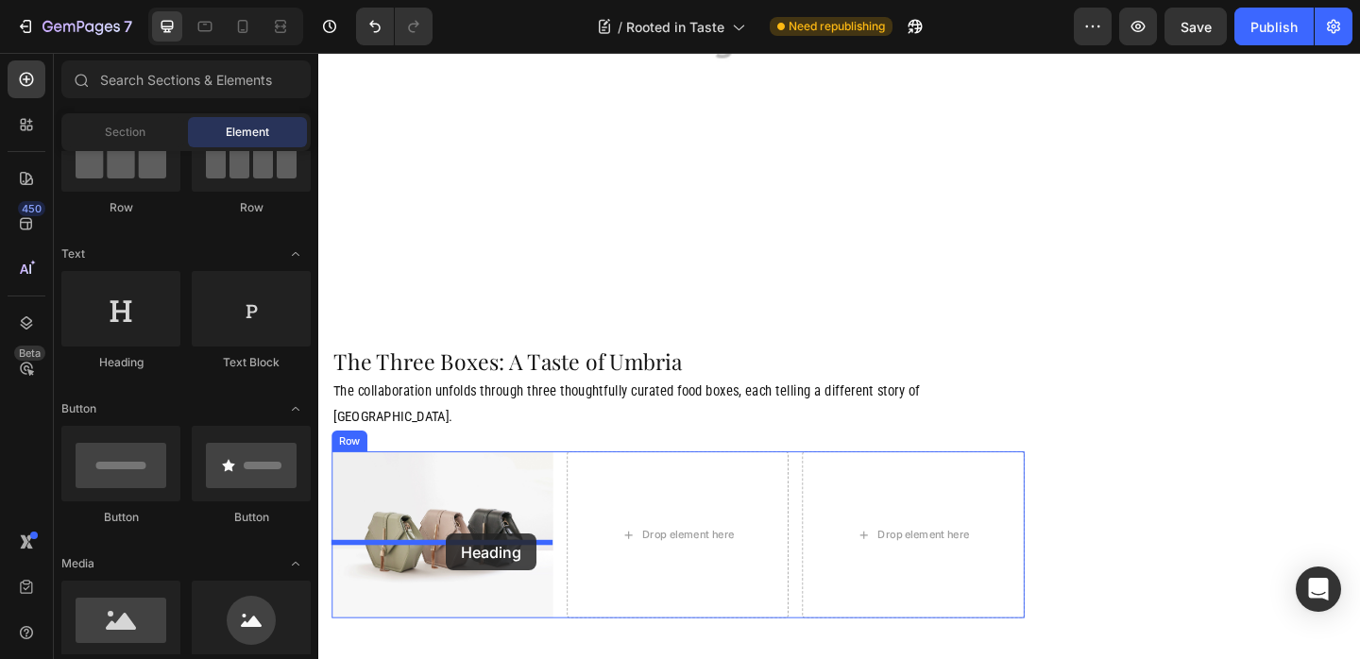
drag, startPoint x: 492, startPoint y: 423, endPoint x: 457, endPoint y: 576, distance: 156.9
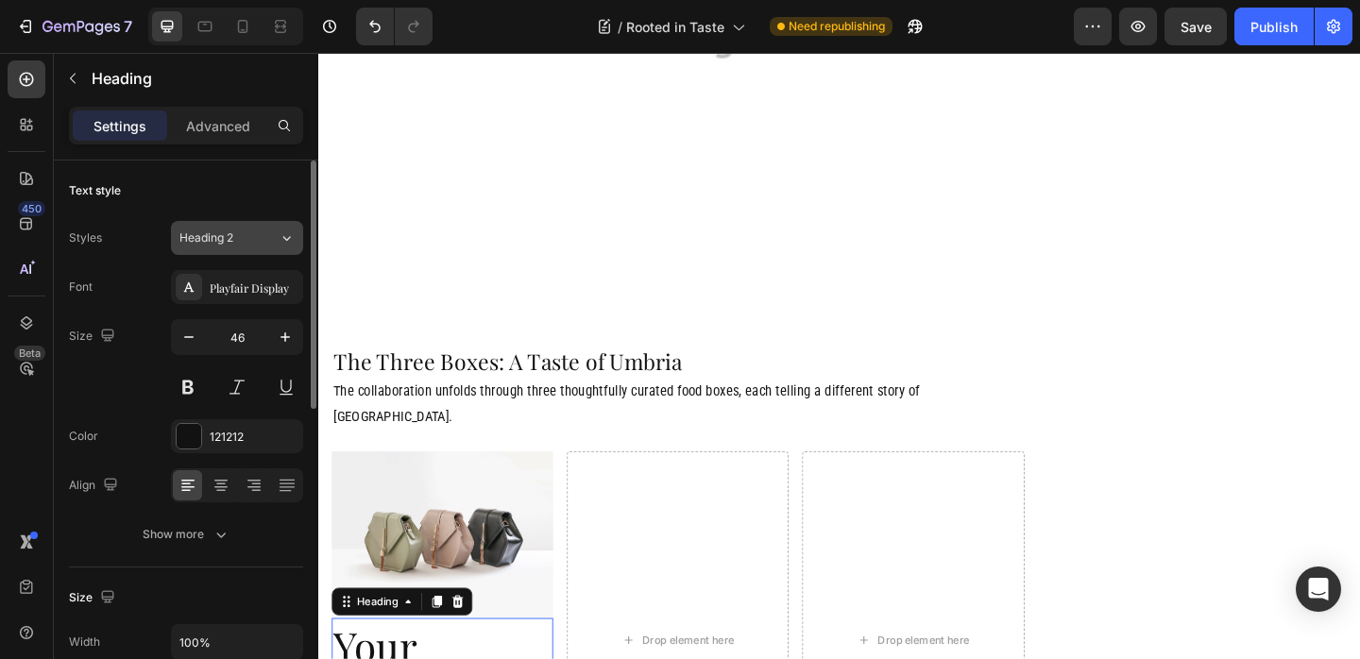
click at [238, 238] on div "Heading 2" at bounding box center [217, 237] width 76 height 17
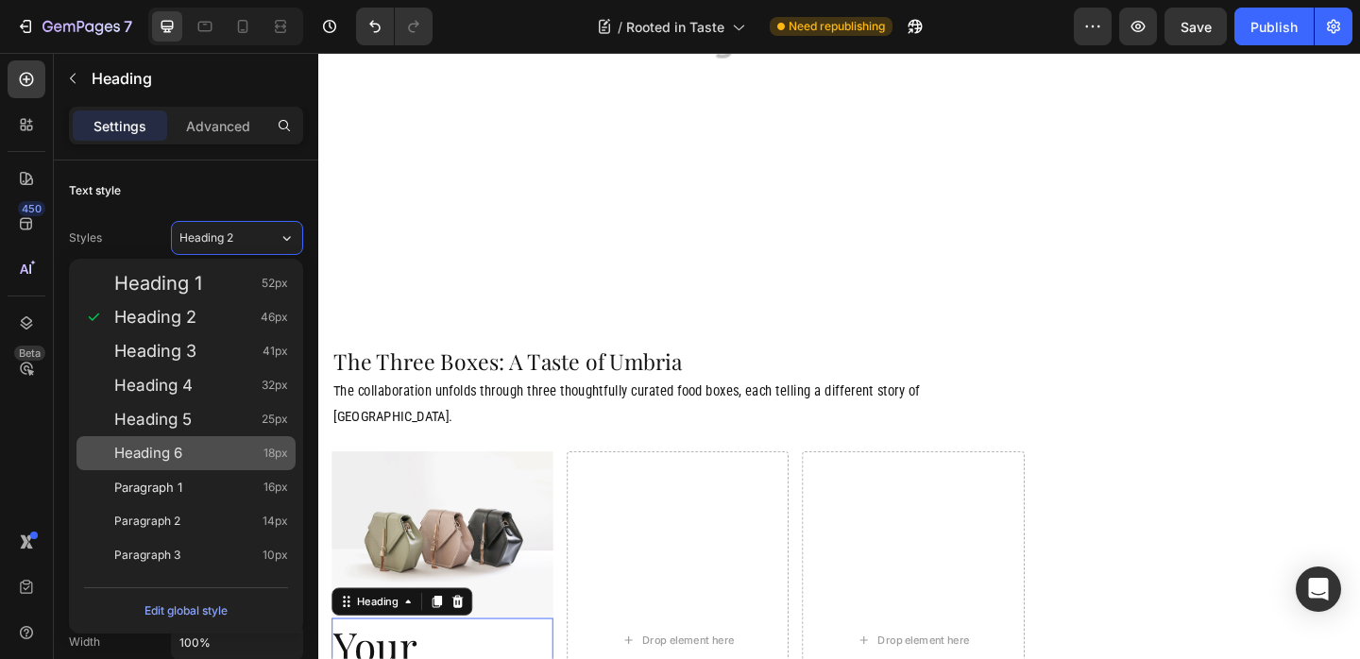
click at [184, 457] on div "Heading 6 18px" at bounding box center [201, 453] width 174 height 19
type input "18"
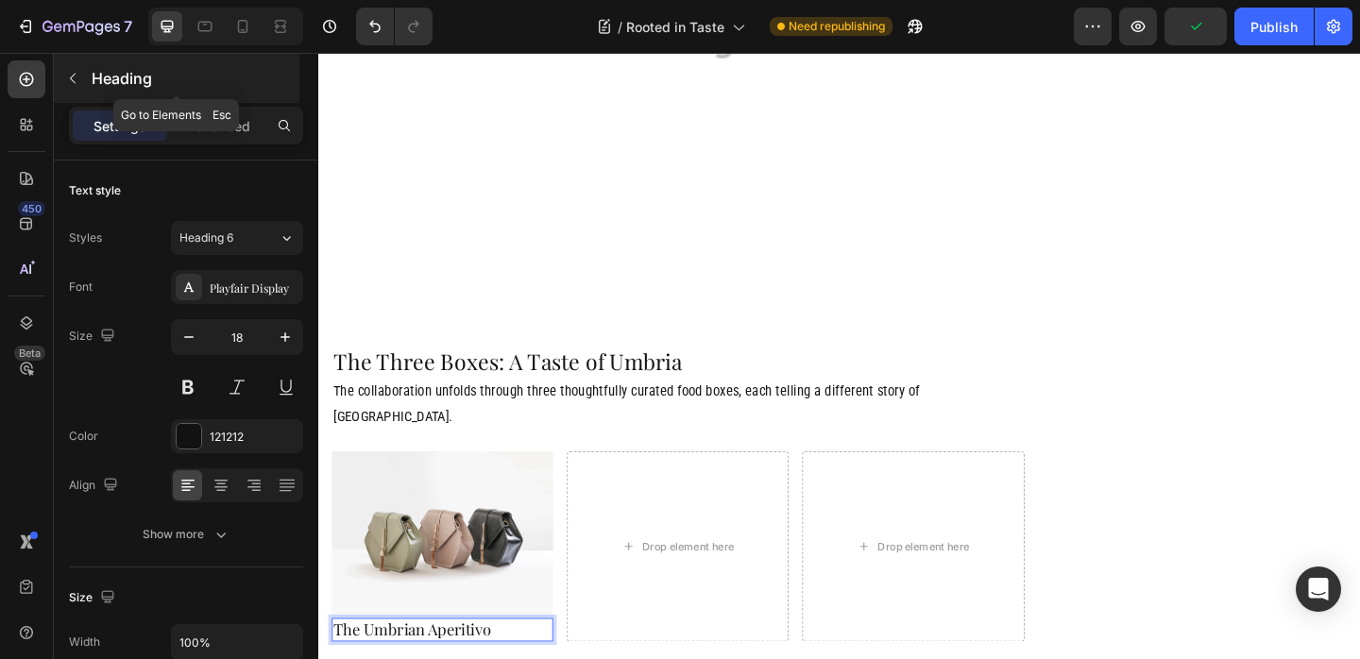
click at [92, 74] on p "Heading" at bounding box center [194, 78] width 204 height 23
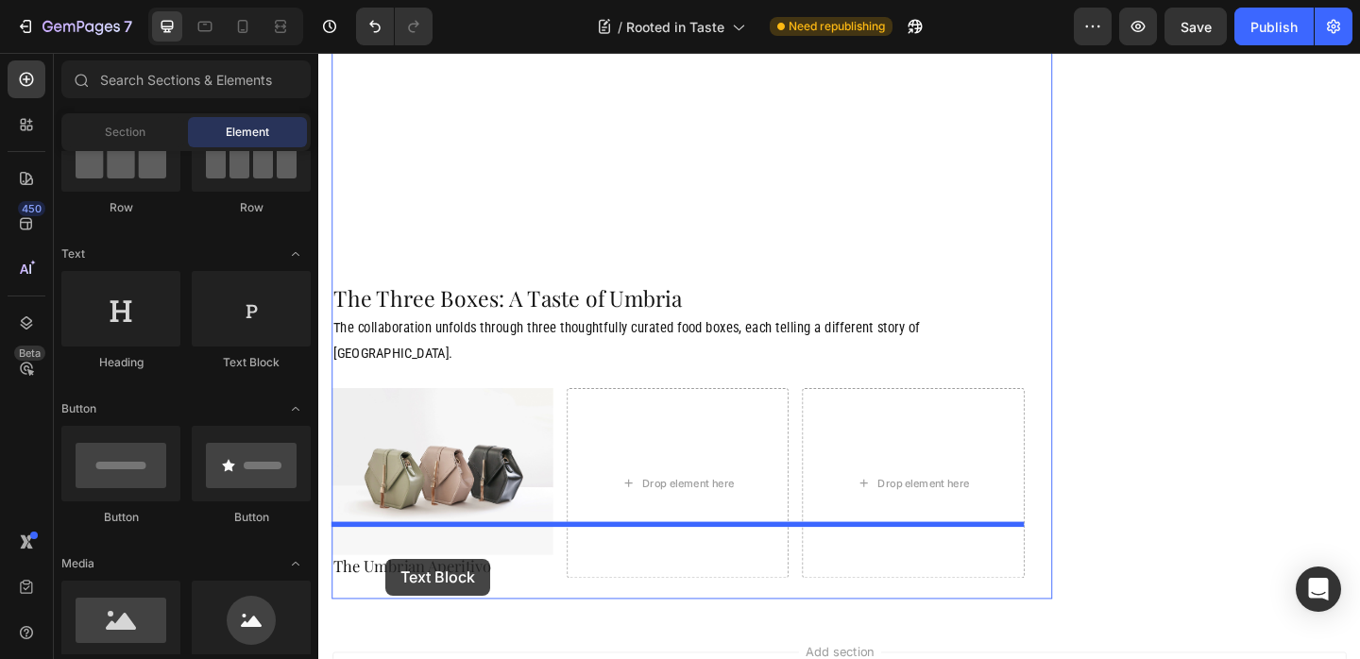
scroll to position [3277, 0]
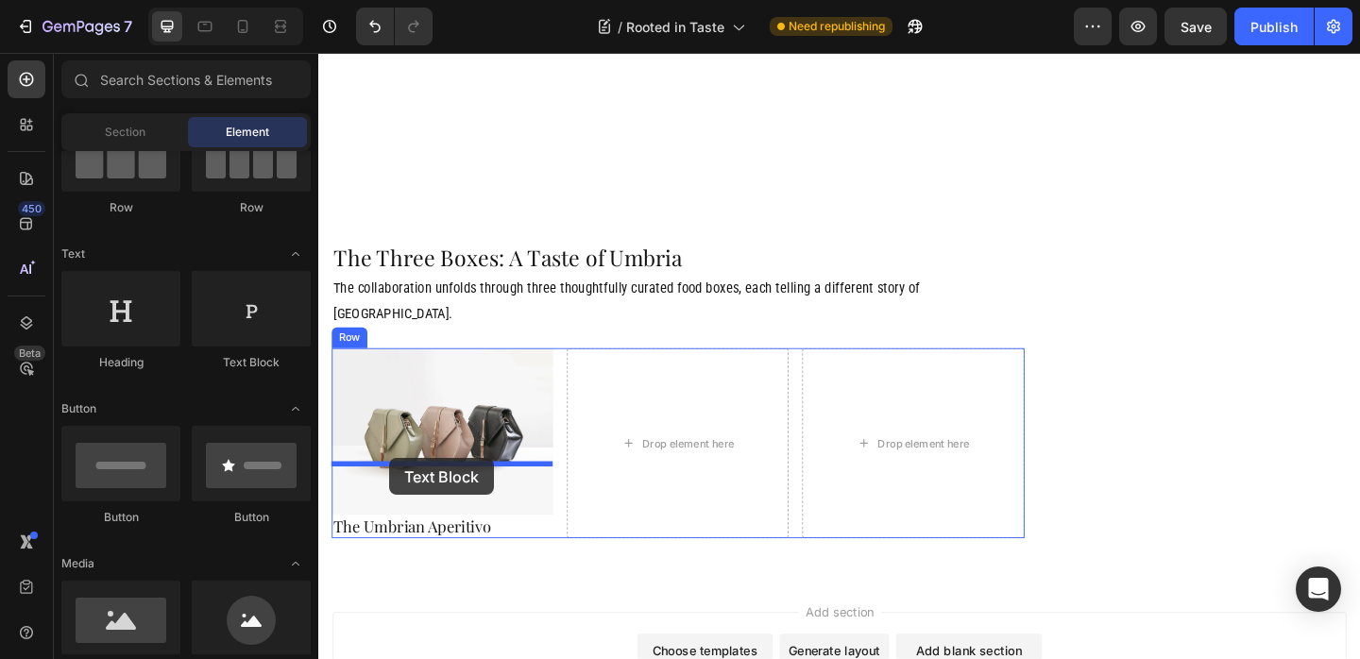
drag, startPoint x: 577, startPoint y: 391, endPoint x: 396, endPoint y: 495, distance: 209.0
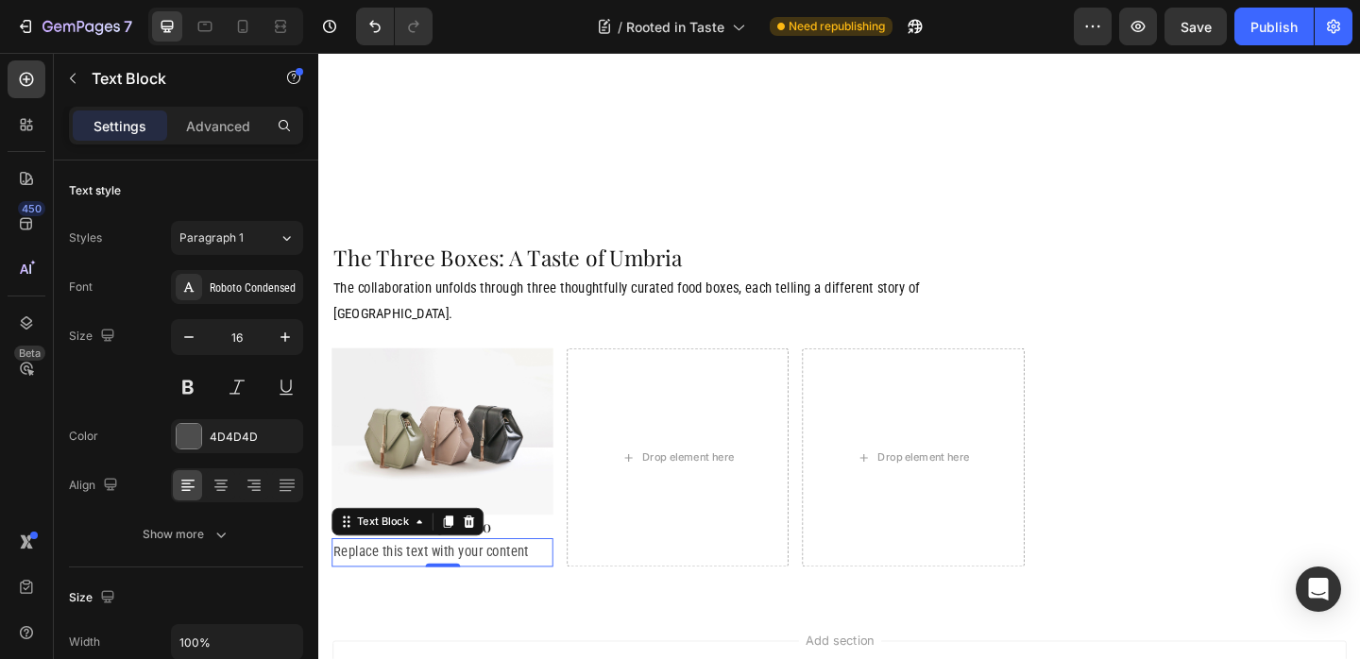
click at [532, 581] on div "Replace this text with your content" at bounding box center [452, 596] width 241 height 31
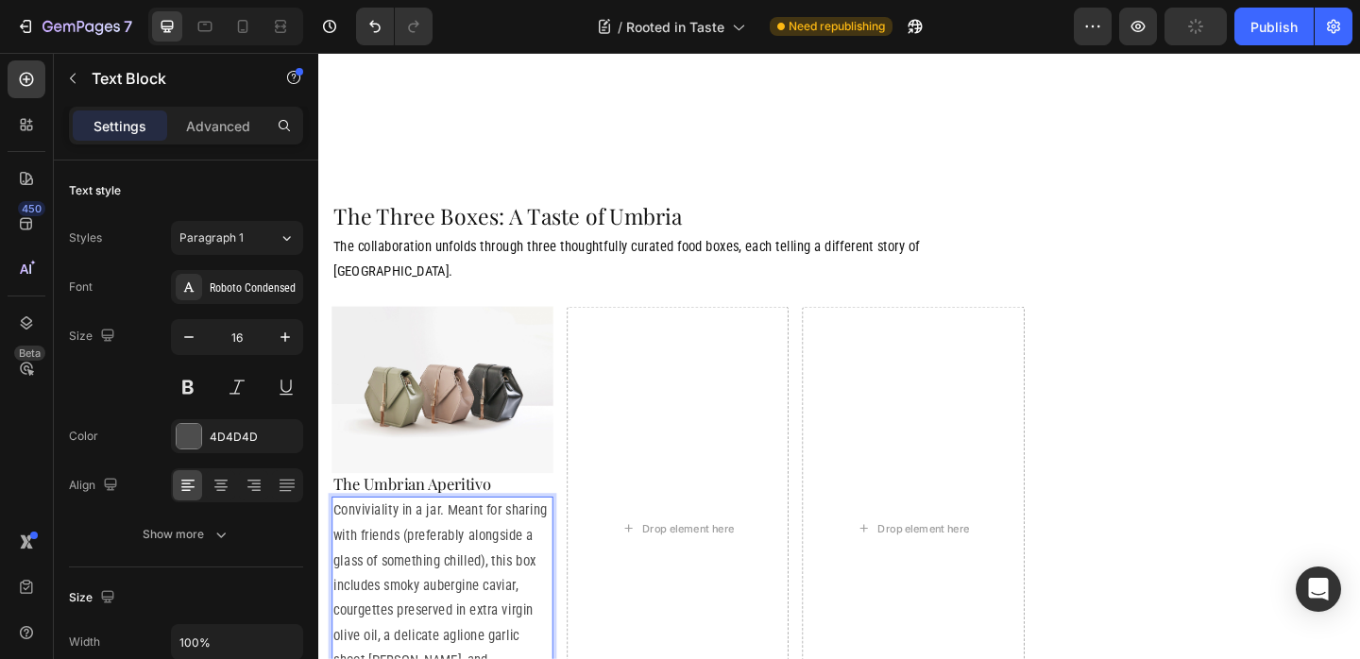
scroll to position [3324, 0]
click at [467, 510] on p "The Umbrian Aperitivo" at bounding box center [452, 521] width 237 height 22
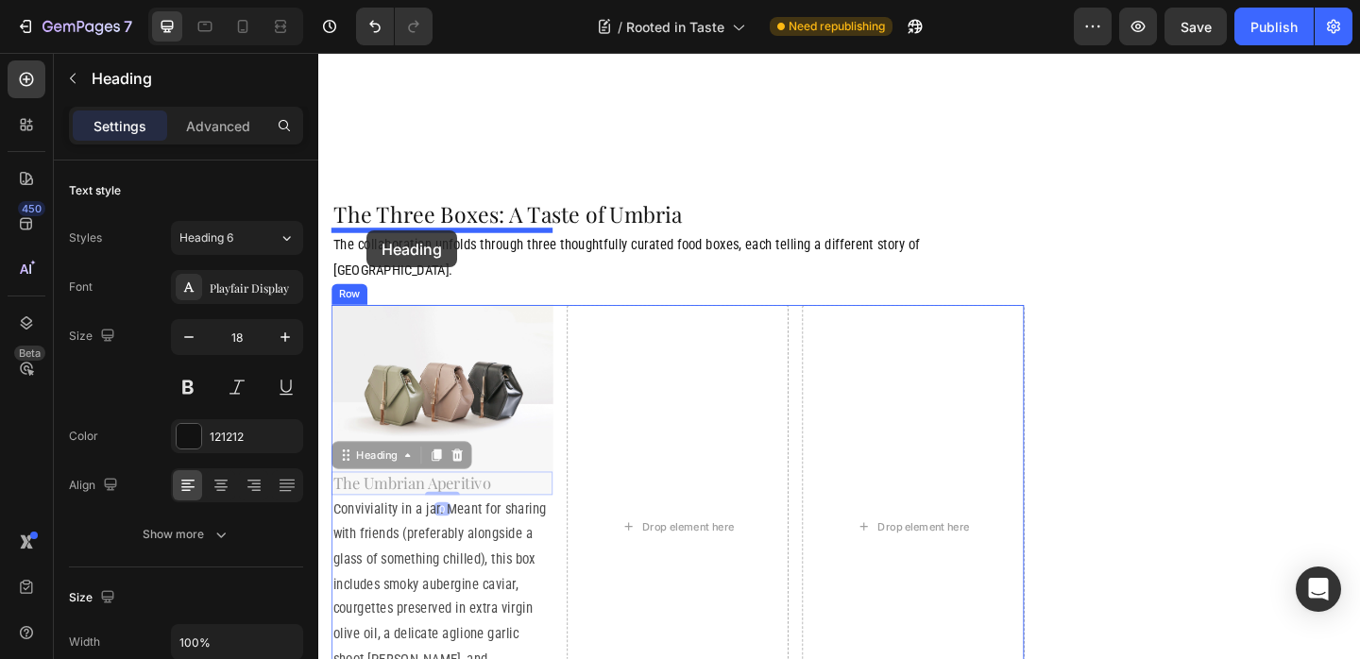
drag, startPoint x: 353, startPoint y: 409, endPoint x: 370, endPoint y: 246, distance: 163.3
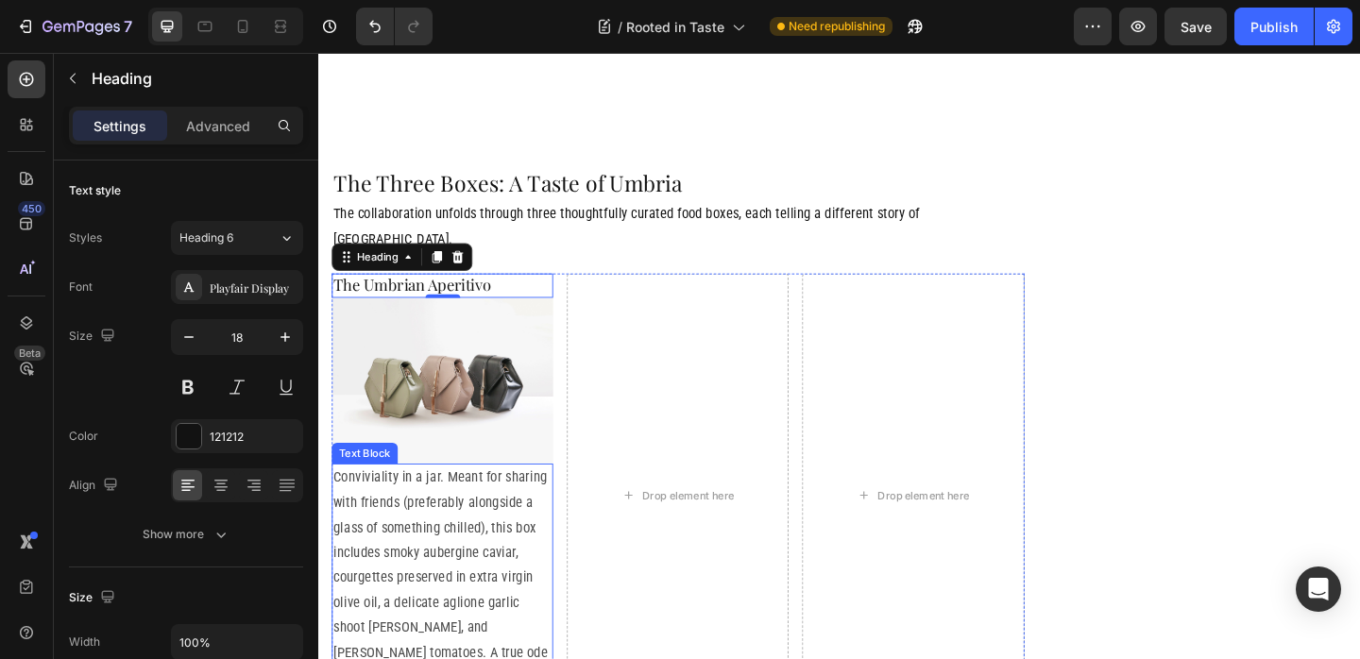
scroll to position [3360, 0]
click at [512, 651] on p "Conviviality in a jar. Meant for sharing with friends (preferably alongside a g…" at bounding box center [452, 636] width 237 height 272
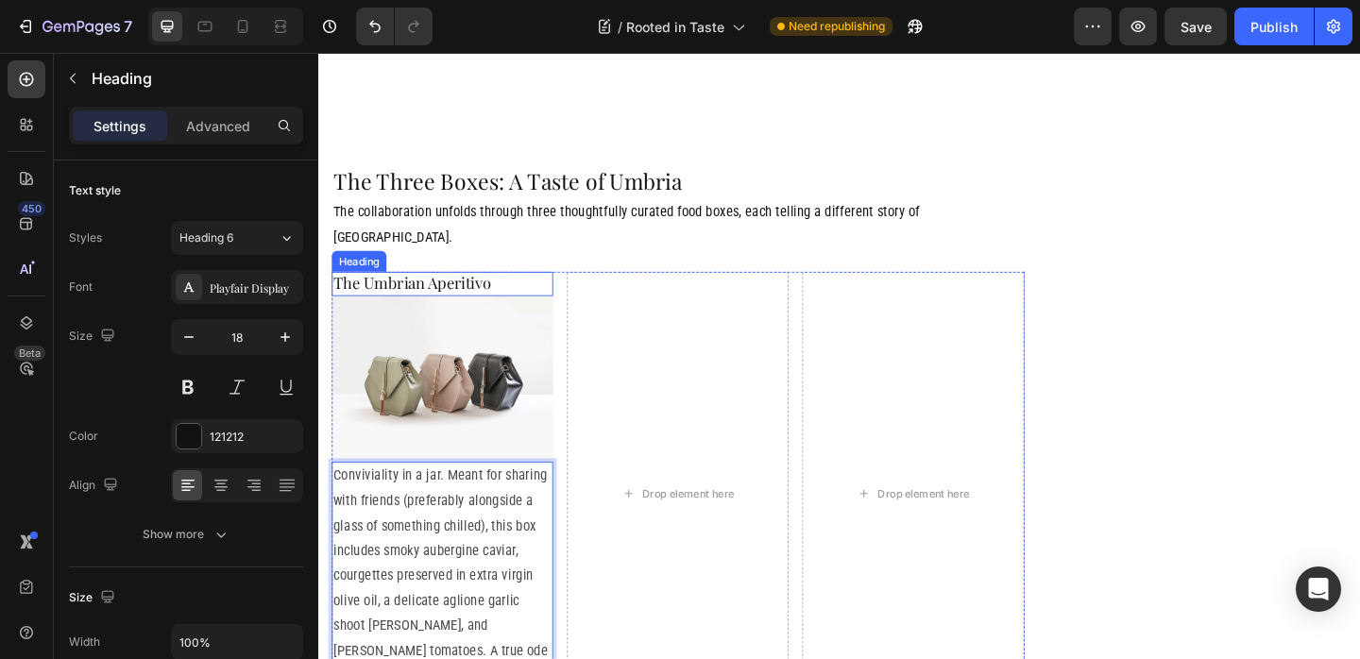
click at [540, 293] on p "The Umbrian Aperitivo" at bounding box center [452, 304] width 237 height 22
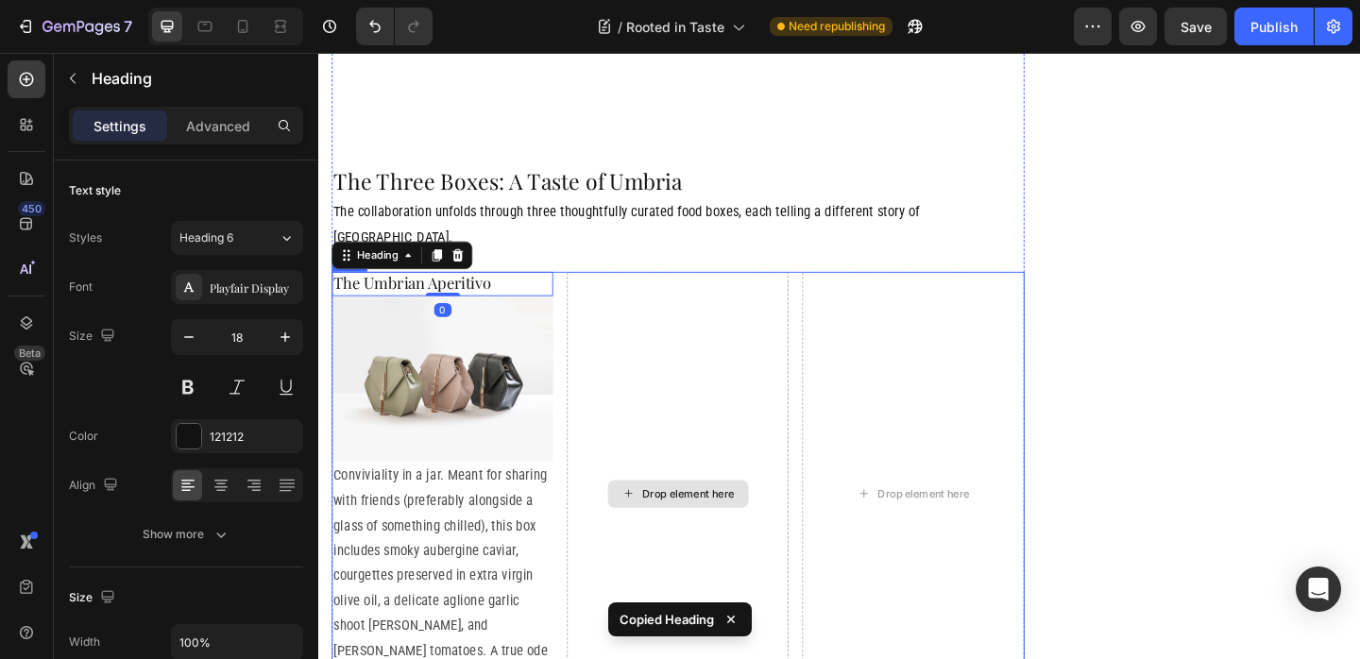
click at [703, 291] on div "Drop element here" at bounding box center [708, 532] width 241 height 483
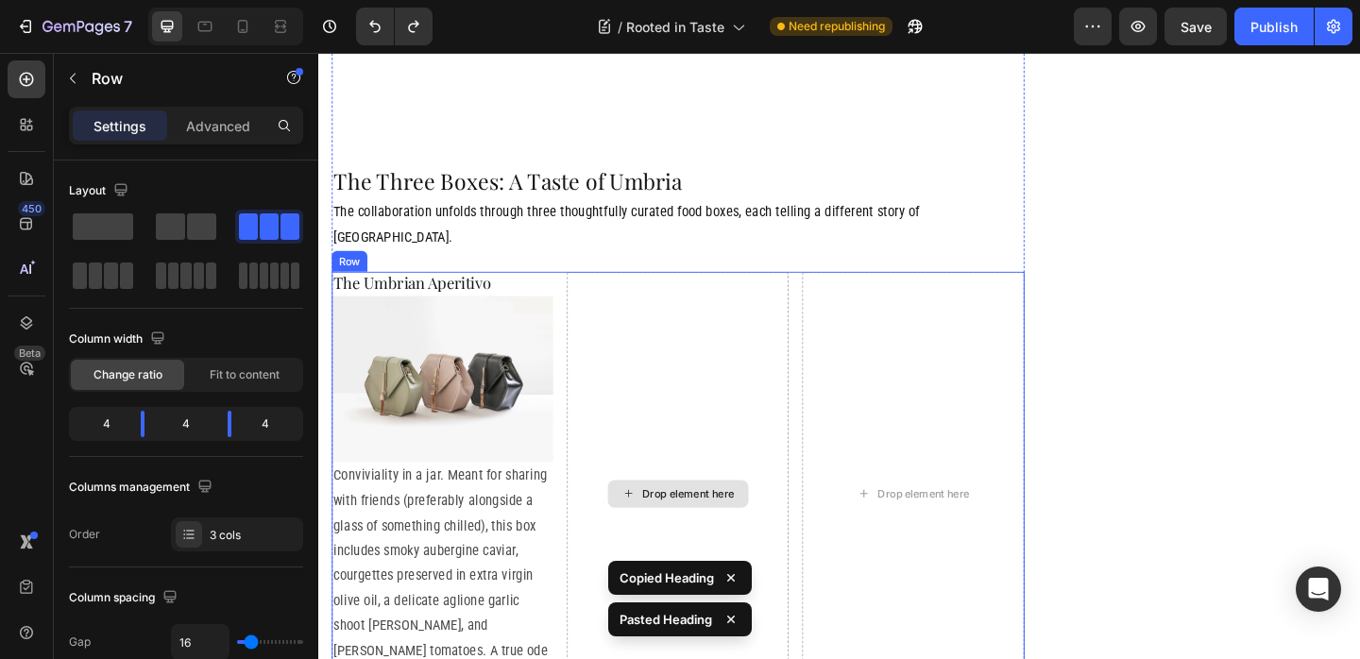
click at [655, 384] on div "Drop element here" at bounding box center [708, 532] width 241 height 483
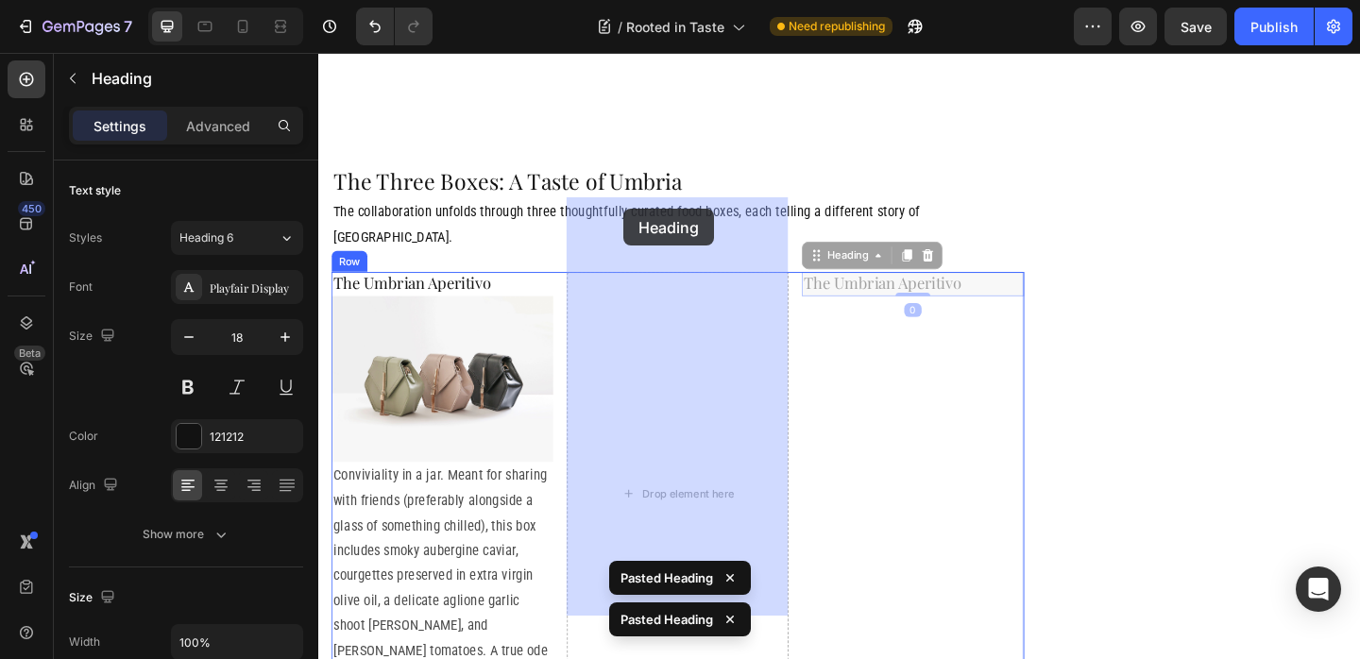
drag, startPoint x: 857, startPoint y: 194, endPoint x: 649, endPoint y: 223, distance: 210.7
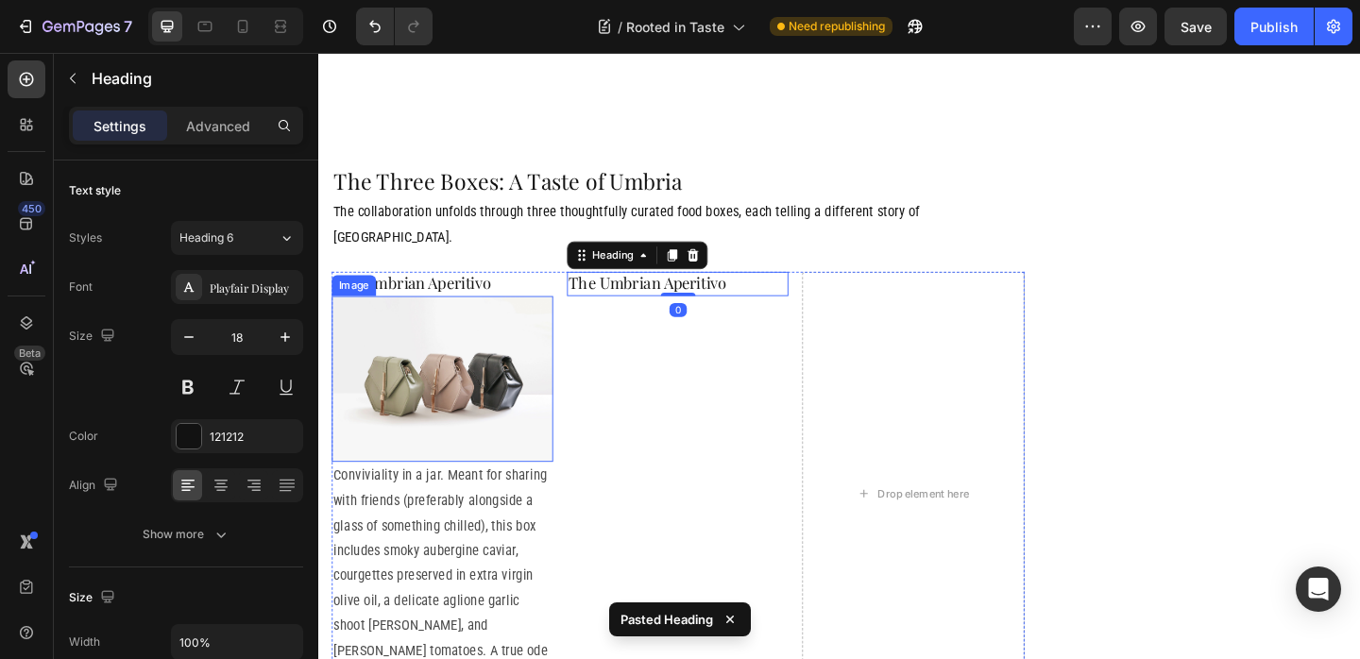
click at [402, 317] on img at bounding box center [452, 407] width 241 height 180
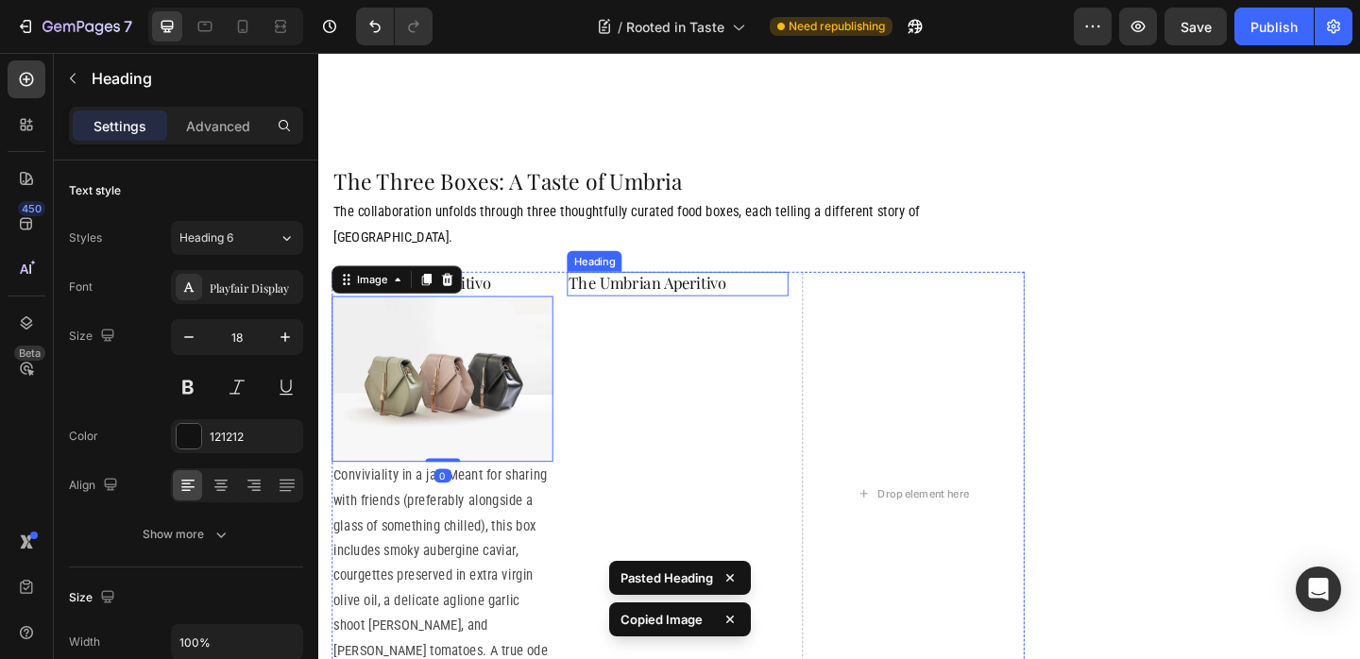
click at [679, 291] on h2 "The Umbrian Aperitivo" at bounding box center [708, 303] width 241 height 25
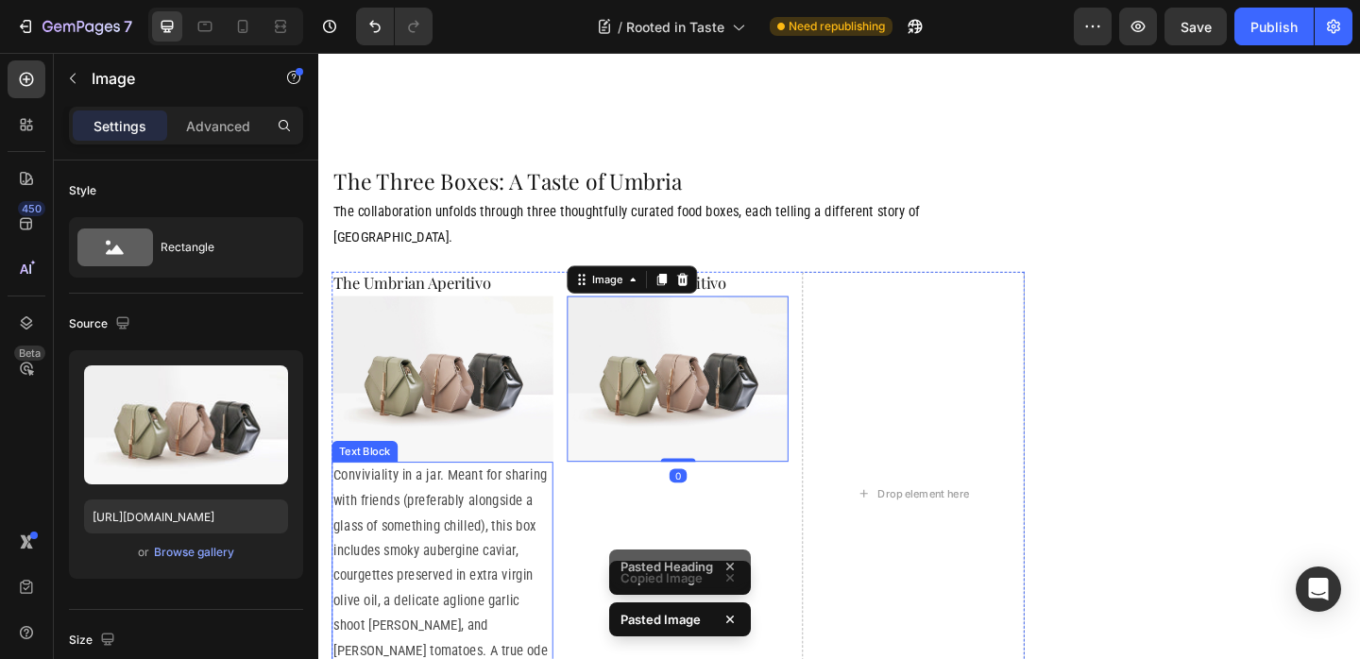
click at [515, 500] on p "Conviviality in a jar. Meant for sharing with friends (preferably alongside a g…" at bounding box center [452, 636] width 237 height 272
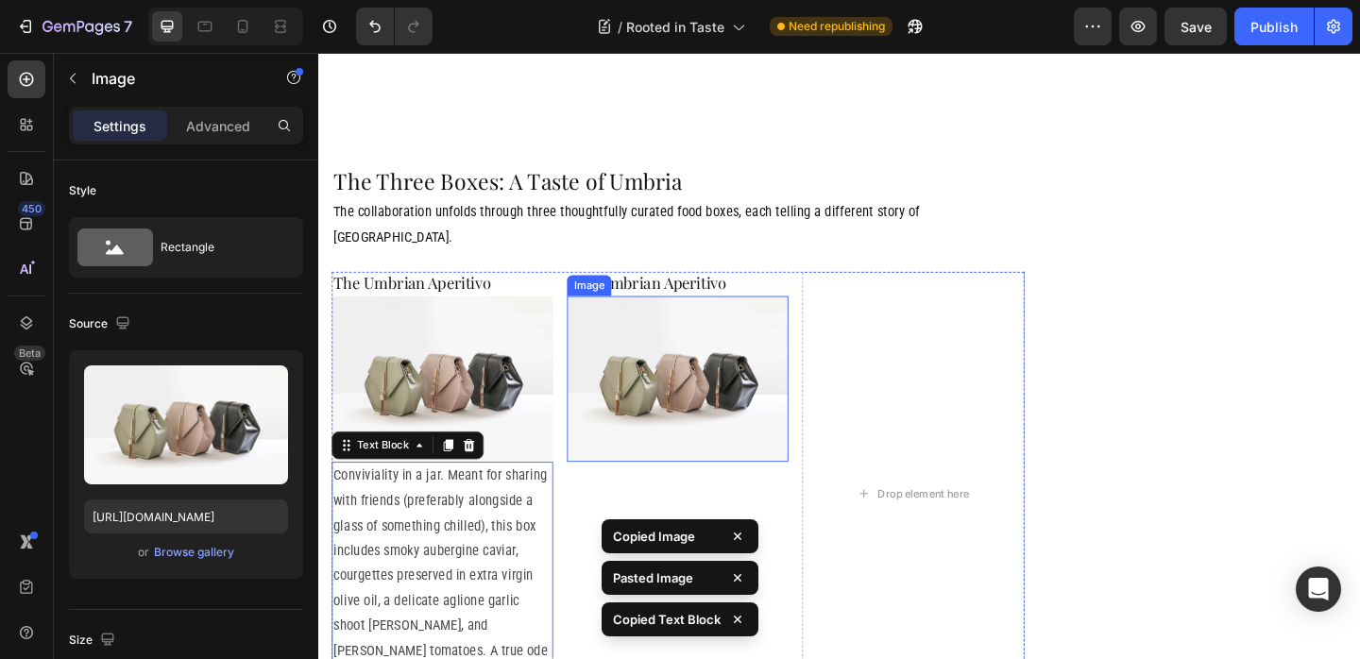
click at [710, 348] on img at bounding box center [708, 407] width 241 height 180
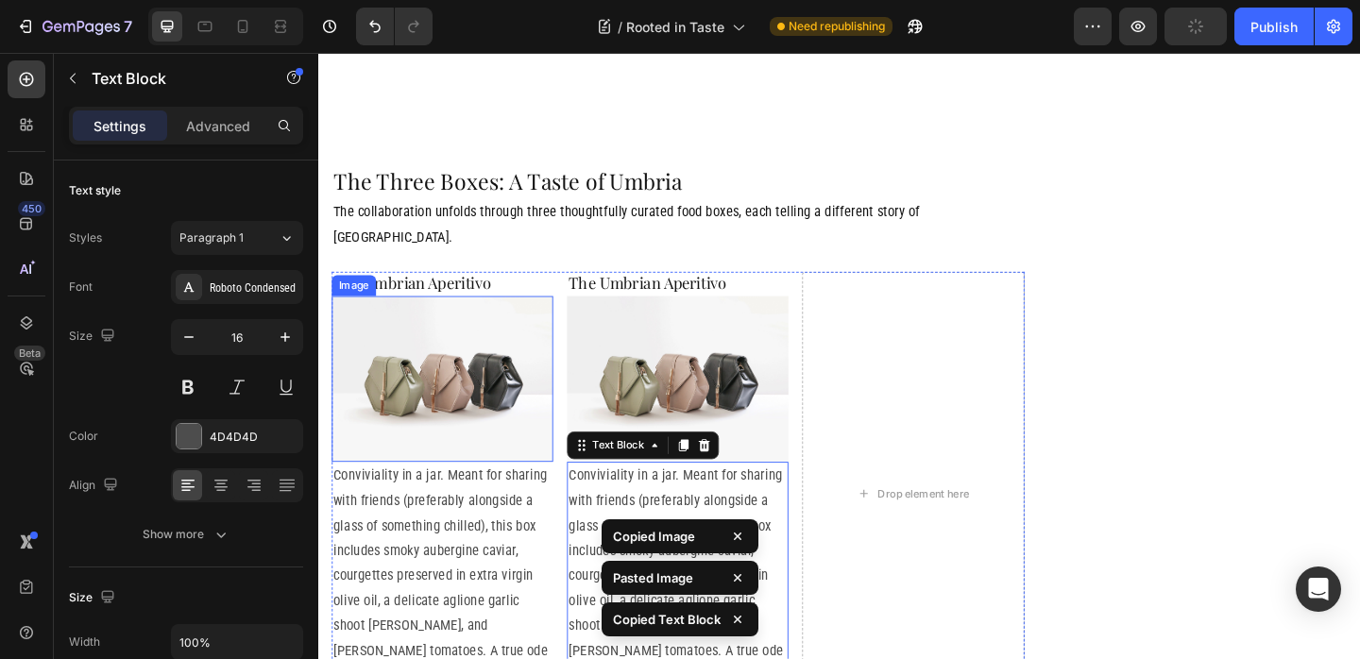
click at [532, 322] on img at bounding box center [452, 407] width 241 height 180
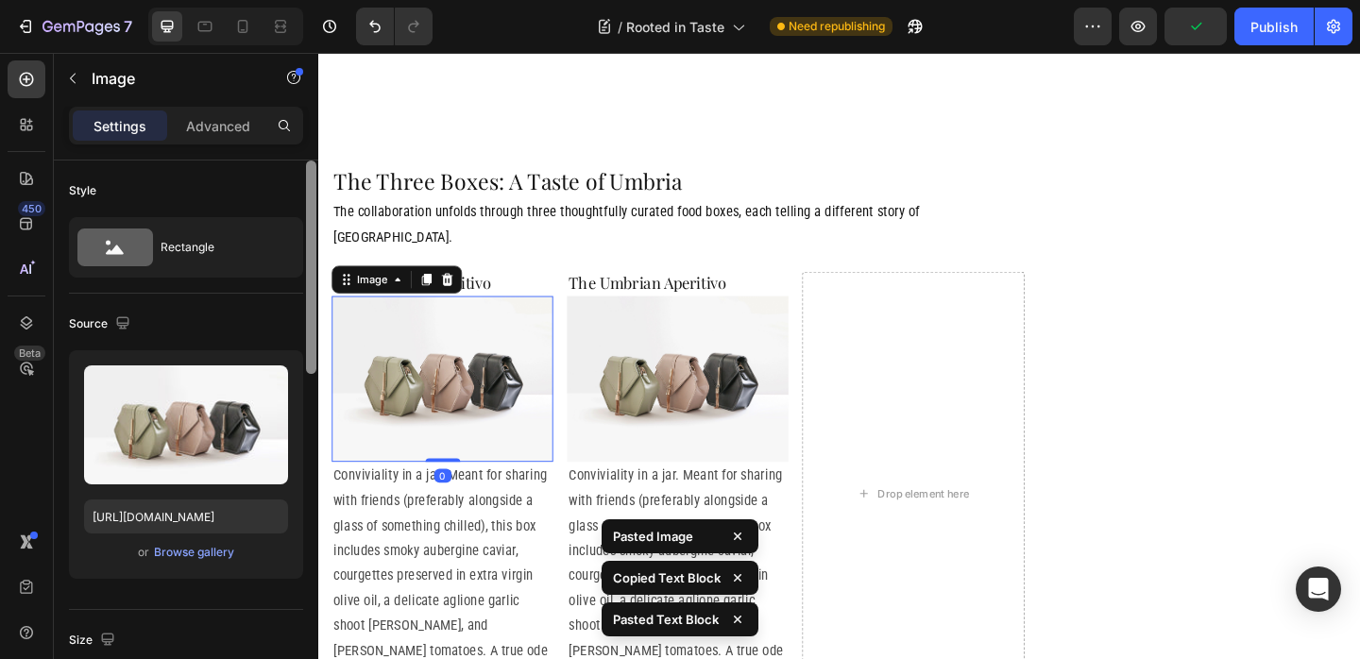
drag, startPoint x: 277, startPoint y: 388, endPoint x: 312, endPoint y: 373, distance: 38.1
click at [277, 386] on icon "button" at bounding box center [269, 384] width 19 height 19
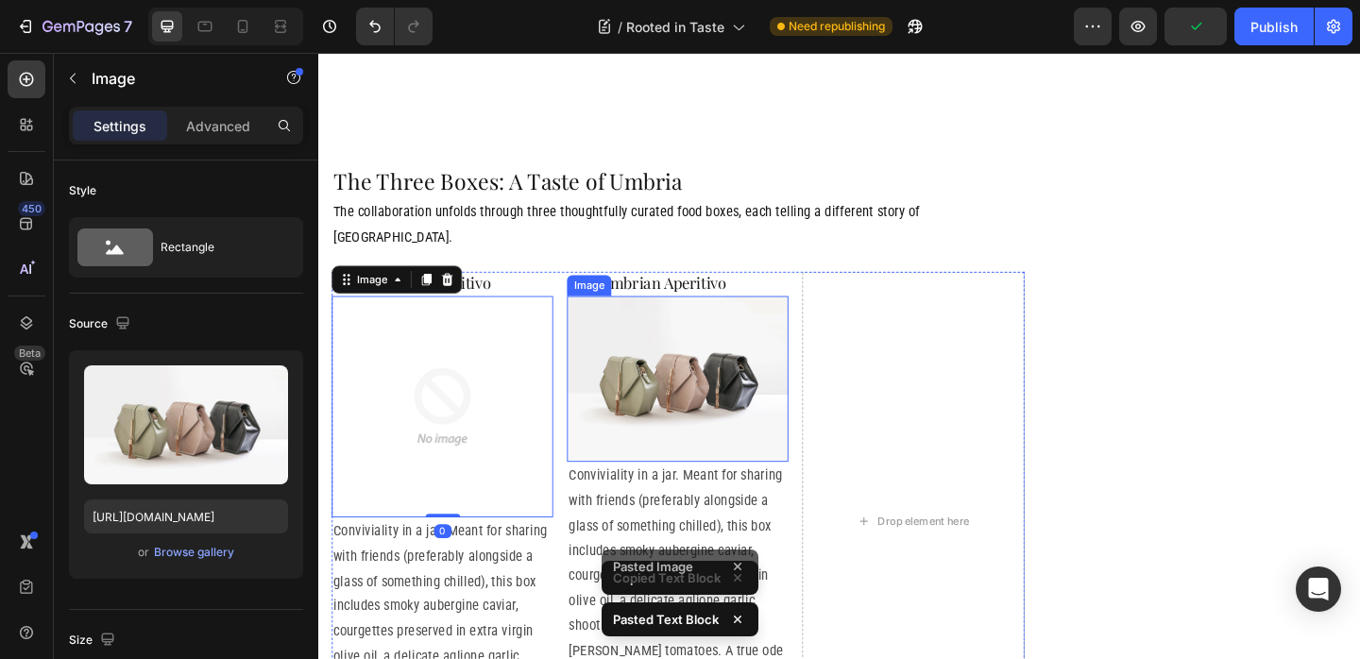
click at [671, 317] on img at bounding box center [708, 407] width 241 height 180
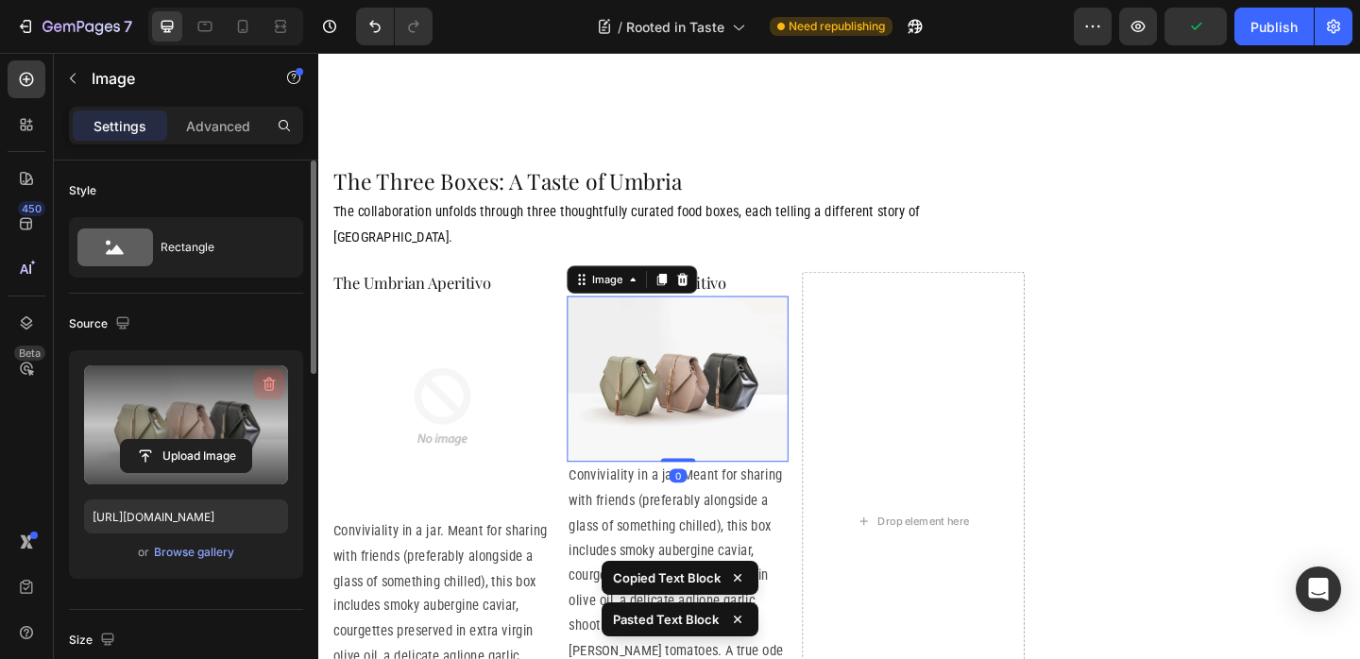
click at [265, 379] on icon "button" at bounding box center [269, 384] width 19 height 19
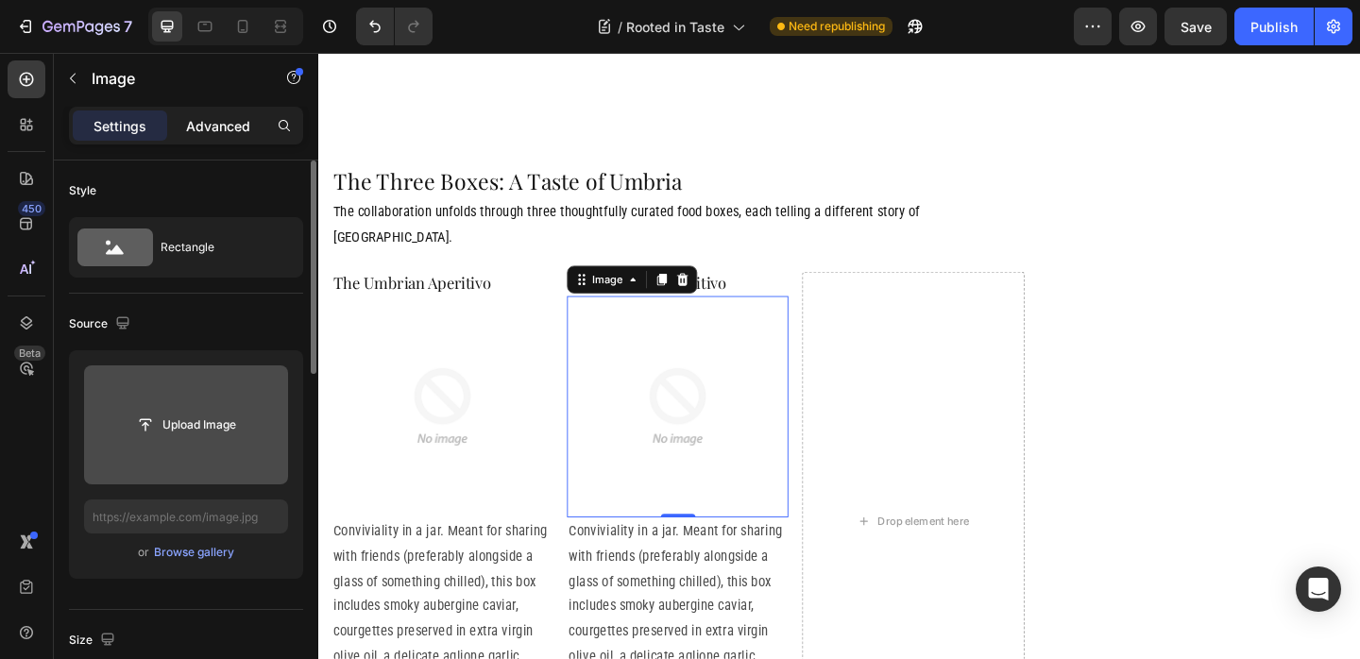
click at [220, 137] on div "Advanced" at bounding box center [218, 125] width 94 height 30
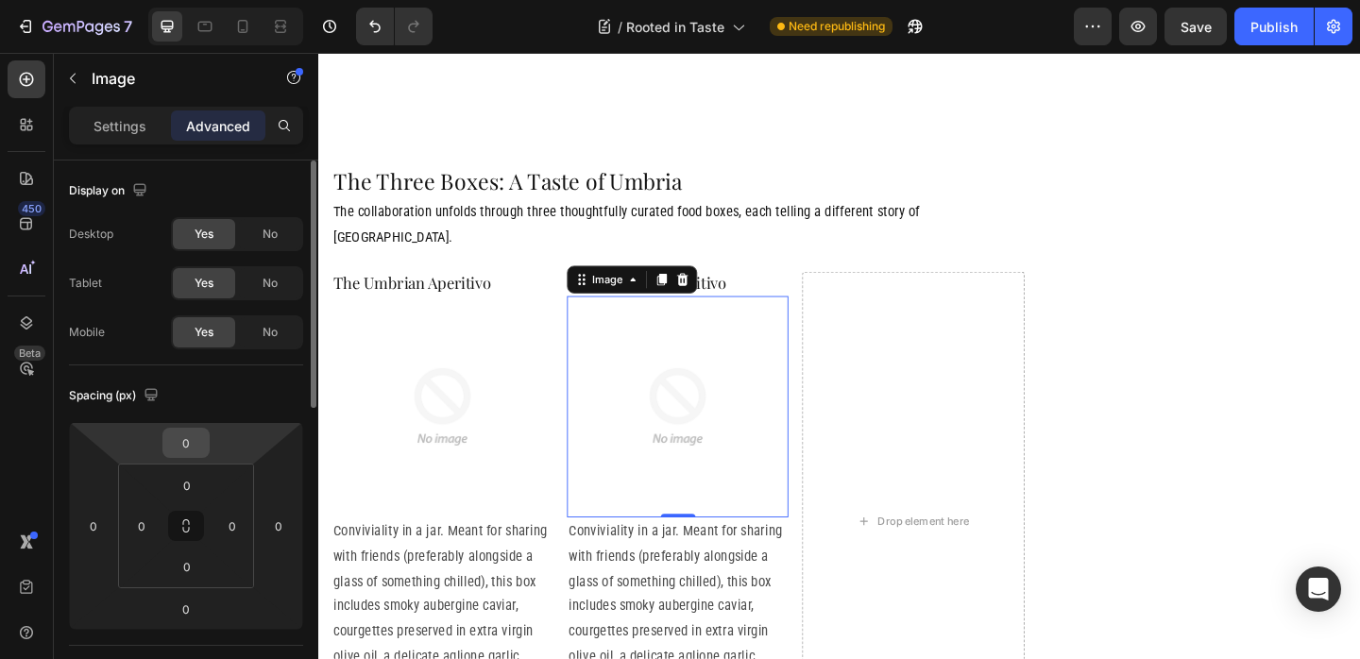
click at [182, 445] on input "0" at bounding box center [186, 443] width 38 height 28
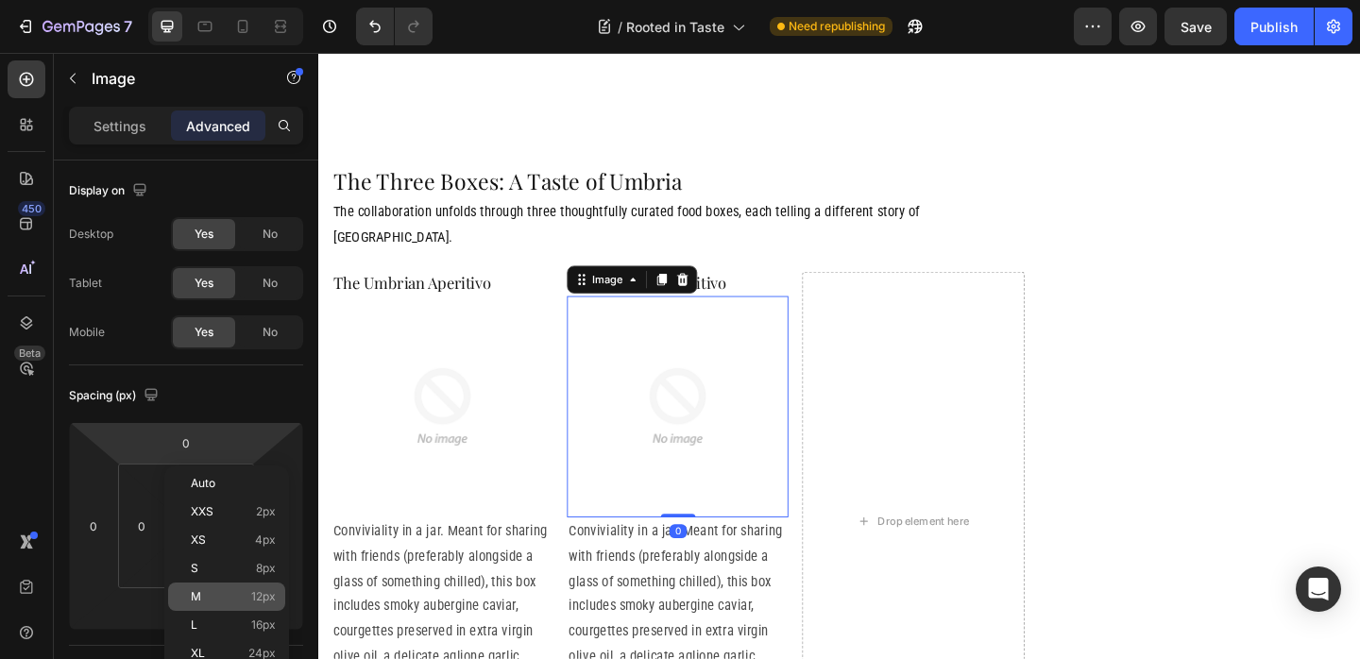
click at [266, 600] on span "12px" at bounding box center [263, 596] width 25 height 13
type input "12"
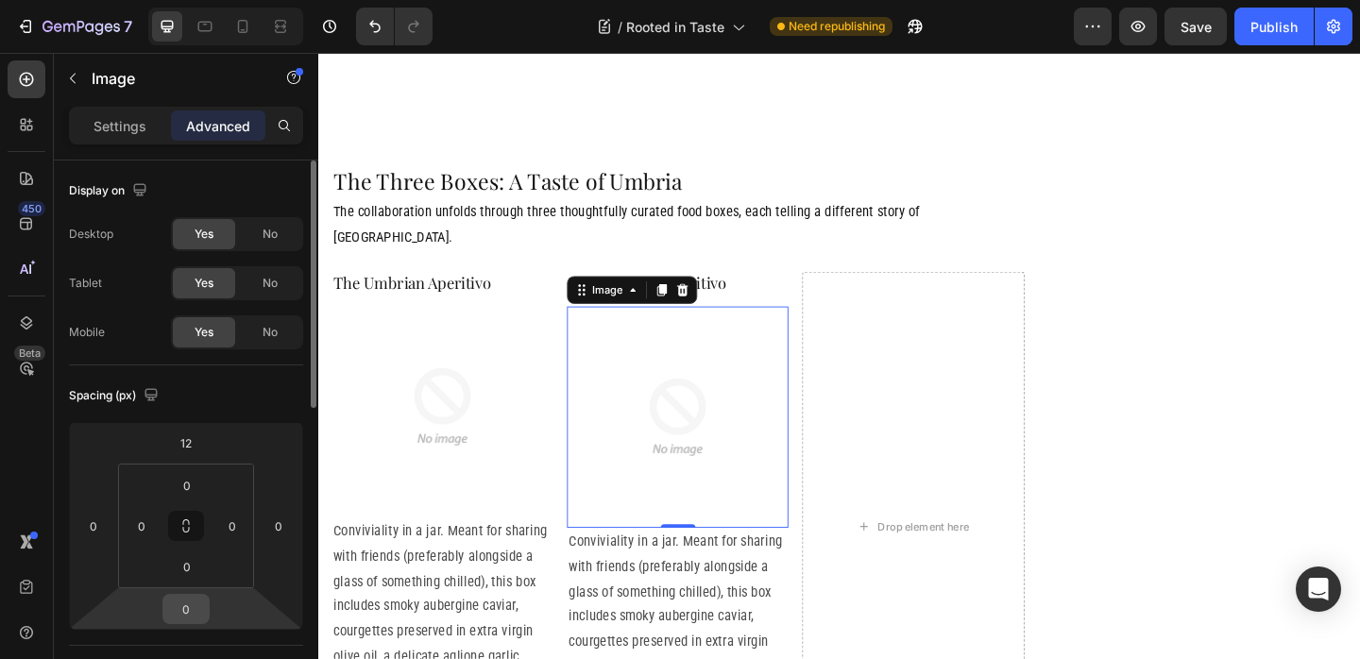
click at [191, 602] on input "0" at bounding box center [186, 609] width 38 height 28
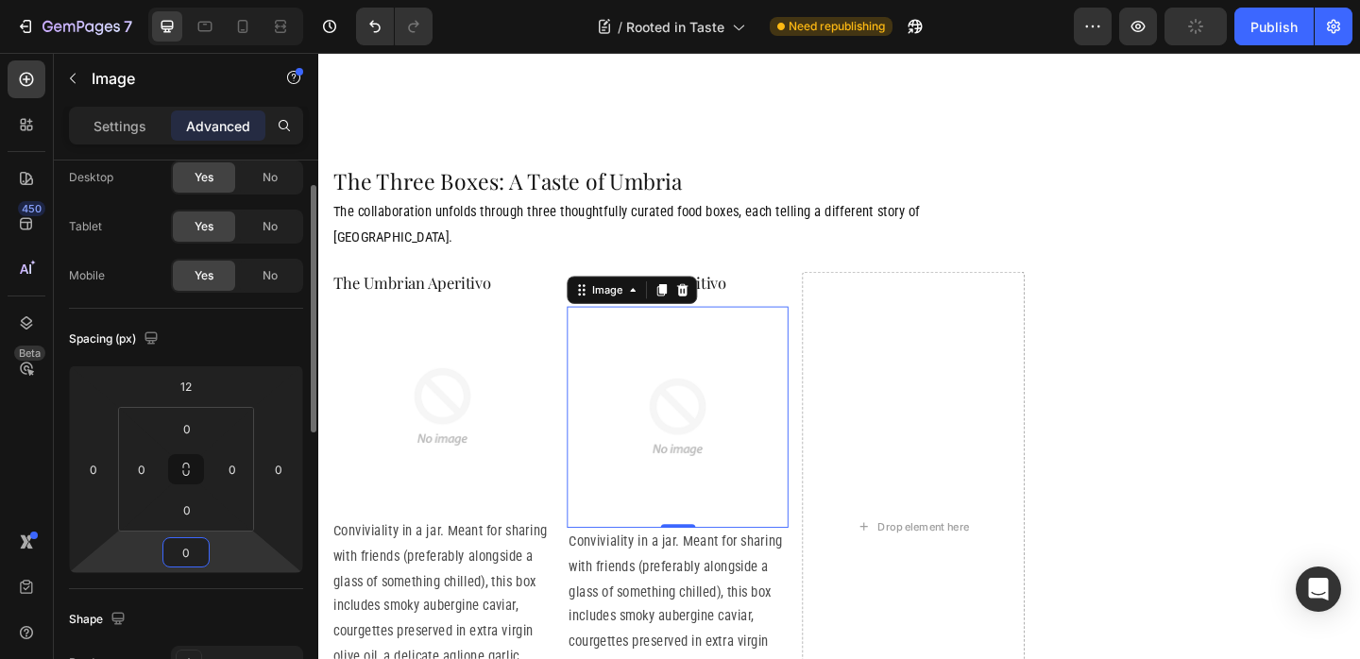
drag, startPoint x: 183, startPoint y: 551, endPoint x: 197, endPoint y: 553, distance: 14.3
click at [197, 552] on input "0" at bounding box center [186, 552] width 38 height 28
type input "12"
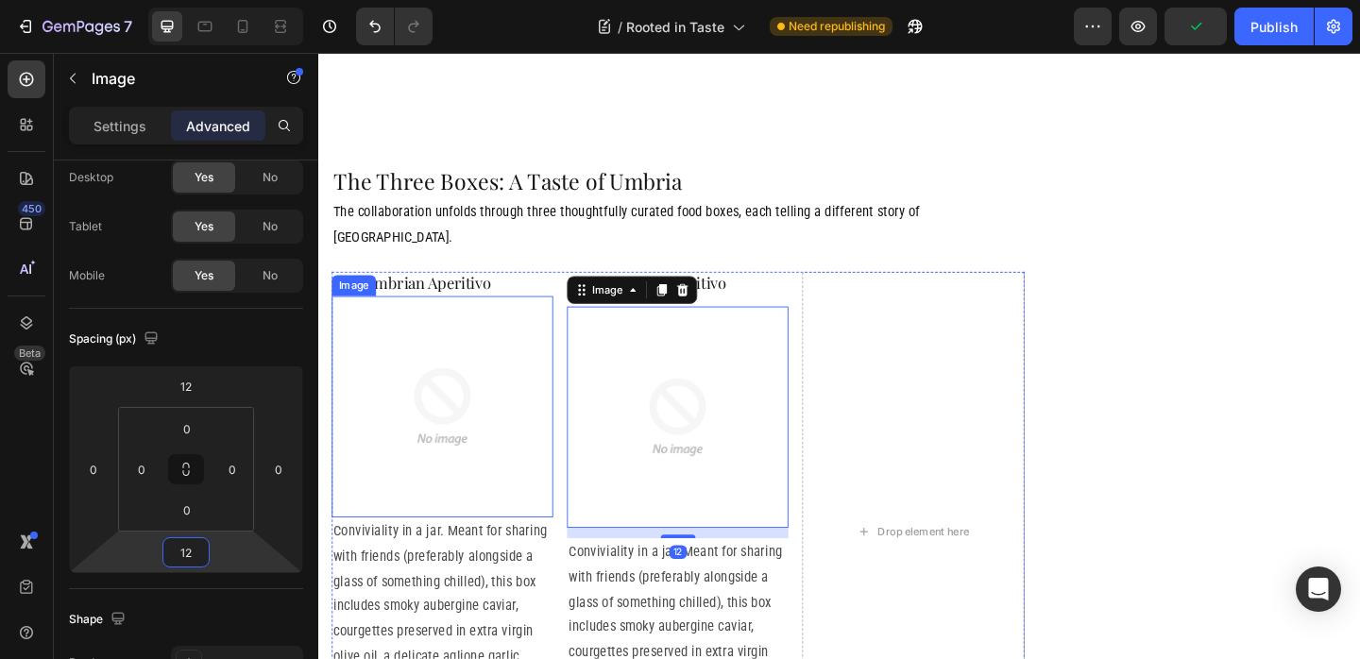
click at [516, 348] on img at bounding box center [452, 437] width 241 height 241
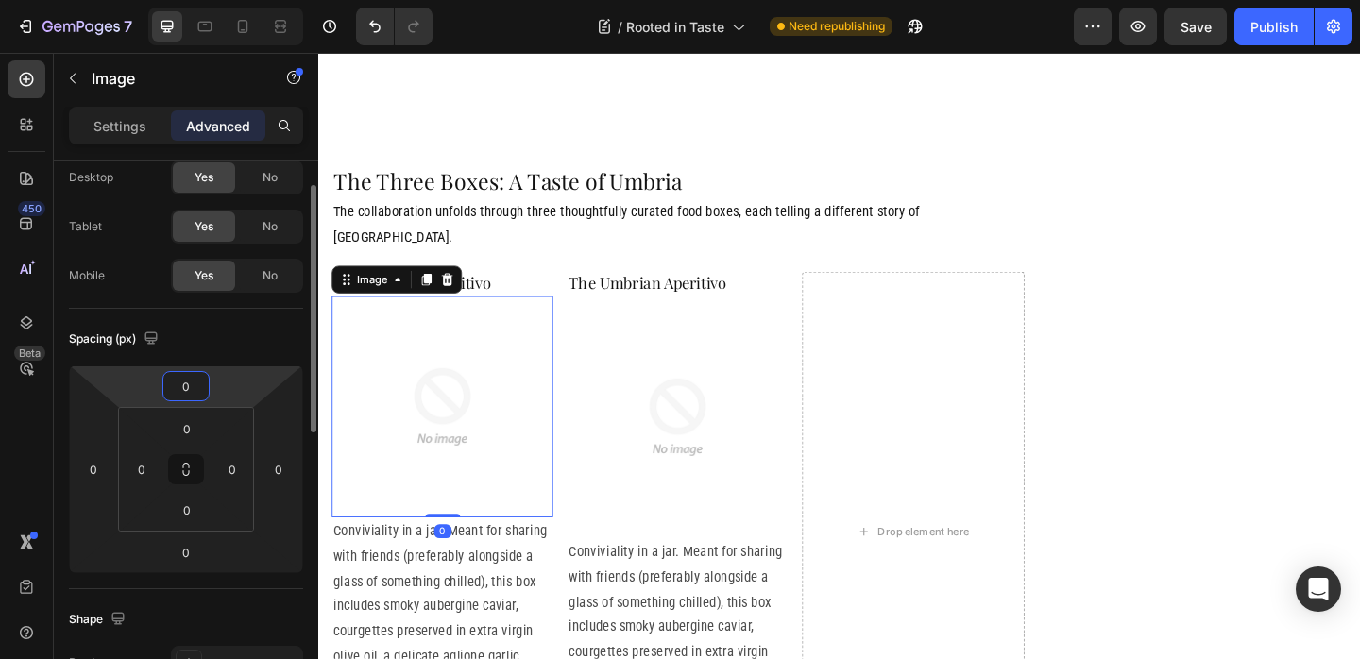
click at [189, 388] on input "0" at bounding box center [186, 386] width 38 height 28
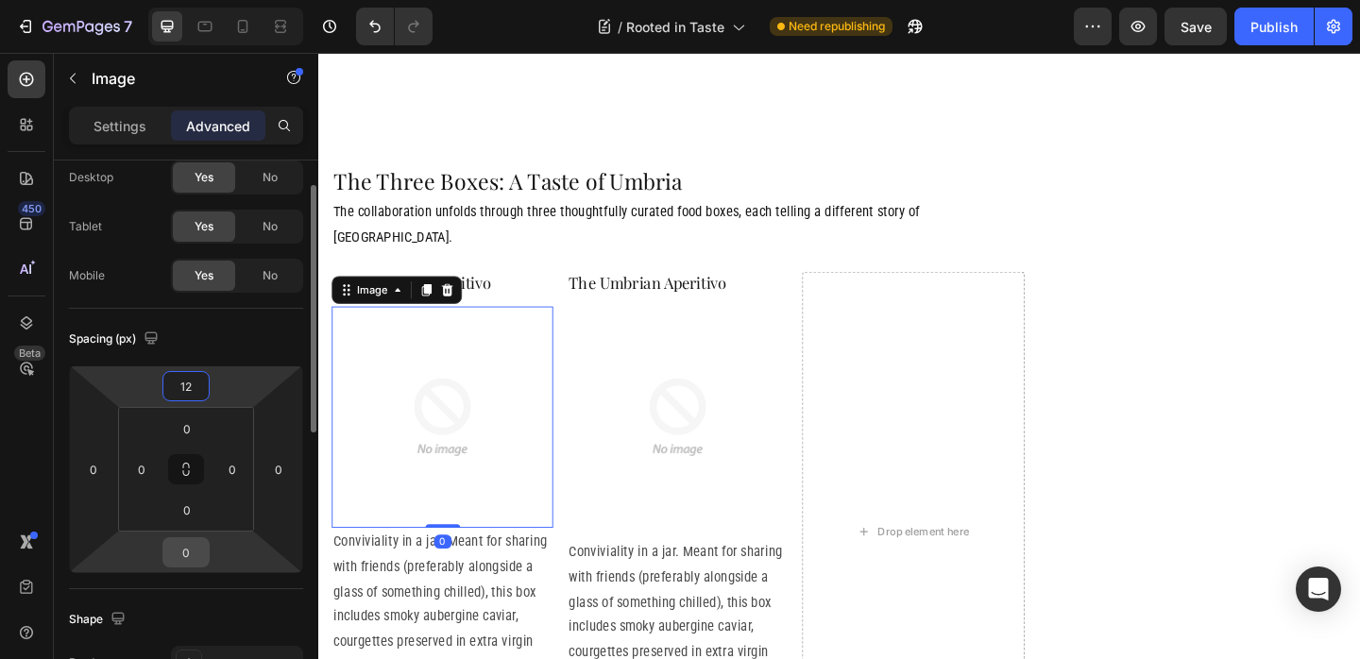
type input "12"
click at [162, 549] on div "0" at bounding box center [185, 552] width 47 height 30
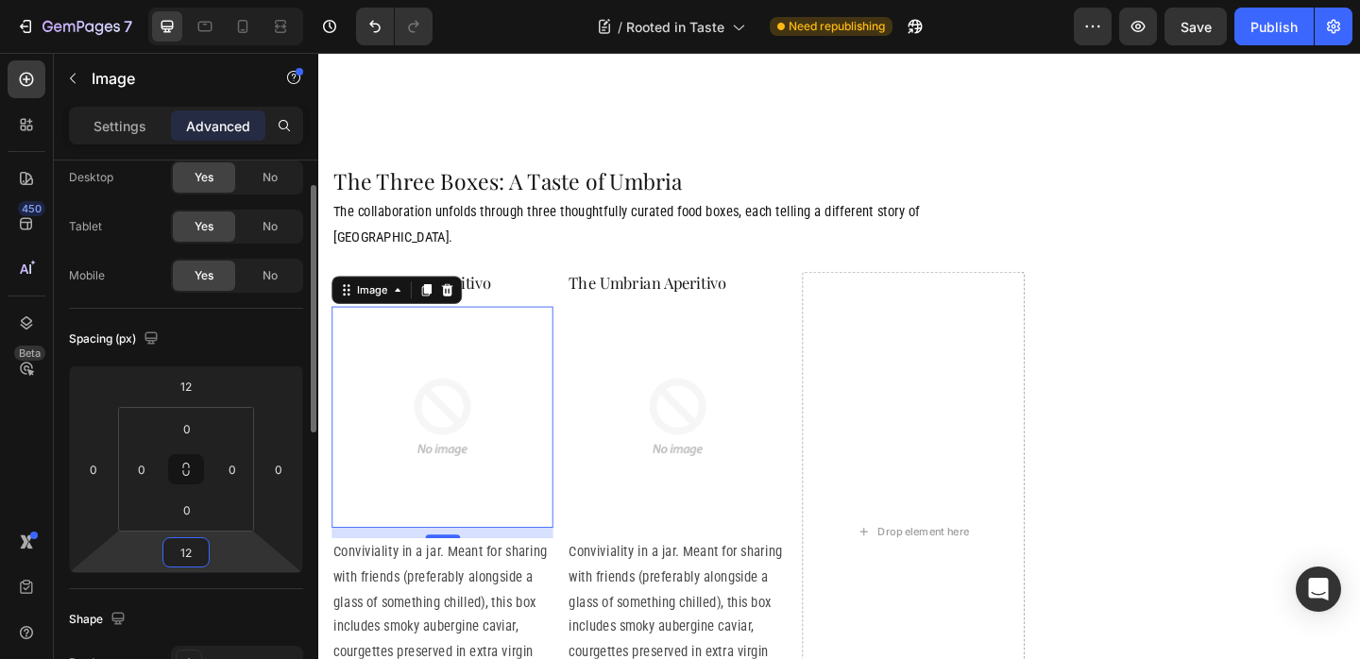
type input "12"
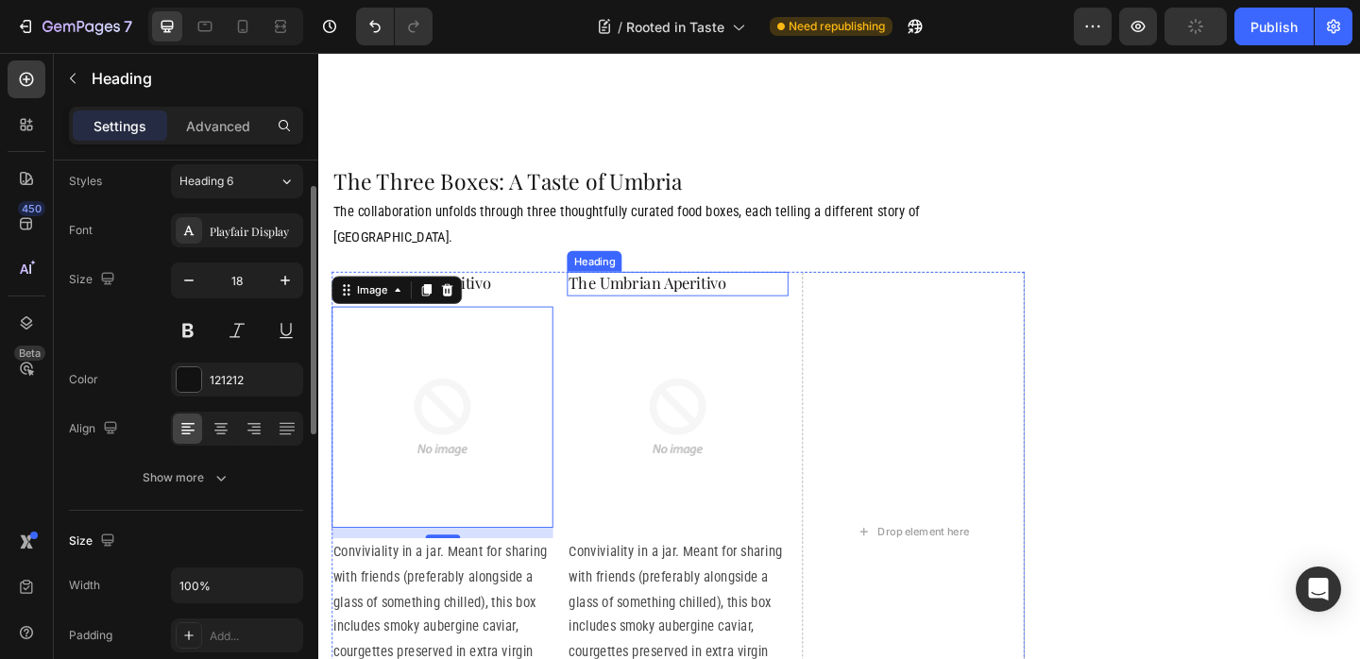
click at [711, 291] on h2 "The Umbrian Aperitivo" at bounding box center [708, 303] width 241 height 25
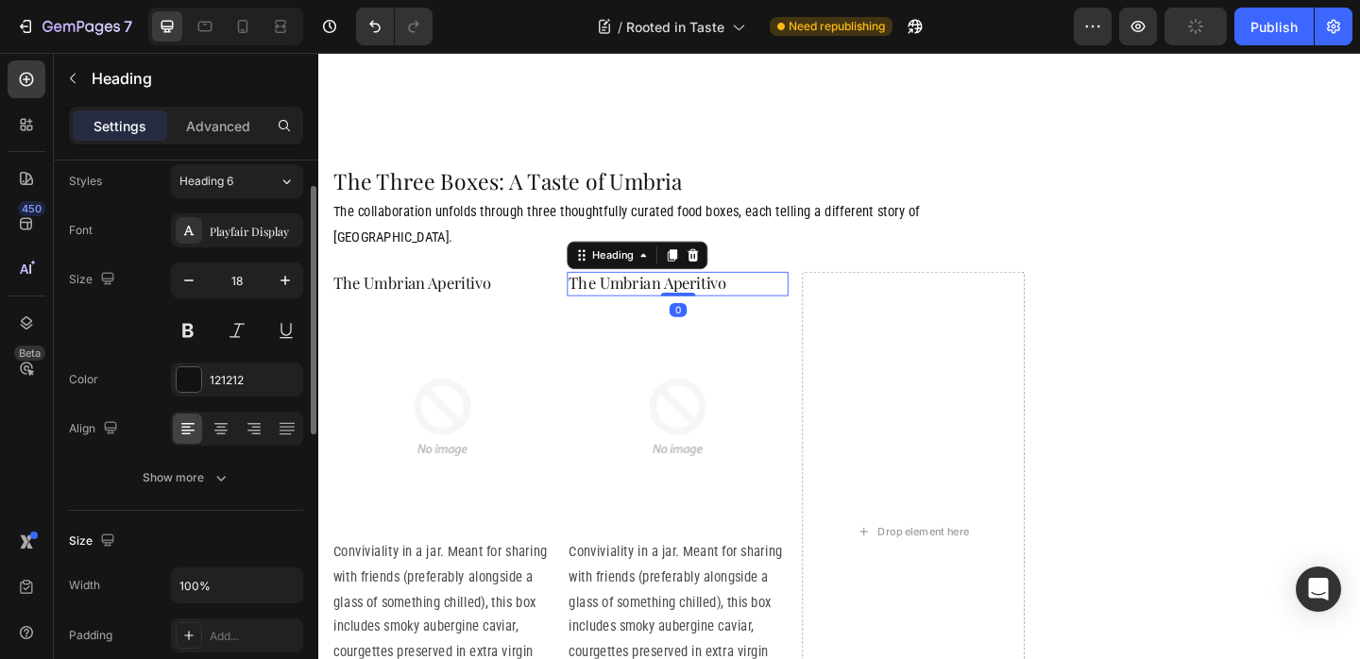
click at [711, 291] on h2 "The Umbrian Aperitivo" at bounding box center [708, 303] width 241 height 25
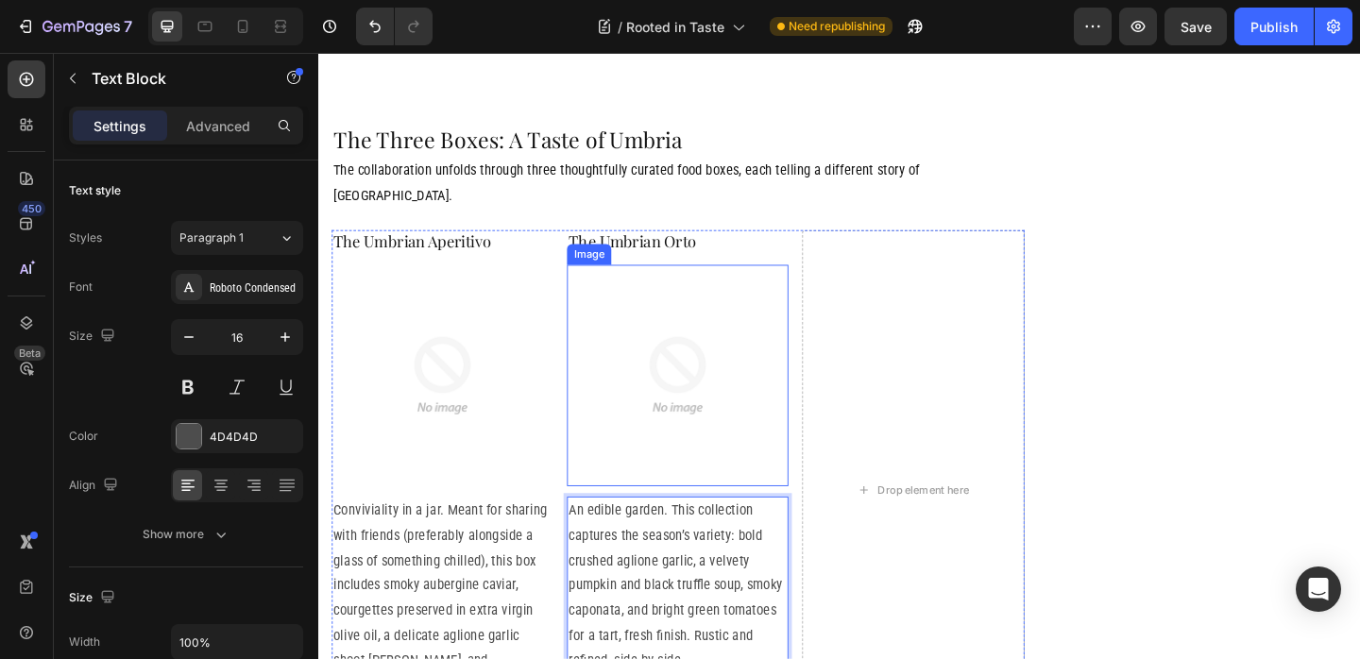
scroll to position [3411, 0]
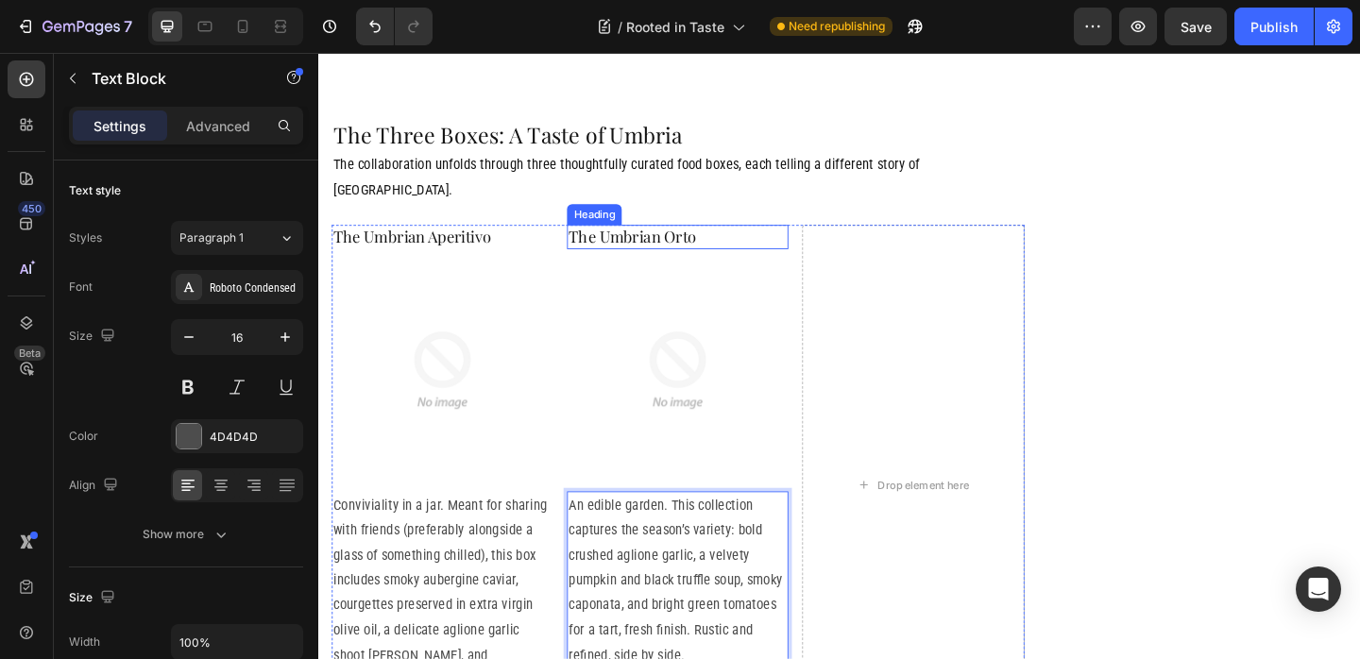
click at [763, 242] on p "The Umbrian Orto" at bounding box center [708, 253] width 237 height 22
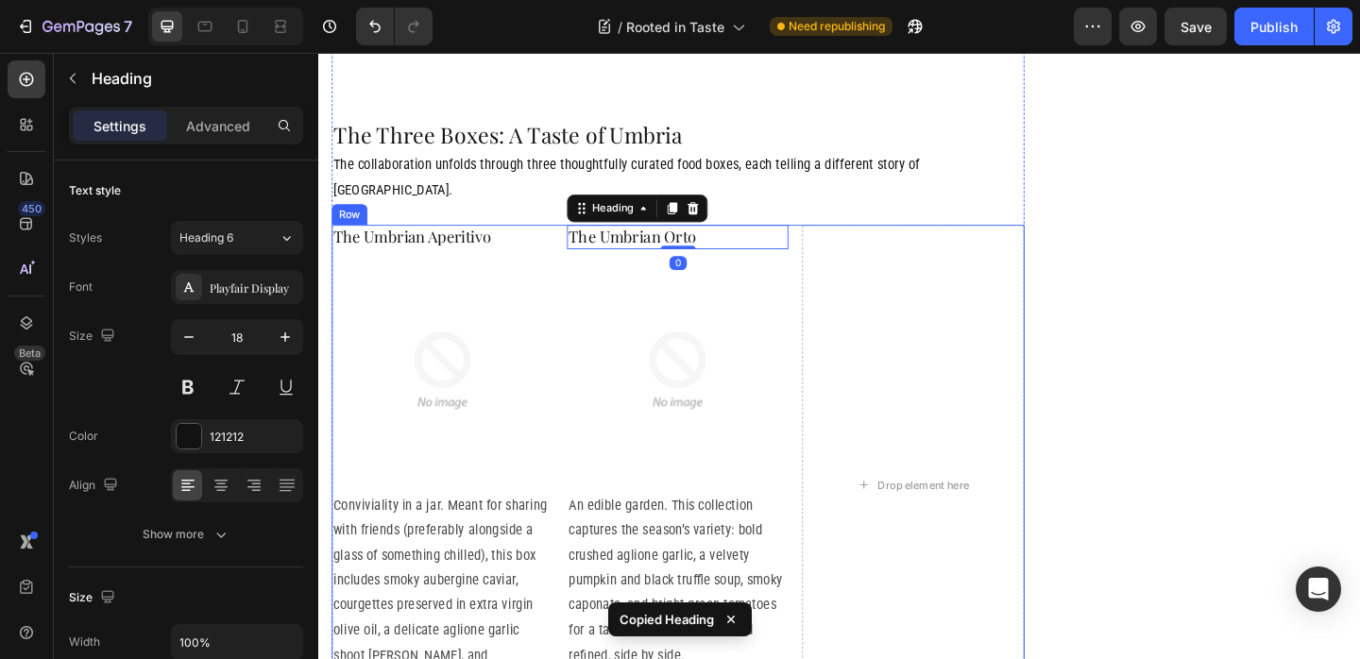
click at [891, 240] on div "Drop element here" at bounding box center [964, 523] width 241 height 566
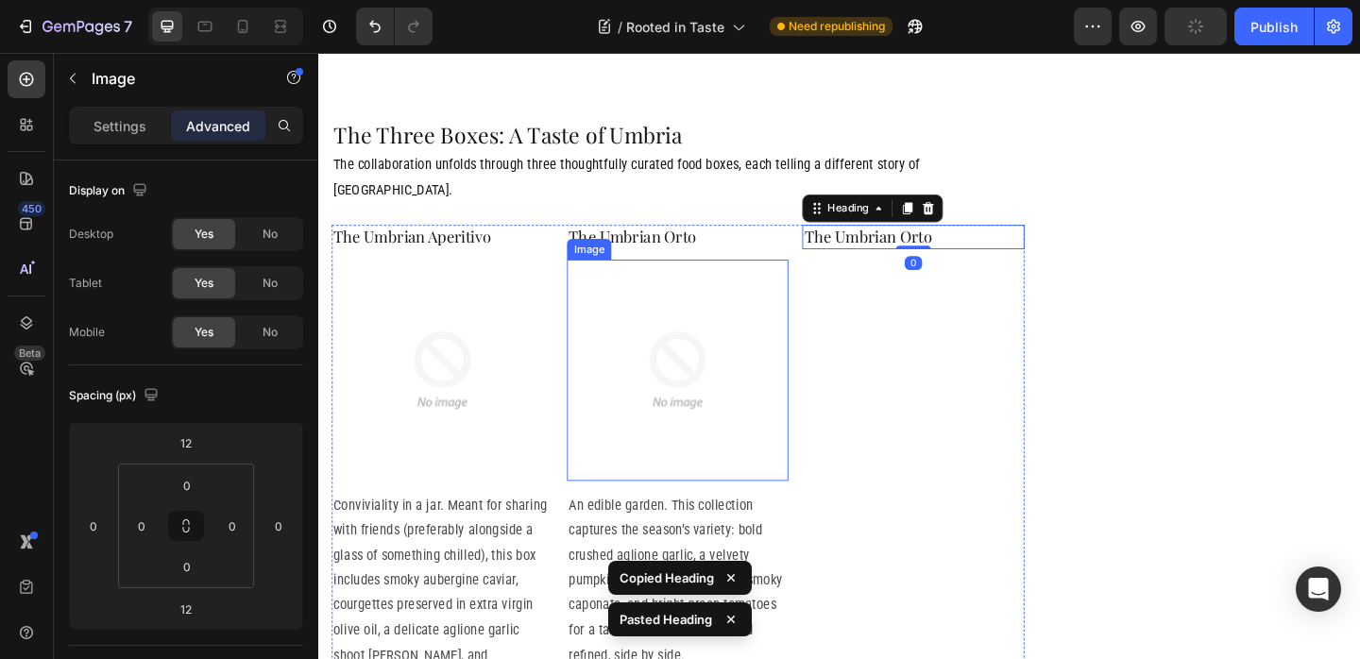
click at [720, 278] on img at bounding box center [708, 398] width 241 height 241
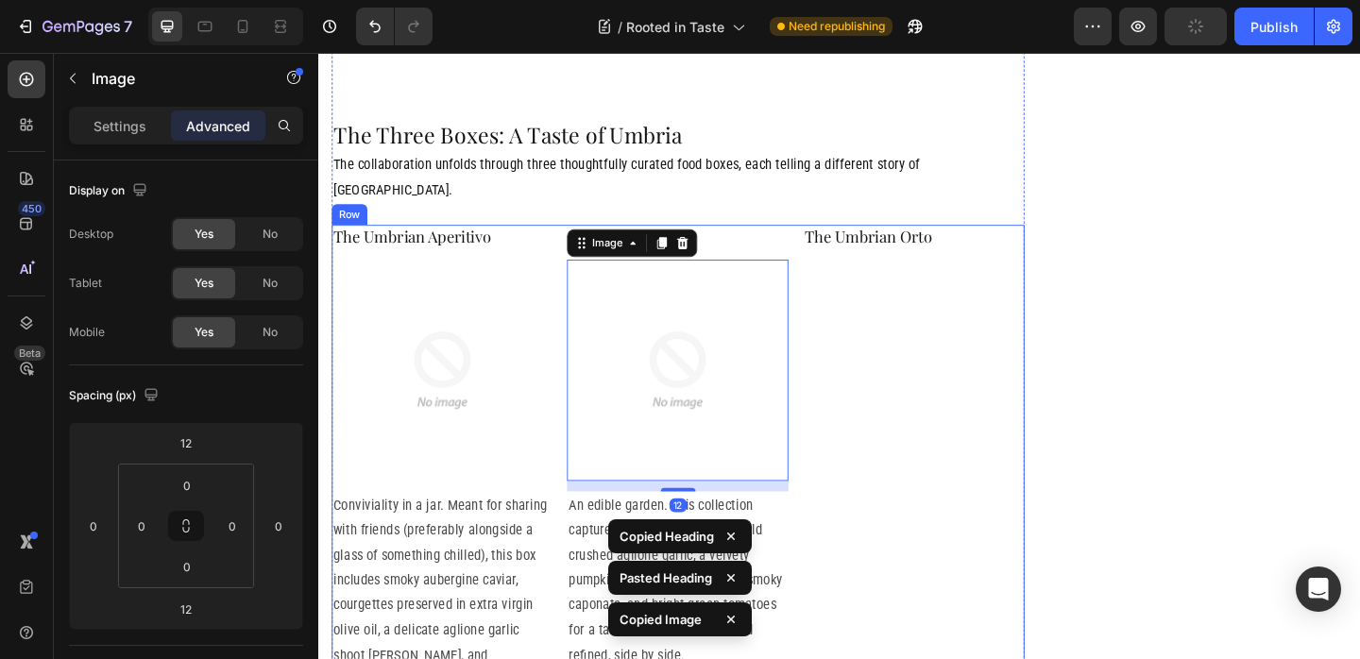
click at [1004, 276] on div "The Umbrian Orto Heading" at bounding box center [964, 523] width 241 height 566
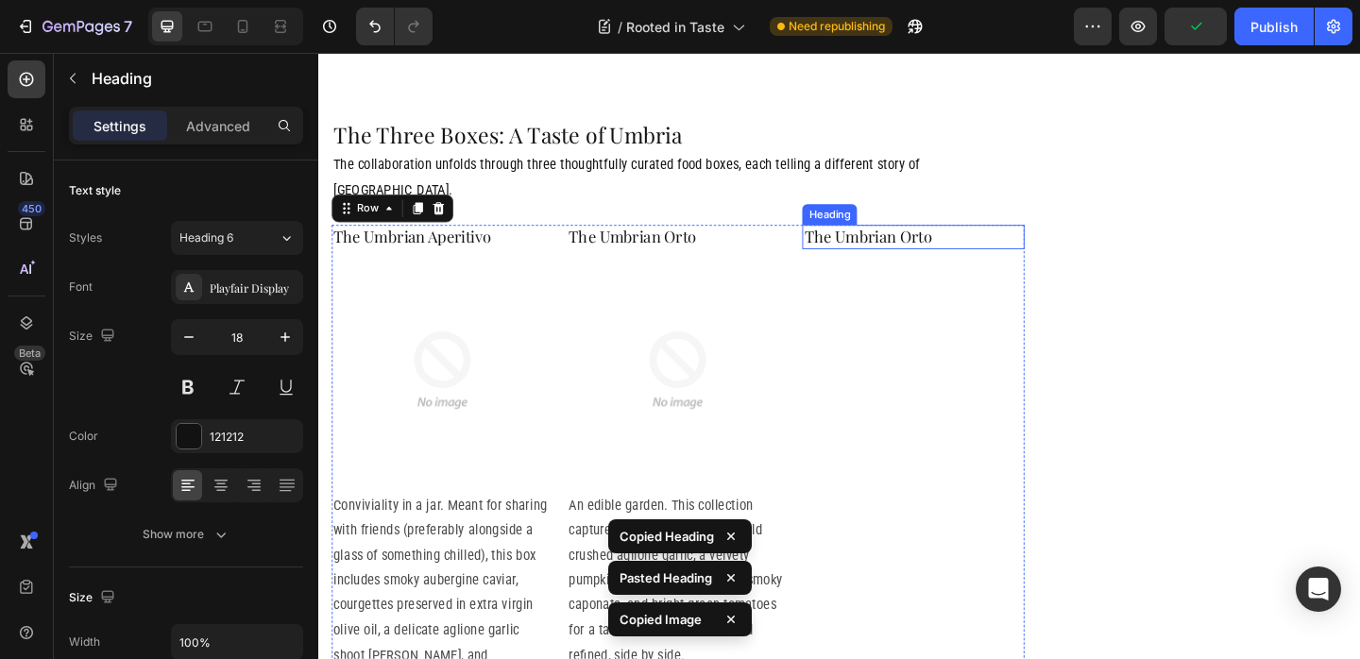
click at [899, 240] on h2 "The Umbrian Orto" at bounding box center [964, 252] width 241 height 25
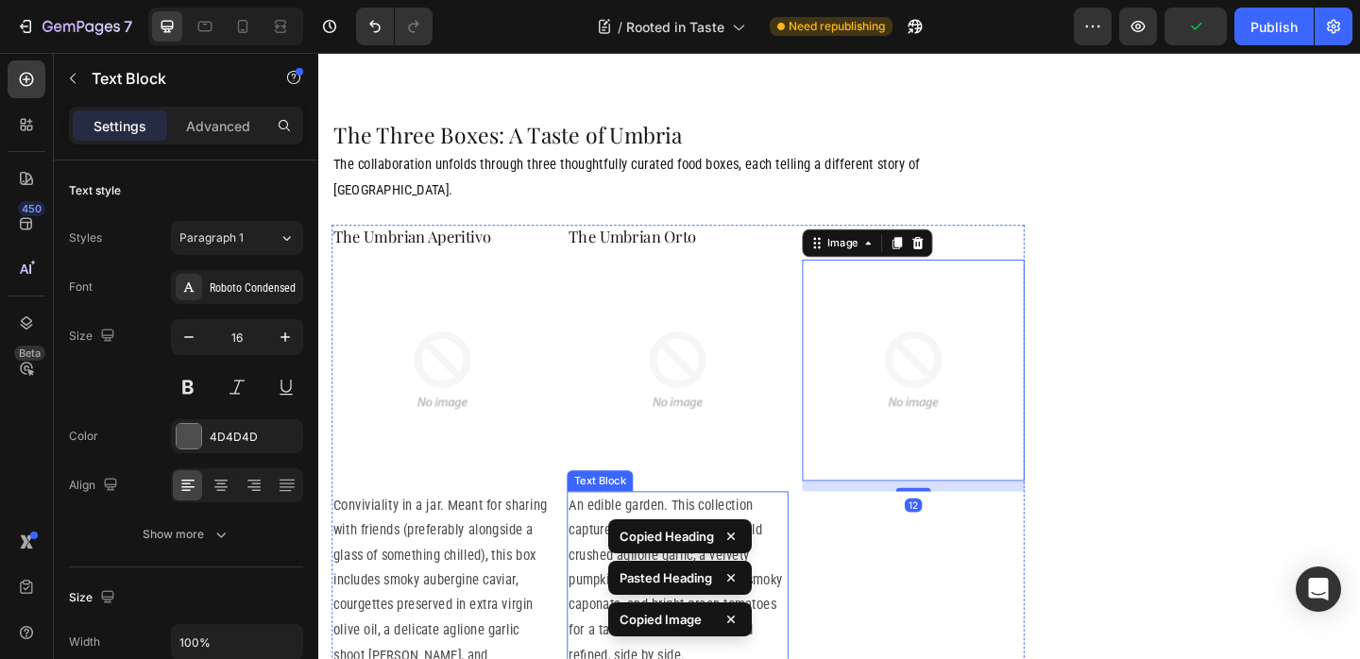
click at [713, 532] on p "An edible garden. This collection captures the season’s variety: bold crushed a…" at bounding box center [708, 627] width 237 height 191
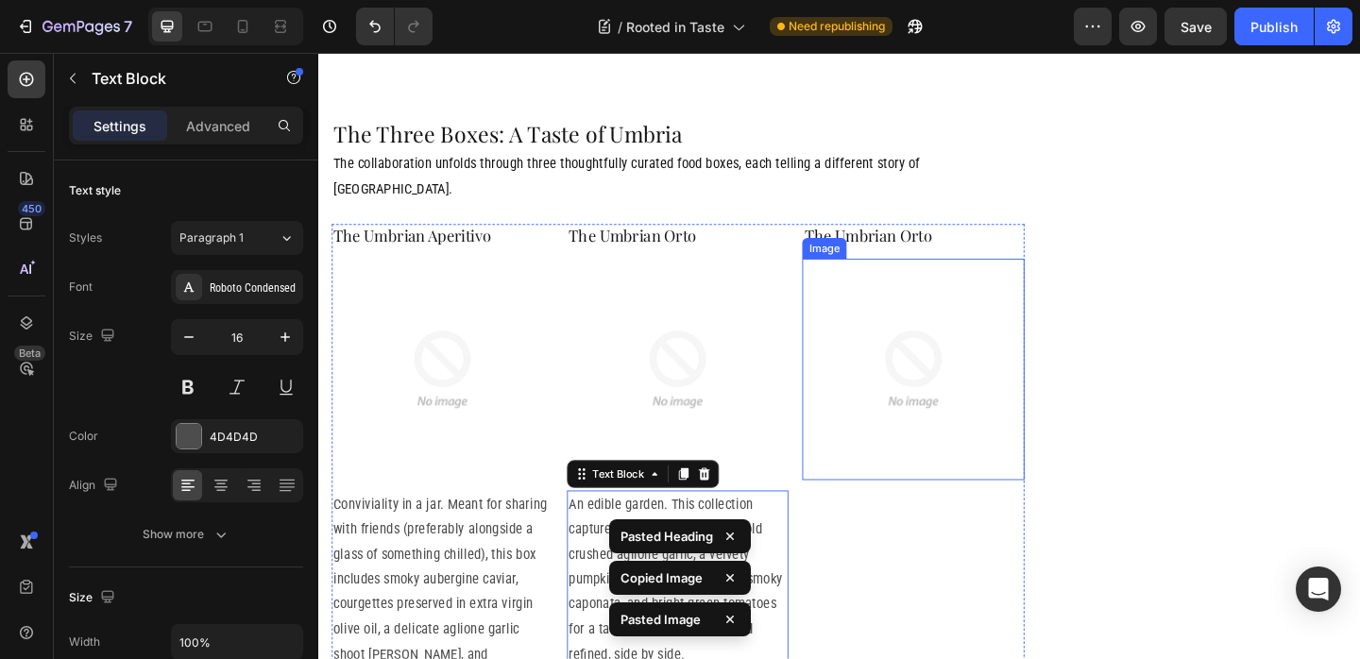
click at [934, 364] on img at bounding box center [964, 397] width 241 height 241
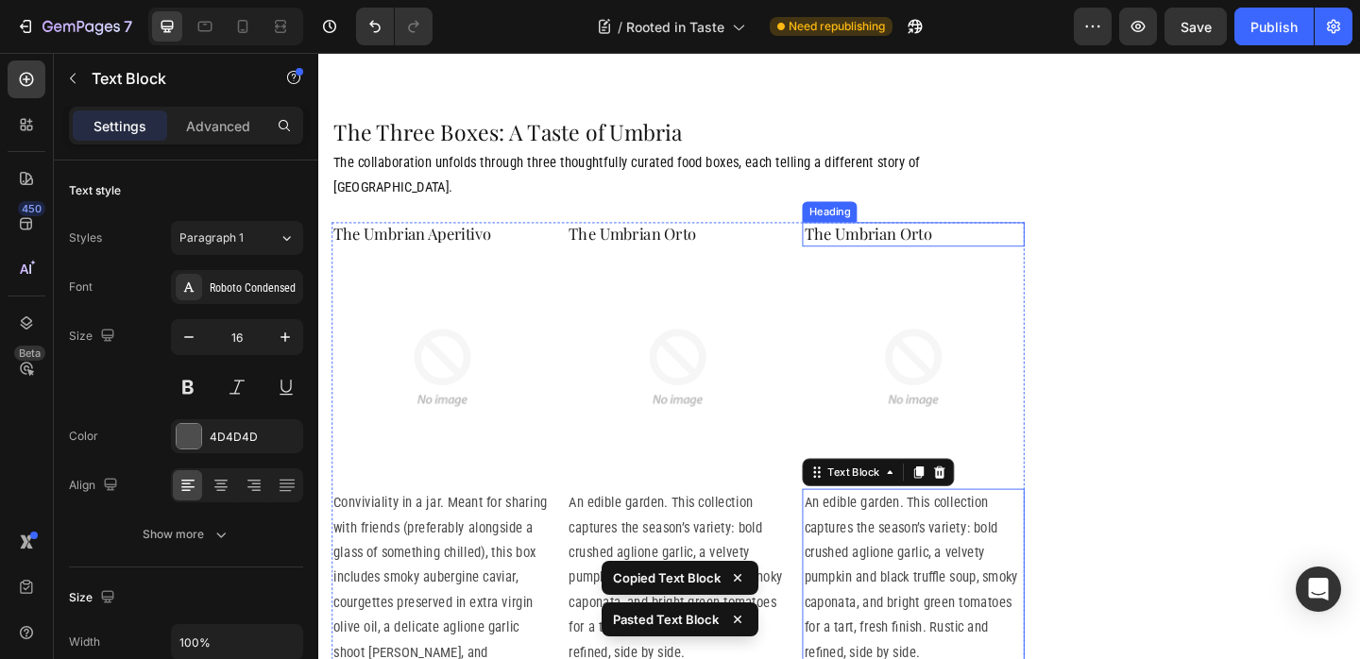
click at [925, 237] on h2 "The Umbrian Orto" at bounding box center [964, 249] width 241 height 25
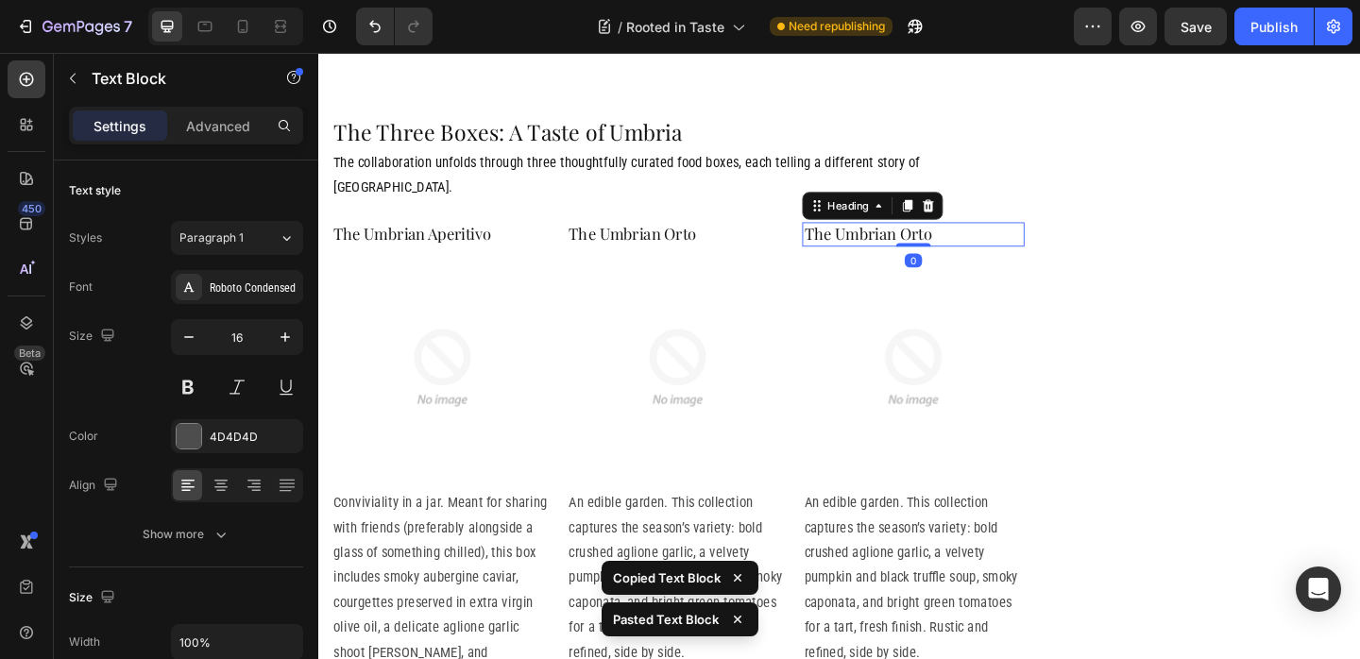
click at [925, 237] on h2 "The Umbrian Orto" at bounding box center [964, 249] width 241 height 25
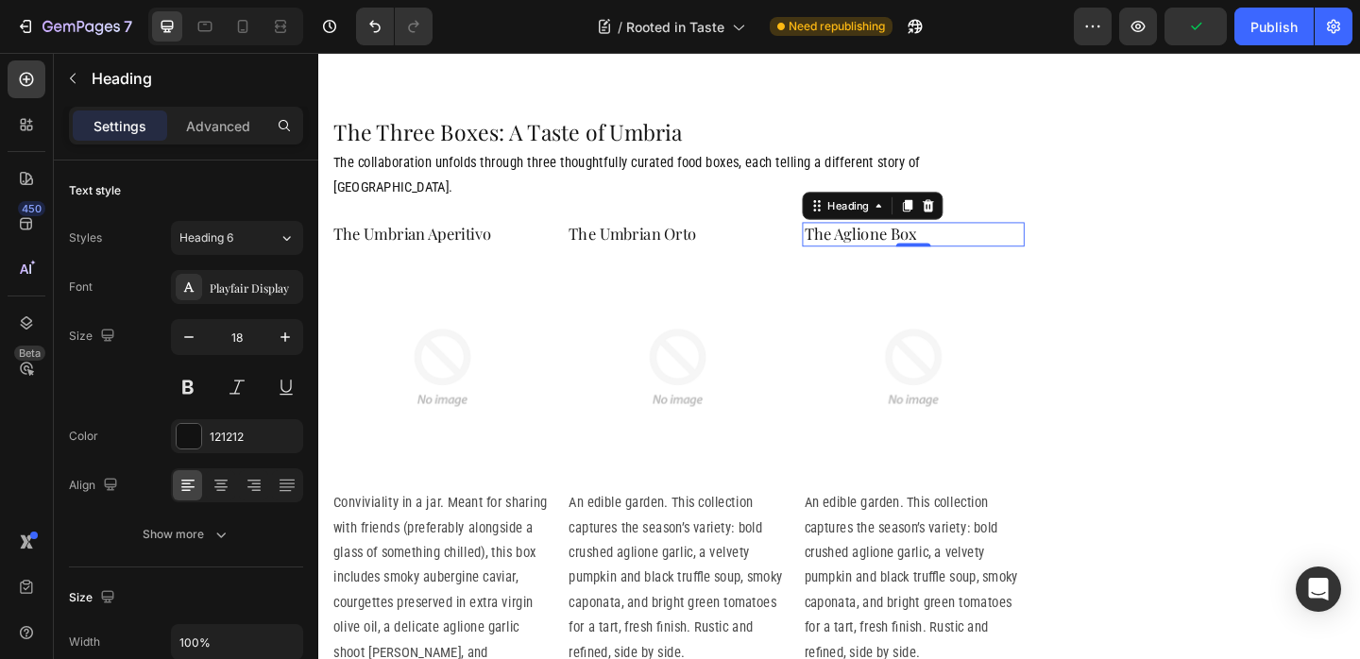
click at [993, 529] on p "An edible garden. This collection captures the season’s variety: bold crushed a…" at bounding box center [964, 624] width 237 height 191
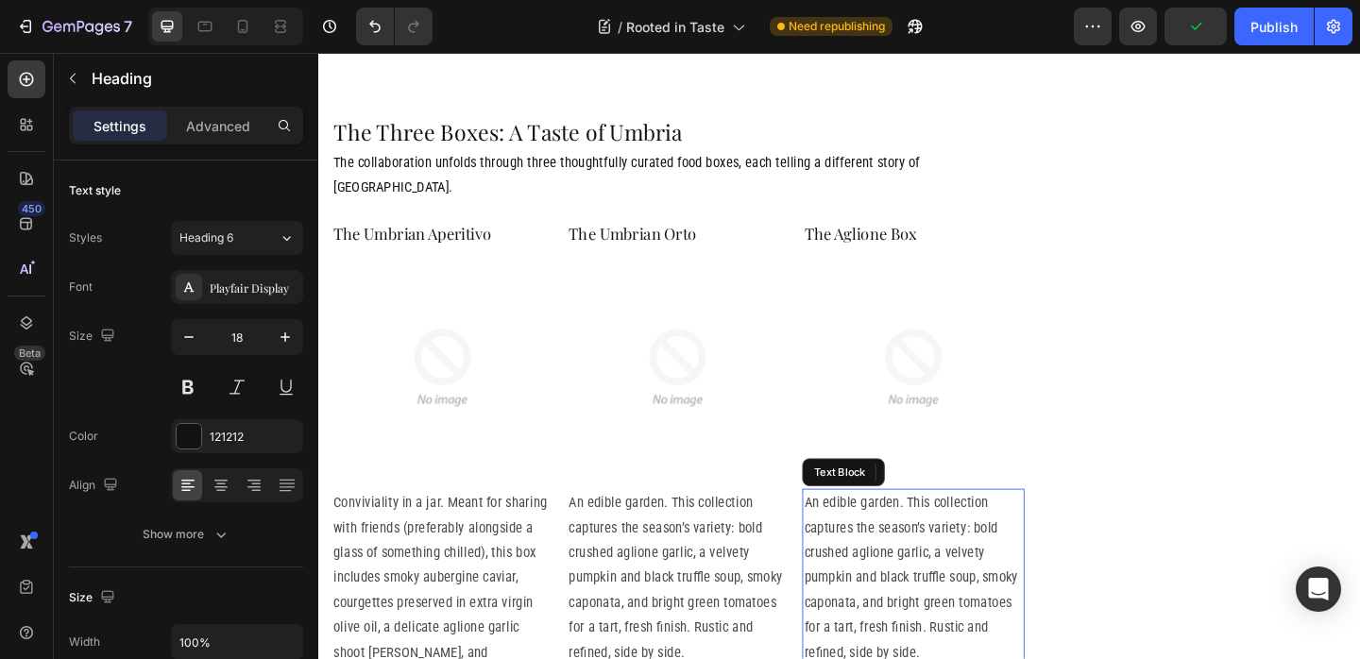
click at [993, 529] on p "An edible garden. This collection captures the season’s variety: bold crushed a…" at bounding box center [964, 624] width 237 height 191
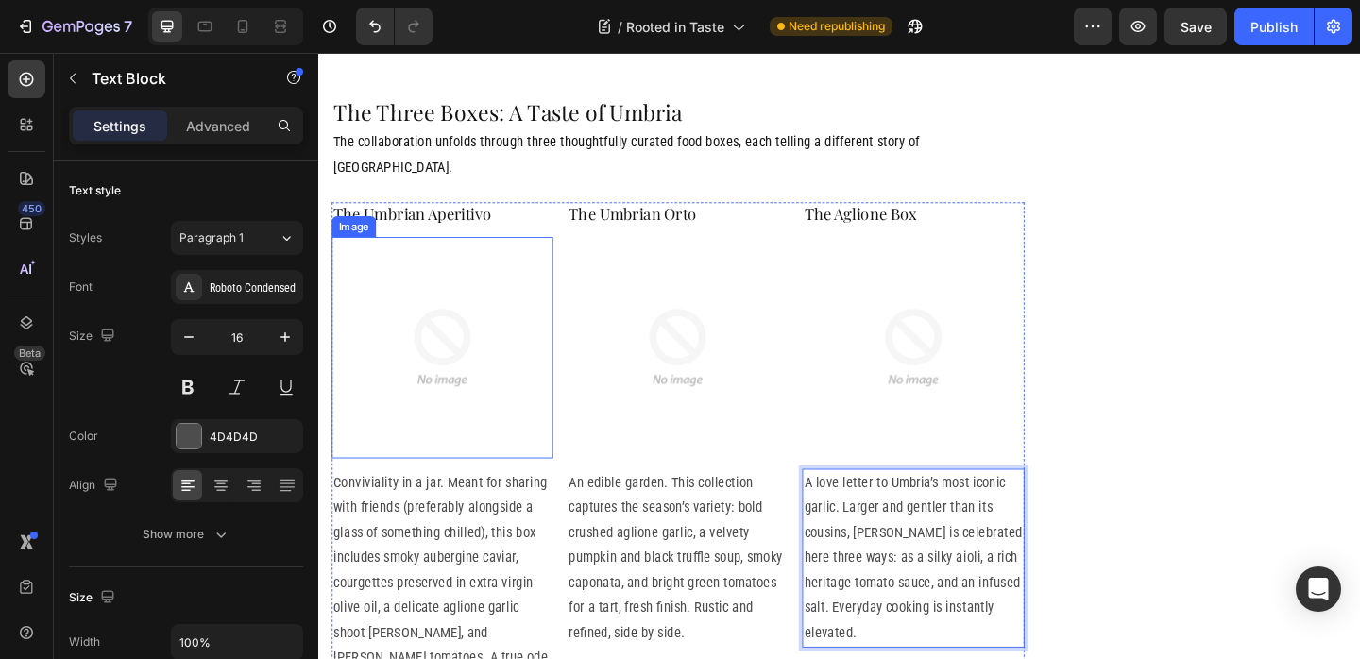
scroll to position [3427, 0]
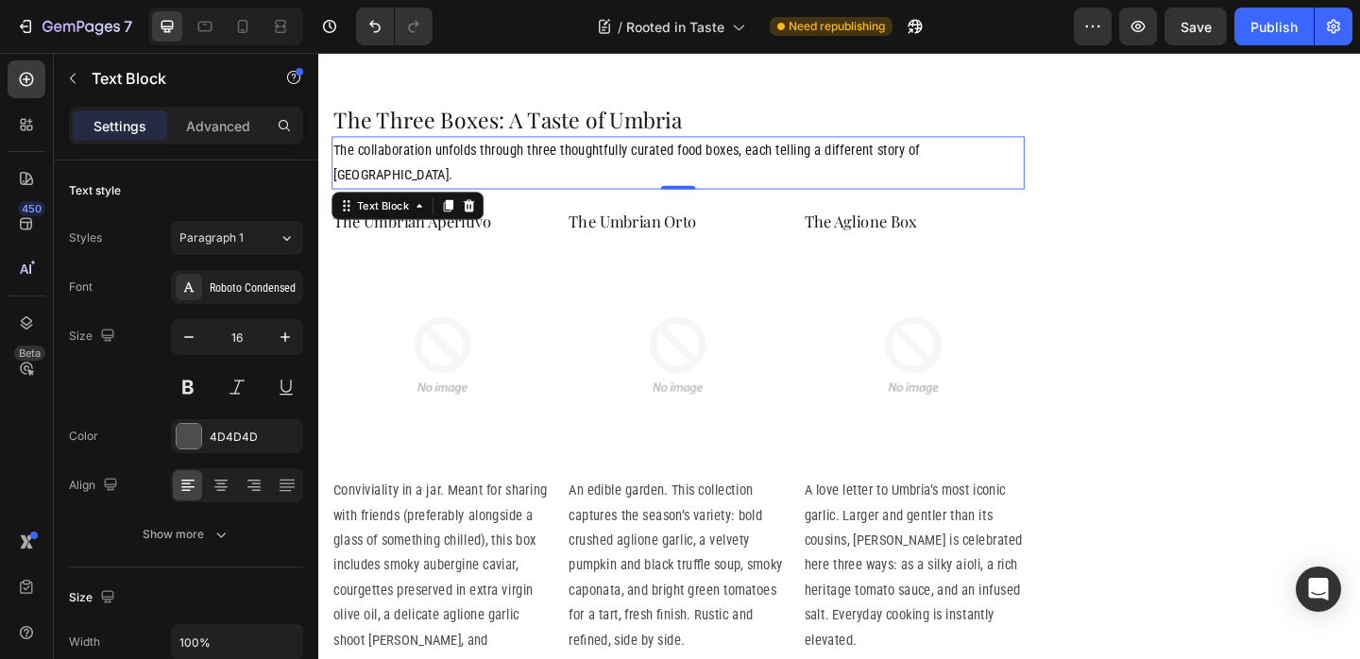
drag, startPoint x: 541, startPoint y: 106, endPoint x: 515, endPoint y: 107, distance: 26.5
click at [541, 145] on p "The collaboration unfolds through three thoughtfully curated food boxes, each t…" at bounding box center [709, 172] width 750 height 55
drag, startPoint x: 454, startPoint y: 135, endPoint x: 474, endPoint y: 141, distance: 20.6
click at [454, 212] on icon at bounding box center [458, 219] width 15 height 15
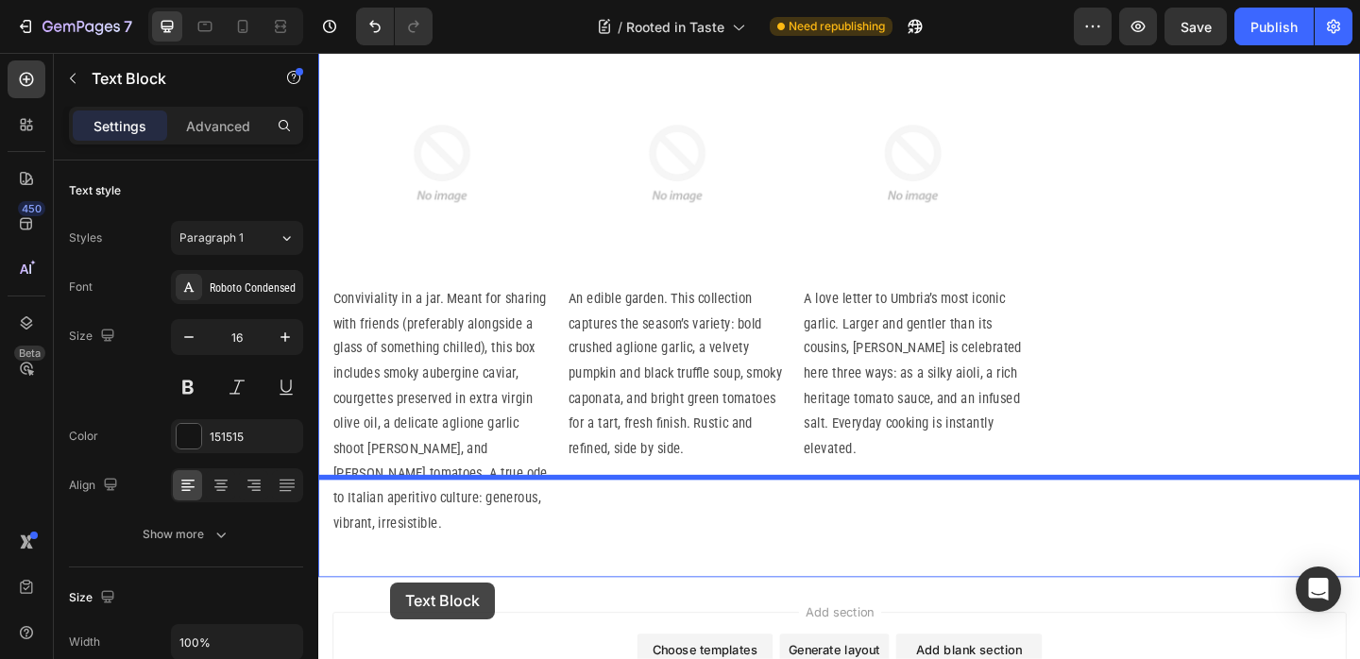
scroll to position [3741, 0]
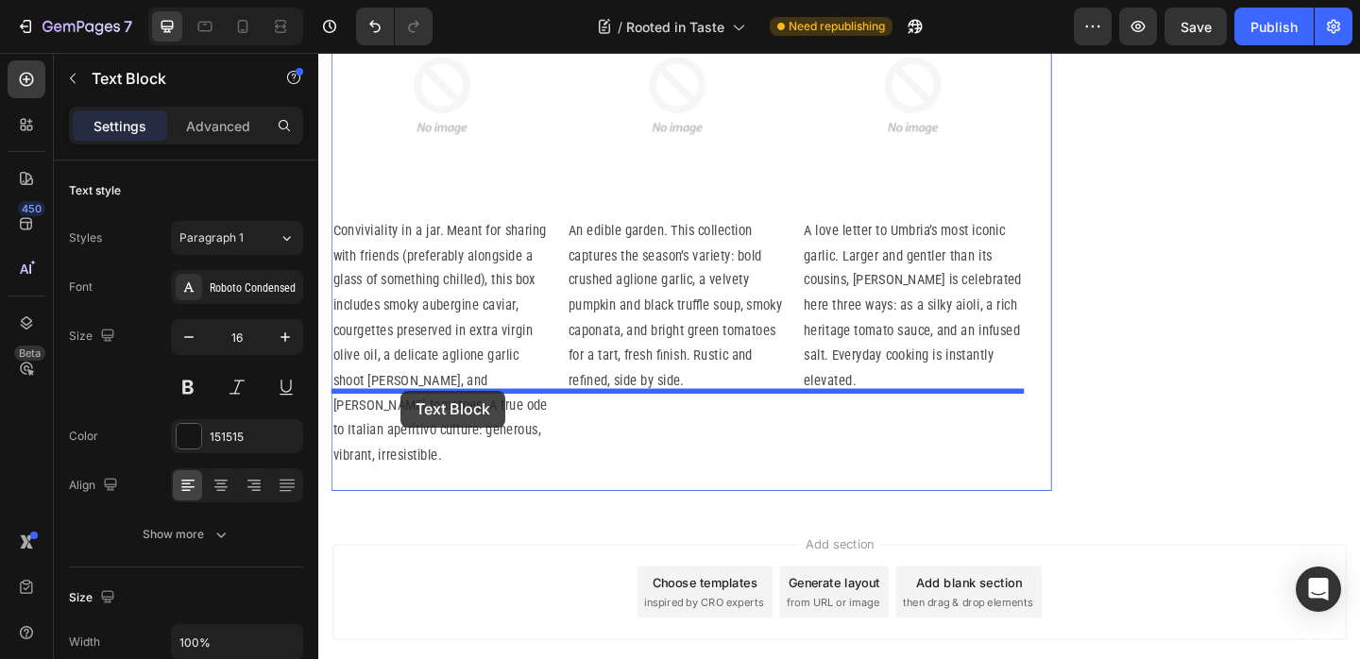
drag, startPoint x: 366, startPoint y: 209, endPoint x: 408, endPoint y: 420, distance: 215.6
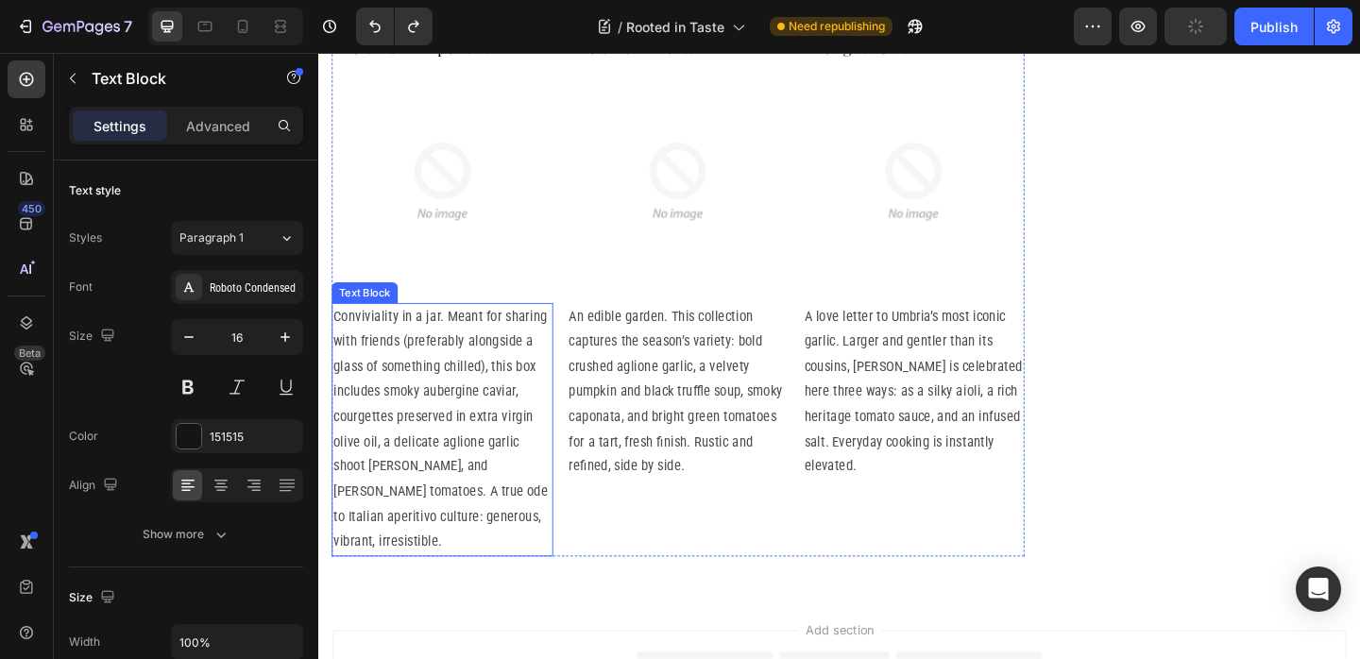
scroll to position [3498, 0]
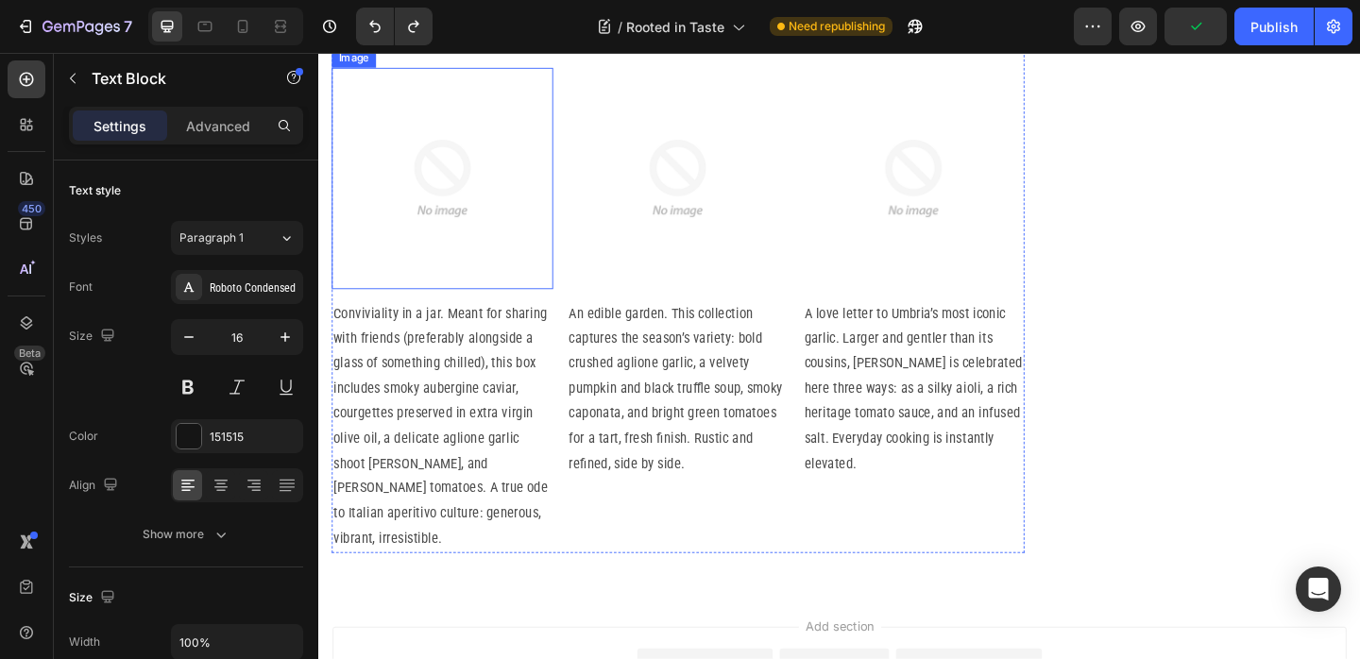
scroll to position [3456, 0]
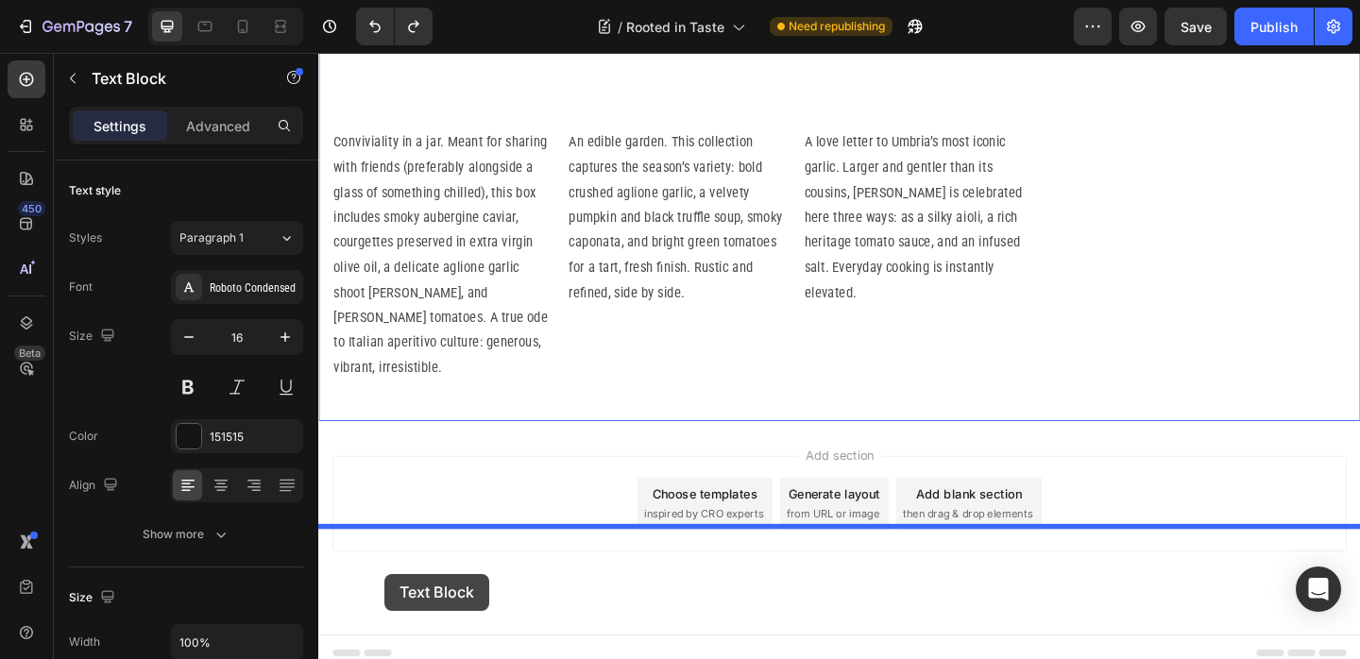
scroll to position [3639, 0]
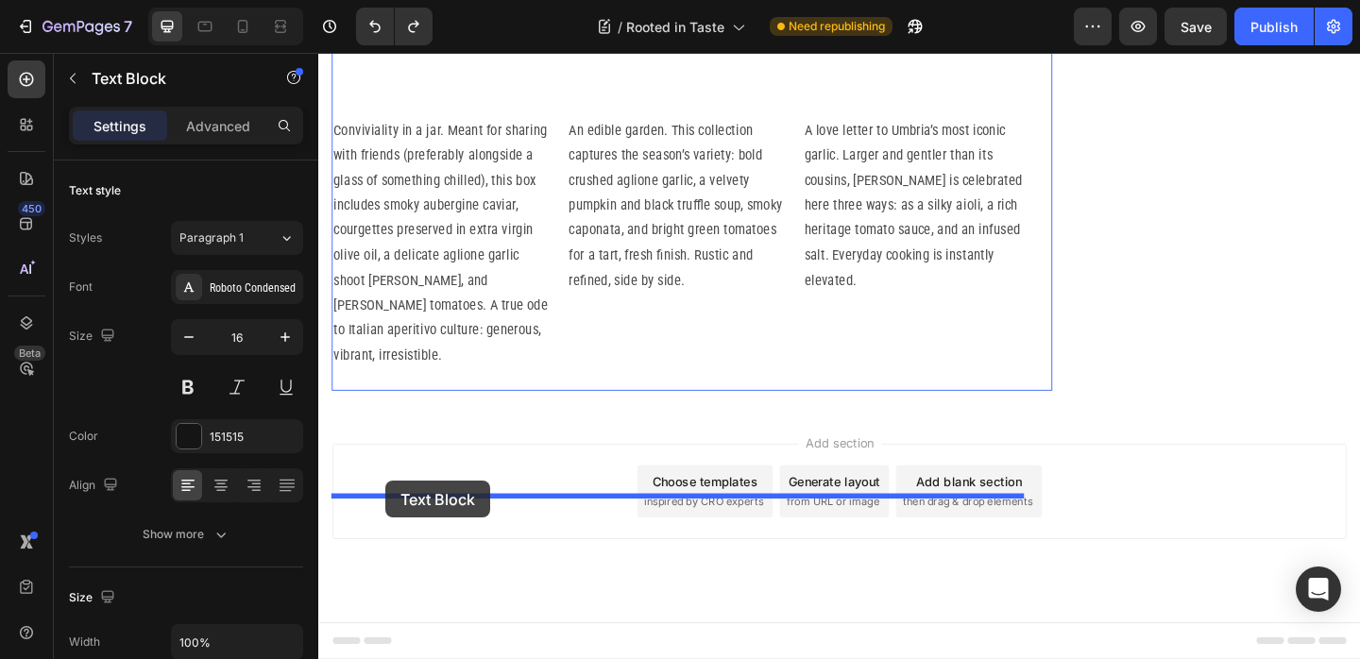
drag, startPoint x: 347, startPoint y: 131, endPoint x: 391, endPoint y: 518, distance: 389.7
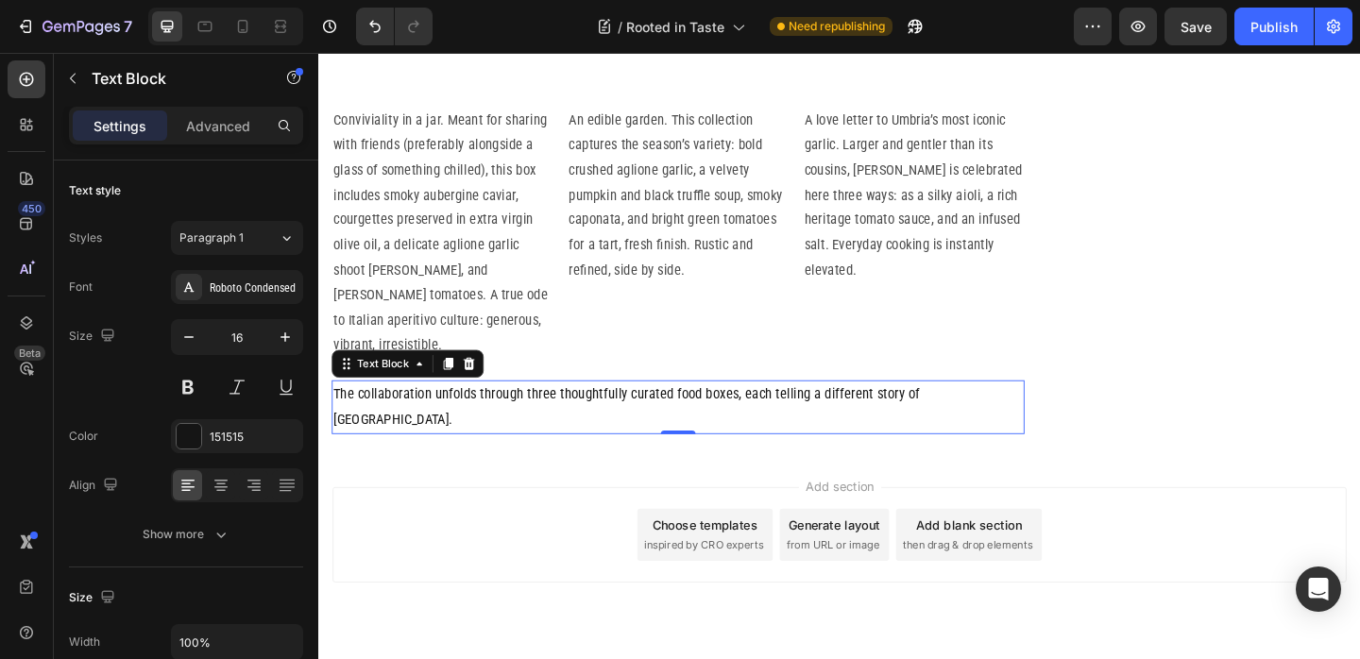
click at [813, 466] on p "The collaboration unfolds through three thoughtfully curated food boxes, each t…" at bounding box center [709, 438] width 750 height 55
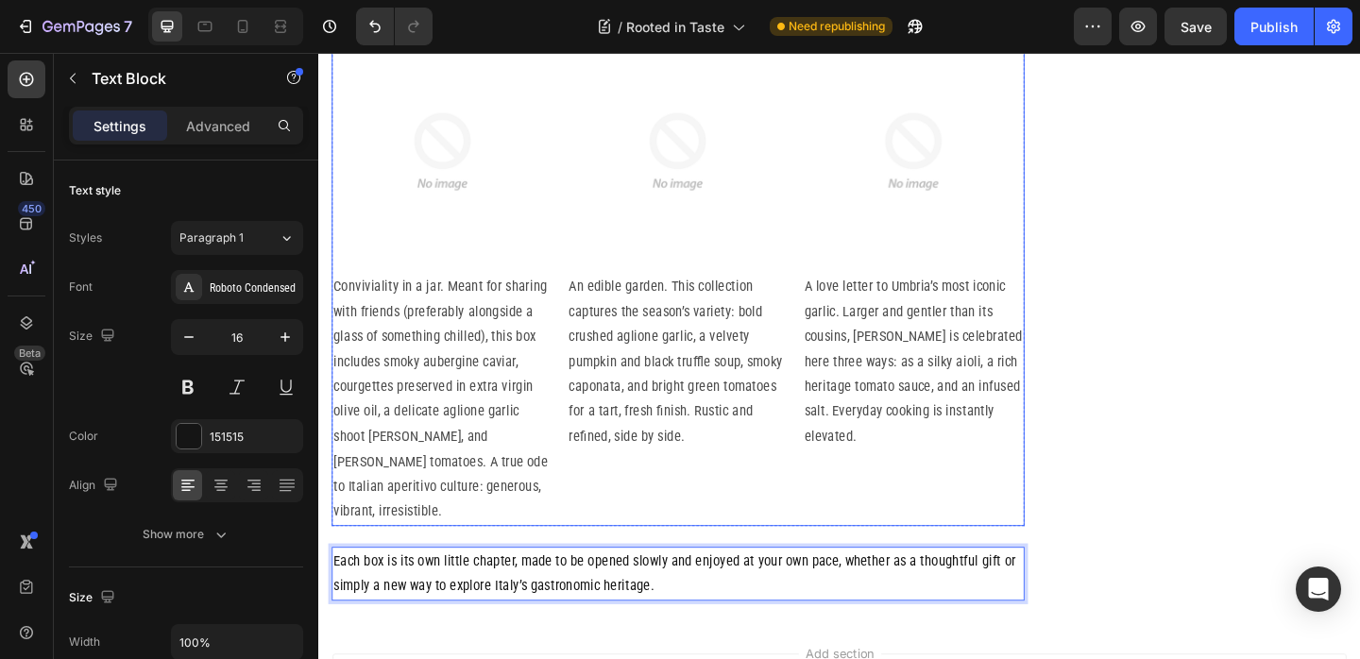
scroll to position [3365, 0]
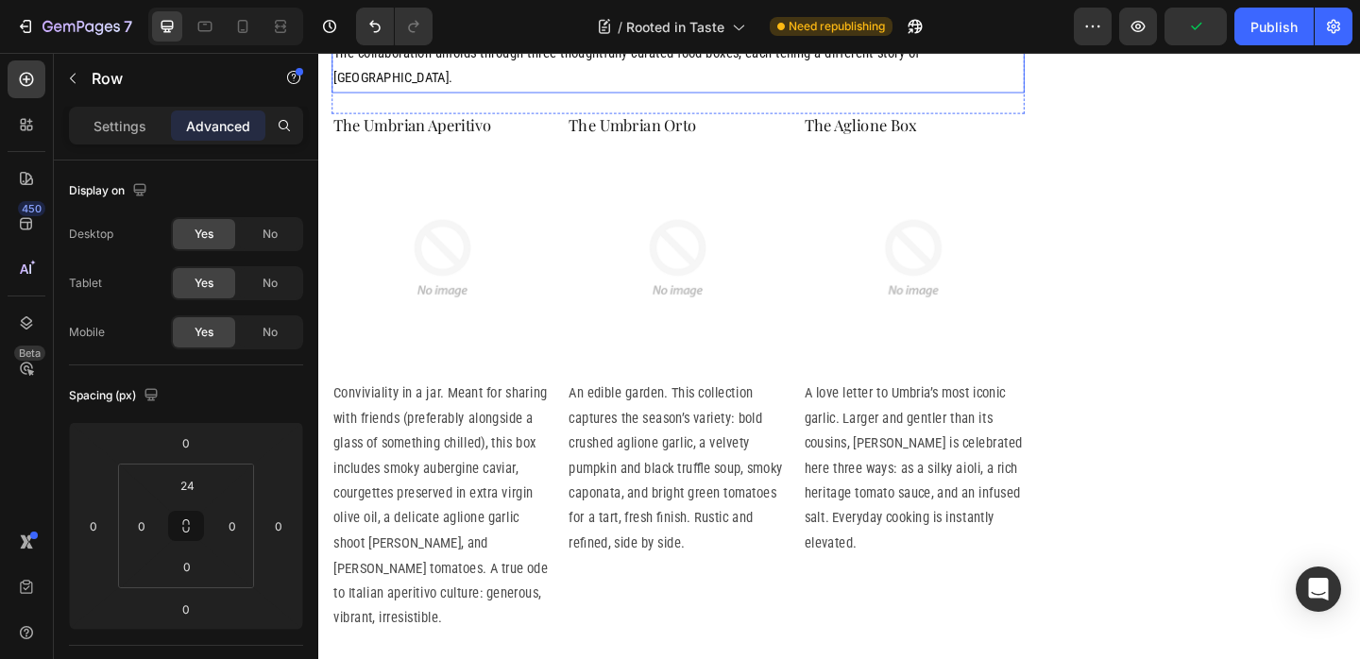
scroll to position [3312, 0]
click at [800, 93] on p "The collaboration unfolds through three thoughtfully curated food boxes, each t…" at bounding box center [709, 65] width 750 height 55
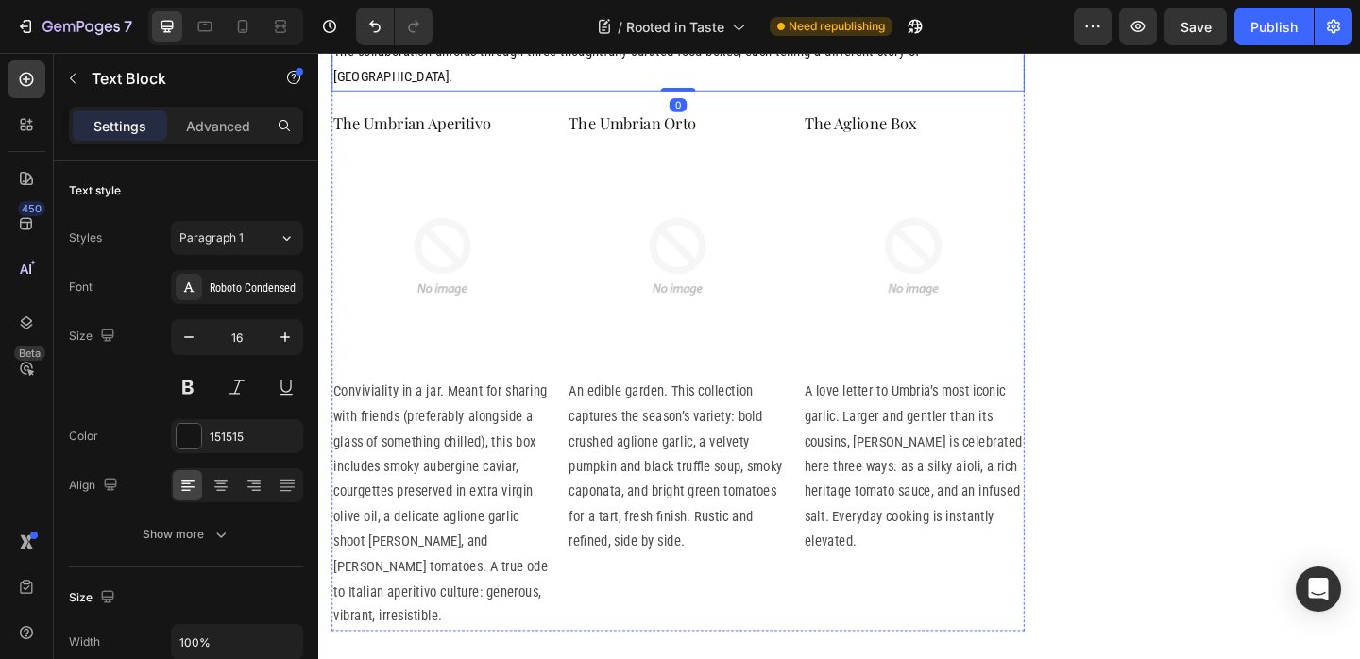
click at [728, 37] on div "The Three Boxes: A Taste of Umbria Heading Row" at bounding box center [709, 8] width 754 height 58
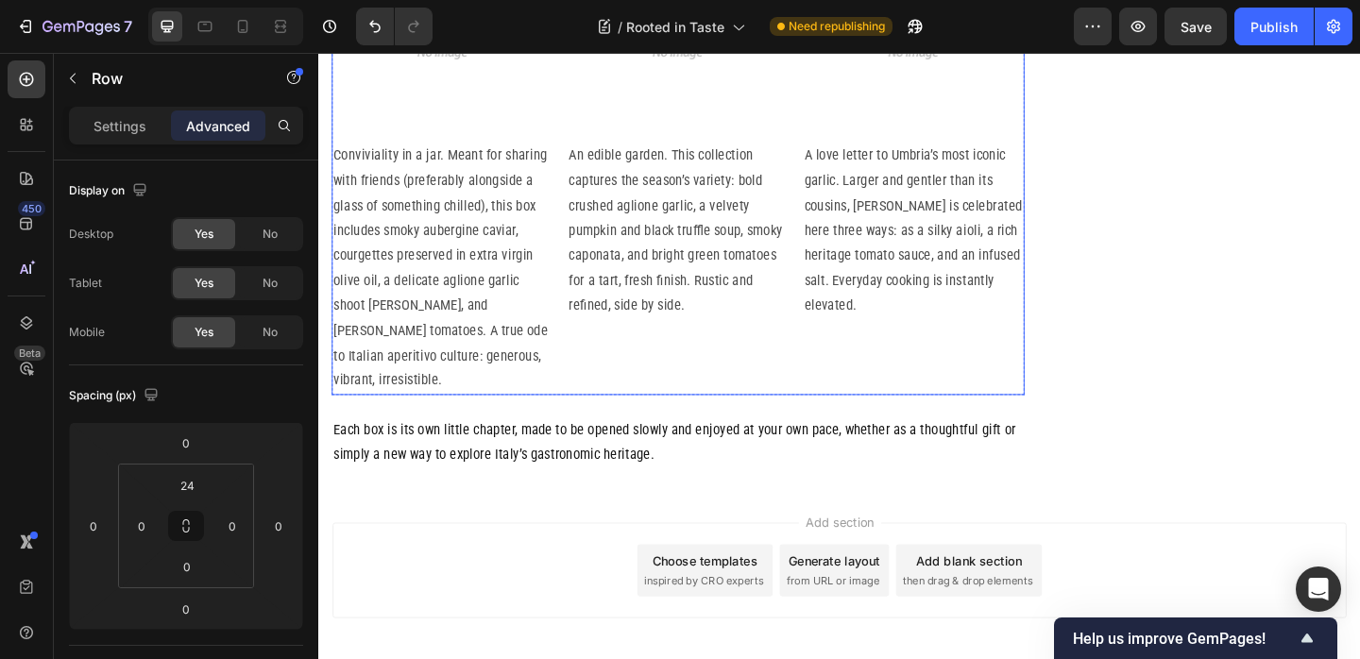
scroll to position [3699, 0]
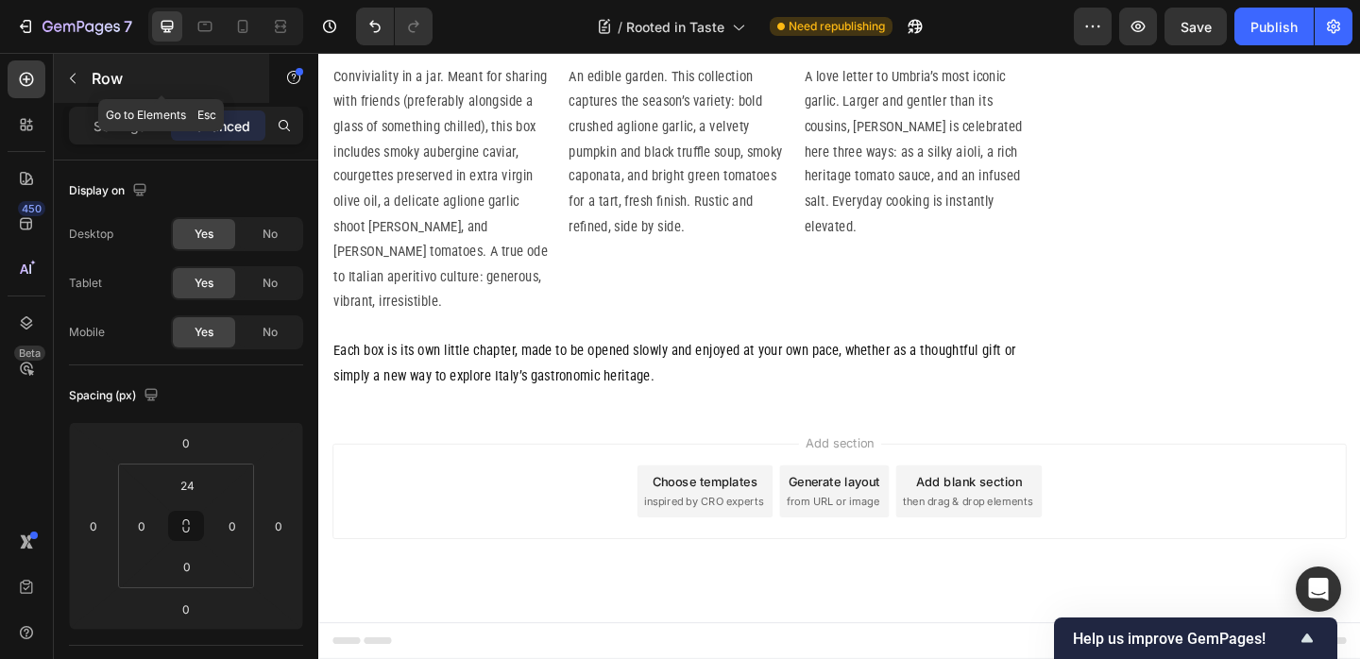
click at [76, 79] on icon "button" at bounding box center [72, 78] width 15 height 15
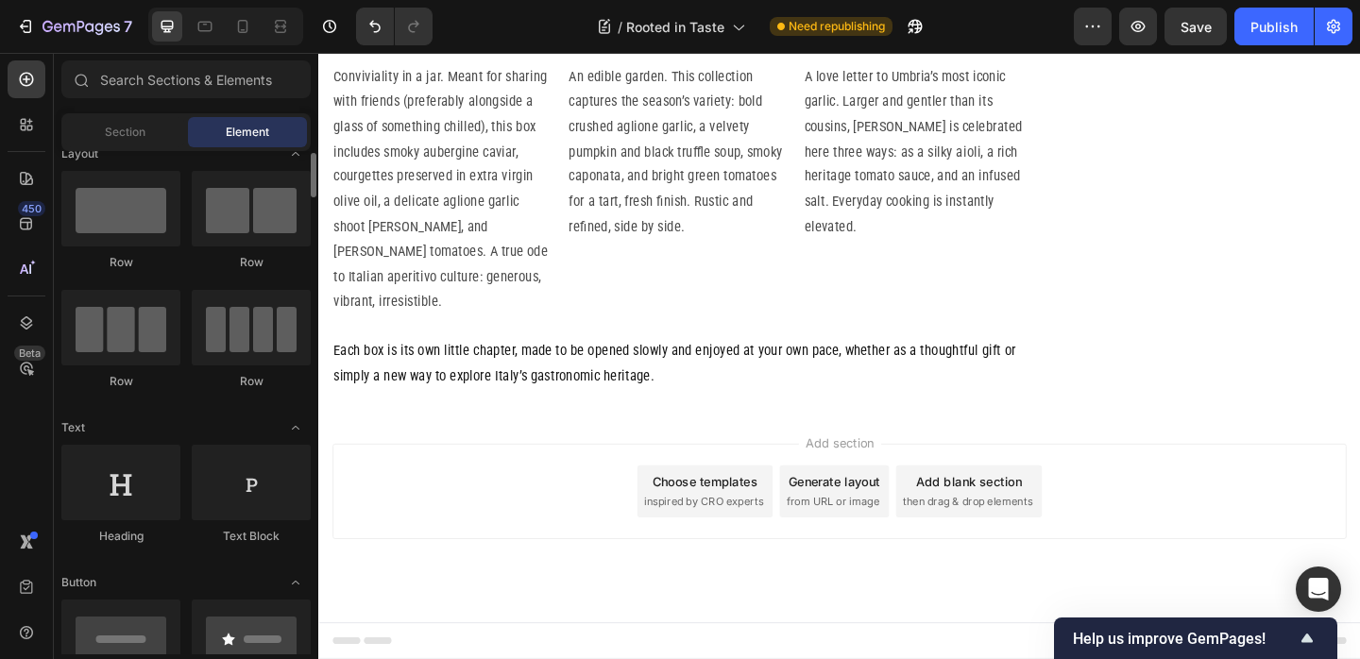
scroll to position [0, 0]
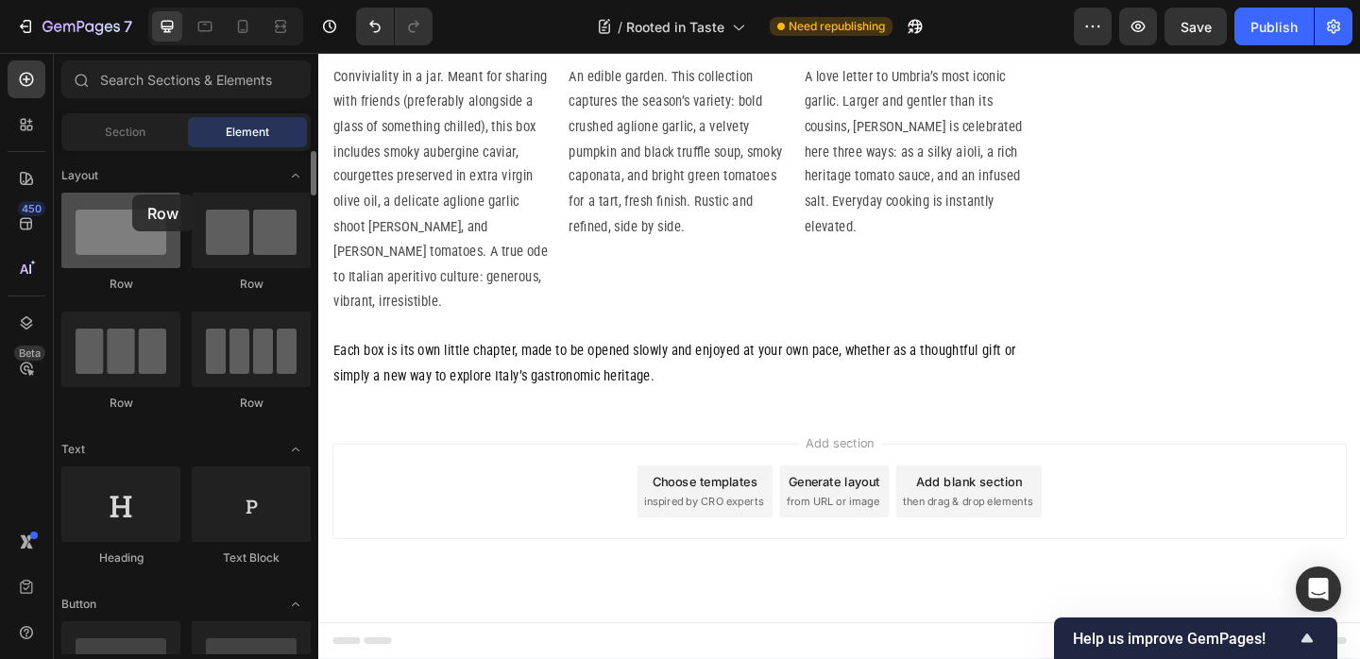
drag, startPoint x: 132, startPoint y: 195, endPoint x: 129, endPoint y: 212, distance: 17.2
click at [132, 196] on div at bounding box center [120, 231] width 119 height 76
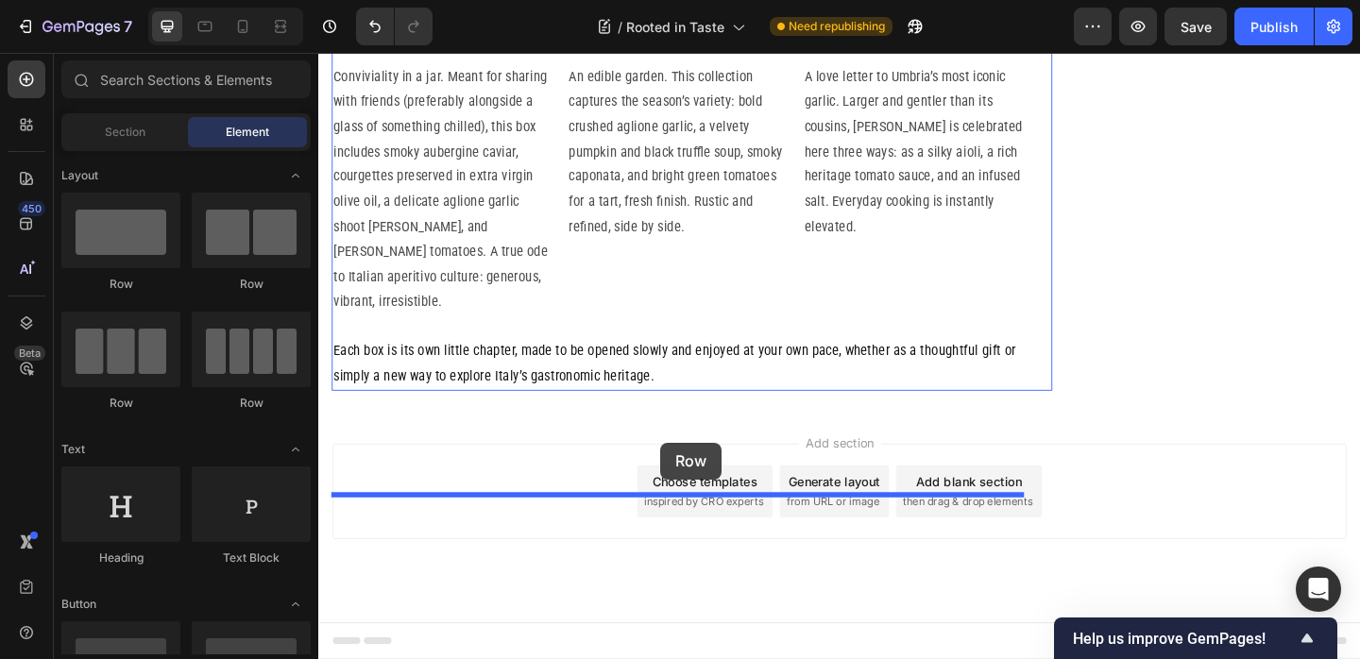
drag, startPoint x: 503, startPoint y: 324, endPoint x: 690, endPoint y: 478, distance: 242.2
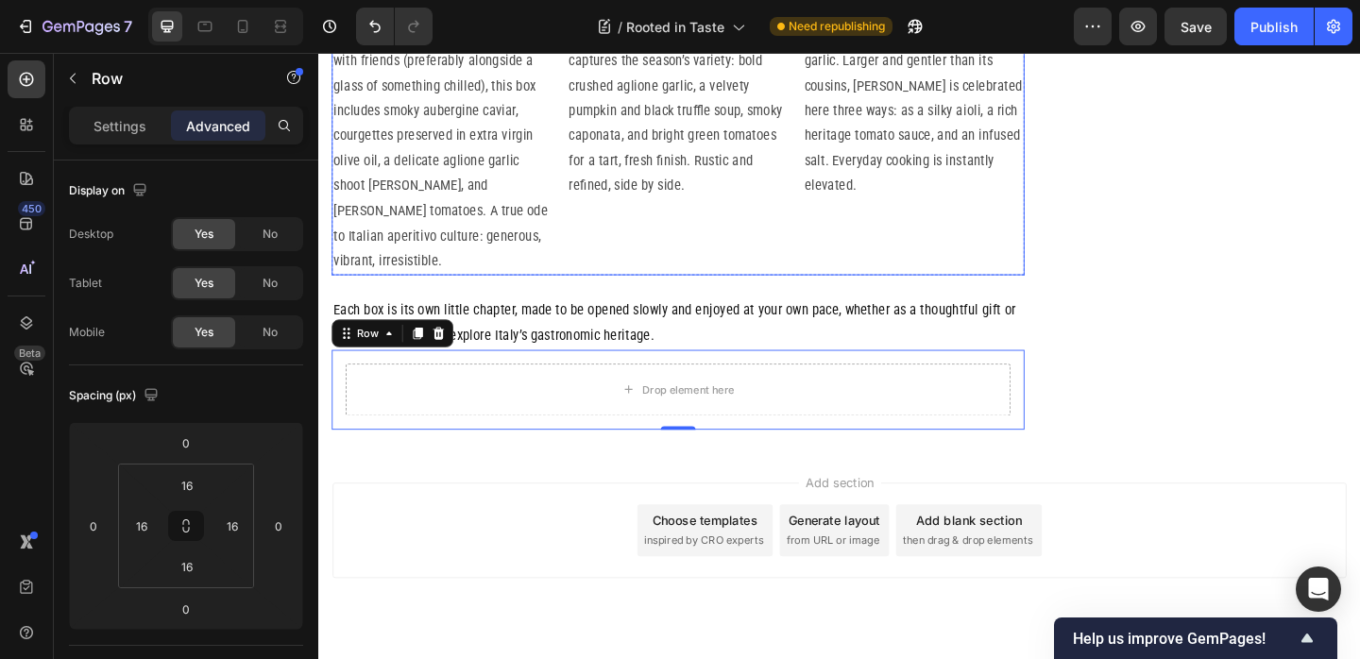
click at [930, 296] on div "The Aglione Box Heading Image A love letter to Umbria’s most iconic garlic. Lar…" at bounding box center [964, 13] width 241 height 566
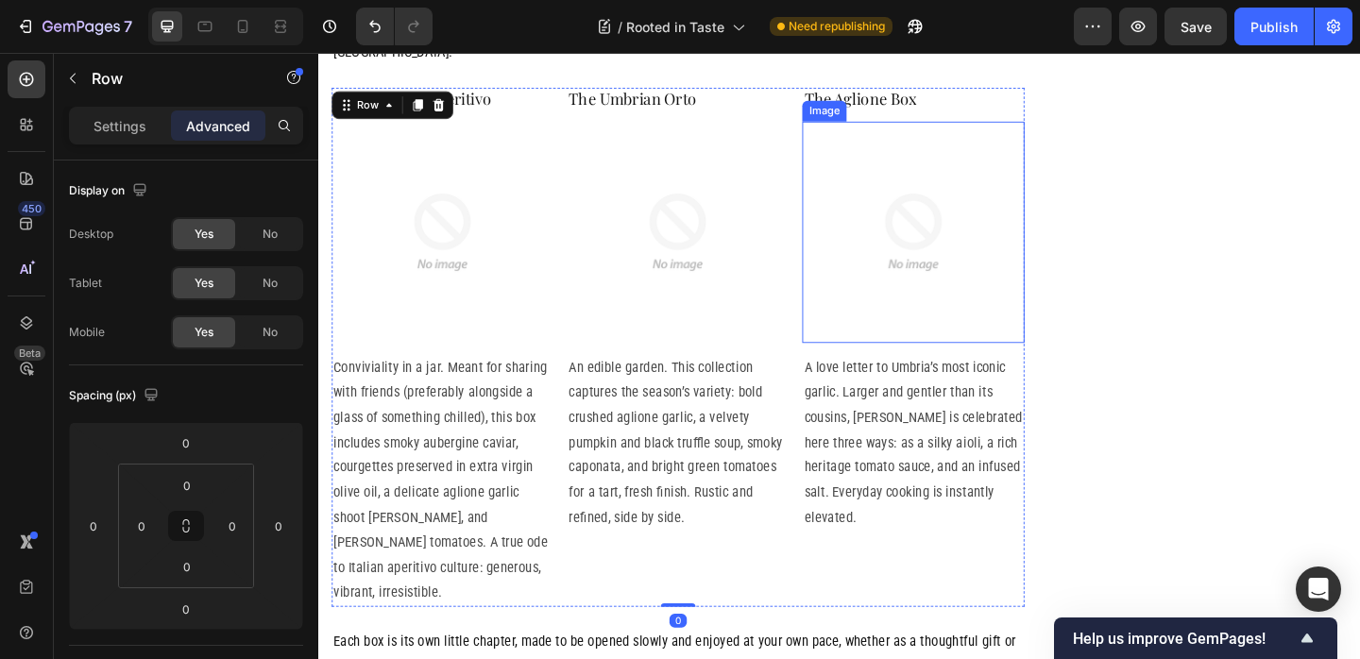
scroll to position [3313, 0]
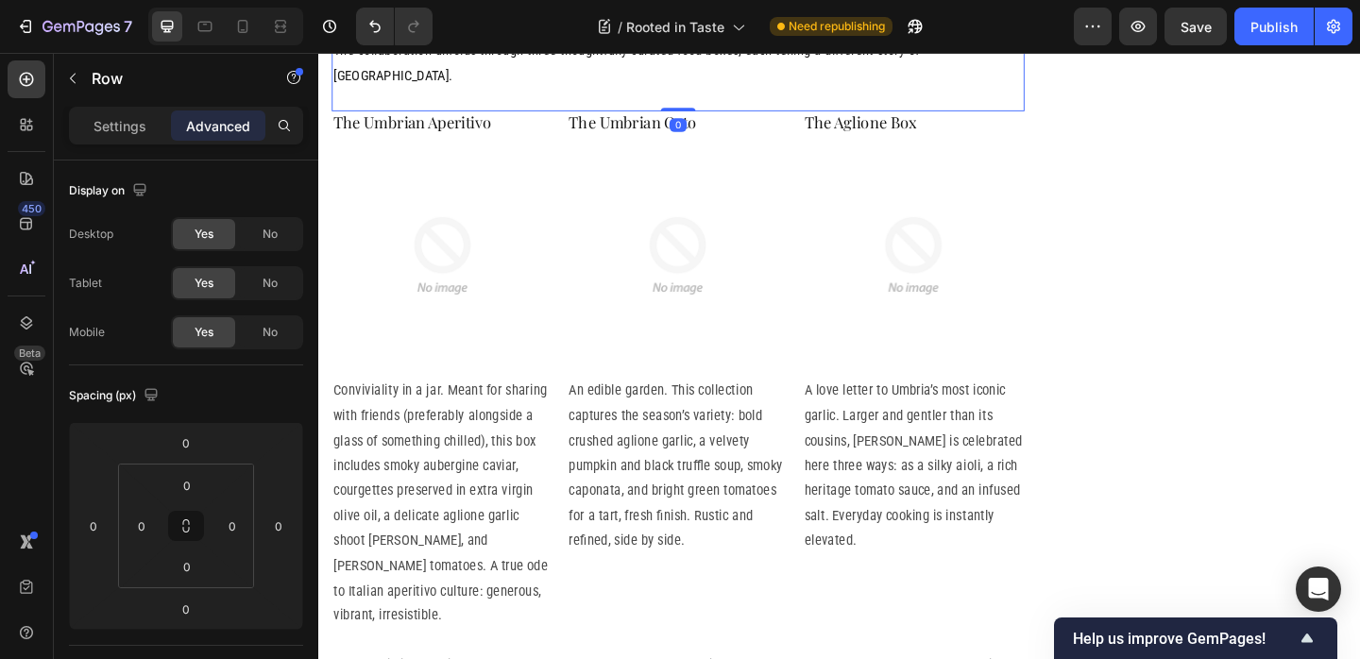
click at [752, 116] on div "The collaboration unfolds through three thoughtfully curated food boxes, each t…" at bounding box center [709, 75] width 754 height 81
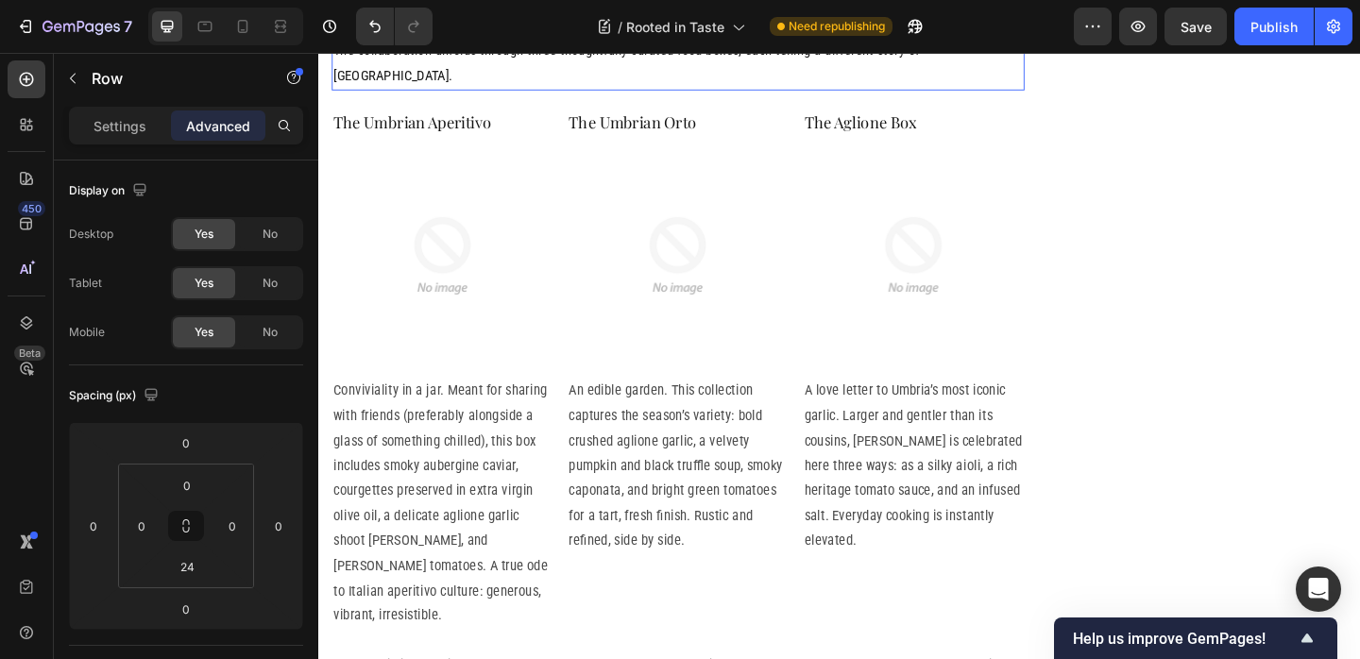
click at [643, 92] on p "The collaboration unfolds through three thoughtfully curated food boxes, each t…" at bounding box center [709, 64] width 750 height 55
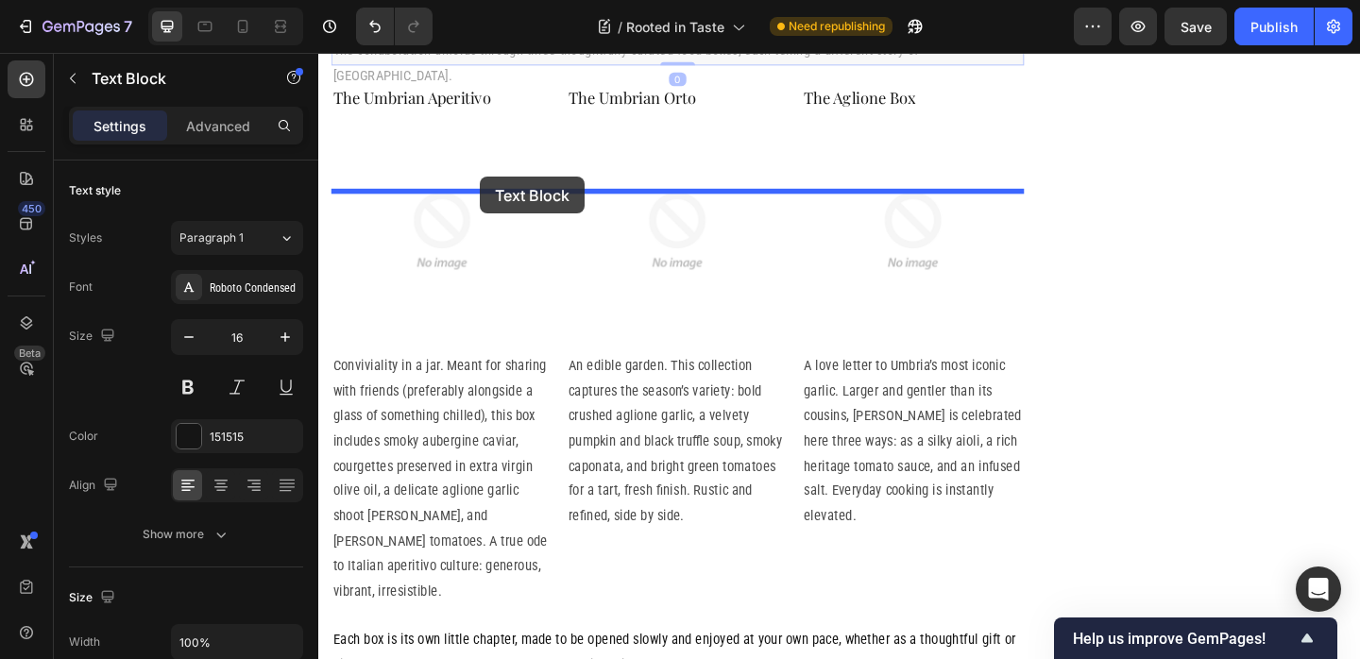
drag, startPoint x: 378, startPoint y: 177, endPoint x: 494, endPoint y: 188, distance: 116.7
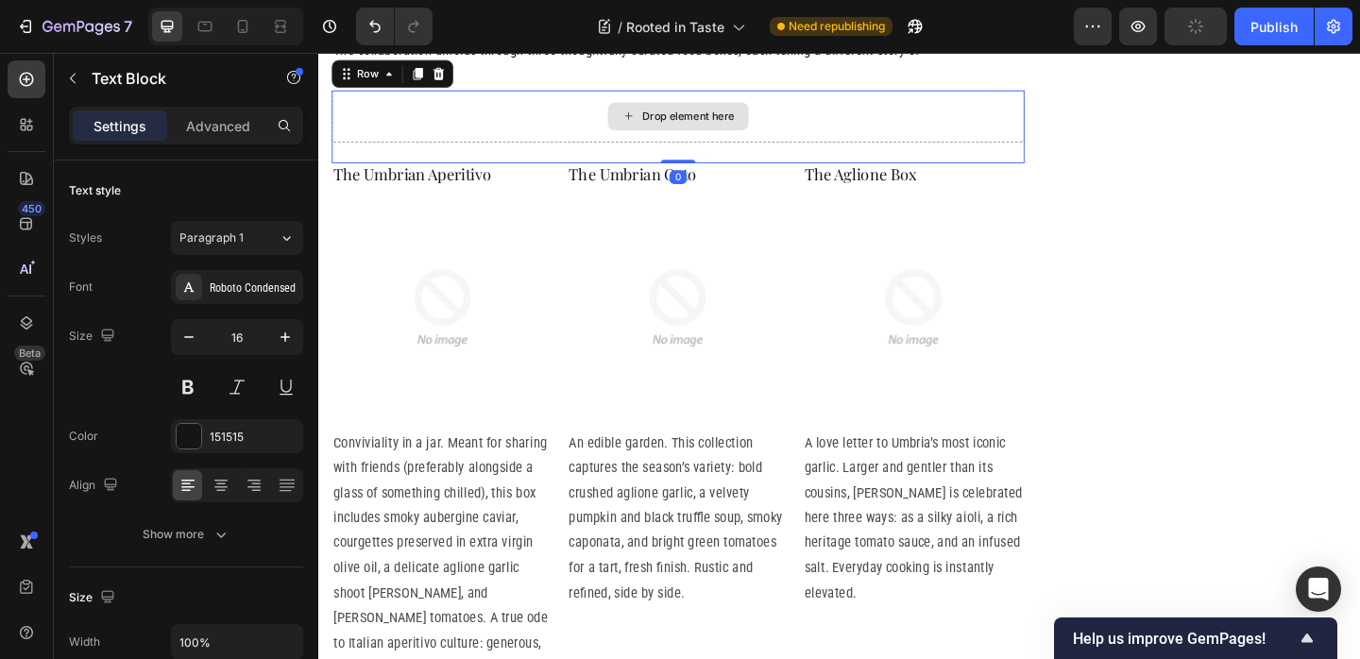
click at [495, 150] on div "Drop element here" at bounding box center [709, 121] width 754 height 57
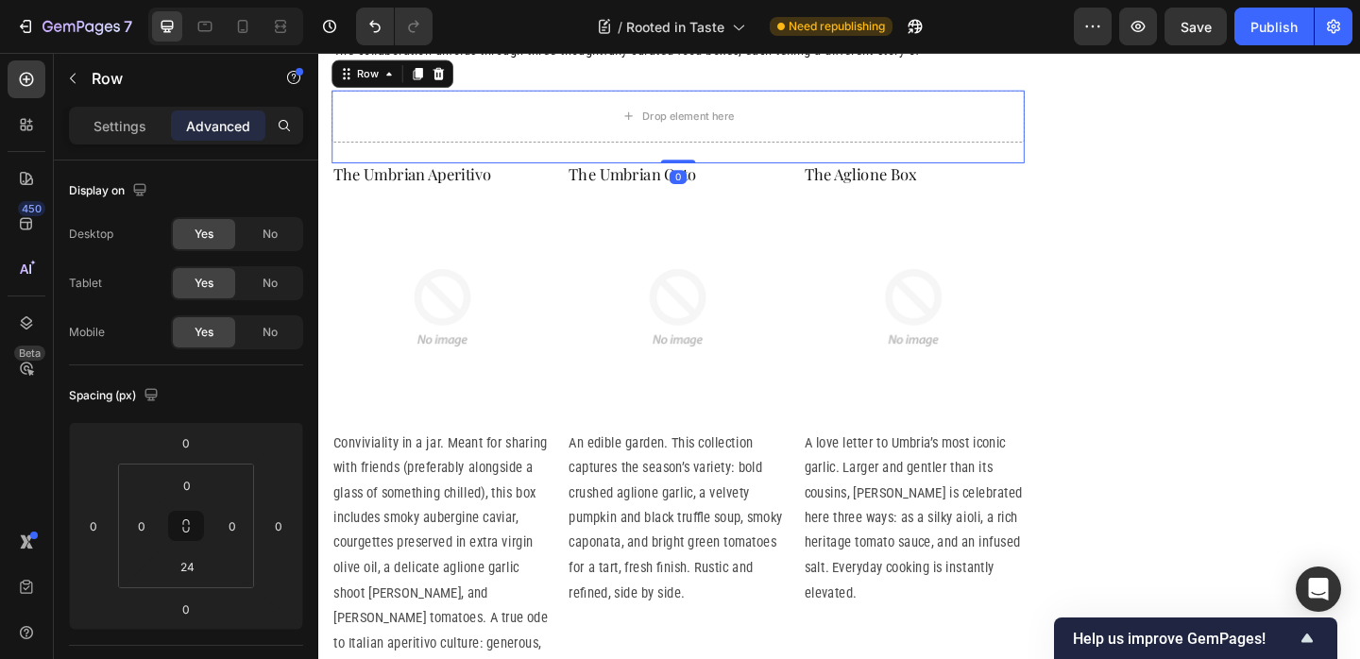
click at [455, 87] on div at bounding box center [448, 75] width 23 height 23
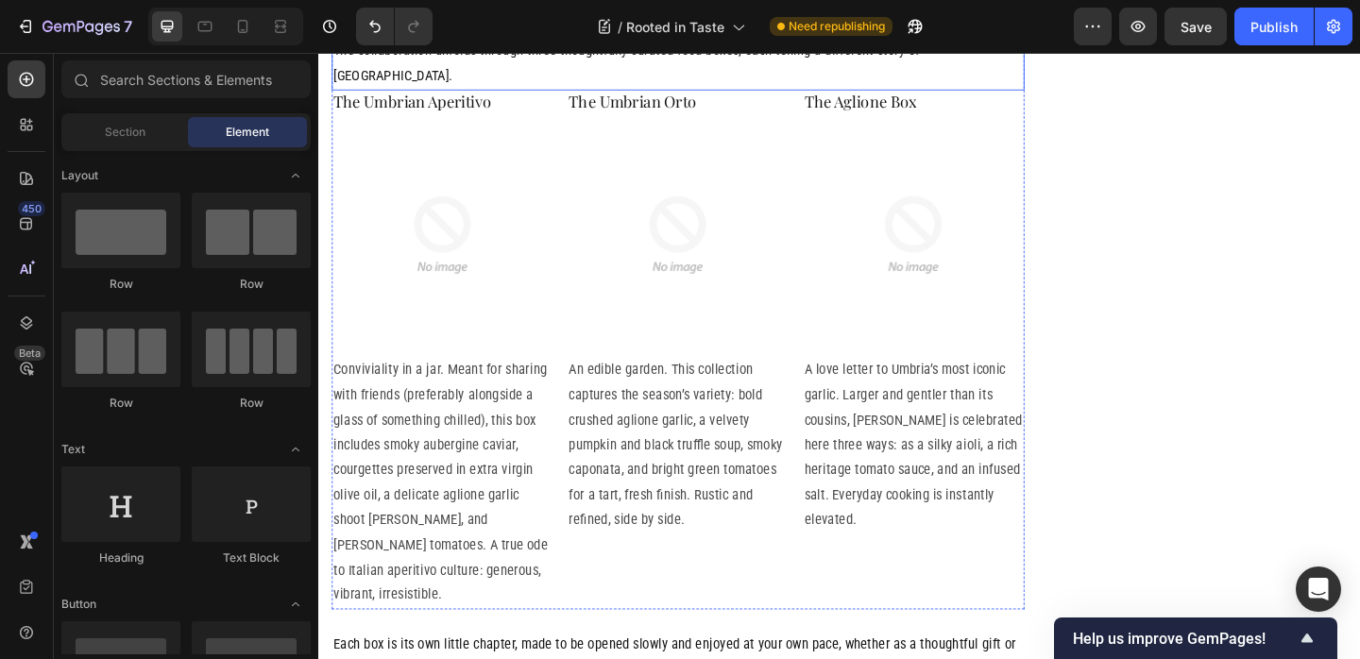
click at [540, 93] on div "The Three Boxes: A Taste of Umbria Heading The collaboration unfolds through th…" at bounding box center [709, 35] width 754 height 115
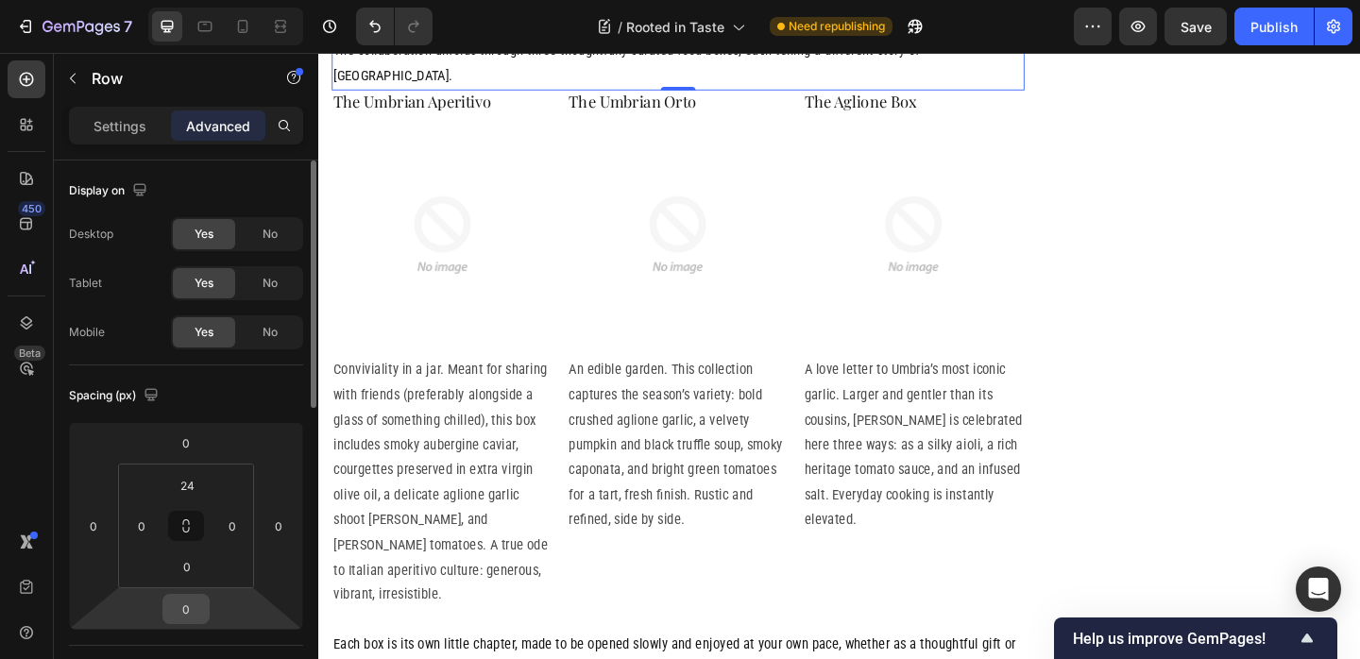
click at [182, 608] on input "0" at bounding box center [186, 609] width 38 height 28
drag, startPoint x: 191, startPoint y: 570, endPoint x: 179, endPoint y: 568, distance: 11.5
click at [179, 568] on input "0" at bounding box center [187, 566] width 38 height 28
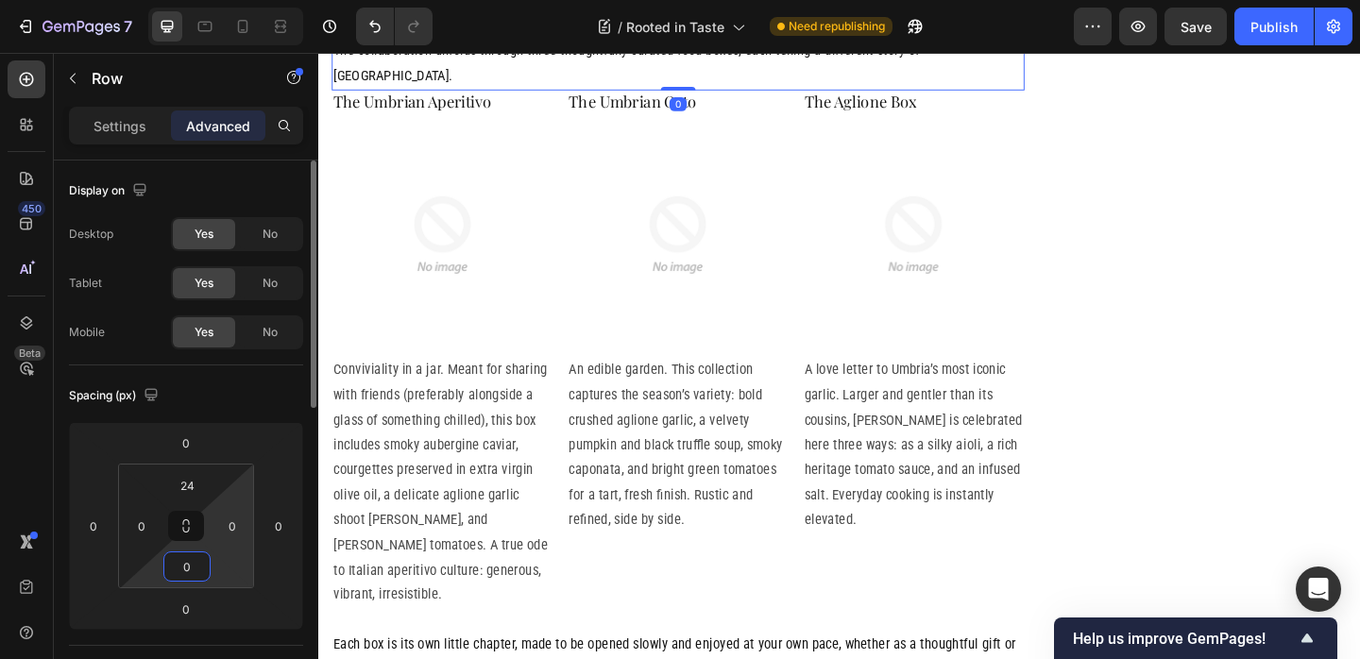
drag, startPoint x: 190, startPoint y: 567, endPoint x: 231, endPoint y: 567, distance: 41.6
click at [231, 567] on div "24 0 0 0" at bounding box center [186, 526] width 136 height 125
type input "24"
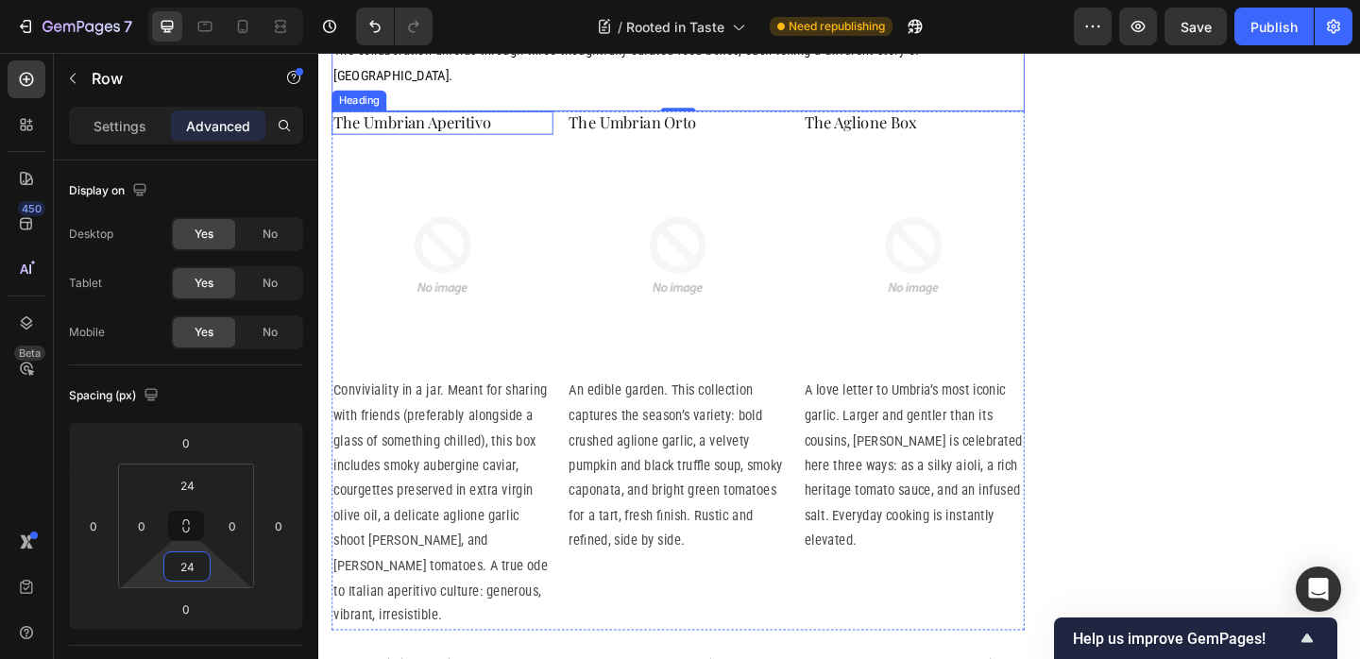
click at [551, 140] on p "The Umbrian Aperitivo" at bounding box center [452, 129] width 237 height 22
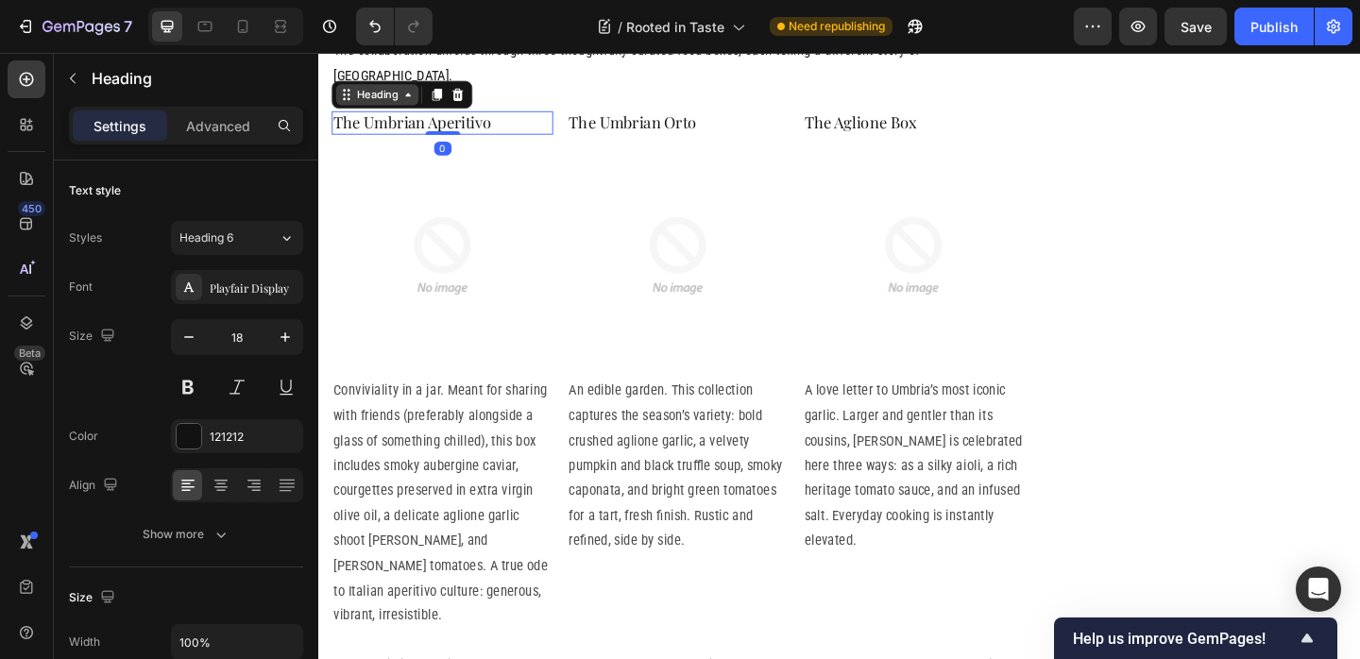
click at [376, 107] on div "Heading" at bounding box center [382, 98] width 52 height 17
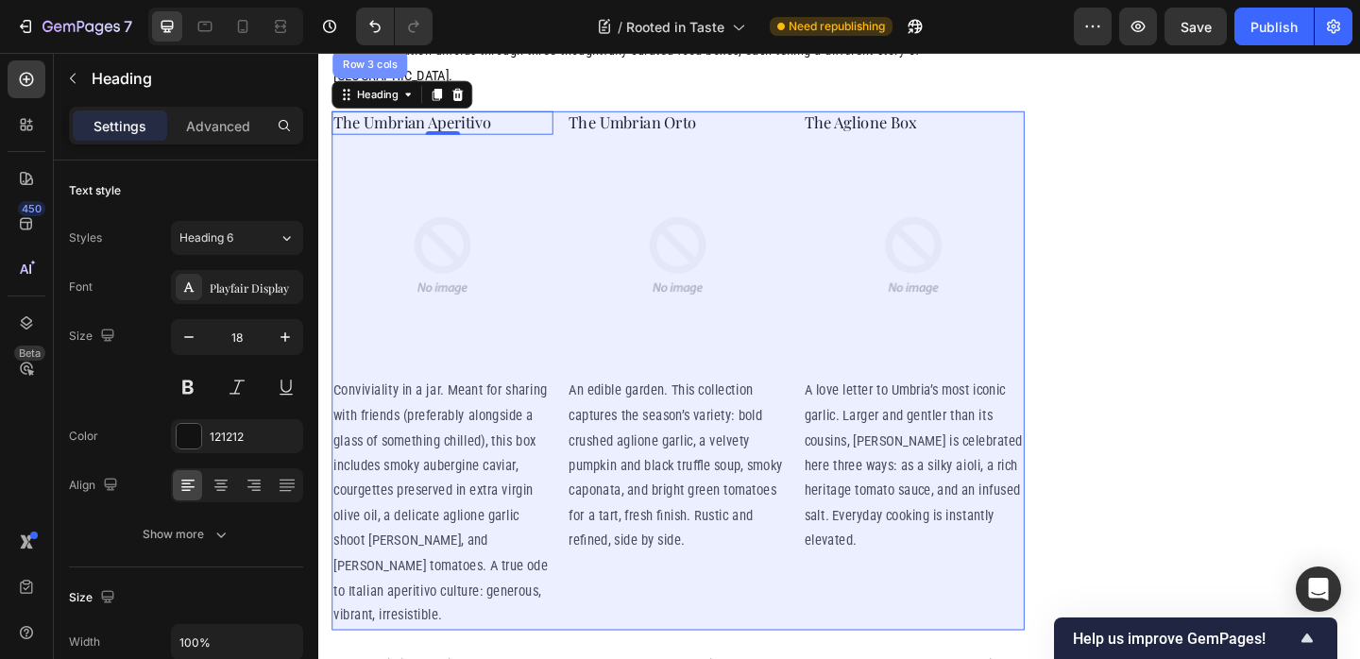
click at [373, 71] on div "Row 3 cols" at bounding box center [374, 64] width 66 height 11
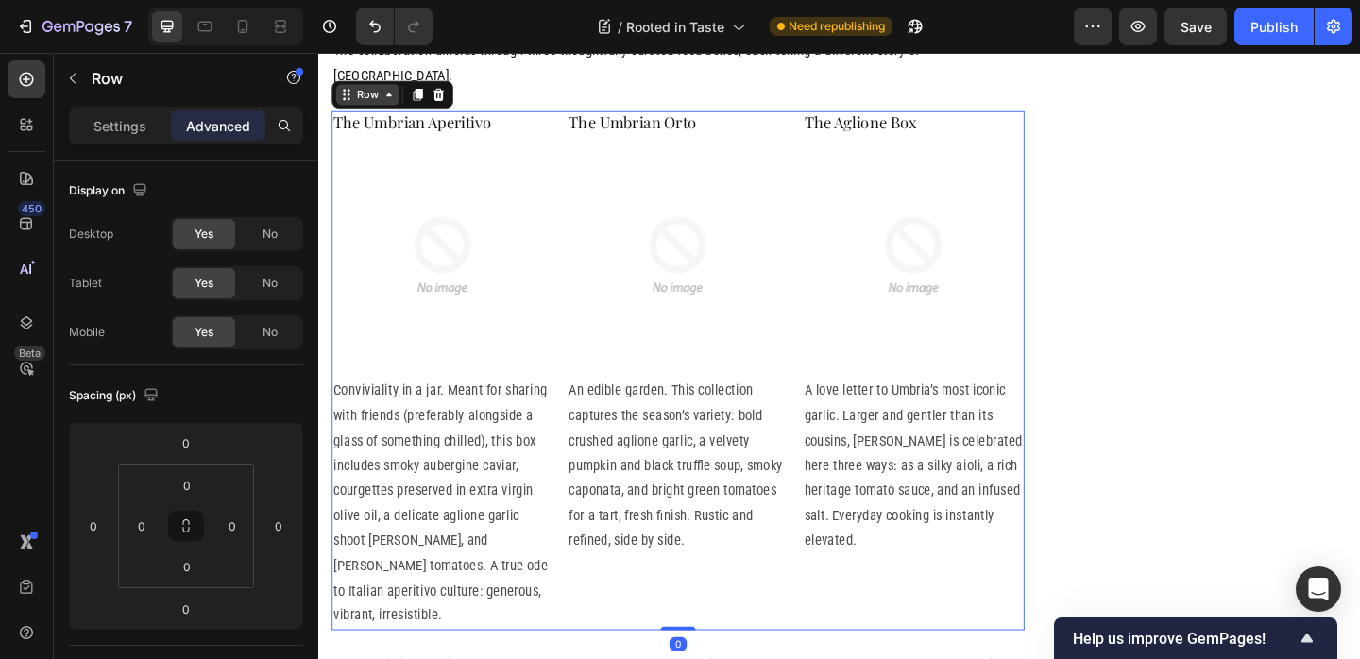
click at [360, 107] on div "Row" at bounding box center [371, 98] width 31 height 17
drag, startPoint x: 540, startPoint y: 440, endPoint x: 547, endPoint y: 470, distance: 30.9
click at [540, 394] on img at bounding box center [452, 273] width 241 height 241
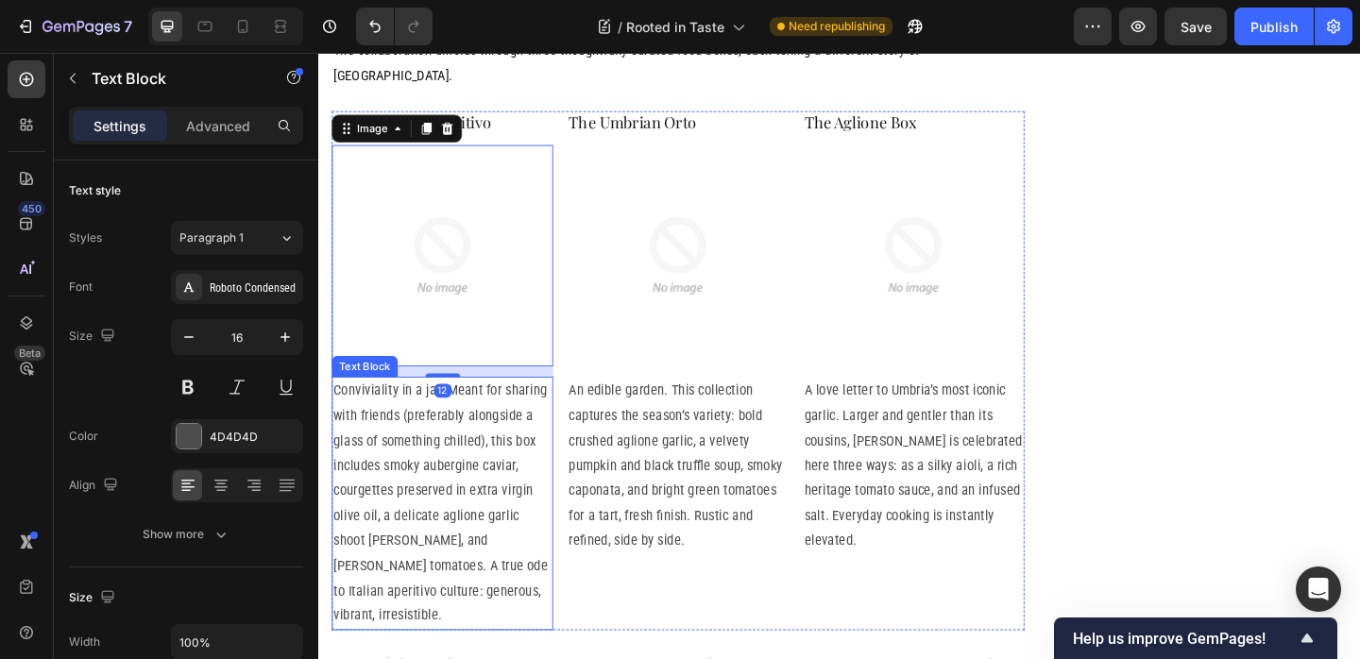
click at [568, 602] on p "Conviviality in a jar. Meant for sharing with friends (preferably alongside a g…" at bounding box center [452, 543] width 237 height 272
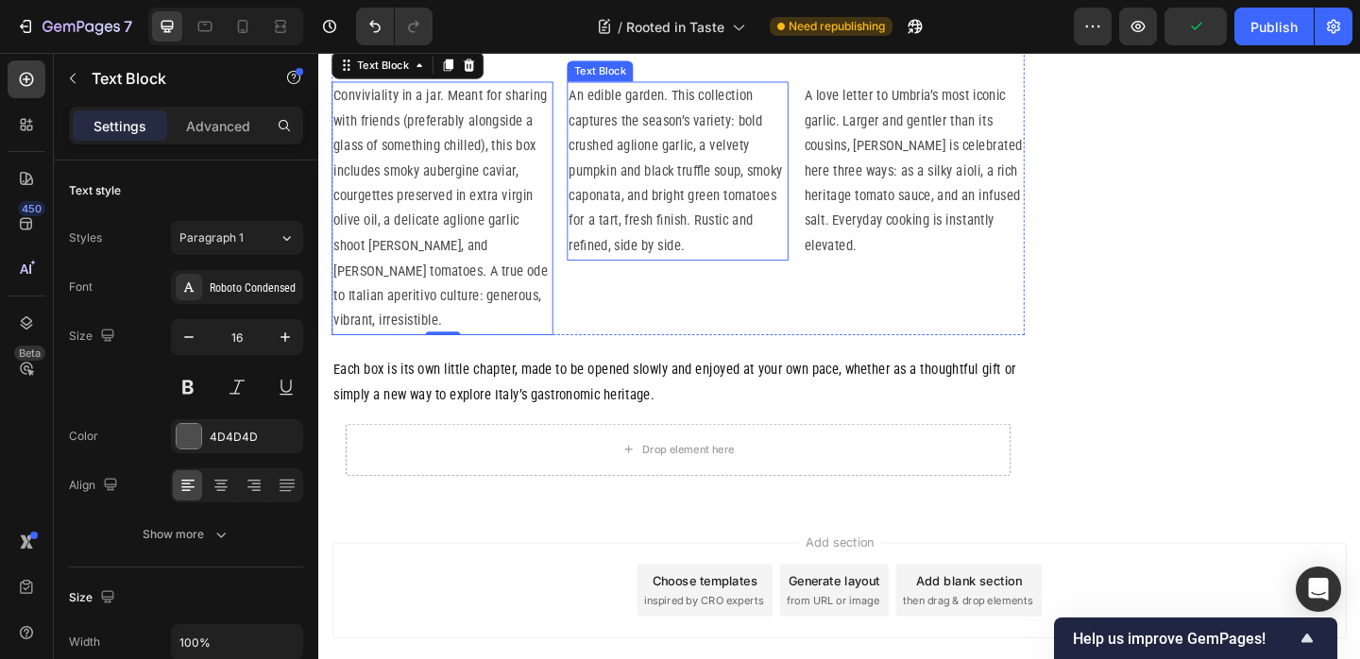
scroll to position [3640, 0]
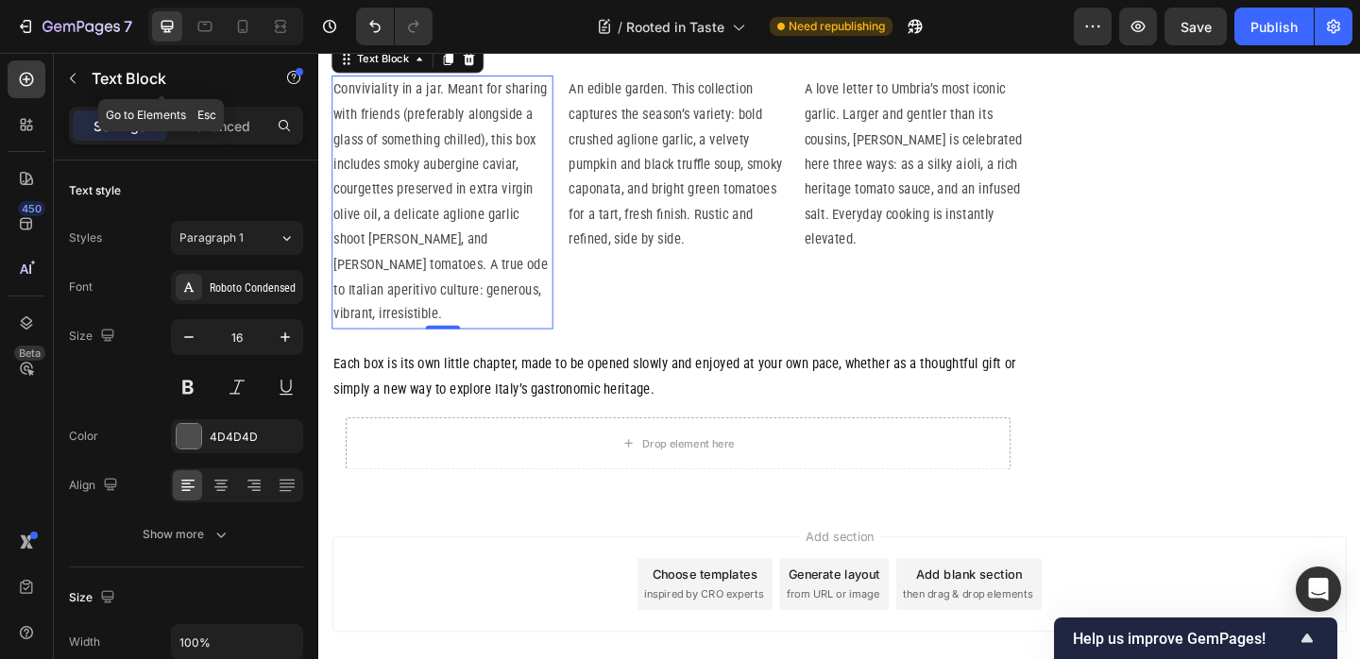
click at [154, 70] on p "Text Block" at bounding box center [172, 78] width 161 height 23
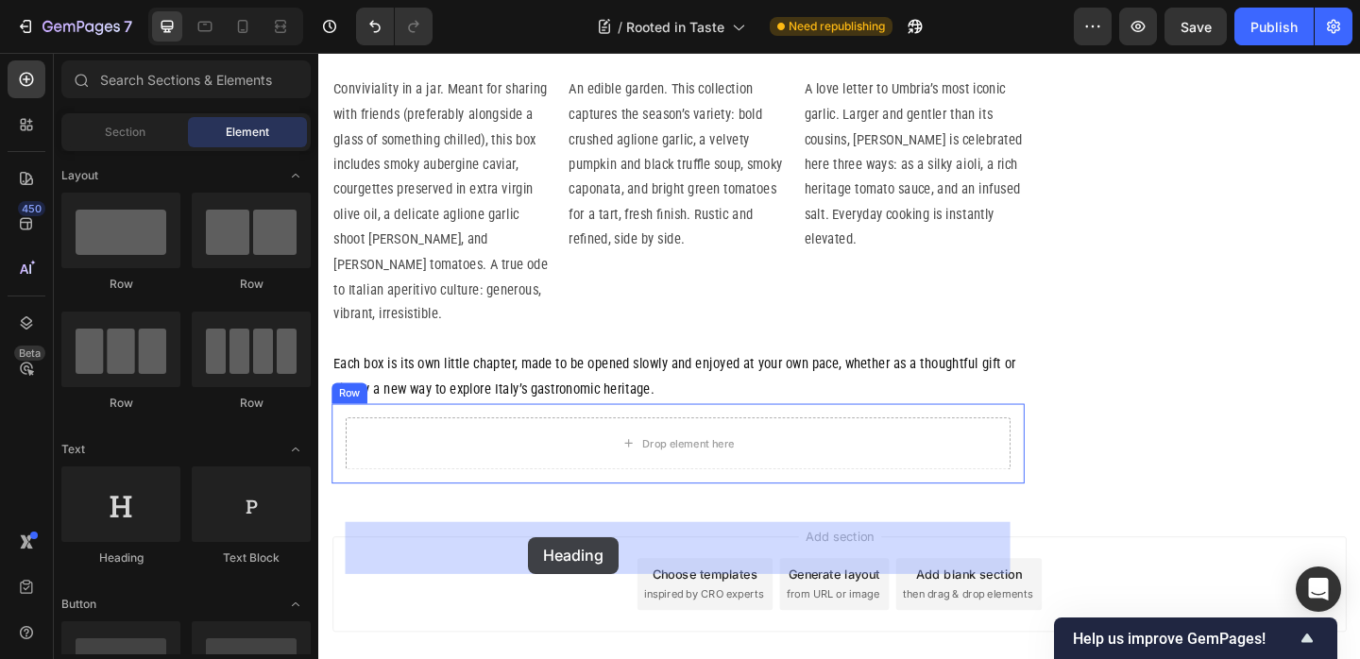
drag, startPoint x: 436, startPoint y: 555, endPoint x: 547, endPoint y: 580, distance: 113.2
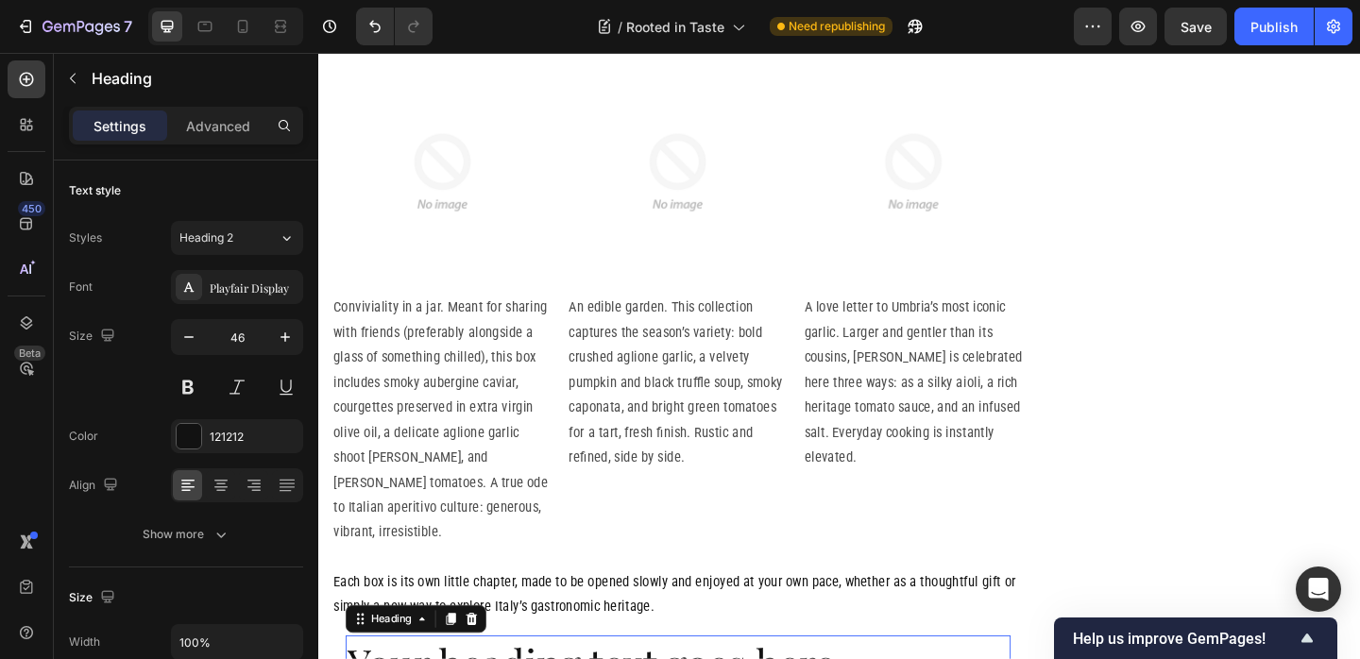
scroll to position [3322, 0]
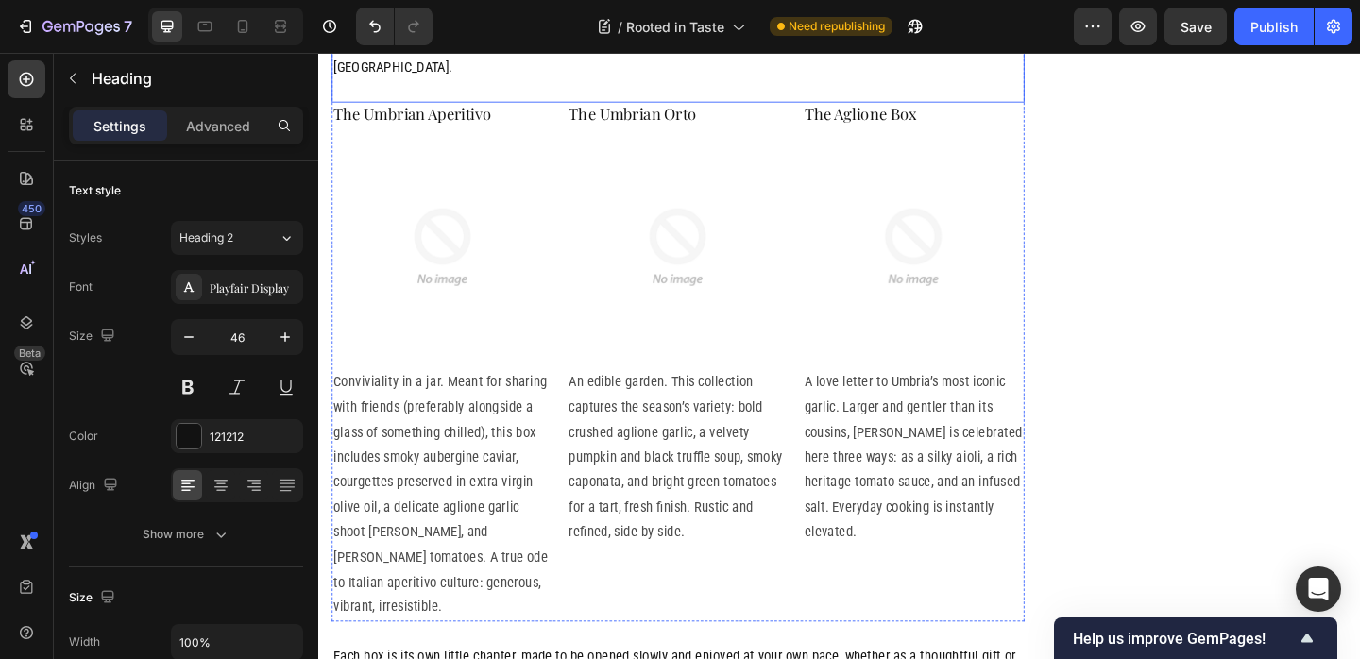
click at [487, 107] on div "The Three Boxes: A Taste of Umbria Heading The collaboration unfolds through th…" at bounding box center [709, 38] width 754 height 138
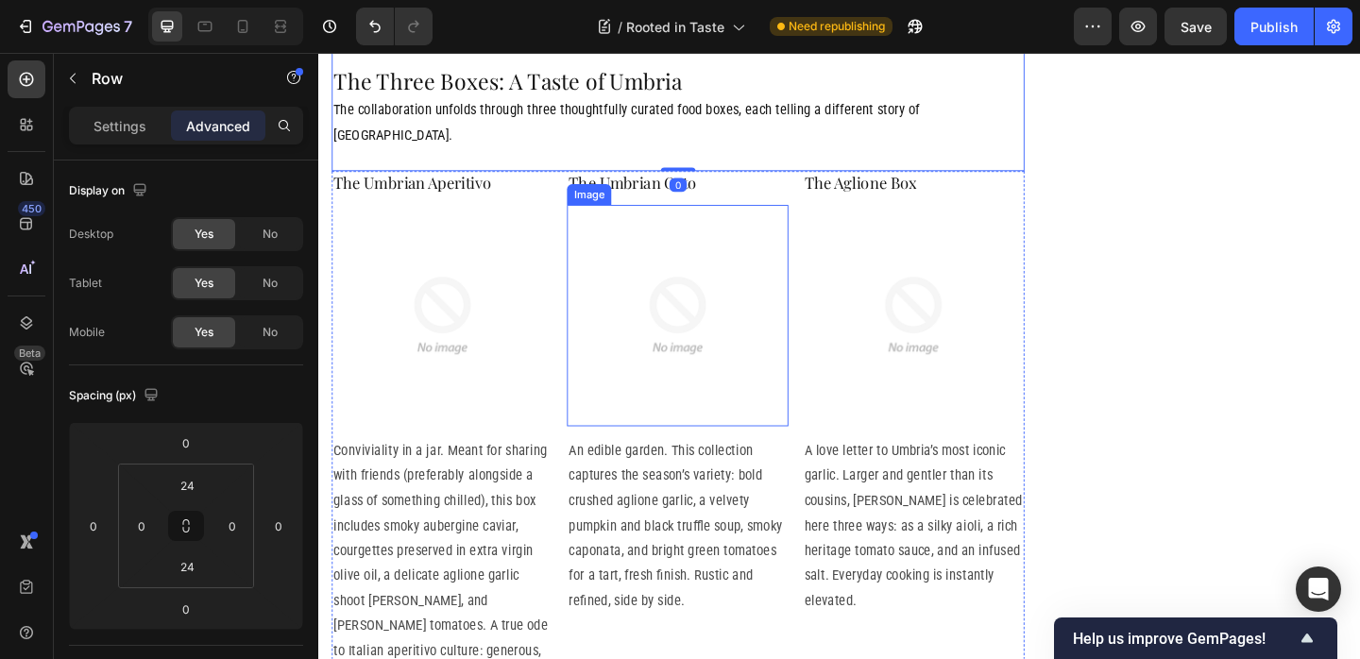
scroll to position [3406, 0]
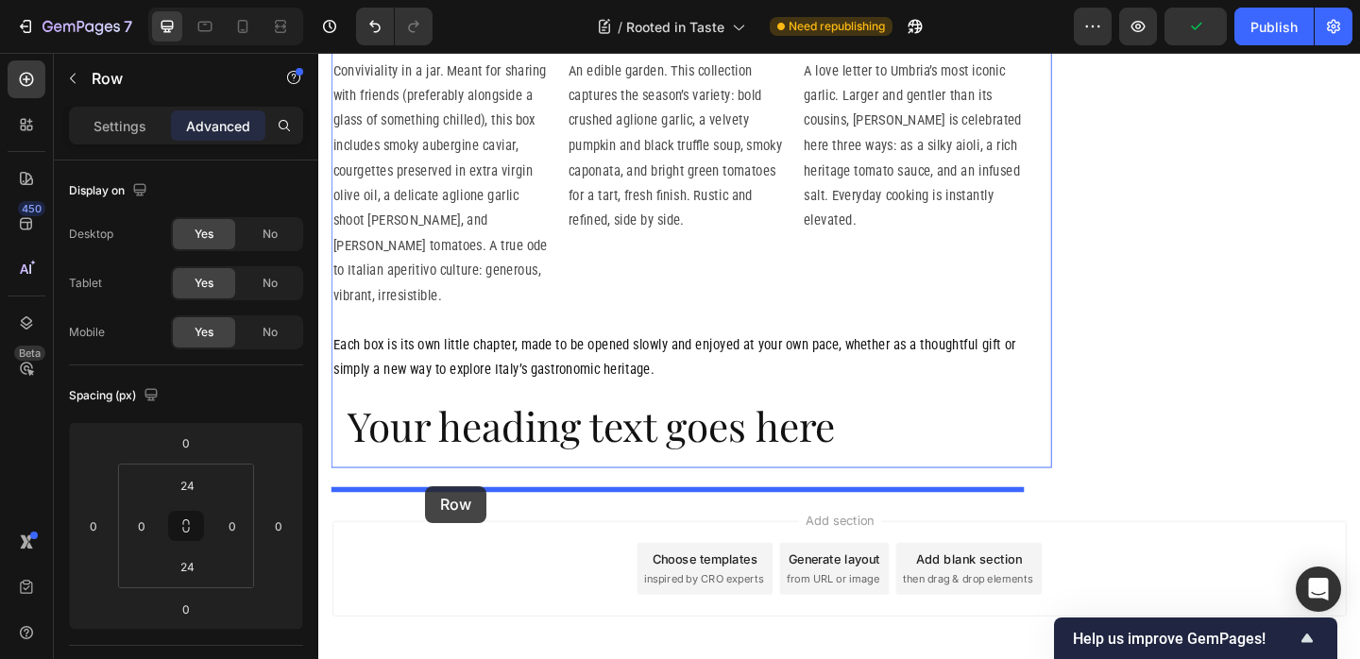
drag, startPoint x: 364, startPoint y: 147, endPoint x: 434, endPoint y: 524, distance: 383.4
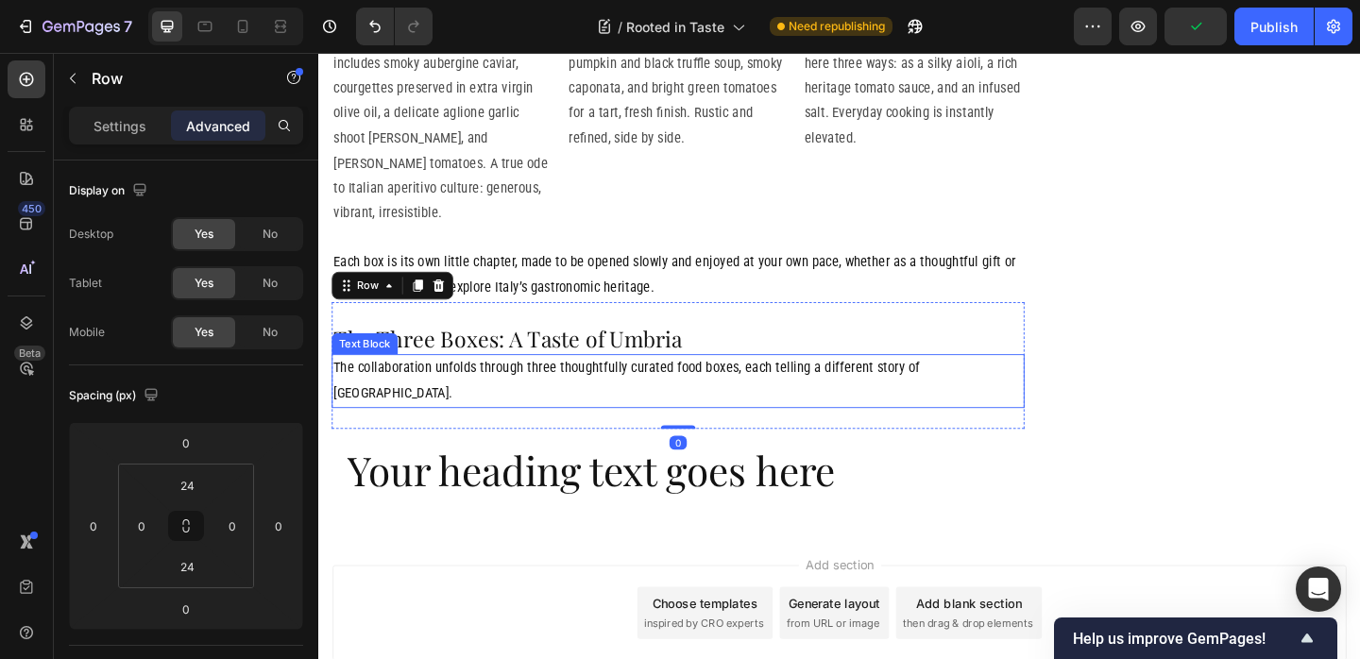
scroll to position [3775, 0]
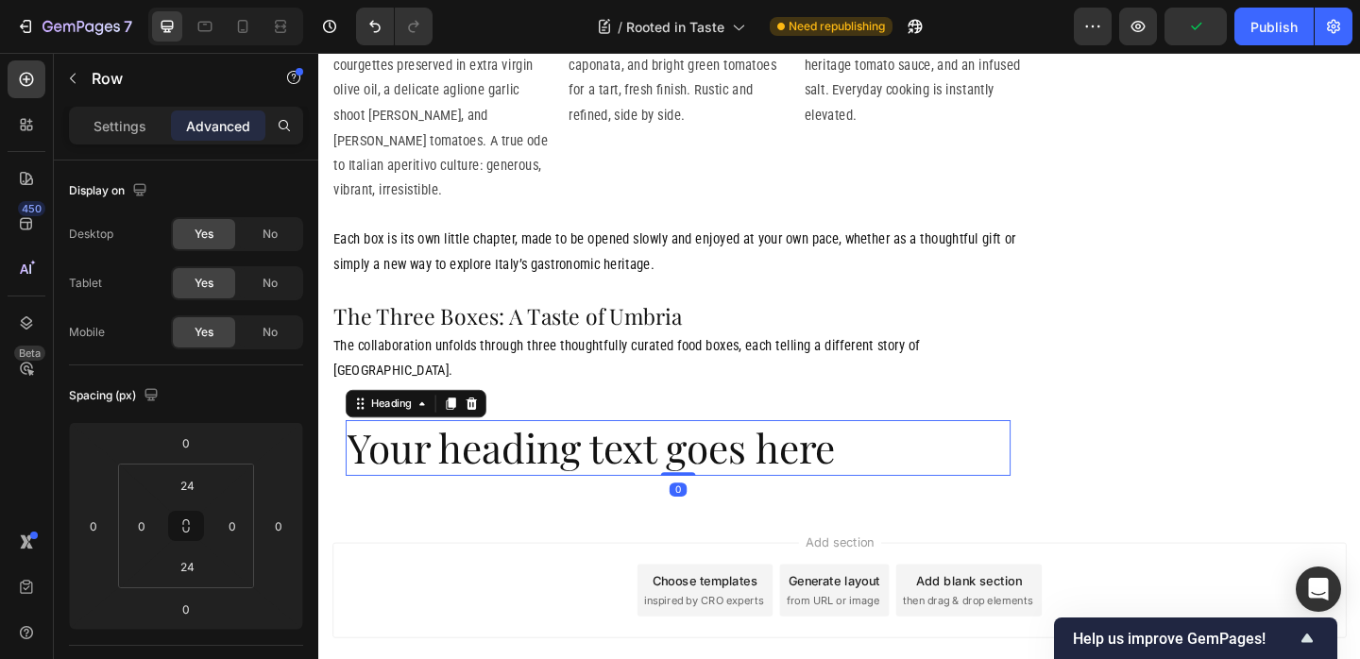
click at [551, 513] on h2 "Your heading text goes here" at bounding box center [709, 482] width 723 height 60
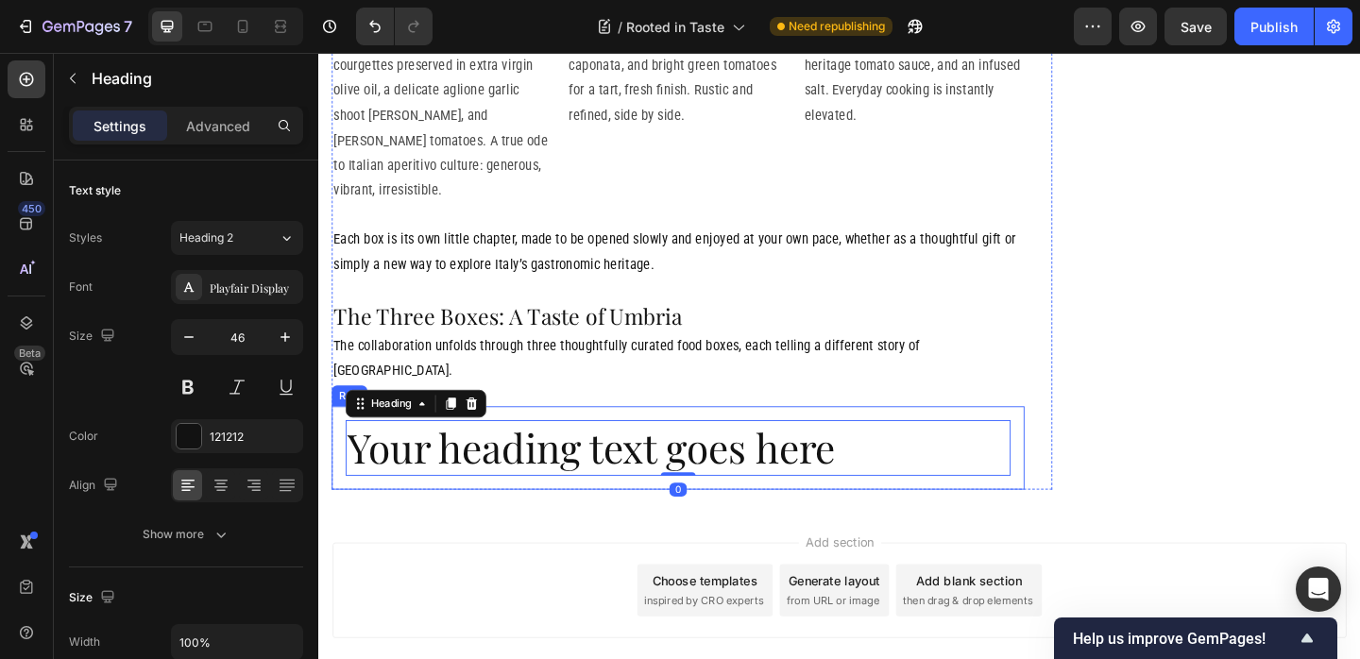
click at [661, 526] on div "Your heading text goes here Heading 0 Row" at bounding box center [709, 482] width 754 height 91
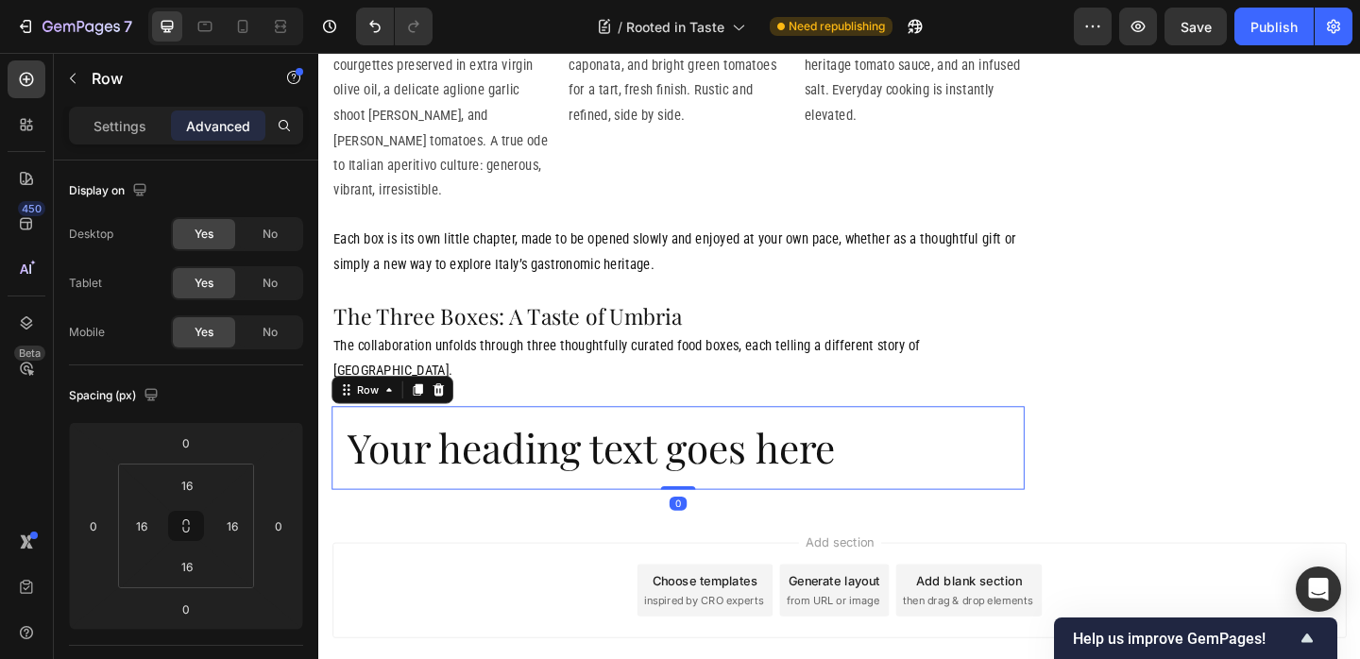
click at [456, 431] on div at bounding box center [448, 419] width 23 height 23
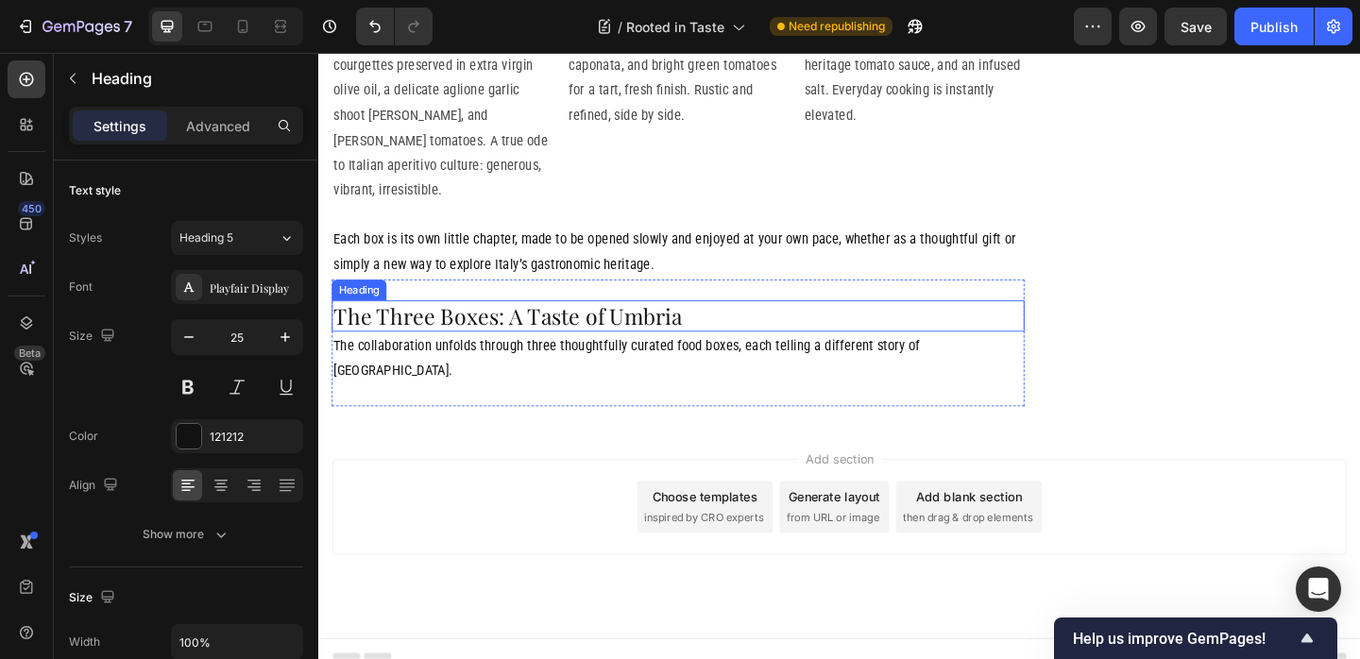
click at [430, 357] on h2 "The Three Boxes: A Taste of Umbria" at bounding box center [709, 339] width 754 height 35
click at [446, 357] on h2 "The Three Boxes: A Taste of Umbria" at bounding box center [709, 339] width 754 height 35
click at [508, 413] on p "The collaboration unfolds through three thoughtfully curated food boxes, each t…" at bounding box center [709, 385] width 750 height 55
click at [507, 413] on p "The collaboration unfolds through three thoughtfully curated food boxes, each t…" at bounding box center [709, 385] width 750 height 55
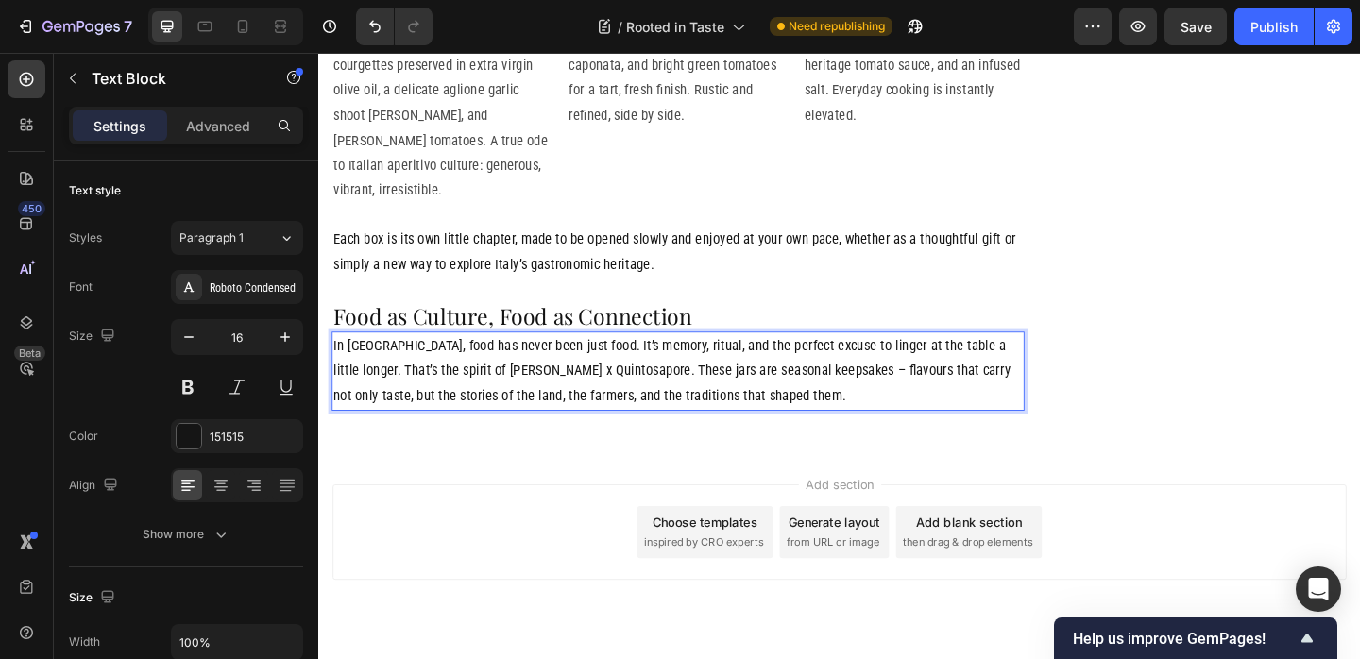
click at [337, 439] on p "In [GEOGRAPHIC_DATA], food has never been just food. It’s memory, ritual, and t…" at bounding box center [709, 398] width 750 height 81
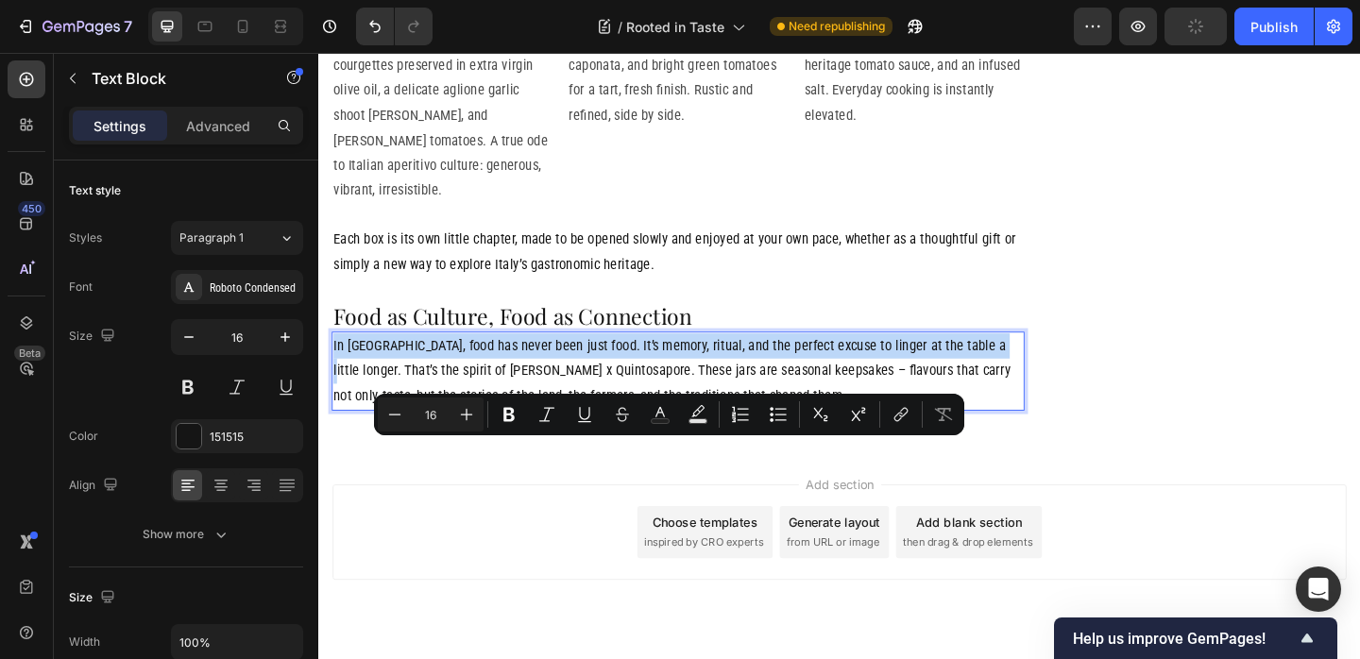
drag, startPoint x: 360, startPoint y: 486, endPoint x: 983, endPoint y: 491, distance: 623.3
click at [983, 439] on p "In [GEOGRAPHIC_DATA], food has never been just food. It’s memory, ritual, and t…" at bounding box center [709, 398] width 750 height 81
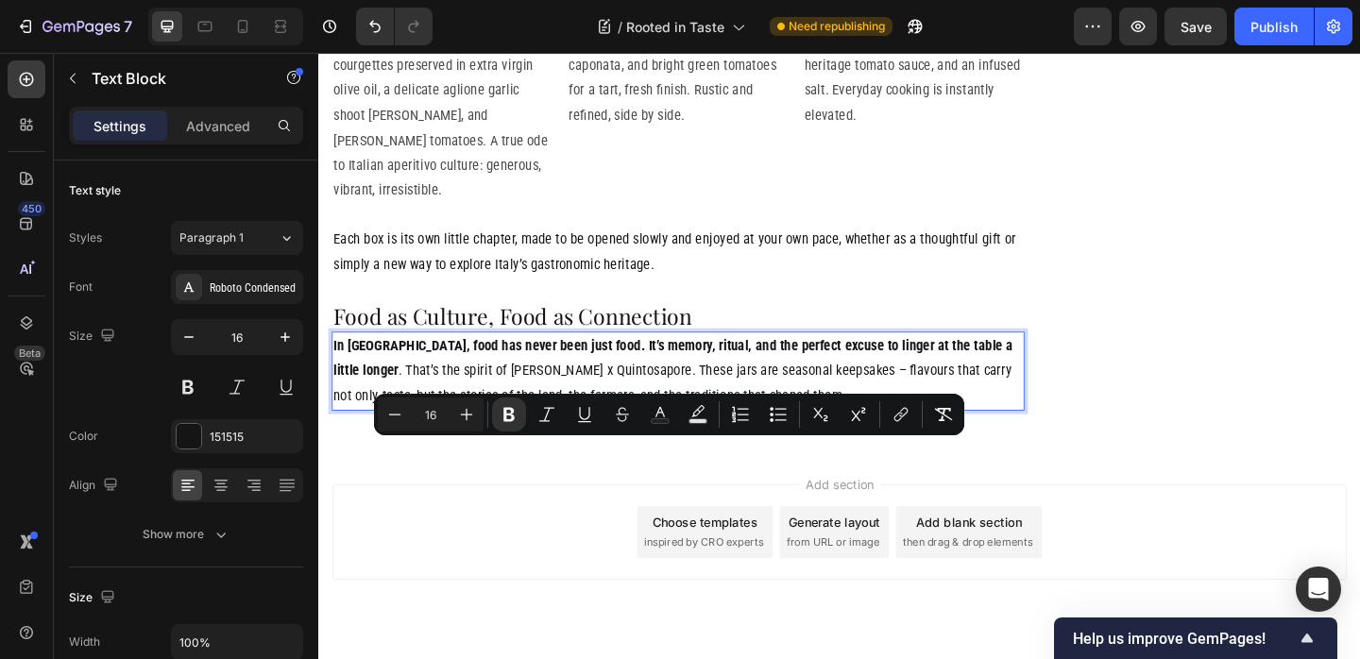
click at [742, 439] on p "In [GEOGRAPHIC_DATA], food has never been just food. It’s memory, ritual, and t…" at bounding box center [709, 398] width 750 height 81
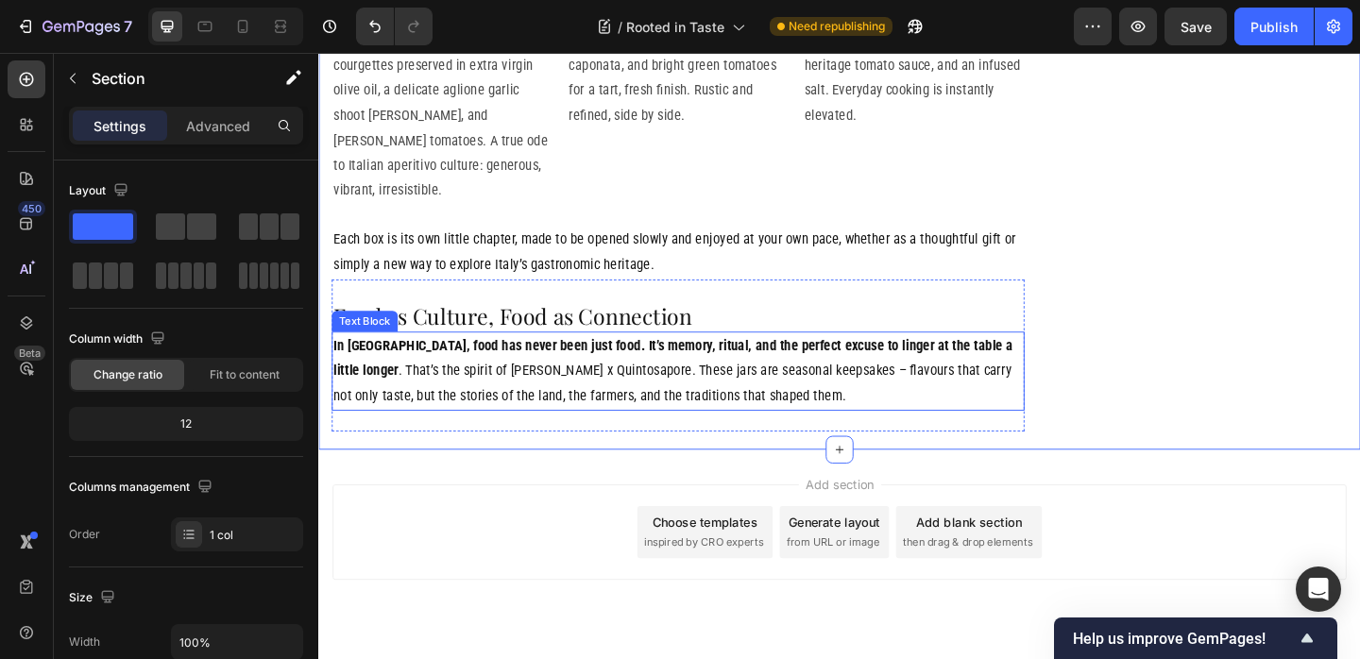
click at [755, 439] on p "In [GEOGRAPHIC_DATA], food has never been just food. It’s memory, ritual, and t…" at bounding box center [709, 398] width 750 height 81
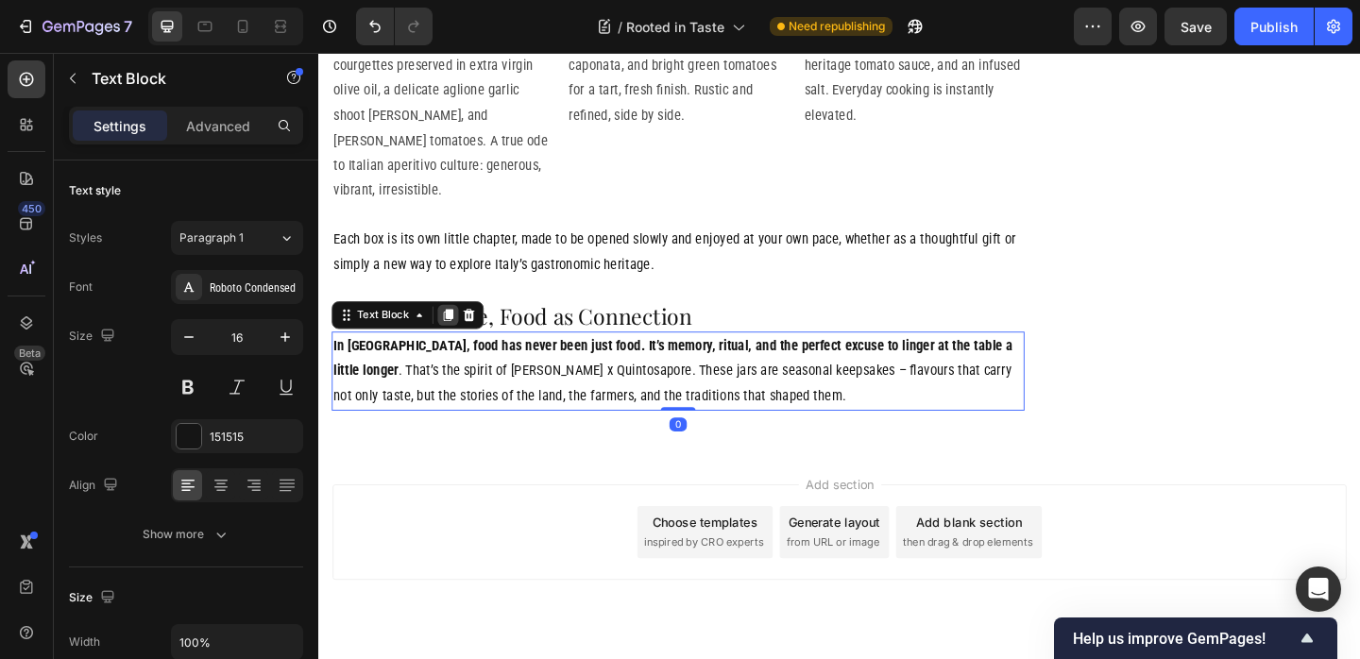
click at [462, 345] on icon at bounding box center [459, 337] width 10 height 13
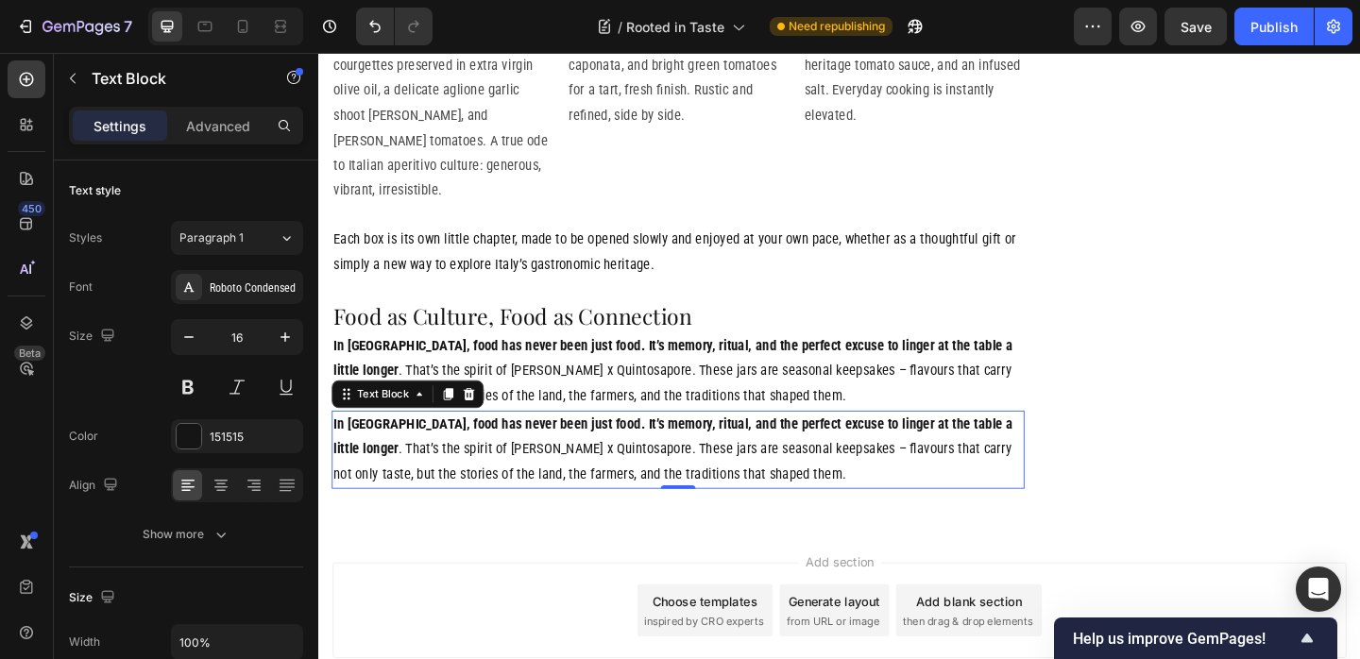
click at [486, 525] on p "In [GEOGRAPHIC_DATA], food has never been just food. It’s memory, ritual, and t…" at bounding box center [709, 484] width 750 height 81
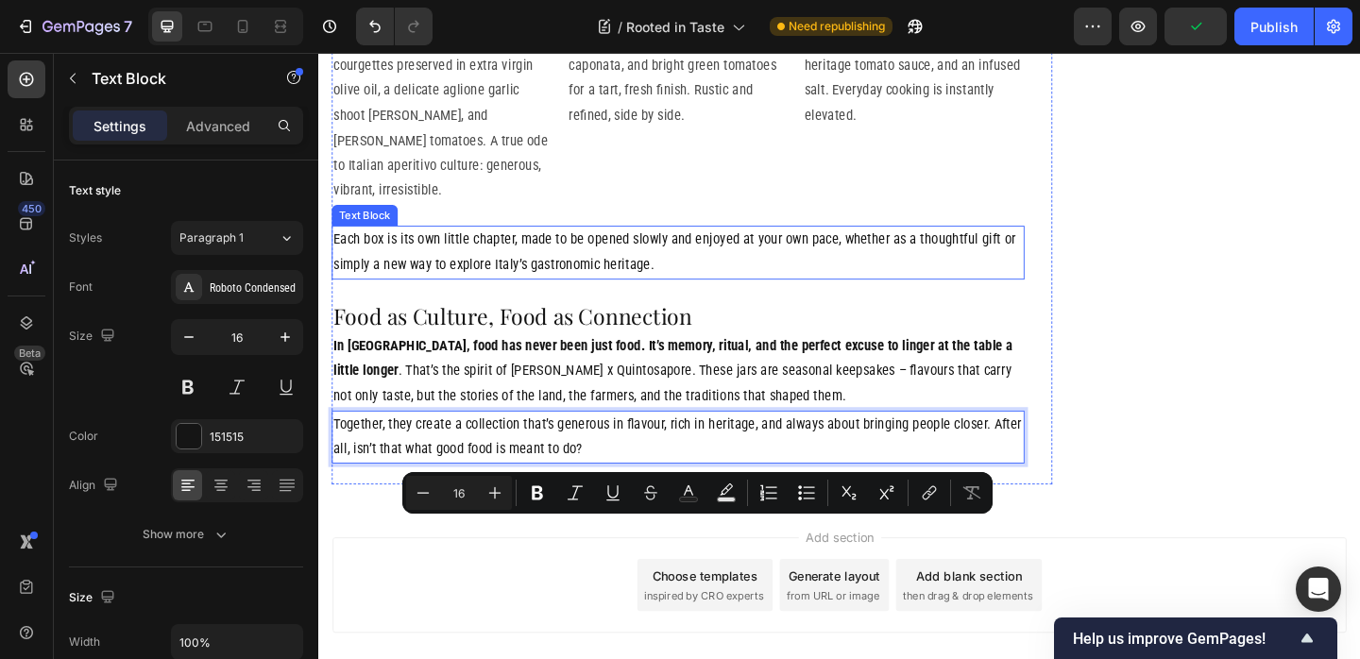
click at [691, 297] on p "Each box is its own little chapter, made to be opened slowly and enjoyed at you…" at bounding box center [709, 270] width 750 height 55
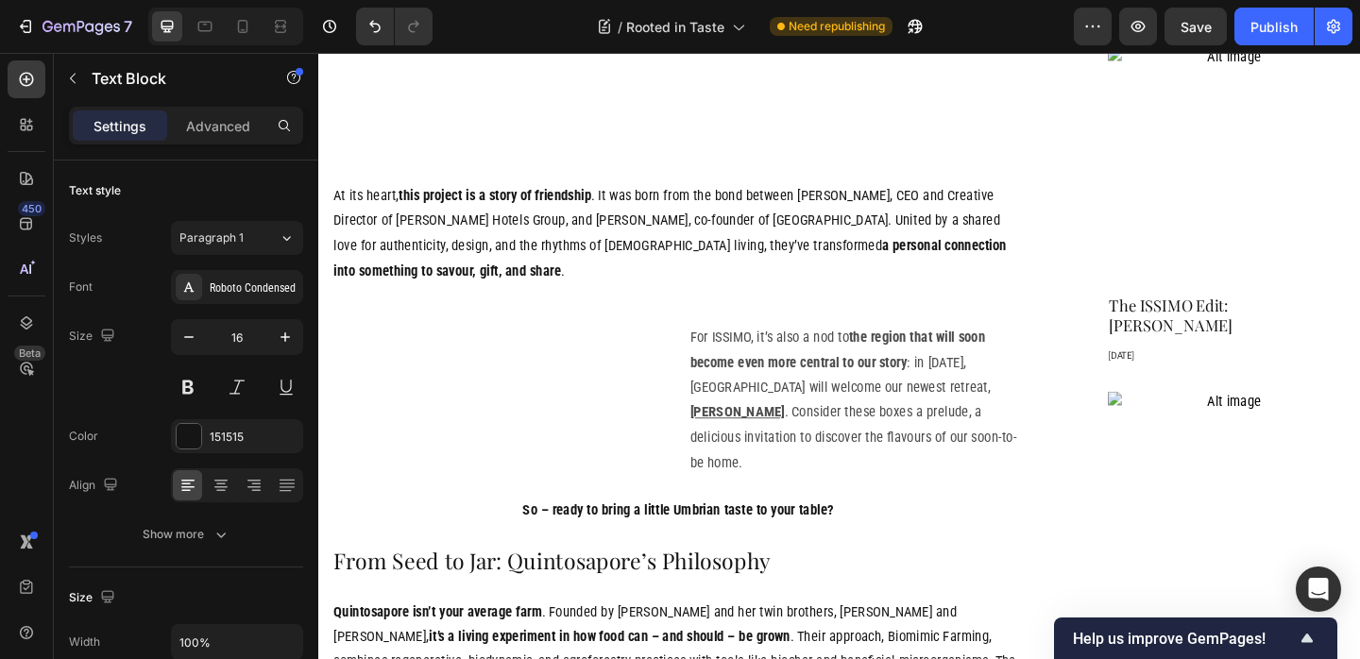
scroll to position [1583, 0]
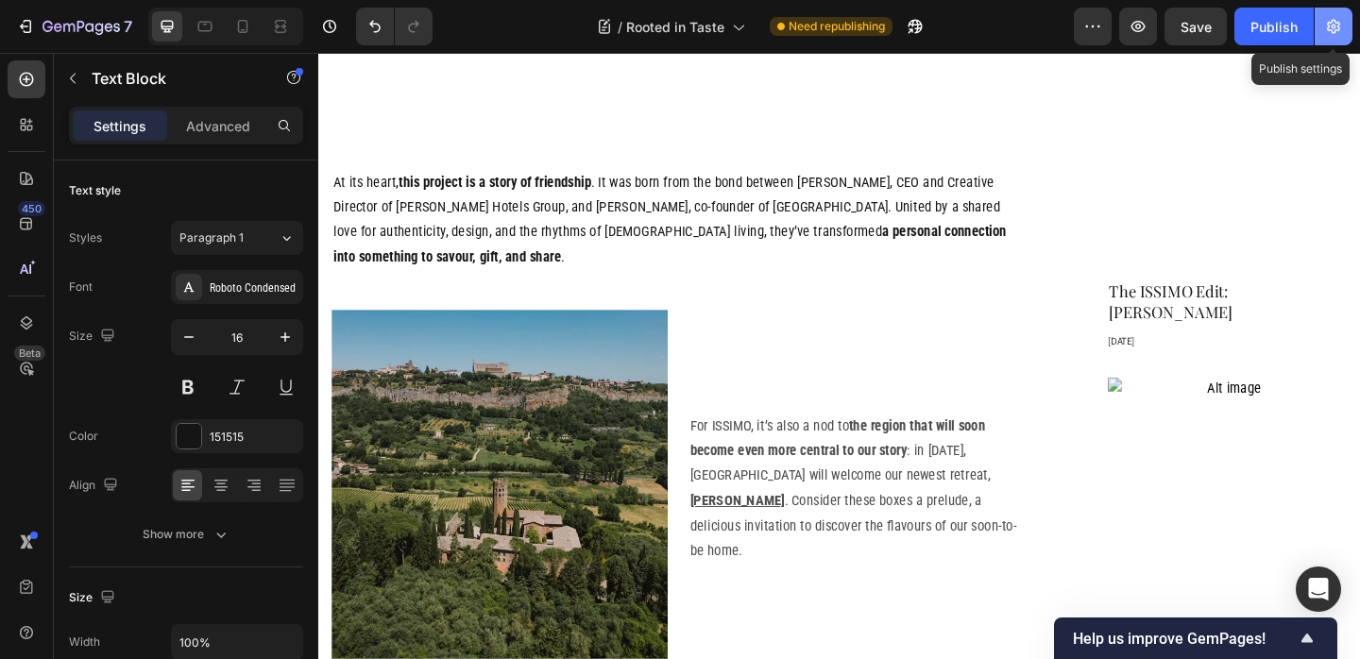
click at [1329, 26] on icon "button" at bounding box center [1333, 27] width 13 height 14
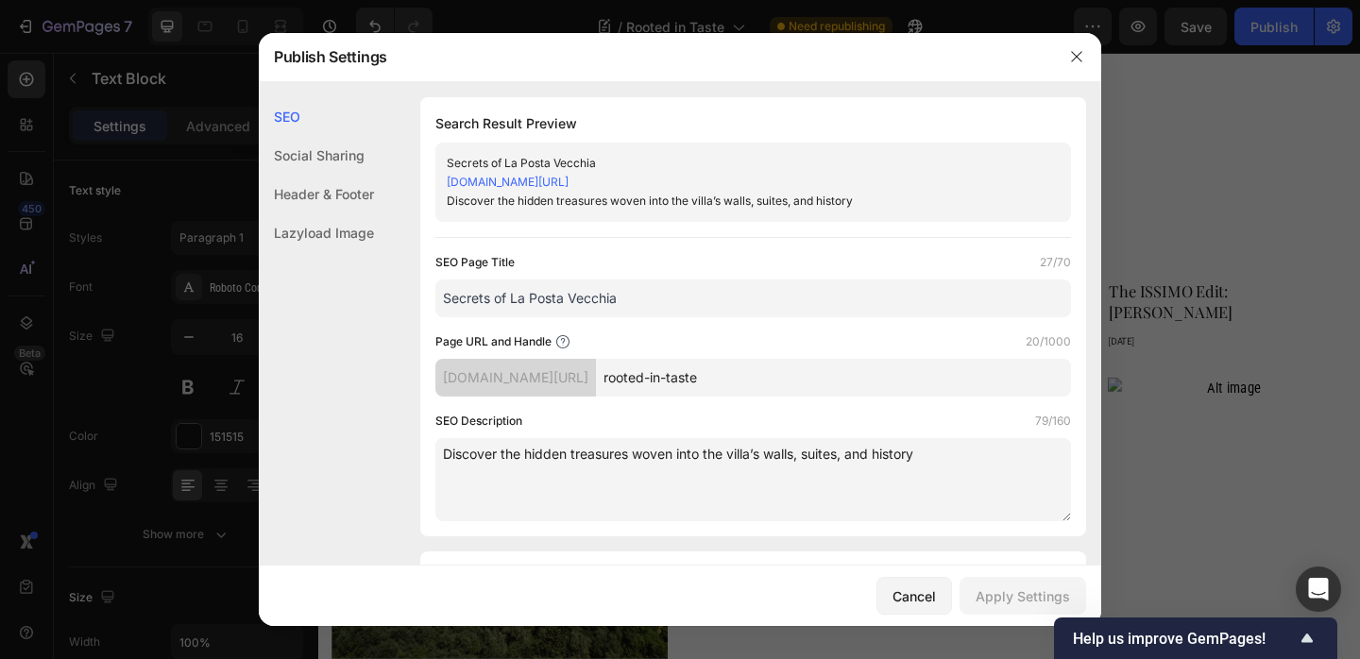
click at [572, 294] on input "Secrets of La Posta Vecchia" at bounding box center [753, 299] width 636 height 38
click at [636, 306] on input "Secrets of La Posta Vecchia" at bounding box center [753, 299] width 636 height 38
paste input "ISSIMO x Quintosapore"
type input "ISSIMO x Quintosapore"
click at [585, 456] on textarea "Discover the hidden treasures woven into the villa’s walls, suites, and history" at bounding box center [753, 479] width 636 height 83
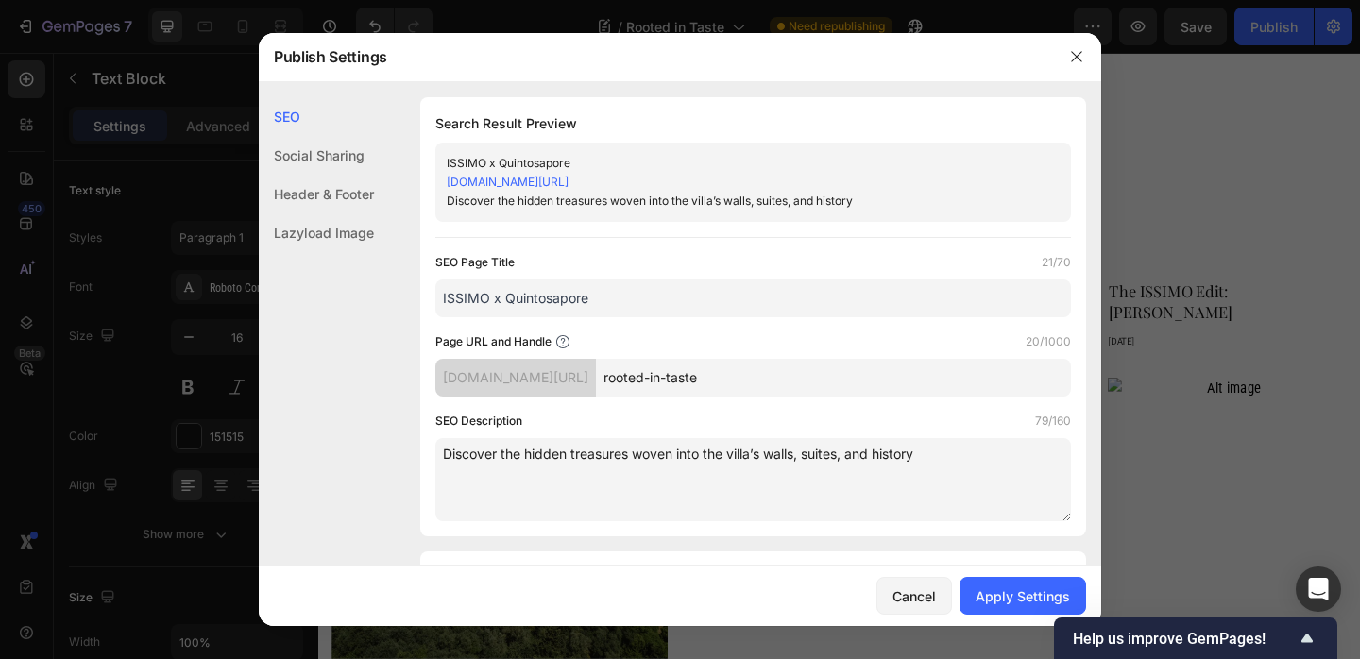
paste textarea "From the seeds of Umbria, here are three limited-edition food boxes crafted wit…"
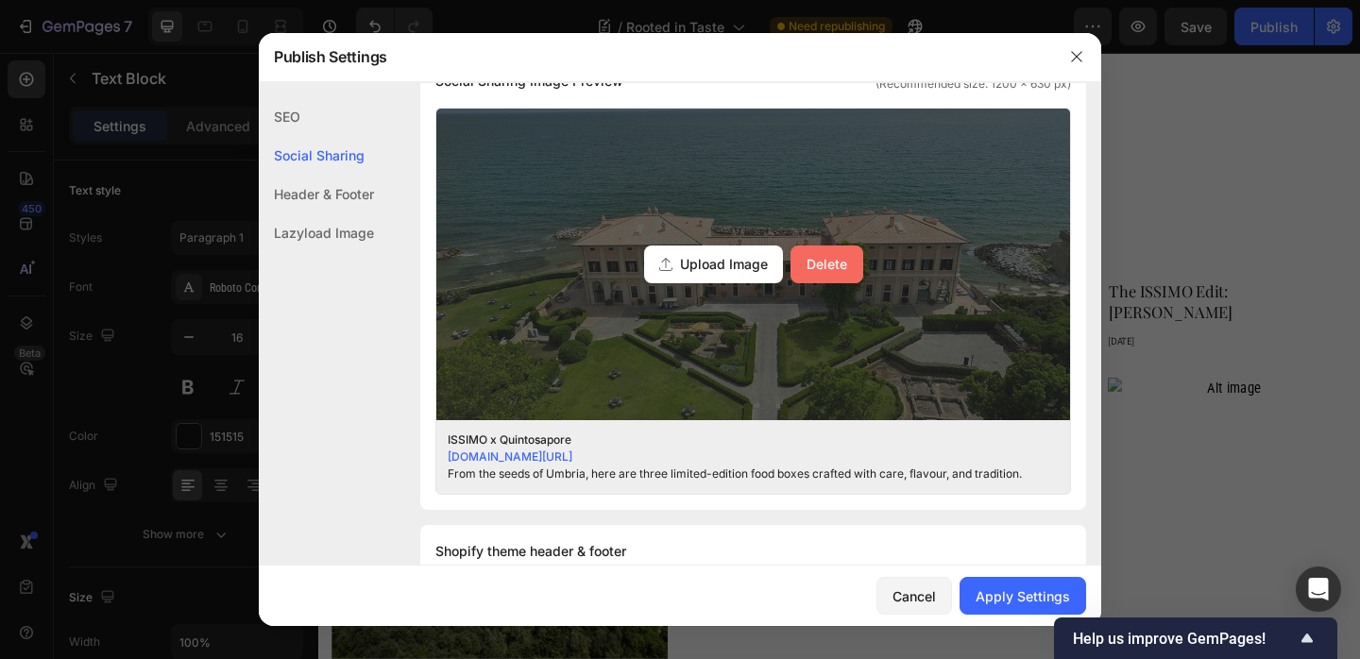
scroll to position [486, 0]
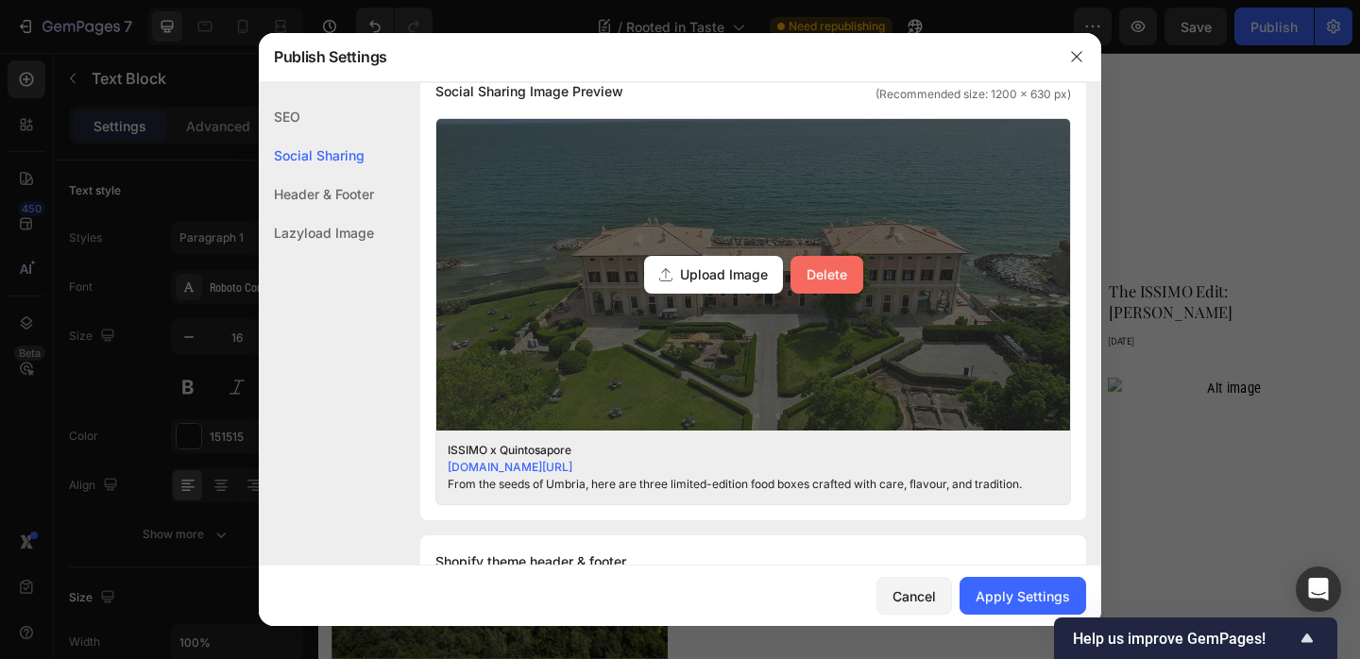
type textarea "From the seeds of Umbria, here are three limited-edition food boxes crafted wit…"
click at [851, 280] on button "Delete" at bounding box center [826, 275] width 73 height 38
click at [0, 0] on input "Upload Image Delete" at bounding box center [0, 0] width 0 height 0
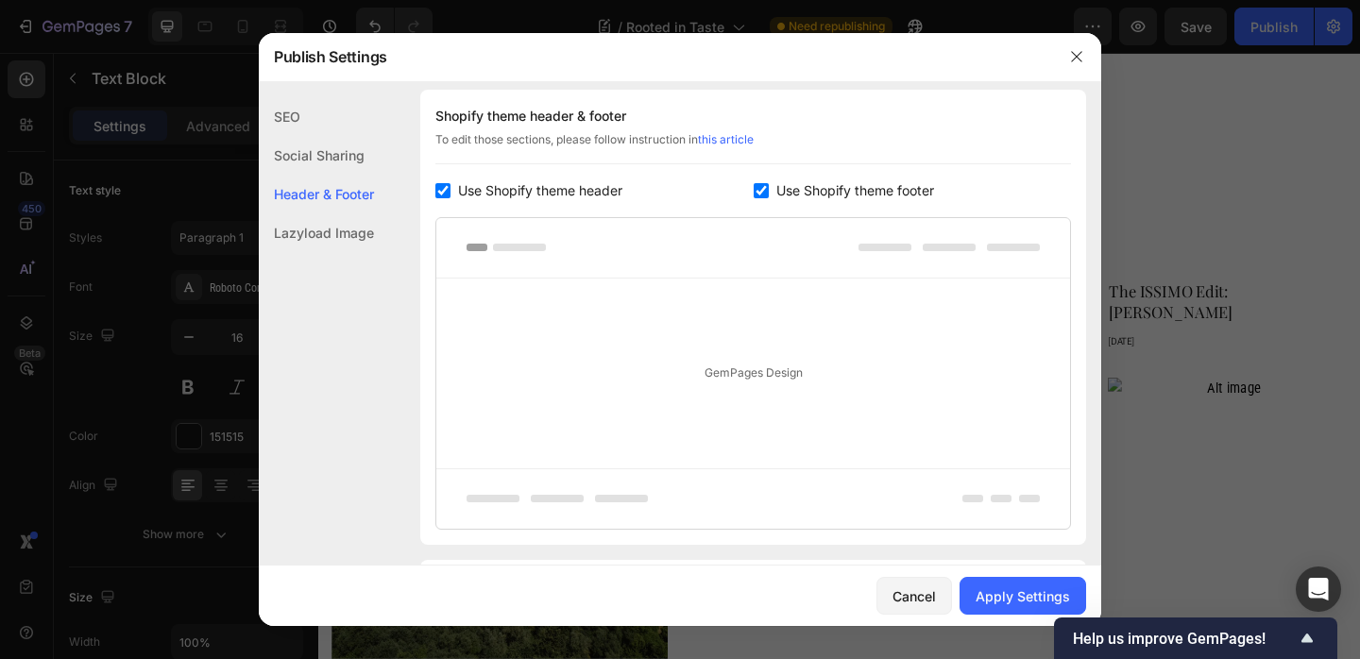
scroll to position [943, 0]
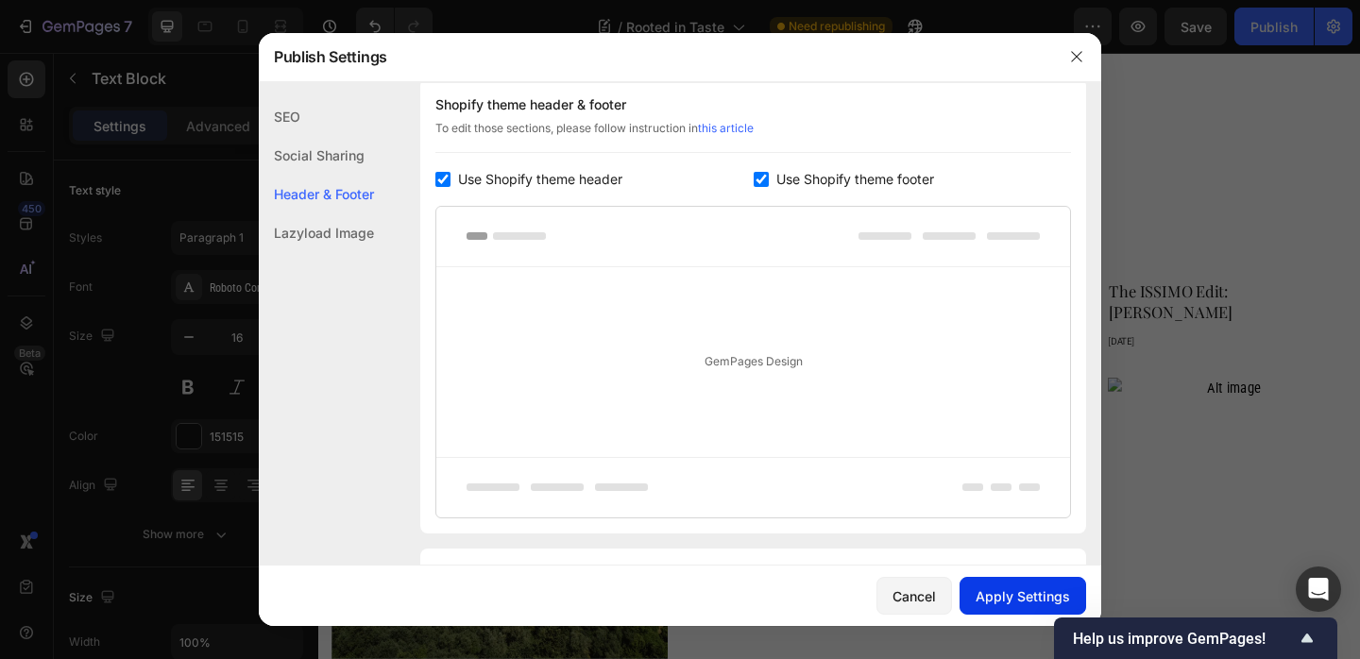
click at [999, 588] on div "Apply Settings" at bounding box center [1023, 596] width 94 height 20
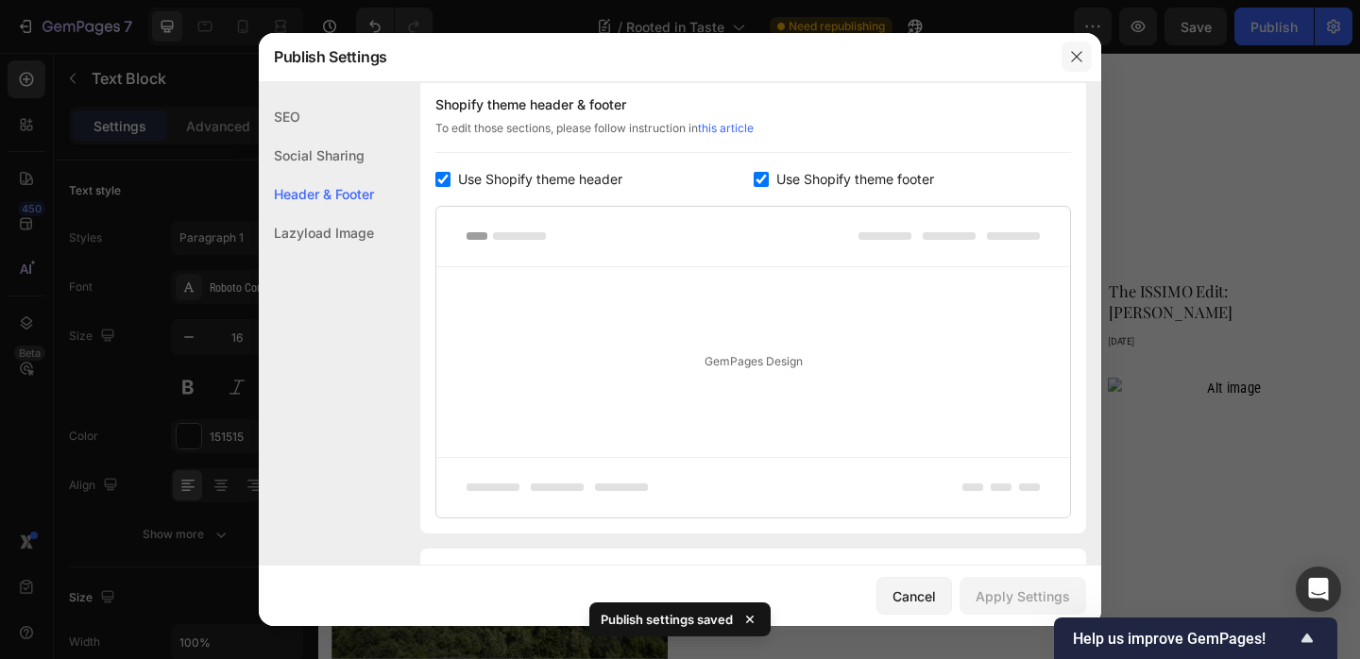
click at [1069, 56] on icon "button" at bounding box center [1076, 56] width 15 height 15
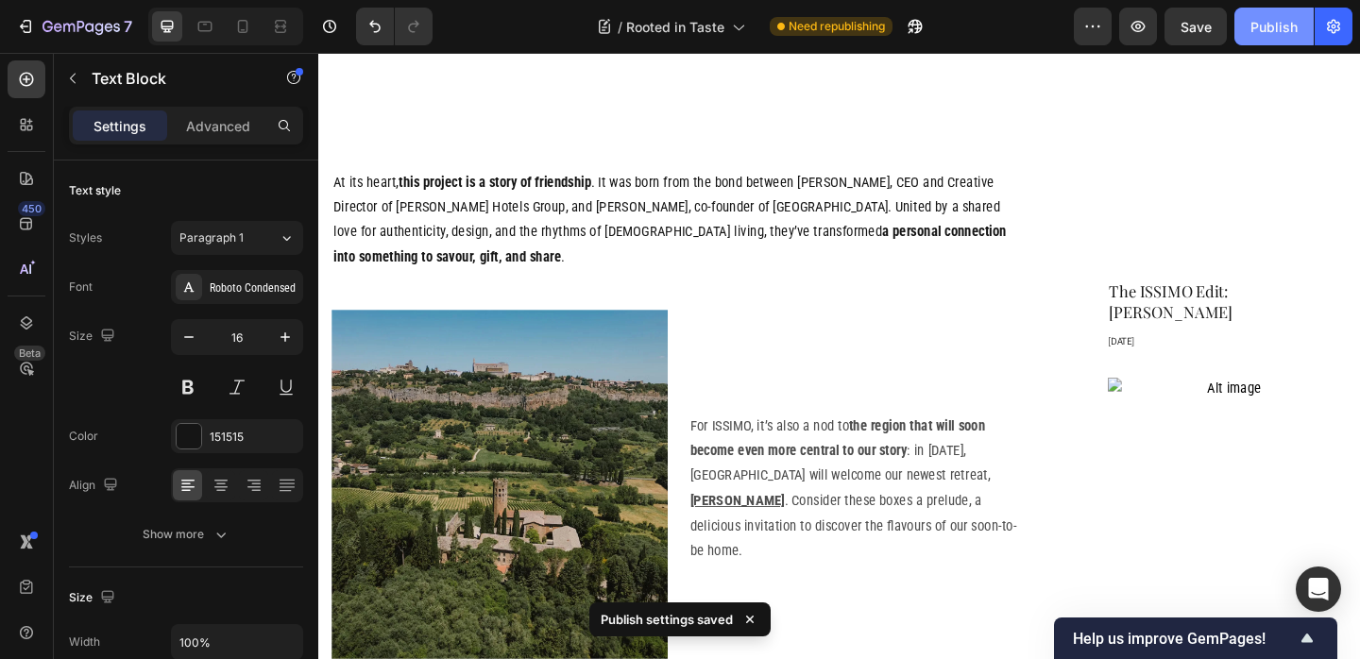
click at [1272, 31] on div "Publish" at bounding box center [1273, 27] width 47 height 20
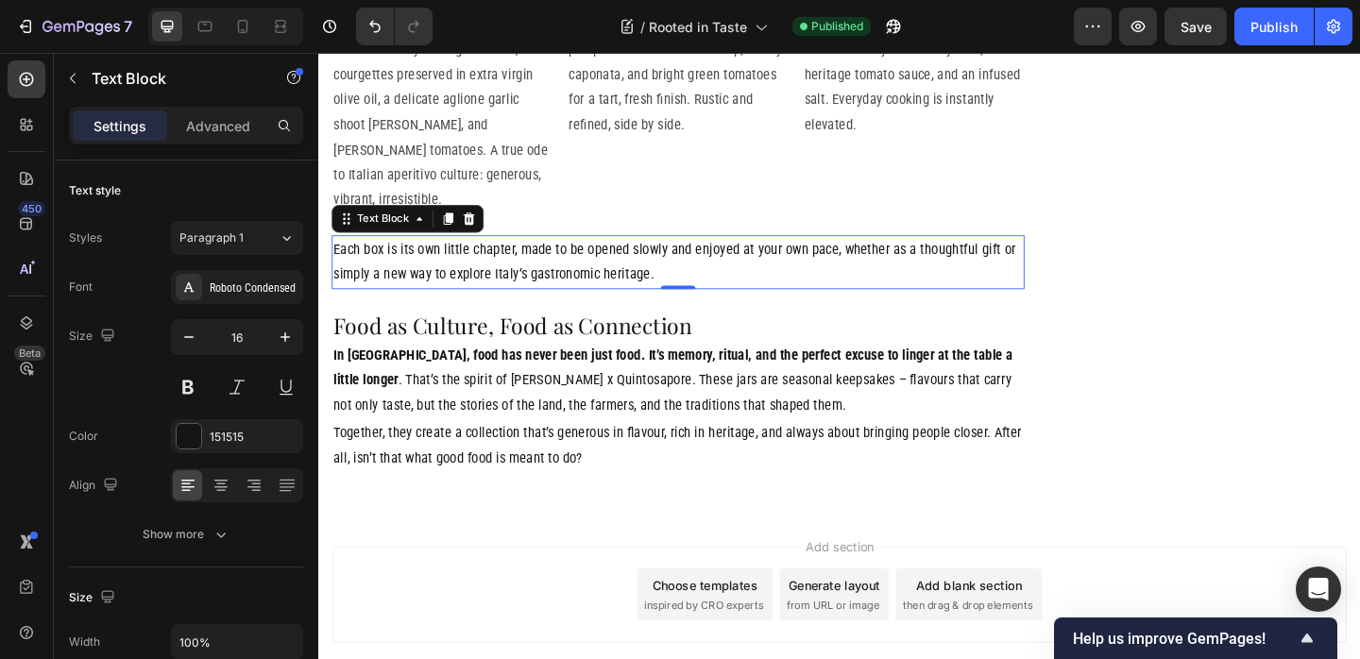
scroll to position [3991, 0]
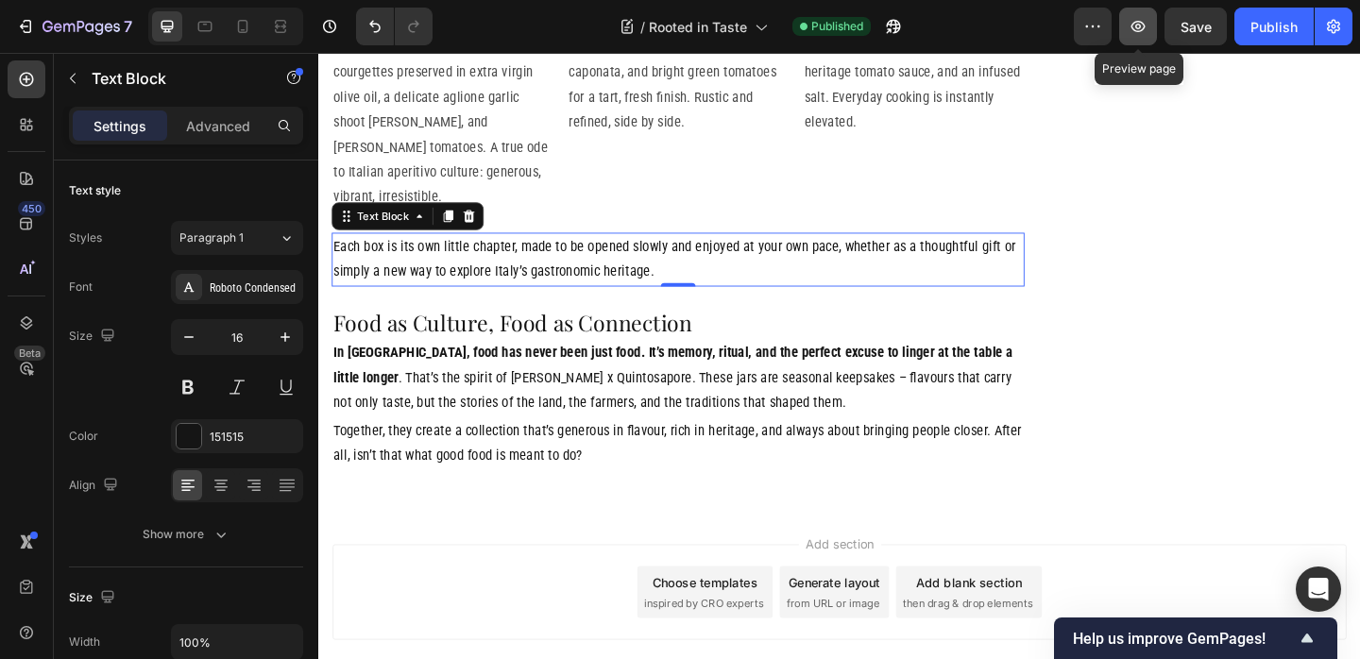
click at [1139, 33] on icon "button" at bounding box center [1137, 26] width 19 height 19
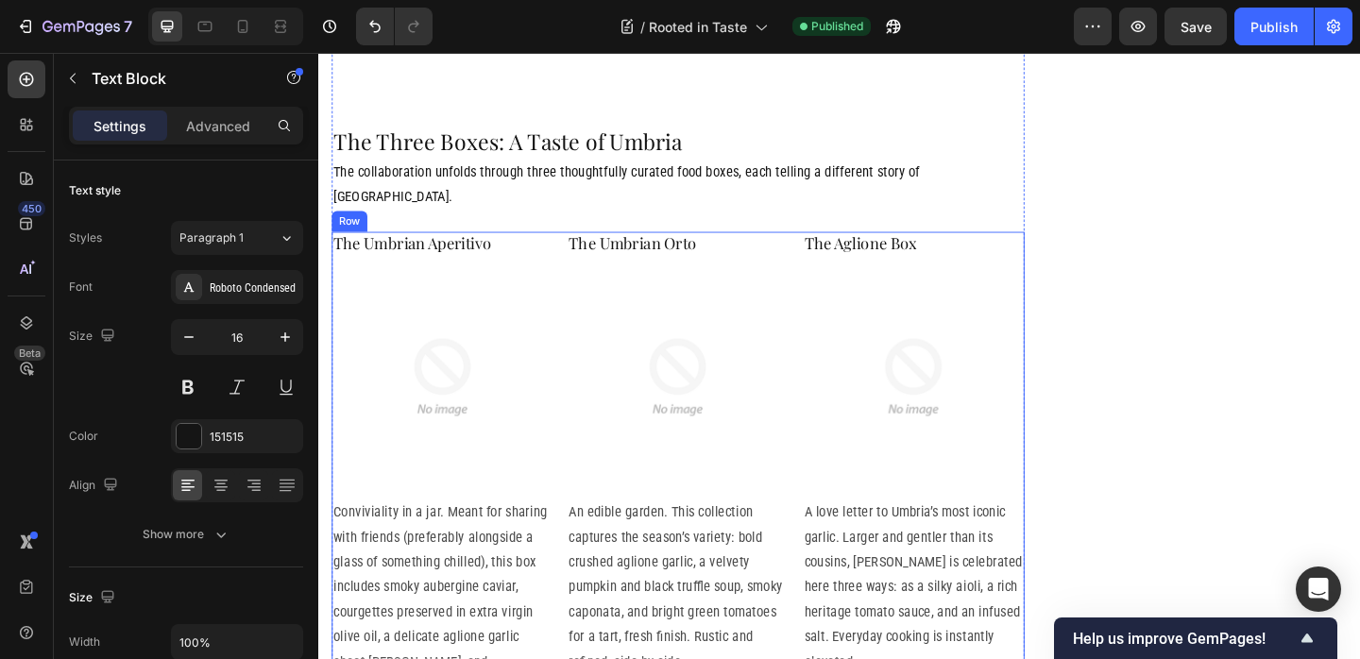
scroll to position [3336, 0]
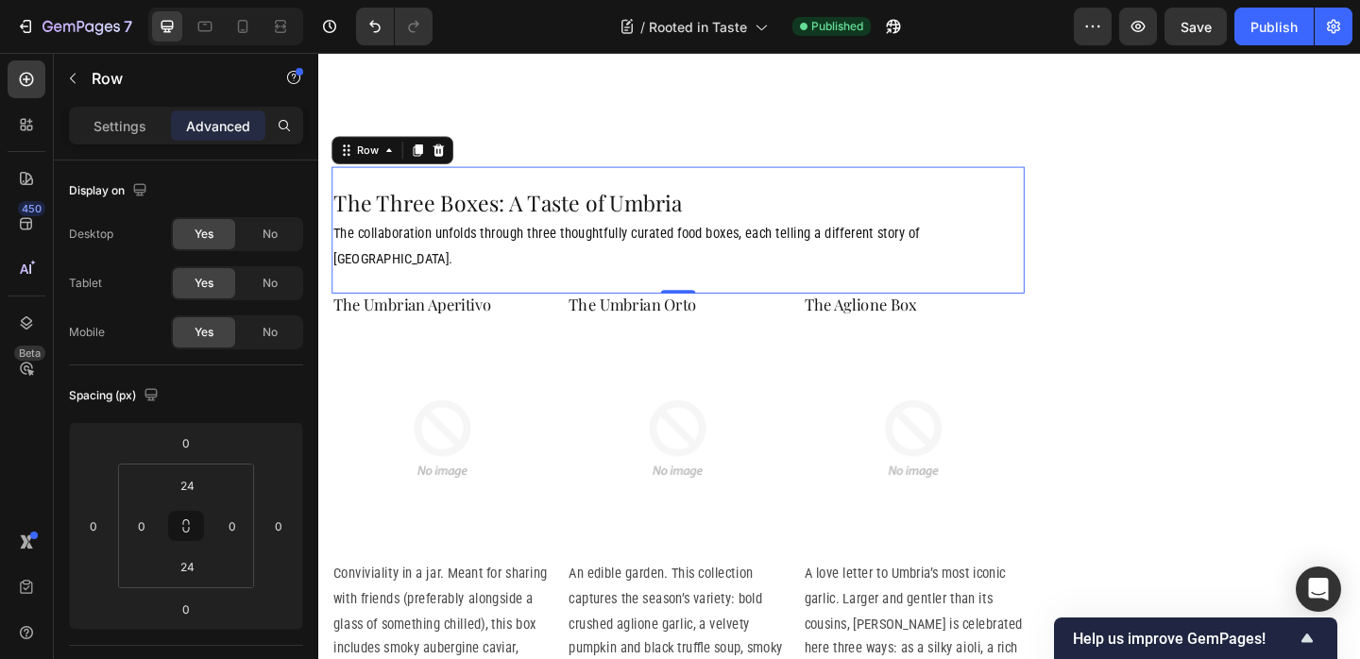
click at [590, 177] on div "The Three Boxes: A Taste of Umbria Heading The collaboration unfolds through th…" at bounding box center [709, 246] width 754 height 138
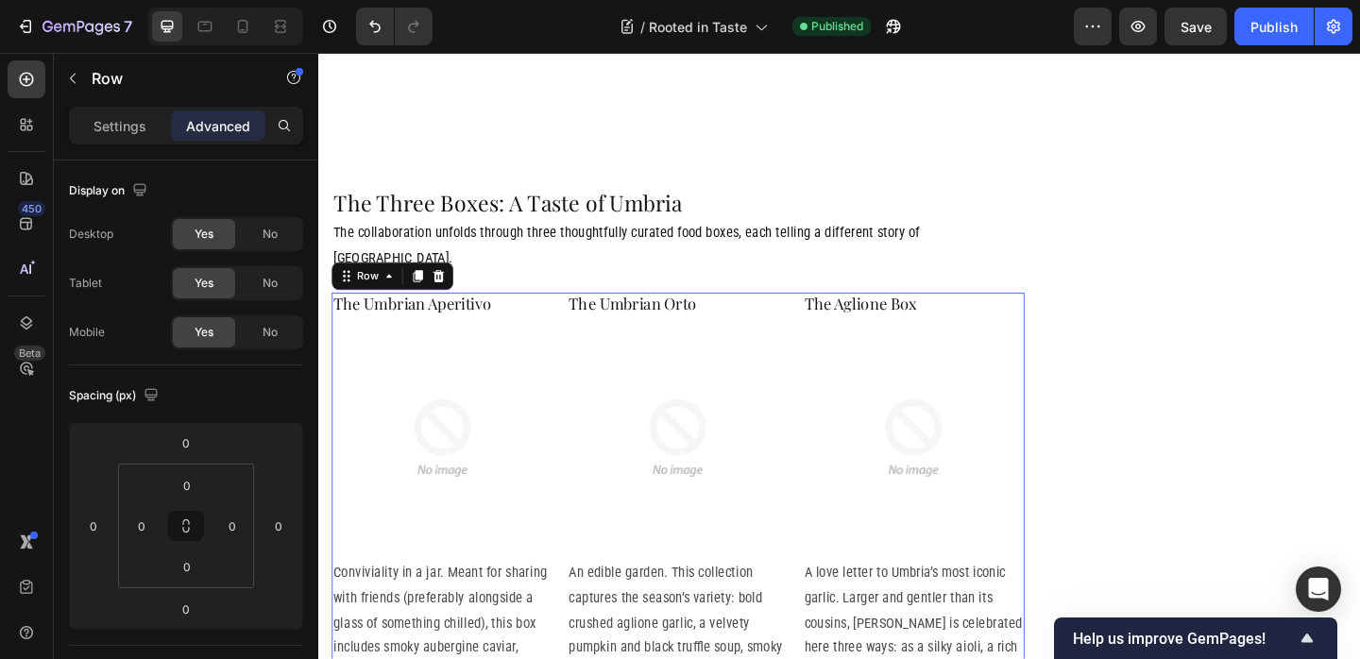
click at [1082, 314] on div "The Aglione Box Heading Image A love letter to Umbria’s most iconic garlic. Lar…" at bounding box center [964, 597] width 241 height 566
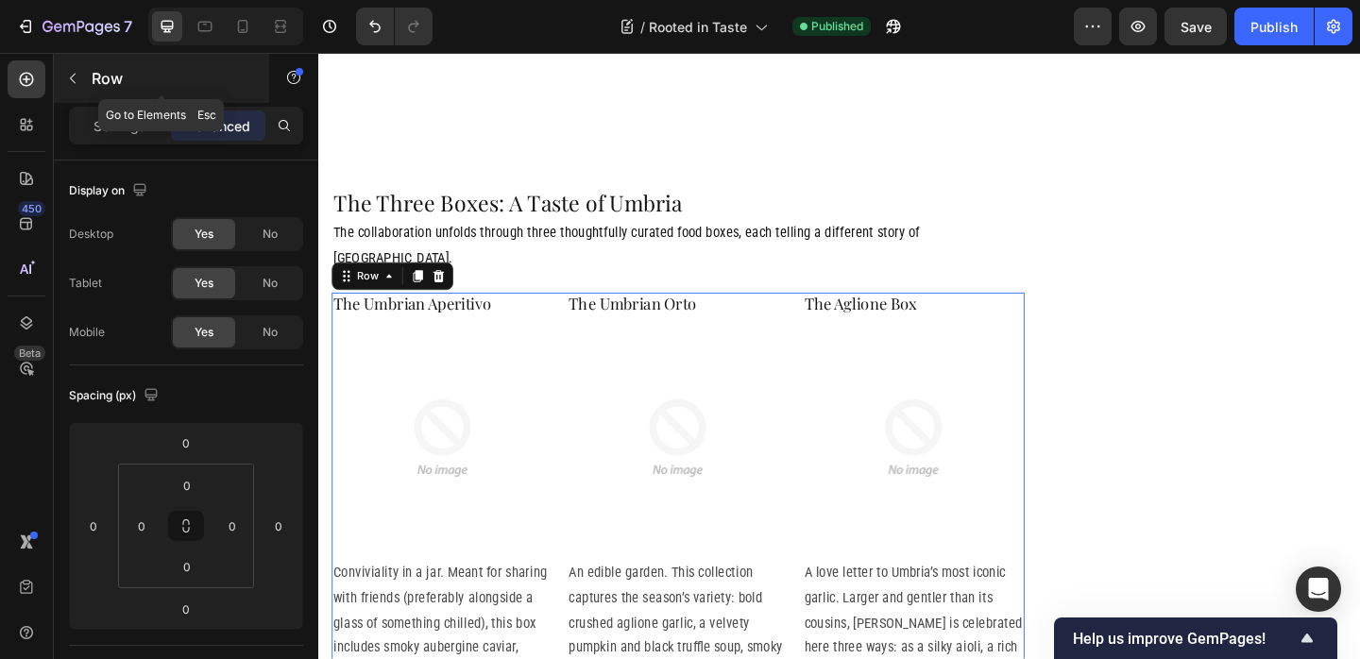
click at [69, 82] on icon "button" at bounding box center [72, 78] width 15 height 15
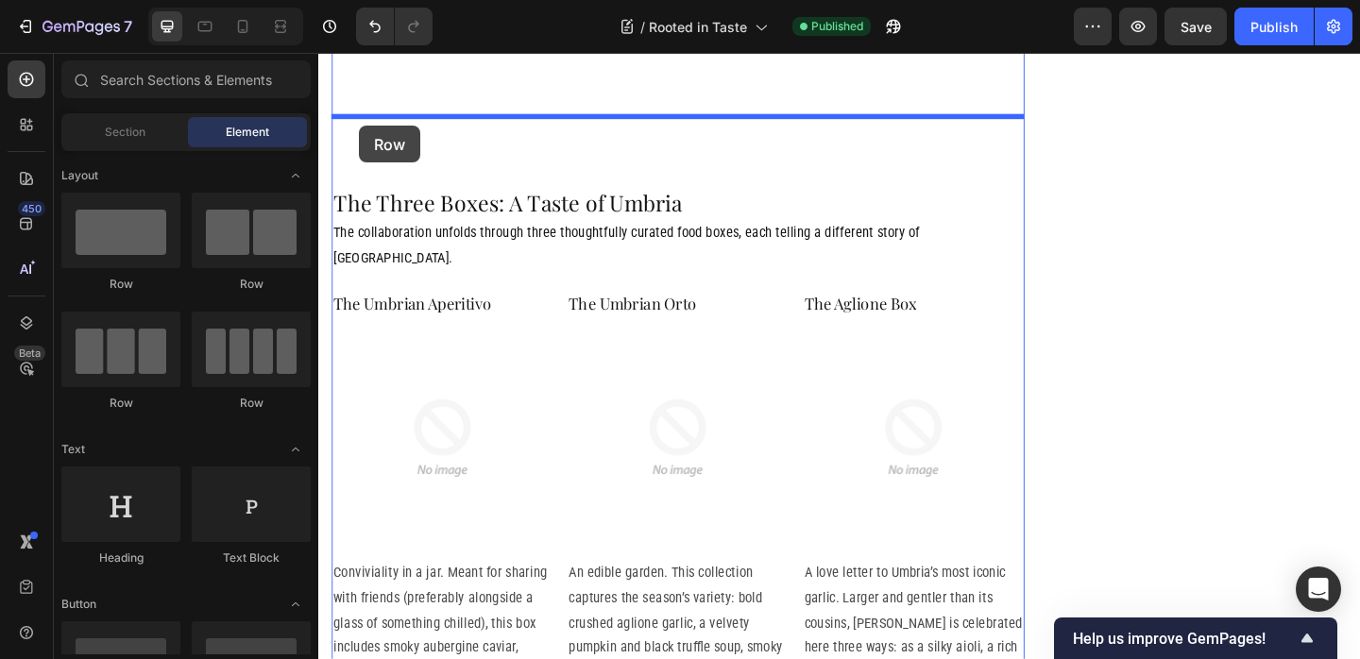
drag, startPoint x: 501, startPoint y: 269, endPoint x: 363, endPoint y: 132, distance: 194.3
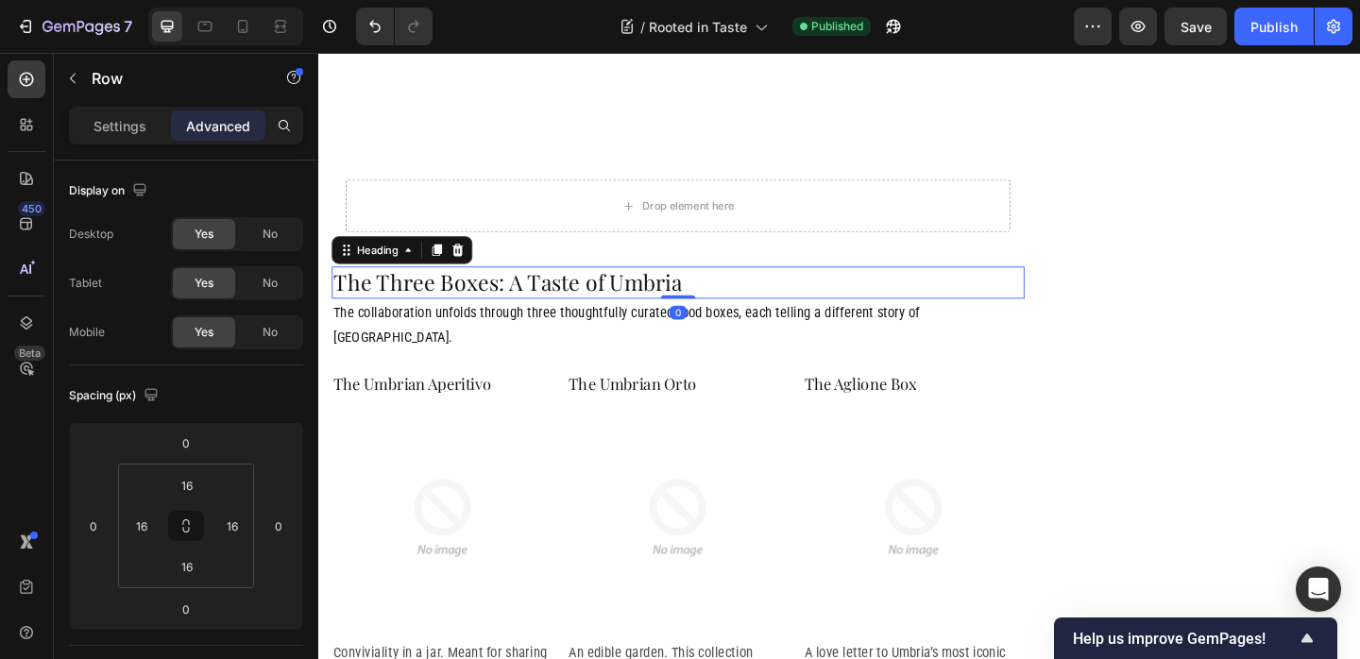
click at [356, 287] on p "The Three Boxes: A Taste of Umbria" at bounding box center [709, 302] width 750 height 31
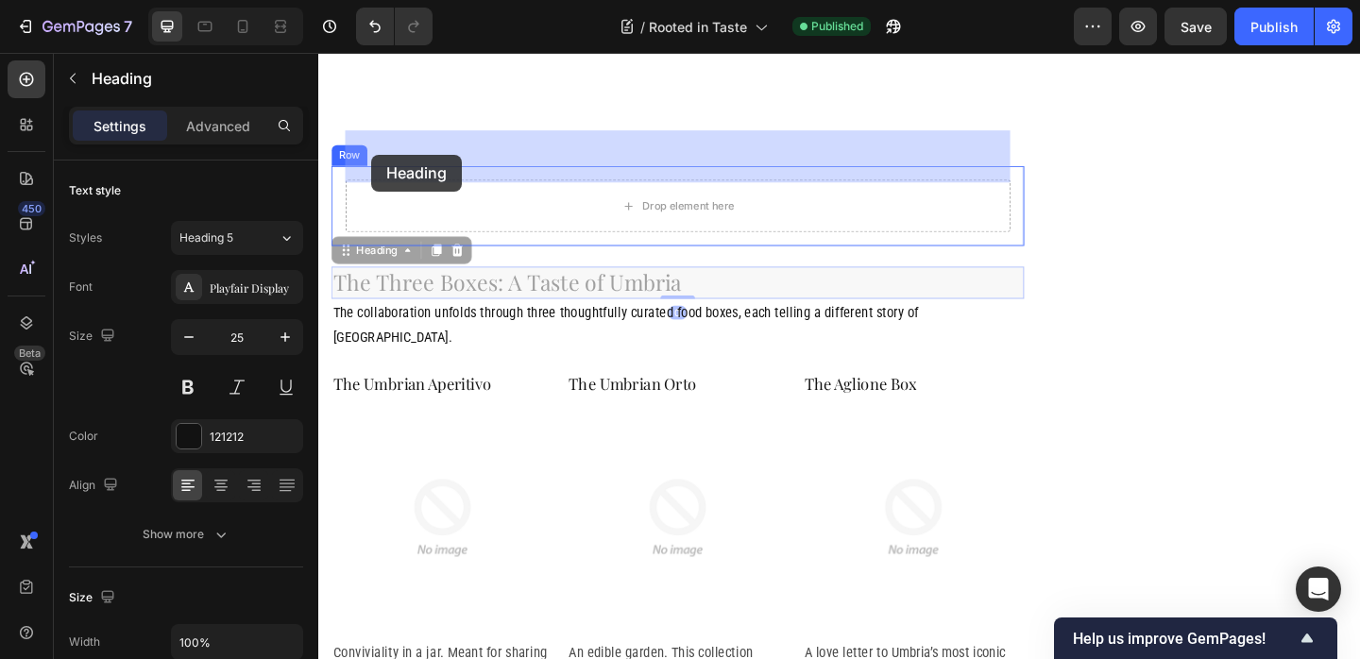
drag, startPoint x: 345, startPoint y: 213, endPoint x: 376, endPoint y: 162, distance: 59.8
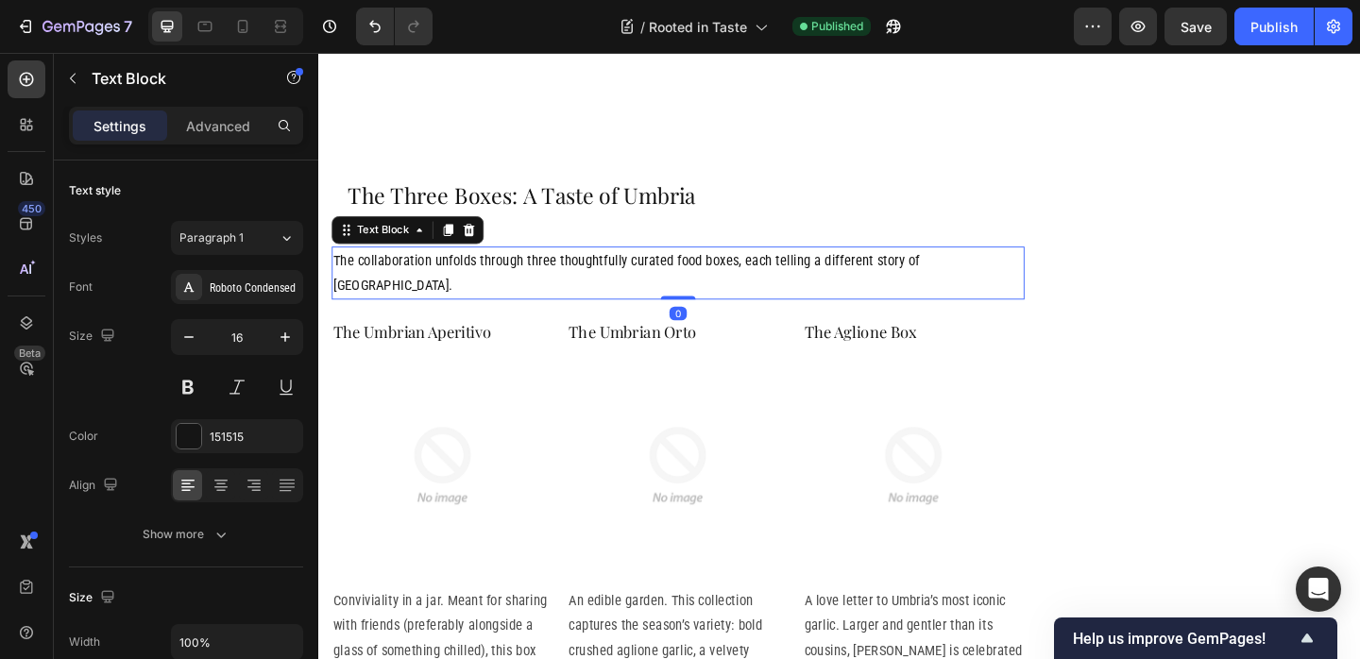
click at [371, 265] on p "The collaboration unfolds through three thoughtfully curated food boxes, each t…" at bounding box center [709, 292] width 750 height 55
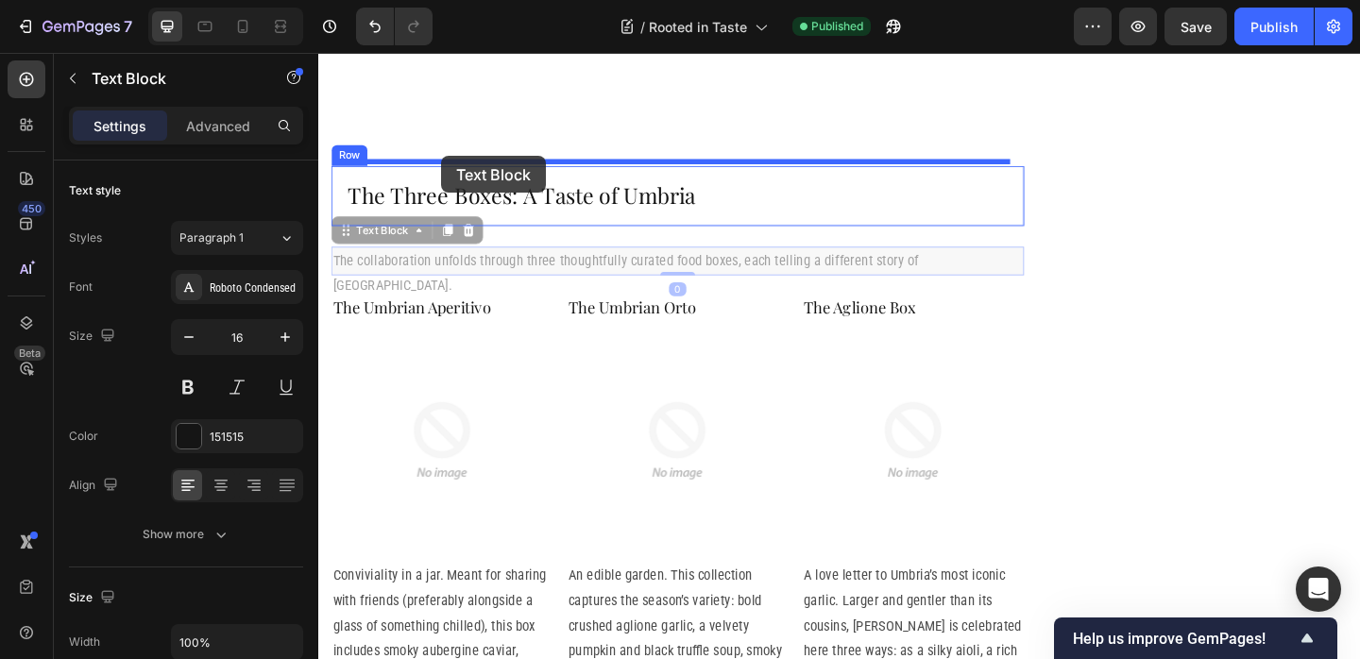
drag, startPoint x: 346, startPoint y: 195, endPoint x: 451, endPoint y: 165, distance: 110.0
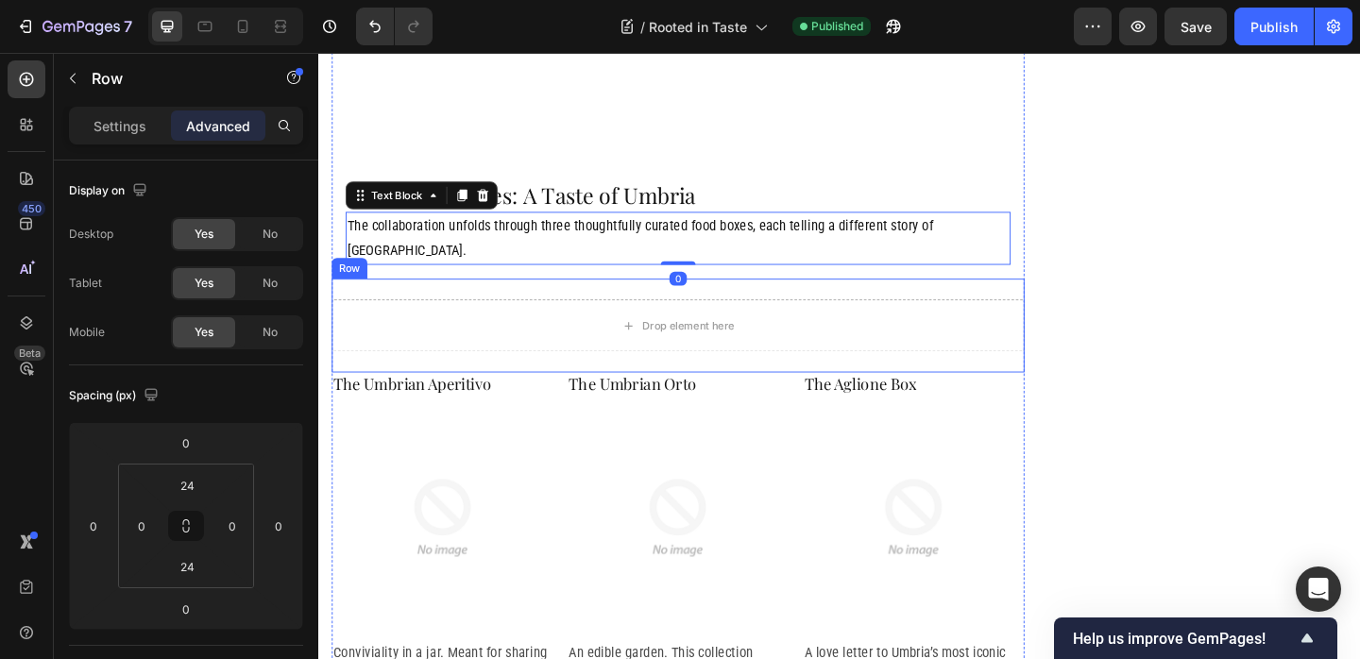
click at [483, 298] on div "Drop element here Row" at bounding box center [709, 349] width 754 height 102
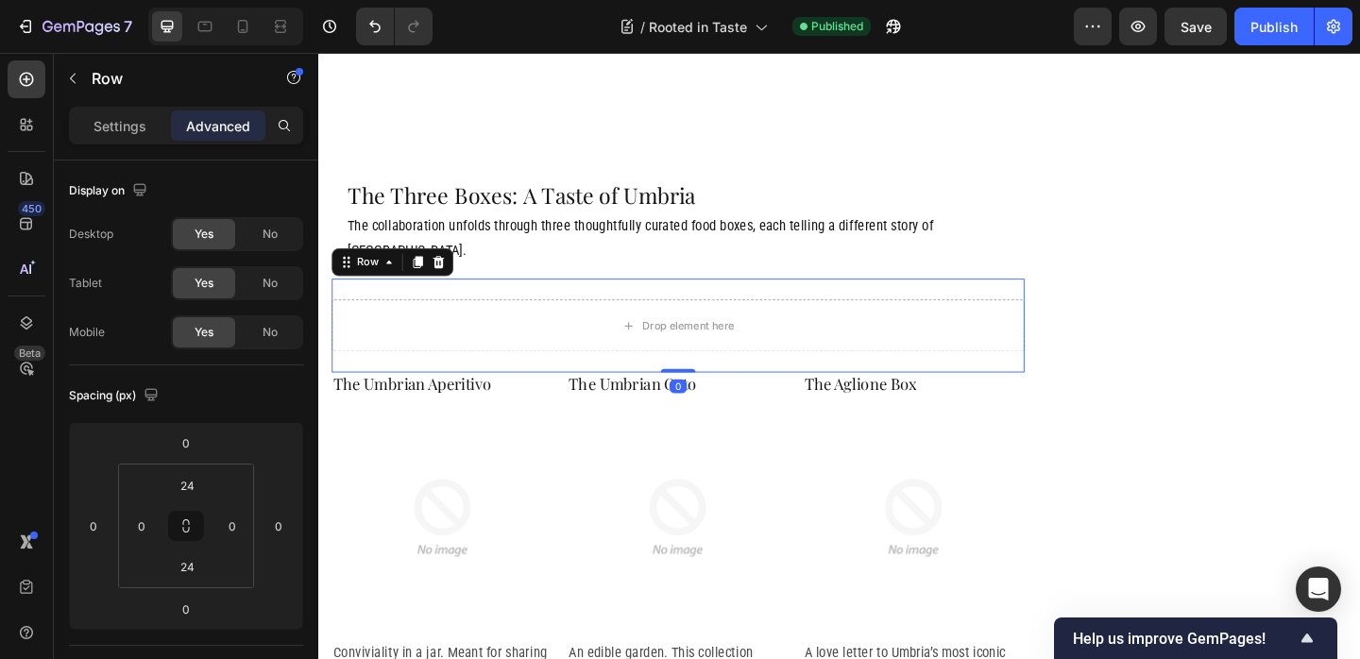
click at [446, 274] on icon at bounding box center [449, 280] width 12 height 13
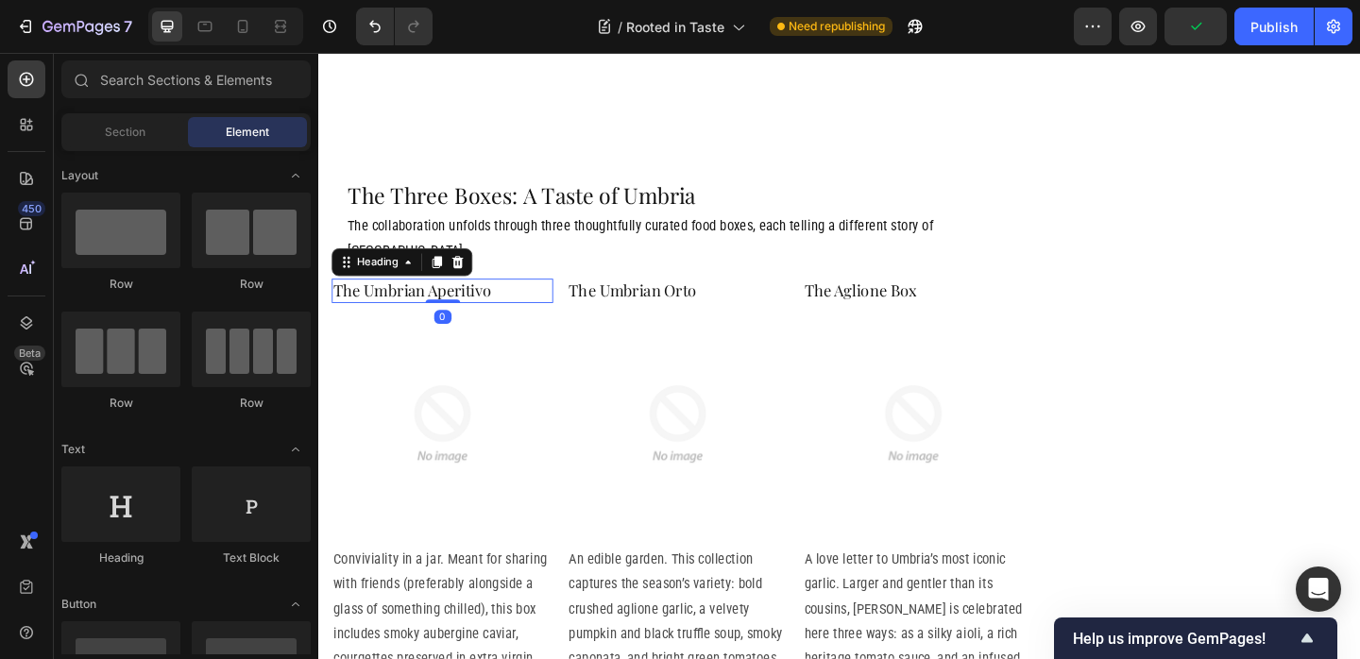
click at [568, 300] on p "The Umbrian Aperitivo" at bounding box center [452, 311] width 237 height 22
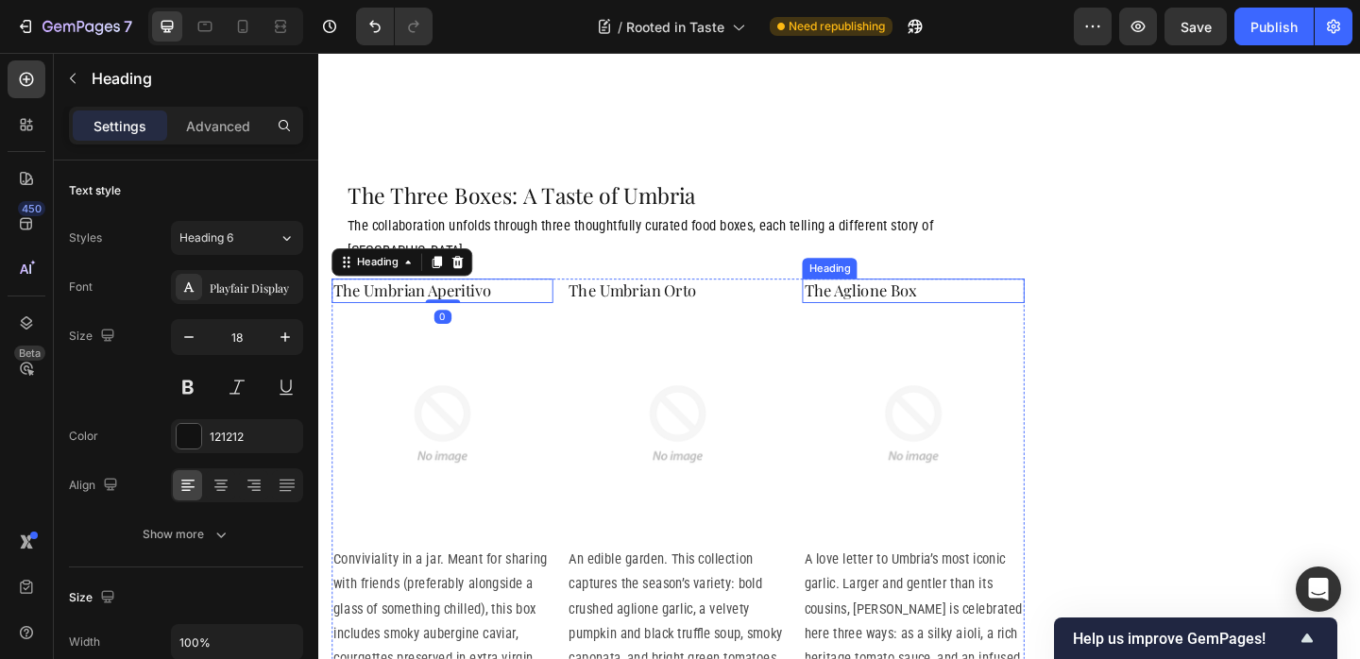
click at [1075, 300] on p "The Aglione Box" at bounding box center [964, 311] width 237 height 22
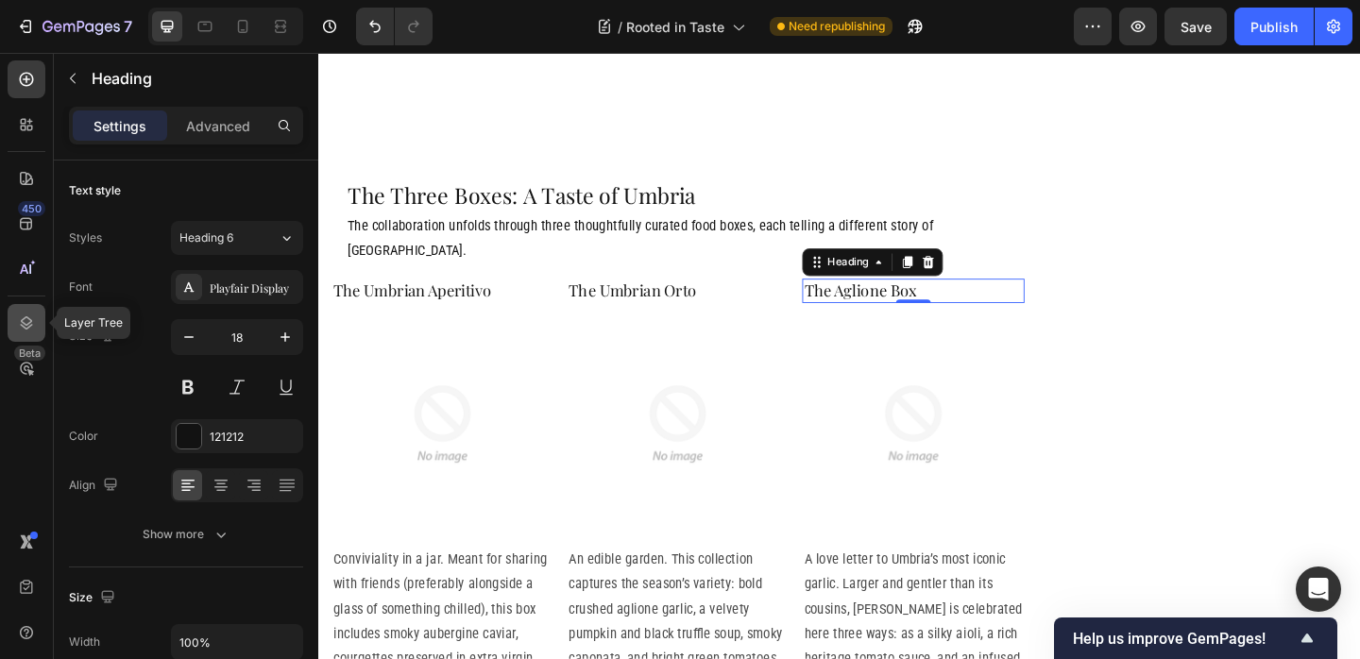
click at [27, 339] on div at bounding box center [27, 323] width 38 height 38
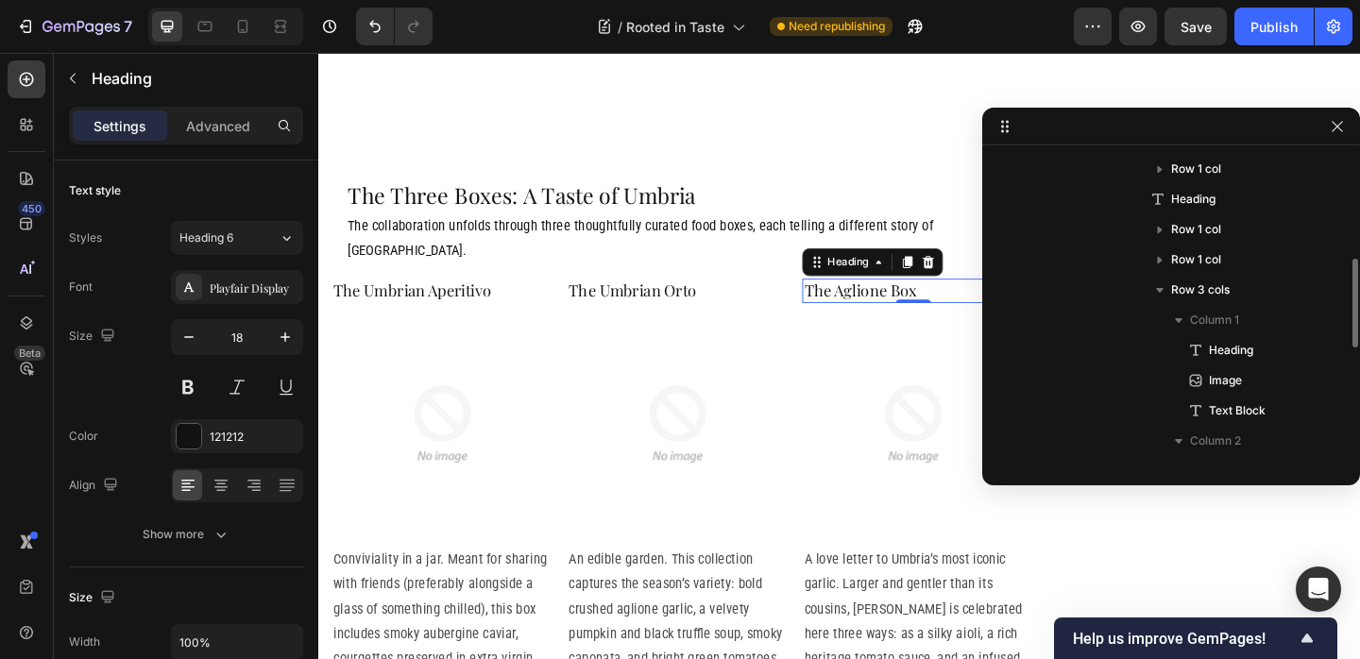
scroll to position [359, 0]
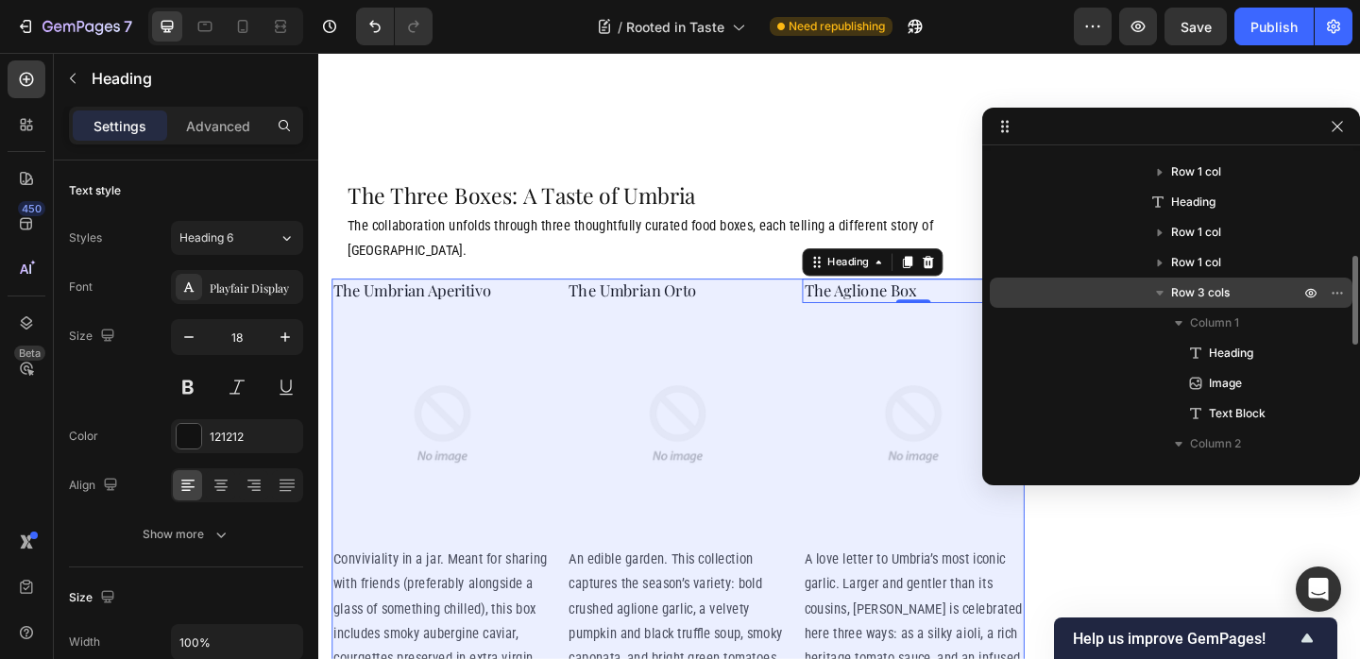
click at [1166, 295] on icon "button" at bounding box center [1159, 292] width 19 height 19
drag, startPoint x: 1197, startPoint y: 294, endPoint x: 1187, endPoint y: 285, distance: 13.4
click at [1201, 286] on span "Row 3 cols" at bounding box center [1200, 292] width 59 height 19
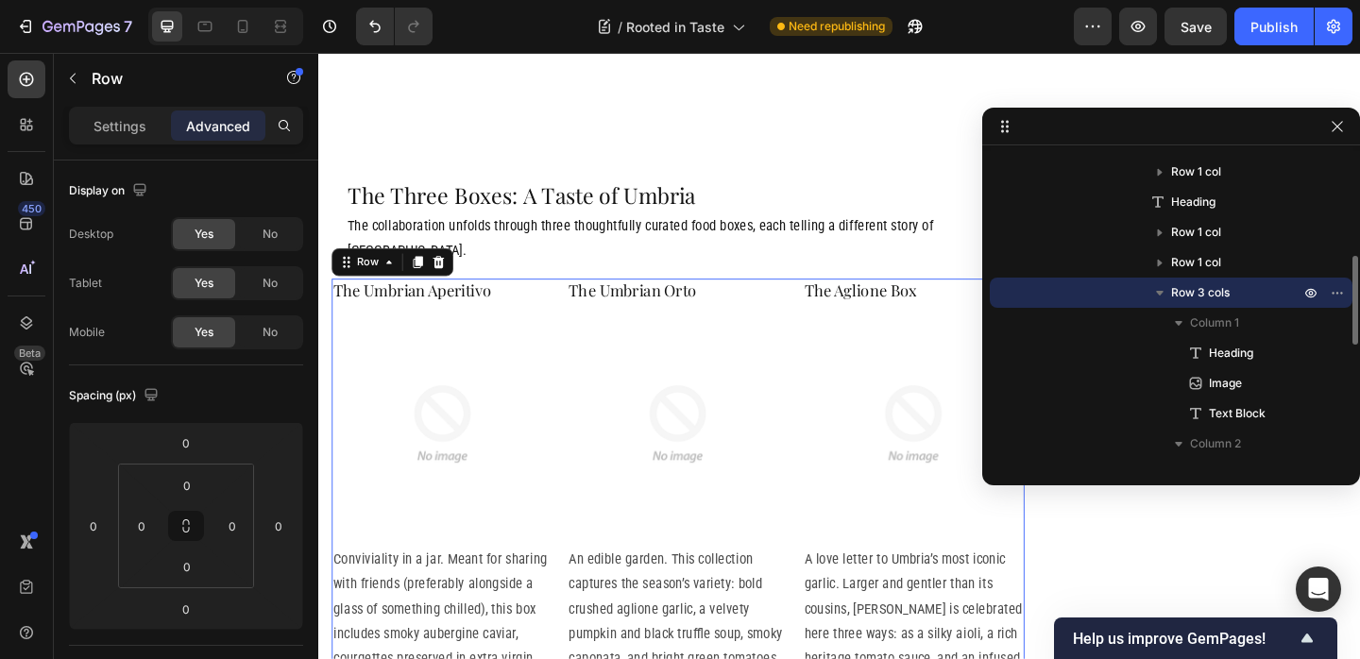
drag, startPoint x: 1147, startPoint y: 284, endPoint x: 1172, endPoint y: 289, distance: 25.0
click at [1147, 284] on div "Row 3 cols" at bounding box center [1171, 293] width 348 height 30
click at [1198, 290] on span "Row 3 cols" at bounding box center [1200, 292] width 59 height 19
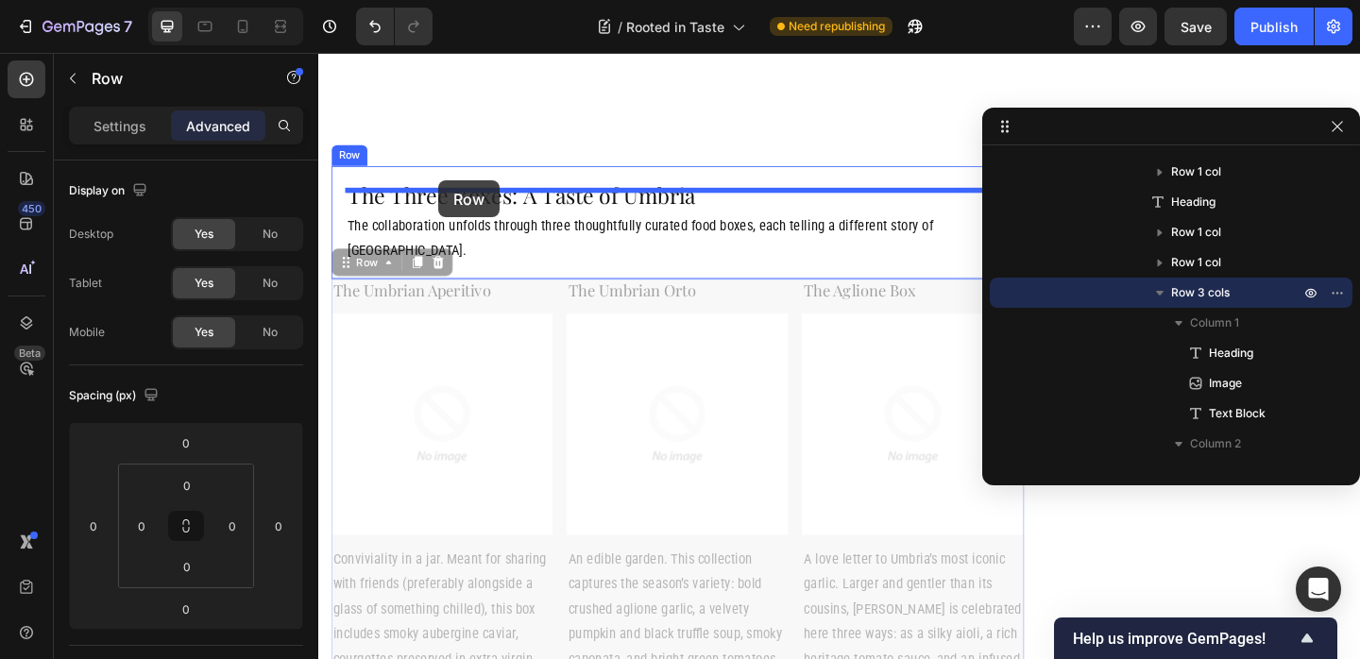
drag, startPoint x: 355, startPoint y: 202, endPoint x: 448, endPoint y: 192, distance: 93.1
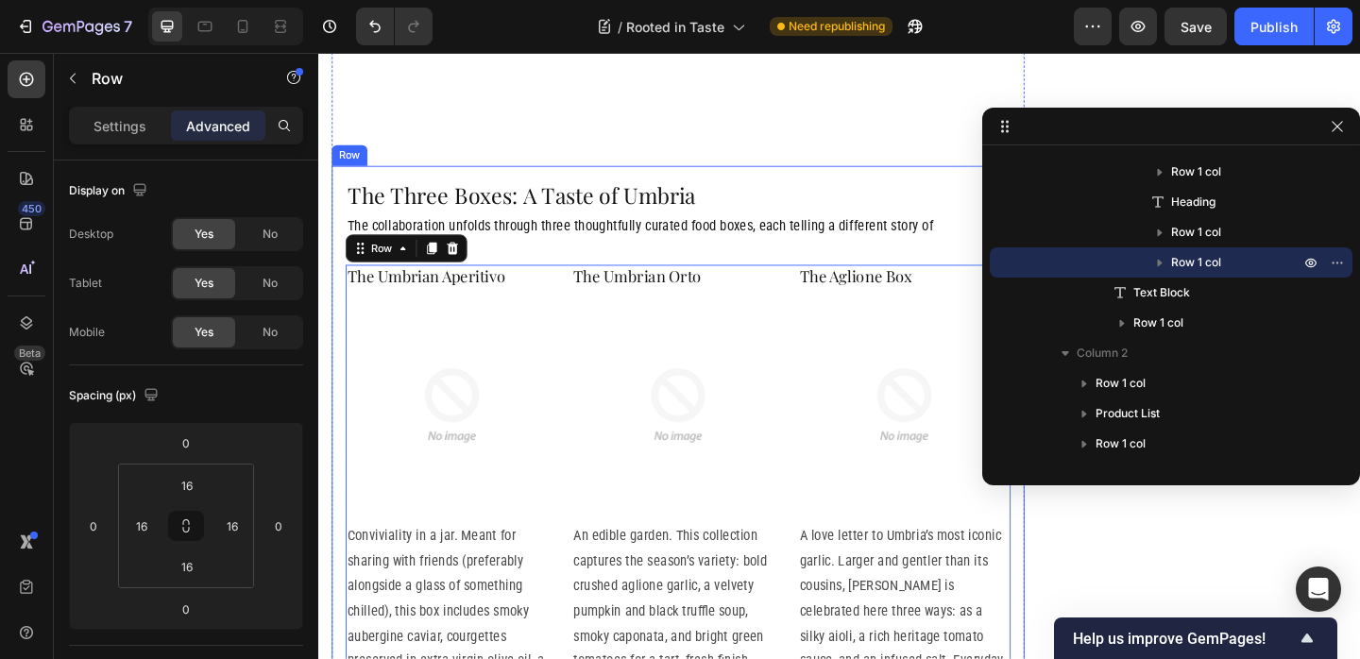
click at [801, 176] on div "The Three Boxes: A Taste of Umbria Heading The collaboration unfolds through th…" at bounding box center [709, 528] width 754 height 705
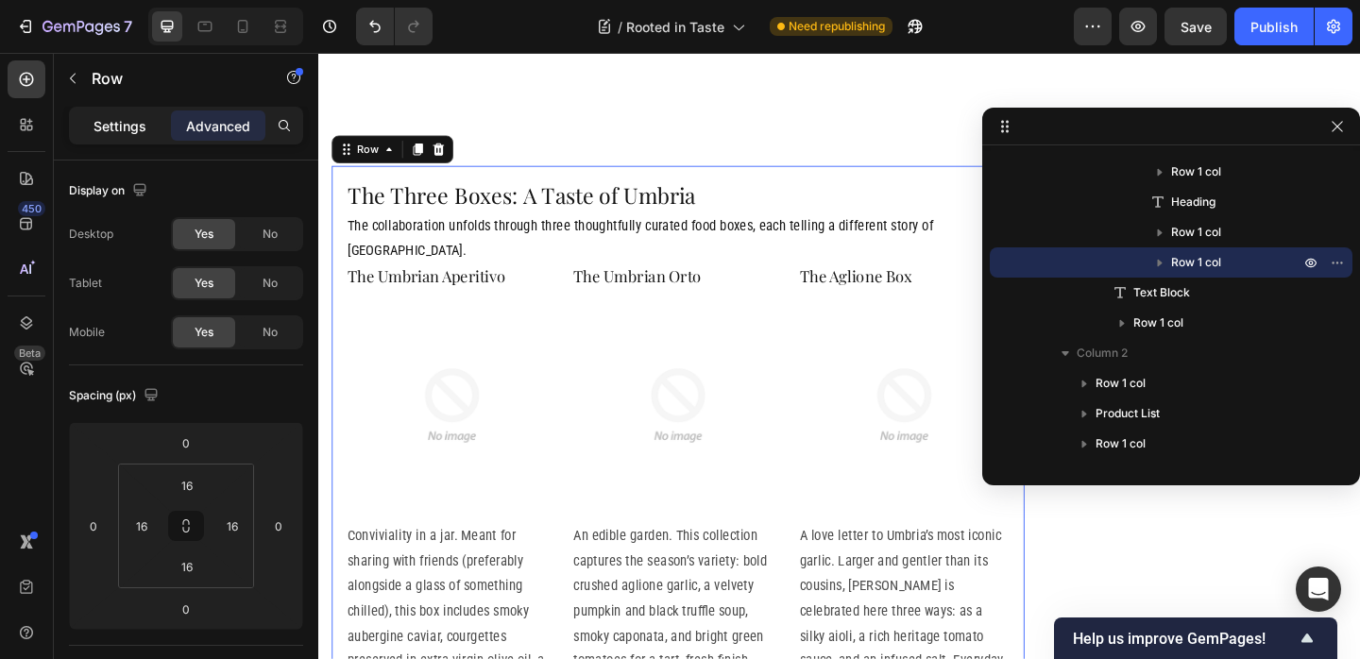
click at [144, 137] on div "Settings" at bounding box center [120, 125] width 94 height 30
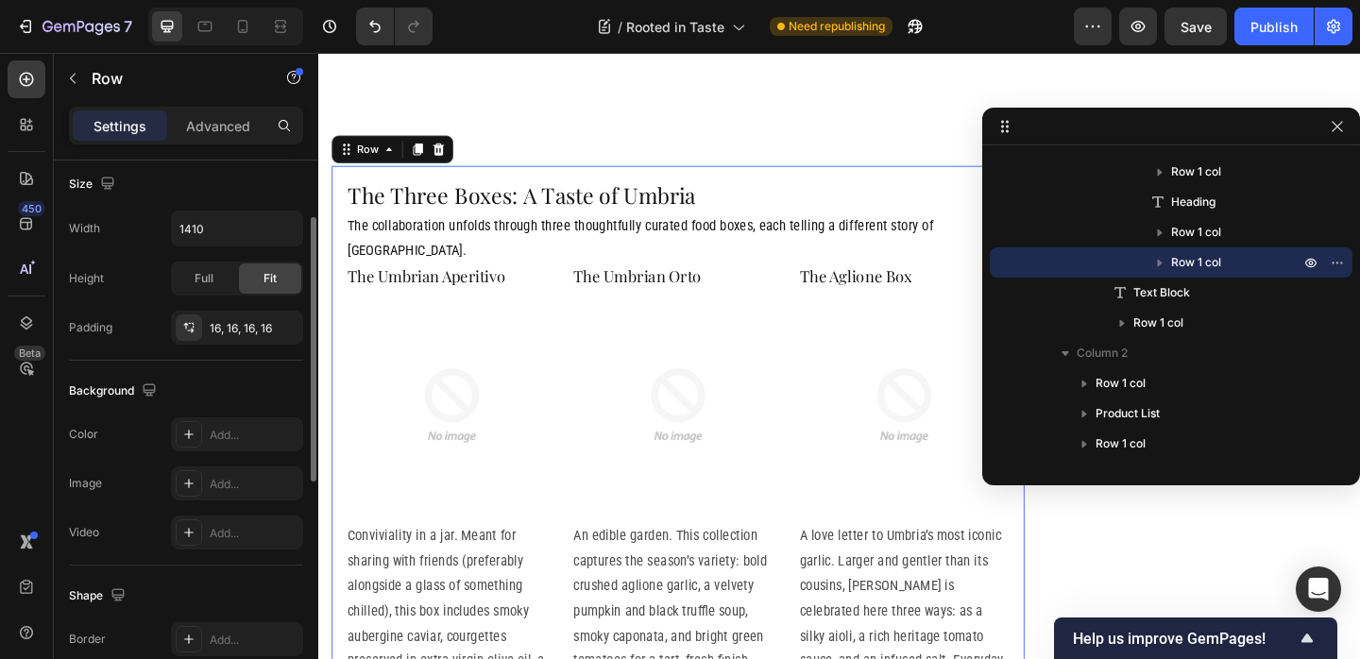
scroll to position [417, 0]
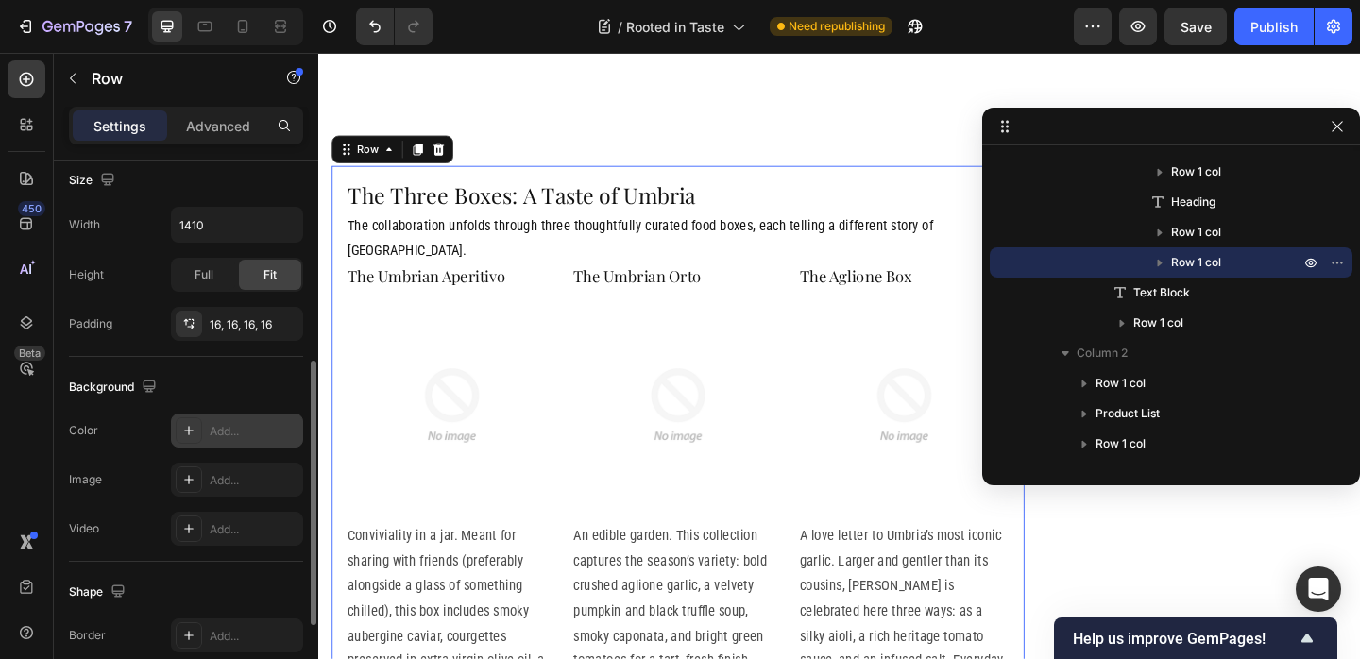
click at [191, 430] on icon at bounding box center [188, 430] width 15 height 15
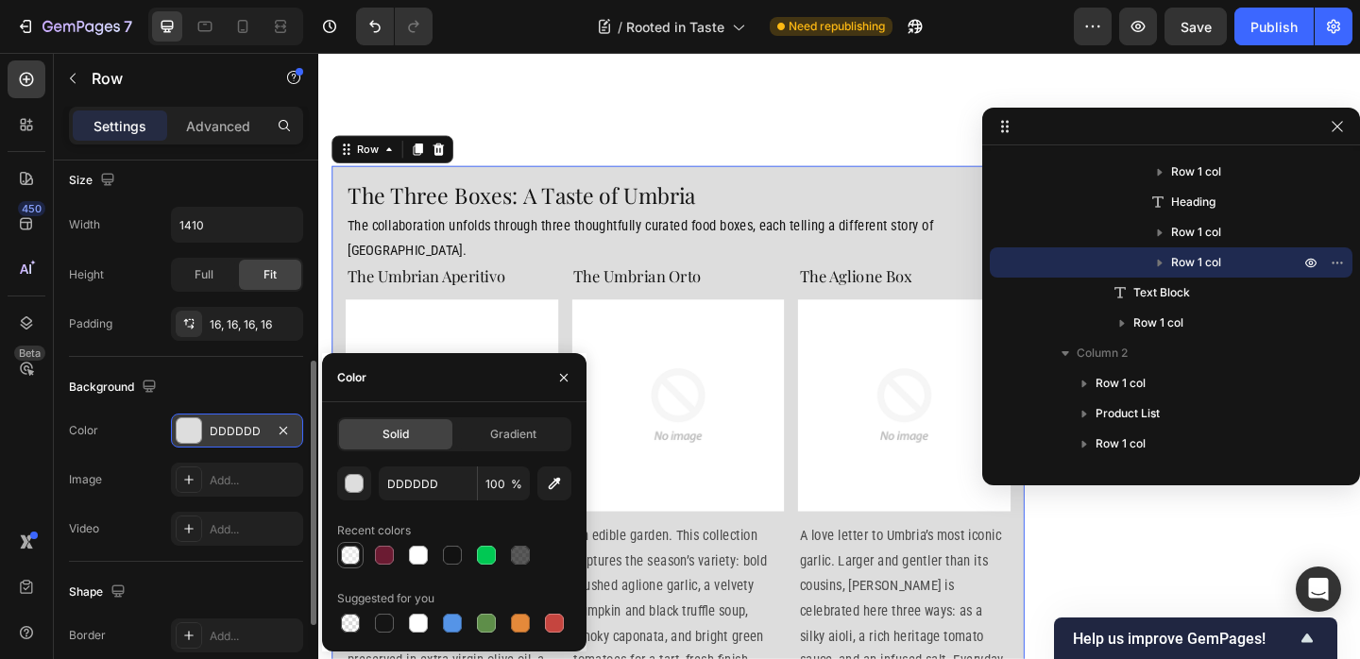
click at [350, 558] on div at bounding box center [350, 555] width 19 height 19
type input "FFFFFF"
type input "40"
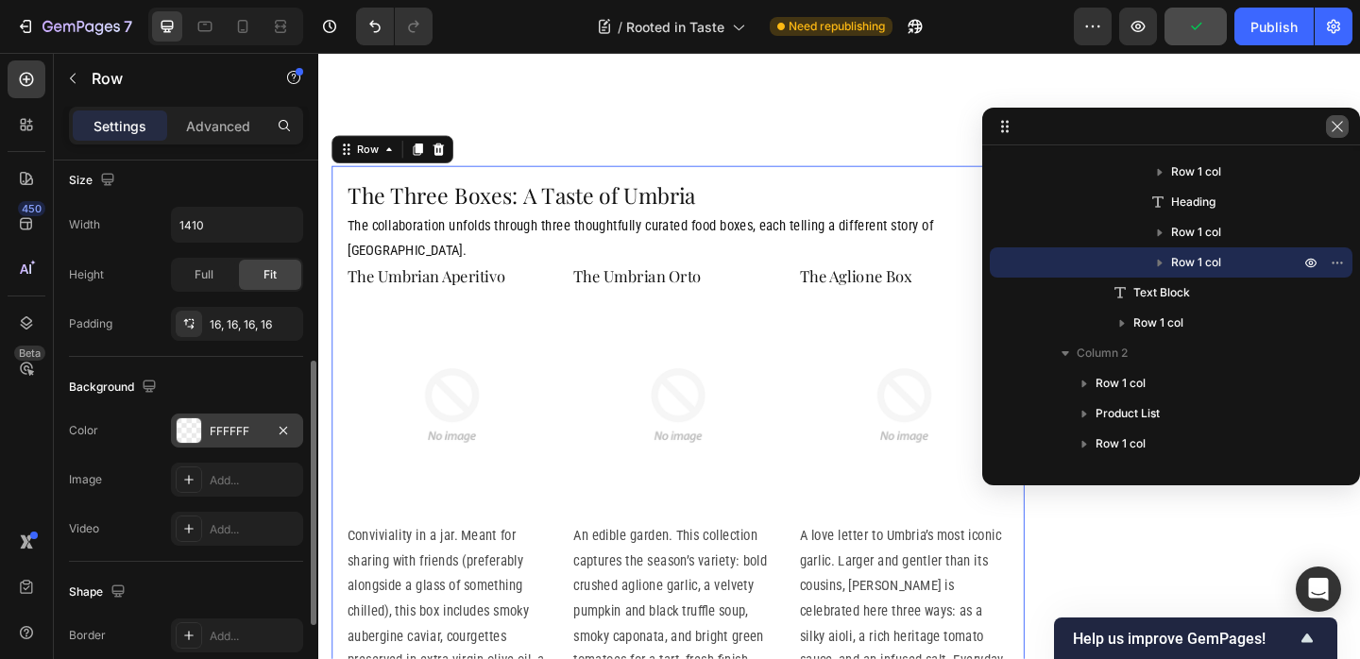
click at [1336, 127] on icon "button" at bounding box center [1337, 126] width 10 height 10
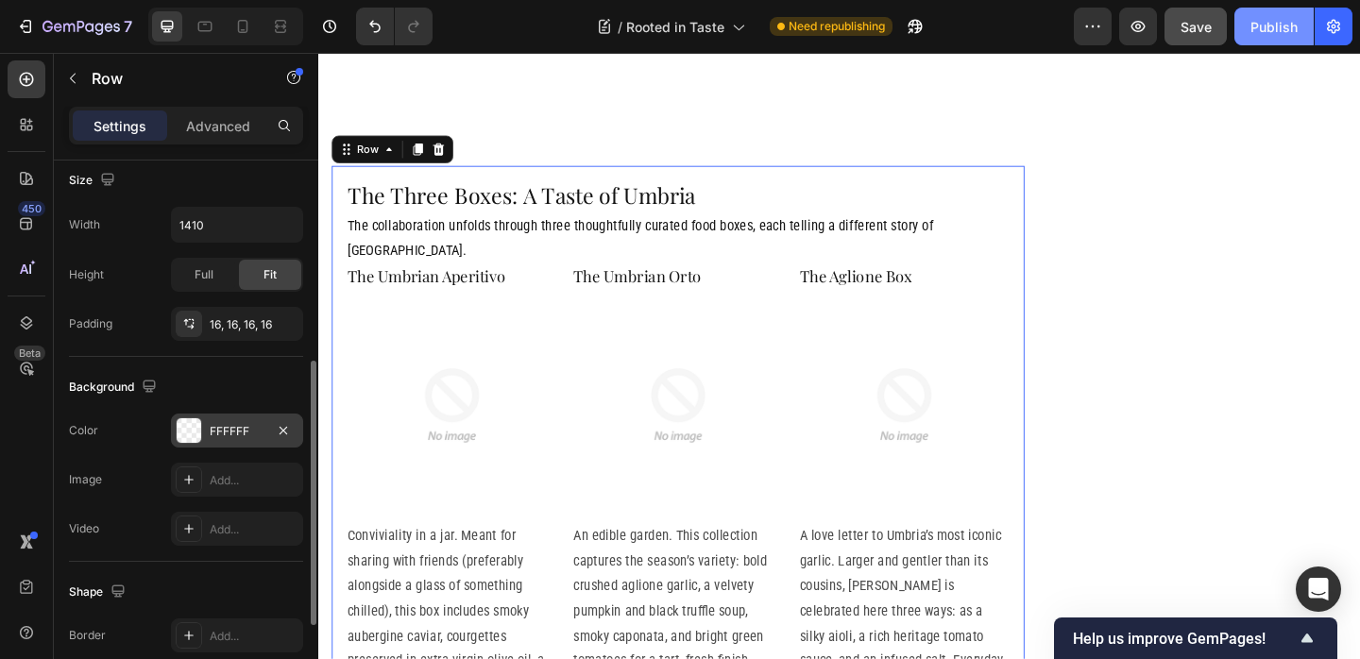
click at [1281, 29] on div "Publish" at bounding box center [1273, 27] width 47 height 20
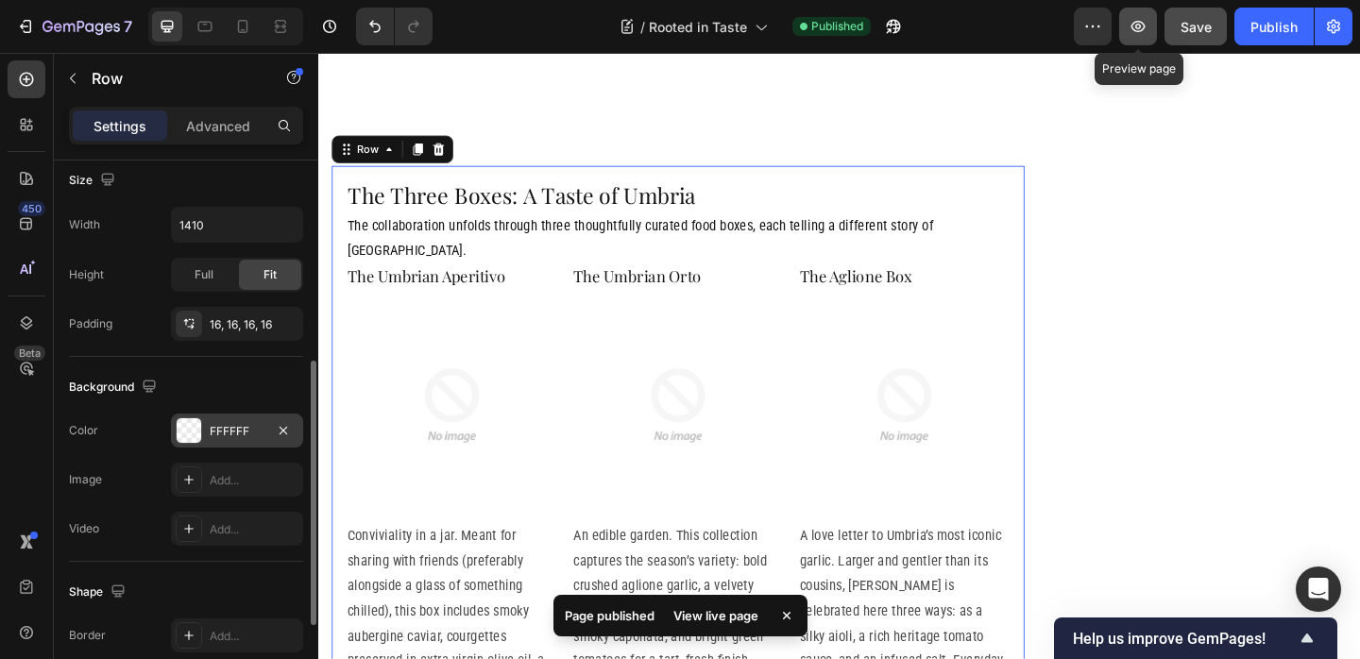
click at [1146, 32] on icon "button" at bounding box center [1137, 26] width 19 height 19
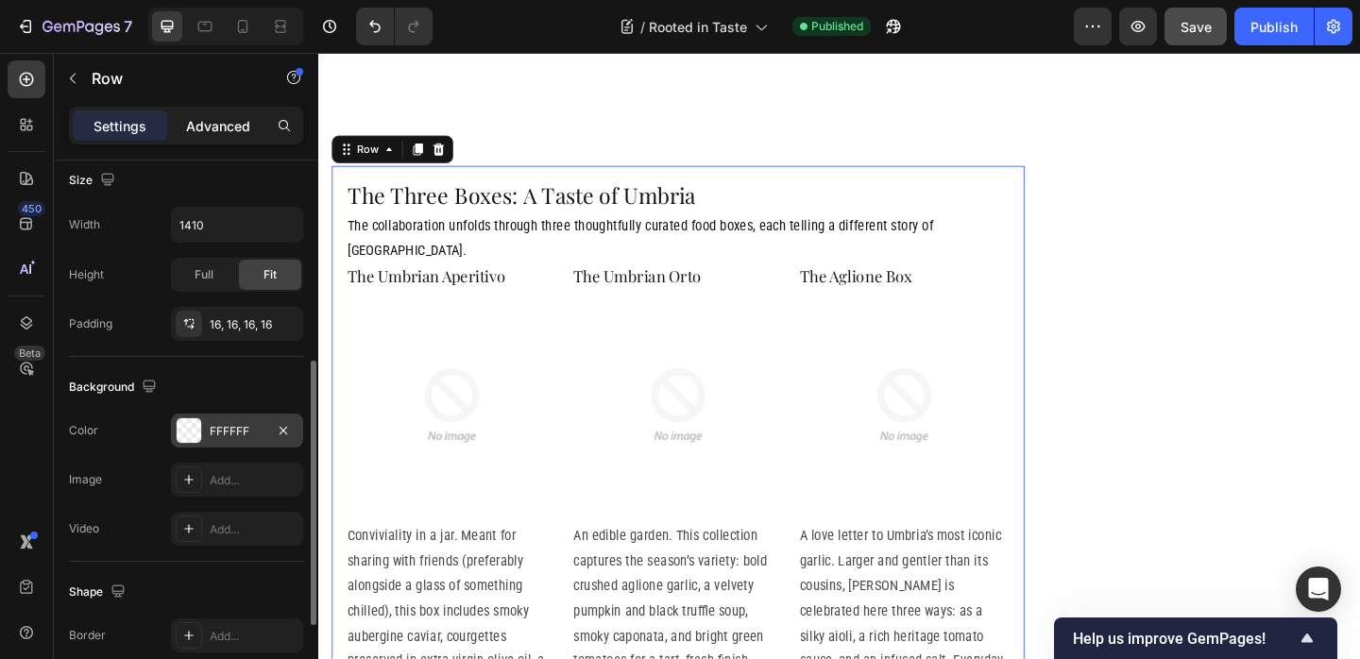
click at [211, 129] on p "Advanced" at bounding box center [218, 126] width 64 height 20
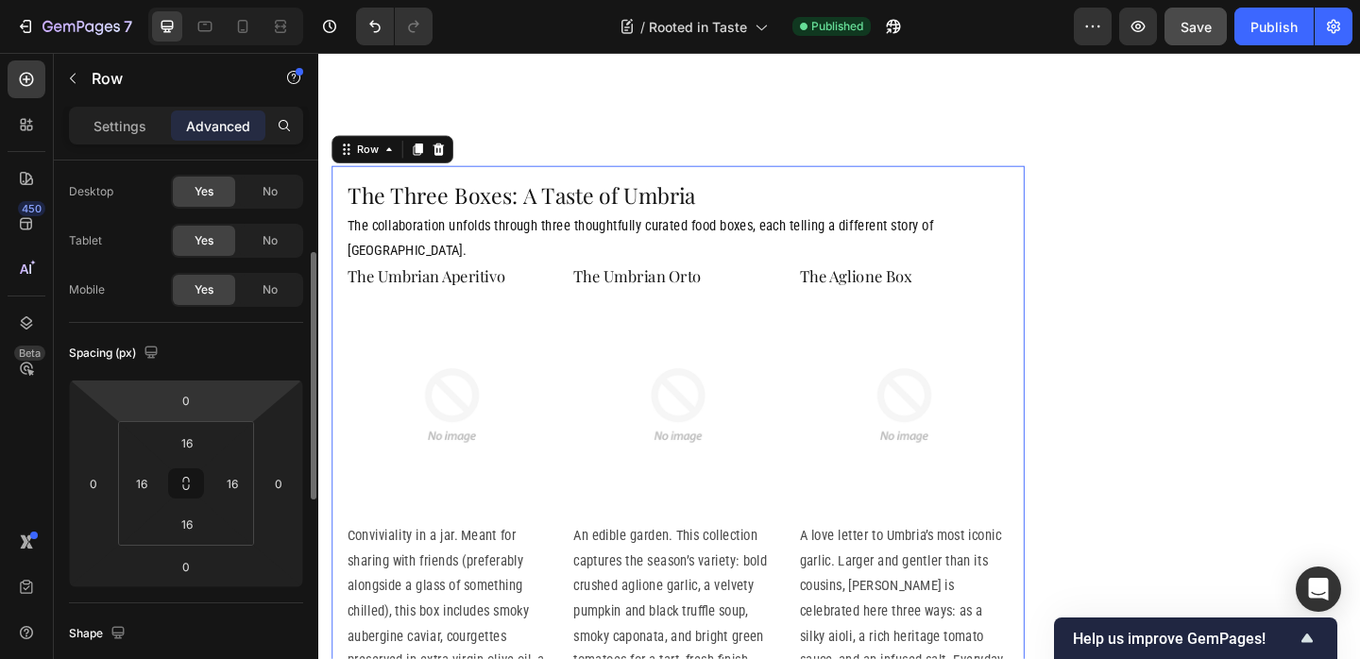
scroll to position [113, 0]
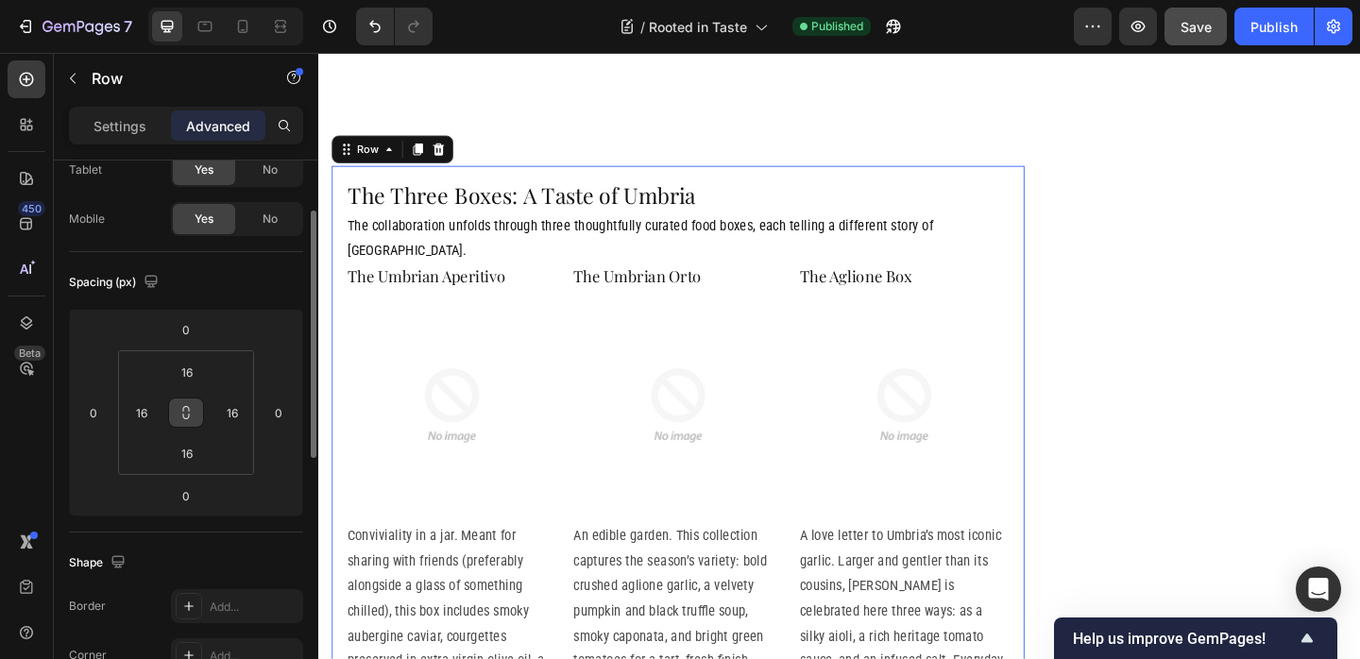
click at [188, 412] on icon at bounding box center [185, 412] width 15 height 15
click at [191, 369] on input "16" at bounding box center [187, 372] width 38 height 28
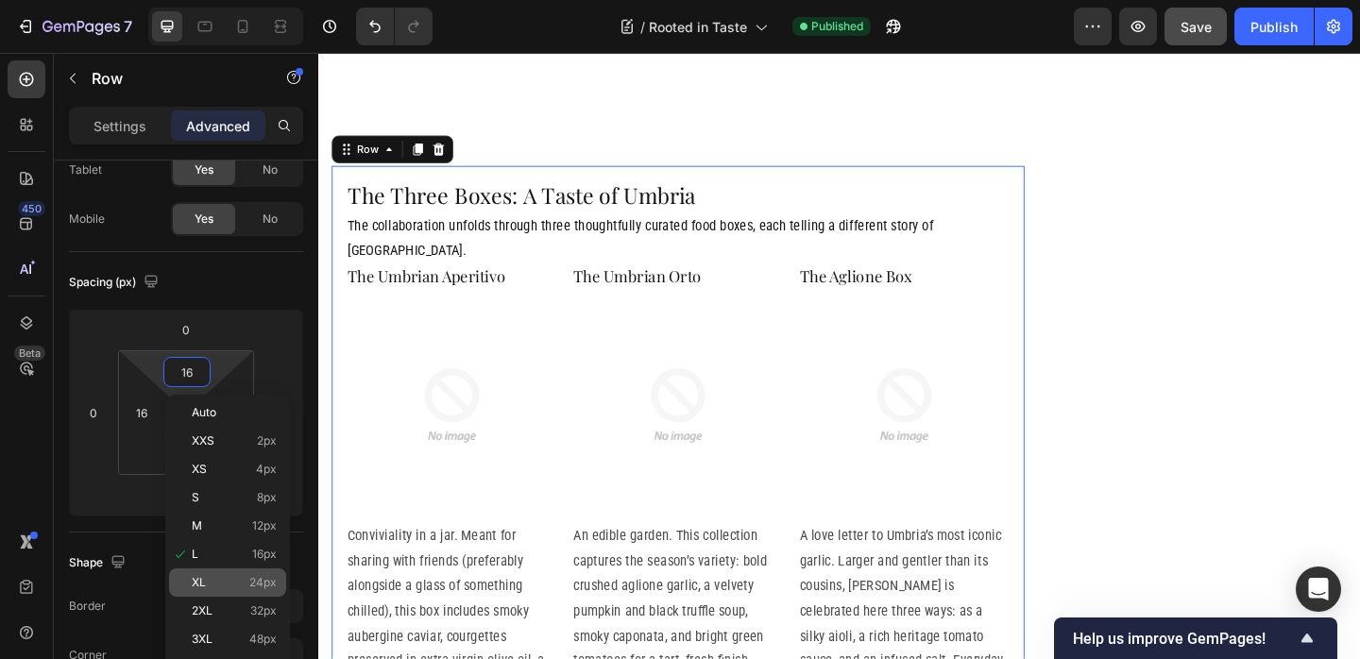
click at [266, 585] on span "24px" at bounding box center [262, 582] width 27 height 13
type input "24"
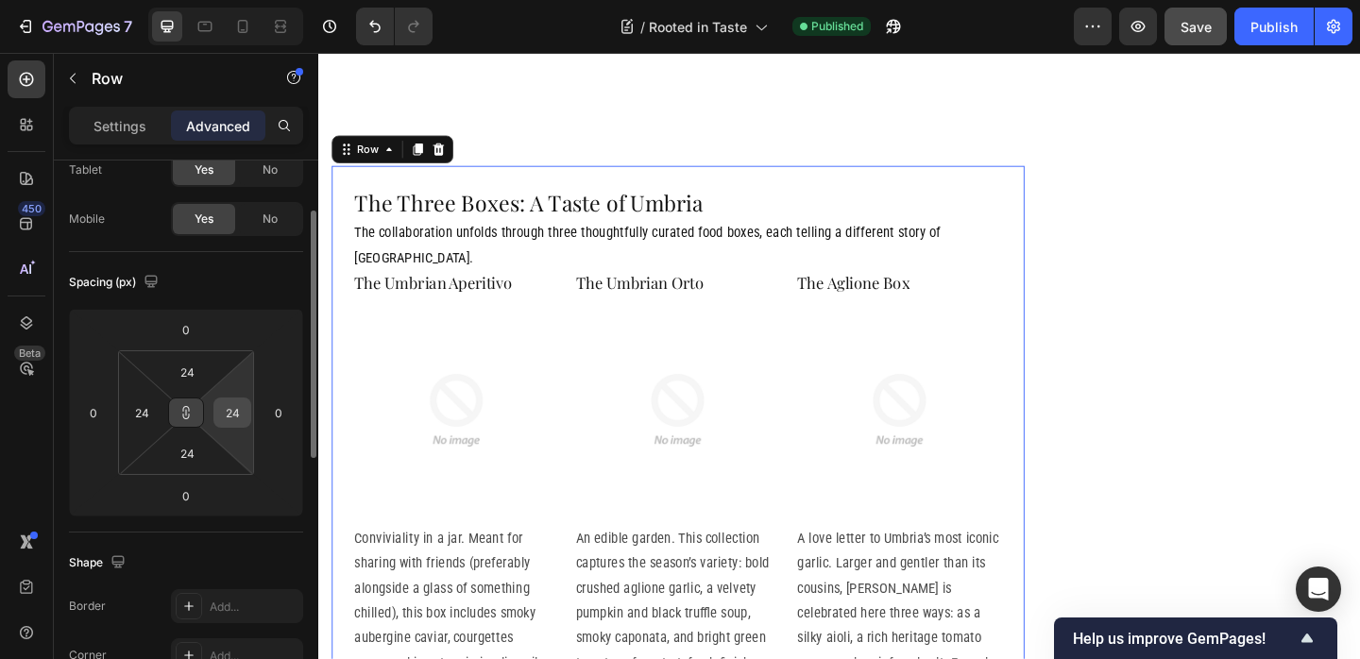
click at [233, 416] on input "24" at bounding box center [232, 413] width 28 height 28
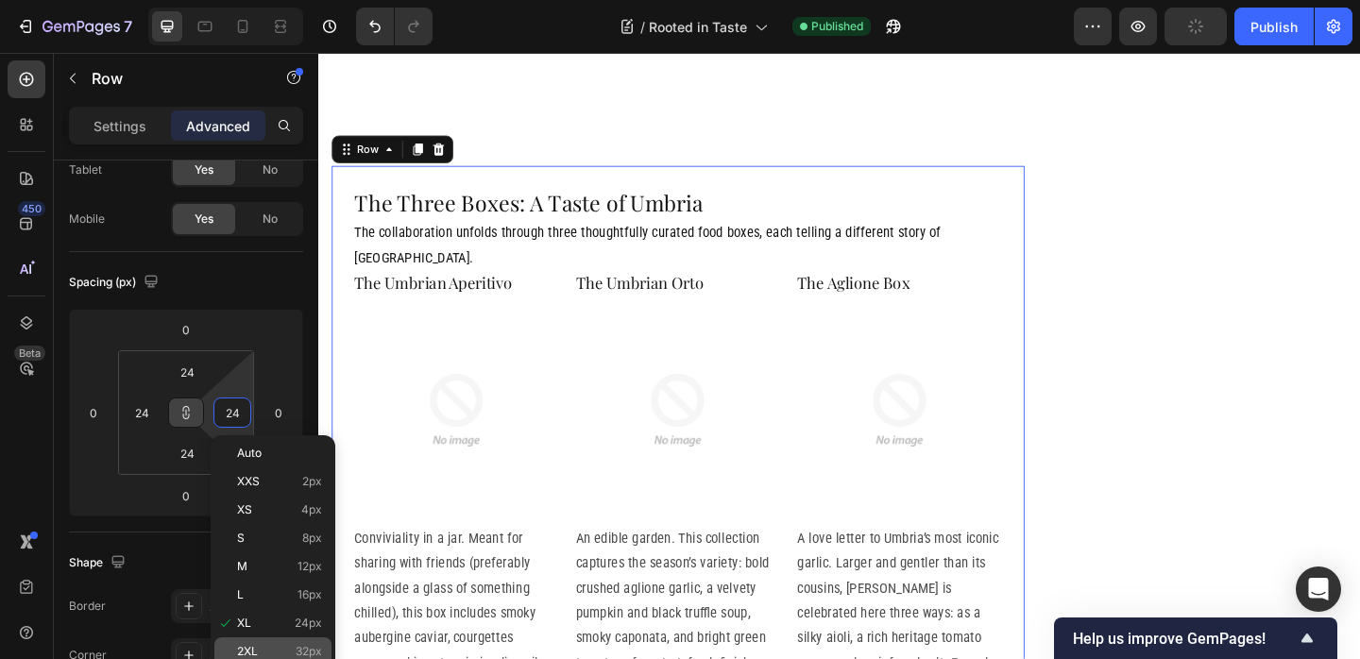
click at [276, 641] on div "2XL 32px" at bounding box center [272, 651] width 117 height 28
type input "32"
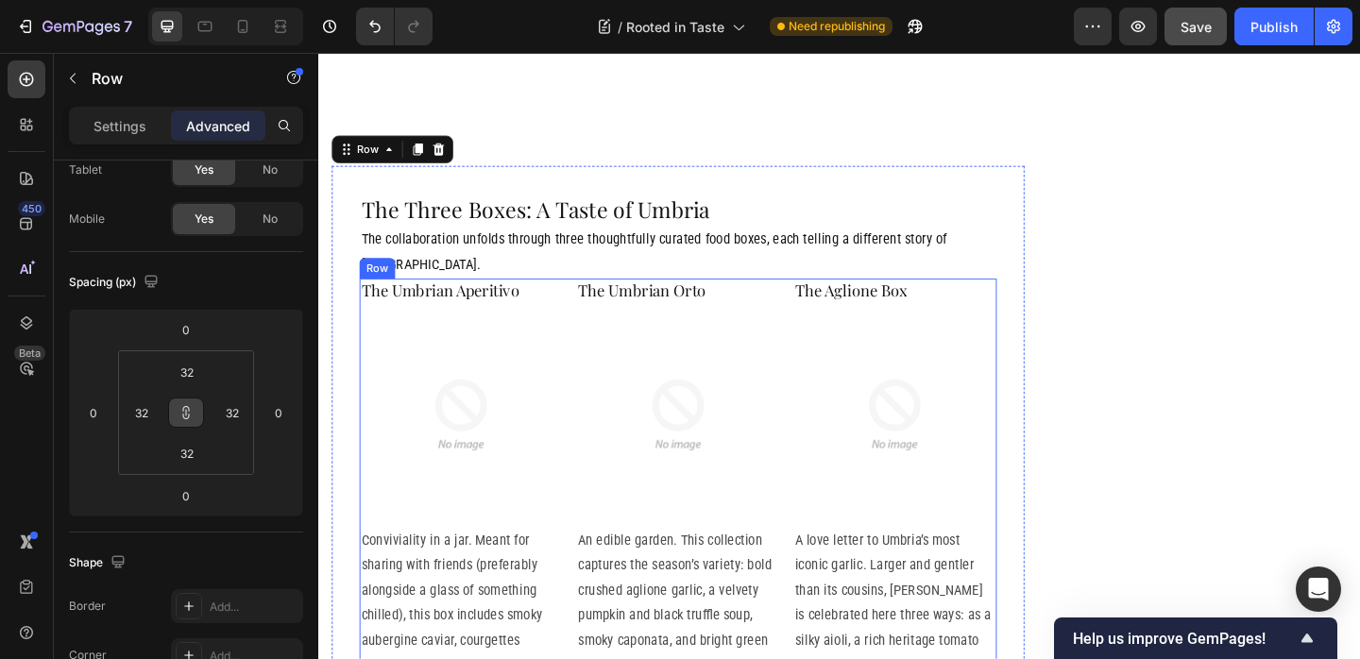
click at [591, 298] on div "The Umbrian Aperitivo Heading Image Conviviality in a jar. Meant for sharing wi…" at bounding box center [709, 584] width 693 height 572
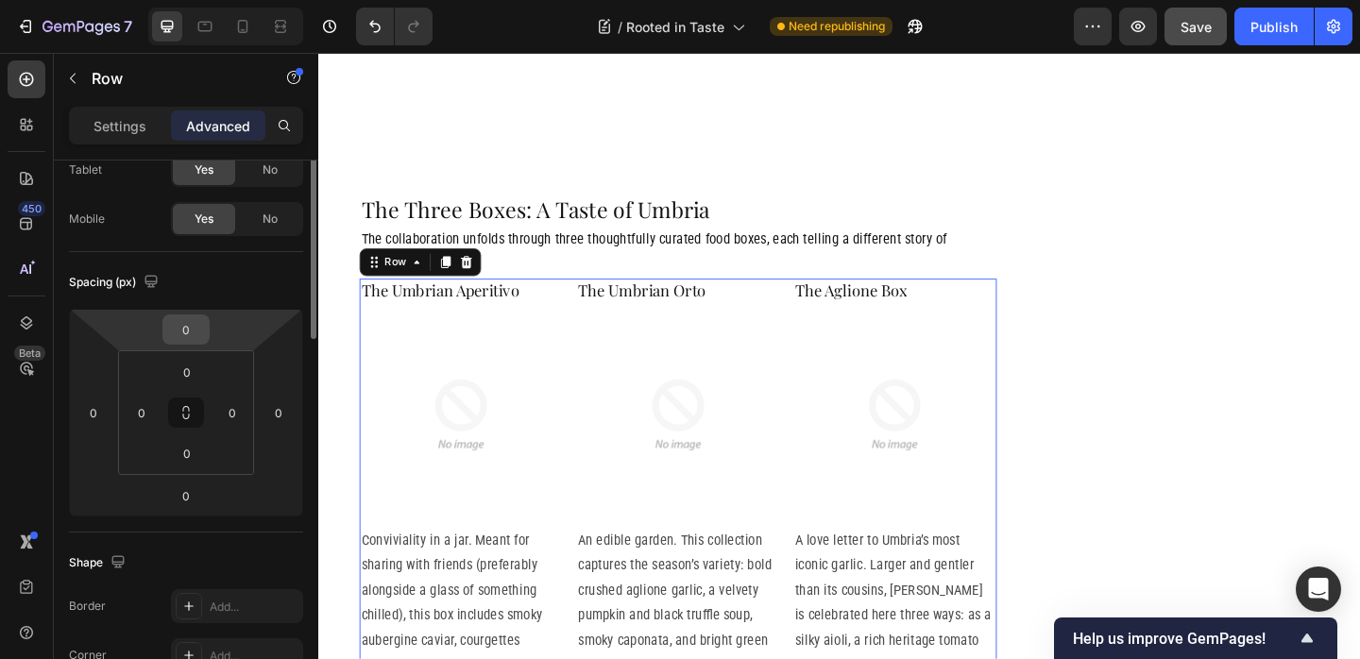
scroll to position [0, 0]
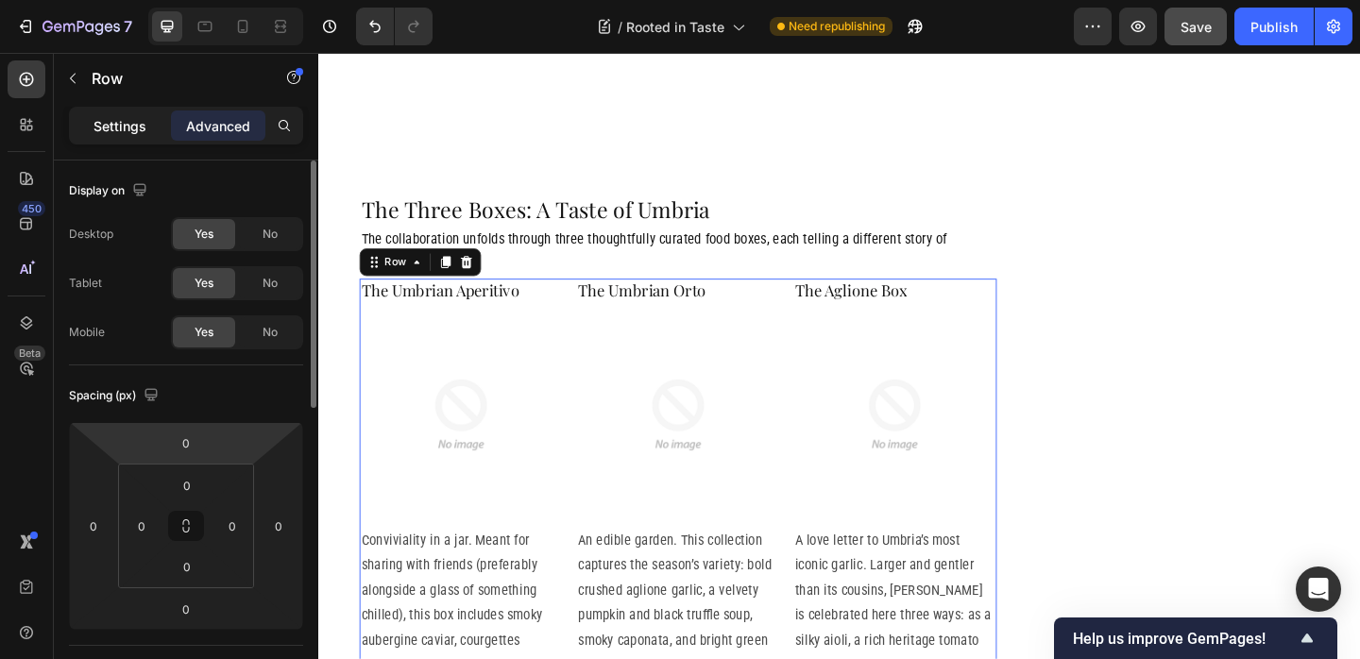
click at [119, 135] on div "Settings" at bounding box center [120, 125] width 94 height 30
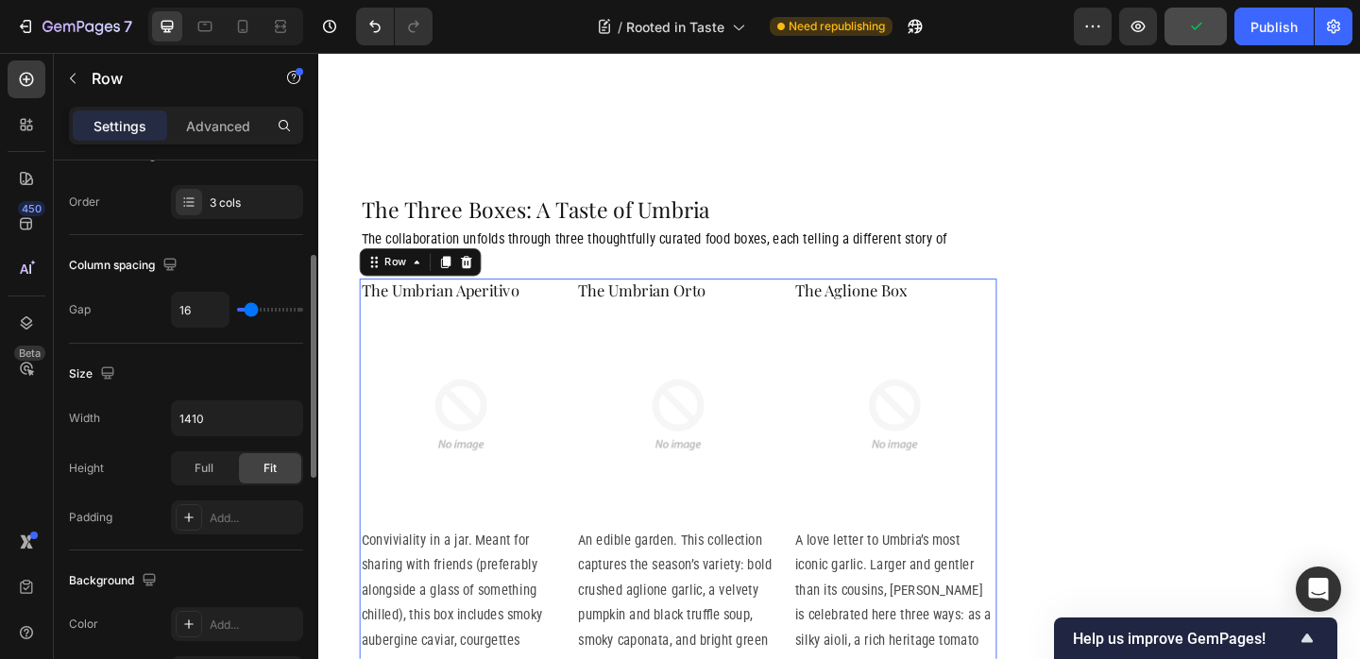
scroll to position [304, 0]
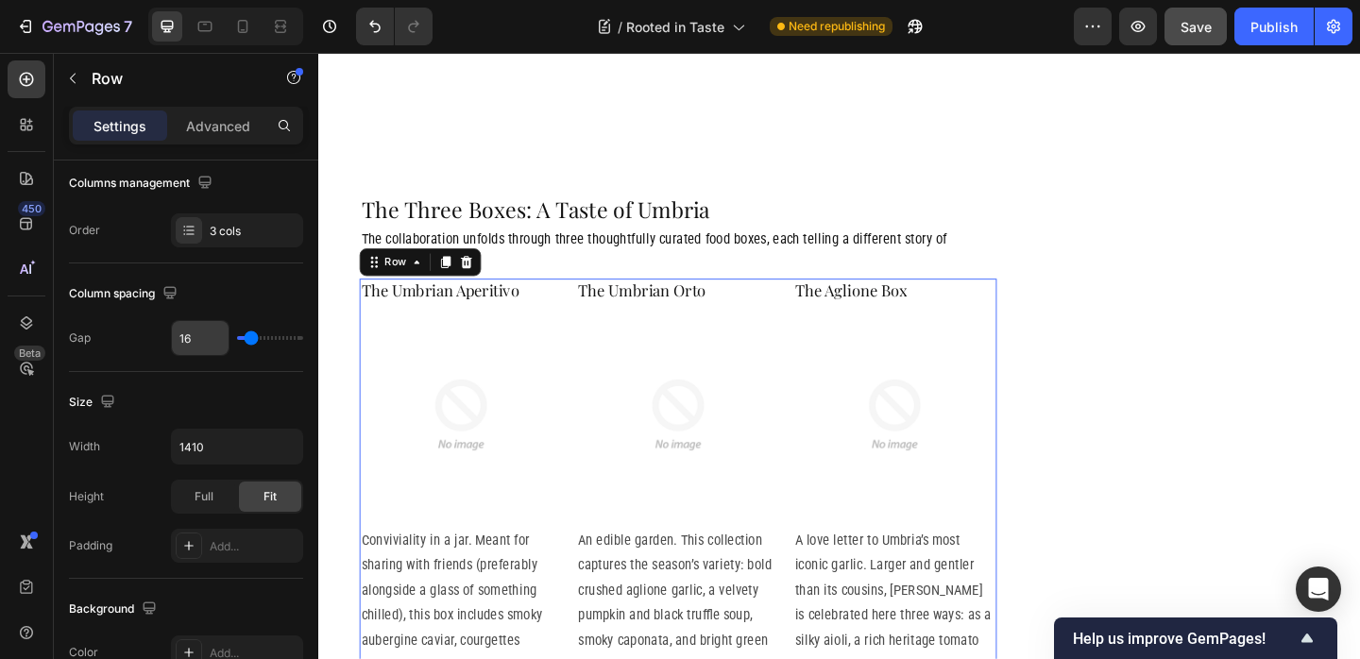
click at [195, 336] on input "16" at bounding box center [200, 338] width 57 height 34
type input "2"
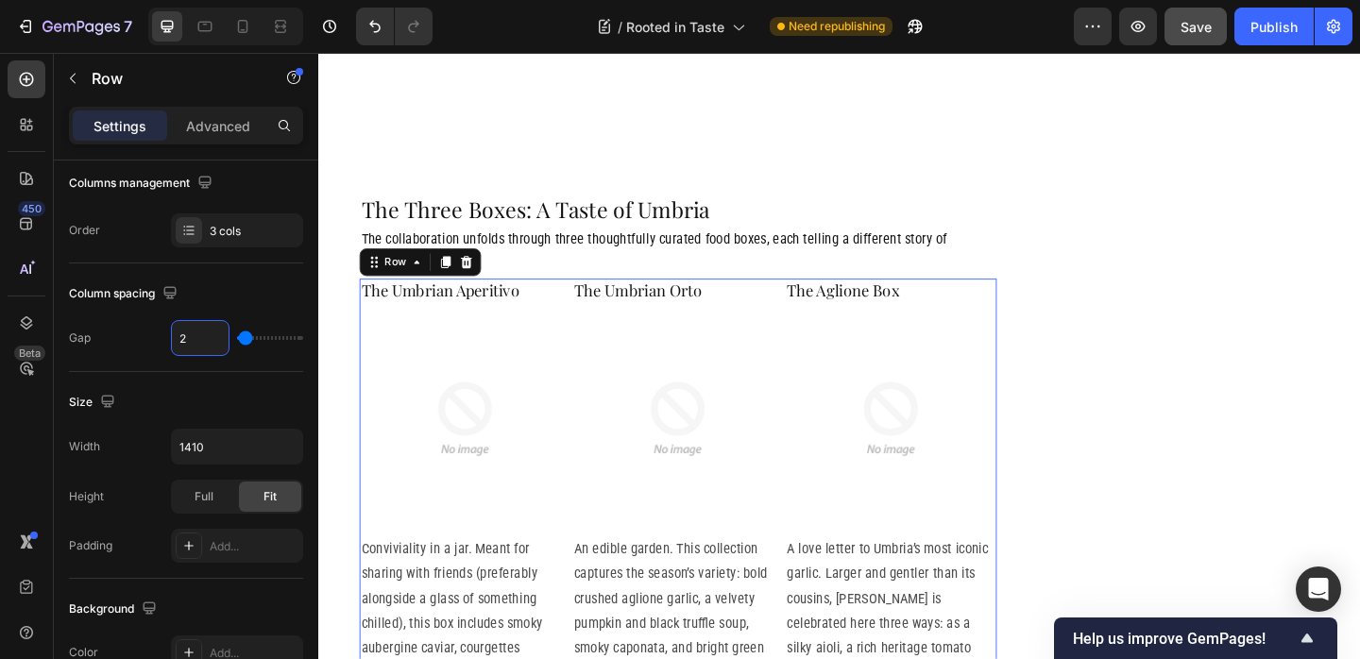
type input "24"
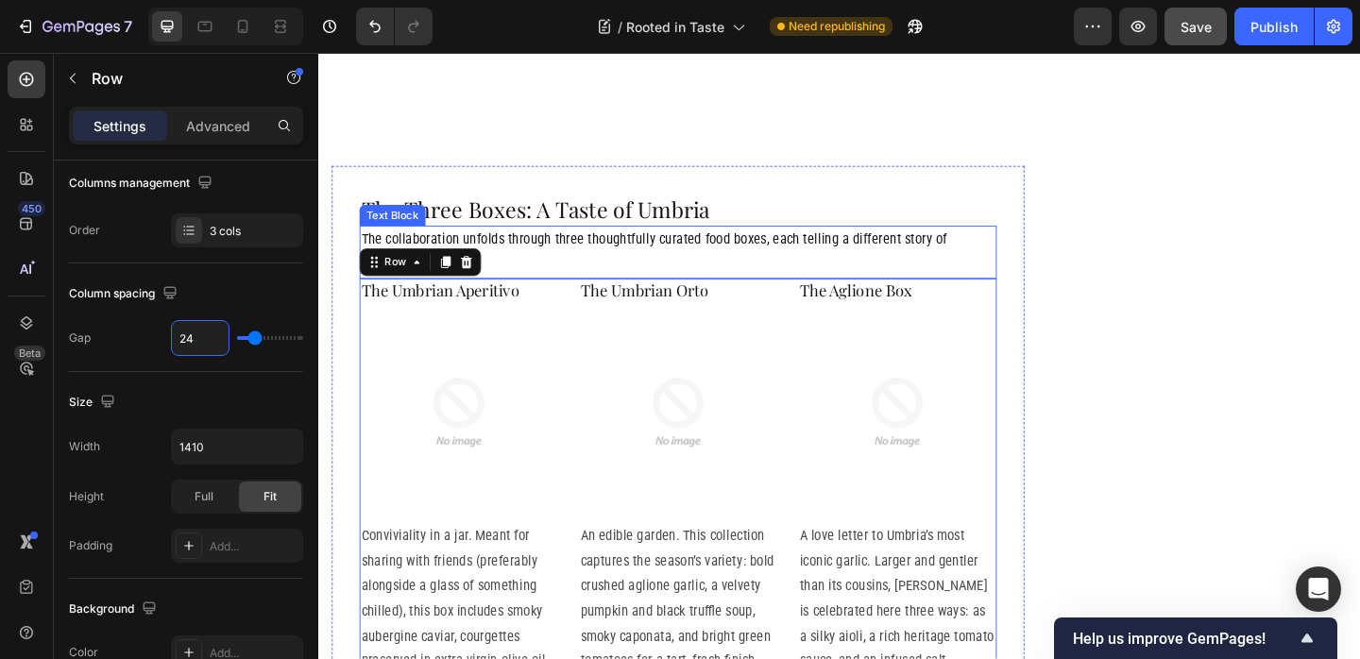
click at [711, 243] on p "The collaboration unfolds through three thoughtfully curated food boxes, each t…" at bounding box center [709, 270] width 689 height 55
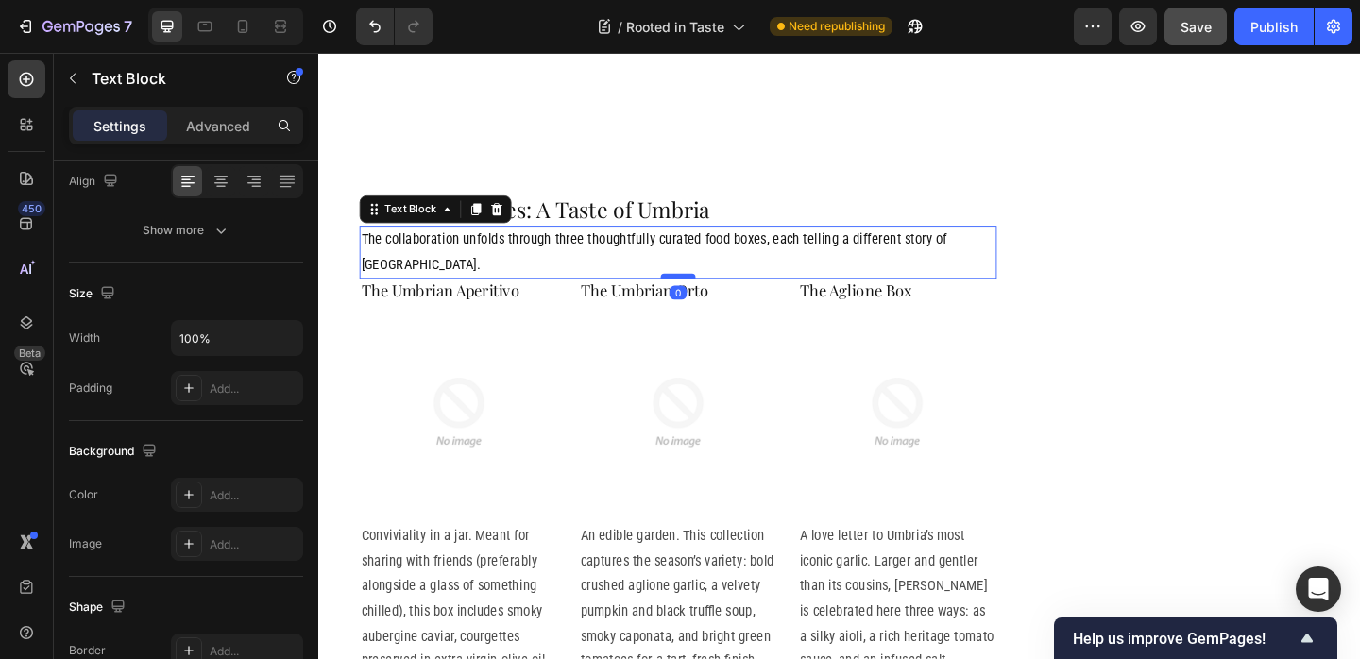
scroll to position [0, 0]
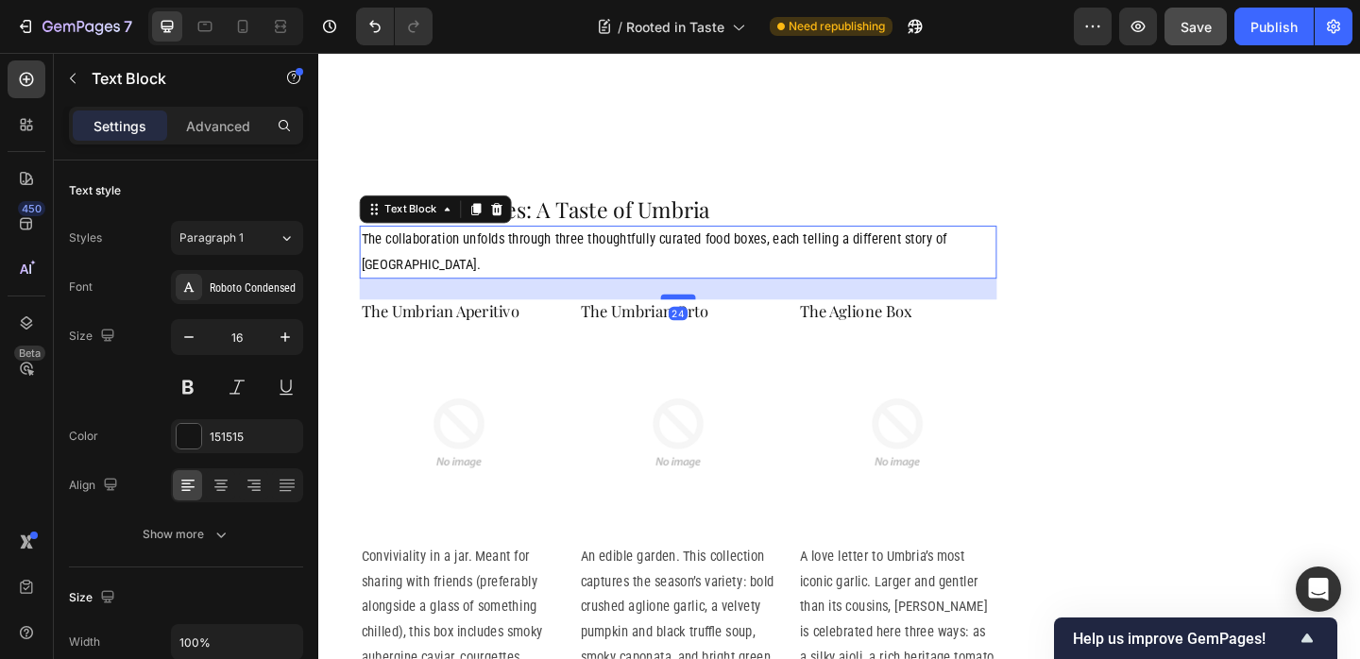
drag, startPoint x: 703, startPoint y: 215, endPoint x: 703, endPoint y: 238, distance: 22.7
click at [703, 315] on div at bounding box center [709, 318] width 38 height 6
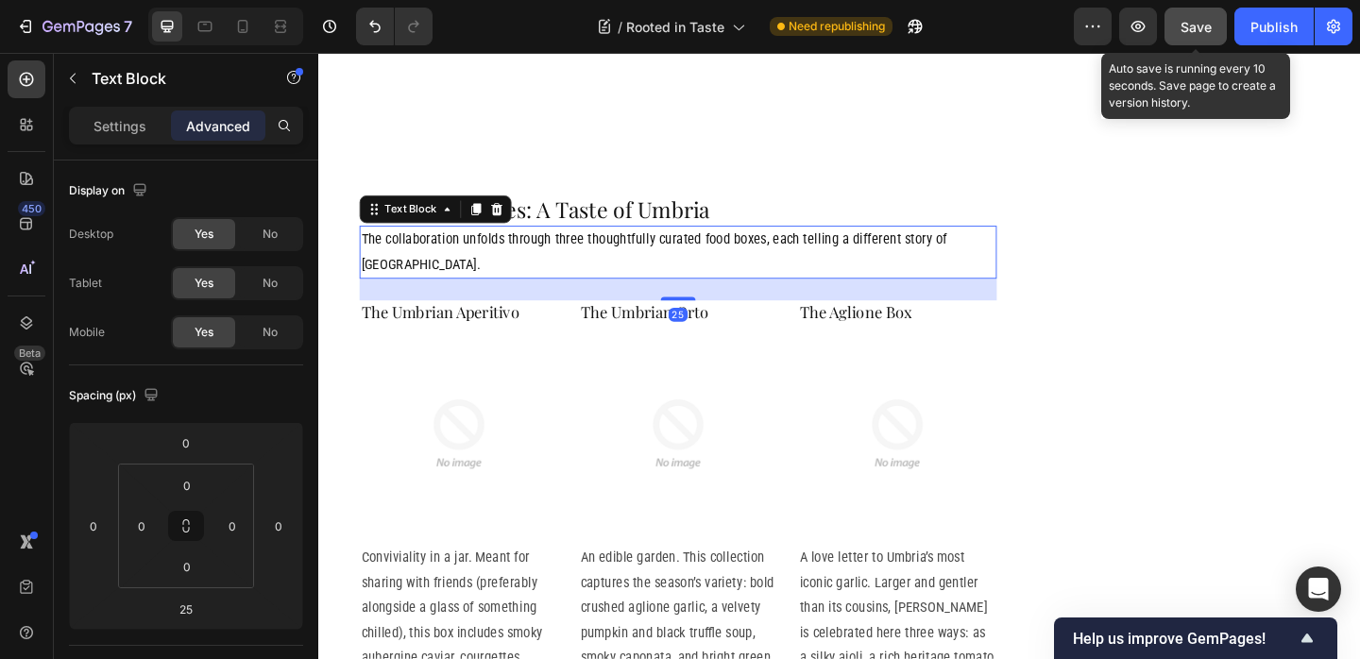
click at [1191, 33] on span "Save" at bounding box center [1195, 27] width 31 height 16
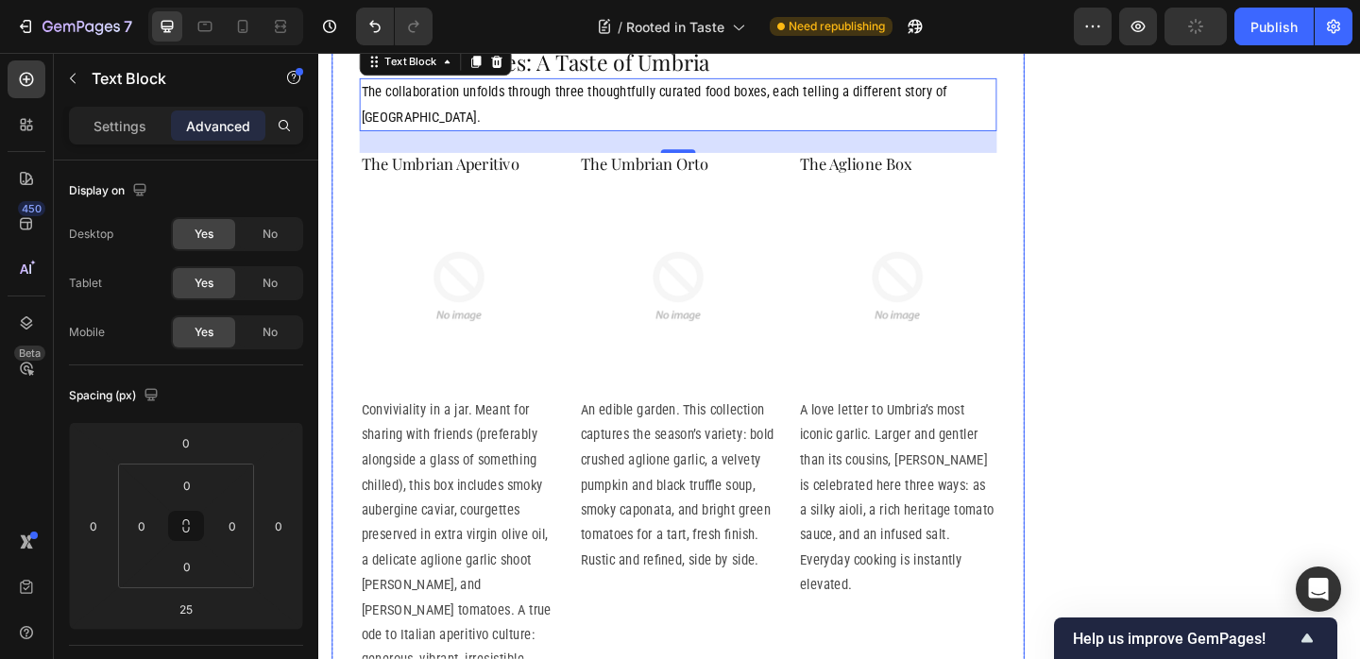
scroll to position [3539, 0]
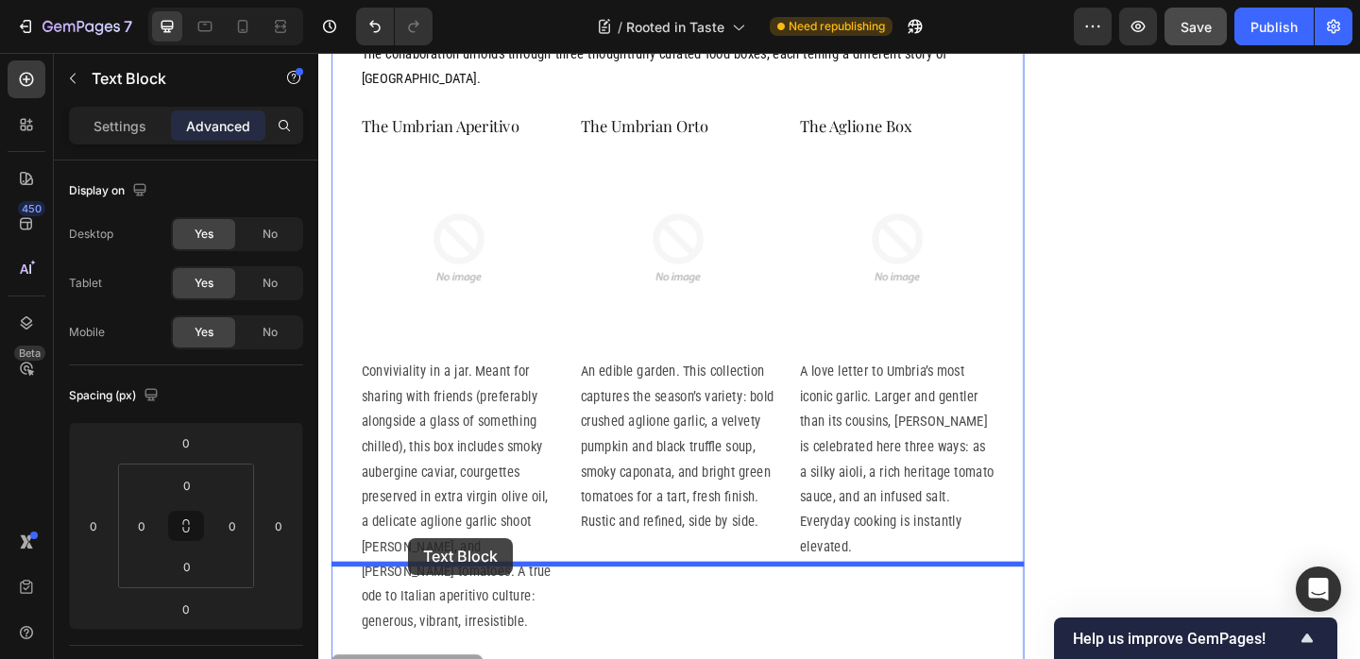
drag, startPoint x: 378, startPoint y: 607, endPoint x: 416, endPoint y: 580, distance: 47.4
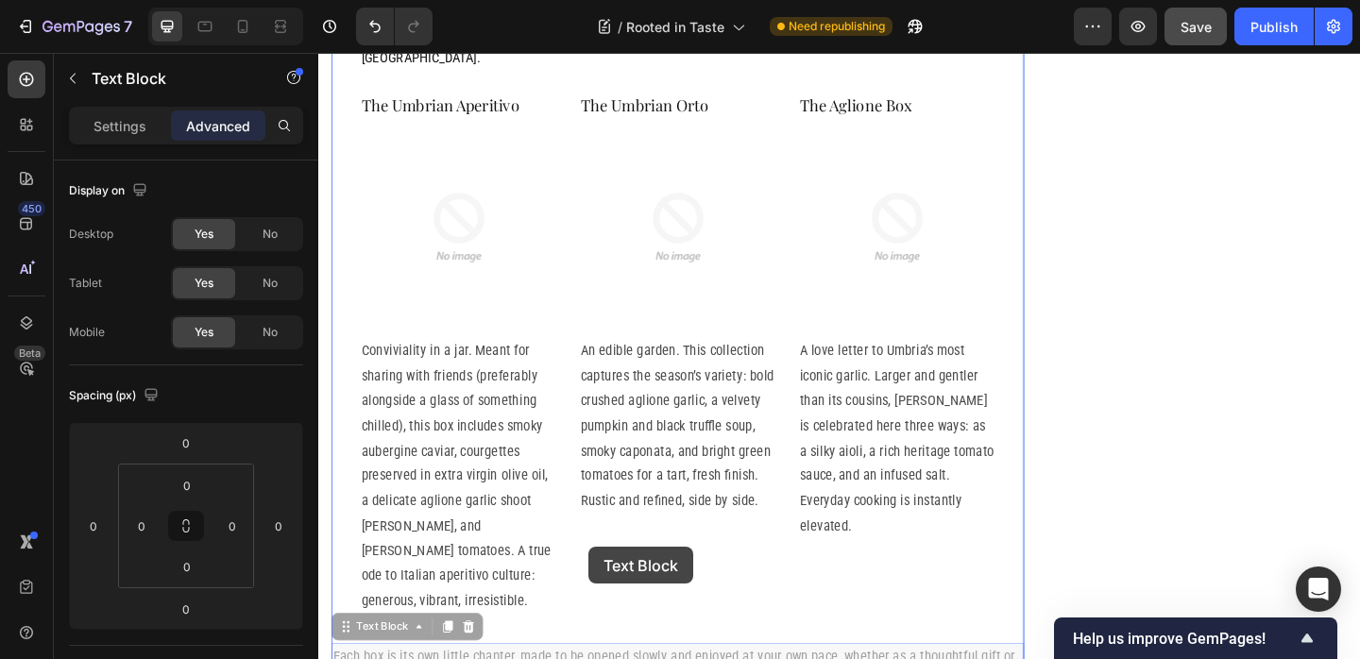
scroll to position [3565, 0]
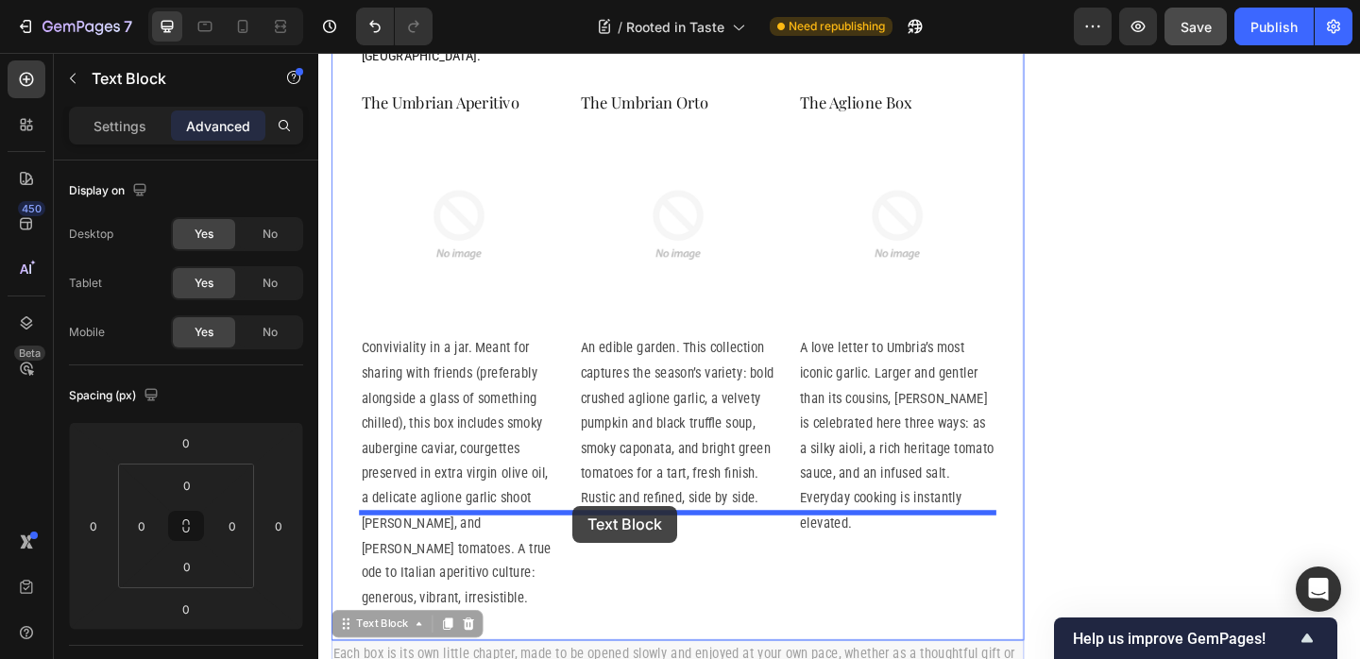
drag, startPoint x: 359, startPoint y: 595, endPoint x: 595, endPoint y: 546, distance: 241.1
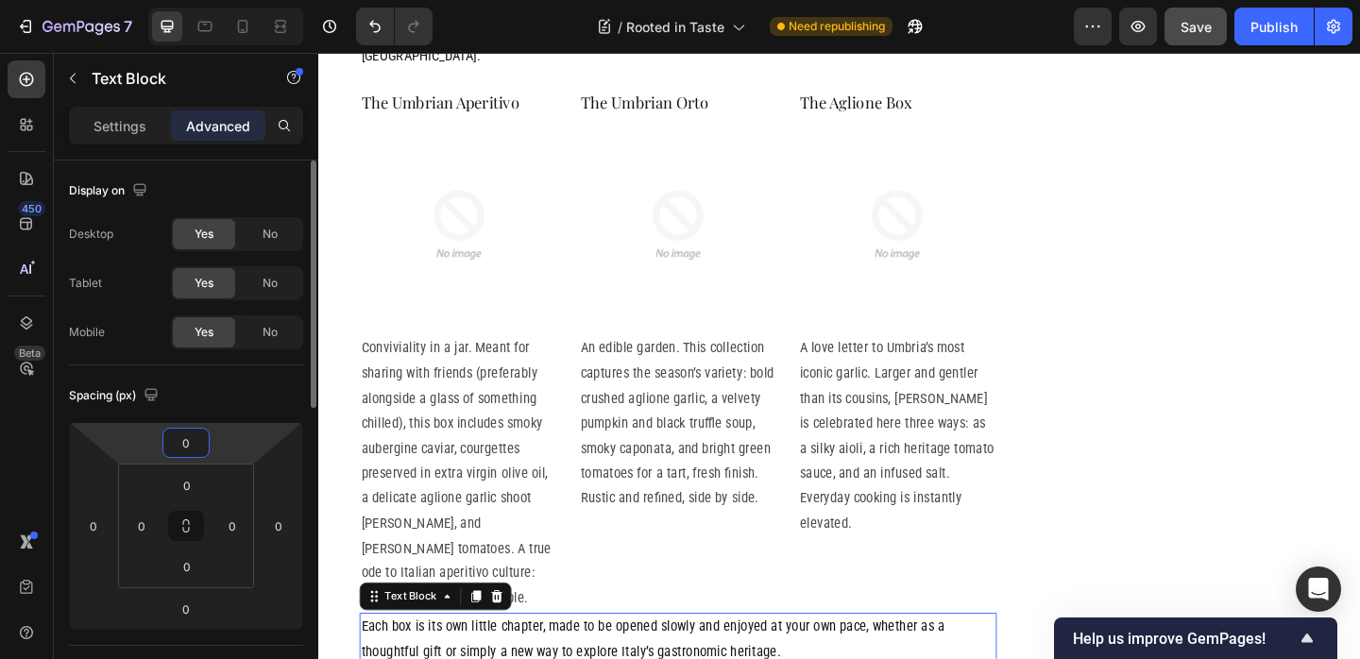
click at [194, 456] on input "0" at bounding box center [186, 443] width 38 height 28
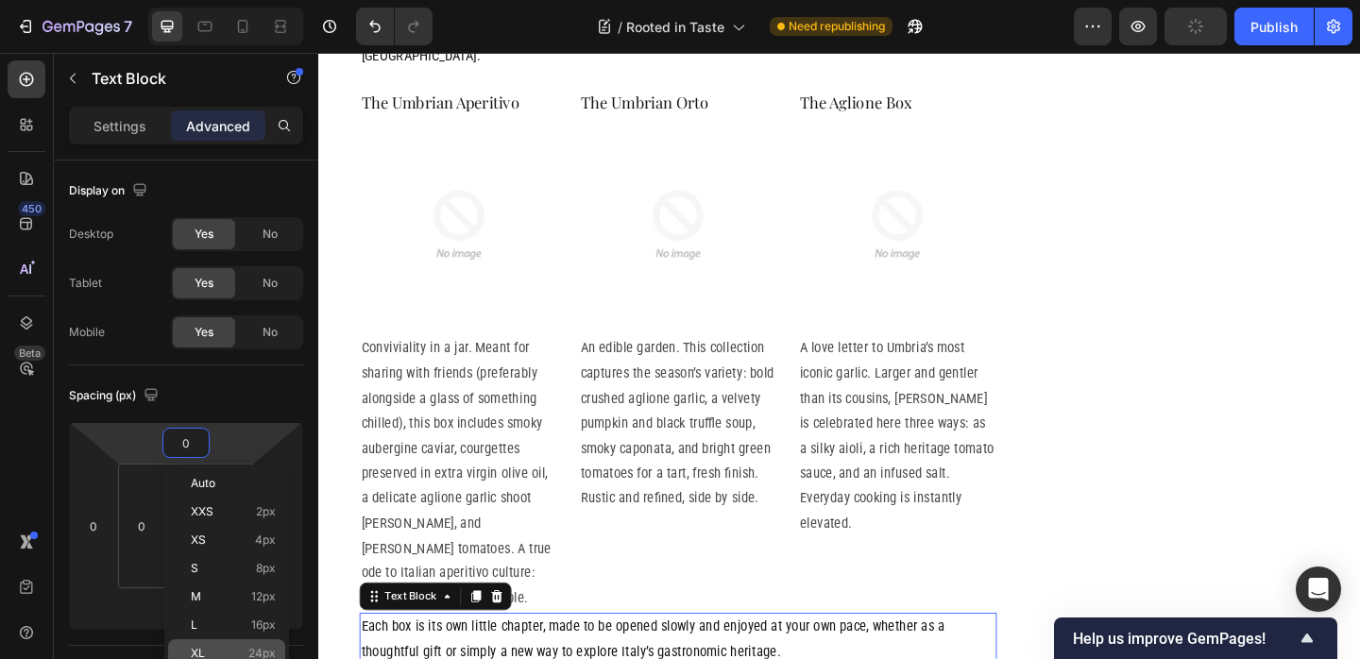
click at [251, 650] on span "24px" at bounding box center [261, 653] width 27 height 13
type input "24"
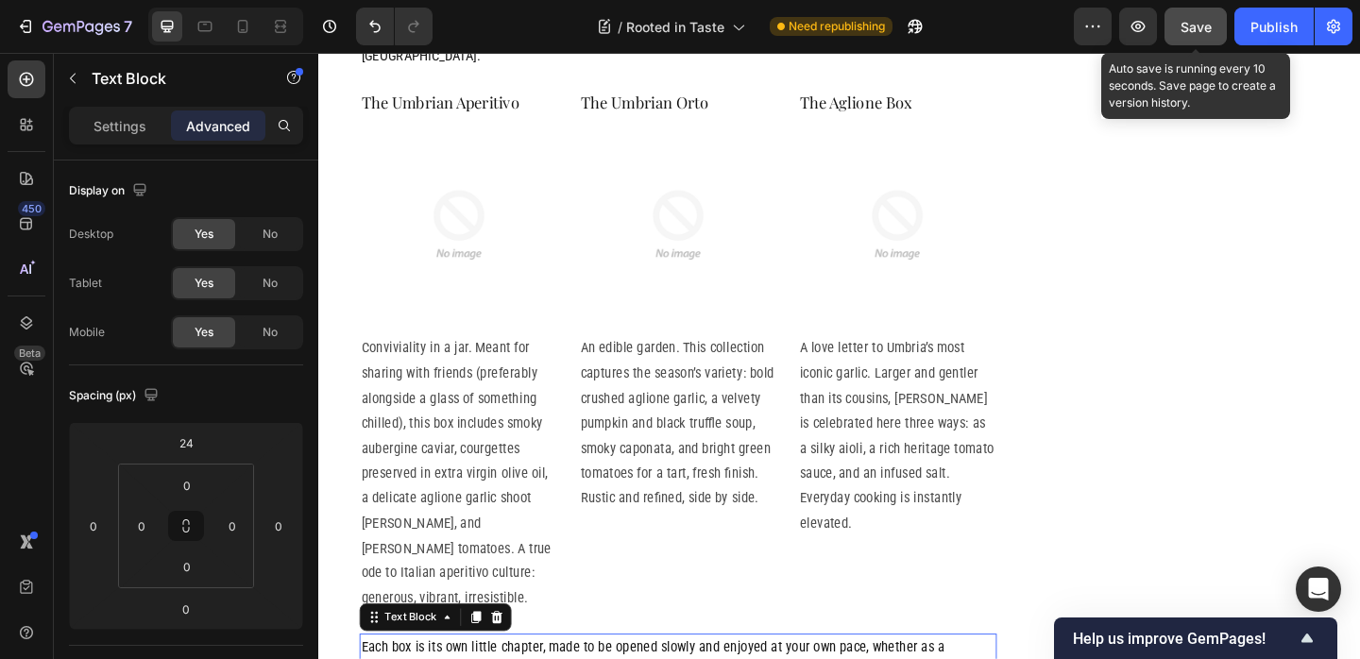
click at [1177, 34] on button "Save" at bounding box center [1195, 27] width 62 height 38
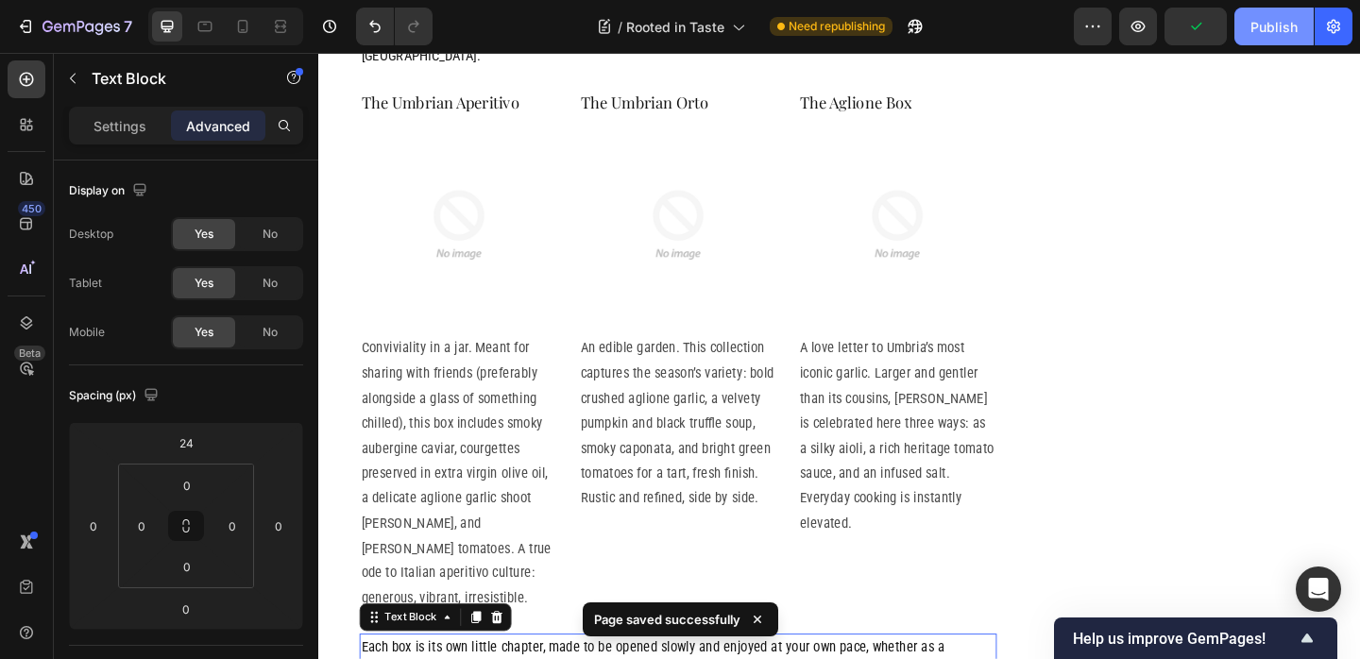
click at [1286, 35] on div "Publish" at bounding box center [1273, 27] width 47 height 20
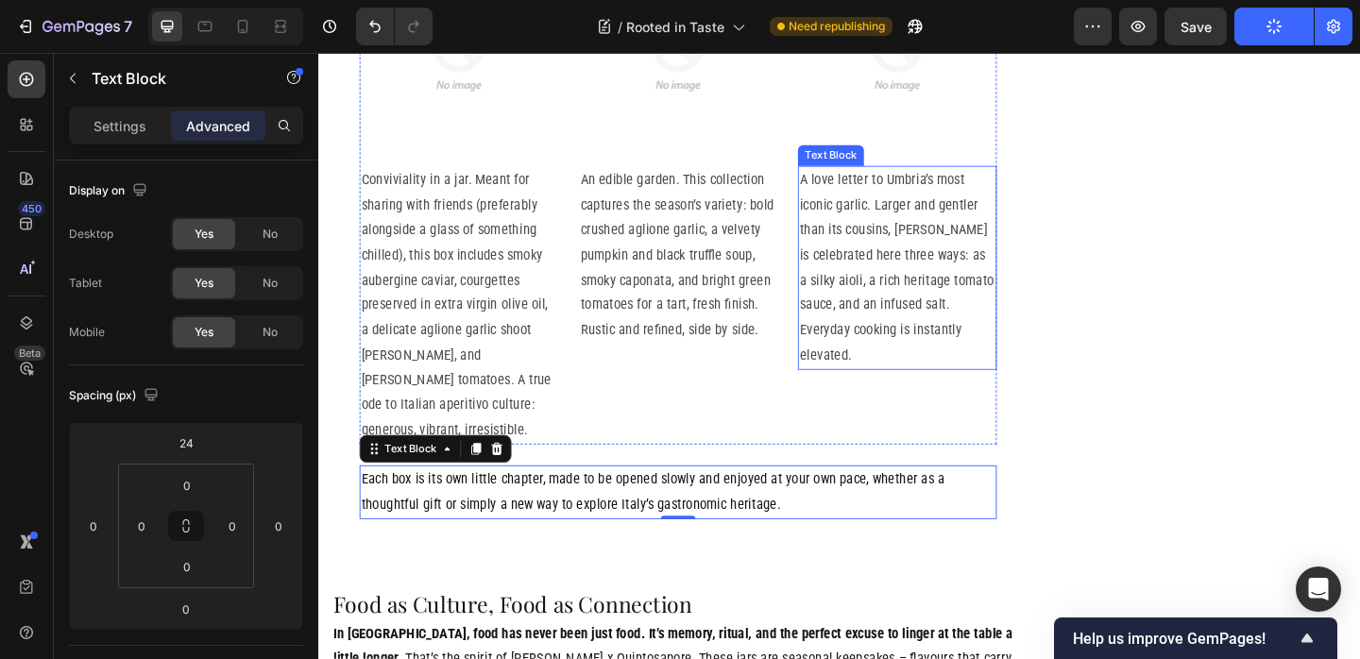
scroll to position [3792, 0]
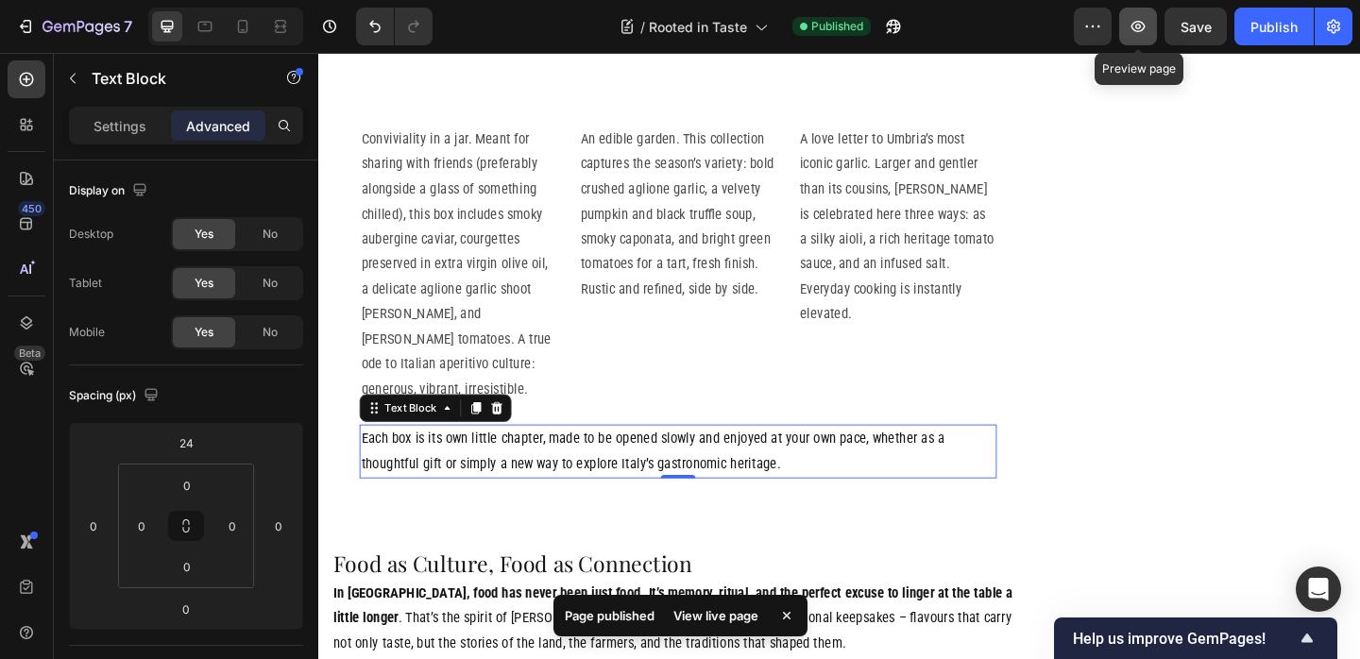
click at [1145, 30] on icon "button" at bounding box center [1137, 26] width 19 height 19
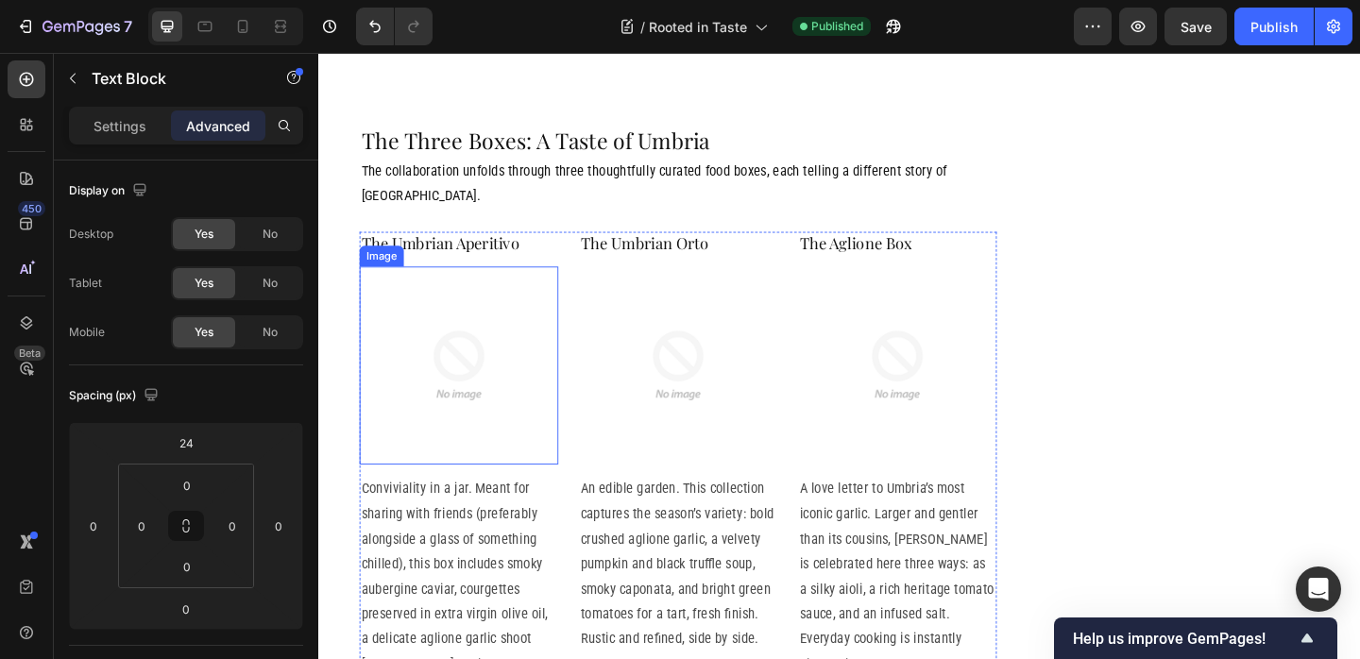
scroll to position [3408, 0]
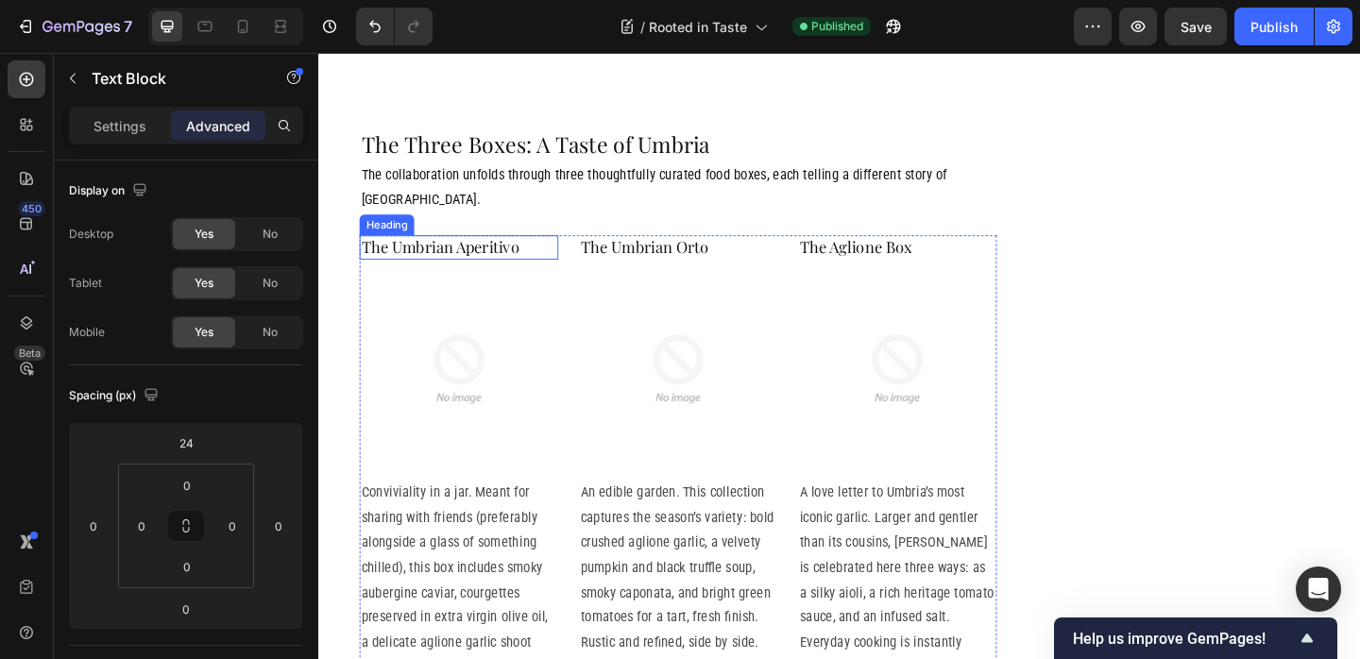
click at [544, 251] on h2 "The Umbrian Aperitivo" at bounding box center [471, 263] width 216 height 25
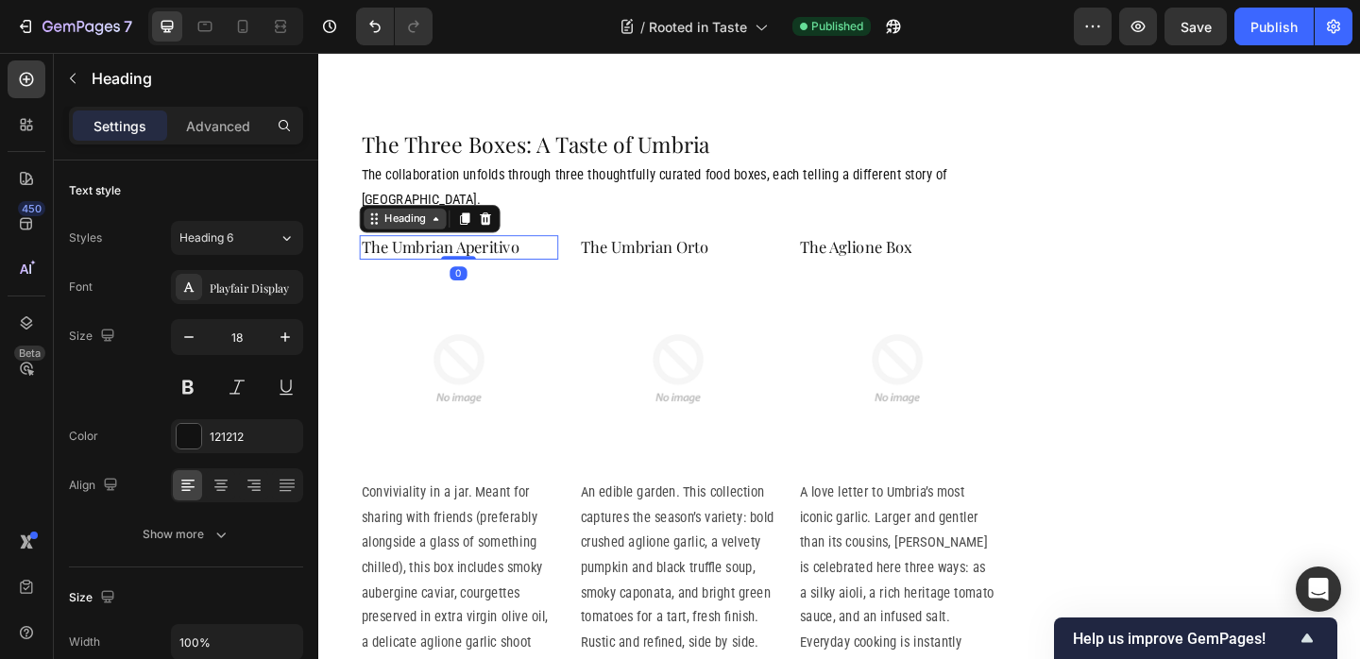
click at [416, 225] on div "Heading" at bounding box center [412, 233] width 52 height 17
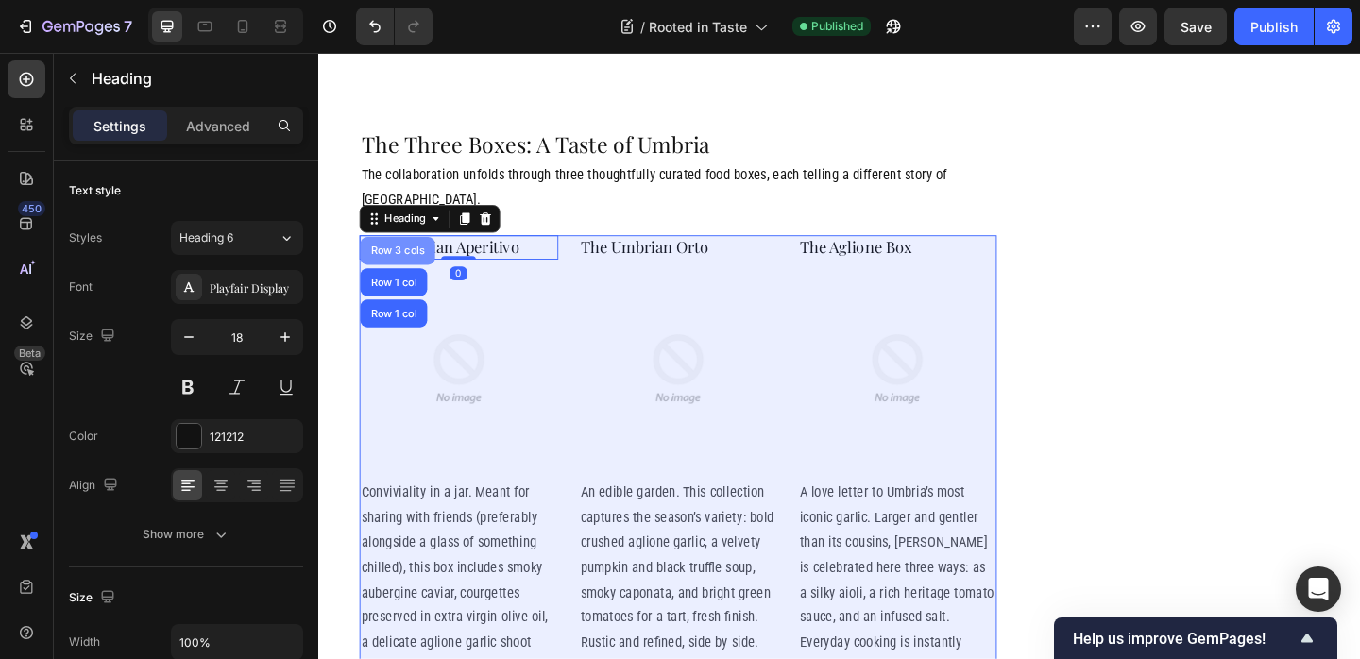
click at [410, 263] on div "Row 3 cols" at bounding box center [404, 268] width 66 height 11
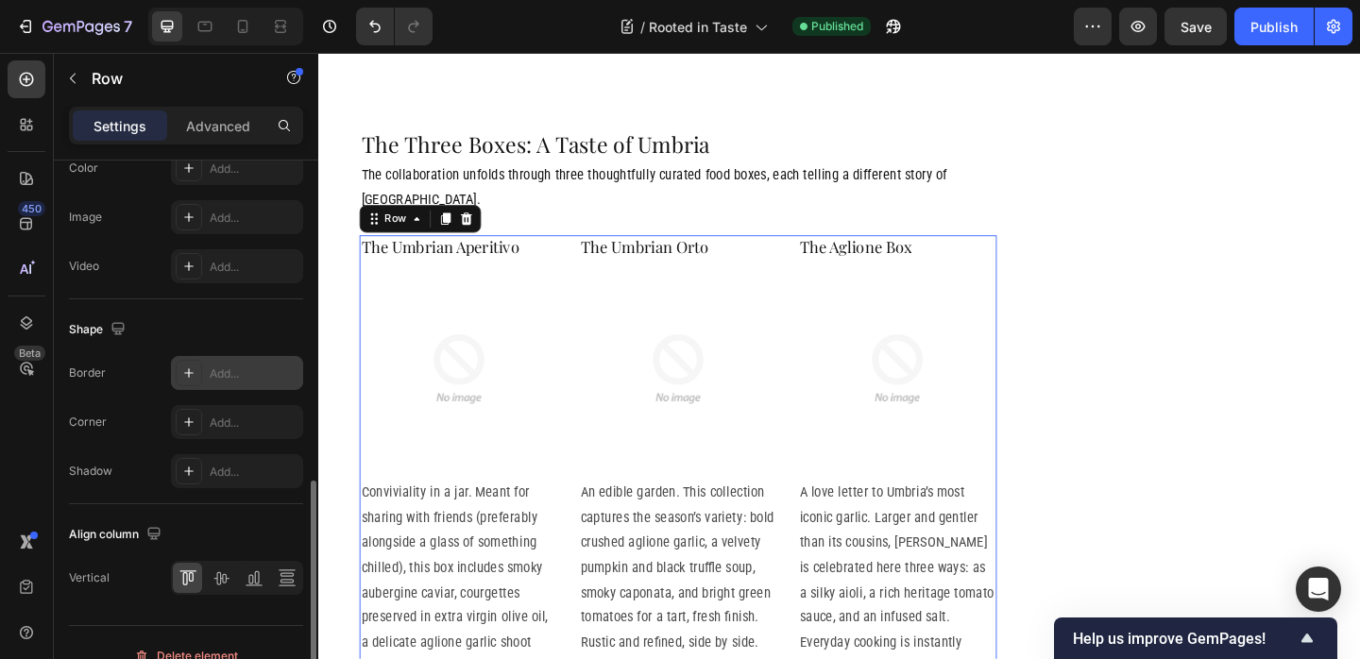
scroll to position [789, 0]
click at [233, 379] on div "Add..." at bounding box center [254, 373] width 89 height 17
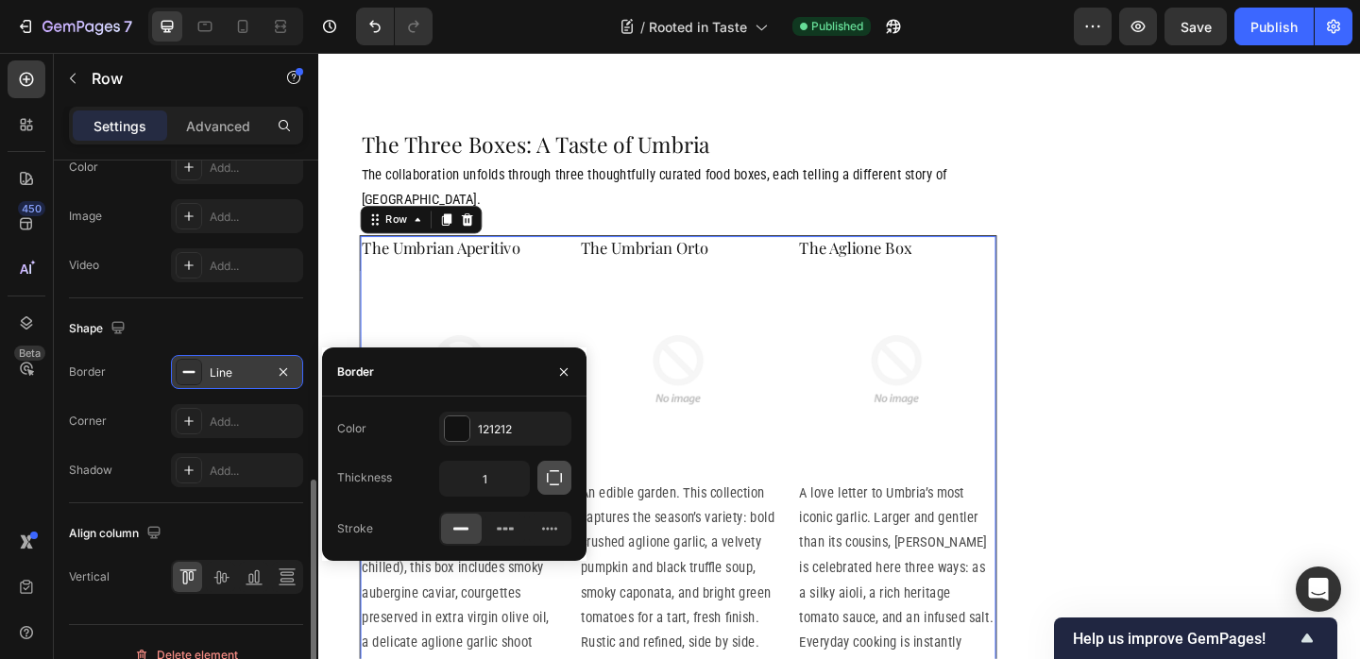
click at [553, 480] on icon "button" at bounding box center [554, 477] width 19 height 19
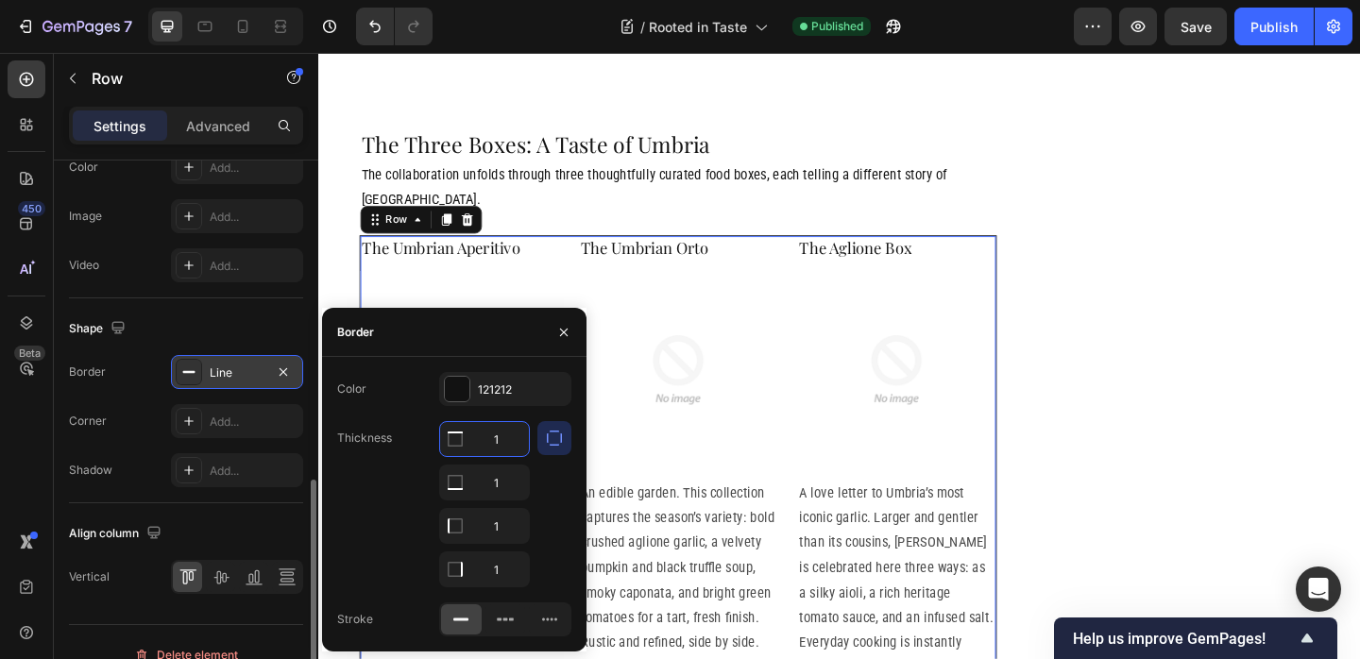
drag, startPoint x: 504, startPoint y: 438, endPoint x: 484, endPoint y: 441, distance: 21.0
click at [484, 441] on input "1" at bounding box center [484, 439] width 89 height 34
click at [484, 443] on input "1" at bounding box center [484, 439] width 89 height 34
click at [491, 438] on input "1" at bounding box center [484, 439] width 89 height 34
click at [491, 439] on input "1" at bounding box center [484, 439] width 89 height 34
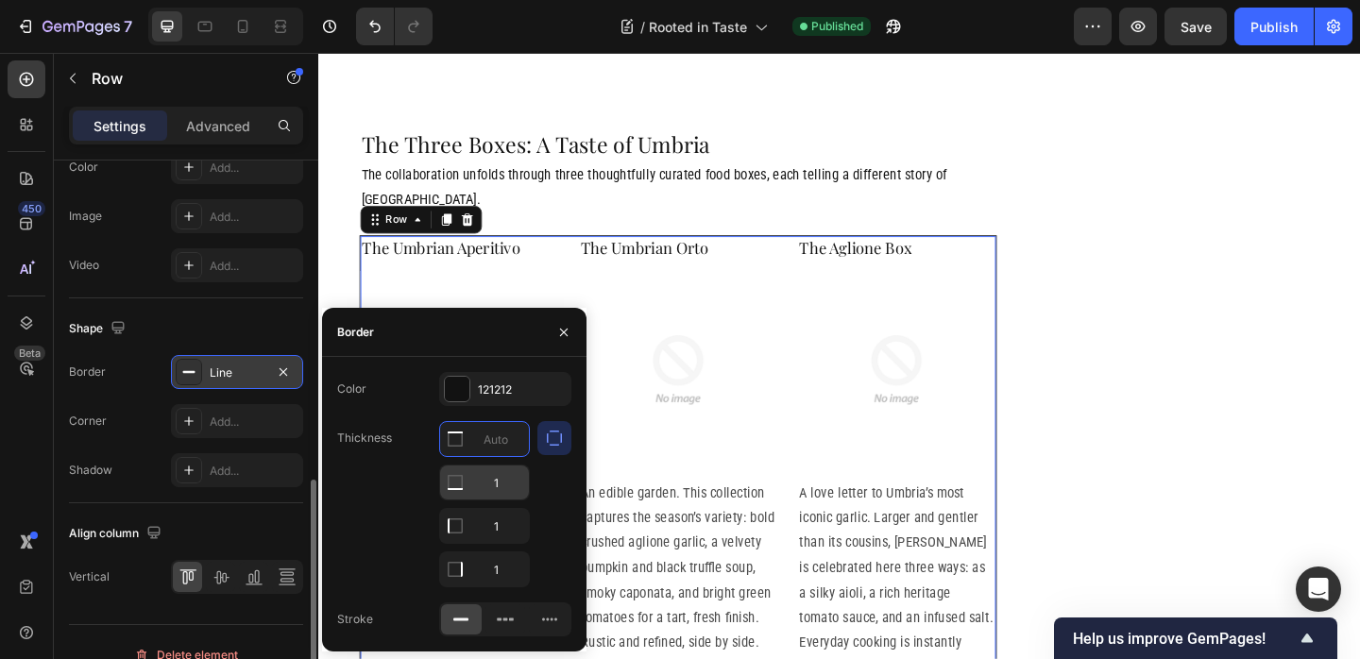
type input "0"
click at [491, 485] on input "1" at bounding box center [484, 483] width 89 height 34
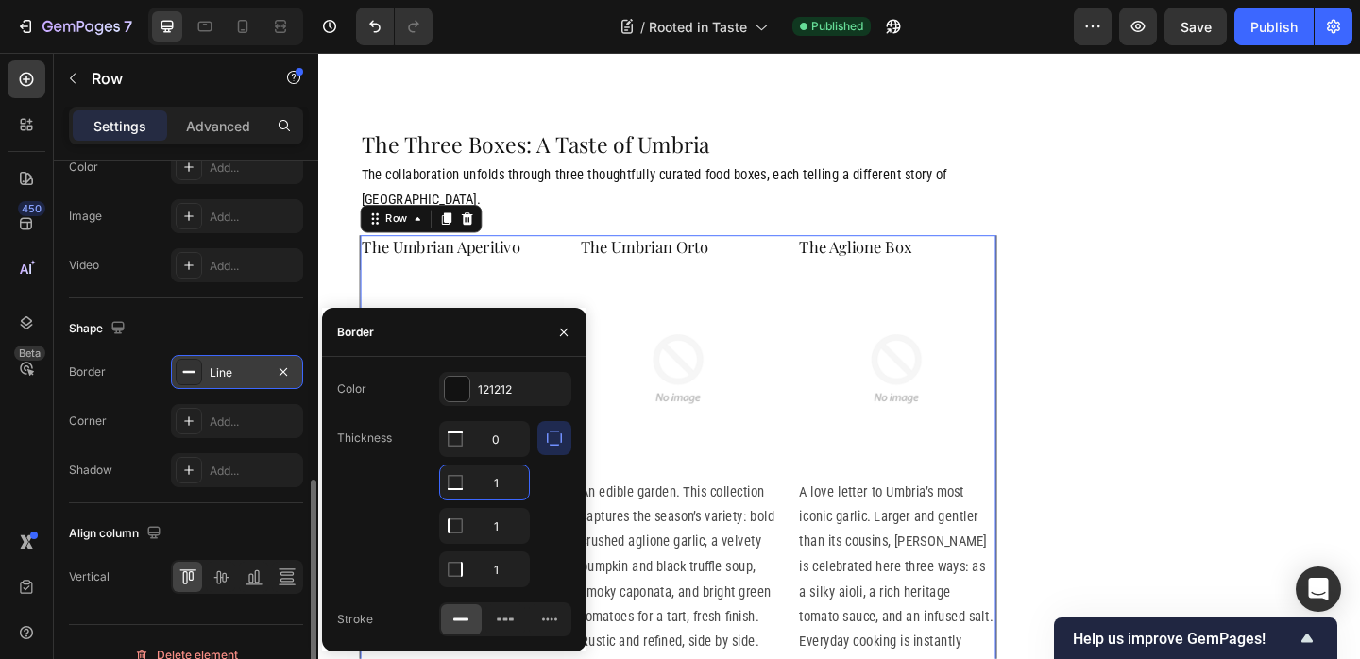
drag, startPoint x: 494, startPoint y: 482, endPoint x: 510, endPoint y: 483, distance: 16.1
click at [508, 483] on input "1" at bounding box center [484, 483] width 89 height 34
type input "0"
drag, startPoint x: 502, startPoint y: 573, endPoint x: 521, endPoint y: 575, distance: 19.0
click at [521, 575] on input "1" at bounding box center [484, 569] width 89 height 34
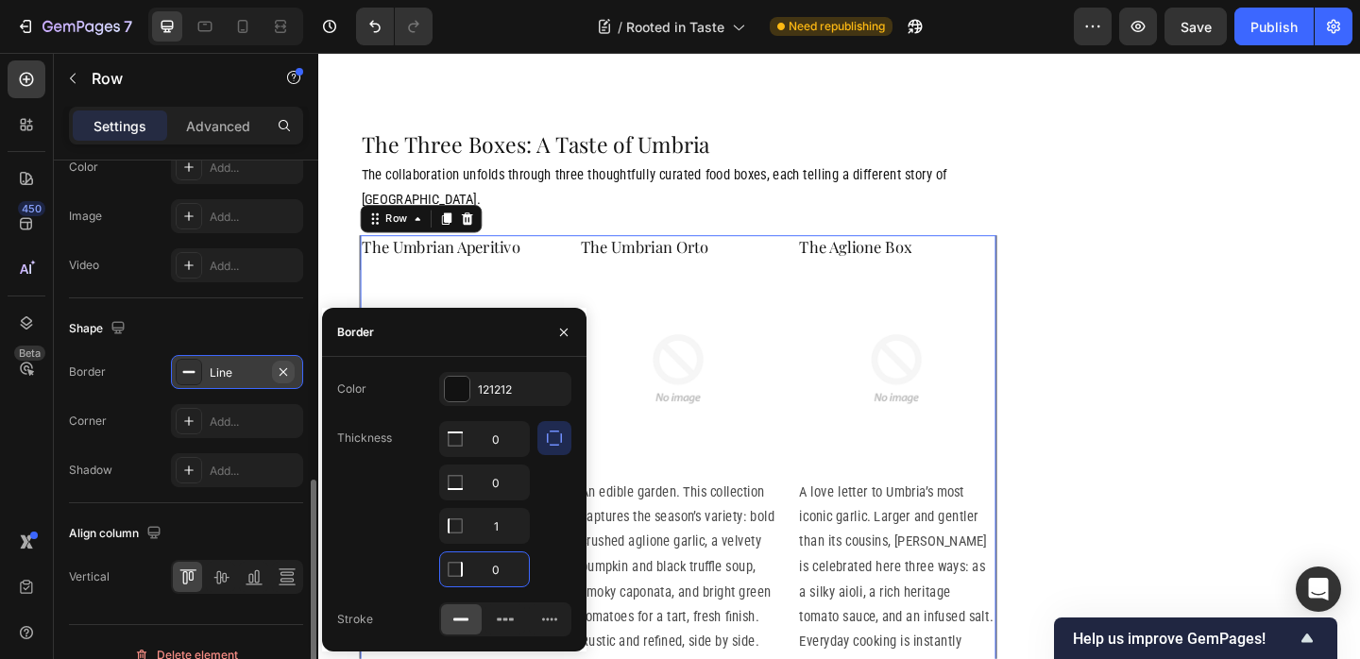
click at [285, 371] on icon "button" at bounding box center [283, 372] width 15 height 15
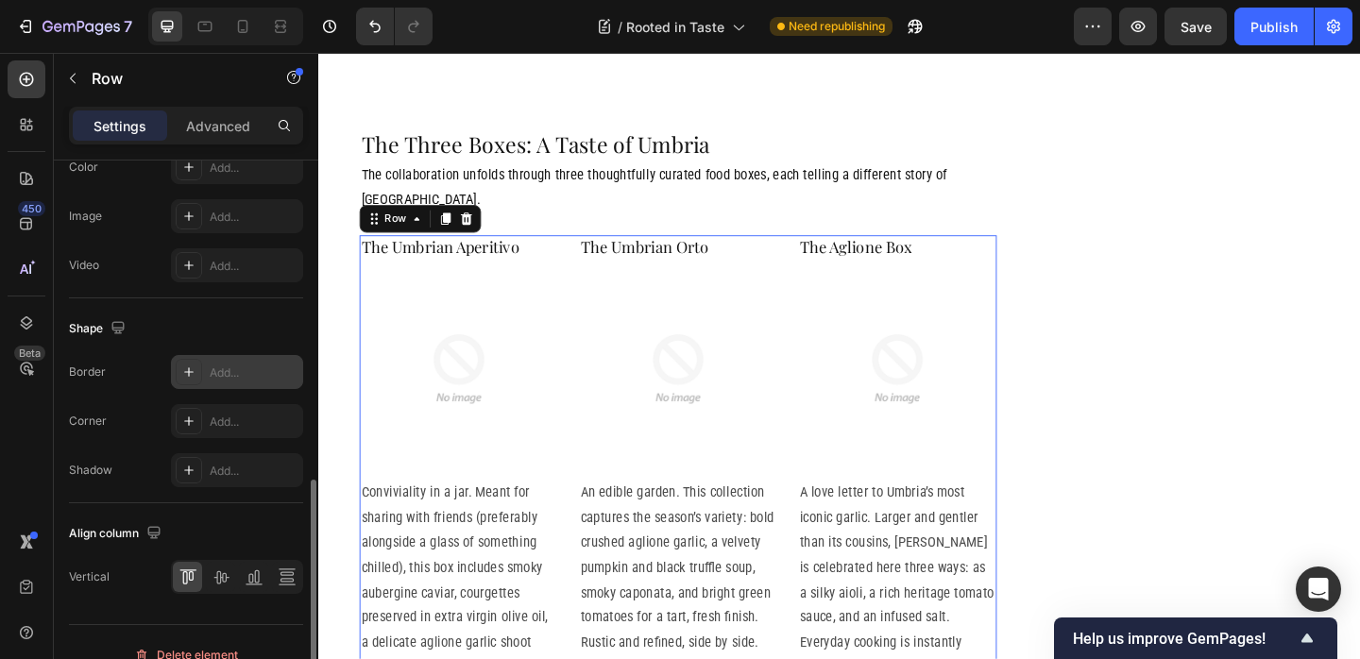
scroll to position [815, 0]
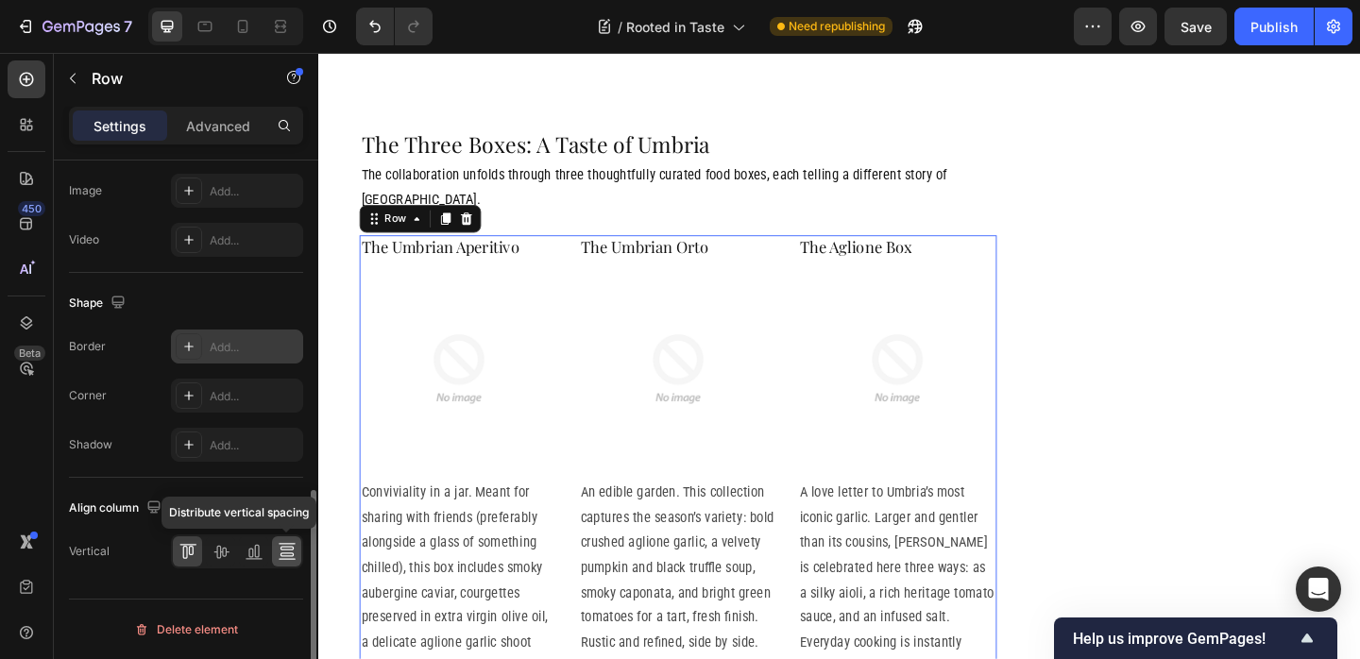
click at [286, 557] on icon at bounding box center [287, 551] width 19 height 19
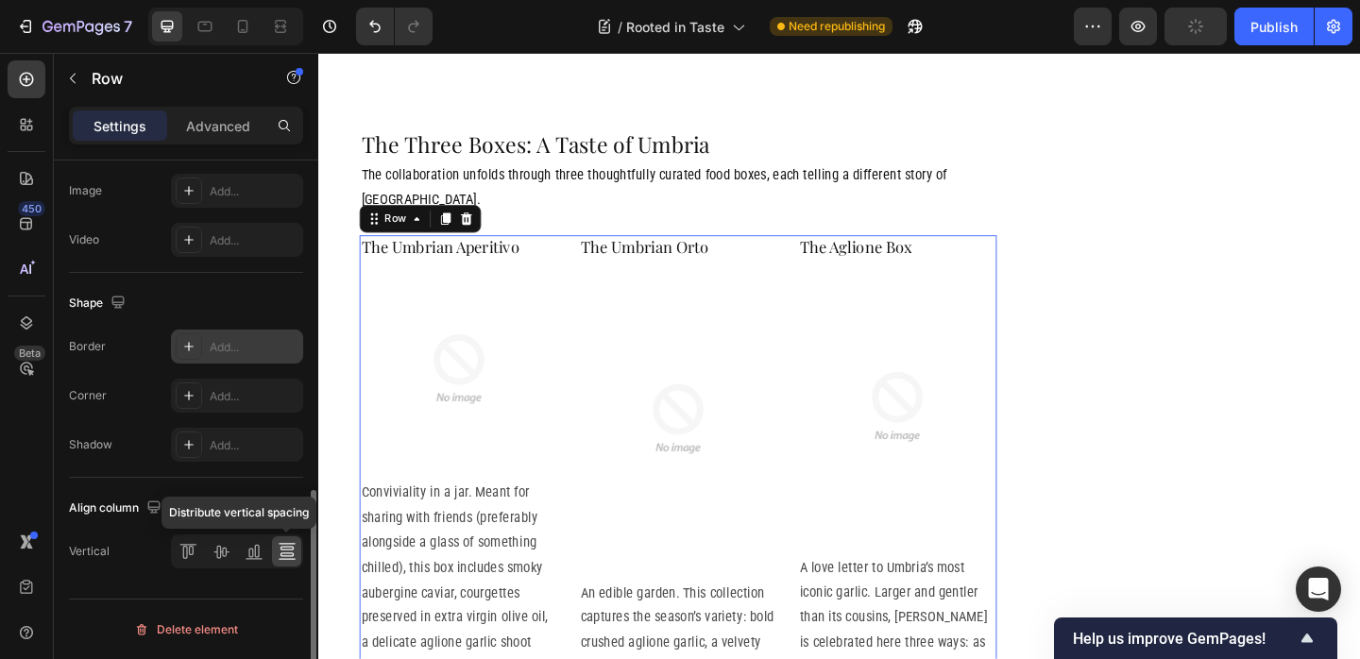
click at [286, 557] on icon at bounding box center [287, 551] width 19 height 19
click at [194, 556] on icon at bounding box center [187, 551] width 19 height 19
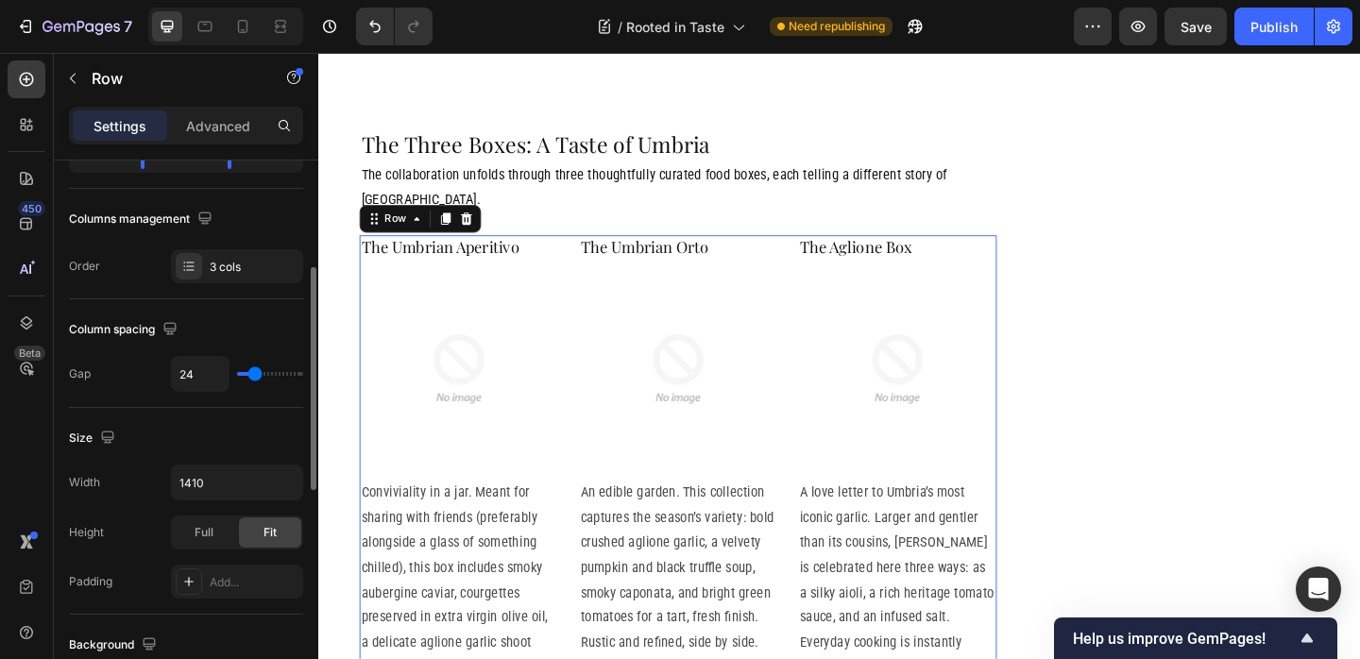
scroll to position [267, 0]
click at [206, 128] on p "Advanced" at bounding box center [218, 126] width 64 height 20
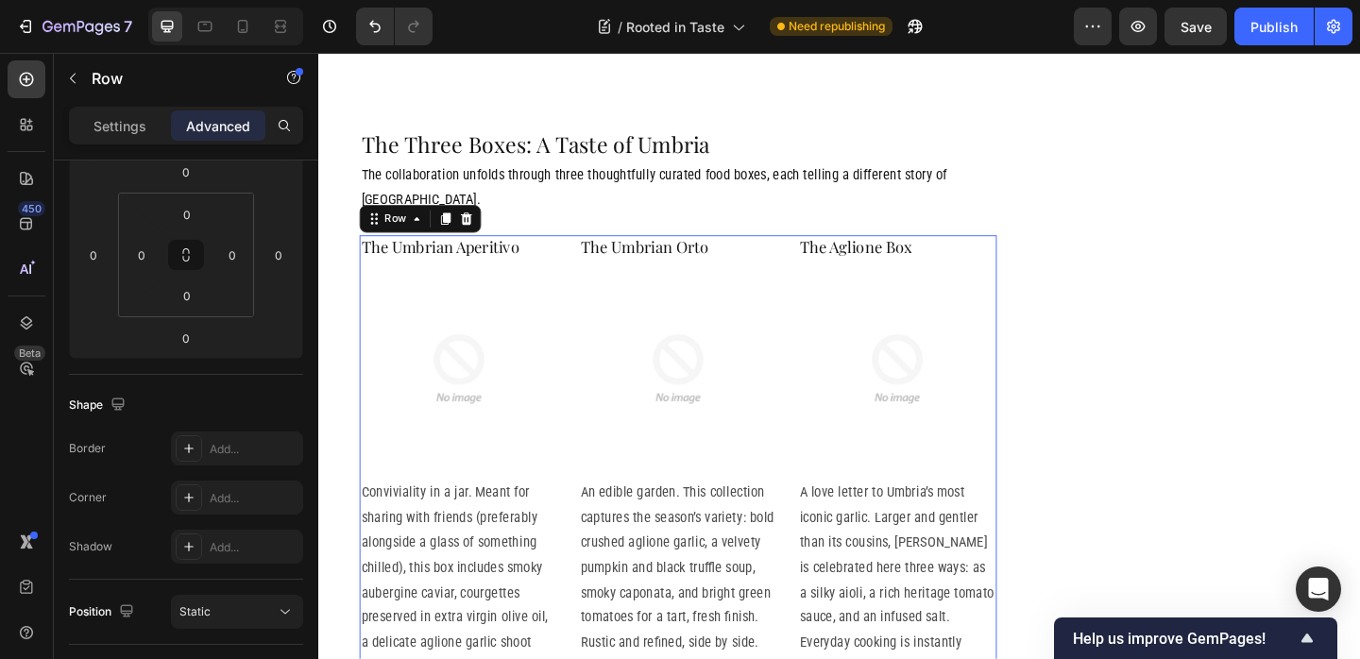
scroll to position [0, 0]
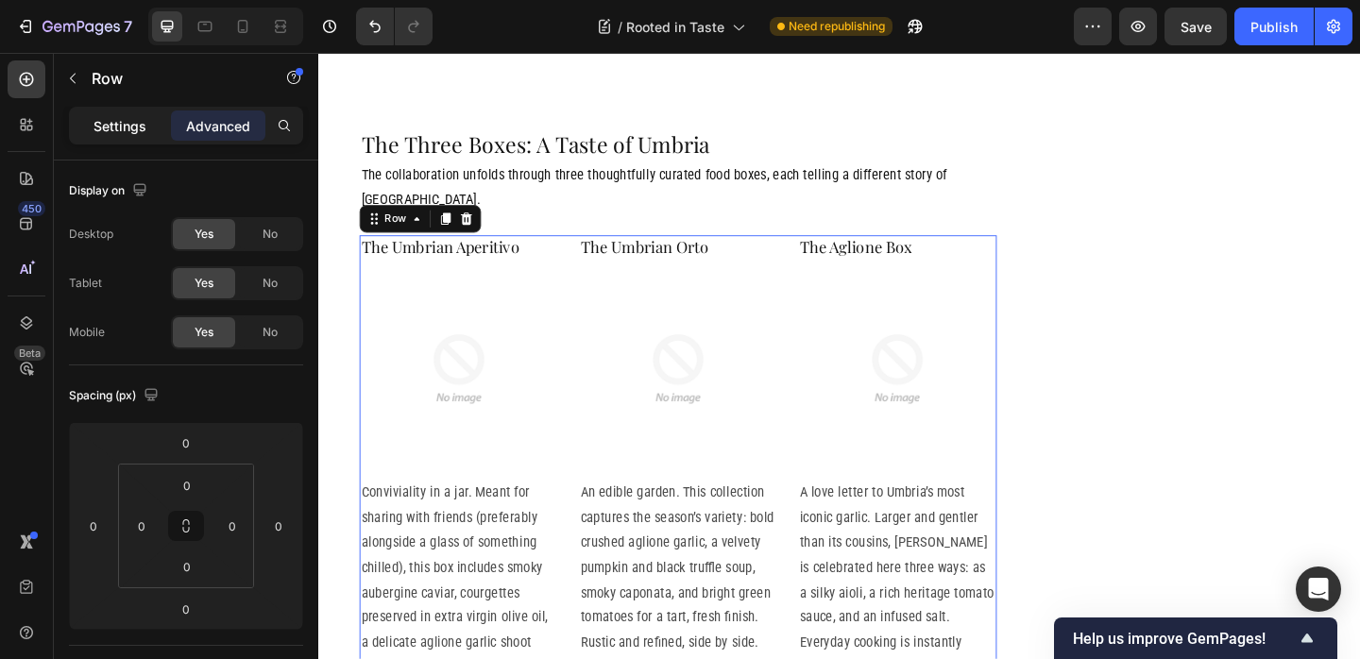
click at [111, 124] on p "Settings" at bounding box center [119, 126] width 53 height 20
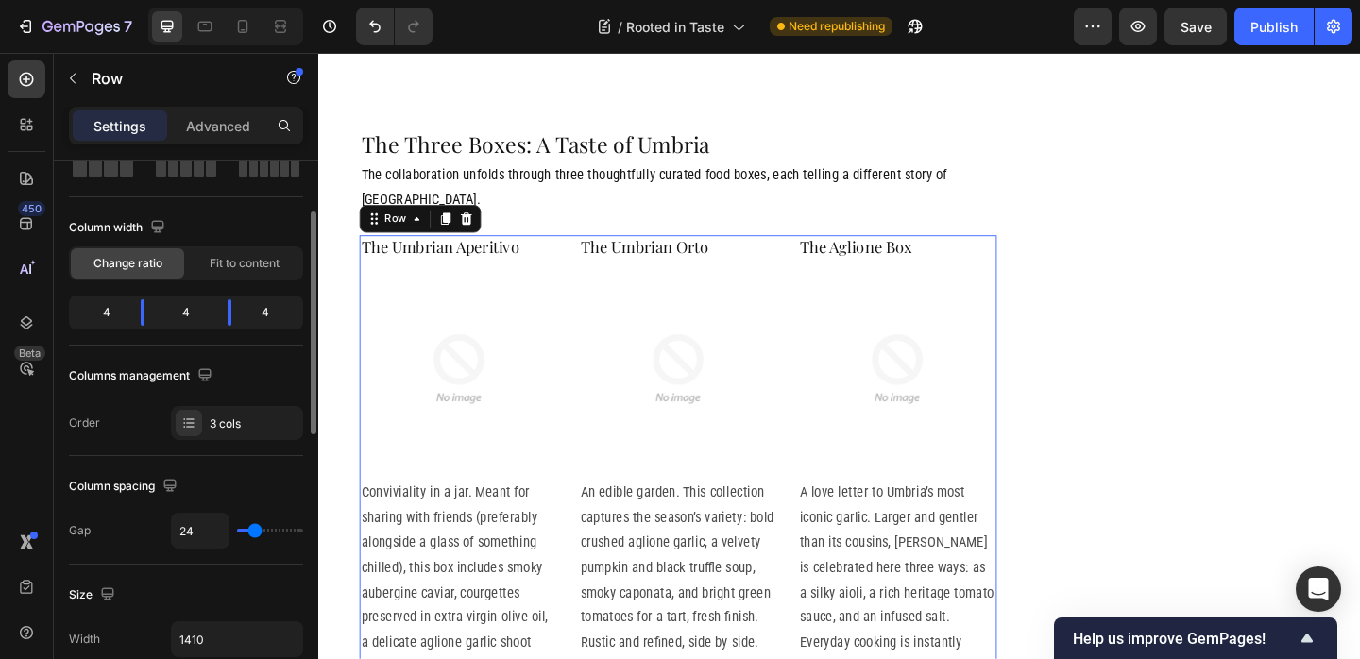
scroll to position [116, 0]
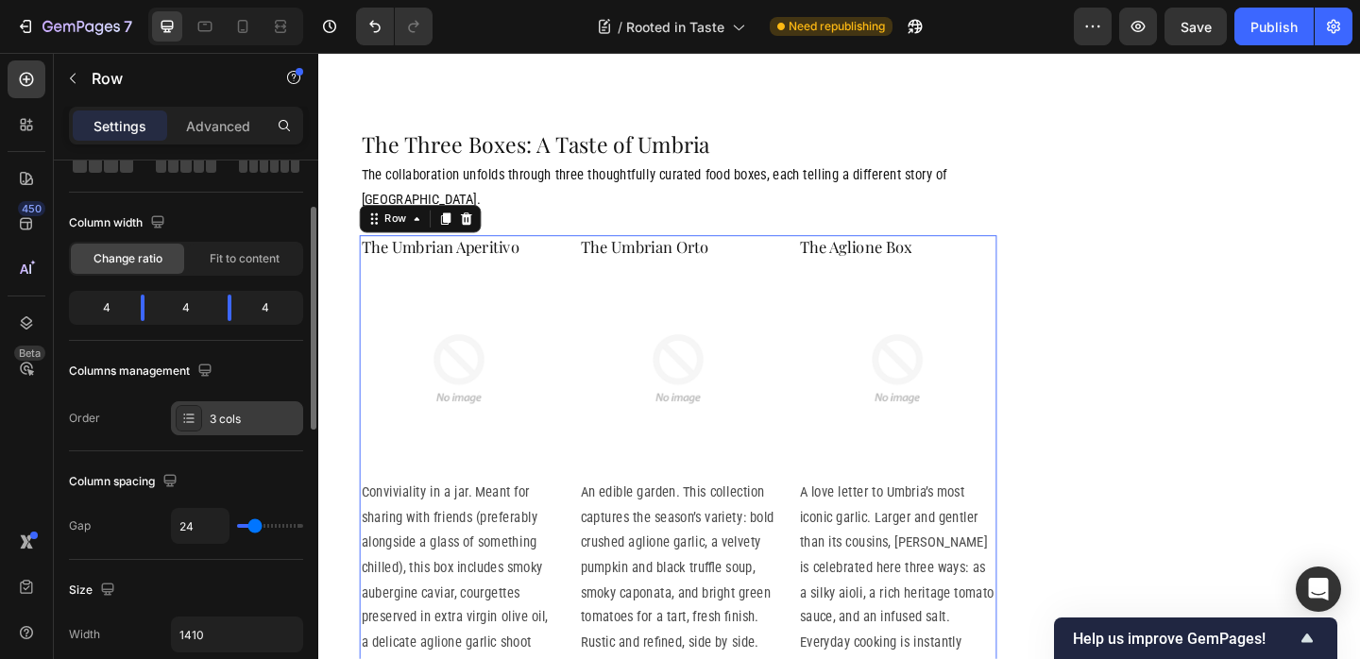
click at [239, 420] on div "3 cols" at bounding box center [254, 419] width 89 height 17
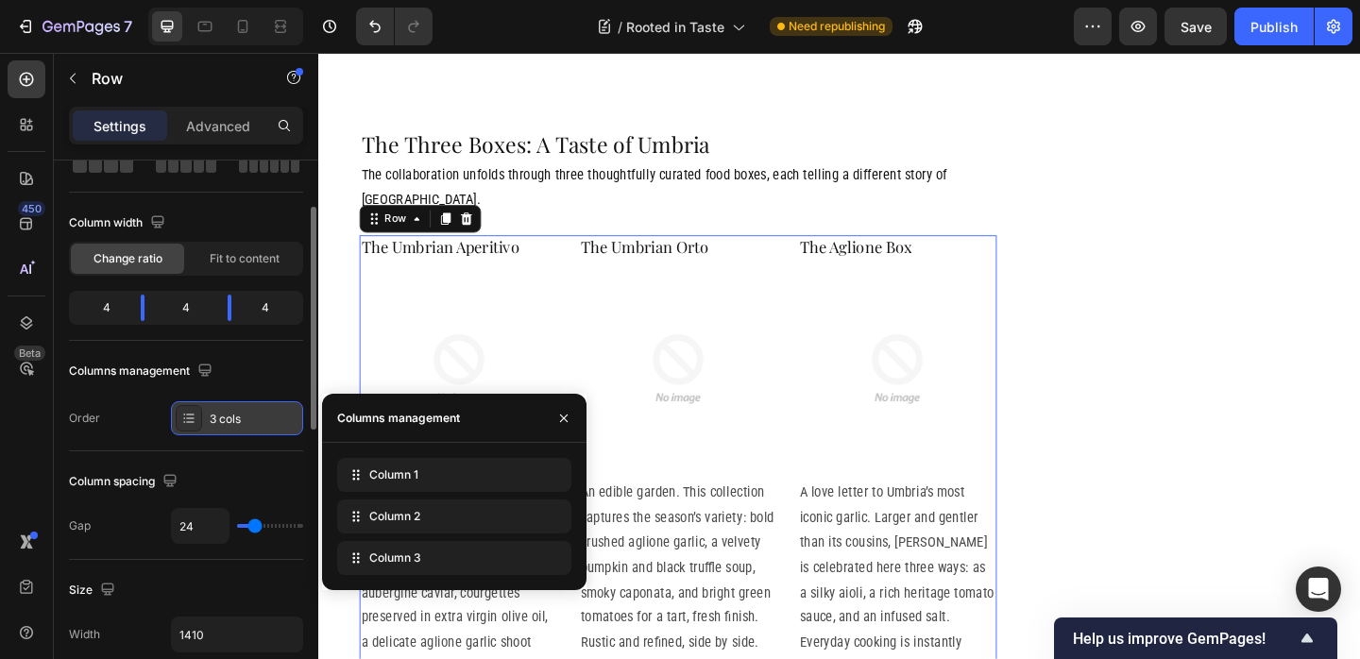
click at [238, 420] on div "3 cols" at bounding box center [254, 419] width 89 height 17
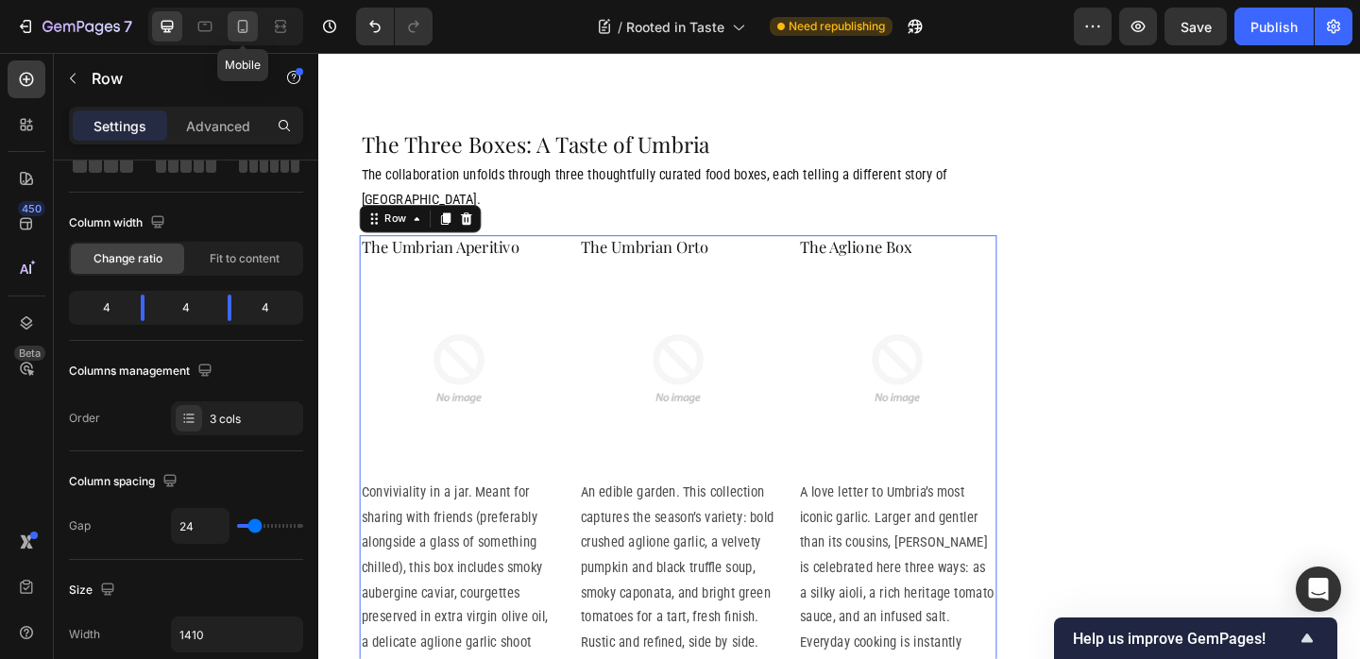
click at [246, 25] on icon at bounding box center [242, 26] width 19 height 19
type input "16"
type input "100%"
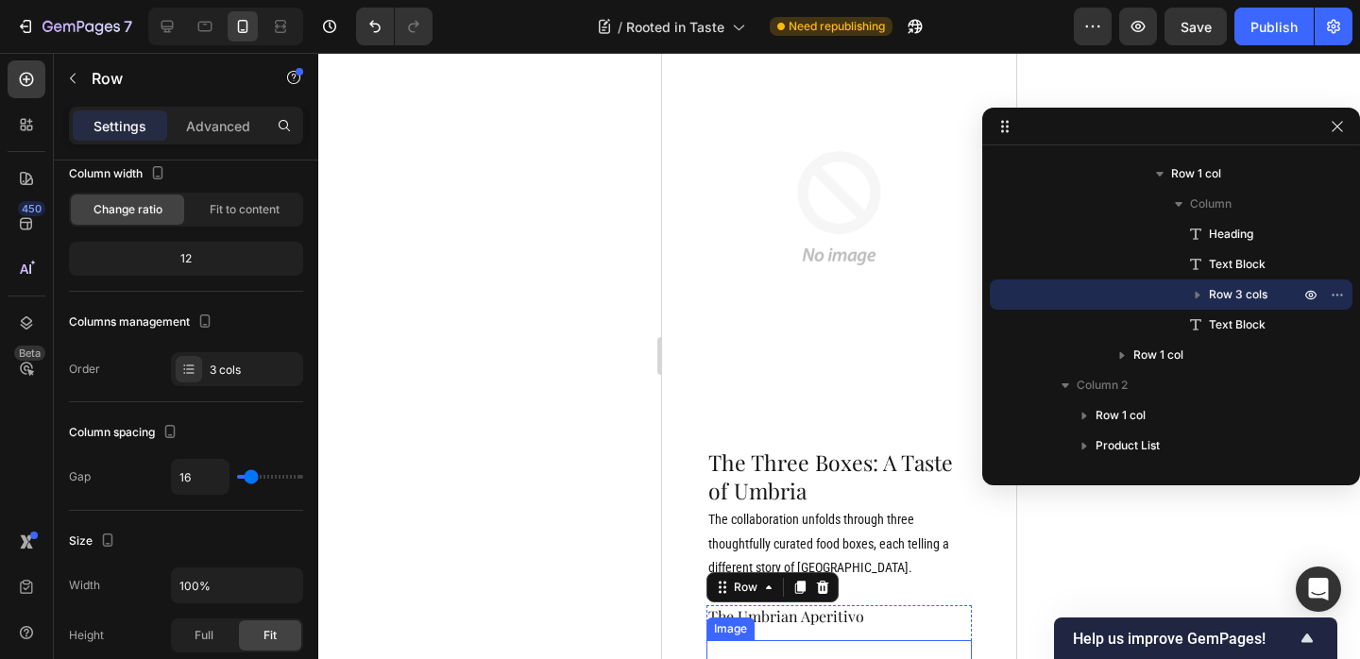
scroll to position [2777, 0]
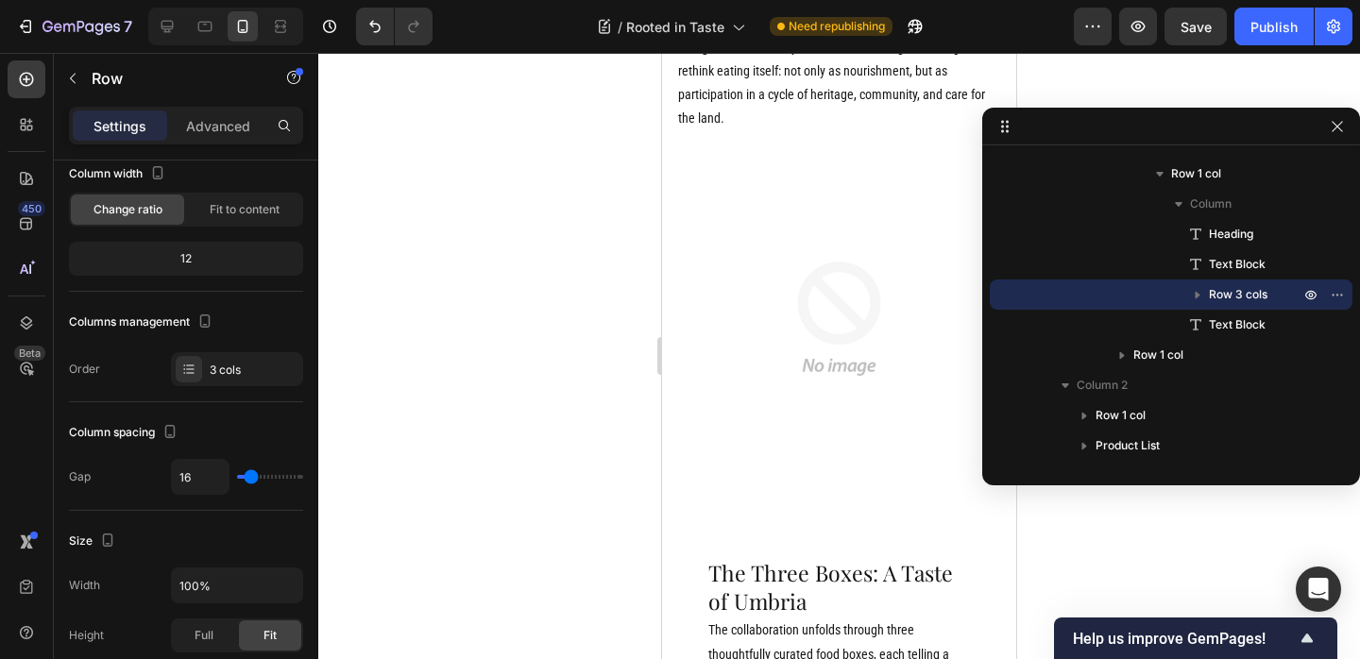
click at [1341, 130] on icon "button" at bounding box center [1337, 126] width 15 height 15
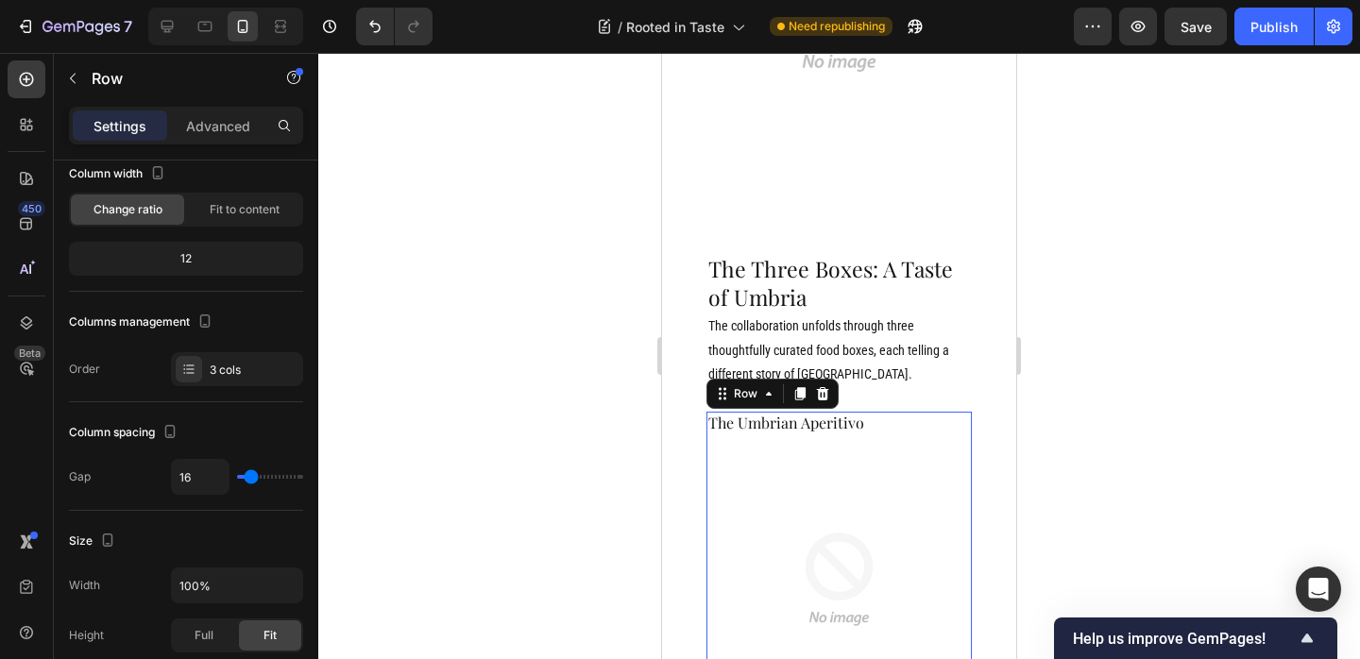
scroll to position [3058, 0]
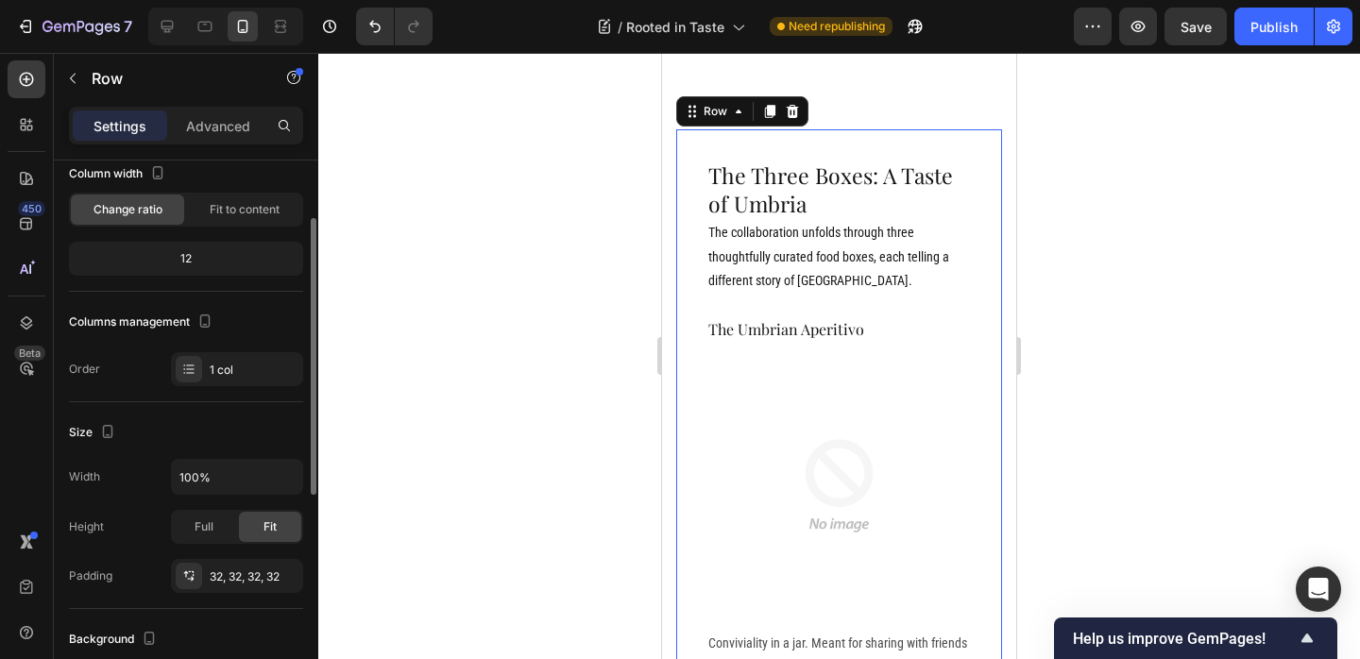
scroll to position [3211, 0]
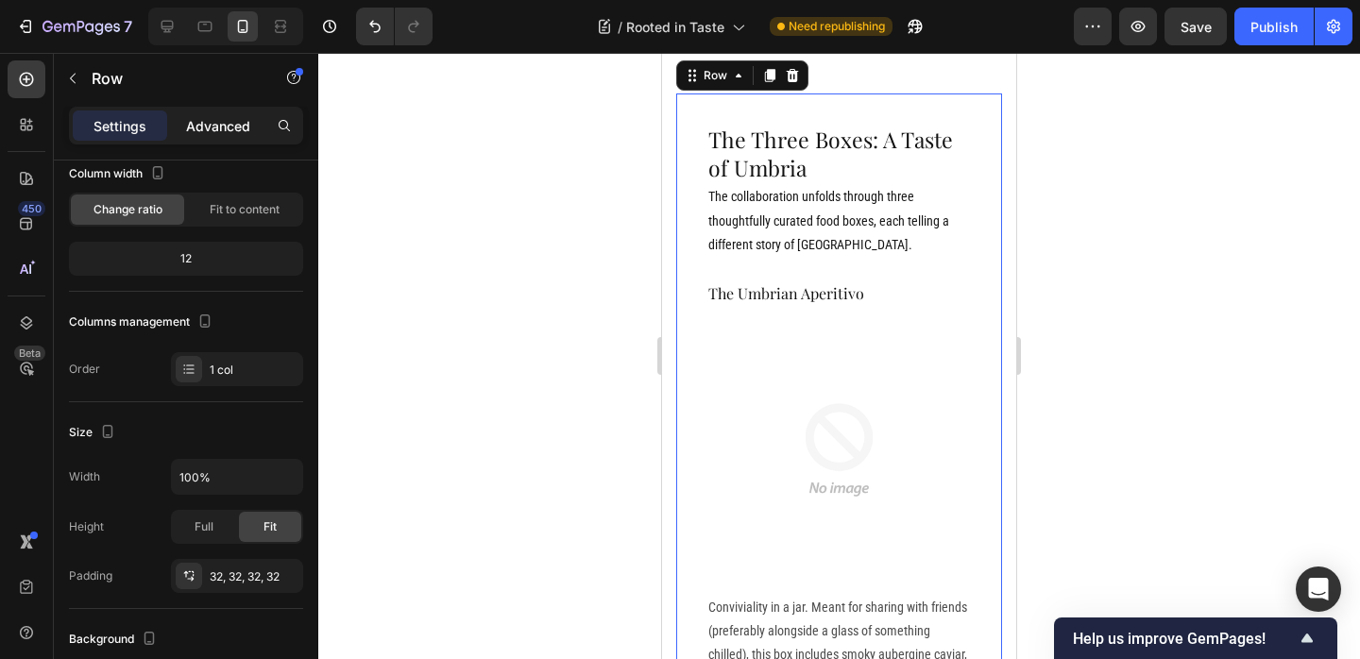
click at [240, 140] on div "Advanced" at bounding box center [218, 125] width 94 height 30
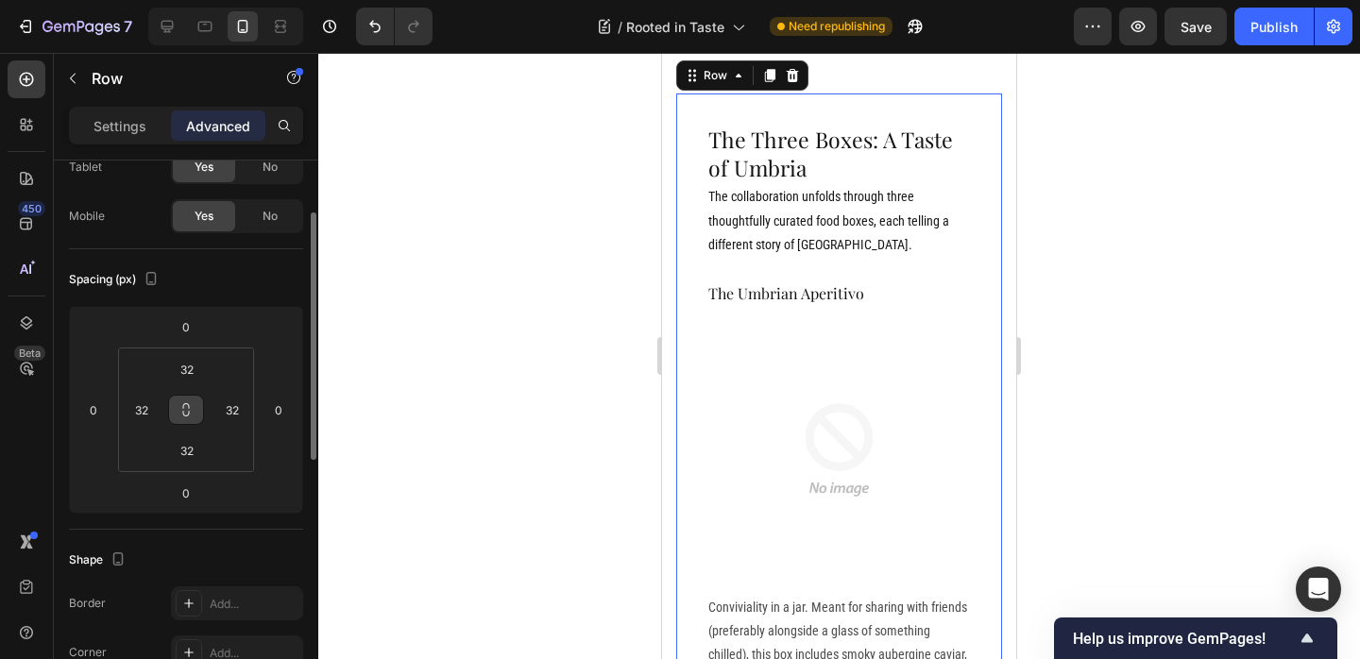
click at [190, 414] on icon at bounding box center [185, 409] width 15 height 15
click at [191, 368] on input "32" at bounding box center [187, 369] width 38 height 28
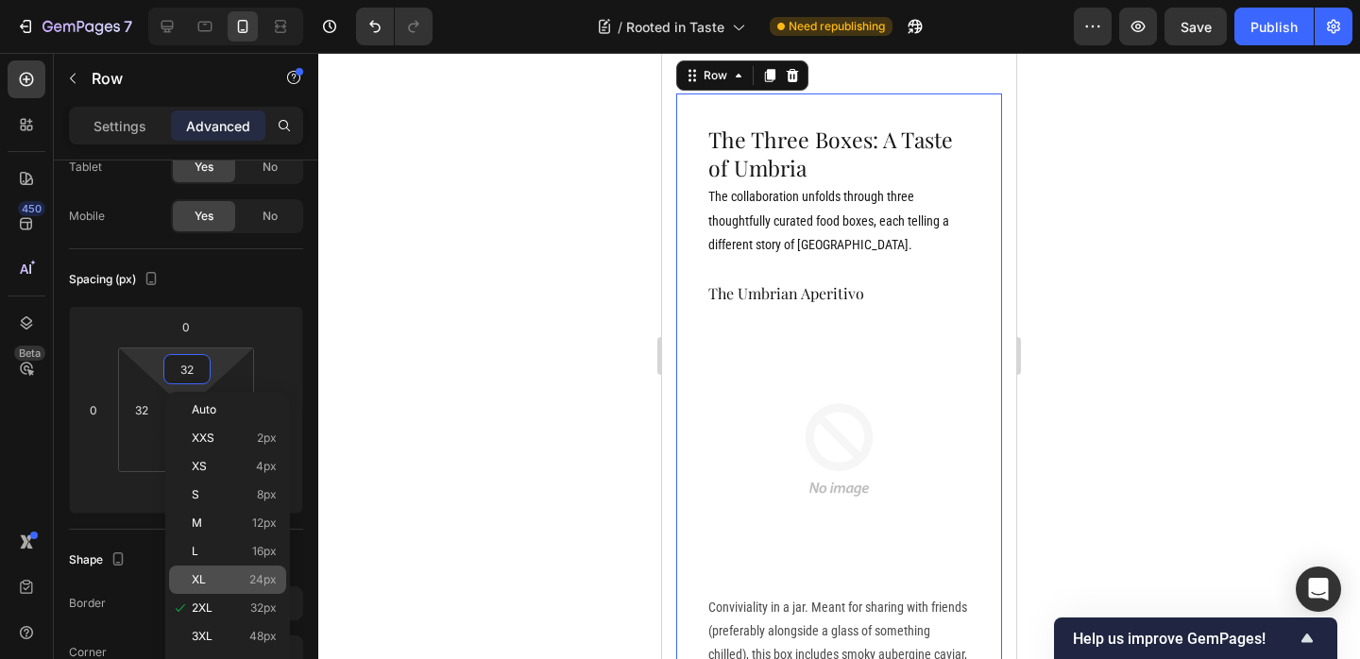
type input "2"
click at [269, 576] on span "24px" at bounding box center [262, 579] width 27 height 13
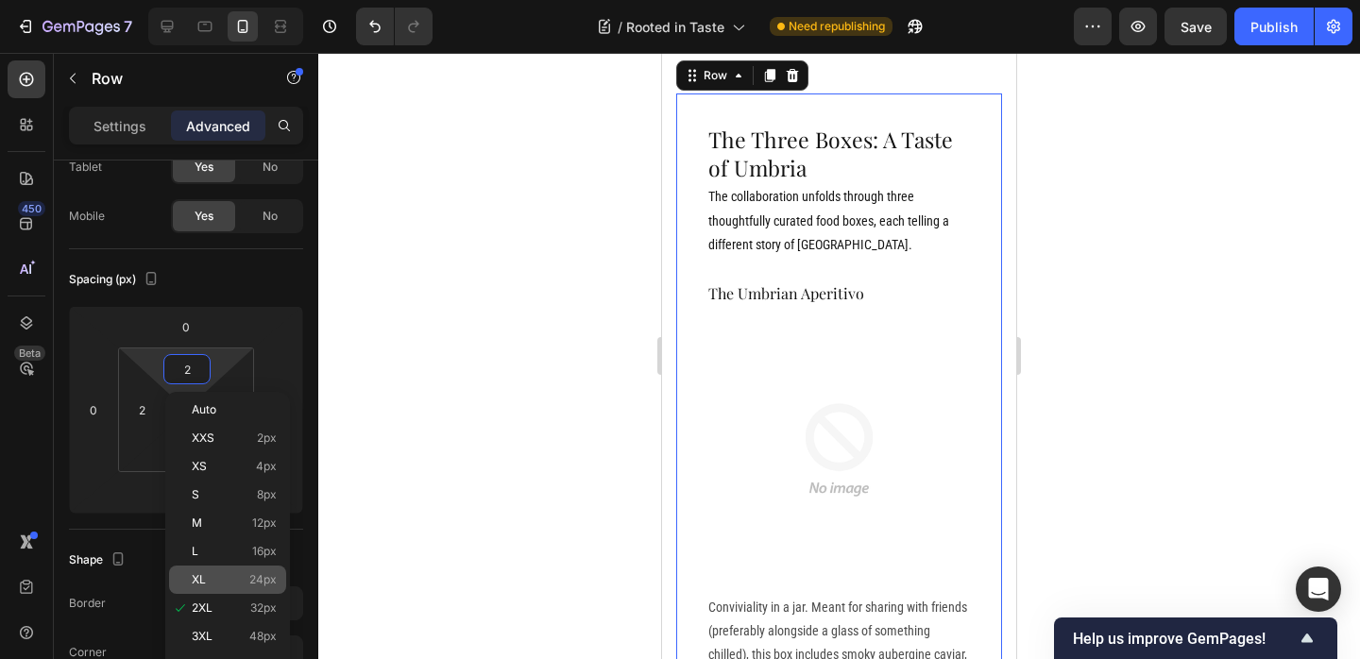
type input "24"
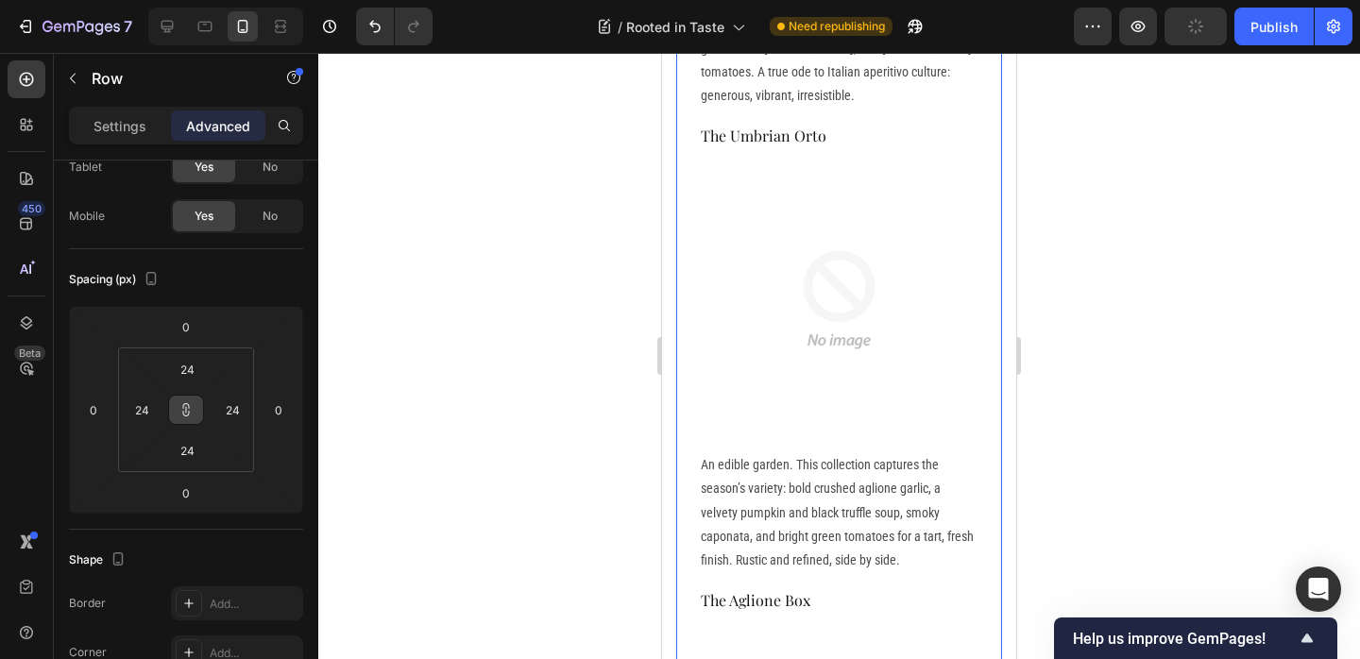
scroll to position [3717, 0]
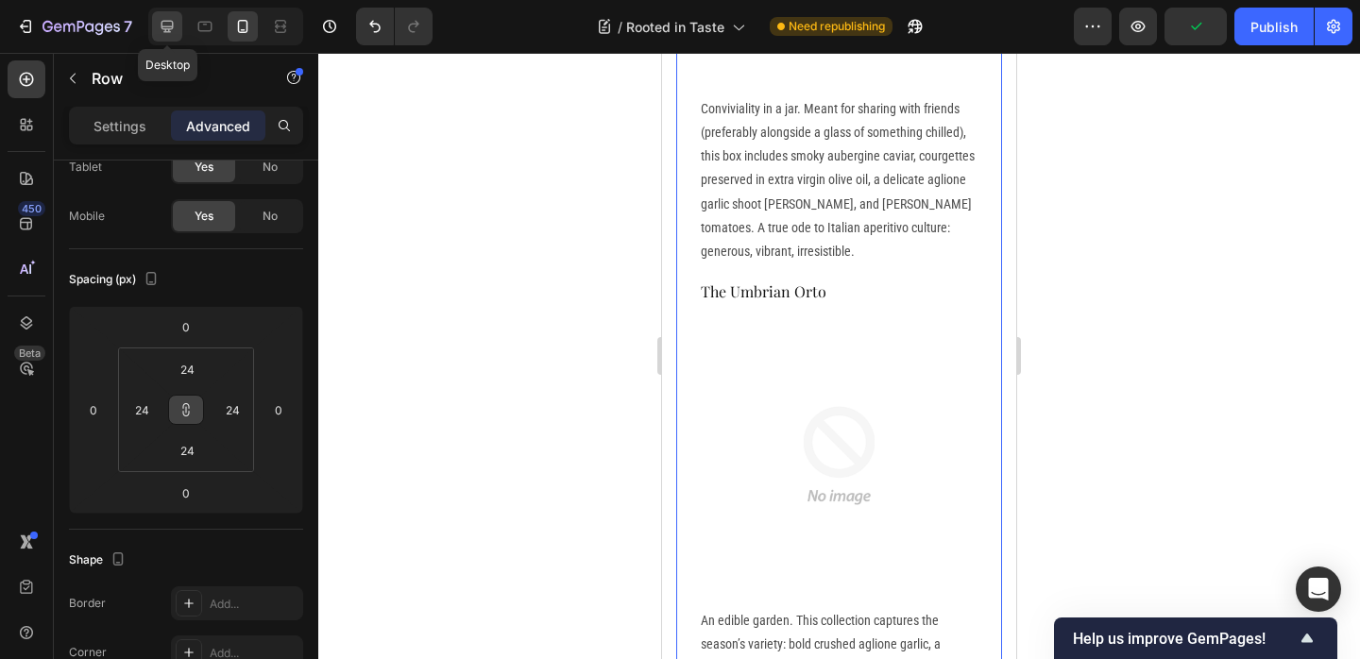
click at [171, 31] on icon at bounding box center [167, 26] width 19 height 19
type input "32"
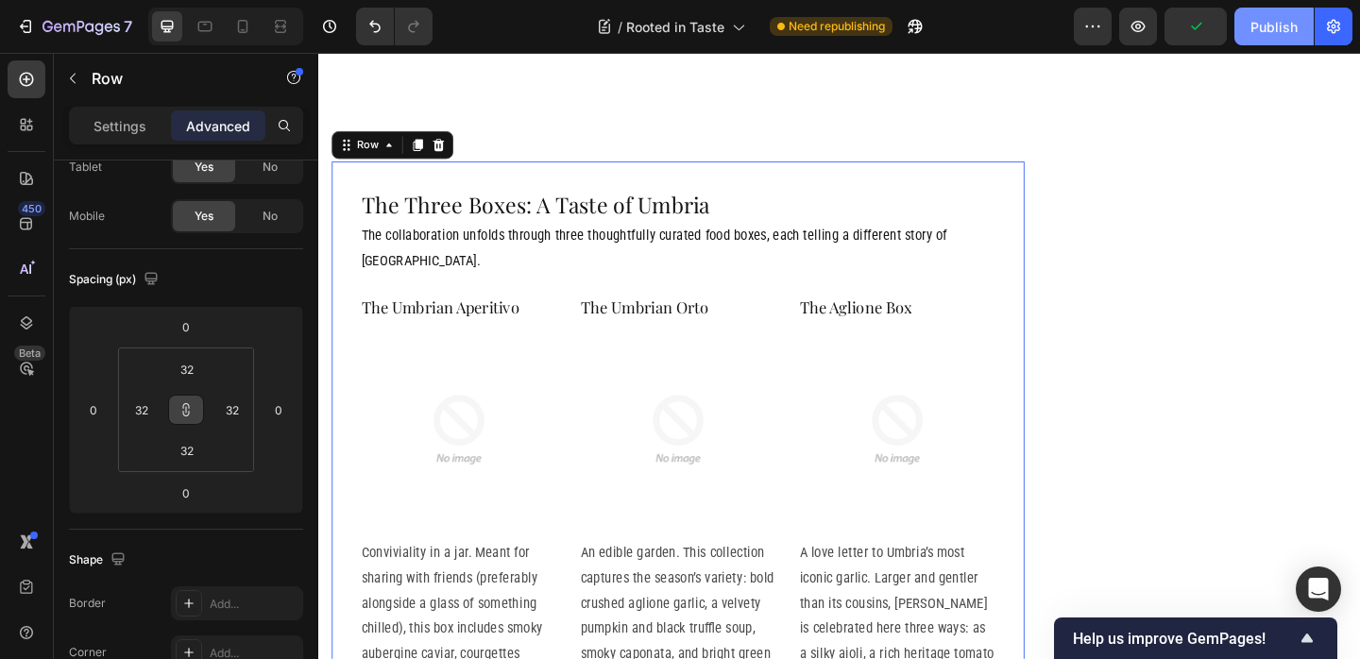
scroll to position [3339, 0]
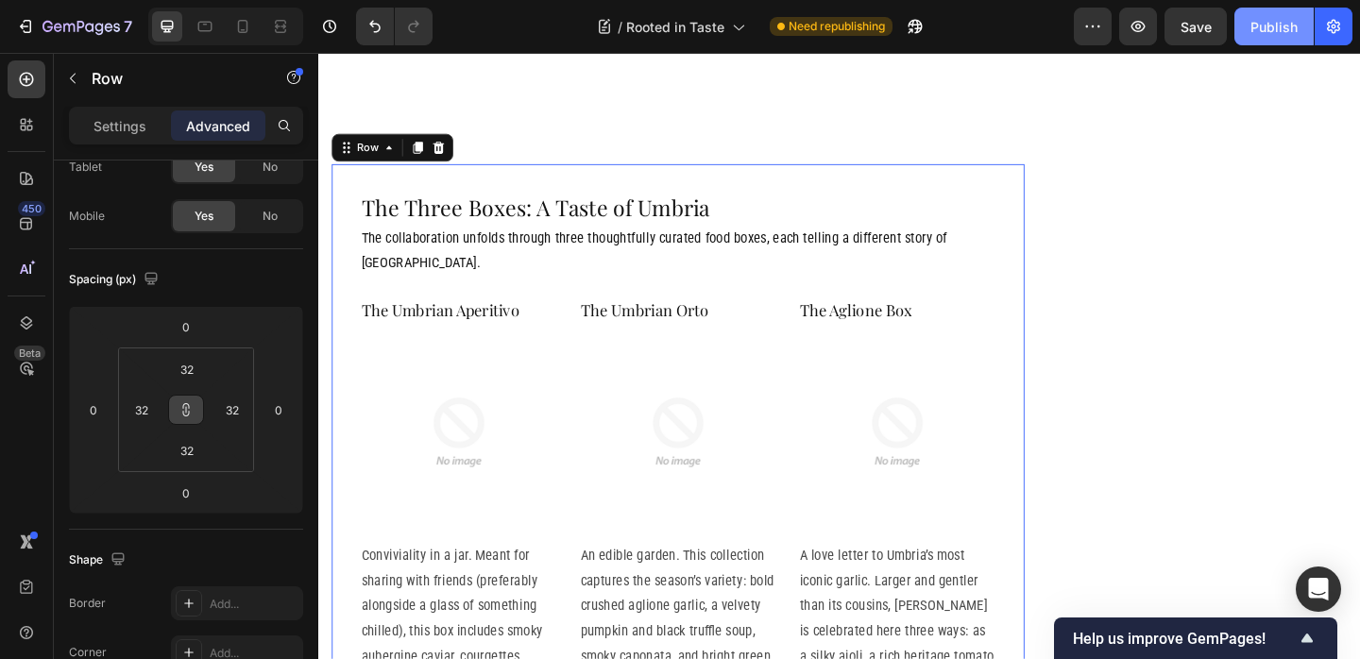
click at [1277, 32] on div "Publish" at bounding box center [1273, 27] width 47 height 20
click at [560, 320] on h2 "The Umbrian Aperitivo" at bounding box center [471, 332] width 216 height 25
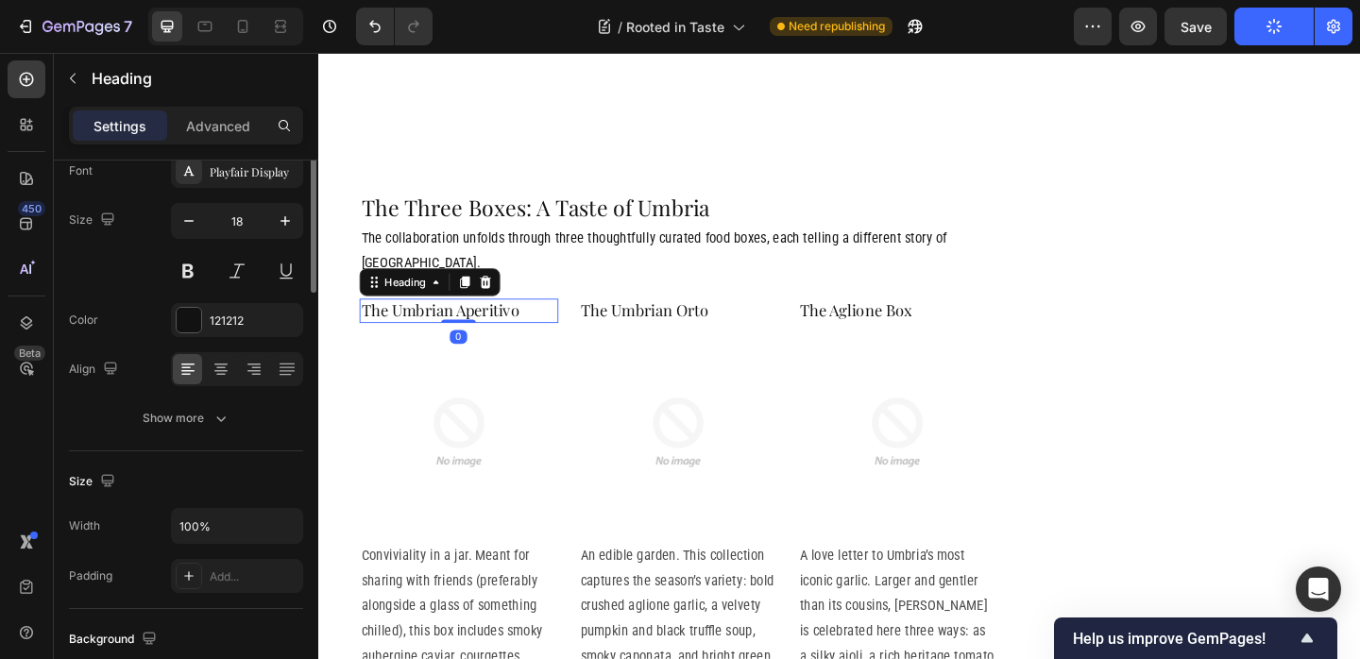
scroll to position [0, 0]
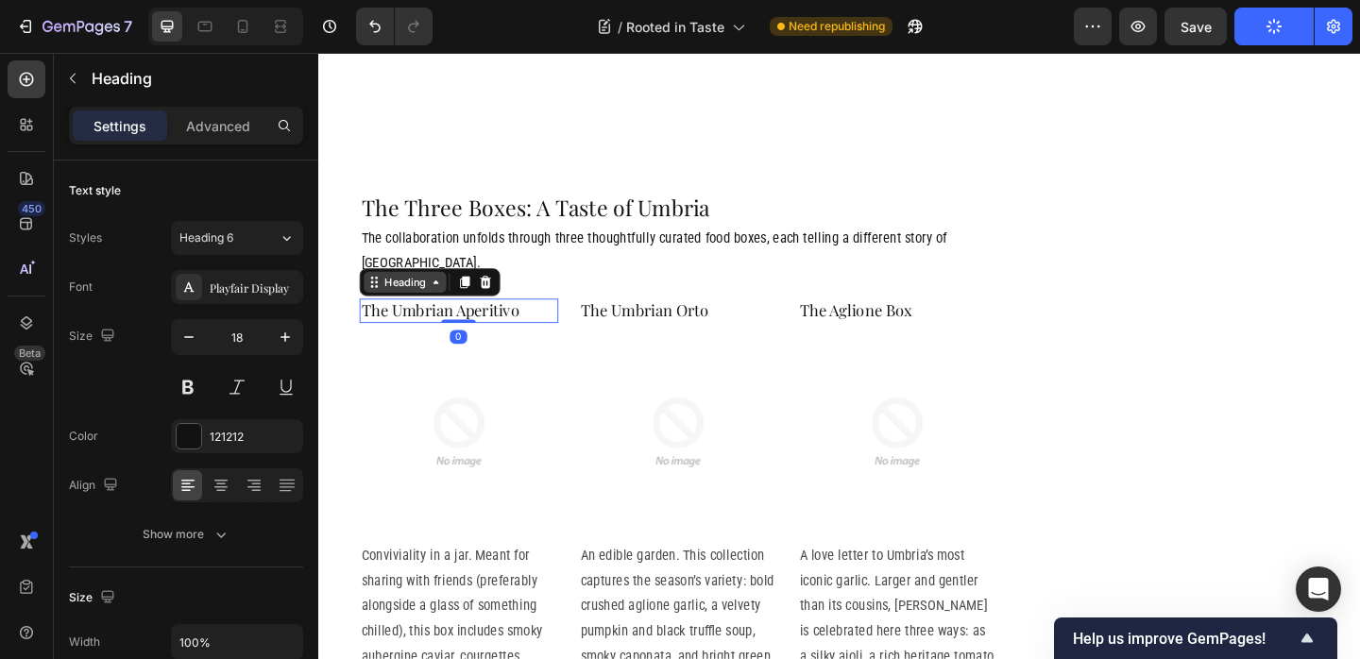
click at [446, 295] on icon at bounding box center [445, 302] width 15 height 15
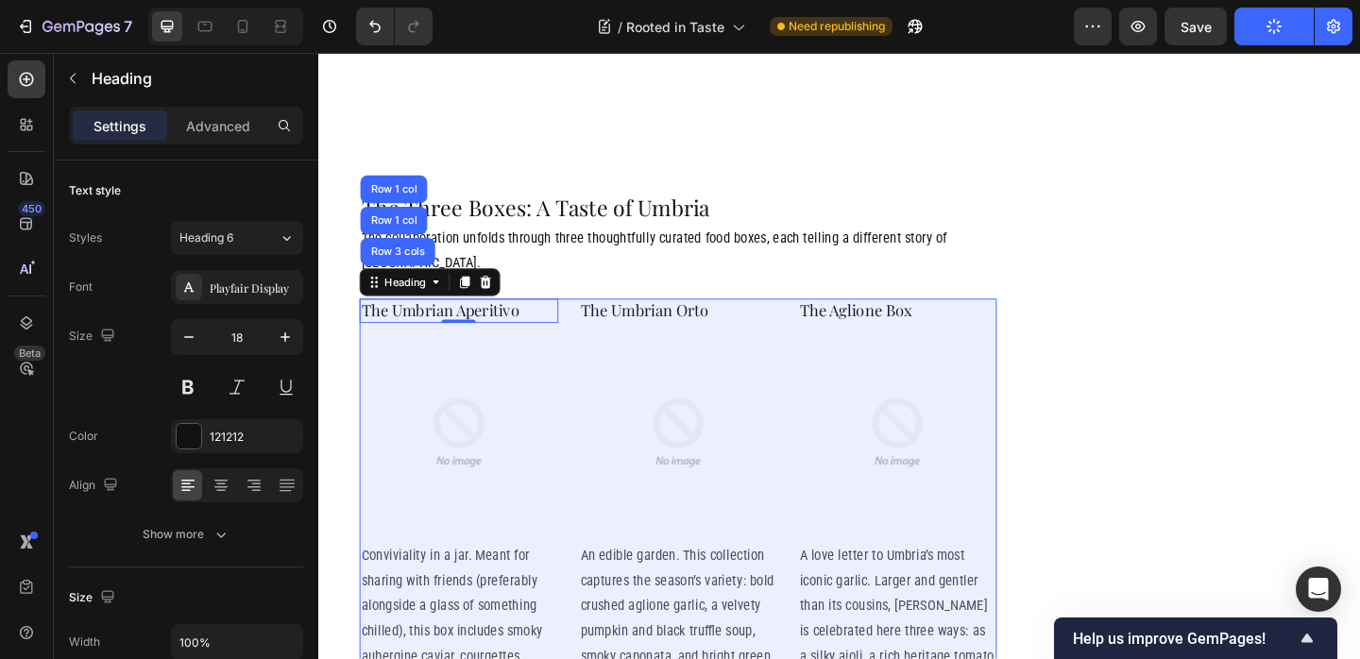
click at [425, 254] on div "Row 3 cols" at bounding box center [404, 269] width 81 height 30
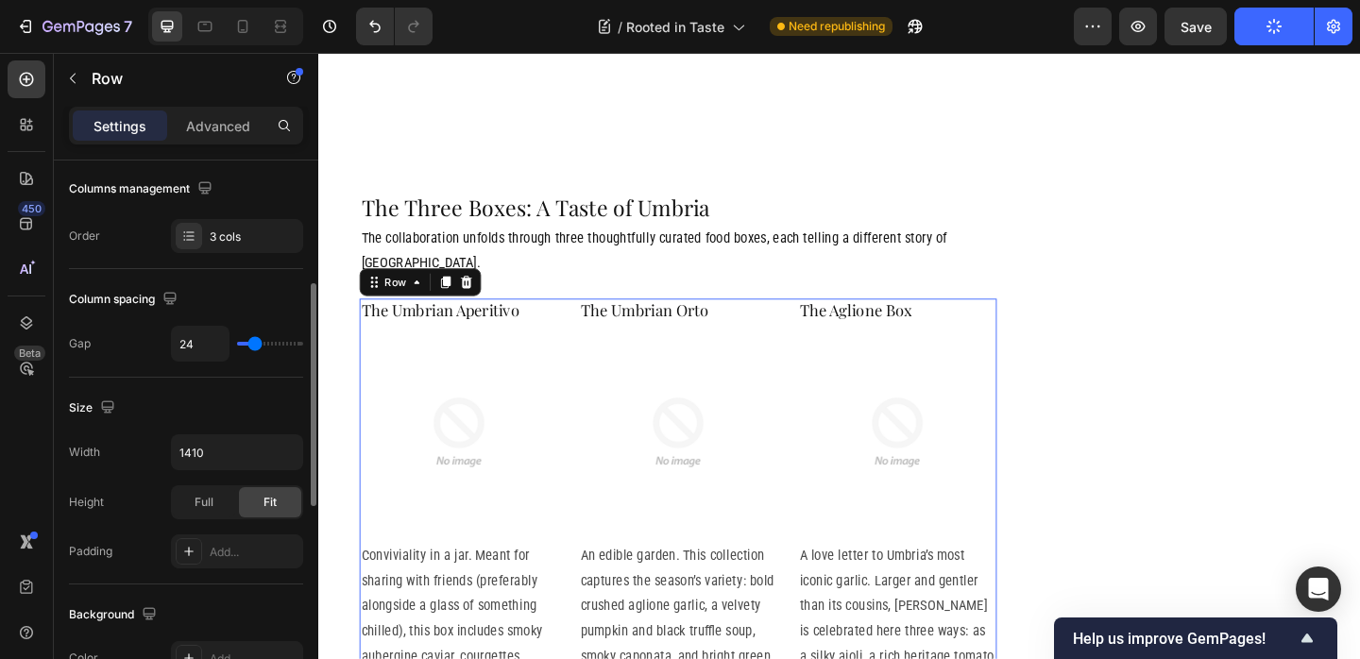
scroll to position [297, 0]
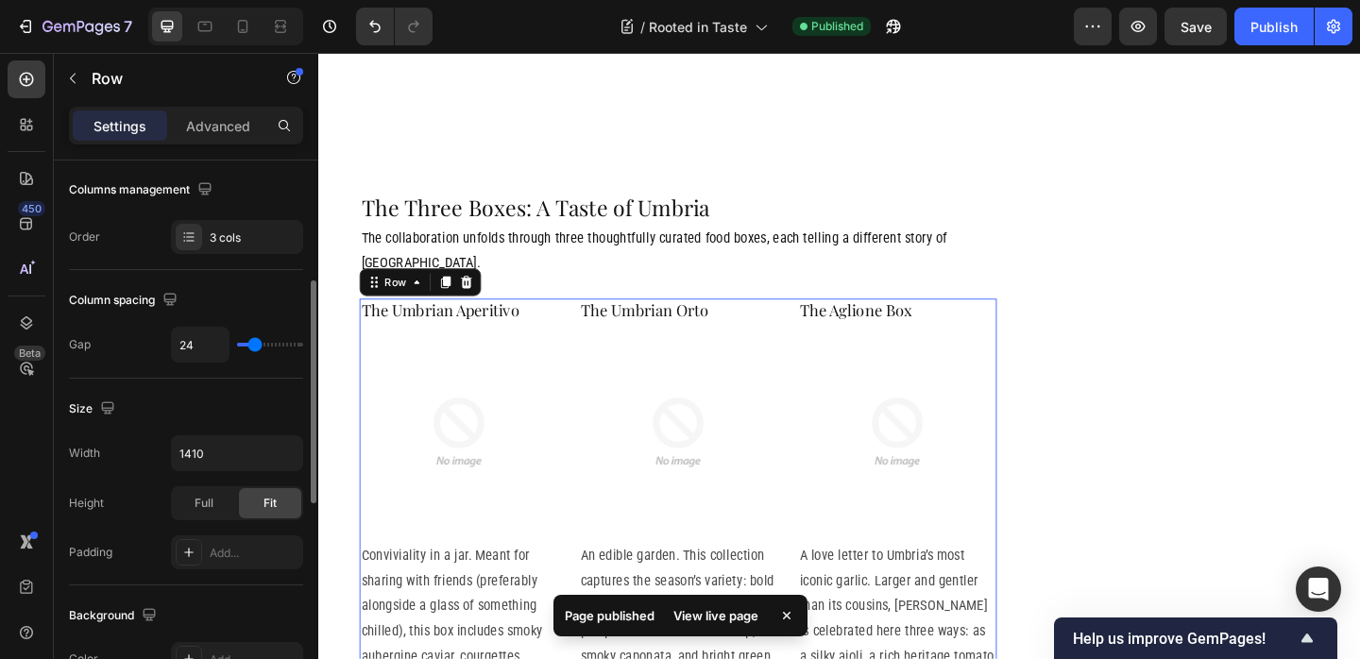
click at [246, 365] on div "Column spacing Gap 24" at bounding box center [186, 324] width 234 height 109
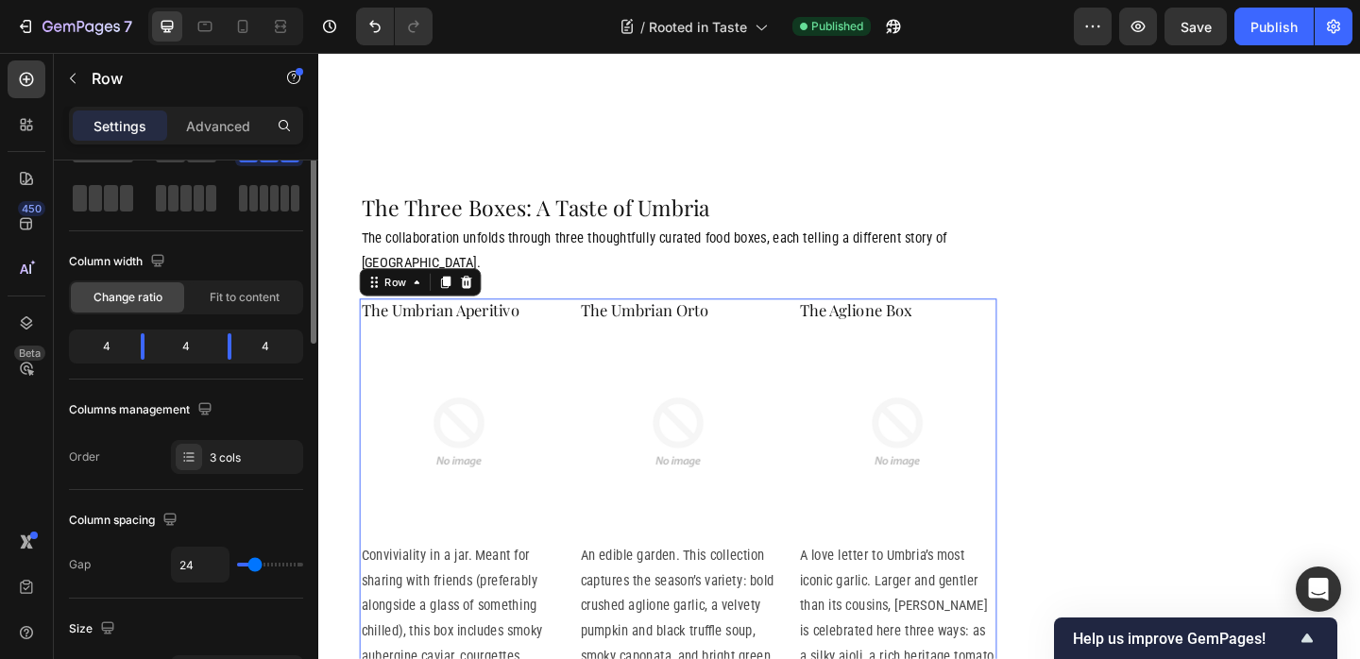
scroll to position [0, 0]
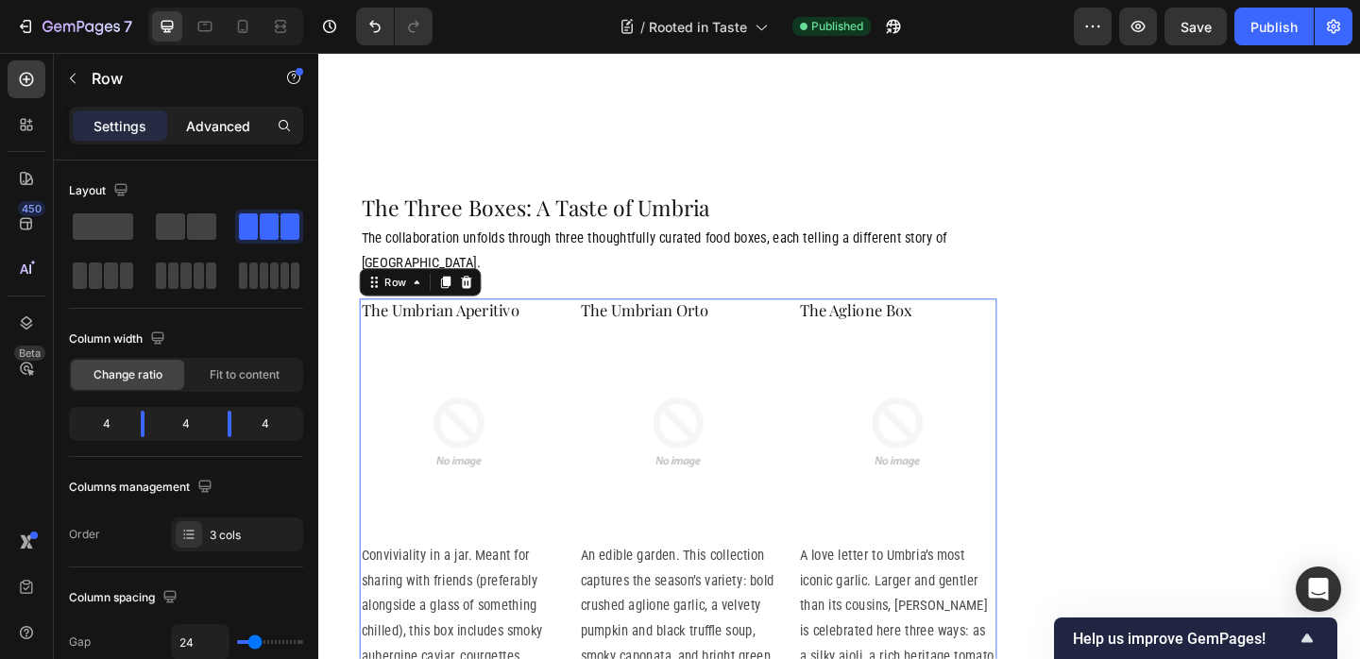
click at [209, 128] on p "Advanced" at bounding box center [218, 126] width 64 height 20
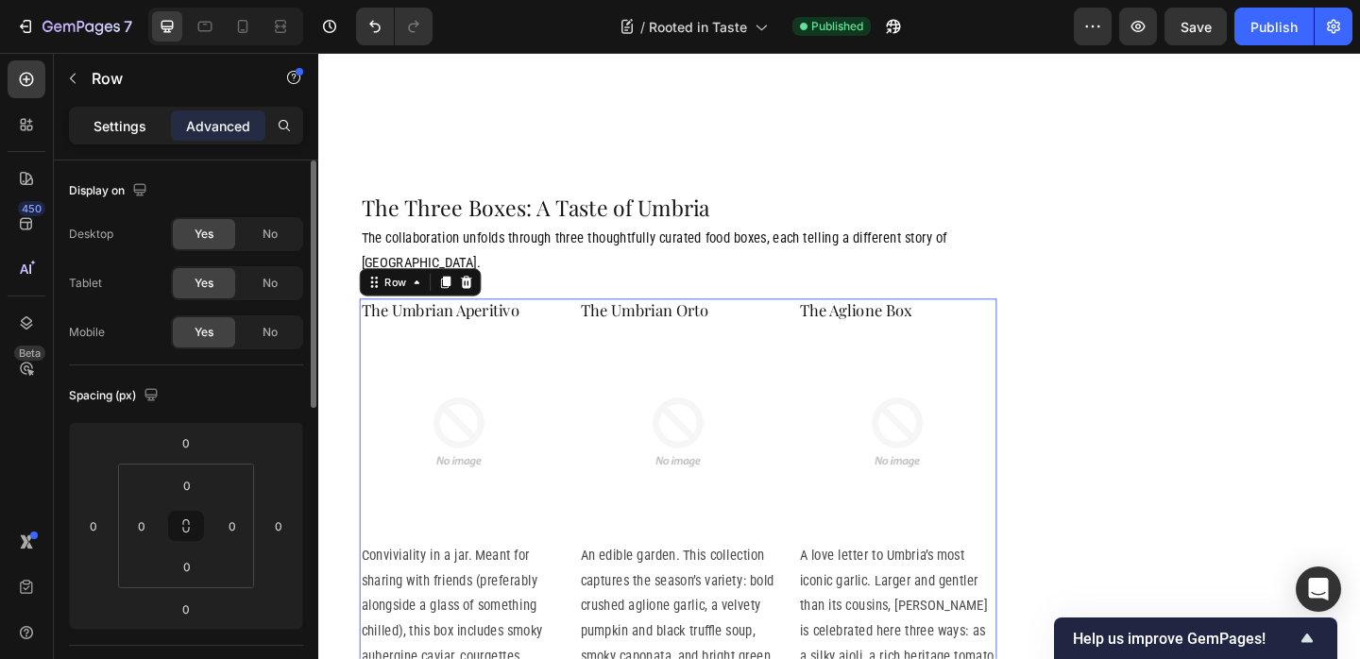
click at [131, 136] on div "Settings" at bounding box center [120, 125] width 94 height 30
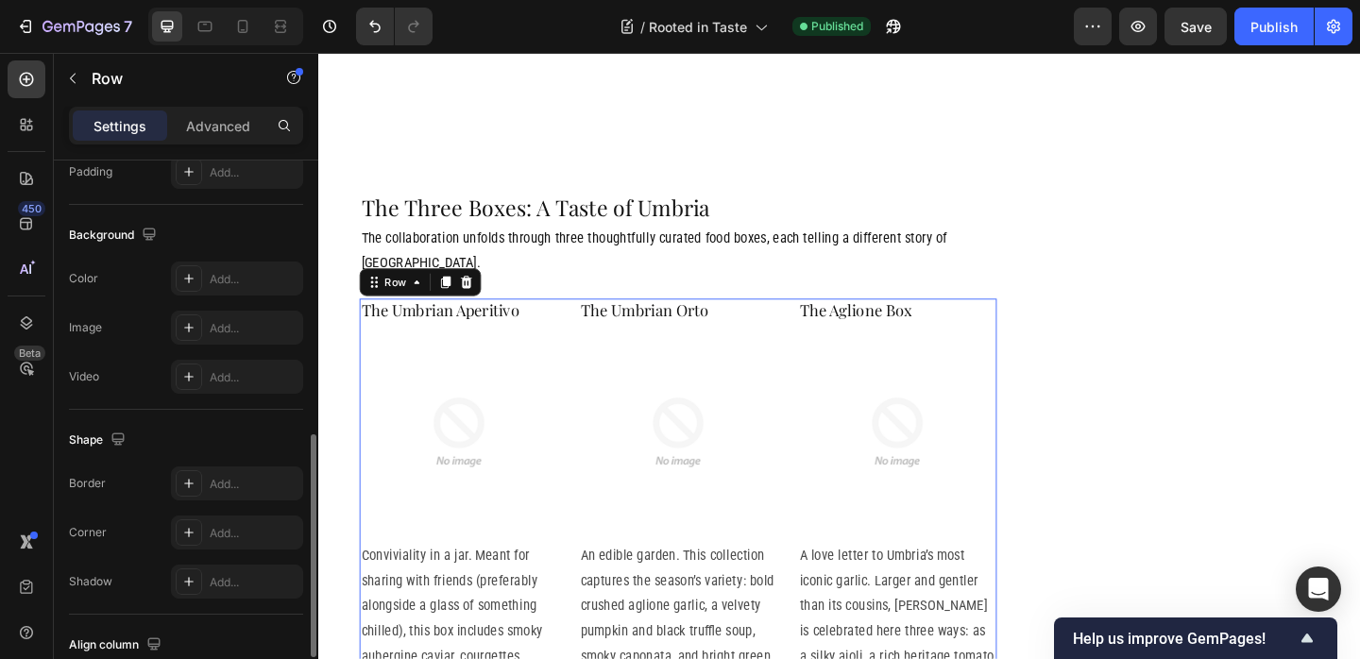
scroll to position [815, 0]
